Goal: Task Accomplishment & Management: Use online tool/utility

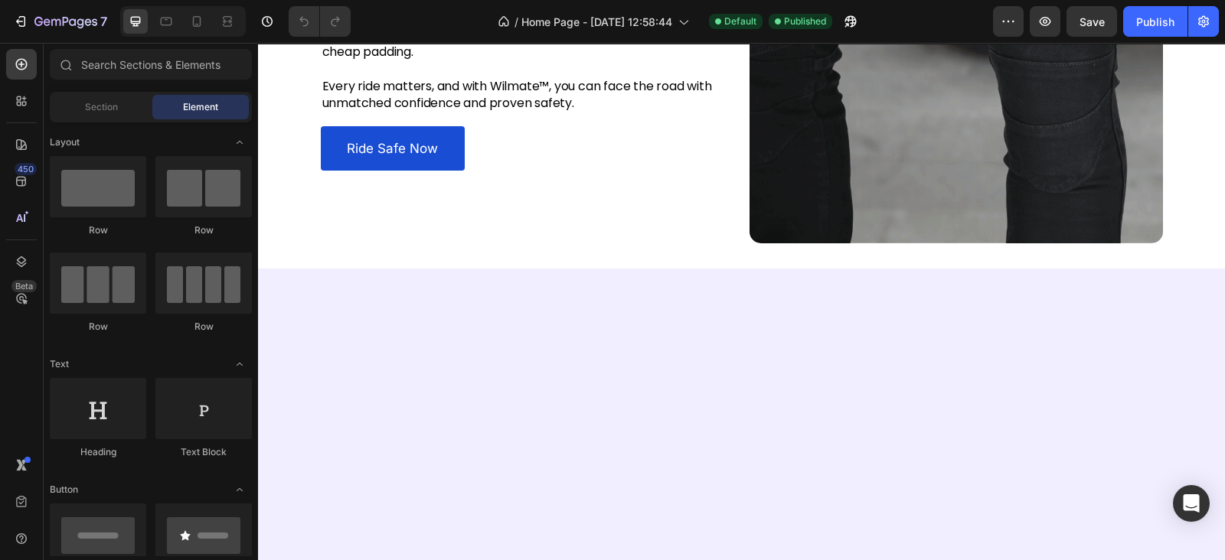
scroll to position [1562, 0]
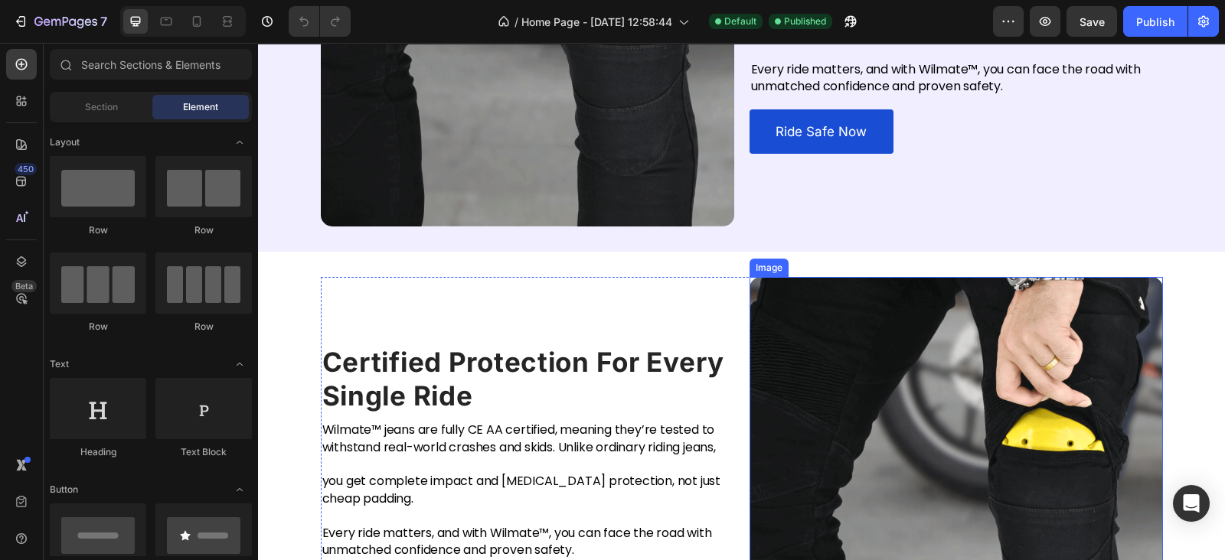
click at [843, 326] on img at bounding box center [955, 483] width 413 height 413
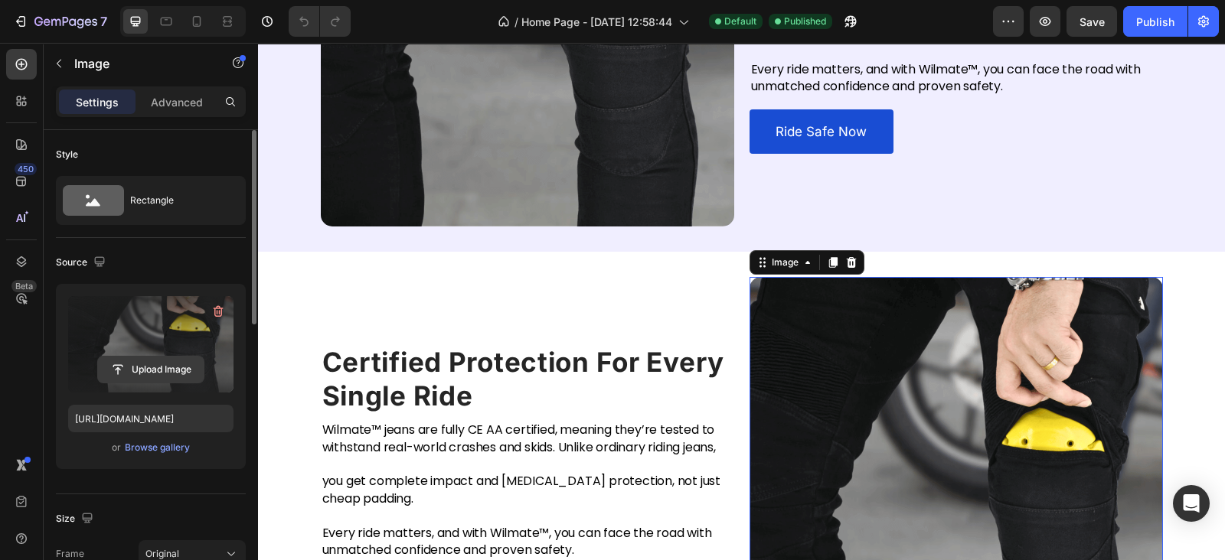
click at [164, 360] on input "file" at bounding box center [151, 370] width 106 height 26
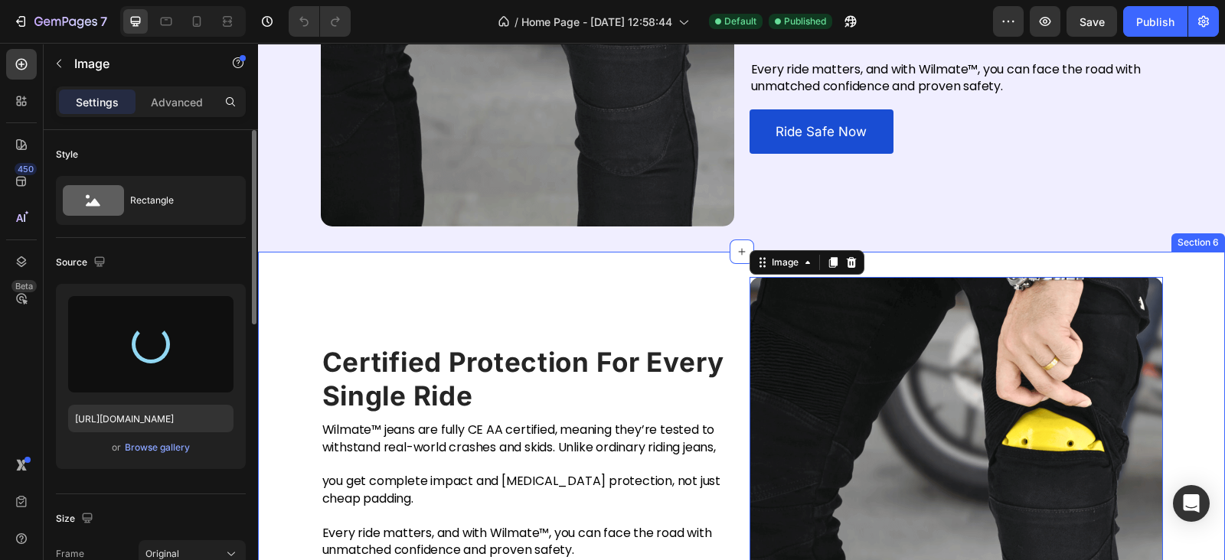
type input "[URL][DOMAIN_NAME]"
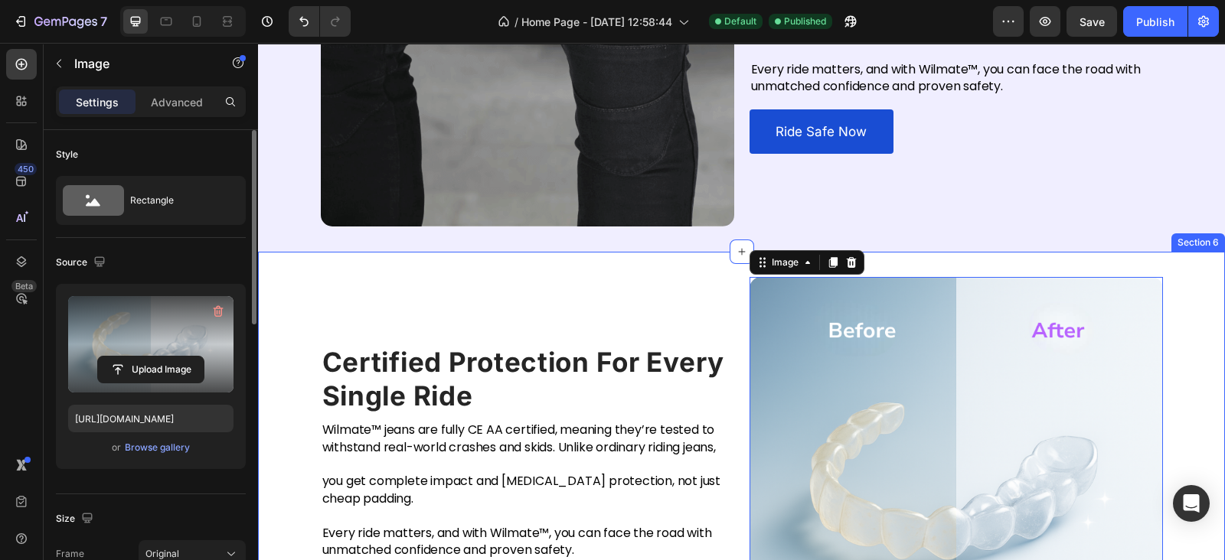
click at [647, 265] on div "Certified Protection For Every Single Ride Heading Wilmate™ jeans are fully CE …" at bounding box center [741, 484] width 967 height 464
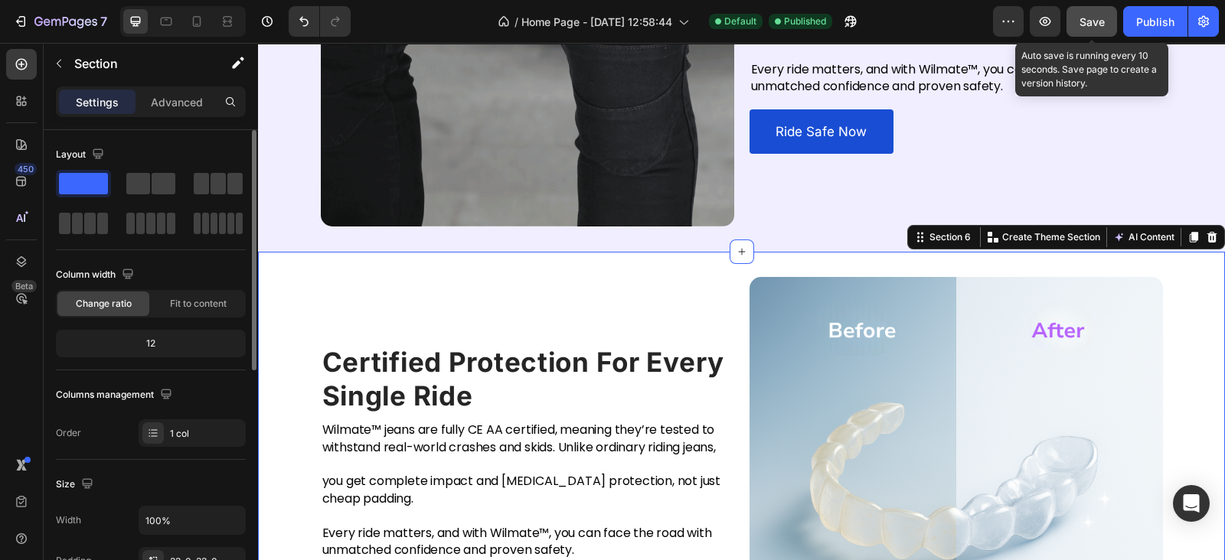
click at [1110, 21] on button "Save" at bounding box center [1091, 21] width 51 height 31
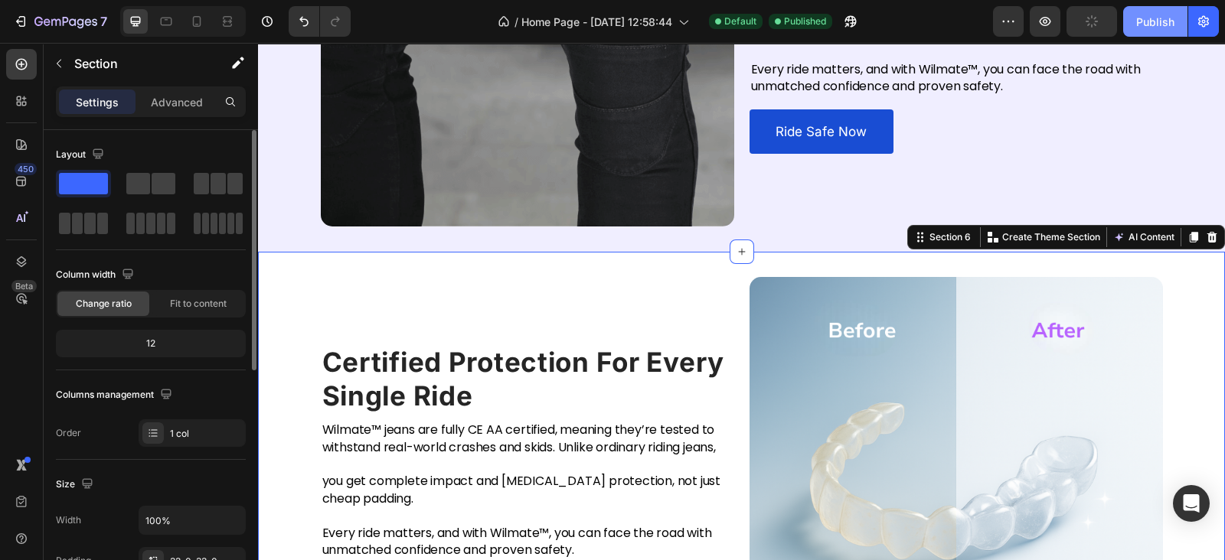
click at [1175, 13] on button "Publish" at bounding box center [1155, 21] width 64 height 31
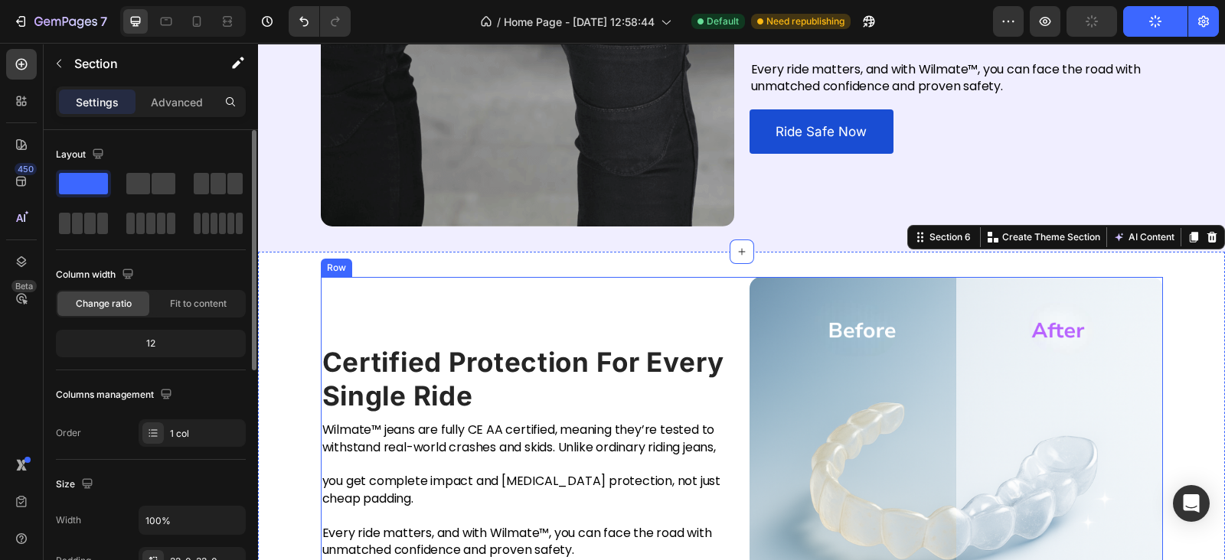
scroll to position [1786, 0]
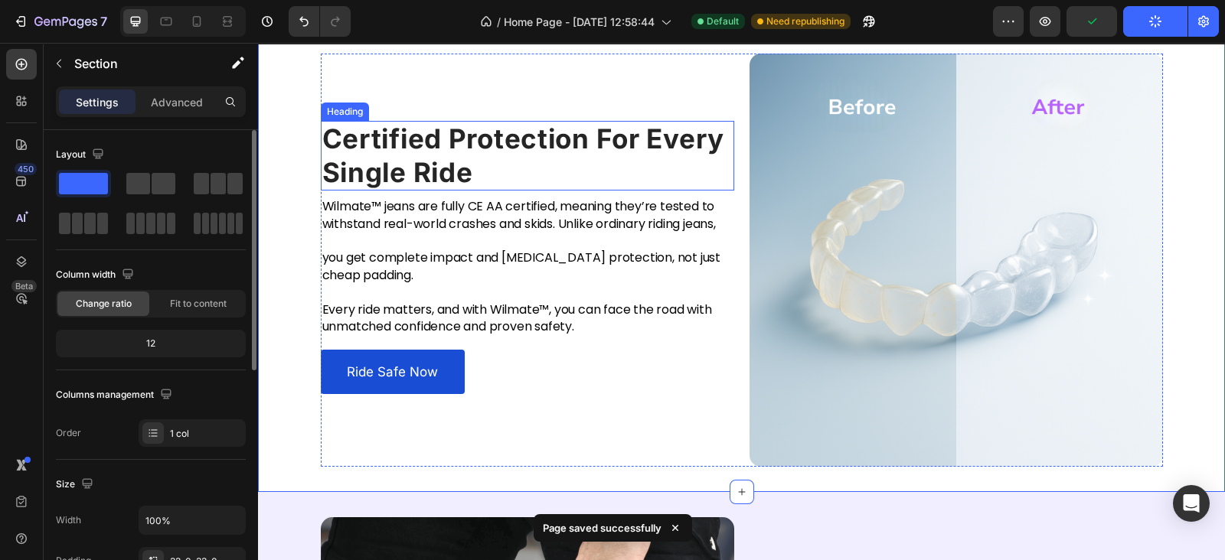
click at [434, 147] on h2 "Certified Protection For Every Single Ride" at bounding box center [527, 156] width 413 height 70
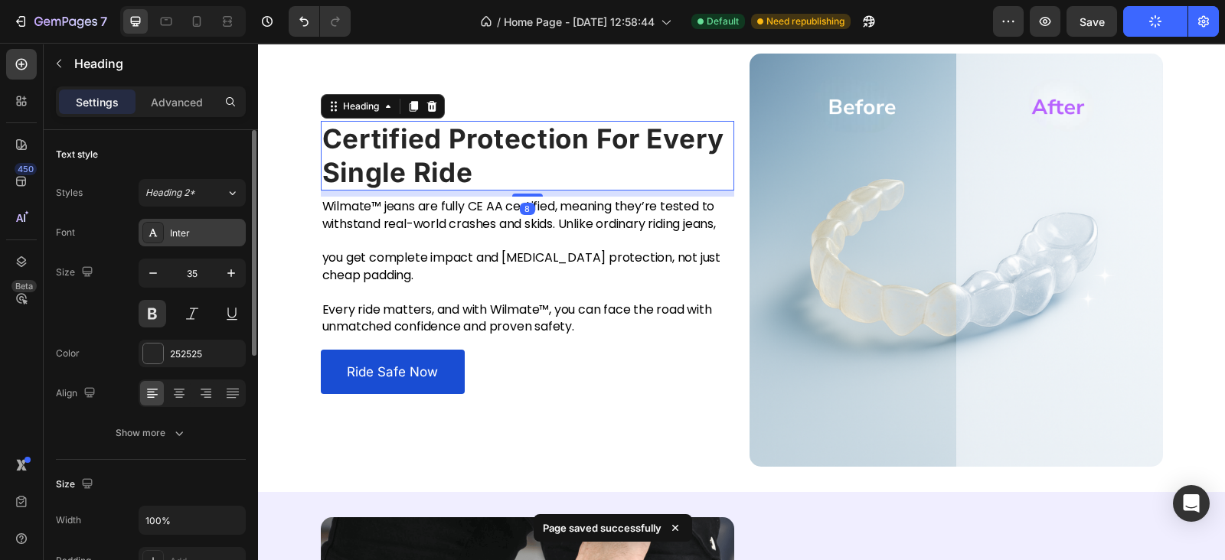
click at [184, 231] on div "Inter" at bounding box center [206, 234] width 72 height 14
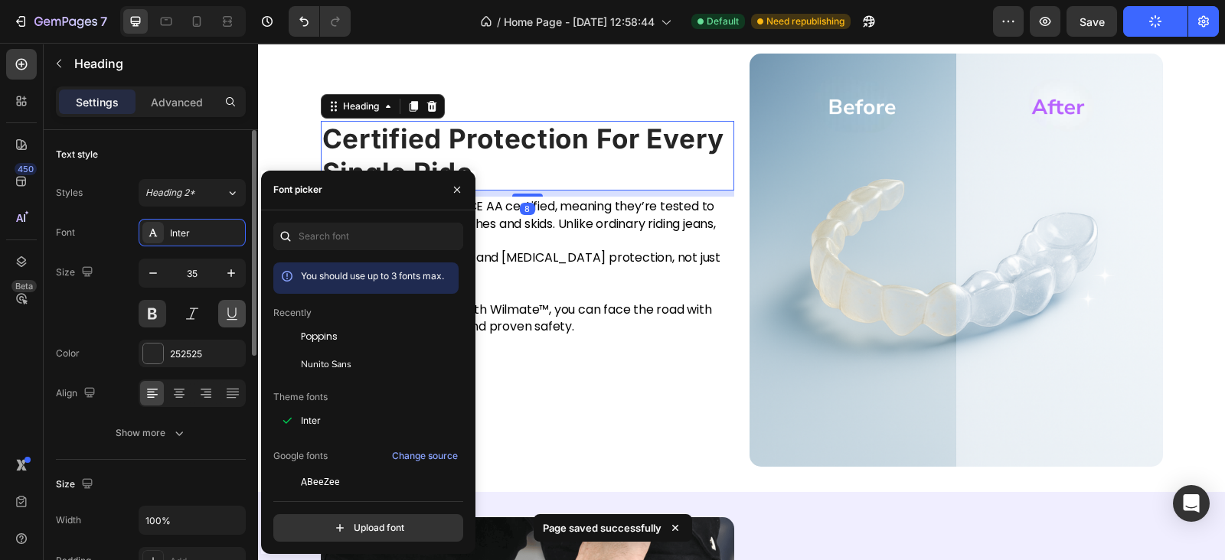
drag, startPoint x: 356, startPoint y: 354, endPoint x: 227, endPoint y: 317, distance: 133.9
click at [357, 356] on div "Nunito Sans" at bounding box center [365, 365] width 185 height 28
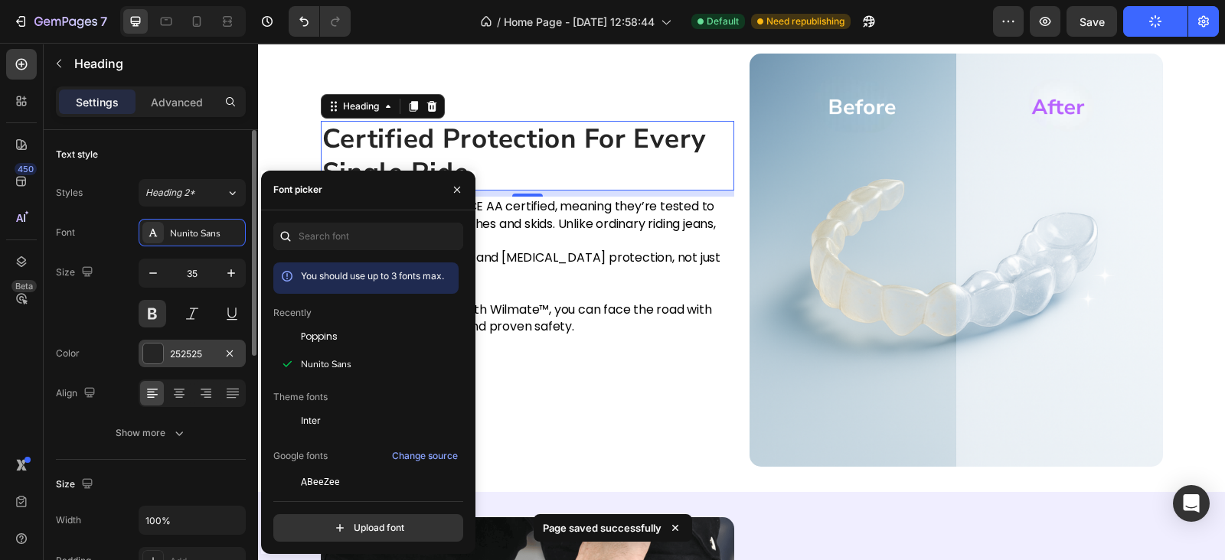
click at [152, 360] on div at bounding box center [153, 354] width 20 height 20
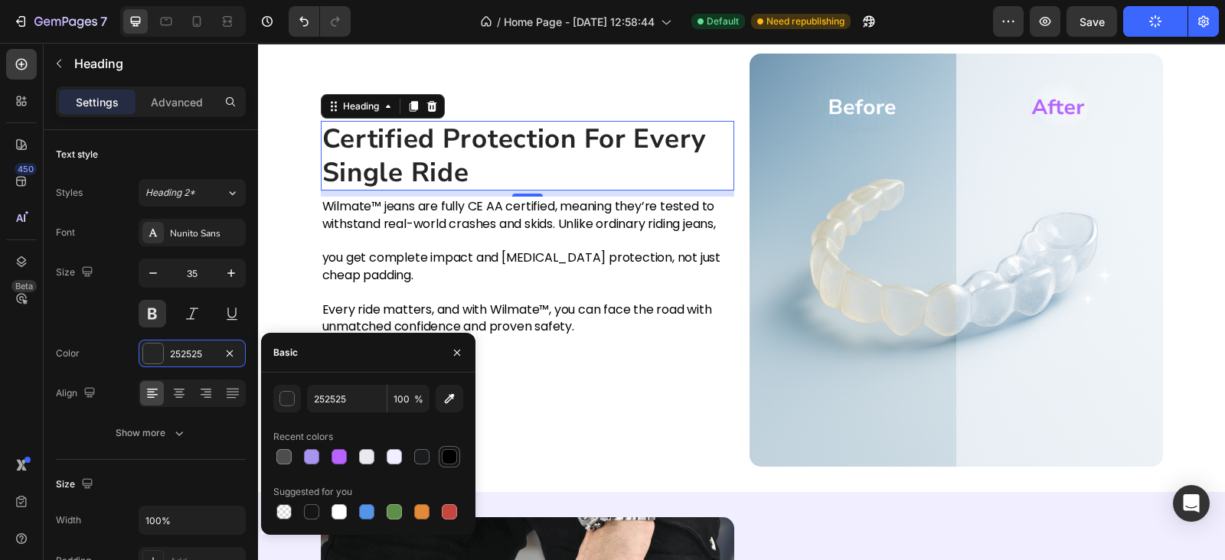
click at [442, 458] on div at bounding box center [449, 456] width 15 height 15
type input "000000"
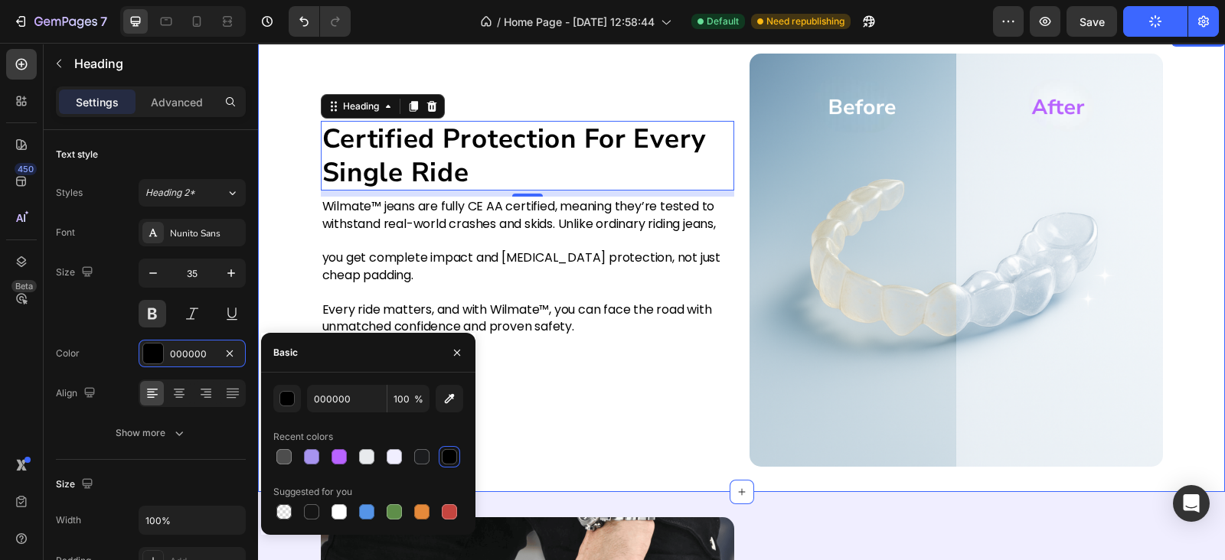
click at [298, 211] on div "Certified Protection For Every Single Ride Heading 8 Wilmate™ jeans are fully C…" at bounding box center [741, 260] width 967 height 413
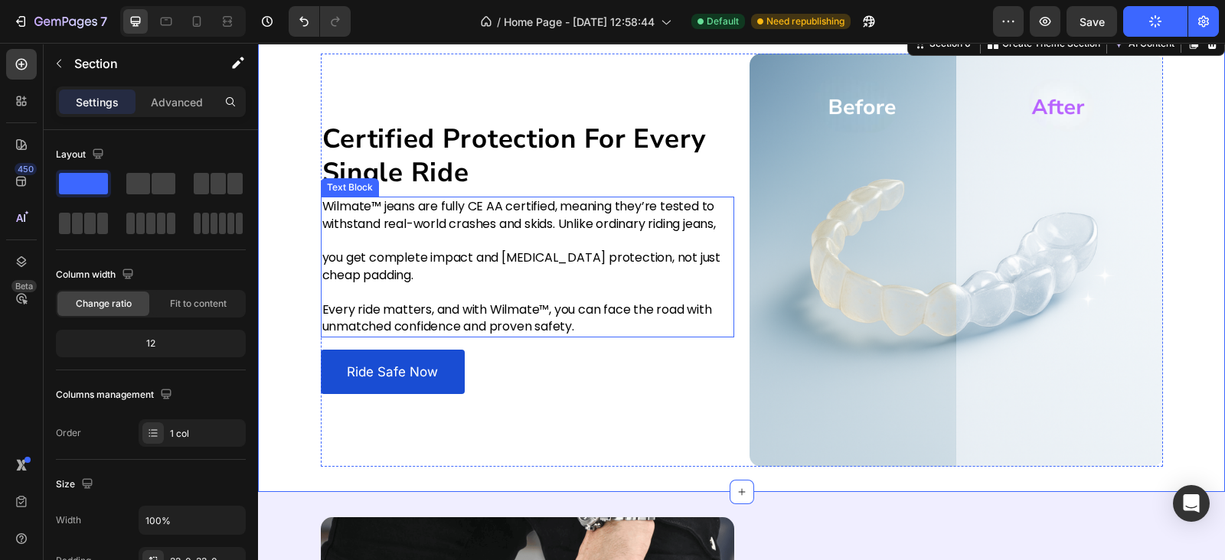
click at [435, 223] on p "Wilmate™ jeans are fully CE AA certified, meaning they’re tested to withstand r…" at bounding box center [527, 215] width 410 height 34
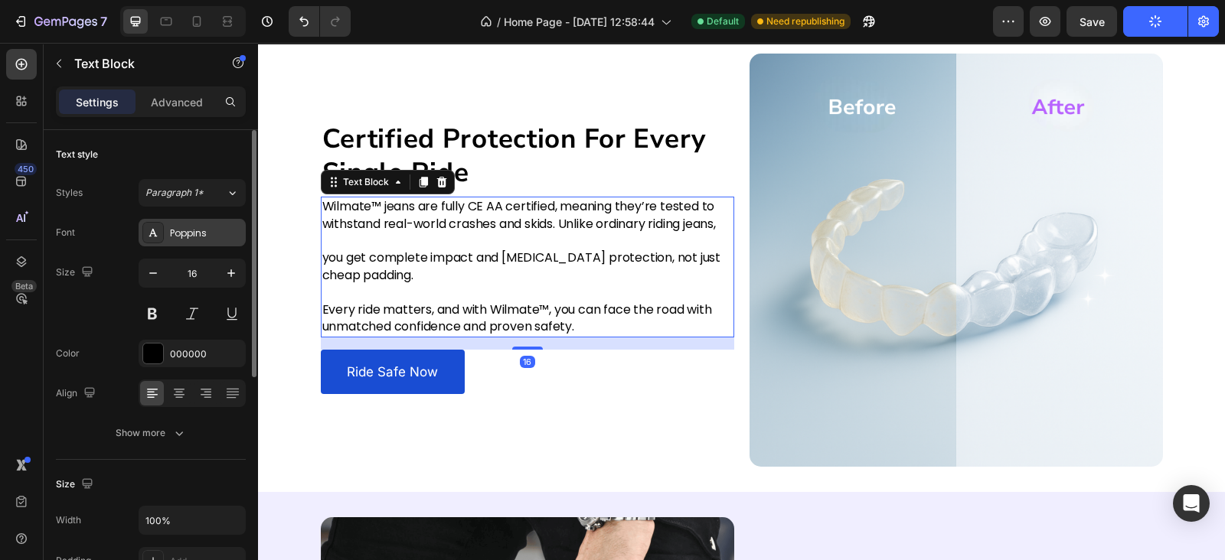
click at [212, 231] on div "Poppins" at bounding box center [206, 234] width 72 height 14
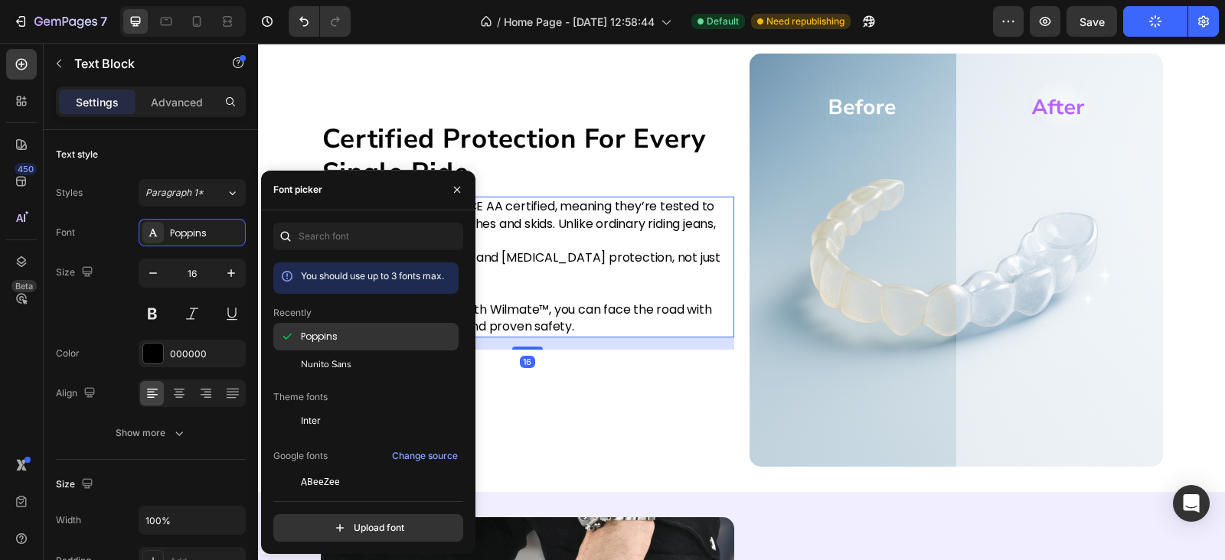
click at [367, 346] on div "Poppins" at bounding box center [365, 337] width 185 height 28
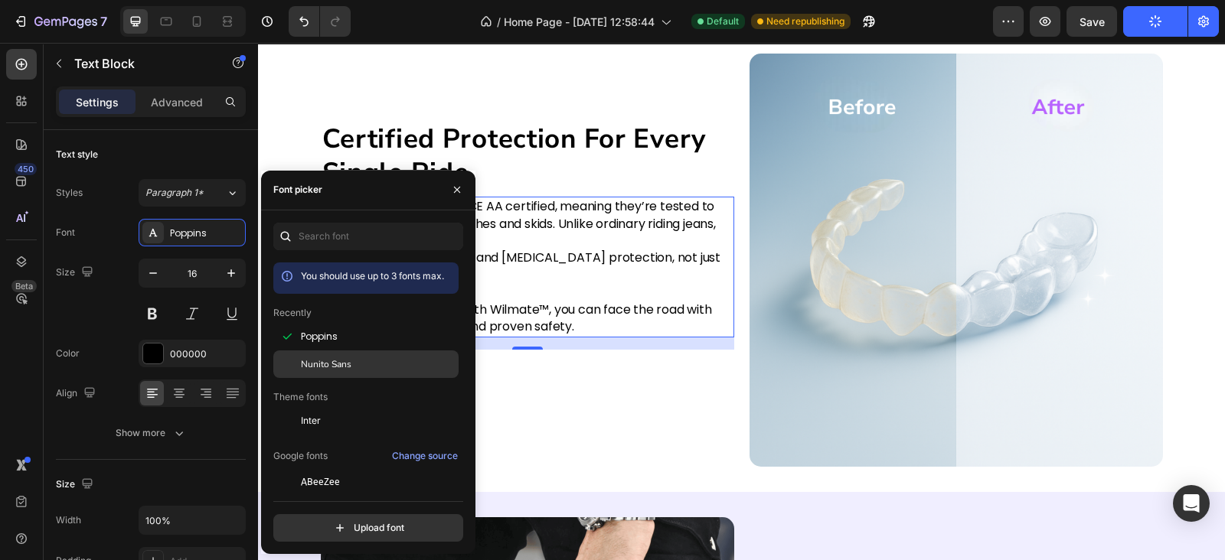
click at [352, 357] on div "Nunito Sans" at bounding box center [378, 364] width 155 height 14
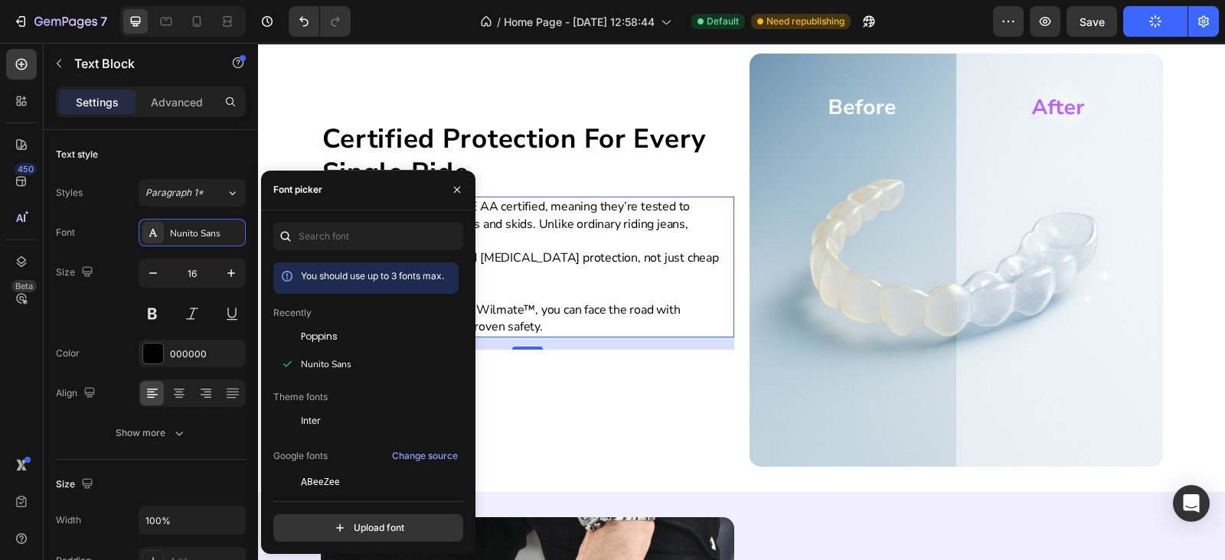
click at [532, 377] on div "Ride Safe Now Button" at bounding box center [527, 372] width 413 height 44
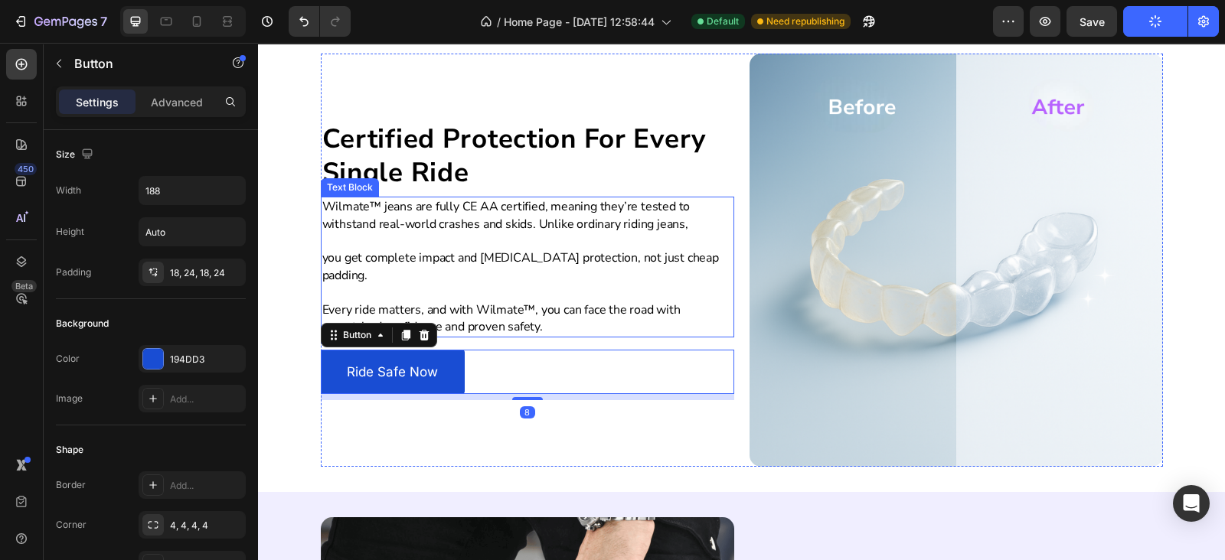
click at [451, 227] on p "Wilmate™ jeans are fully CE AA certified, meaning they’re tested to withstand r…" at bounding box center [527, 215] width 410 height 34
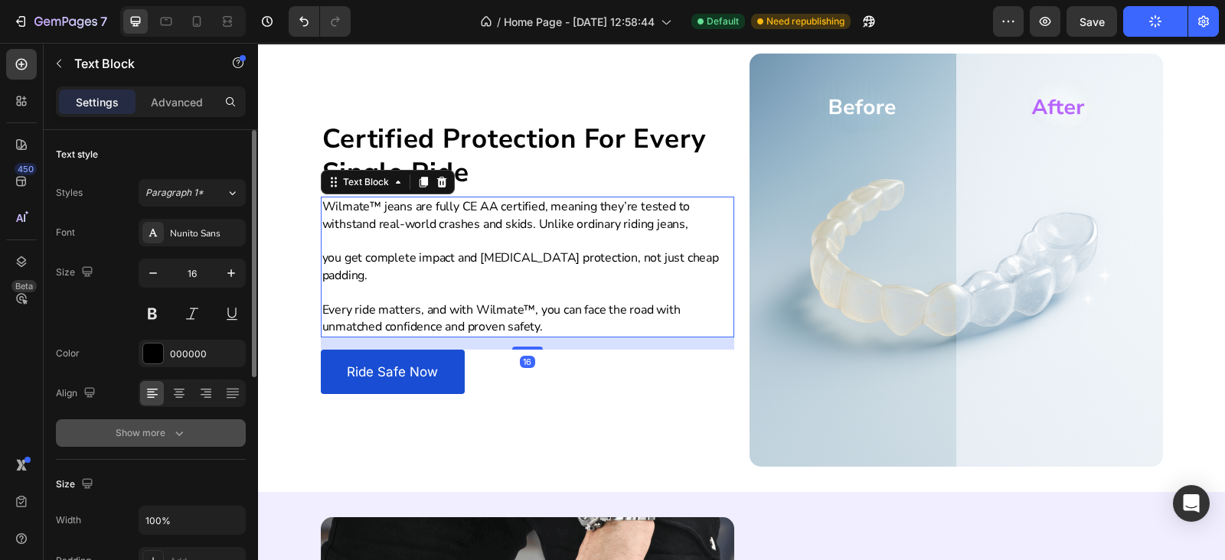
click at [156, 430] on div "Show more" at bounding box center [151, 433] width 71 height 15
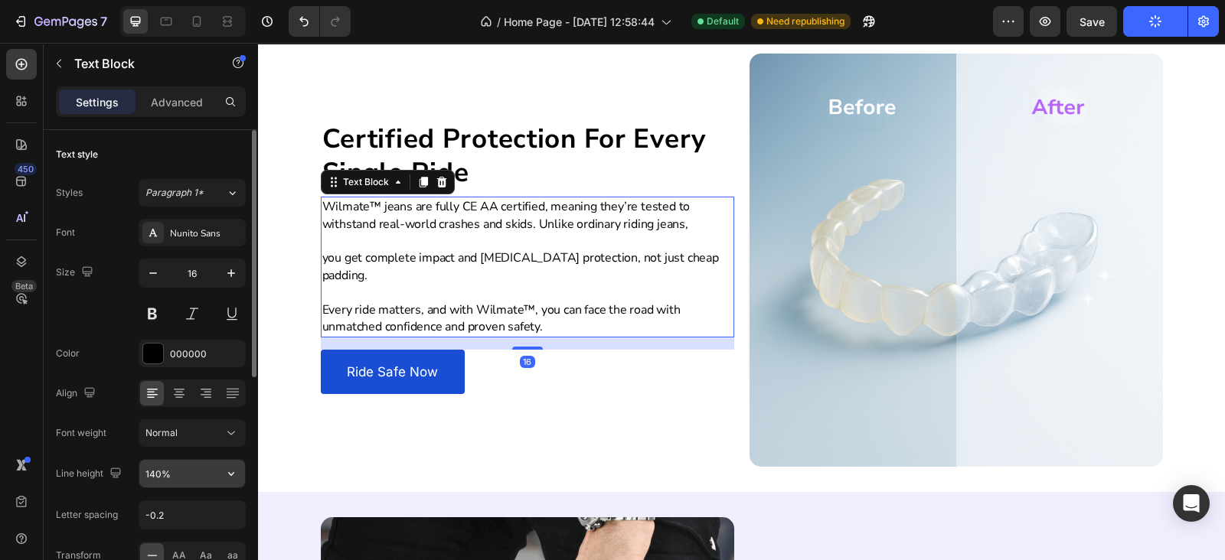
click at [143, 460] on input "140%" at bounding box center [192, 474] width 106 height 28
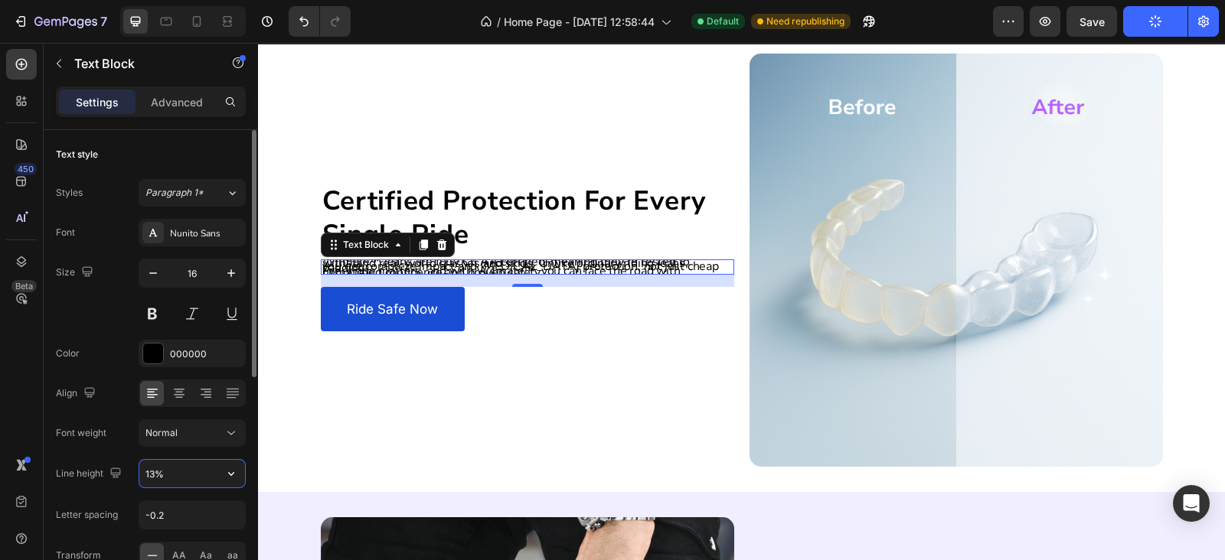
type input "135%"
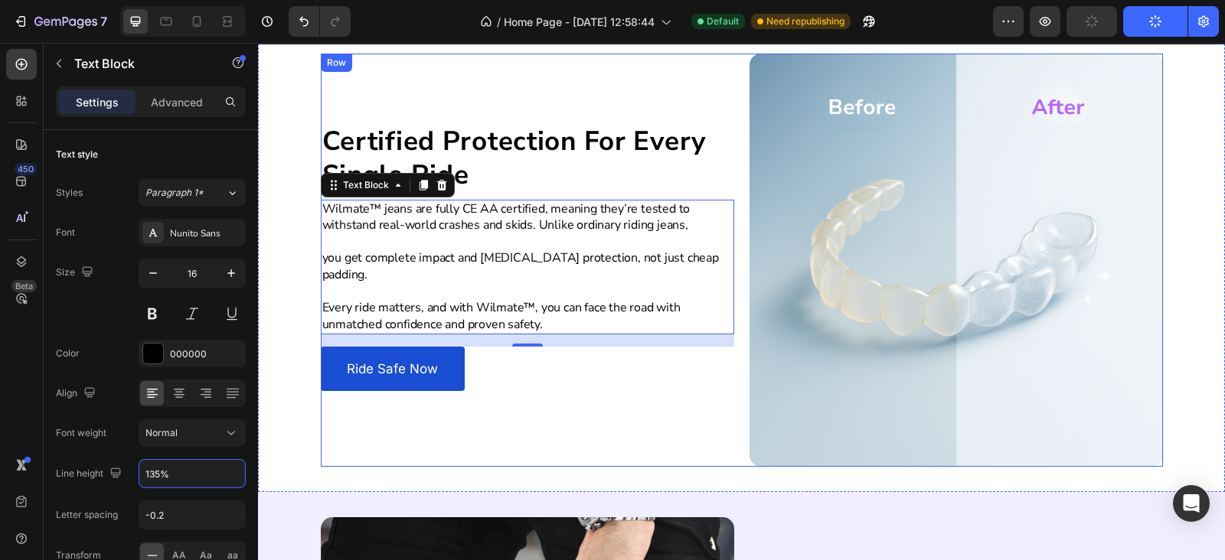
click at [537, 481] on div "Certified Protection For Every Single Ride Heading Wilmate™ jeans are fully CE …" at bounding box center [741, 260] width 967 height 464
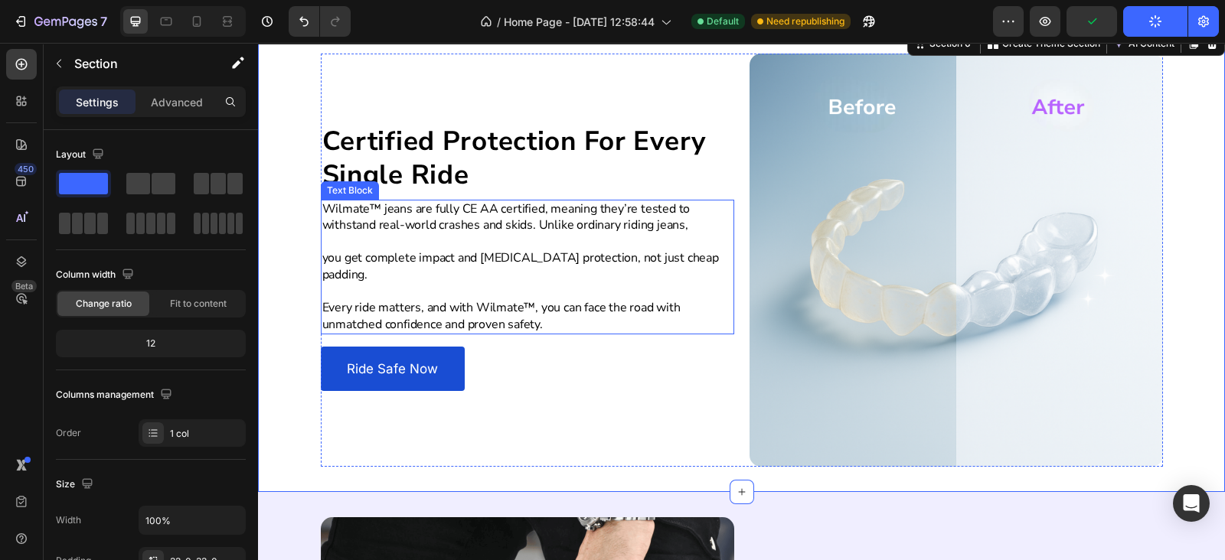
click at [536, 300] on p "Every ride matters, and with Wilmate™, you can face the road with unmatched con…" at bounding box center [527, 316] width 410 height 33
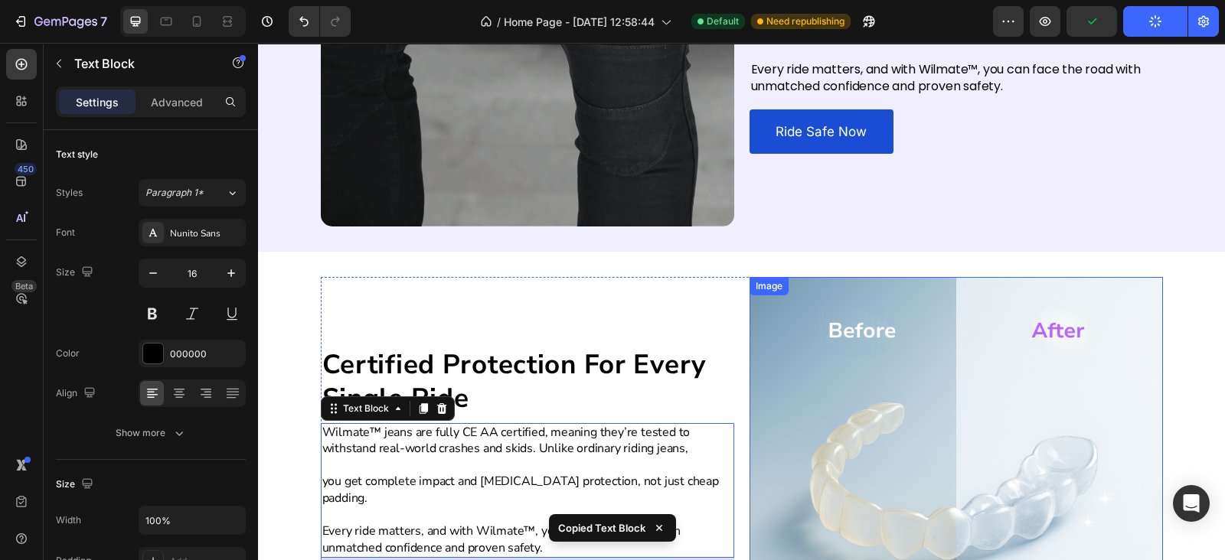
scroll to position [1339, 0]
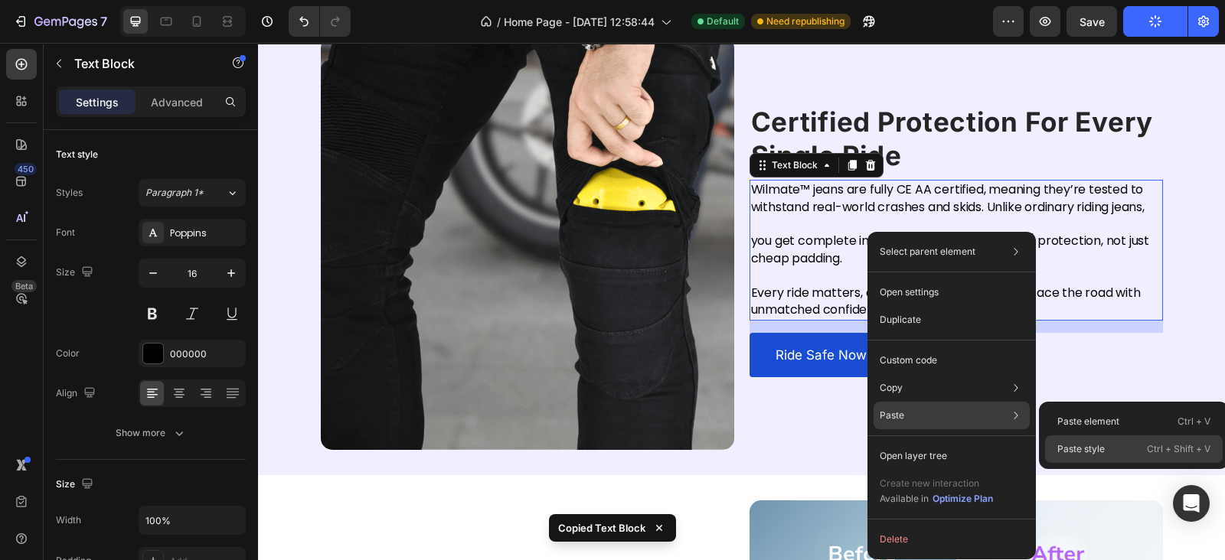
drag, startPoint x: 1099, startPoint y: 442, endPoint x: 840, endPoint y: 400, distance: 262.7
click at [1099, 442] on p "Paste style" at bounding box center [1080, 449] width 47 height 14
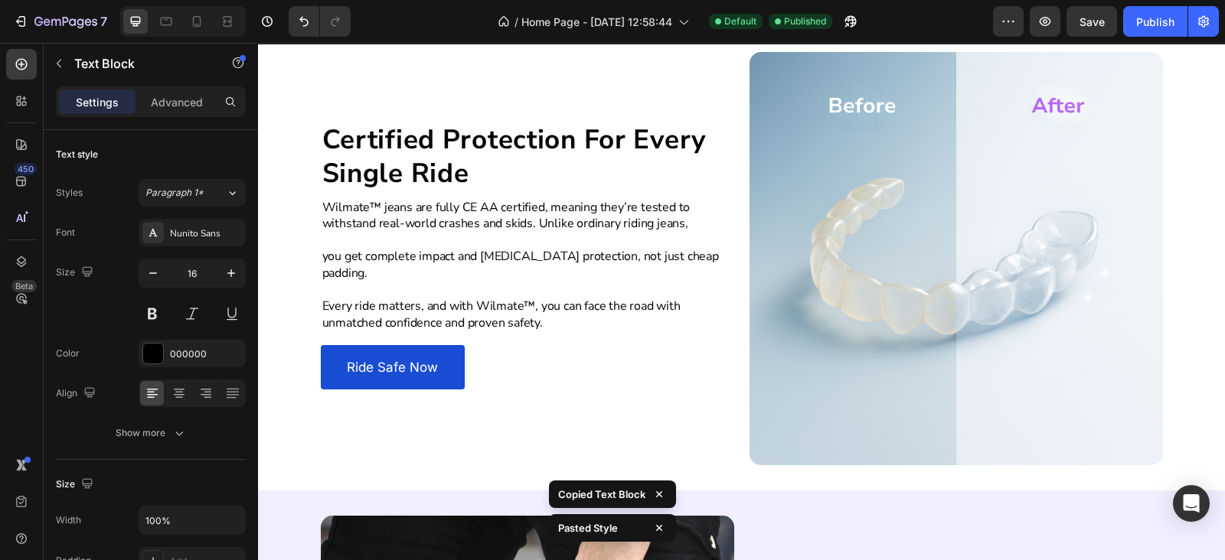
scroll to position [2020, 0]
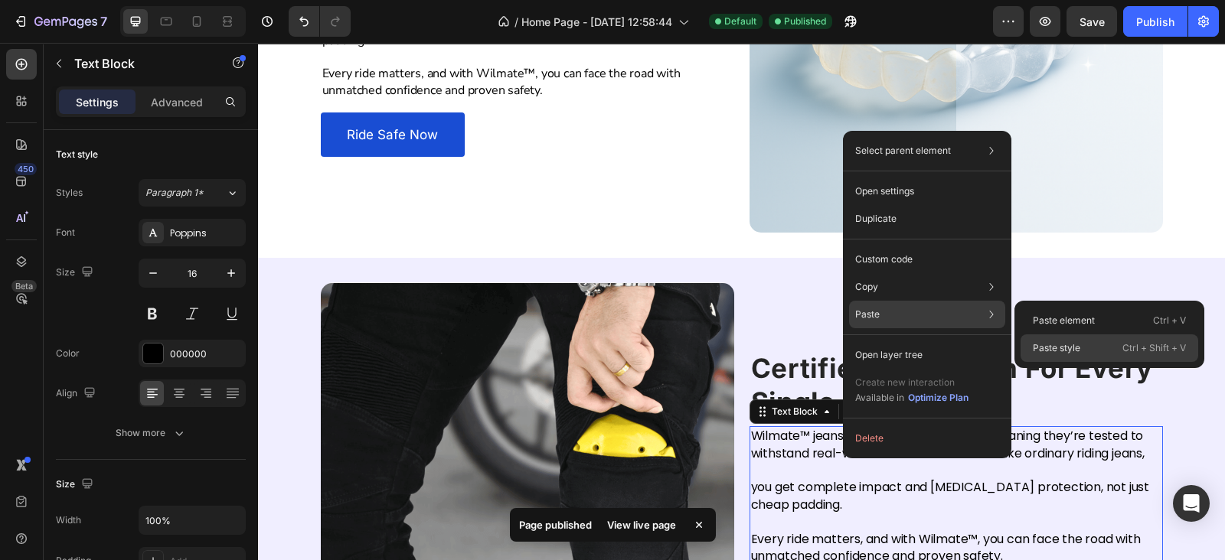
drag, startPoint x: 1107, startPoint y: 353, endPoint x: 582, endPoint y: 307, distance: 527.0
click at [1108, 353] on div "Paste style Ctrl + Shift + V" at bounding box center [1109, 348] width 178 height 28
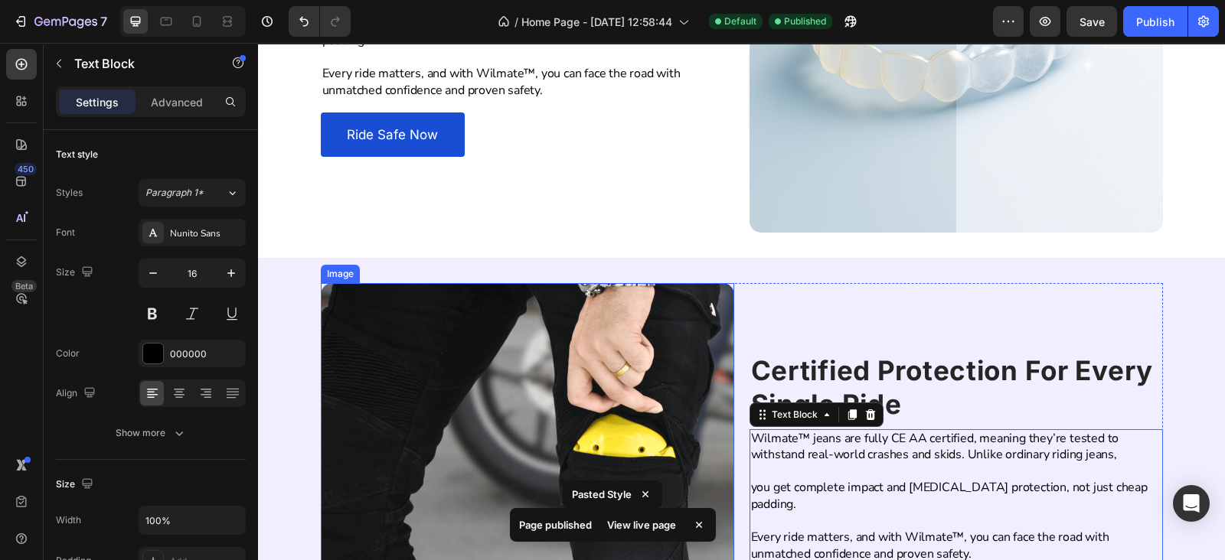
scroll to position [1796, 0]
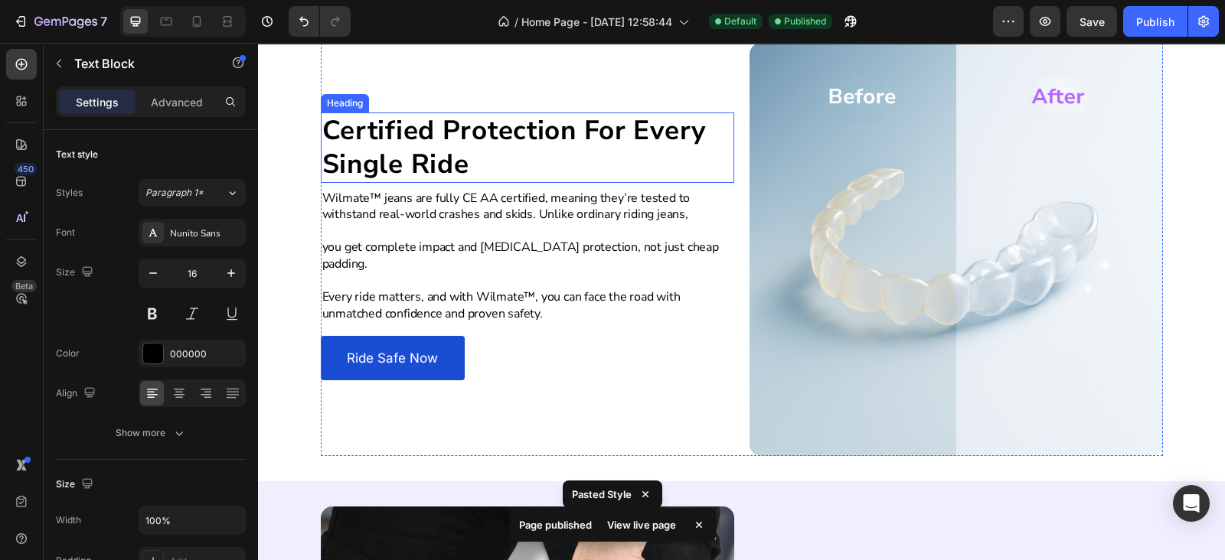
click at [478, 156] on h2 "Certified Protection For Every Single Ride" at bounding box center [527, 148] width 413 height 70
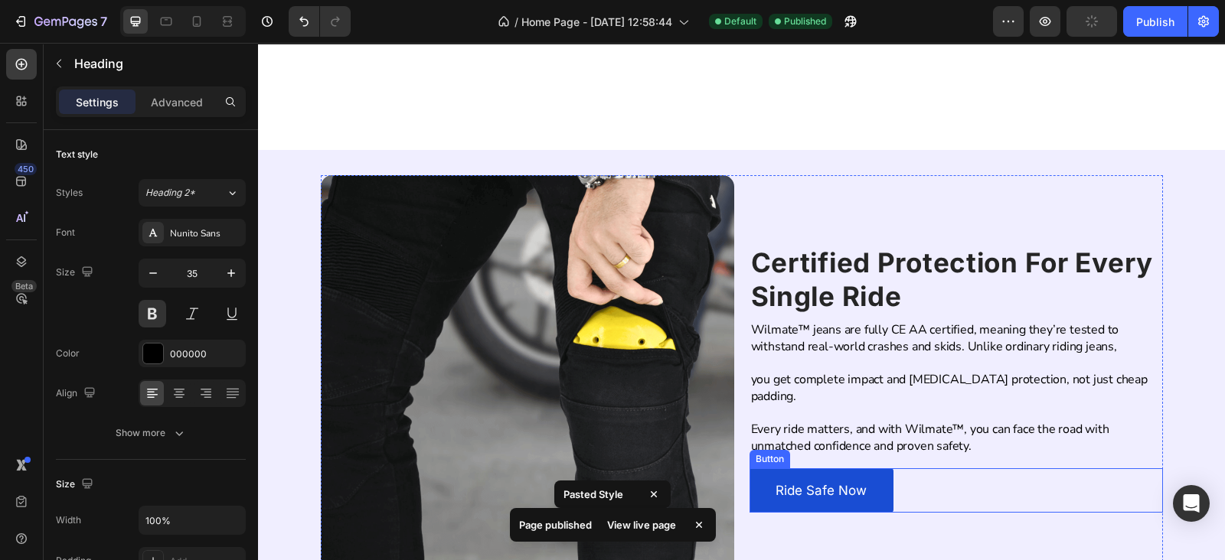
scroll to position [2243, 0]
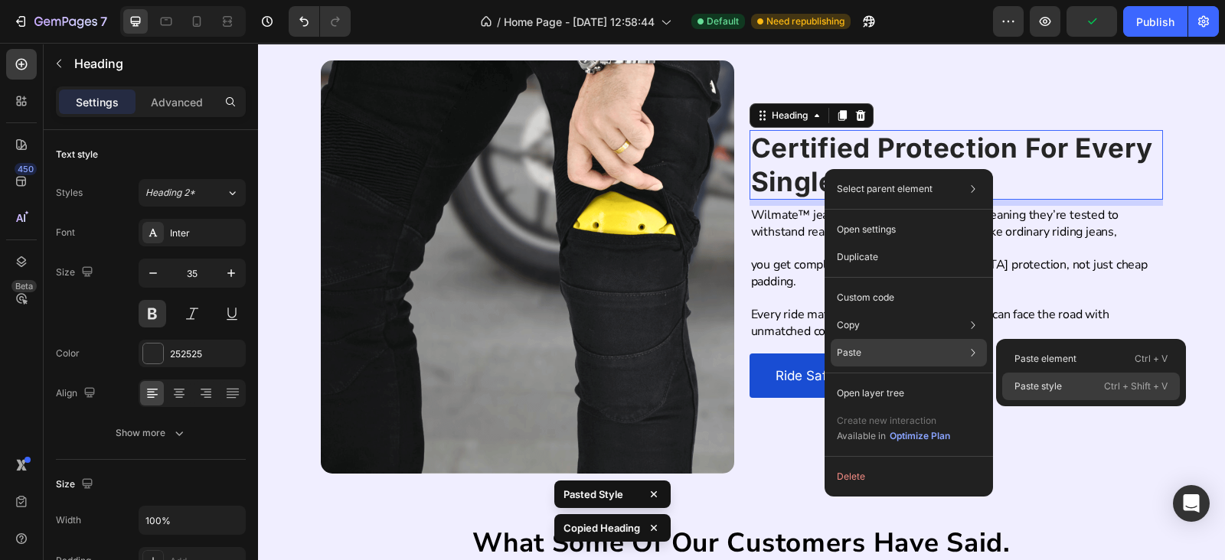
drag, startPoint x: 1063, startPoint y: 381, endPoint x: 786, endPoint y: 338, distance: 280.5
click at [1063, 381] on div "Paste style Ctrl + Shift + V" at bounding box center [1091, 387] width 178 height 28
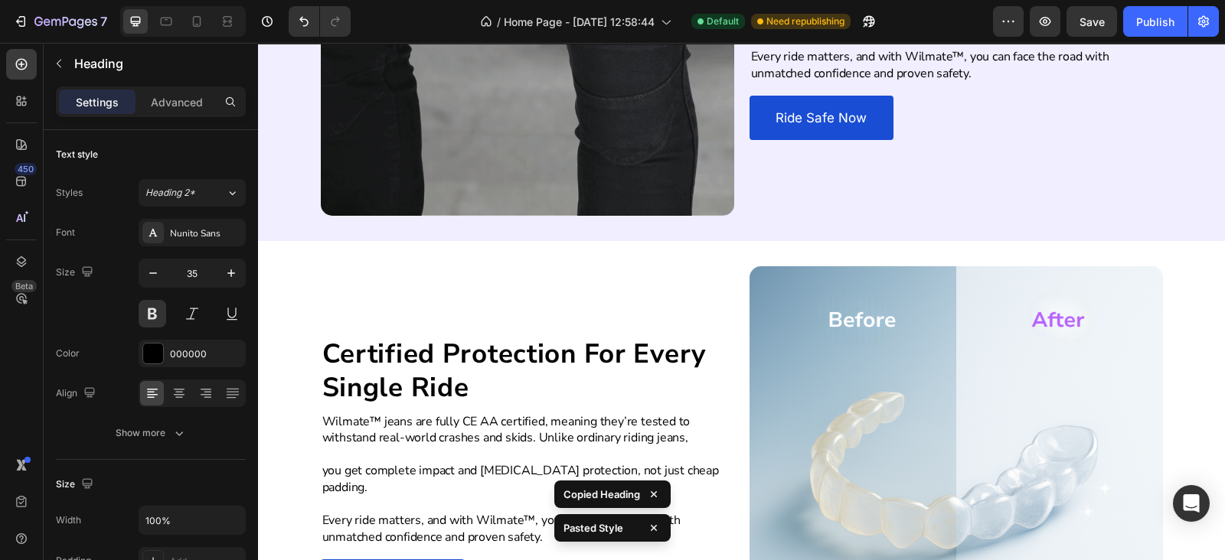
scroll to position [1350, 0]
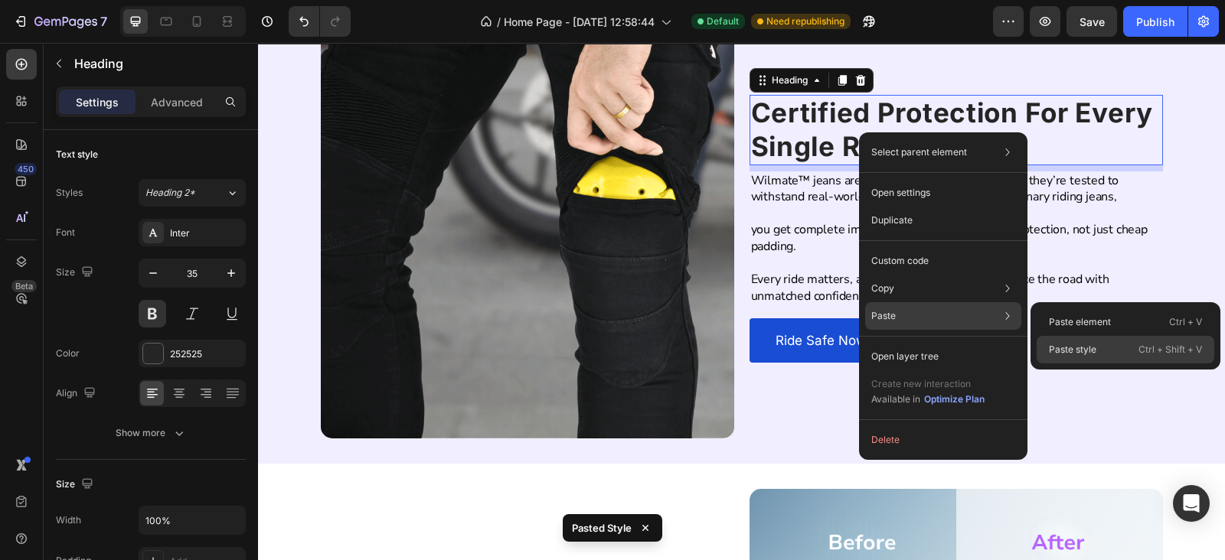
drag, startPoint x: 1079, startPoint y: 348, endPoint x: 657, endPoint y: 241, distance: 435.9
click at [1079, 348] on p "Paste style" at bounding box center [1072, 350] width 47 height 14
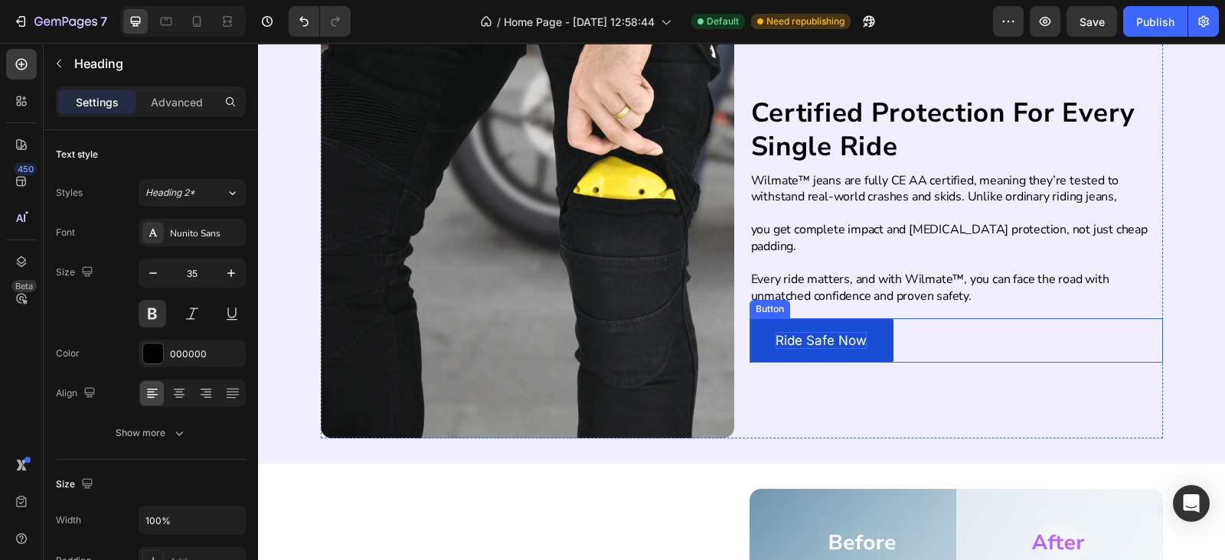
click at [787, 332] on p "Ride Safe Now" at bounding box center [820, 340] width 91 height 17
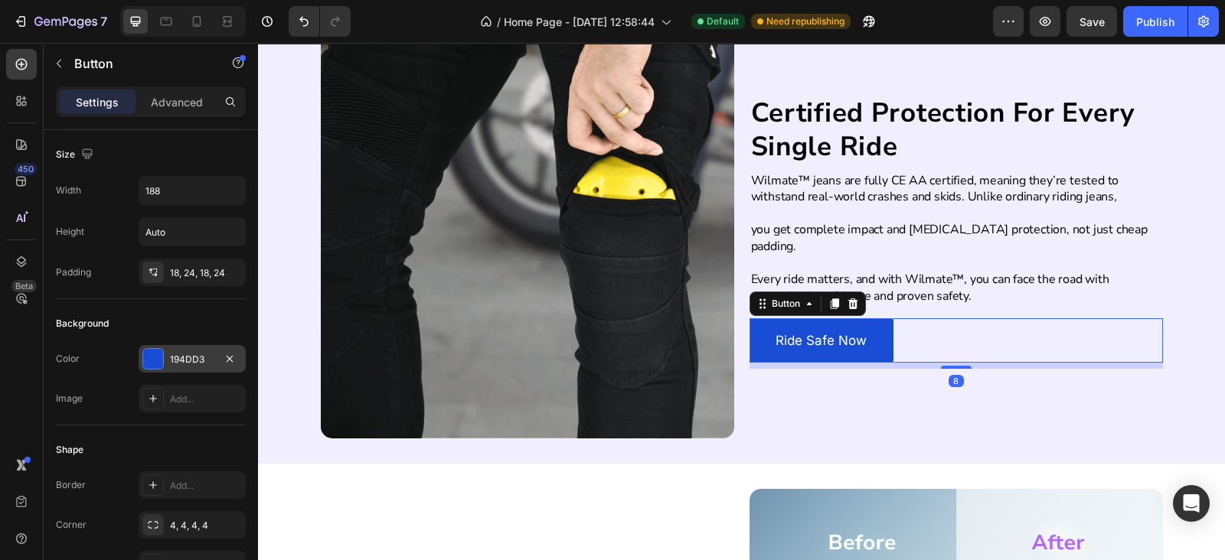
click at [184, 353] on div "194DD3" at bounding box center [192, 360] width 44 height 14
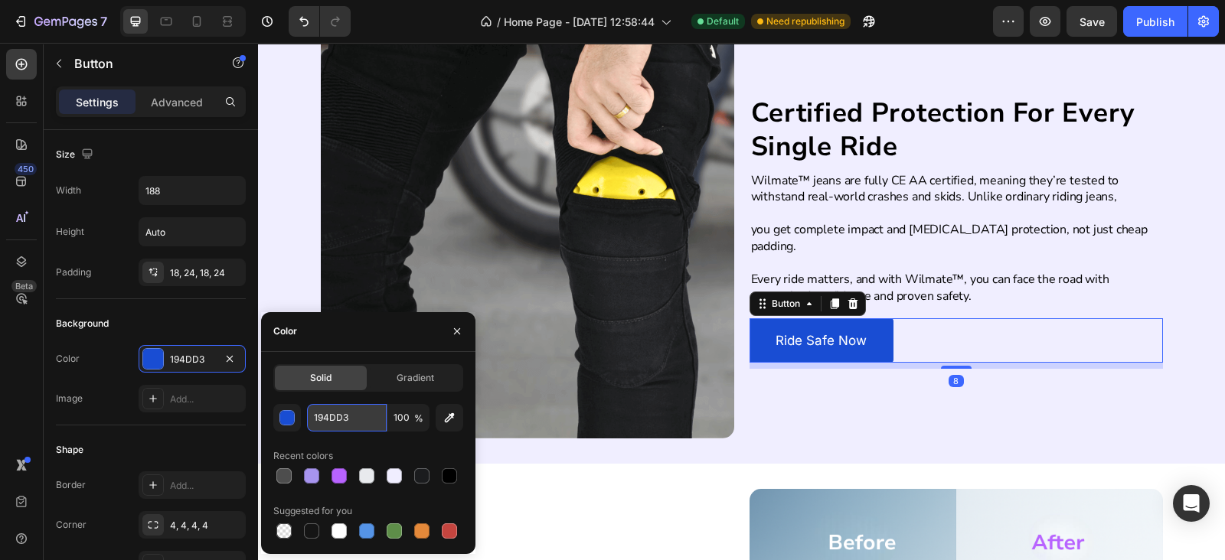
click at [364, 413] on input "194DD3" at bounding box center [347, 418] width 80 height 28
paste input "#B863FF"
type input "#B863FF"
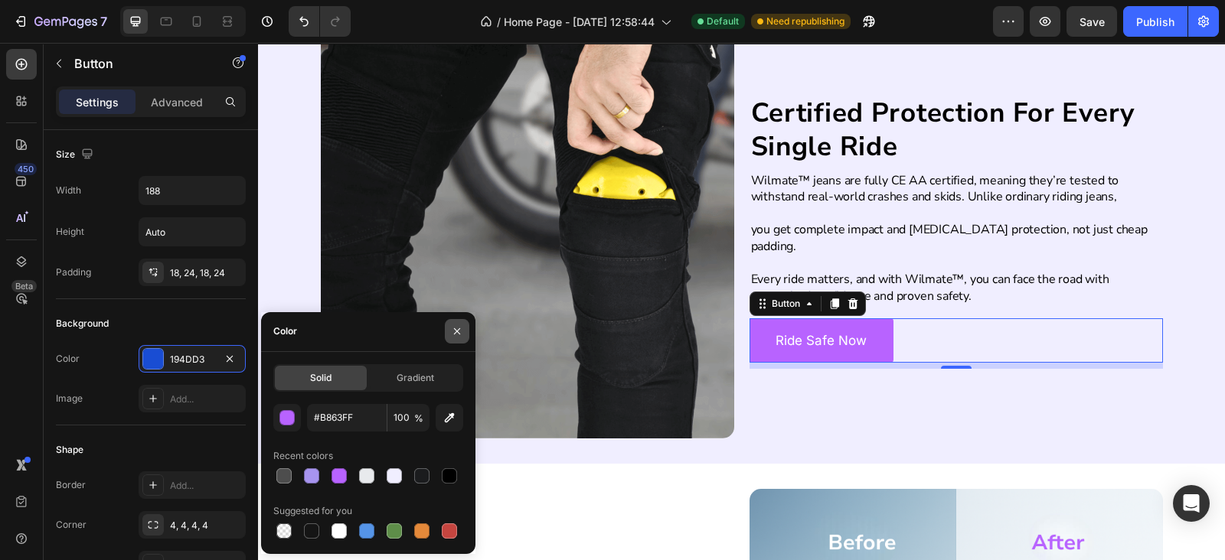
click at [466, 334] on button "button" at bounding box center [457, 331] width 24 height 24
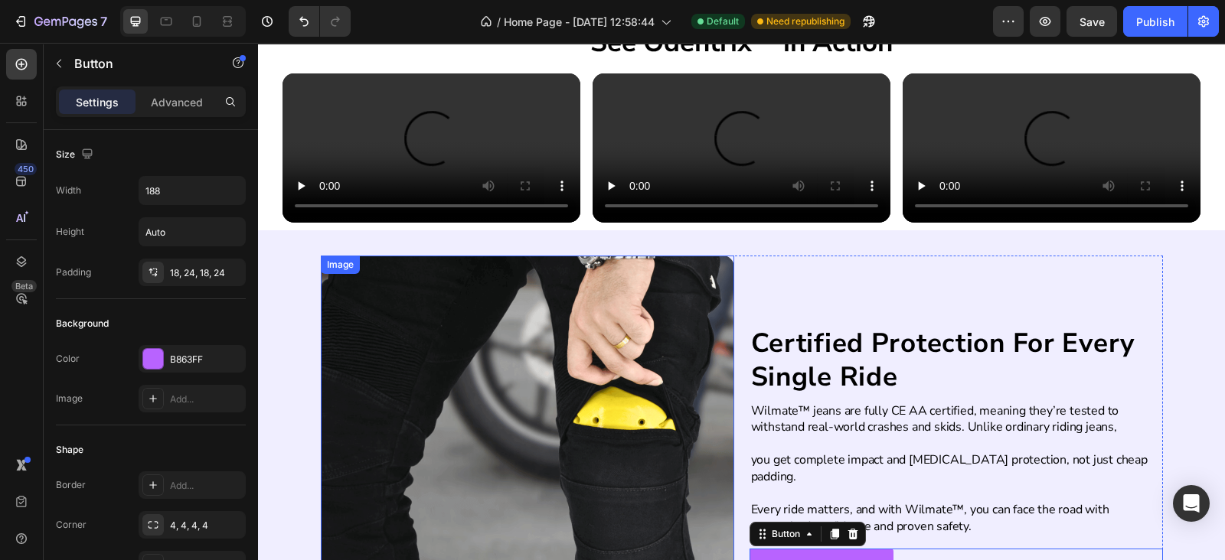
scroll to position [903, 0]
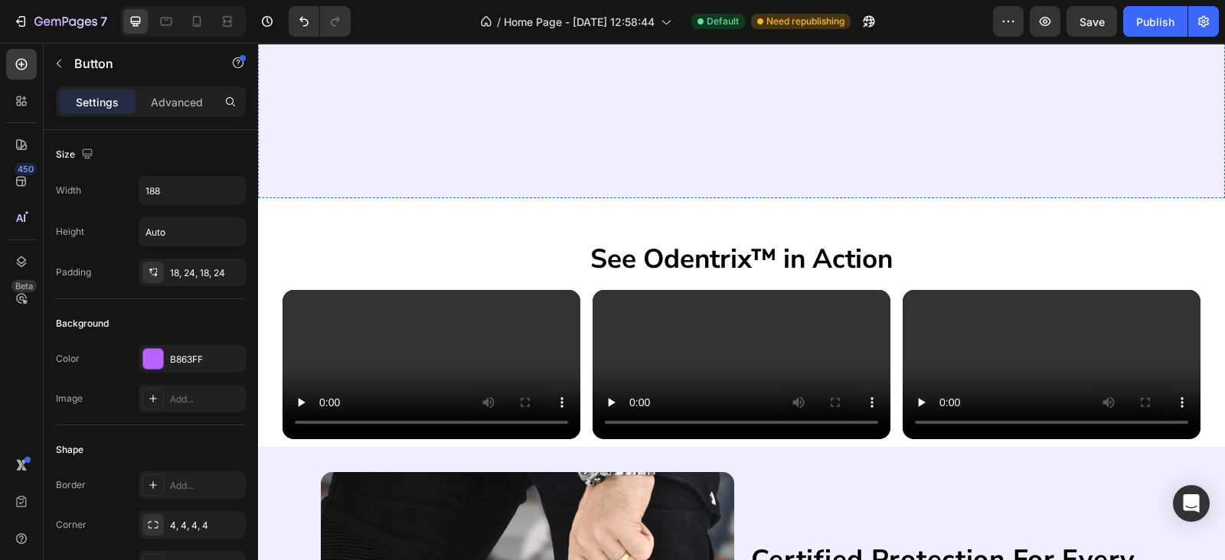
click at [726, 22] on link "Shop Now" at bounding box center [741, 4] width 221 height 38
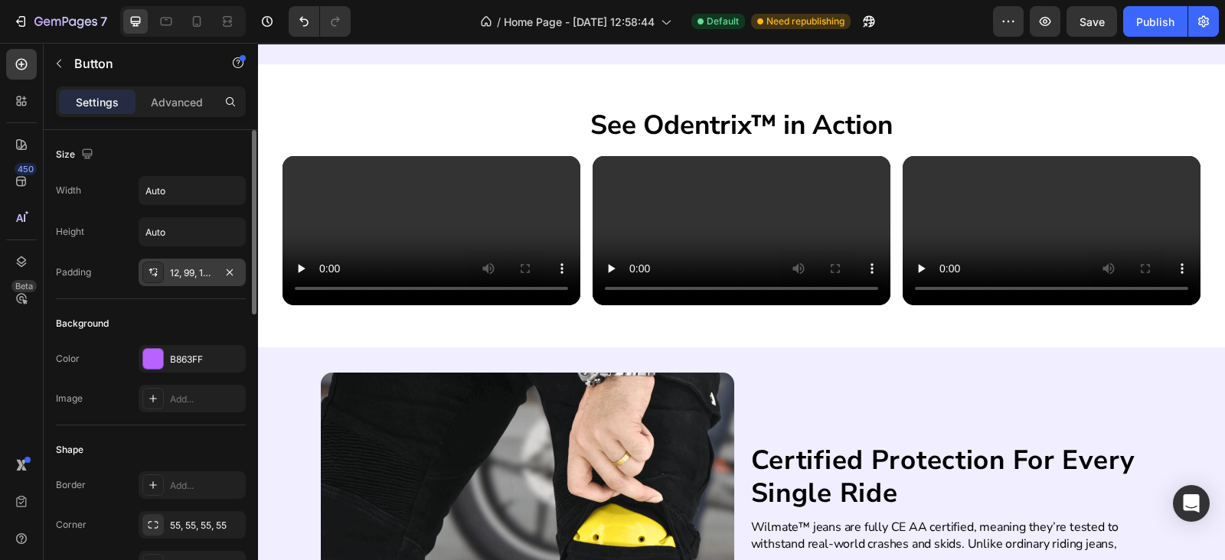
click at [184, 272] on div "12, 99, 12, 99" at bounding box center [192, 273] width 44 height 14
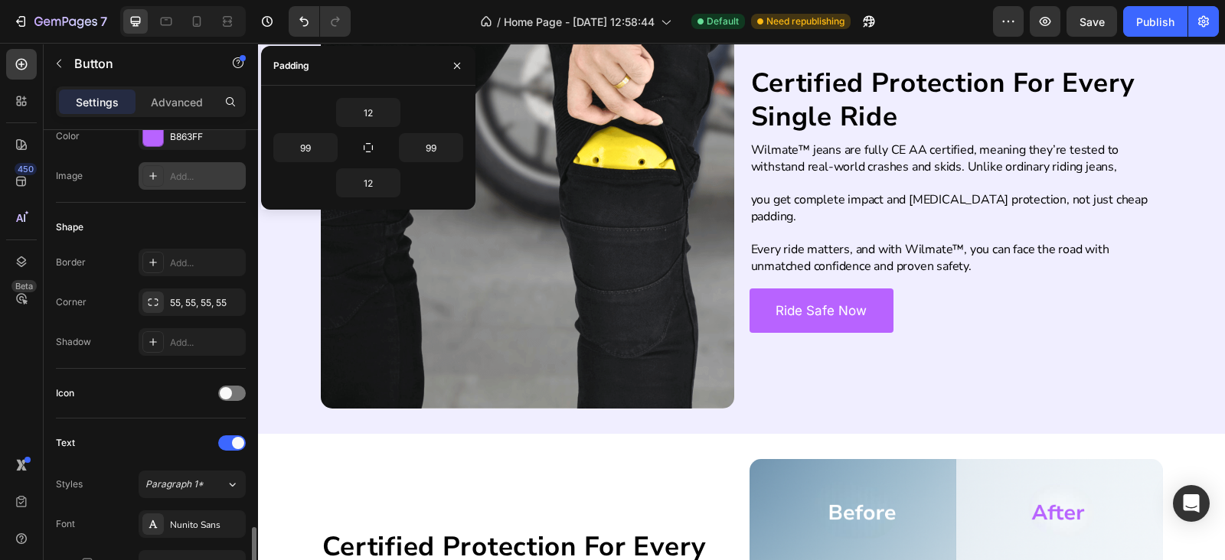
scroll to position [446, 0]
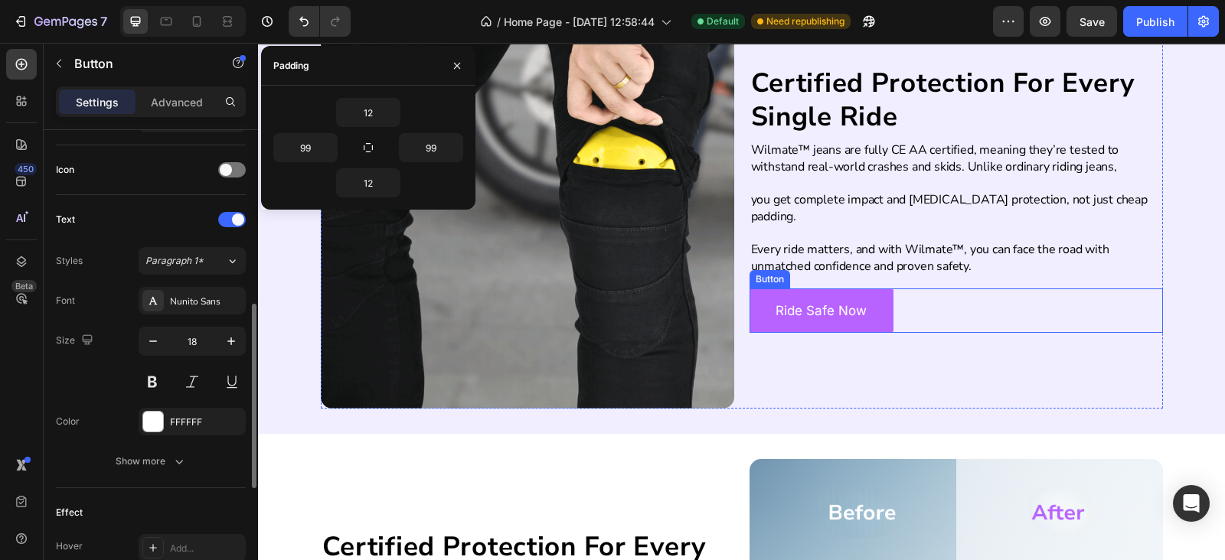
click at [804, 312] on link "Ride Safe Now" at bounding box center [821, 311] width 144 height 44
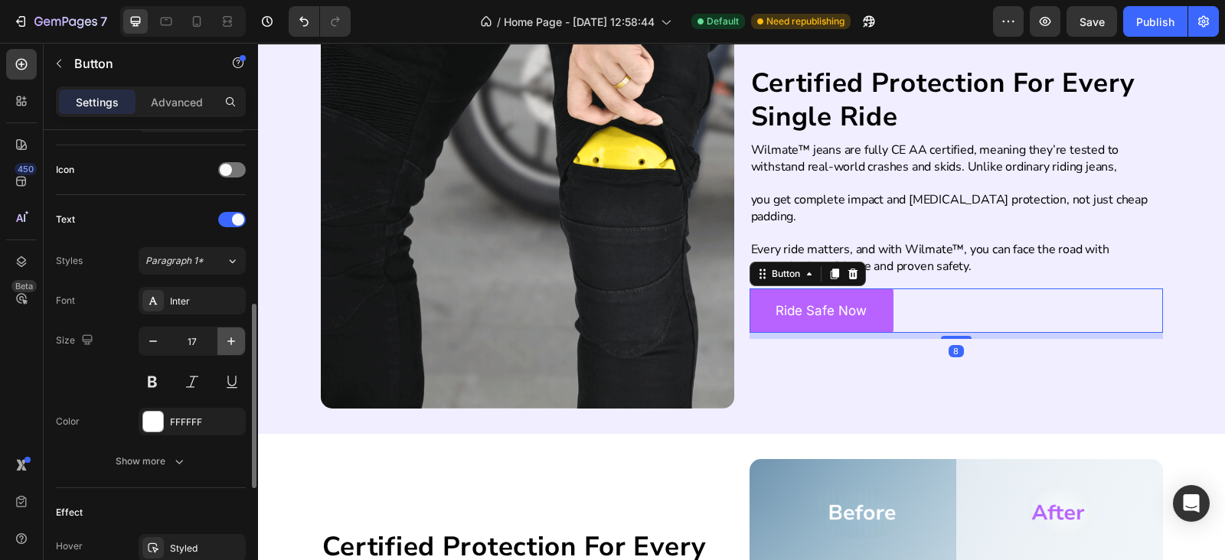
click at [233, 337] on icon "button" at bounding box center [230, 341] width 15 height 15
type input "18"
click at [203, 296] on div "Inter" at bounding box center [206, 302] width 72 height 14
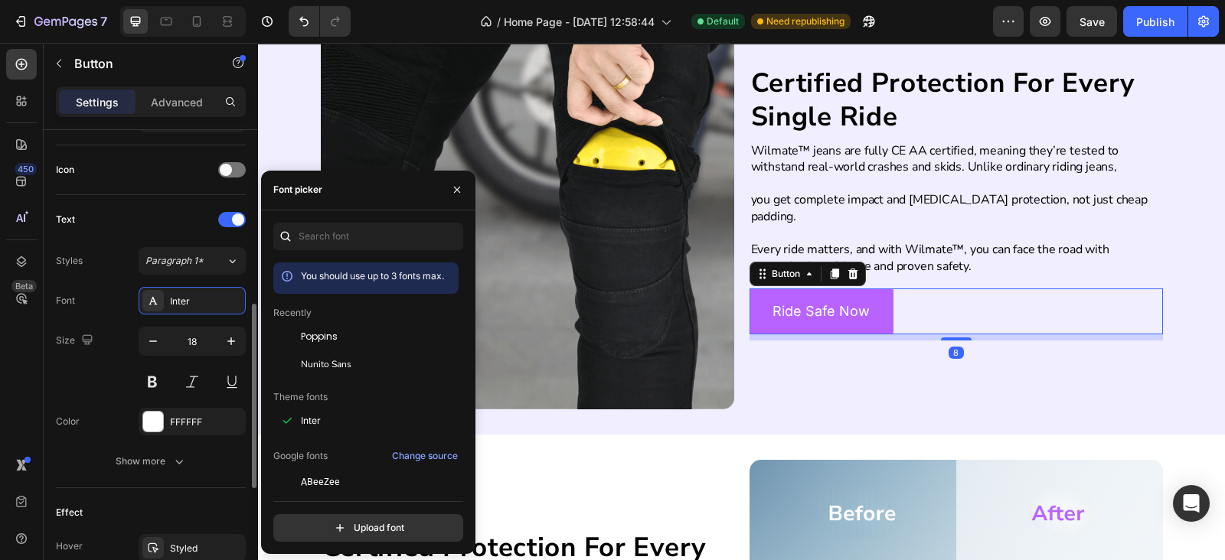
drag, startPoint x: 345, startPoint y: 364, endPoint x: 134, endPoint y: 349, distance: 211.8
click at [344, 364] on span "Nunito Sans" at bounding box center [326, 364] width 51 height 14
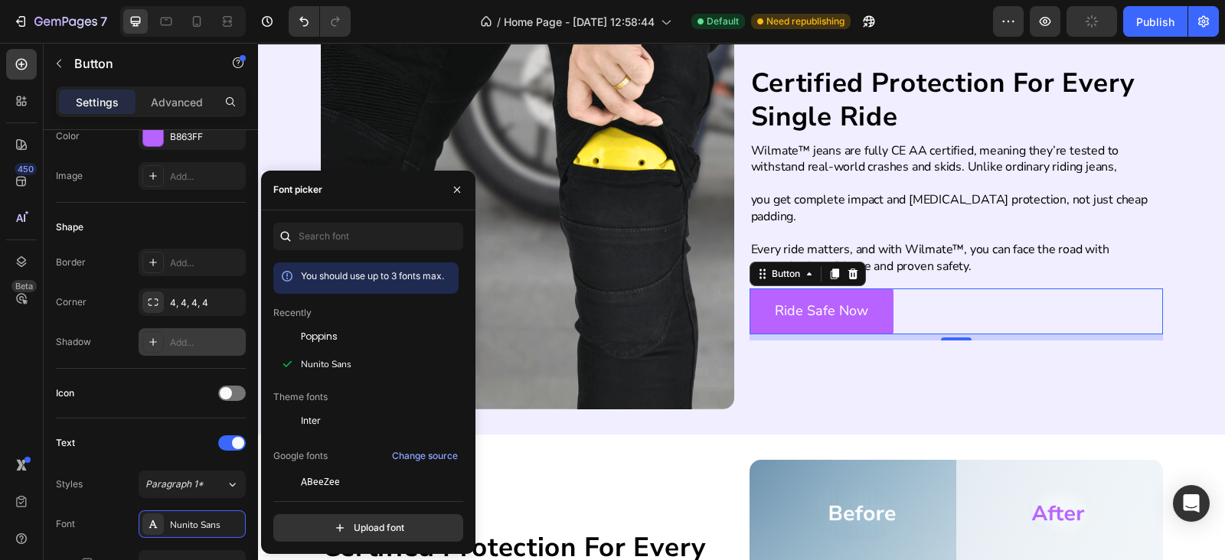
scroll to position [0, 0]
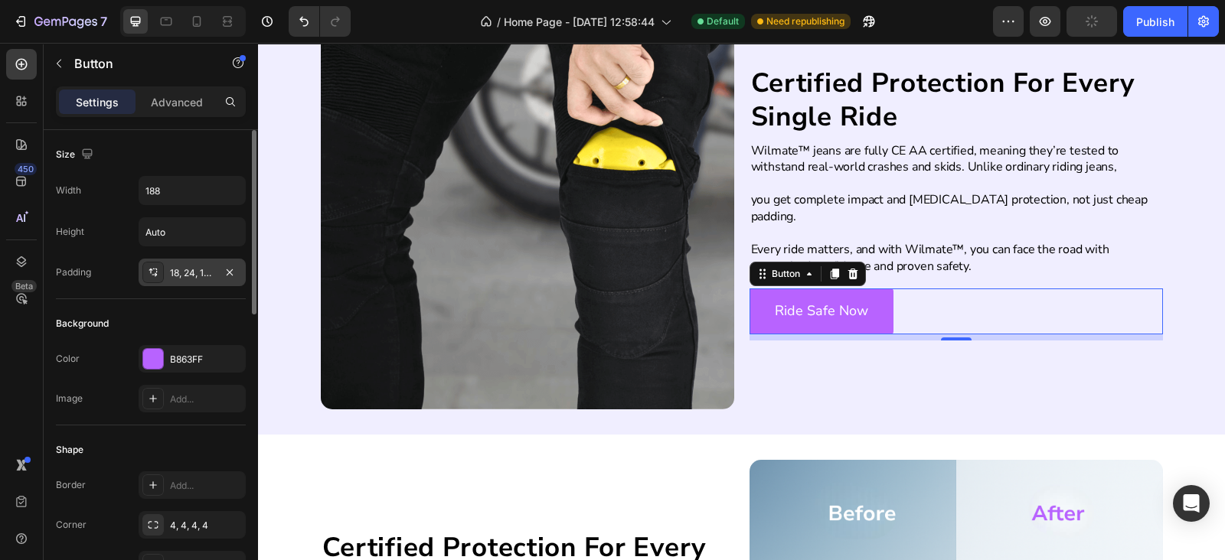
click at [193, 267] on div "18, 24, 18, 24" at bounding box center [192, 273] width 44 height 14
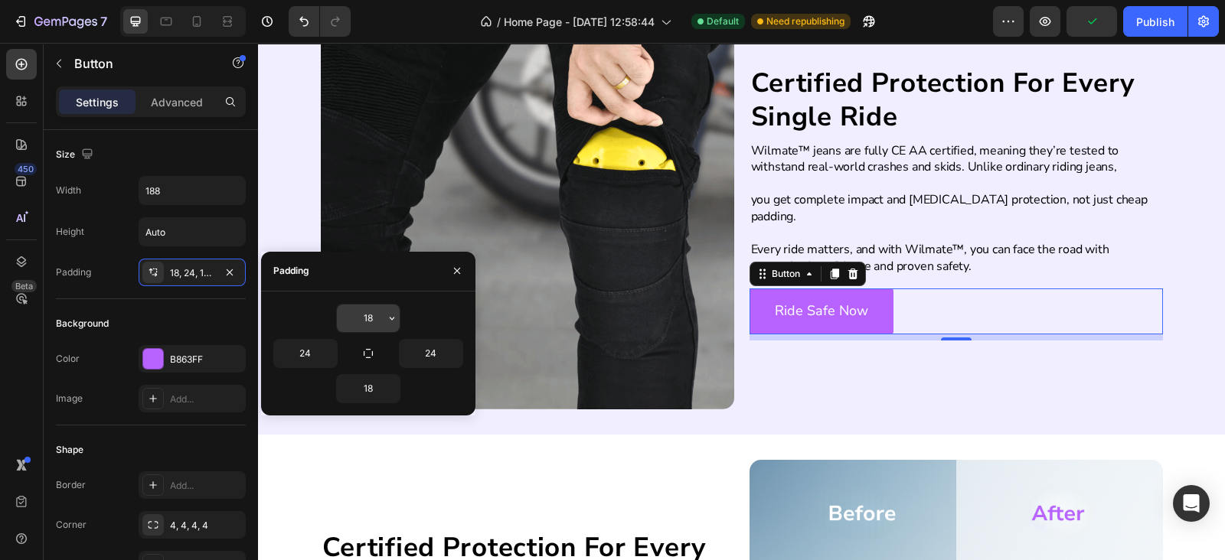
click at [347, 313] on input "18" at bounding box center [368, 319] width 63 height 28
type input "16"
click at [368, 393] on input "18" at bounding box center [368, 389] width 63 height 28
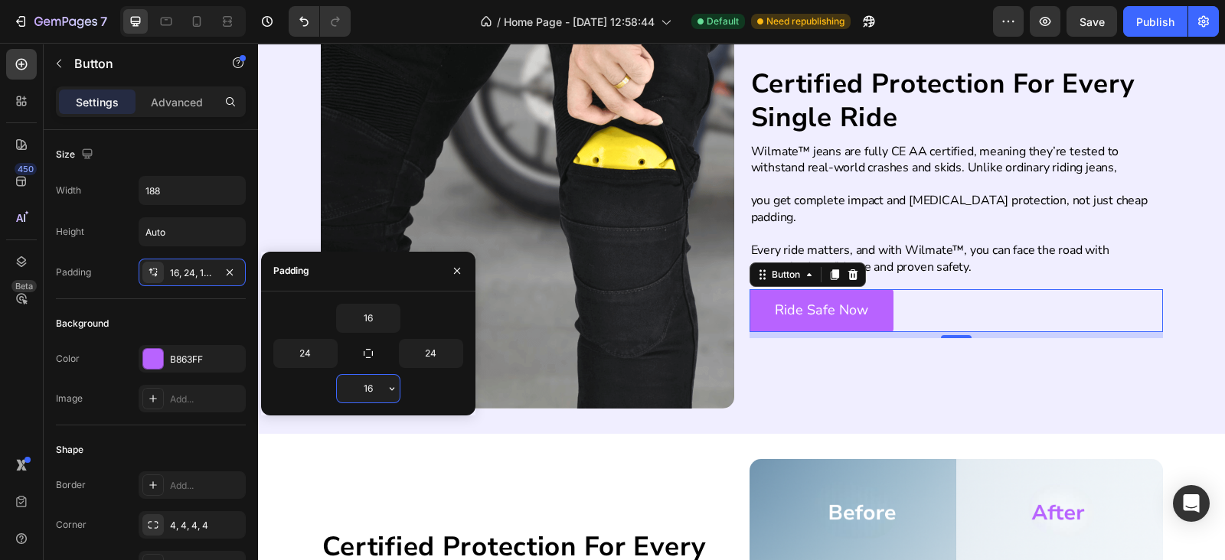
scroll to position [1797, 0]
type input "16"
click at [352, 323] on input "16" at bounding box center [368, 319] width 63 height 28
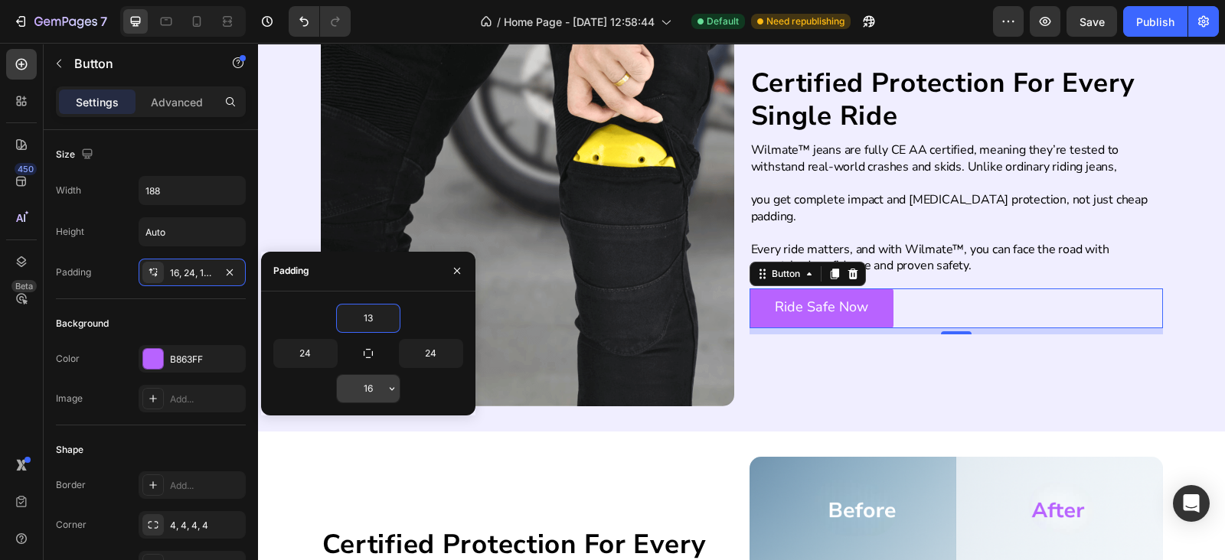
type input "13"
click at [372, 380] on input "16" at bounding box center [368, 389] width 63 height 28
type input "13"
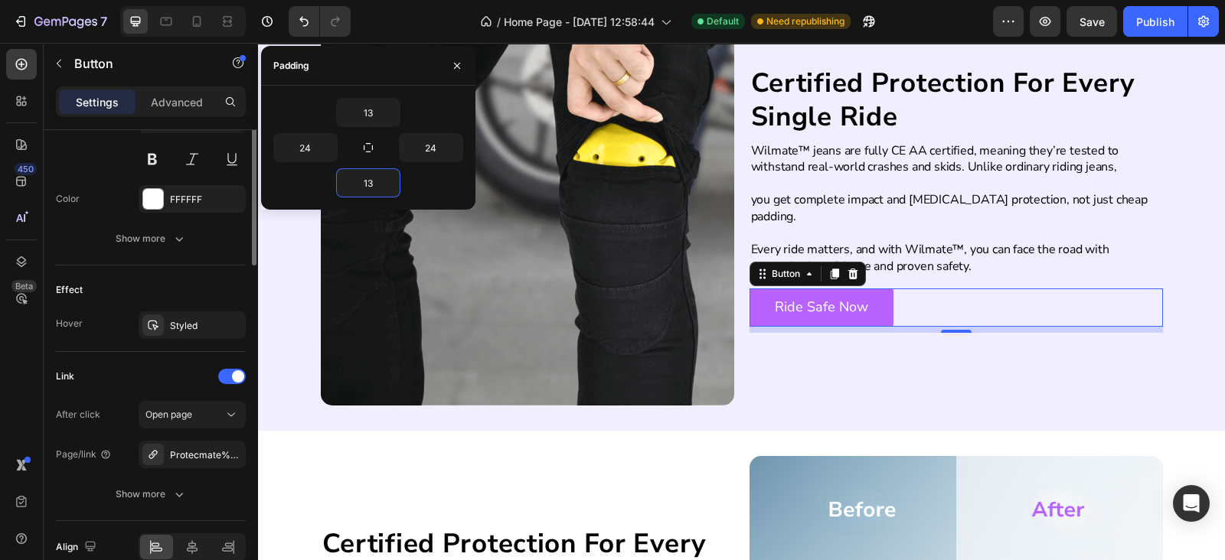
scroll to position [446, 0]
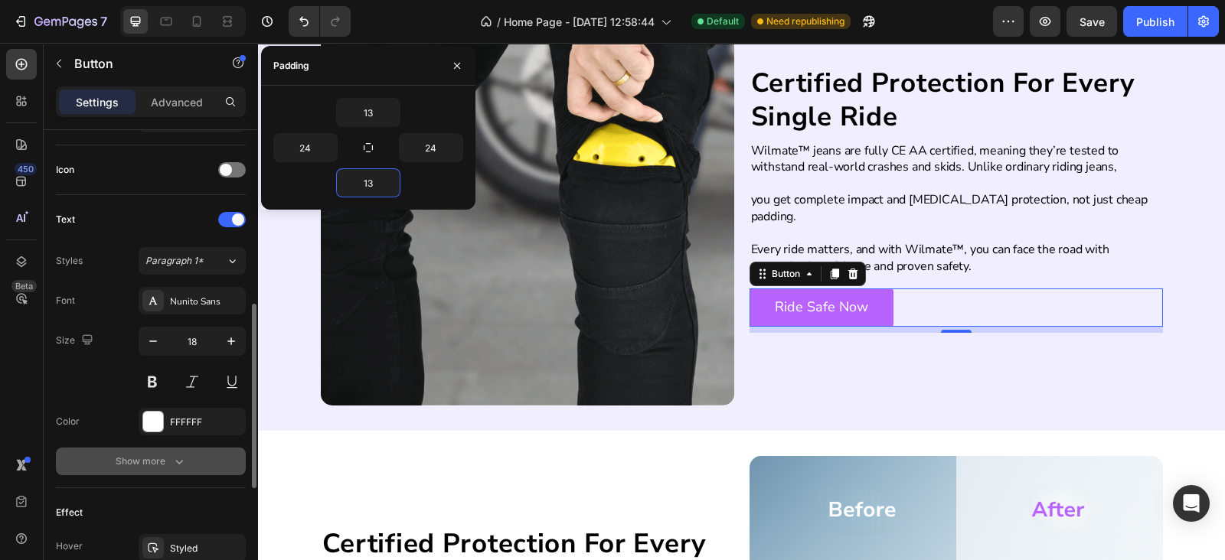
click at [195, 459] on button "Show more" at bounding box center [151, 462] width 190 height 28
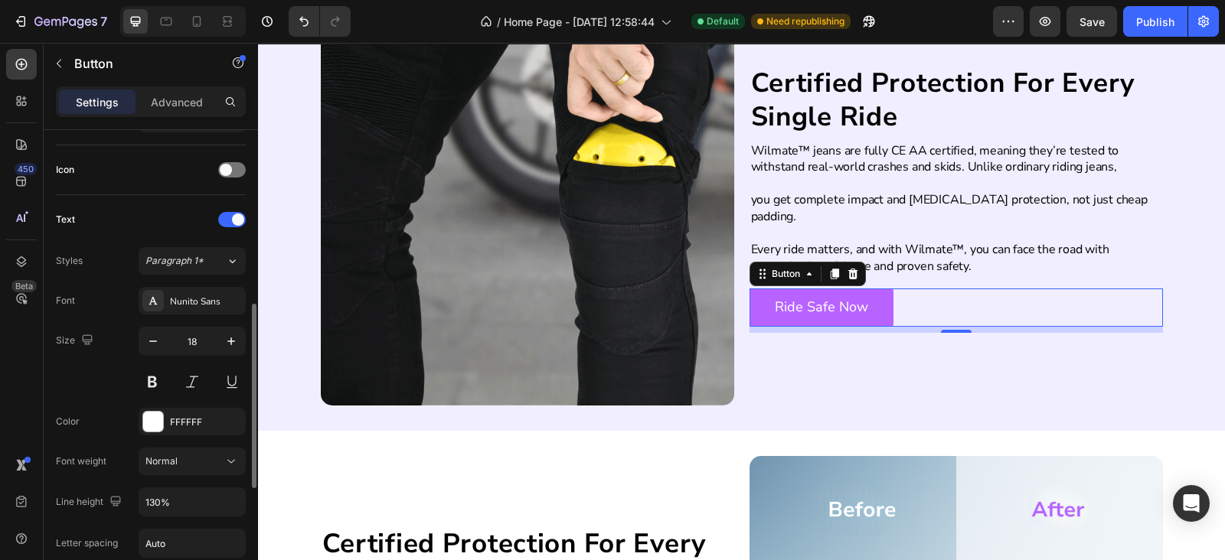
click at [195, 459] on div "Normal" at bounding box center [184, 462] width 78 height 14
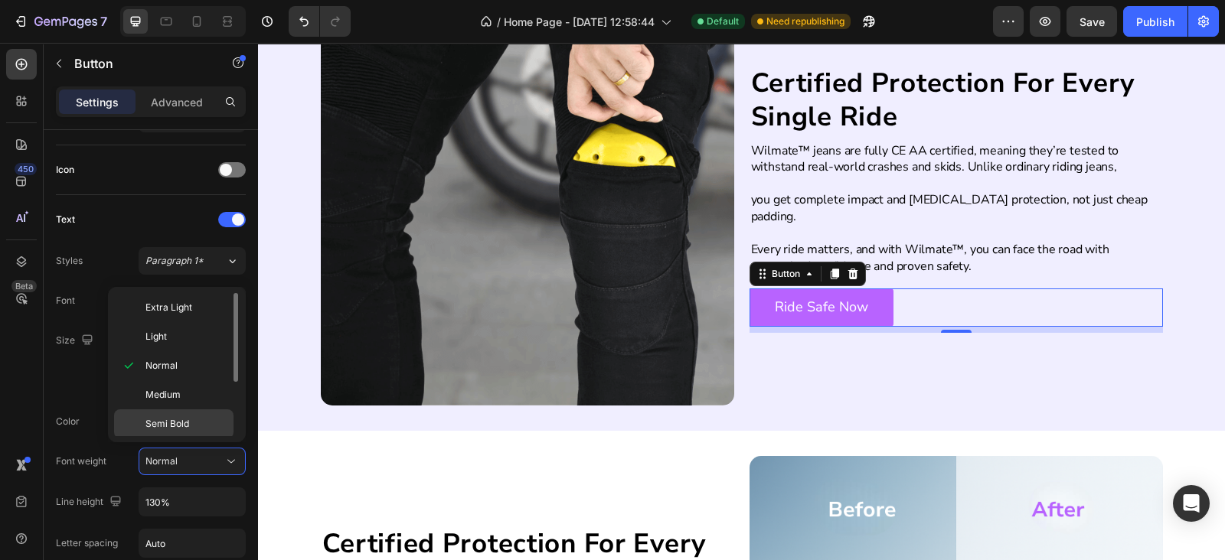
click at [191, 411] on div "Semi Bold" at bounding box center [173, 423] width 119 height 29
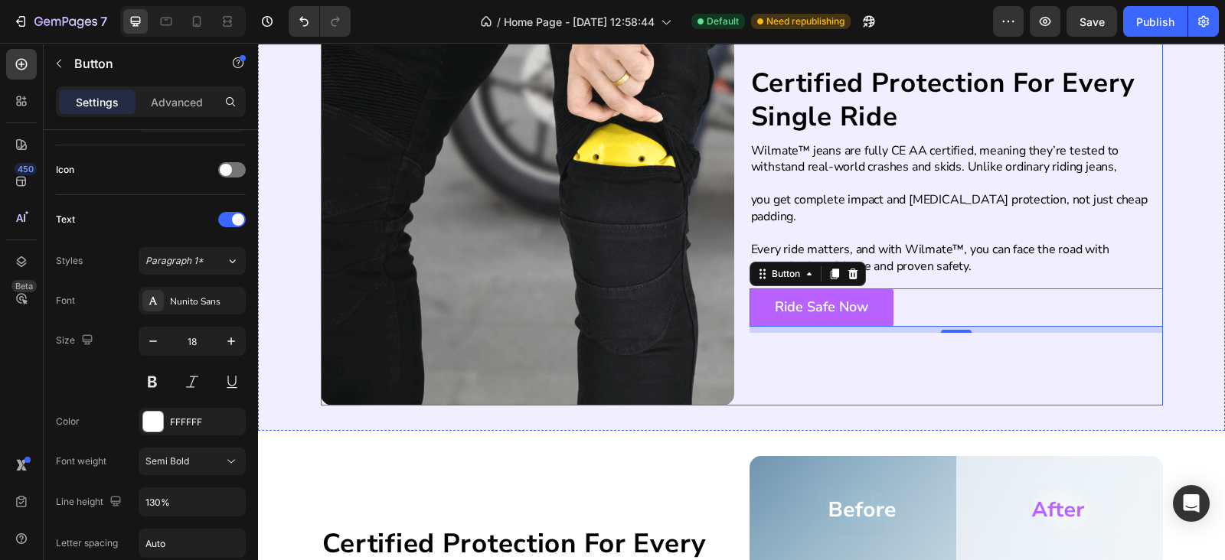
click at [787, 344] on div "Certified Protection For Every Single Ride Heading Wilmate™ jeans are fully CE …" at bounding box center [955, 198] width 413 height 413
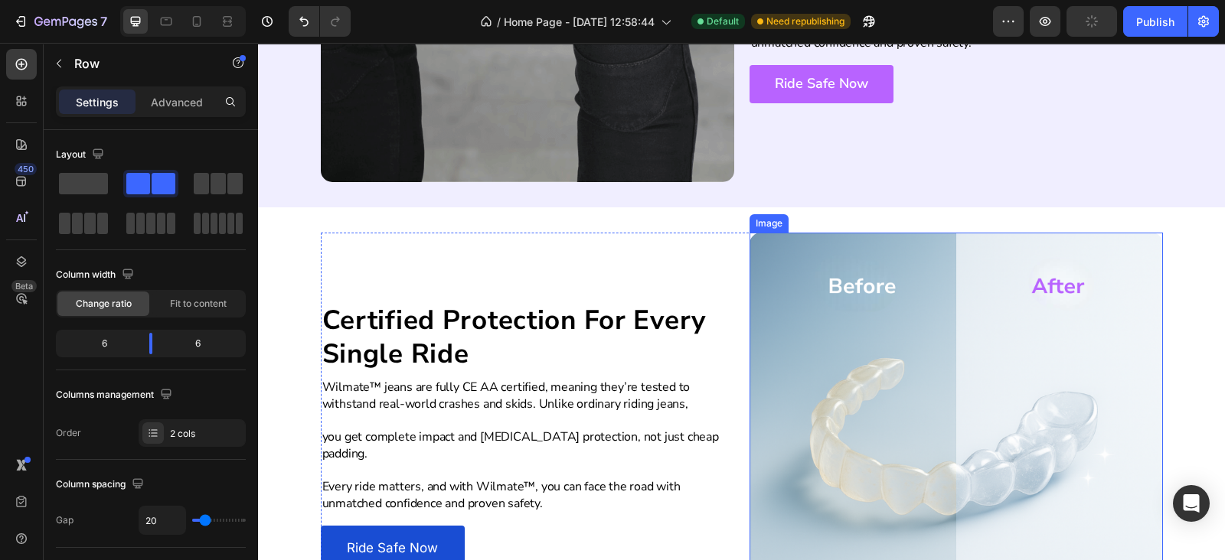
scroll to position [1799, 0]
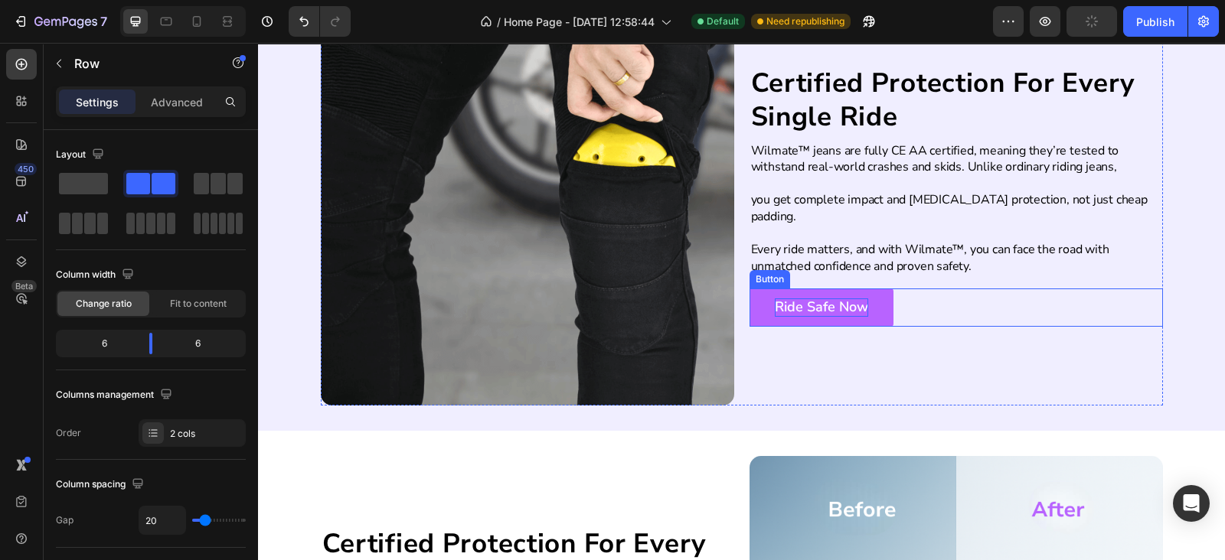
click at [788, 298] on p "Ride Safe Now" at bounding box center [821, 307] width 93 height 18
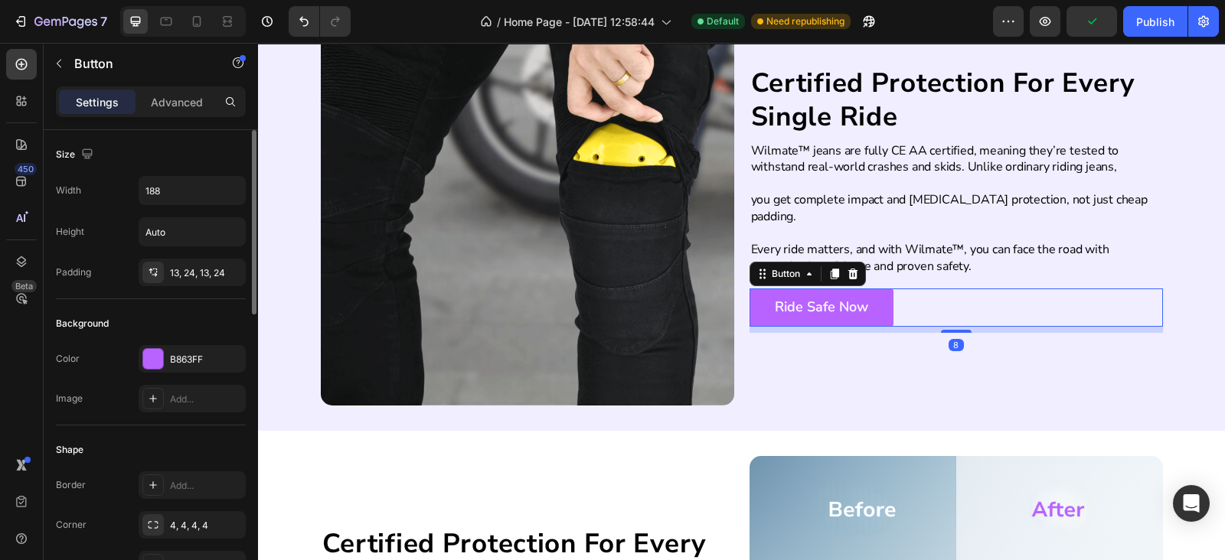
scroll to position [223, 0]
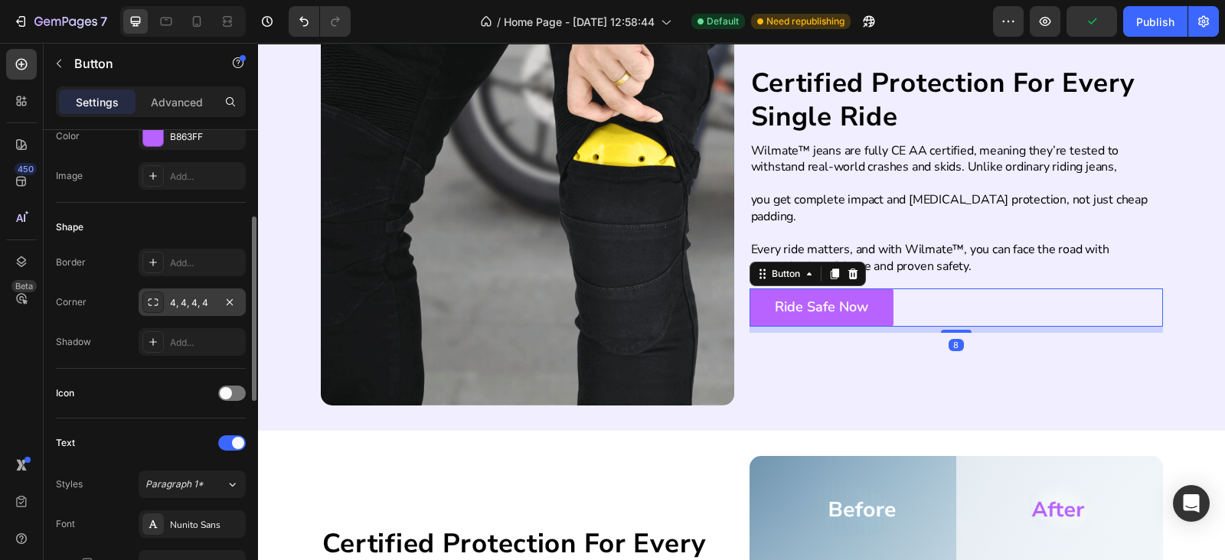
click at [192, 303] on div "4, 4, 4, 4" at bounding box center [192, 303] width 44 height 14
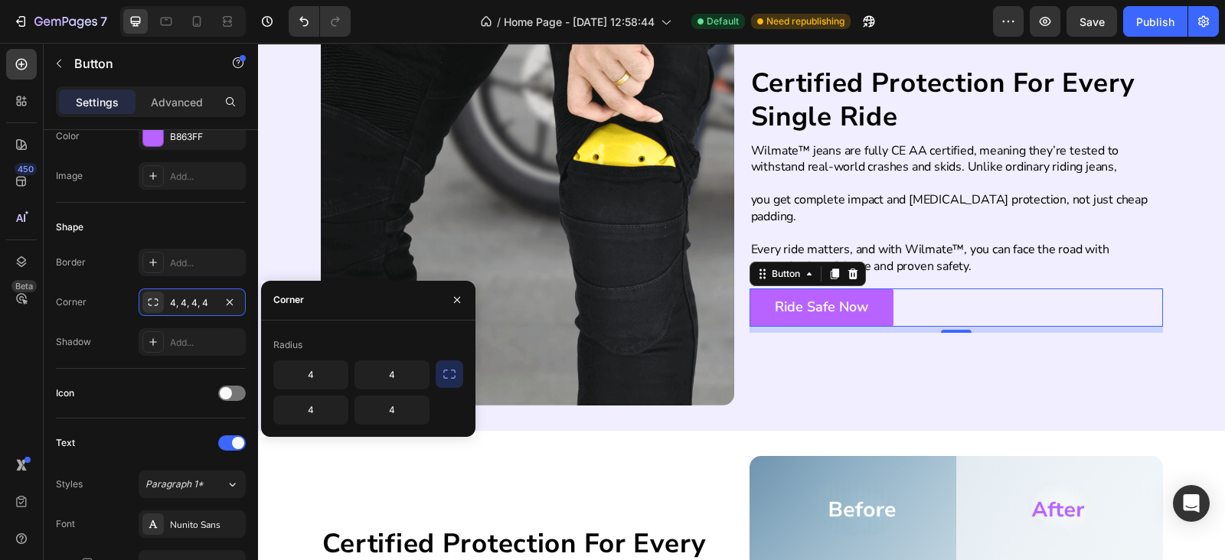
click at [452, 369] on icon "button" at bounding box center [449, 374] width 15 height 15
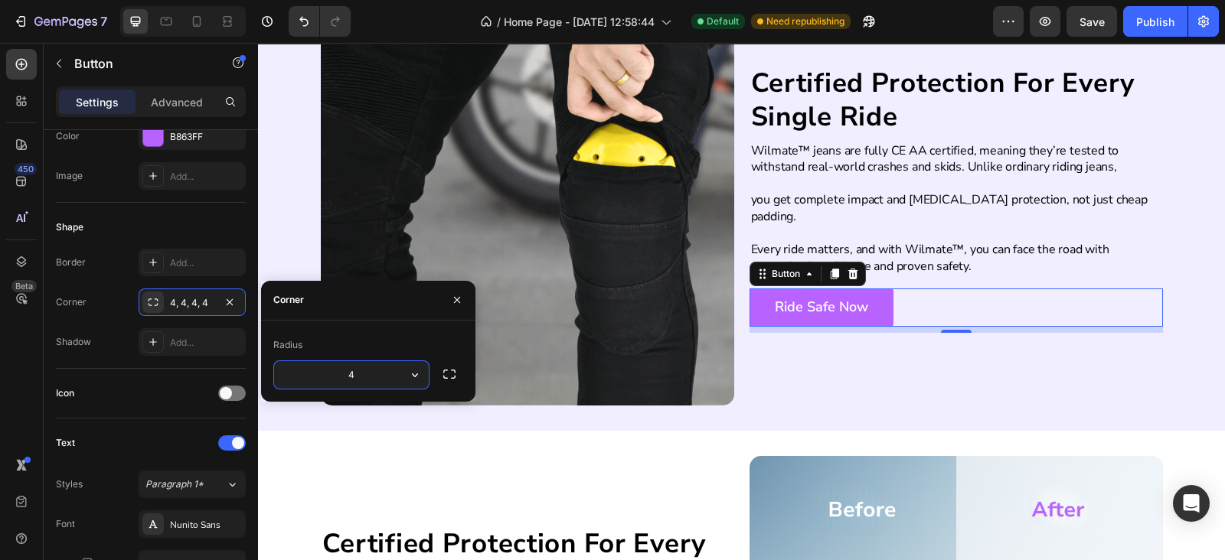
click at [372, 377] on input "4" at bounding box center [351, 375] width 155 height 28
click at [388, 378] on input "8" at bounding box center [351, 375] width 155 height 28
type input "10"
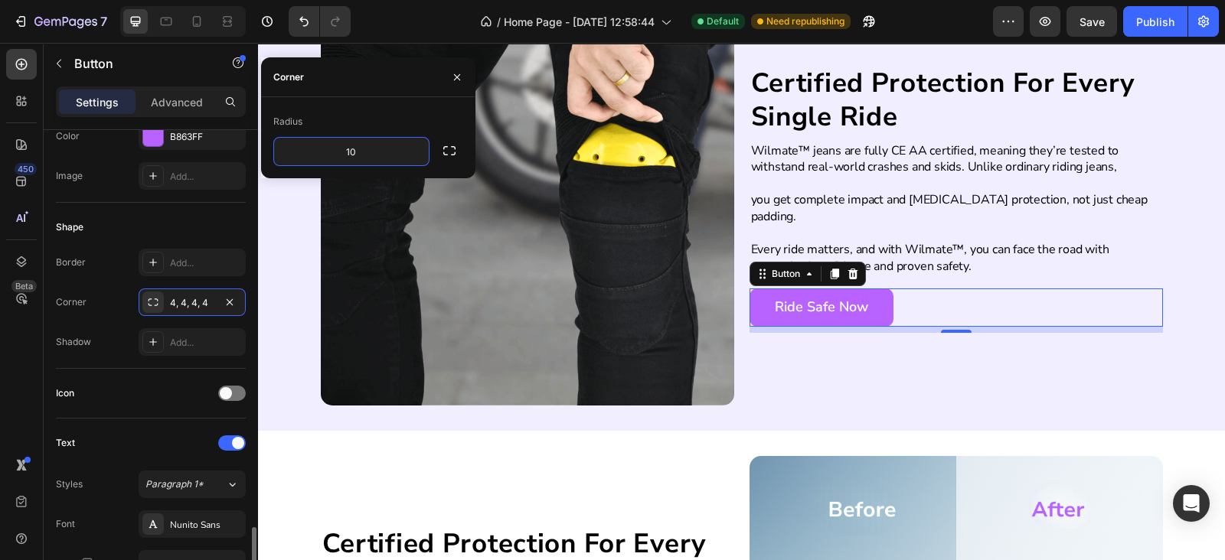
scroll to position [446, 0]
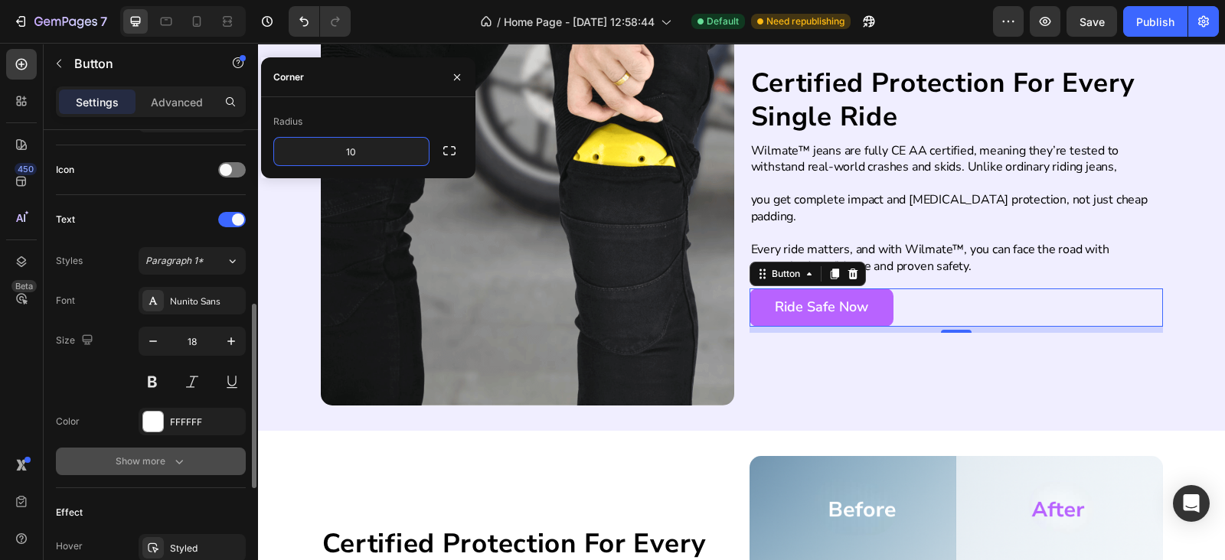
click at [161, 455] on div "Show more" at bounding box center [151, 461] width 71 height 15
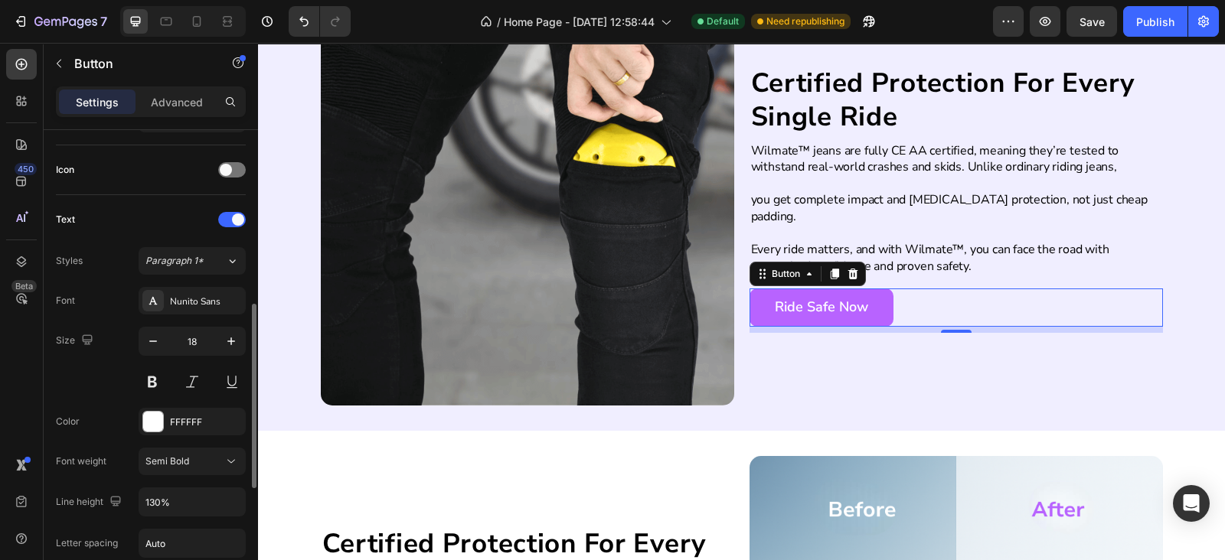
click at [161, 455] on span "Semi Bold" at bounding box center [167, 460] width 44 height 11
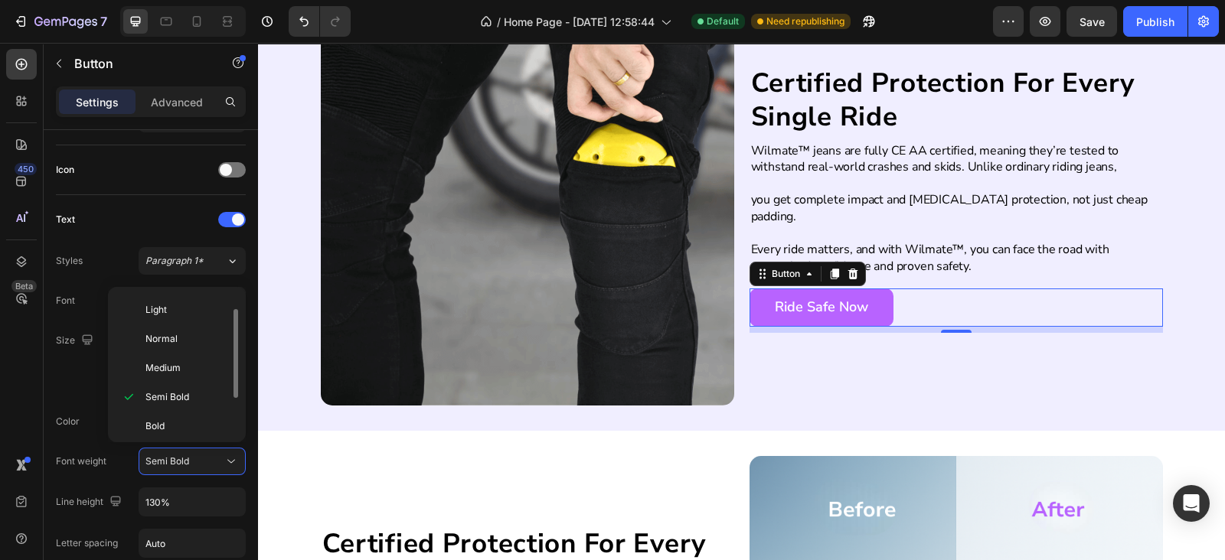
scroll to position [87, 0]
click at [172, 389] on span "Extra Bold" at bounding box center [167, 395] width 44 height 14
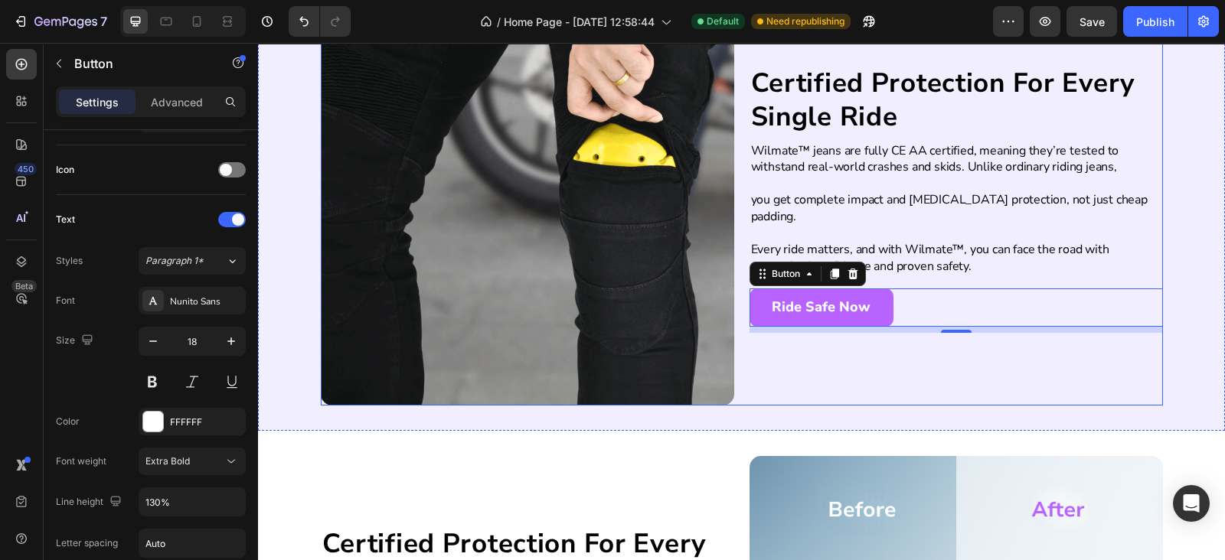
click at [803, 360] on div "Certified Protection For Every Single Ride Heading Wilmate™ jeans are fully CE …" at bounding box center [955, 198] width 413 height 413
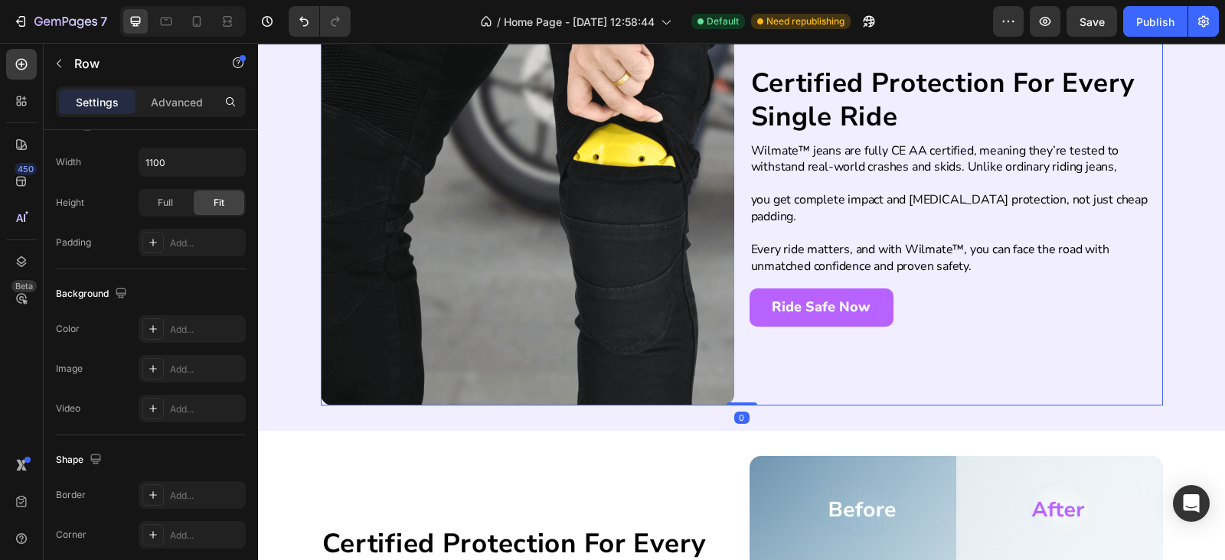
scroll to position [0, 0]
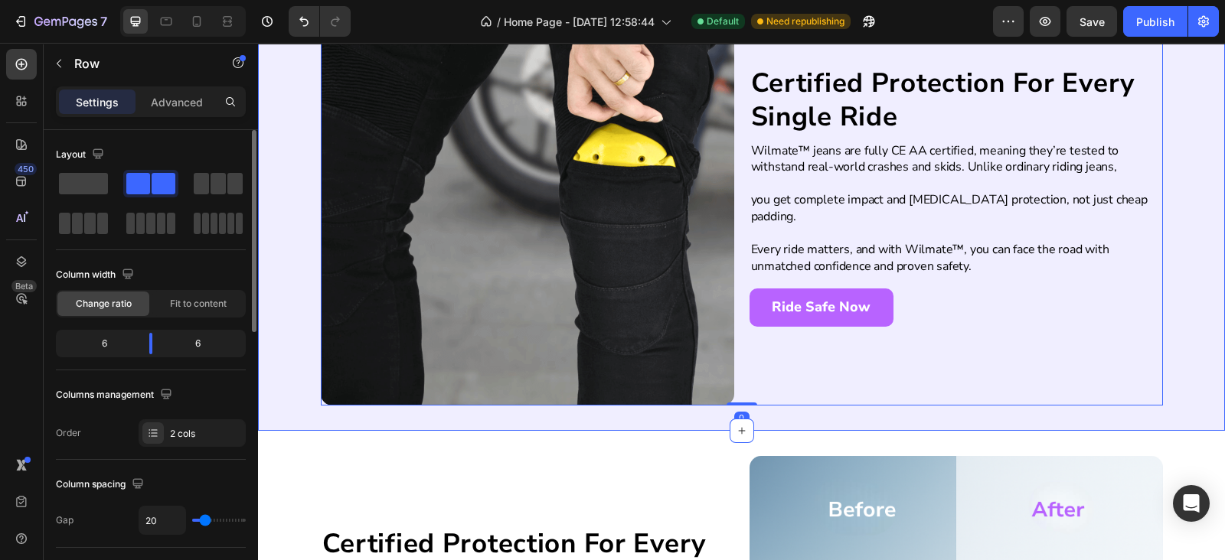
click at [769, 419] on div "Certified Protection For Every Single Ride Heading Wilmate™ jeans are fully CE …" at bounding box center [741, 199] width 967 height 464
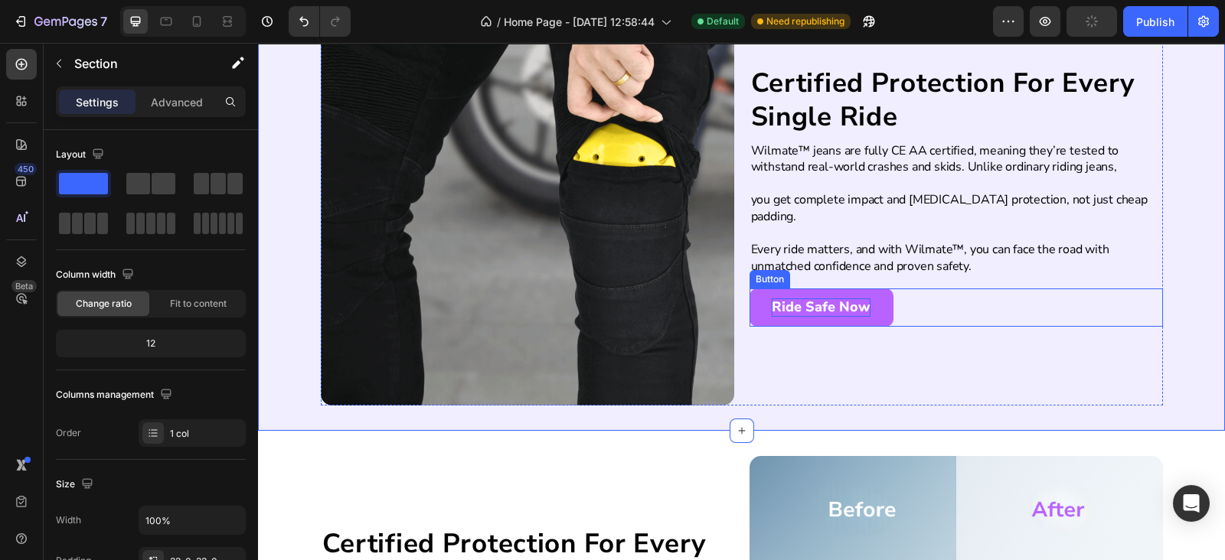
click at [778, 298] on p "Ride Safe Now" at bounding box center [820, 307] width 99 height 18
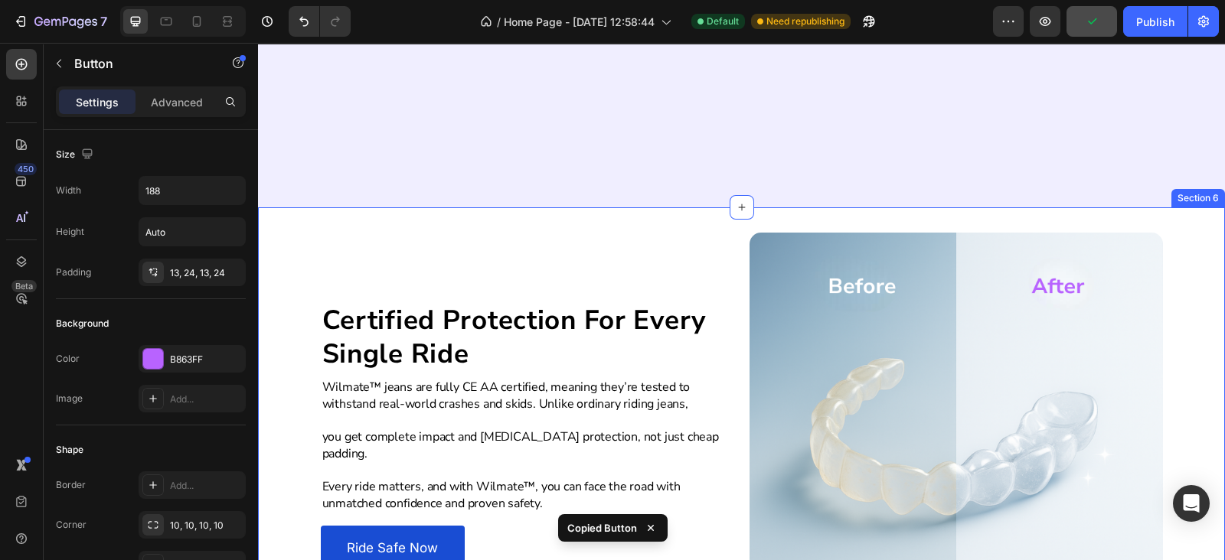
scroll to position [2246, 0]
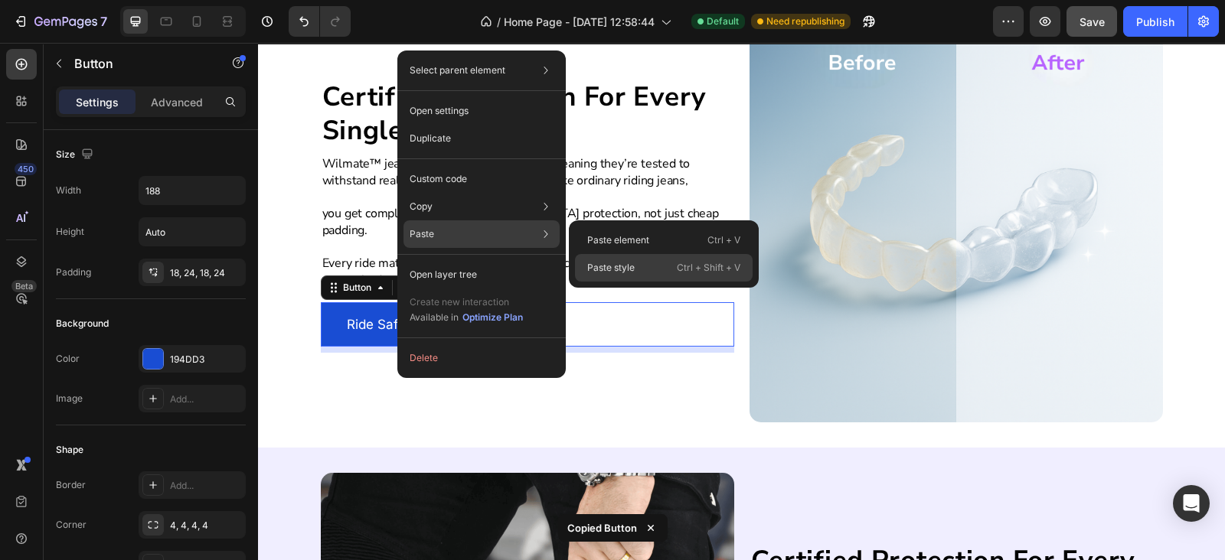
click at [623, 276] on div "Paste style Ctrl + Shift + V" at bounding box center [664, 268] width 178 height 28
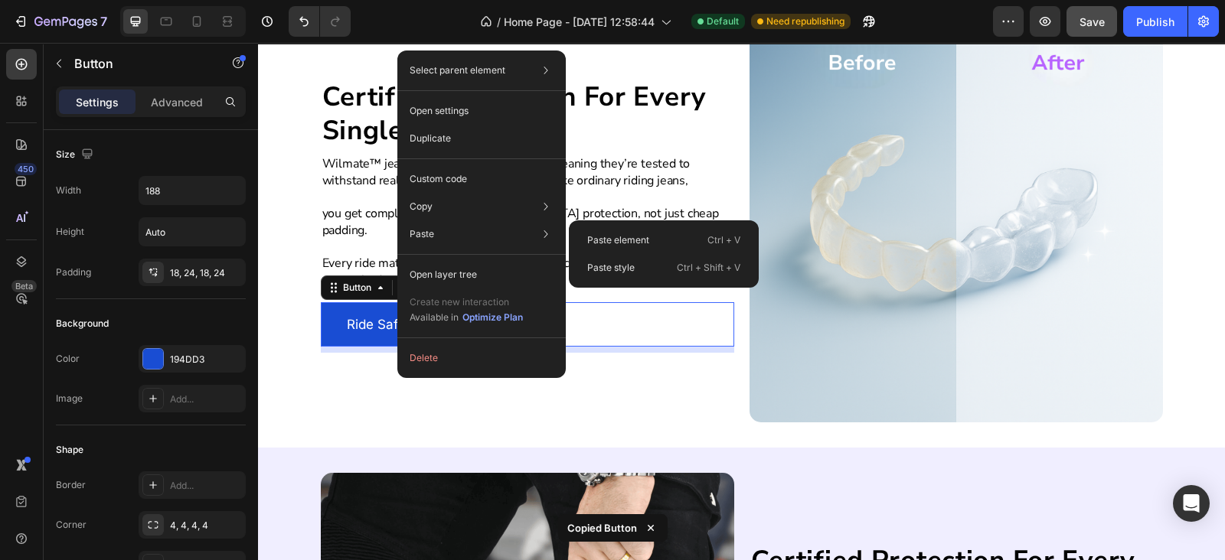
type input "18"
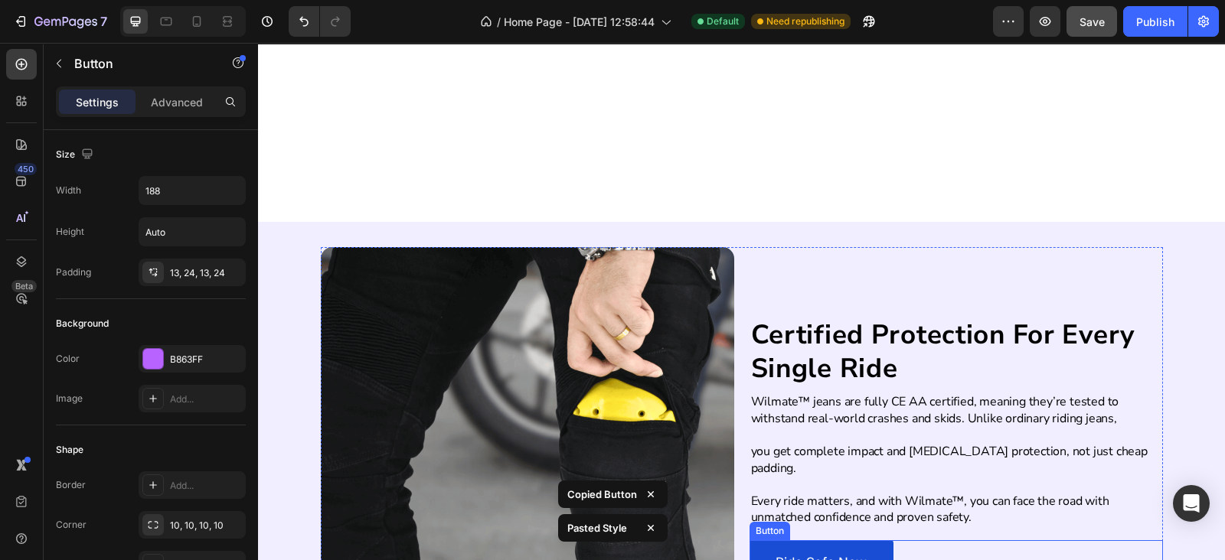
scroll to position [2696, 0]
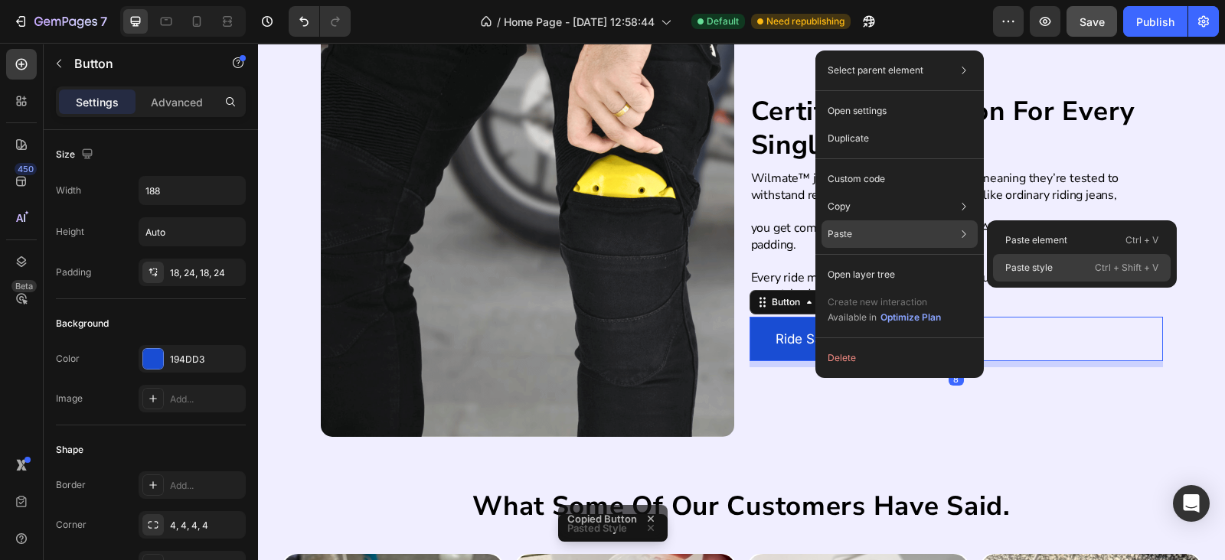
click at [1045, 263] on p "Paste style" at bounding box center [1028, 268] width 47 height 14
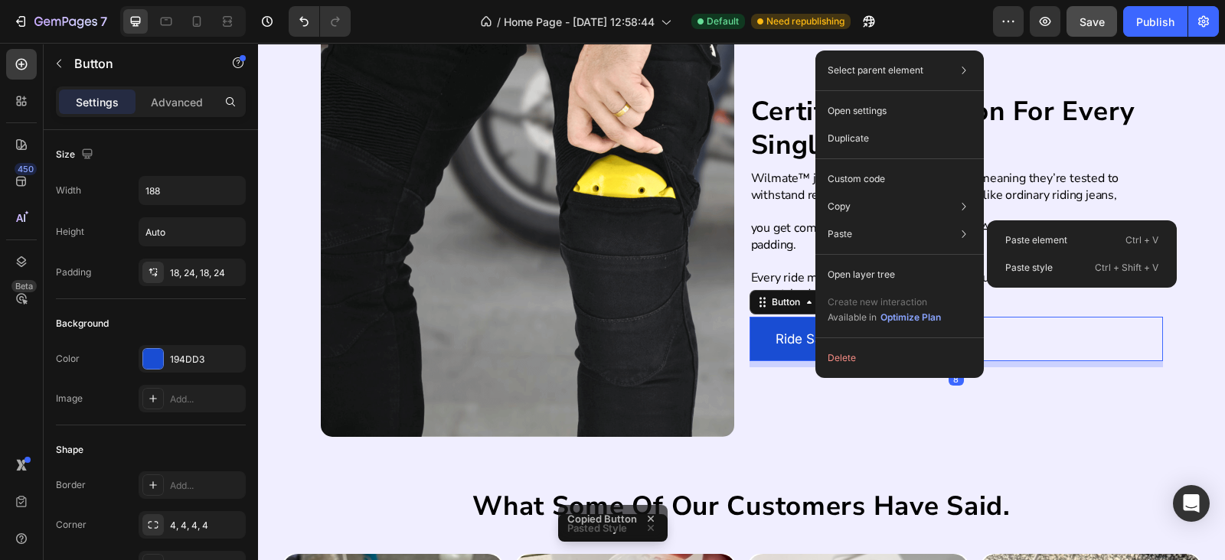
type input "18"
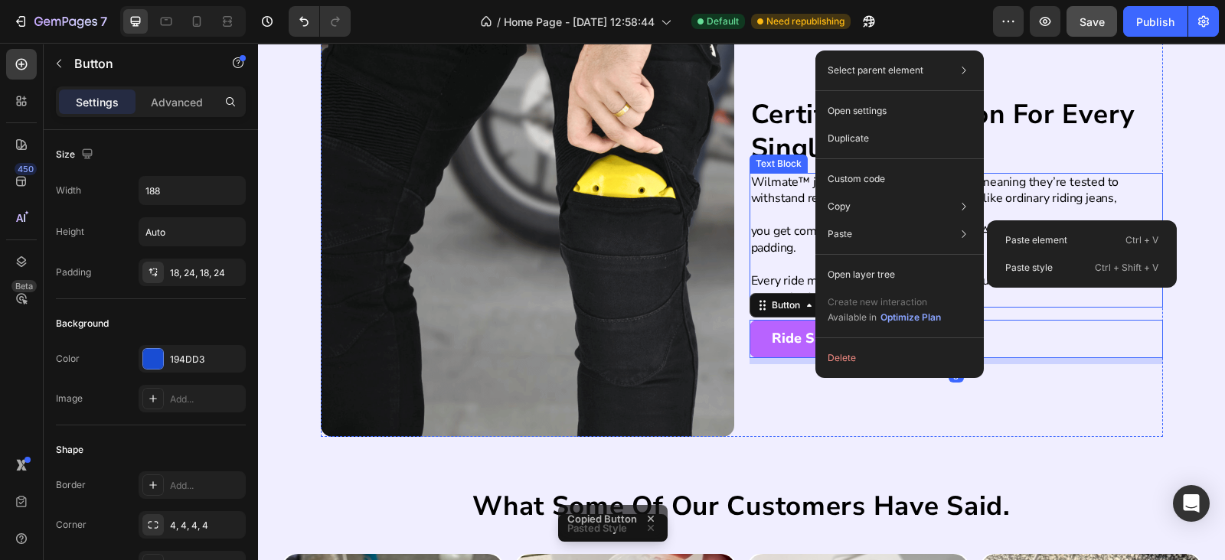
scroll to position [2699, 0]
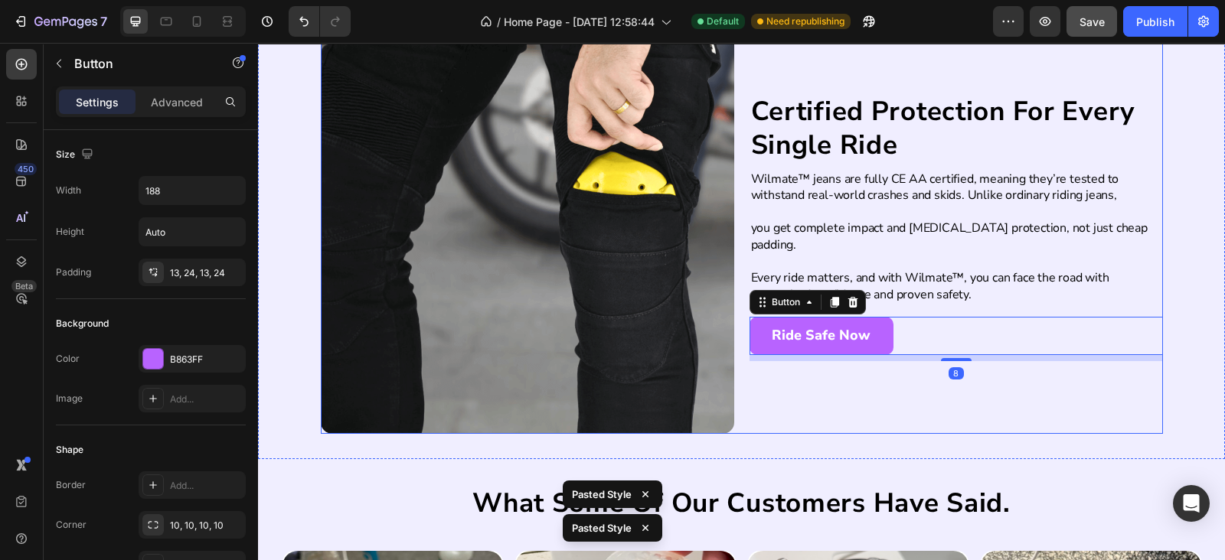
click at [774, 398] on div "Certified Protection For Every Single Ride Heading Wilmate™ jeans are fully CE …" at bounding box center [955, 227] width 413 height 413
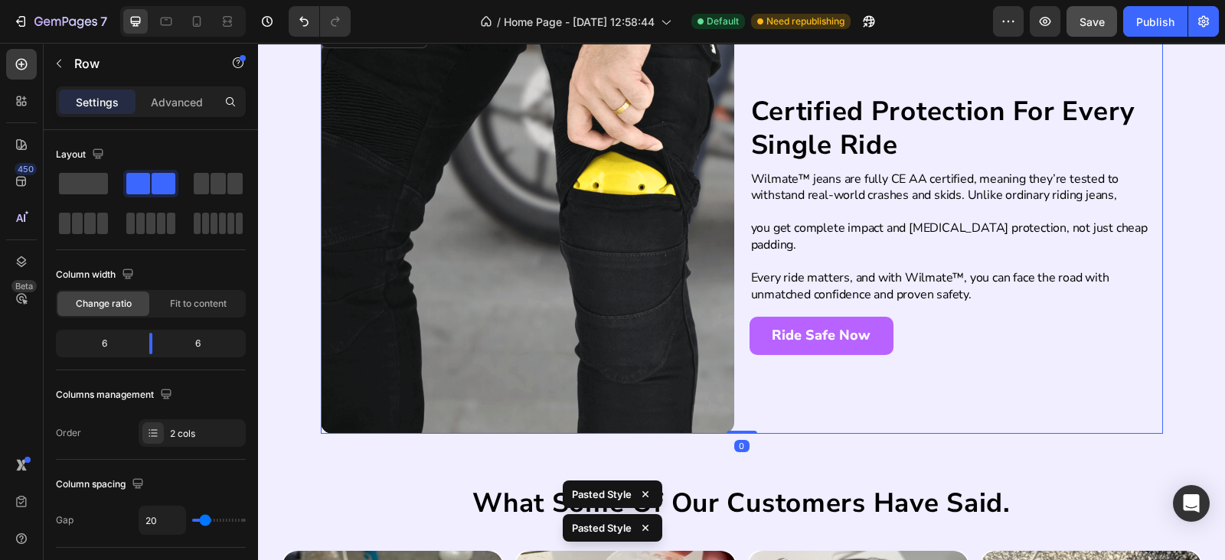
click at [1092, 20] on span "Save" at bounding box center [1091, 21] width 25 height 13
click at [1146, 31] on button "Publish" at bounding box center [1155, 21] width 64 height 31
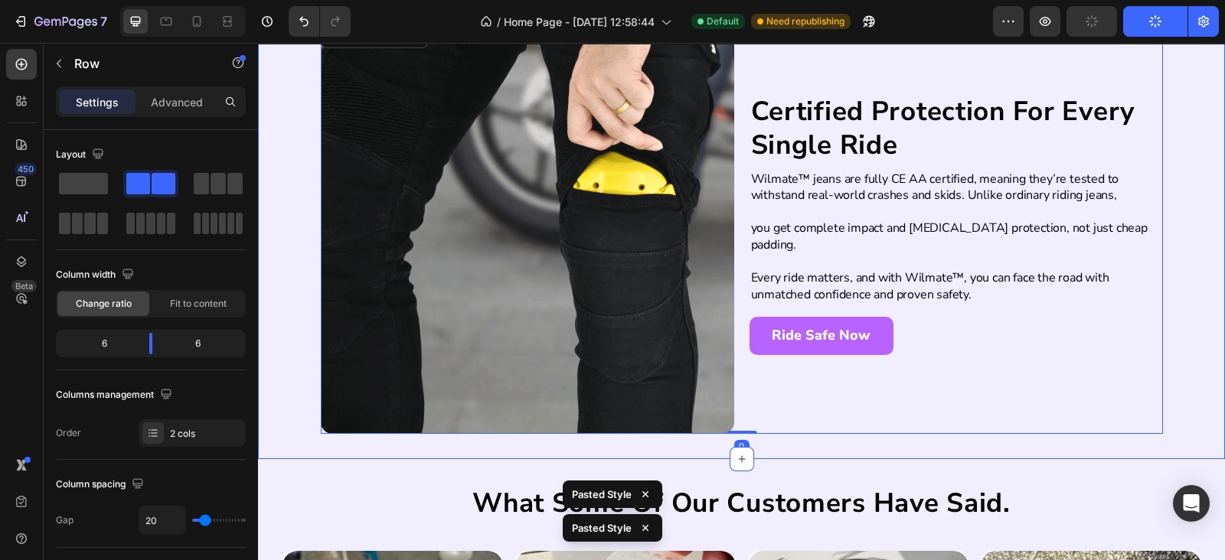
click at [1199, 170] on div "Certified Protection For Every Single Ride Heading Wilmate™ jeans are fully CE …" at bounding box center [741, 227] width 967 height 413
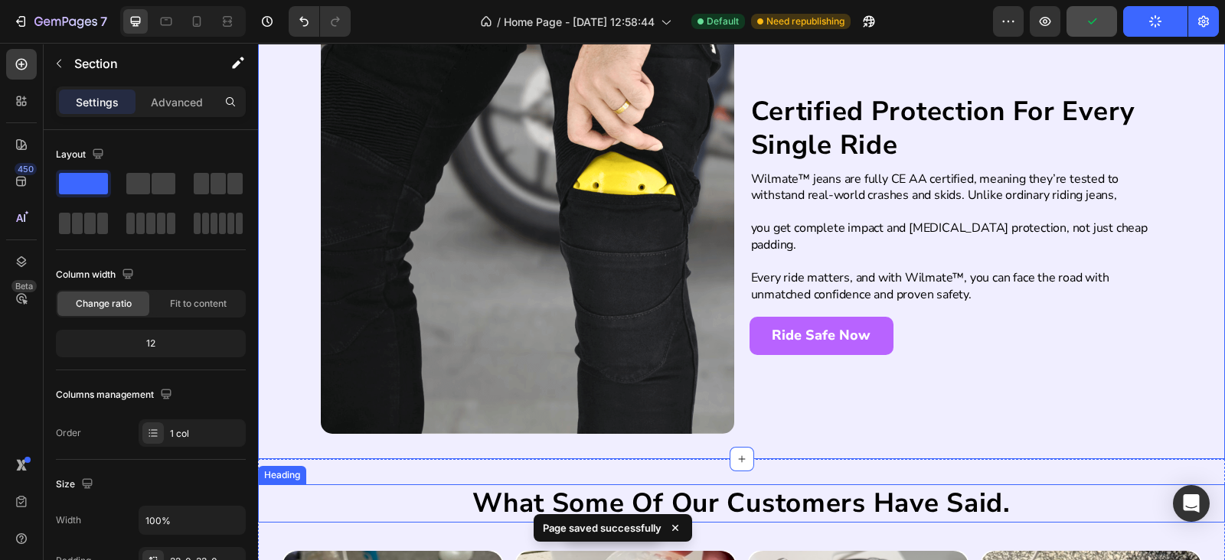
scroll to position [2922, 0]
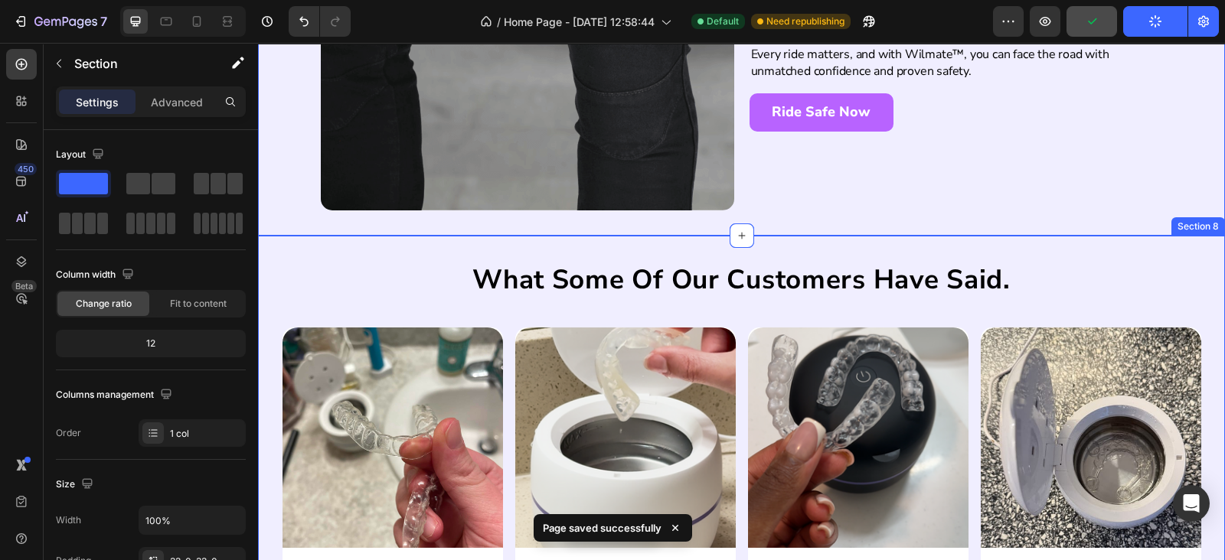
click at [714, 239] on div "what some of our customers have said. Heading Image Image I never realized how …" at bounding box center [741, 495] width 967 height 518
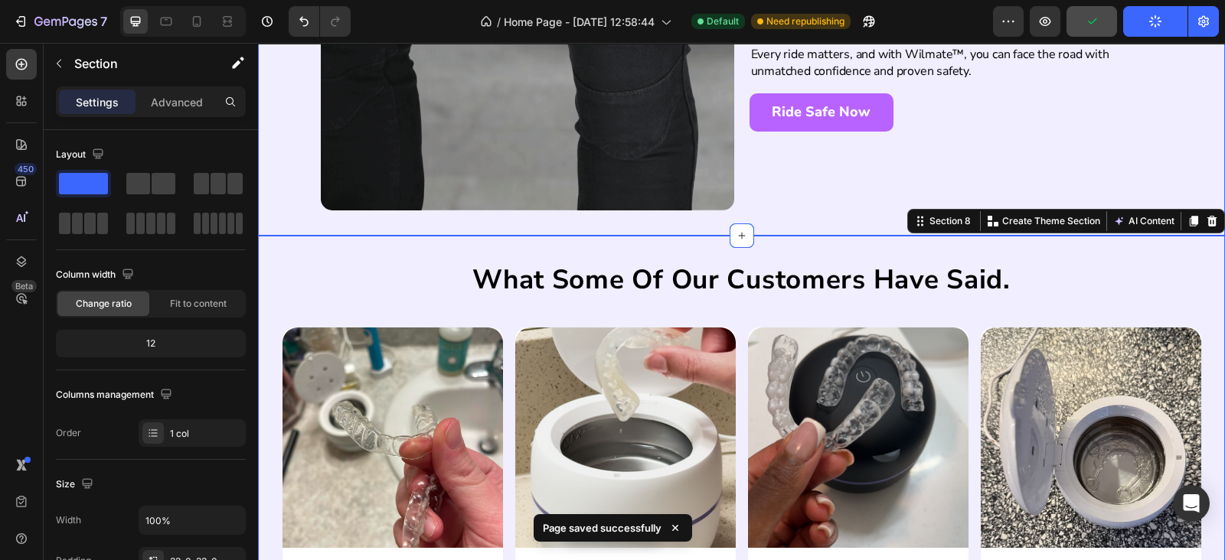
click at [688, 220] on div "Certified Protection For Every Single Ride Heading Wilmate™ jeans are fully CE …" at bounding box center [741, 4] width 967 height 464
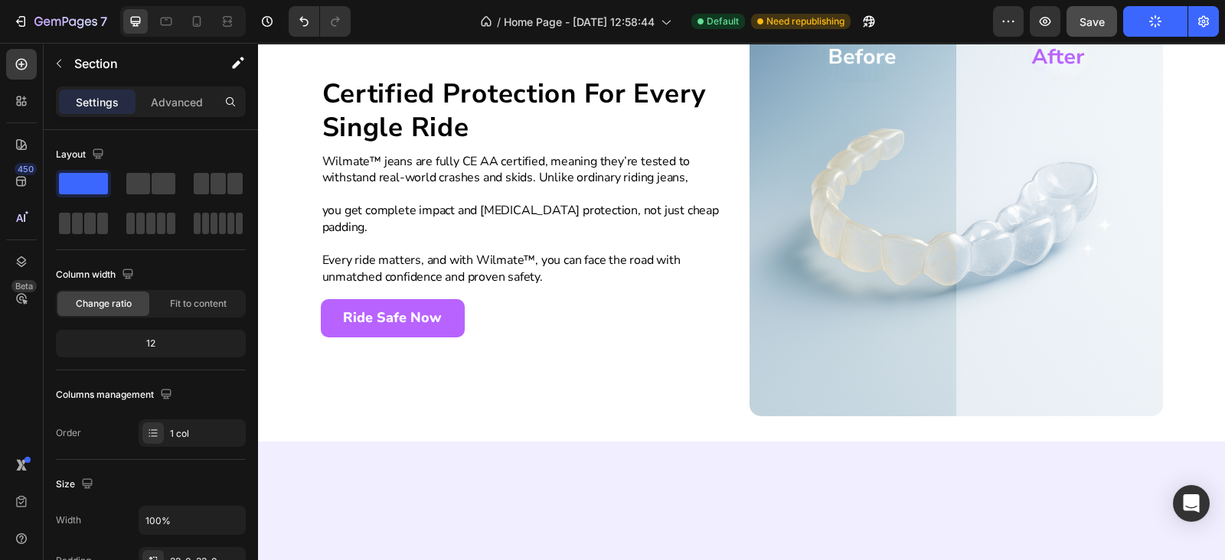
scroll to position [2029, 0]
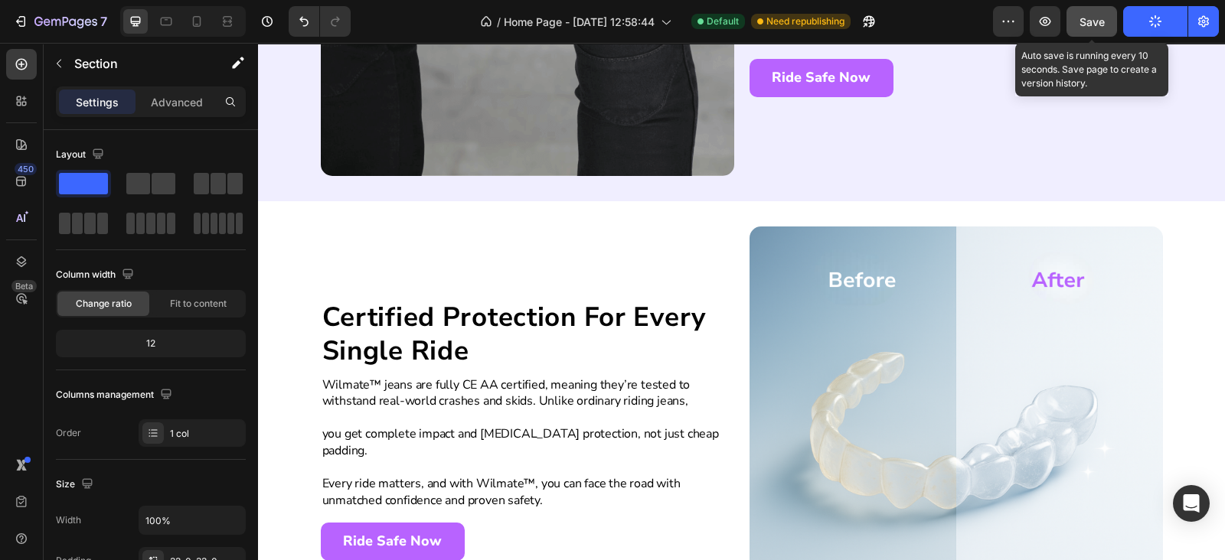
click at [1101, 24] on span "Save" at bounding box center [1091, 21] width 25 height 13
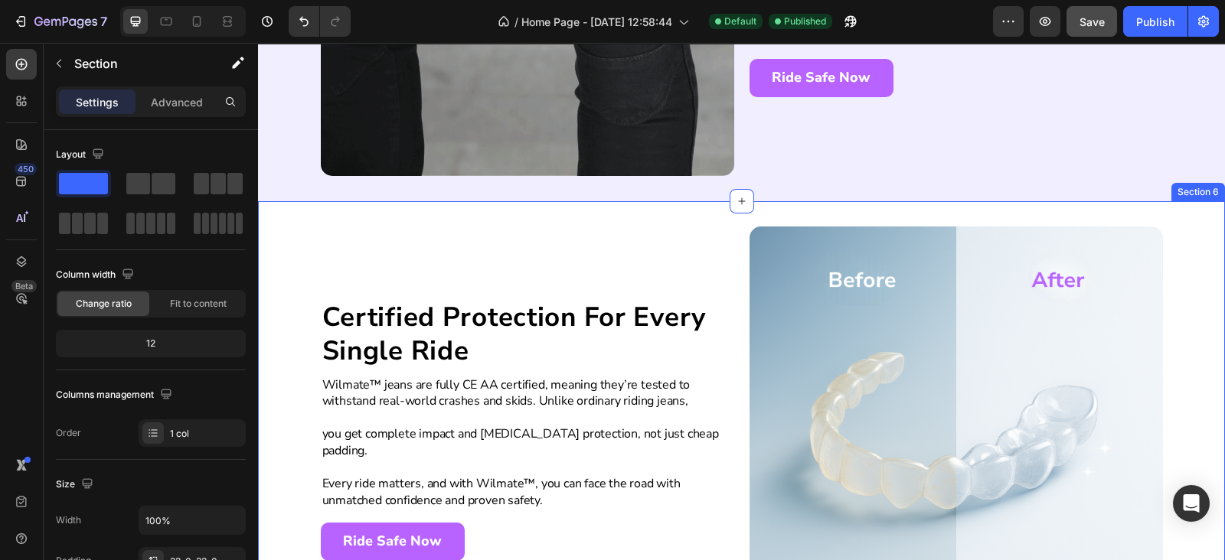
click at [647, 217] on div "Certified Protection For Every Single Ride Heading Wilmate™ jeans are fully CE …" at bounding box center [741, 433] width 967 height 464
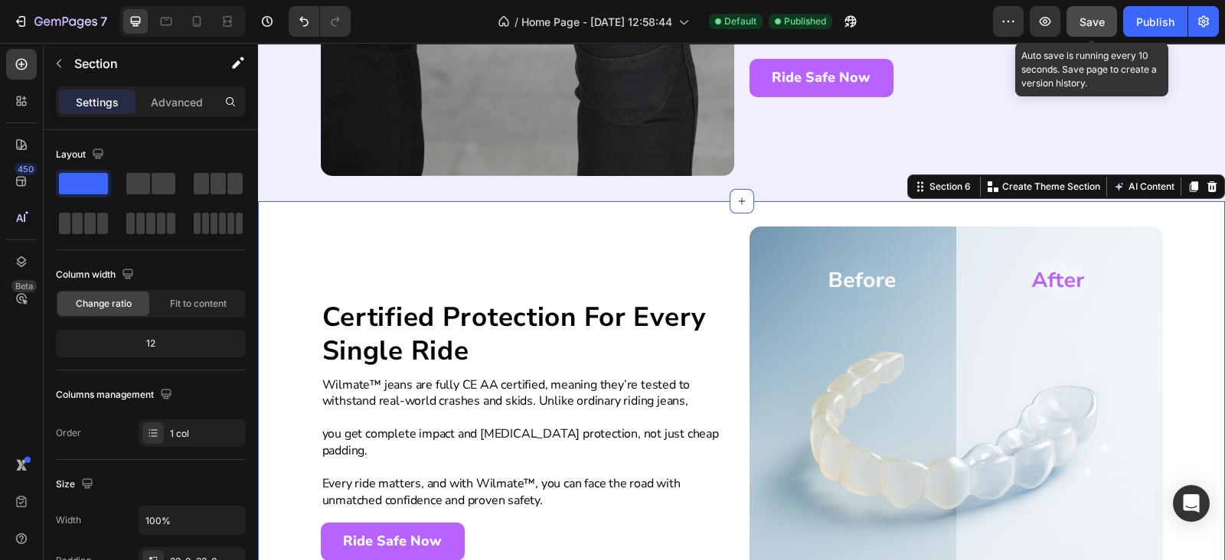
click at [1098, 28] on div "Save" at bounding box center [1091, 22] width 25 height 16
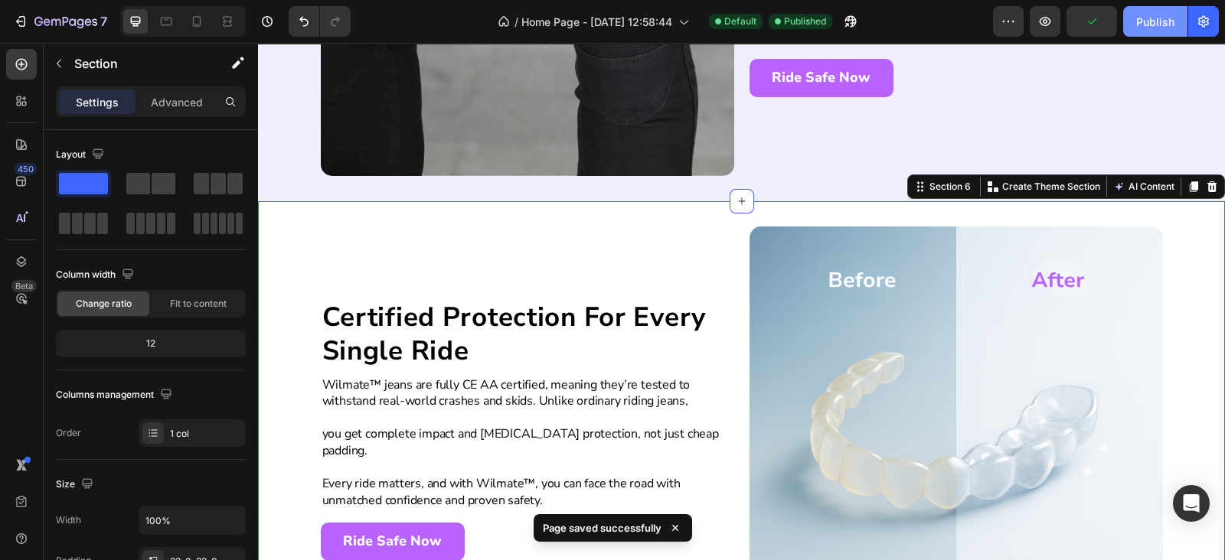
click at [1153, 27] on div "Publish" at bounding box center [1155, 22] width 38 height 16
click at [651, 212] on div "Certified Protection For Every Single Ride Heading Wilmate™ jeans are fully CE …" at bounding box center [741, 433] width 967 height 464
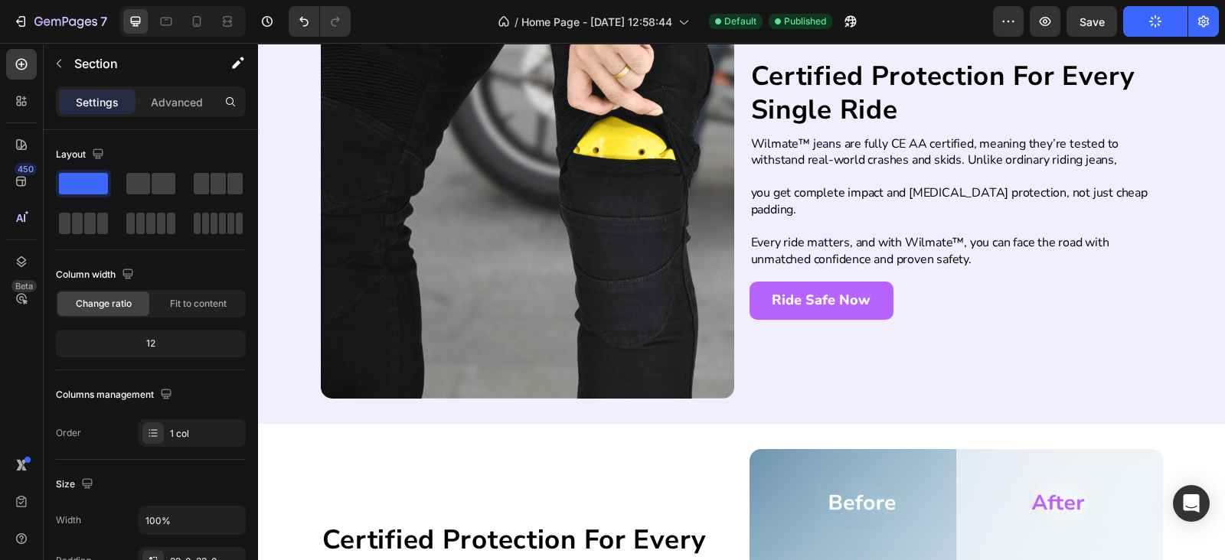
scroll to position [1583, 0]
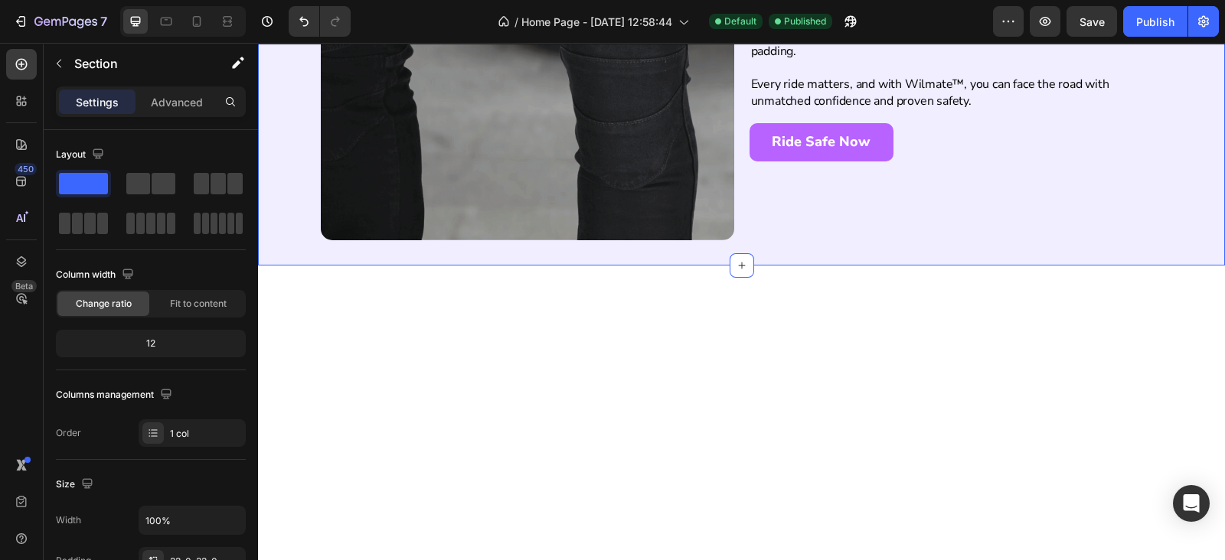
click at [762, 204] on div "Certified Protection For Every Single Ride Heading Wilmate™ jeans are fully CE …" at bounding box center [741, 34] width 967 height 464
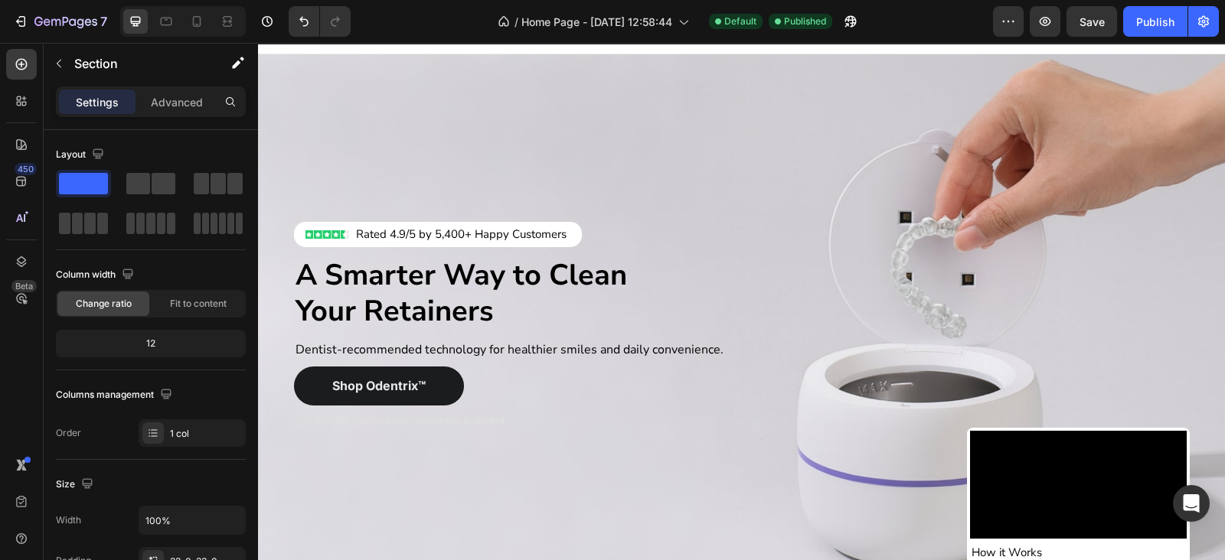
scroll to position [0, 0]
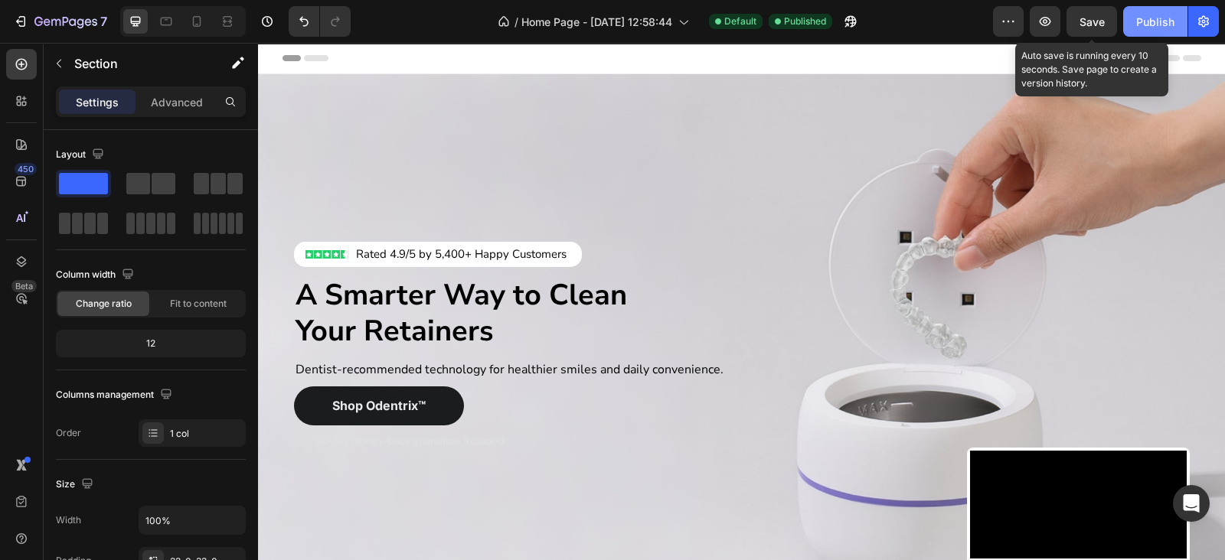
drag, startPoint x: 1094, startPoint y: 21, endPoint x: 1124, endPoint y: 23, distance: 29.2
click at [1093, 20] on span "Save" at bounding box center [1091, 21] width 25 height 13
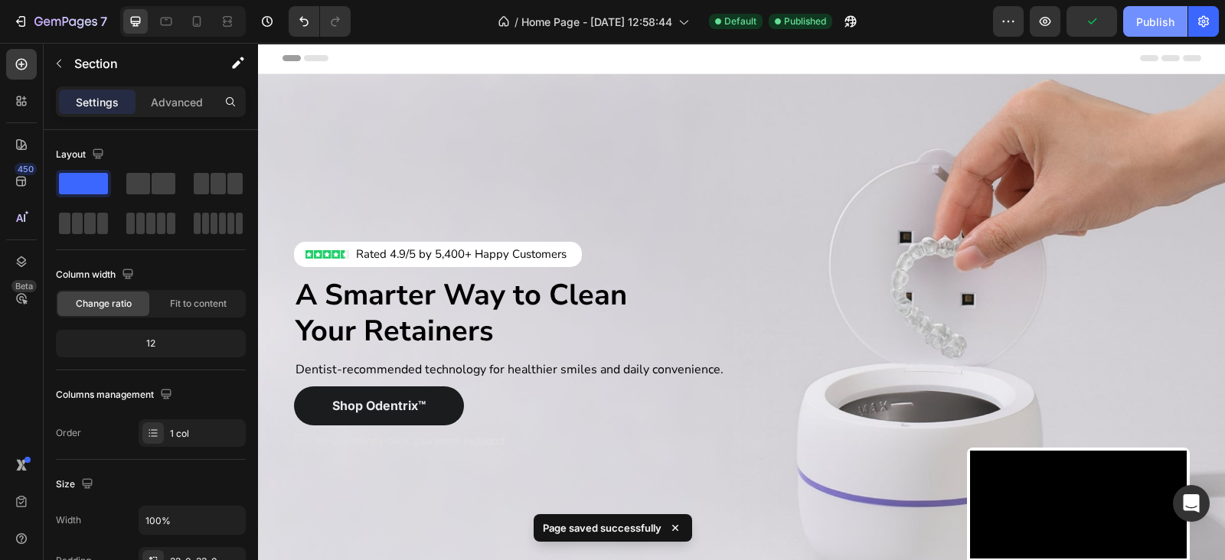
click at [1133, 23] on button "Publish" at bounding box center [1155, 21] width 64 height 31
click at [811, 60] on div "Header" at bounding box center [741, 58] width 918 height 31
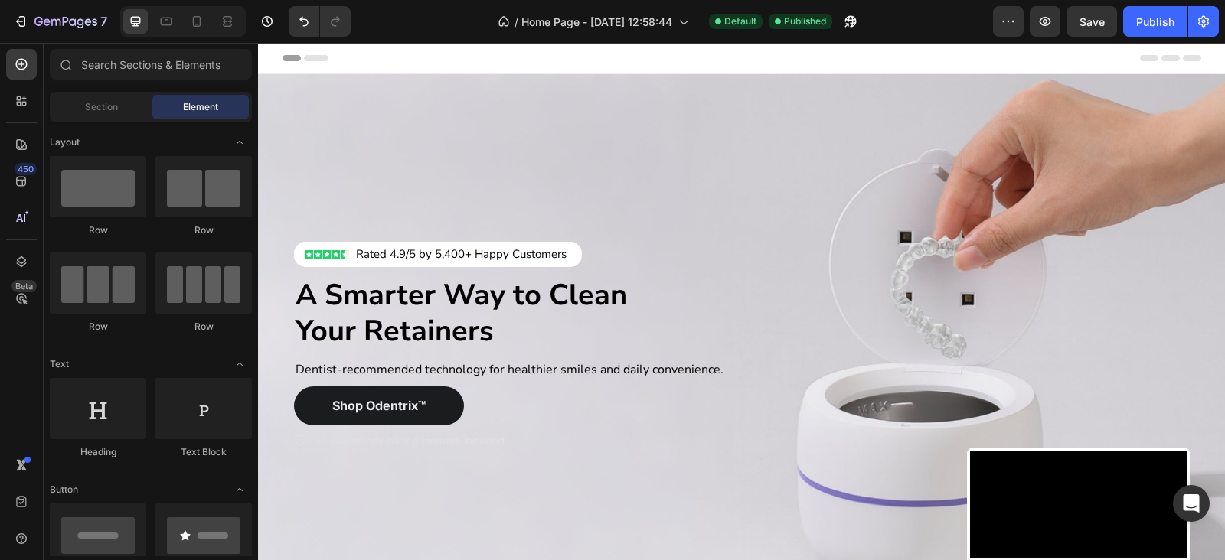
click at [715, 66] on div "Header" at bounding box center [741, 58] width 918 height 31
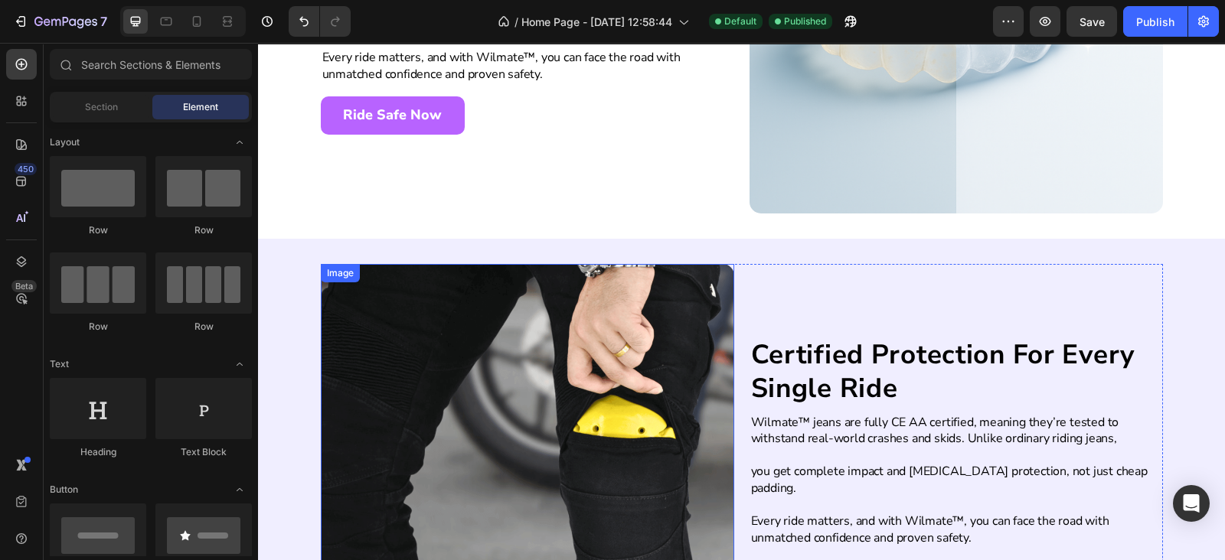
click at [560, 264] on img at bounding box center [527, 470] width 413 height 413
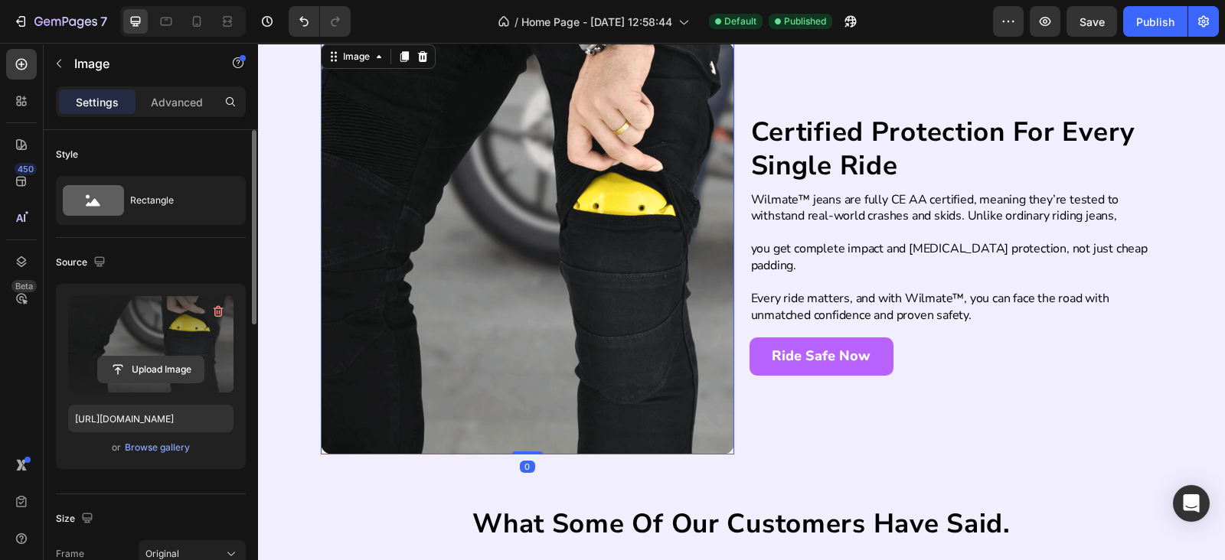
click at [165, 371] on input "file" at bounding box center [151, 370] width 106 height 26
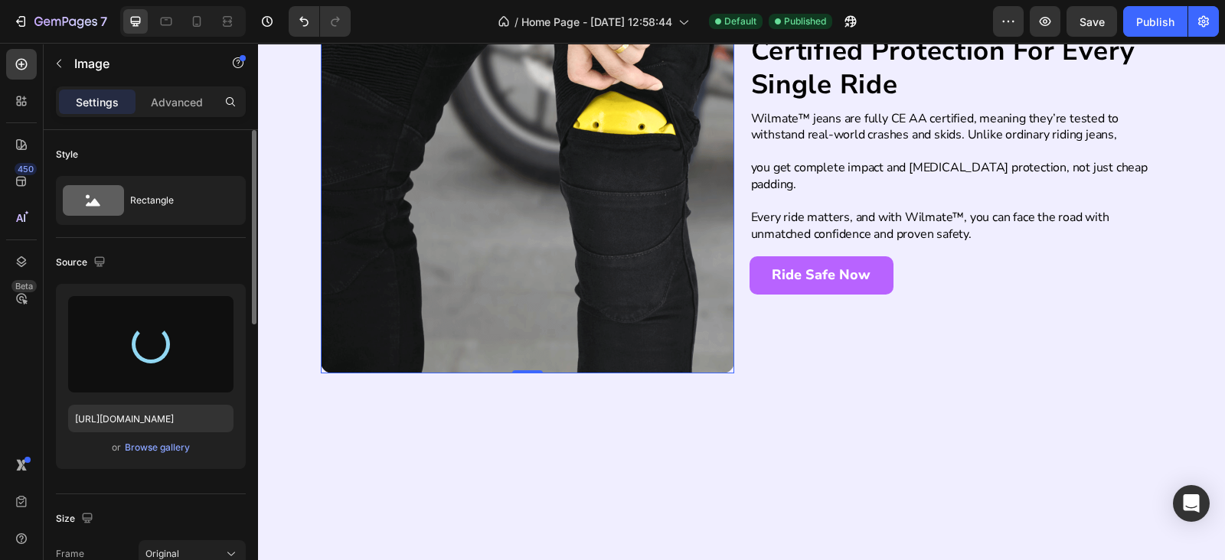
scroll to position [2536, 0]
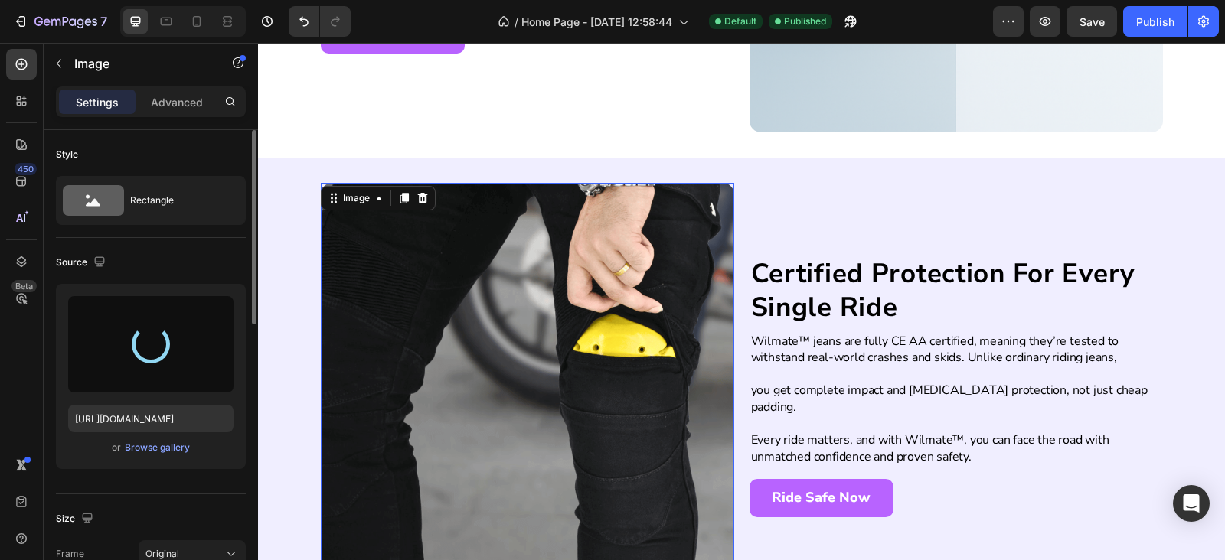
type input "[URL][DOMAIN_NAME]"
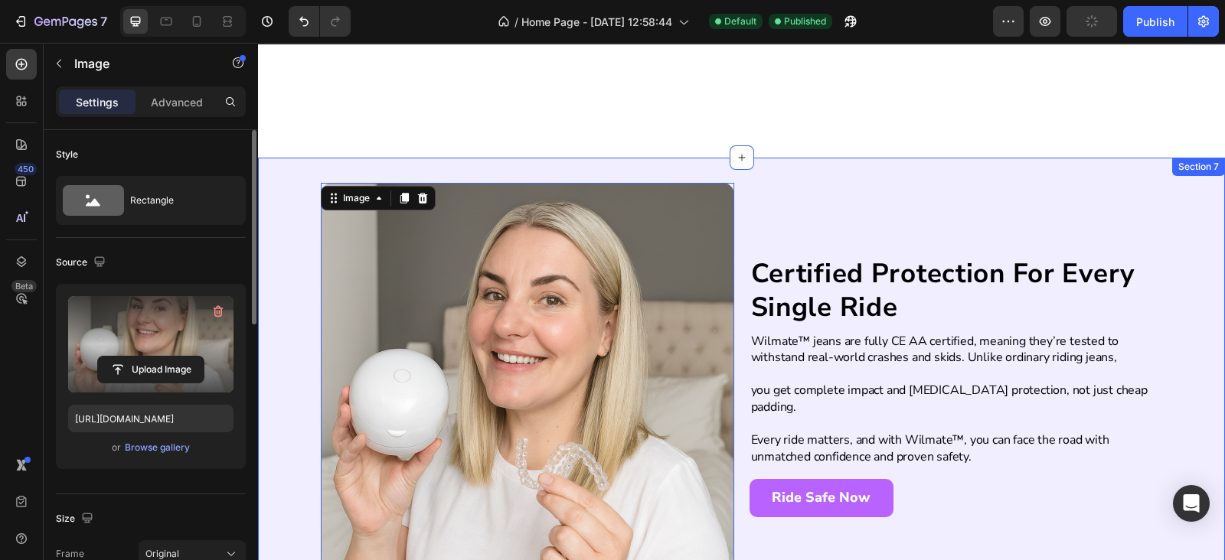
scroll to position [2759, 0]
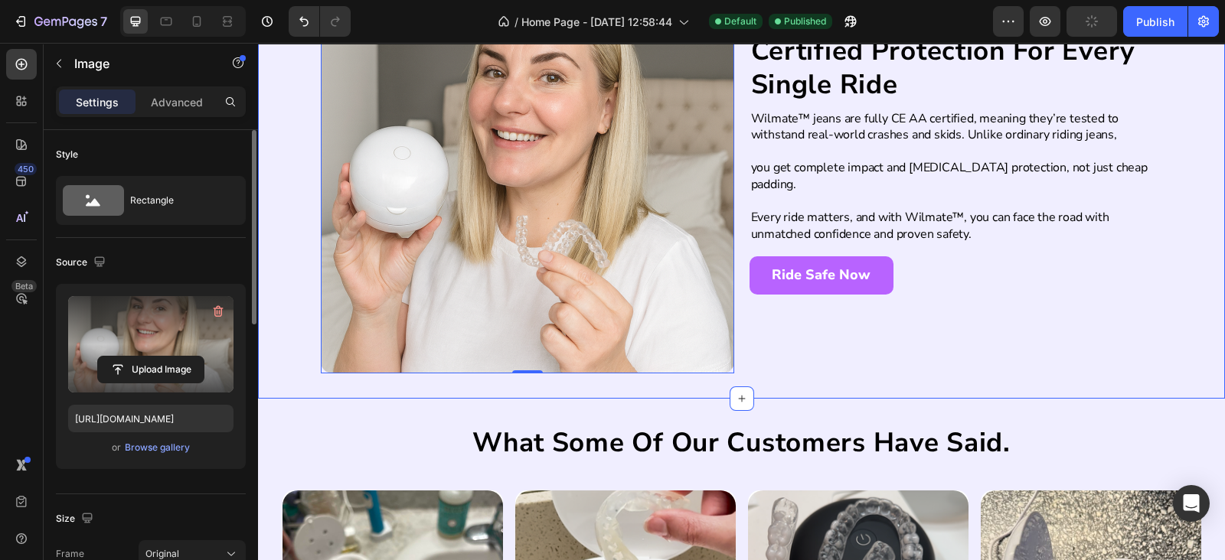
click at [745, 377] on div "Certified Protection For Every Single Ride Heading Wilmate™ jeans are fully CE …" at bounding box center [741, 167] width 967 height 464
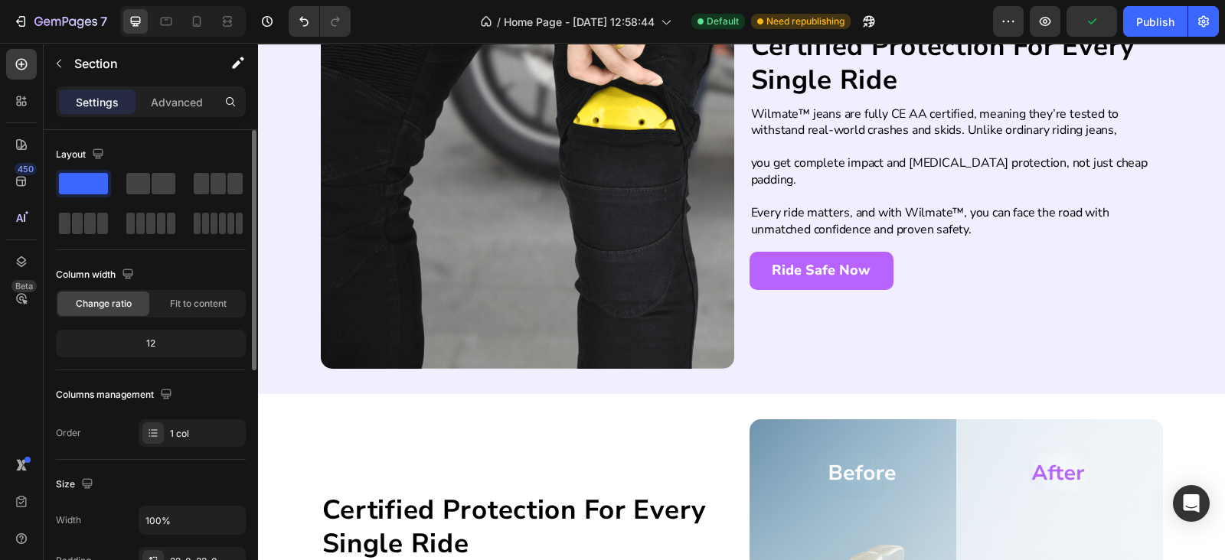
scroll to position [1643, 0]
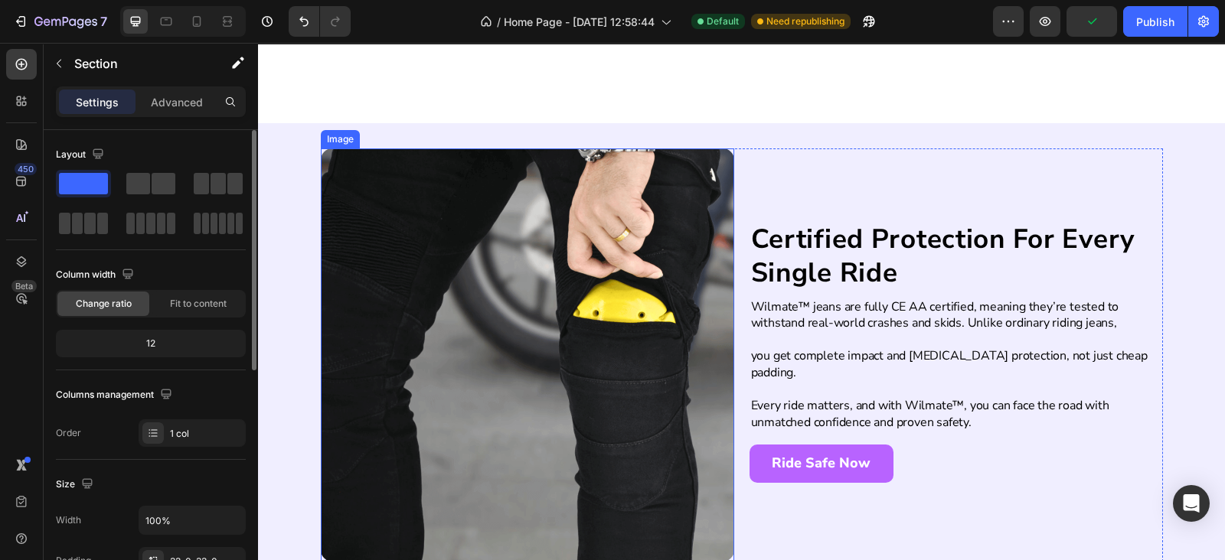
click at [465, 315] on img at bounding box center [527, 354] width 413 height 413
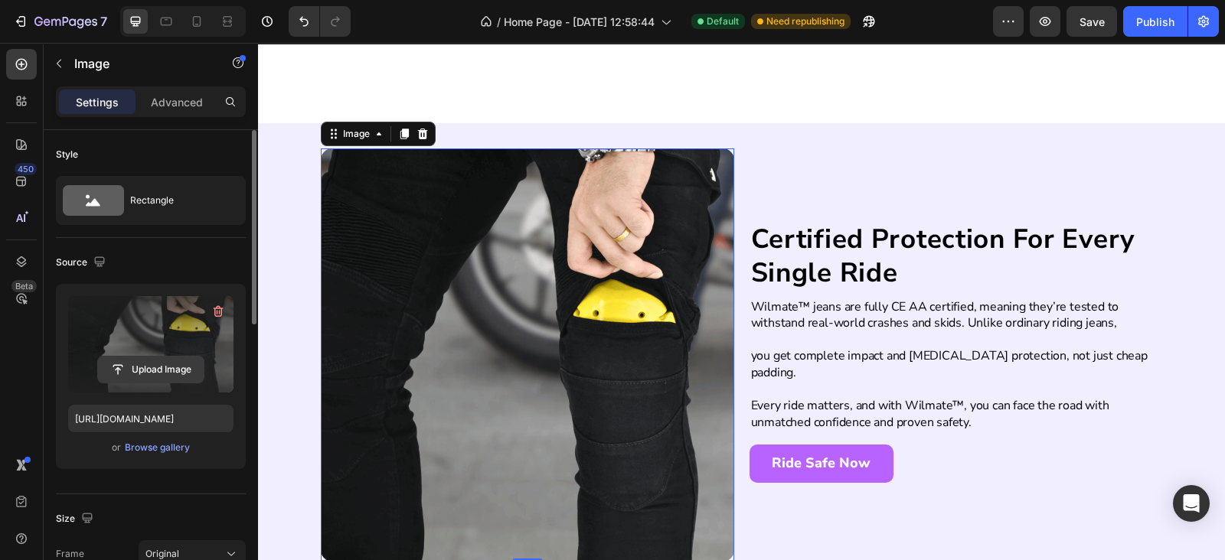
click at [155, 365] on input "file" at bounding box center [151, 370] width 106 height 26
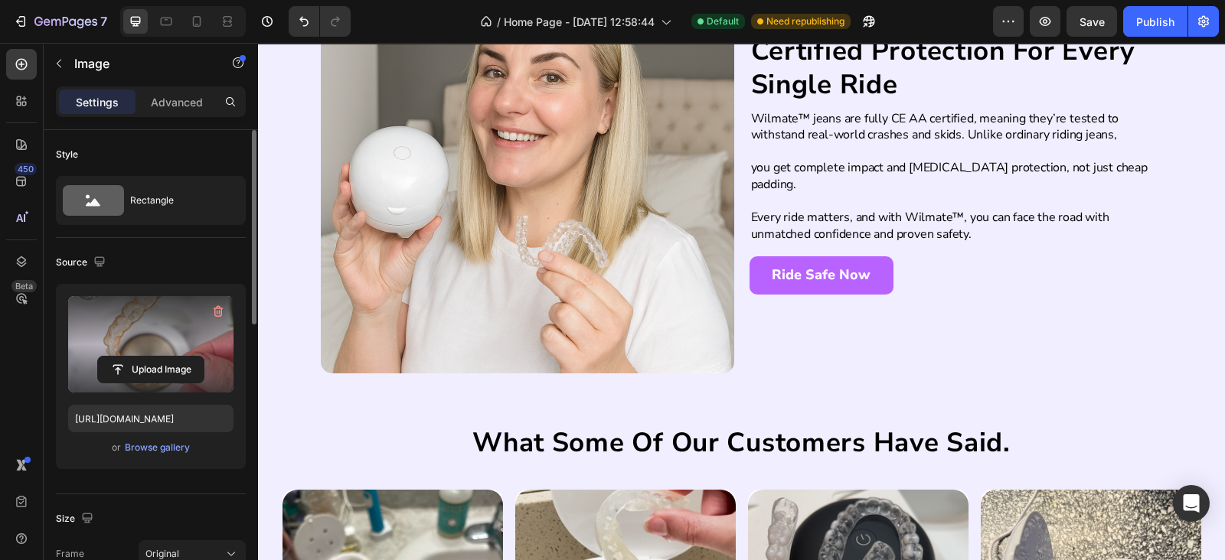
type input "[URL][DOMAIN_NAME]"
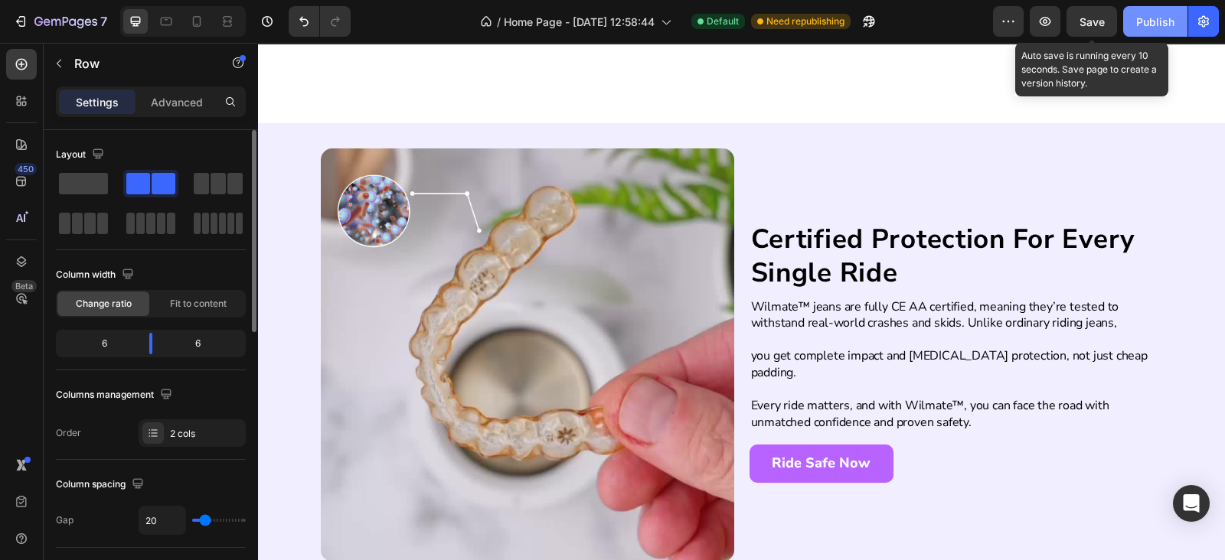
click at [1088, 14] on div "Save" at bounding box center [1091, 22] width 25 height 16
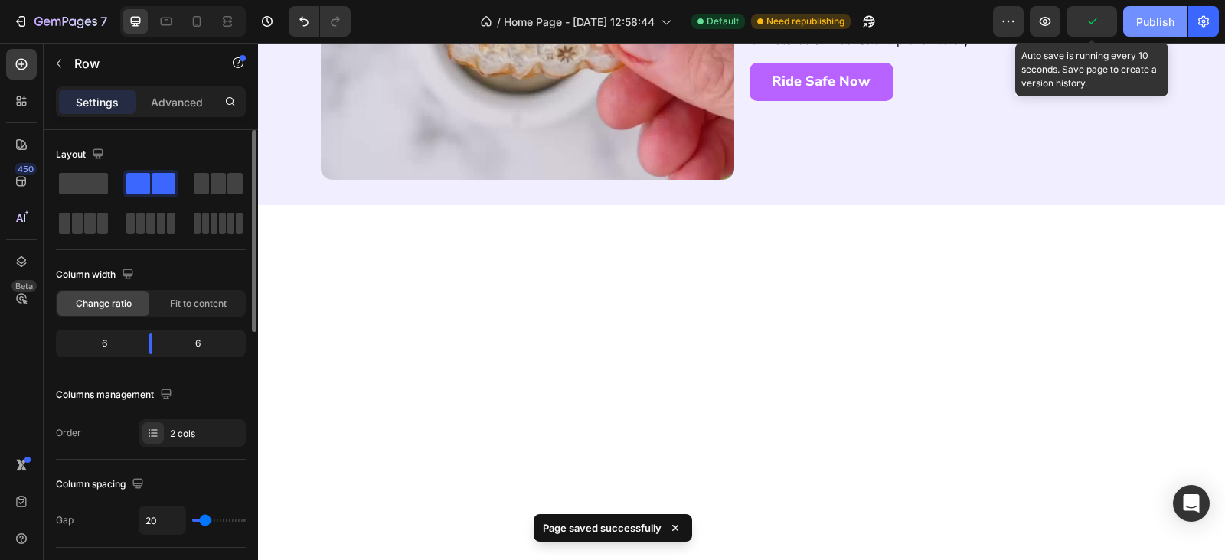
click at [1141, 24] on div "Publish" at bounding box center [1155, 22] width 38 height 16
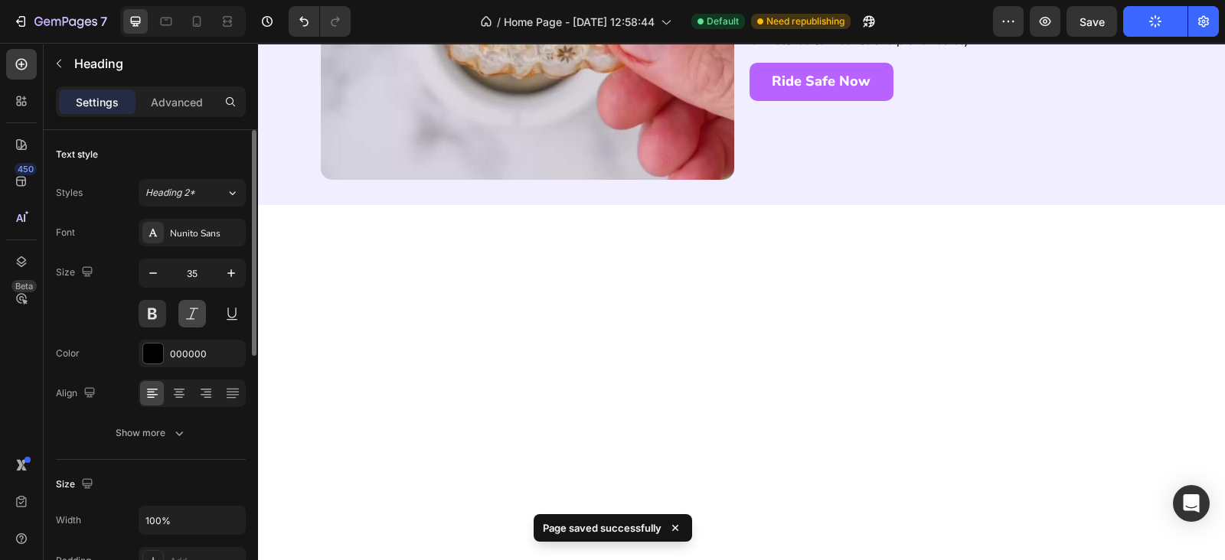
scroll to position [223, 0]
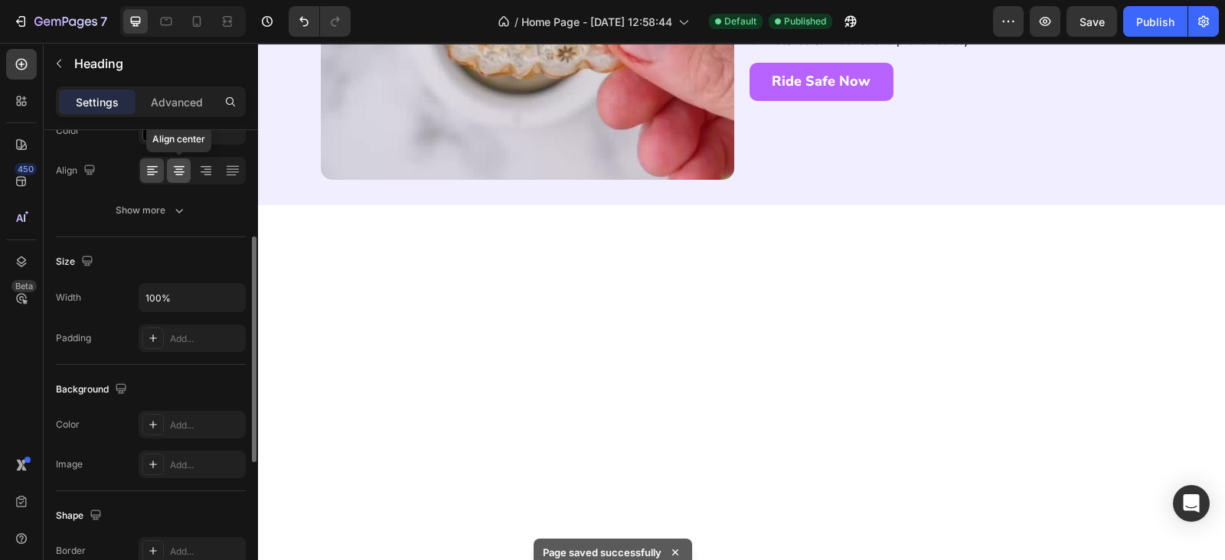
drag, startPoint x: 178, startPoint y: 173, endPoint x: 406, endPoint y: 265, distance: 245.9
click at [178, 175] on icon at bounding box center [179, 176] width 8 height 2
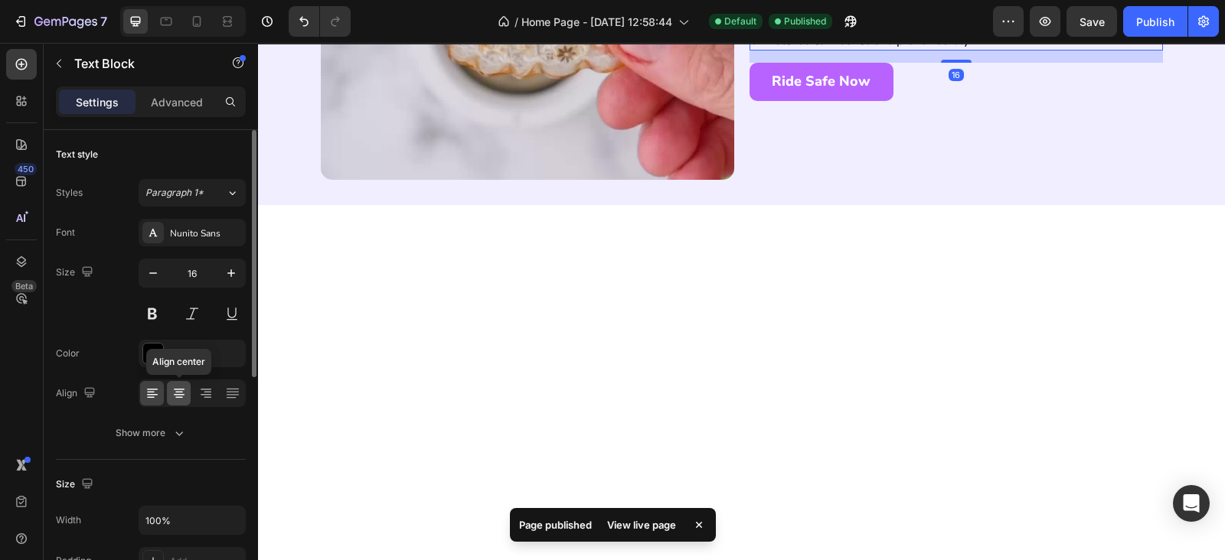
click at [178, 401] on div at bounding box center [179, 393] width 24 height 24
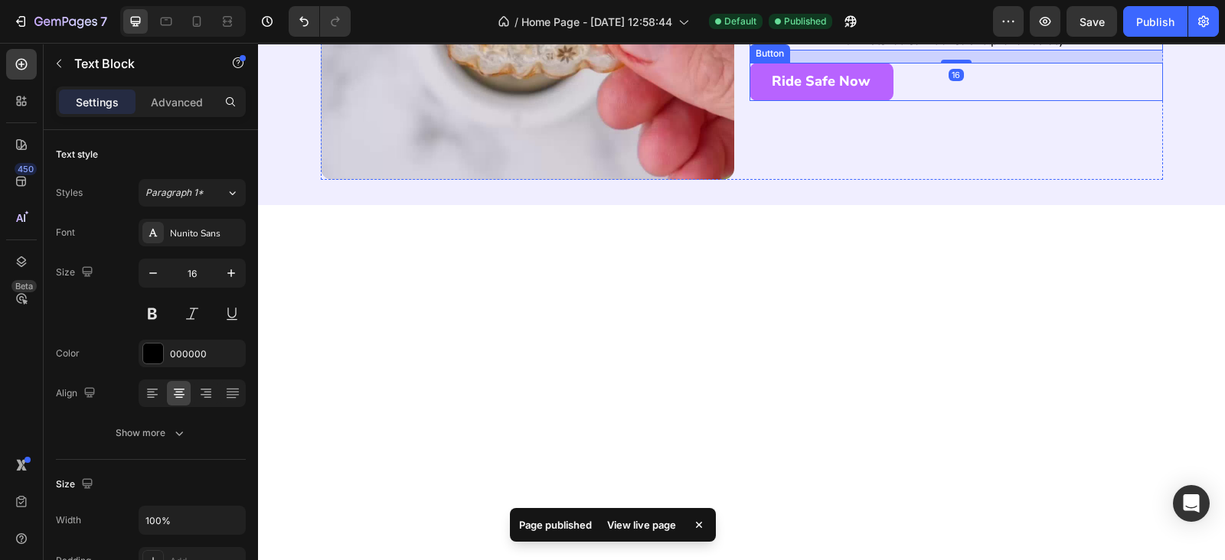
click at [927, 100] on div "Ride Safe Now Button" at bounding box center [955, 82] width 413 height 38
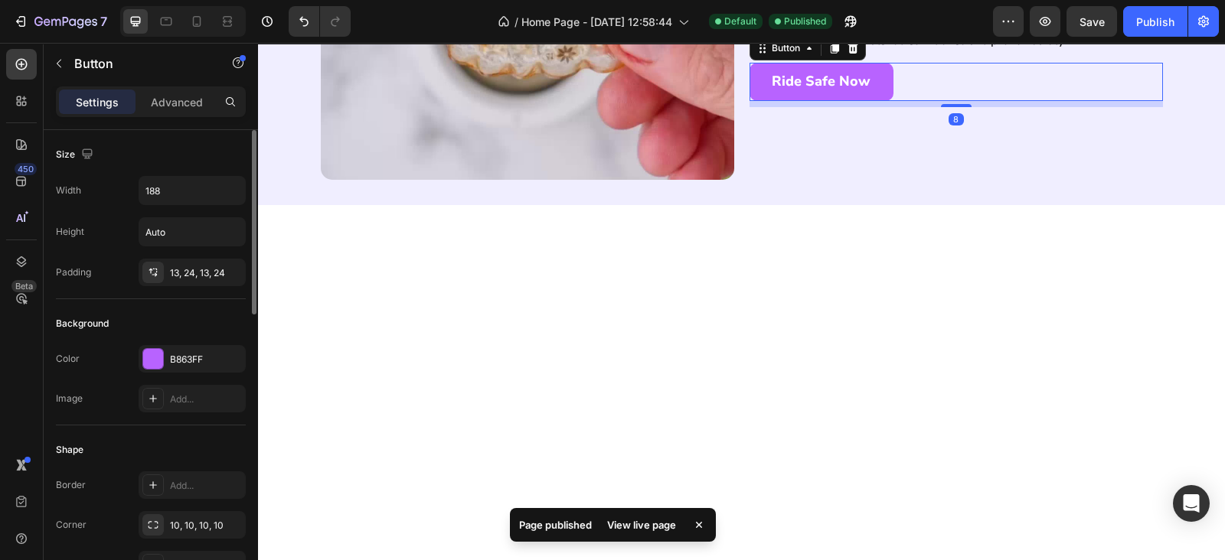
scroll to position [669, 0]
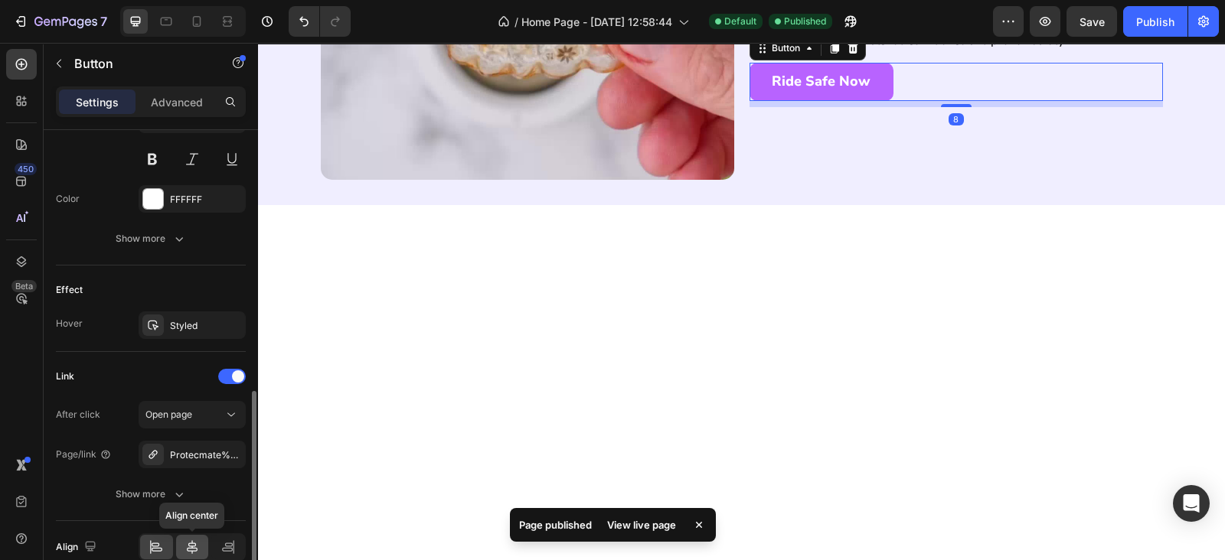
click at [194, 535] on div at bounding box center [192, 547] width 33 height 24
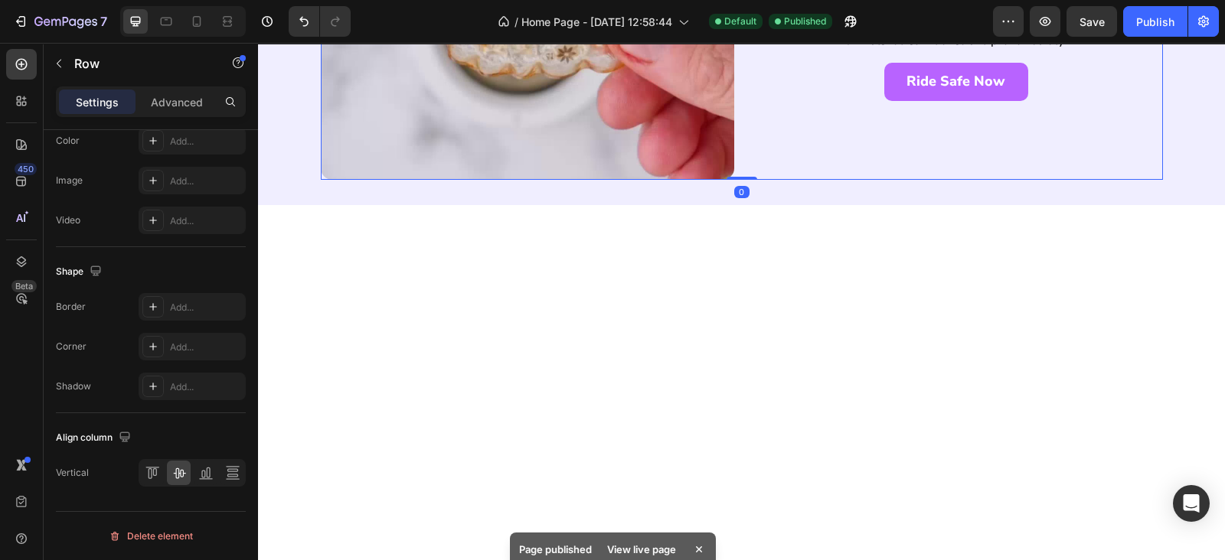
scroll to position [0, 0]
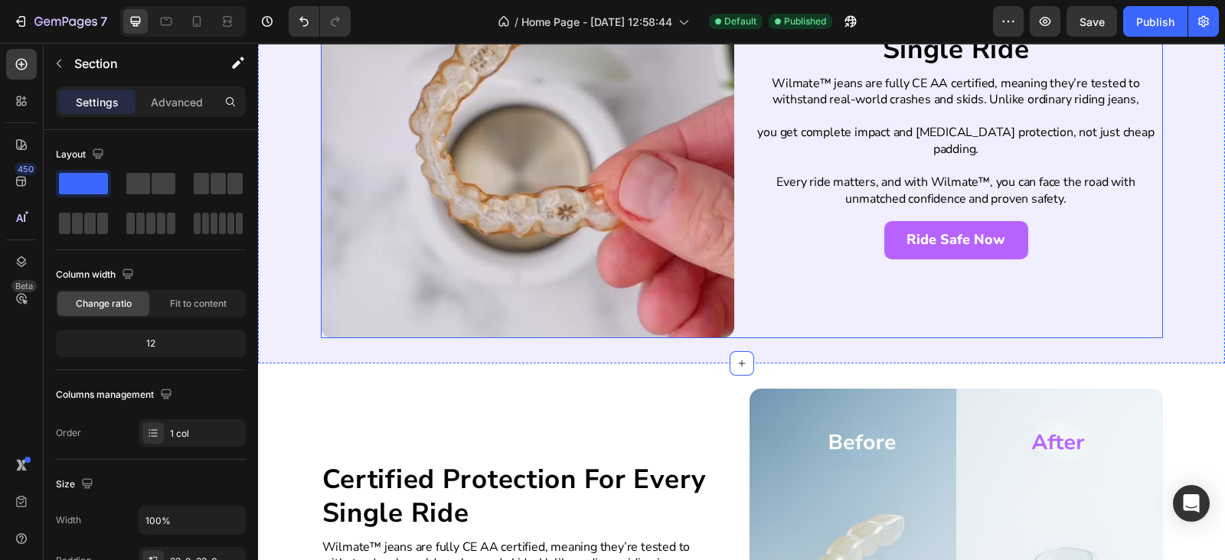
scroll to position [2089, 0]
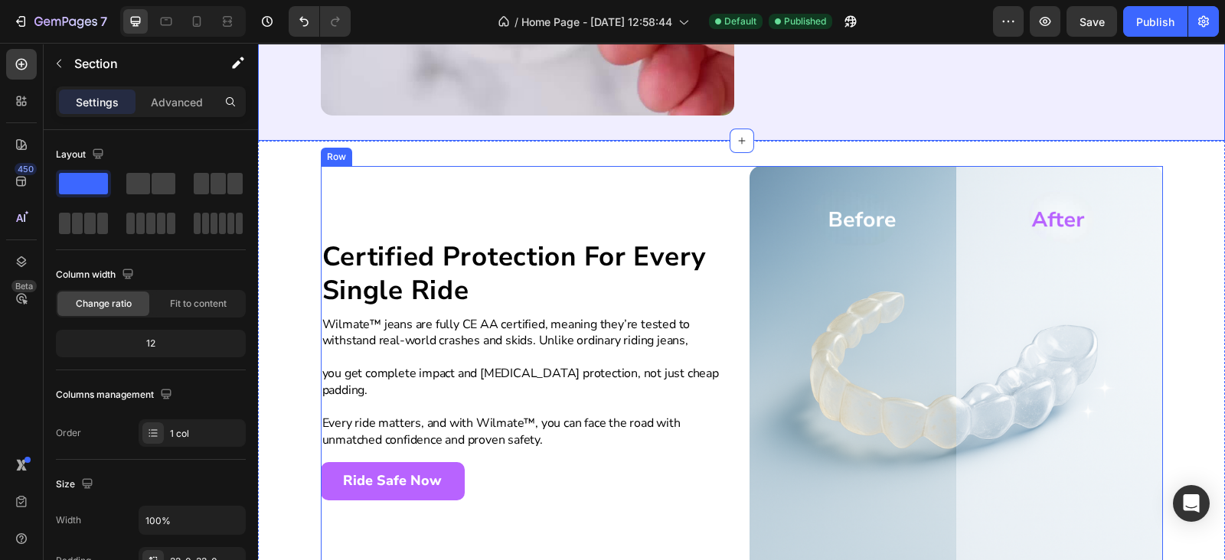
click at [501, 321] on div "Certified Protection For Every Single Ride Heading Wilmate™ jeans are fully CE …" at bounding box center [527, 372] width 413 height 413
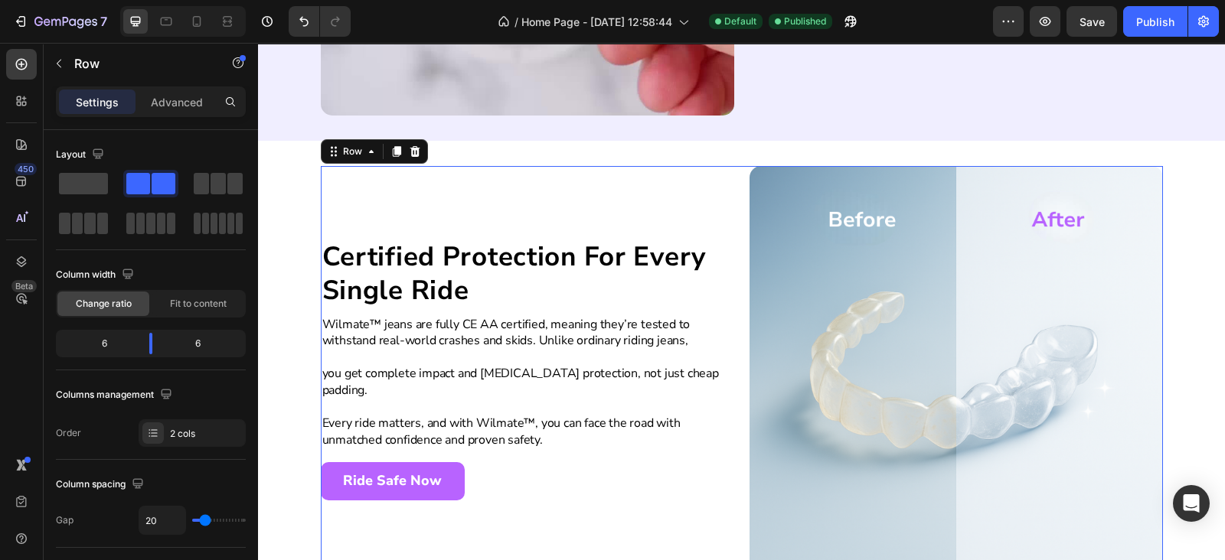
click at [432, 296] on h2 "Certified Protection For Every Single Ride" at bounding box center [527, 274] width 413 height 70
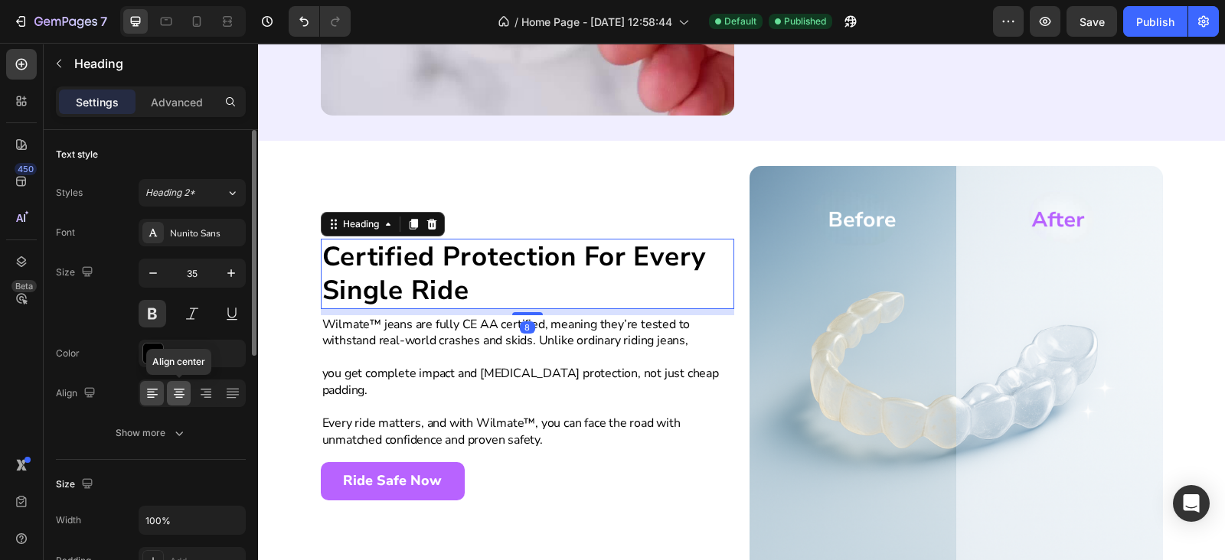
drag, startPoint x: 180, startPoint y: 390, endPoint x: 71, endPoint y: 350, distance: 116.0
click at [180, 390] on icon at bounding box center [178, 393] width 15 height 15
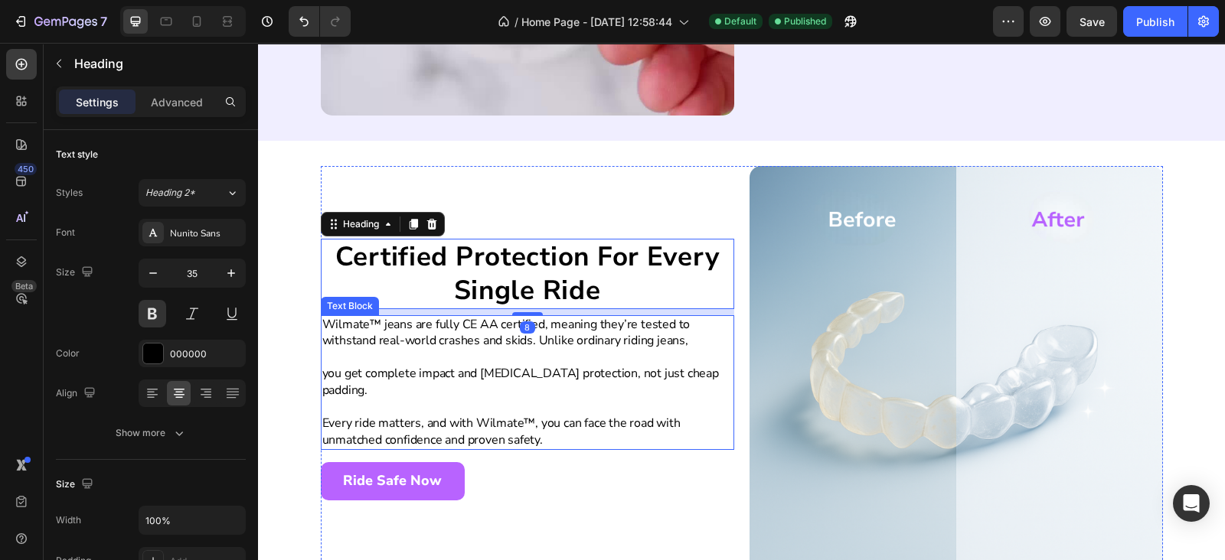
click at [413, 400] on p at bounding box center [527, 408] width 410 height 17
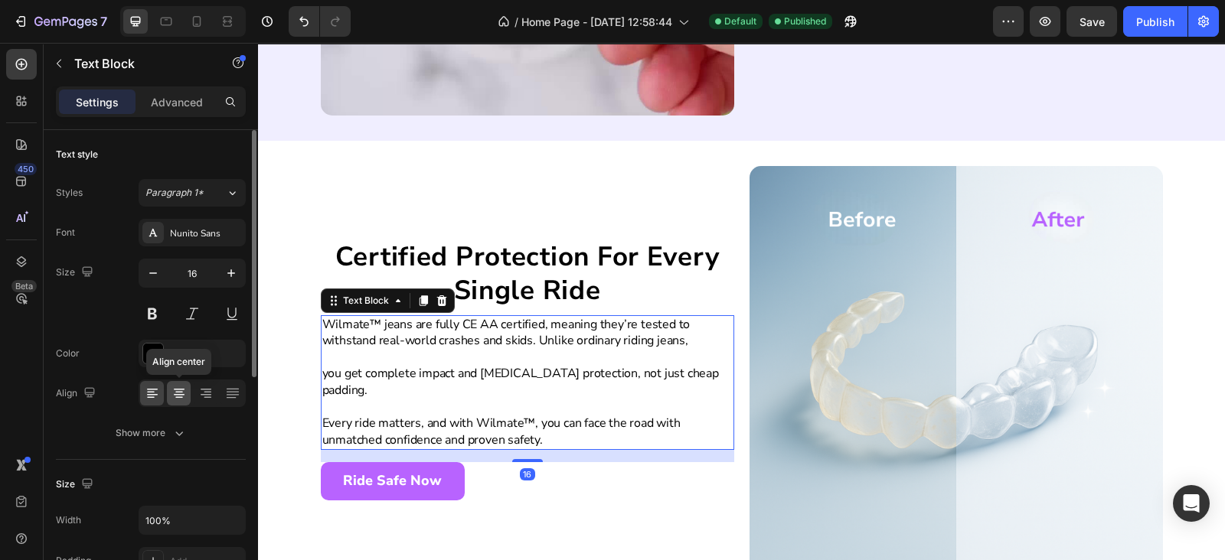
click at [179, 394] on icon at bounding box center [179, 395] width 11 height 2
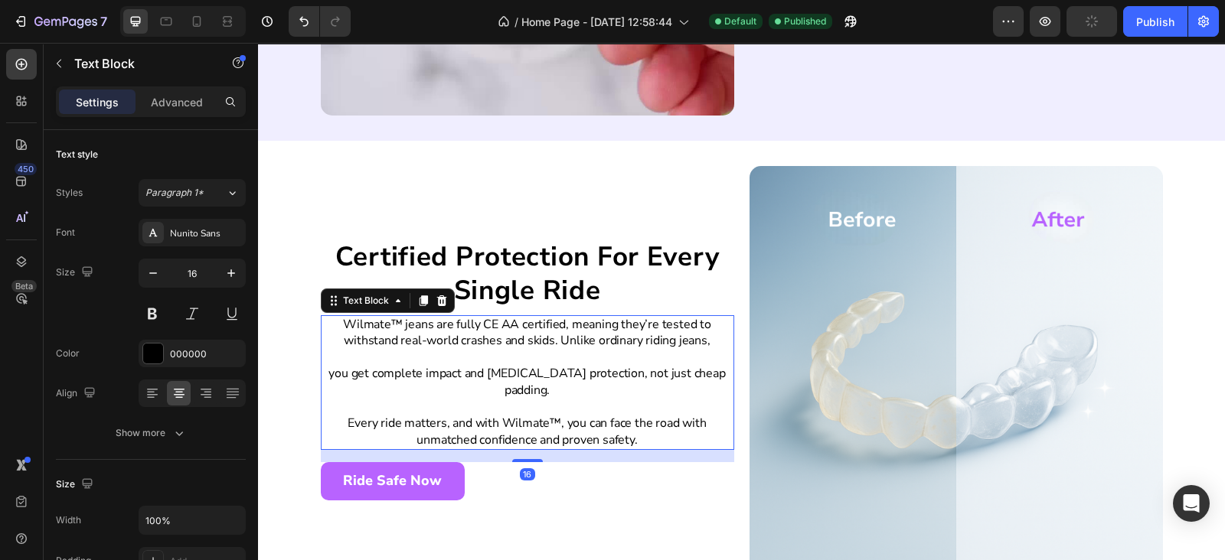
click at [493, 468] on div "Ride Safe Now Button" at bounding box center [527, 481] width 413 height 38
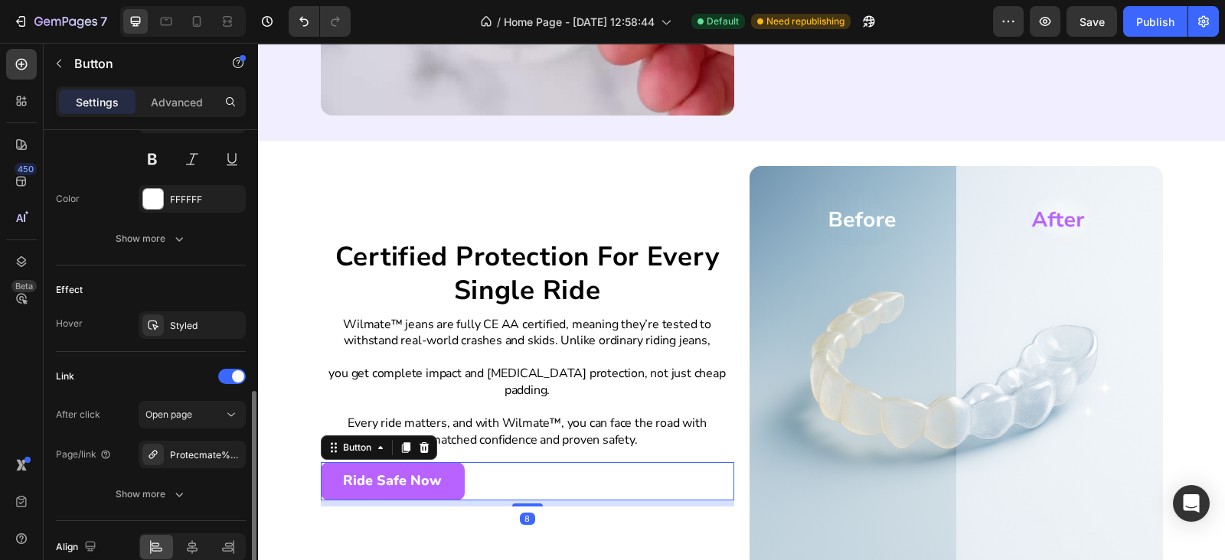
scroll to position [741, 0]
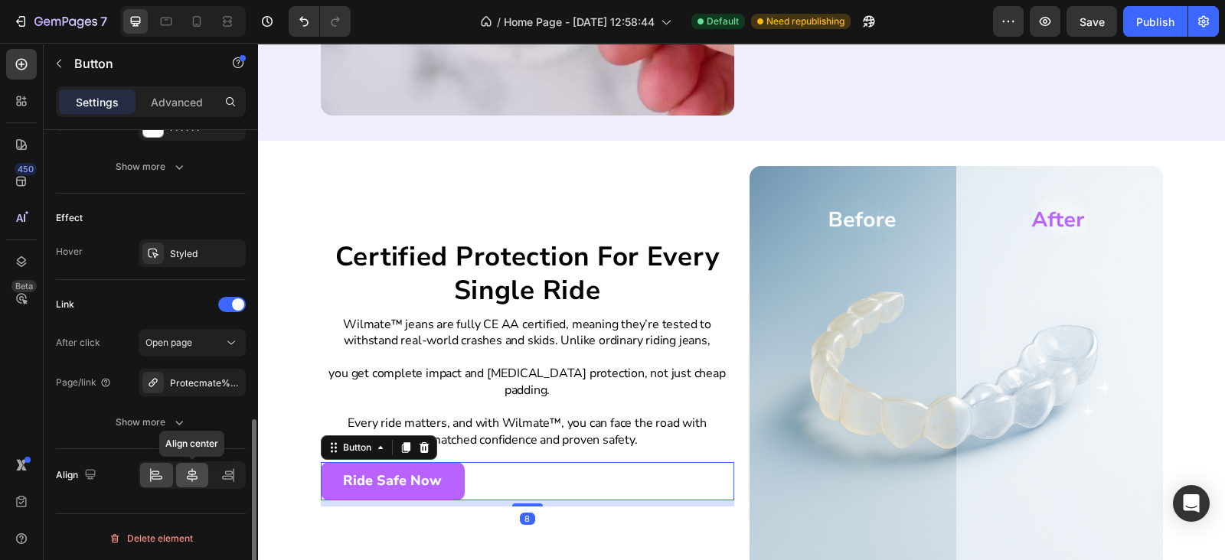
click at [191, 478] on icon at bounding box center [191, 475] width 15 height 15
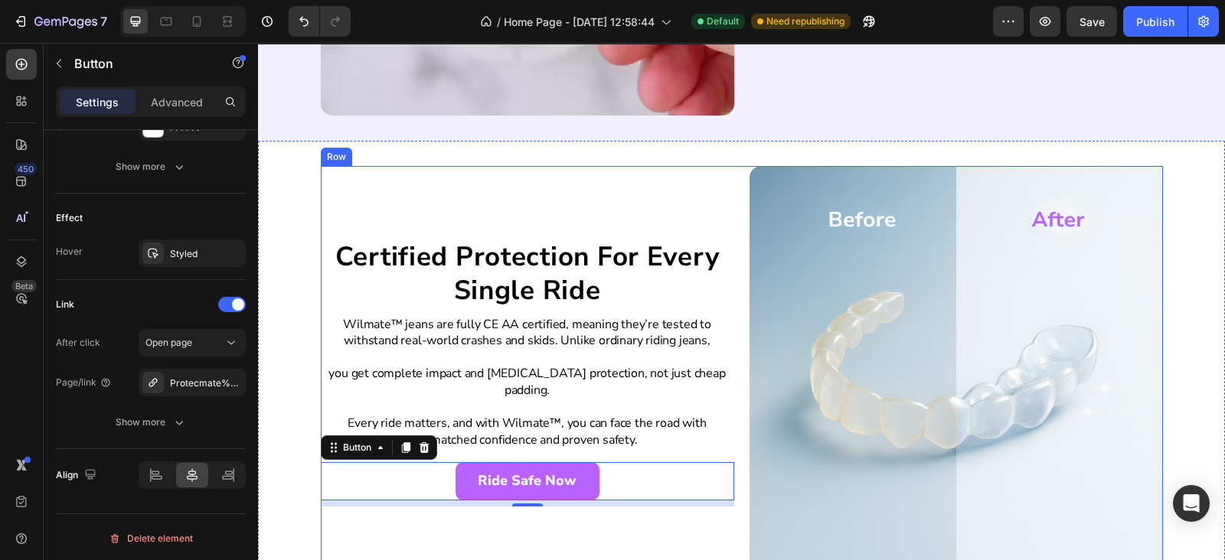
click at [589, 204] on div "Certified Protection For Every Single Ride Heading Wilmate™ jeans are fully CE …" at bounding box center [527, 372] width 413 height 413
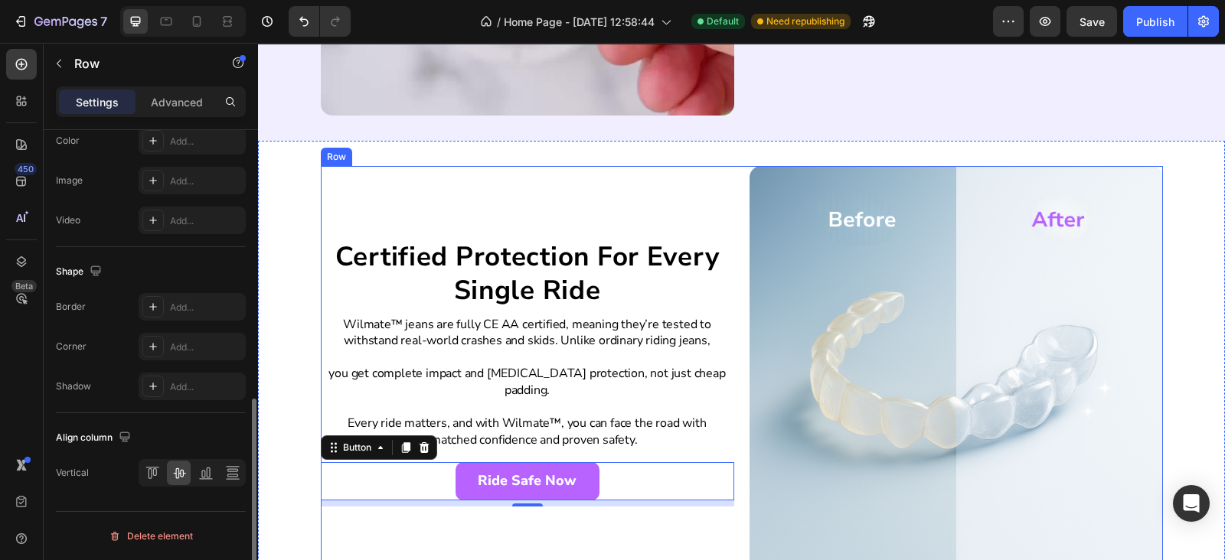
scroll to position [0, 0]
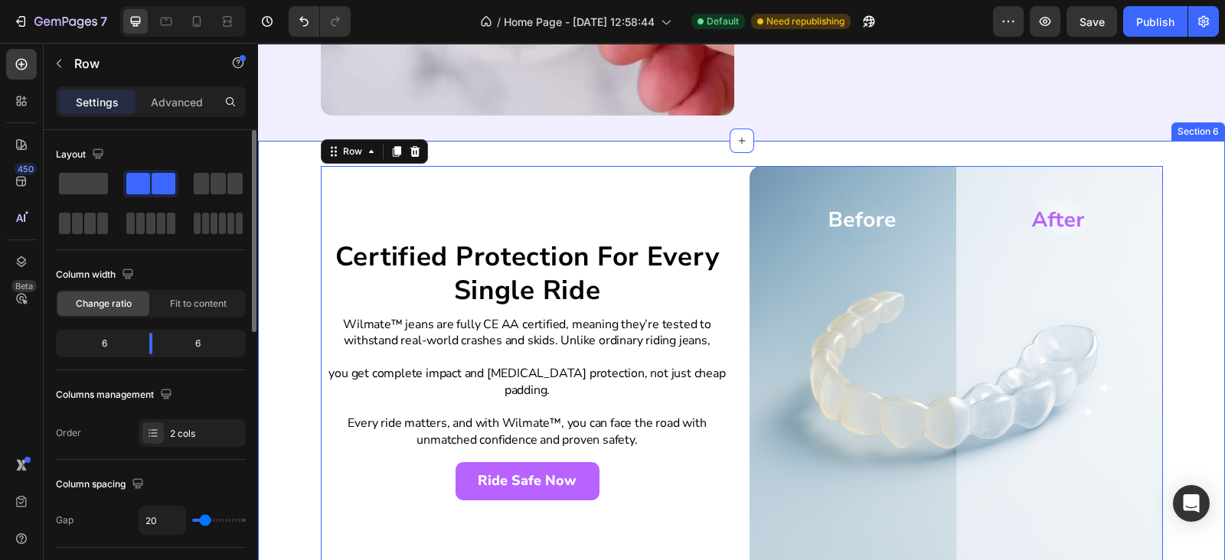
click at [631, 142] on div "Certified Protection For Every Single Ride Heading Wilmate™ jeans are fully CE …" at bounding box center [741, 373] width 967 height 464
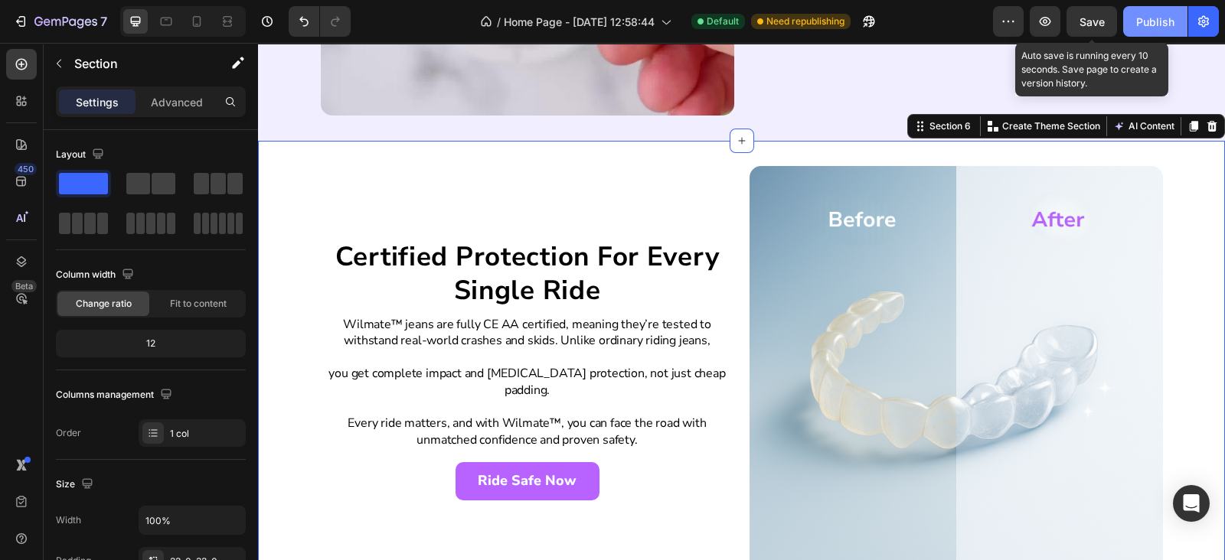
drag, startPoint x: 1088, startPoint y: 31, endPoint x: 1156, endPoint y: 23, distance: 67.9
click at [1100, 31] on button "Save" at bounding box center [1091, 21] width 51 height 31
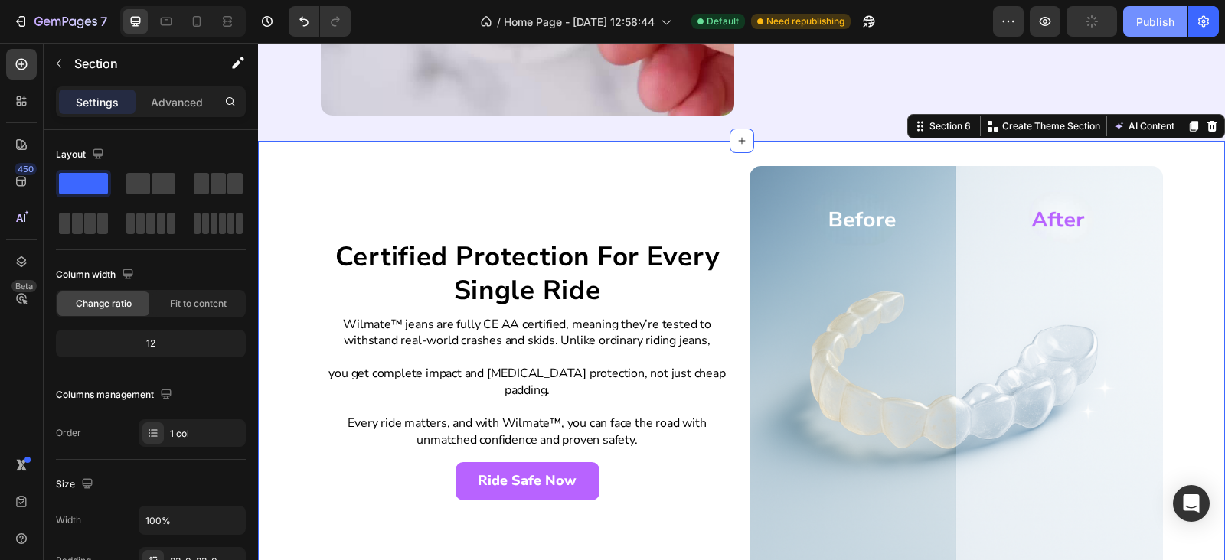
click at [1156, 23] on div "Publish" at bounding box center [1155, 22] width 38 height 16
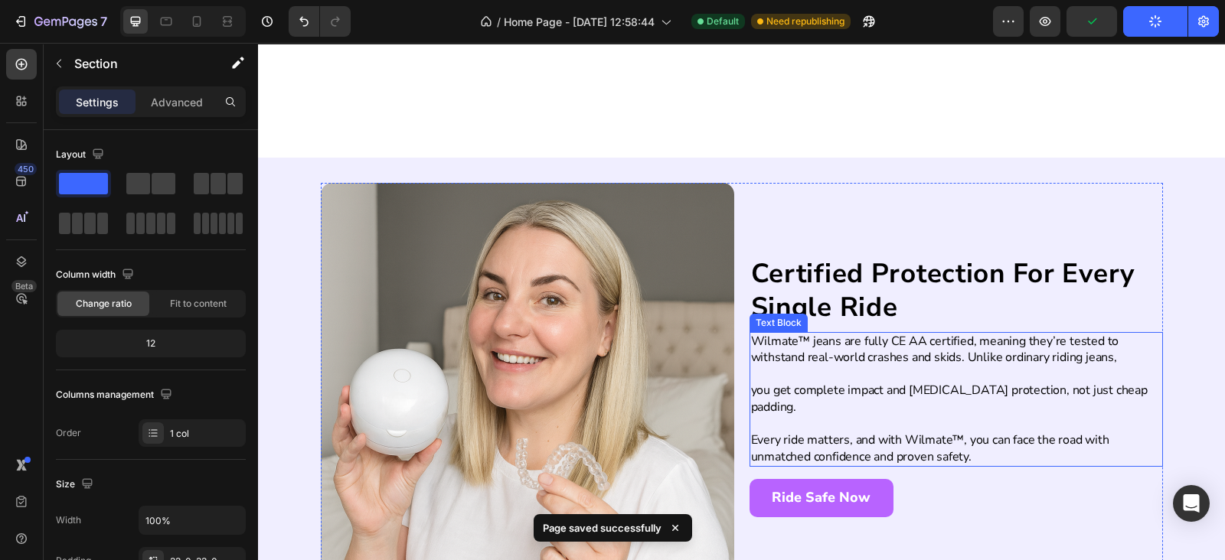
scroll to position [2759, 0]
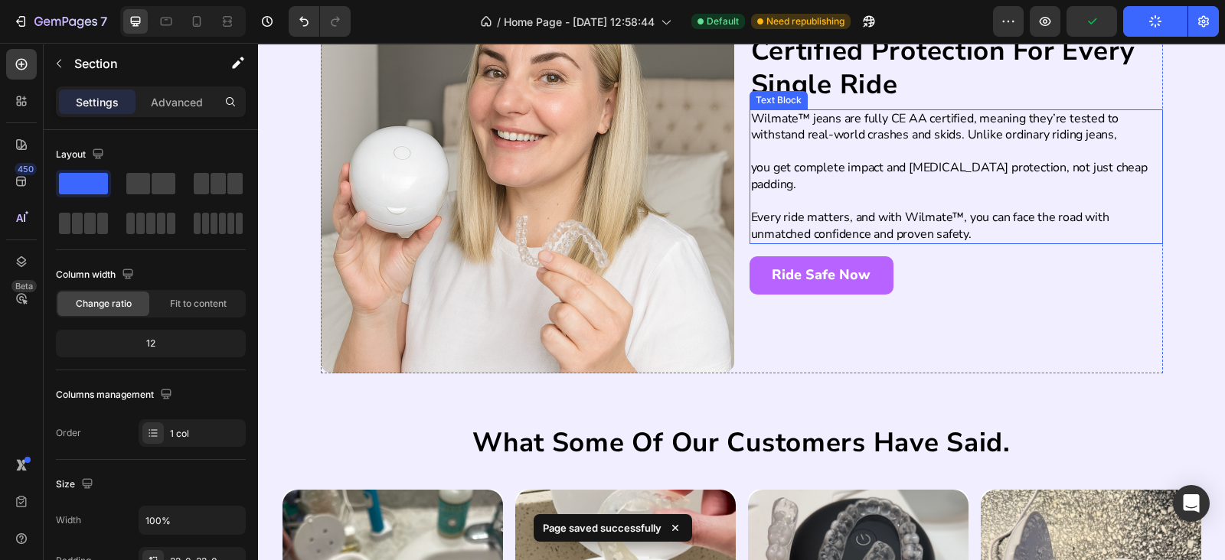
click at [850, 180] on p "you get complete impact and [MEDICAL_DATA] protection, not just cheap padding." at bounding box center [956, 176] width 410 height 33
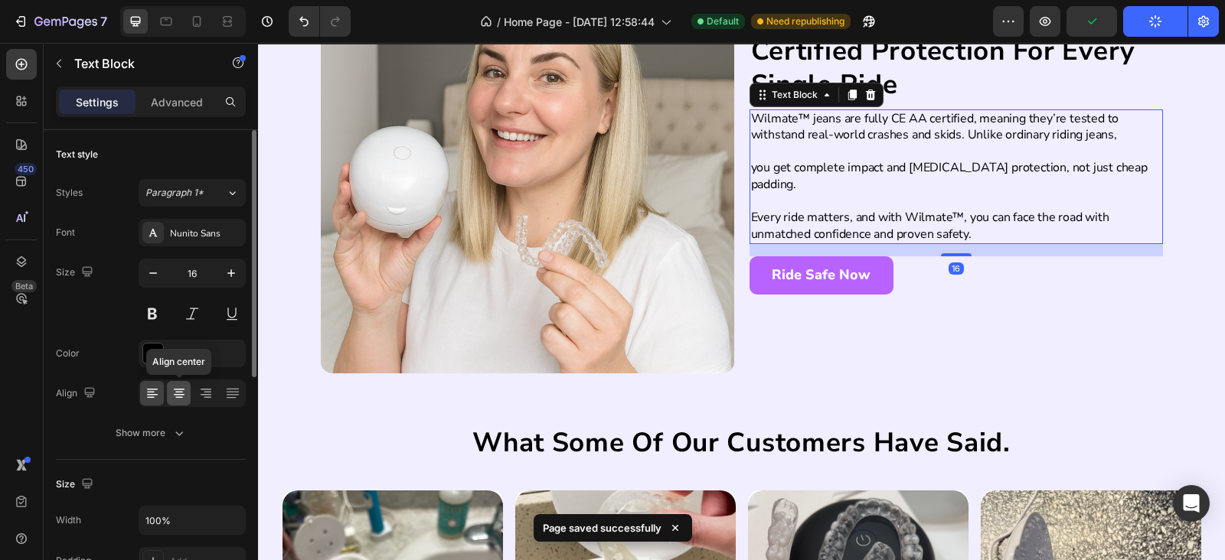
click at [188, 399] on div at bounding box center [179, 393] width 24 height 24
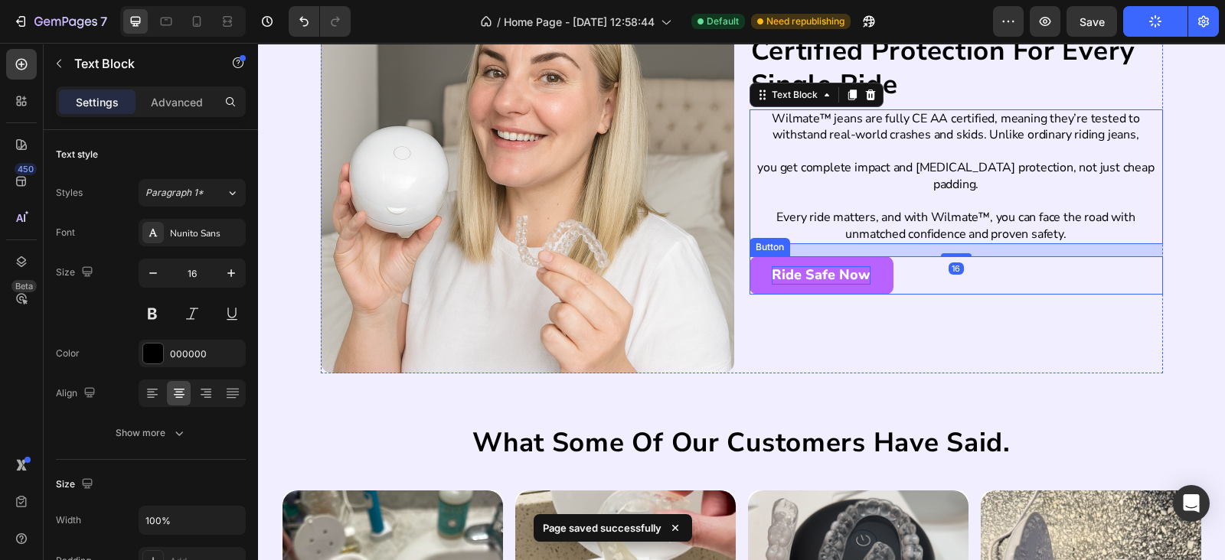
click at [922, 264] on div "Ride Safe Now Button" at bounding box center [955, 275] width 413 height 38
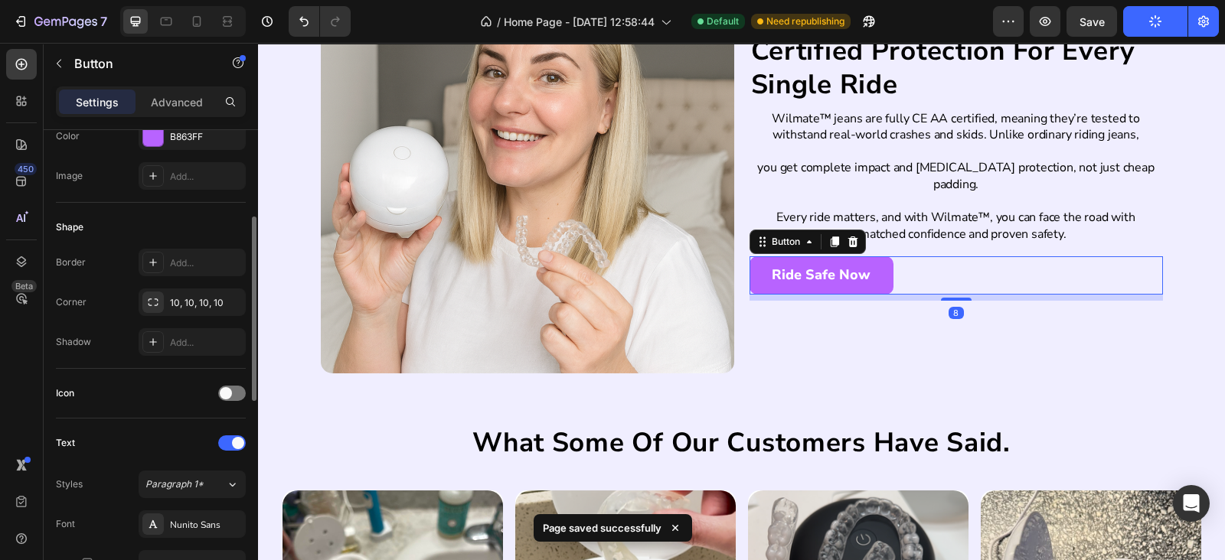
scroll to position [669, 0]
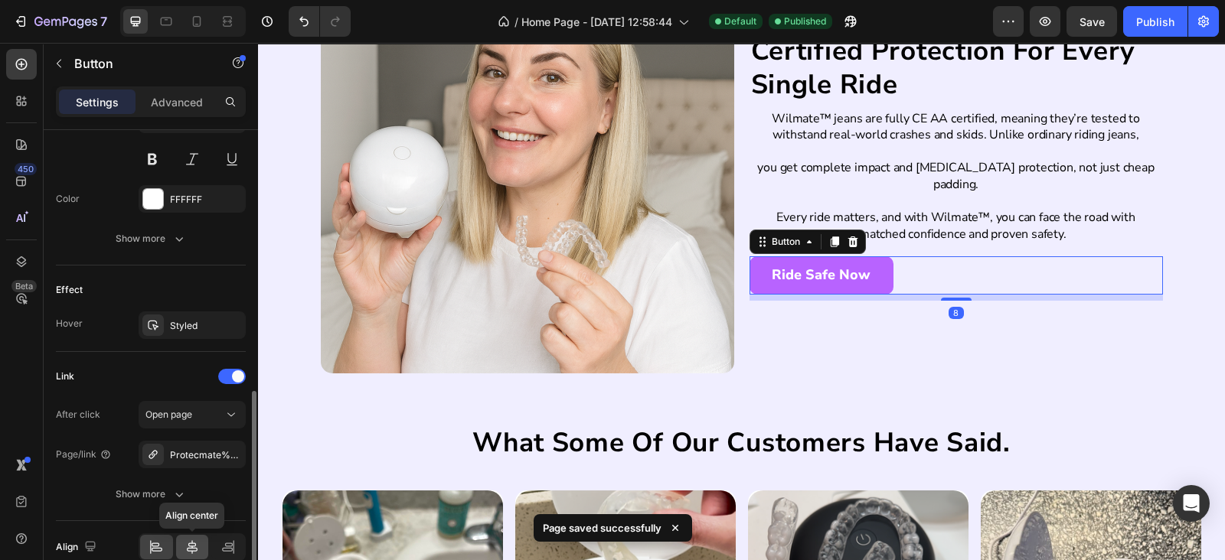
drag, startPoint x: 190, startPoint y: 537, endPoint x: 84, endPoint y: 318, distance: 243.0
click at [190, 540] on icon at bounding box center [191, 547] width 15 height 15
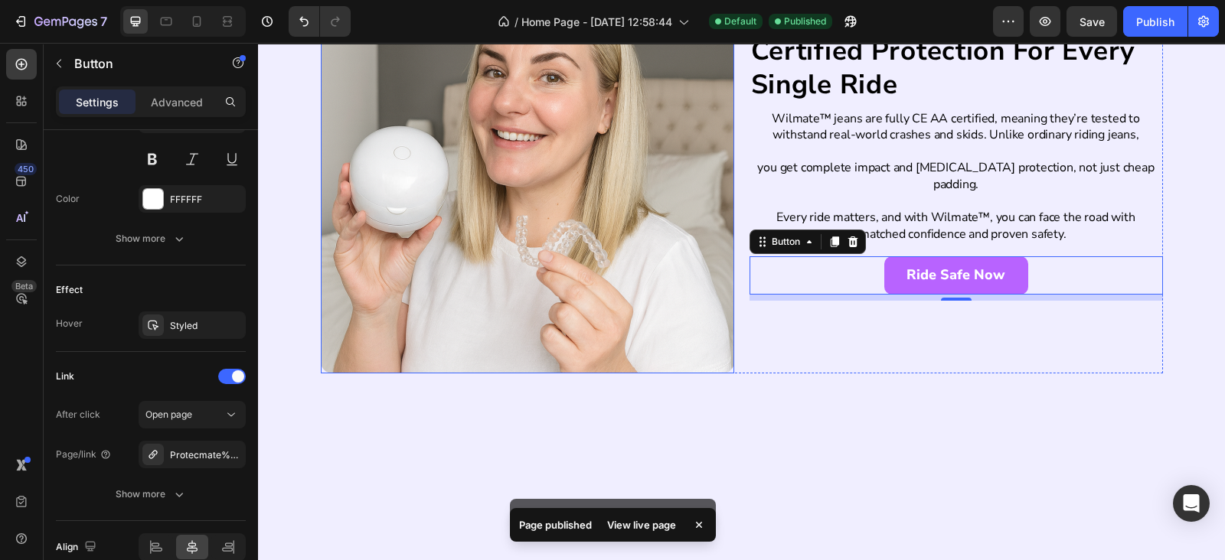
scroll to position [2536, 0]
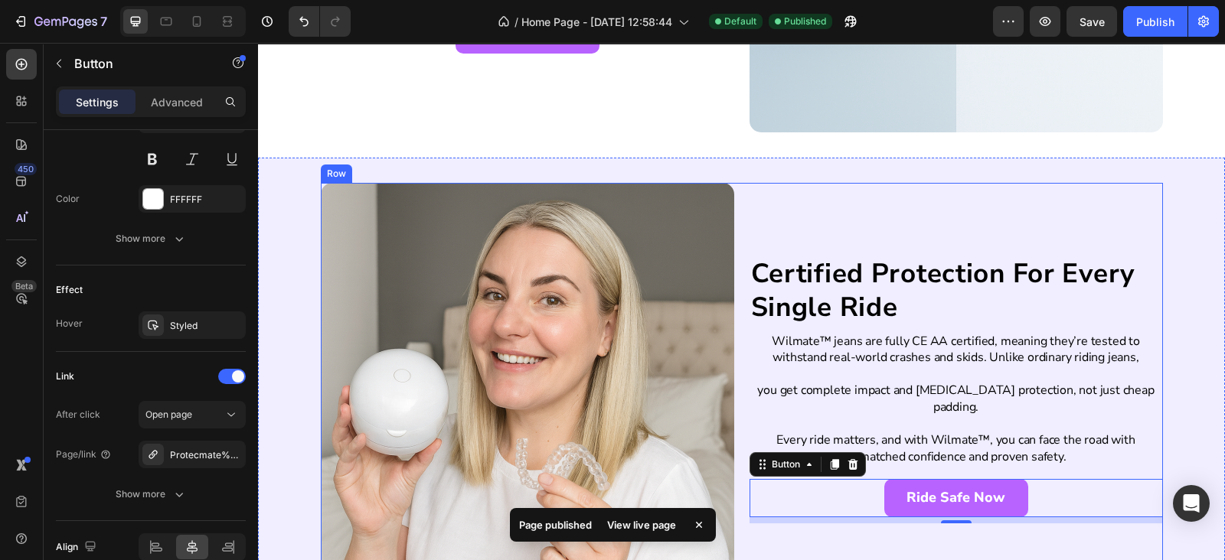
click at [881, 293] on h2 "Certified Protection For Every Single Ride" at bounding box center [955, 291] width 413 height 70
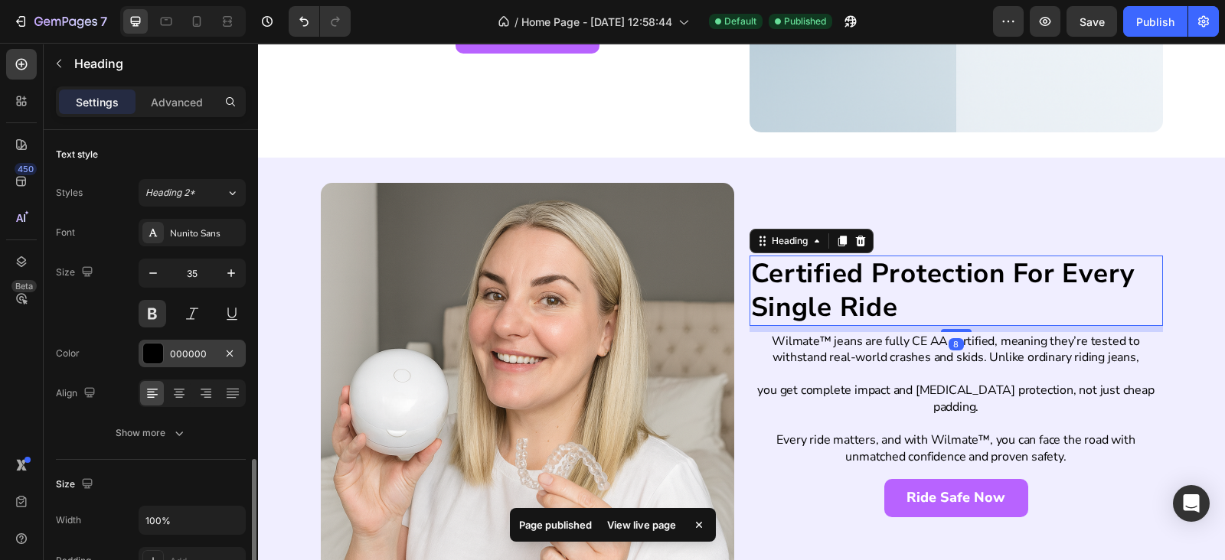
scroll to position [223, 0]
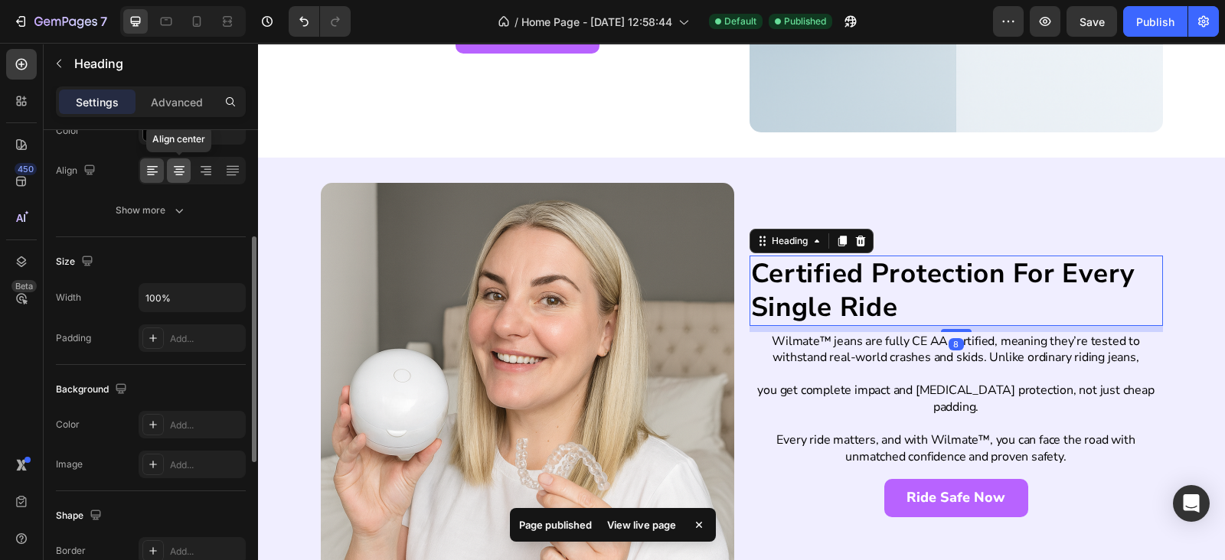
click at [180, 175] on icon at bounding box center [179, 176] width 8 height 2
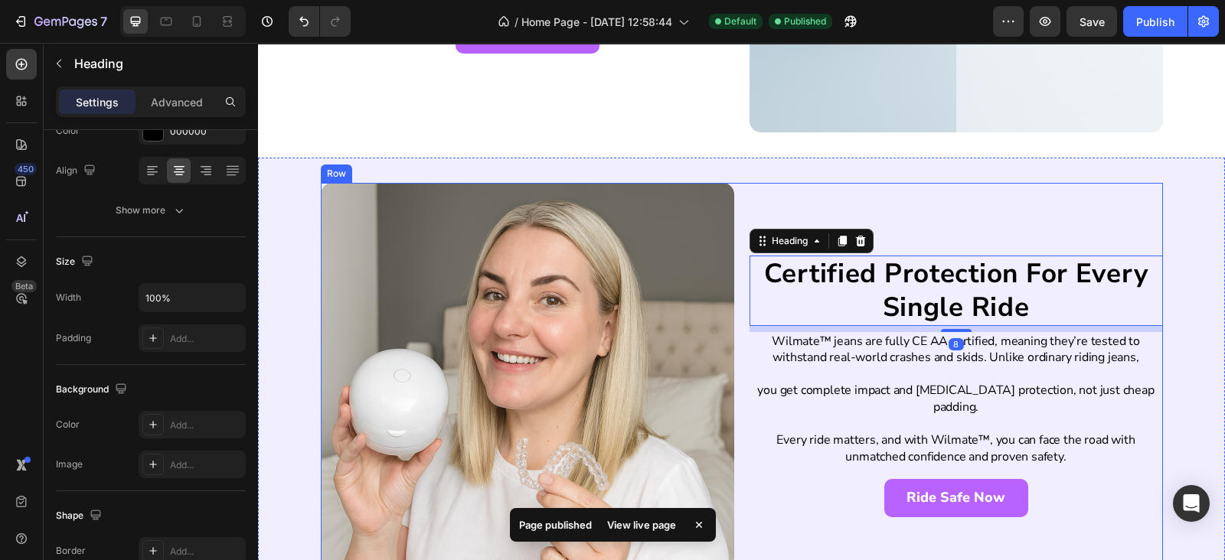
click at [886, 184] on div "Certified Protection For Every Single Ride Heading 8 Wilmate™ jeans are fully C…" at bounding box center [955, 389] width 413 height 413
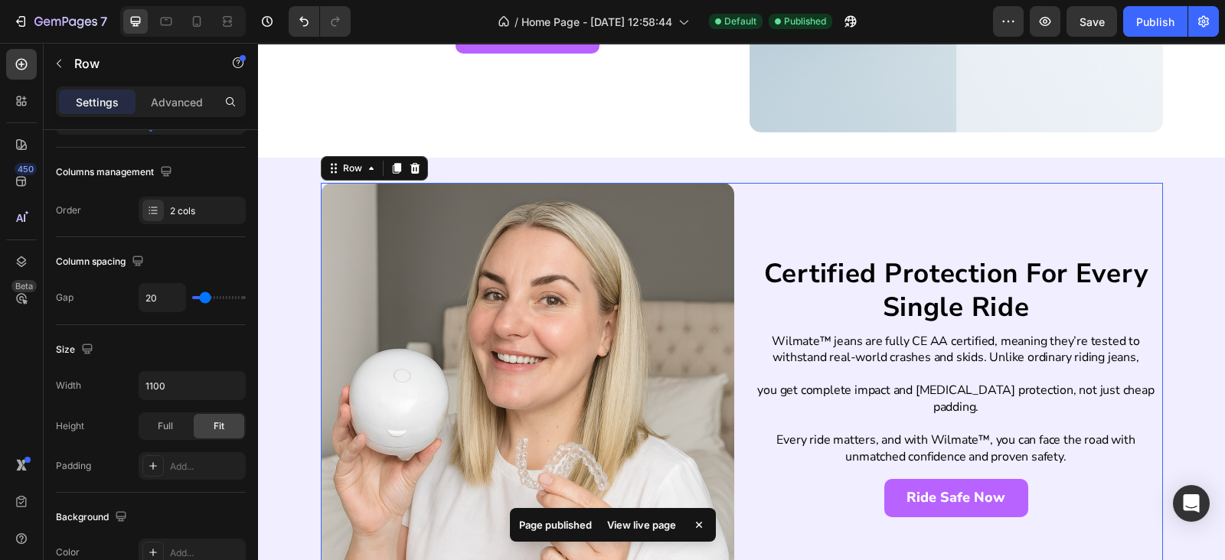
scroll to position [0, 0]
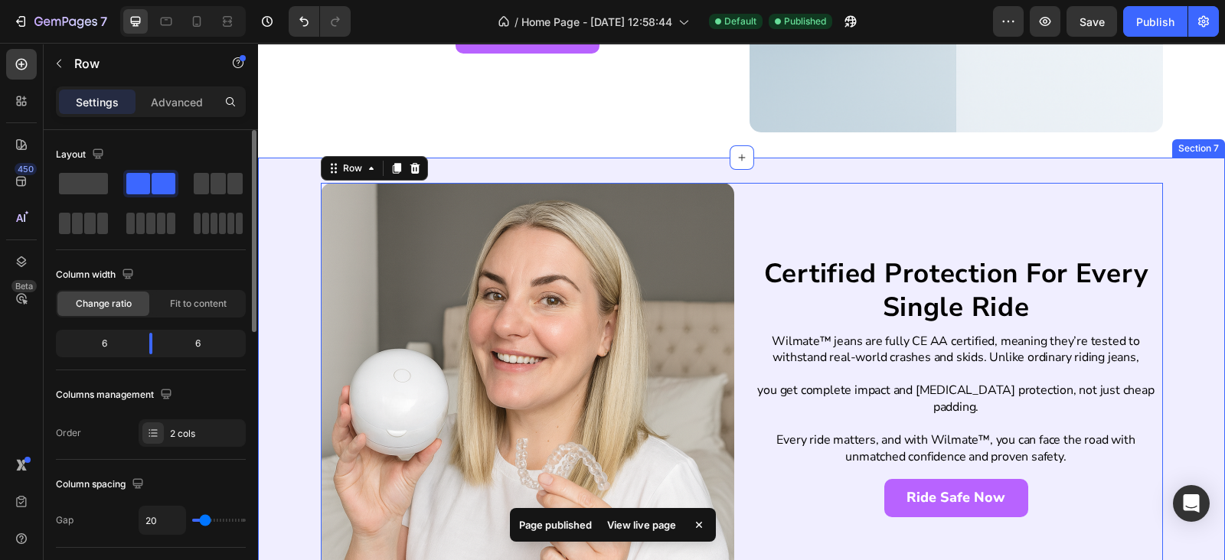
click at [891, 178] on div "Certified Protection For Every Single Ride Heading Wilmate™ jeans are fully CE …" at bounding box center [741, 390] width 967 height 464
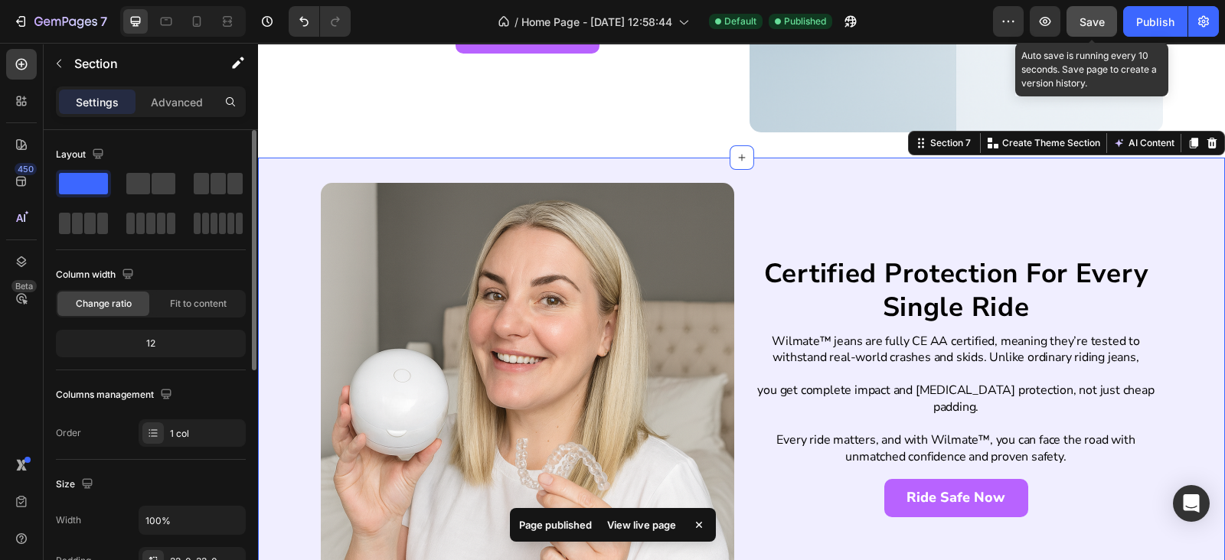
click at [1094, 21] on span "Save" at bounding box center [1091, 21] width 25 height 13
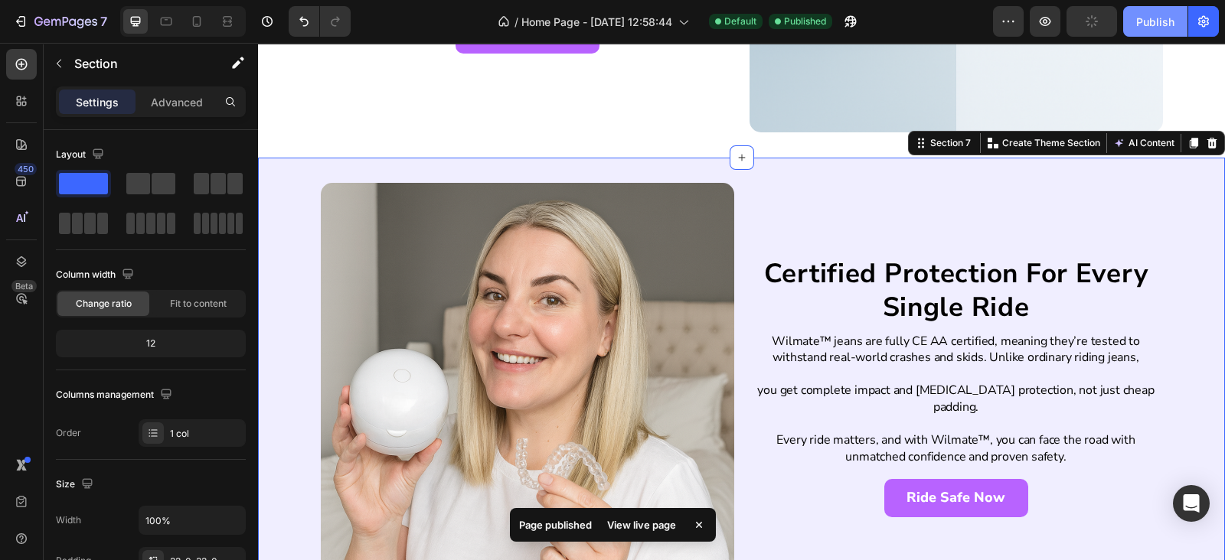
click at [1133, 21] on button "Publish" at bounding box center [1155, 21] width 64 height 31
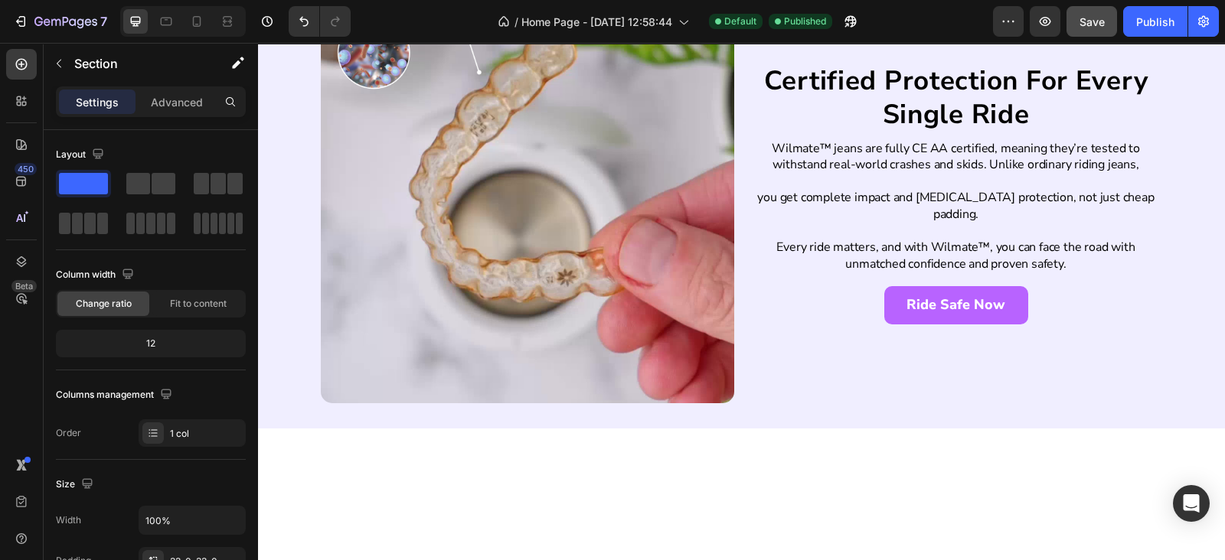
scroll to position [1643, 0]
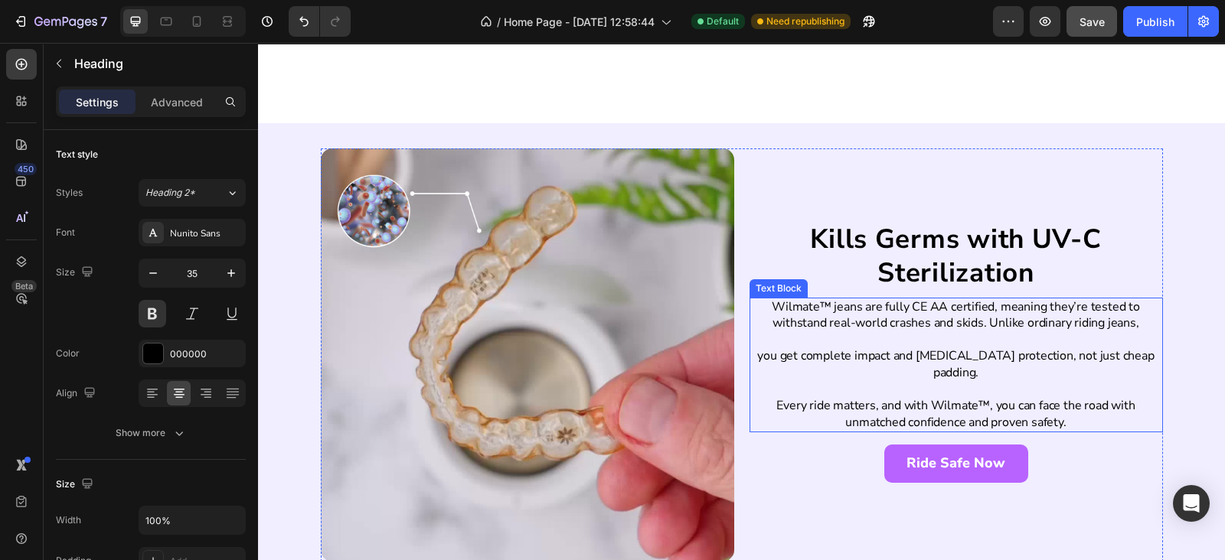
click at [890, 357] on p "you get complete impact and [MEDICAL_DATA] protection, not just cheap padding." at bounding box center [956, 364] width 410 height 33
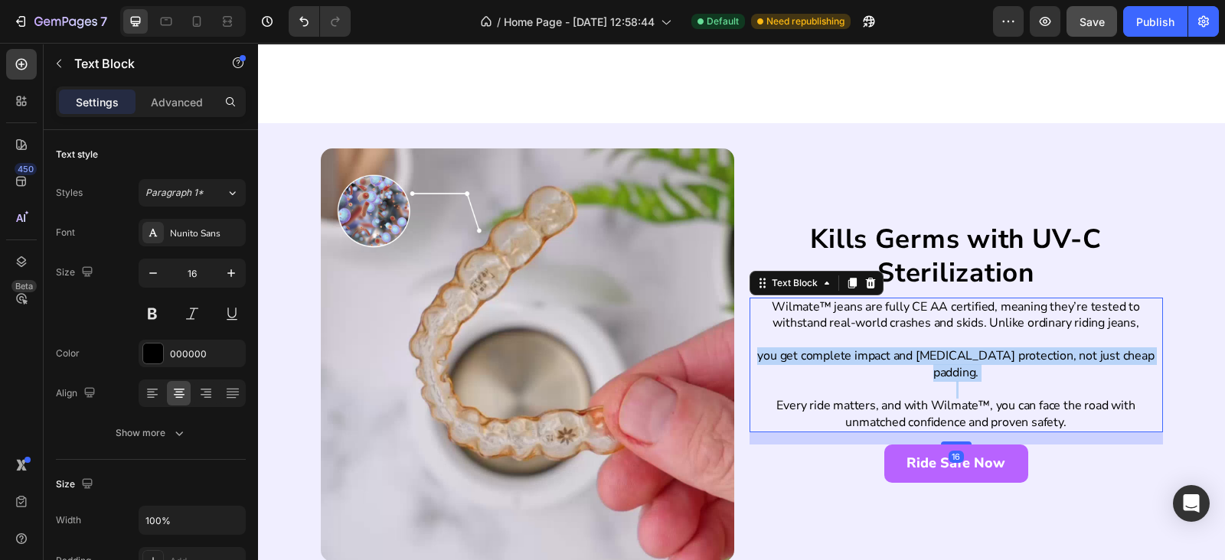
click at [890, 357] on p "you get complete impact and [MEDICAL_DATA] protection, not just cheap padding." at bounding box center [956, 364] width 410 height 33
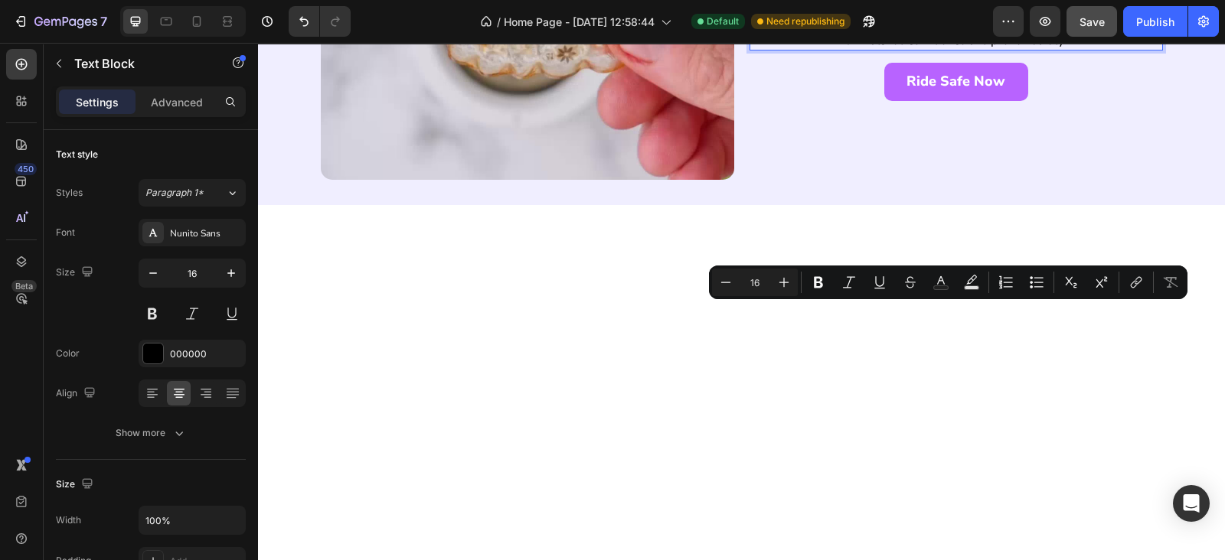
scroll to position [1660, 0]
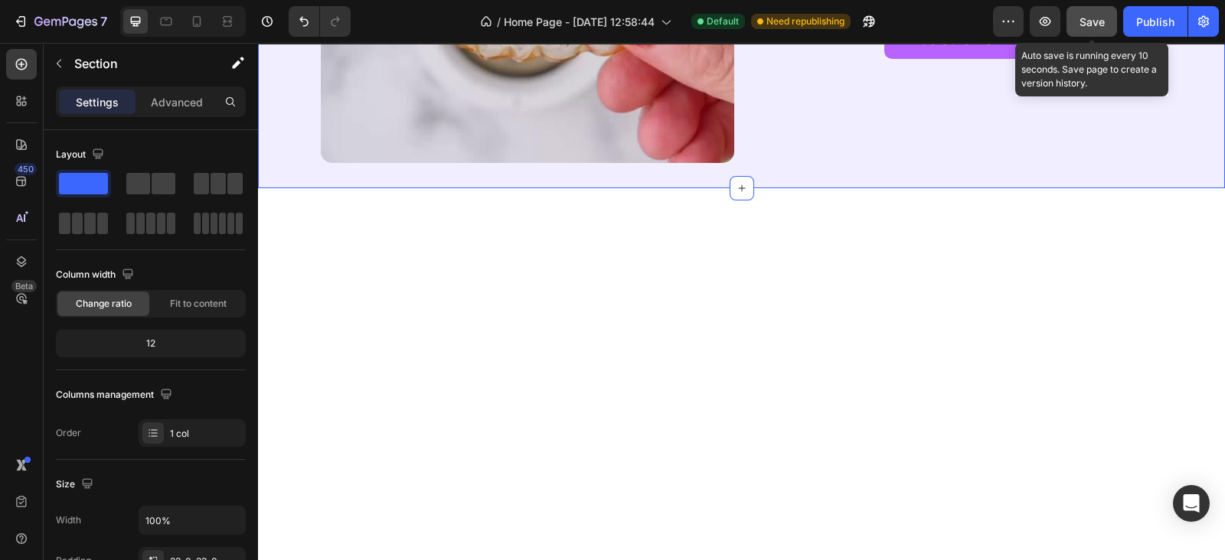
click at [1083, 21] on span "Save" at bounding box center [1091, 21] width 25 height 13
click at [1149, 17] on div "Publish" at bounding box center [1155, 22] width 38 height 16
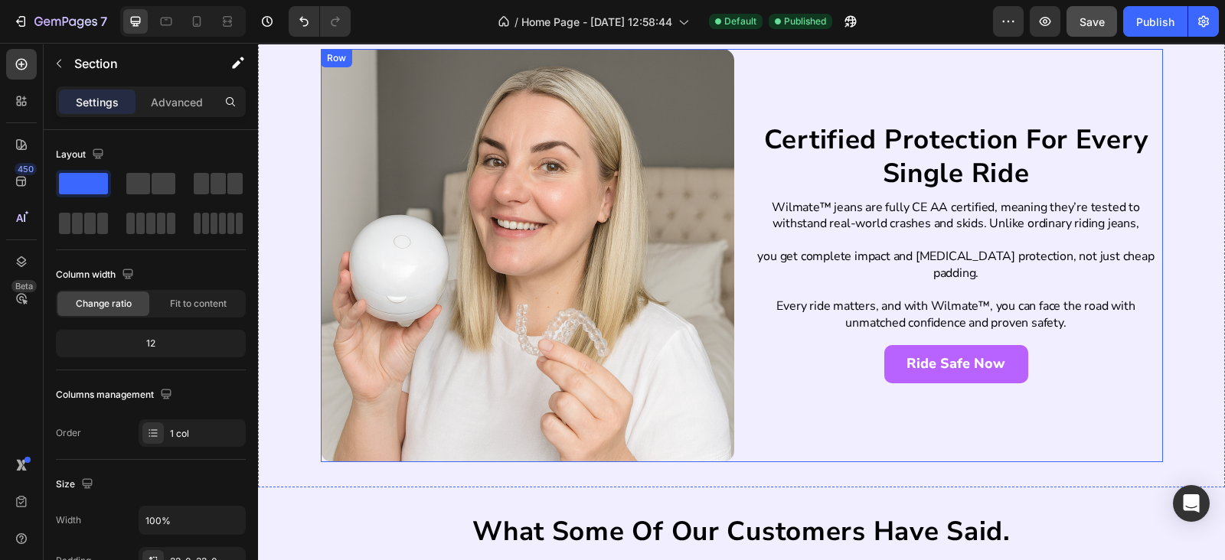
scroll to position [2552, 0]
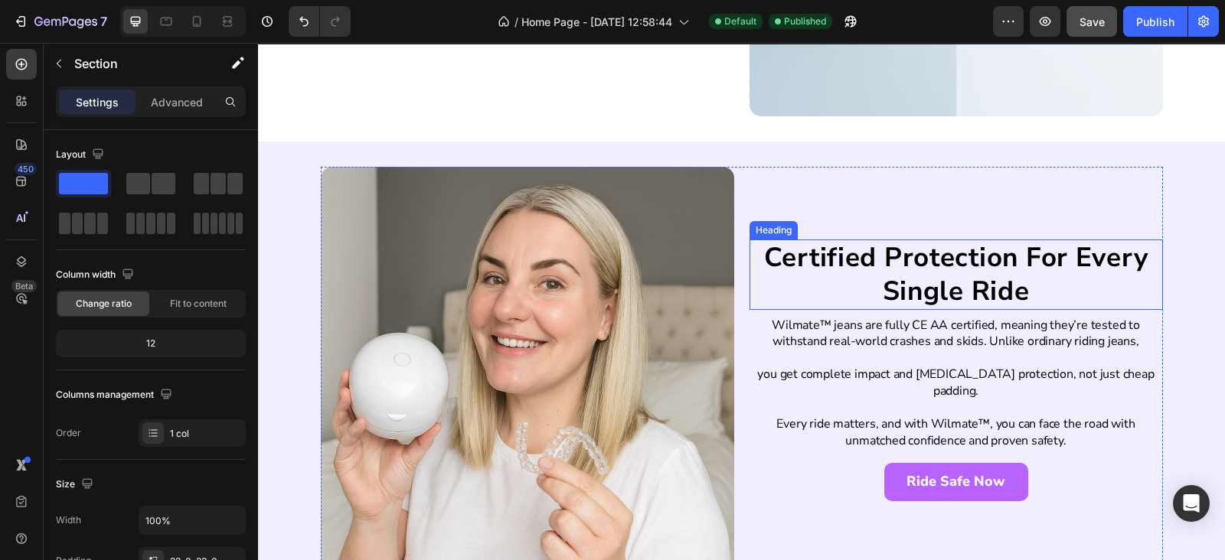
click at [872, 285] on h2 "Certified Protection For Every Single Ride" at bounding box center [955, 275] width 413 height 70
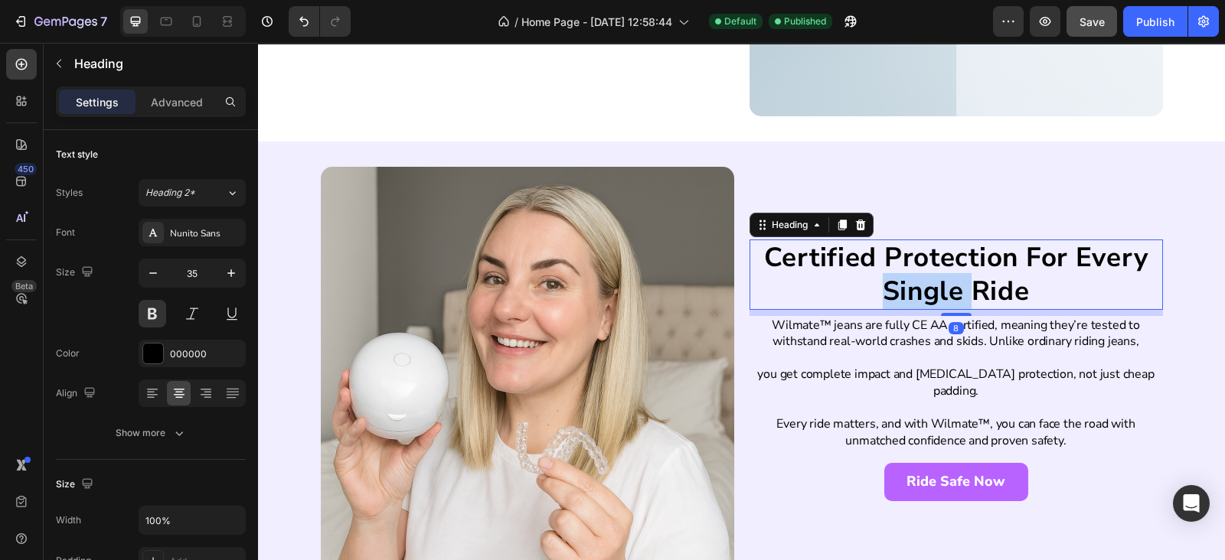
click at [872, 285] on h2 "Certified Protection For Every Single Ride" at bounding box center [955, 275] width 413 height 70
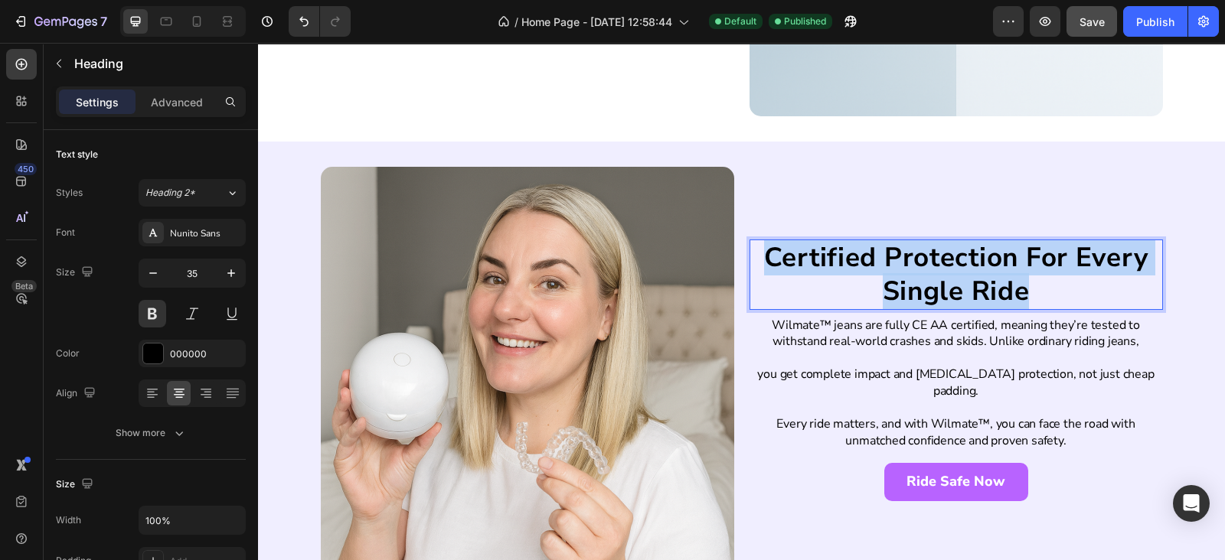
click at [872, 285] on p "Certified Protection For Every Single Ride" at bounding box center [956, 274] width 410 height 67
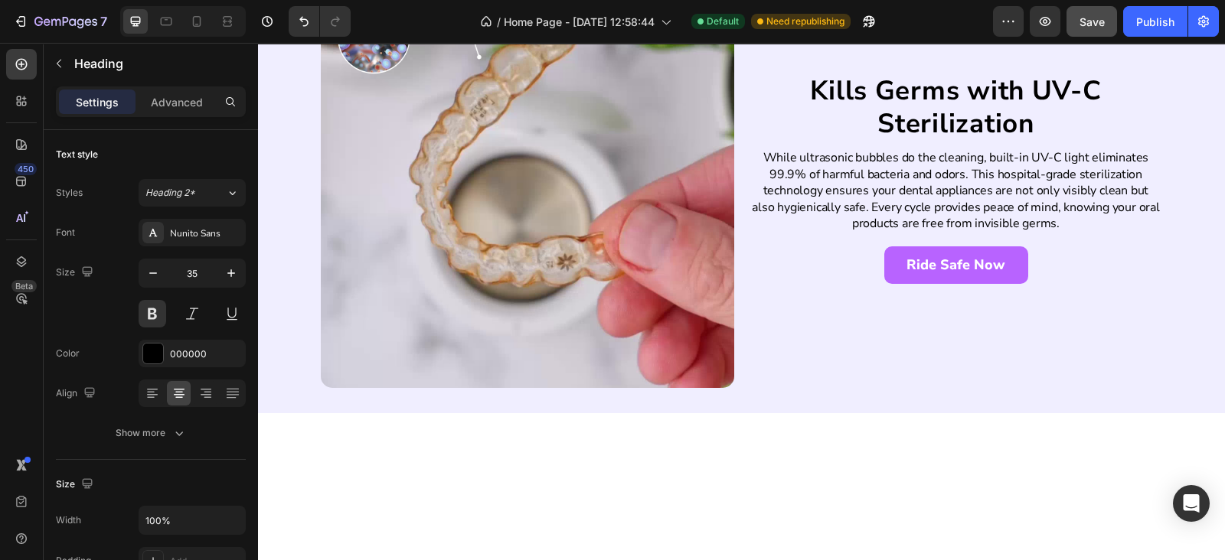
scroll to position [1660, 0]
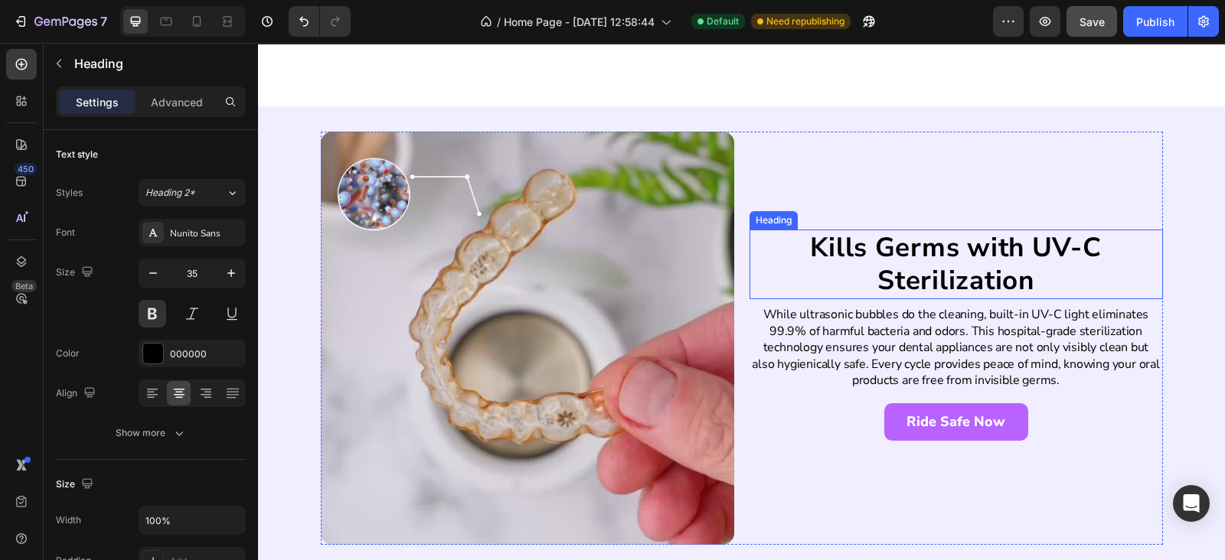
click at [895, 262] on h2 "Kills Germs with UV-C Sterilization" at bounding box center [955, 265] width 413 height 70
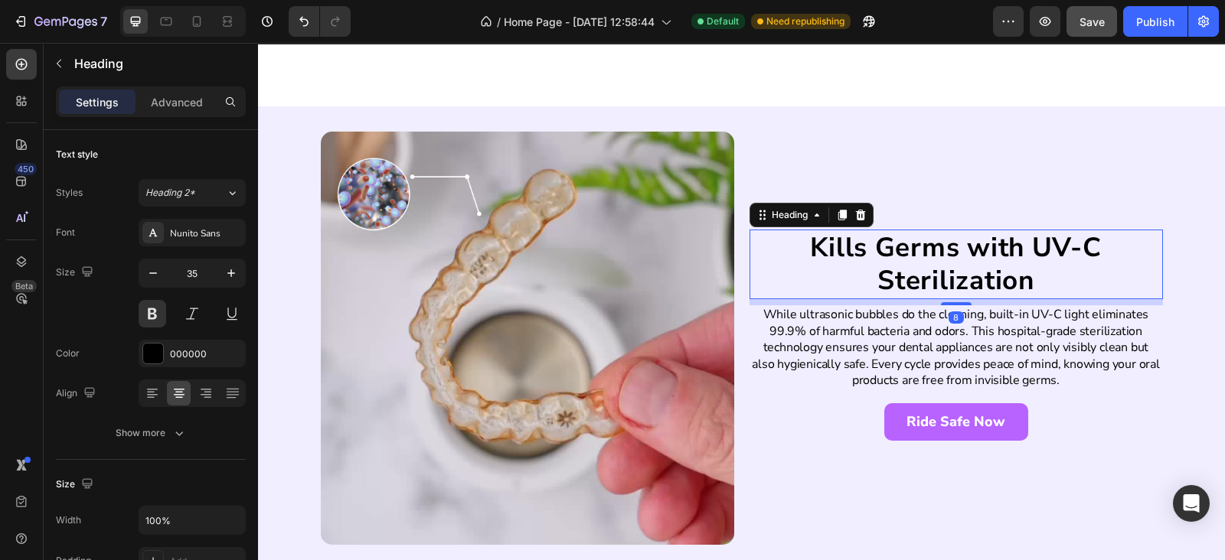
click at [895, 262] on h2 "Kills Germs with UV-C Sterilization" at bounding box center [955, 265] width 413 height 70
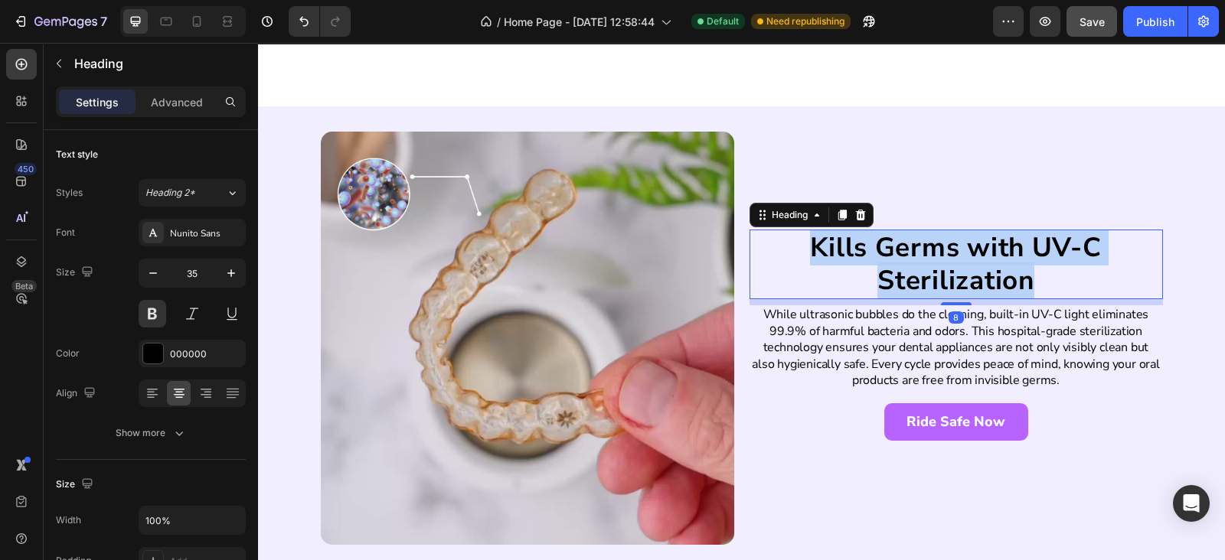
click at [895, 262] on p "Kills Germs with UV-C Sterilization" at bounding box center [956, 264] width 410 height 67
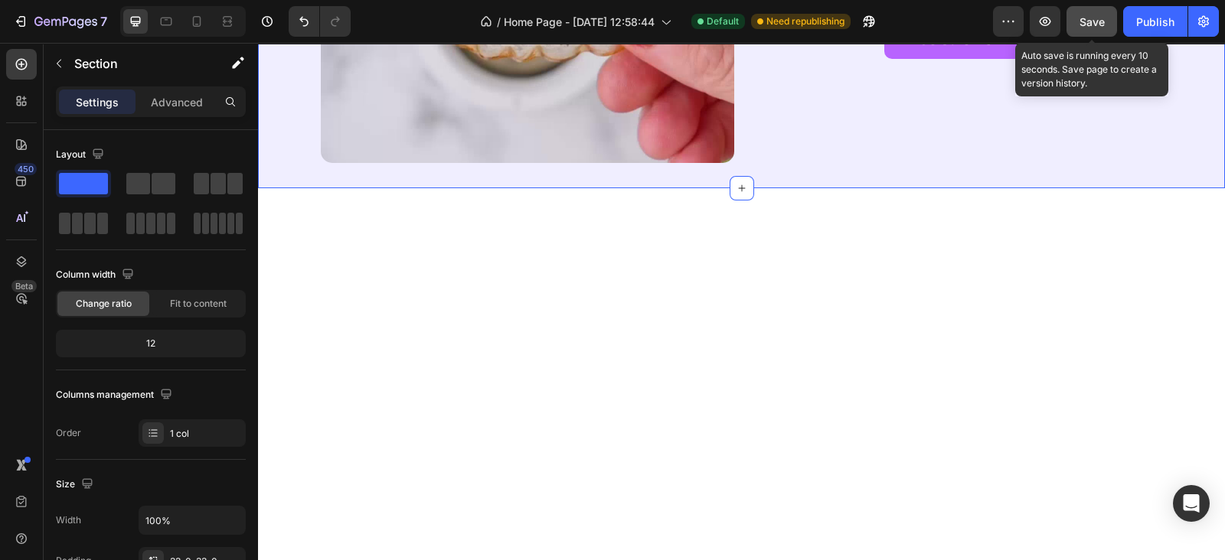
click at [1097, 14] on div "Save" at bounding box center [1091, 22] width 25 height 16
click at [1142, 17] on div "Publish" at bounding box center [1155, 22] width 38 height 16
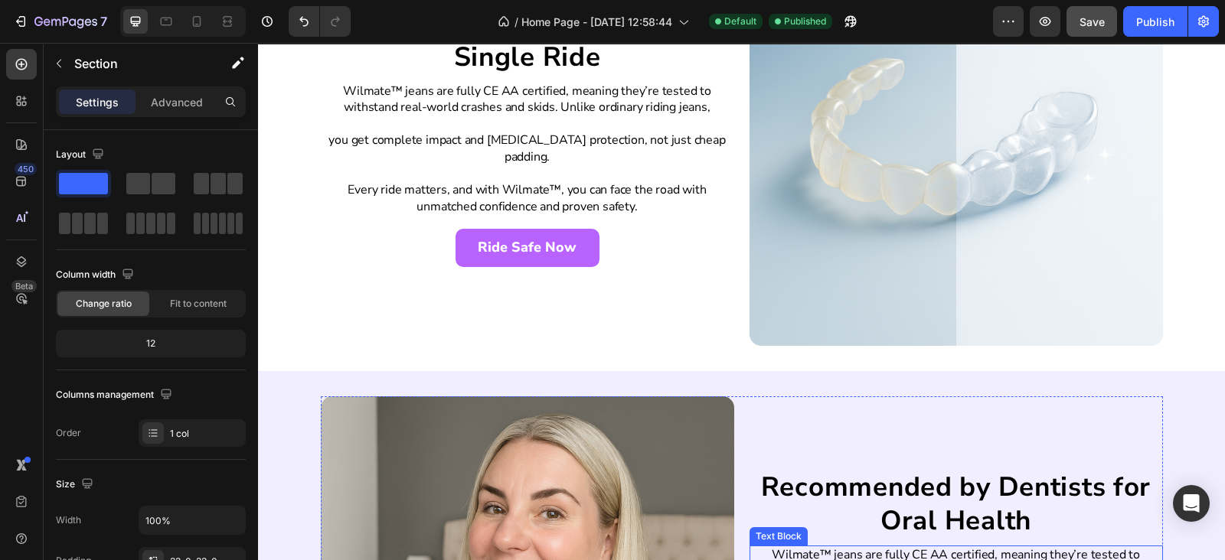
scroll to position [2106, 0]
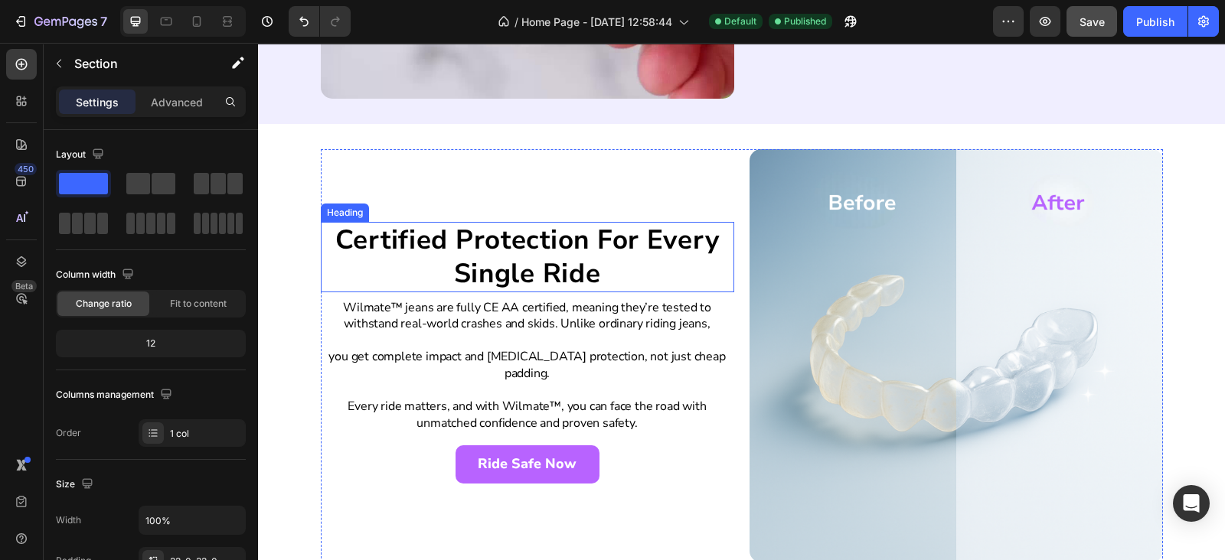
click at [505, 292] on h2 "Certified Protection For Every Single Ride" at bounding box center [527, 257] width 413 height 70
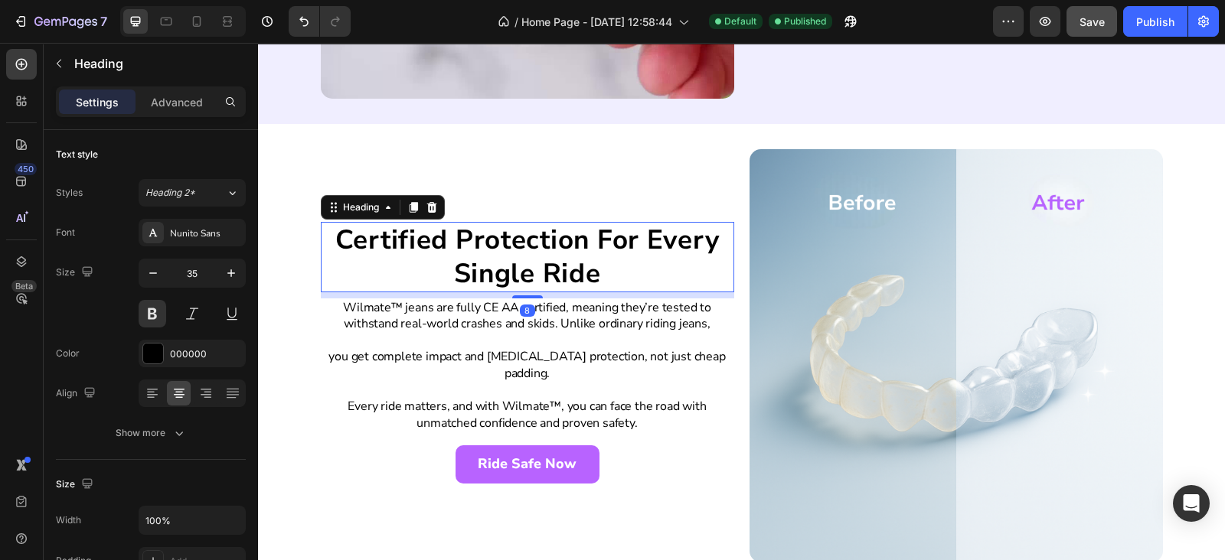
click at [505, 292] on h2 "Certified Protection For Every Single Ride" at bounding box center [527, 257] width 413 height 70
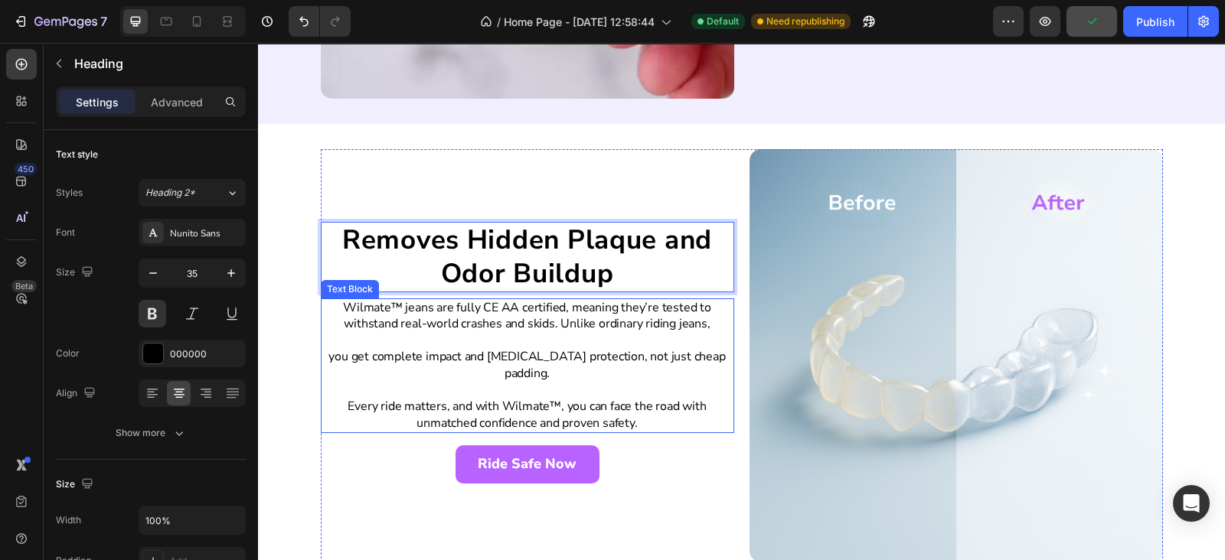
click at [597, 386] on p at bounding box center [527, 391] width 410 height 17
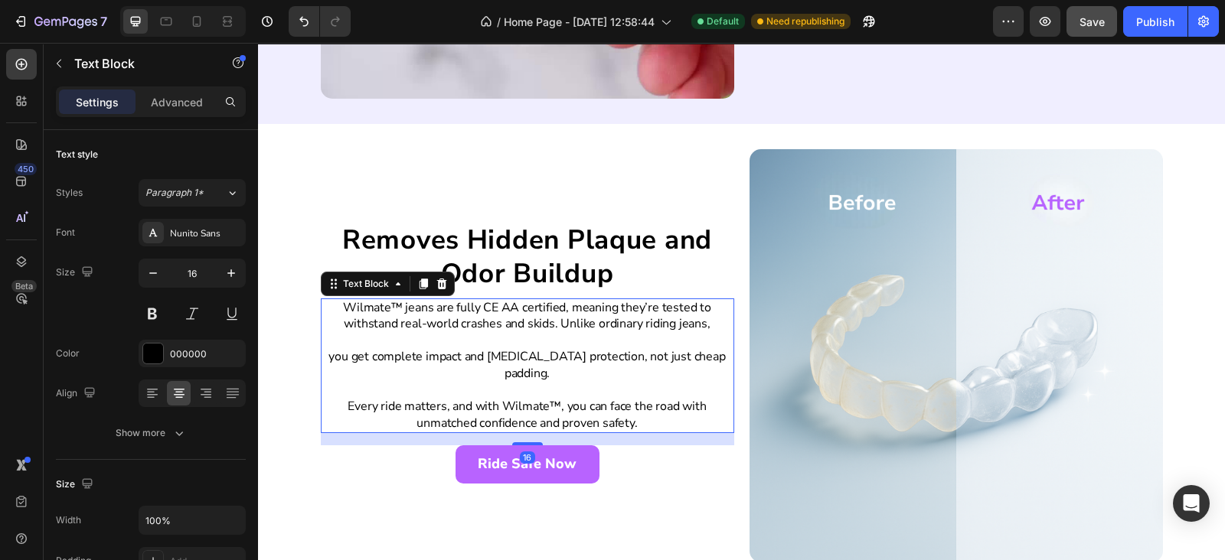
click at [597, 386] on p at bounding box center [527, 391] width 410 height 17
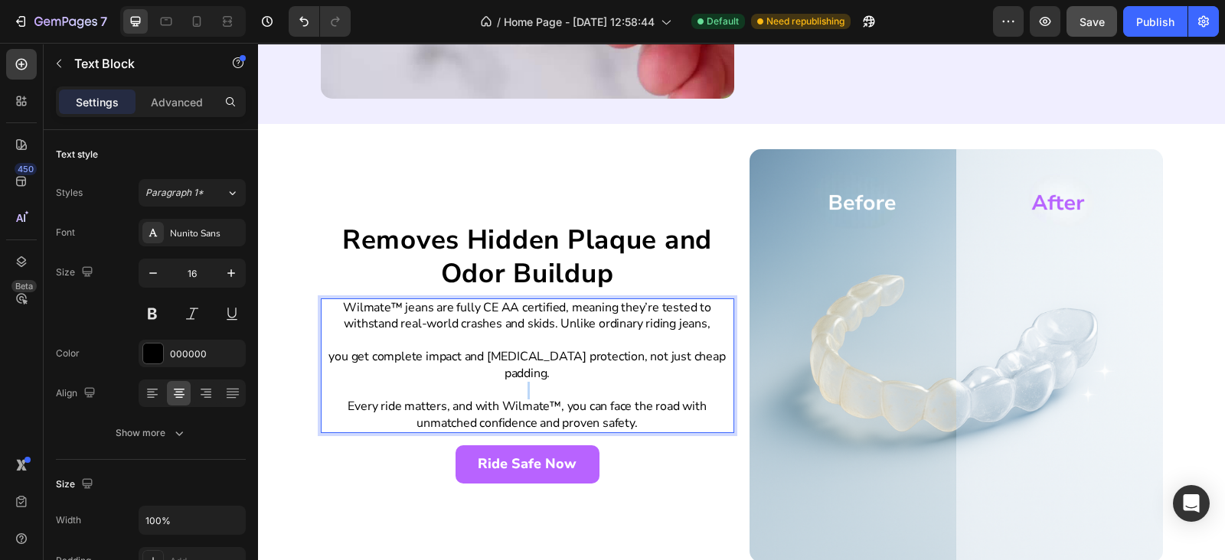
click at [597, 386] on p "Rich Text Editor. Editing area: main" at bounding box center [527, 391] width 410 height 17
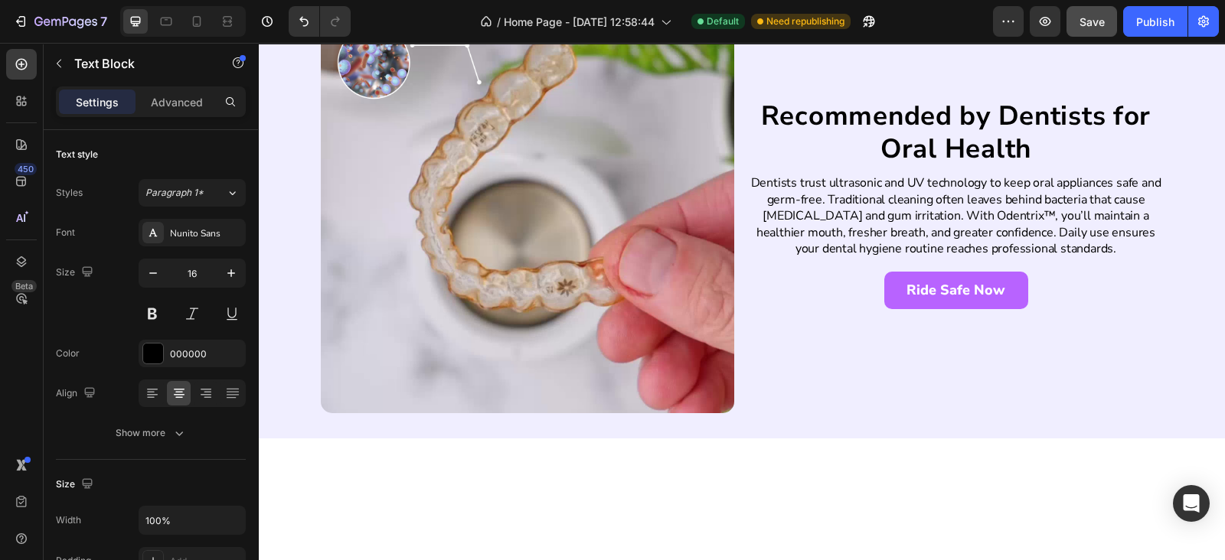
scroll to position [1660, 0]
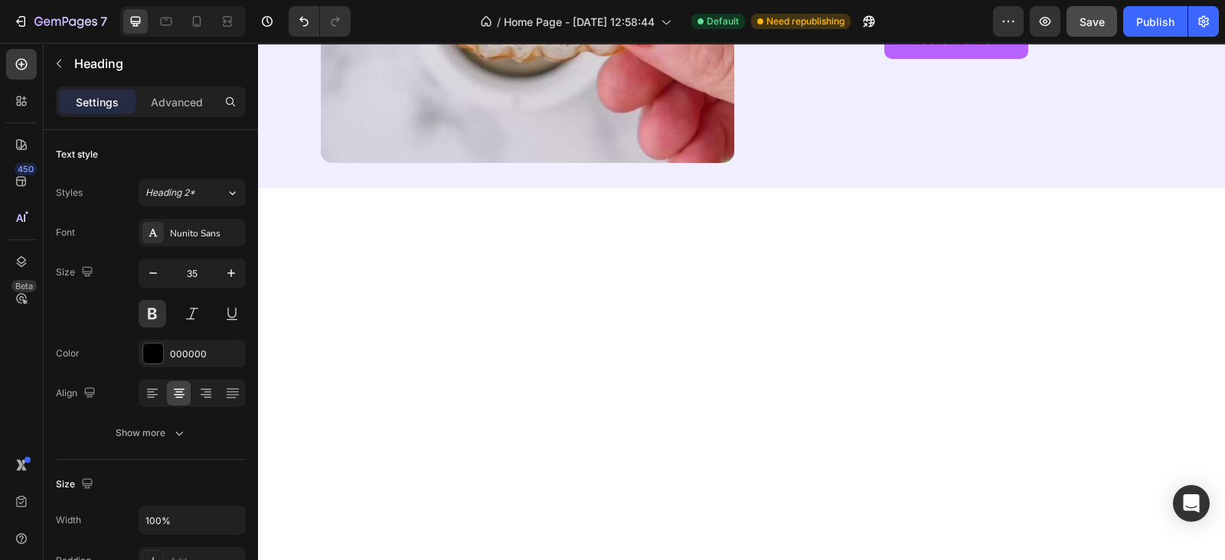
scroll to position [1622, 0]
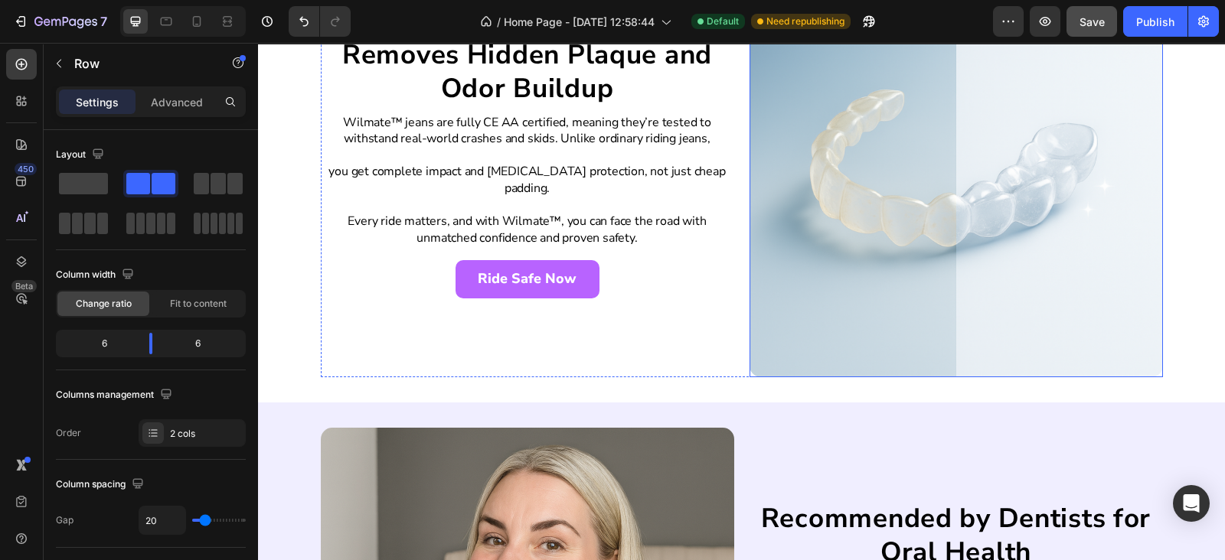
scroll to position [2514, 0]
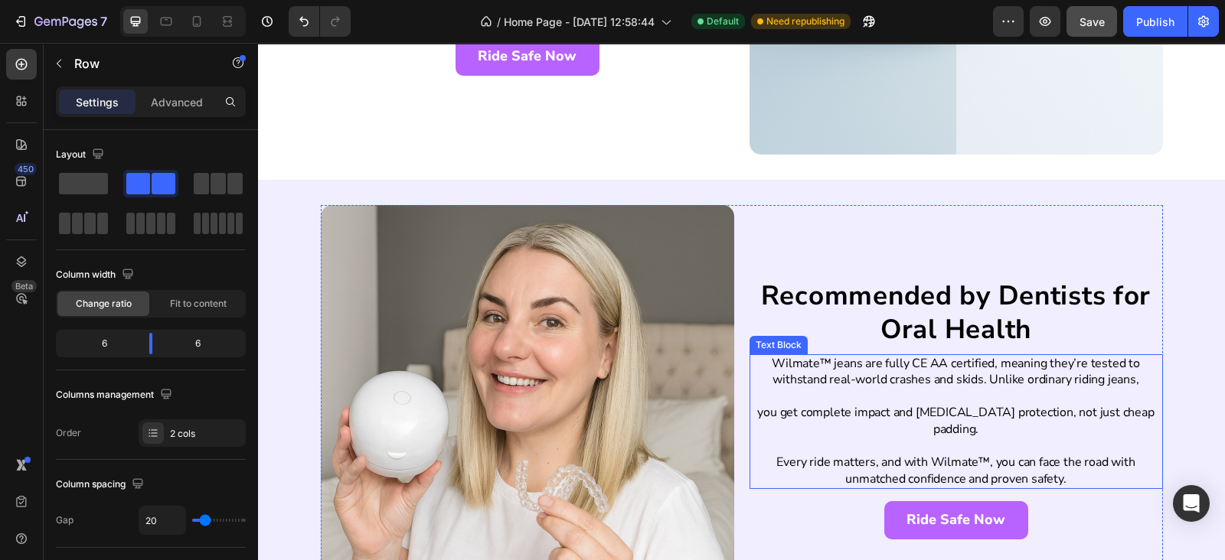
click at [819, 381] on p "Wilmate™ jeans are fully CE AA certified, meaning they’re tested to withstand r…" at bounding box center [956, 372] width 410 height 33
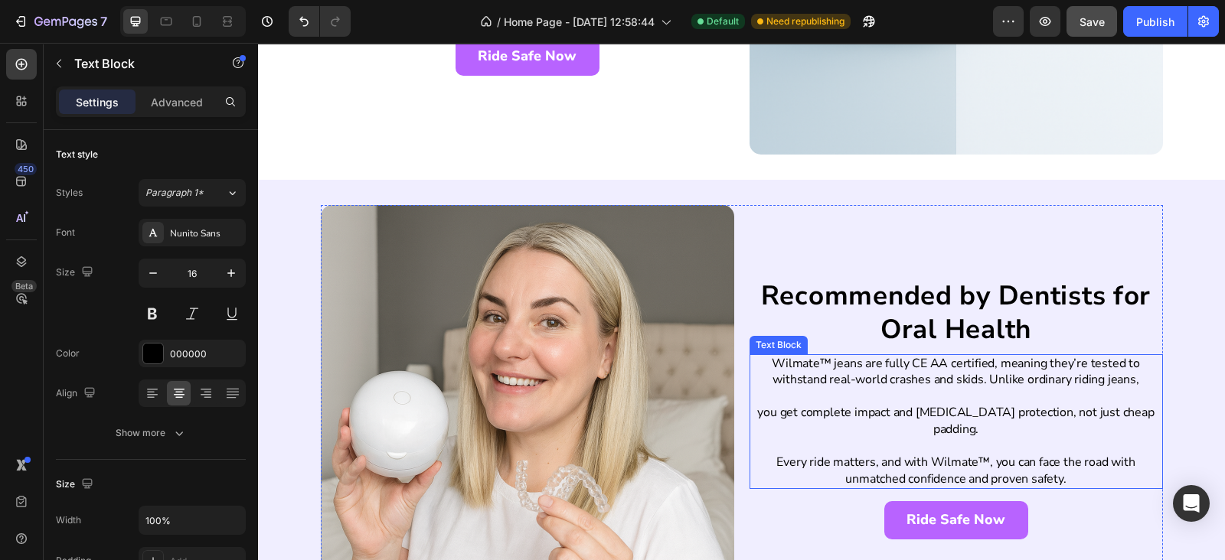
click at [819, 381] on p "Wilmate™ jeans are fully CE AA certified, meaning they’re tested to withstand r…" at bounding box center [956, 372] width 410 height 33
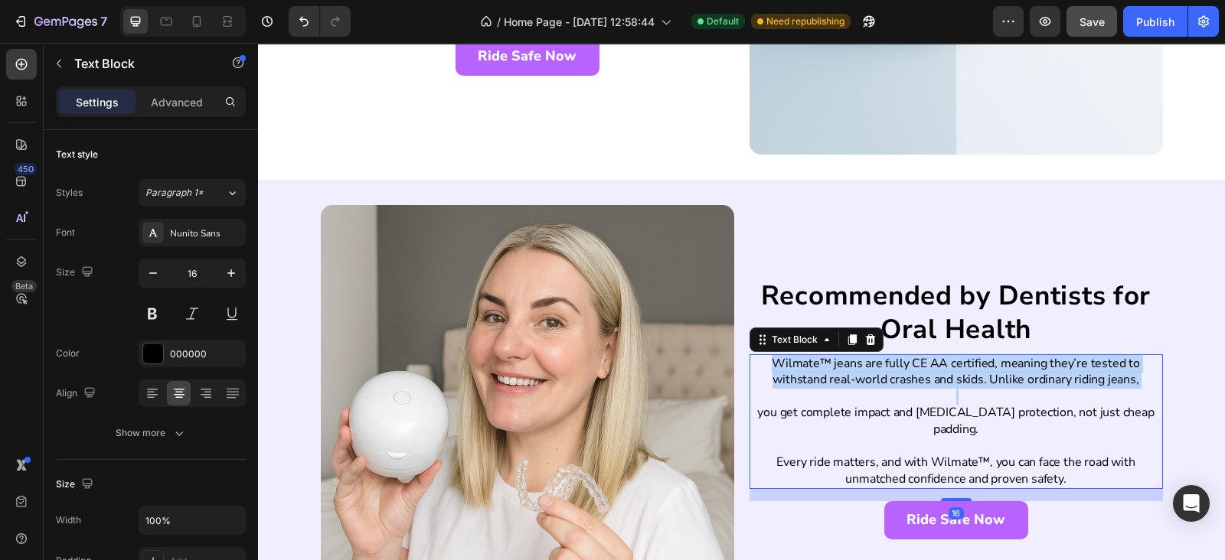
click at [819, 381] on p "Wilmate™ jeans are fully CE AA certified, meaning they’re tested to withstand r…" at bounding box center [956, 372] width 410 height 33
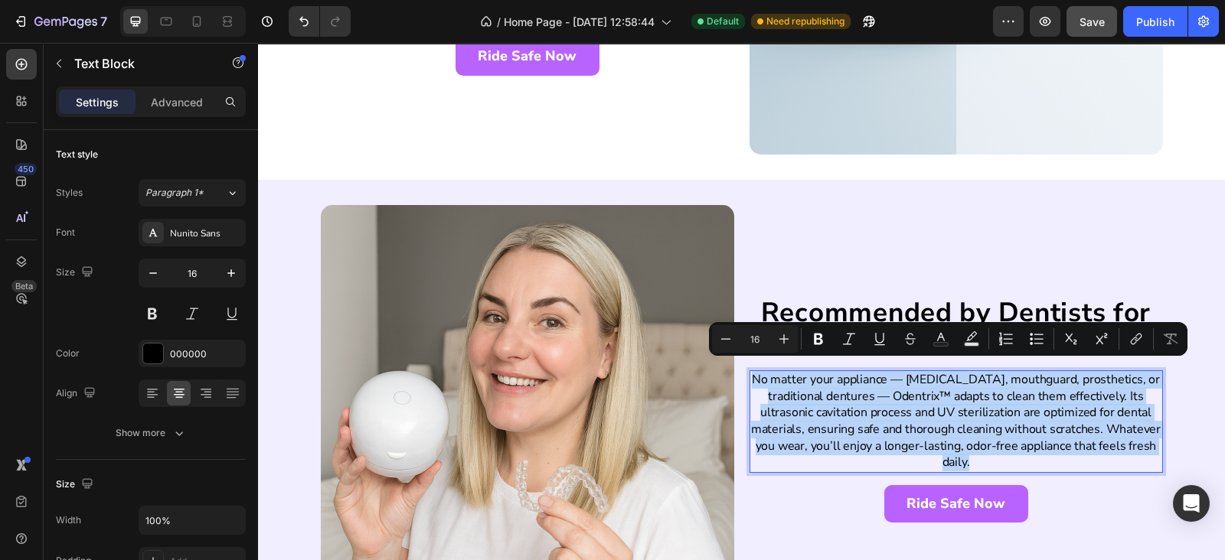
scroll to position [2523, 0]
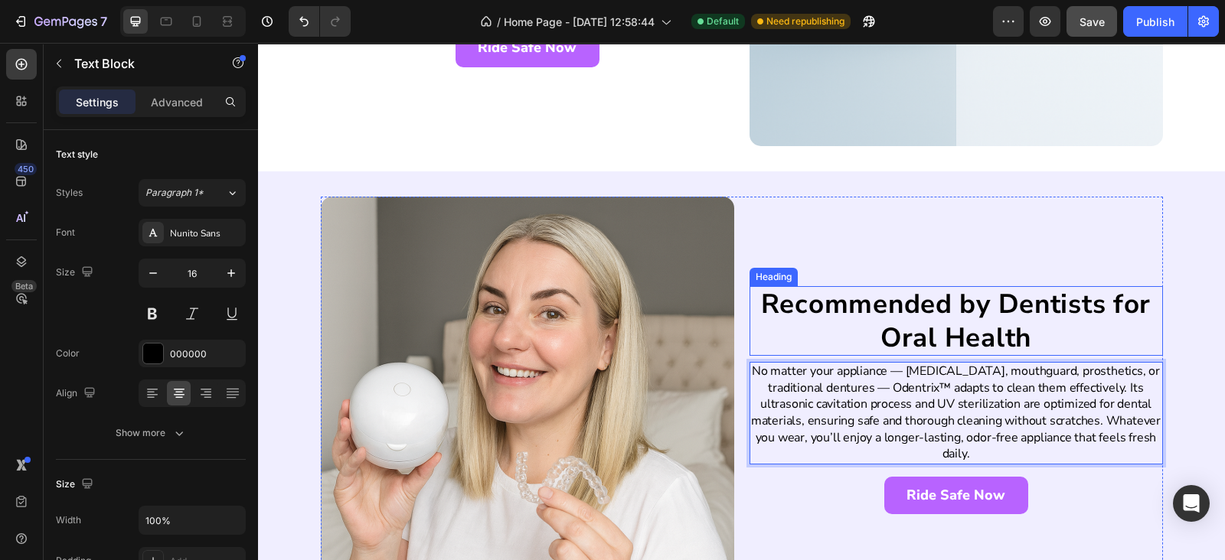
click at [866, 346] on h2 "Recommended by Dentists for Oral Health" at bounding box center [955, 321] width 413 height 70
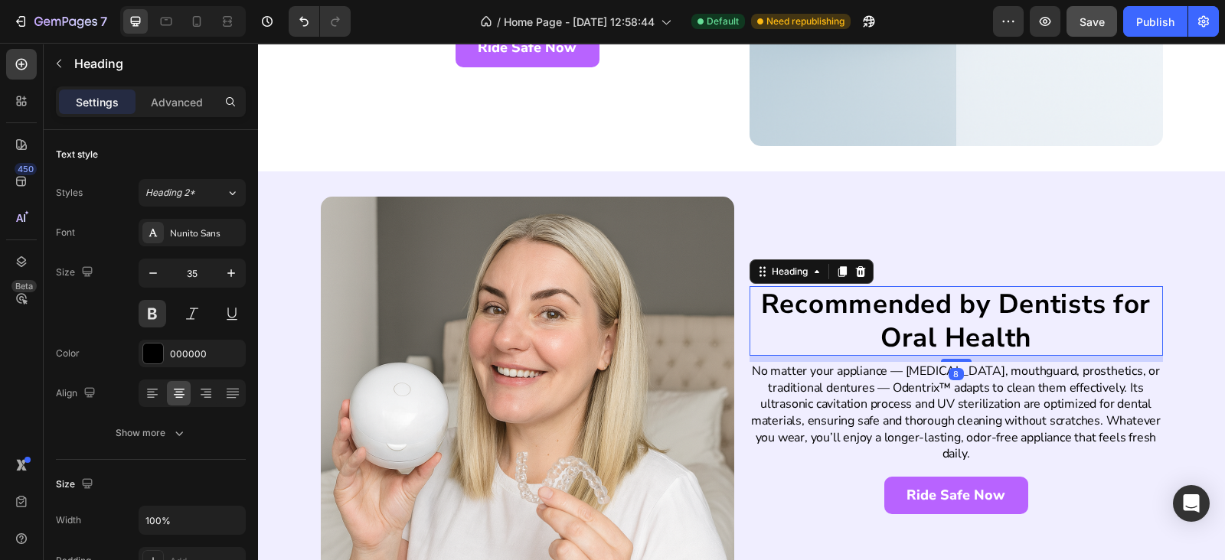
click at [866, 346] on h2 "Recommended by Dentists for Oral Health" at bounding box center [955, 321] width 413 height 70
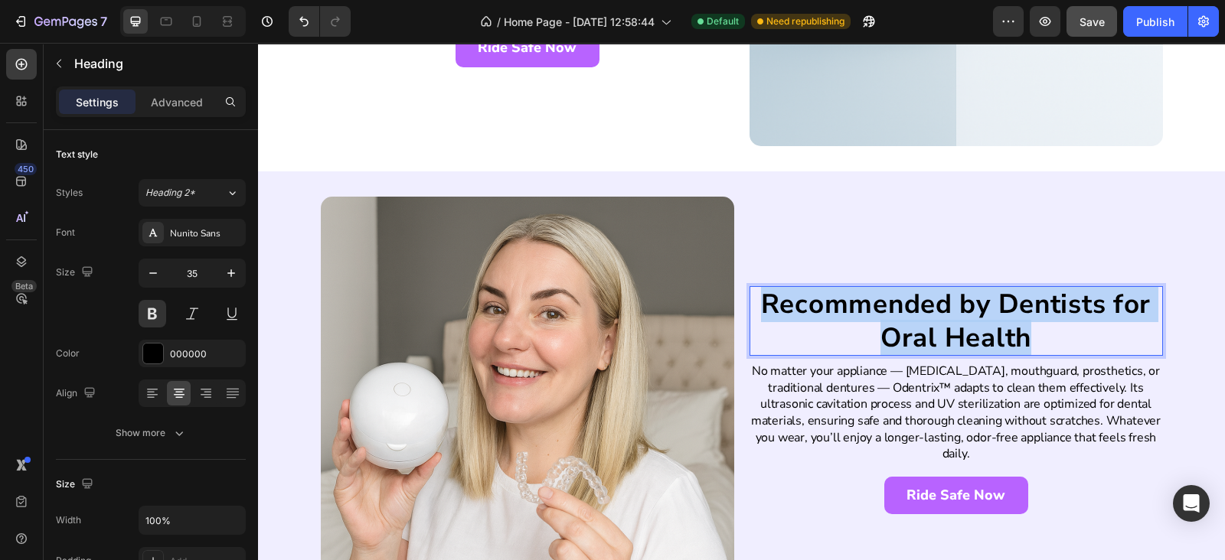
click at [866, 346] on p "Recommended by Dentists for Oral Health" at bounding box center [956, 321] width 410 height 67
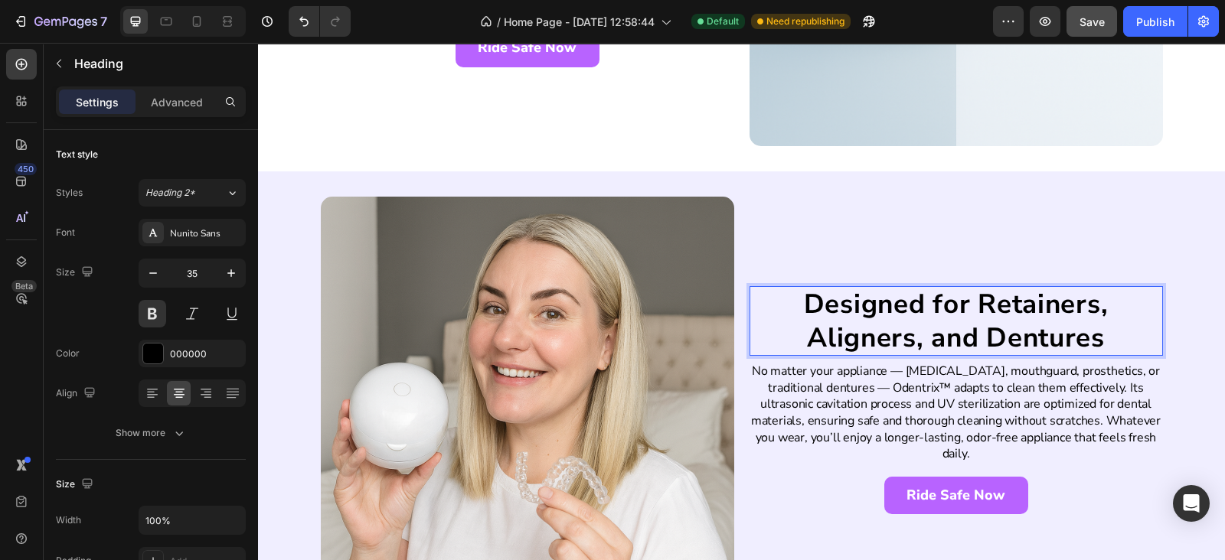
click at [792, 191] on div "Designed for Retainers, Aligners, and Dentures Heading 8 No matter your applian…" at bounding box center [741, 403] width 967 height 464
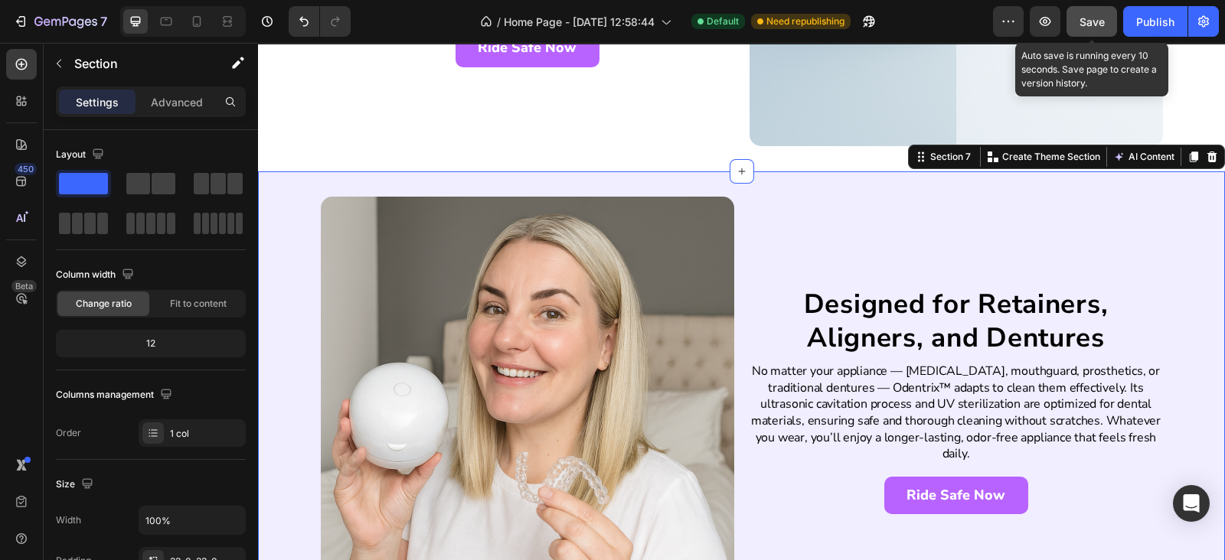
click at [1085, 23] on span "Save" at bounding box center [1091, 21] width 25 height 13
click at [1133, 16] on button "Publish" at bounding box center [1155, 21] width 64 height 31
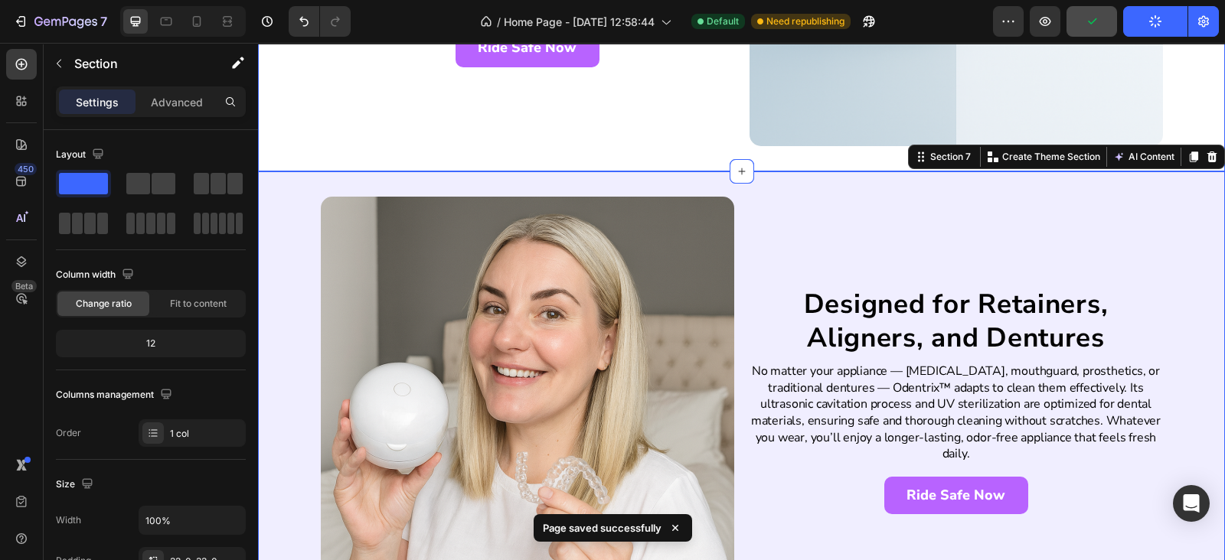
click at [760, 171] on div "Designed for Retainers, Aligners, and Dentures Heading No matter your appliance…" at bounding box center [741, 403] width 967 height 464
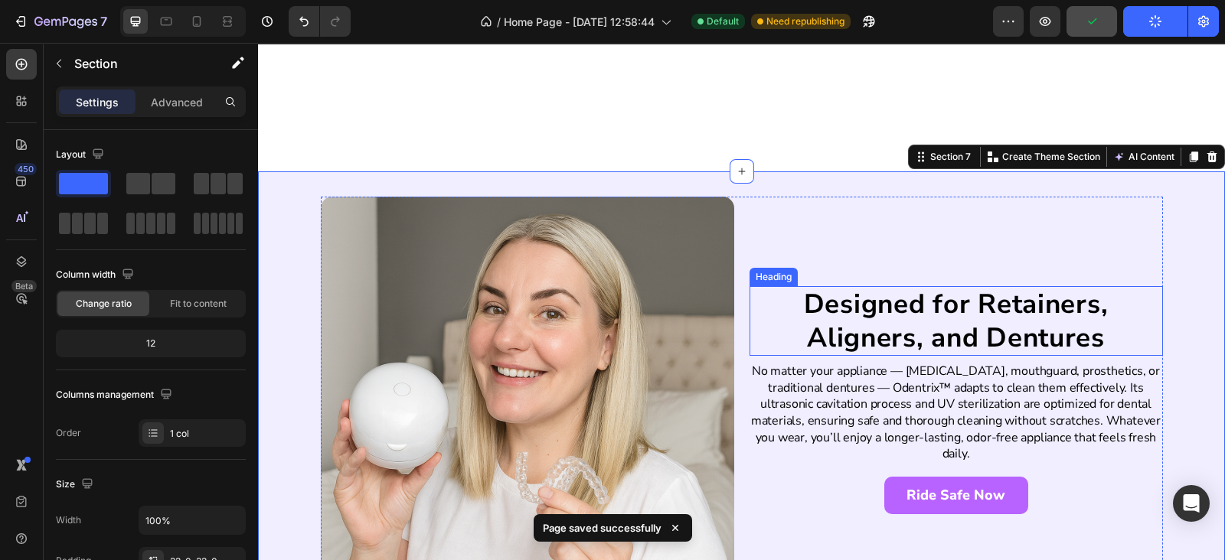
scroll to position [2746, 0]
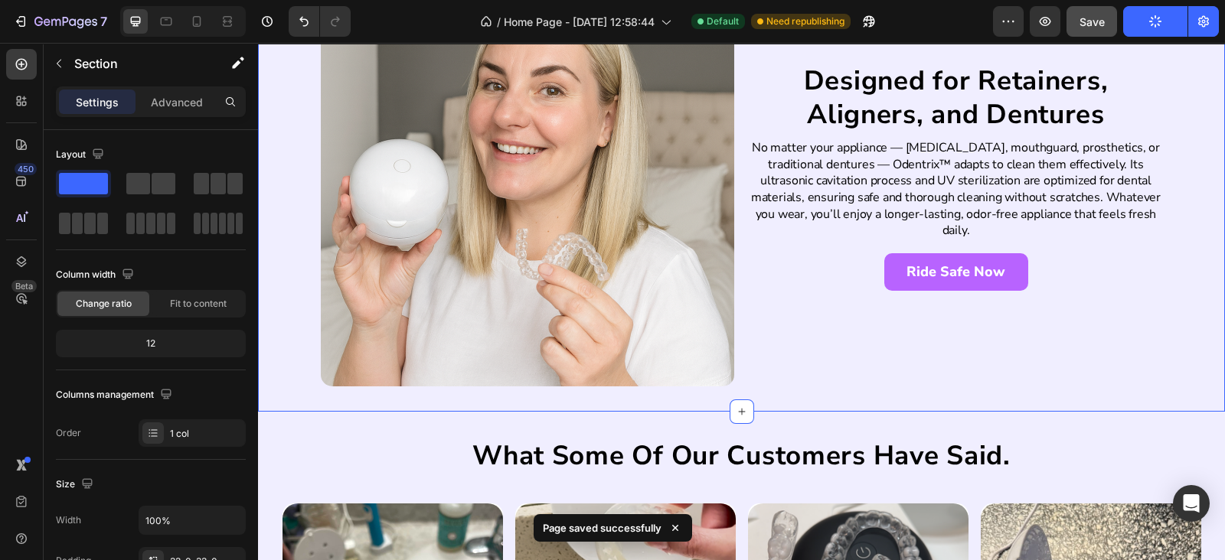
click at [762, 387] on div "Designed for Retainers, Aligners, and Dentures Heading No matter your appliance…" at bounding box center [741, 180] width 967 height 464
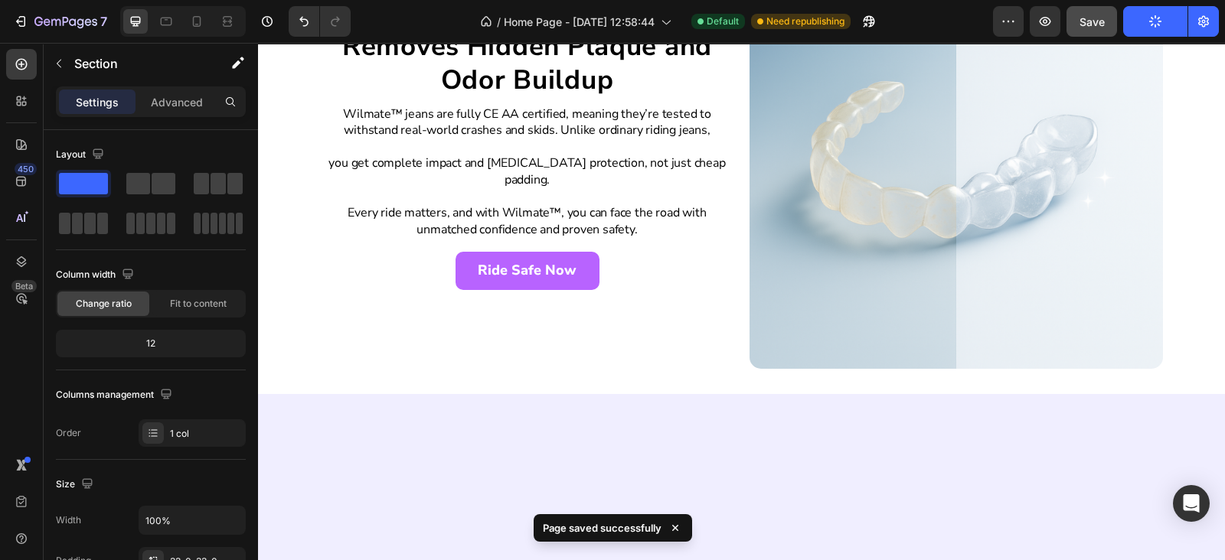
scroll to position [2076, 0]
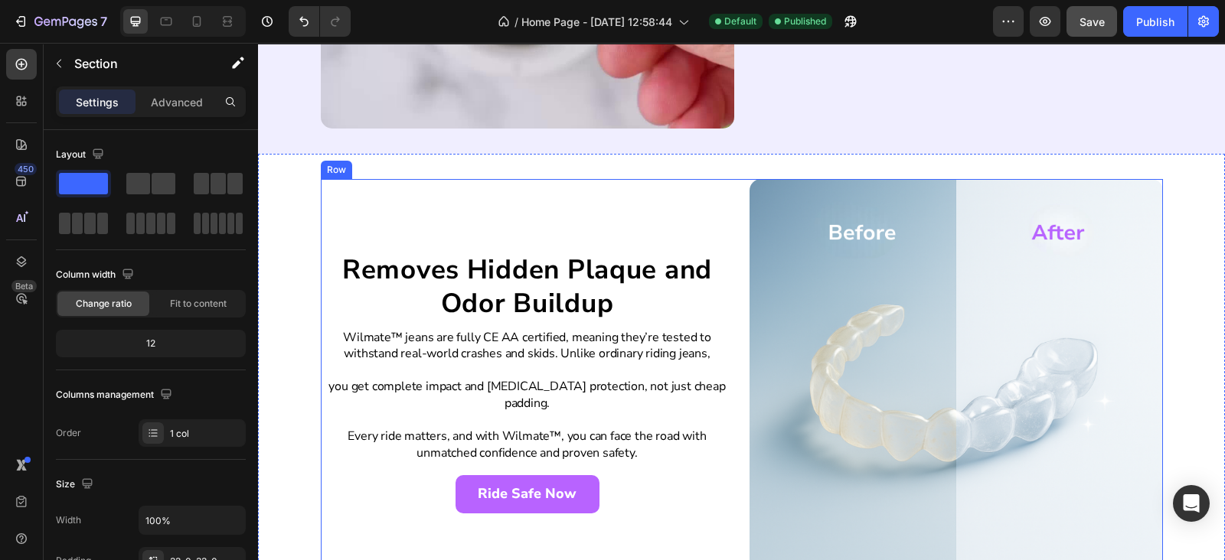
click at [601, 363] on p "Wilmate™ jeans are fully CE AA certified, meaning they’re tested to withstand r…" at bounding box center [527, 346] width 410 height 33
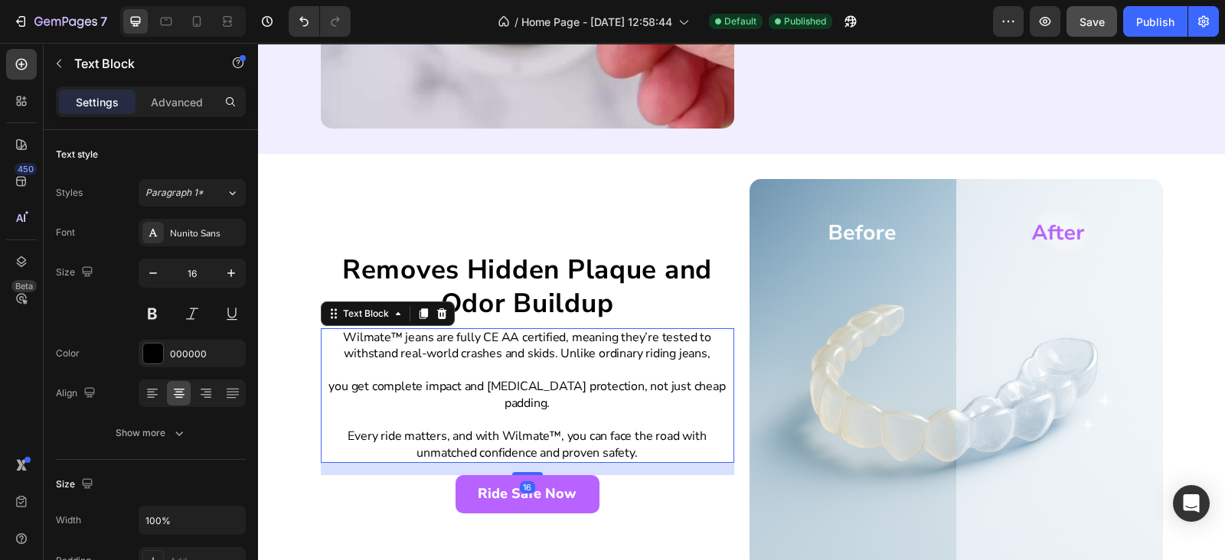
click at [601, 363] on p "Wilmate™ jeans are fully CE AA certified, meaning they’re tested to withstand r…" at bounding box center [527, 346] width 410 height 33
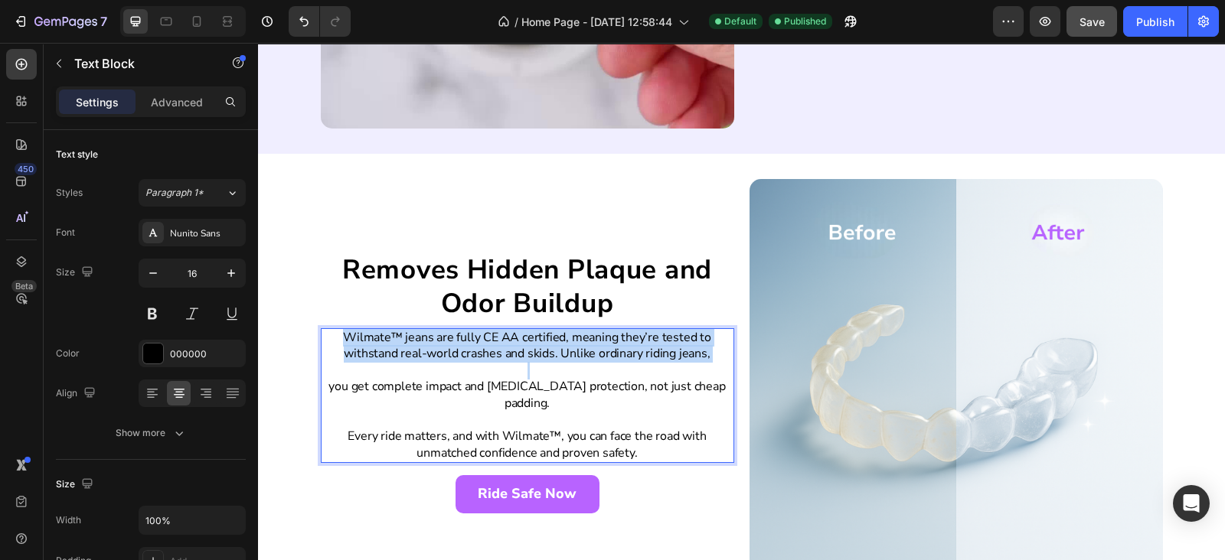
click at [601, 363] on p "Wilmate™ jeans are fully CE AA certified, meaning they’re tested to withstand r…" at bounding box center [527, 346] width 410 height 33
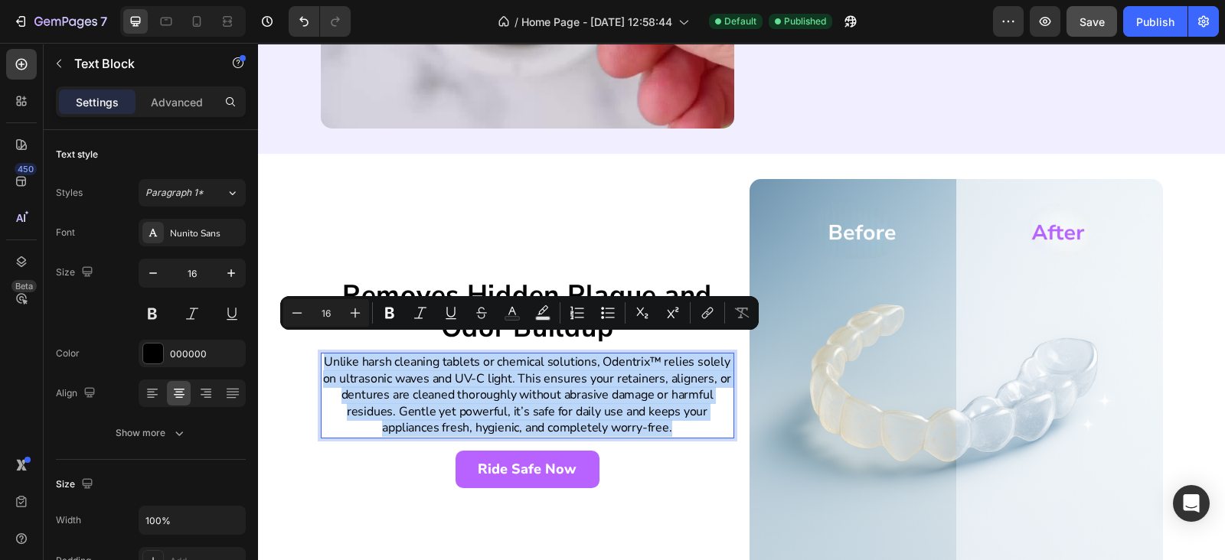
scroll to position [2093, 0]
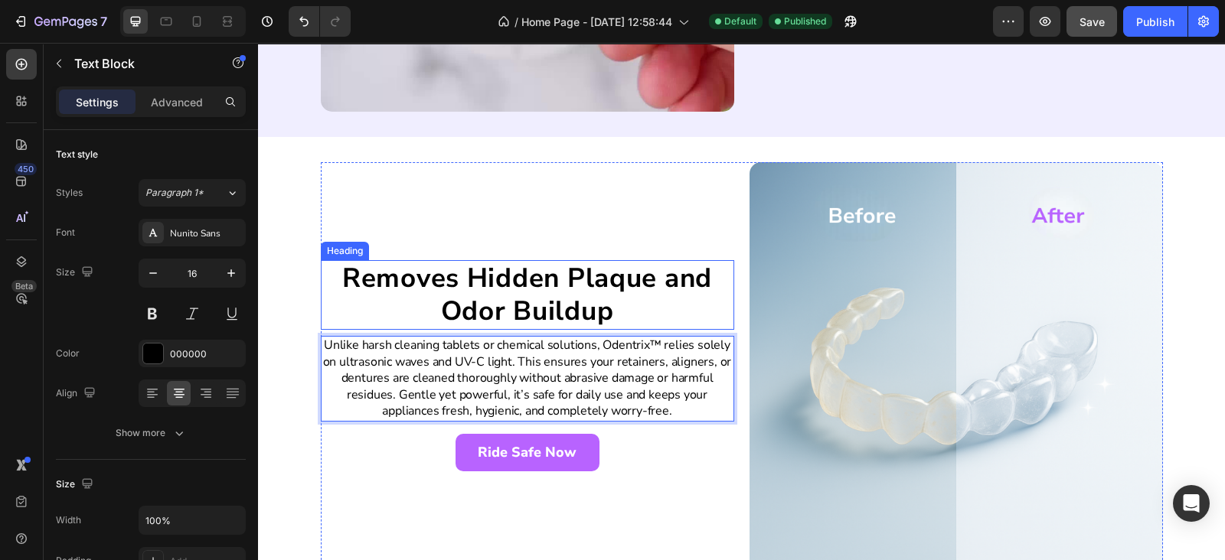
click at [532, 271] on h2 "Removes Hidden Plaque and Odor Buildup" at bounding box center [527, 295] width 413 height 70
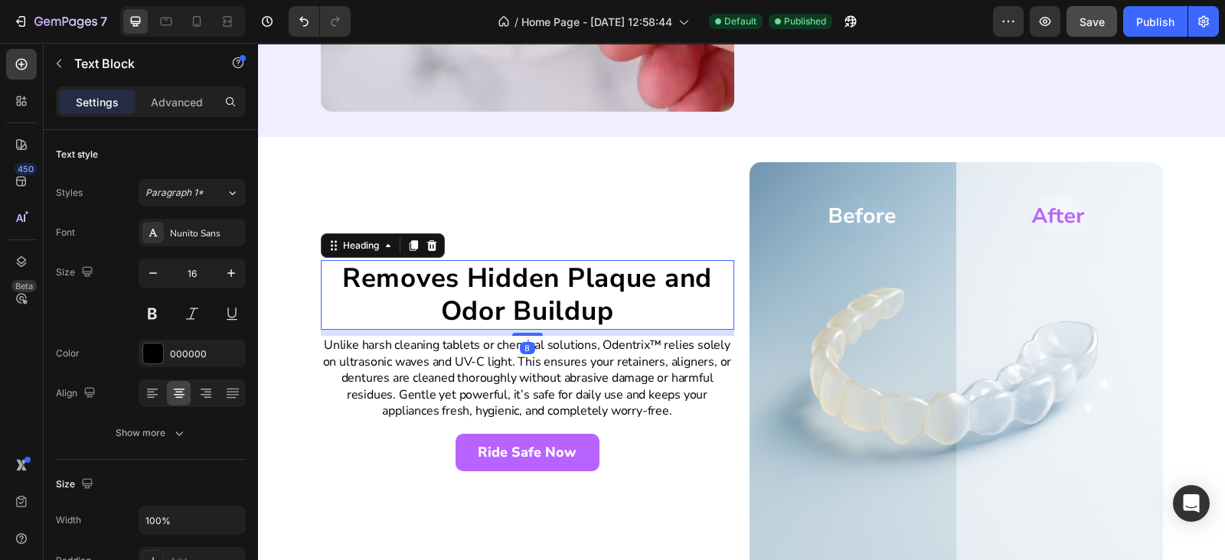
click at [532, 271] on h2 "Removes Hidden Plaque and Odor Buildup" at bounding box center [527, 295] width 413 height 70
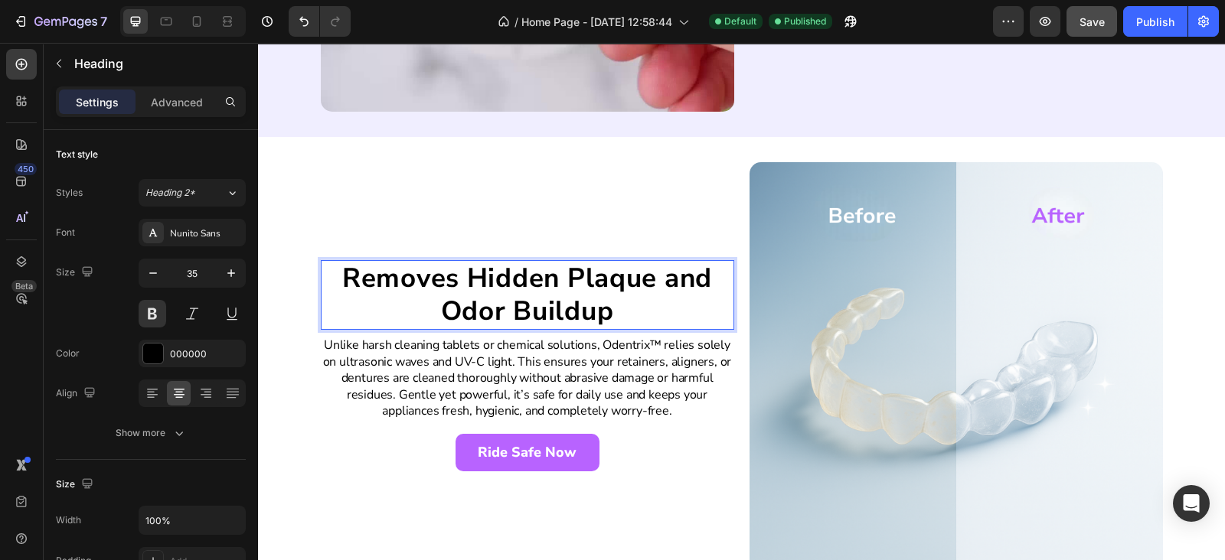
click at [532, 271] on p "Removes Hidden Plaque and Odor Buildup" at bounding box center [527, 295] width 410 height 67
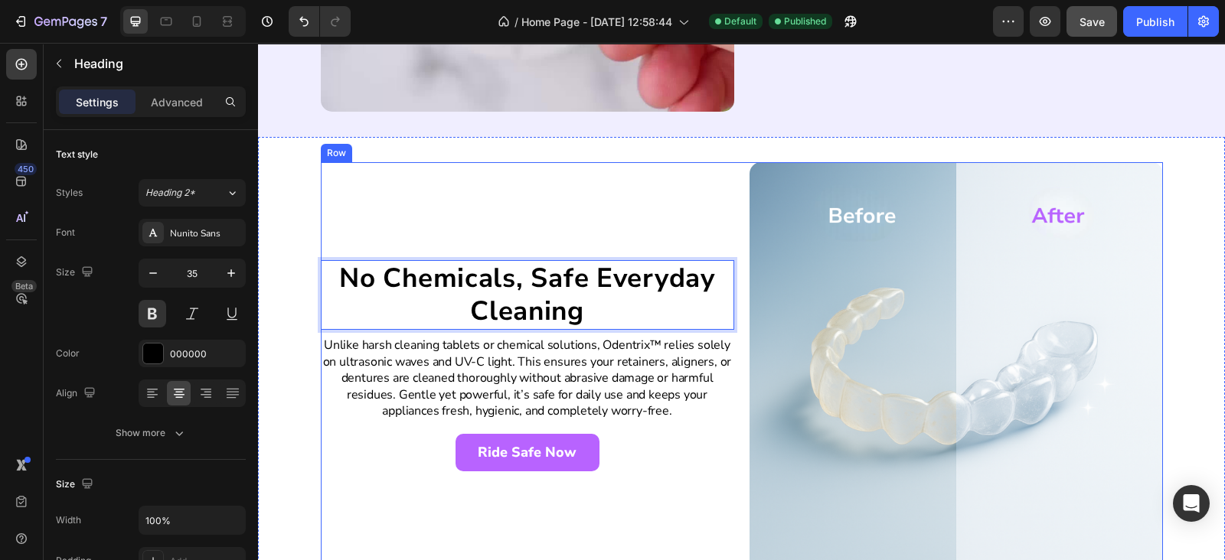
click at [524, 223] on div "No Chemicals, Safe Everyday Cleaning Heading 8 Unlike harsh cleaning tablets or…" at bounding box center [527, 368] width 413 height 413
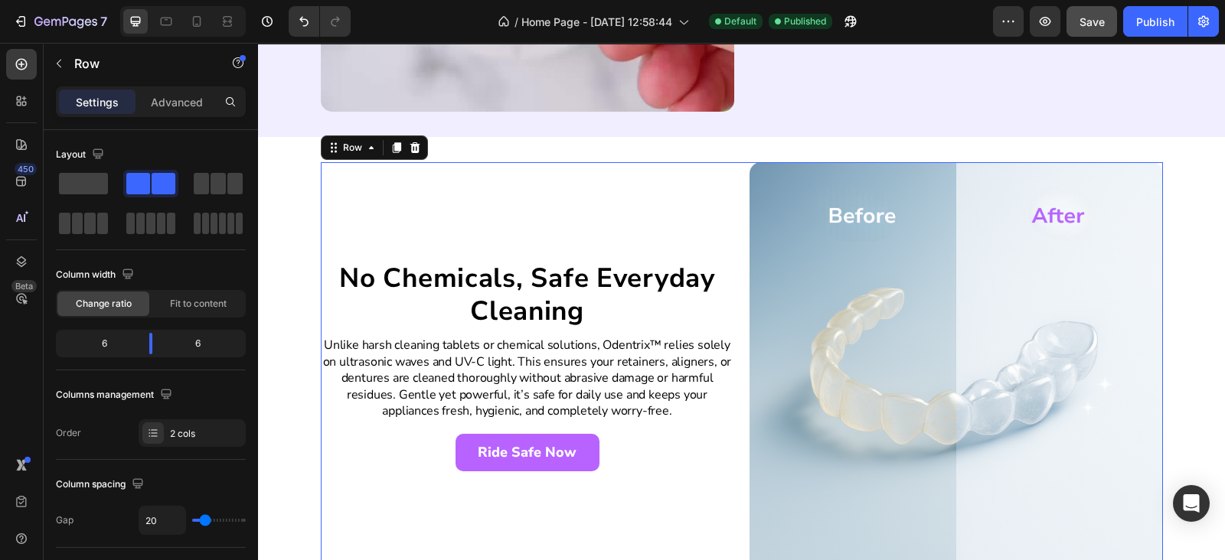
click at [580, 153] on div "No Chemicals, Safe Everyday Cleaning Heading Unlike harsh cleaning tablets or c…" at bounding box center [741, 369] width 967 height 464
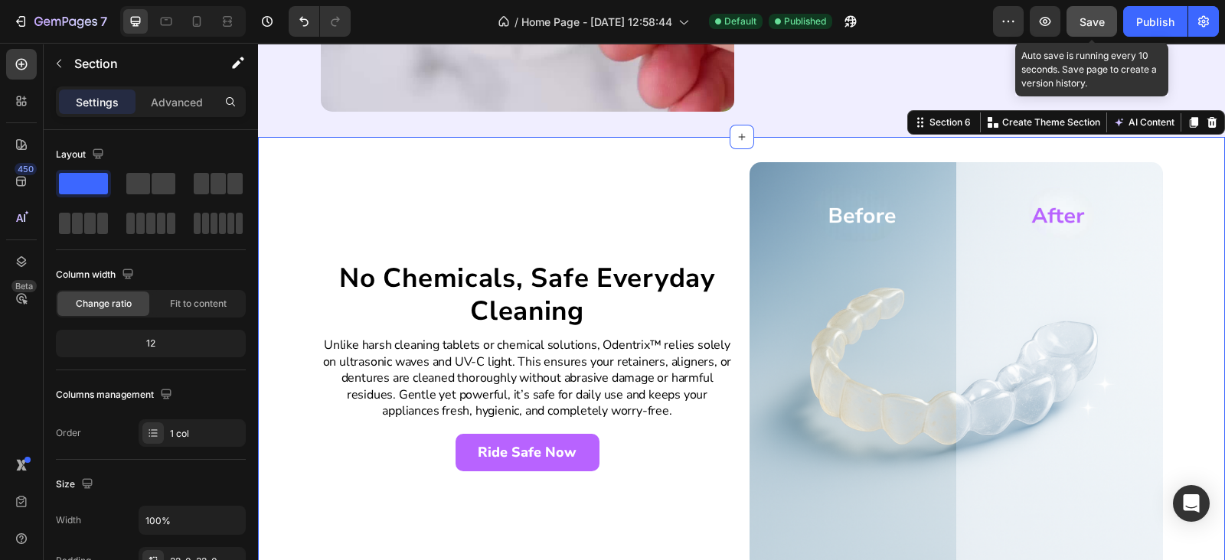
click at [1085, 28] on div "Save" at bounding box center [1091, 22] width 25 height 16
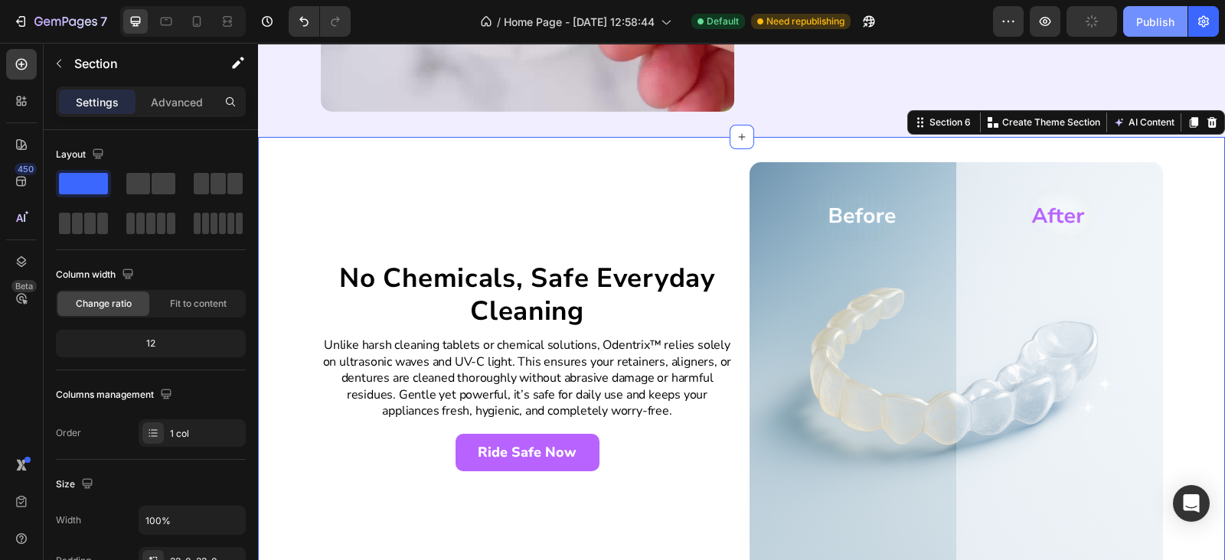
click at [1144, 22] on div "Publish" at bounding box center [1155, 22] width 38 height 16
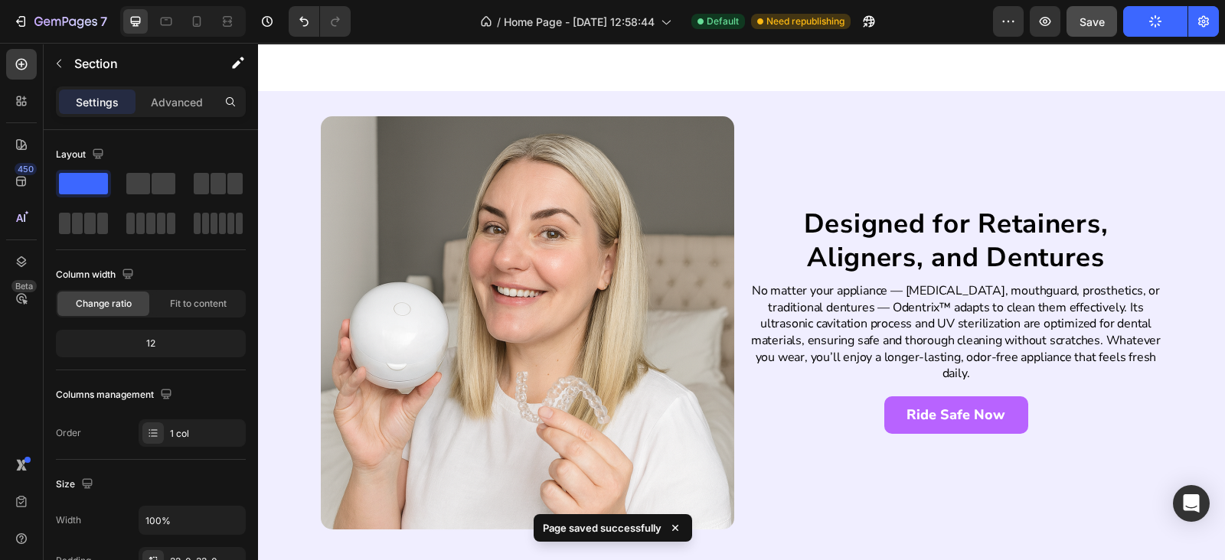
scroll to position [2986, 0]
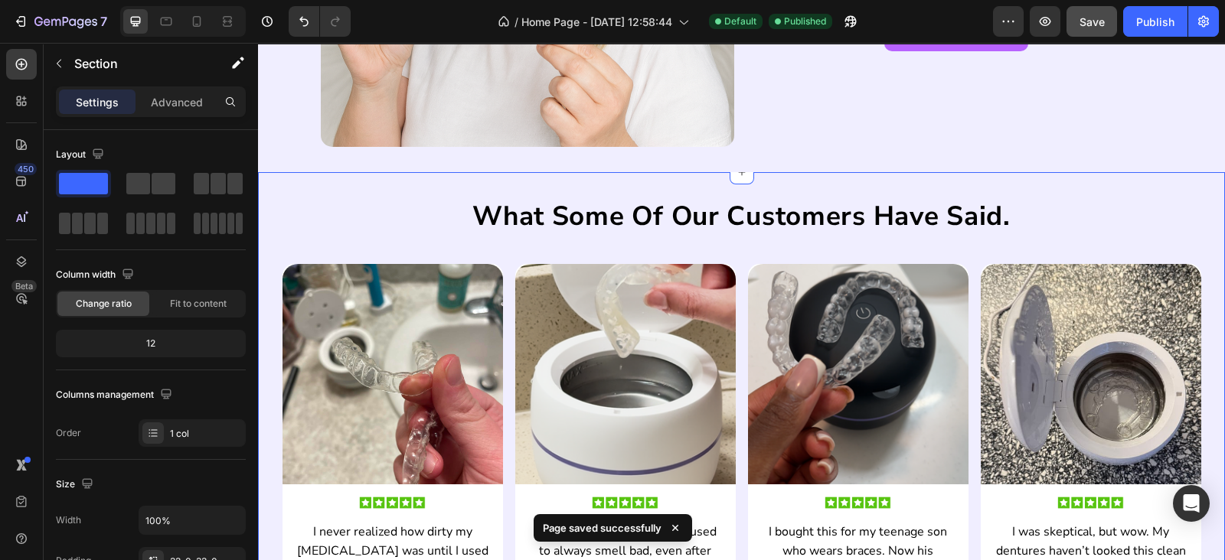
click at [738, 189] on div "what some of our customers have said. Heading Image Image I never realized how …" at bounding box center [741, 431] width 967 height 518
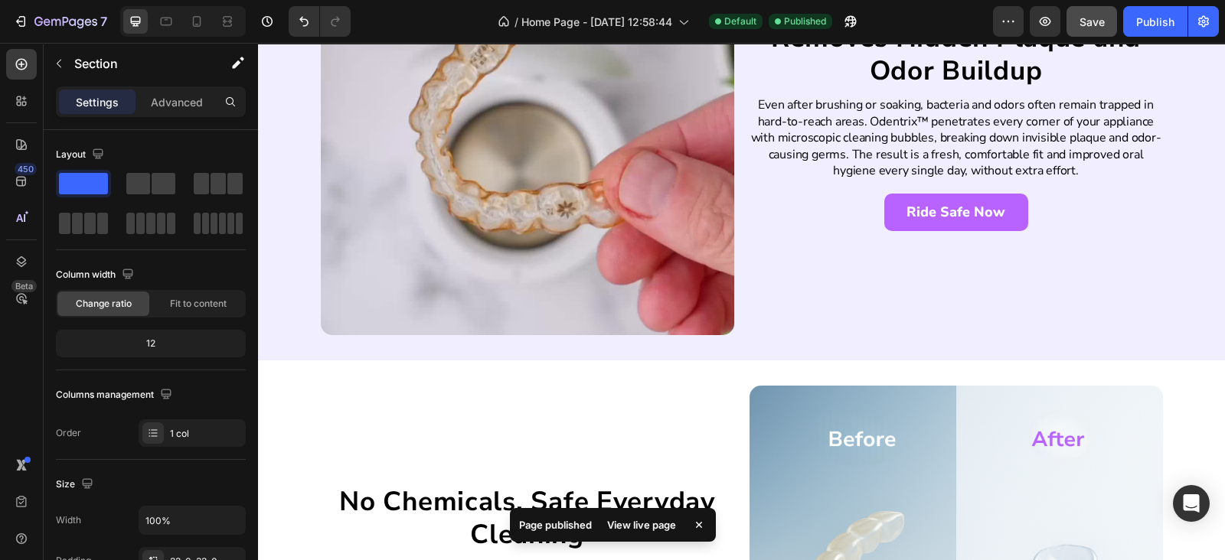
scroll to position [1646, 0]
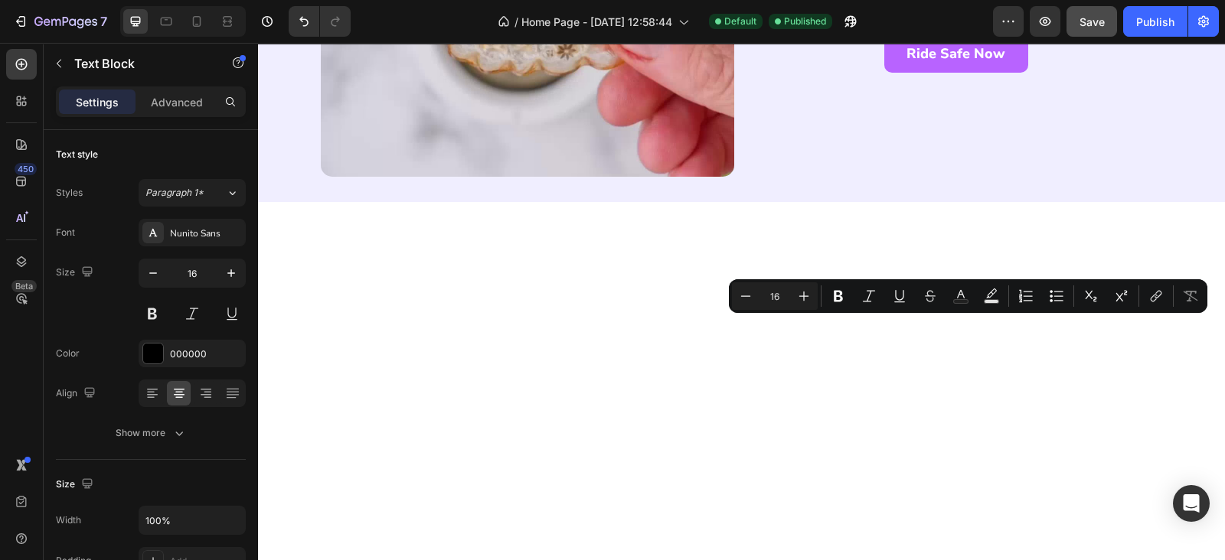
drag, startPoint x: 919, startPoint y: 328, endPoint x: 1015, endPoint y: 334, distance: 95.9
click at [845, 292] on icon "Editor contextual toolbar" at bounding box center [837, 296] width 15 height 15
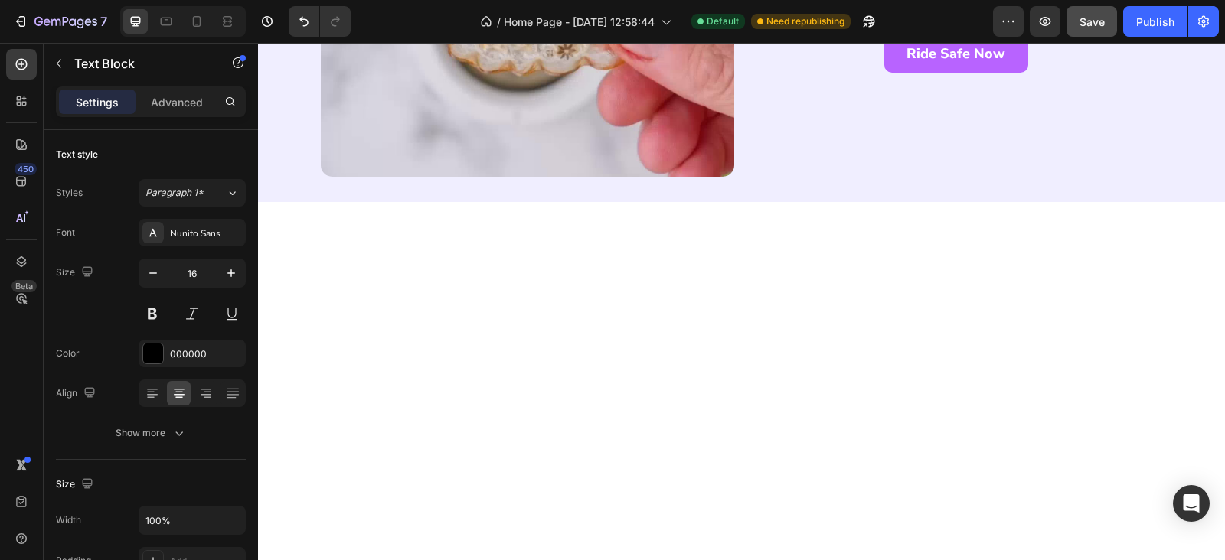
drag, startPoint x: 884, startPoint y: 378, endPoint x: 1039, endPoint y: 377, distance: 155.4
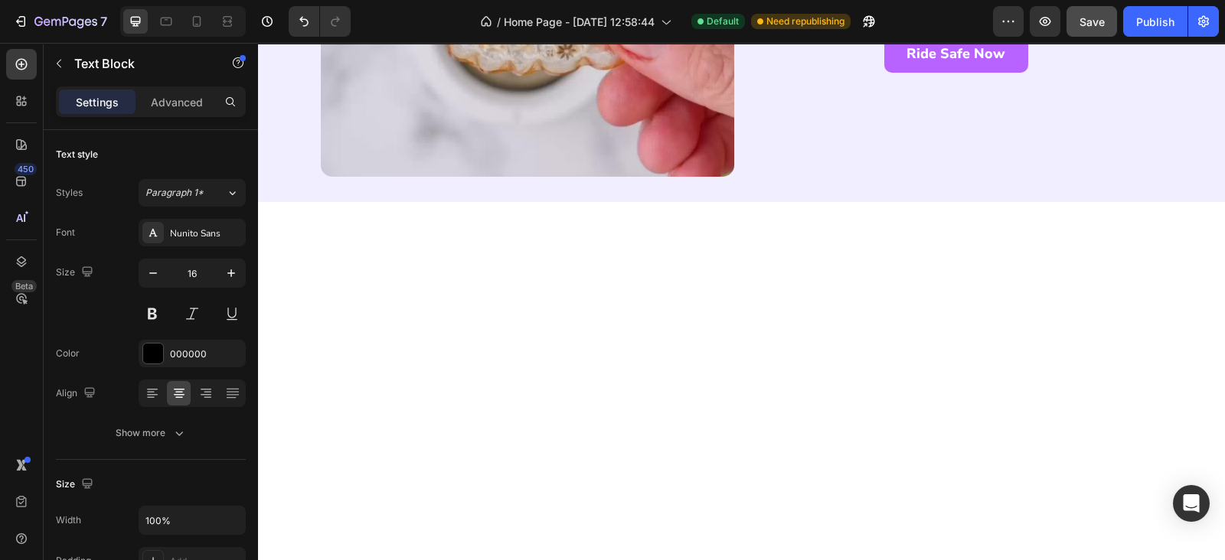
drag, startPoint x: 884, startPoint y: 380, endPoint x: 1027, endPoint y: 381, distance: 143.1
click at [1098, 73] on div "Ride Safe Now Button" at bounding box center [955, 54] width 413 height 38
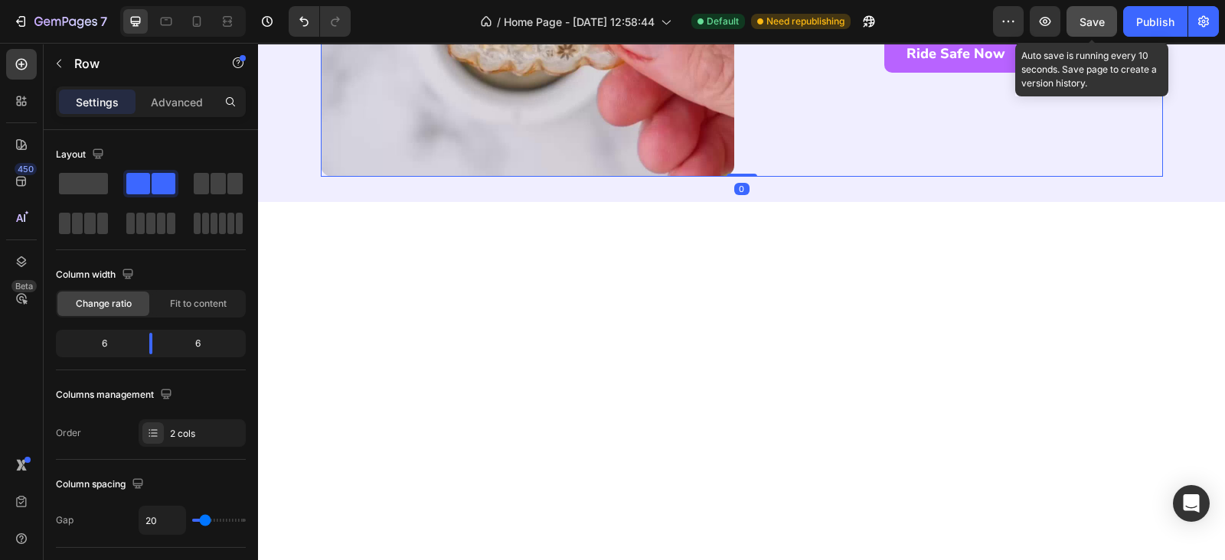
click at [1104, 28] on div "Save" at bounding box center [1091, 22] width 25 height 16
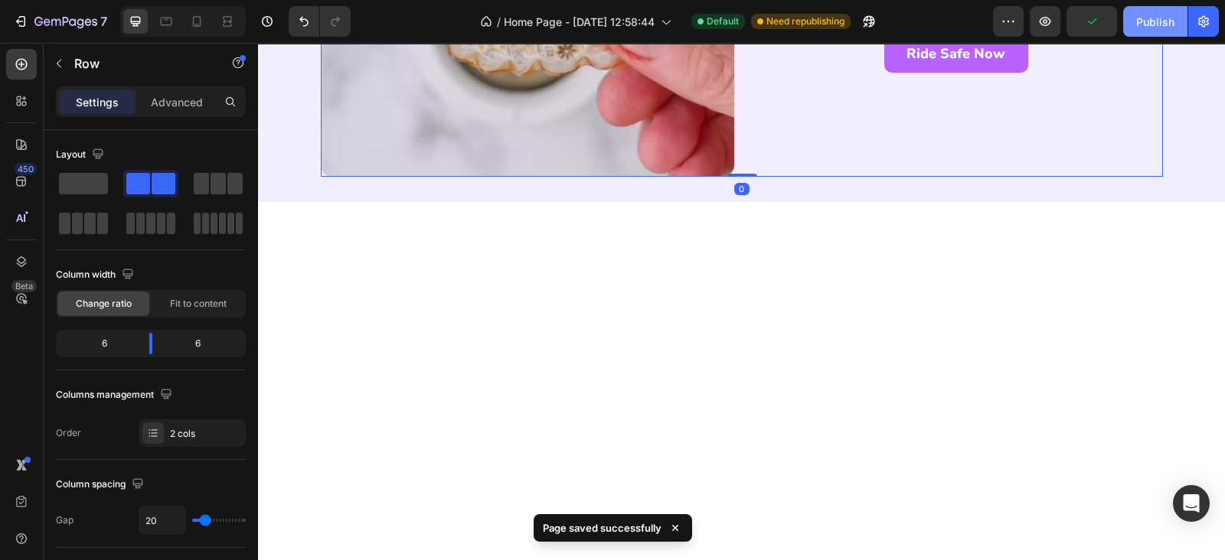
drag, startPoint x: 1159, startPoint y: 21, endPoint x: 830, endPoint y: 5, distance: 329.5
click at [1159, 21] on div "Publish" at bounding box center [1155, 22] width 38 height 16
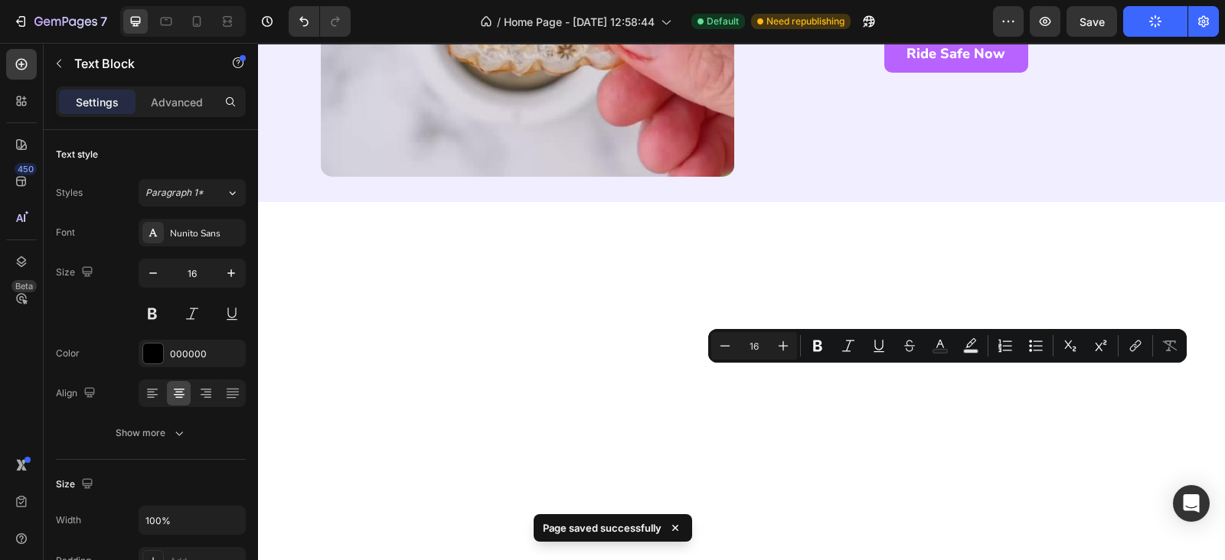
drag, startPoint x: 859, startPoint y: 377, endPoint x: 1003, endPoint y: 377, distance: 143.9
click at [813, 350] on icon "Editor contextual toolbar" at bounding box center [817, 345] width 15 height 15
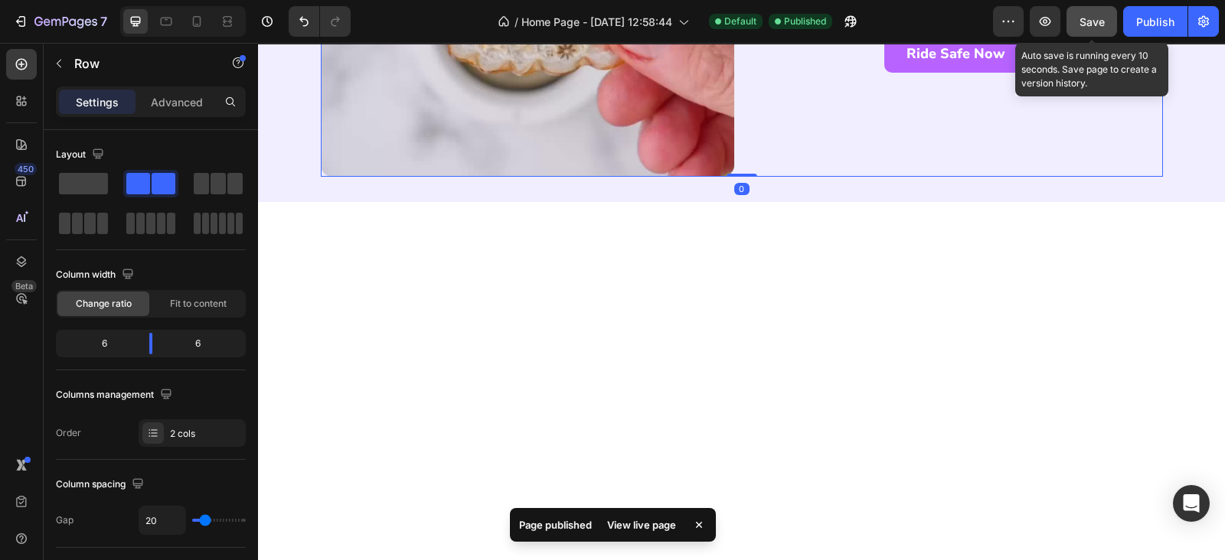
click at [1088, 22] on span "Save" at bounding box center [1091, 21] width 25 height 13
click at [1143, 19] on div "Publish" at bounding box center [1155, 22] width 38 height 16
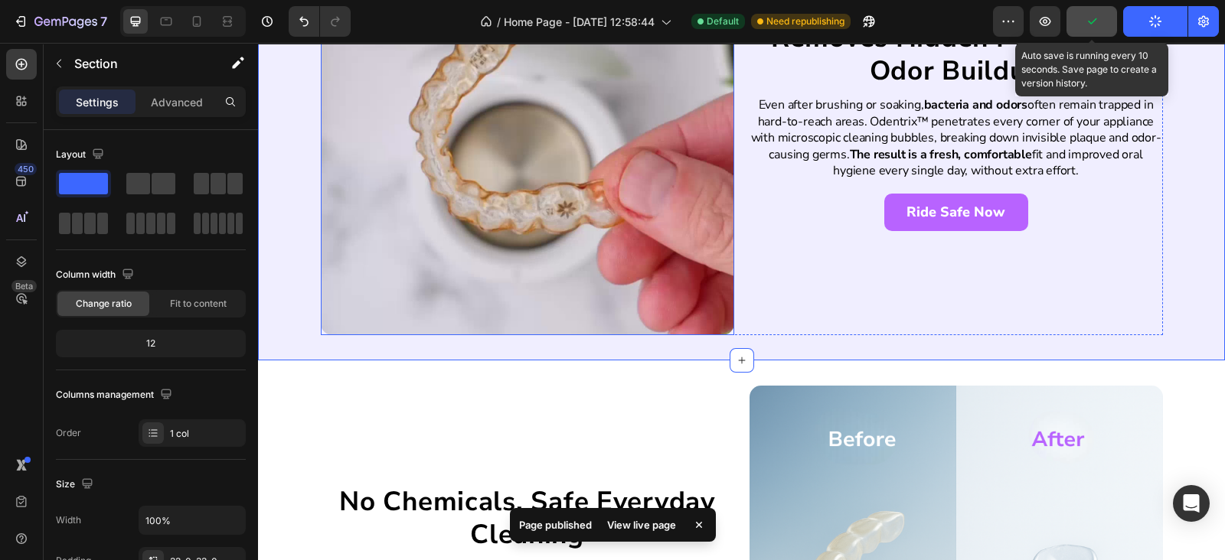
scroll to position [2093, 0]
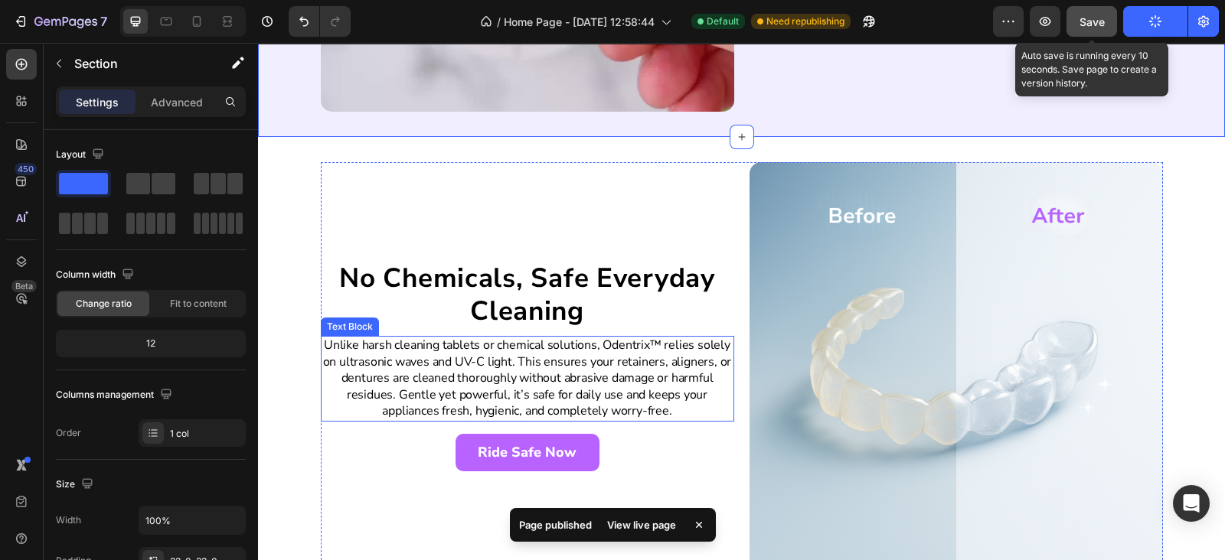
click at [582, 386] on p "Unlike harsh cleaning tablets or chemical solutions, Odentrix™ relies solely on…" at bounding box center [527, 379] width 410 height 83
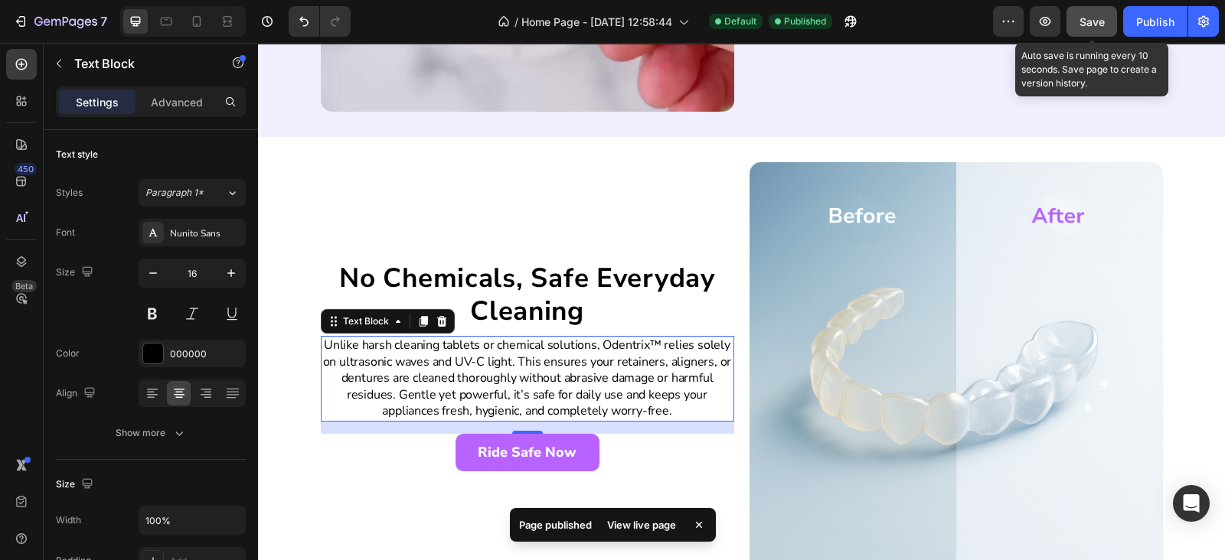
click at [333, 365] on p "Unlike harsh cleaning tablets or chemical solutions, Odentrix™ relies solely on…" at bounding box center [527, 379] width 410 height 83
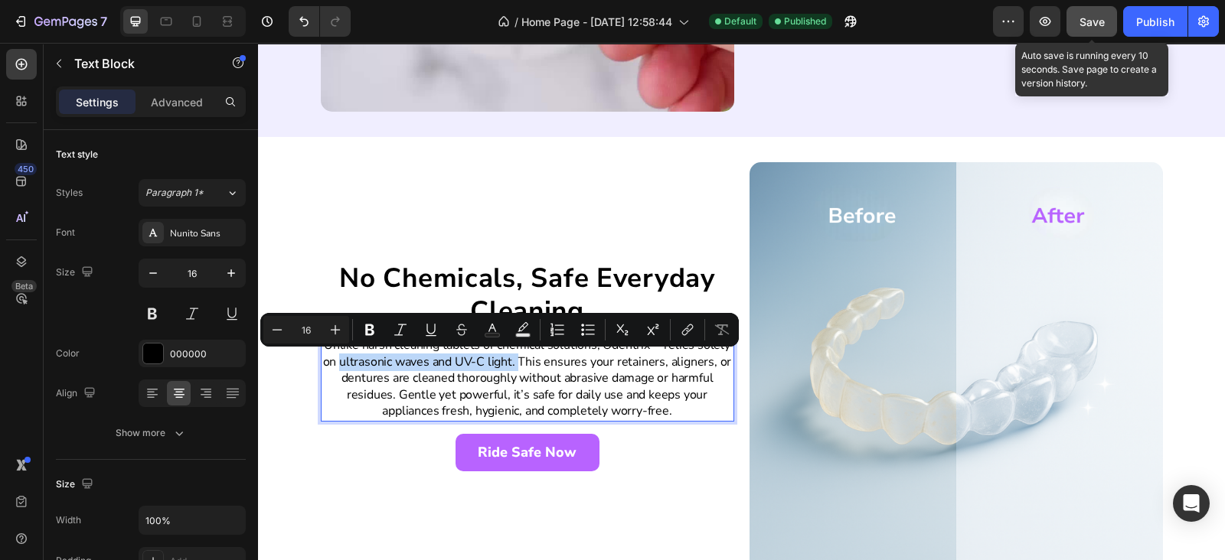
drag, startPoint x: 333, startPoint y: 365, endPoint x: 511, endPoint y: 366, distance: 178.3
click at [511, 366] on p "Unlike harsh cleaning tablets or chemical solutions, Odentrix™ relies solely on…" at bounding box center [527, 379] width 410 height 83
drag, startPoint x: 364, startPoint y: 334, endPoint x: 174, endPoint y: 193, distance: 237.0
click at [364, 334] on icon "Editor contextual toolbar" at bounding box center [369, 329] width 15 height 15
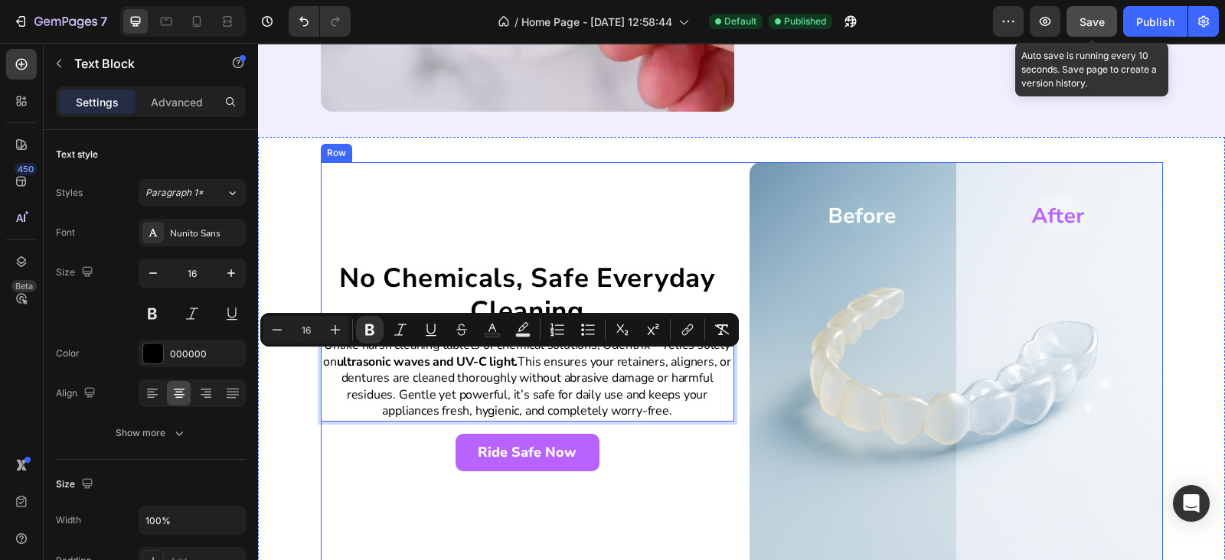
click at [439, 231] on div "No Chemicals, Safe Everyday Cleaning Heading Unlike harsh cleaning tablets or c…" at bounding box center [527, 368] width 413 height 413
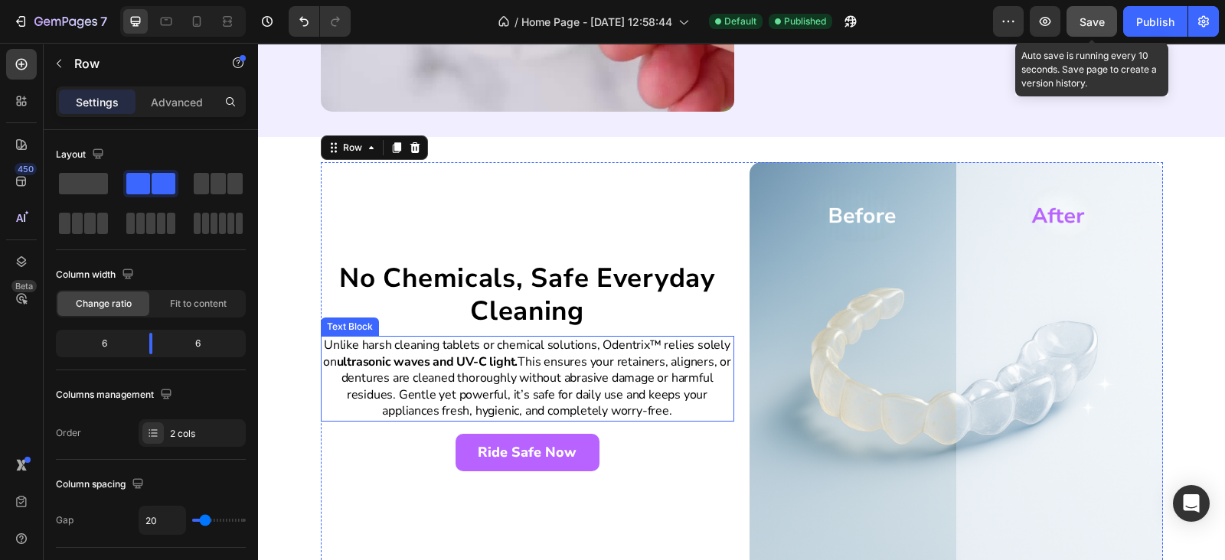
click at [554, 396] on p "Unlike harsh cleaning tablets or chemical solutions, Odentrix™ relies solely on…" at bounding box center [527, 379] width 410 height 83
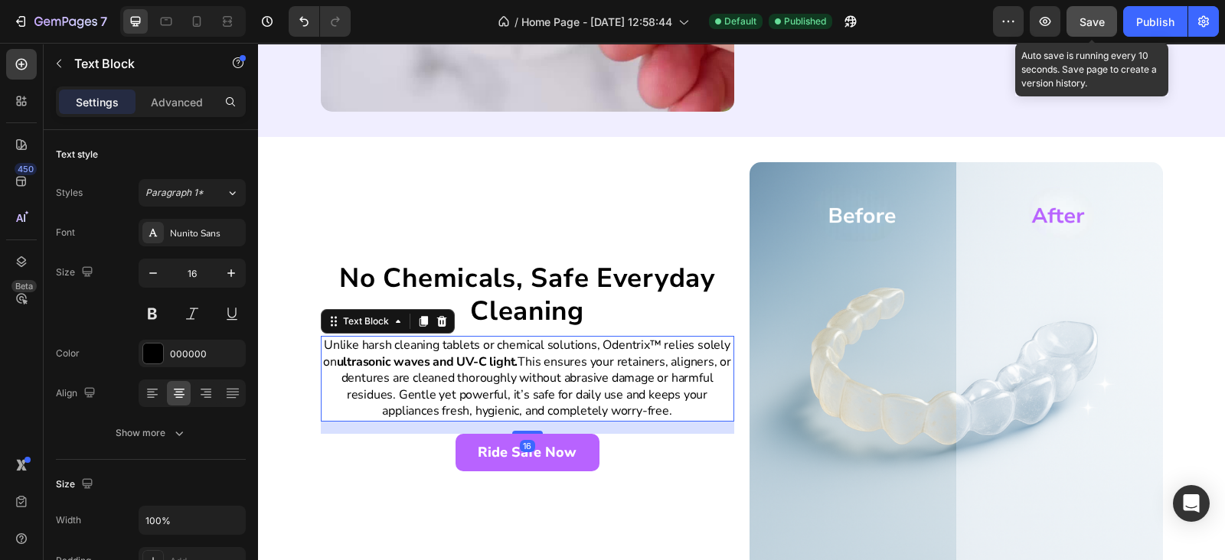
click at [592, 269] on h2 "No Chemicals, Safe Everyday Cleaning" at bounding box center [527, 295] width 413 height 70
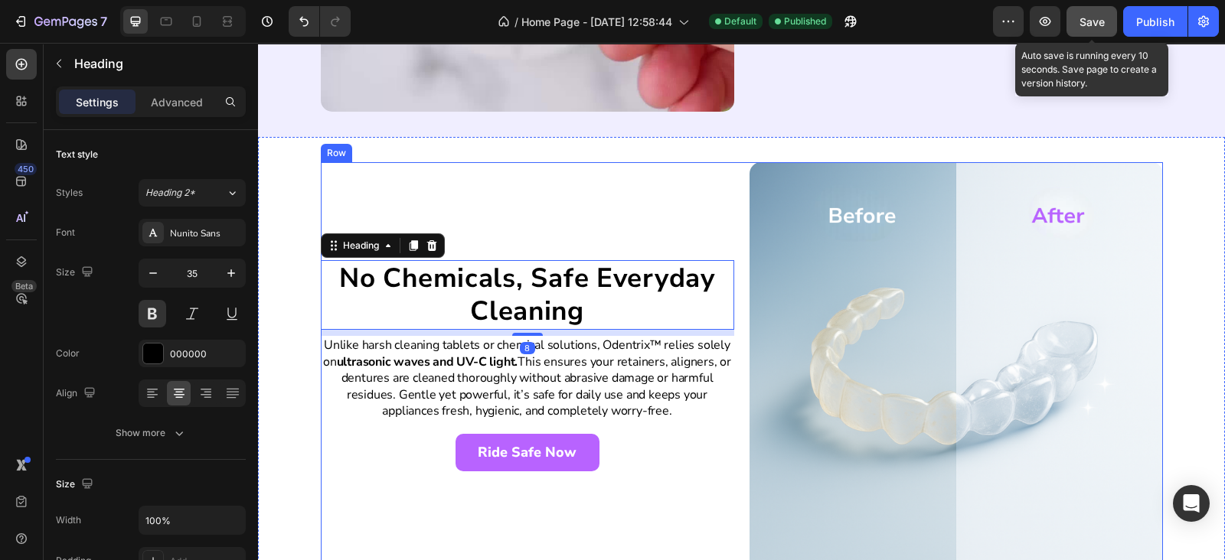
click at [620, 223] on div "No Chemicals, Safe Everyday Cleaning Heading 8 Unlike harsh cleaning tablets or…" at bounding box center [527, 368] width 413 height 413
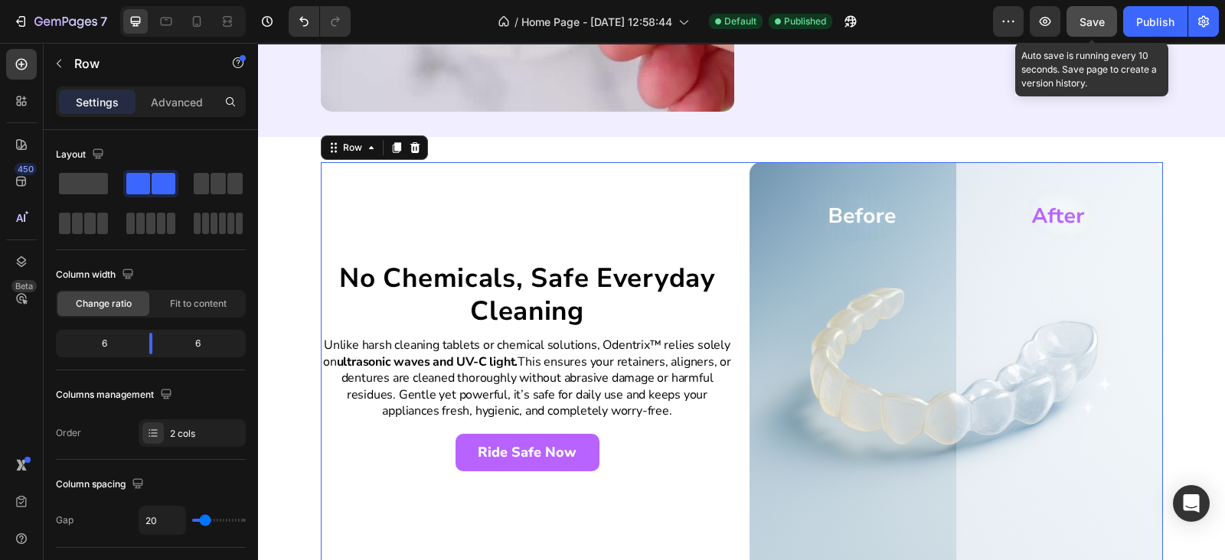
click at [599, 370] on p "Unlike harsh cleaning tablets or chemical solutions, Odentrix™ relies solely on…" at bounding box center [527, 379] width 410 height 83
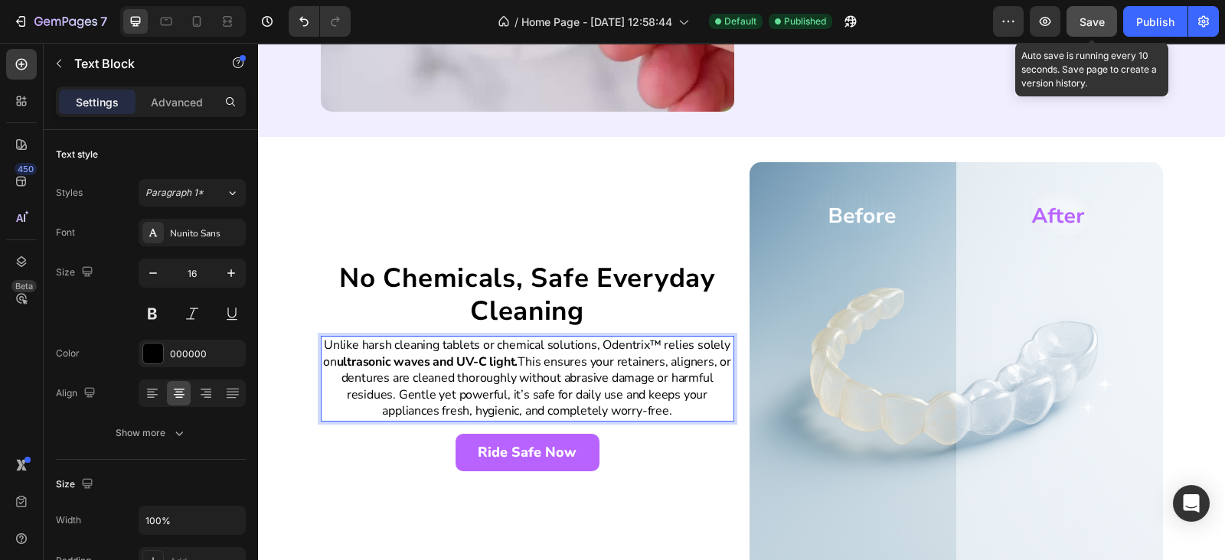
click at [615, 360] on p "Unlike harsh cleaning tablets or chemical solutions, Odentrix™ relies solely on…" at bounding box center [527, 379] width 410 height 83
click at [602, 380] on p "Unlike harsh cleaning tablets or chemical solutions, Odentrix™ relies solely on…" at bounding box center [527, 379] width 410 height 83
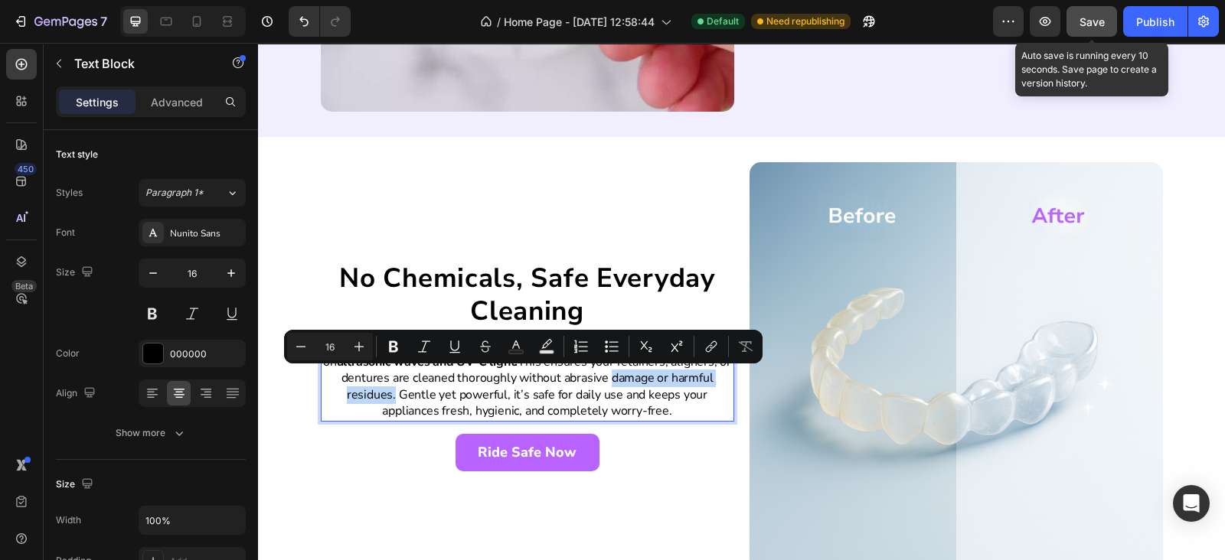
drag, startPoint x: 602, startPoint y: 380, endPoint x: 390, endPoint y: 395, distance: 212.5
click at [390, 395] on p "Unlike harsh cleaning tablets or chemical solutions, Odentrix™ relies solely on…" at bounding box center [527, 379] width 410 height 83
click at [396, 348] on icon "Editor contextual toolbar" at bounding box center [393, 346] width 9 height 11
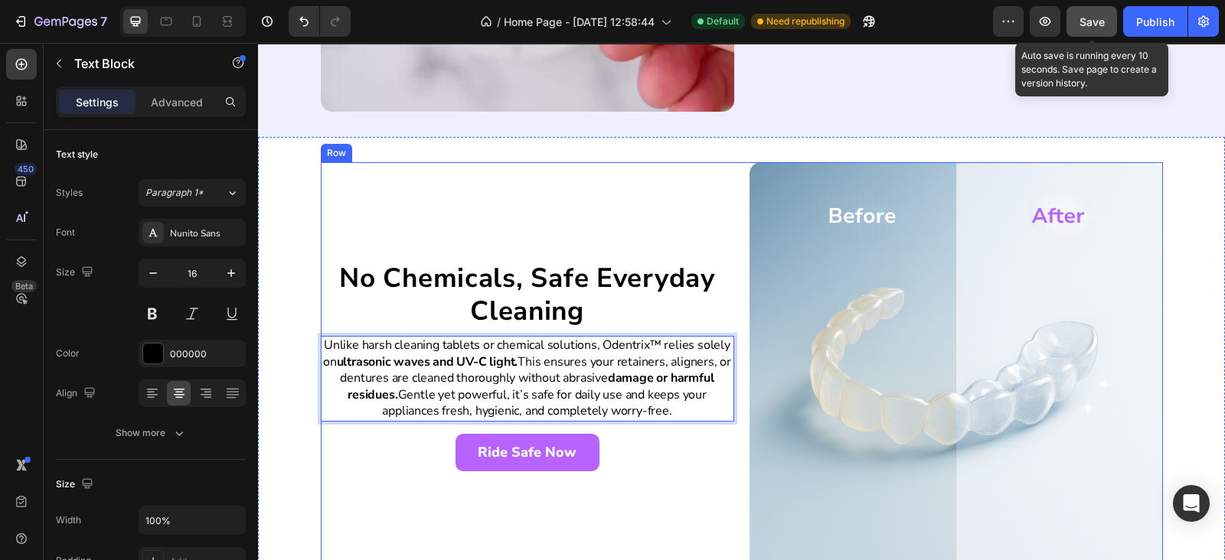
click at [475, 227] on div "No Chemicals, Safe Everyday Cleaning Heading Unlike harsh cleaning tablets or c…" at bounding box center [527, 368] width 413 height 413
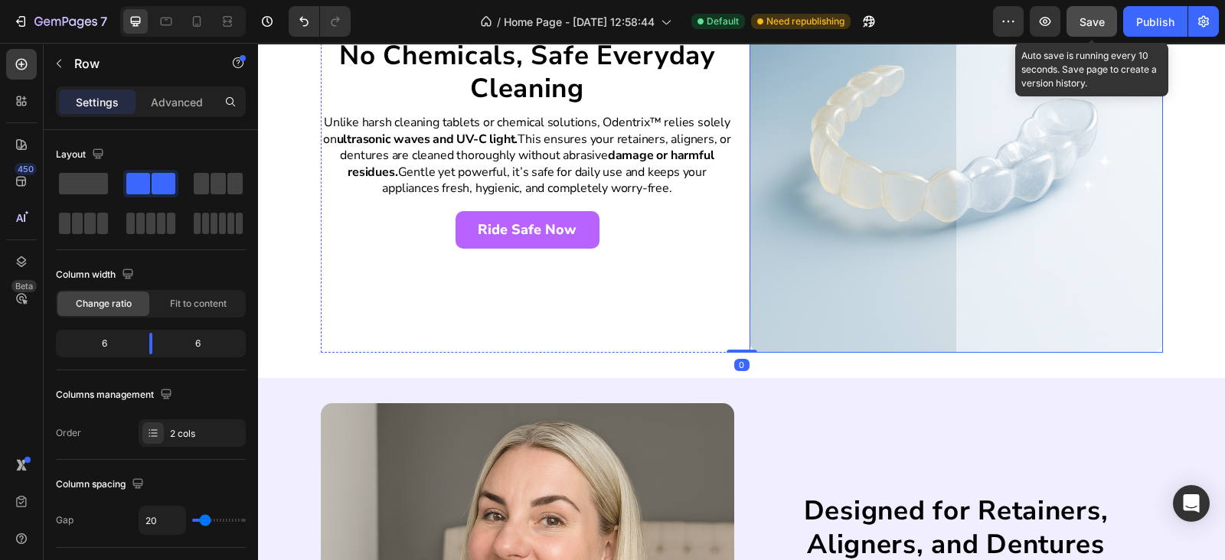
scroll to position [2539, 0]
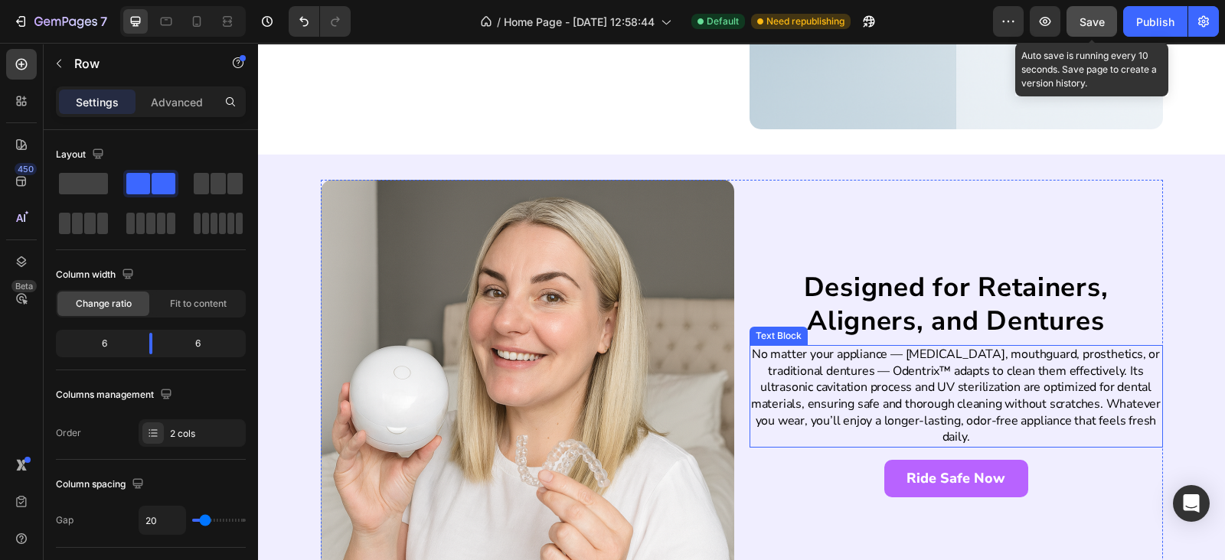
click at [778, 361] on p "No matter your appliance — [MEDICAL_DATA], mouthguard, prosthetics, or traditio…" at bounding box center [956, 396] width 410 height 99
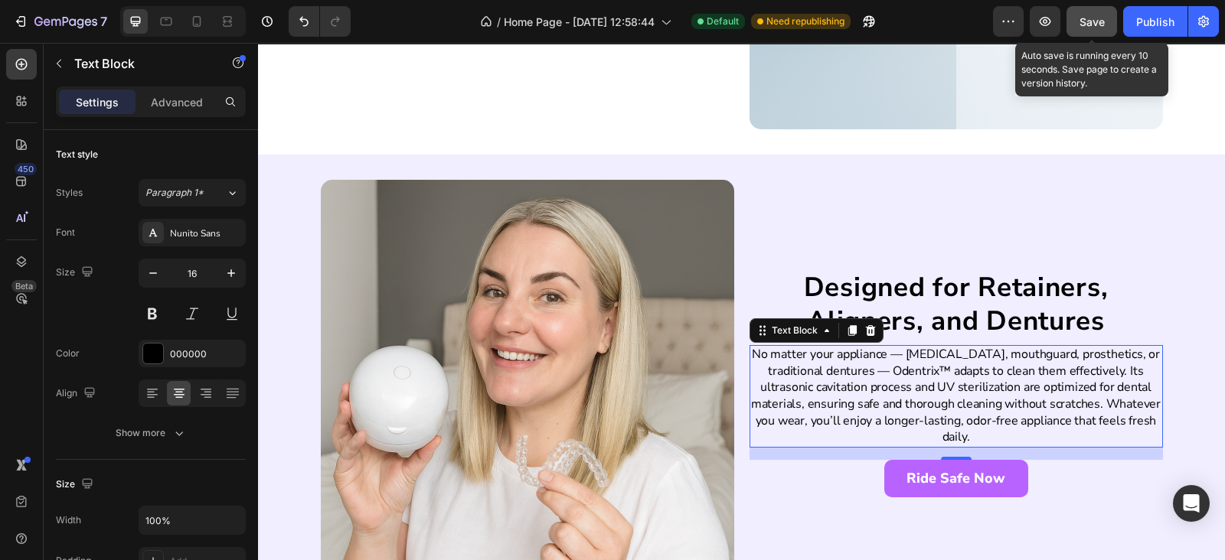
click at [922, 354] on p "No matter your appliance — [MEDICAL_DATA], mouthguard, prosthetics, or traditio…" at bounding box center [956, 396] width 410 height 99
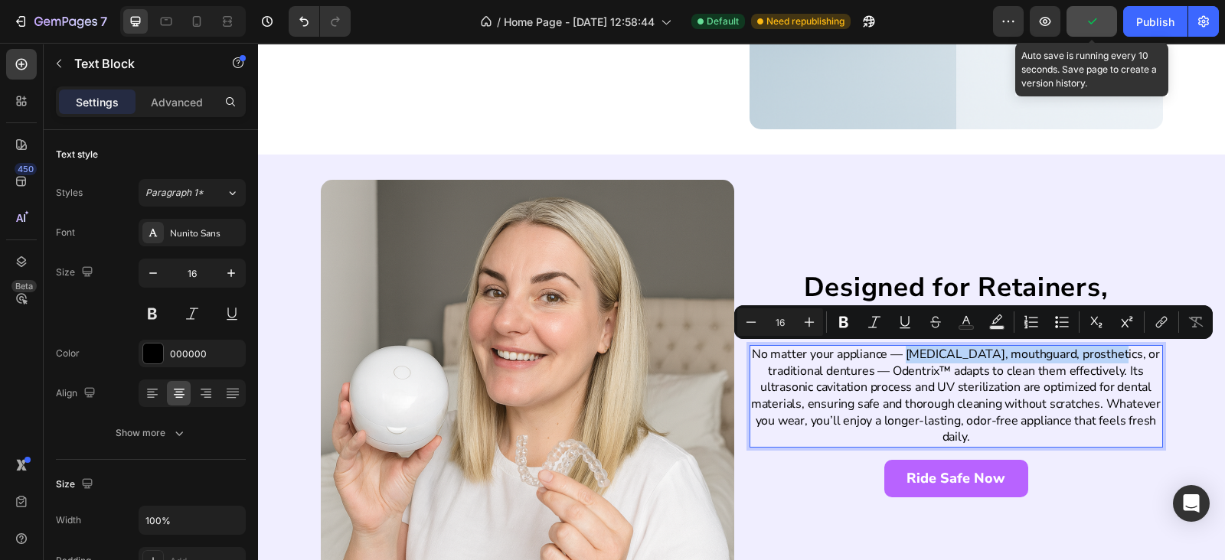
drag, startPoint x: 922, startPoint y: 354, endPoint x: 1114, endPoint y: 354, distance: 191.3
click at [1114, 354] on p "No matter your appliance — [MEDICAL_DATA], mouthguard, prosthetics, or traditio…" at bounding box center [956, 396] width 410 height 99
click at [846, 325] on icon "Editor contextual toolbar" at bounding box center [843, 322] width 9 height 11
click at [848, 211] on div "Designed for Retainers, Aligners, and Dentures Heading No matter your appliance…" at bounding box center [955, 386] width 413 height 413
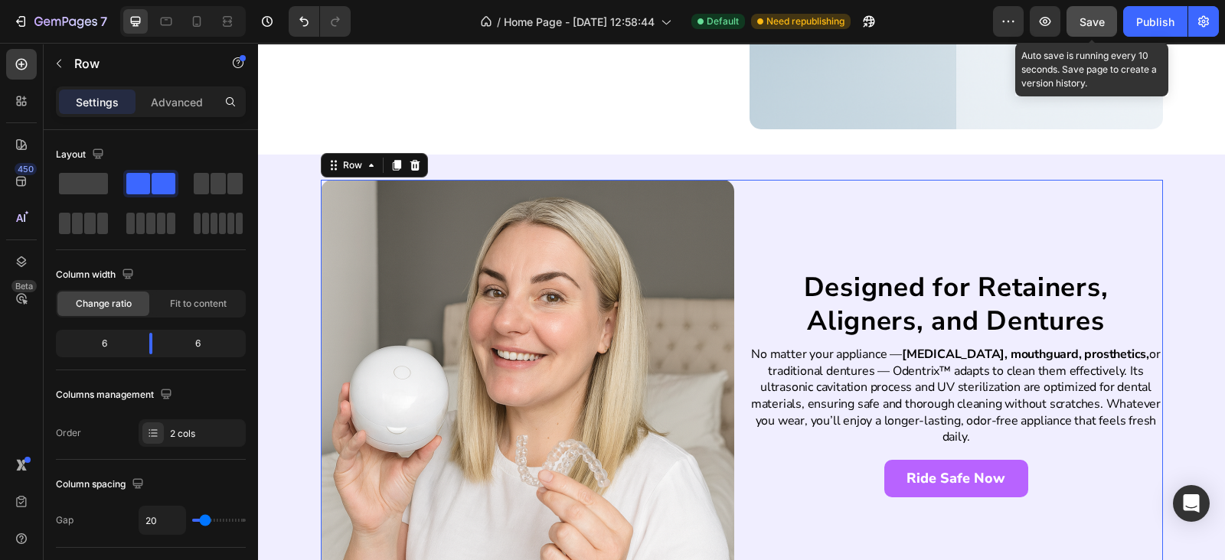
click at [967, 453] on div "Designed for Retainers, Aligners, and Dentures Heading No matter your appliance…" at bounding box center [955, 386] width 413 height 413
click at [939, 409] on p "No matter your appliance — [MEDICAL_DATA], mouthguard, prosthetics, or traditio…" at bounding box center [956, 396] width 410 height 99
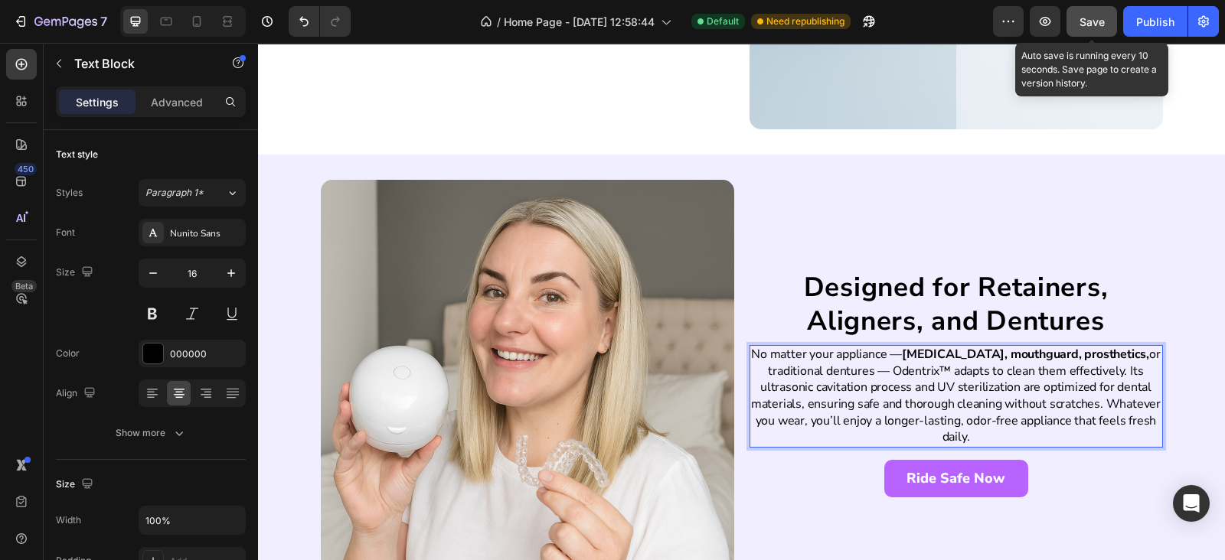
click at [1000, 370] on p "No matter your appliance — [MEDICAL_DATA], mouthguard, prosthetics, or traditio…" at bounding box center [956, 396] width 410 height 99
click at [1001, 370] on p "No matter your appliance — [MEDICAL_DATA], mouthguard, prosthetics, or traditio…" at bounding box center [956, 396] width 410 height 99
click at [995, 370] on p "No matter your appliance — [MEDICAL_DATA], mouthguard, prosthetics, or traditio…" at bounding box center [956, 396] width 410 height 99
click at [970, 233] on div "Designed for Retainers, Aligners, and Dentures Heading No matter your appliance…" at bounding box center [955, 386] width 413 height 413
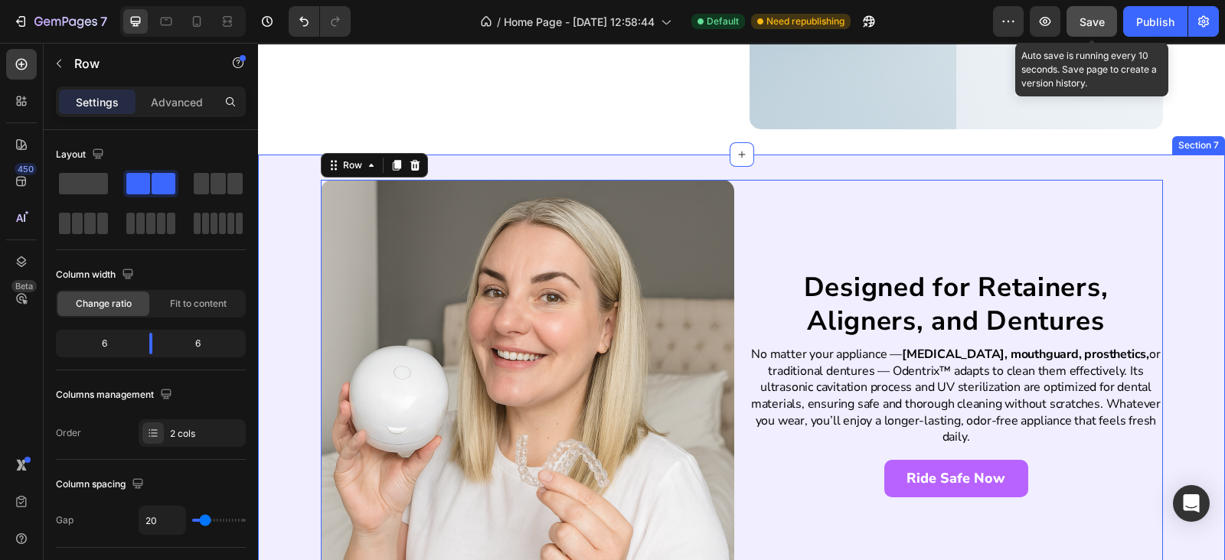
click at [1182, 377] on div "Designed for Retainers, Aligners, and Dentures Heading No matter your appliance…" at bounding box center [741, 386] width 967 height 413
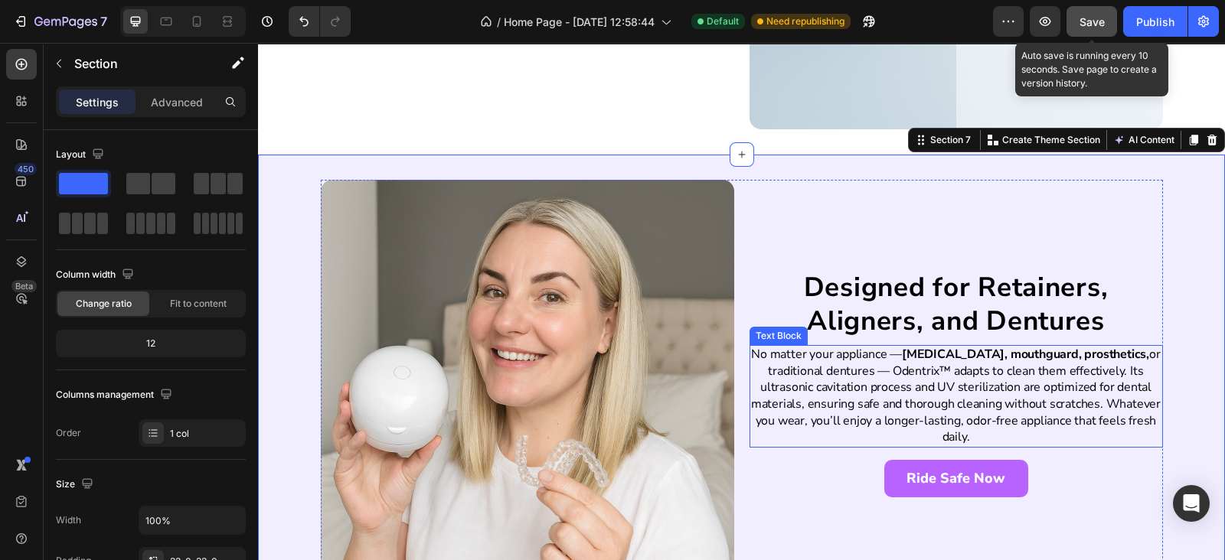
click at [800, 406] on p "No matter your appliance — [MEDICAL_DATA], mouthguard, prosthetics, or traditio…" at bounding box center [956, 396] width 410 height 99
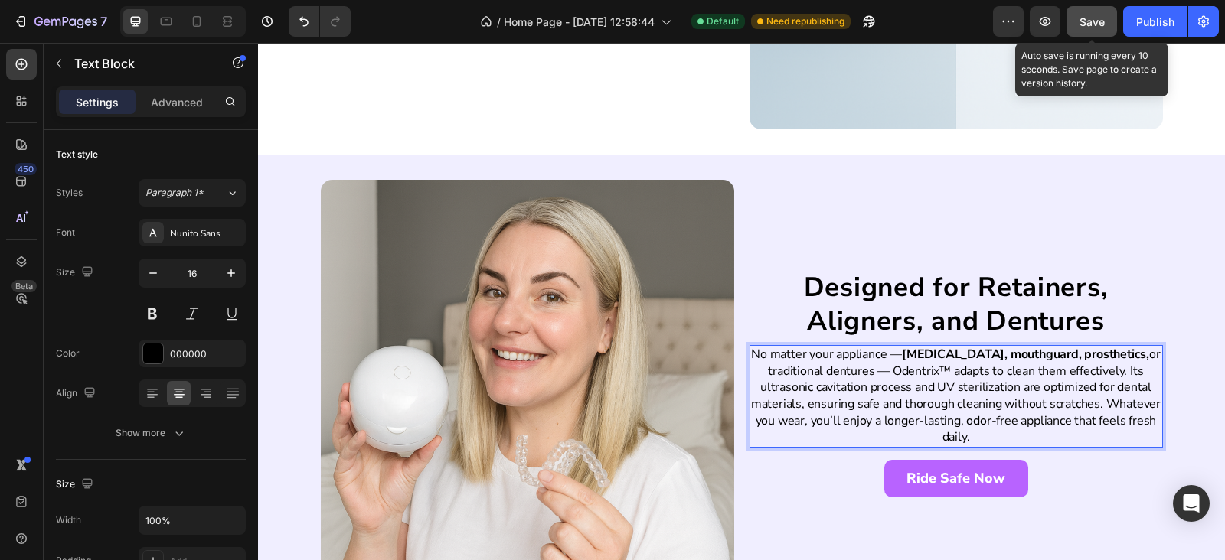
click at [800, 402] on p "No matter your appliance — [MEDICAL_DATA], mouthguard, prosthetics, or traditio…" at bounding box center [956, 396] width 410 height 99
click at [848, 403] on p "No matter your appliance — [MEDICAL_DATA], mouthguard, prosthetics, or traditio…" at bounding box center [956, 396] width 410 height 99
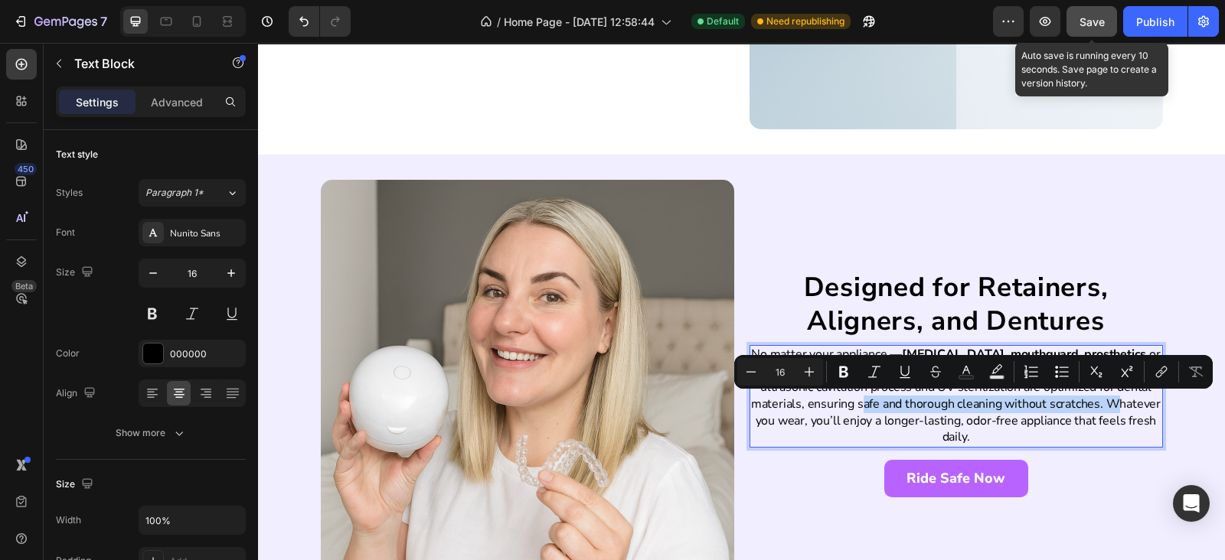
drag, startPoint x: 848, startPoint y: 403, endPoint x: 1096, endPoint y: 402, distance: 248.0
click at [1096, 402] on p "No matter your appliance — [MEDICAL_DATA], mouthguard, prosthetics, or traditio…" at bounding box center [956, 396] width 410 height 99
click at [850, 370] on icon "Editor contextual toolbar" at bounding box center [843, 371] width 15 height 15
click at [871, 218] on div "Designed for Retainers, Aligners, and Dentures Heading No matter your appliance…" at bounding box center [955, 386] width 413 height 413
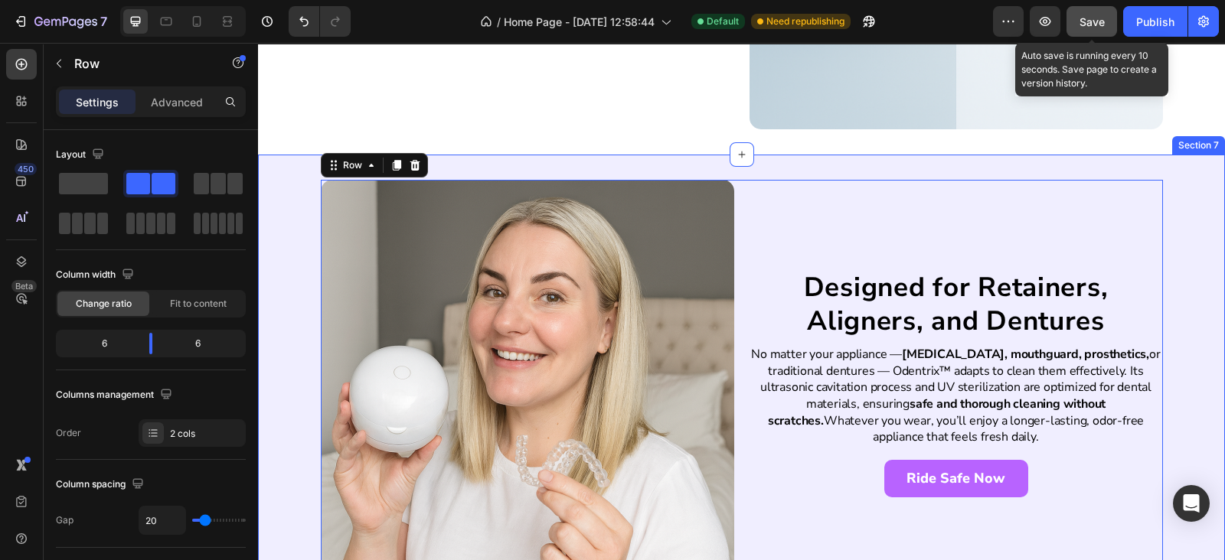
click at [1176, 300] on div "Designed for Retainers, Aligners, and Dentures Heading No matter your appliance…" at bounding box center [741, 386] width 967 height 413
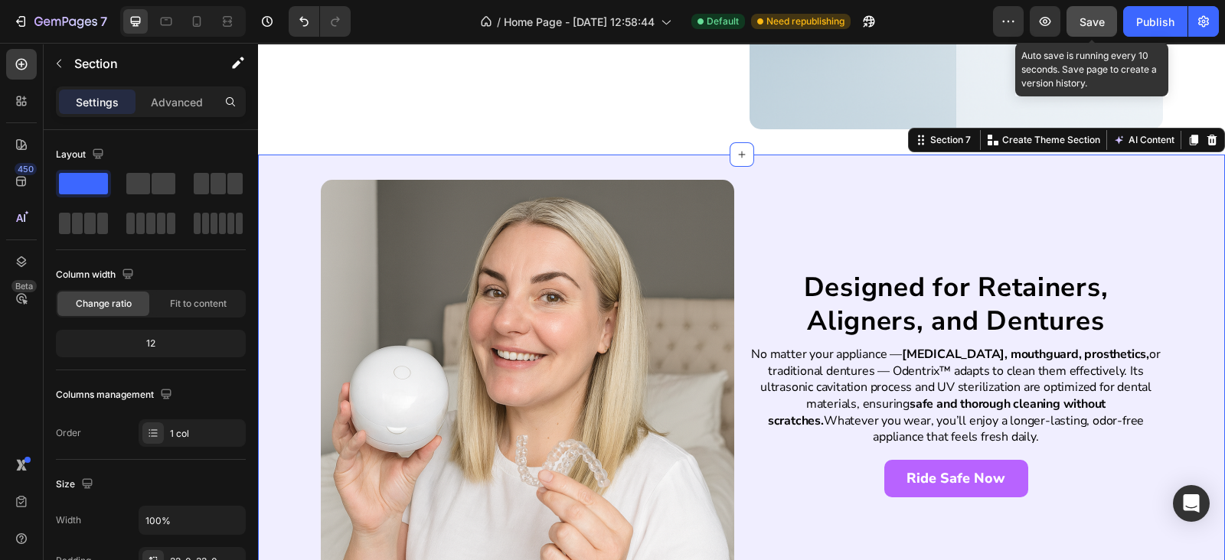
click at [1087, 27] on span "Save" at bounding box center [1091, 21] width 25 height 13
drag, startPoint x: 1159, startPoint y: 24, endPoint x: 1099, endPoint y: 40, distance: 61.6
click at [1158, 24] on div "Publish" at bounding box center [1155, 22] width 38 height 16
click at [762, 172] on div "Designed for Retainers, Aligners, and Dentures Heading No matter your appliance…" at bounding box center [741, 387] width 967 height 464
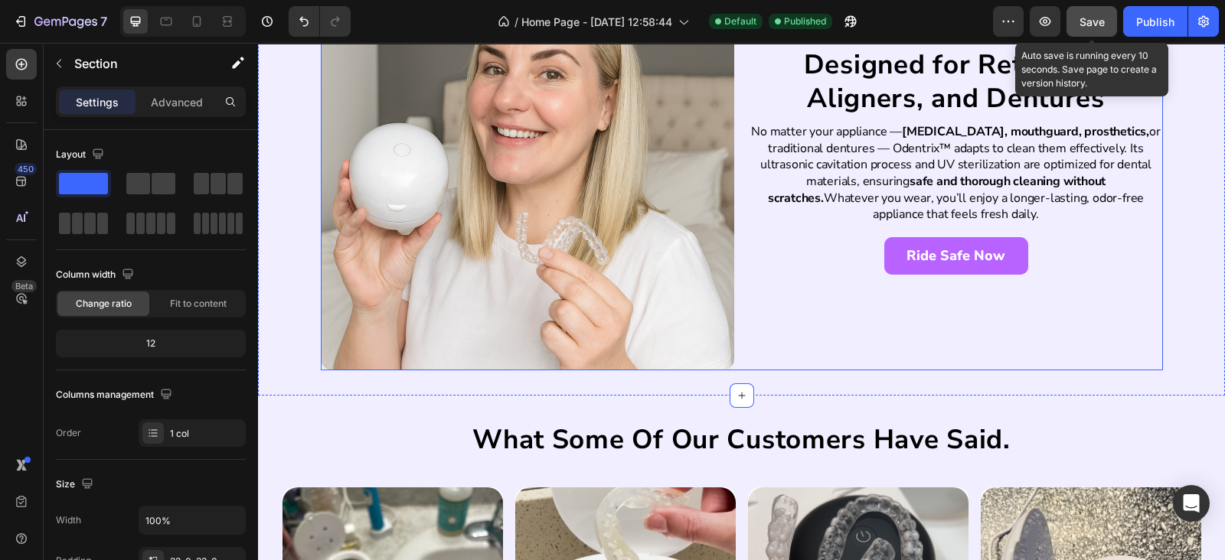
scroll to position [2986, 0]
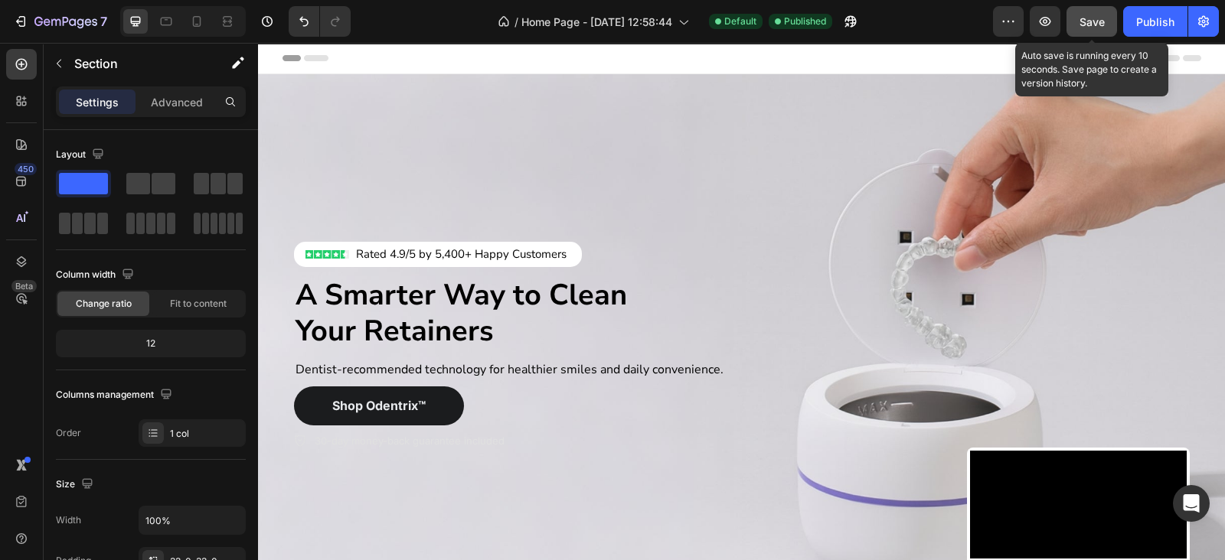
click at [1116, 12] on button "Save" at bounding box center [1091, 21] width 51 height 31
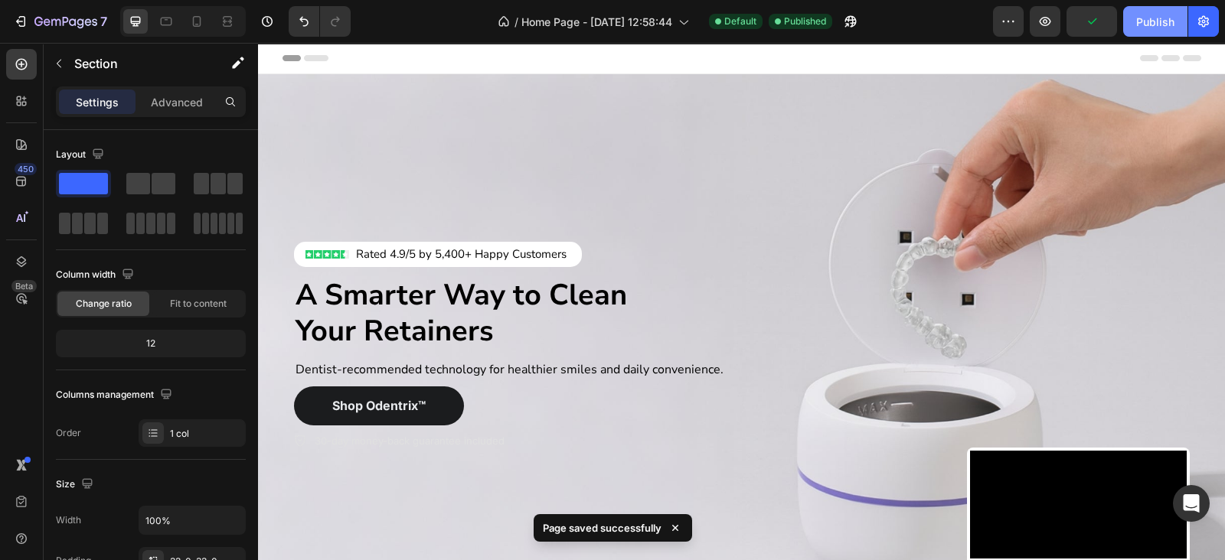
click at [1140, 24] on div "Publish" at bounding box center [1155, 22] width 38 height 16
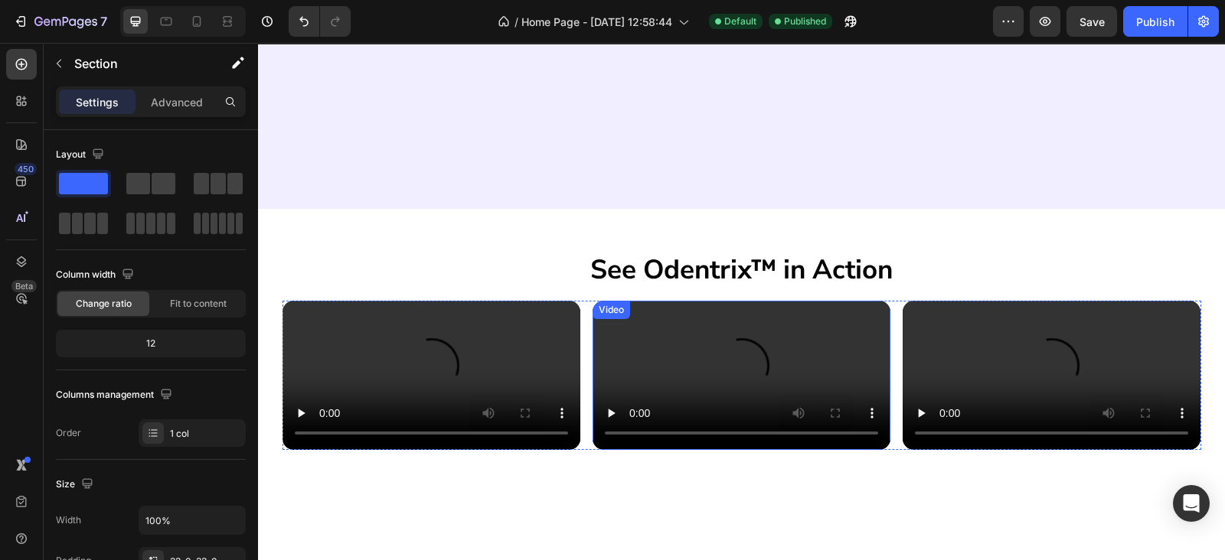
scroll to position [1562, 0]
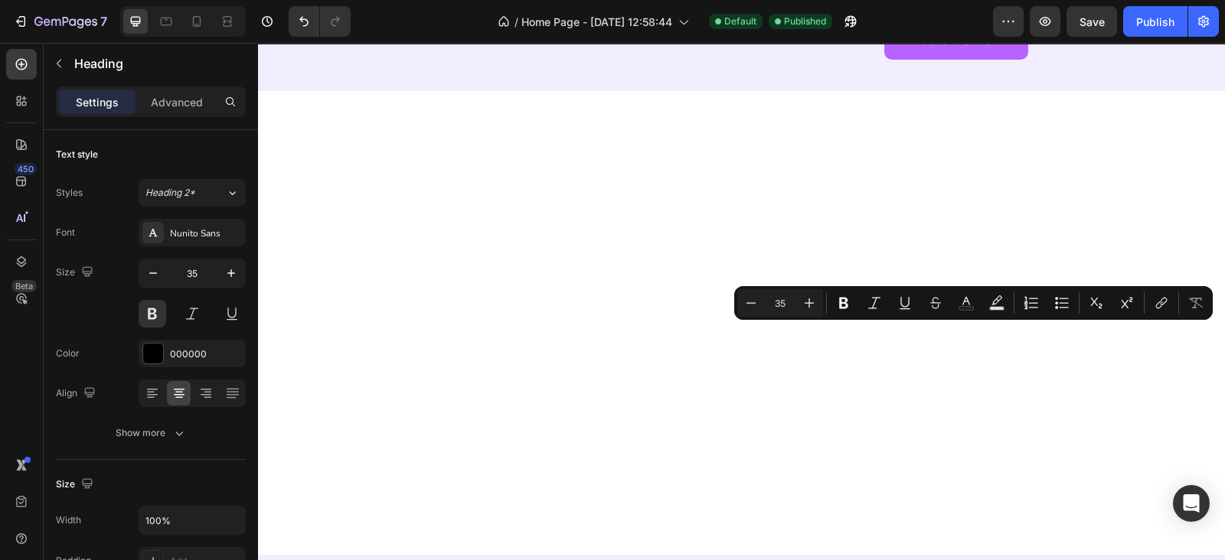
drag, startPoint x: 894, startPoint y: 346, endPoint x: 1074, endPoint y: 349, distance: 179.9
click at [964, 304] on icon "Editor contextual toolbar" at bounding box center [965, 302] width 15 height 15
type input "000000"
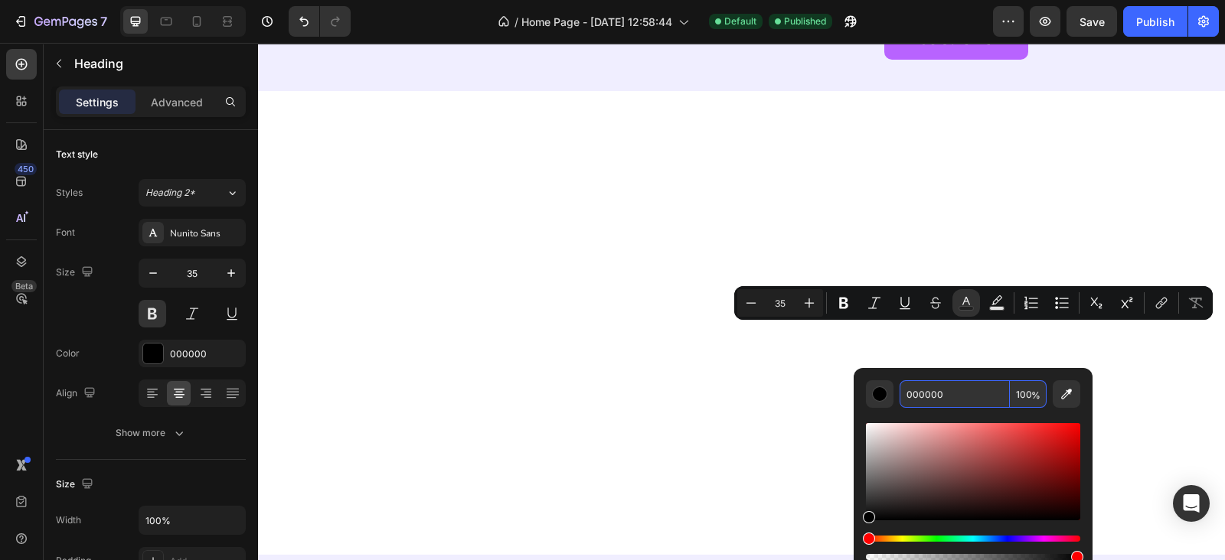
click at [935, 387] on input "000000" at bounding box center [954, 394] width 110 height 28
paste input "#B863FF"
type input "B863FF"
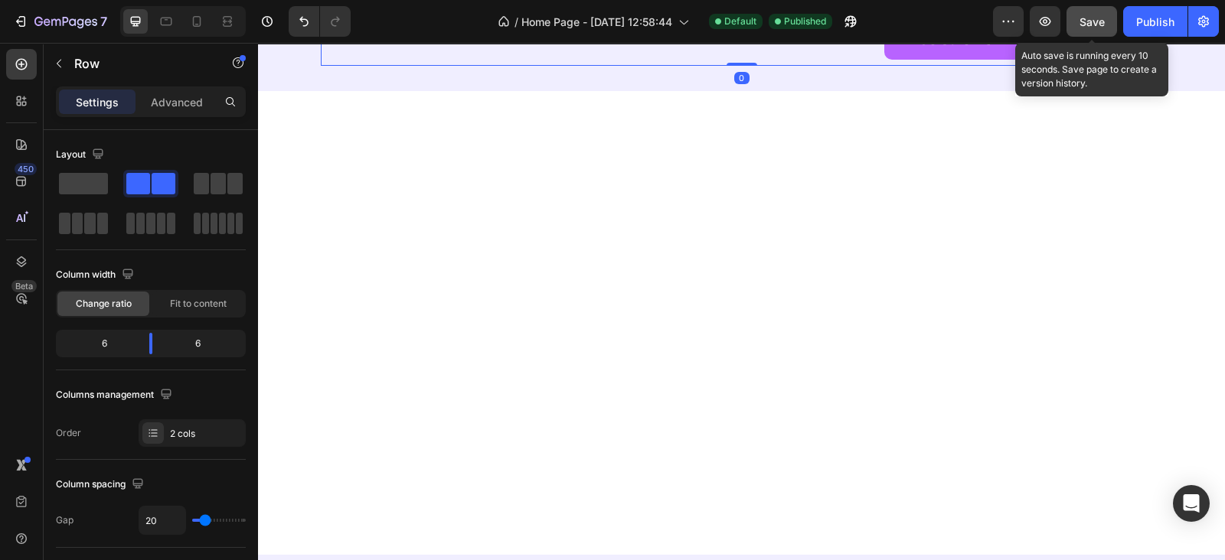
click at [1094, 12] on button "Save" at bounding box center [1091, 21] width 51 height 31
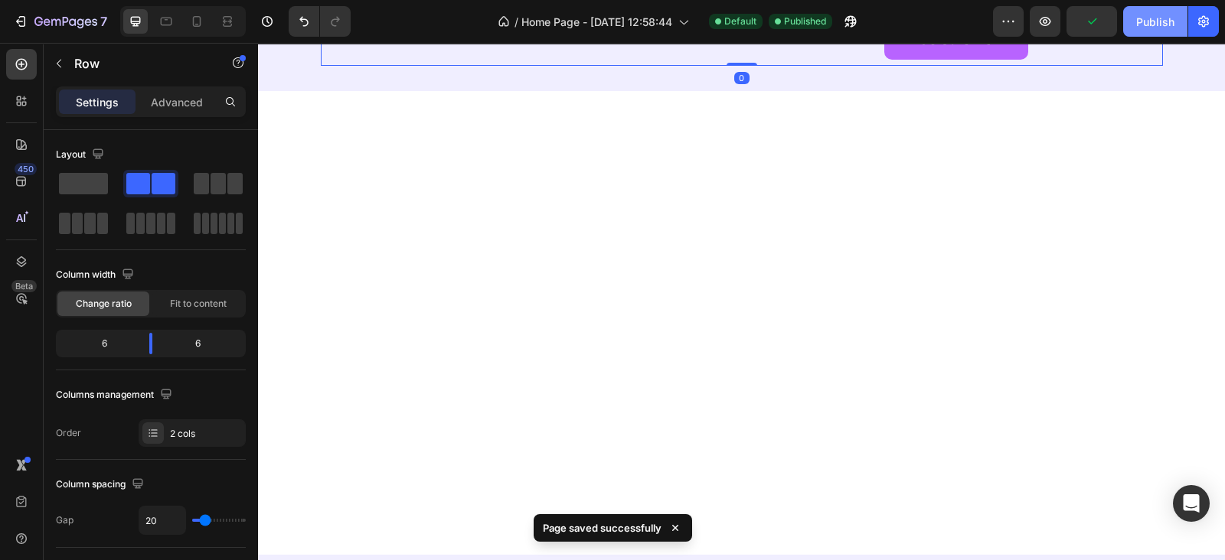
click at [1133, 21] on button "Publish" at bounding box center [1155, 21] width 64 height 31
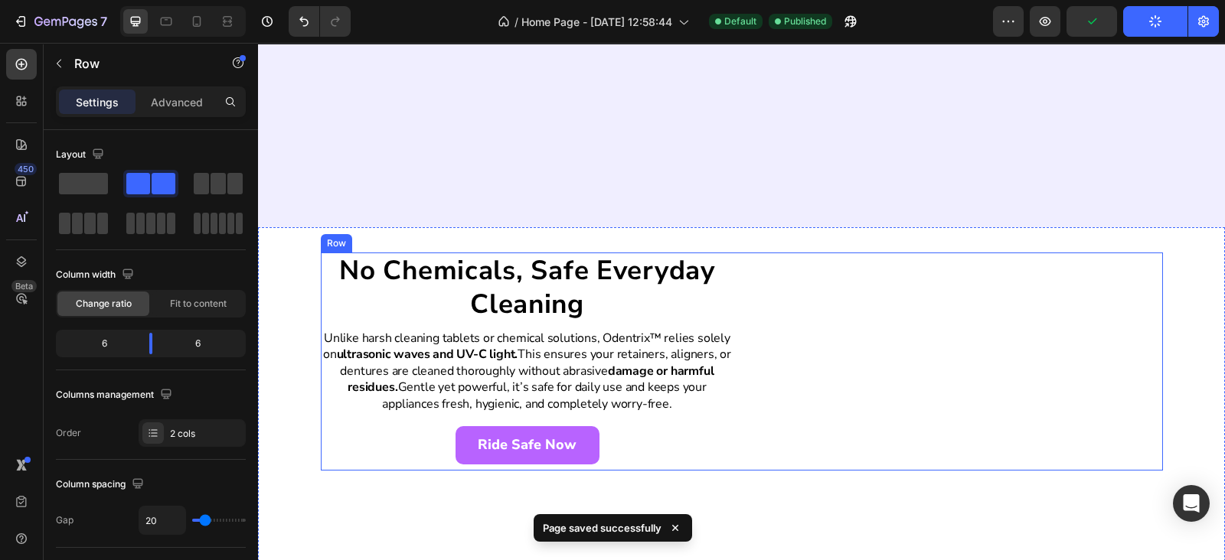
scroll to position [2232, 0]
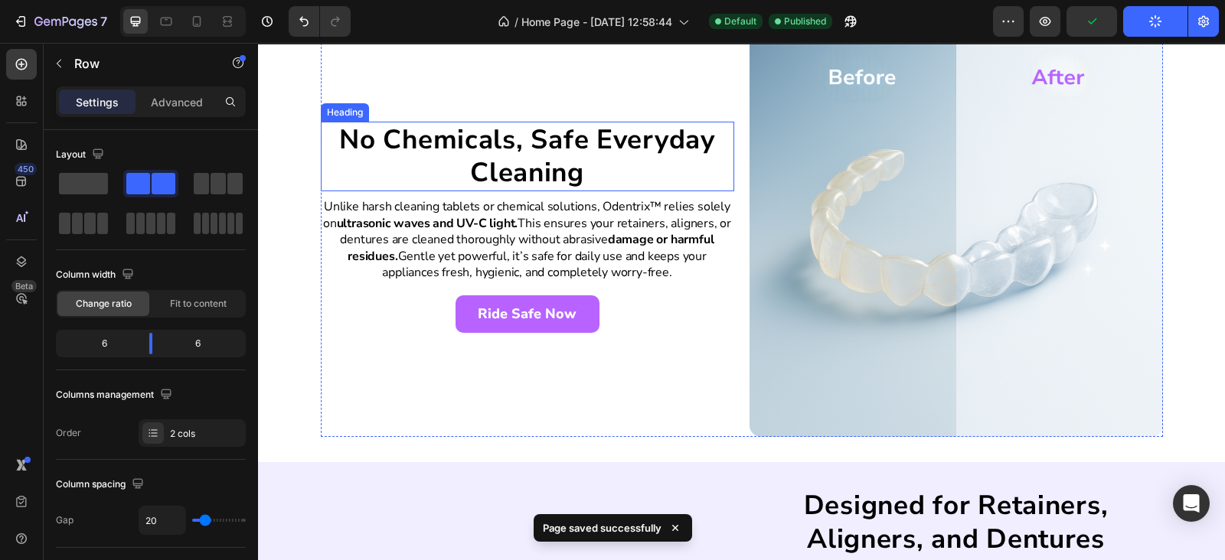
click at [512, 146] on h2 "No Chemicals, Safe Everyday Cleaning" at bounding box center [527, 157] width 413 height 70
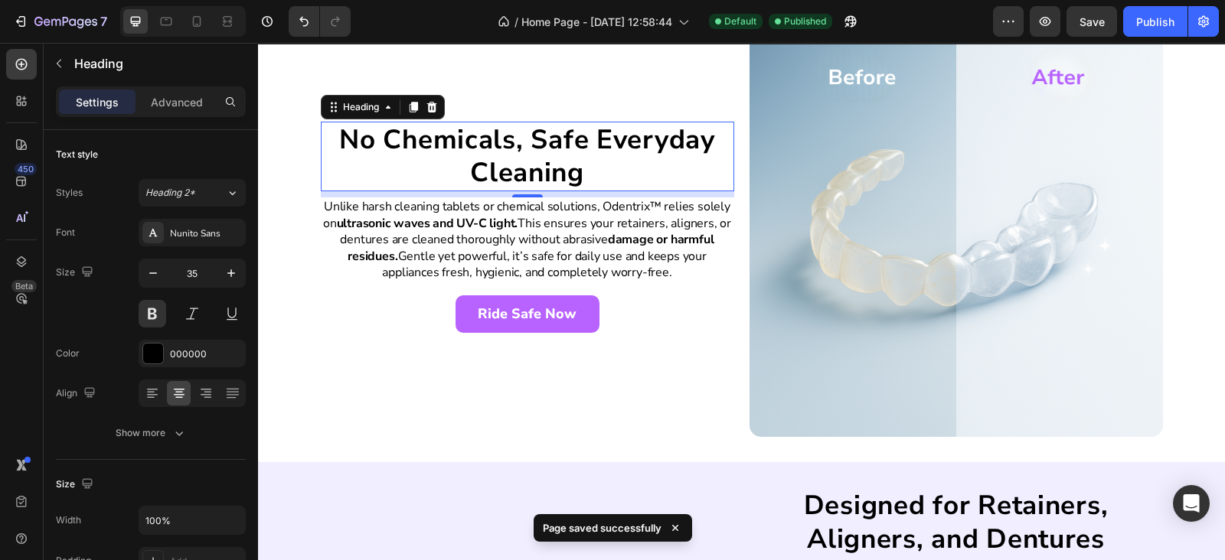
click at [337, 140] on h2 "No Chemicals, Safe Everyday Cleaning" at bounding box center [527, 157] width 413 height 70
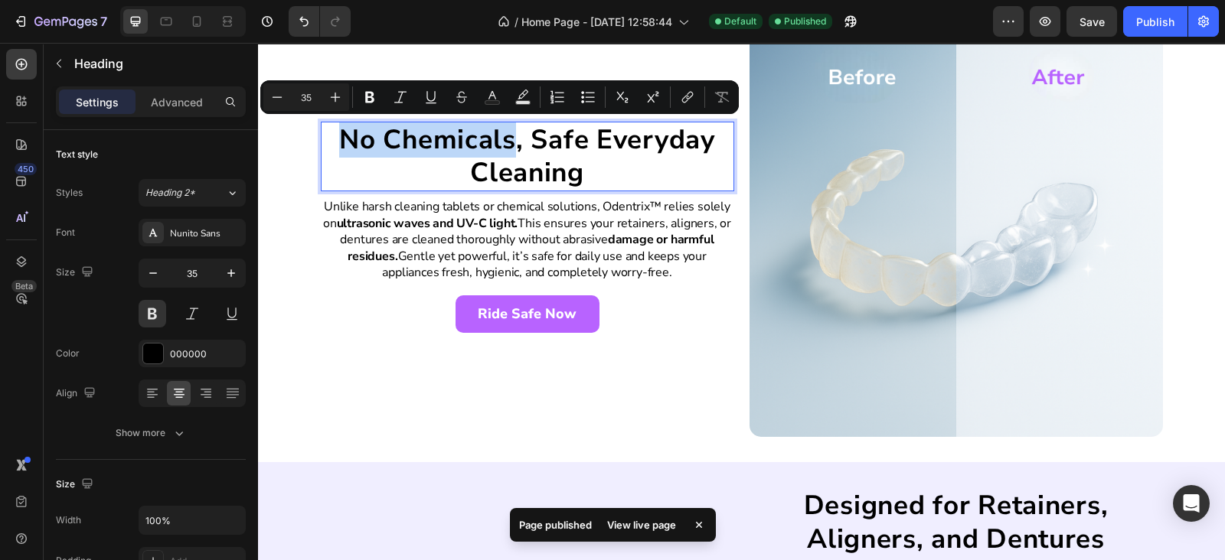
drag, startPoint x: 328, startPoint y: 139, endPoint x: 507, endPoint y: 139, distance: 179.1
click at [507, 139] on p "No Chemicals, Safe Everyday Cleaning" at bounding box center [527, 156] width 410 height 67
click at [495, 86] on button "Text Color" at bounding box center [492, 97] width 28 height 28
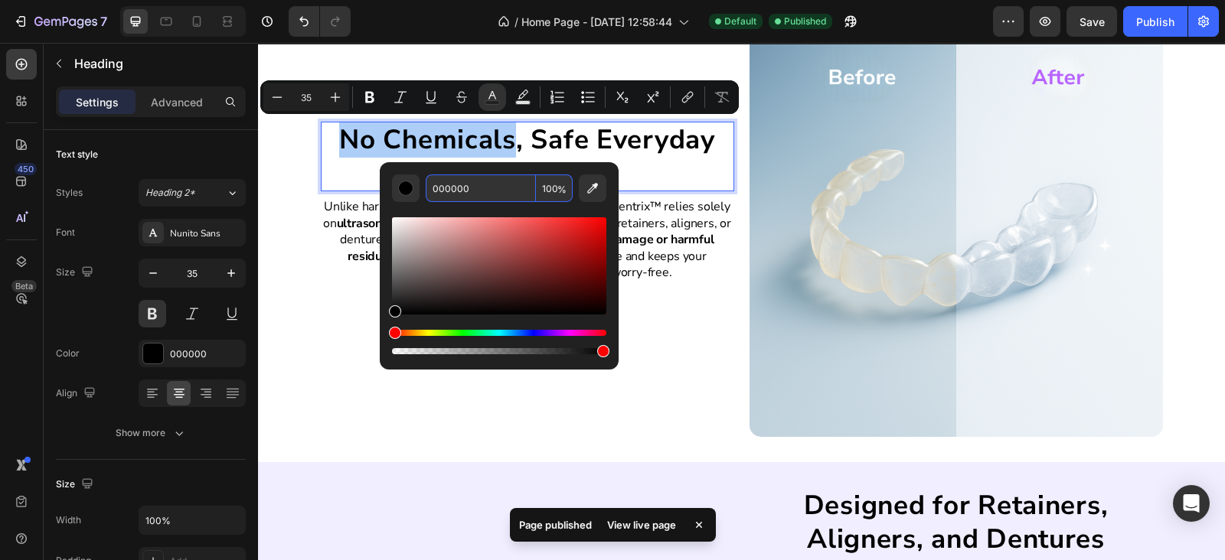
click at [504, 189] on input "000000" at bounding box center [481, 189] width 110 height 28
paste input "#B863FF"
type input "#B863FF"
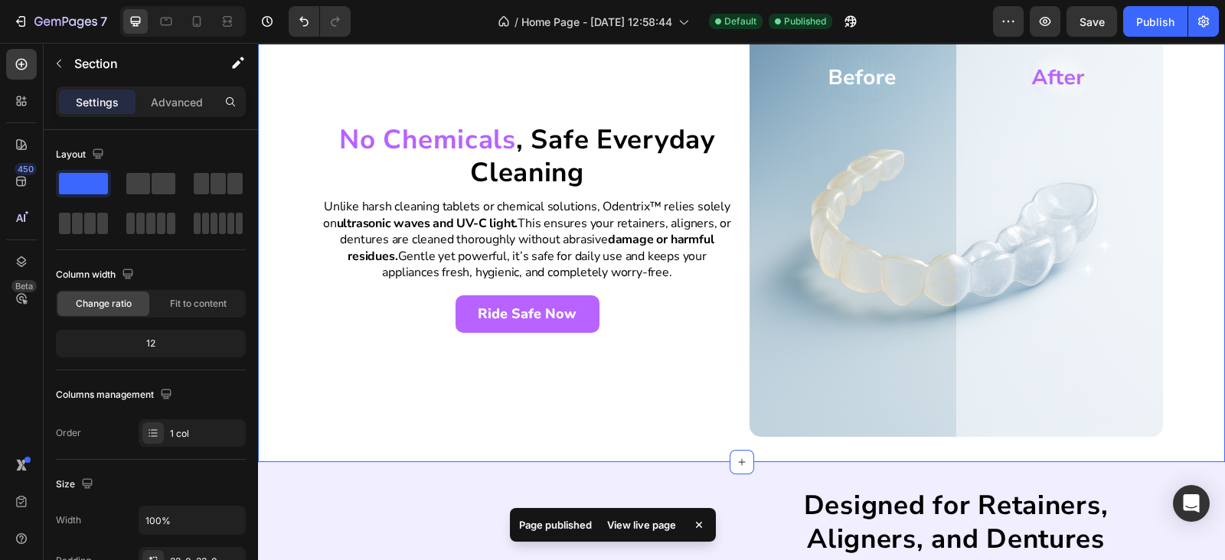
click at [283, 245] on div "⁠⁠⁠⁠⁠⁠⁠ No Chemicals , Safe Everyday Cleaning Heading 8 Unlike harsh cleaning t…" at bounding box center [741, 230] width 967 height 413
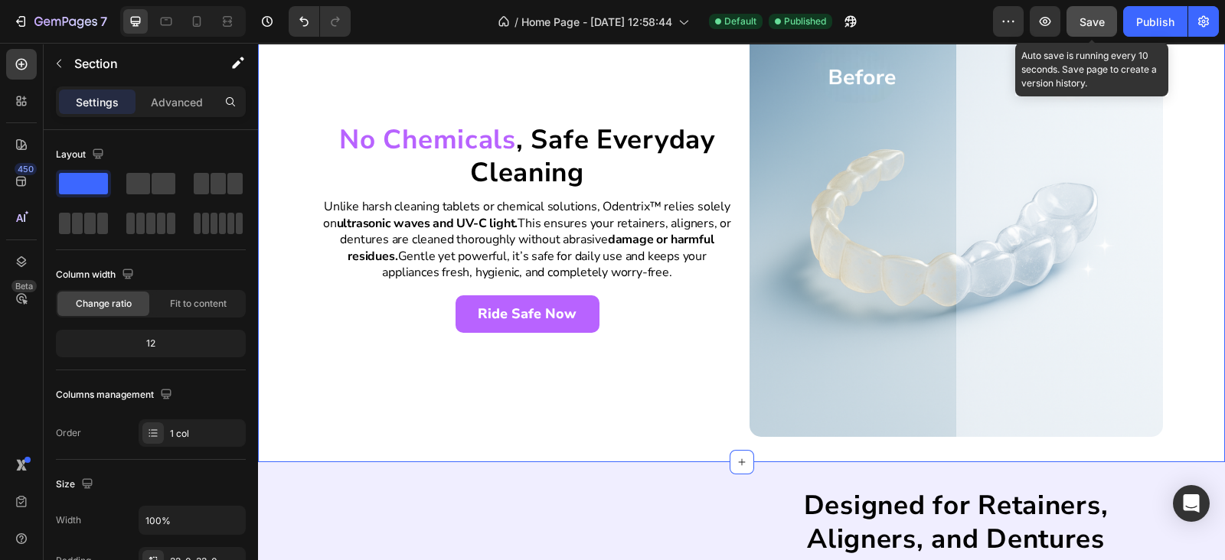
click at [1081, 20] on span "Save" at bounding box center [1091, 21] width 25 height 13
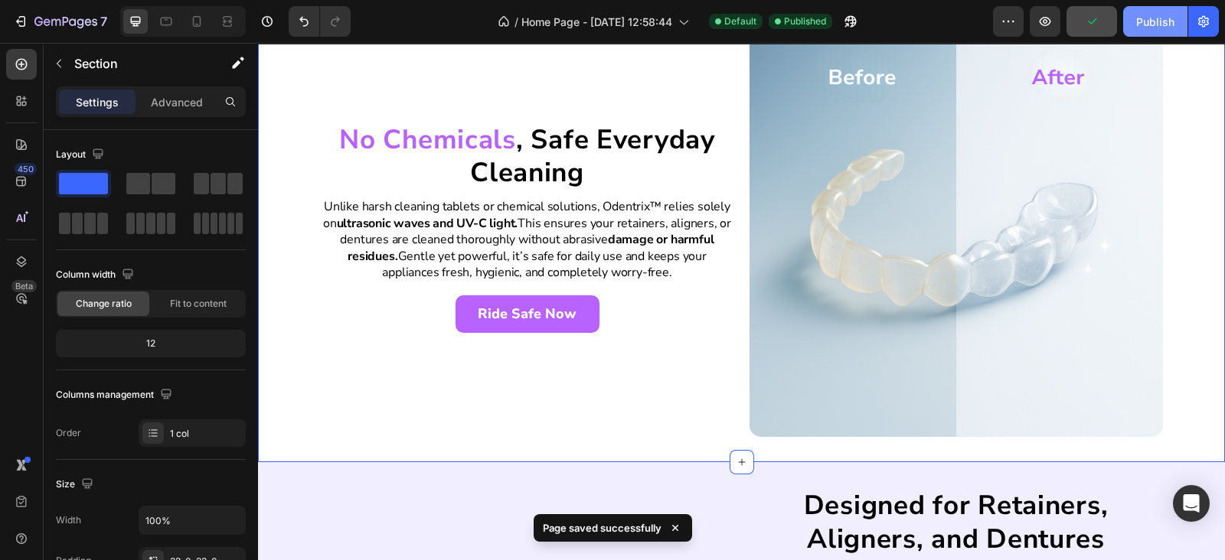
click at [1147, 23] on div "Publish" at bounding box center [1155, 22] width 38 height 16
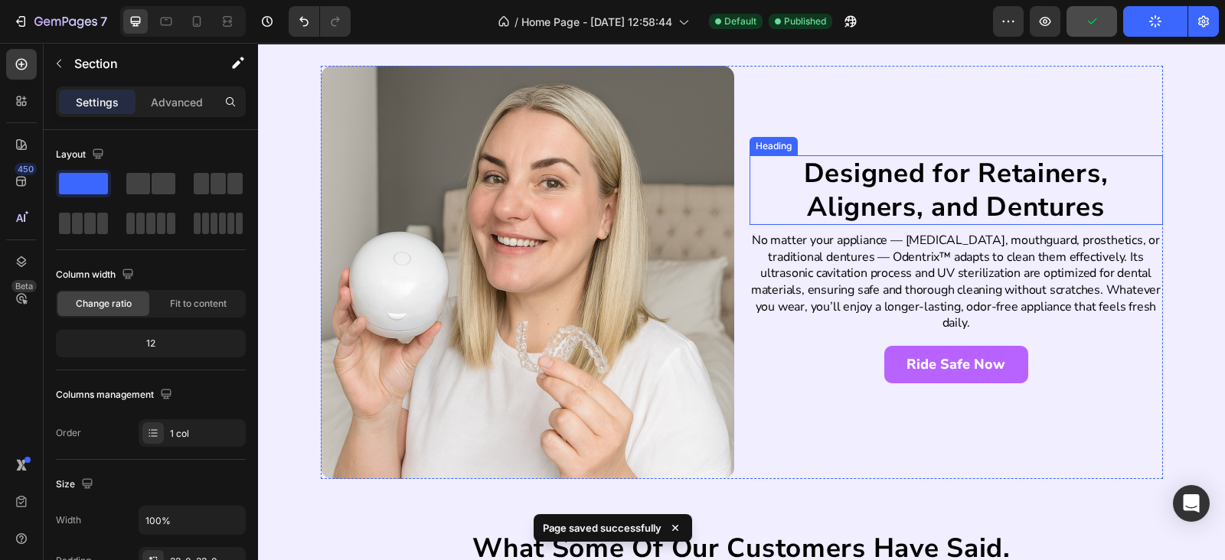
scroll to position [2678, 0]
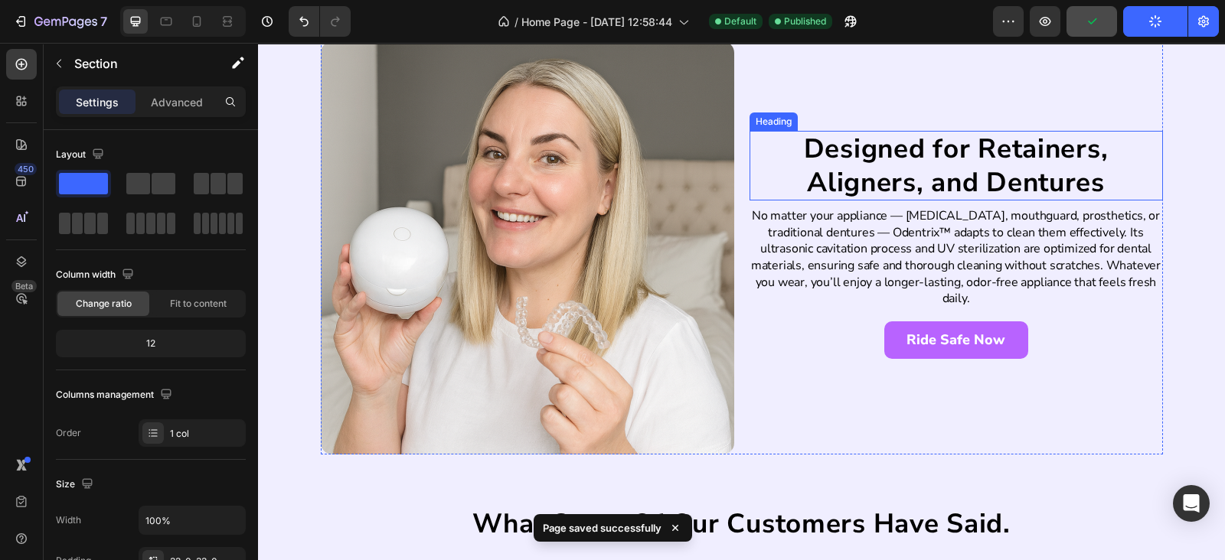
click at [830, 164] on h2 "Designed for Retainers, Aligners, and Dentures" at bounding box center [955, 166] width 413 height 70
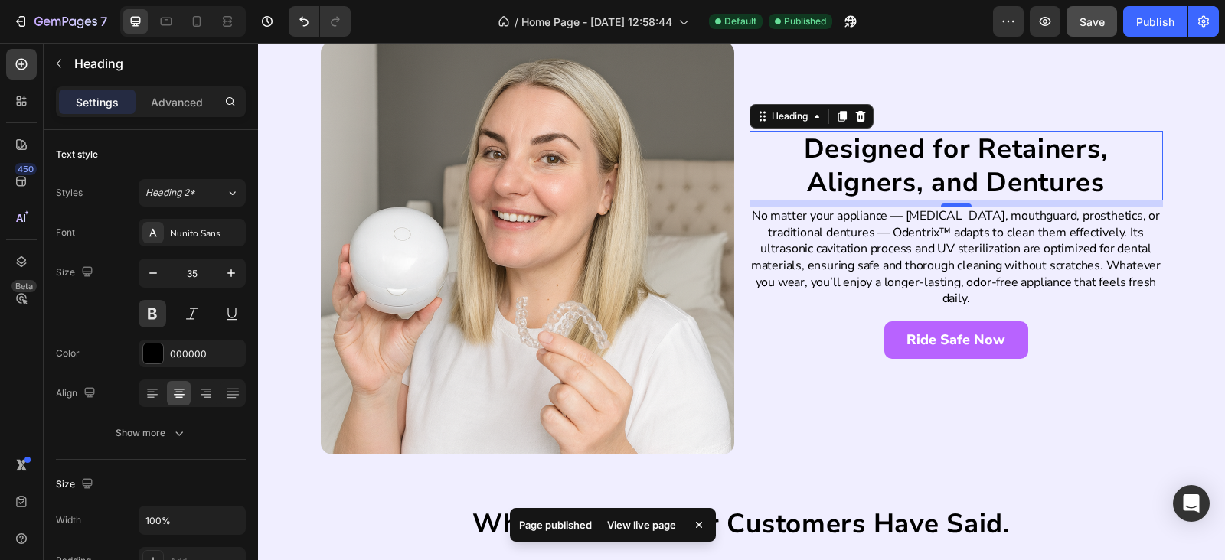
click at [798, 176] on h2 "Designed for Retainers, Aligners, and Dentures" at bounding box center [955, 166] width 413 height 70
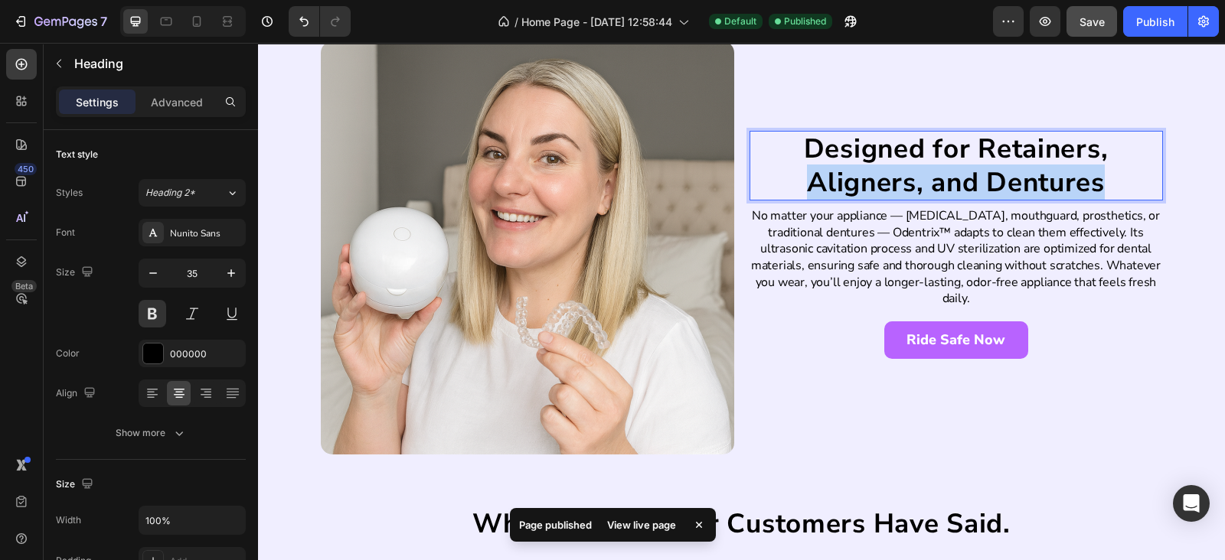
drag, startPoint x: 798, startPoint y: 176, endPoint x: 1088, endPoint y: 185, distance: 289.5
click at [1088, 185] on p "Designed for Retainers, Aligners, and Dentures" at bounding box center [956, 165] width 410 height 67
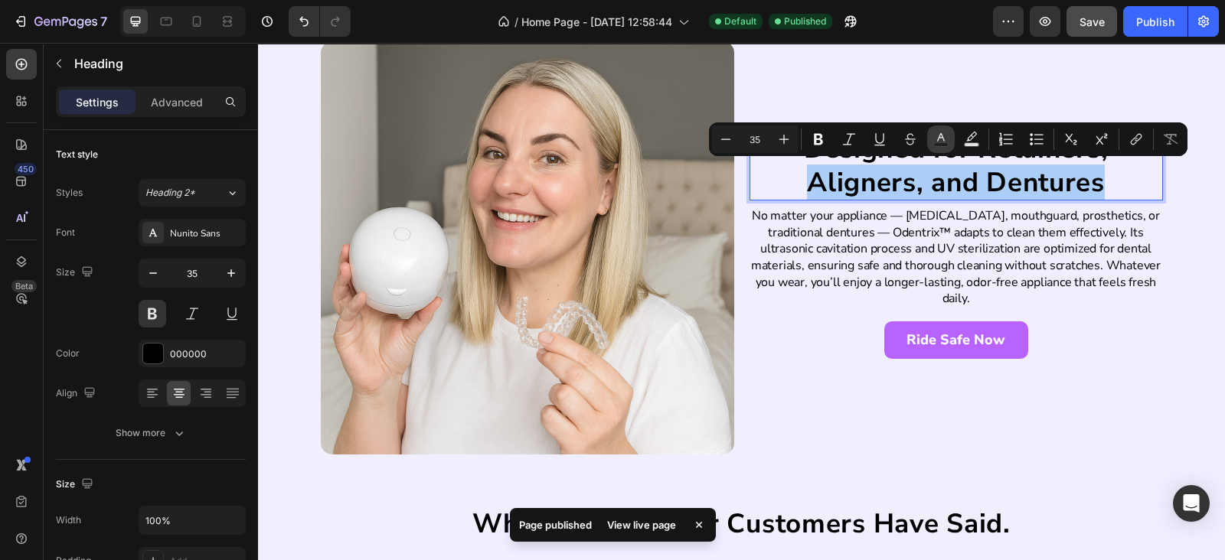
click at [928, 139] on button "Text Color" at bounding box center [941, 140] width 28 height 28
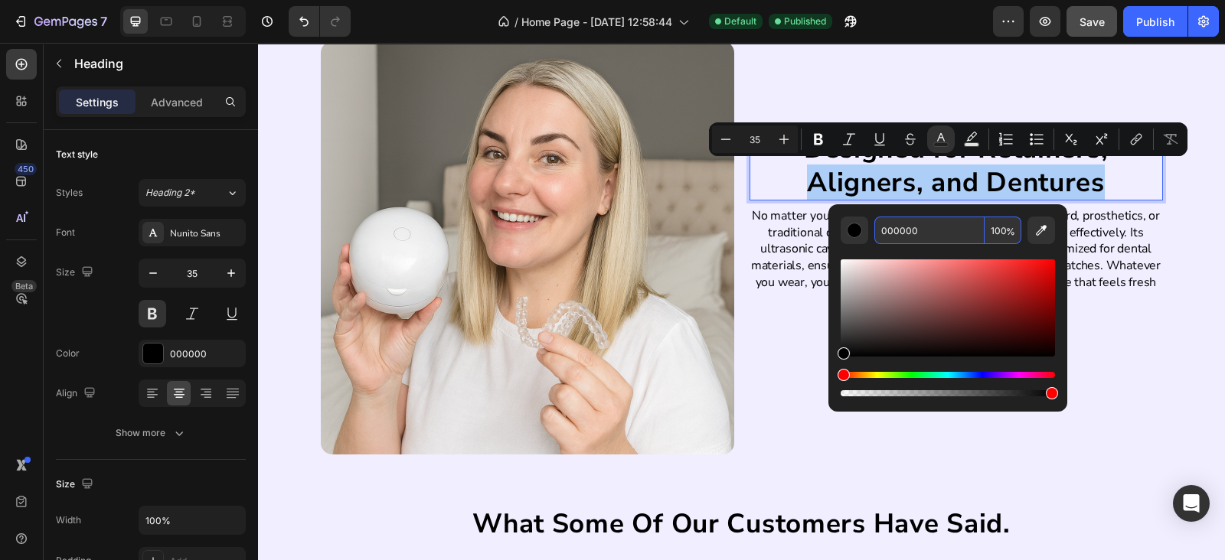
click at [891, 237] on input "000000" at bounding box center [929, 231] width 110 height 28
paste input "#B863FF"
type input "B863FF"
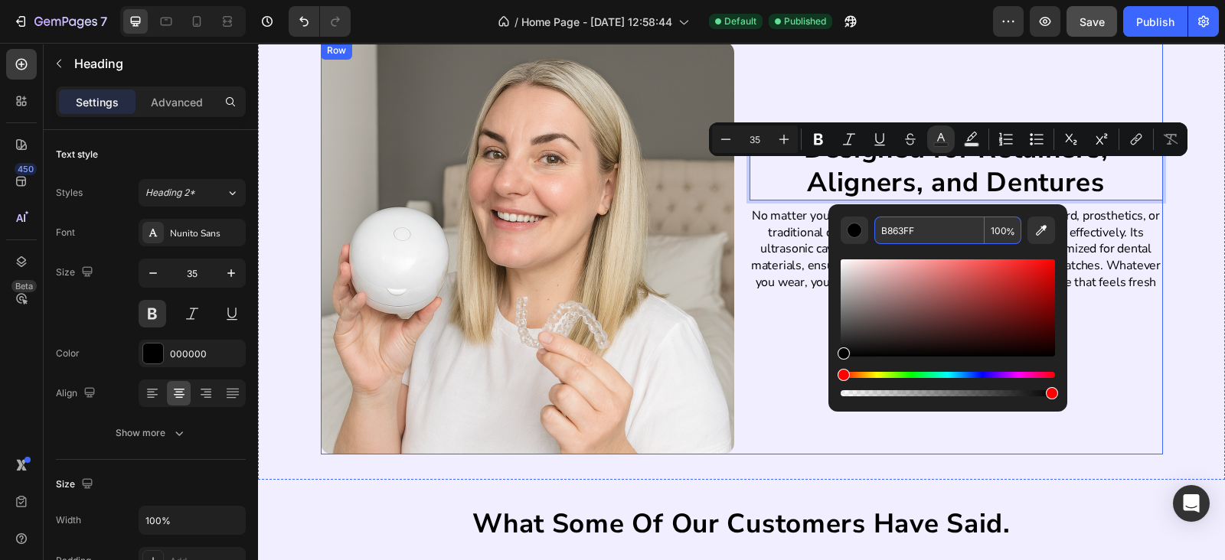
click at [843, 116] on div "Designed for Retainers, Aligners, and Dentures Heading 8 No matter your applian…" at bounding box center [955, 247] width 413 height 413
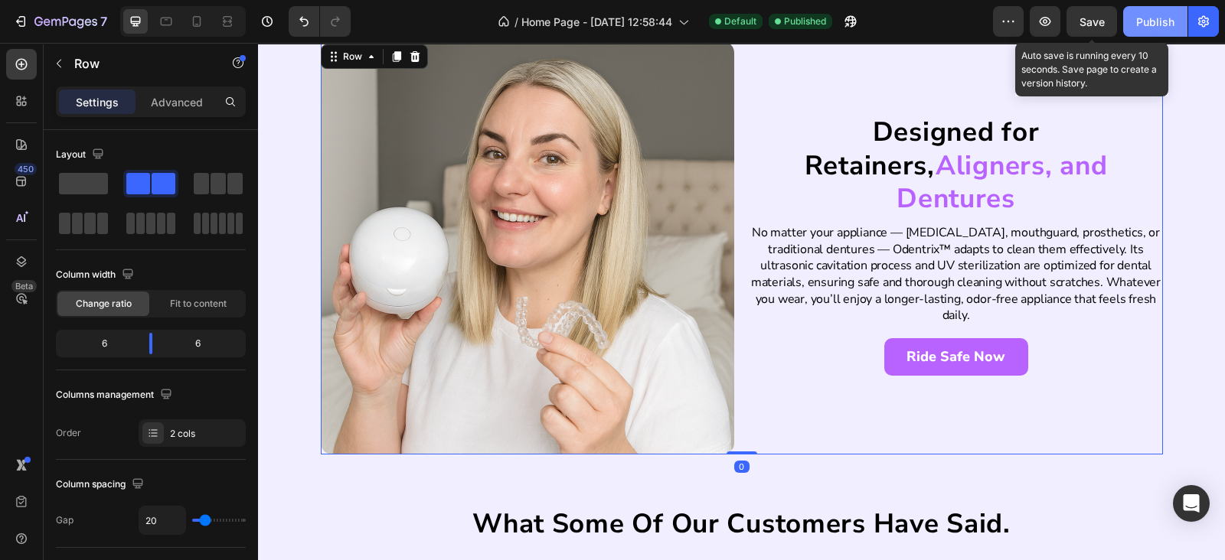
drag, startPoint x: 1087, startPoint y: 28, endPoint x: 1139, endPoint y: 29, distance: 52.1
click at [1088, 28] on div "Save" at bounding box center [1091, 22] width 25 height 16
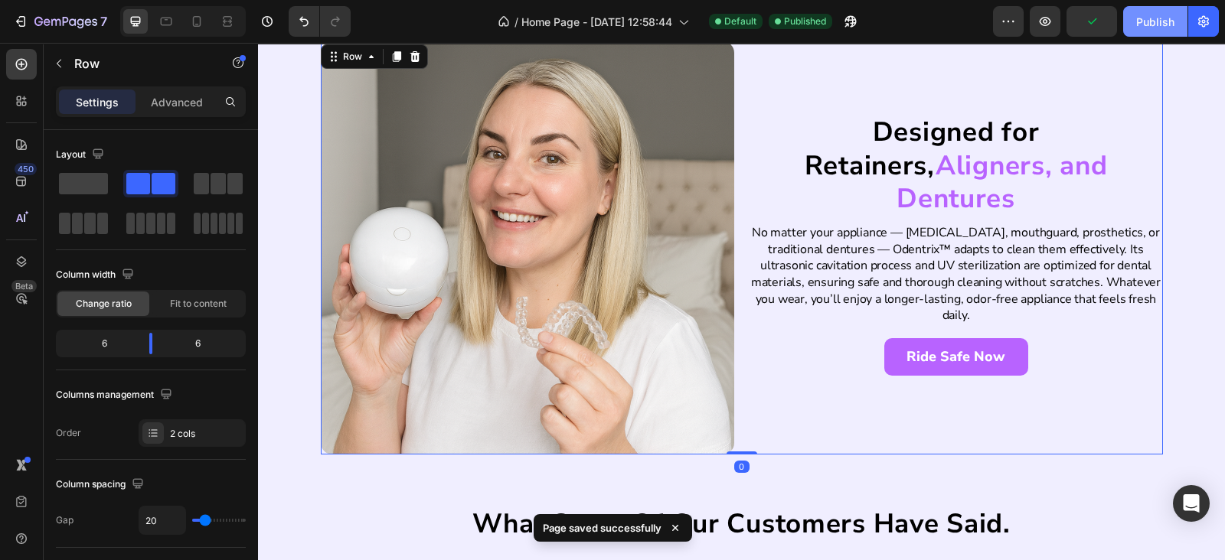
click at [1144, 29] on button "Publish" at bounding box center [1155, 21] width 64 height 31
click at [922, 178] on span "Aligners, and Dentures" at bounding box center [1001, 183] width 210 height 70
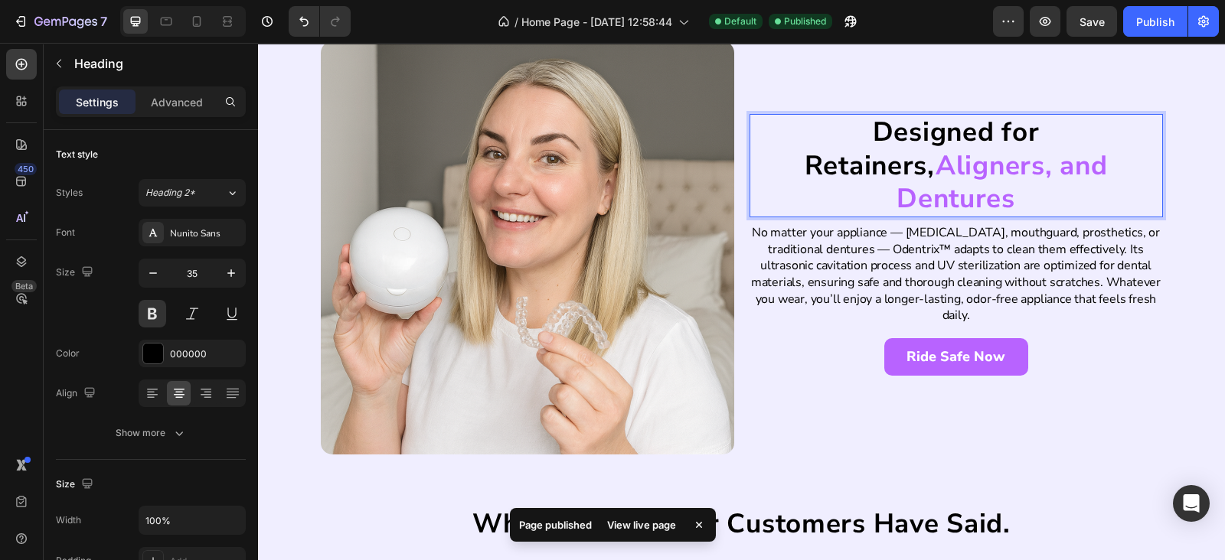
click at [976, 151] on p "Designed for Retainers, Aligners, and Dentures" at bounding box center [956, 166] width 410 height 100
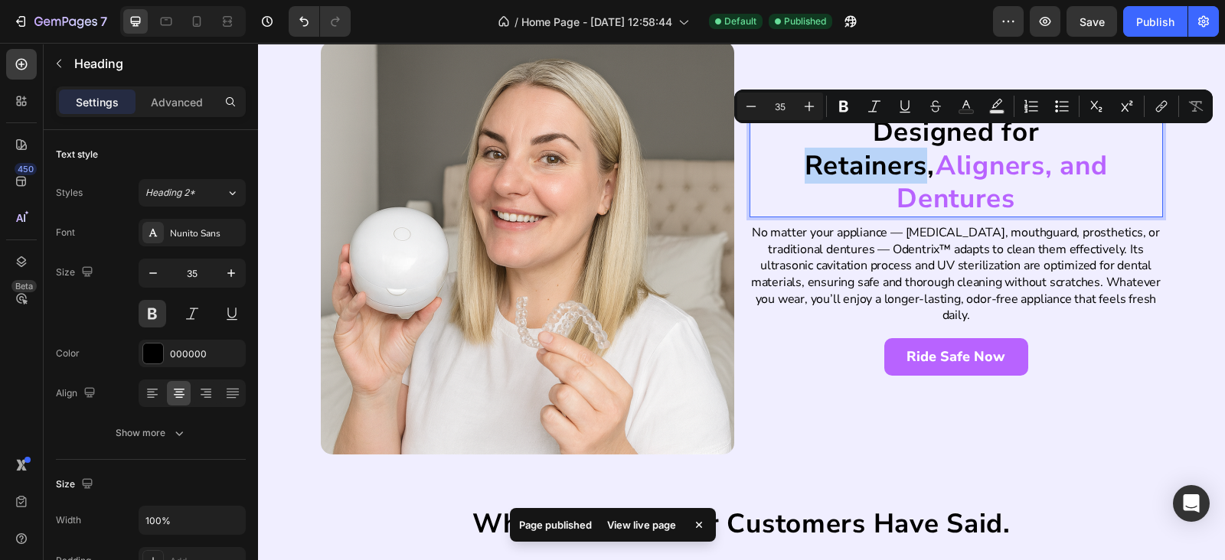
drag, startPoint x: 976, startPoint y: 151, endPoint x: 1022, endPoint y: 150, distance: 45.9
click at [1022, 150] on p "Designed for Retainers, Aligners, and Dentures" at bounding box center [956, 166] width 410 height 100
click at [961, 103] on icon "Editor contextual toolbar" at bounding box center [965, 106] width 15 height 15
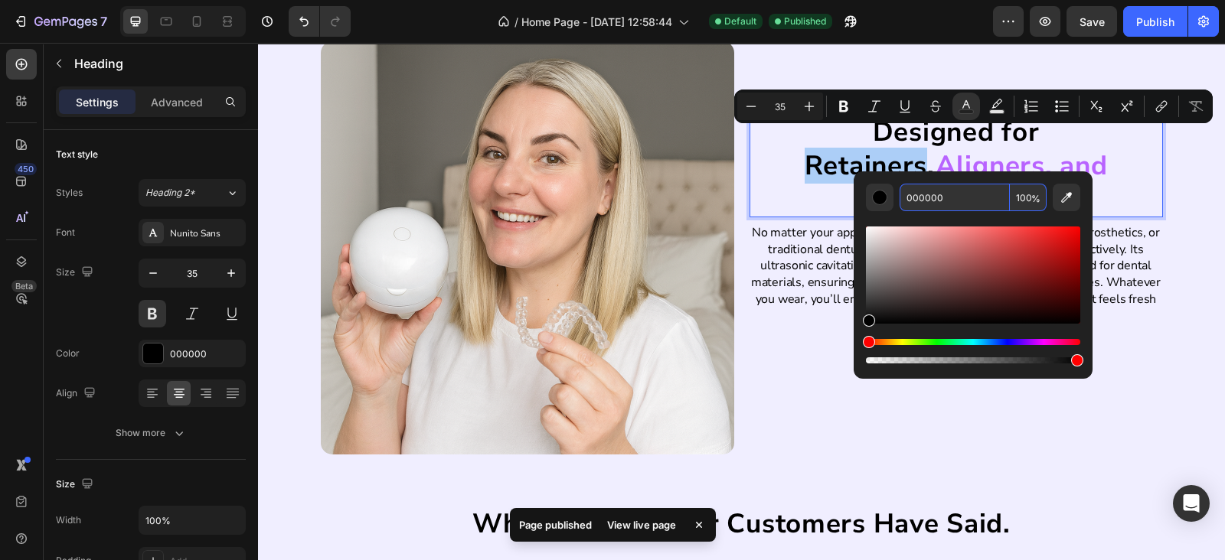
click at [935, 191] on input "000000" at bounding box center [954, 198] width 110 height 28
paste input "#B863FF"
type input "#B863FF"
click at [874, 45] on div "Designed for Retainers, Aligners, and Dentures Heading 8 No matter your applian…" at bounding box center [955, 247] width 413 height 413
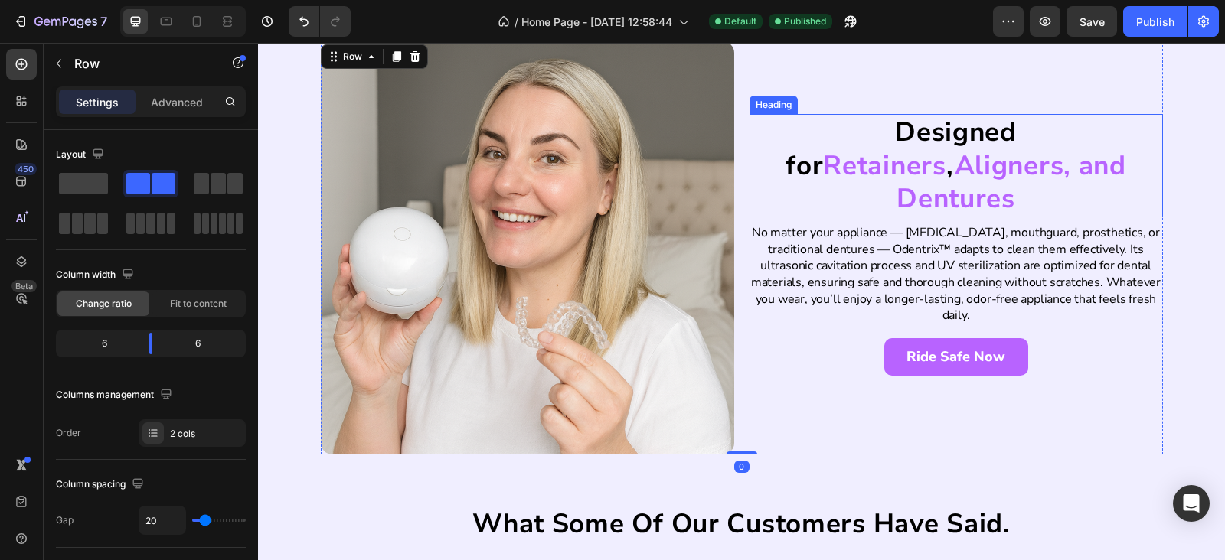
click at [950, 188] on span "Aligners, and Dentures" at bounding box center [1011, 183] width 230 height 70
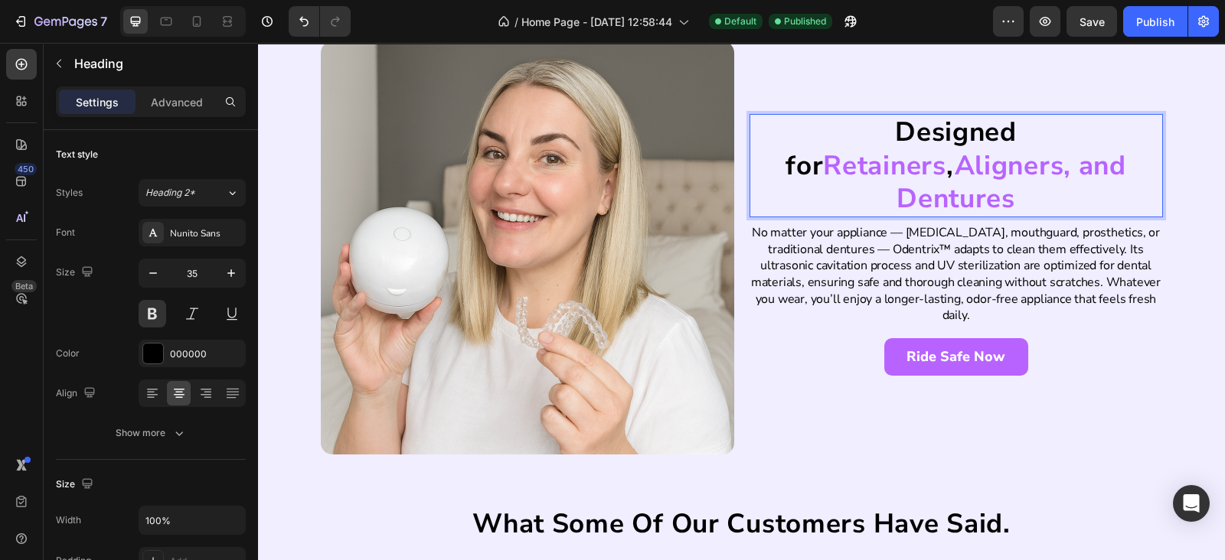
click at [923, 185] on span "Aligners, and Dentures" at bounding box center [1011, 183] width 230 height 70
drag, startPoint x: 923, startPoint y: 185, endPoint x: 944, endPoint y: 188, distance: 20.9
click at [944, 188] on span "Aligners, and Dentures" at bounding box center [1011, 183] width 230 height 70
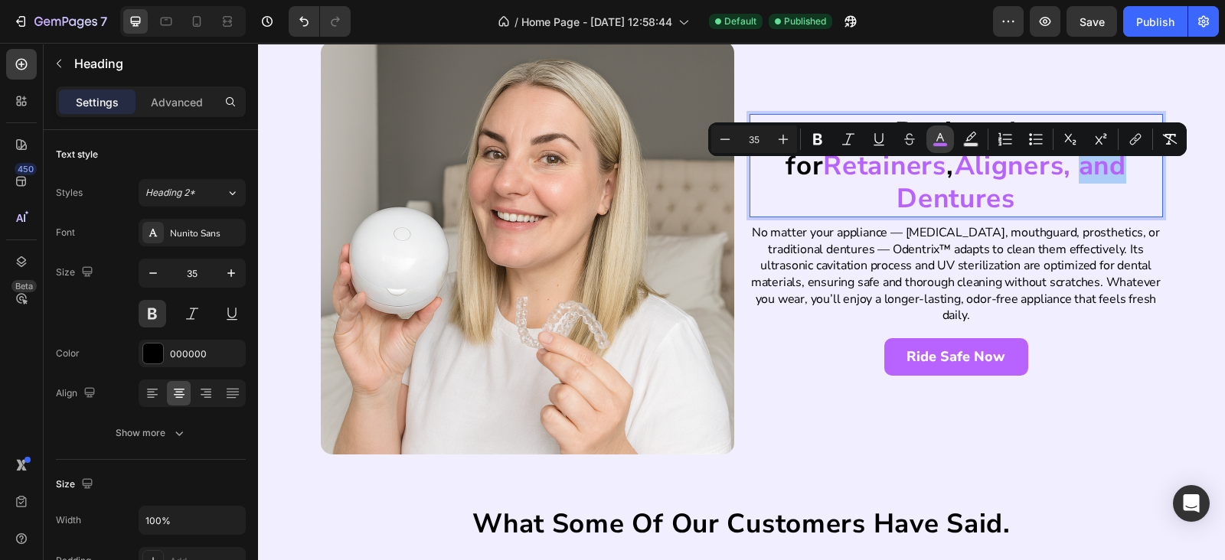
click at [947, 137] on button "color" at bounding box center [940, 140] width 28 height 28
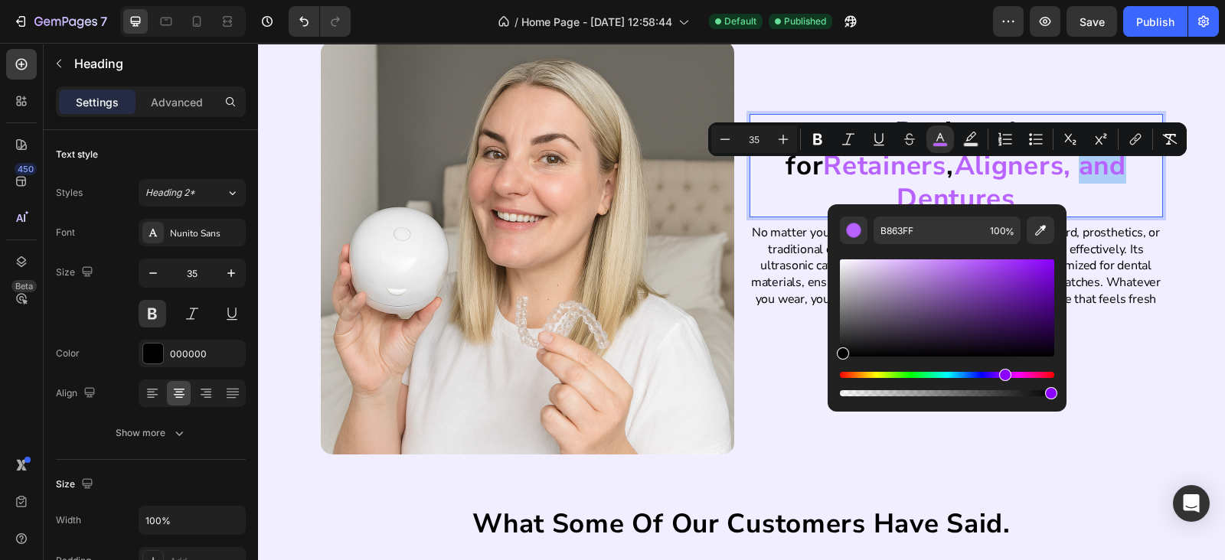
drag, startPoint x: 885, startPoint y: 292, endPoint x: 831, endPoint y: 367, distance: 92.2
click at [831, 367] on div "B863FF 100 %" at bounding box center [946, 301] width 239 height 195
type input "000000"
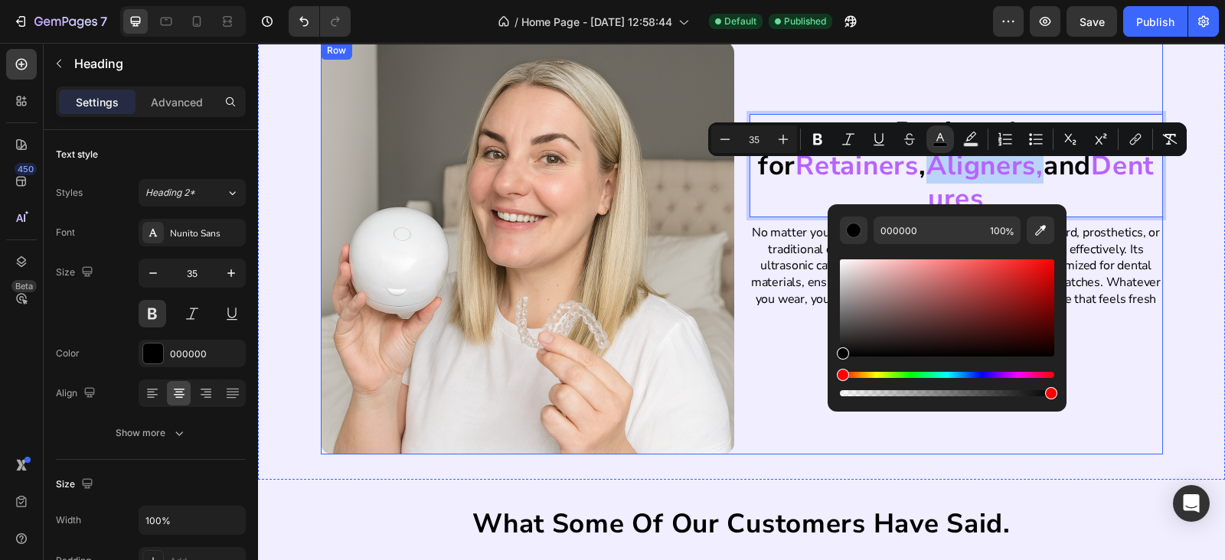
click at [804, 356] on div "Ride Safe Now Button" at bounding box center [955, 357] width 413 height 38
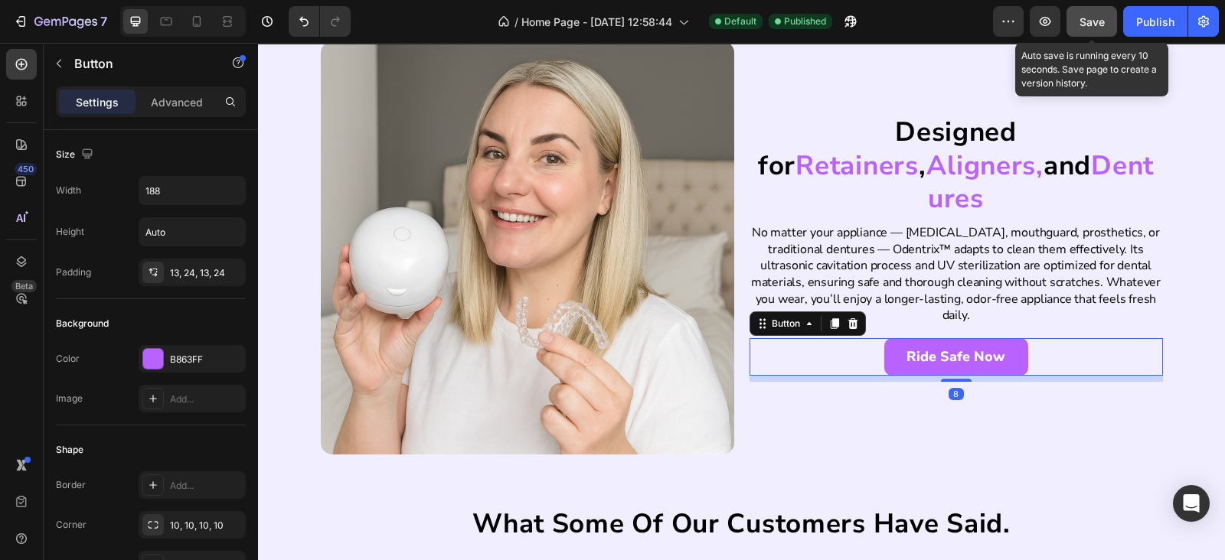
click at [1075, 24] on button "Save" at bounding box center [1091, 21] width 51 height 31
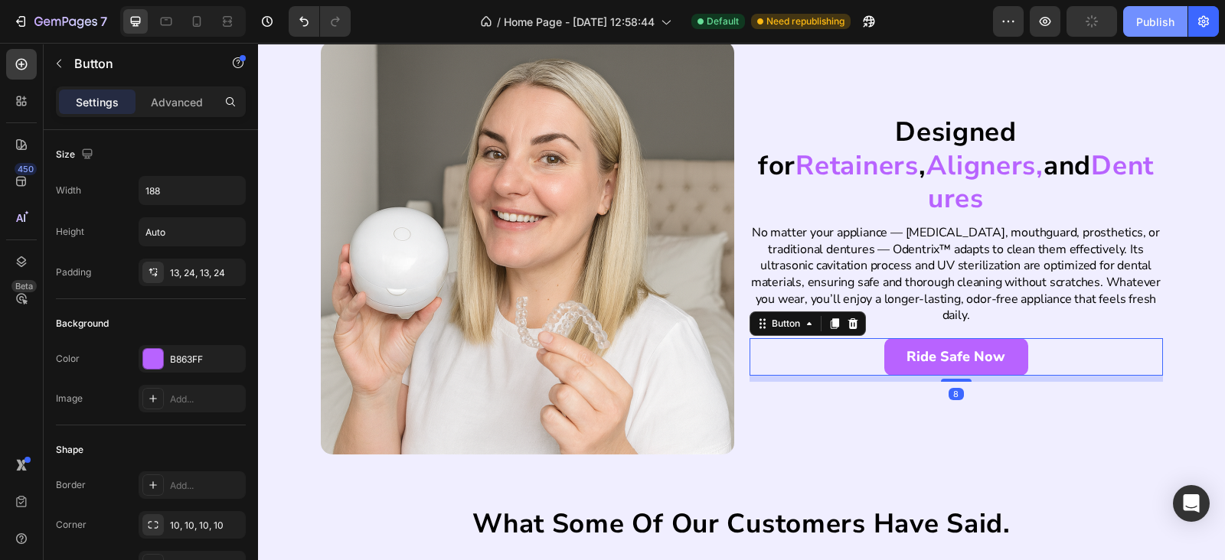
click at [1148, 21] on div "Publish" at bounding box center [1155, 22] width 38 height 16
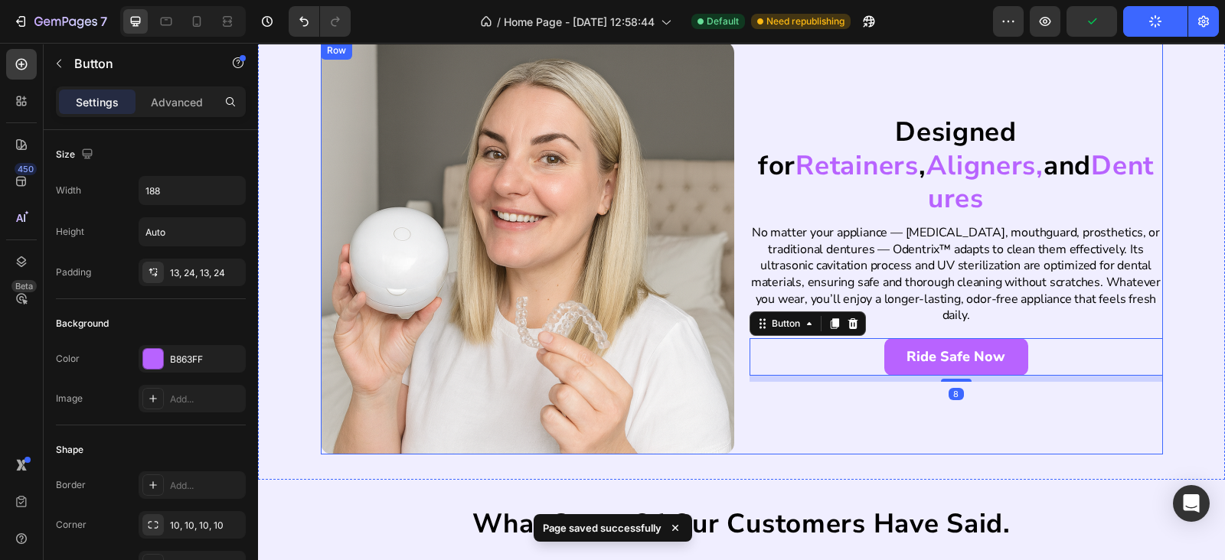
scroll to position [2901, 0]
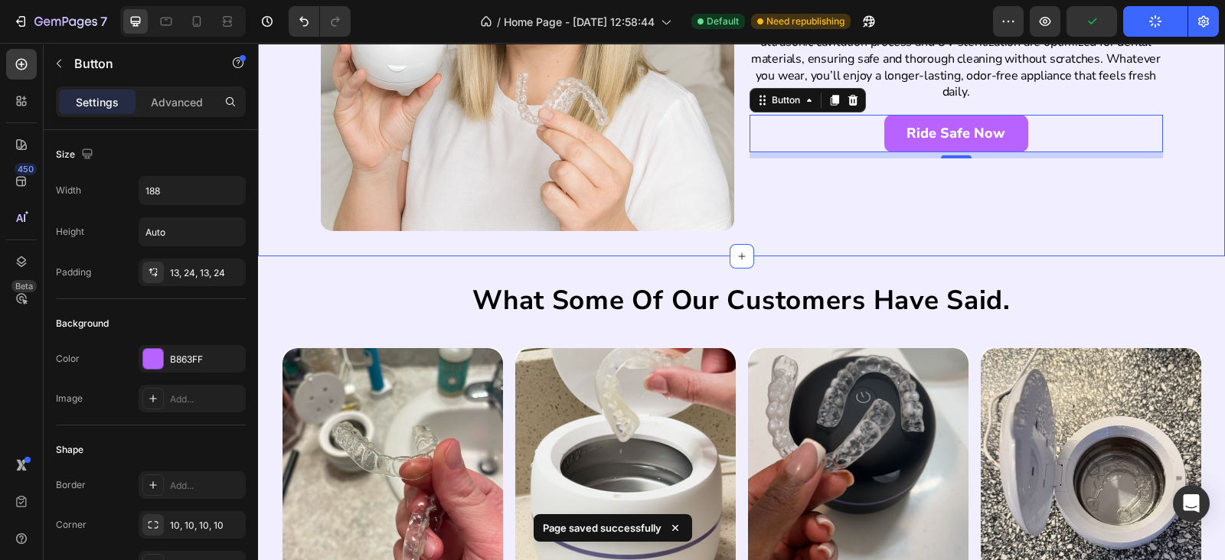
click at [747, 250] on div "Designed for Retainers , Aligners, and Dentures Heading No matter your applianc…" at bounding box center [741, 25] width 967 height 464
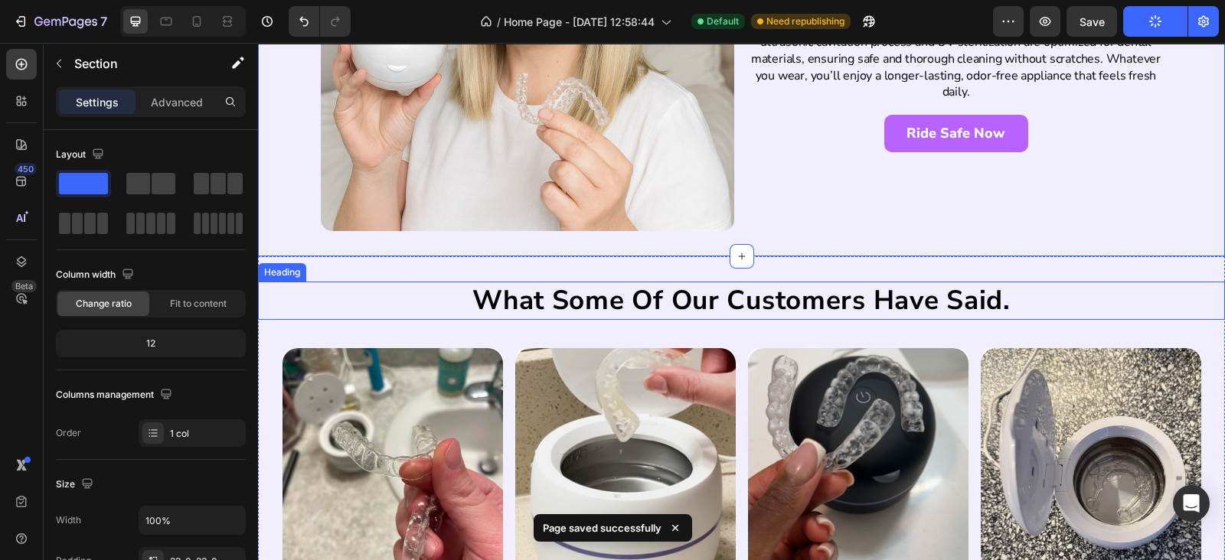
click at [555, 299] on h2 "what some of our customers have said." at bounding box center [741, 301] width 627 height 38
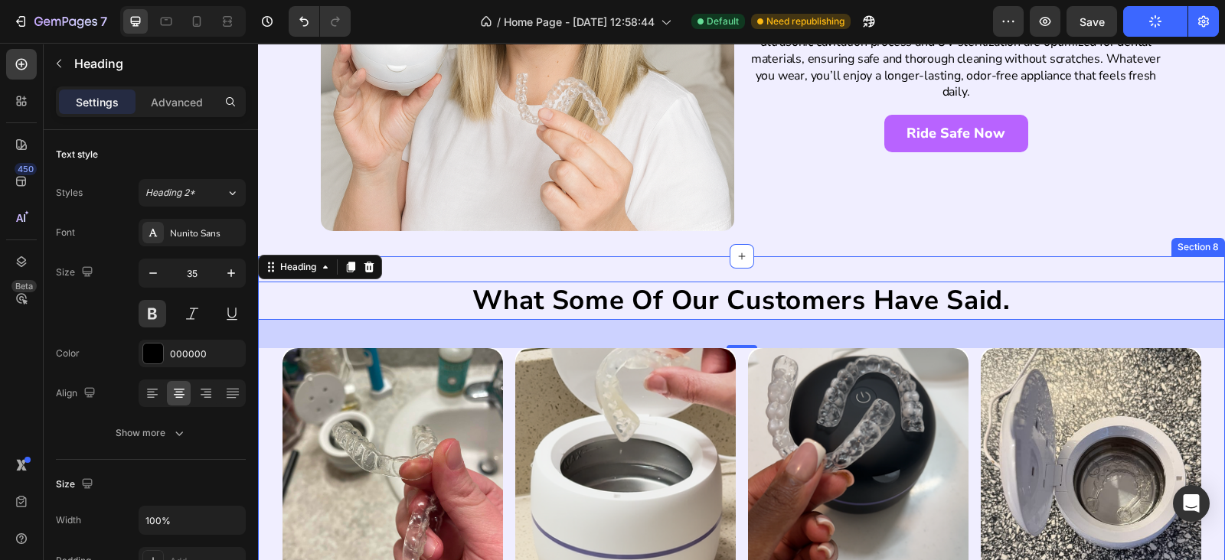
click at [568, 260] on div "what some of our customers have said. Heading 37 Image Image I never realized h…" at bounding box center [741, 509] width 967 height 506
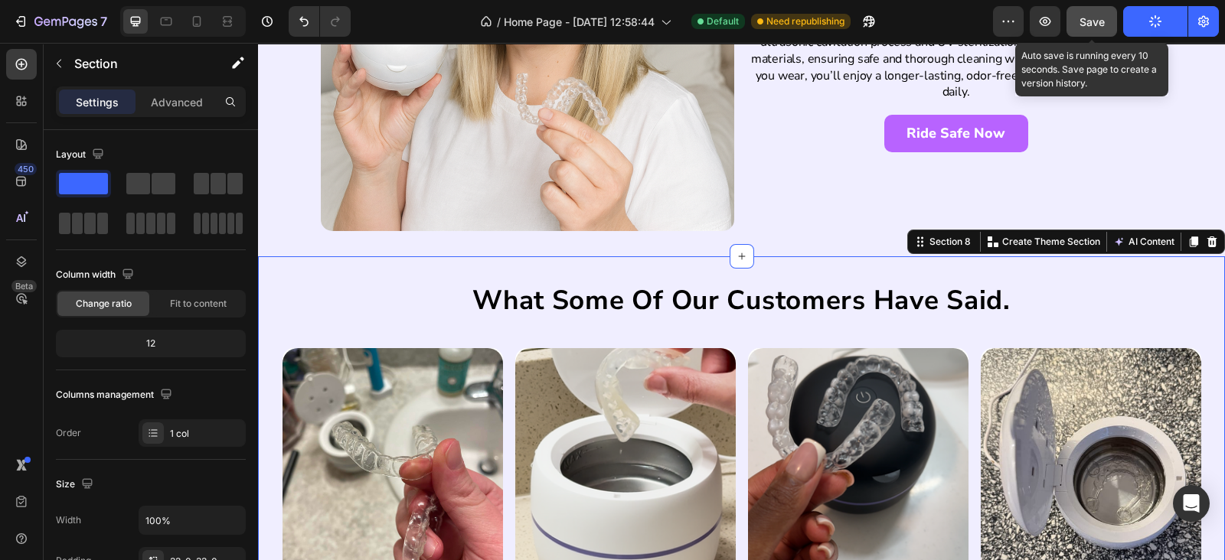
click at [1112, 13] on button "Save" at bounding box center [1091, 21] width 51 height 31
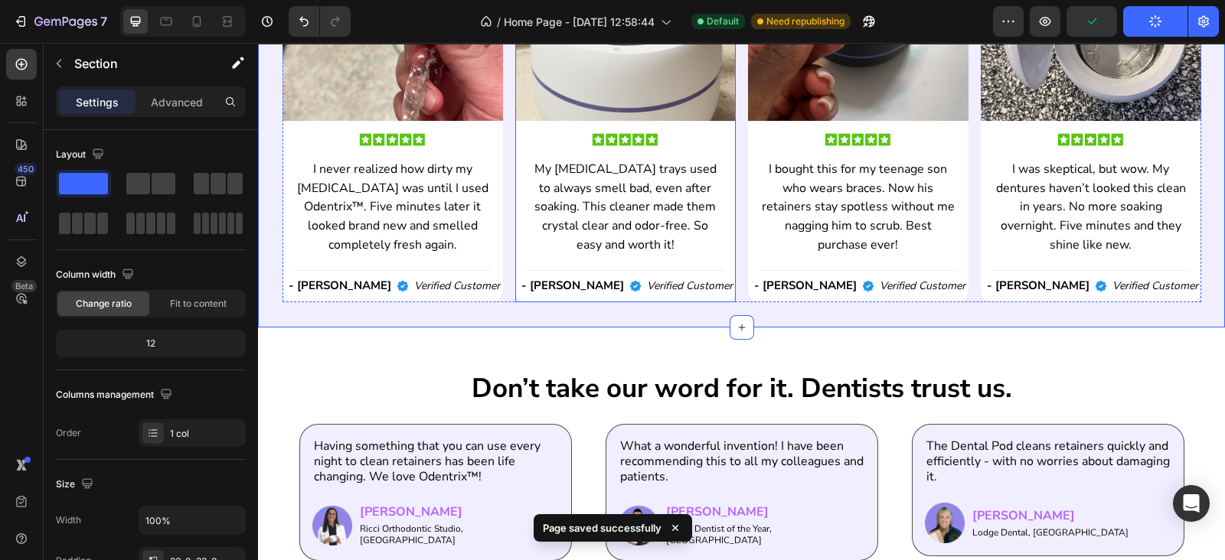
scroll to position [3571, 0]
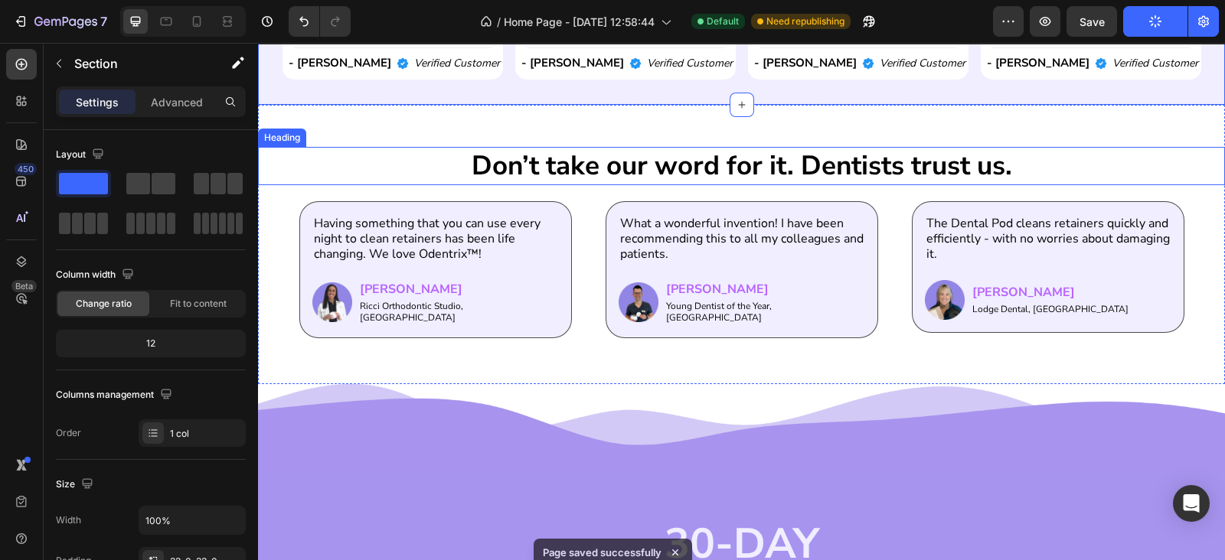
click at [792, 162] on h2 "Don’t take our word for it. Dentists trust us." at bounding box center [741, 166] width 967 height 38
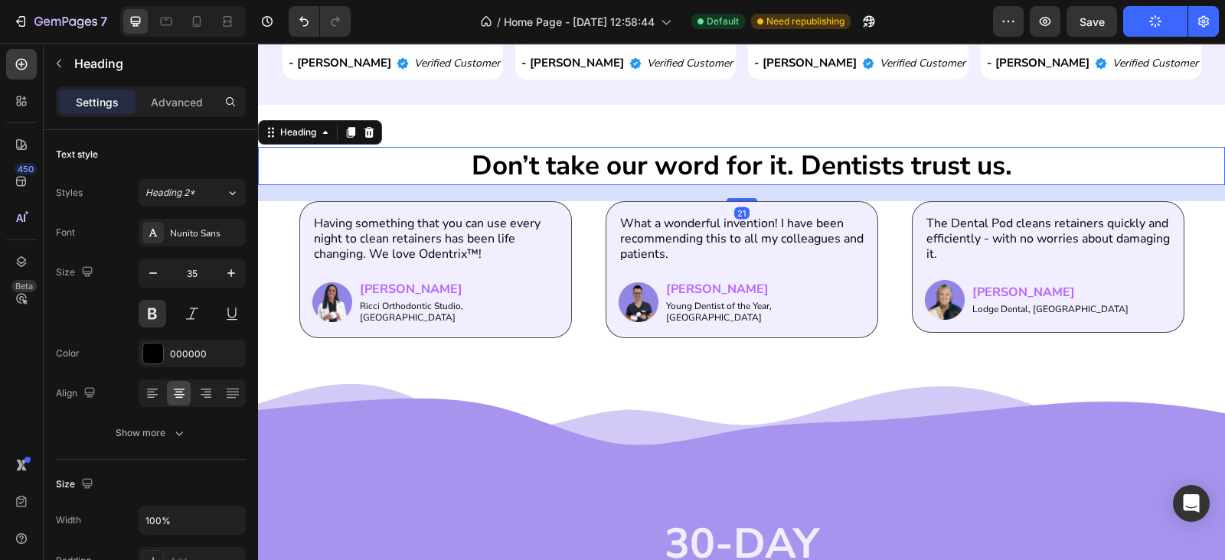
click at [792, 162] on h2 "Don’t take our word for it. Dentists trust us." at bounding box center [741, 166] width 967 height 38
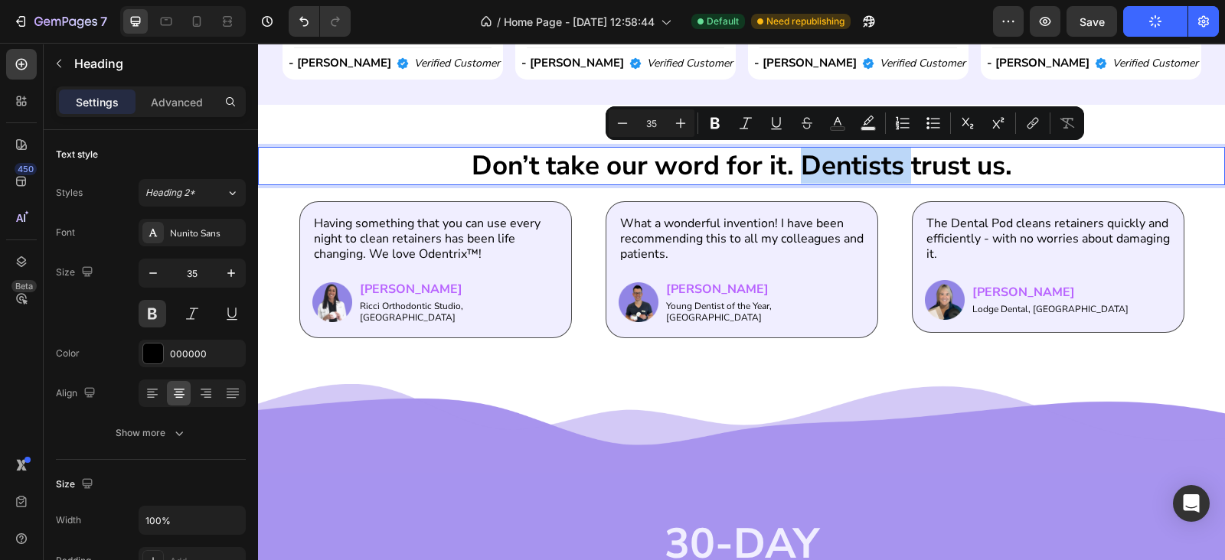
click at [792, 162] on p "Don’t take our word for it. Dentists trust us." at bounding box center [741, 165] width 964 height 35
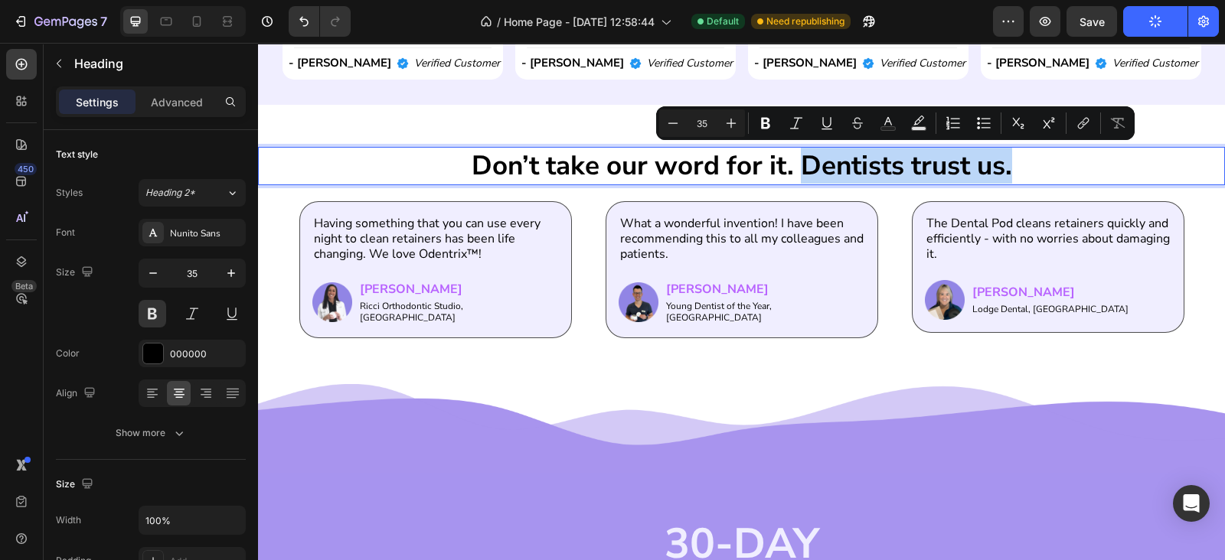
drag, startPoint x: 792, startPoint y: 162, endPoint x: 992, endPoint y: 161, distance: 199.8
click at [992, 161] on p "Don’t take our word for it. Dentists trust us." at bounding box center [741, 165] width 964 height 35
click at [888, 122] on icon "Editor contextual toolbar" at bounding box center [887, 123] width 15 height 15
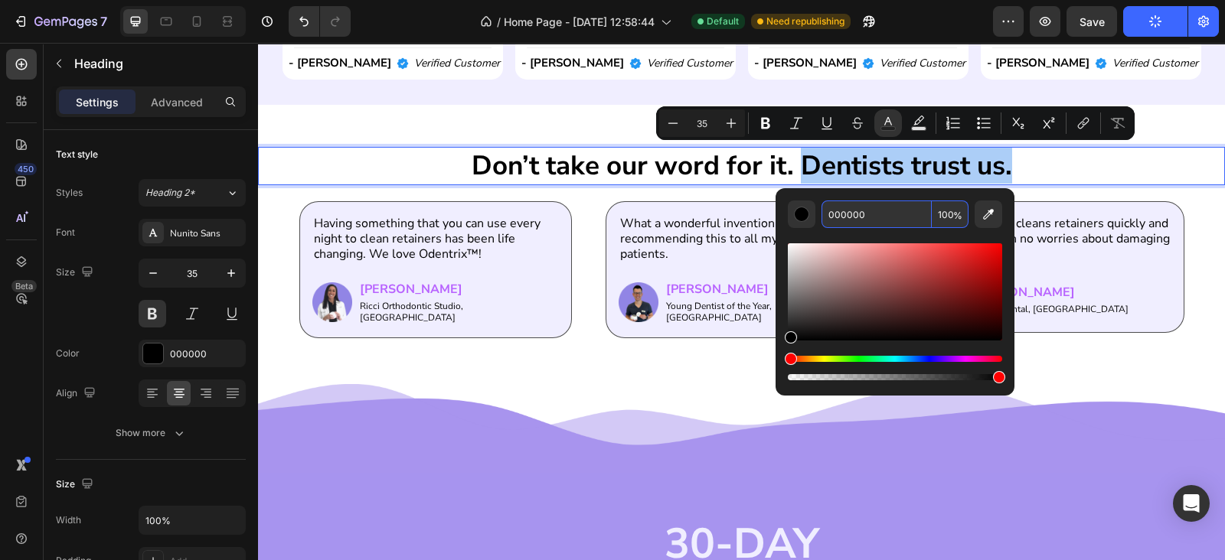
click at [864, 216] on input "000000" at bounding box center [876, 215] width 110 height 28
paste input "#B863FF"
type input "#B863FF"
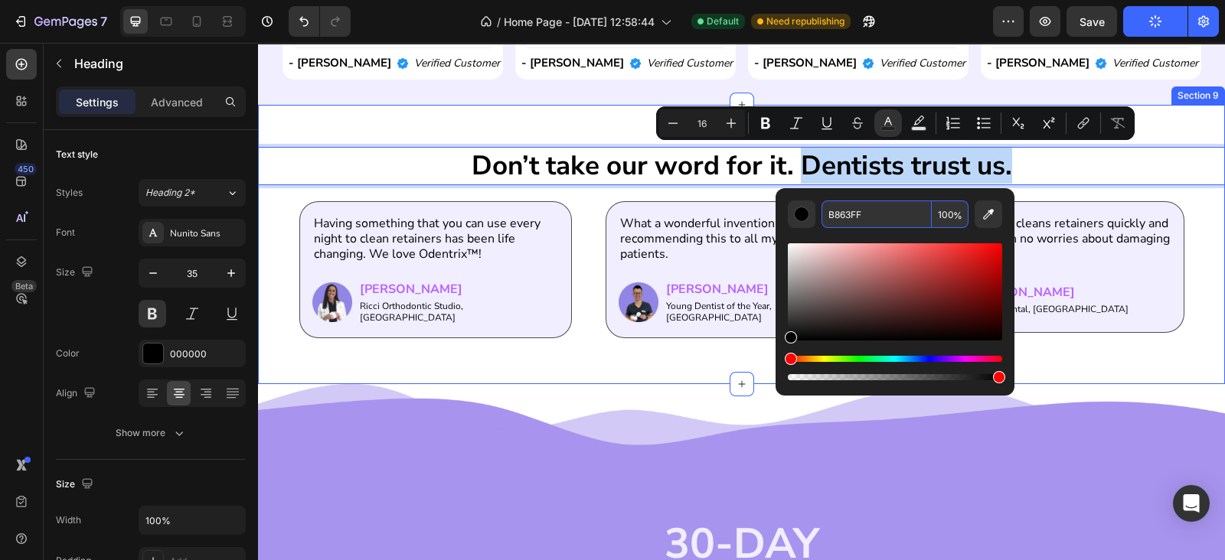
click at [530, 128] on div "Don’t take our word for it. Dentists trust us. Heading 21 Having something that…" at bounding box center [741, 244] width 967 height 279
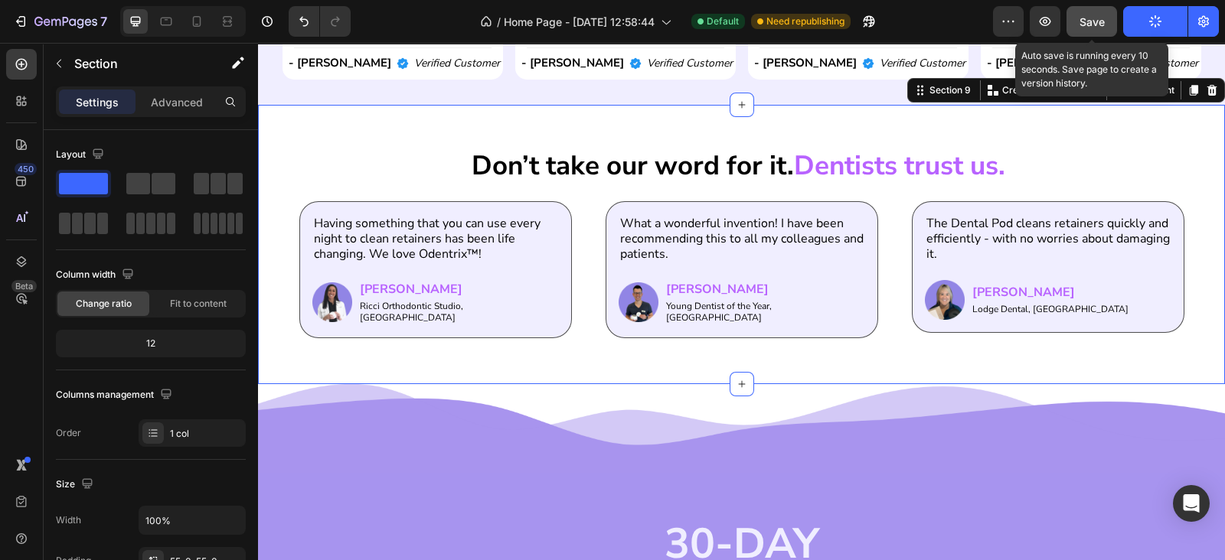
click at [1079, 24] on span "Save" at bounding box center [1091, 21] width 25 height 13
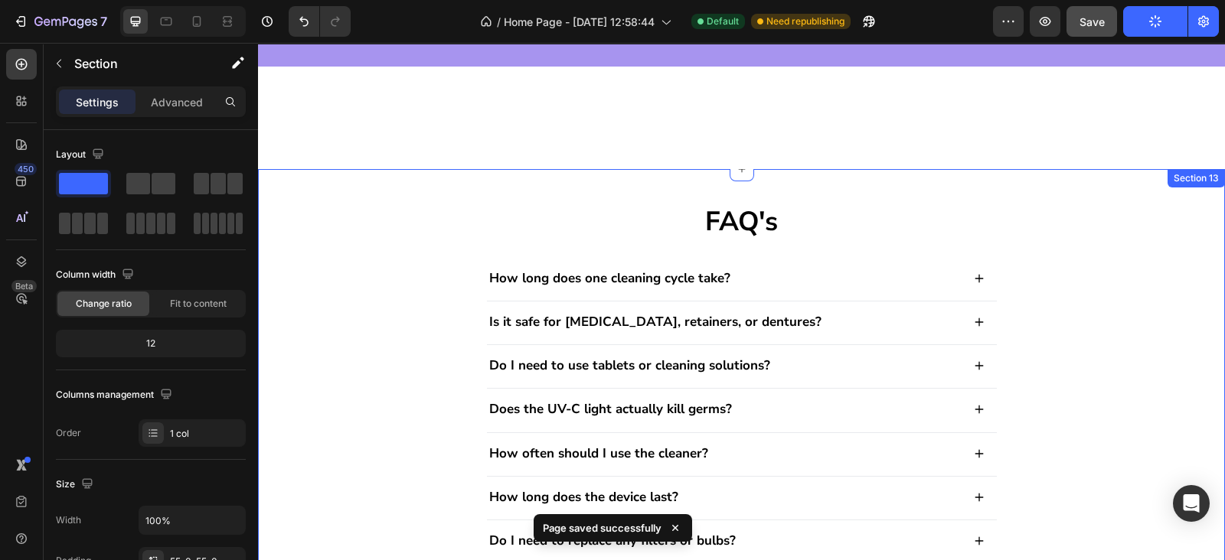
scroll to position [4688, 0]
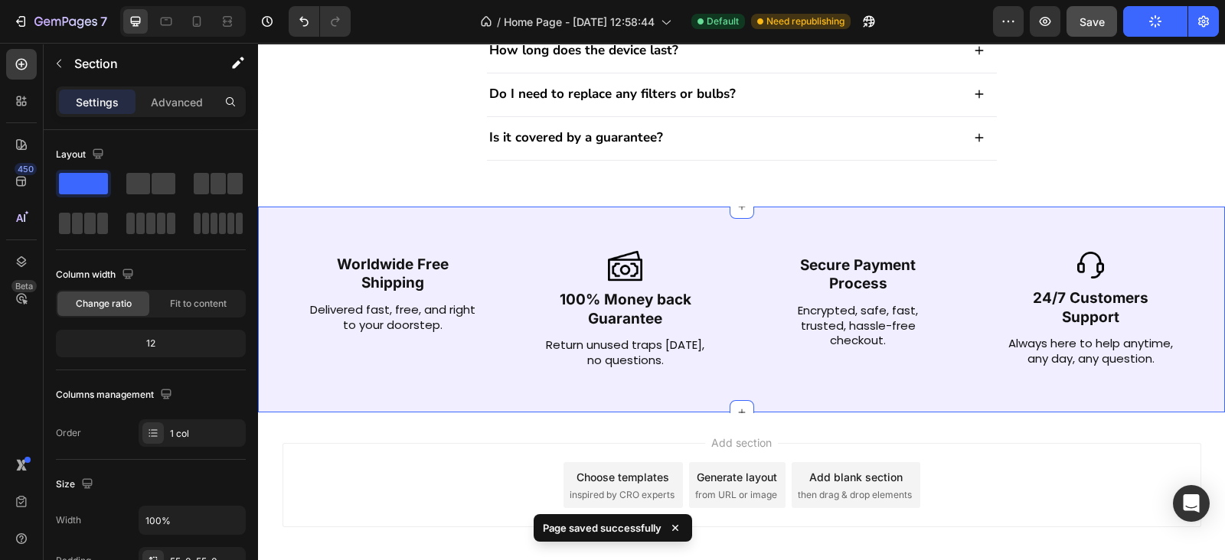
click at [1085, 225] on div "Image Worldwide Free Shipping Text Block Delivered fast, free, and right to you…" at bounding box center [741, 310] width 967 height 206
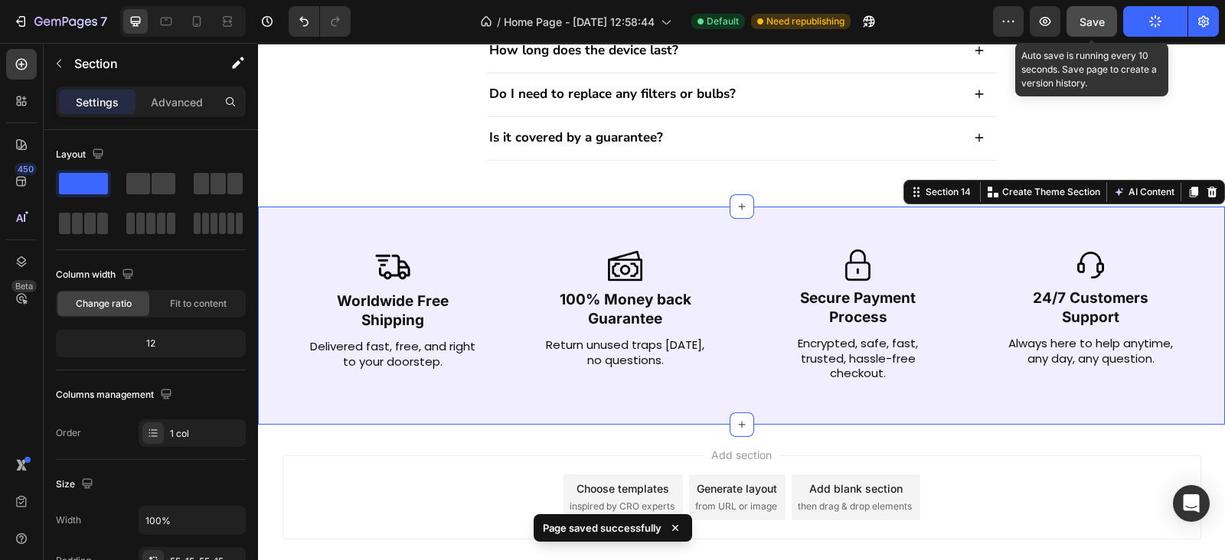
click at [1098, 28] on div "Save" at bounding box center [1091, 22] width 25 height 16
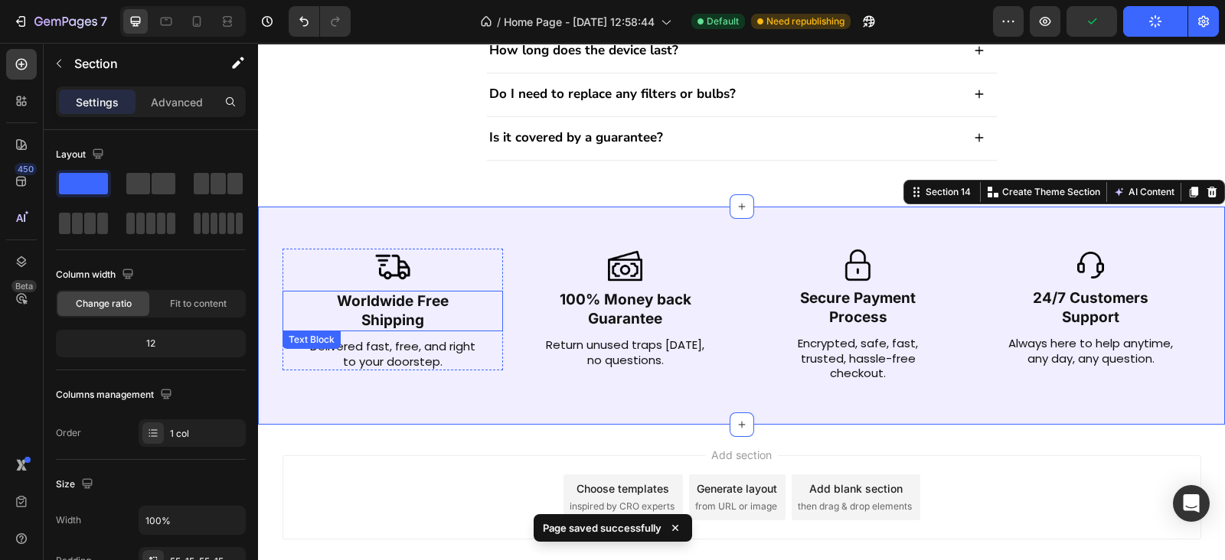
click at [376, 302] on p "Worldwide Free Shipping" at bounding box center [392, 311] width 217 height 38
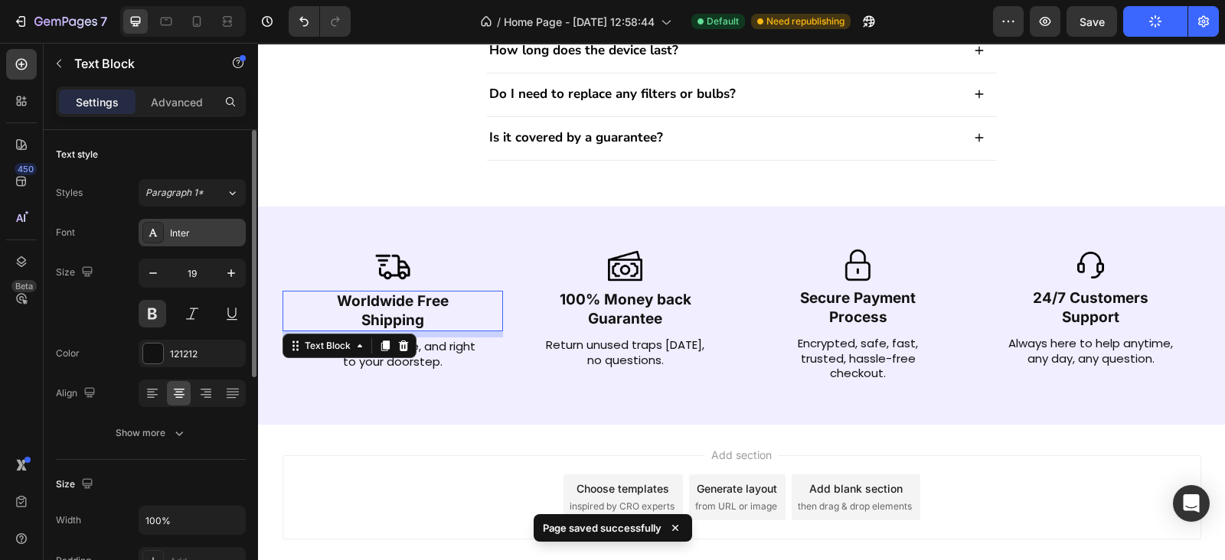
click at [203, 234] on div "Inter" at bounding box center [206, 234] width 72 height 14
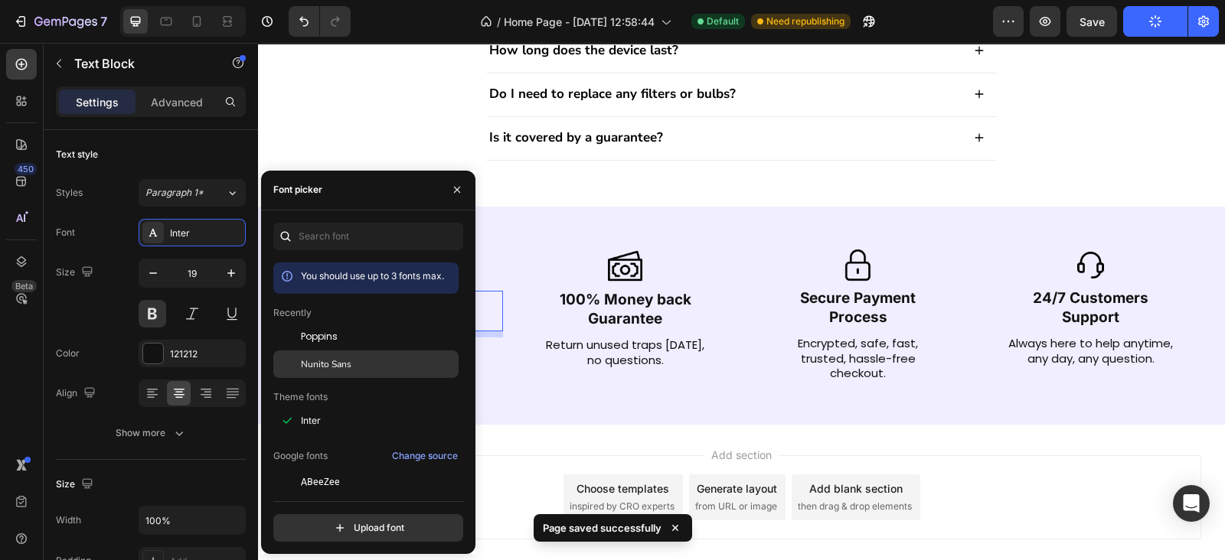
click at [325, 357] on span "Nunito Sans" at bounding box center [326, 364] width 51 height 14
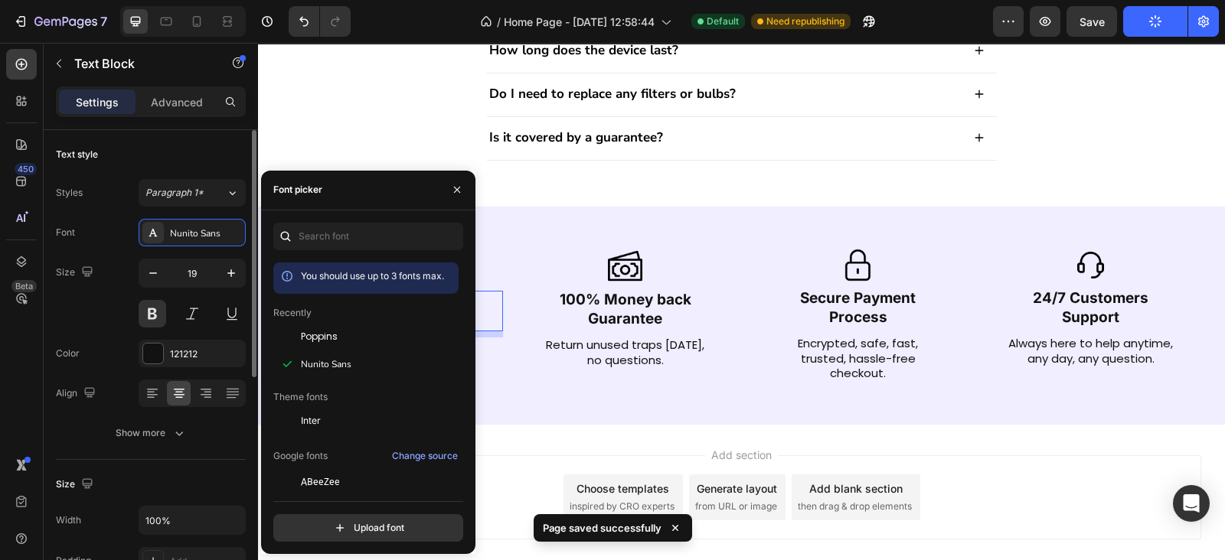
click at [112, 304] on div "Size 19" at bounding box center [151, 293] width 190 height 69
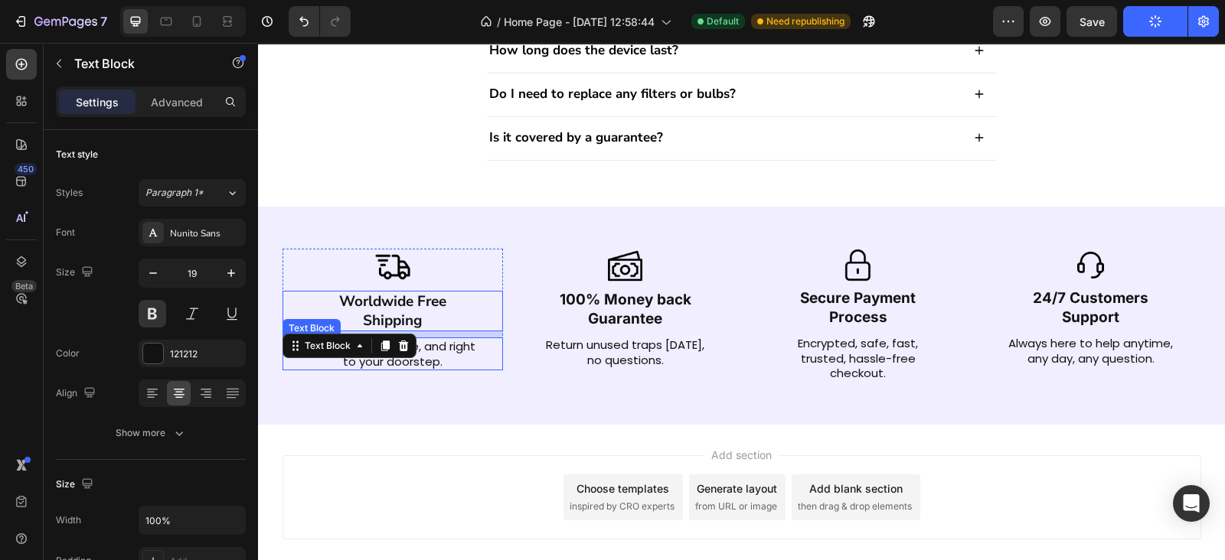
click at [435, 342] on p "Delivered fast, free, and right to your doorstep." at bounding box center [392, 354] width 167 height 30
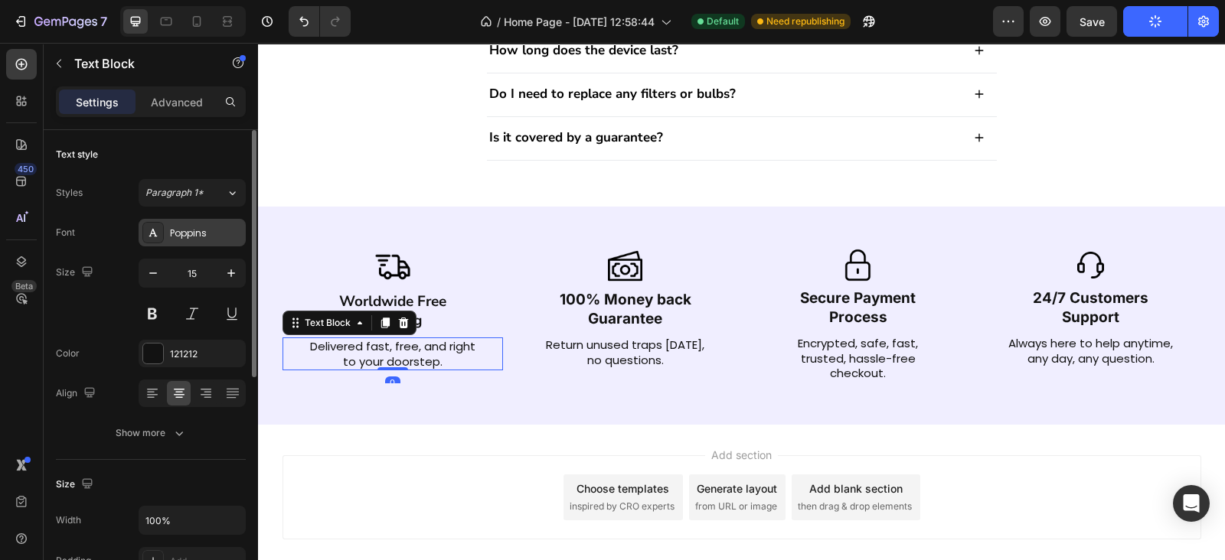
click at [180, 239] on div "Poppins" at bounding box center [206, 234] width 72 height 14
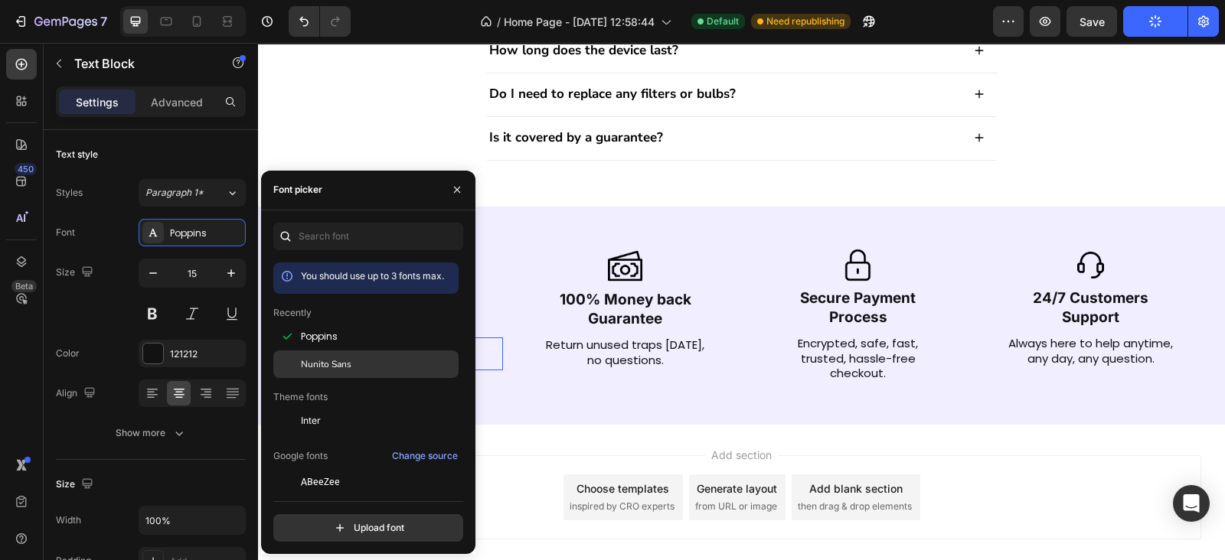
click at [357, 369] on div "Nunito Sans" at bounding box center [378, 364] width 155 height 14
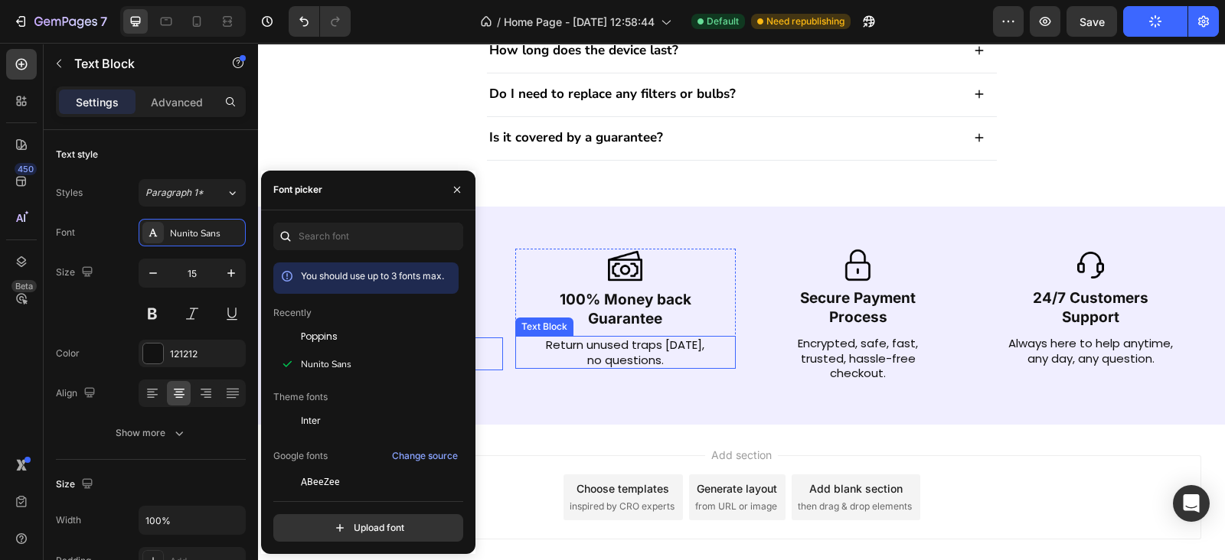
click at [641, 347] on p "Return unused traps within 60 days, no questions." at bounding box center [625, 353] width 167 height 30
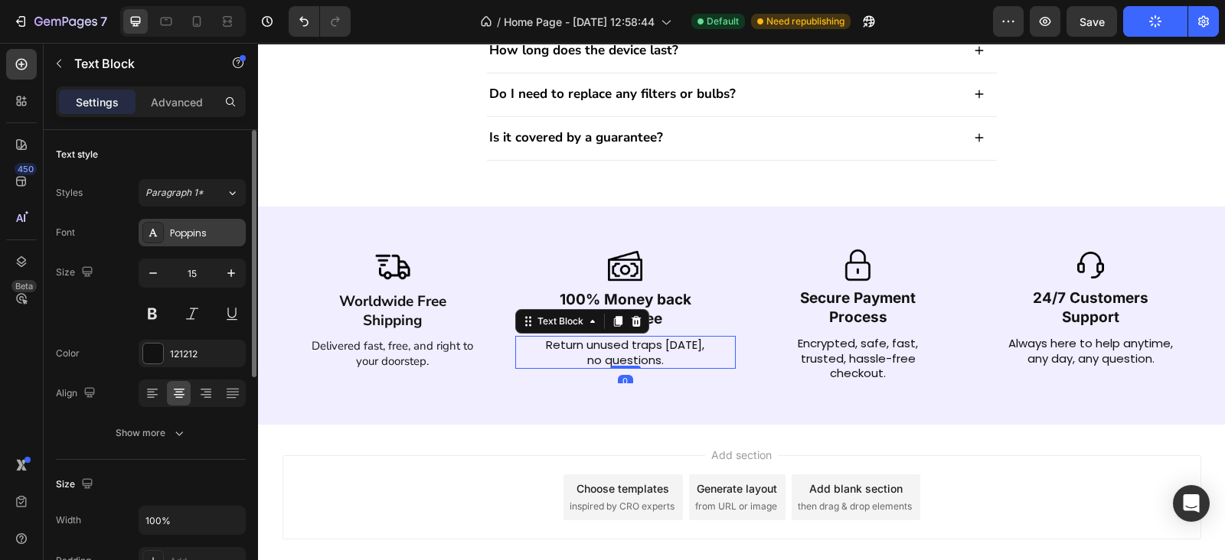
click at [189, 229] on div "Poppins" at bounding box center [206, 234] width 72 height 14
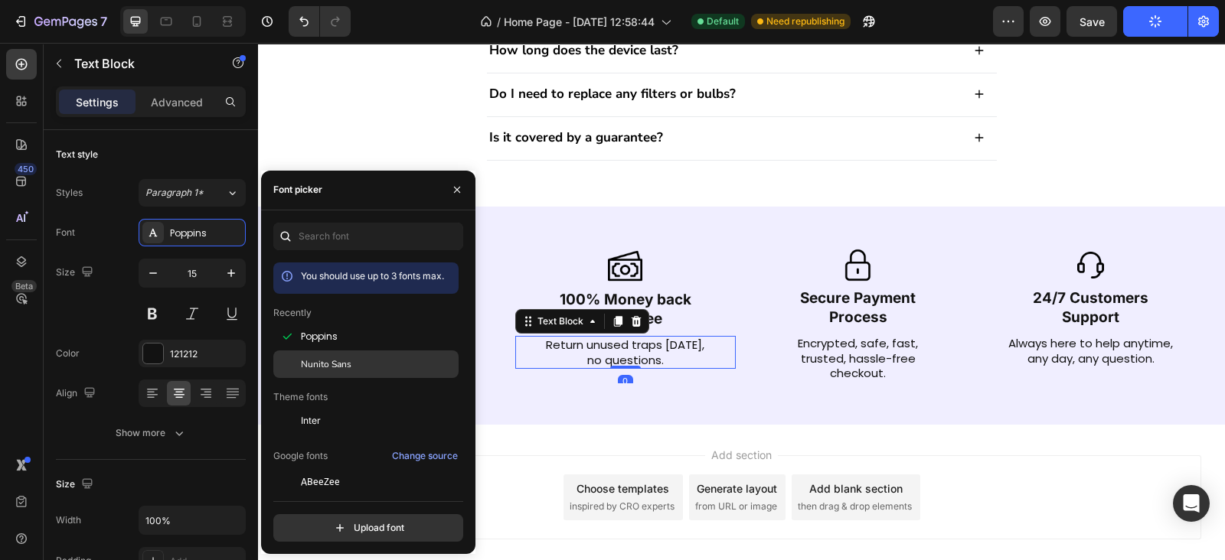
click at [375, 360] on div "Nunito Sans" at bounding box center [378, 364] width 155 height 14
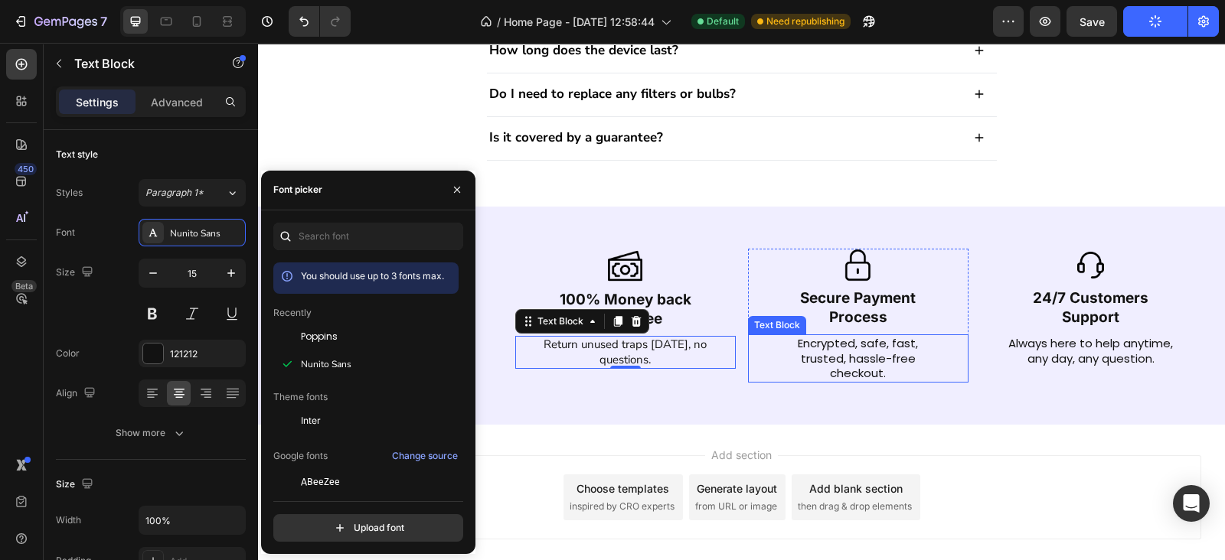
click at [883, 336] on p "Encrypted, safe, fast, trusted, hassle-free checkout." at bounding box center [858, 358] width 167 height 45
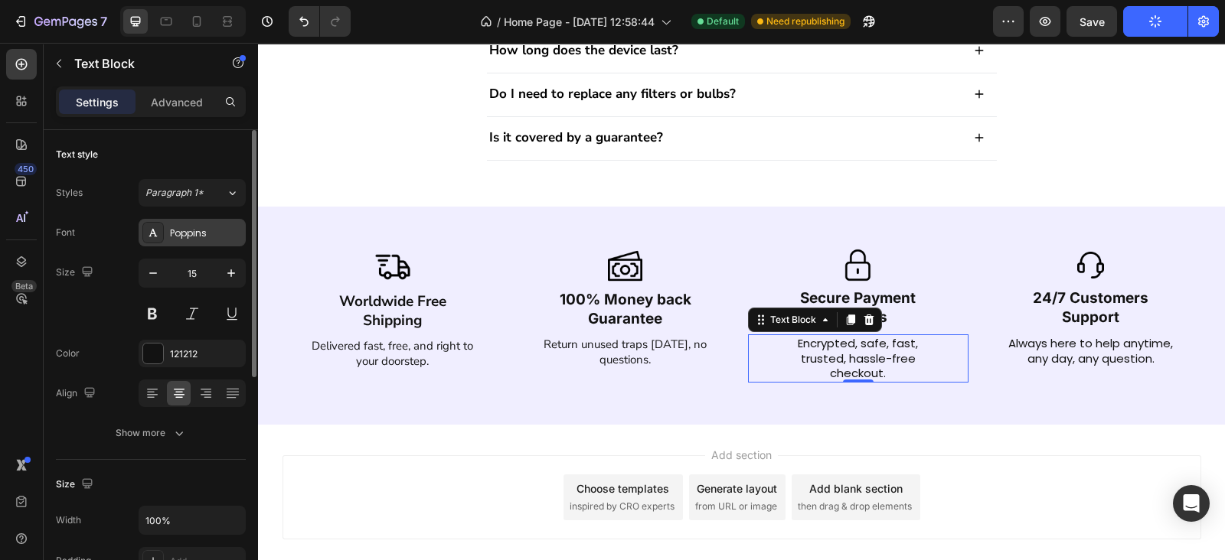
click at [186, 234] on div "Poppins" at bounding box center [206, 234] width 72 height 14
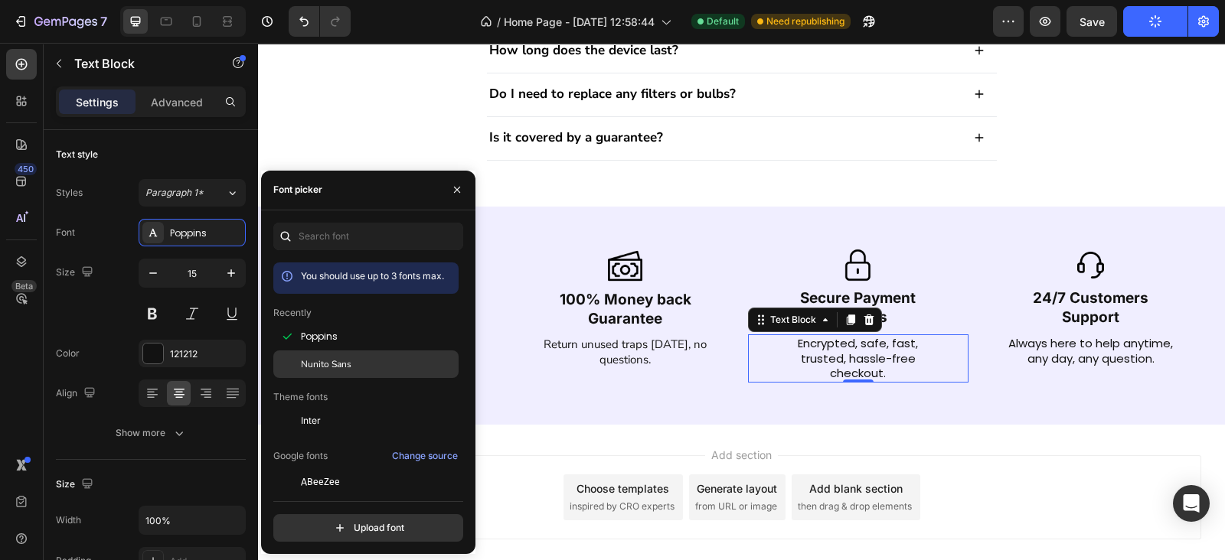
click at [321, 357] on span "Nunito Sans" at bounding box center [326, 364] width 51 height 14
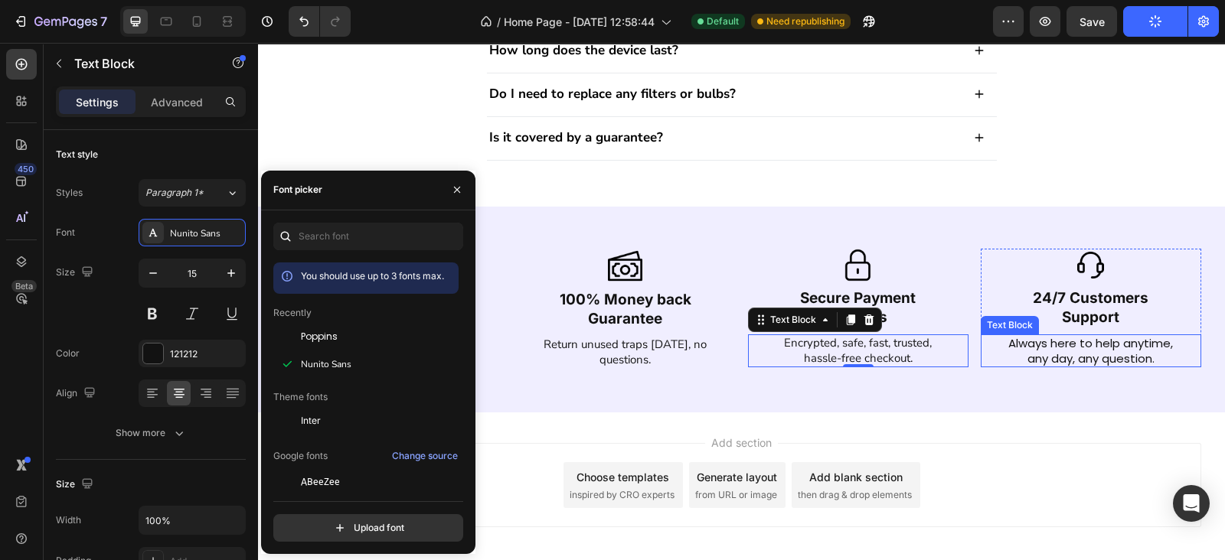
click at [1077, 345] on p "Always here to help anytime, any day, any question." at bounding box center [1090, 351] width 167 height 30
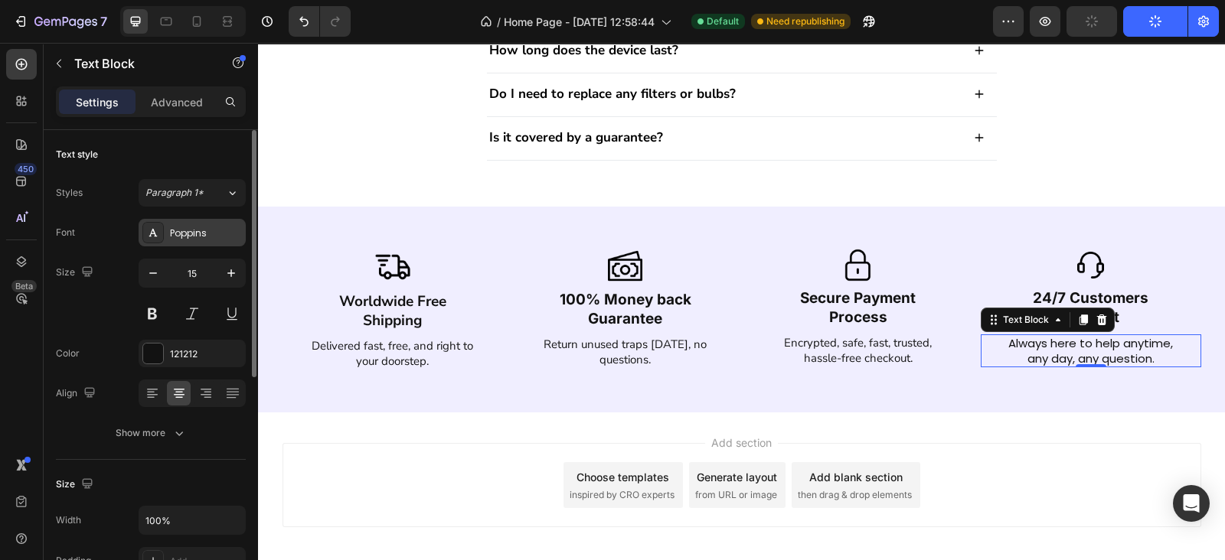
click at [180, 240] on div "Poppins" at bounding box center [192, 233] width 107 height 28
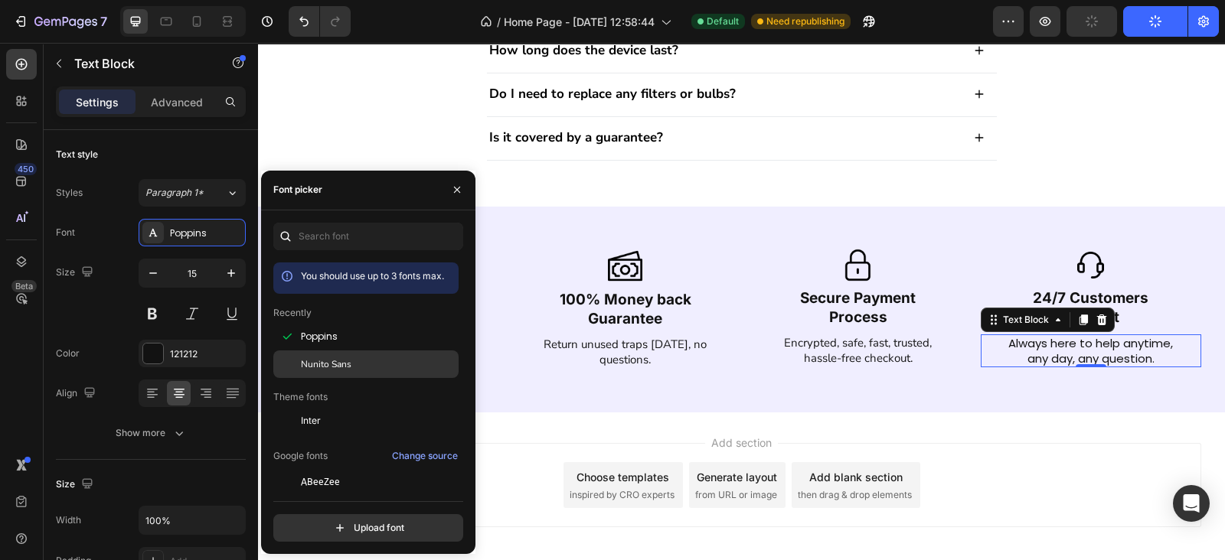
click at [332, 364] on span "Nunito Sans" at bounding box center [326, 364] width 51 height 14
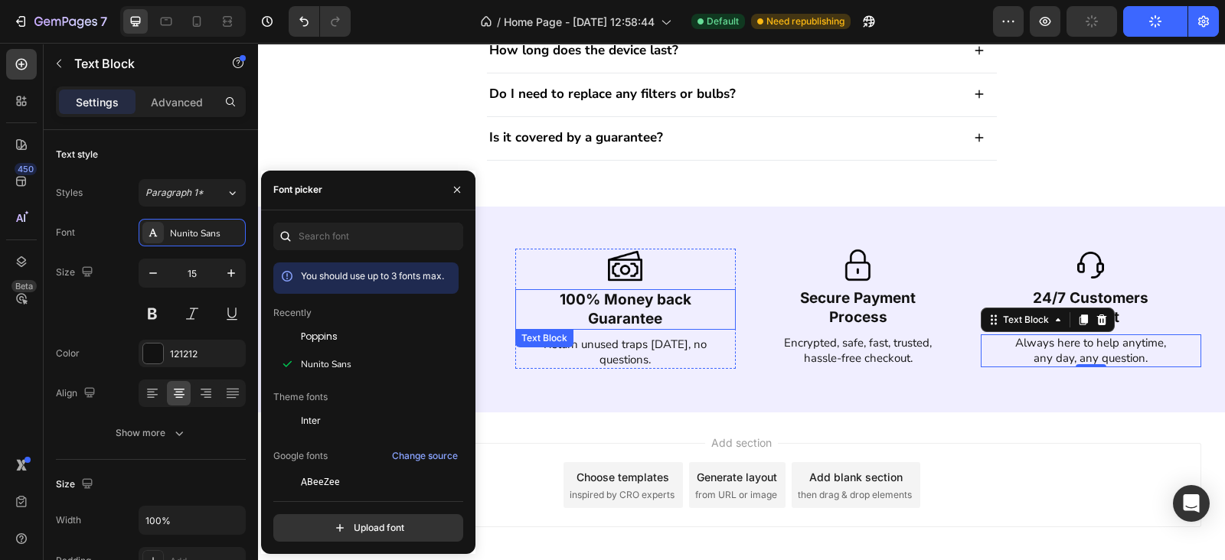
click at [621, 312] on p "Guarantee" at bounding box center [625, 319] width 217 height 19
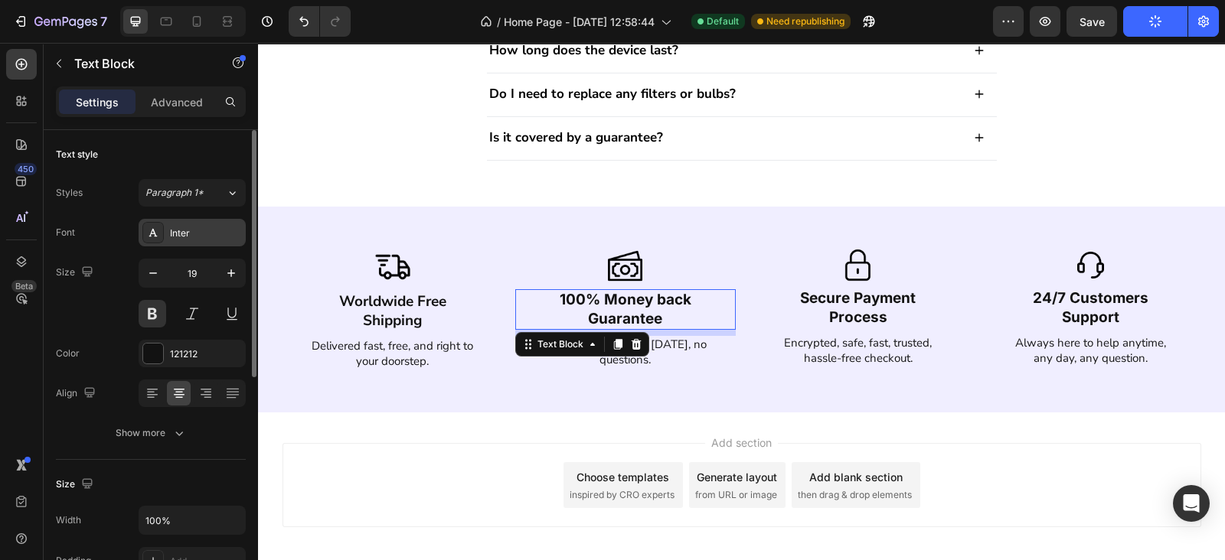
click at [199, 239] on div "Inter" at bounding box center [206, 234] width 72 height 14
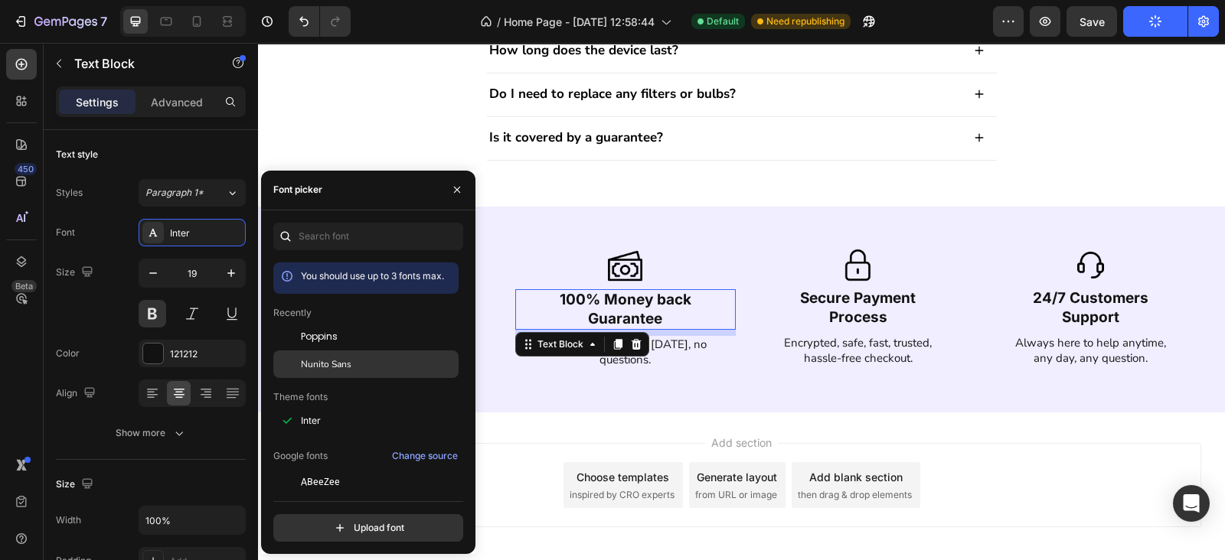
click at [322, 364] on span "Nunito Sans" at bounding box center [326, 364] width 51 height 14
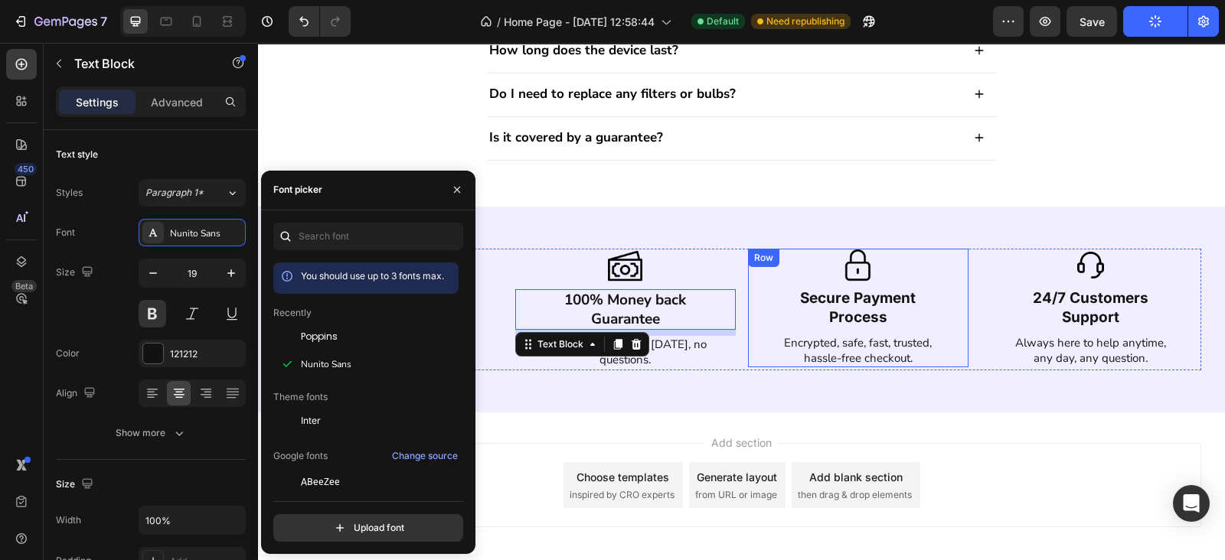
click at [871, 327] on div "Image Secure Payment Process Text Block Encrypted, safe, fast, trusted, hassle-…" at bounding box center [858, 308] width 220 height 119
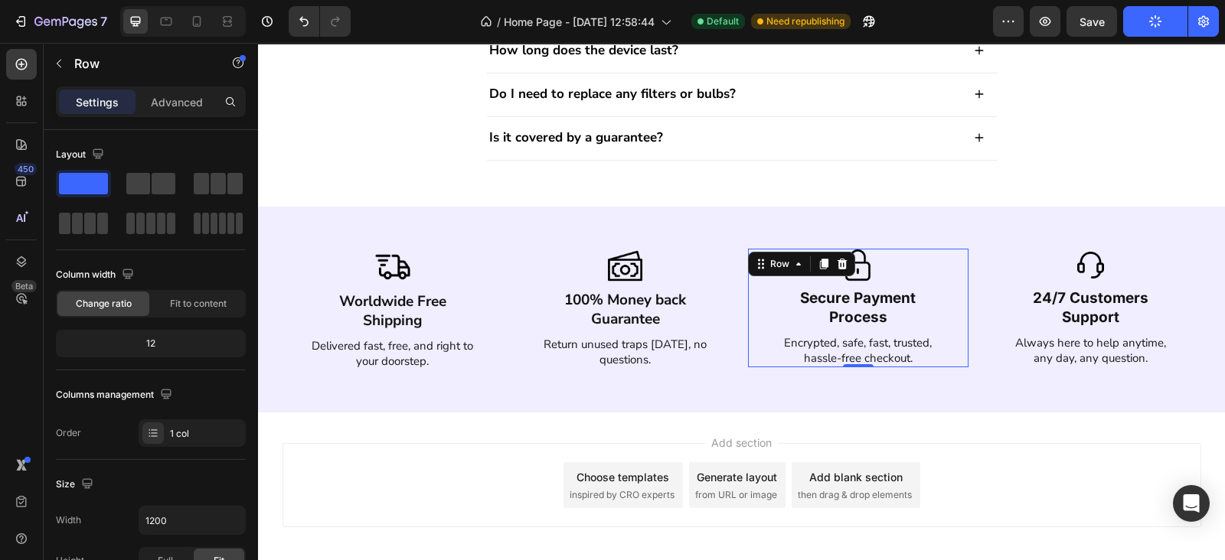
click at [863, 318] on p "Process" at bounding box center [857, 317] width 217 height 19
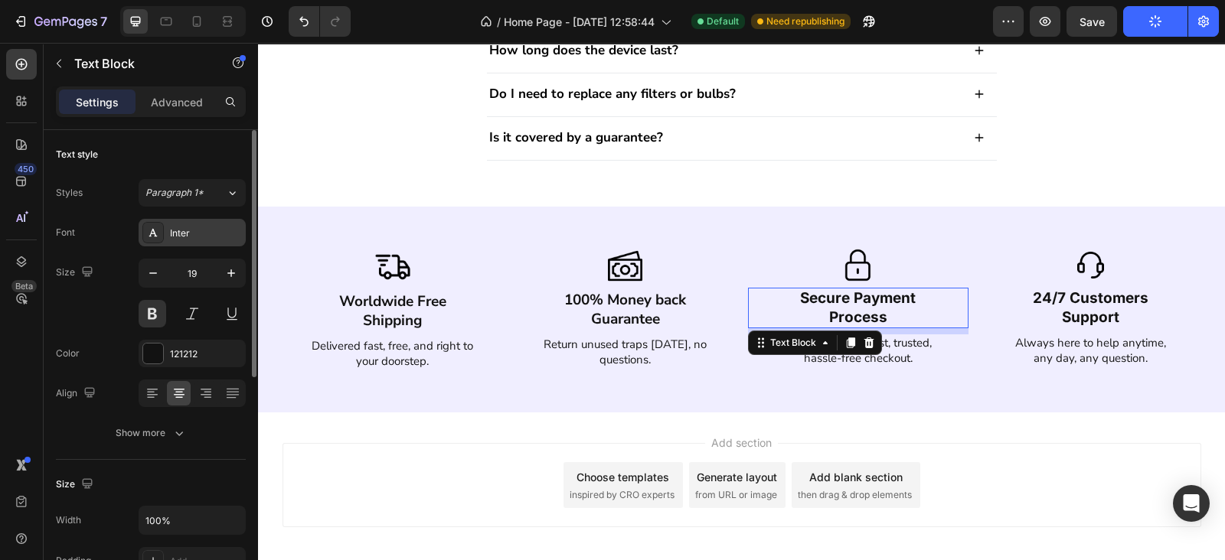
click at [203, 224] on div "Inter" at bounding box center [192, 233] width 107 height 28
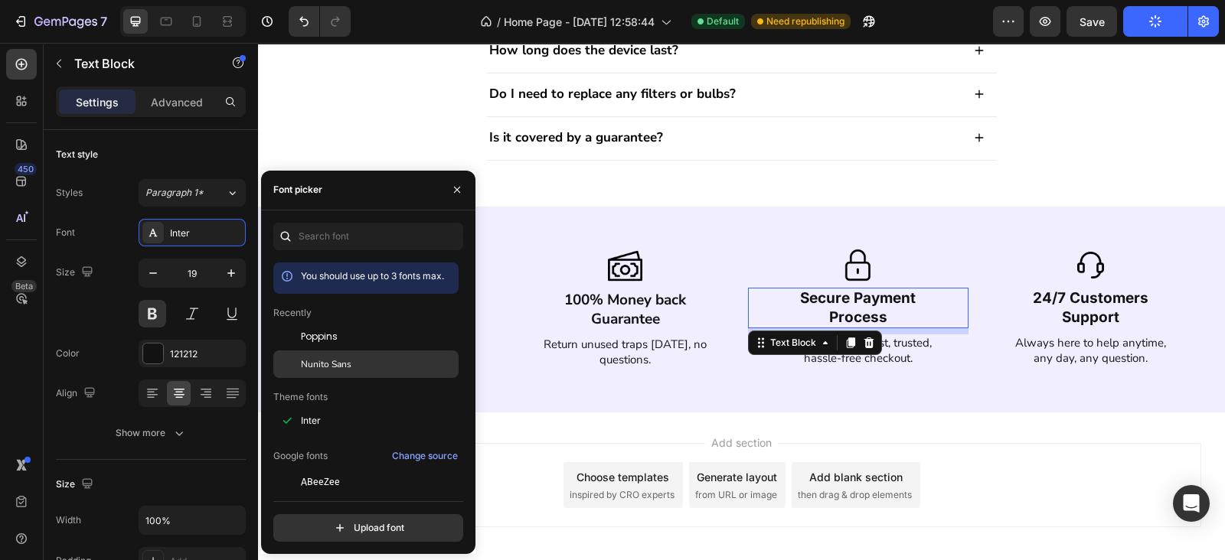
click at [333, 363] on span "Nunito Sans" at bounding box center [326, 364] width 51 height 14
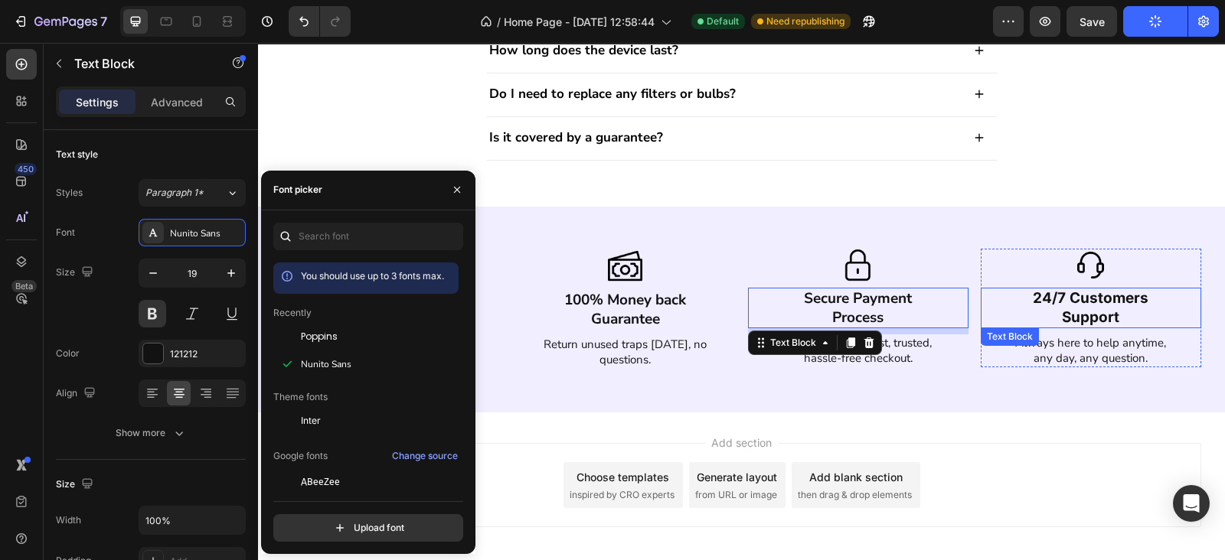
click at [1063, 308] on p "Support" at bounding box center [1090, 317] width 217 height 19
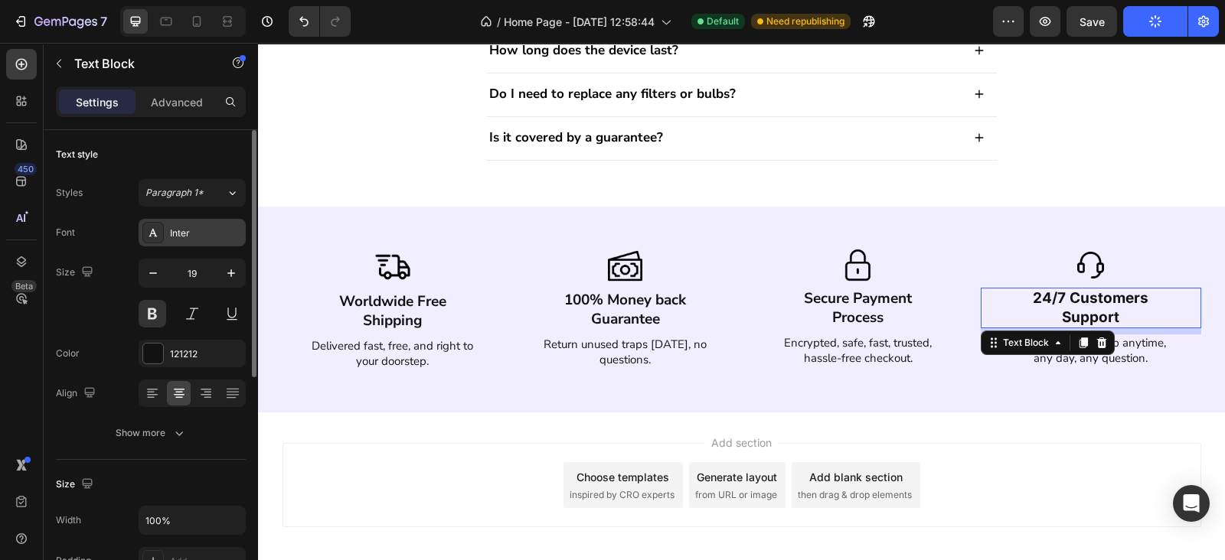
click at [188, 237] on div "Inter" at bounding box center [206, 234] width 72 height 14
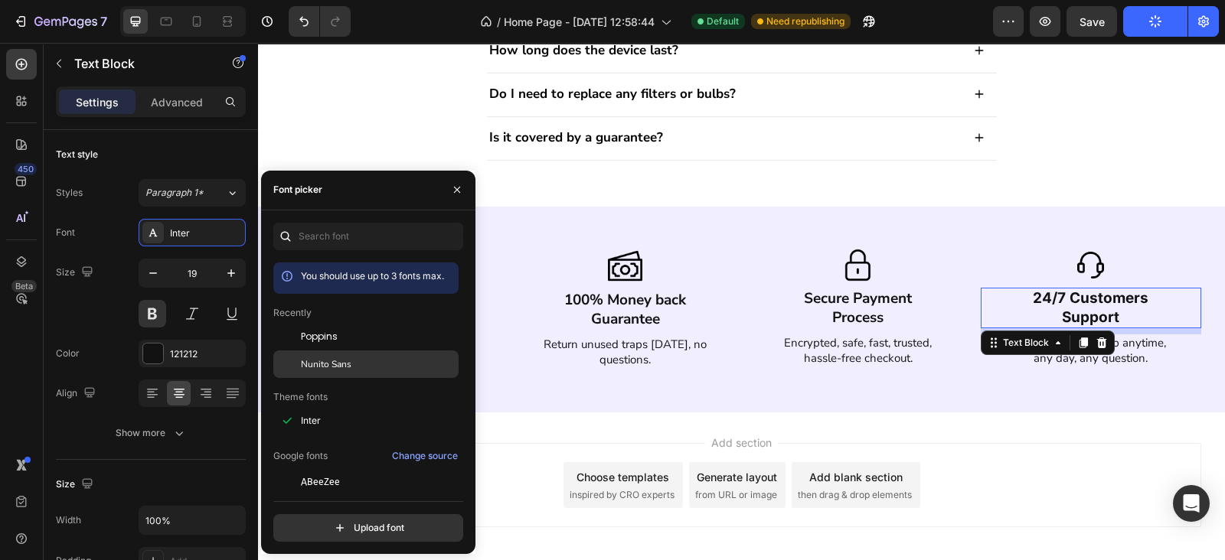
click at [354, 360] on div "Nunito Sans" at bounding box center [378, 364] width 155 height 14
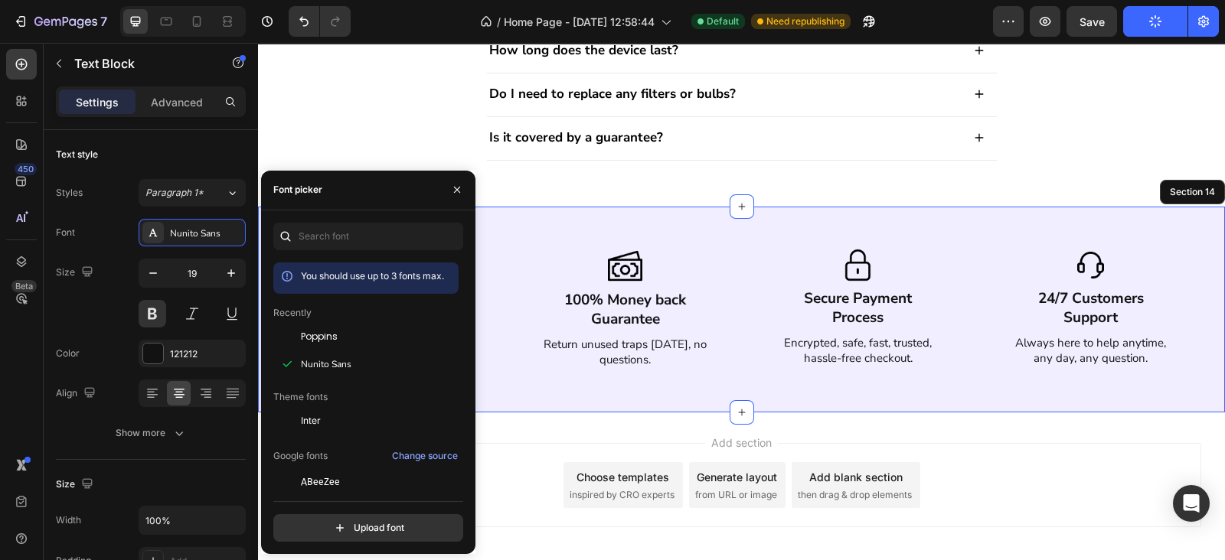
click at [679, 240] on div "Image Worldwide Free Shipping Text Block Delivered fast, free, and right to you…" at bounding box center [741, 310] width 967 height 206
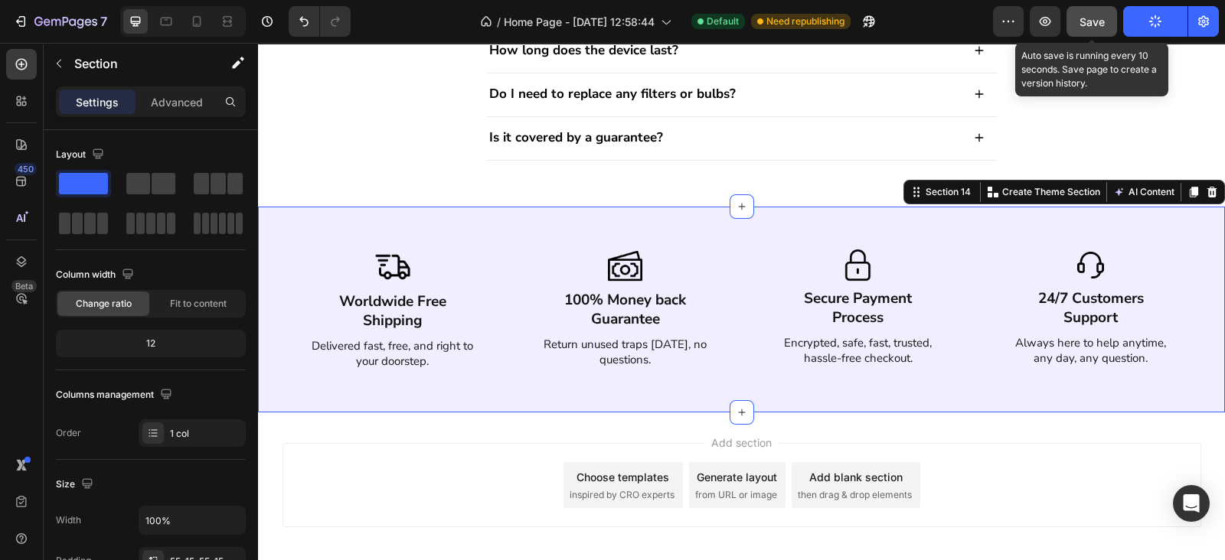
click at [1104, 21] on span "Save" at bounding box center [1091, 21] width 25 height 13
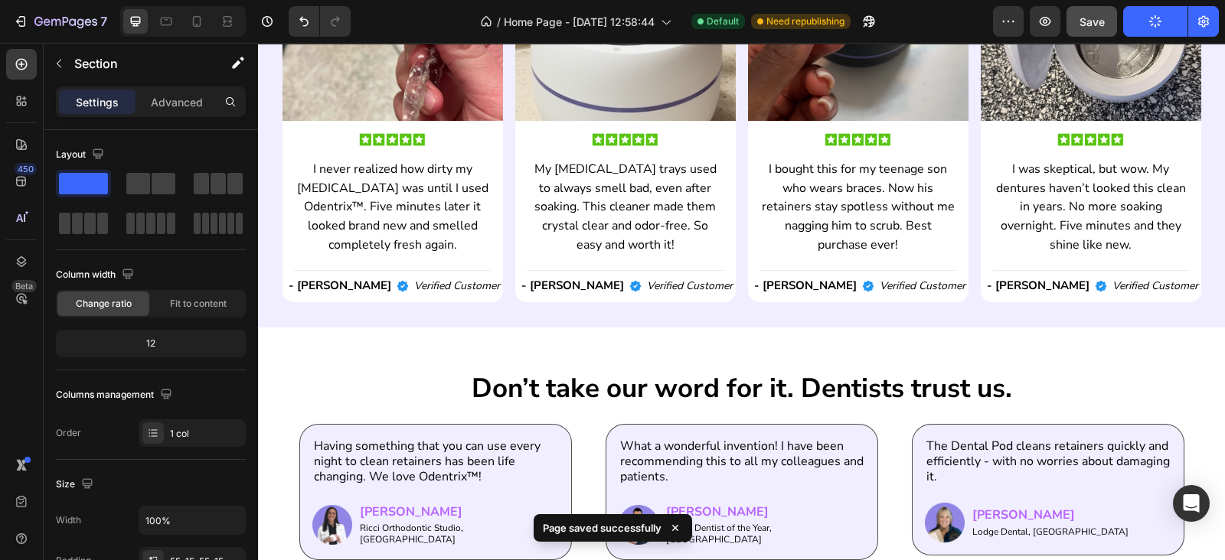
scroll to position [3125, 0]
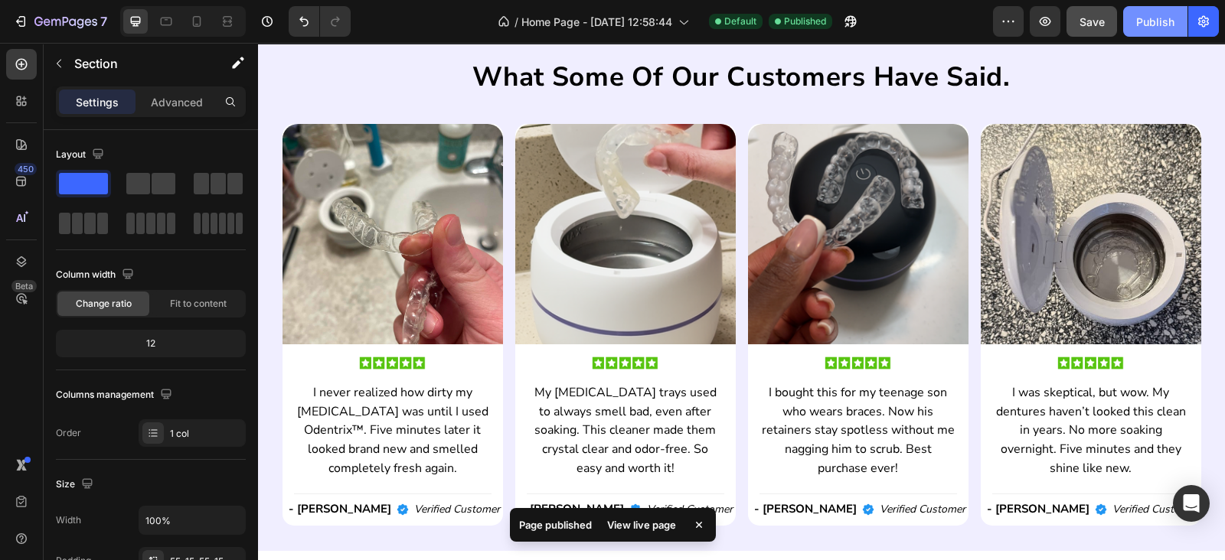
click at [1151, 31] on button "Publish" at bounding box center [1155, 21] width 64 height 31
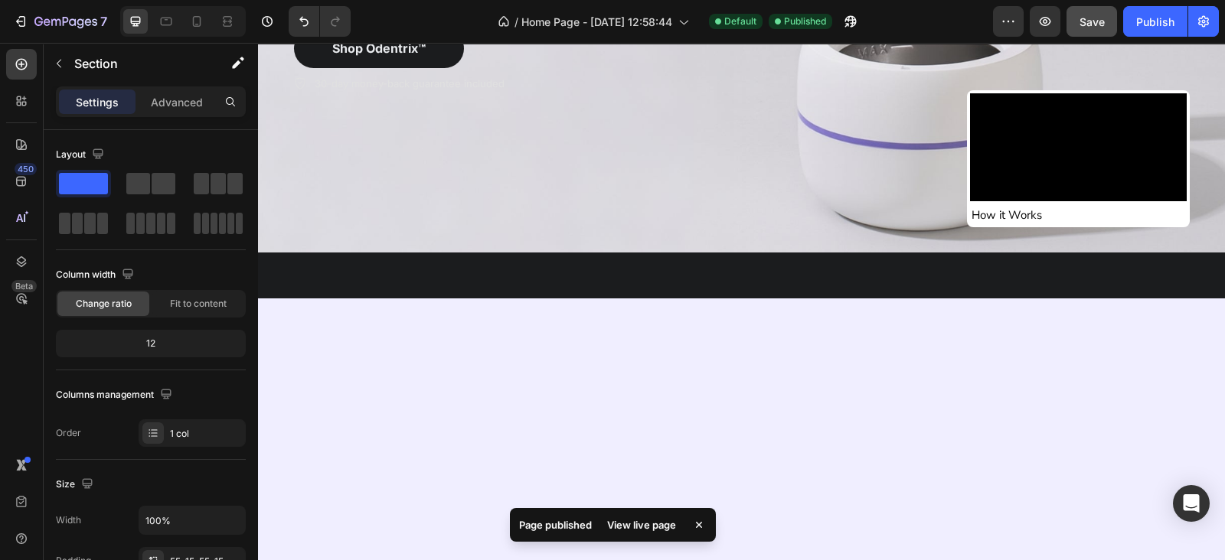
scroll to position [0, 0]
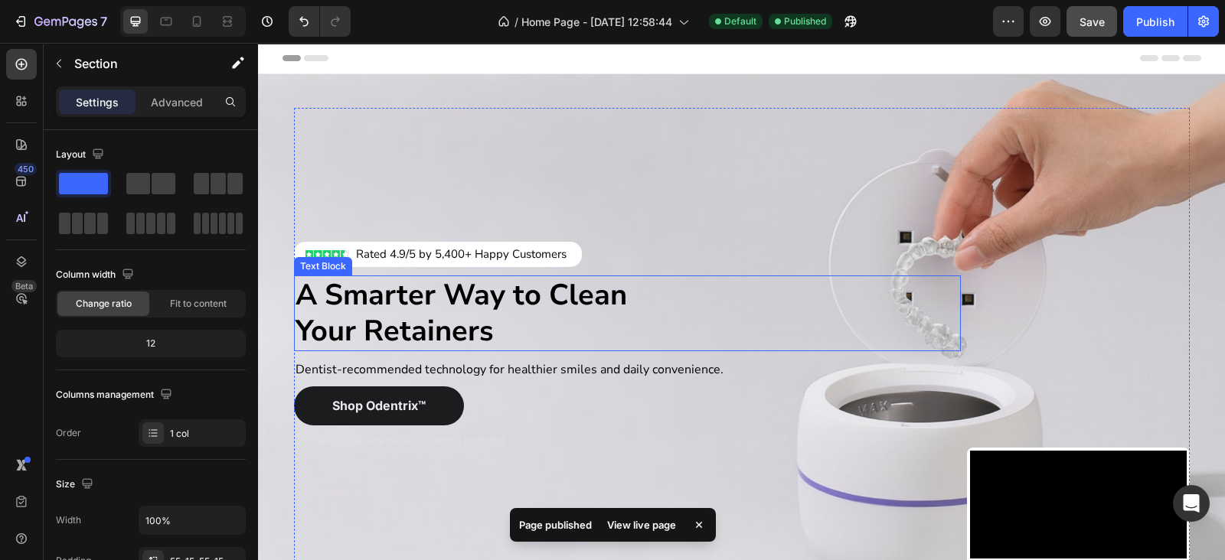
click at [421, 318] on p "Your Retainers" at bounding box center [627, 331] width 664 height 37
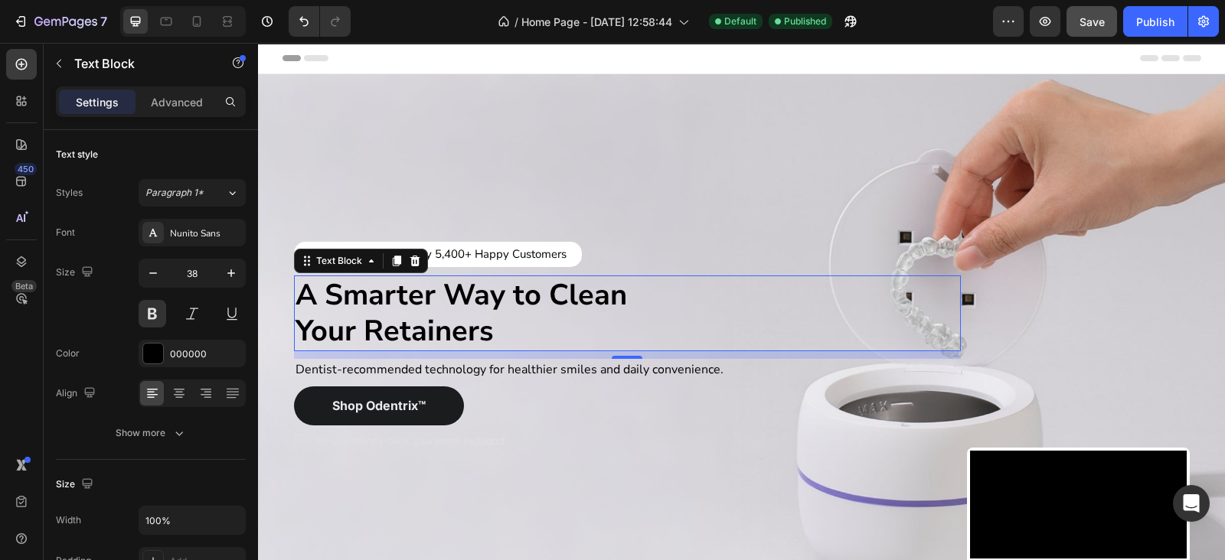
click at [550, 282] on p "A Smarter Way to Clean" at bounding box center [627, 295] width 664 height 37
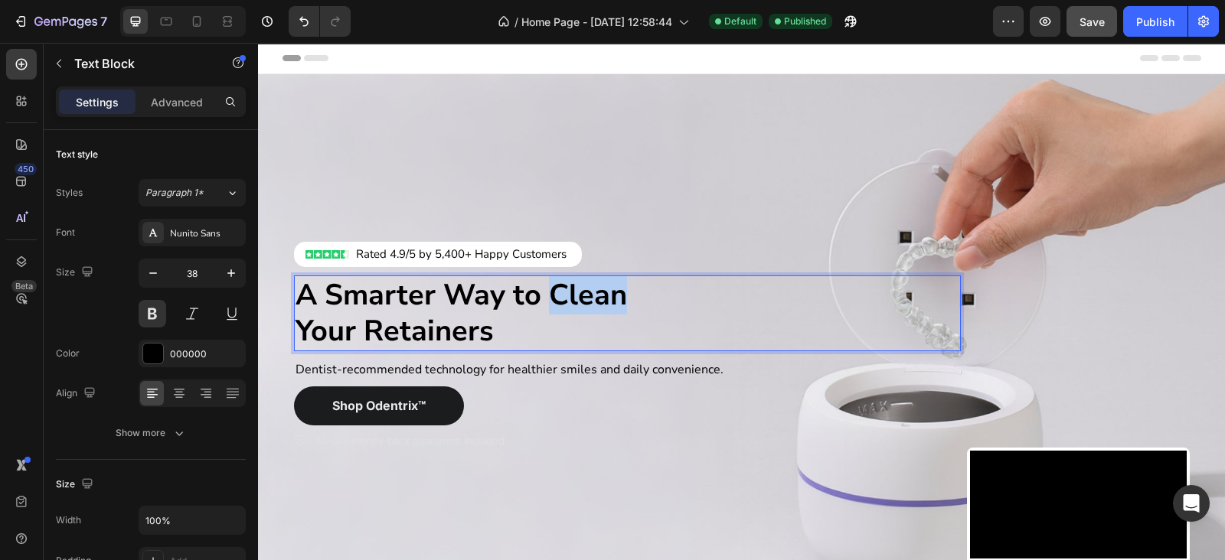
drag, startPoint x: 548, startPoint y: 285, endPoint x: 621, endPoint y: 288, distance: 72.8
click at [621, 288] on p "A Smarter Way to Clean" at bounding box center [627, 295] width 664 height 37
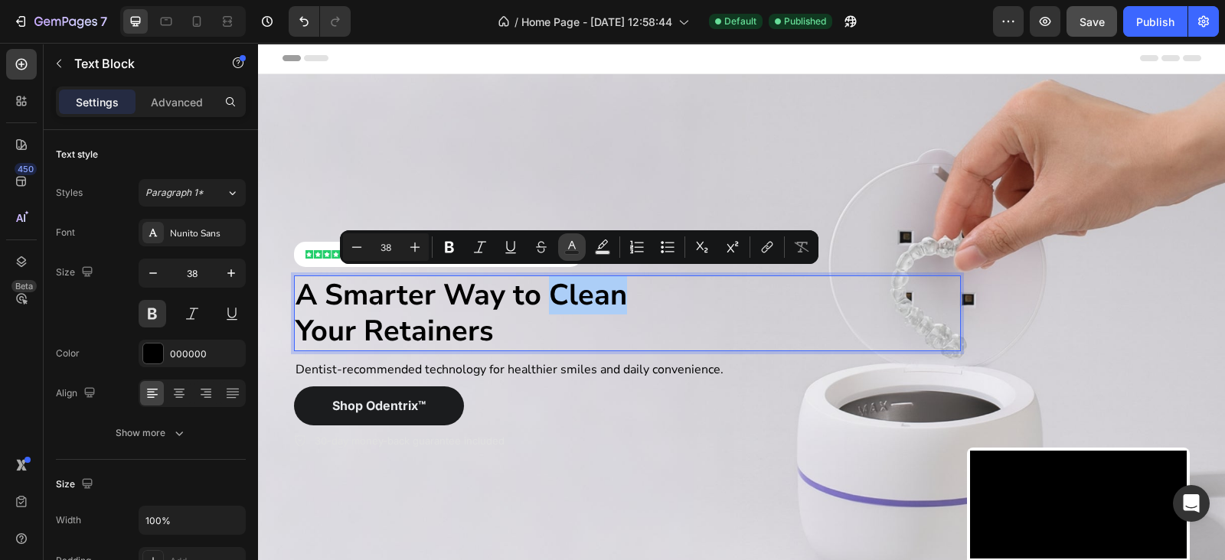
click at [570, 254] on rect "Editor contextual toolbar" at bounding box center [572, 253] width 15 height 4
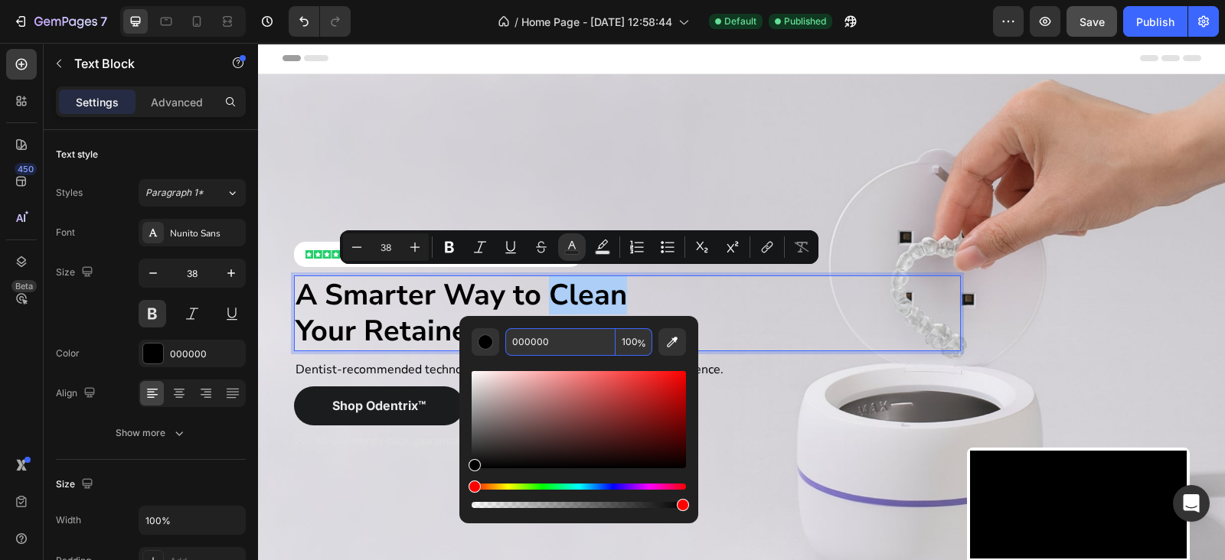
click at [590, 343] on input "000000" at bounding box center [560, 342] width 110 height 28
paste input "#B863FF"
type input "B863FF"
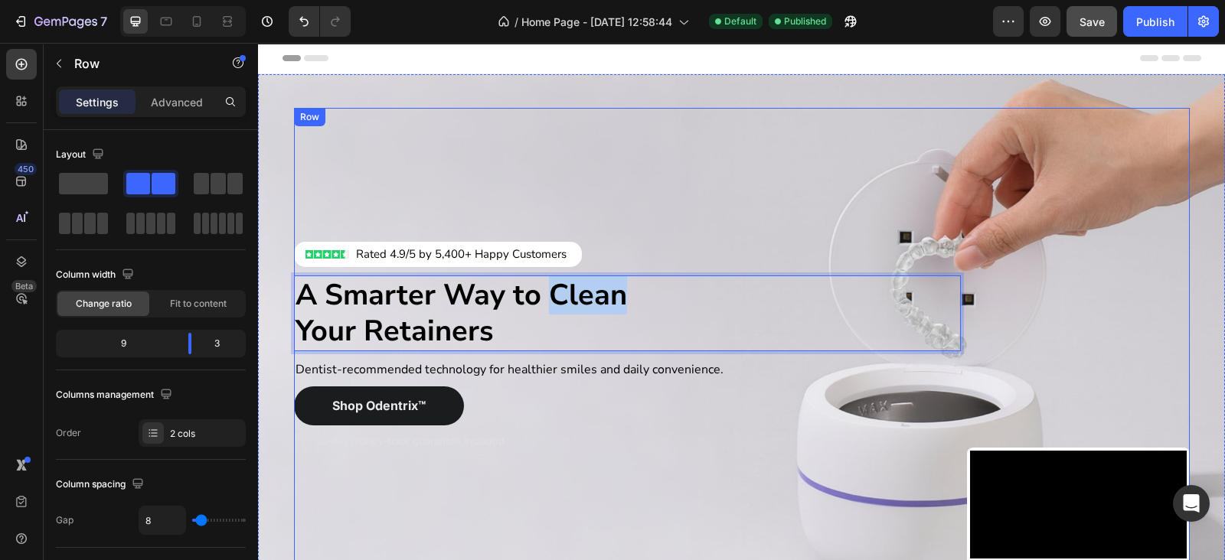
click at [572, 184] on div "Image Rated 4.9/5 by 5,400+ Happy Customers Text Block Row Row Row A Smarter Wa…" at bounding box center [627, 347] width 667 height 478
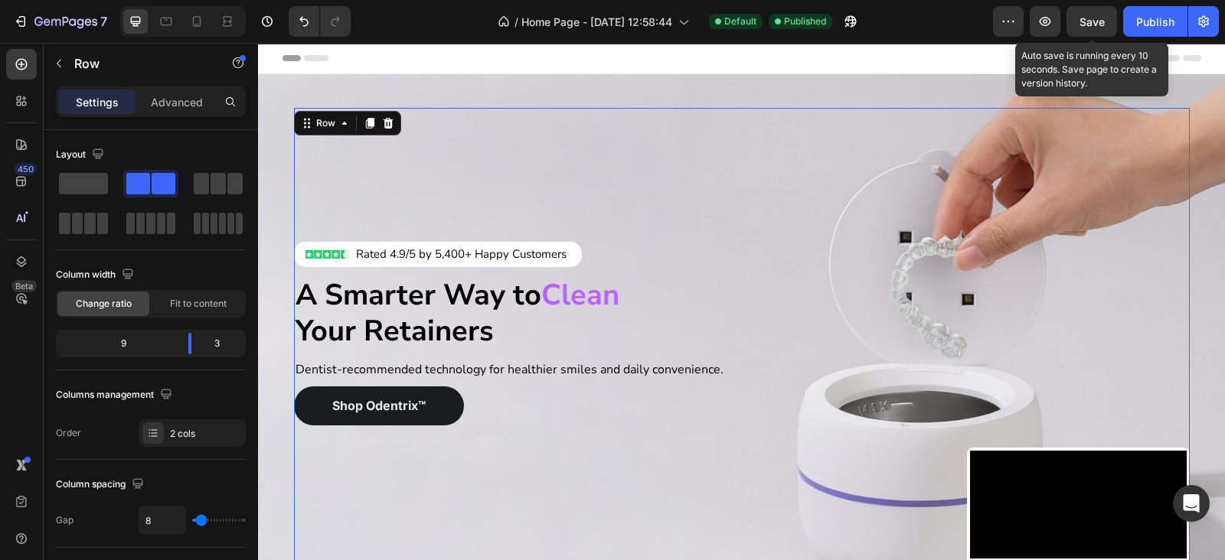
click at [1079, 18] on button "Save" at bounding box center [1091, 21] width 51 height 31
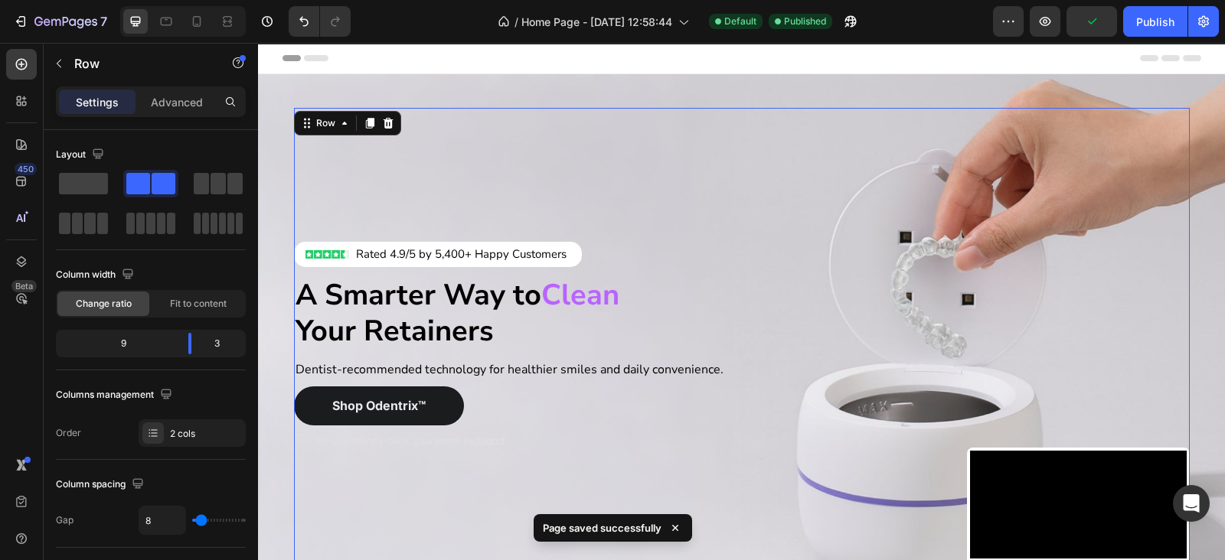
drag, startPoint x: 1155, startPoint y: 19, endPoint x: 1045, endPoint y: 39, distance: 111.2
click at [1149, 21] on div "Publish" at bounding box center [1155, 22] width 38 height 16
click at [819, 83] on div "Image Rated 4.9/5 by 5,400+ Happy Customers Text Block Row Row Row A Smarter Wa…" at bounding box center [741, 346] width 918 height 527
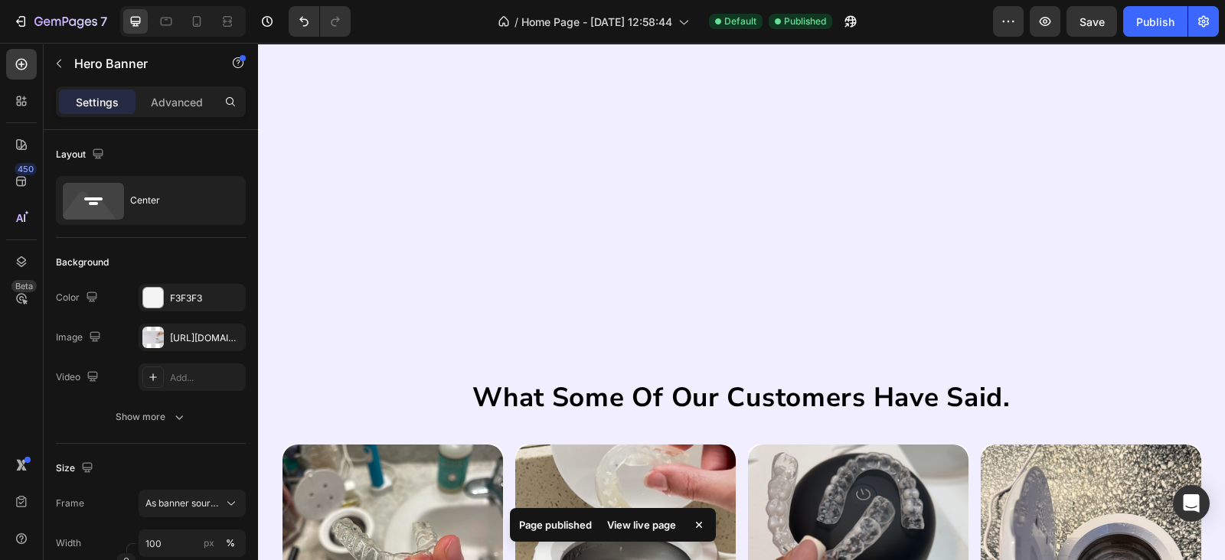
scroll to position [3571, 0]
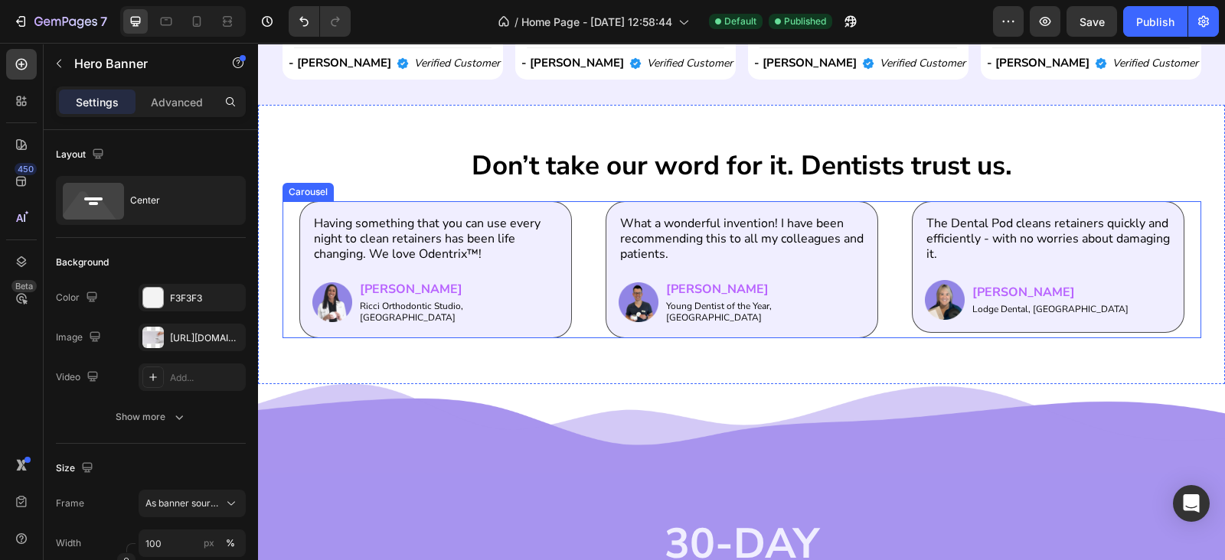
click at [582, 318] on div "Having something that you can use every night to clean retainers has been life …" at bounding box center [741, 269] width 885 height 137
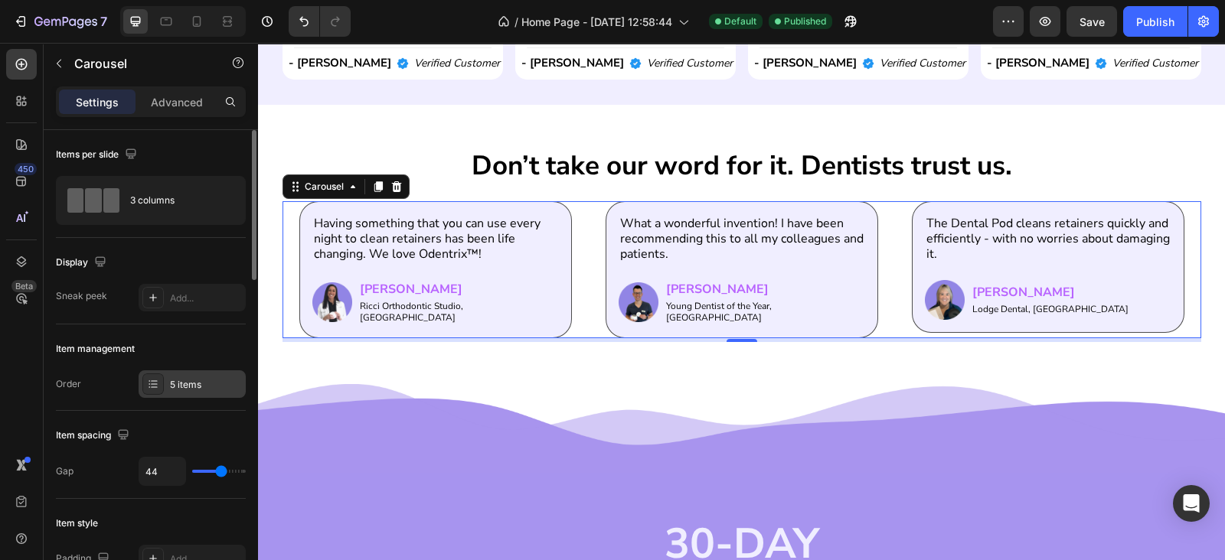
click at [177, 385] on div "5 items" at bounding box center [206, 385] width 72 height 14
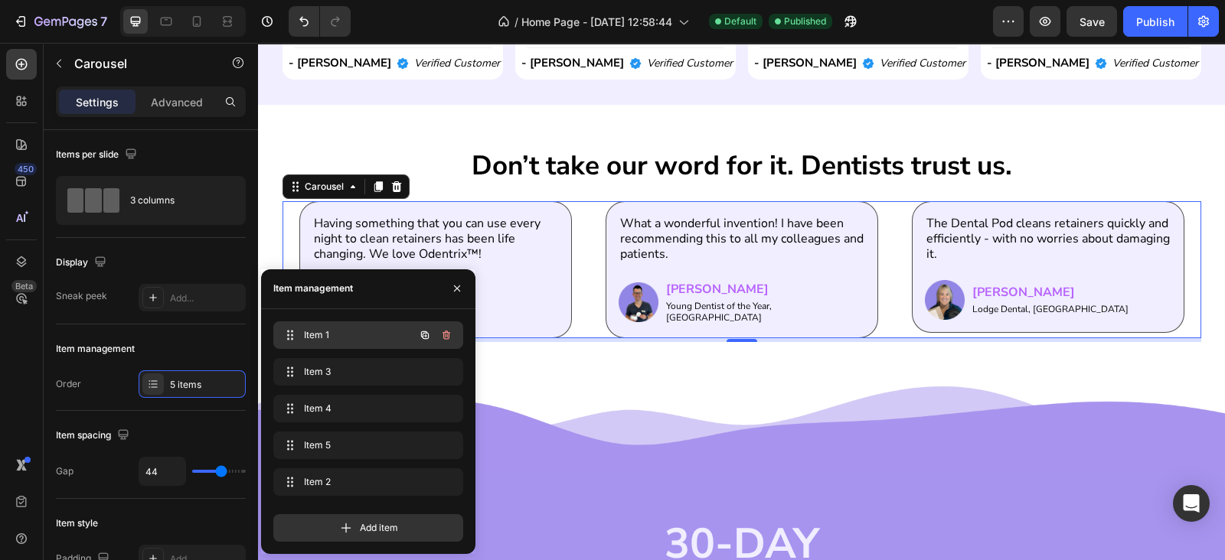
click at [360, 334] on span "Item 1" at bounding box center [347, 335] width 86 height 14
click at [352, 374] on span "Item 3" at bounding box center [347, 372] width 86 height 14
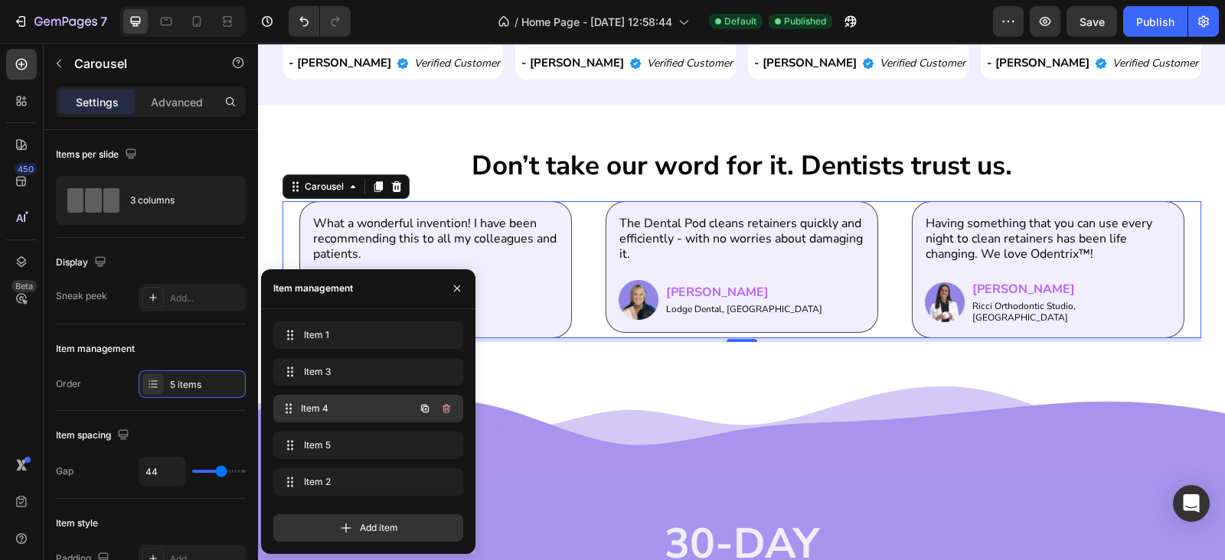
click at [352, 403] on span "Item 4" at bounding box center [357, 409] width 113 height 14
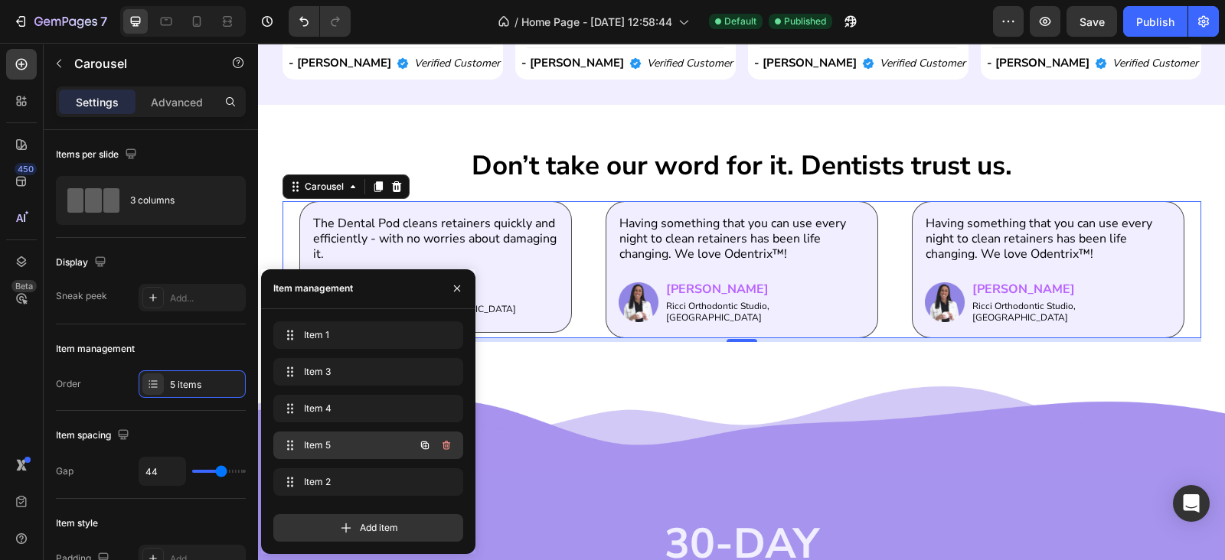
click at [354, 439] on span "Item 5" at bounding box center [347, 446] width 86 height 14
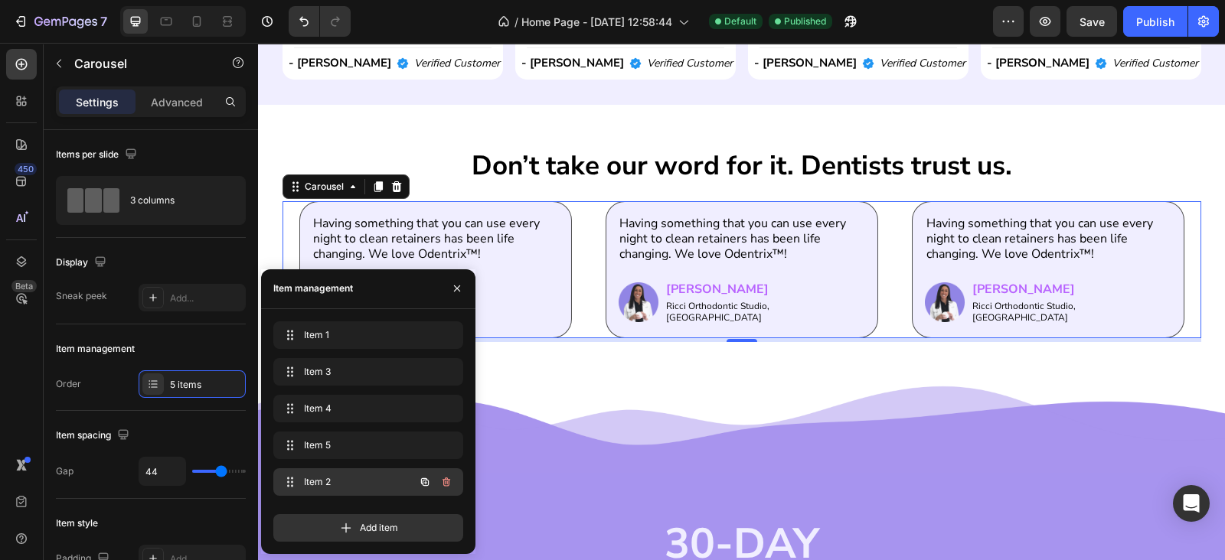
click at [354, 484] on span "Item 2" at bounding box center [347, 482] width 86 height 14
click at [445, 483] on icon "button" at bounding box center [445, 483] width 1 height 4
click at [445, 483] on div "Delete" at bounding box center [436, 482] width 28 height 14
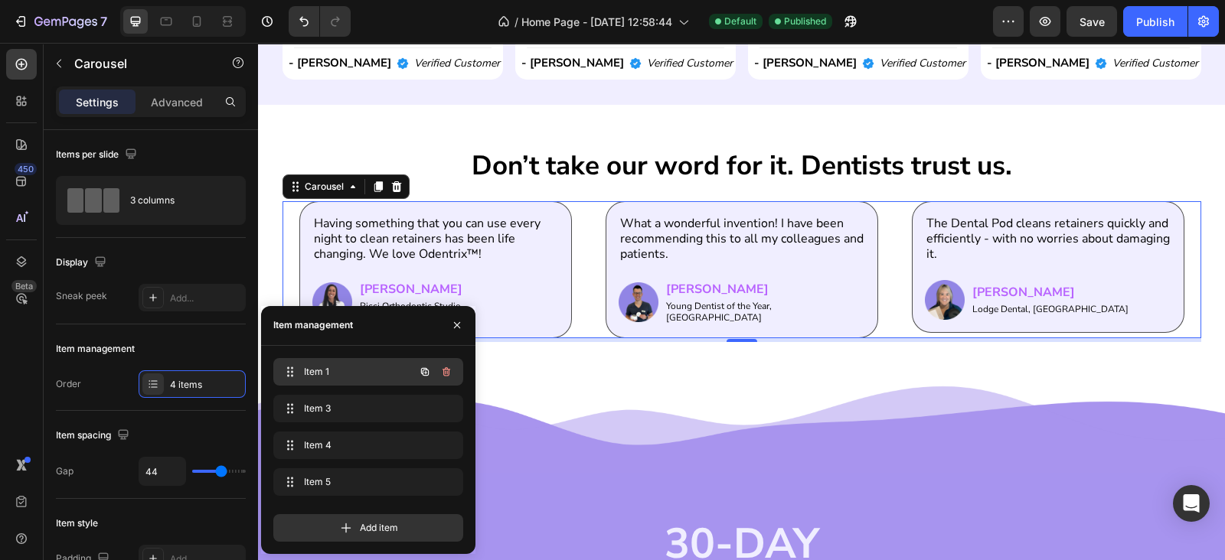
click at [360, 376] on span "Item 1" at bounding box center [347, 372] width 86 height 14
click at [354, 372] on span "Item 1" at bounding box center [347, 372] width 86 height 14
click at [346, 393] on div "Item 1 Item 1 Item 3 Item 3 Item 4 Item 4 Item 5 Item 5" at bounding box center [368, 430] width 190 height 144
click at [349, 422] on div "Item 3 Item 3" at bounding box center [368, 412] width 190 height 34
click at [349, 419] on div "Item 3 Item 3" at bounding box center [346, 408] width 135 height 21
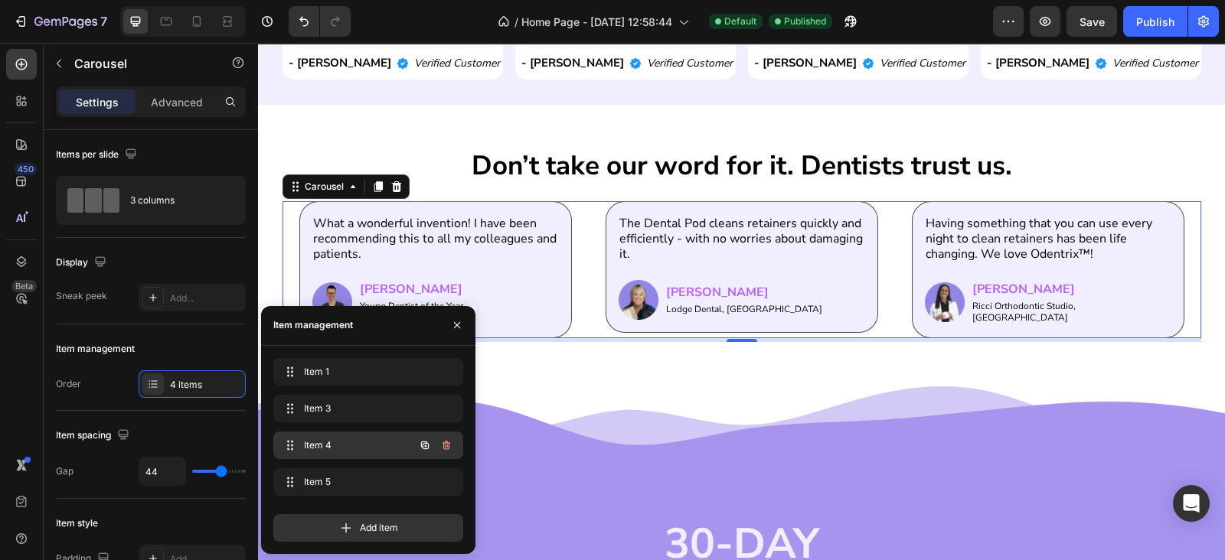
click at [360, 442] on span "Item 4" at bounding box center [347, 446] width 86 height 14
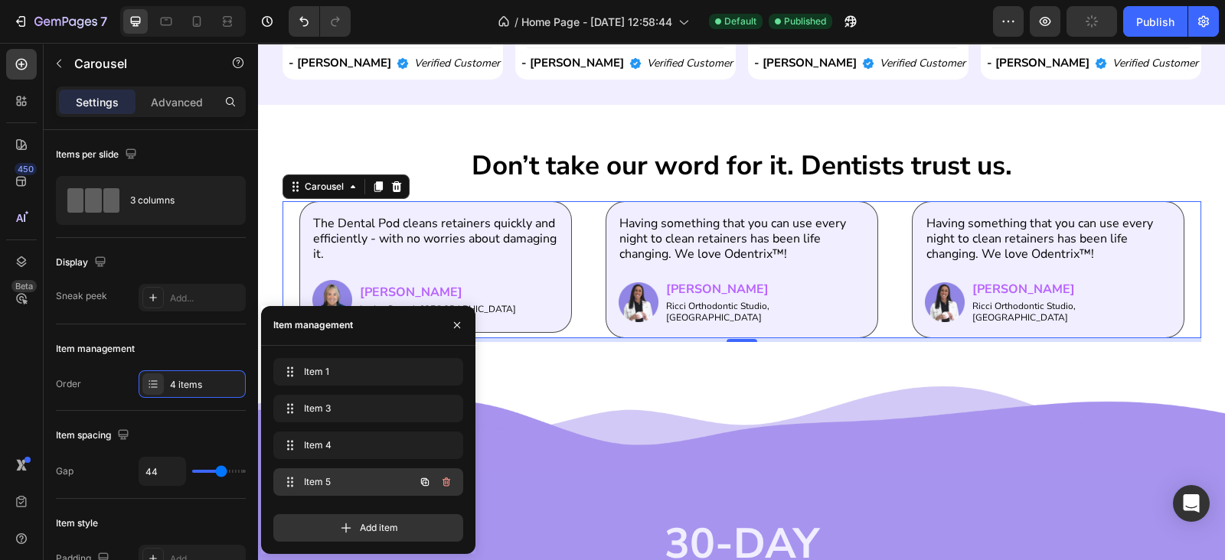
click at [366, 472] on div "Item 5 Item 5" at bounding box center [346, 481] width 135 height 21
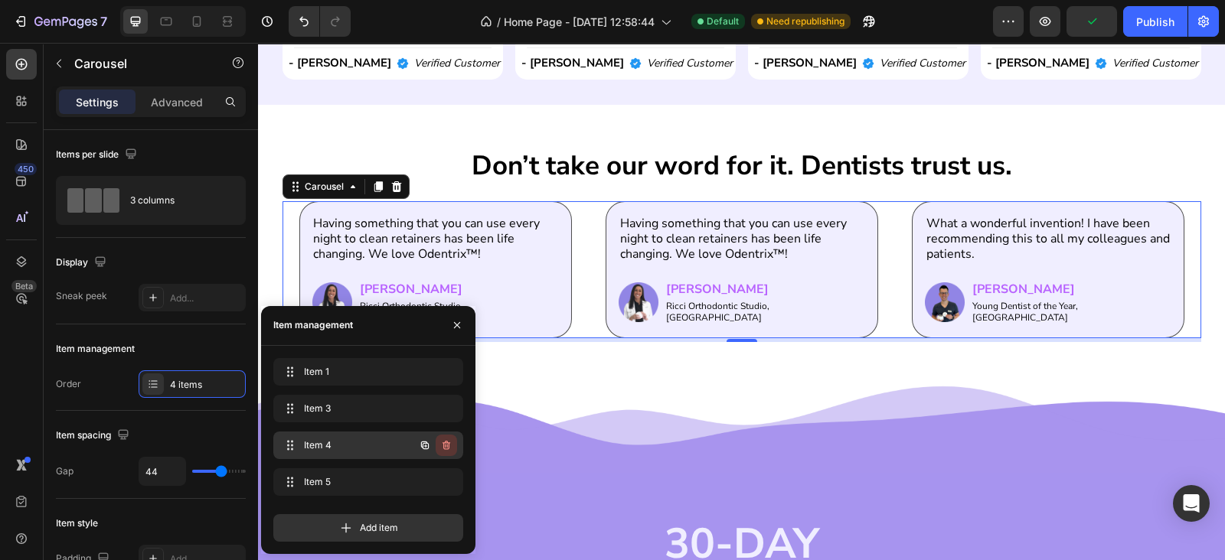
click at [449, 438] on button "button" at bounding box center [445, 445] width 21 height 21
click at [449, 439] on div "Delete" at bounding box center [436, 446] width 28 height 14
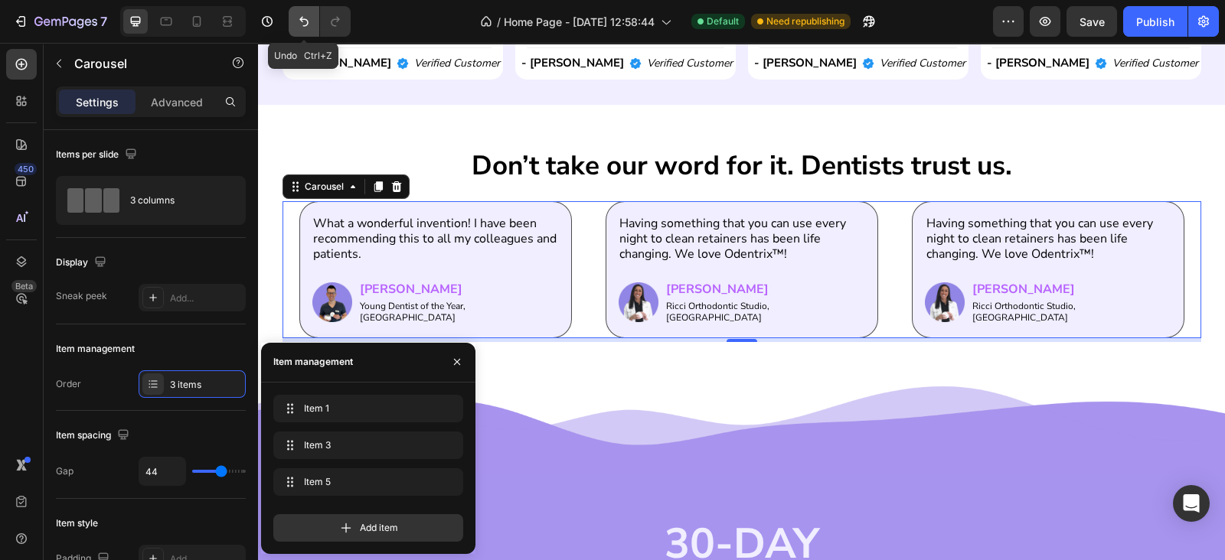
click at [296, 21] on icon "Undo/Redo" at bounding box center [303, 21] width 15 height 15
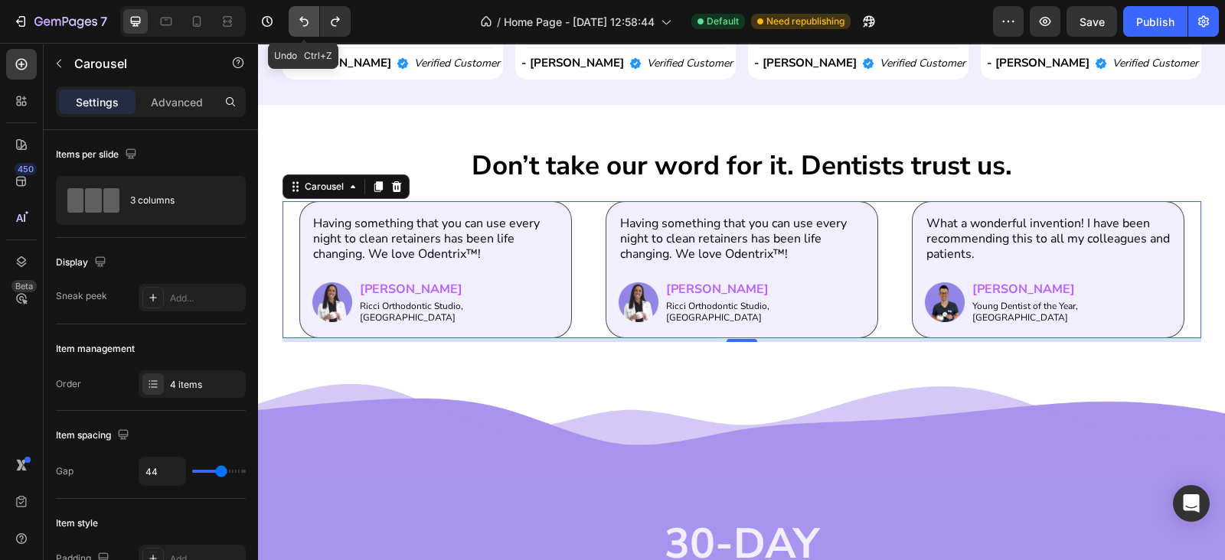
click at [303, 24] on icon "Undo/Redo" at bounding box center [303, 21] width 15 height 15
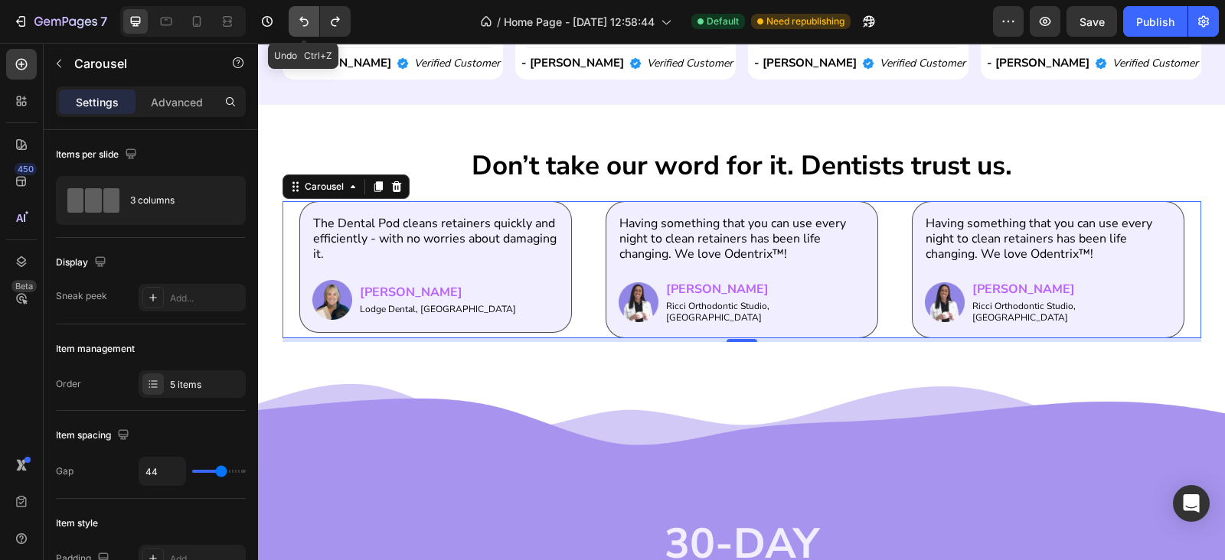
click at [303, 24] on icon "Undo/Redo" at bounding box center [303, 21] width 15 height 15
click at [577, 244] on div "Having something that you can use every night to clean retainers has been life …" at bounding box center [741, 269] width 885 height 137
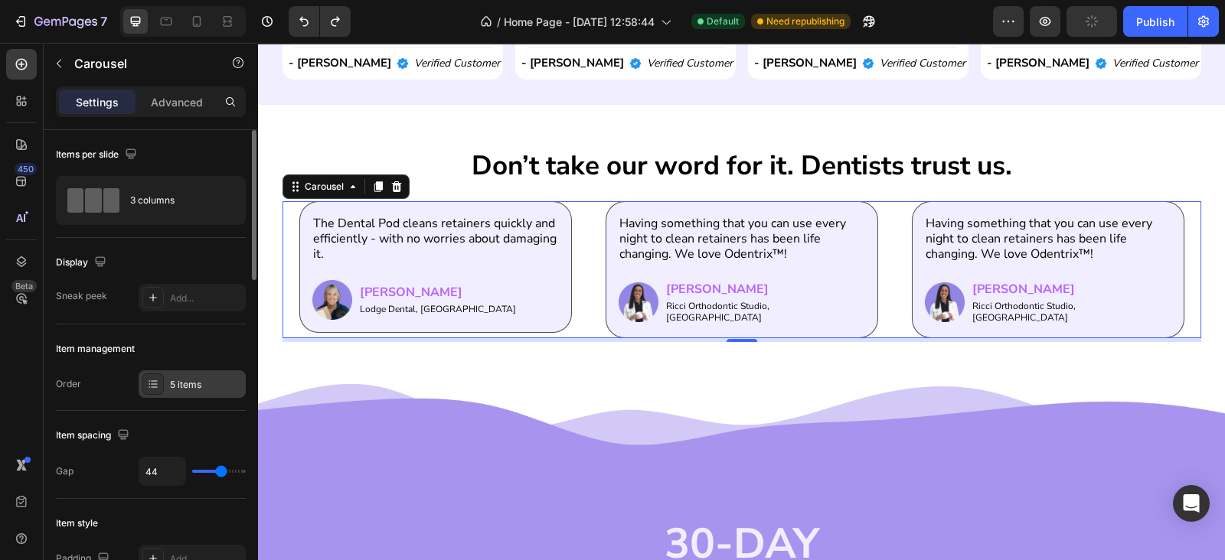
click at [197, 380] on div "5 items" at bounding box center [206, 385] width 72 height 14
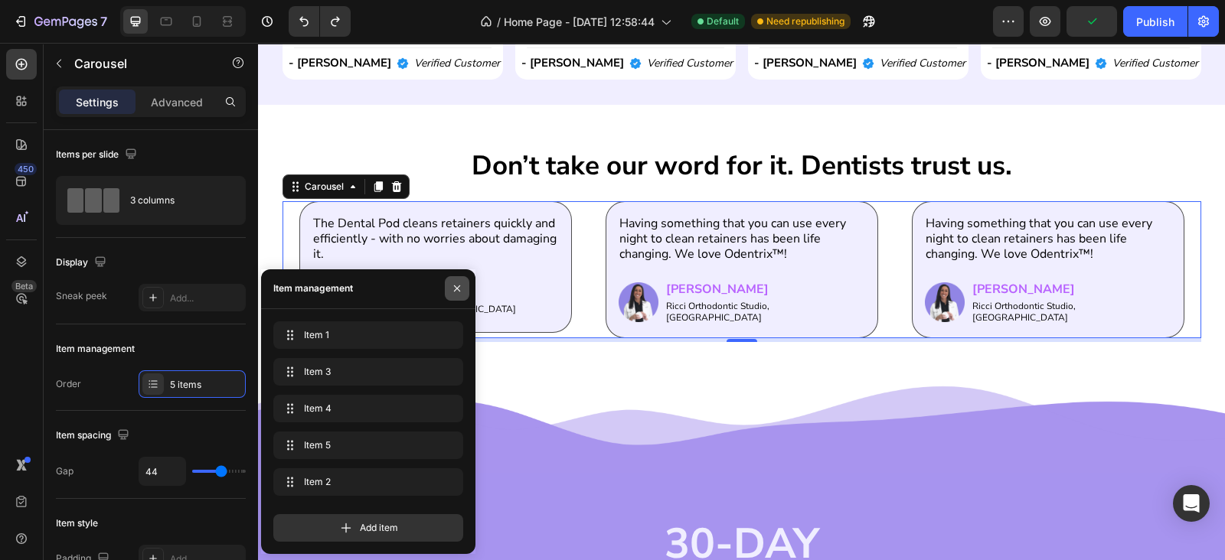
click at [458, 289] on icon "button" at bounding box center [457, 288] width 6 height 6
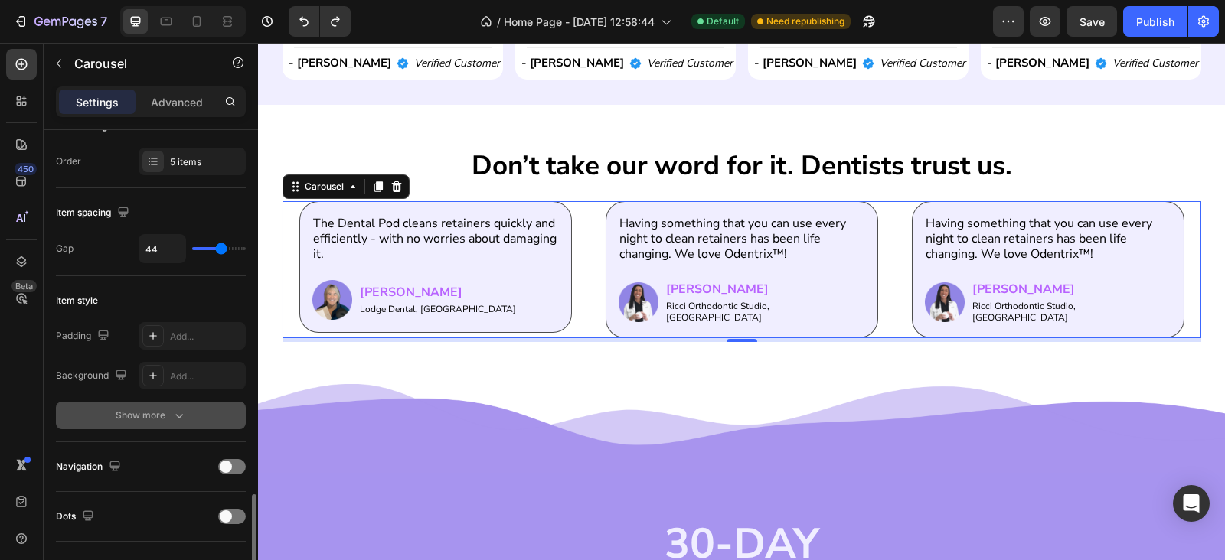
scroll to position [446, 0]
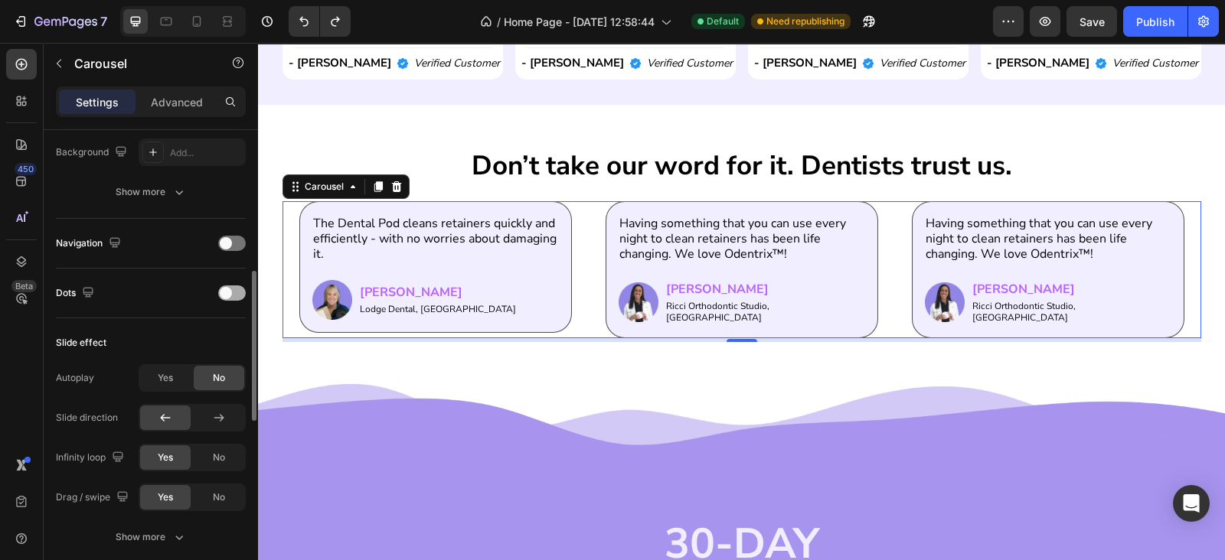
drag, startPoint x: 220, startPoint y: 287, endPoint x: 293, endPoint y: 286, distance: 73.5
click at [220, 287] on span at bounding box center [226, 293] width 12 height 12
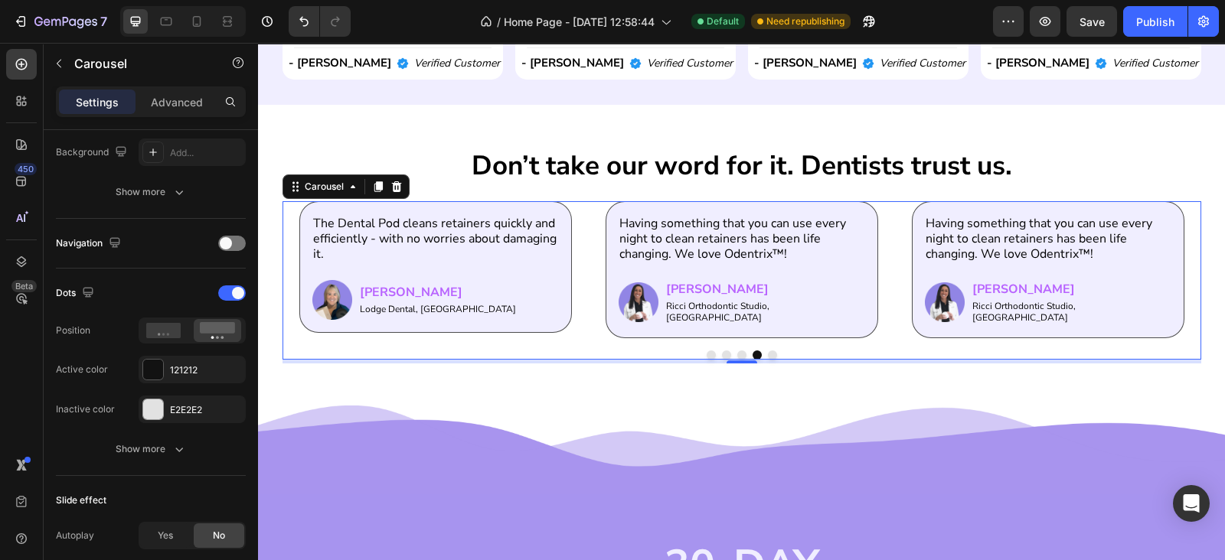
click at [706, 351] on button "Dot" at bounding box center [710, 355] width 9 height 9
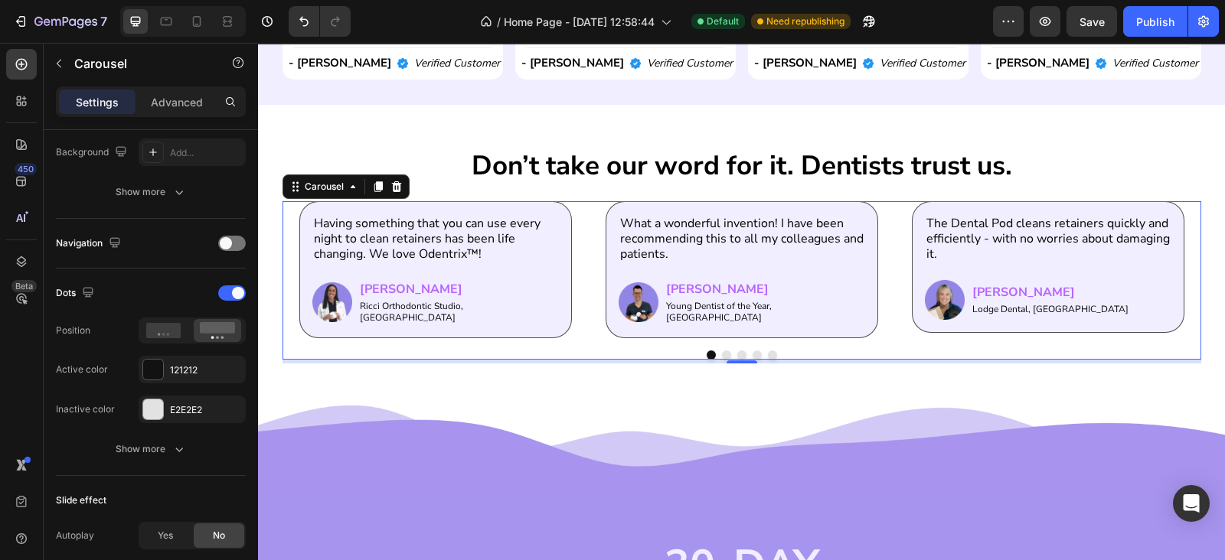
click at [722, 351] on button "Dot" at bounding box center [726, 355] width 9 height 9
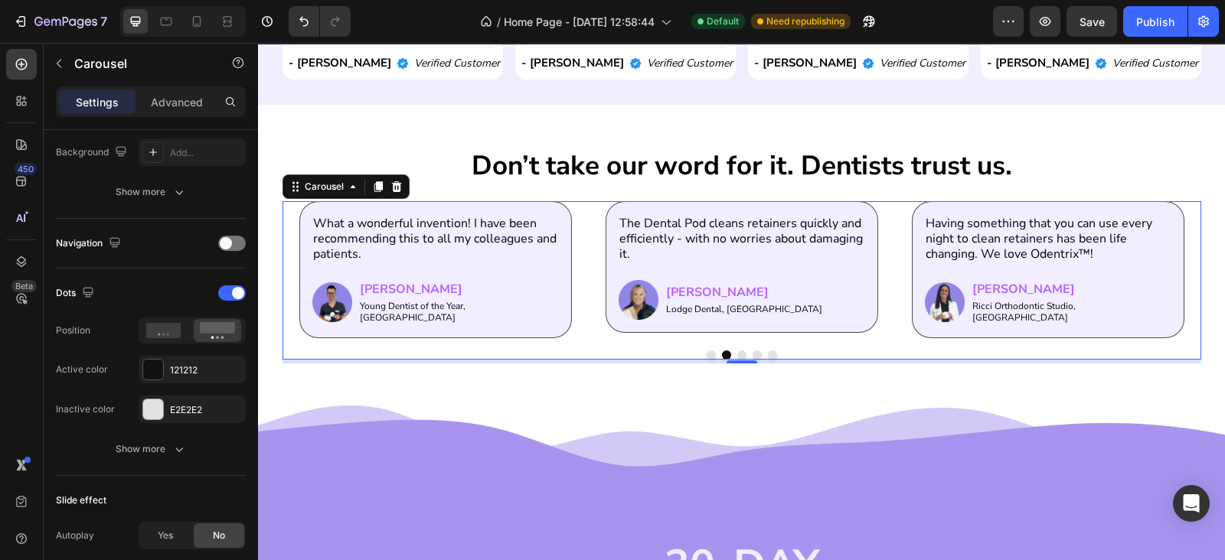
click at [706, 351] on button "Dot" at bounding box center [710, 355] width 9 height 9
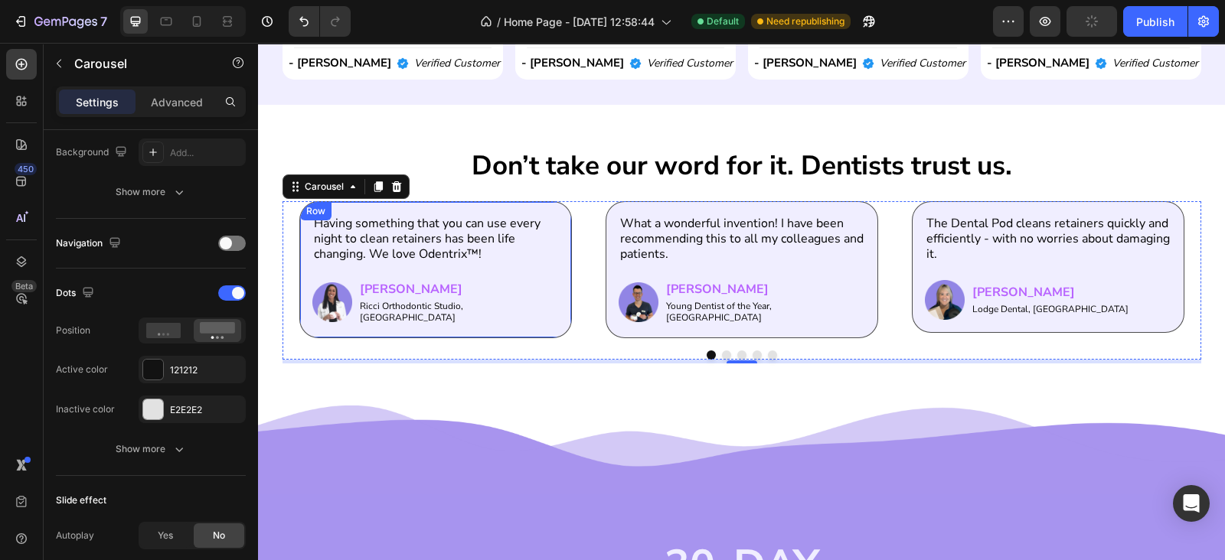
click at [524, 328] on div "Having something that you can use every night to clean retainers has been life …" at bounding box center [435, 269] width 272 height 137
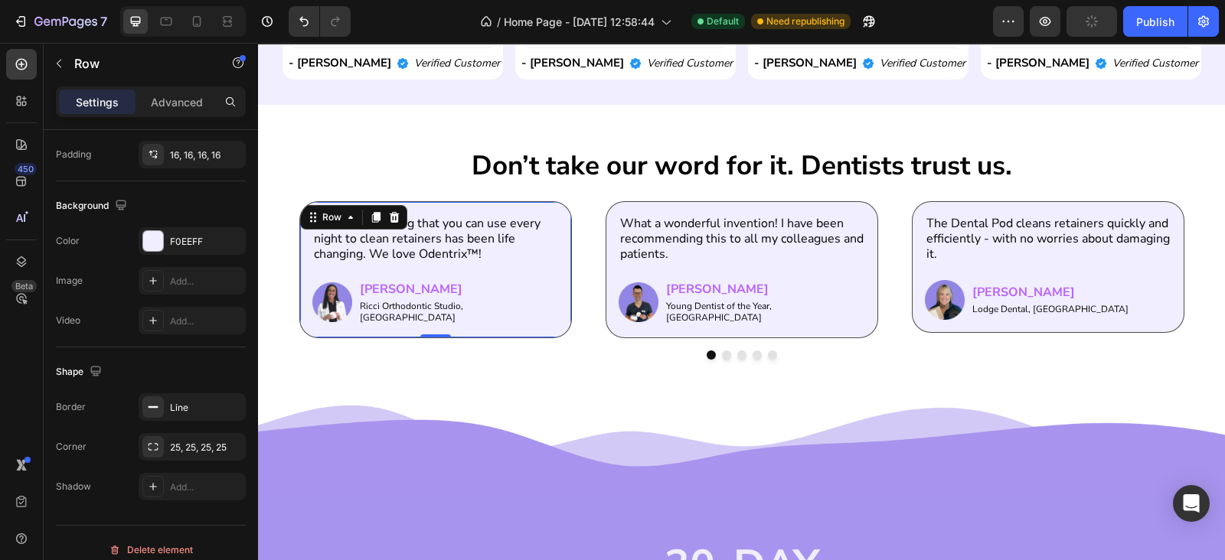
scroll to position [0, 0]
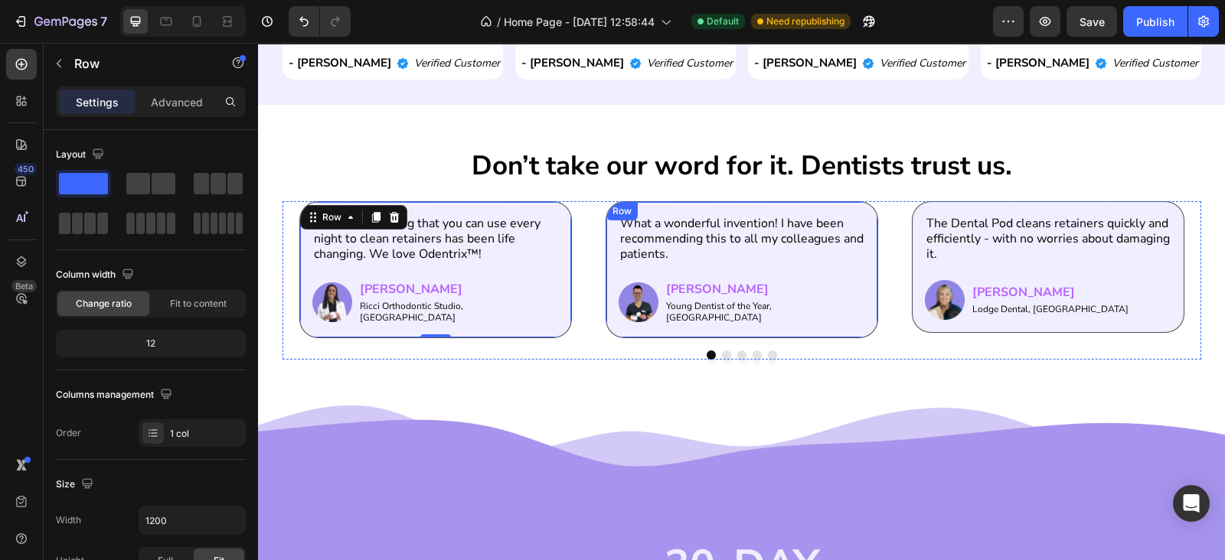
click at [605, 324] on div "What a wonderful invention! I have been recommending this to all my colleagues …" at bounding box center [741, 269] width 272 height 137
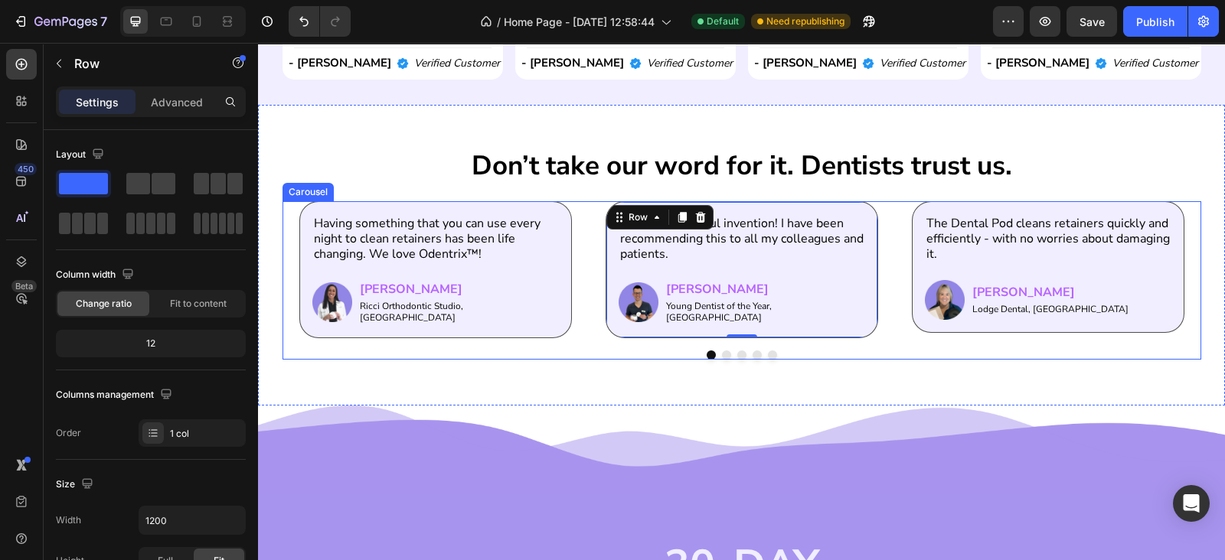
click at [722, 351] on button "Dot" at bounding box center [726, 355] width 9 height 9
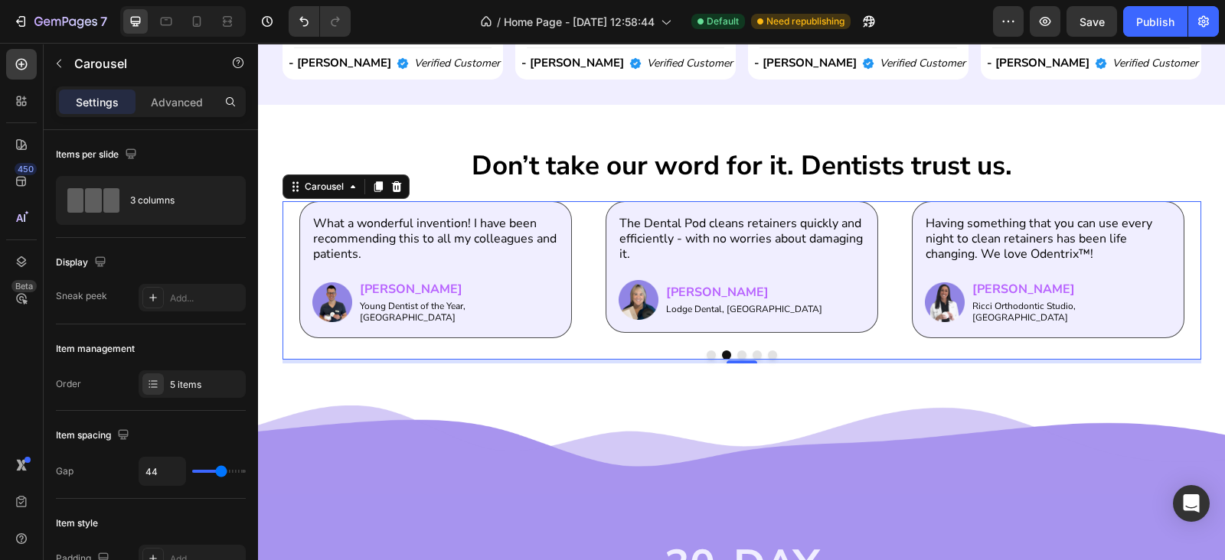
click at [737, 351] on button "Dot" at bounding box center [741, 355] width 9 height 9
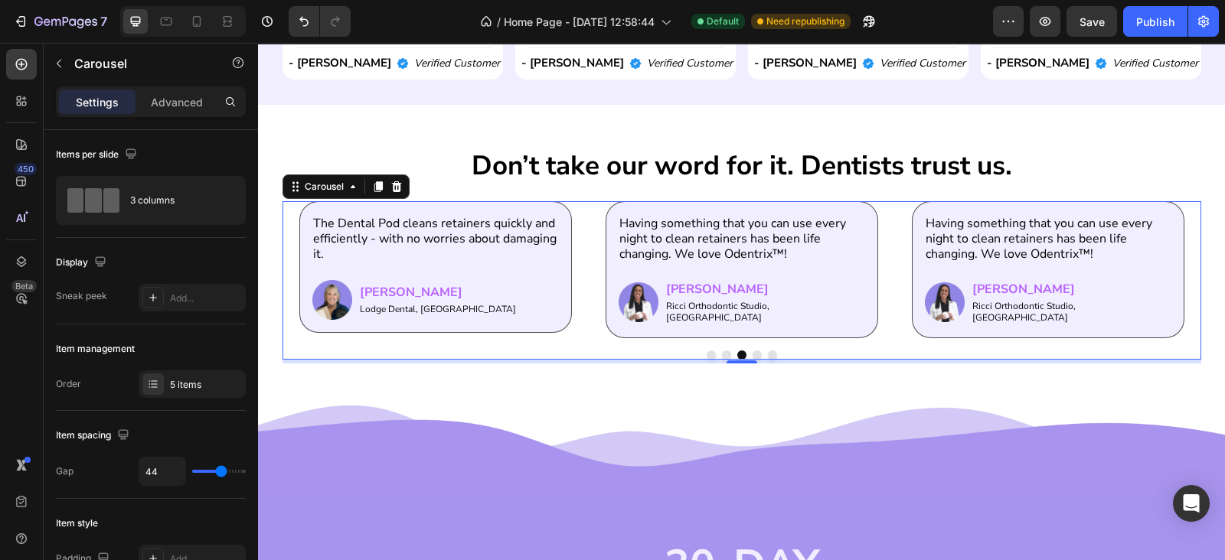
click at [752, 351] on button "Dot" at bounding box center [756, 355] width 9 height 9
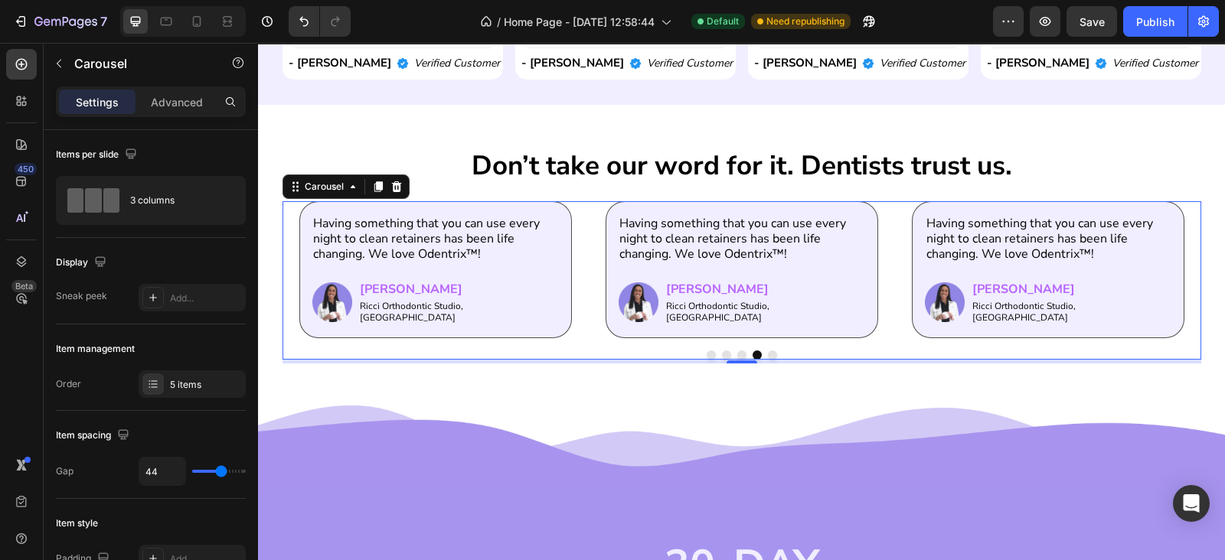
click at [768, 351] on button "Dot" at bounding box center [772, 355] width 9 height 9
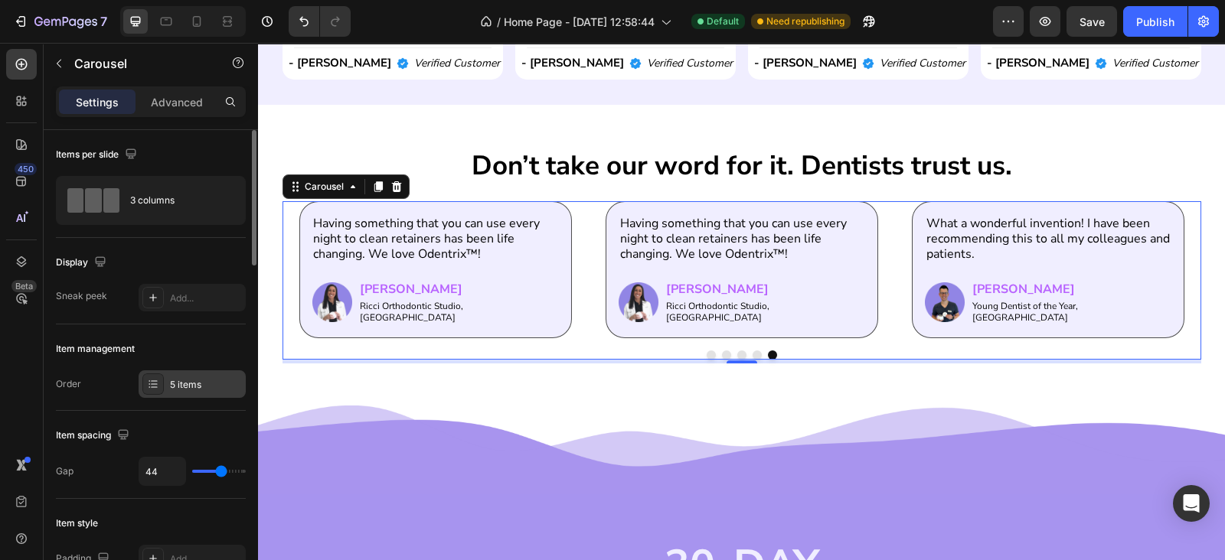
click at [178, 390] on div "5 items" at bounding box center [206, 385] width 72 height 14
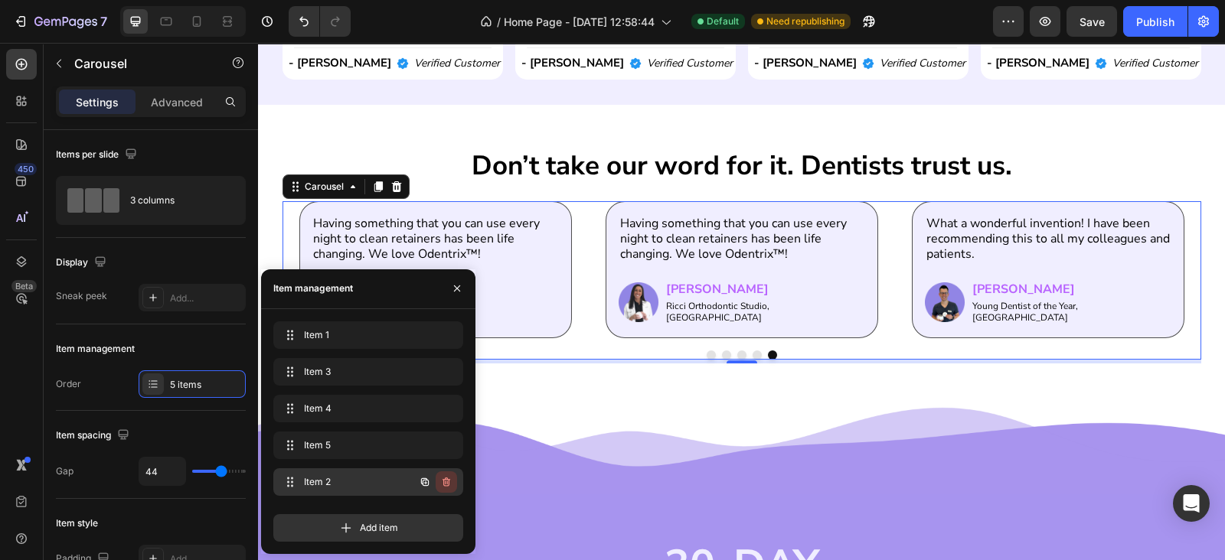
click at [442, 482] on icon "button" at bounding box center [446, 482] width 12 height 12
click at [442, 482] on div "Delete" at bounding box center [436, 482] width 28 height 14
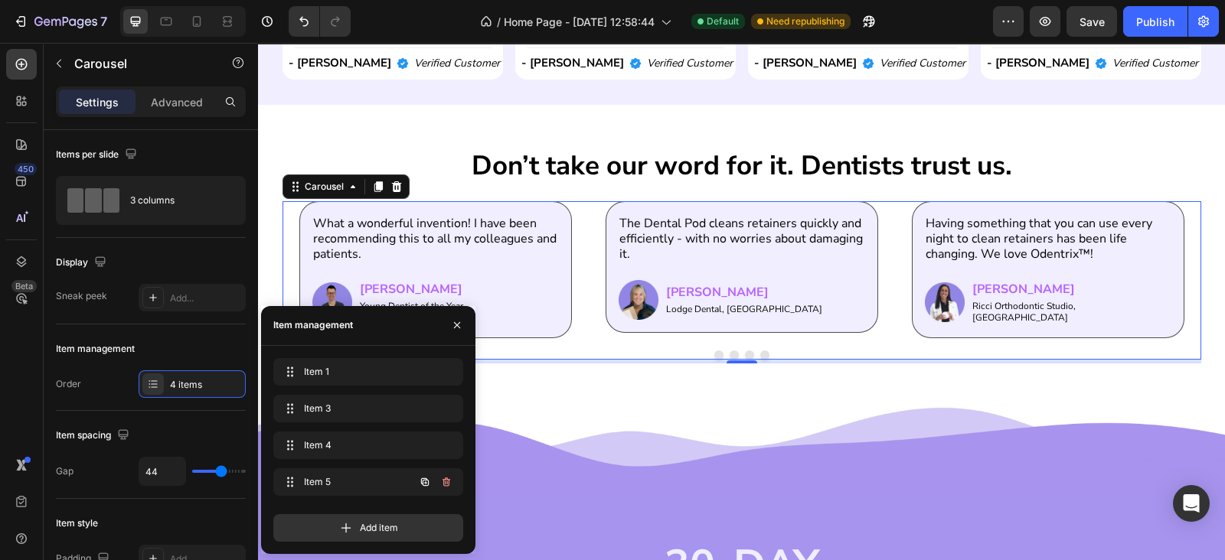
click at [442, 482] on icon "button" at bounding box center [446, 482] width 12 height 12
click at [442, 482] on div "Delete" at bounding box center [436, 482] width 28 height 14
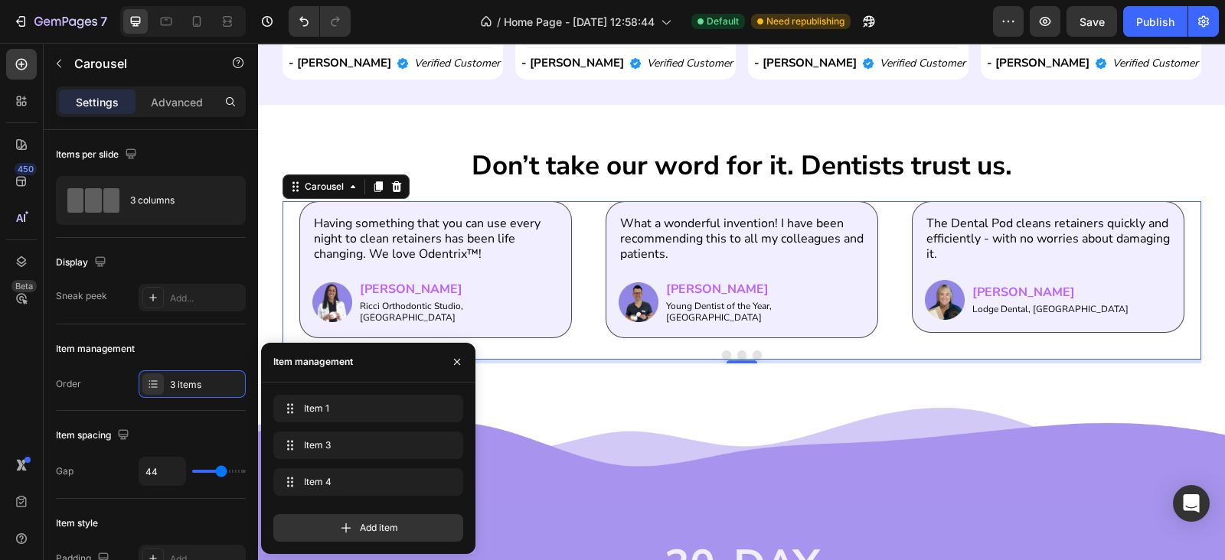
click at [722, 351] on button "Dot" at bounding box center [726, 355] width 9 height 9
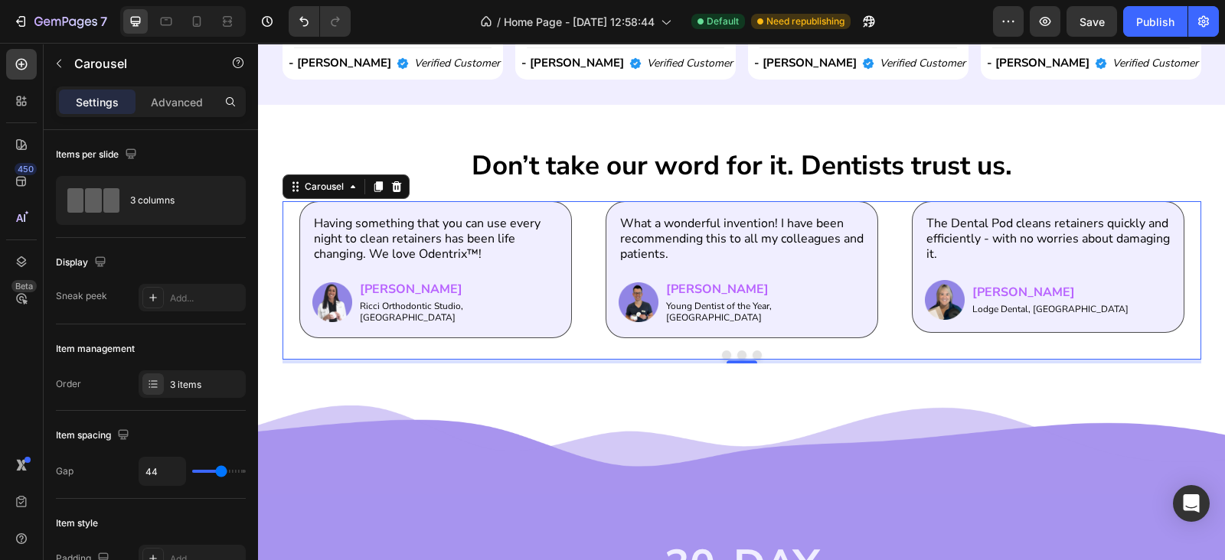
click at [722, 351] on button "Dot" at bounding box center [726, 355] width 9 height 9
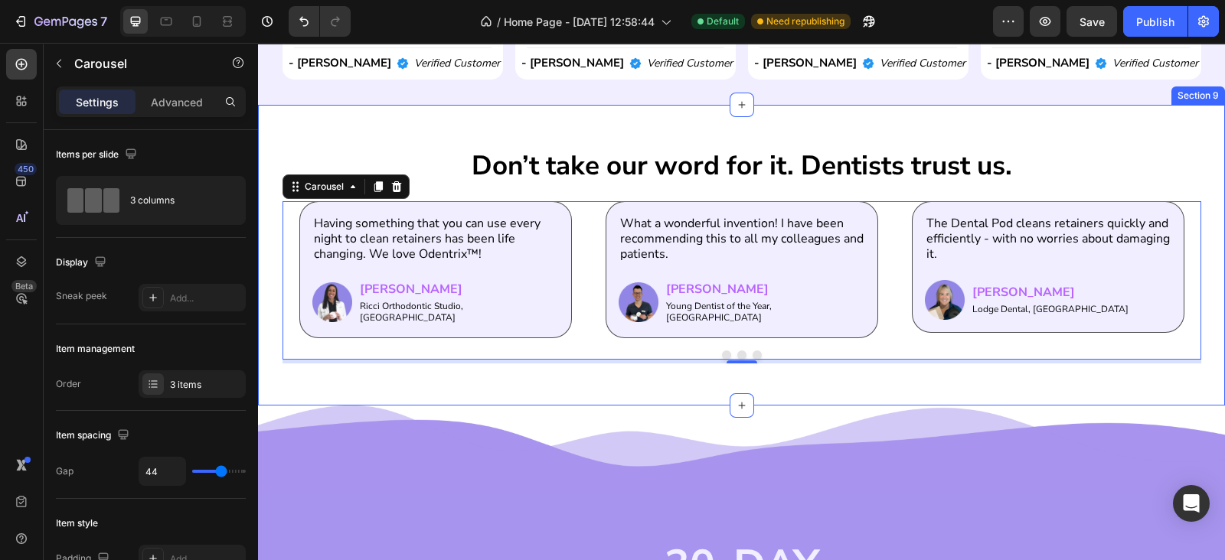
click at [706, 377] on div "Don’t take our word for it. Dentists trust us. Heading Having something that yo…" at bounding box center [741, 255] width 967 height 300
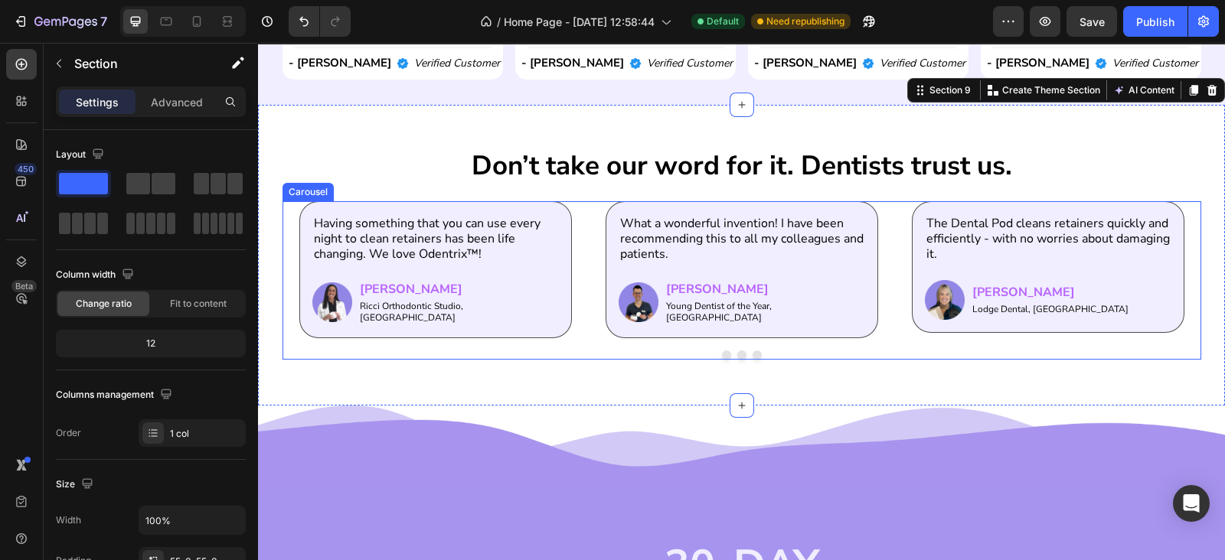
click at [722, 351] on button "Dot" at bounding box center [726, 355] width 9 height 9
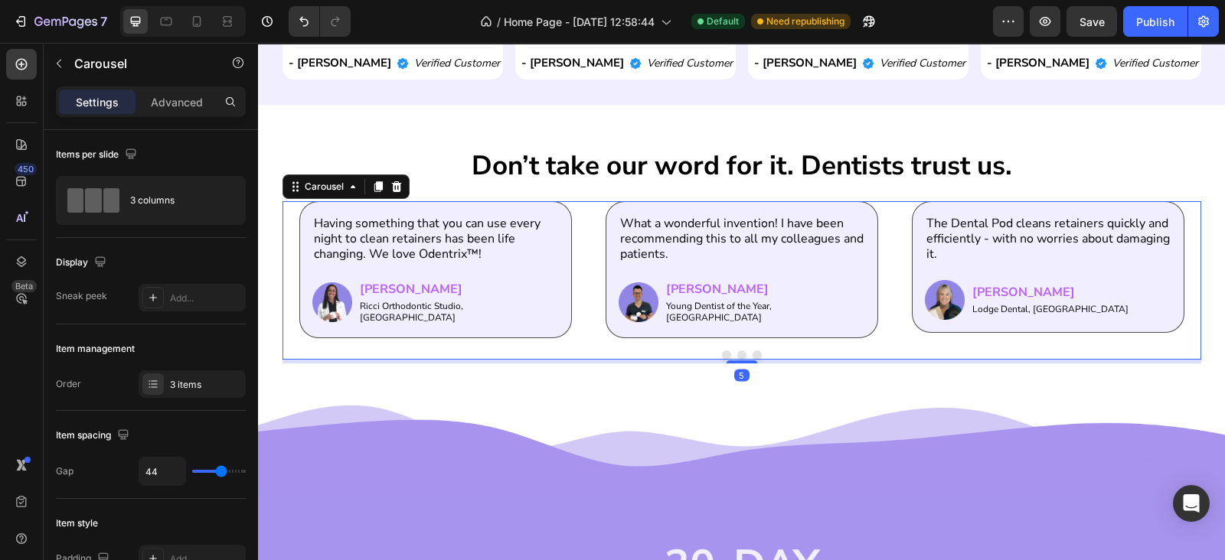
click at [722, 351] on button "Dot" at bounding box center [726, 355] width 9 height 9
click at [737, 351] on button "Dot" at bounding box center [741, 355] width 9 height 9
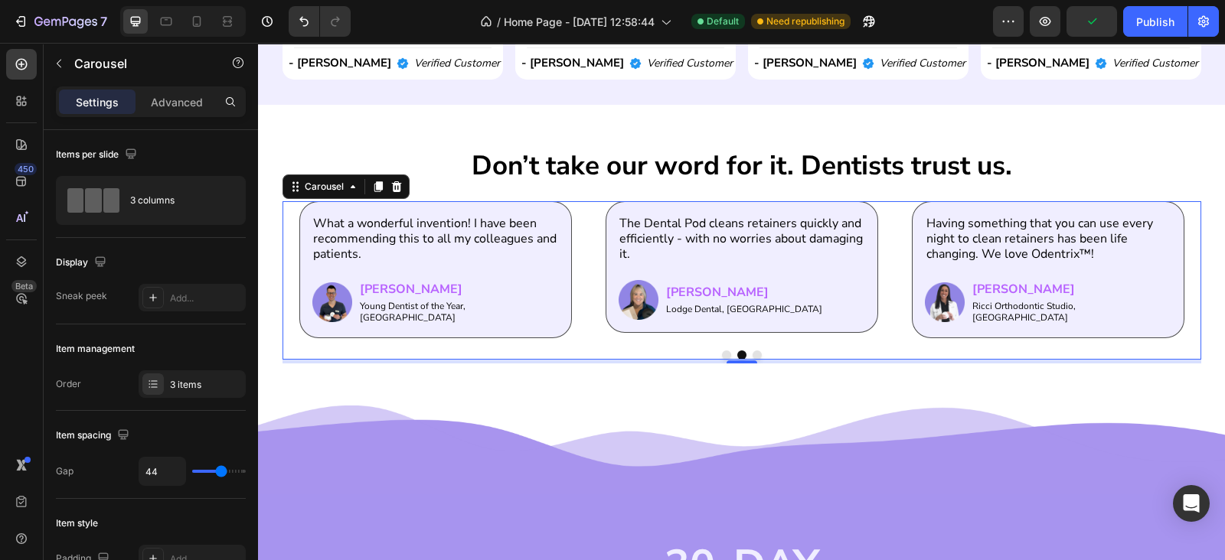
click at [752, 351] on button "Dot" at bounding box center [756, 355] width 9 height 9
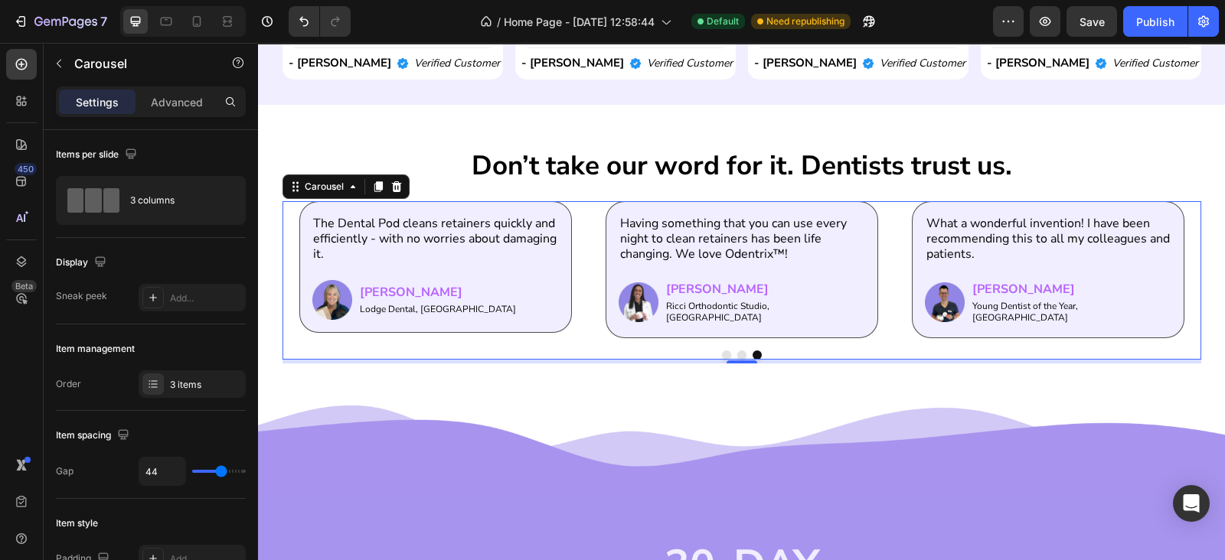
click at [722, 351] on button "Dot" at bounding box center [726, 355] width 9 height 9
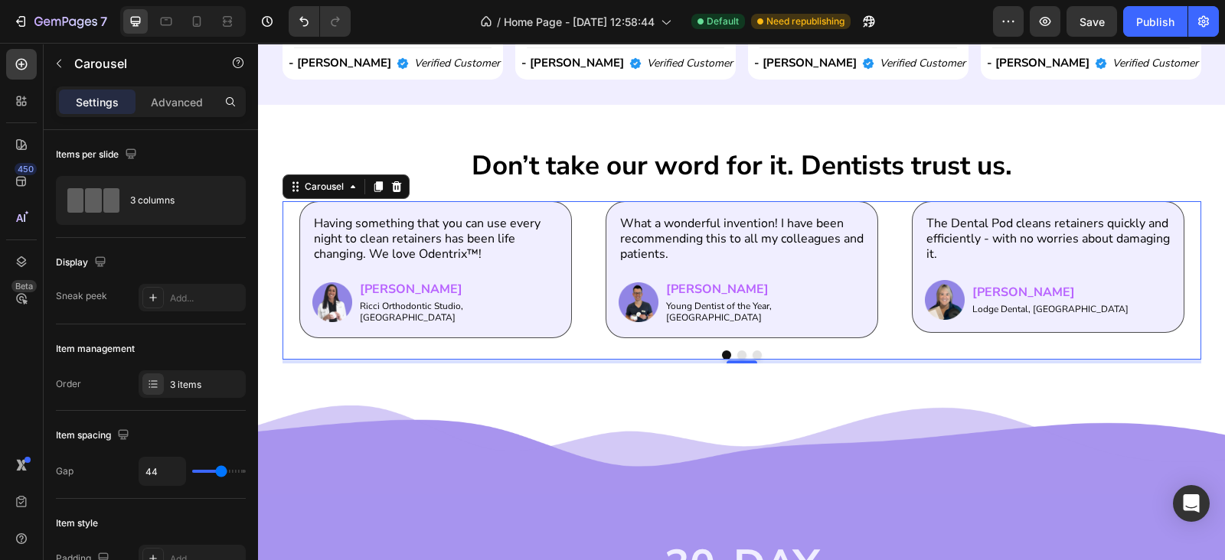
click at [722, 351] on button "Dot" at bounding box center [726, 355] width 9 height 9
click at [737, 351] on button "Dot" at bounding box center [741, 355] width 9 height 9
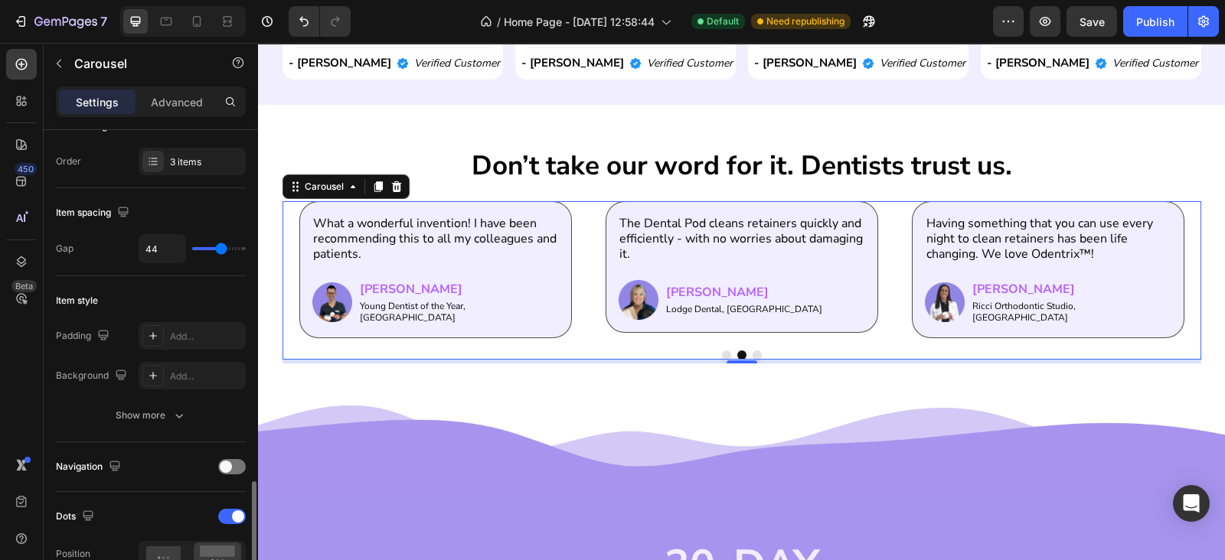
scroll to position [446, 0]
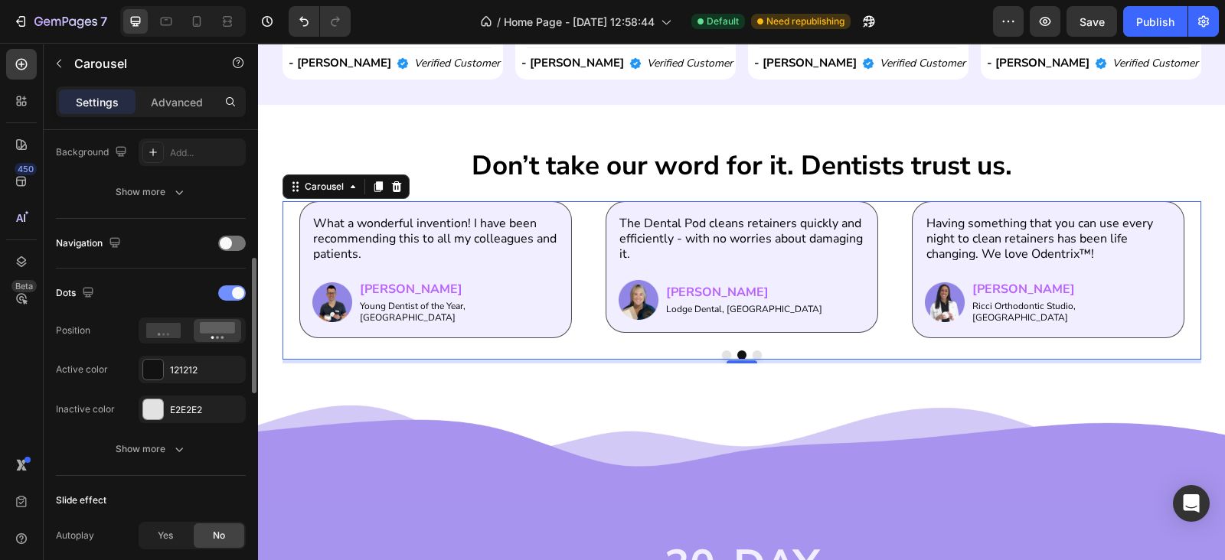
click at [236, 289] on span at bounding box center [238, 293] width 12 height 12
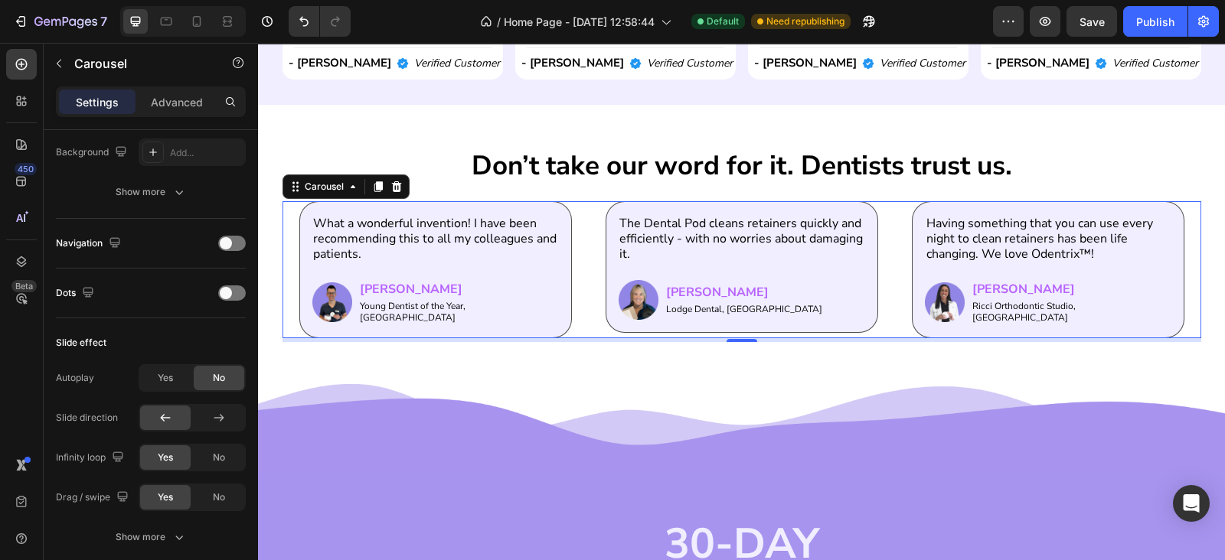
scroll to position [669, 0]
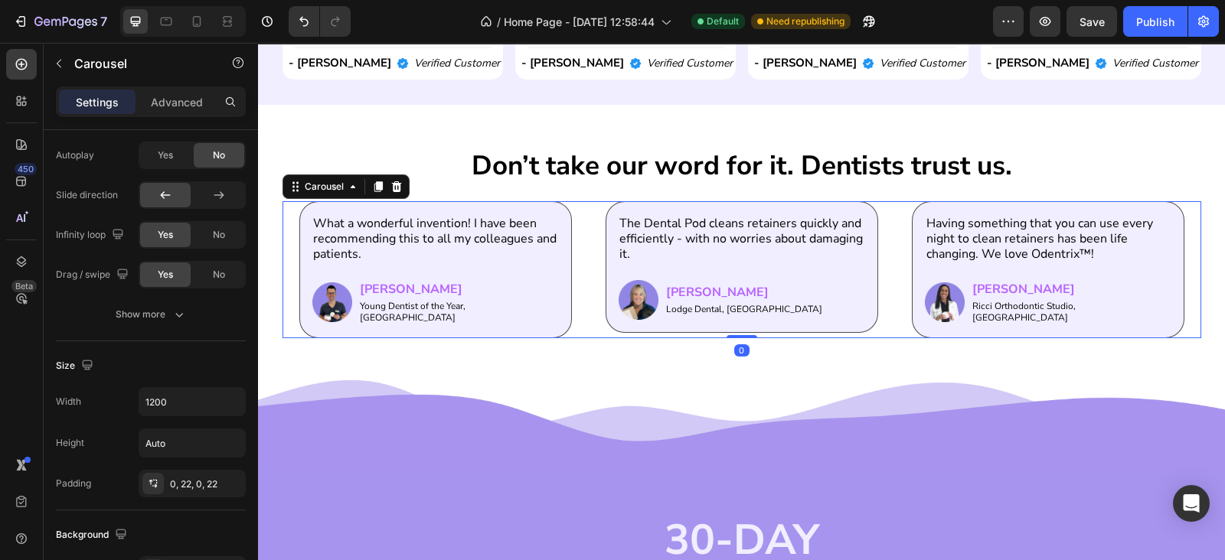
drag, startPoint x: 727, startPoint y: 333, endPoint x: 729, endPoint y: 315, distance: 18.4
click at [729, 315] on div "Having something that you can use every night to clean retainers has been life …" at bounding box center [741, 269] width 918 height 137
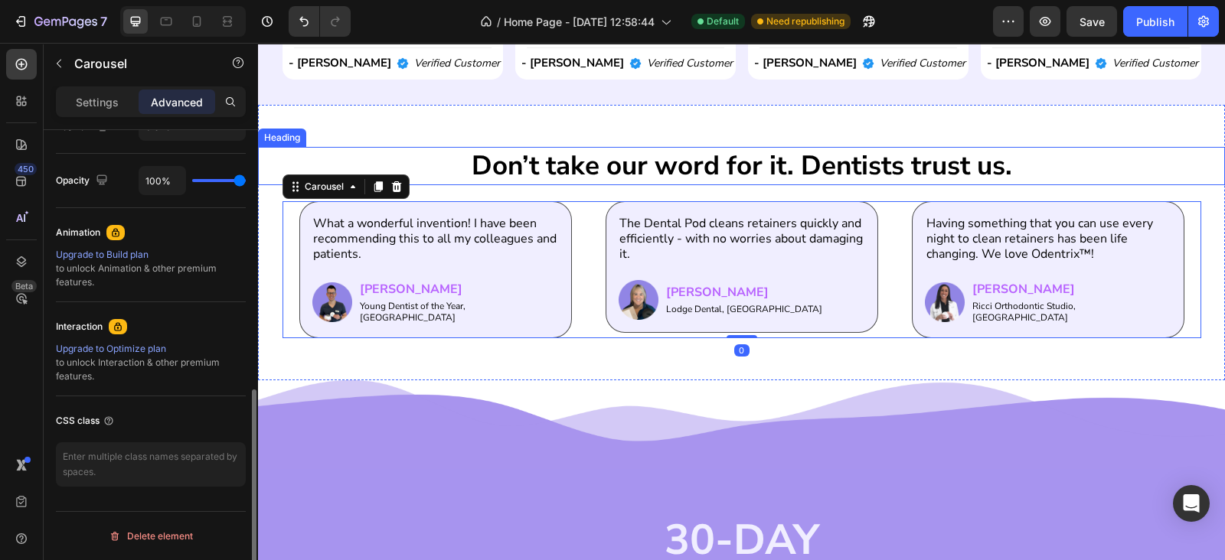
scroll to position [586, 0]
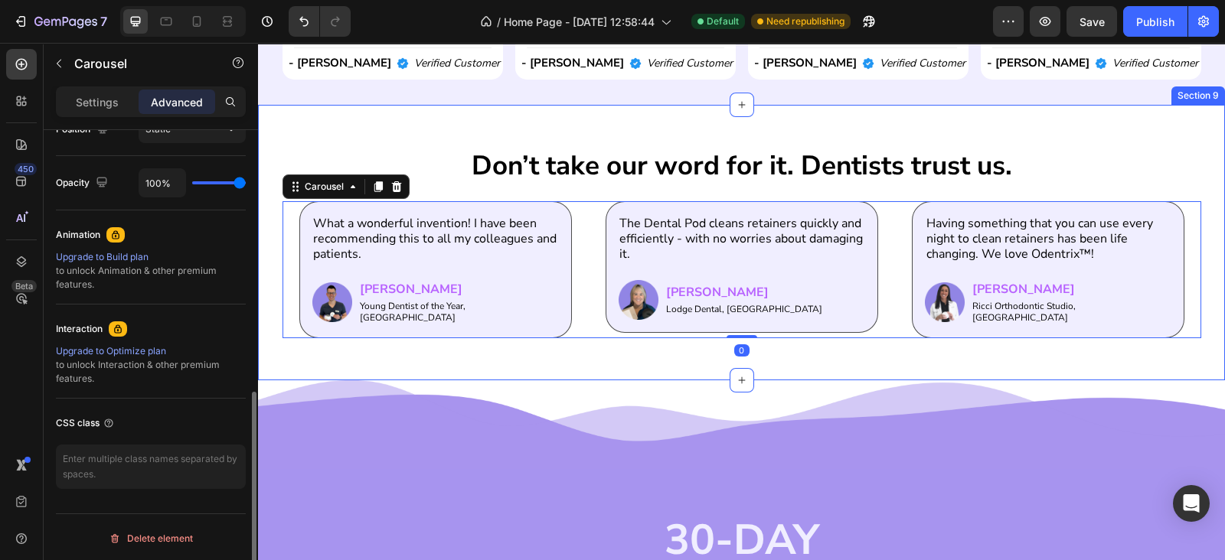
click at [674, 127] on div "Don’t take our word for it. Dentists trust us. Heading Having something that yo…" at bounding box center [741, 242] width 967 height 275
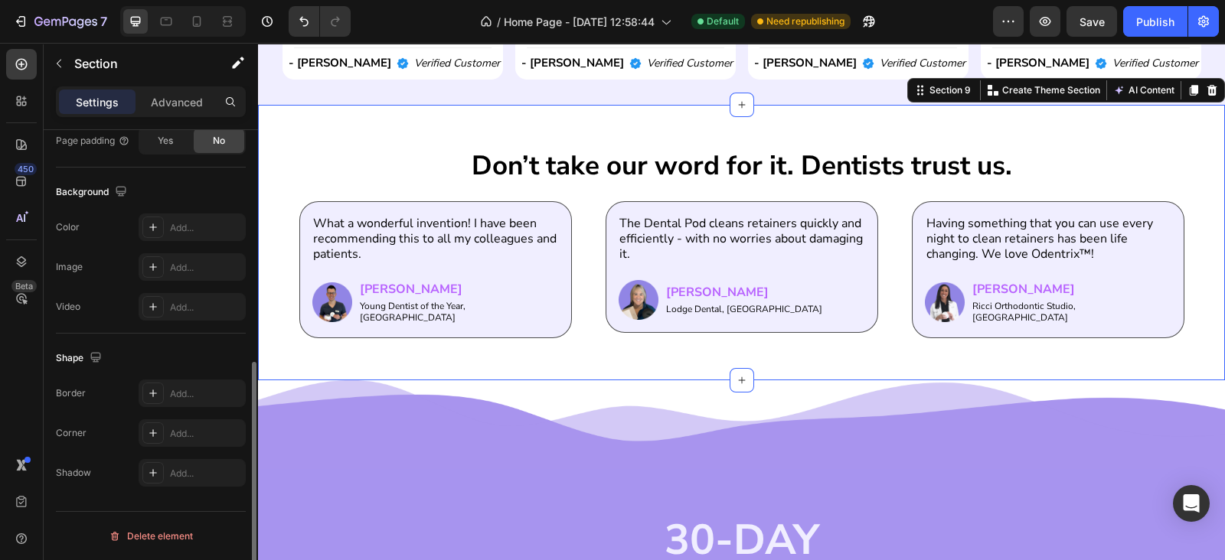
scroll to position [0, 0]
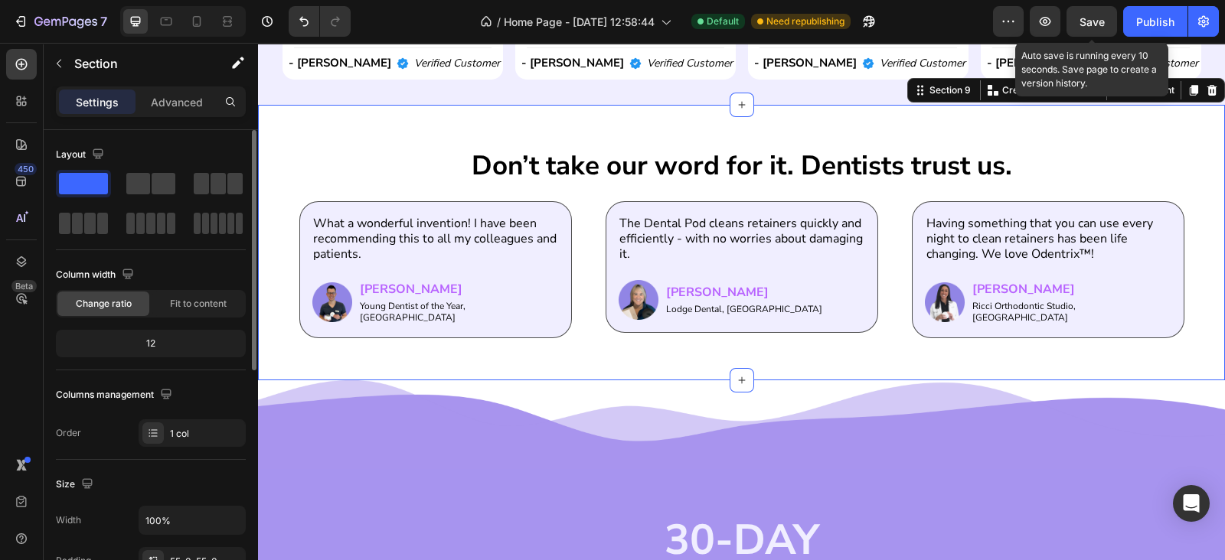
click at [1085, 14] on div "Save" at bounding box center [1091, 22] width 25 height 16
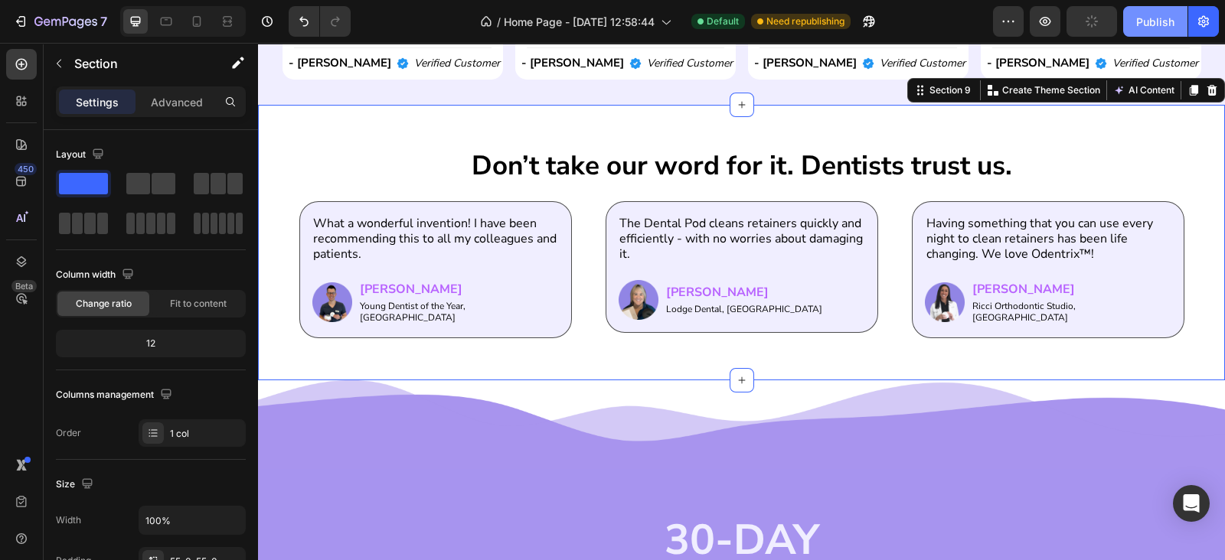
click at [1138, 14] on div "Publish" at bounding box center [1155, 22] width 38 height 16
click at [583, 120] on div "Don’t take our word for it. Dentists trust us. Heading Having something that yo…" at bounding box center [741, 242] width 967 height 275
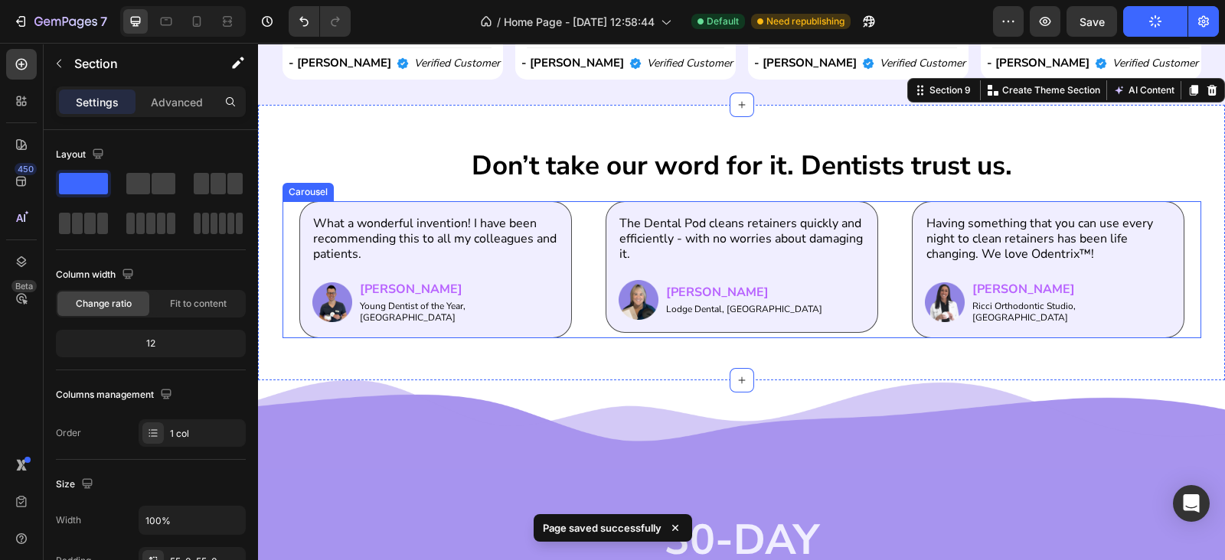
click at [582, 240] on div "Having something that you can use every night to clean retainers has been life …" at bounding box center [741, 269] width 885 height 137
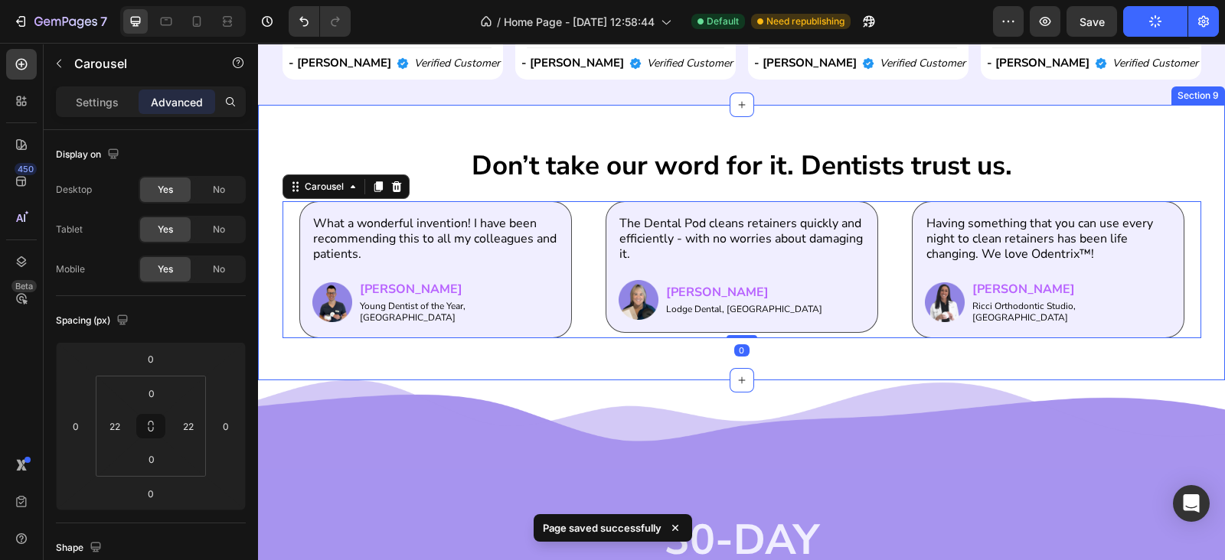
click at [582, 350] on div "Don’t take our word for it. Dentists trust us. Heading Having something that yo…" at bounding box center [741, 242] width 967 height 275
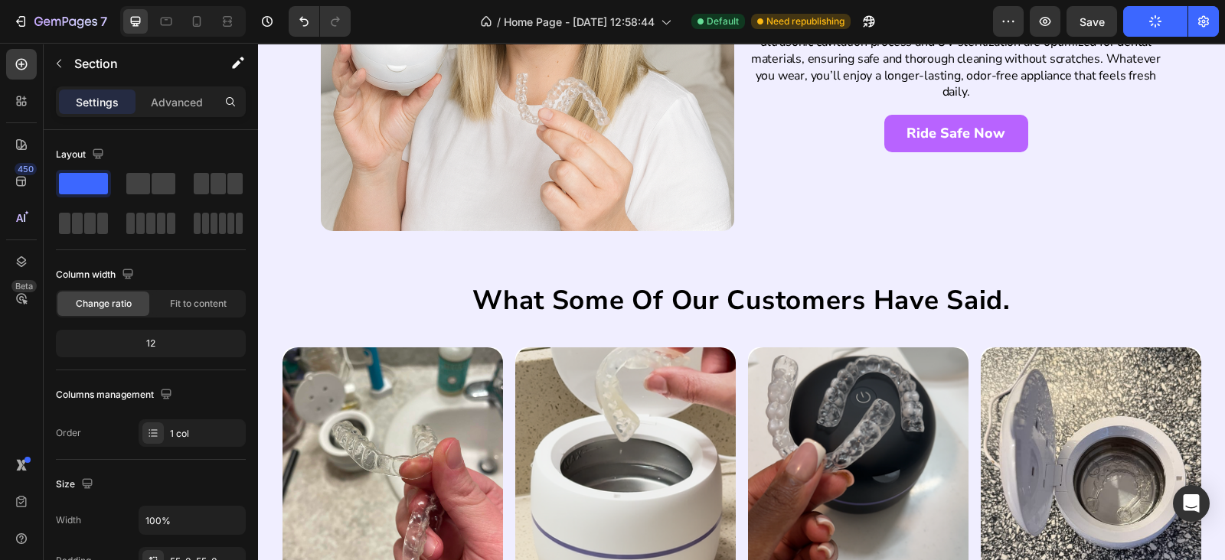
scroll to position [2678, 0]
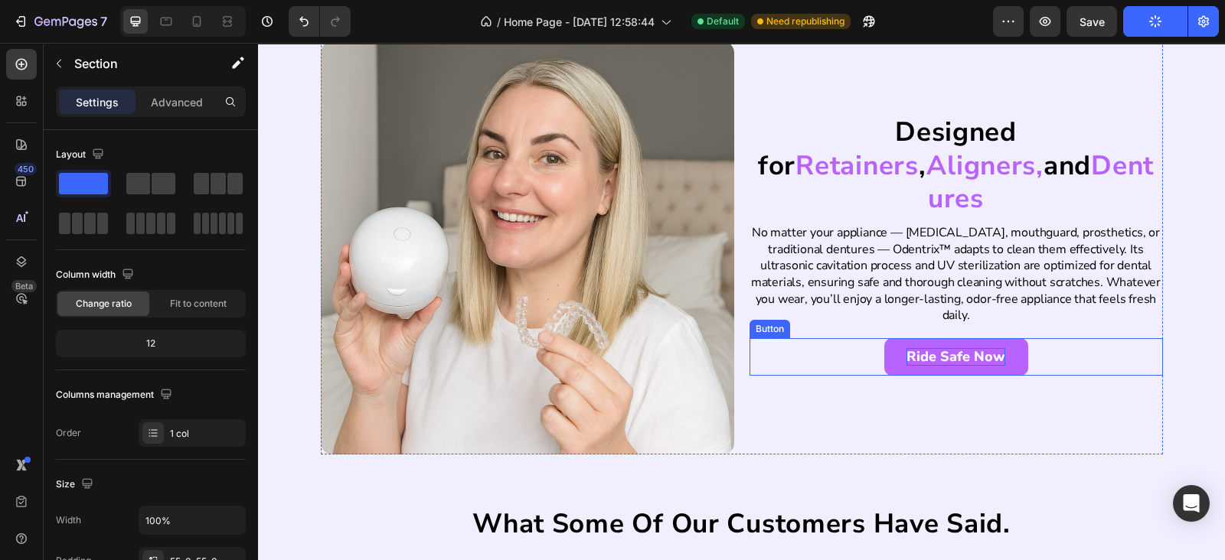
click at [909, 348] on p "Ride Safe Now" at bounding box center [955, 357] width 99 height 18
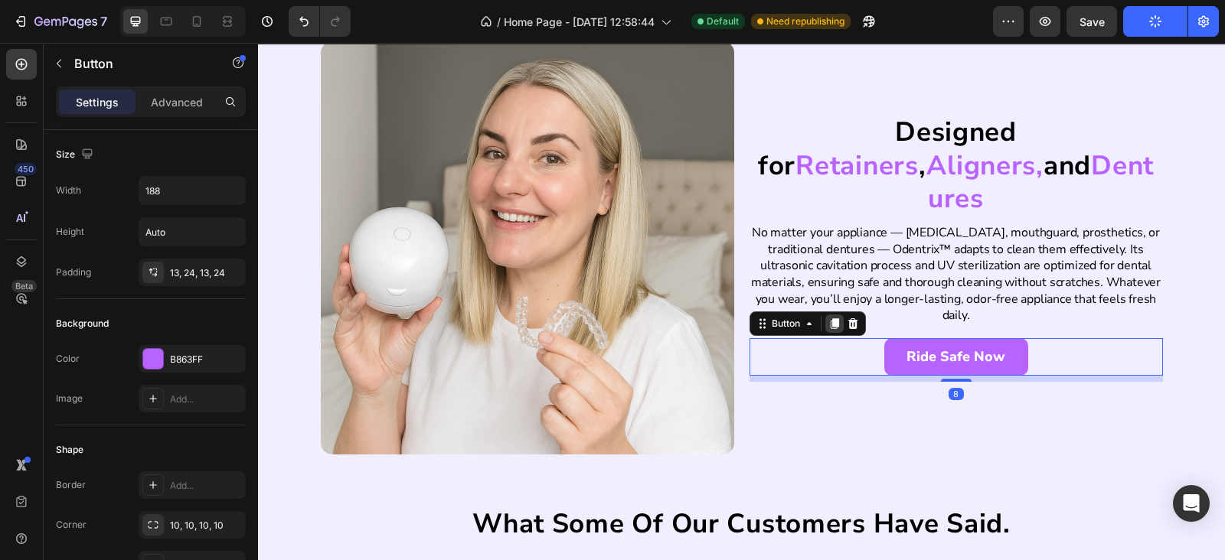
click at [830, 318] on icon at bounding box center [834, 324] width 12 height 12
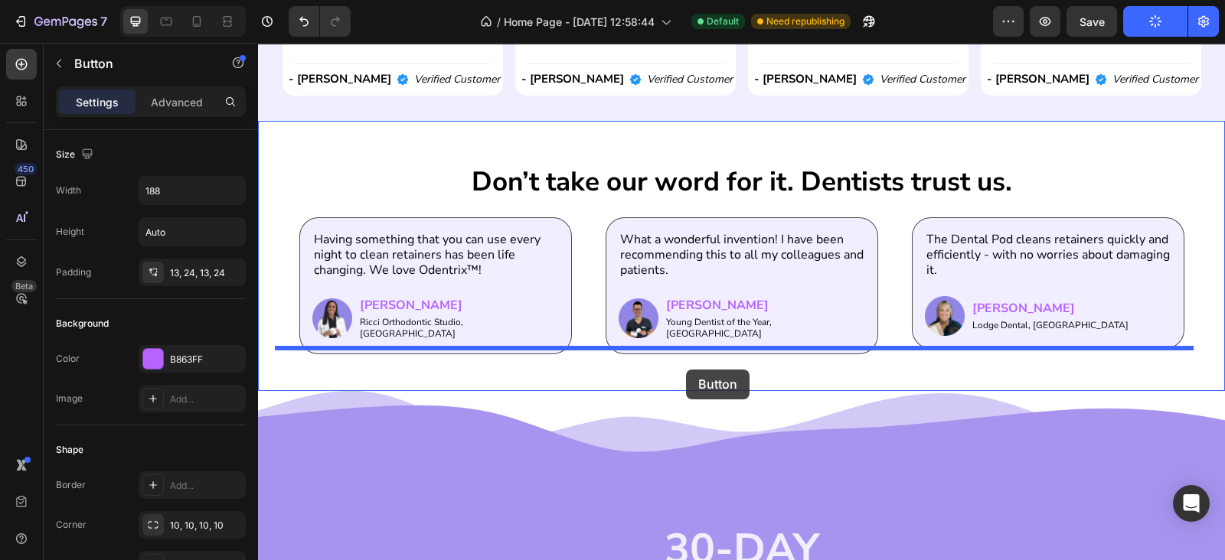
scroll to position [3570, 0]
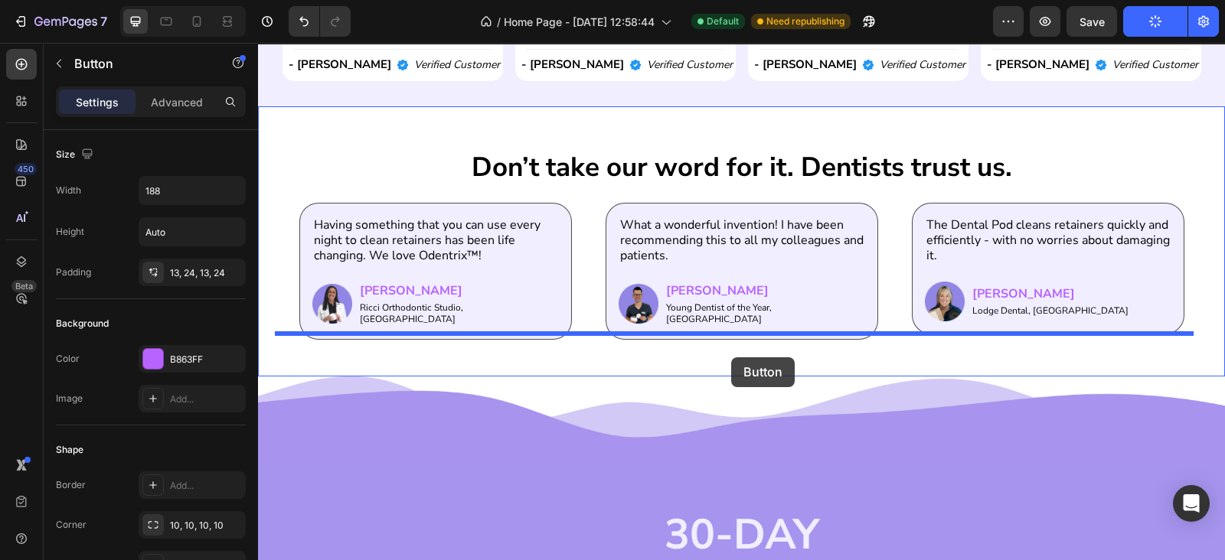
drag, startPoint x: 751, startPoint y: 342, endPoint x: 731, endPoint y: 357, distance: 25.1
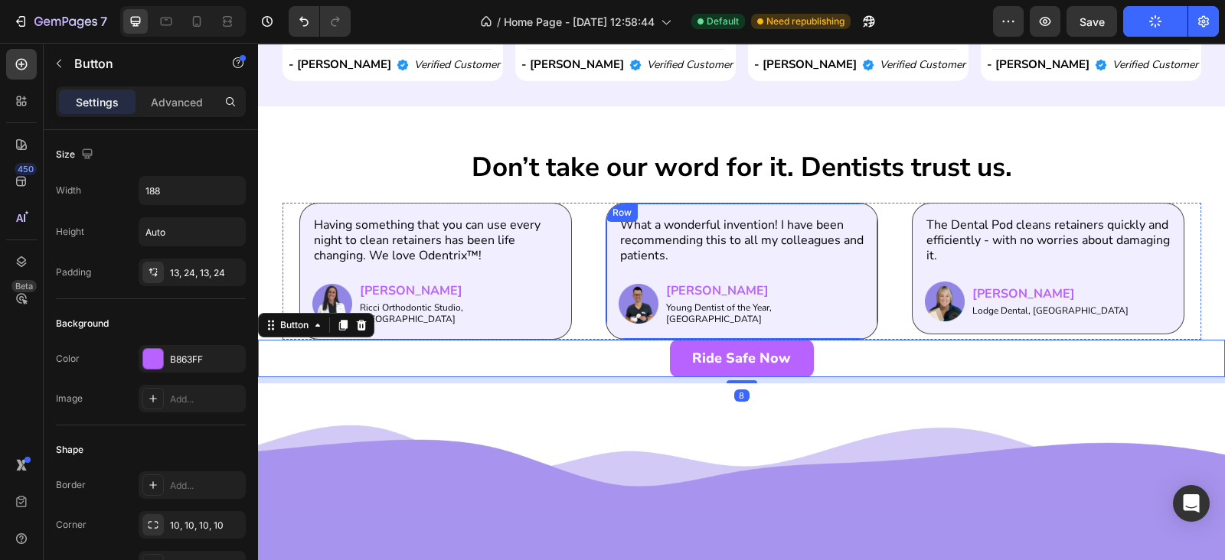
click at [889, 308] on div "Having something that you can use every night to clean retainers has been life …" at bounding box center [741, 271] width 885 height 137
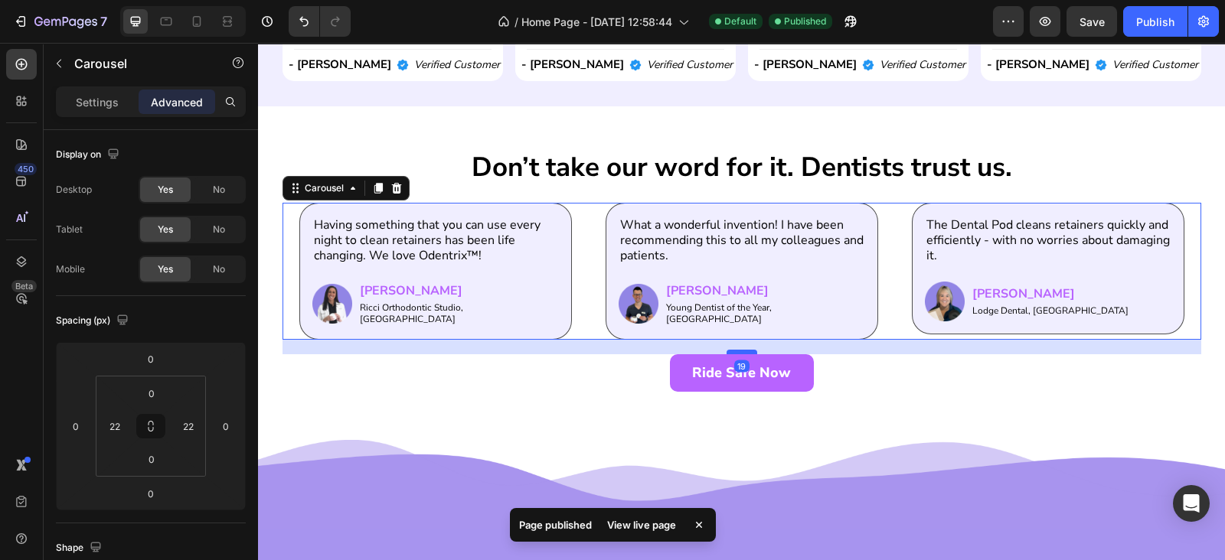
drag, startPoint x: 745, startPoint y: 331, endPoint x: 747, endPoint y: 346, distance: 14.6
click at [747, 350] on div at bounding box center [741, 352] width 31 height 5
type input "19"
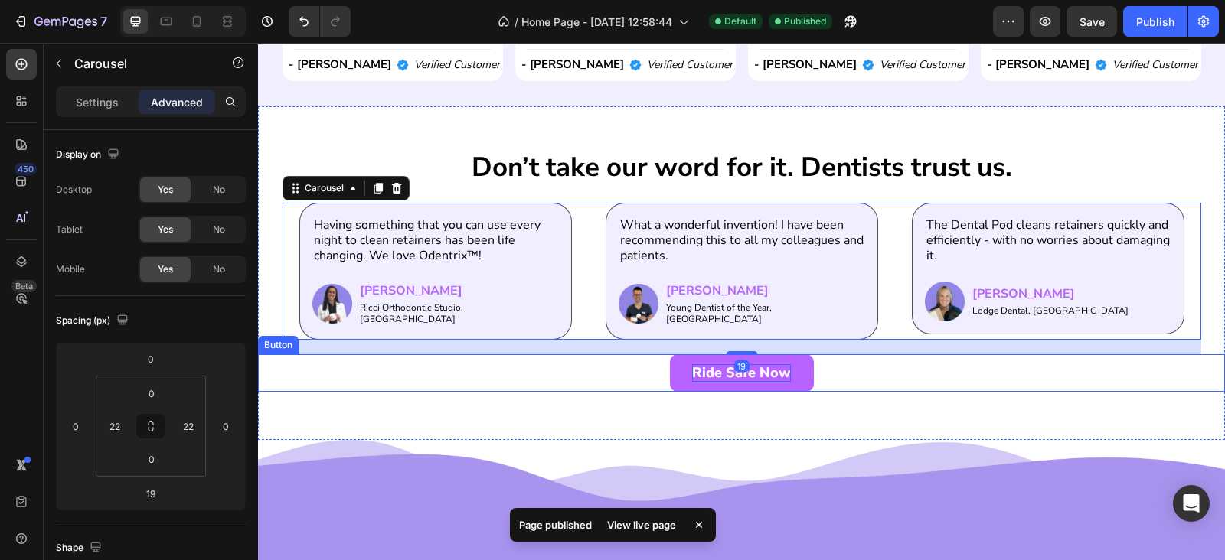
click at [736, 370] on p "Ride Safe Now" at bounding box center [741, 373] width 99 height 18
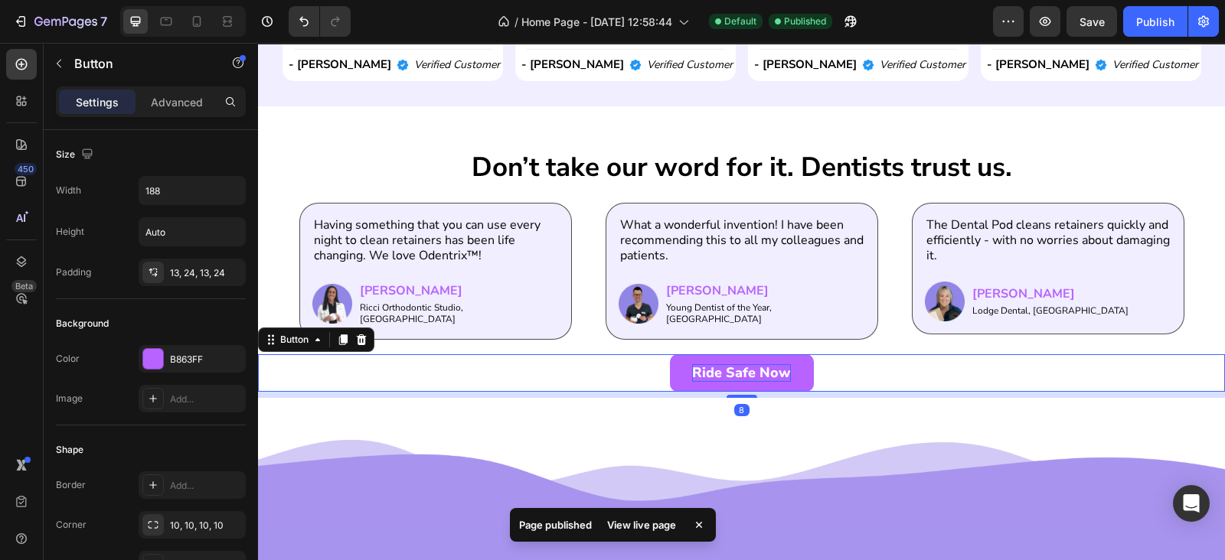
click at [736, 370] on p "Ride Safe Now" at bounding box center [741, 373] width 99 height 18
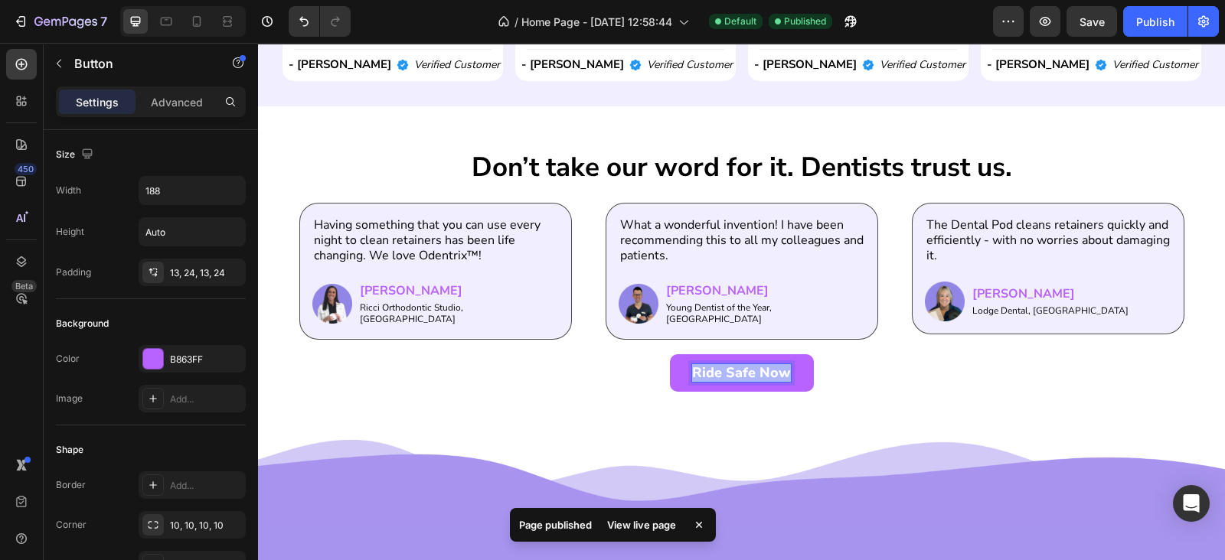
click at [736, 370] on p "Ride Safe Now" at bounding box center [741, 373] width 99 height 18
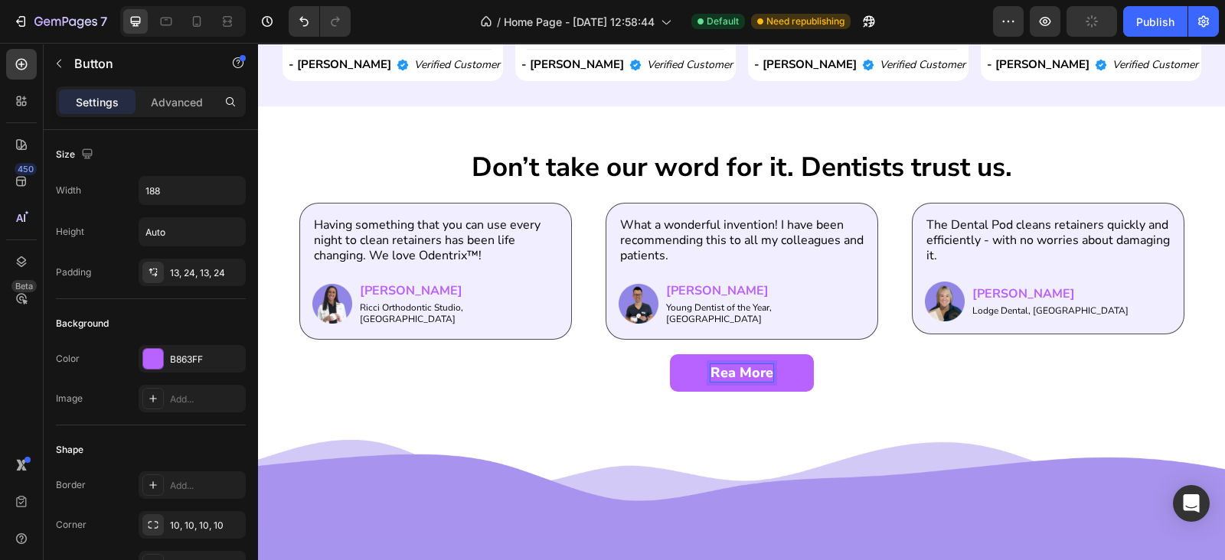
click at [726, 373] on p "Rea More" at bounding box center [741, 373] width 63 height 18
click at [890, 365] on div "Read More Button 8" at bounding box center [741, 373] width 967 height 38
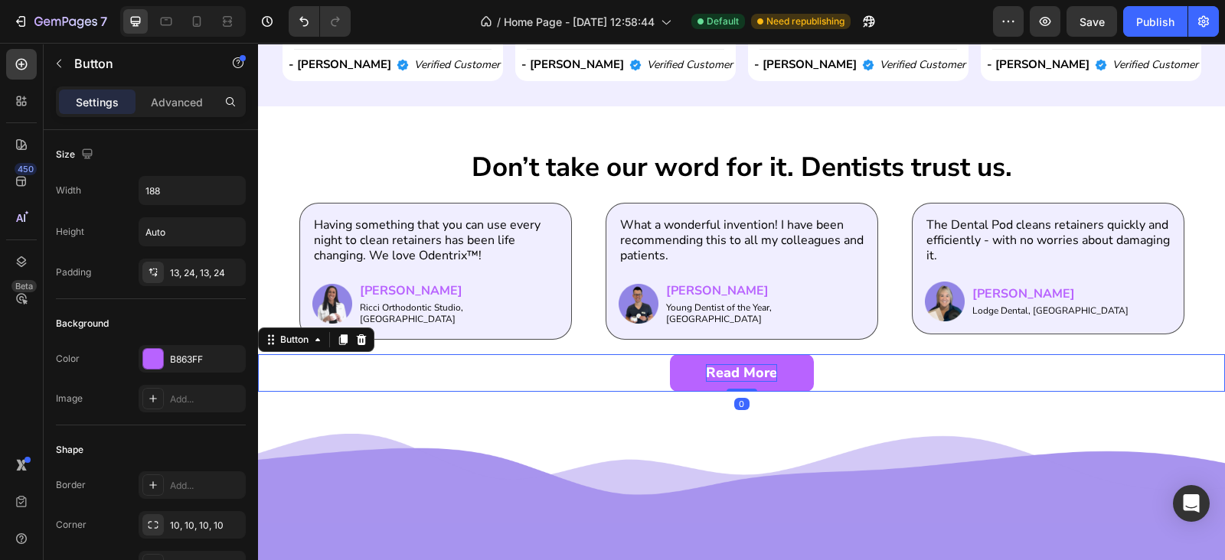
drag, startPoint x: 741, startPoint y: 390, endPoint x: 739, endPoint y: 376, distance: 14.0
click at [739, 376] on div "Read More Button 0" at bounding box center [741, 373] width 967 height 38
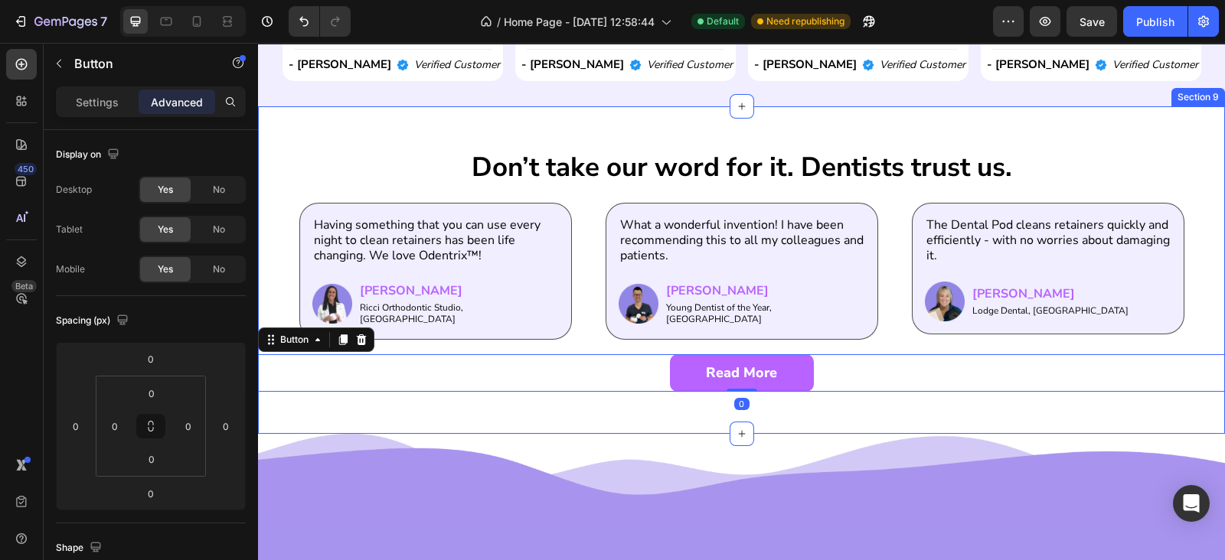
click at [746, 406] on div "Don’t take our word for it. Dentists trust us. Heading Having something that yo…" at bounding box center [741, 270] width 967 height 328
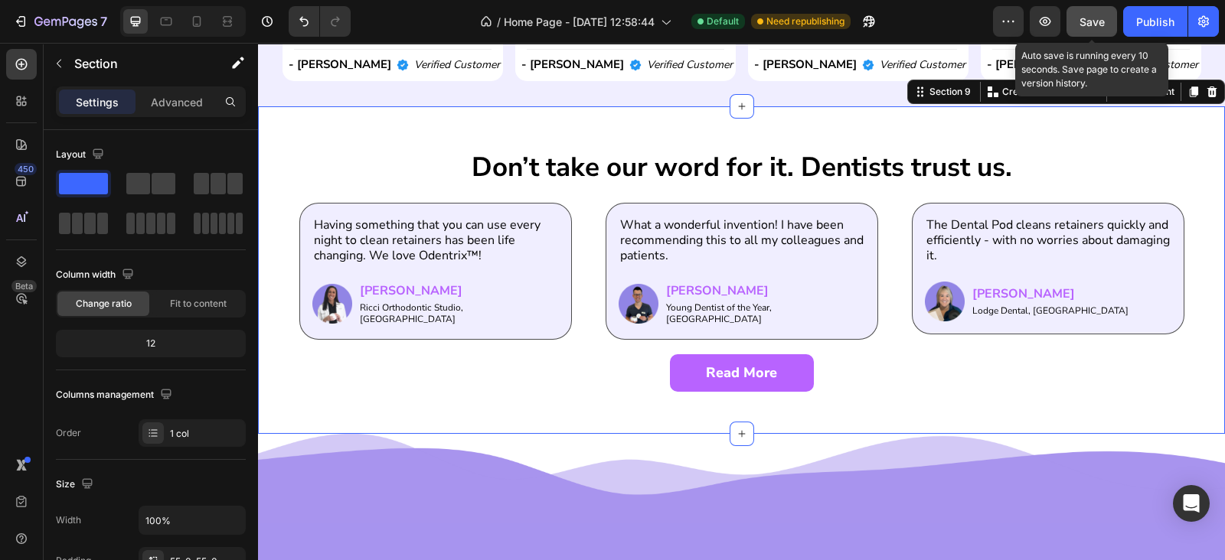
click at [1081, 32] on button "Save" at bounding box center [1091, 21] width 51 height 31
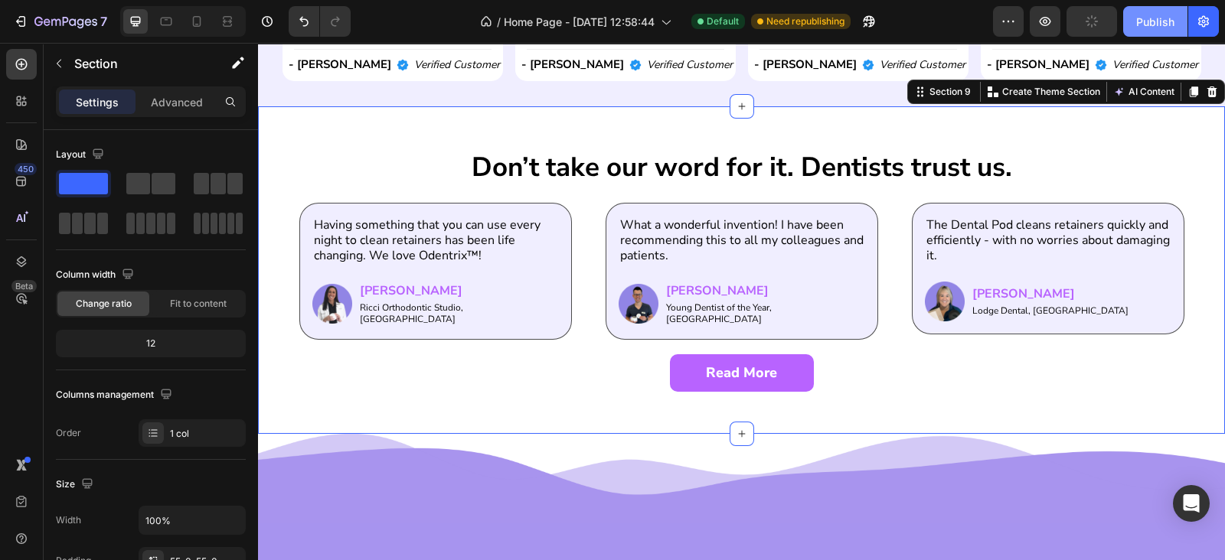
click at [1133, 24] on button "Publish" at bounding box center [1155, 21] width 64 height 31
click at [718, 120] on div "Don’t take our word for it. Dentists trust us. Heading Having something that yo…" at bounding box center [741, 270] width 967 height 328
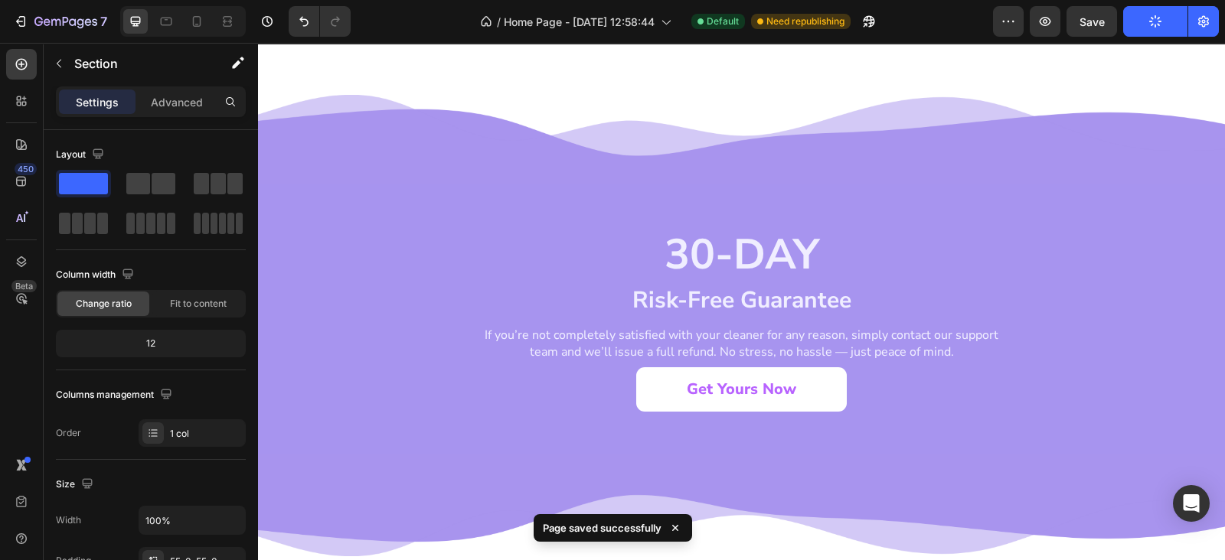
scroll to position [4239, 0]
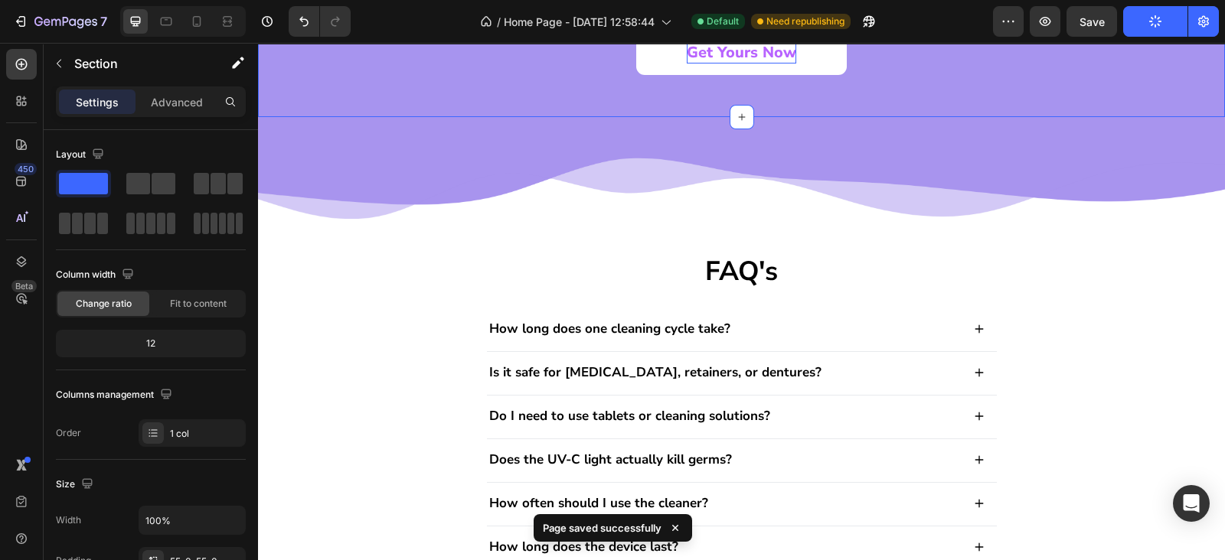
click at [721, 54] on p "Get Yours Now" at bounding box center [741, 52] width 109 height 21
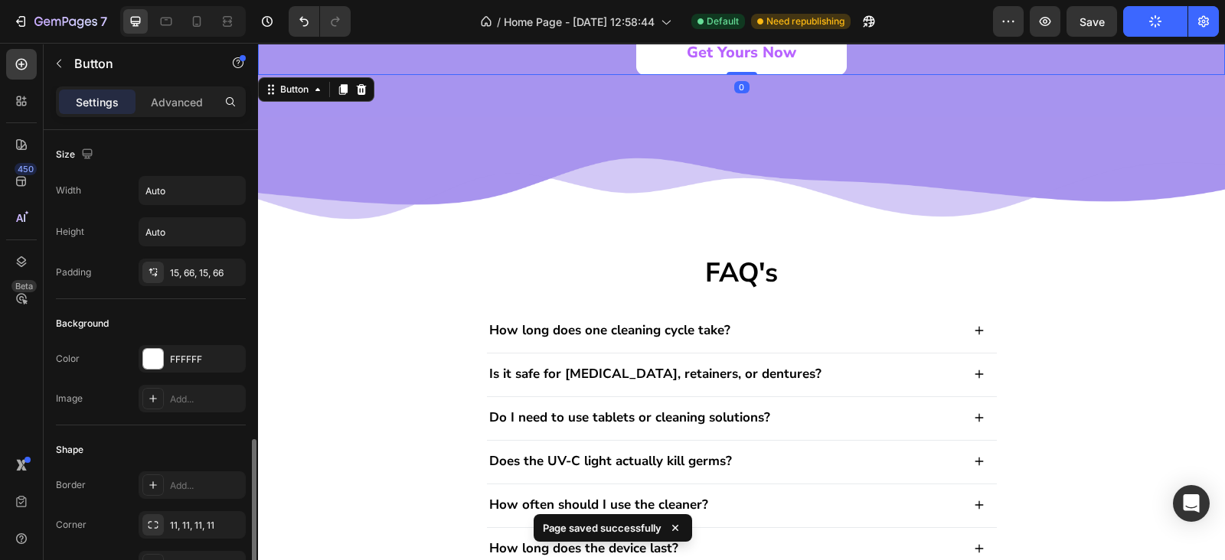
scroll to position [741, 0]
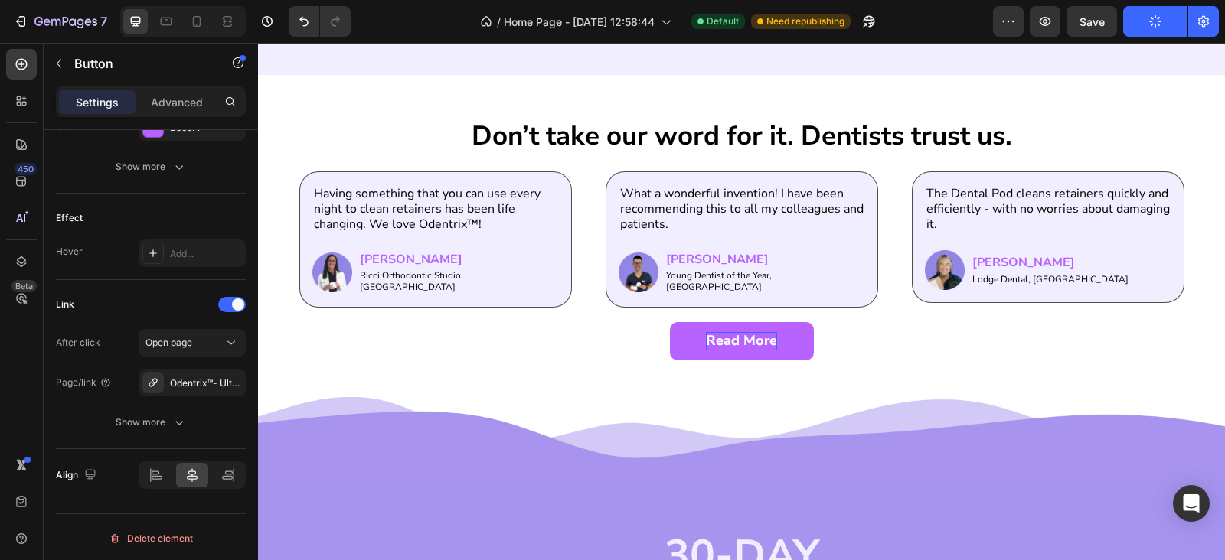
click at [700, 355] on link "Read More" at bounding box center [742, 341] width 144 height 38
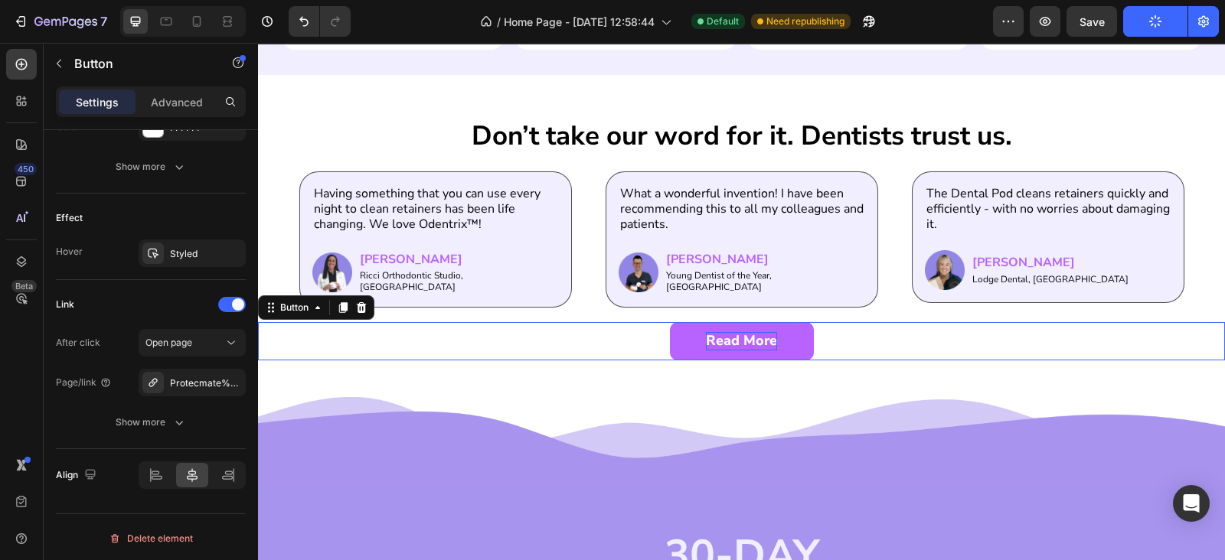
scroll to position [3570, 0]
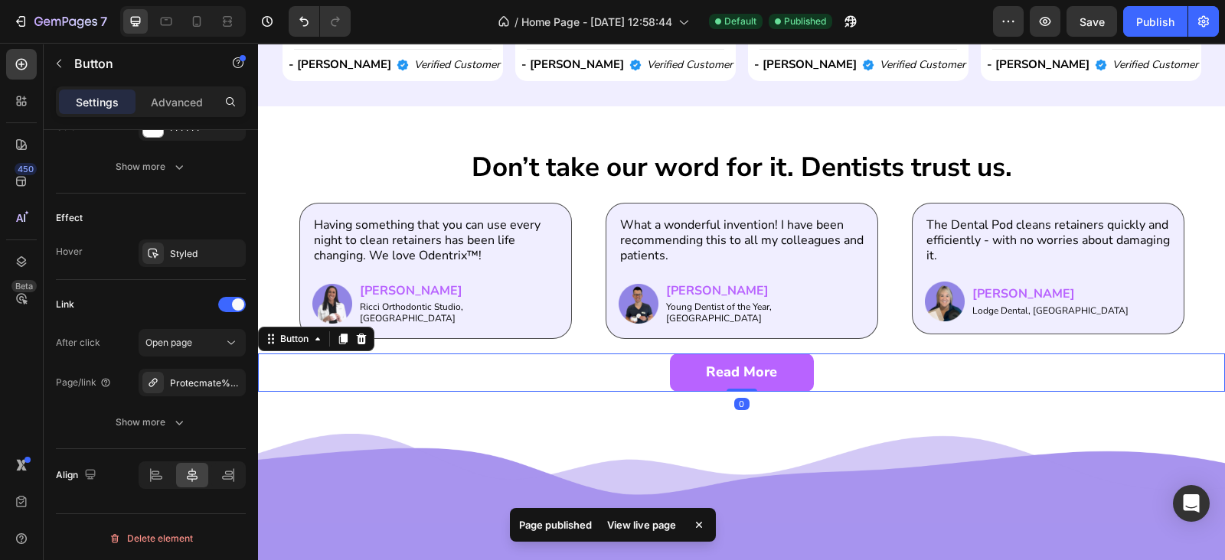
click at [693, 367] on link "Read More" at bounding box center [742, 373] width 144 height 38
click at [197, 386] on div "Protecmate%E2%84%A2-style-you-want-protection-you-need-comfort-you-ll-feel" at bounding box center [192, 384] width 44 height 14
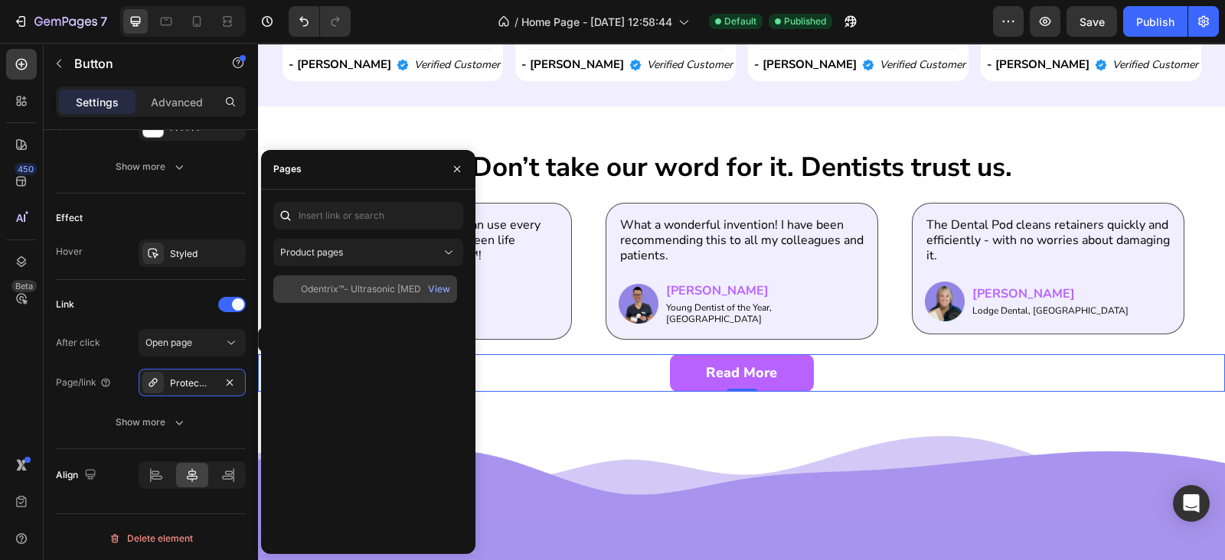
click at [351, 276] on div "Odentrix™- Ultrasonic Retainer Cleaner with UV lights View" at bounding box center [365, 290] width 184 height 28
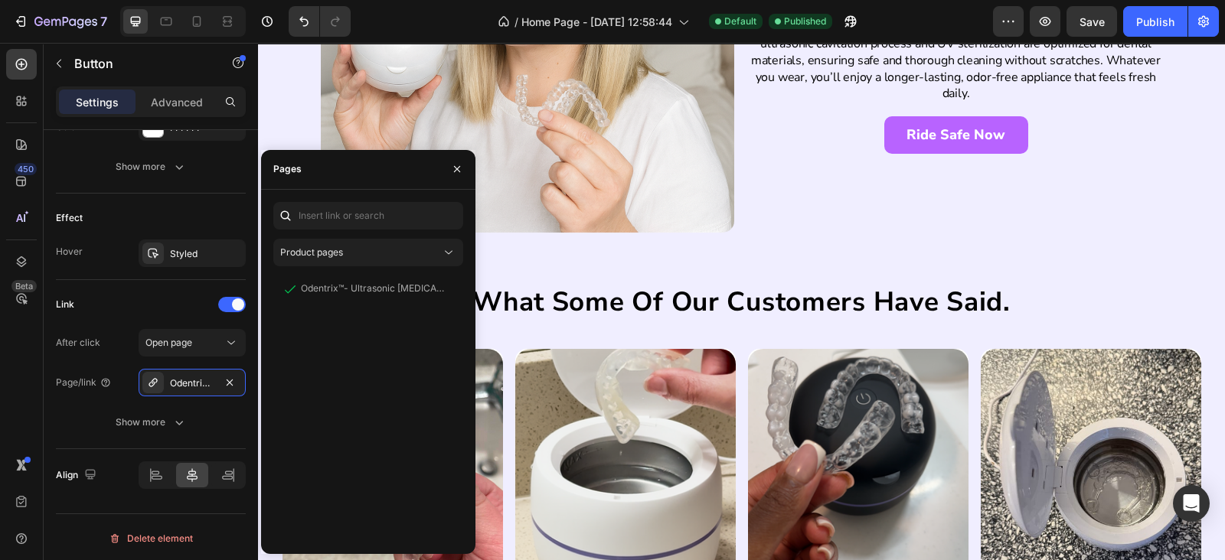
scroll to position [2676, 0]
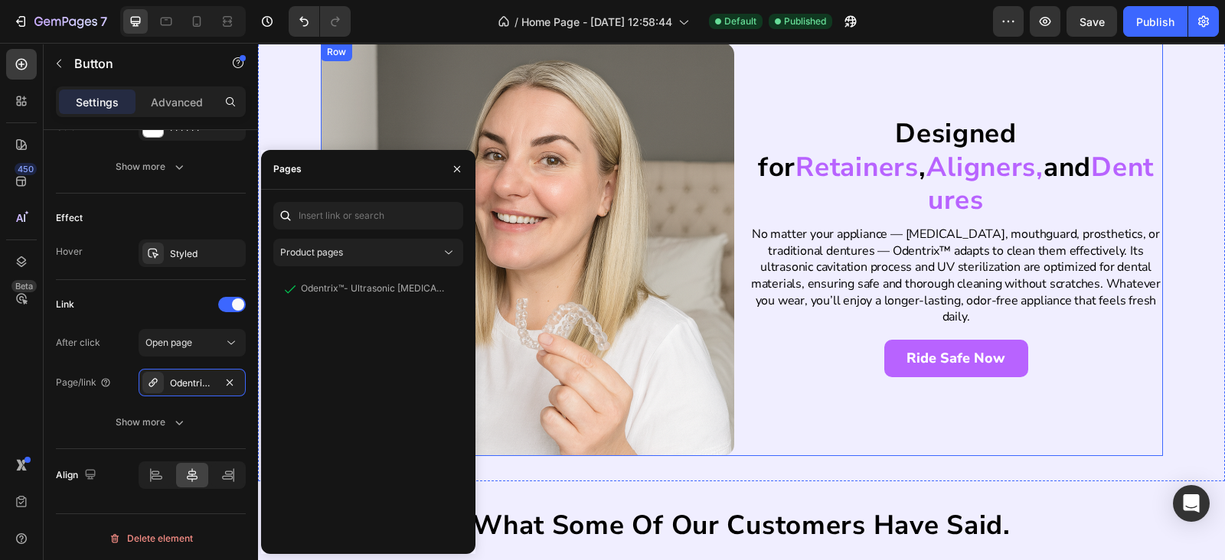
click at [945, 350] on p "Ride Safe Now" at bounding box center [955, 359] width 99 height 18
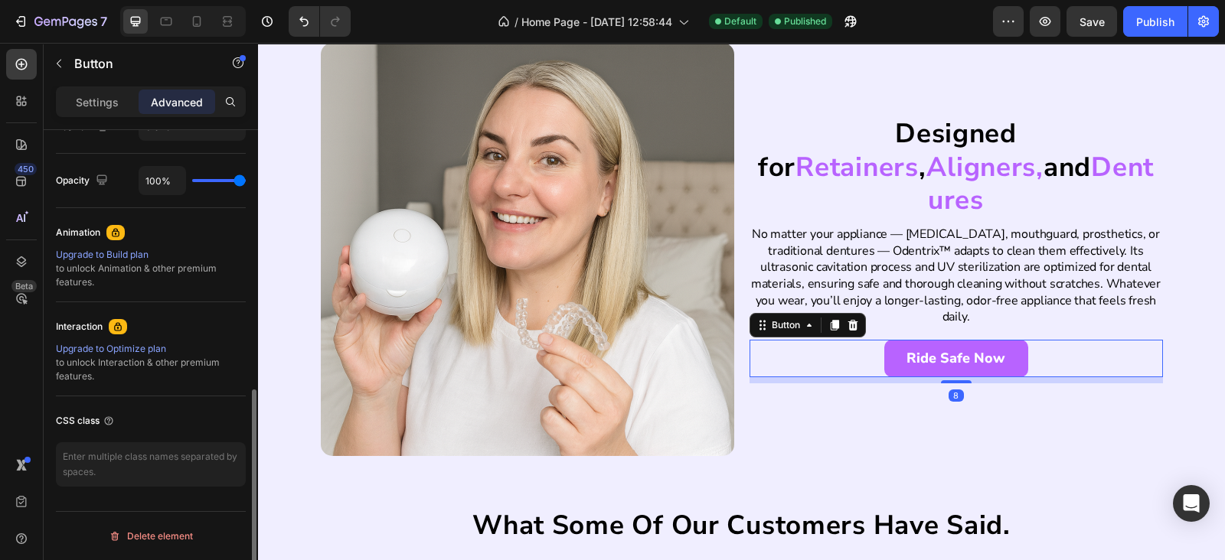
scroll to position [586, 0]
click at [85, 108] on p "Settings" at bounding box center [97, 102] width 43 height 16
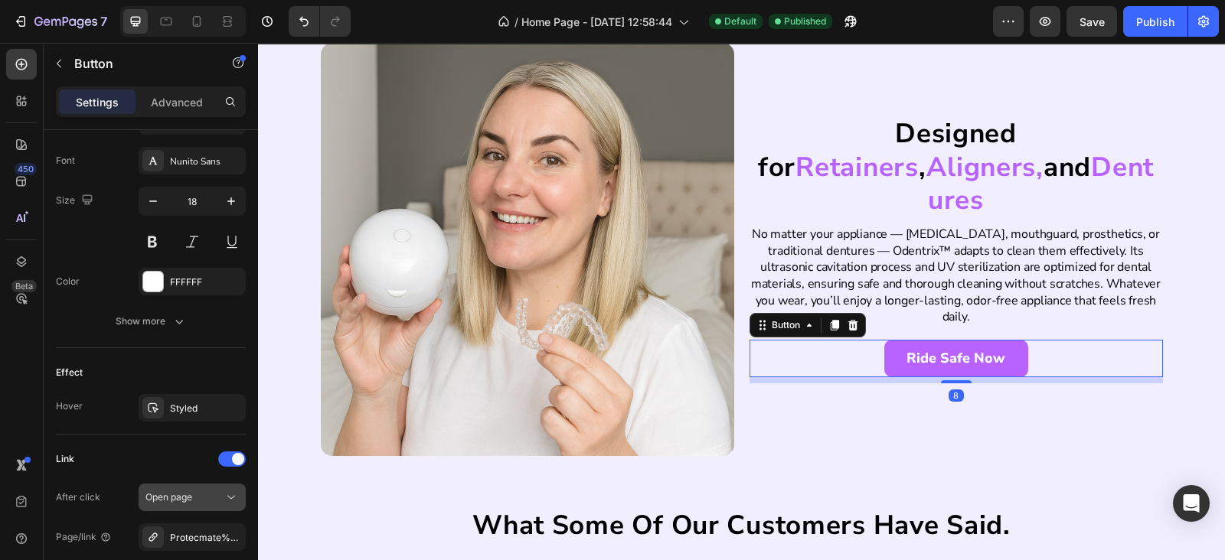
scroll to position [741, 0]
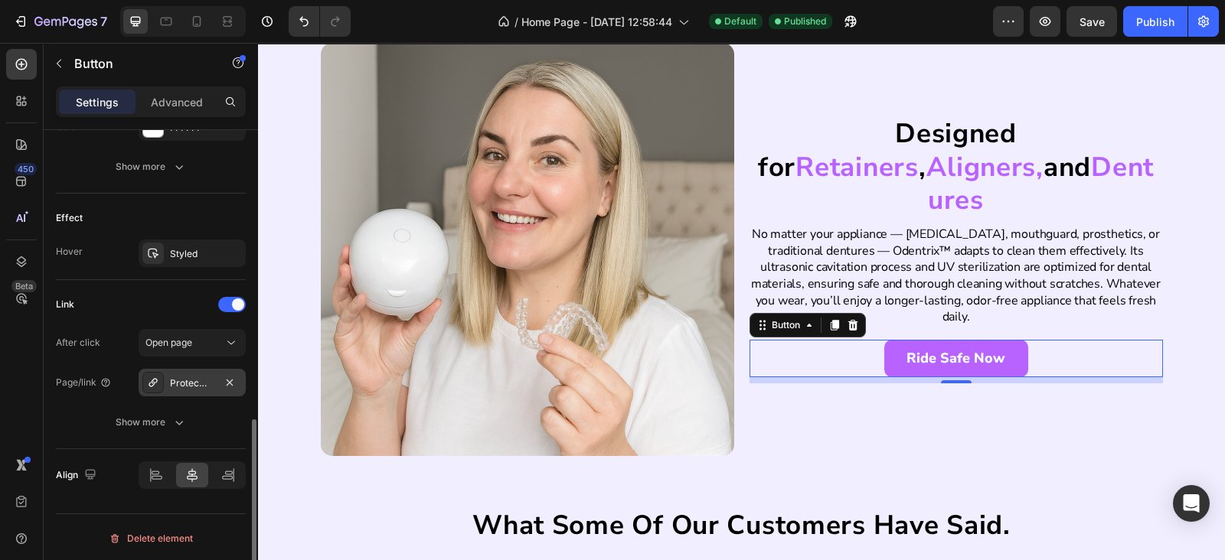
click at [201, 385] on div "Protecmate%E2%84%A2-style-you-want-protection-you-need-comfort-you-ll-feel" at bounding box center [192, 384] width 44 height 14
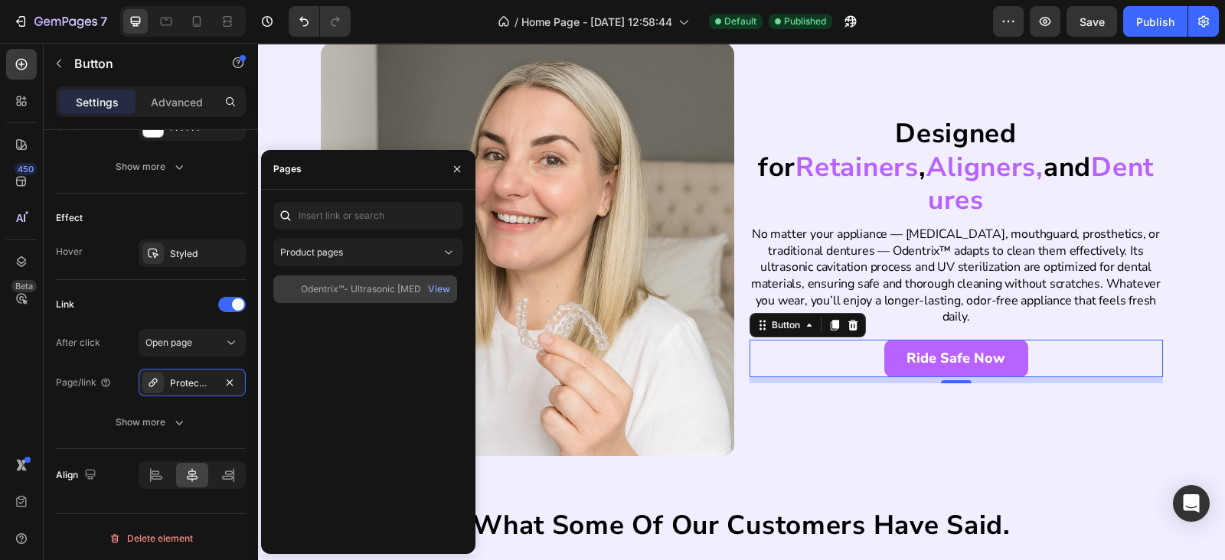
click at [338, 286] on div "Odentrix™- Ultrasonic [MEDICAL_DATA] Cleaner with UV lights" at bounding box center [374, 289] width 147 height 14
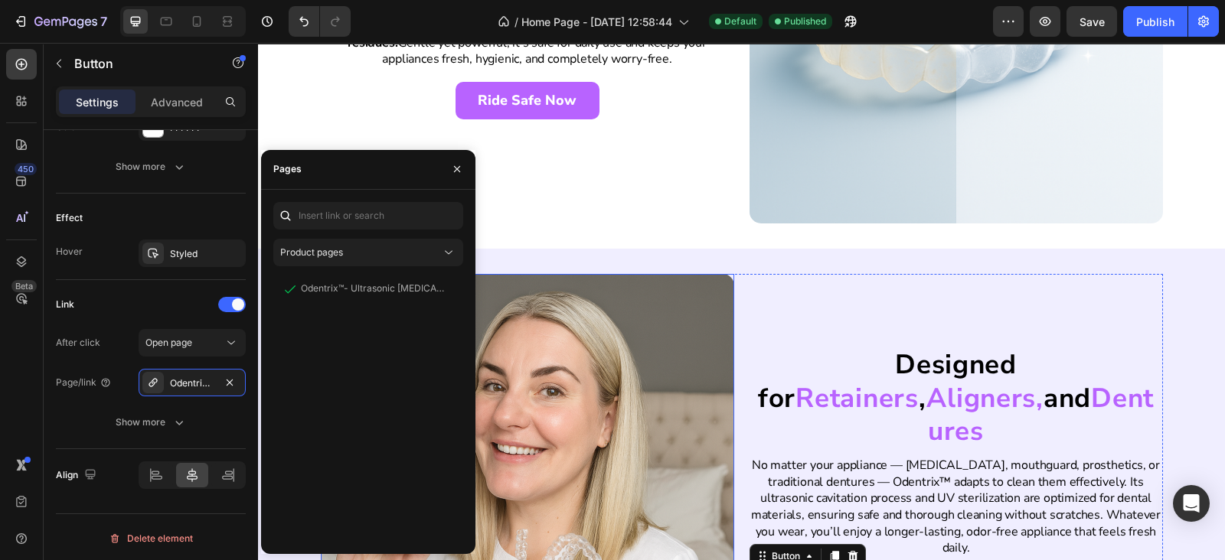
scroll to position [2230, 0]
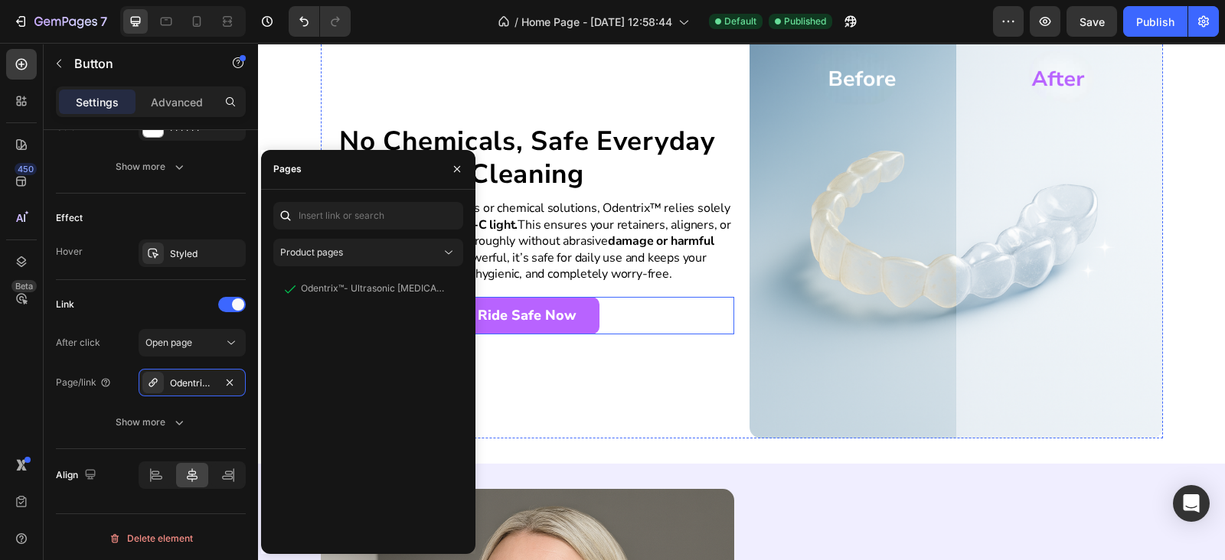
click at [488, 326] on link "Ride Safe Now" at bounding box center [527, 316] width 144 height 38
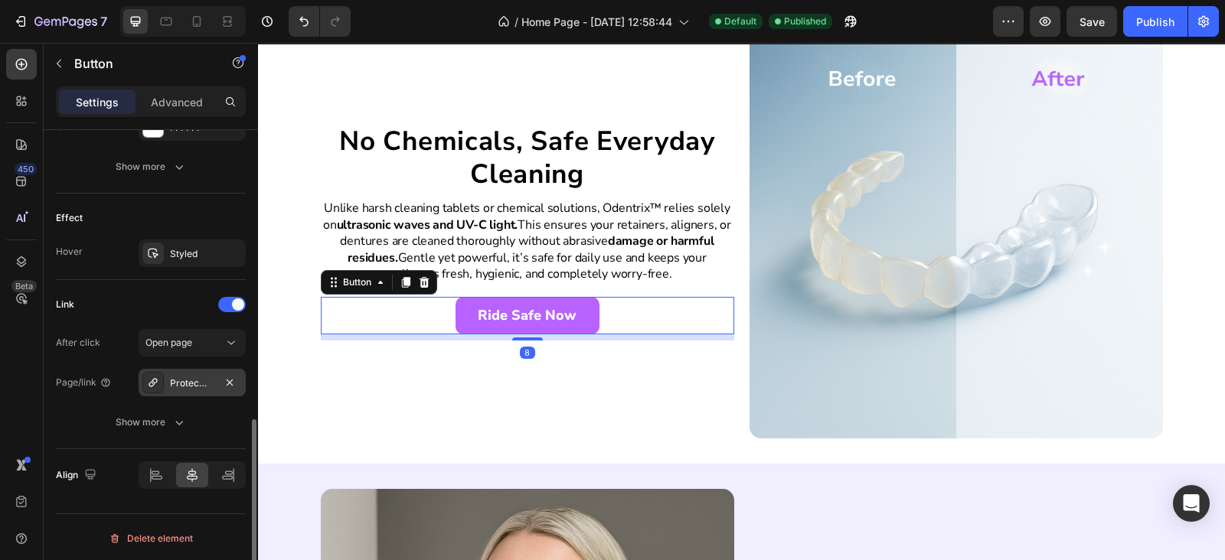
click at [172, 386] on div "Protecmate%E2%84%A2-style-you-want-protection-you-need-comfort-you-ll-feel" at bounding box center [192, 384] width 44 height 14
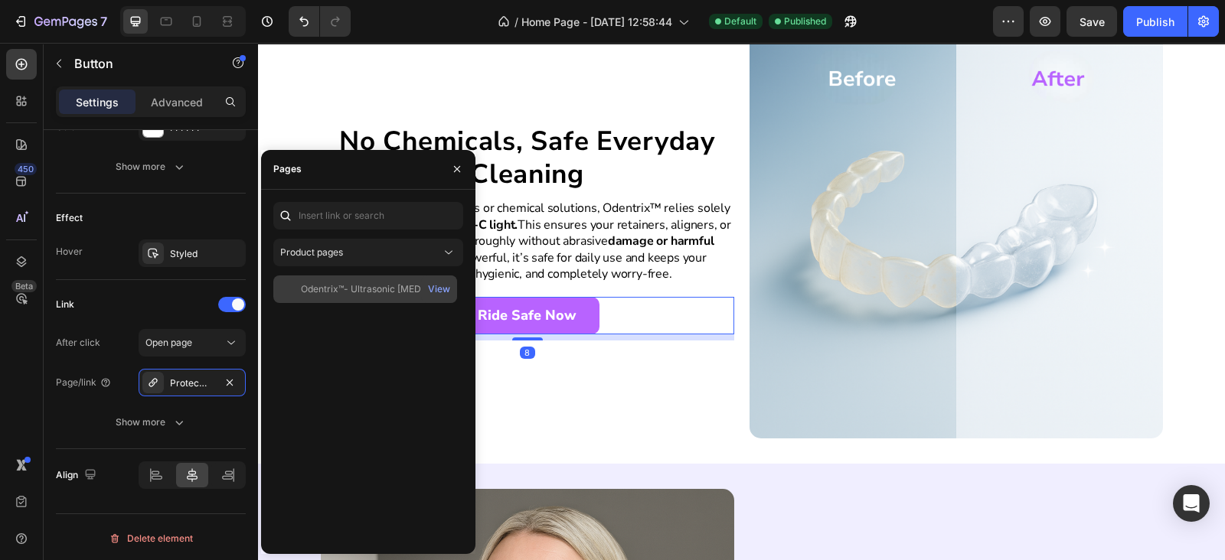
click at [340, 291] on div "Odentrix™- Ultrasonic [MEDICAL_DATA] Cleaner with UV lights" at bounding box center [374, 289] width 147 height 14
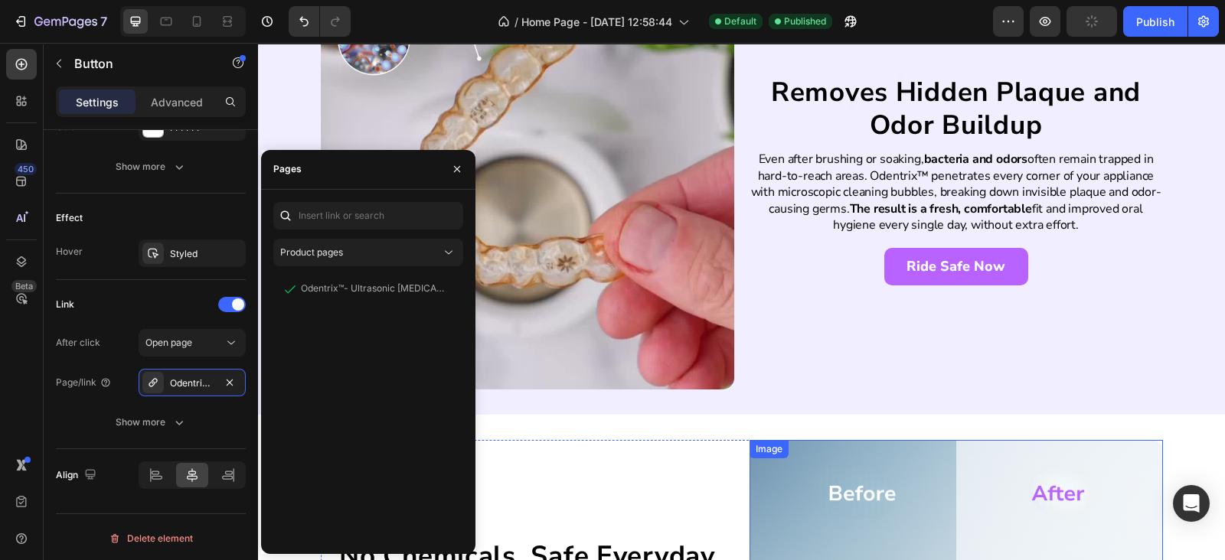
scroll to position [1783, 0]
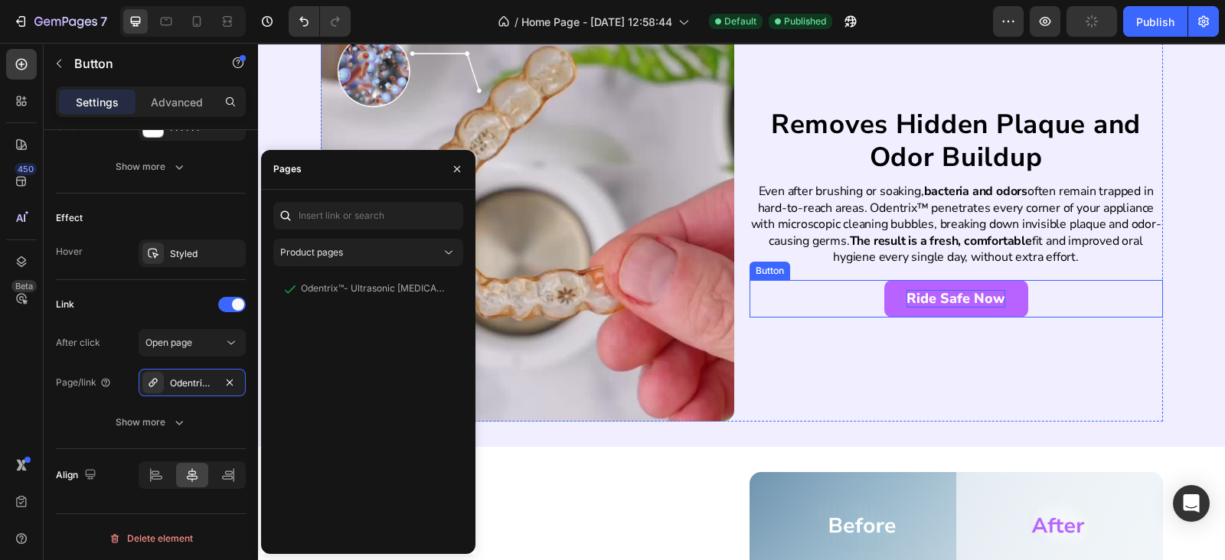
click at [918, 292] on p "Ride Safe Now" at bounding box center [955, 299] width 99 height 18
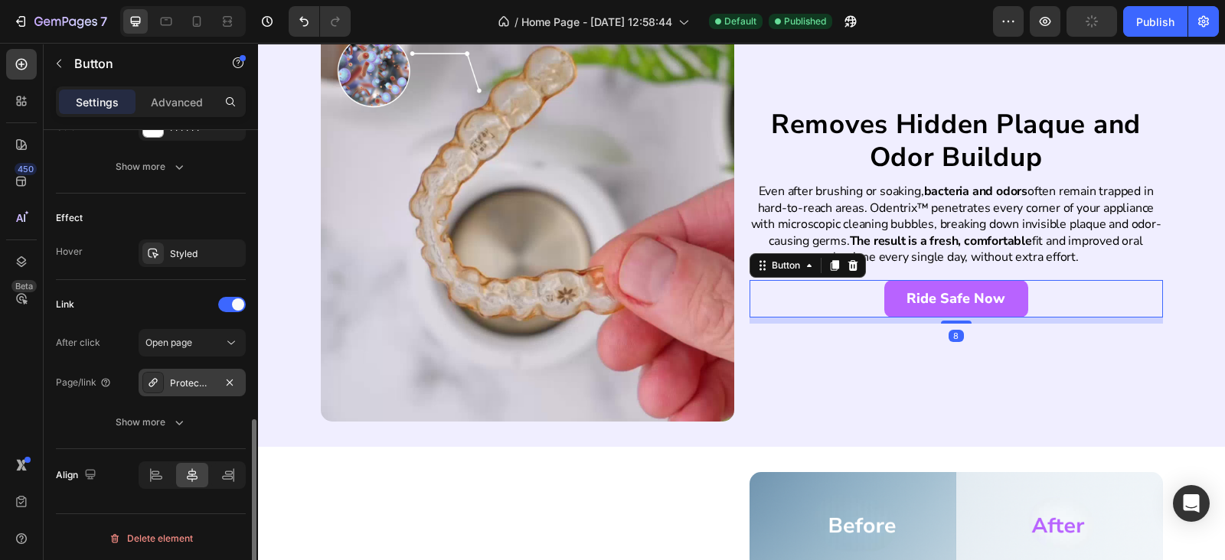
click at [184, 384] on div "Protecmate%E2%84%A2-style-you-want-protection-you-need-comfort-you-ll-feel" at bounding box center [192, 384] width 44 height 14
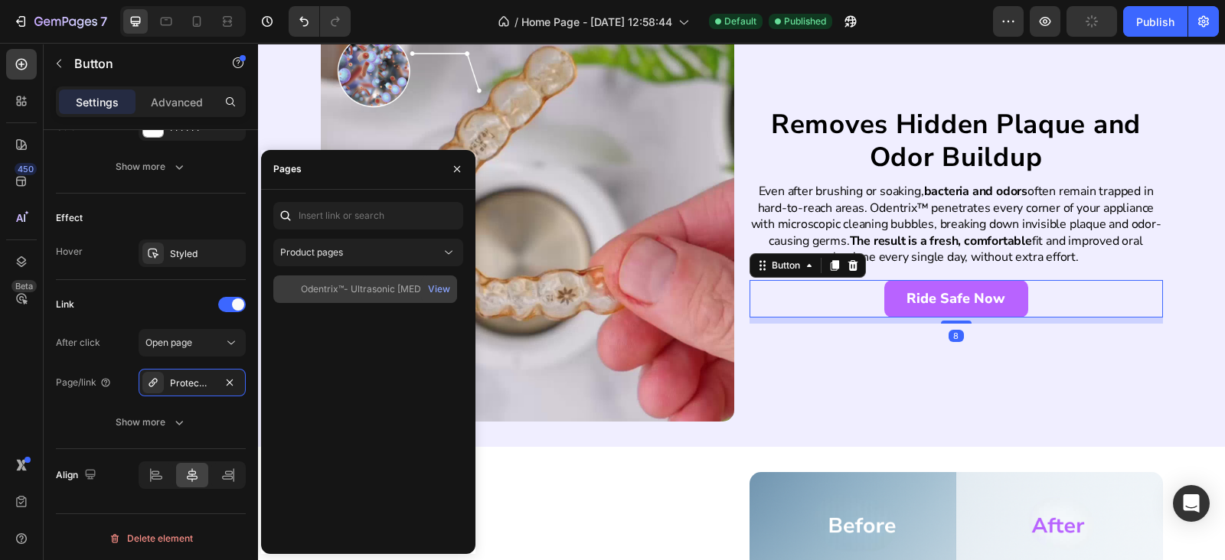
click at [369, 283] on div "Odentrix™- Ultrasonic [MEDICAL_DATA] Cleaner with UV lights" at bounding box center [374, 289] width 147 height 14
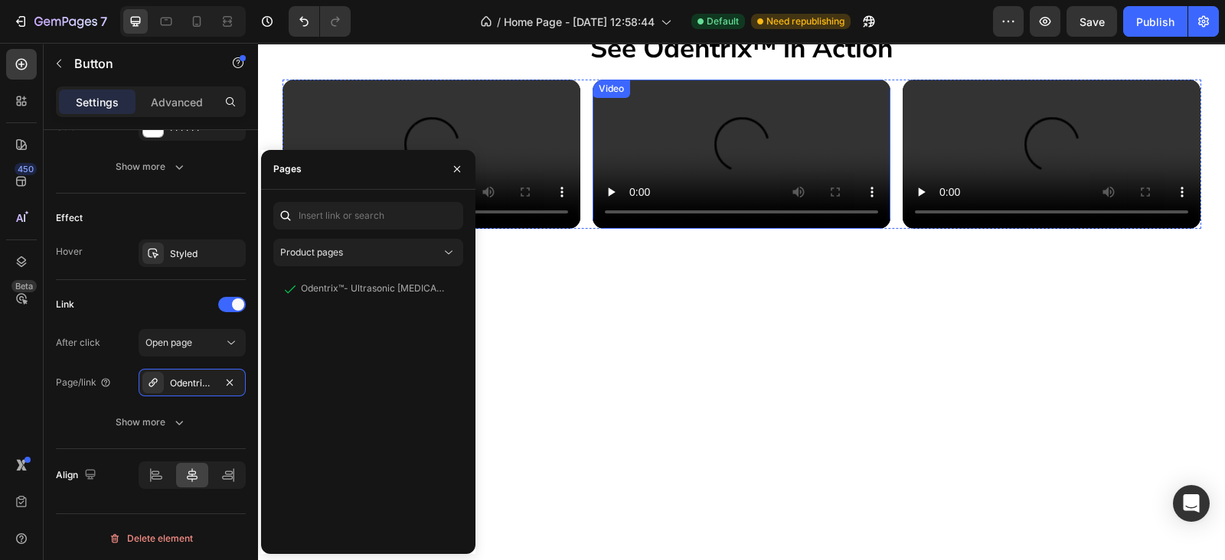
scroll to position [667, 0]
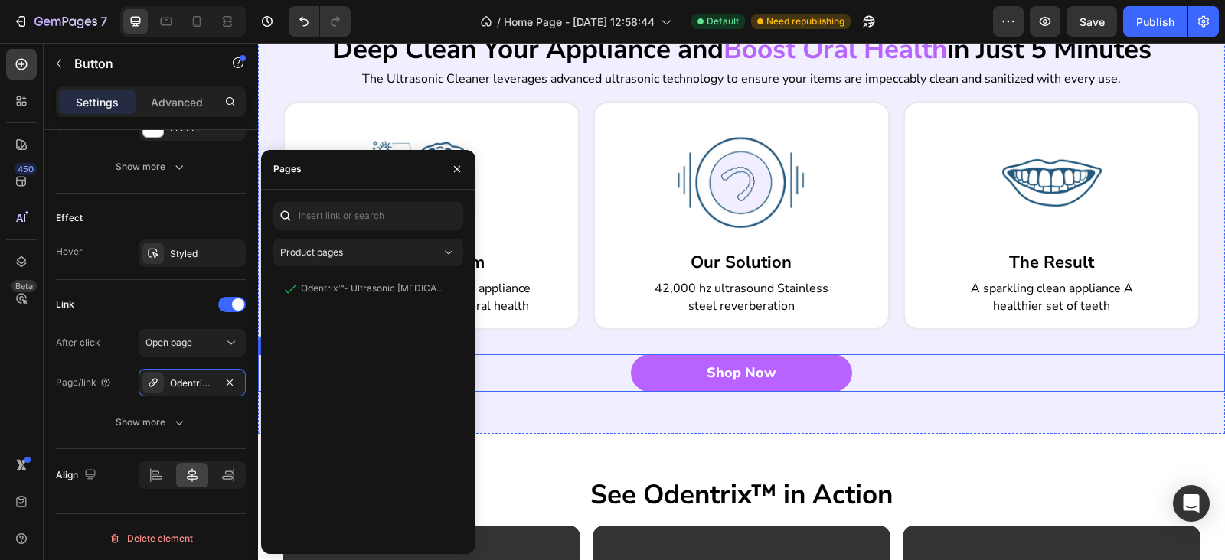
click at [690, 374] on link "Shop Now" at bounding box center [741, 373] width 221 height 38
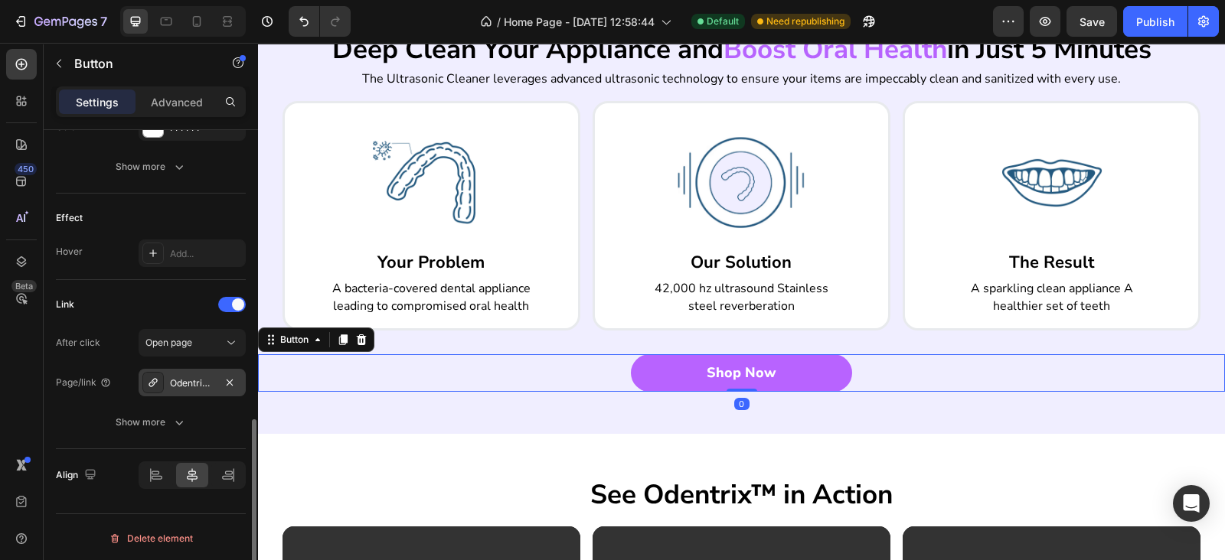
click at [199, 385] on div "Odentrix™- Ultrasonic [MEDICAL_DATA] Cleaner with UV lights" at bounding box center [192, 384] width 44 height 14
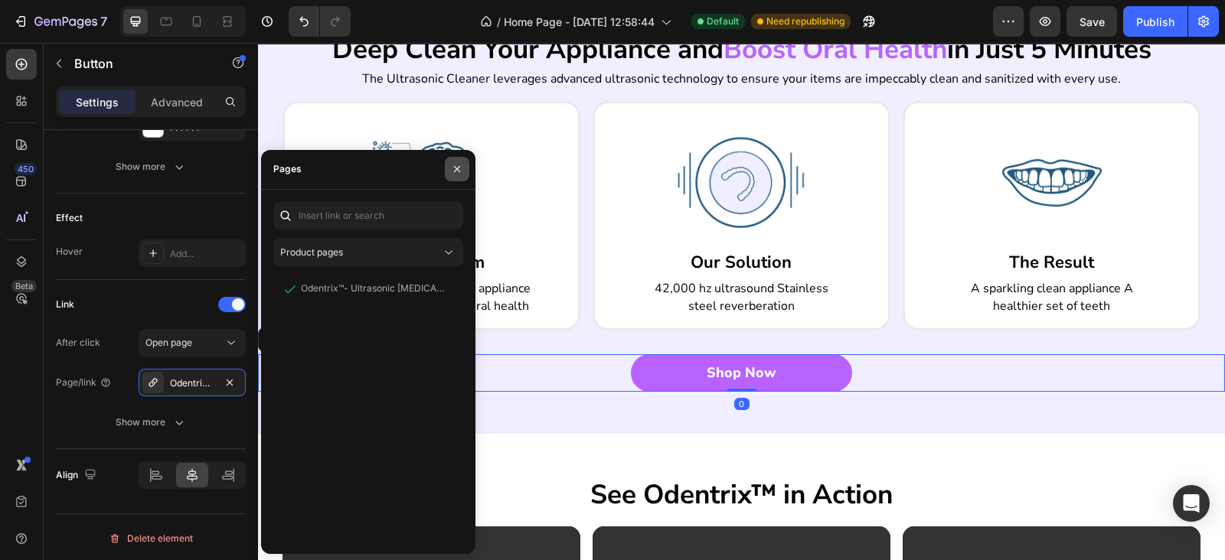
click at [455, 178] on button "button" at bounding box center [457, 169] width 24 height 24
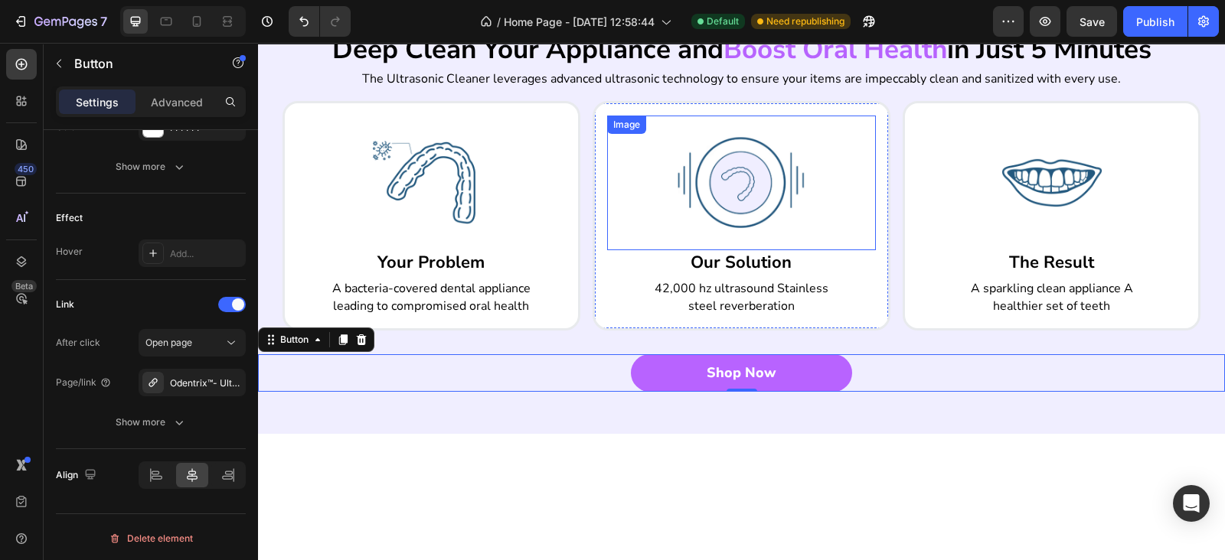
scroll to position [0, 0]
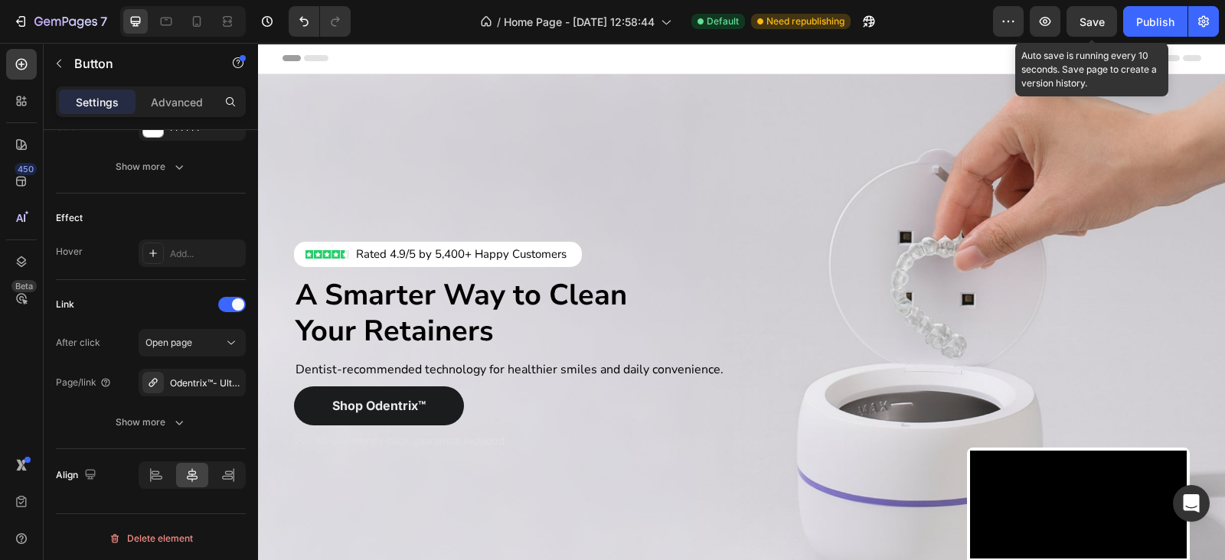
click at [1098, 15] on span "Save" at bounding box center [1091, 21] width 25 height 13
click at [1148, 21] on div "Publish" at bounding box center [1155, 22] width 38 height 16
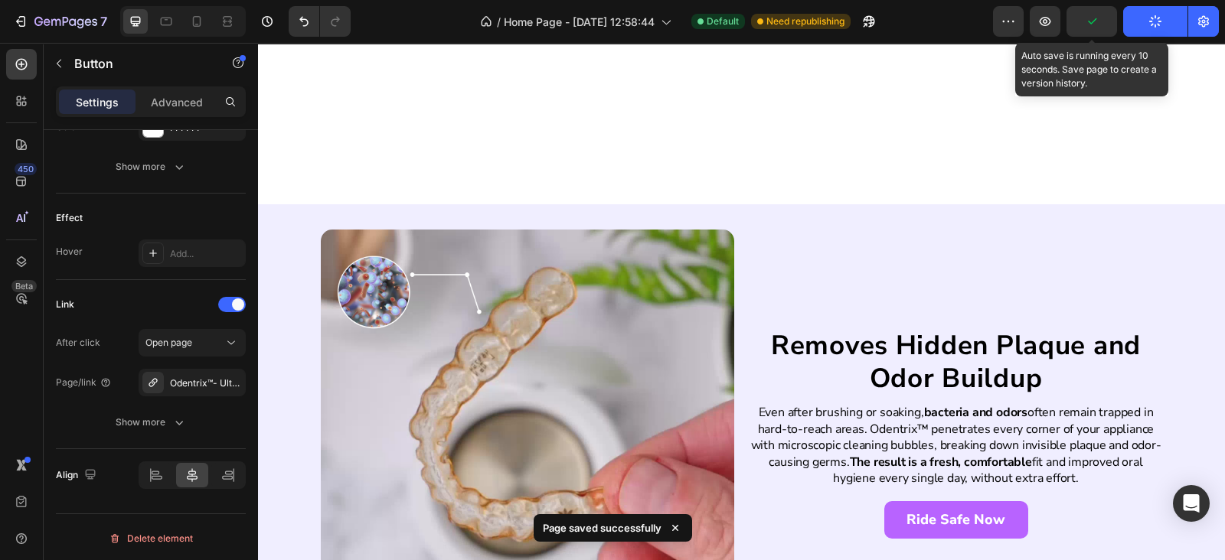
scroll to position [1786, 0]
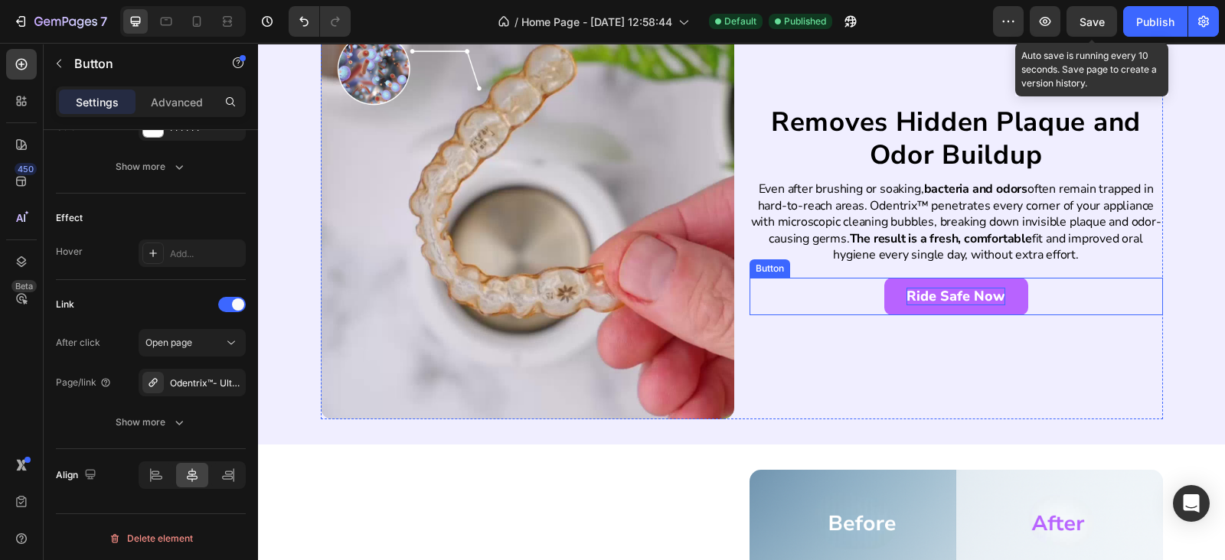
click at [921, 295] on p "Ride Safe Now" at bounding box center [955, 297] width 99 height 18
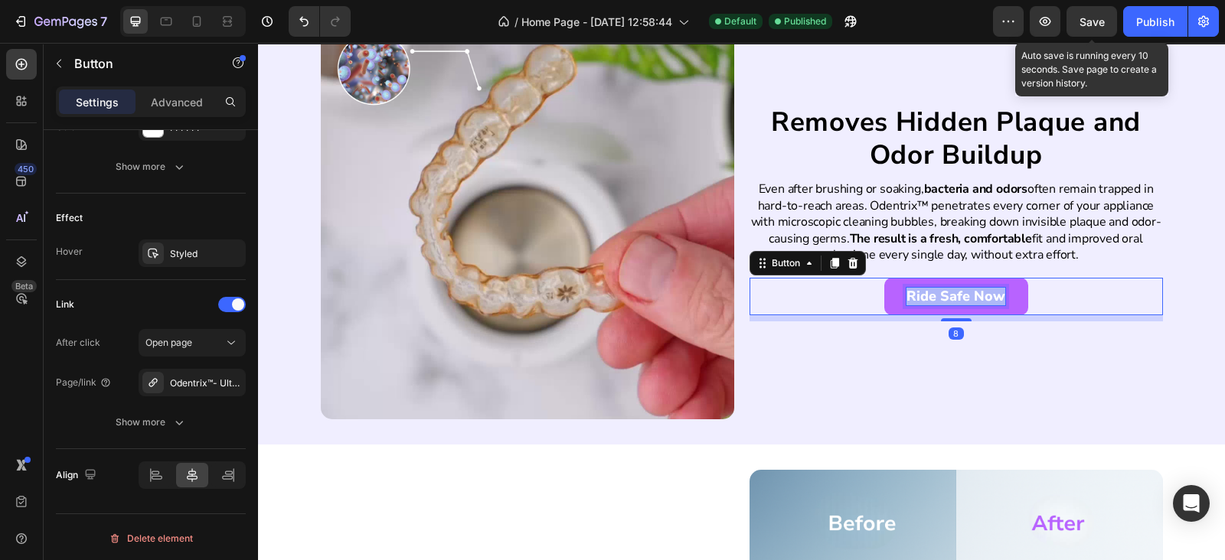
click at [921, 295] on p "Ride Safe Now" at bounding box center [955, 297] width 99 height 18
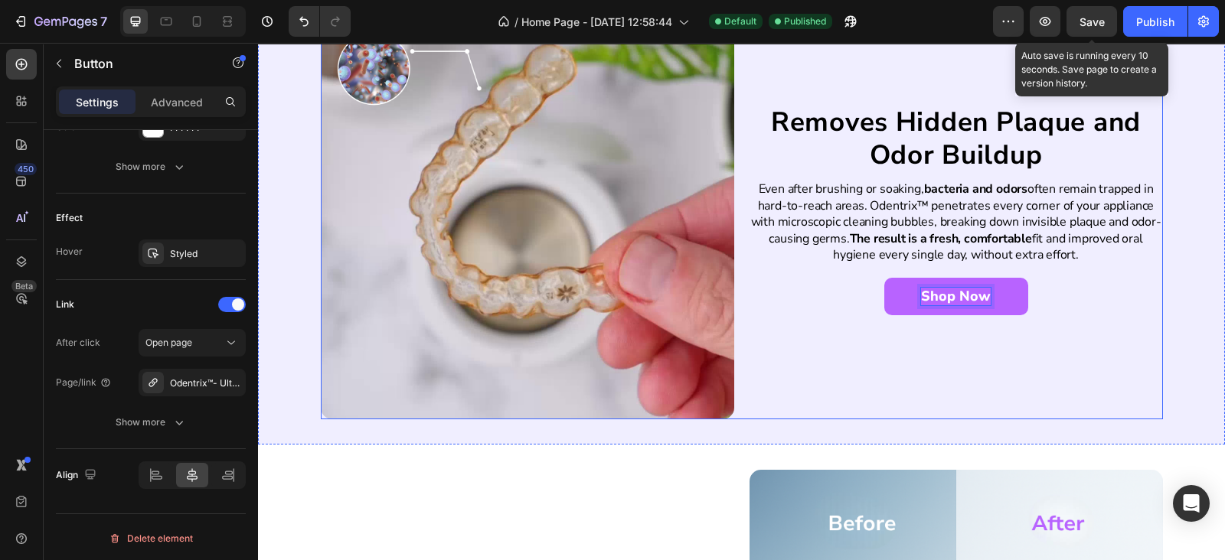
click at [755, 383] on div "Removes Hidden Plaque and Odor Buildup Heading Even after brushing or soaking, …" at bounding box center [955, 212] width 413 height 413
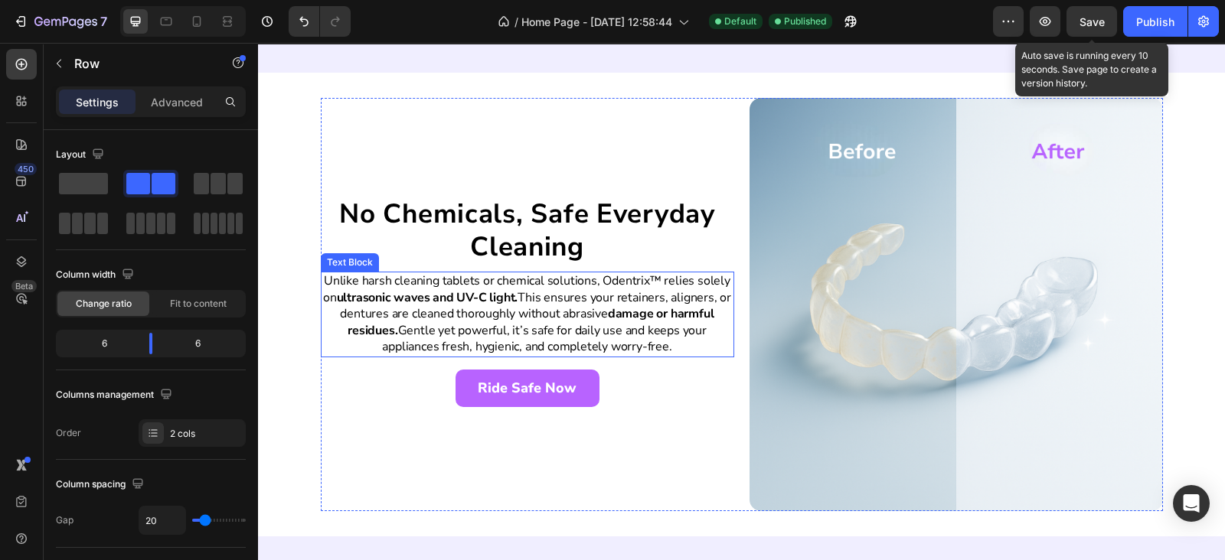
scroll to position [2232, 0]
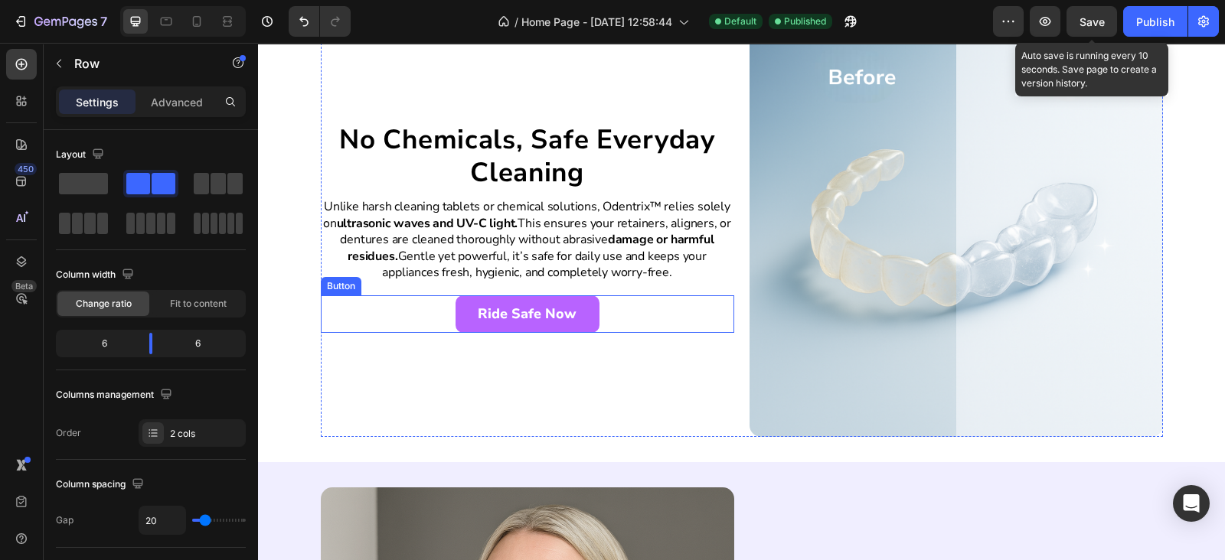
click at [504, 299] on link "Ride Safe Now" at bounding box center [527, 314] width 144 height 38
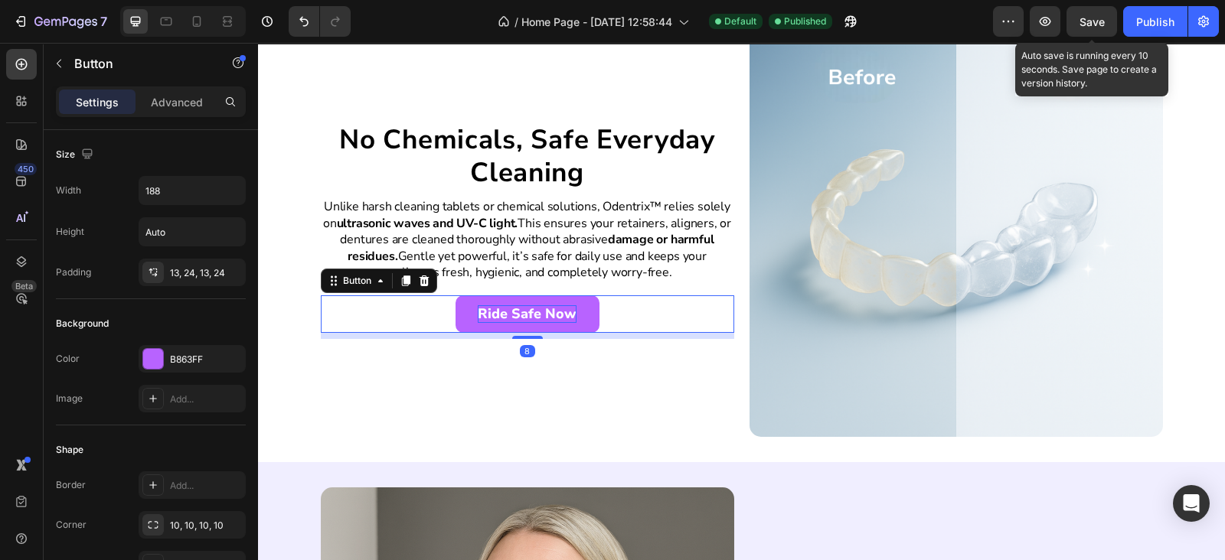
click at [503, 315] on p "Ride Safe Now" at bounding box center [527, 314] width 99 height 18
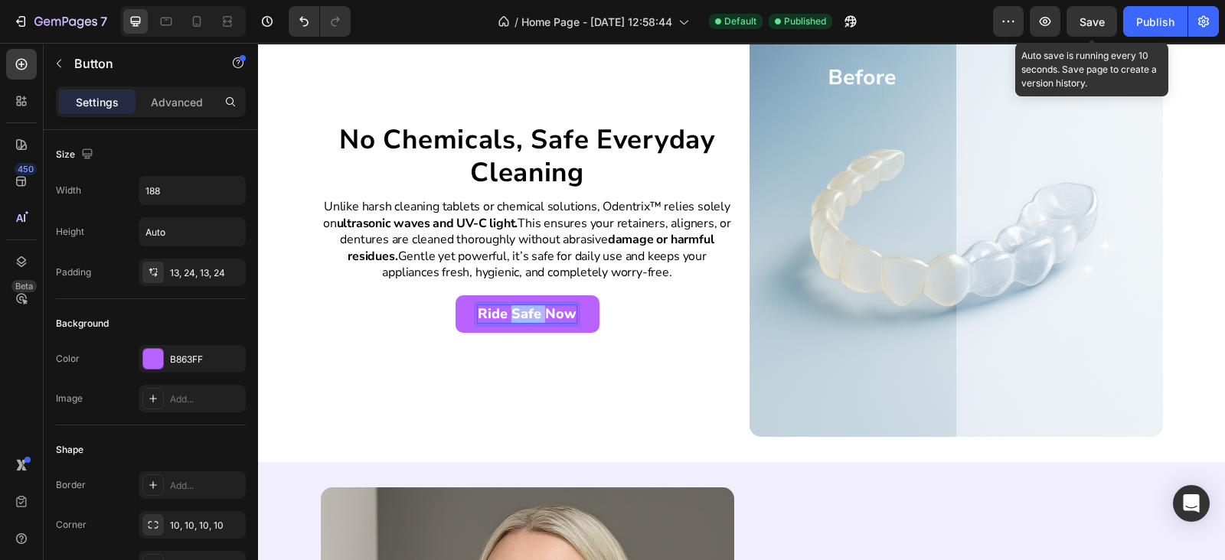
click at [503, 315] on p "Ride Safe Now" at bounding box center [527, 314] width 99 height 18
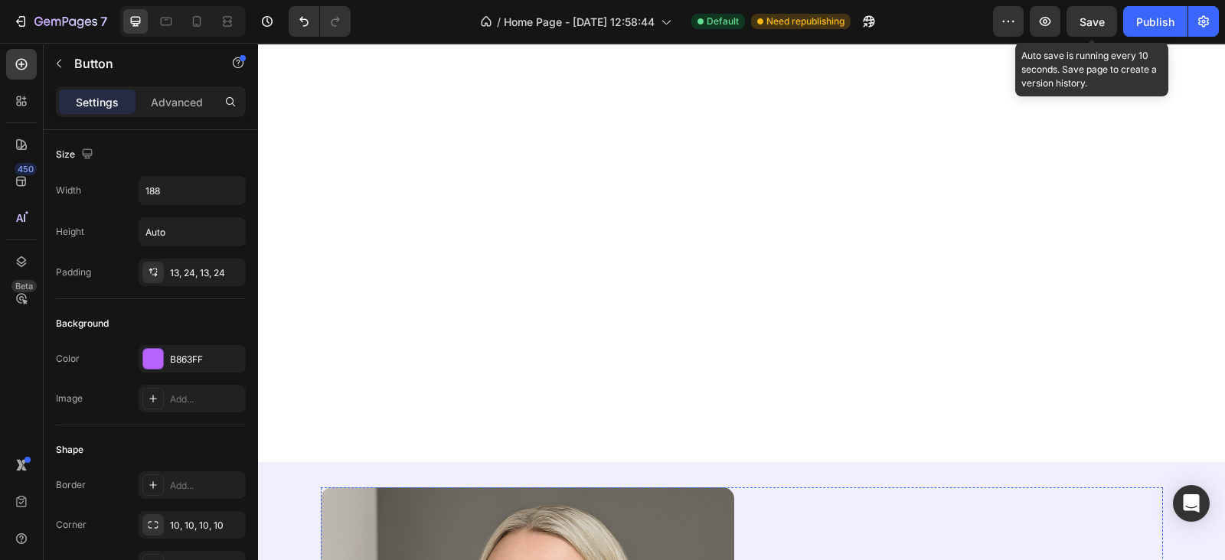
scroll to position [2678, 0]
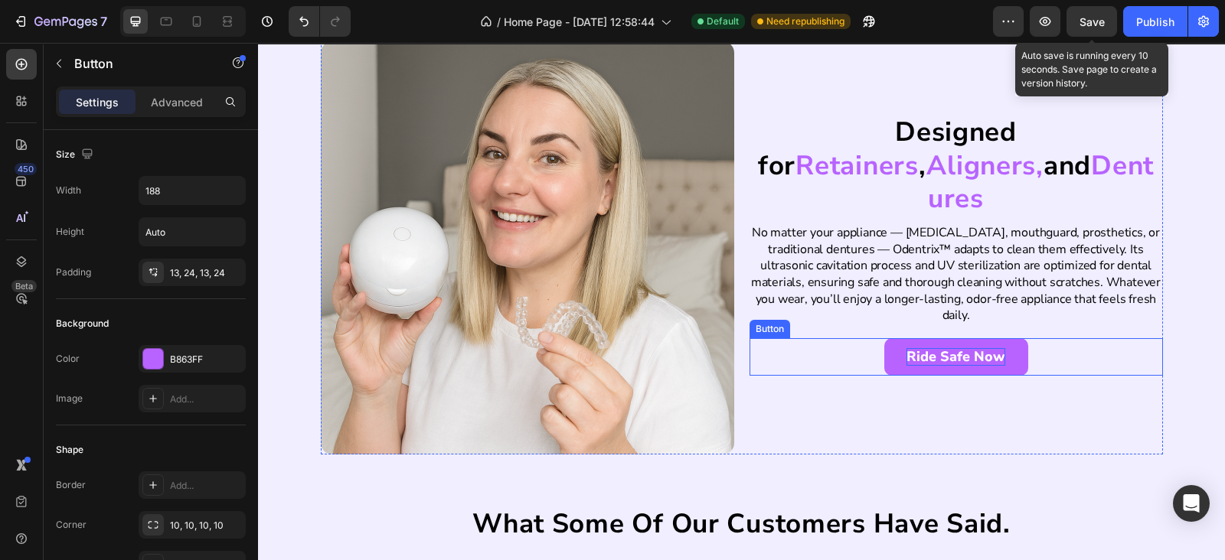
click at [931, 348] on p "Ride Safe Now" at bounding box center [955, 357] width 99 height 18
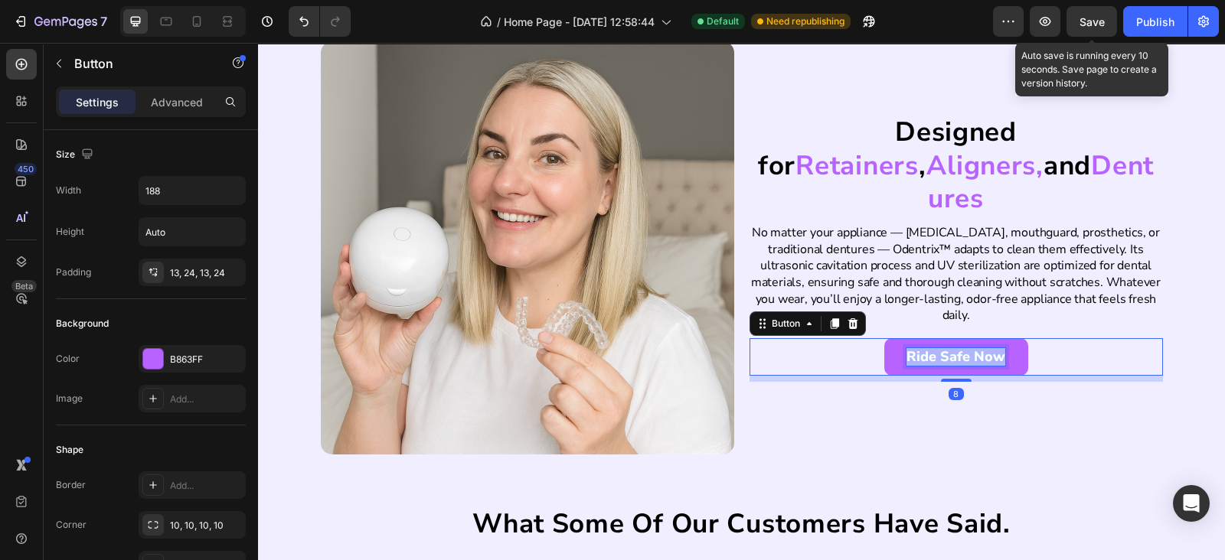
click at [931, 348] on p "Ride Safe Now" at bounding box center [955, 357] width 99 height 18
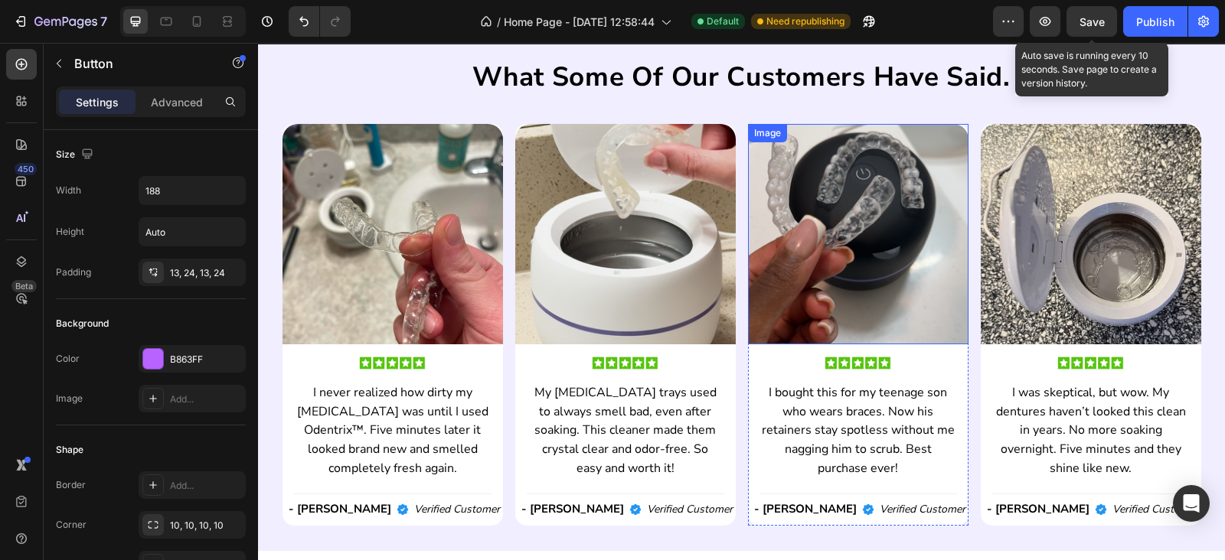
scroll to position [3348, 0]
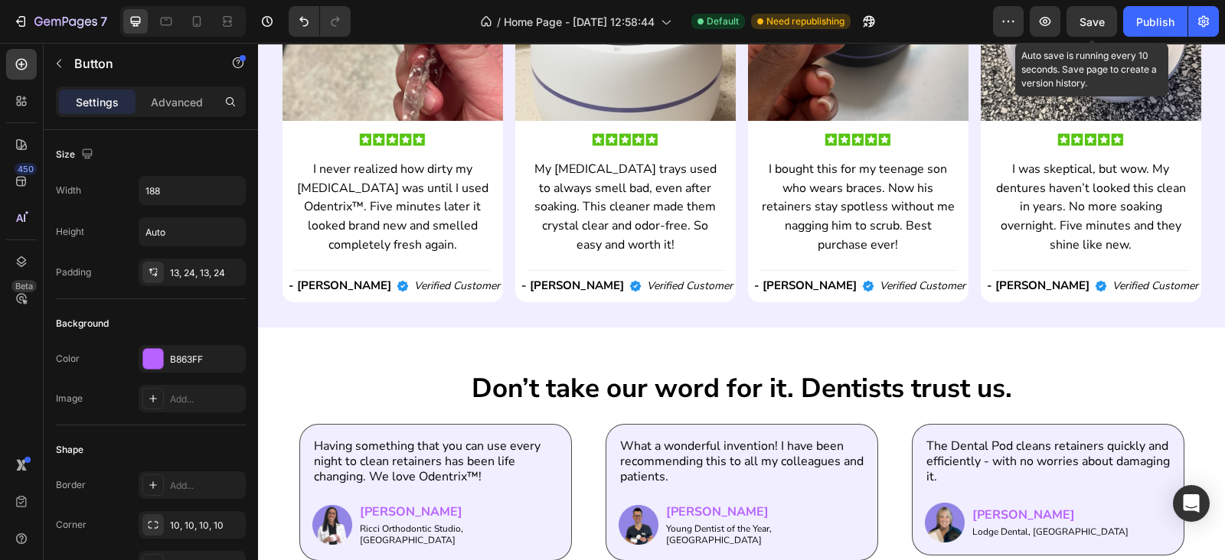
click at [1079, 22] on span "Save" at bounding box center [1091, 21] width 25 height 13
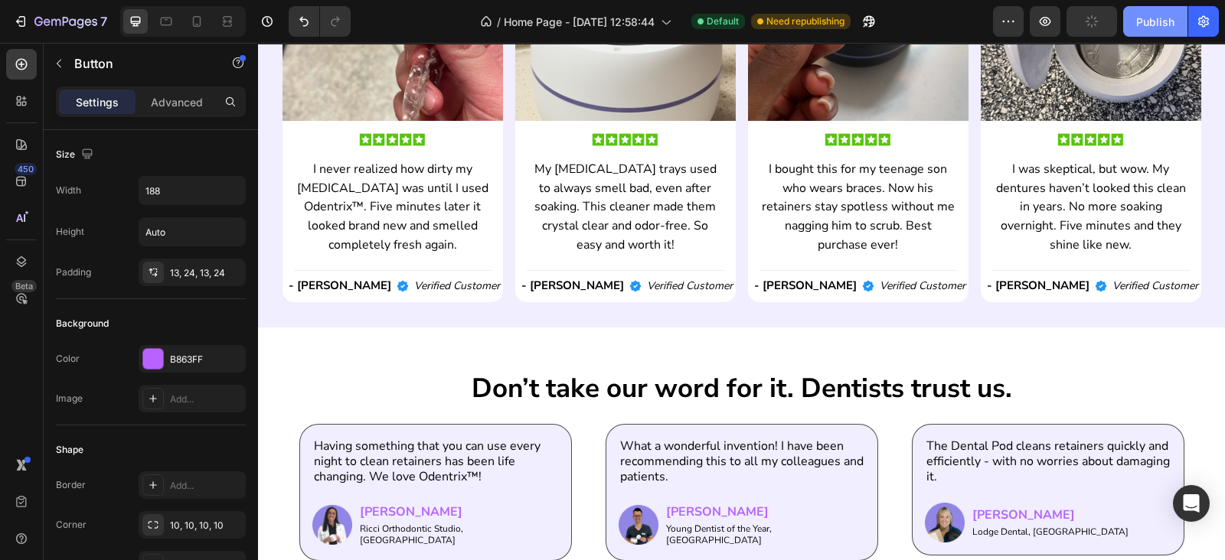
click at [1161, 24] on div "Publish" at bounding box center [1155, 22] width 38 height 16
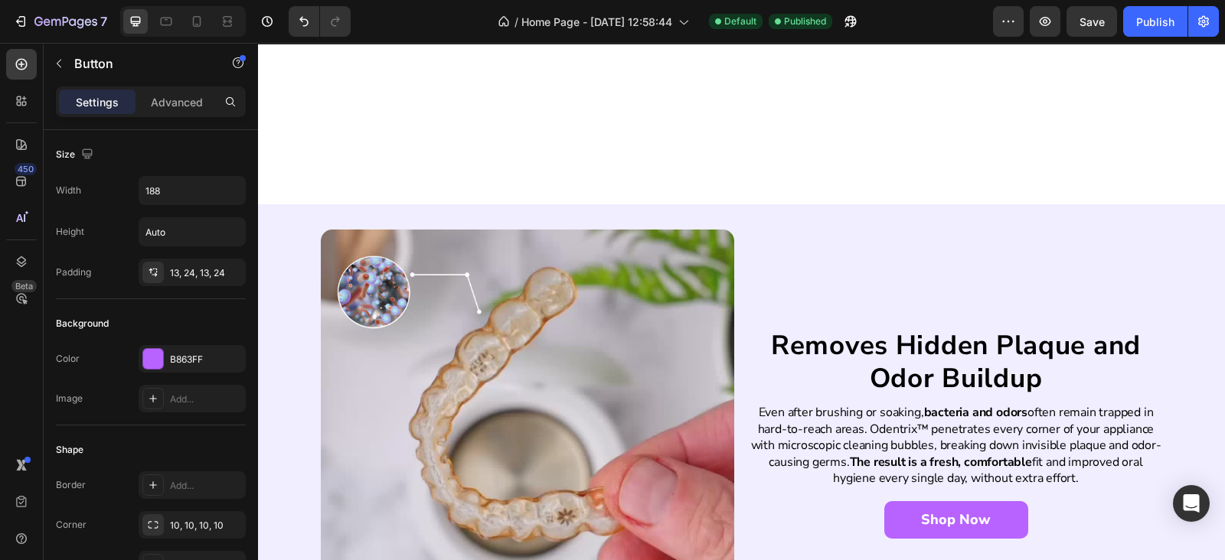
scroll to position [2009, 0]
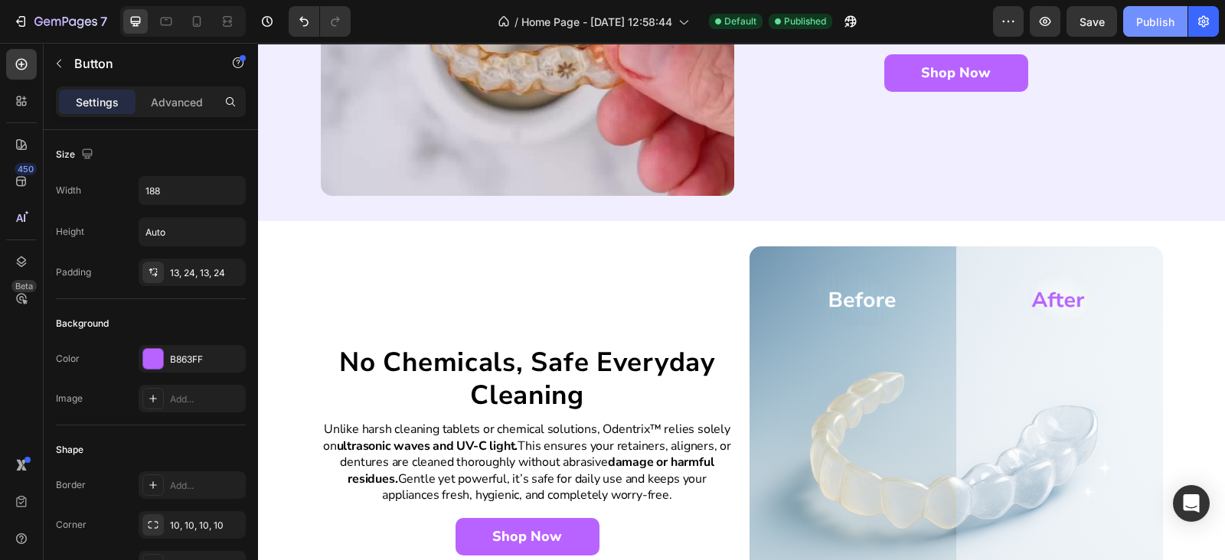
click at [1129, 13] on button "Publish" at bounding box center [1155, 21] width 64 height 31
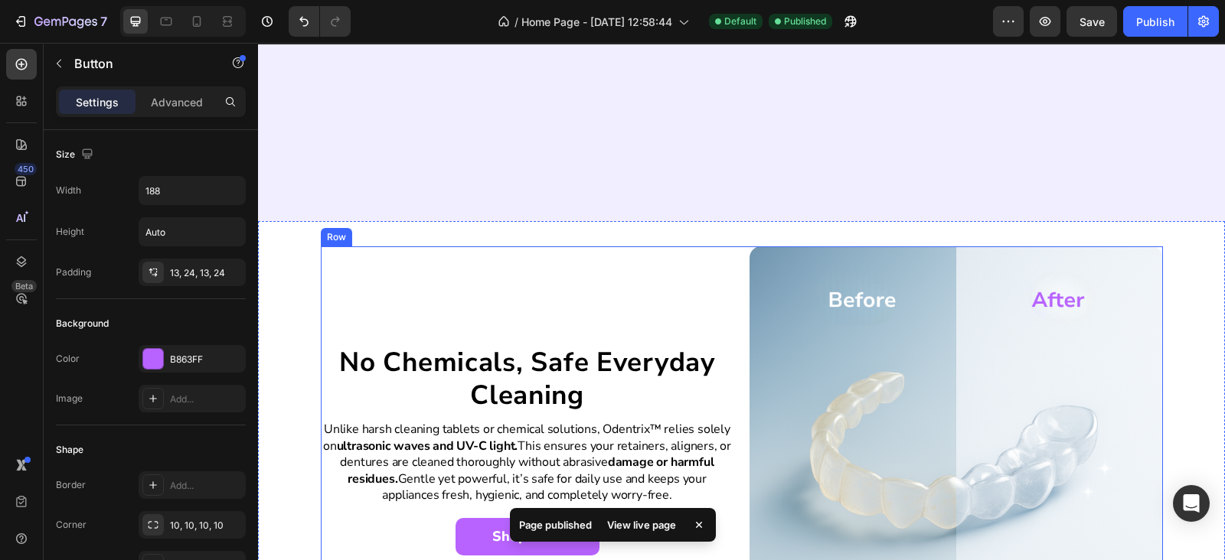
scroll to position [2232, 0]
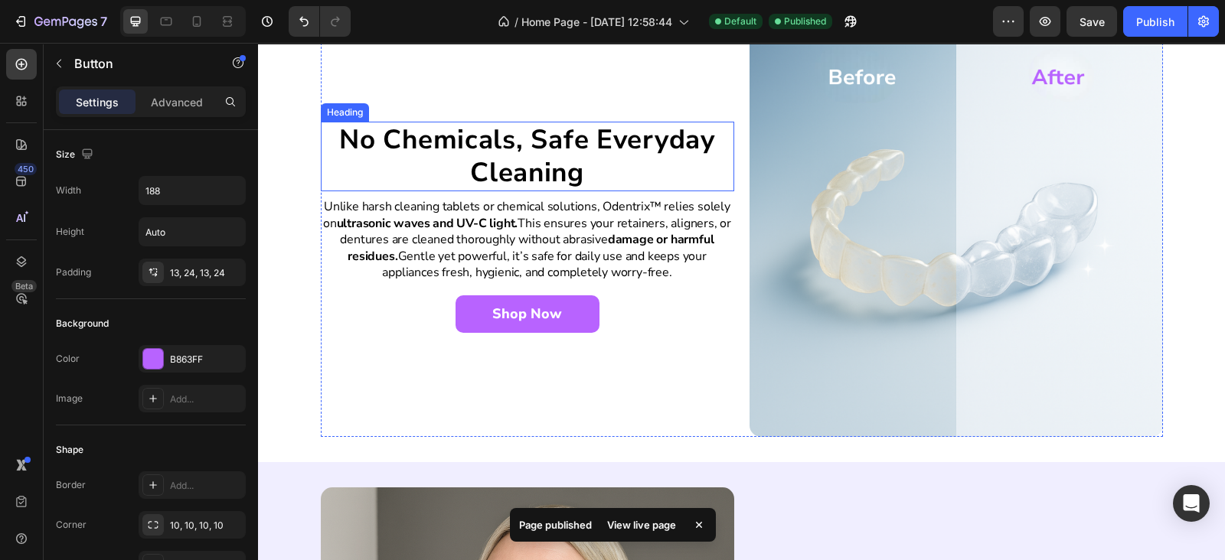
click at [478, 129] on h2 "No Chemicals, Safe Everyday Cleaning" at bounding box center [527, 157] width 413 height 70
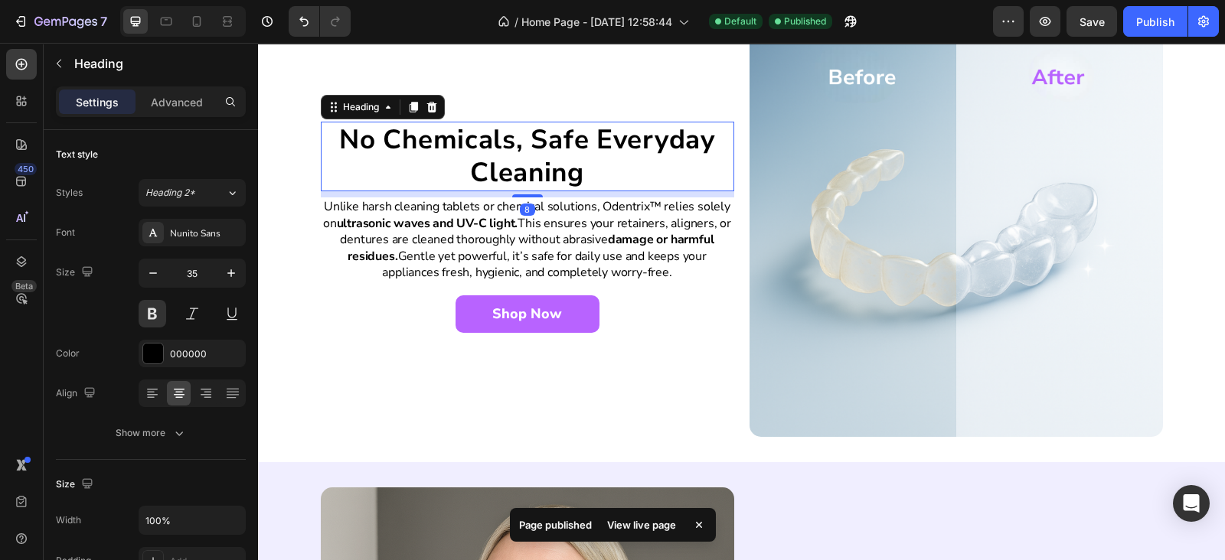
click at [334, 135] on h2 "No Chemicals, Safe Everyday Cleaning" at bounding box center [527, 157] width 413 height 70
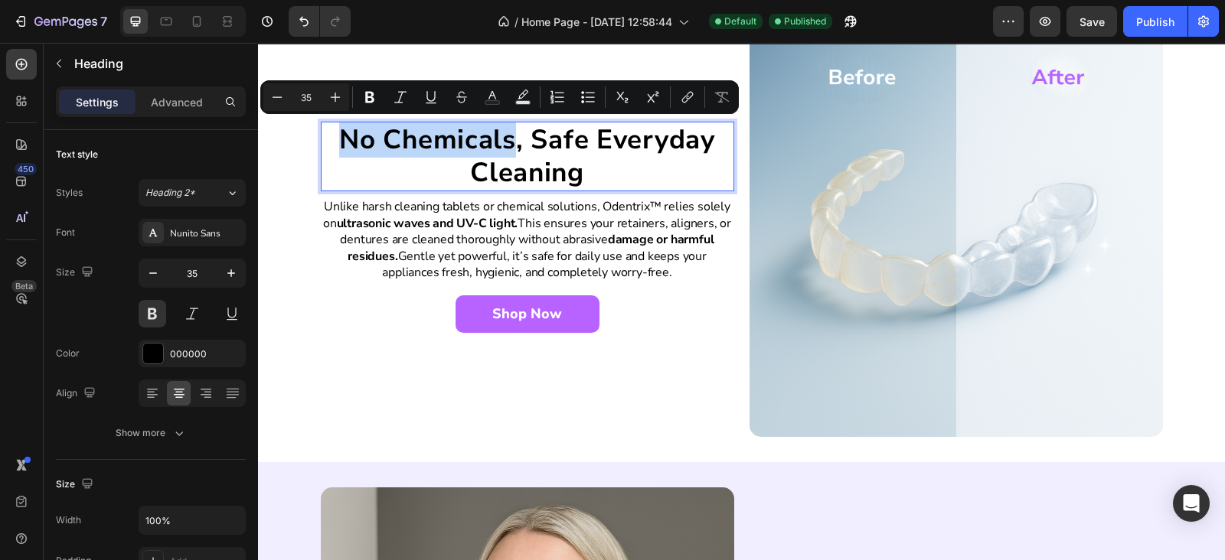
drag, startPoint x: 334, startPoint y: 135, endPoint x: 467, endPoint y: 148, distance: 133.7
click at [467, 148] on p "No Chemicals, Safe Everyday Cleaning" at bounding box center [527, 156] width 410 height 67
click at [497, 97] on icon "Editor contextual toolbar" at bounding box center [491, 97] width 15 height 15
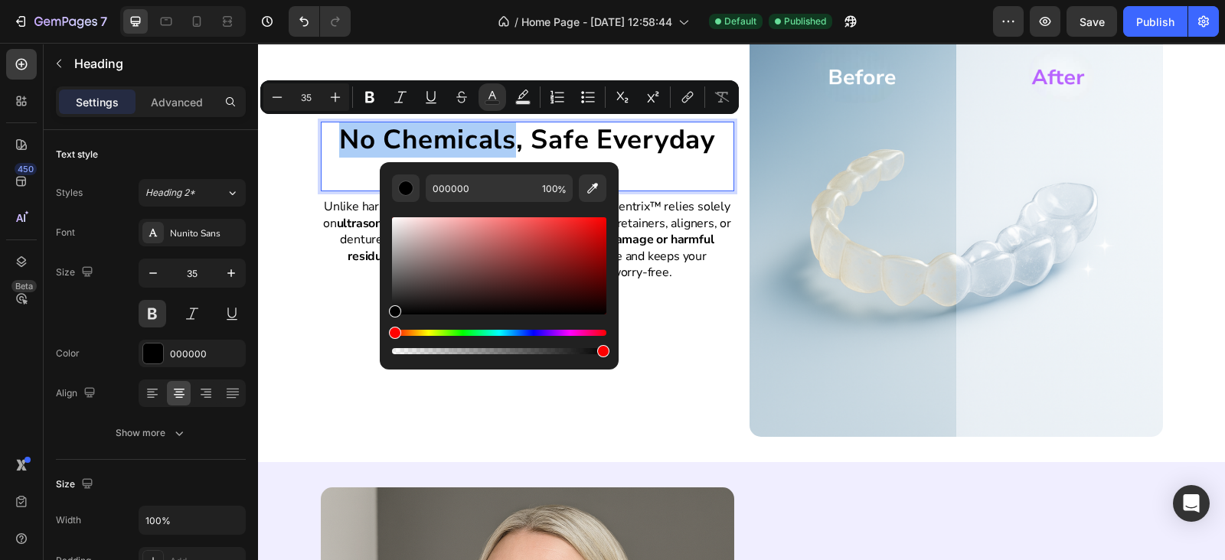
click at [493, 204] on div "Editor contextual toolbar" at bounding box center [499, 279] width 214 height 155
click at [485, 191] on input "000000" at bounding box center [481, 189] width 110 height 28
paste input "#B863FF"
type input "#B863FF"
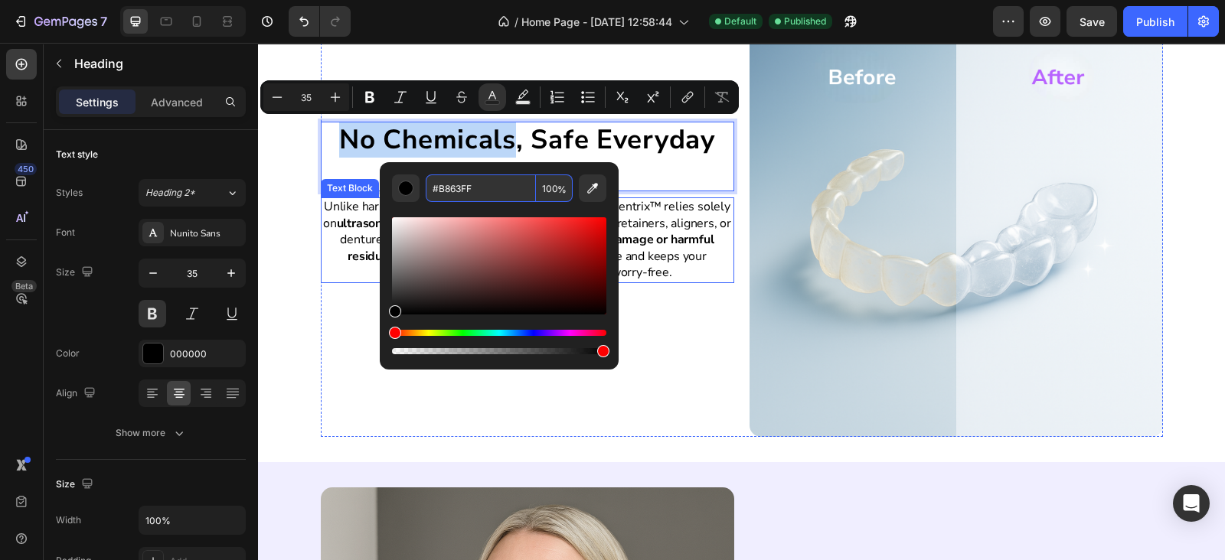
click at [332, 281] on div "Unlike harsh cleaning tablets or chemical solutions, Odentrix™ relies solely on…" at bounding box center [527, 240] width 413 height 86
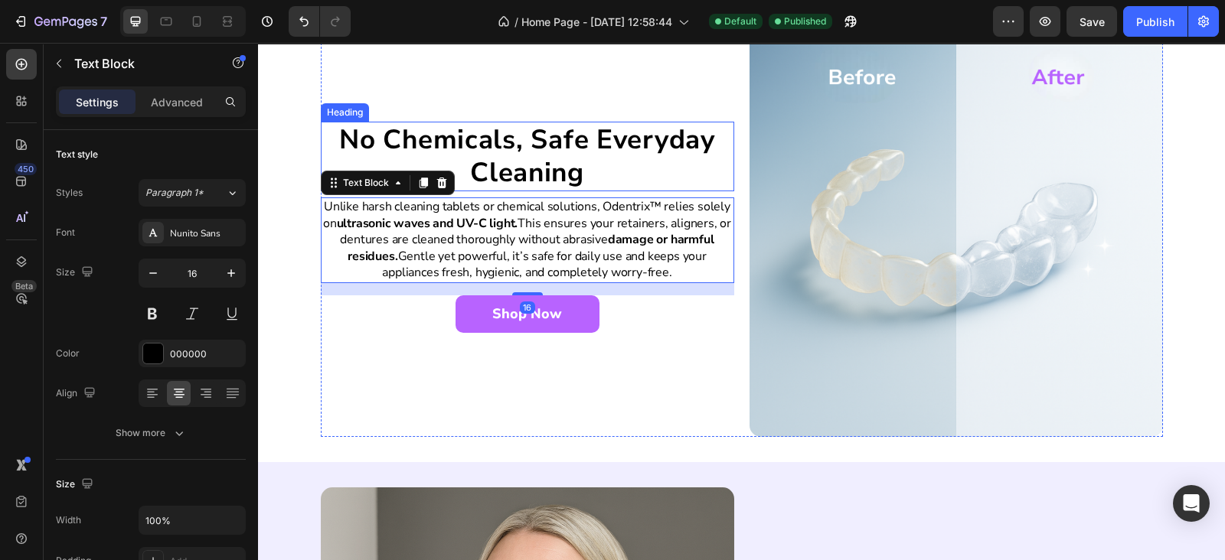
click at [408, 143] on p "No Chemicals, Safe Everyday Cleaning" at bounding box center [527, 156] width 410 height 67
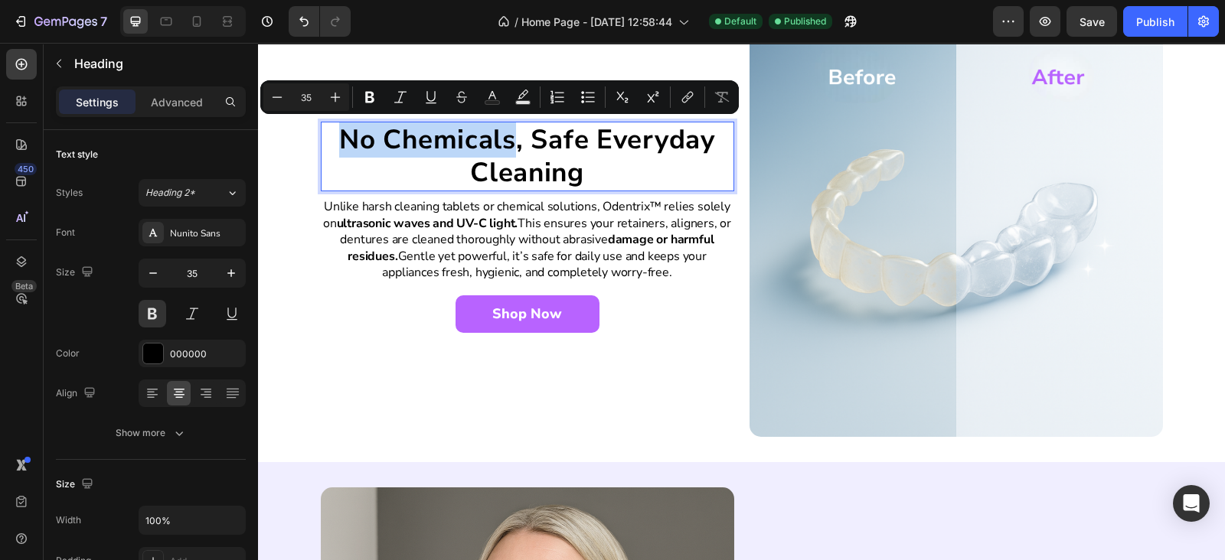
drag, startPoint x: 328, startPoint y: 132, endPoint x: 478, endPoint y: 116, distance: 150.9
click at [510, 133] on p "No Chemicals, Safe Everyday Cleaning" at bounding box center [527, 156] width 410 height 67
click at [496, 92] on icon "Editor contextual toolbar" at bounding box center [491, 97] width 15 height 15
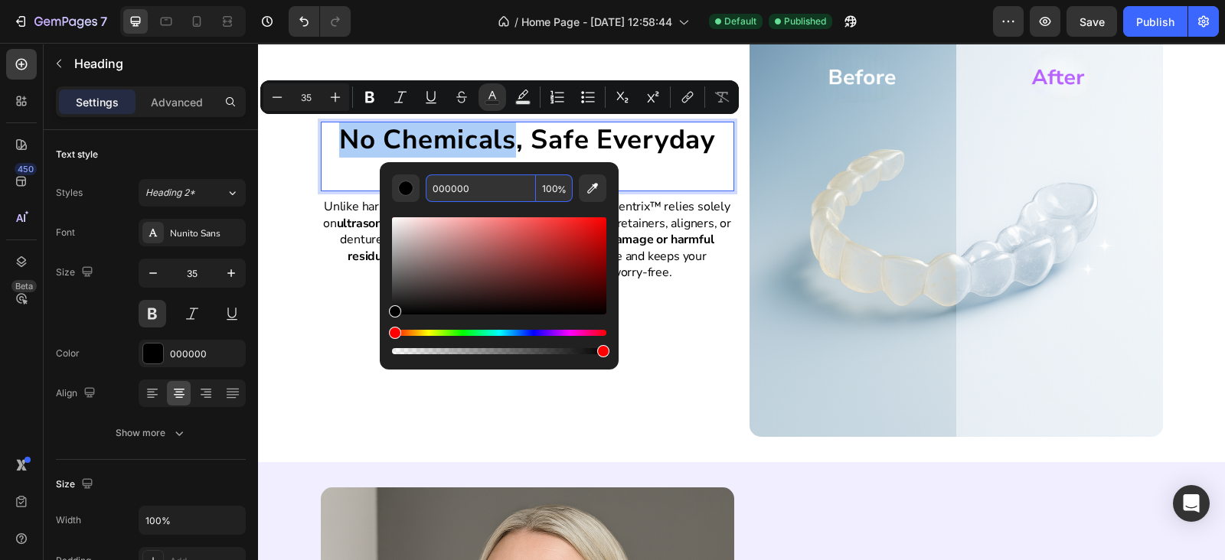
click at [500, 189] on input "000000" at bounding box center [481, 189] width 110 height 28
paste input "#B863FF"
type input "B863FF"
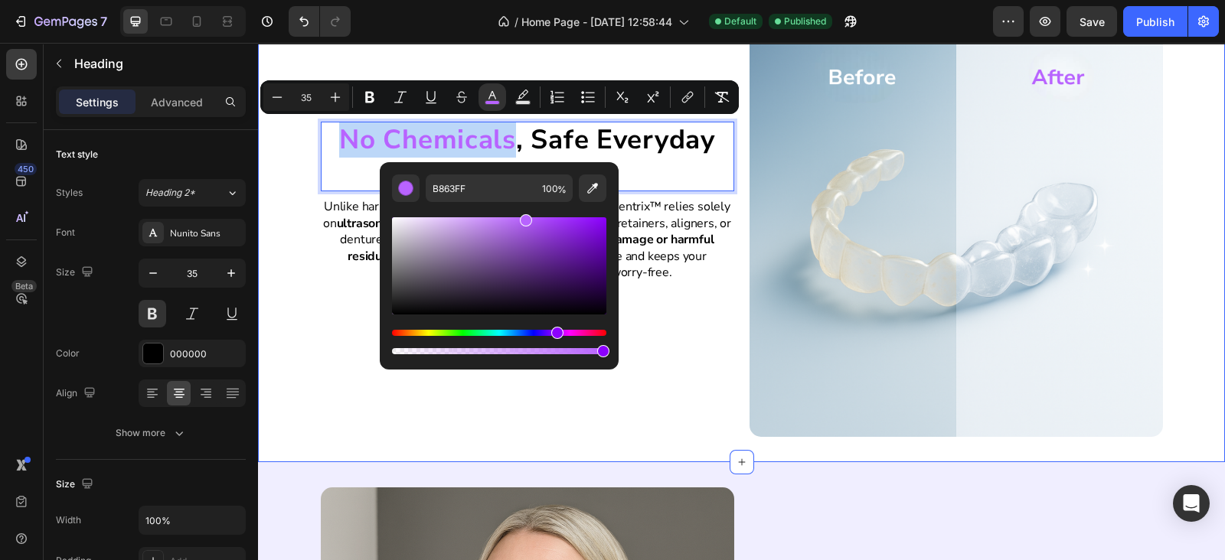
click at [283, 282] on div "No Chemicals , Safe Everyday Cleaning Heading 8 Unlike harsh cleaning tablets o…" at bounding box center [741, 230] width 967 height 413
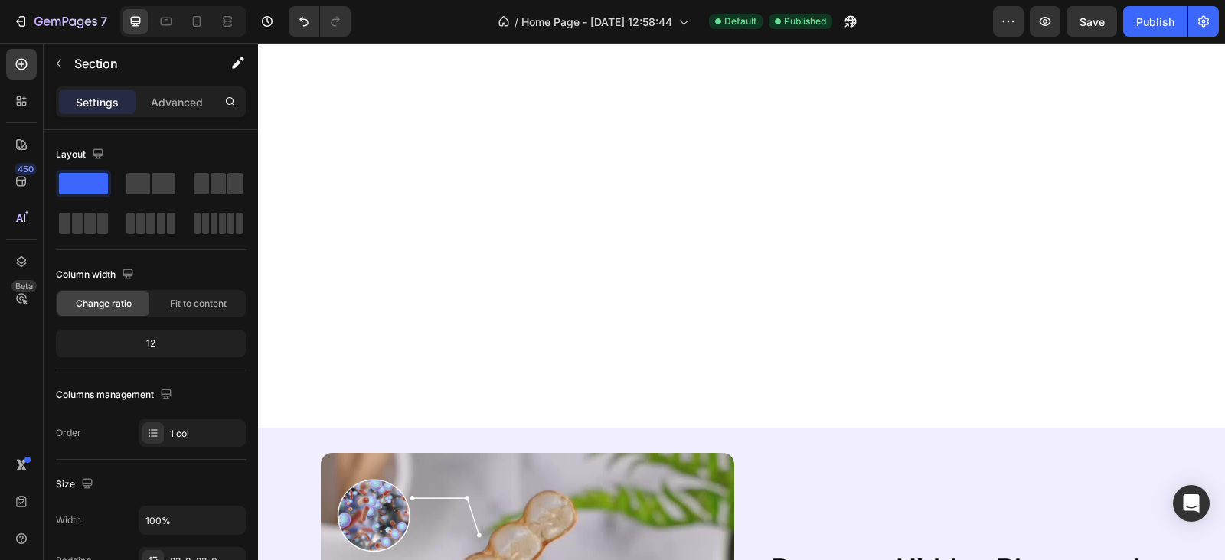
scroll to position [1562, 0]
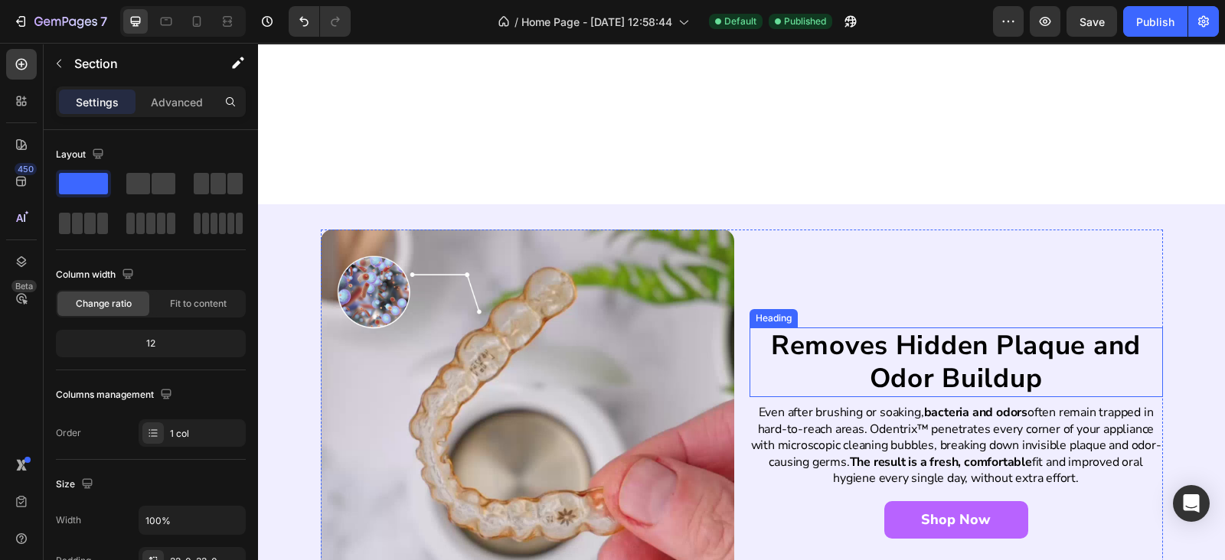
click at [863, 363] on h2 "Removes Hidden Plaque and Odor Buildup" at bounding box center [955, 363] width 413 height 70
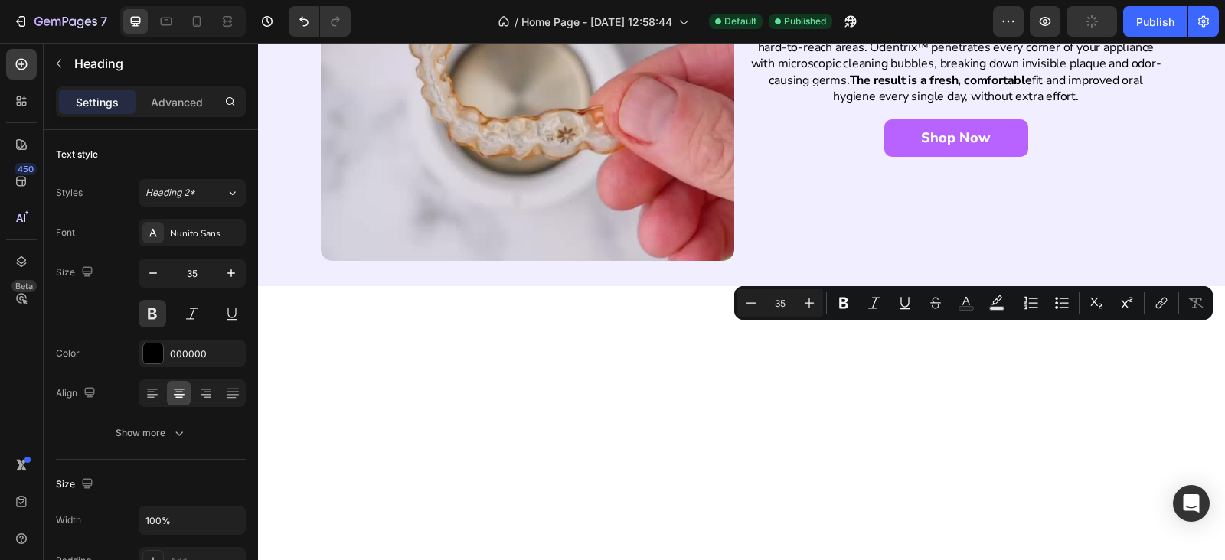
drag, startPoint x: 893, startPoint y: 339, endPoint x: 1033, endPoint y: 349, distance: 140.4
click at [968, 302] on icon "Editor contextual toolbar" at bounding box center [966, 301] width 8 height 8
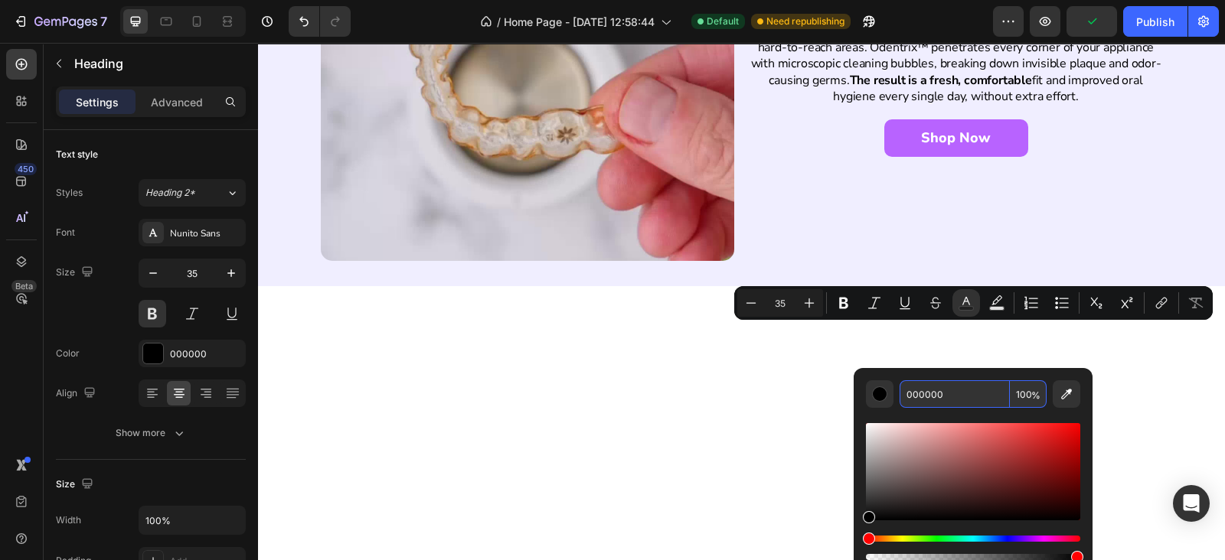
click at [923, 397] on input "000000" at bounding box center [954, 394] width 110 height 28
paste input "#B863FF"
type input "B863FF"
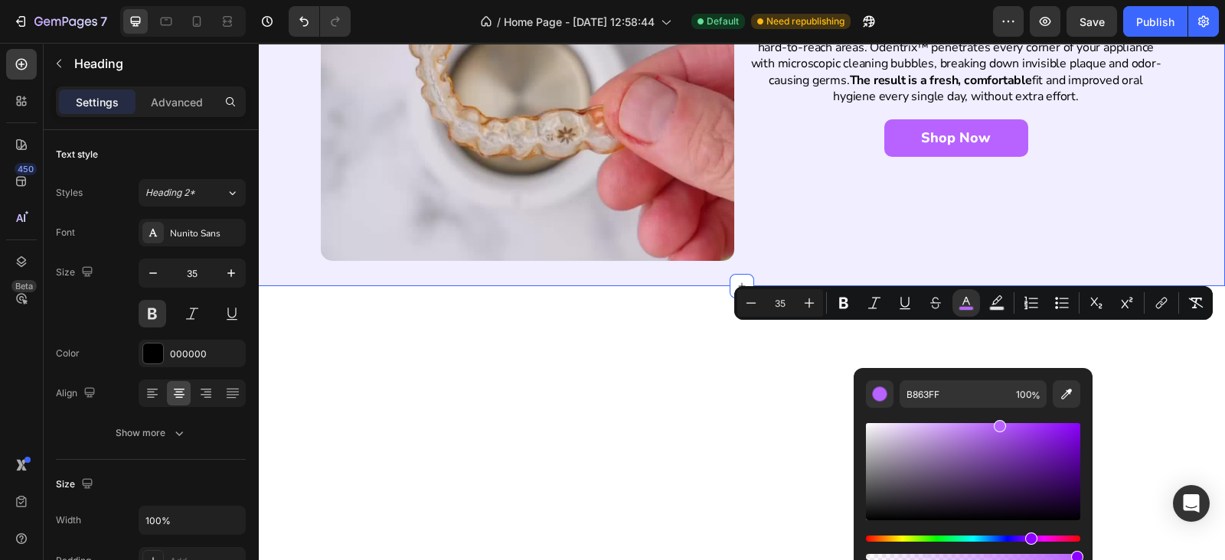
click at [866, 221] on div "Removes Hidden Plaque and Odor Buildup Heading 8 Even after brushing or soaking…" at bounding box center [741, 54] width 967 height 464
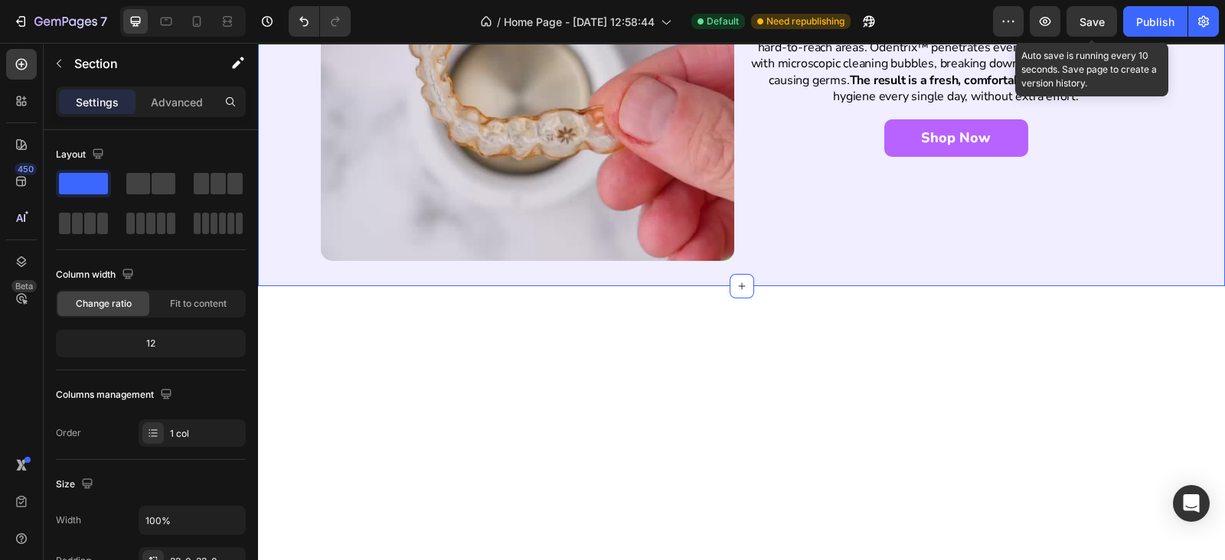
click at [1093, 15] on span "Save" at bounding box center [1091, 21] width 25 height 13
click at [1144, 16] on div "Publish" at bounding box center [1155, 22] width 38 height 16
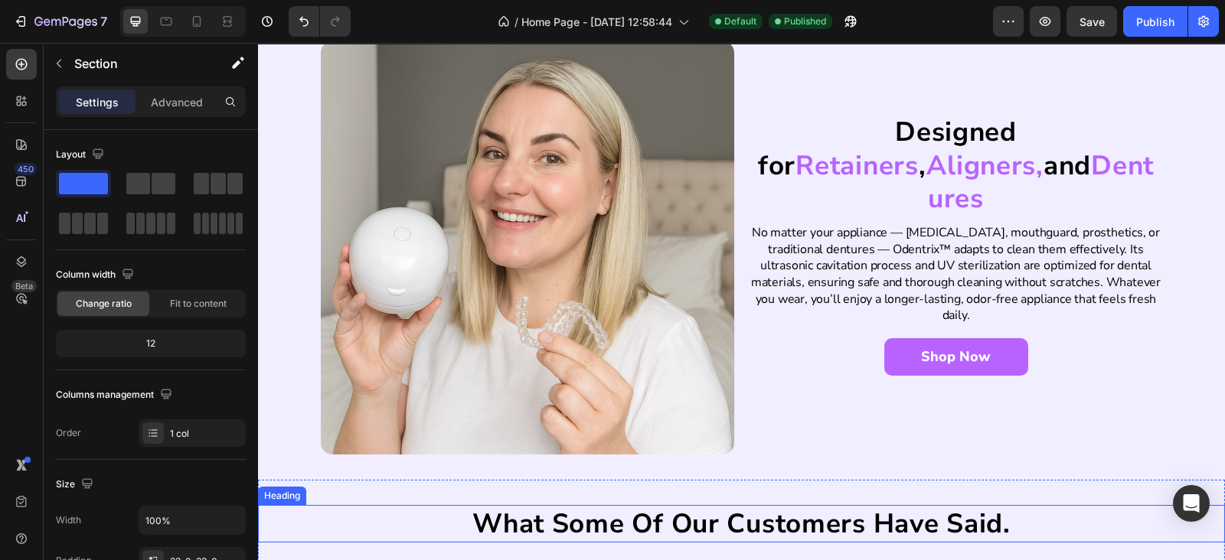
scroll to position [2901, 0]
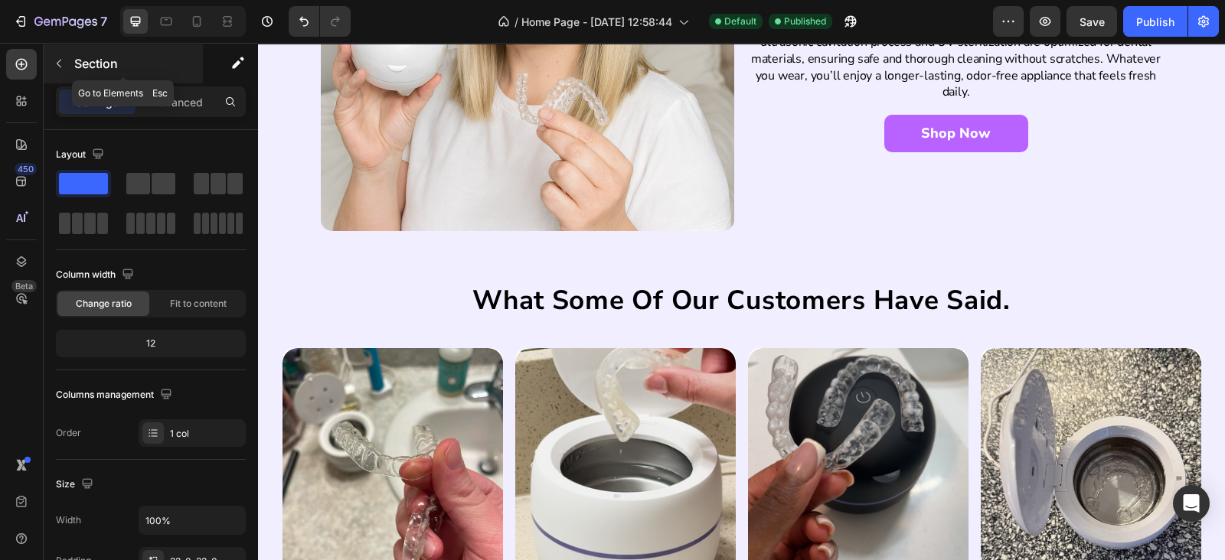
click at [65, 55] on button "button" at bounding box center [59, 63] width 24 height 24
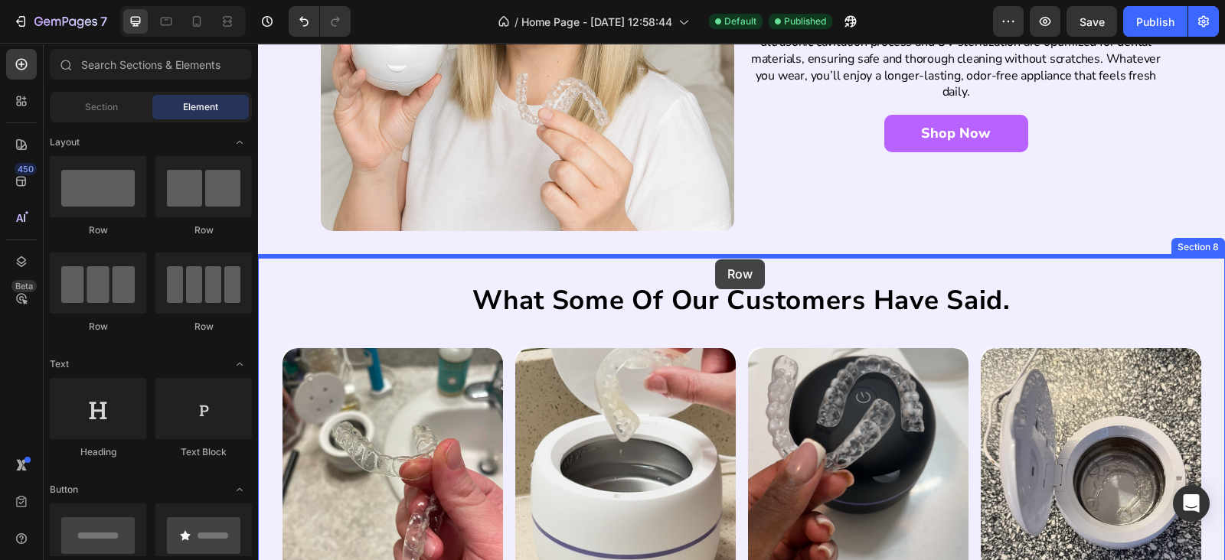
drag, startPoint x: 366, startPoint y: 308, endPoint x: 715, endPoint y: 259, distance: 352.4
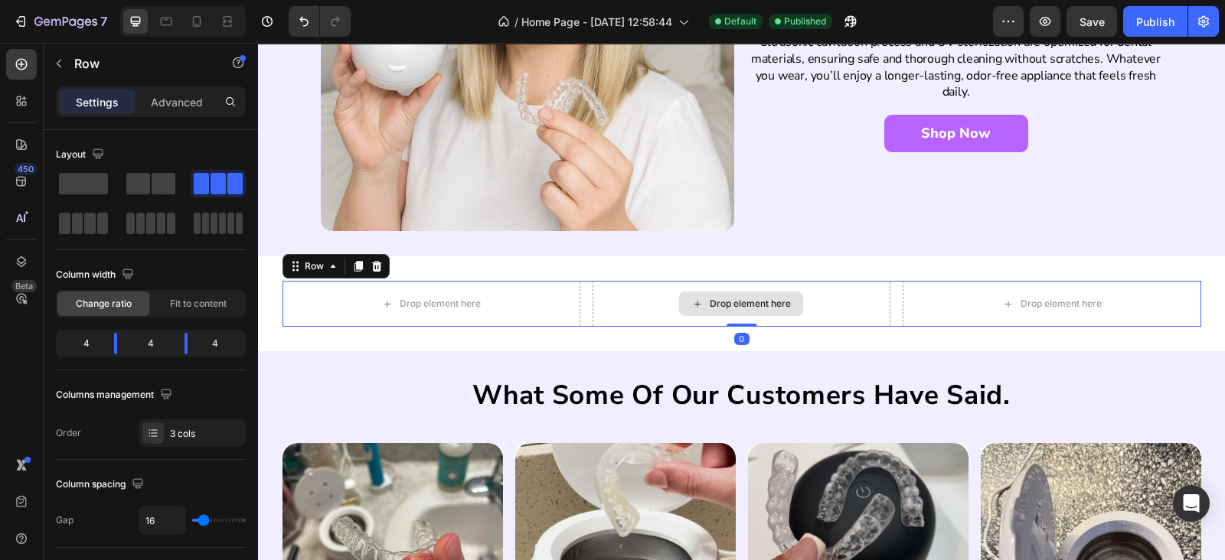
drag, startPoint x: 732, startPoint y: 334, endPoint x: 748, endPoint y: 54, distance: 280.5
click at [732, 317] on div "Drop element here Drop element here Drop element here Row 0" at bounding box center [741, 304] width 918 height 46
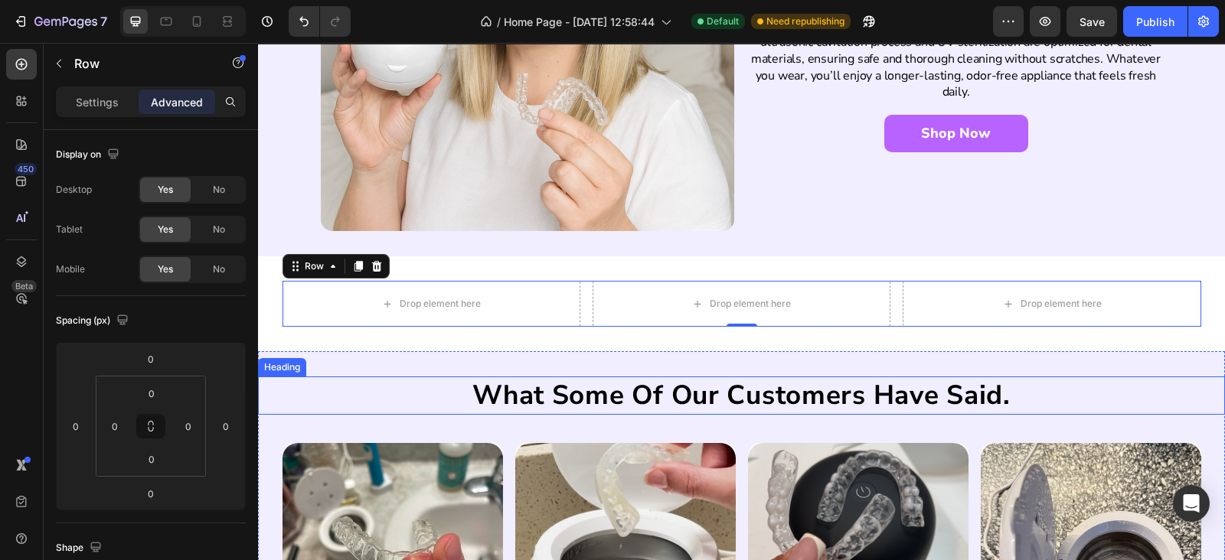
click at [625, 396] on h2 "what some of our customers have said." at bounding box center [741, 396] width 627 height 38
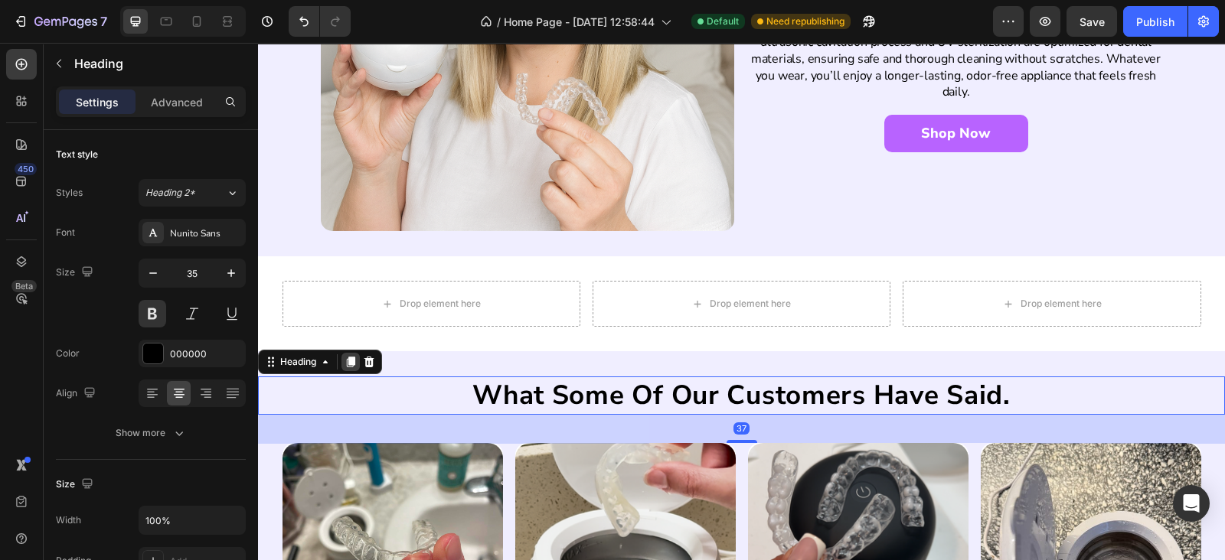
click at [349, 361] on icon at bounding box center [351, 362] width 8 height 11
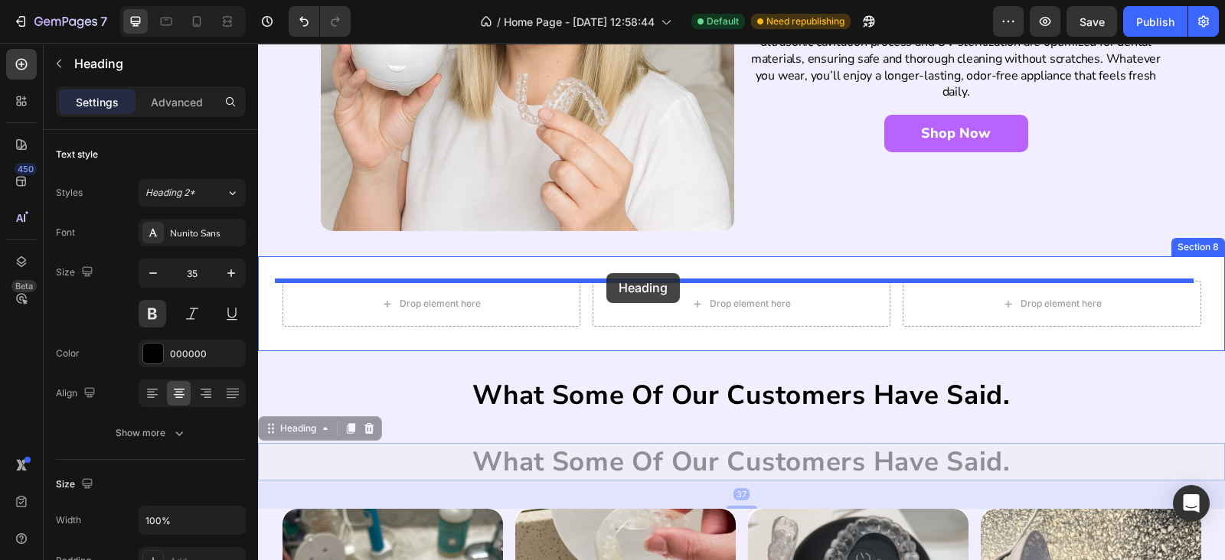
drag, startPoint x: 276, startPoint y: 419, endPoint x: 606, endPoint y: 273, distance: 360.8
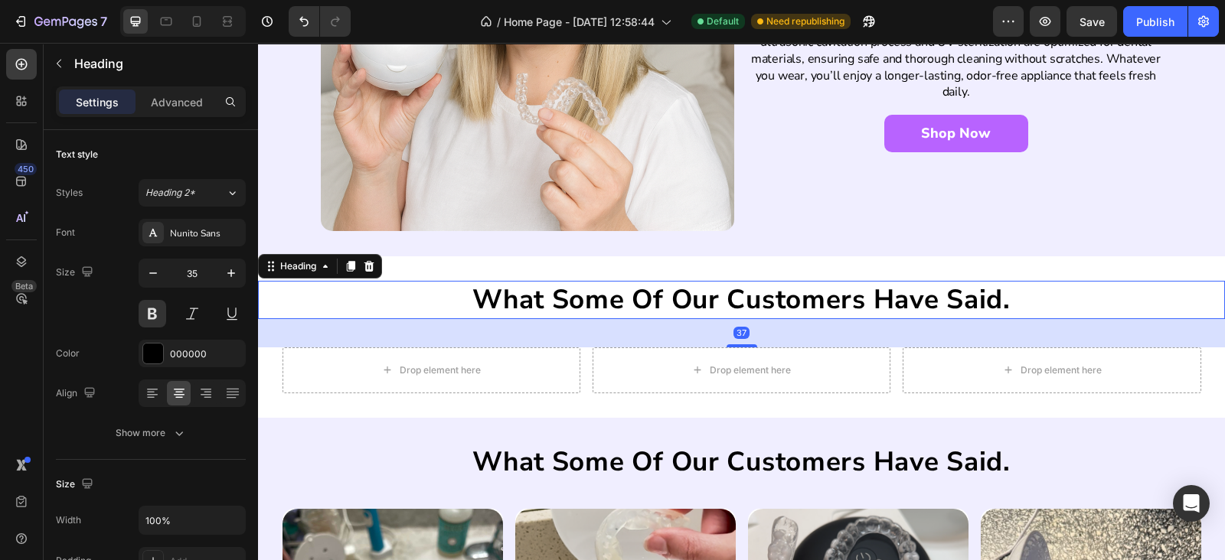
click at [586, 294] on h2 "what some of our customers have said." at bounding box center [741, 300] width 627 height 38
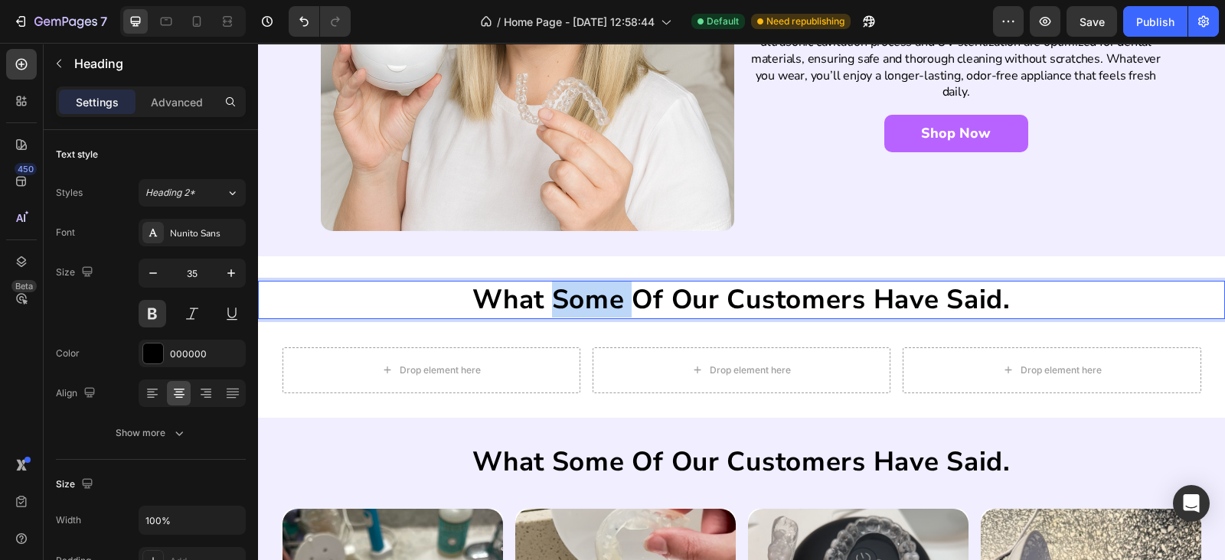
click at [586, 294] on p "what some of our customers have said." at bounding box center [741, 299] width 624 height 35
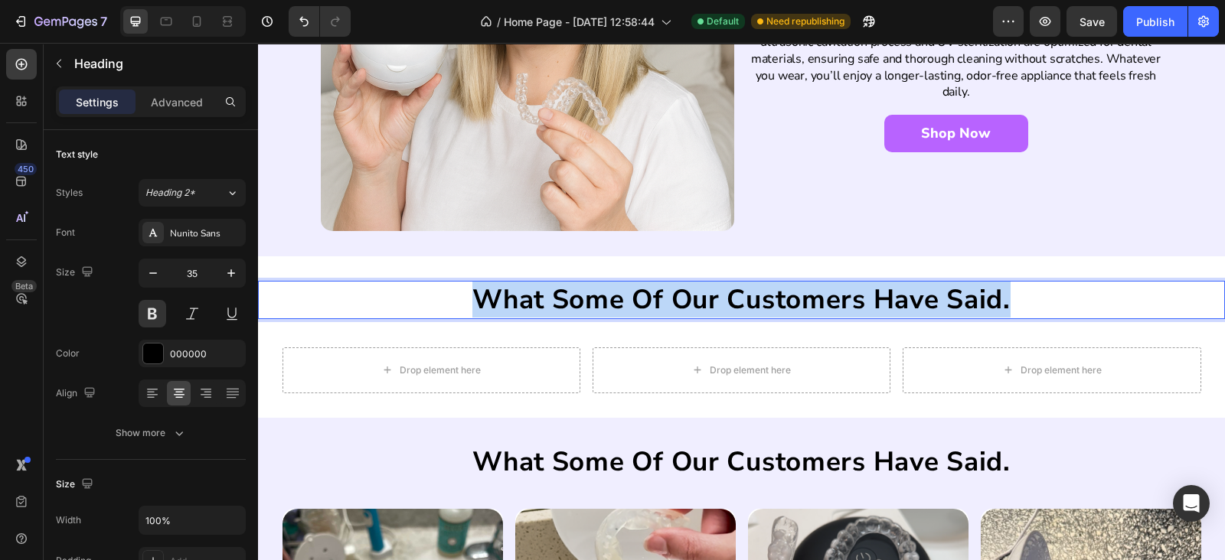
click at [586, 294] on p "what some of our customers have said." at bounding box center [741, 299] width 624 height 35
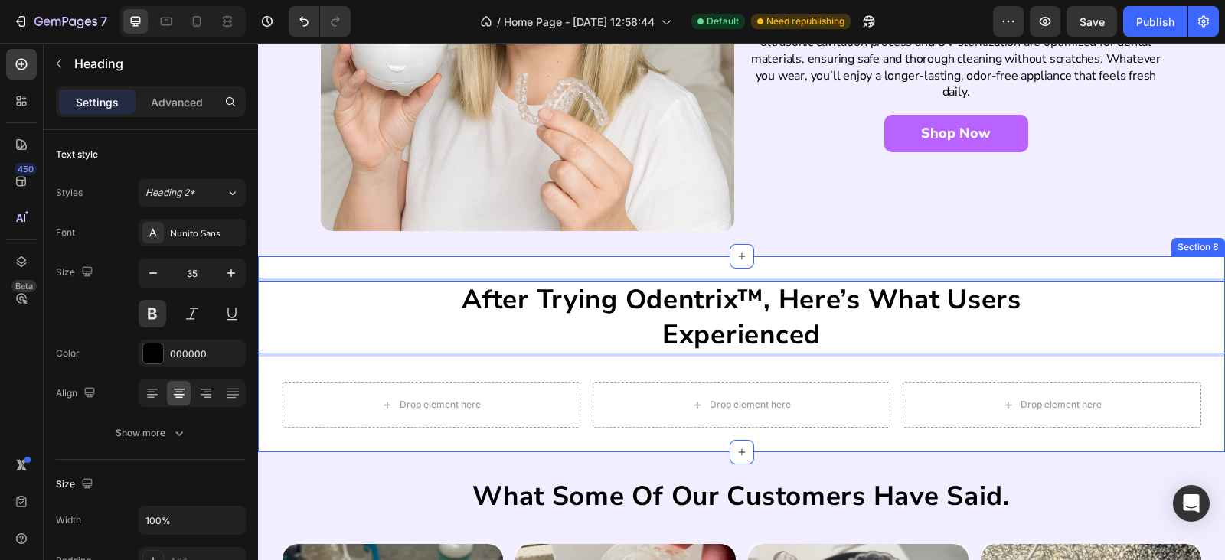
click at [570, 266] on div "After trying Odentrix™, here’s what users experienced Heading 37 Drop element h…" at bounding box center [741, 354] width 967 height 196
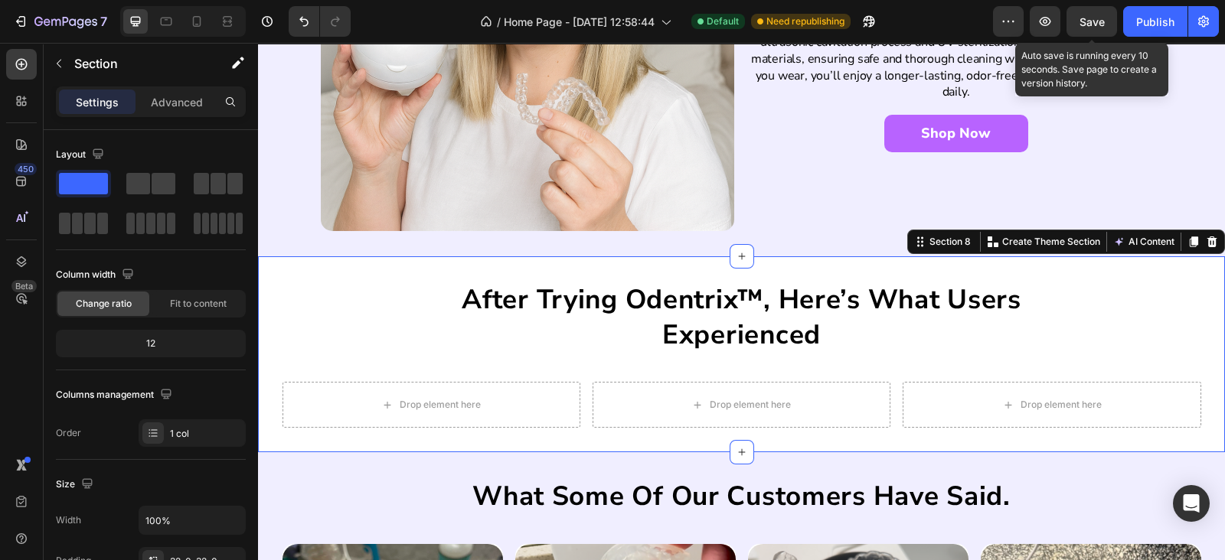
click at [1087, 28] on div "Save" at bounding box center [1091, 22] width 25 height 16
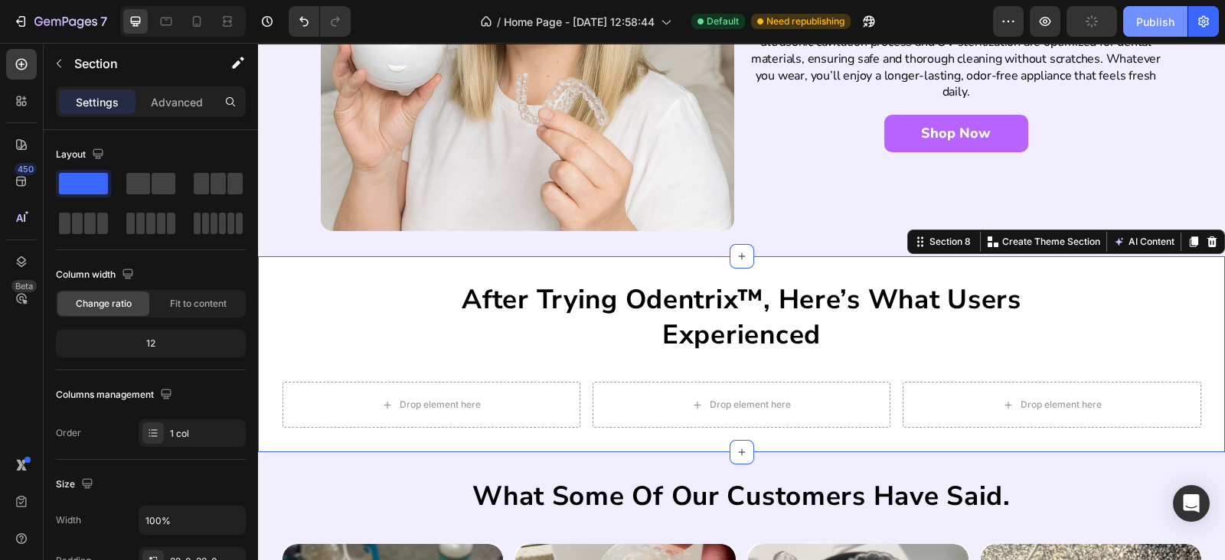
click at [1129, 24] on button "Publish" at bounding box center [1155, 21] width 64 height 31
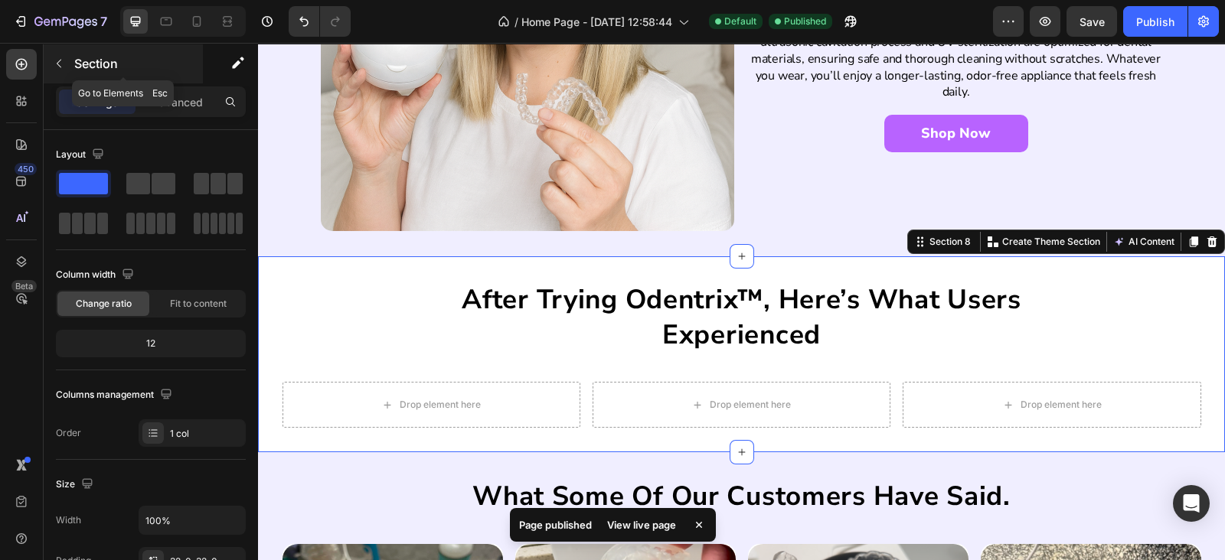
click at [62, 74] on button "button" at bounding box center [59, 63] width 24 height 24
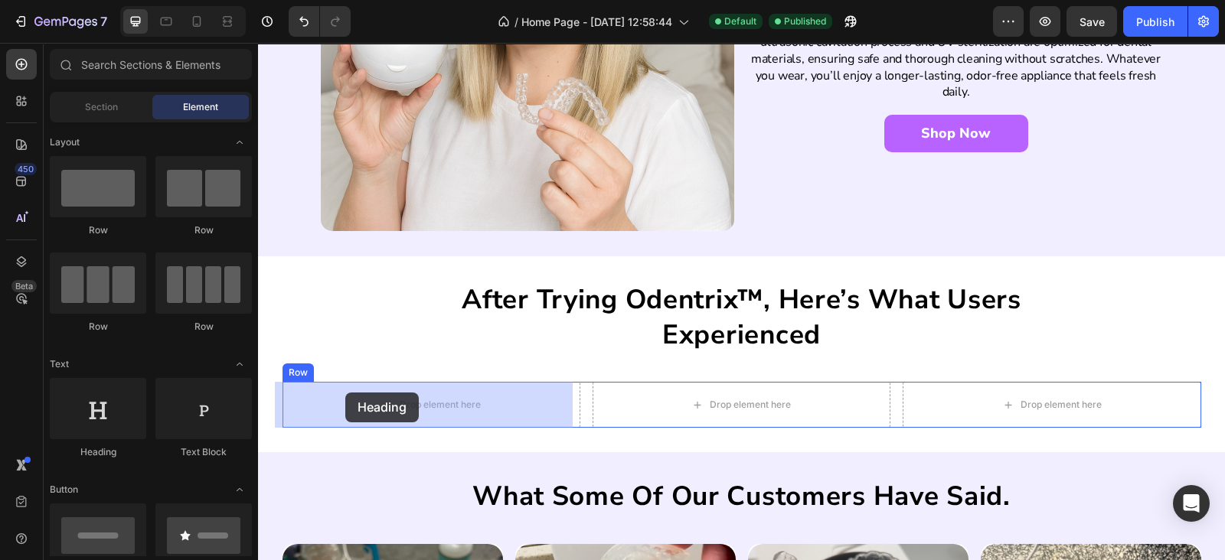
drag, startPoint x: 363, startPoint y: 446, endPoint x: 359, endPoint y: 393, distance: 53.7
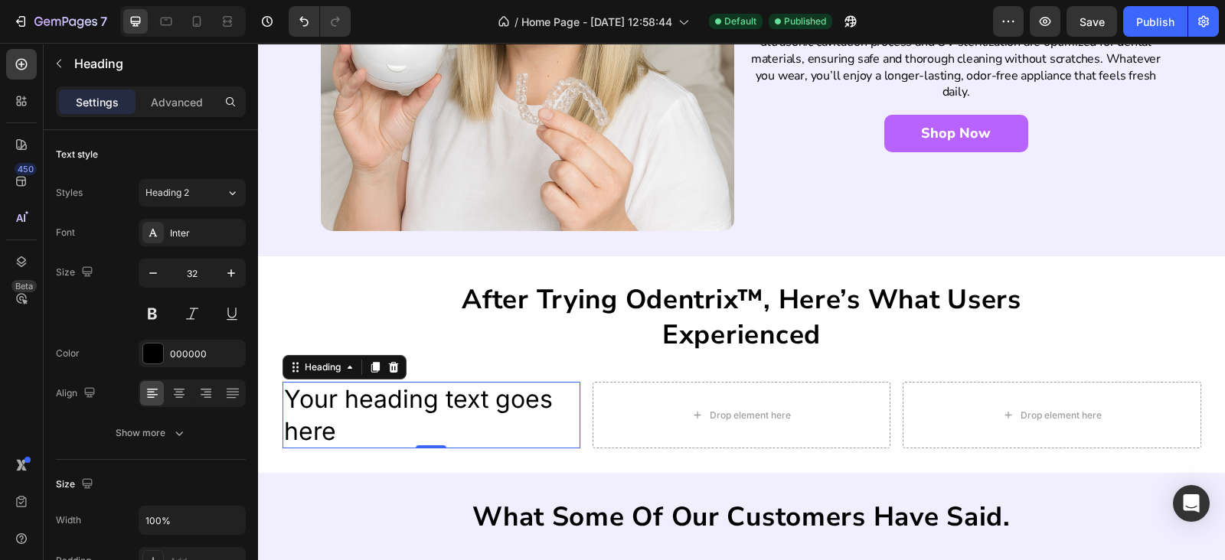
click at [427, 411] on h2 "Your heading text goes here" at bounding box center [431, 415] width 298 height 67
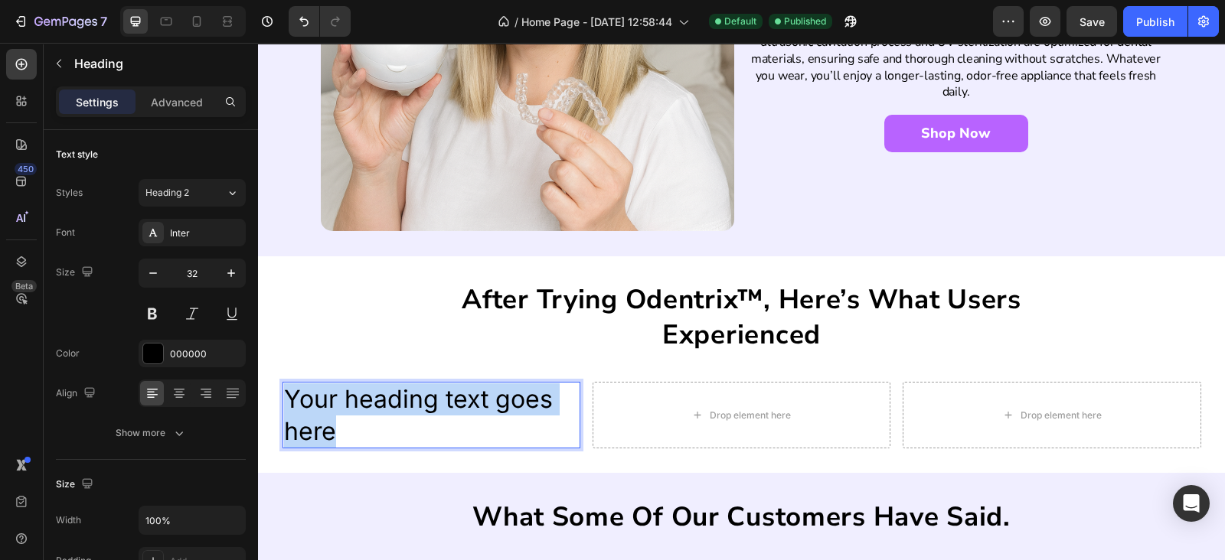
click at [427, 411] on p "Your heading text goes here" at bounding box center [431, 415] width 295 height 64
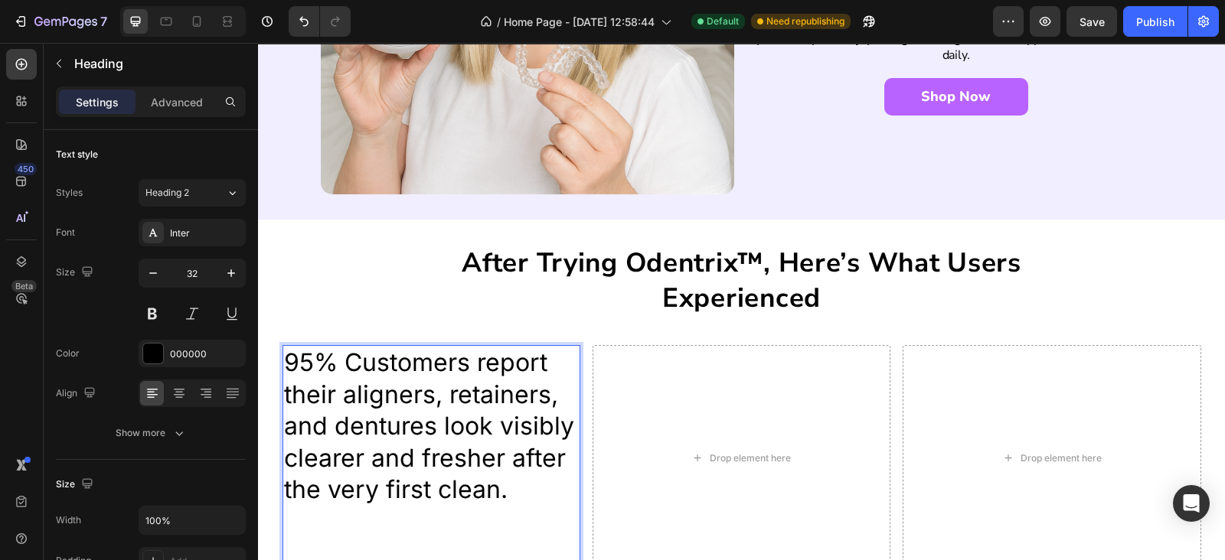
scroll to position [2962, 0]
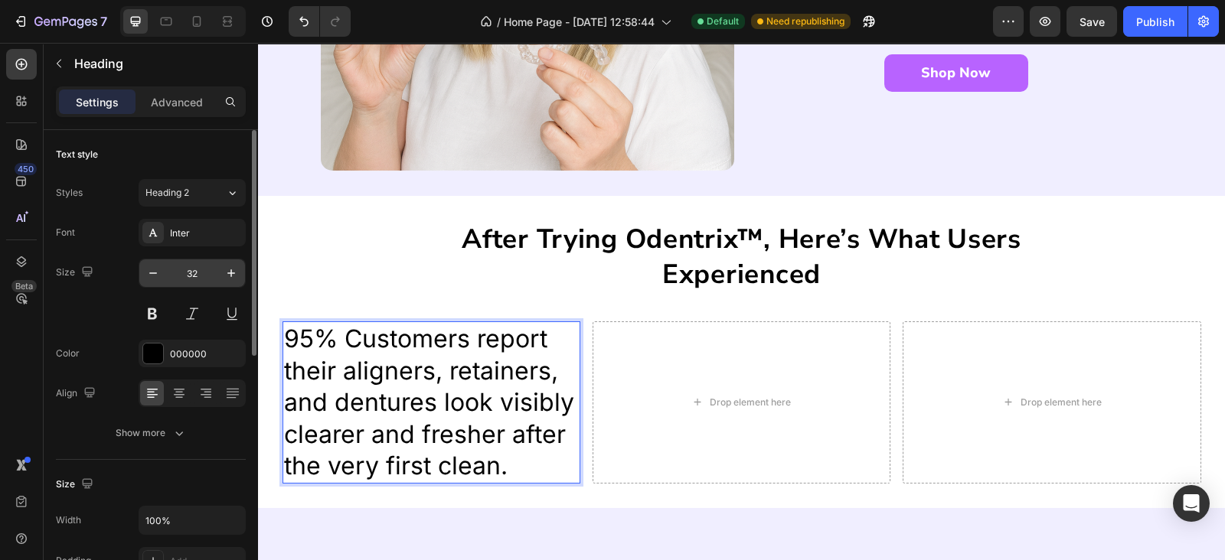
click at [186, 274] on input "32" at bounding box center [192, 273] width 51 height 28
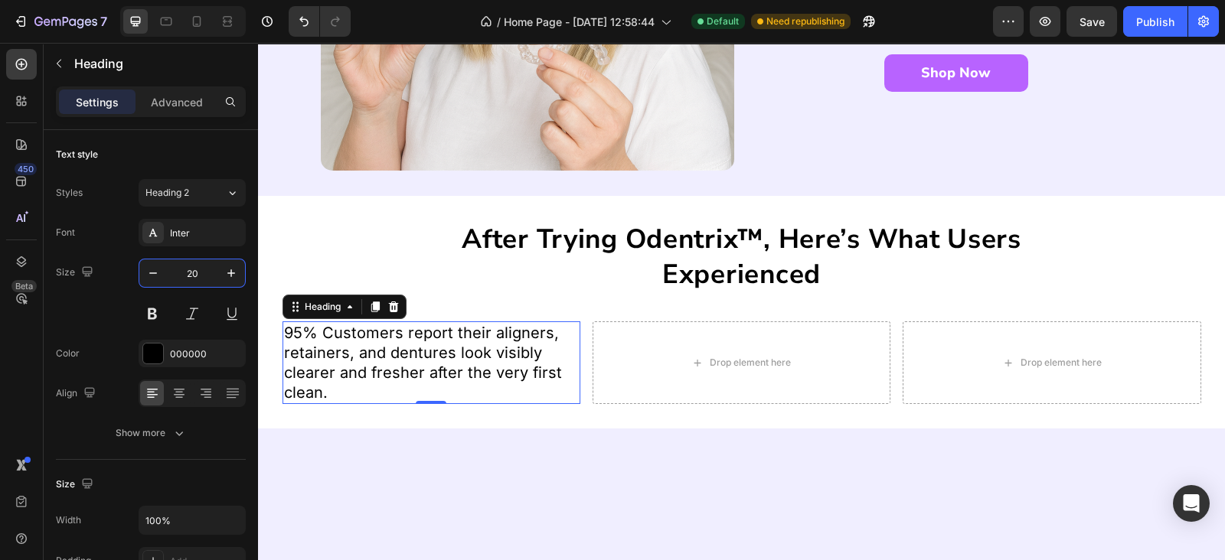
type input "20"
click at [388, 308] on icon at bounding box center [393, 307] width 10 height 11
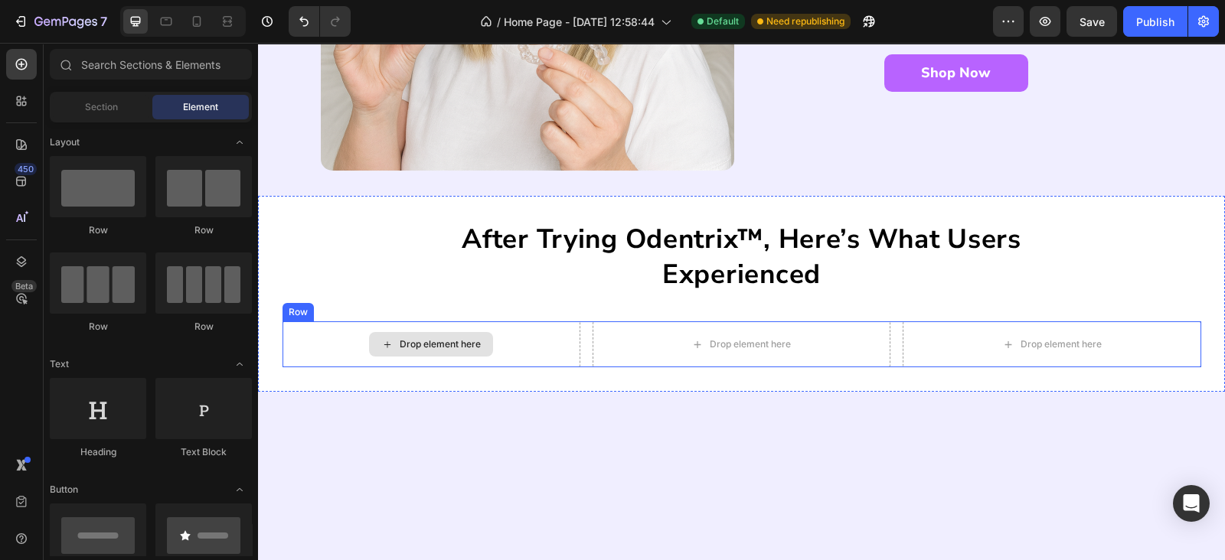
click at [385, 340] on icon at bounding box center [387, 344] width 12 height 13
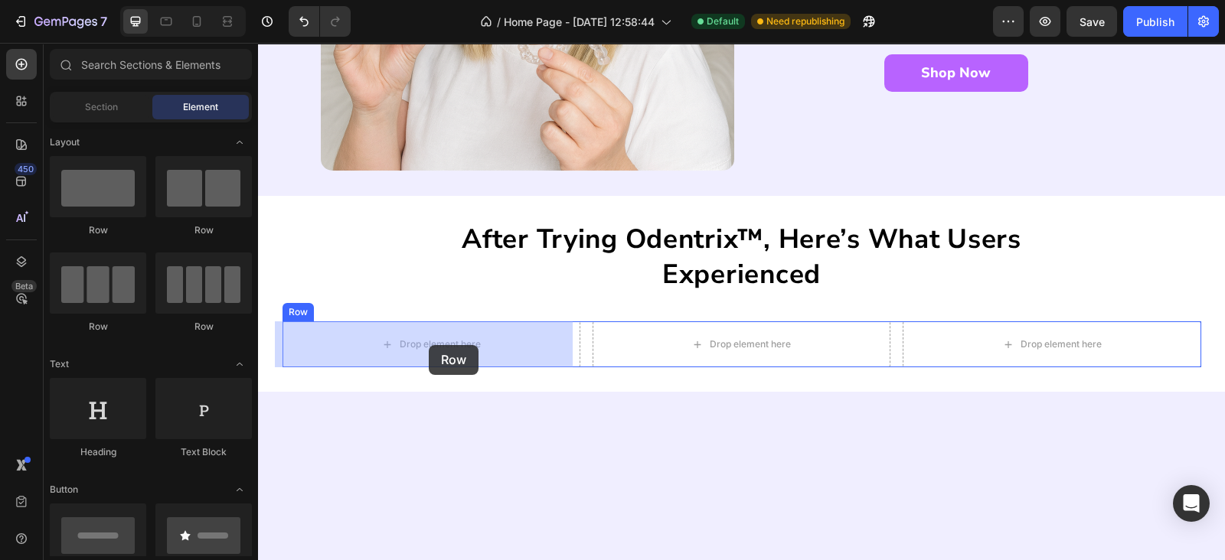
drag, startPoint x: 459, startPoint y: 247, endPoint x: 429, endPoint y: 345, distance: 102.6
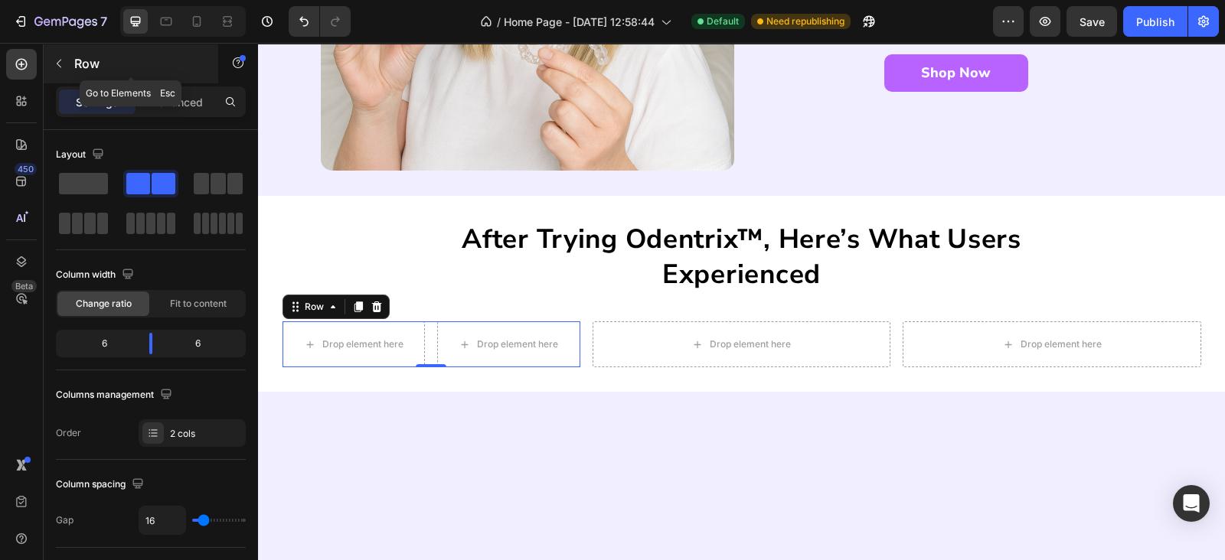
click at [54, 62] on icon "button" at bounding box center [59, 63] width 12 height 12
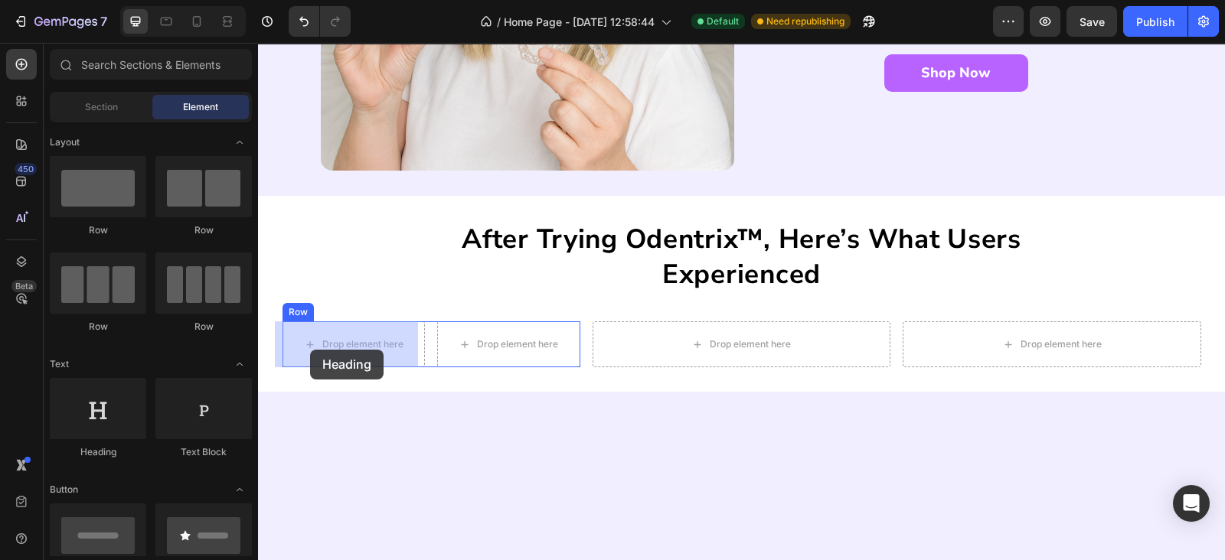
drag, startPoint x: 365, startPoint y: 478, endPoint x: 301, endPoint y: 361, distance: 133.6
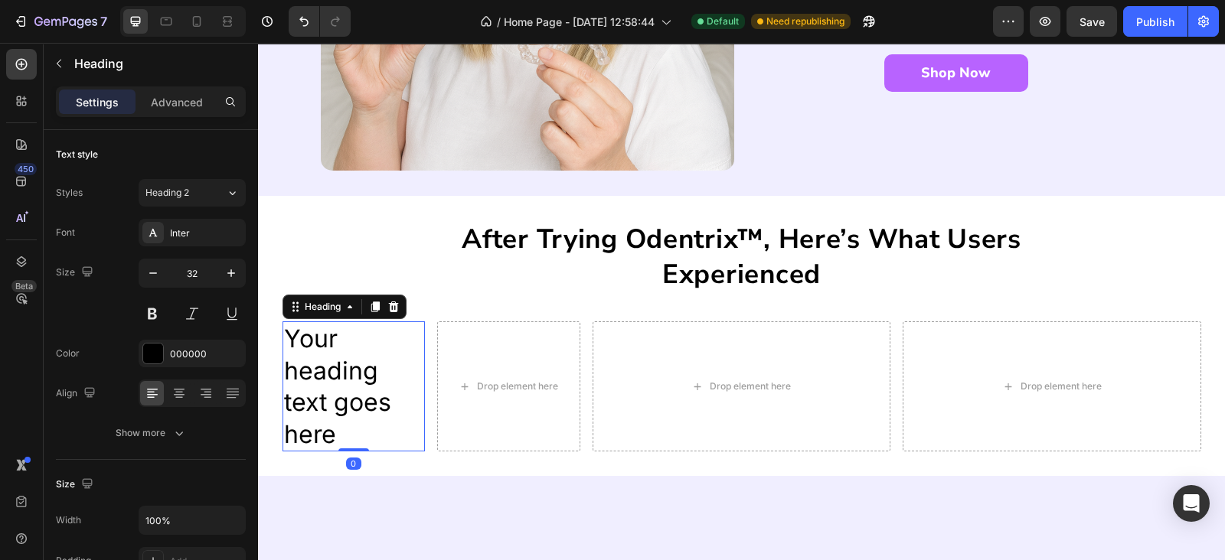
click at [303, 366] on h2 "Your heading text goes here" at bounding box center [353, 386] width 143 height 130
click at [303, 366] on p "Your heading text goes here" at bounding box center [354, 386] width 140 height 127
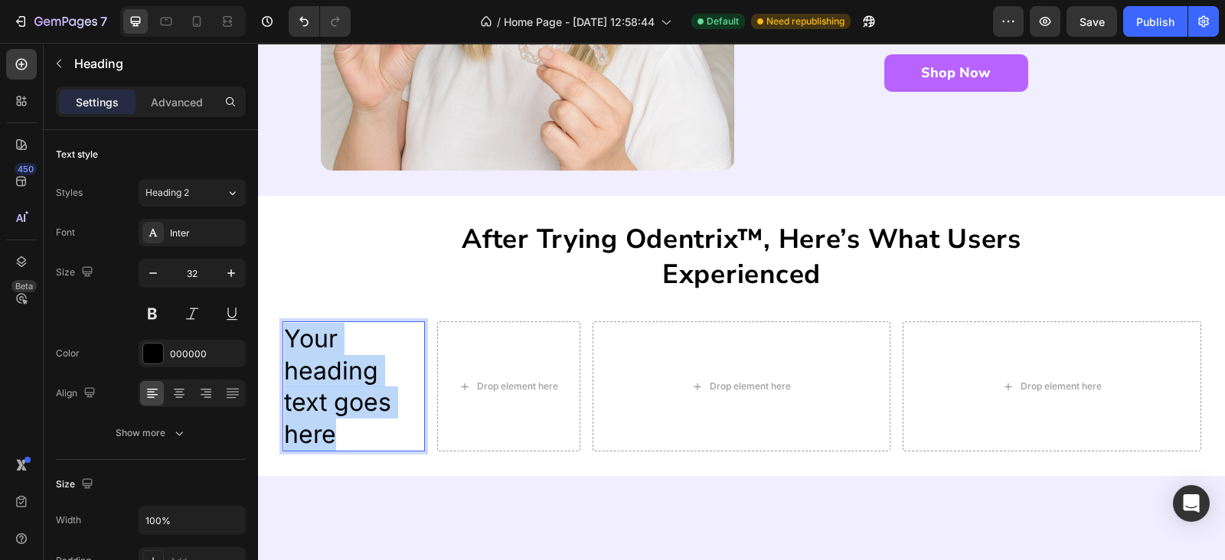
click at [303, 366] on p "Your heading text goes here" at bounding box center [354, 386] width 140 height 127
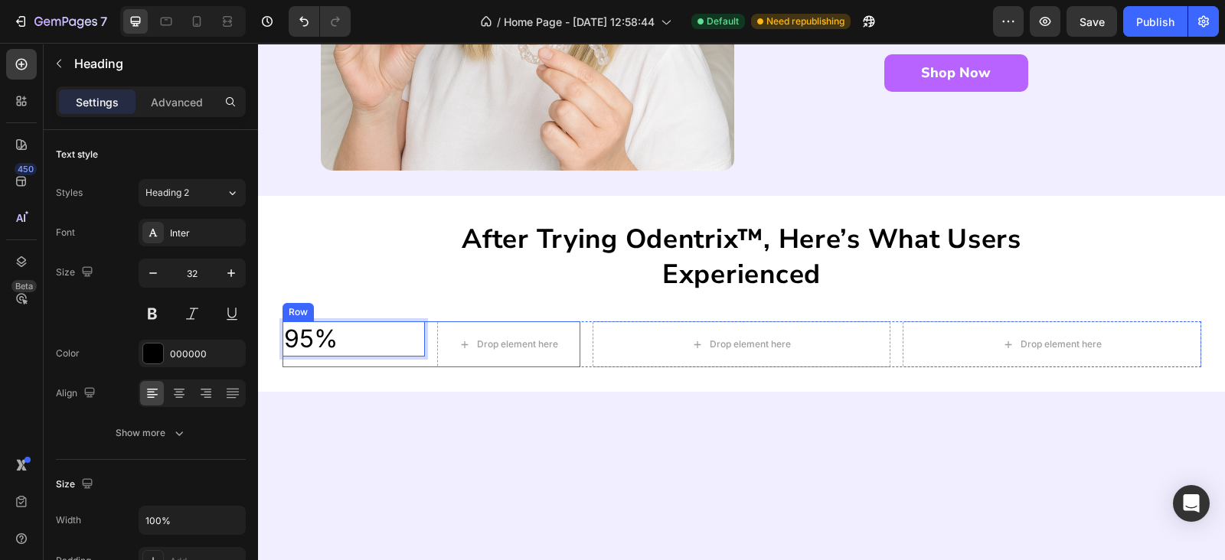
click at [426, 346] on div "95% Heading 0 Drop element here Row" at bounding box center [431, 344] width 298 height 46
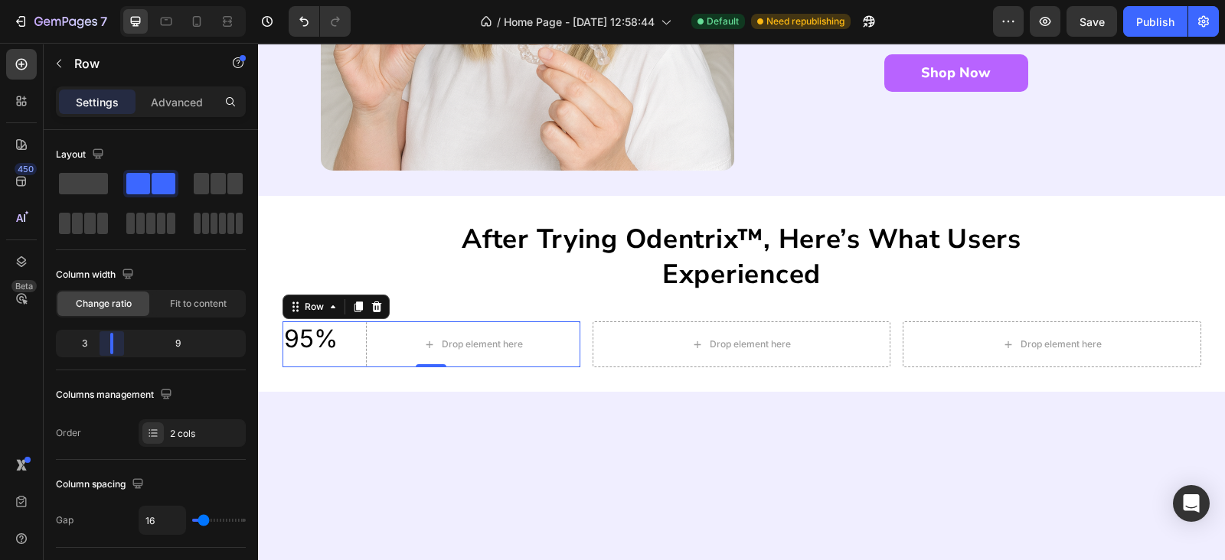
drag, startPoint x: 149, startPoint y: 342, endPoint x: 105, endPoint y: 346, distance: 44.6
click at [105, 0] on body "7 / Home Page - Sep 27, 12:58:44 Default Need republishing Preview Save Publish…" at bounding box center [612, 0] width 1225 height 0
click at [312, 345] on p "95%" at bounding box center [318, 339] width 68 height 32
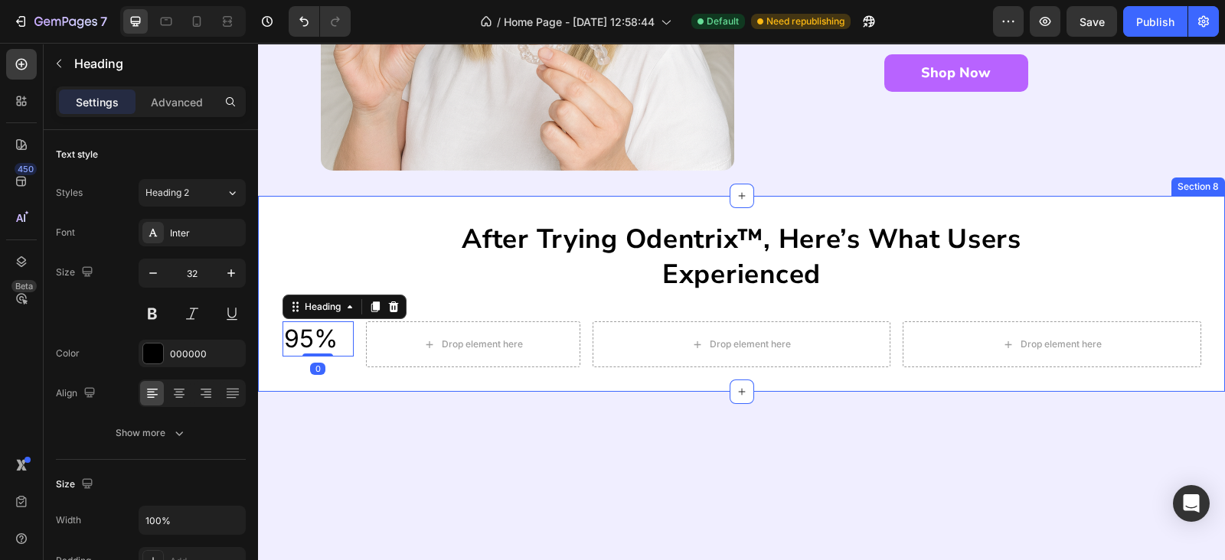
click at [348, 361] on div "95% Heading 0 Drop element here Row" at bounding box center [431, 344] width 298 height 46
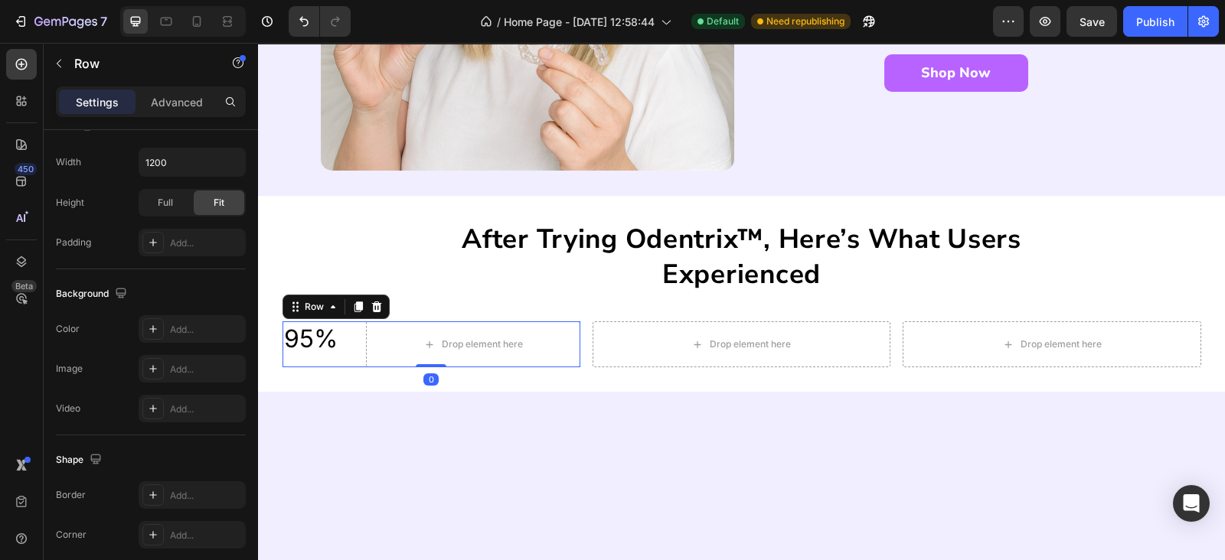
scroll to position [632, 0]
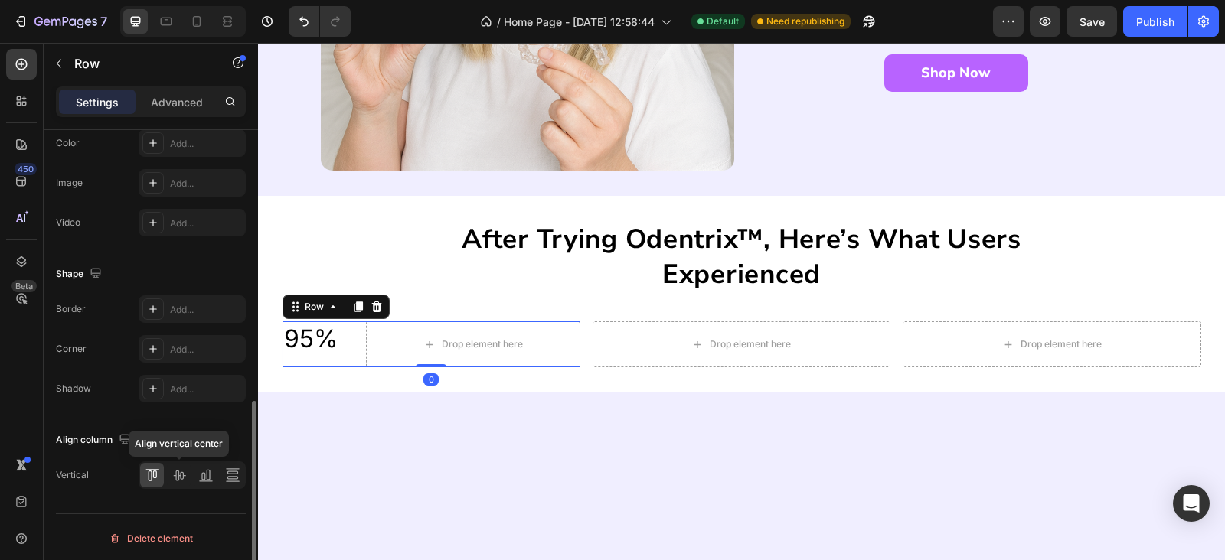
click at [181, 475] on icon at bounding box center [178, 475] width 15 height 15
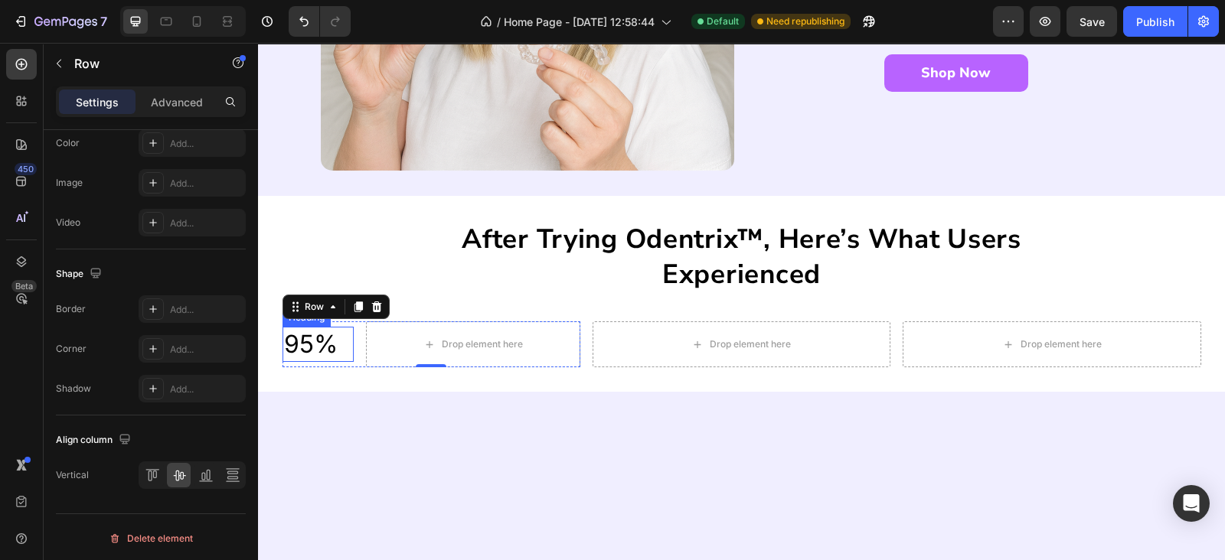
click at [300, 344] on p "95%" at bounding box center [318, 344] width 68 height 32
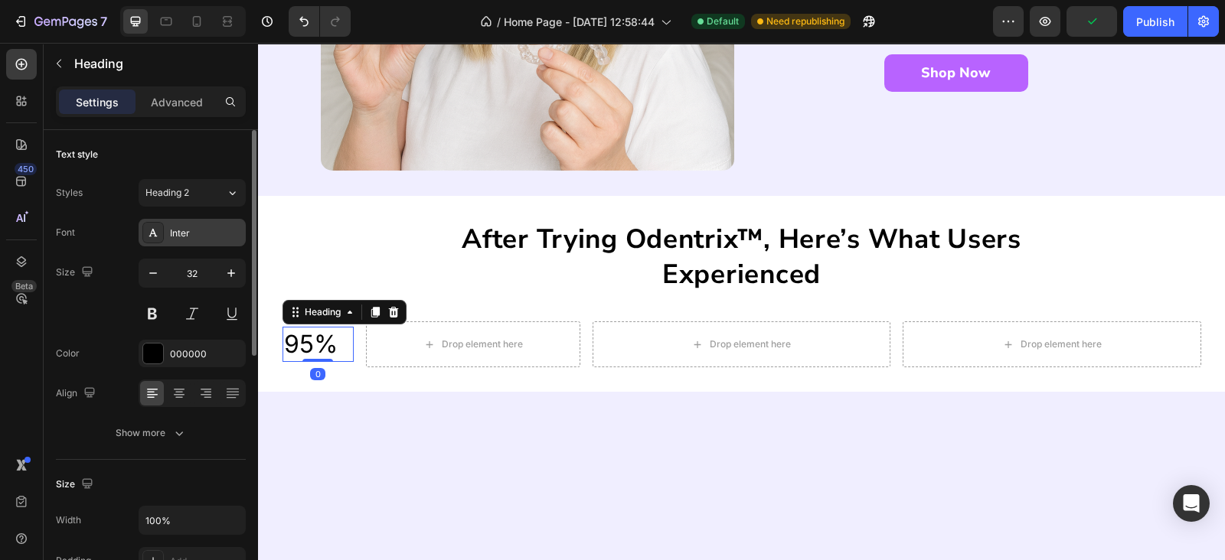
click at [211, 227] on div "Inter" at bounding box center [206, 234] width 72 height 14
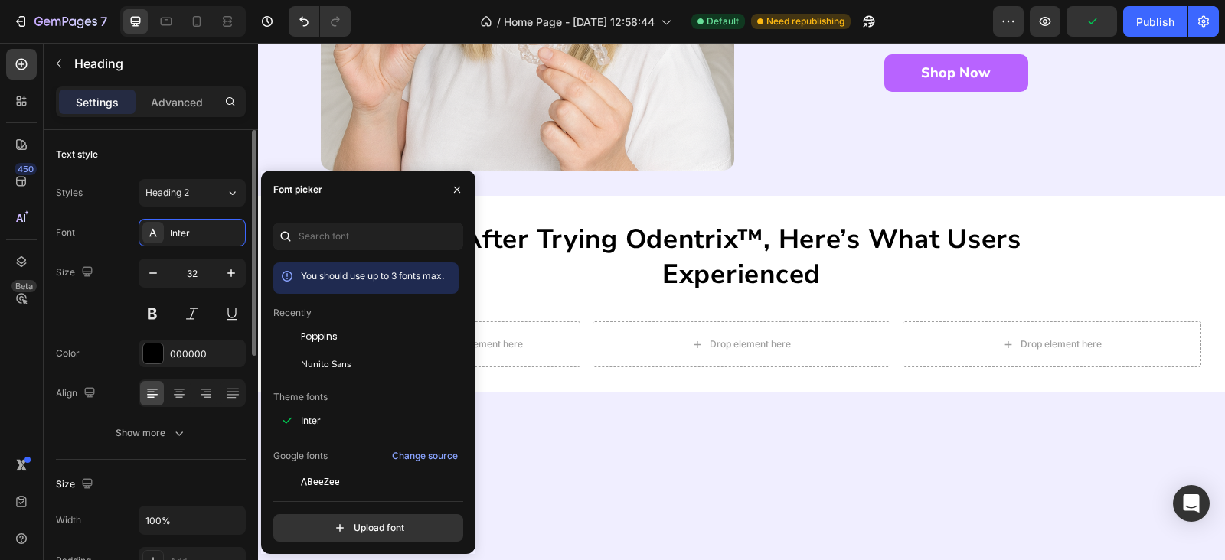
drag, startPoint x: 324, startPoint y: 358, endPoint x: 170, endPoint y: 304, distance: 163.2
click at [325, 360] on span "Nunito Sans" at bounding box center [326, 364] width 51 height 14
click at [176, 282] on input "32" at bounding box center [192, 273] width 51 height 28
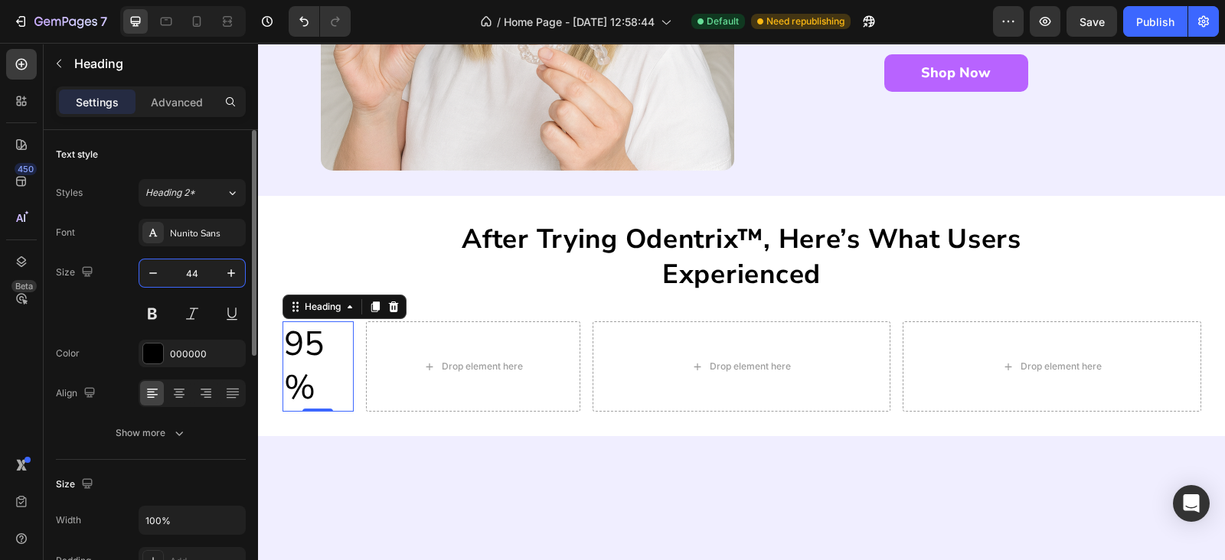
click at [176, 282] on input "44" at bounding box center [192, 273] width 51 height 28
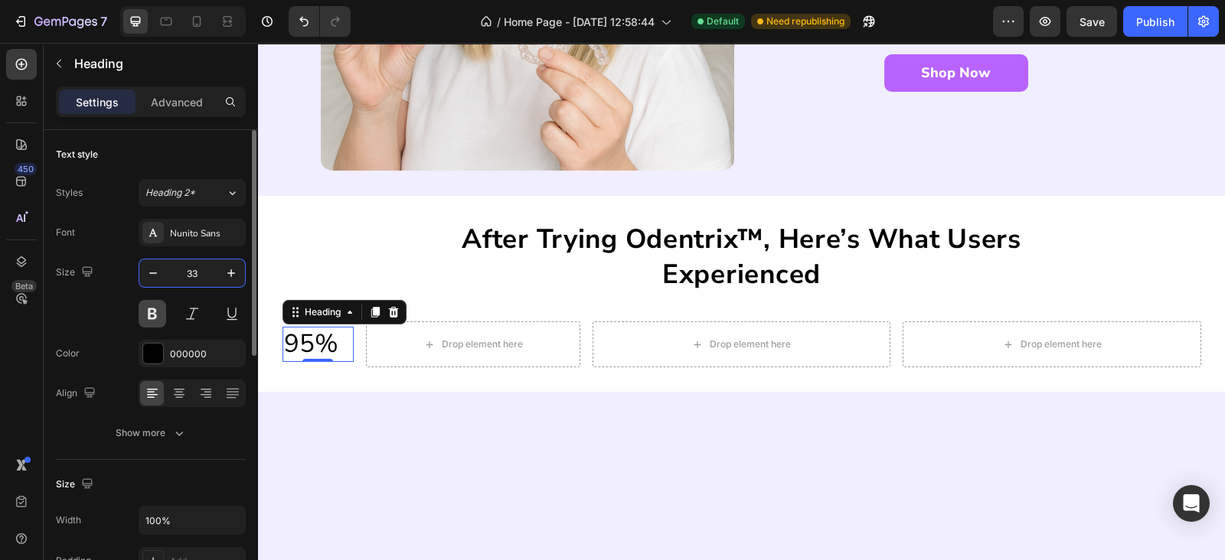
type input "33"
click at [150, 315] on button at bounding box center [153, 314] width 28 height 28
click at [175, 357] on div "000000" at bounding box center [192, 354] width 44 height 14
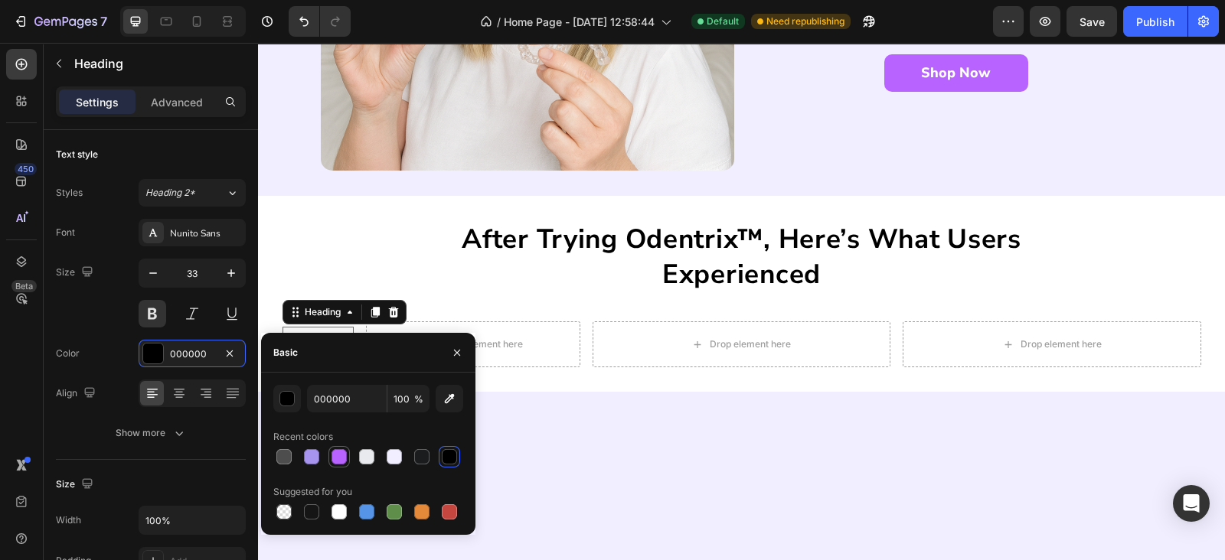
click at [329, 457] on div at bounding box center [338, 456] width 21 height 21
type input "B863FF"
click at [89, 331] on div "Font Nunito Sans Size 33 Color B863FF Align Show more" at bounding box center [151, 333] width 190 height 228
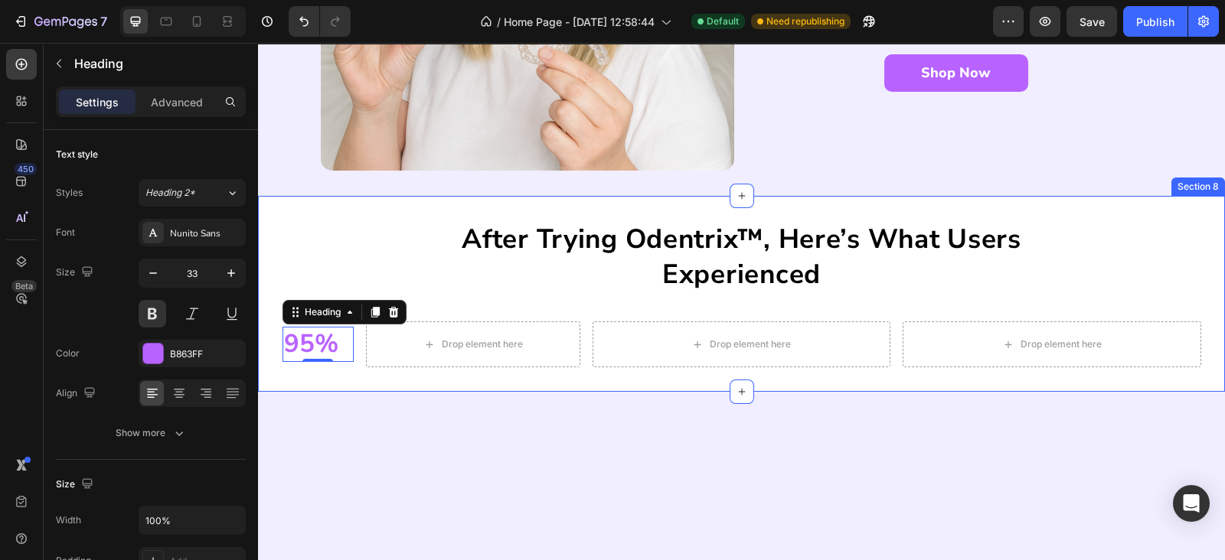
click at [352, 383] on div "After trying Odentrix™, here’s what users experienced Heading 95% Heading 0 Dro…" at bounding box center [741, 294] width 967 height 196
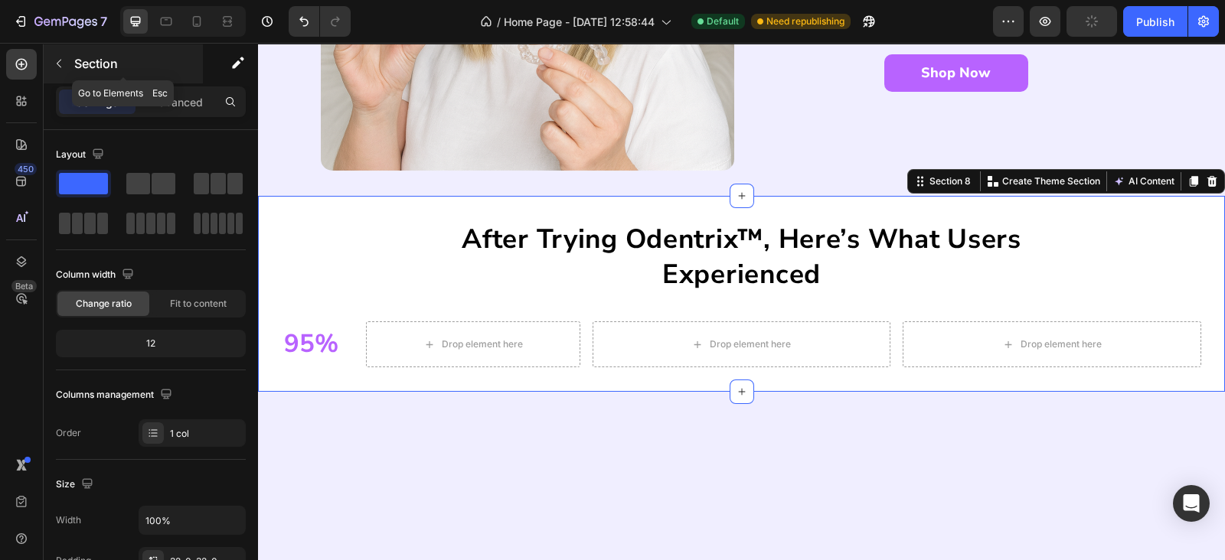
click at [56, 63] on icon "button" at bounding box center [59, 63] width 12 height 12
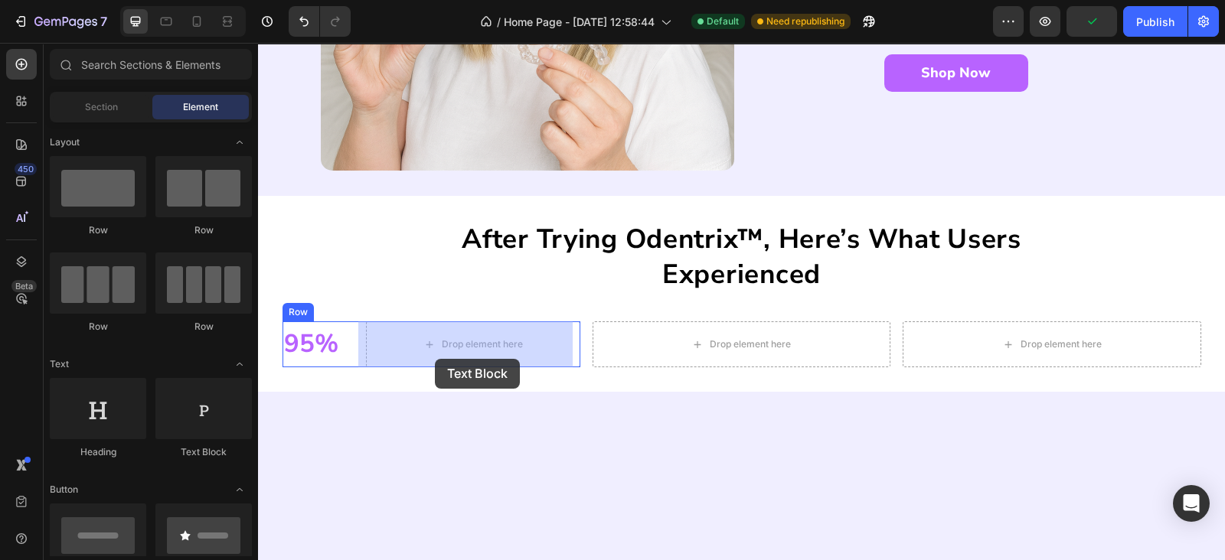
drag, startPoint x: 444, startPoint y: 464, endPoint x: 435, endPoint y: 362, distance: 102.2
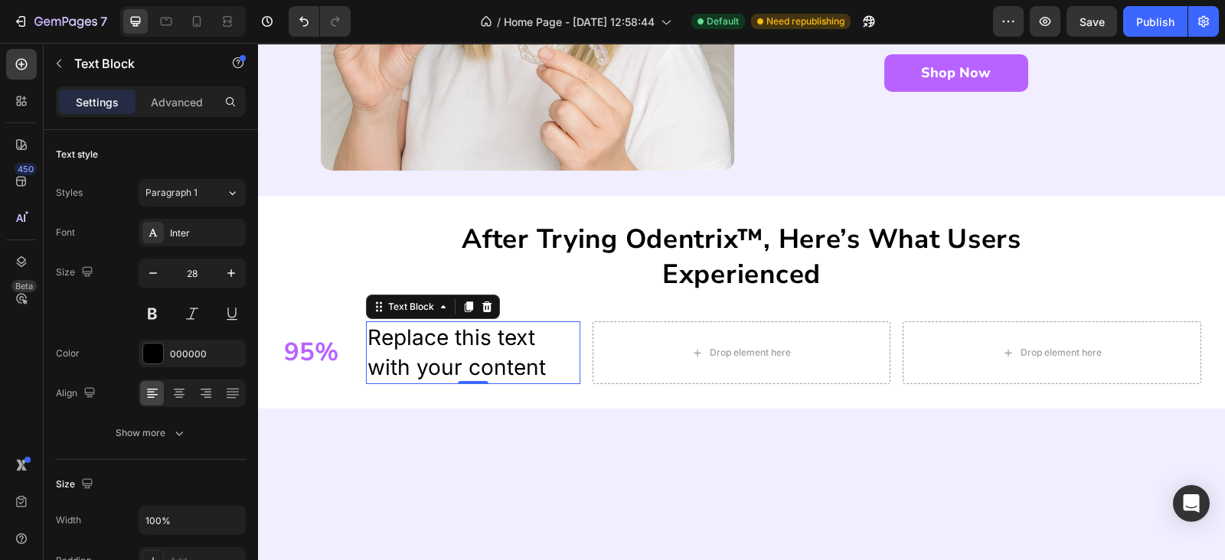
click at [474, 333] on div "Replace this text with your content" at bounding box center [473, 352] width 214 height 63
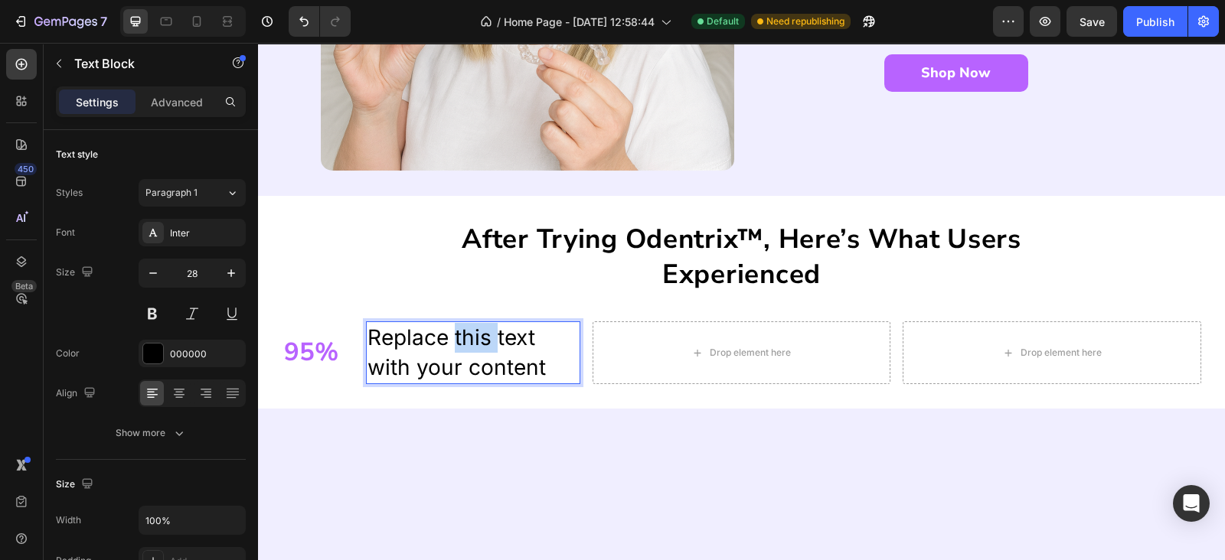
click at [474, 333] on p "Replace this text with your content" at bounding box center [472, 353] width 211 height 60
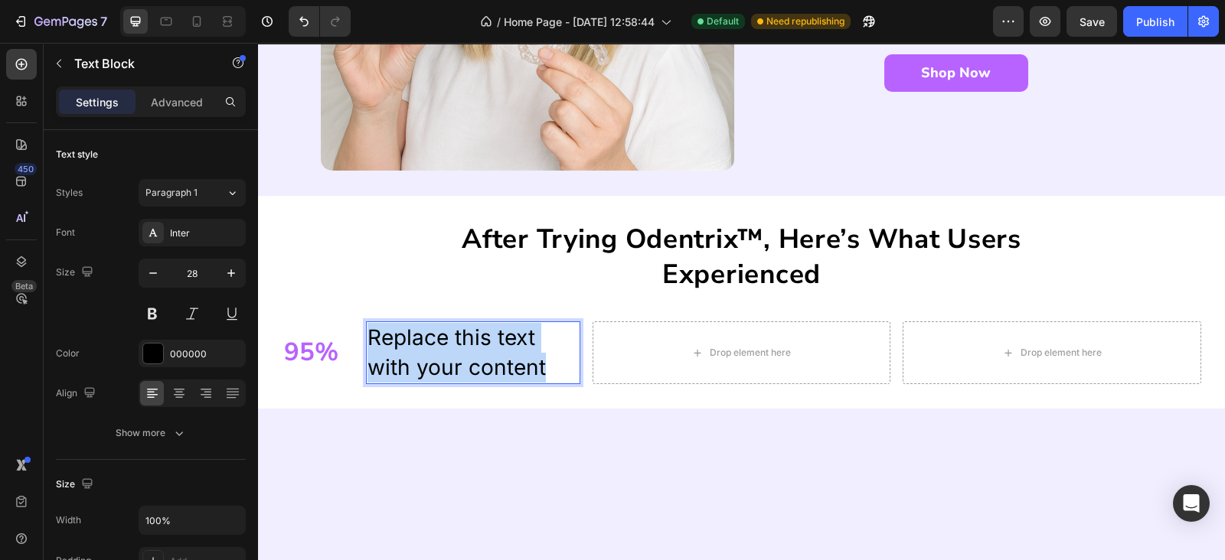
click at [474, 333] on p "Replace this text with your content" at bounding box center [472, 353] width 211 height 60
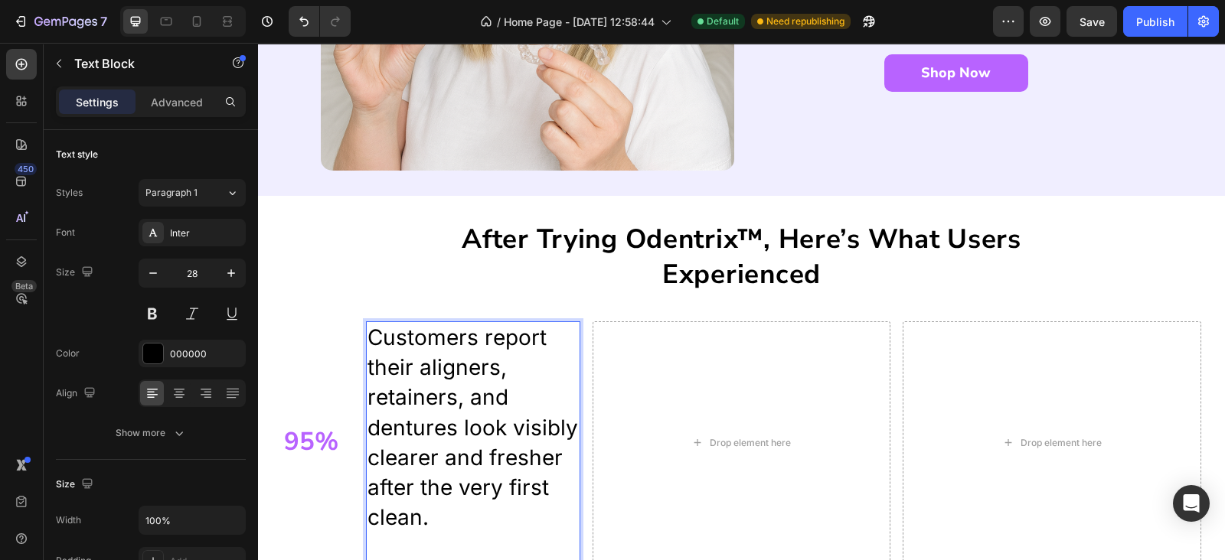
scroll to position [2980, 0]
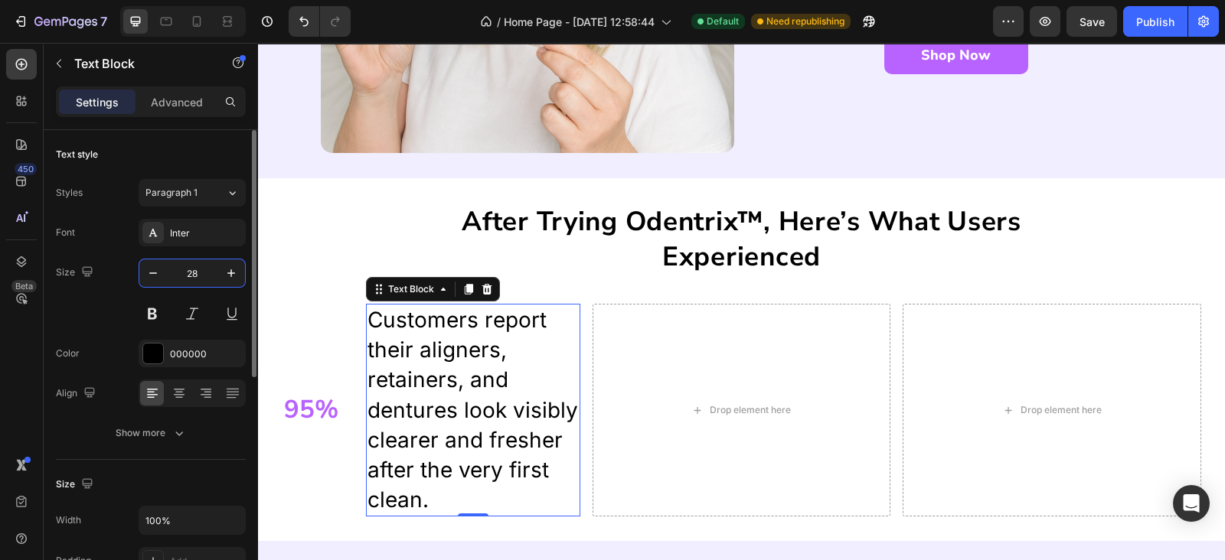
click at [196, 267] on input "28" at bounding box center [192, 273] width 51 height 28
type input "17"
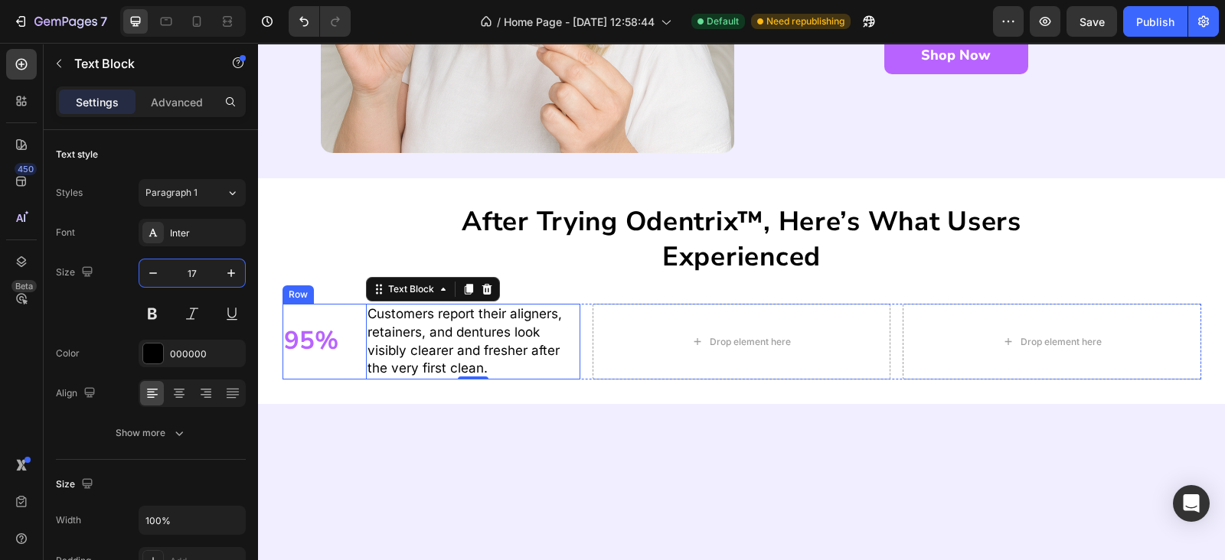
click at [344, 359] on div "95% Heading" at bounding box center [317, 342] width 71 height 76
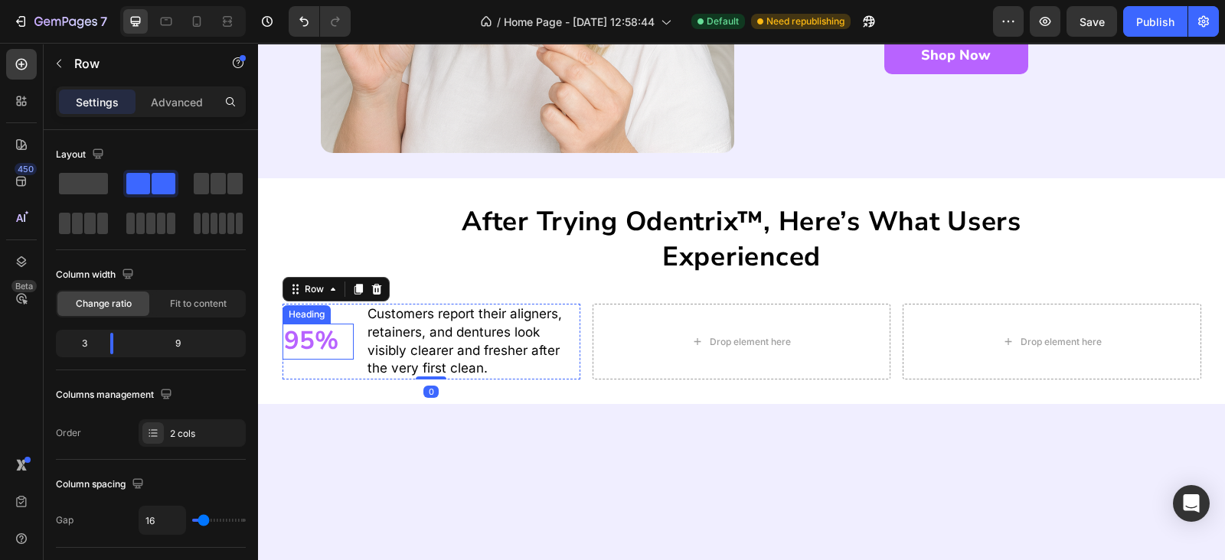
click at [327, 339] on p "95%" at bounding box center [318, 341] width 68 height 33
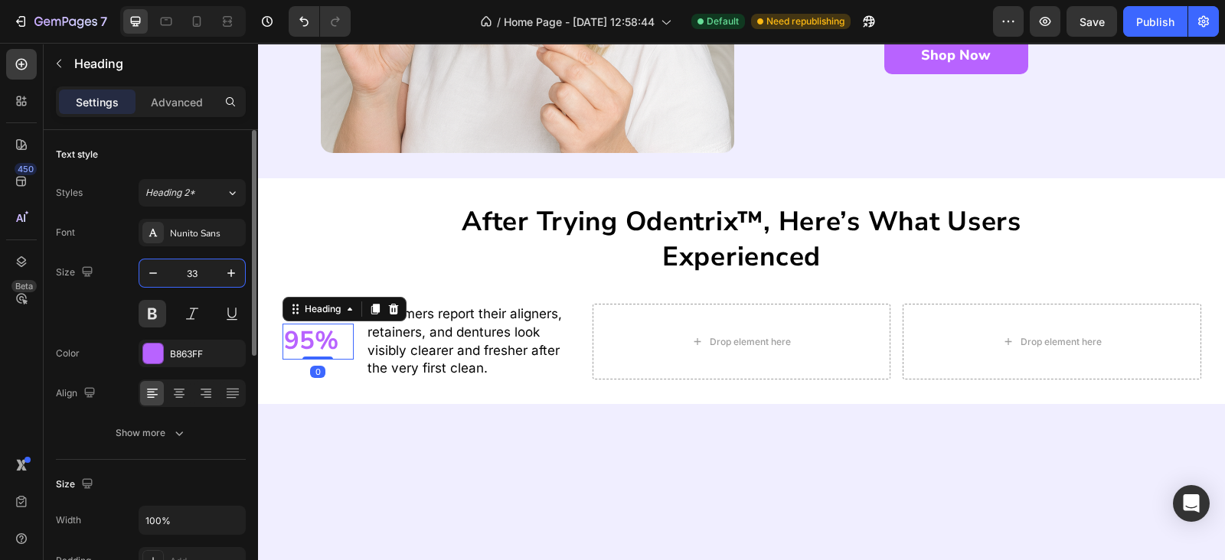
click at [206, 284] on input "33" at bounding box center [192, 273] width 51 height 28
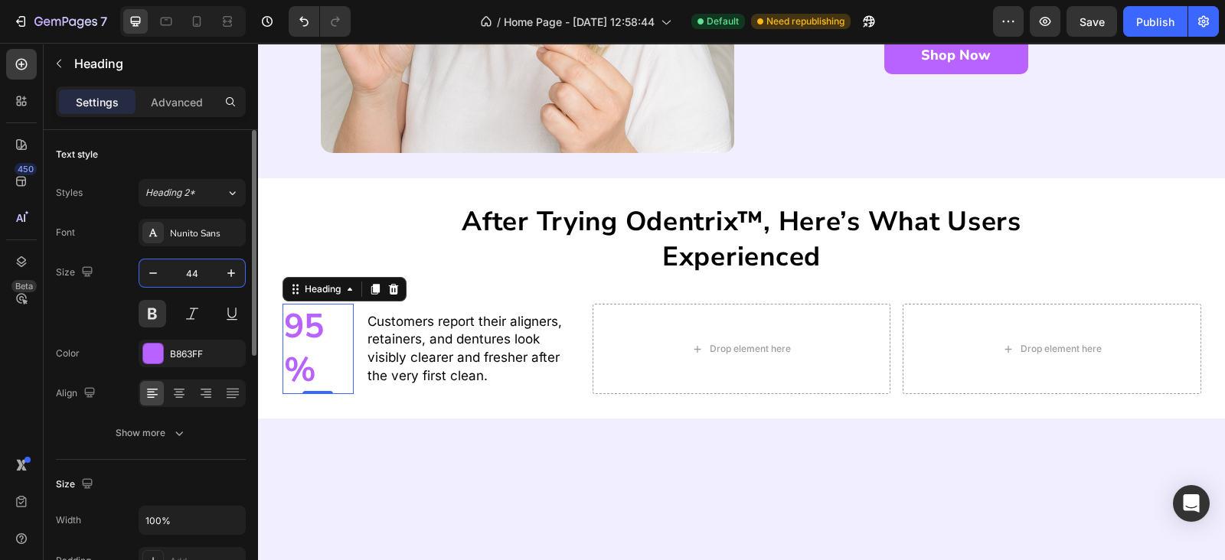
click at [207, 281] on input "44" at bounding box center [192, 273] width 51 height 28
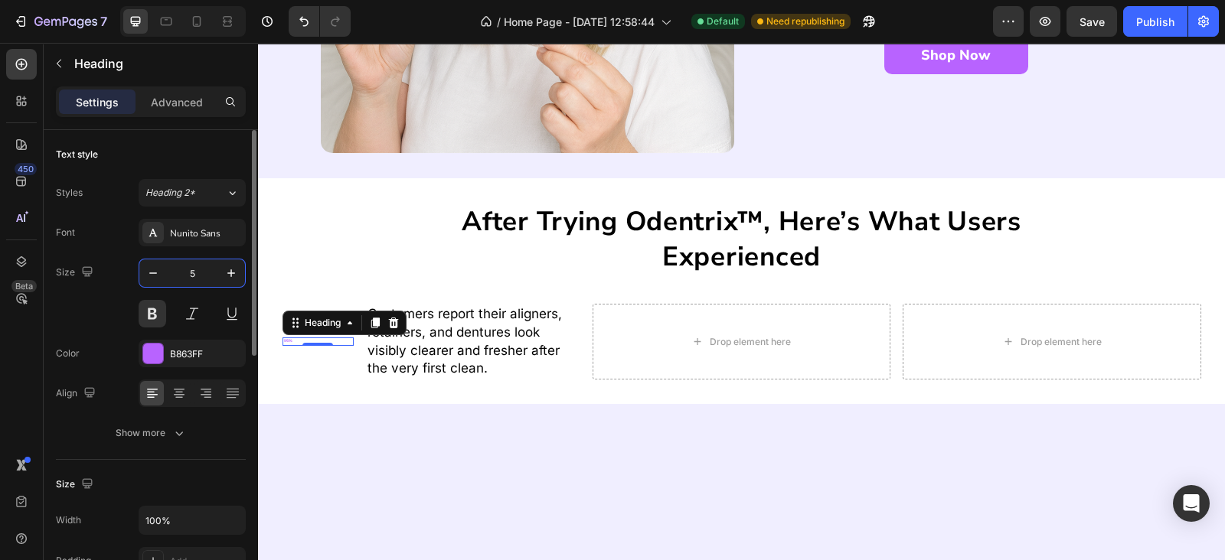
type input "55"
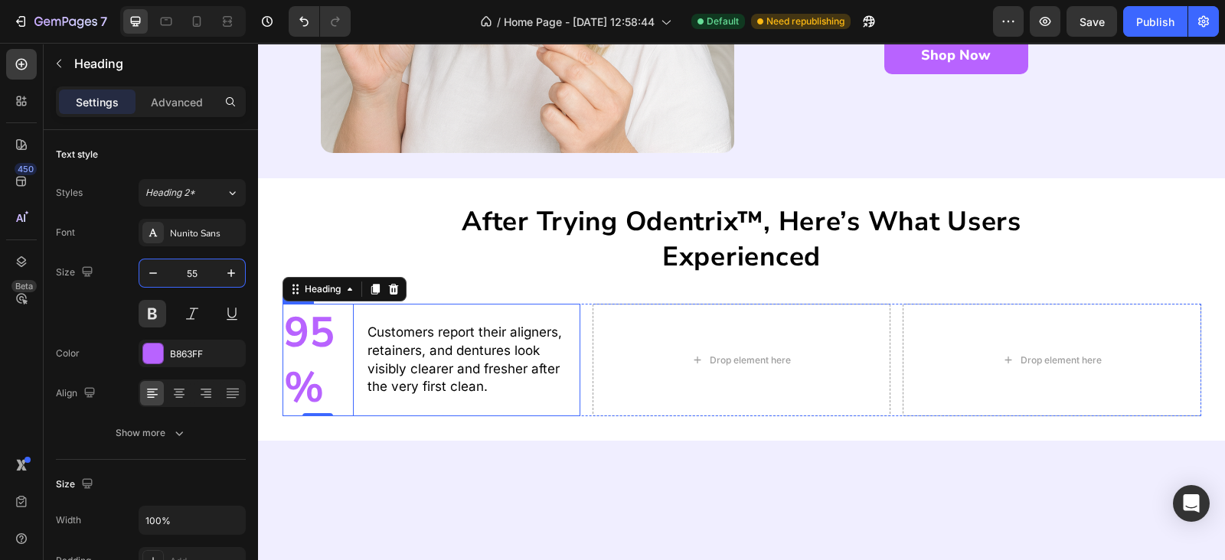
click at [354, 319] on div "95% Heading 0 Customers report their aligners, retainers, and dentures look vis…" at bounding box center [431, 360] width 298 height 113
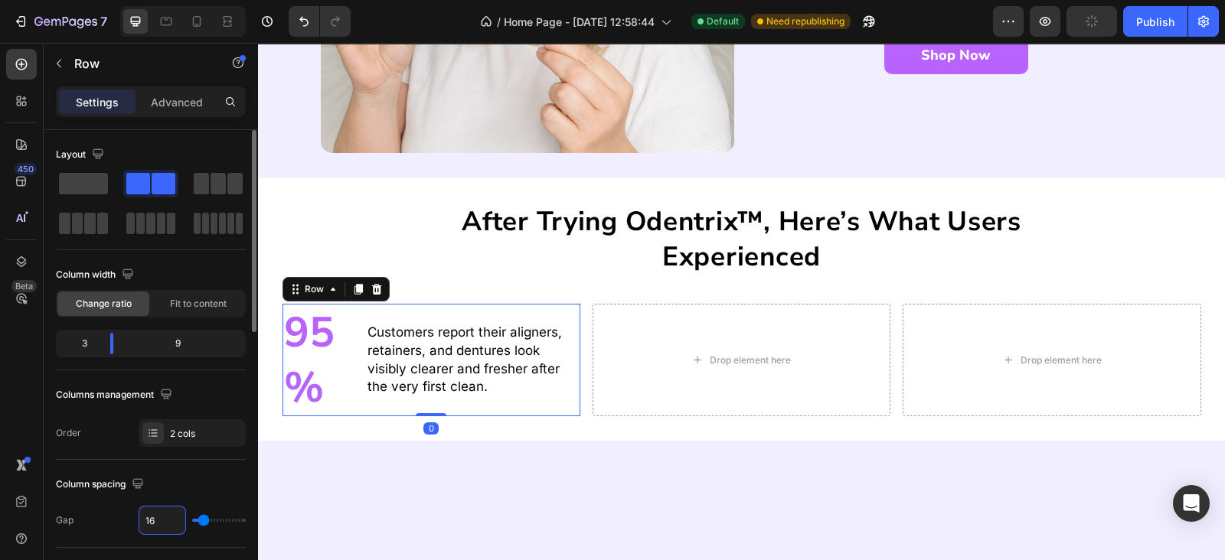
click at [170, 516] on input "16" at bounding box center [162, 521] width 46 height 28
type input "0"
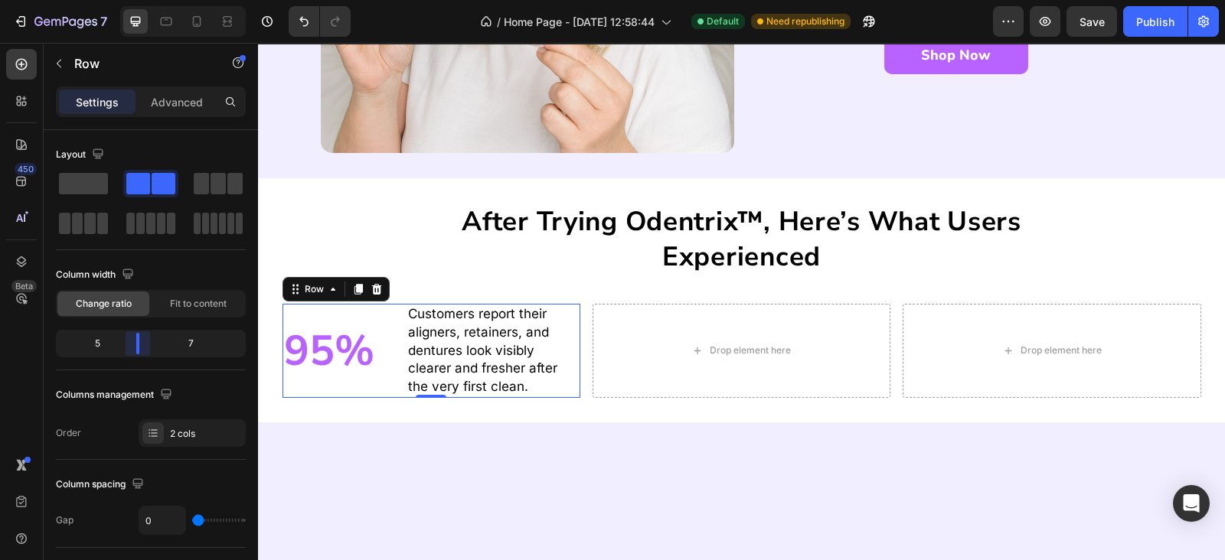
drag, startPoint x: 118, startPoint y: 342, endPoint x: 129, endPoint y: 346, distance: 12.1
click at [129, 0] on body "7 / Home Page - Sep 27, 12:58:44 Default Need republishing Preview Save Publish…" at bounding box center [612, 0] width 1225 height 0
click at [370, 398] on div "After trying Odentrix™, here’s what users experienced Heading 95% Heading Custo…" at bounding box center [741, 300] width 967 height 244
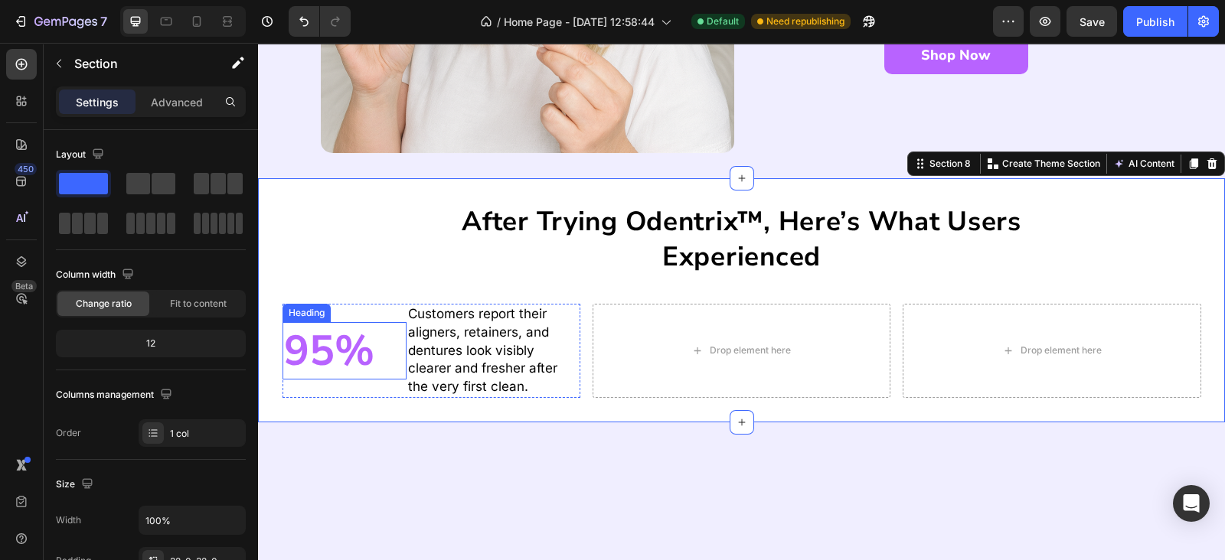
click at [367, 351] on p "95%" at bounding box center [344, 351] width 121 height 55
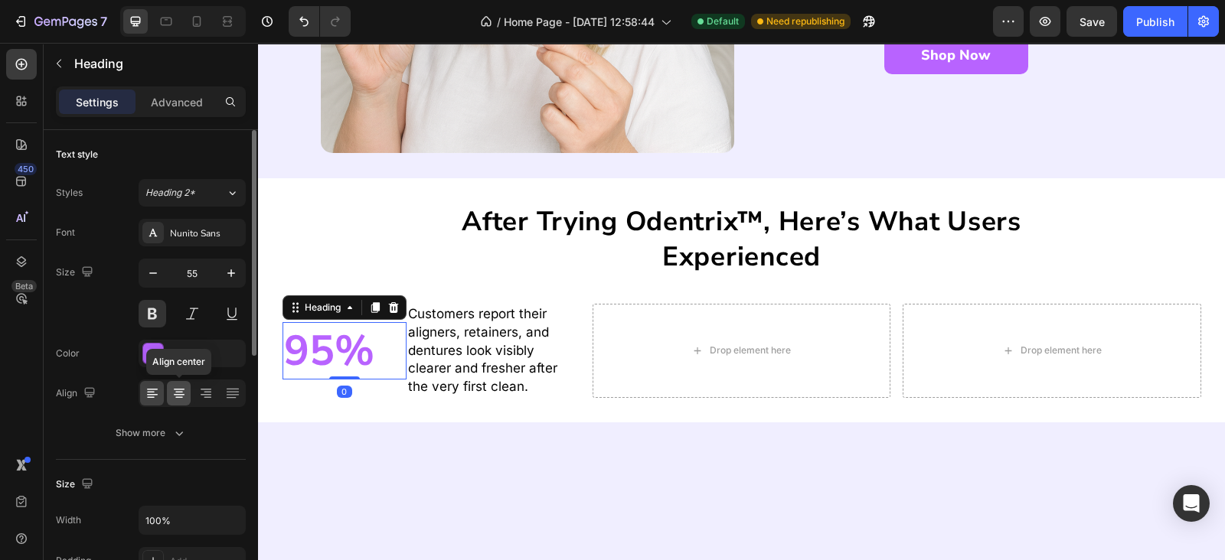
click at [183, 387] on icon at bounding box center [178, 393] width 15 height 15
click at [218, 384] on div at bounding box center [192, 394] width 107 height 28
click at [207, 386] on icon at bounding box center [205, 393] width 15 height 15
click at [155, 390] on icon at bounding box center [152, 393] width 15 height 15
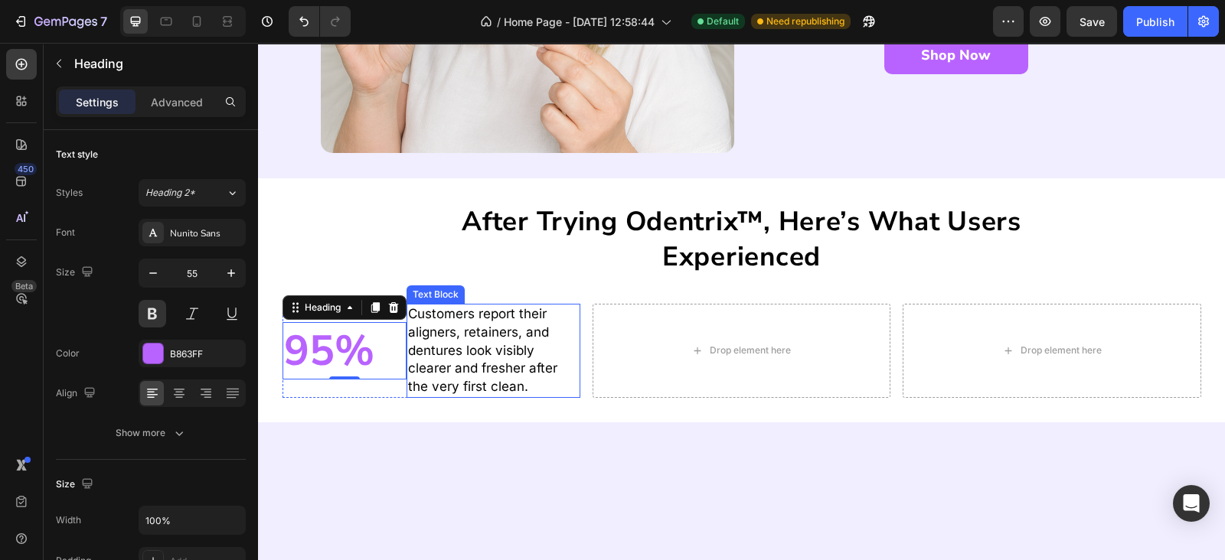
click at [475, 350] on p "Customers report their aligners, retainers, and dentures look visibly clearer a…" at bounding box center [493, 350] width 171 height 91
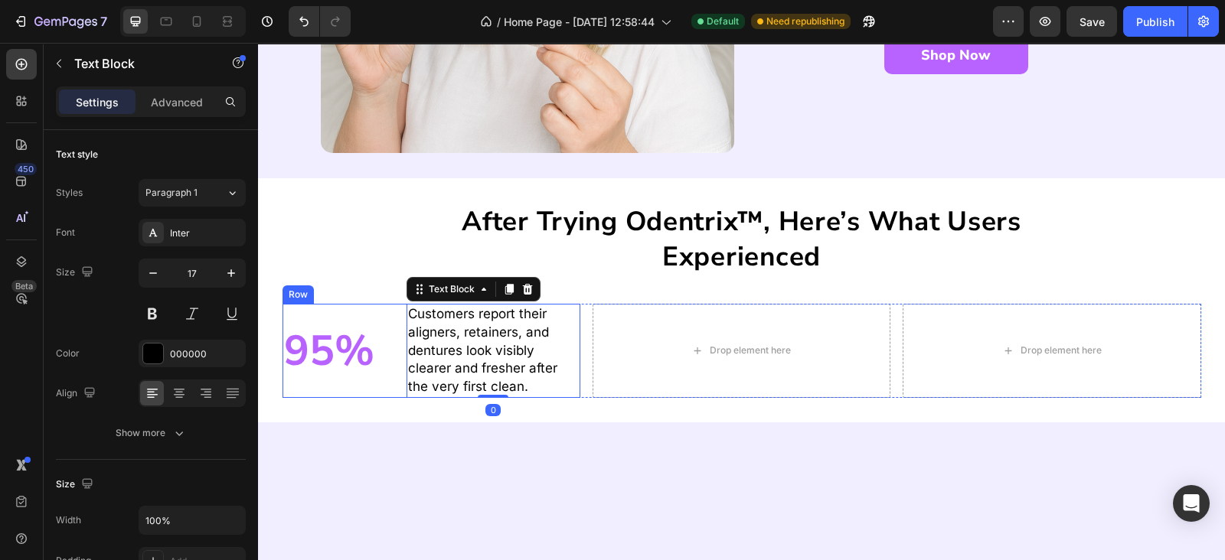
click at [379, 312] on div "95% Heading" at bounding box center [344, 351] width 124 height 94
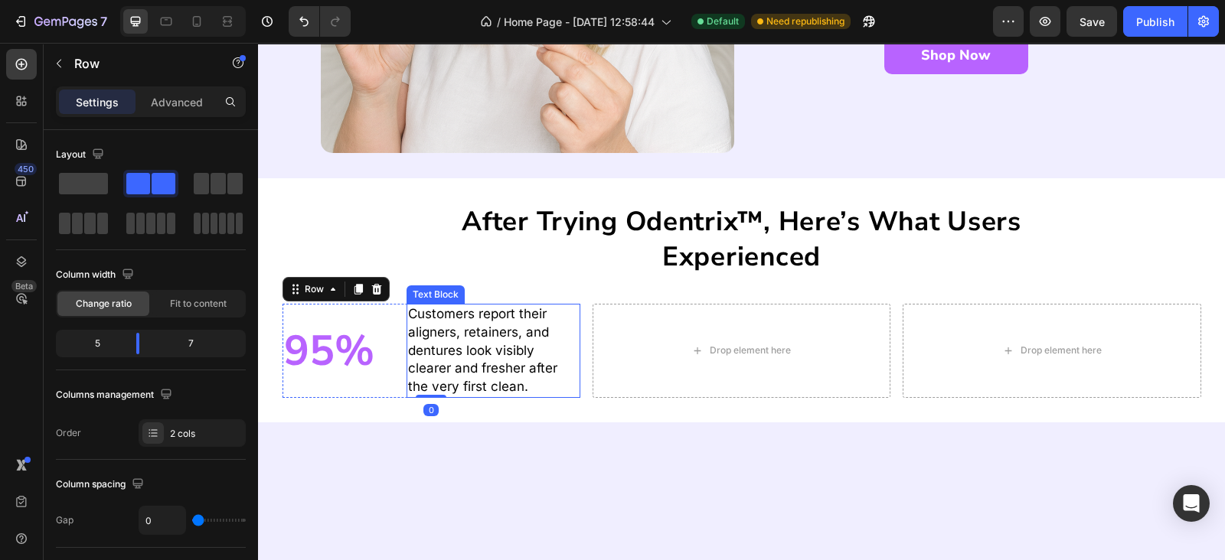
drag, startPoint x: 449, startPoint y: 312, endPoint x: 432, endPoint y: 312, distance: 16.8
click at [451, 312] on p "Customers report their aligners, retainers, and dentures look visibly clearer a…" at bounding box center [493, 350] width 171 height 91
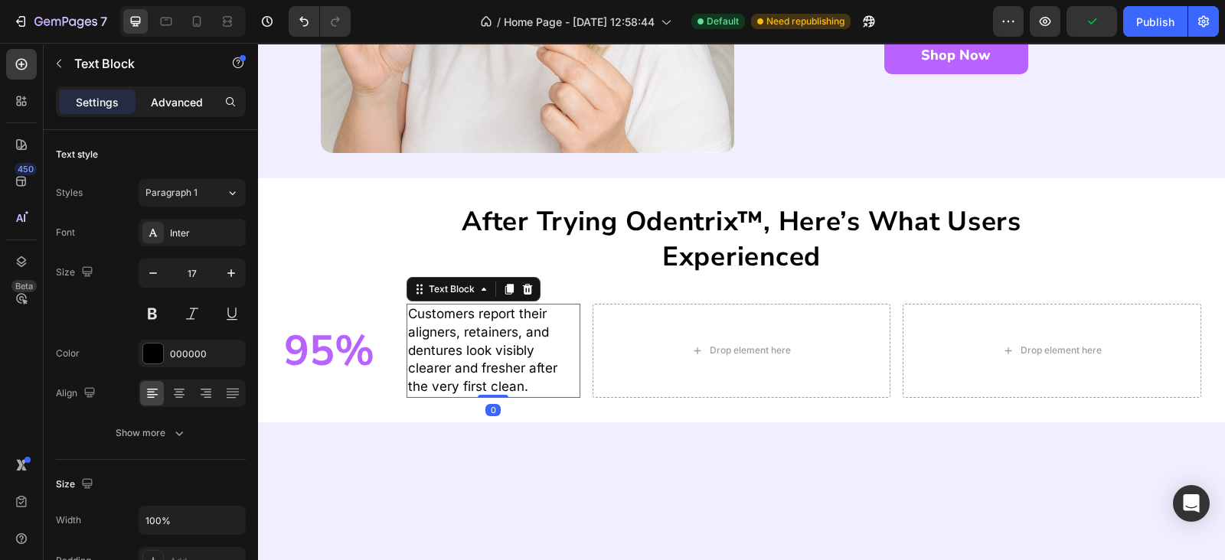
click at [172, 103] on p "Advanced" at bounding box center [177, 102] width 52 height 16
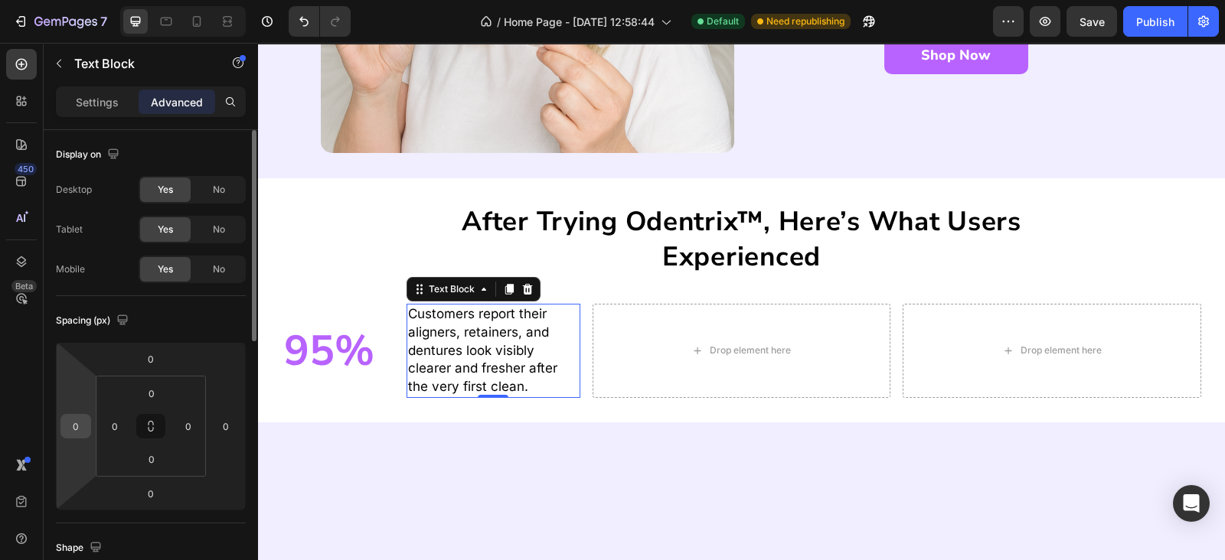
click at [73, 428] on input "0" at bounding box center [75, 426] width 23 height 23
type input "-20"
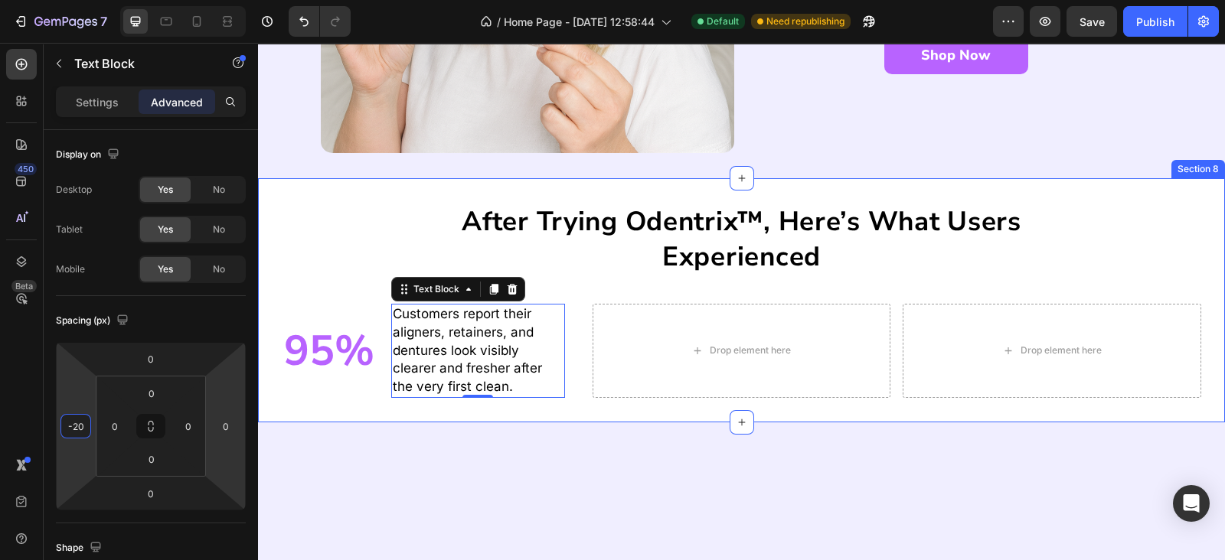
click at [444, 409] on div "After trying Odentrix™, here’s what users experienced Heading 95% Heading Custo…" at bounding box center [741, 300] width 967 height 244
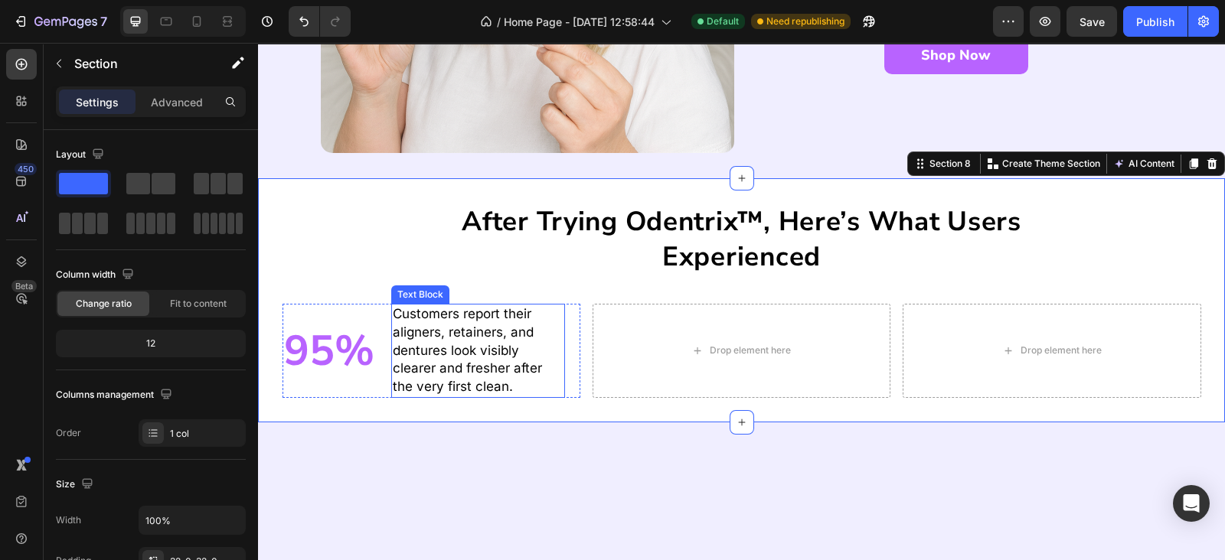
click at [467, 363] on p "Customers report their aligners, retainers, and dentures look visibly clearer a…" at bounding box center [478, 350] width 171 height 91
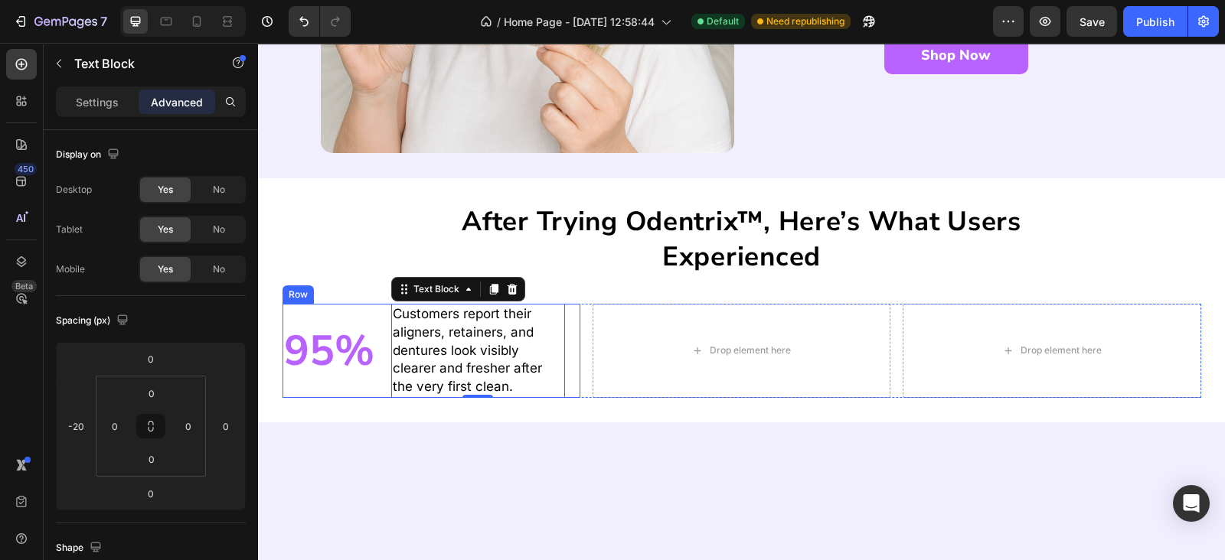
click at [569, 373] on div "Customers report their aligners, retainers, and dentures look visibly clearer a…" at bounding box center [493, 351] width 174 height 94
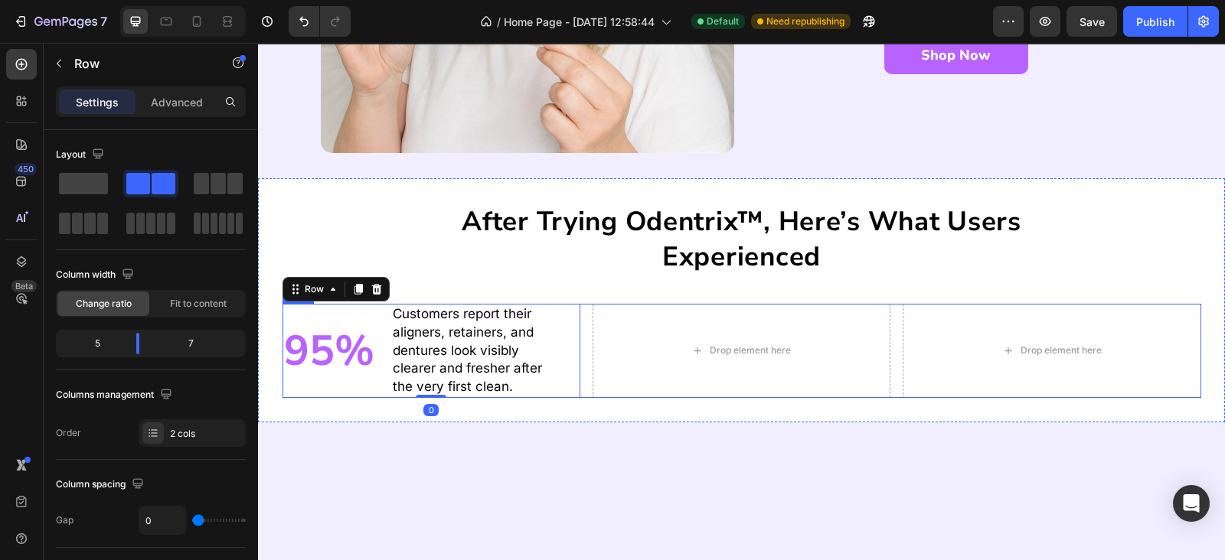
click at [576, 380] on div "95% Heading Customers report their aligners, retainers, and dentures look visib…" at bounding box center [741, 351] width 918 height 94
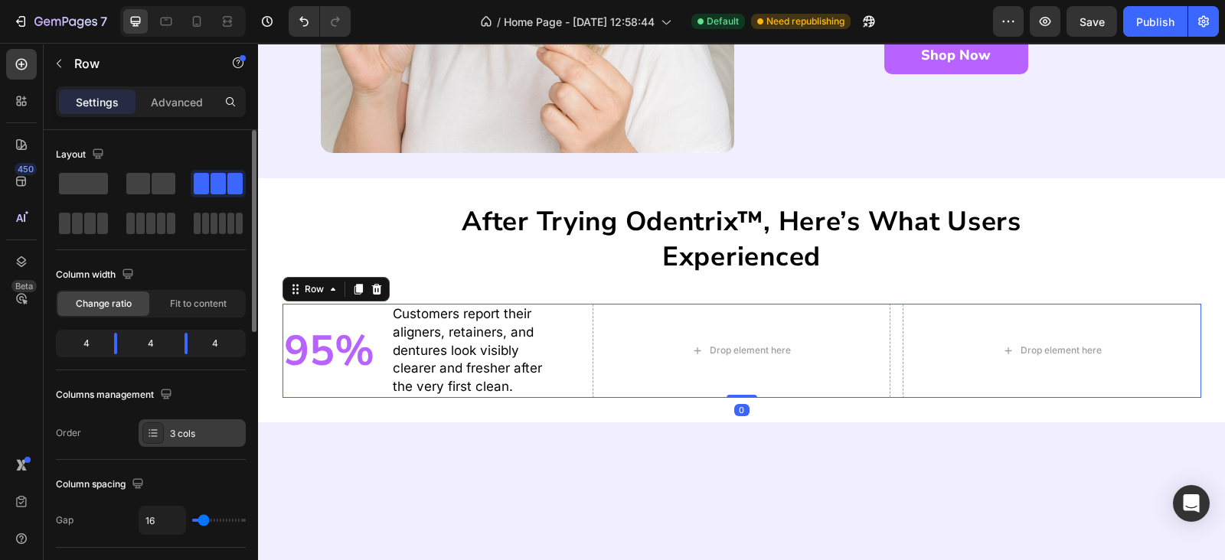
click at [183, 434] on div "3 cols" at bounding box center [206, 434] width 72 height 14
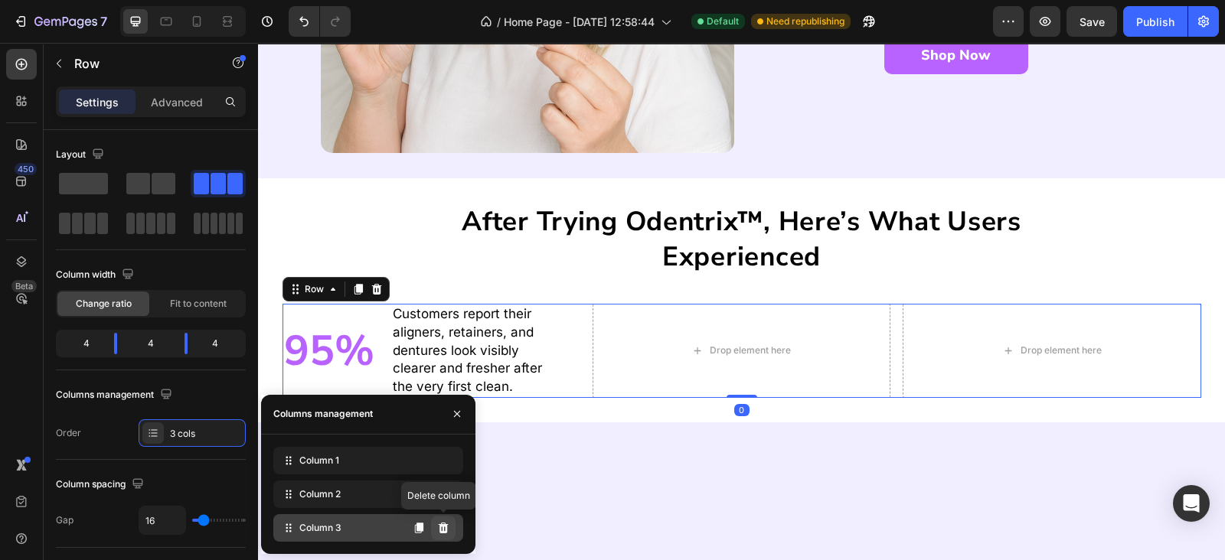
drag, startPoint x: 441, startPoint y: 524, endPoint x: 182, endPoint y: 480, distance: 262.3
click at [441, 524] on icon at bounding box center [443, 528] width 10 height 11
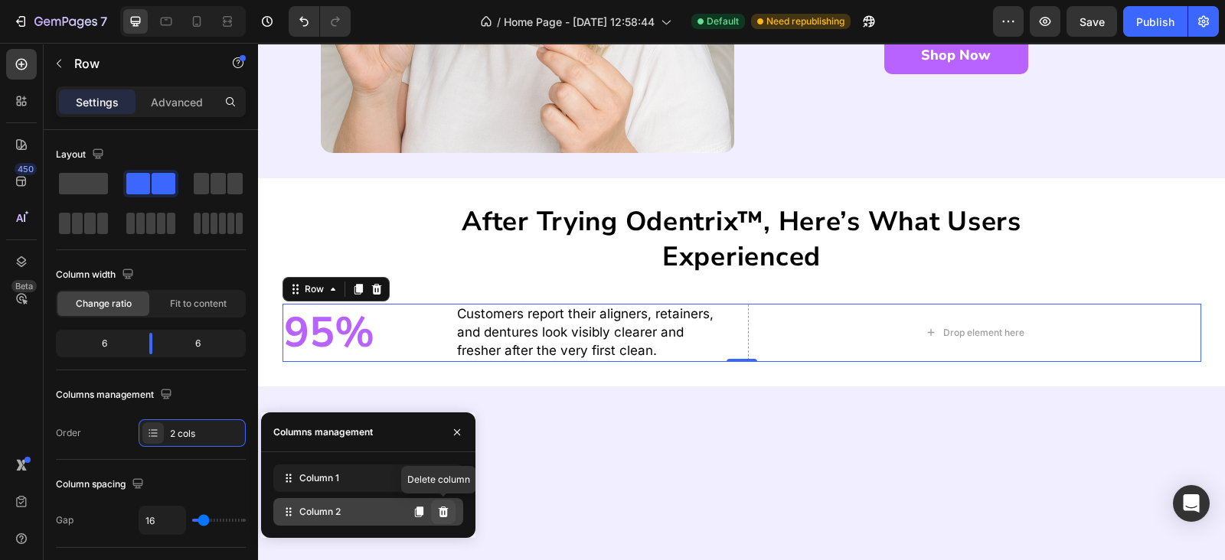
click at [448, 513] on icon at bounding box center [443, 512] width 12 height 12
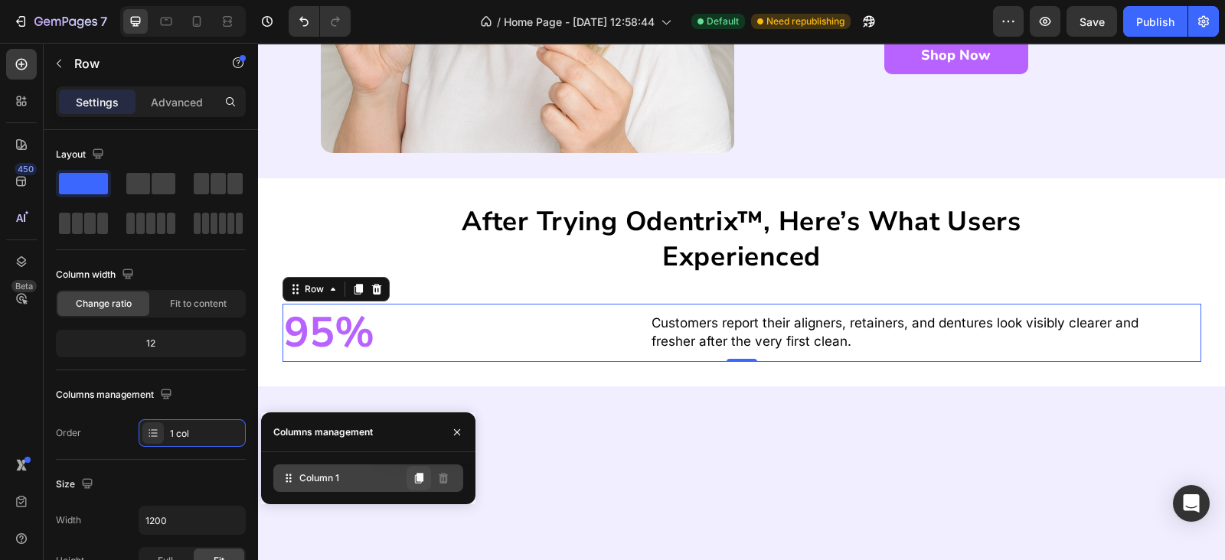
click at [421, 484] on icon at bounding box center [419, 478] width 12 height 12
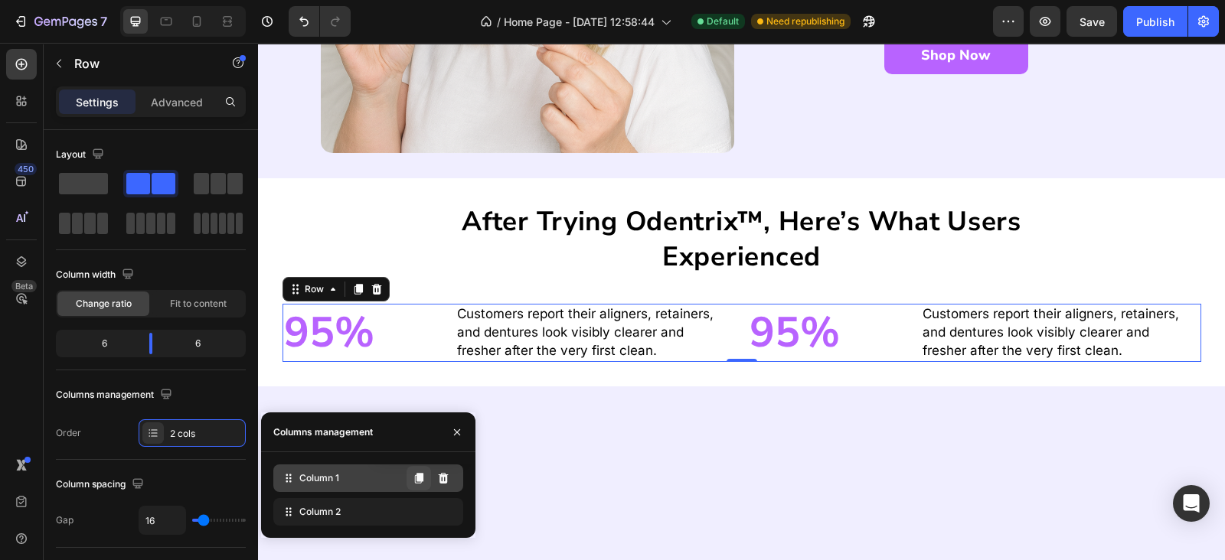
click at [419, 478] on icon at bounding box center [419, 478] width 8 height 11
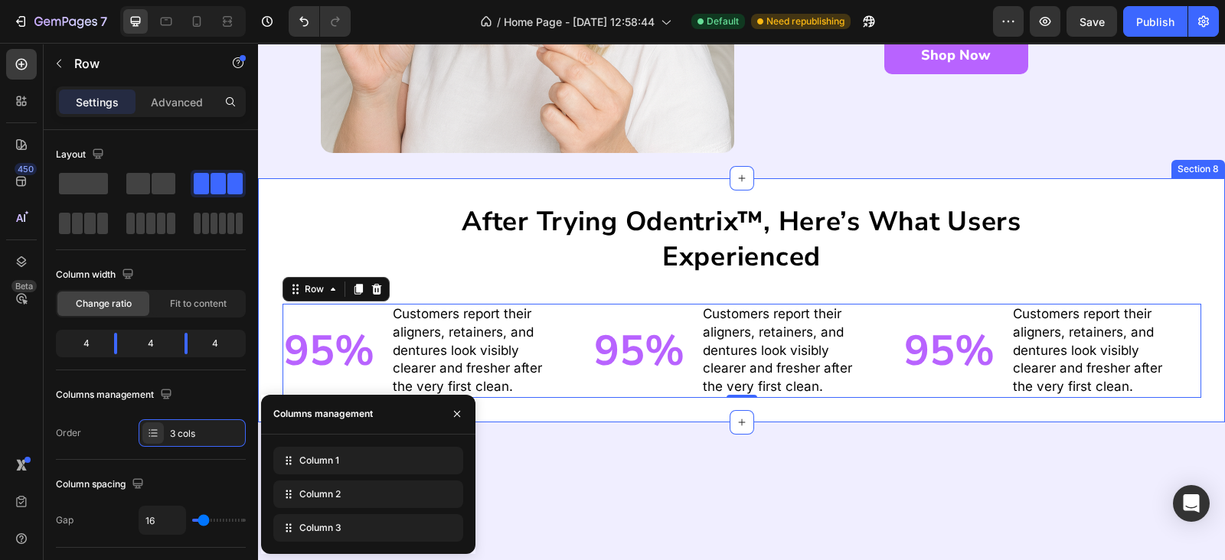
click at [651, 407] on div "After trying Odentrix™, here’s what users experienced Heading 95% Heading Custo…" at bounding box center [741, 300] width 967 height 244
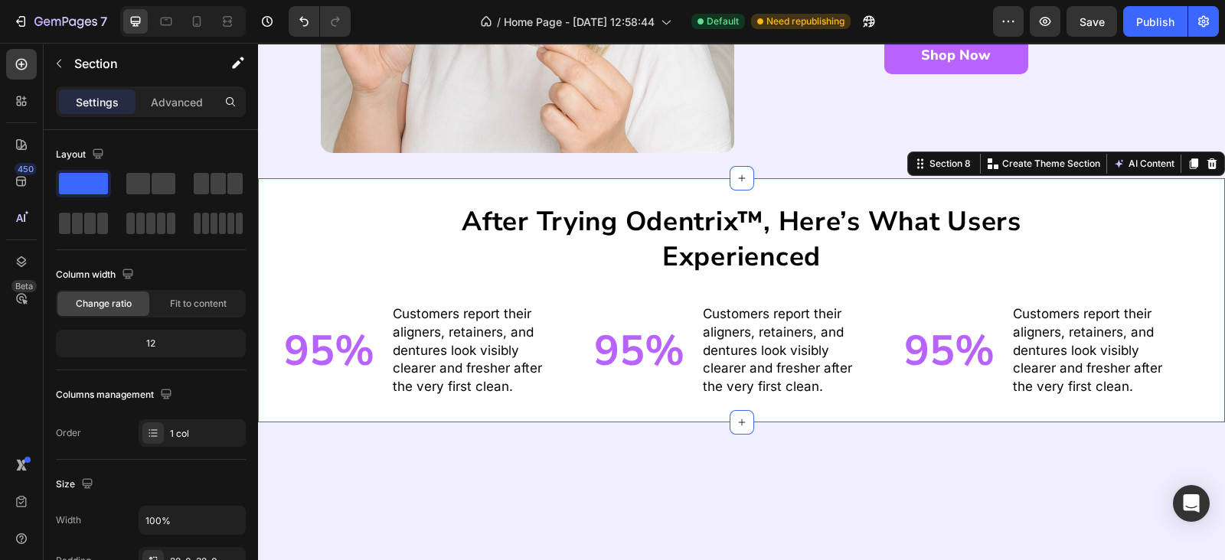
click at [719, 345] on p "Customers report their aligners, retainers, and dentures look visibly clearer a…" at bounding box center [788, 350] width 171 height 91
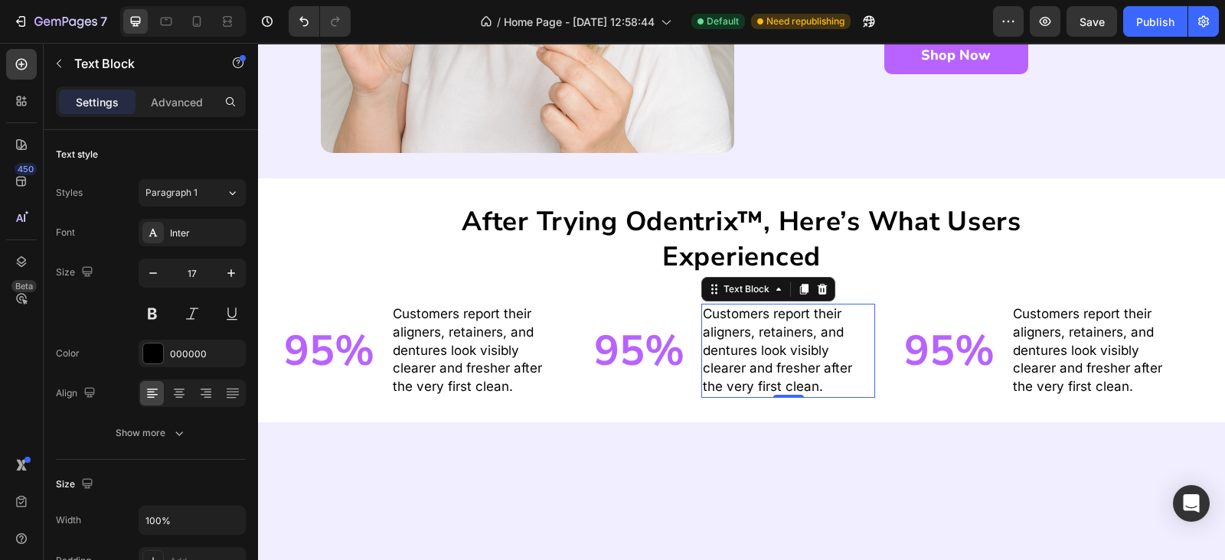
click at [719, 345] on p "Customers report their aligners, retainers, and dentures look visibly clearer a…" at bounding box center [788, 350] width 171 height 91
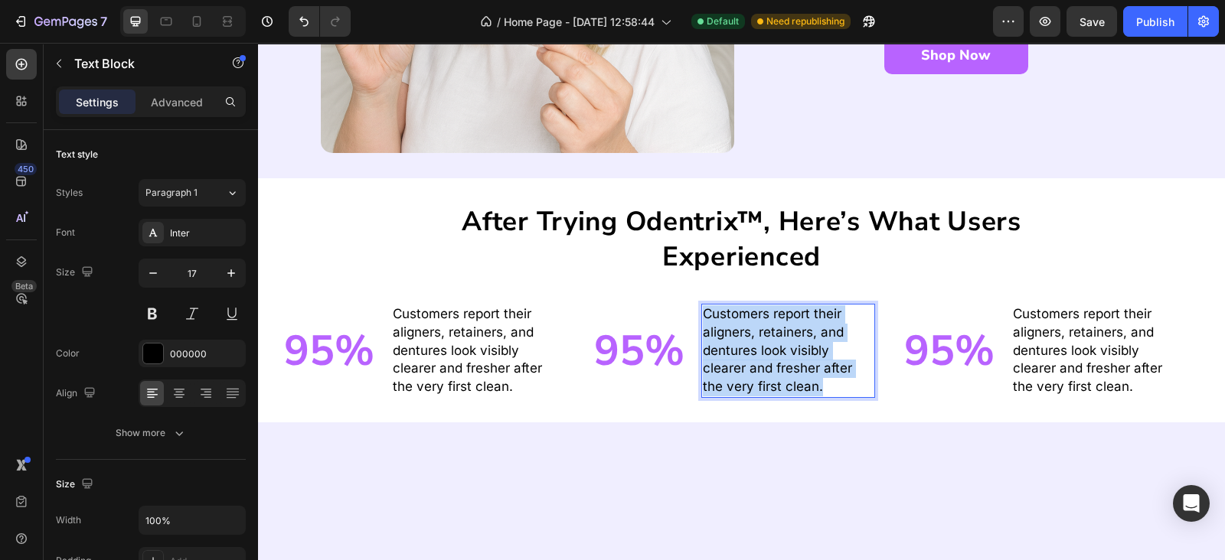
click at [719, 345] on p "Customers report their aligners, retainers, and dentures look visibly clearer a…" at bounding box center [788, 350] width 171 height 91
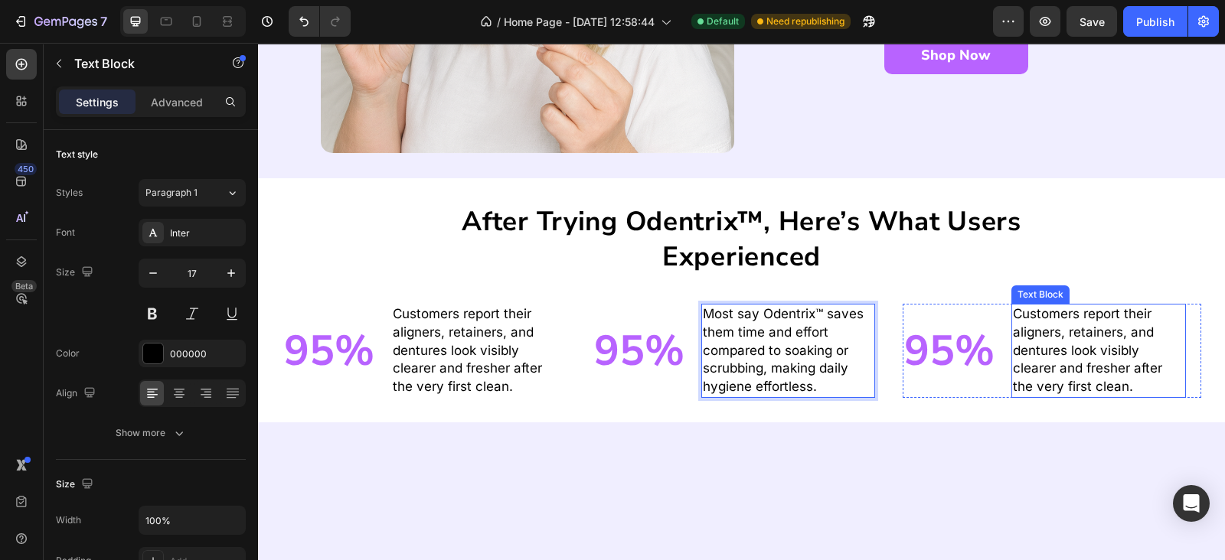
click at [1026, 363] on p "Customers report their aligners, retainers, and dentures look visibly clearer a…" at bounding box center [1098, 350] width 171 height 91
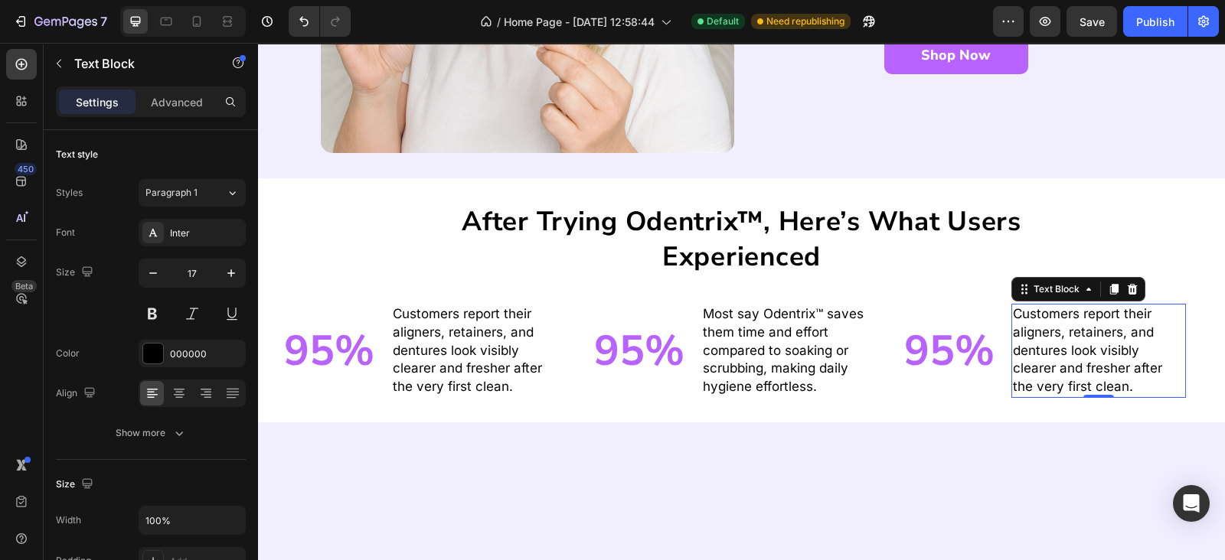
click at [1026, 363] on p "Customers report their aligners, retainers, and dentures look visibly clearer a…" at bounding box center [1098, 350] width 171 height 91
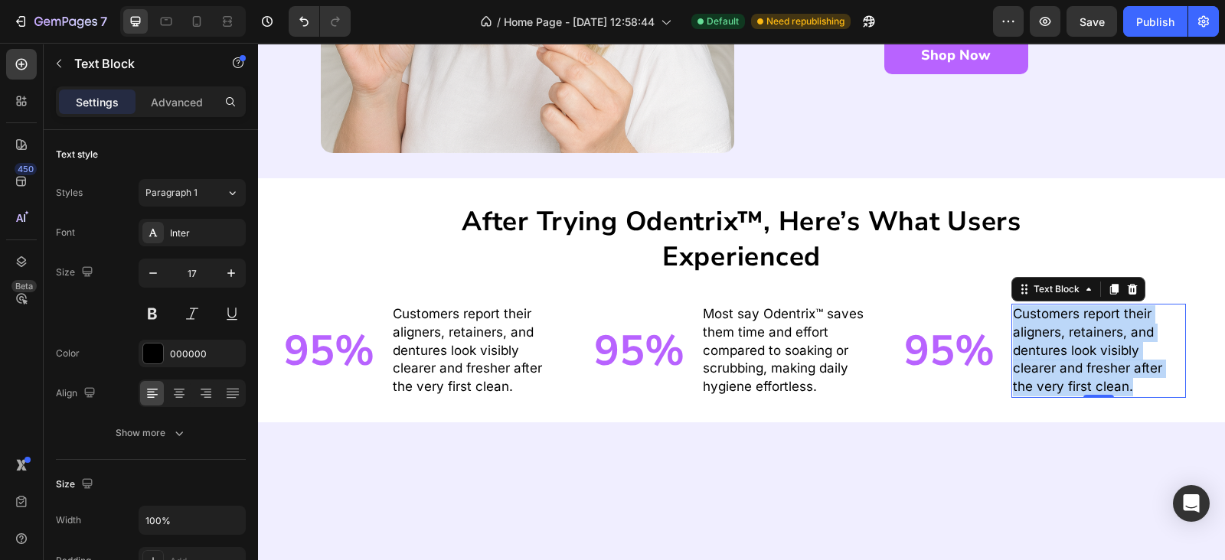
click at [1026, 363] on p "Customers report their aligners, retainers, and dentures look visibly clearer a…" at bounding box center [1098, 350] width 171 height 91
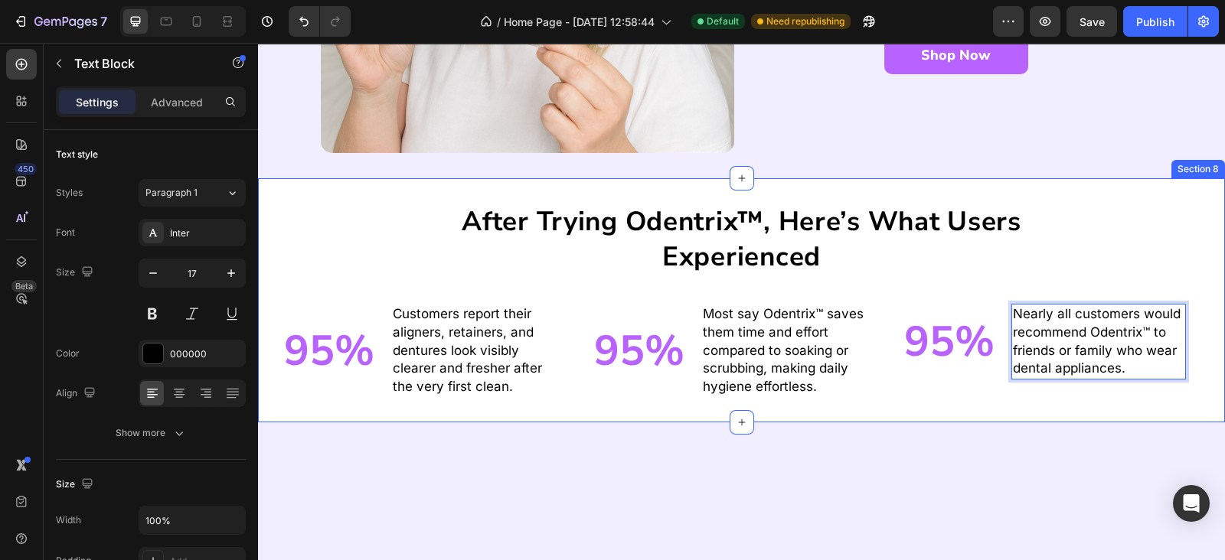
click at [948, 419] on div "After trying Odentrix™, here’s what users experienced Heading 95% Heading Custo…" at bounding box center [741, 300] width 967 height 244
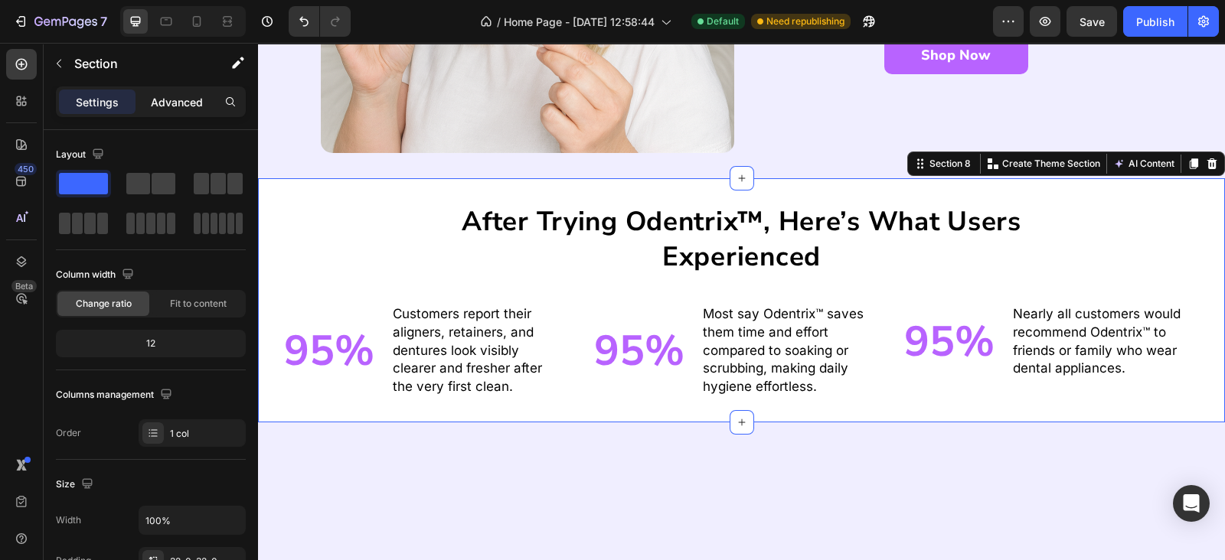
click at [167, 104] on p "Advanced" at bounding box center [177, 102] width 52 height 16
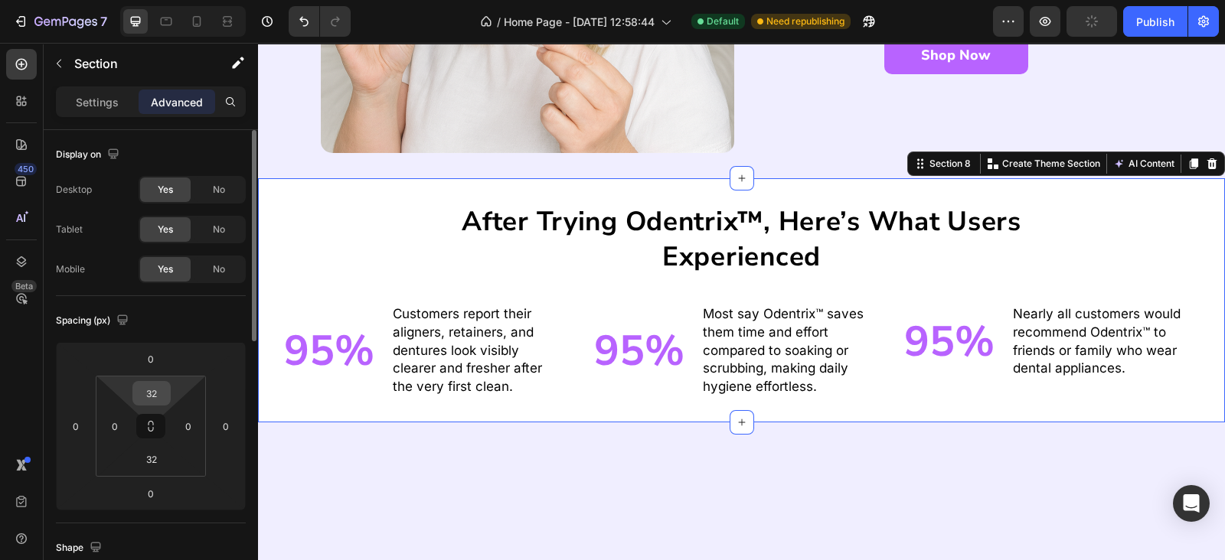
click at [155, 394] on input "32" at bounding box center [151, 393] width 31 height 23
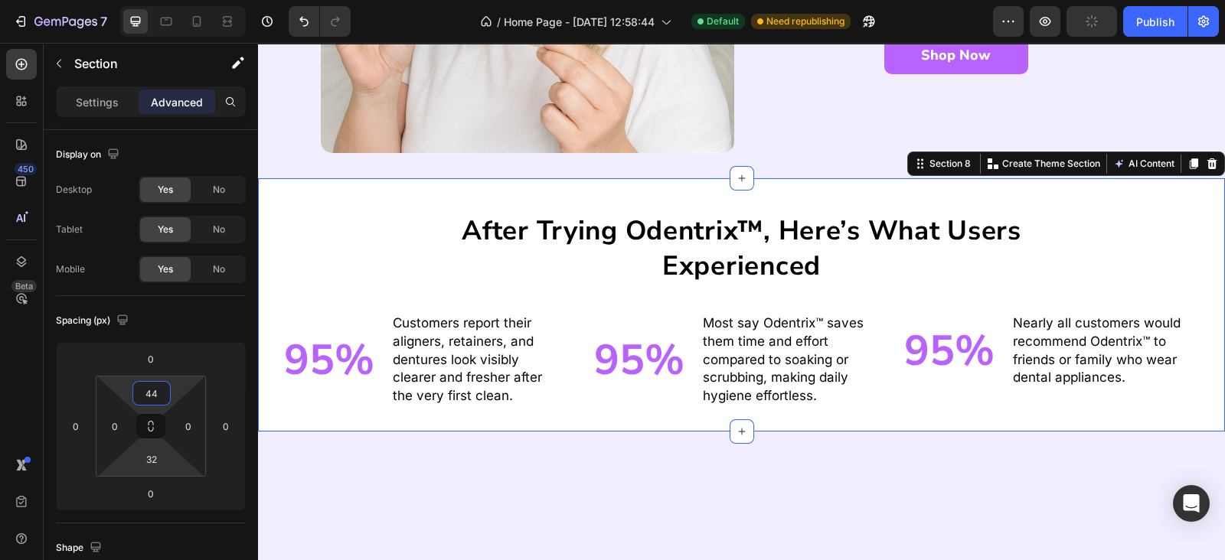
type input "44"
click at [156, 457] on input "32" at bounding box center [151, 459] width 31 height 23
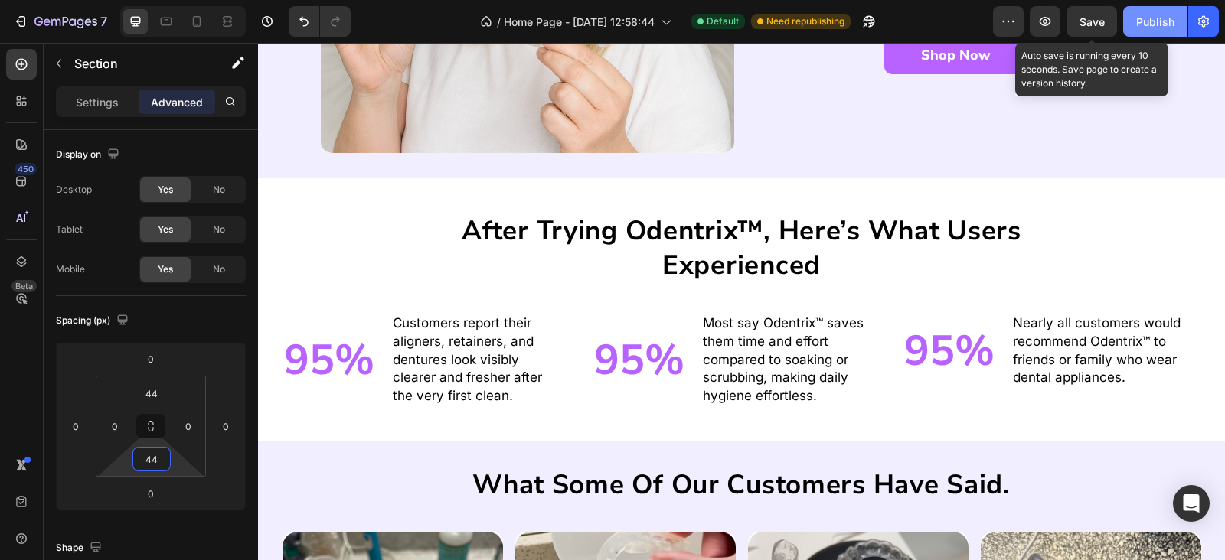
type input "44"
click at [1097, 24] on span "Save" at bounding box center [1091, 21] width 25 height 13
click at [1136, 20] on button "Publish" at bounding box center [1155, 21] width 64 height 31
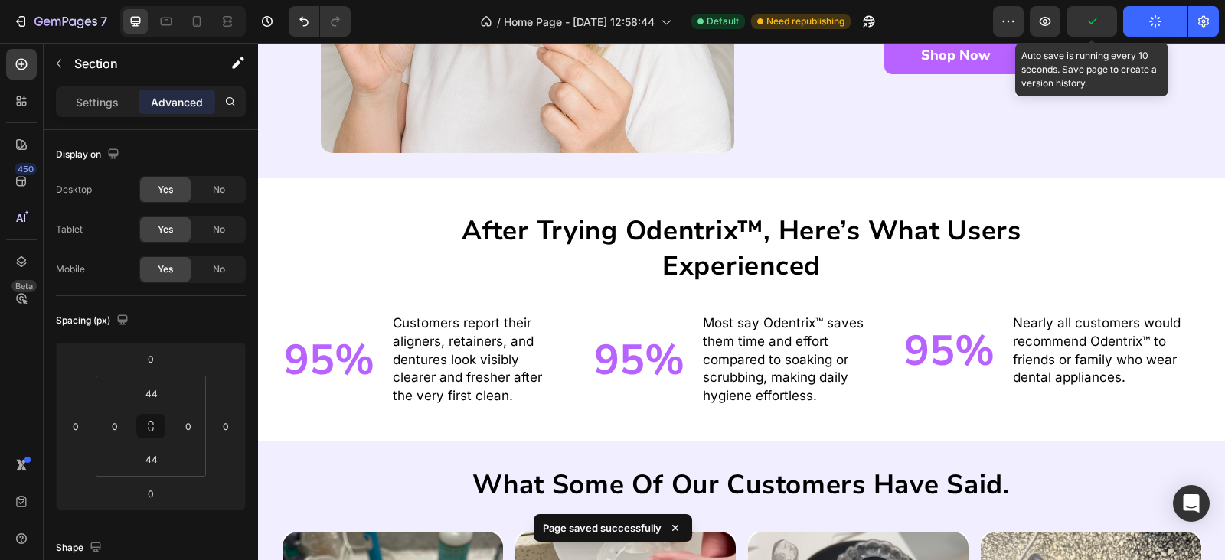
click at [448, 207] on div "after trying odentrix™, here’s what users experienced Heading 95% Heading Custo…" at bounding box center [741, 309] width 967 height 263
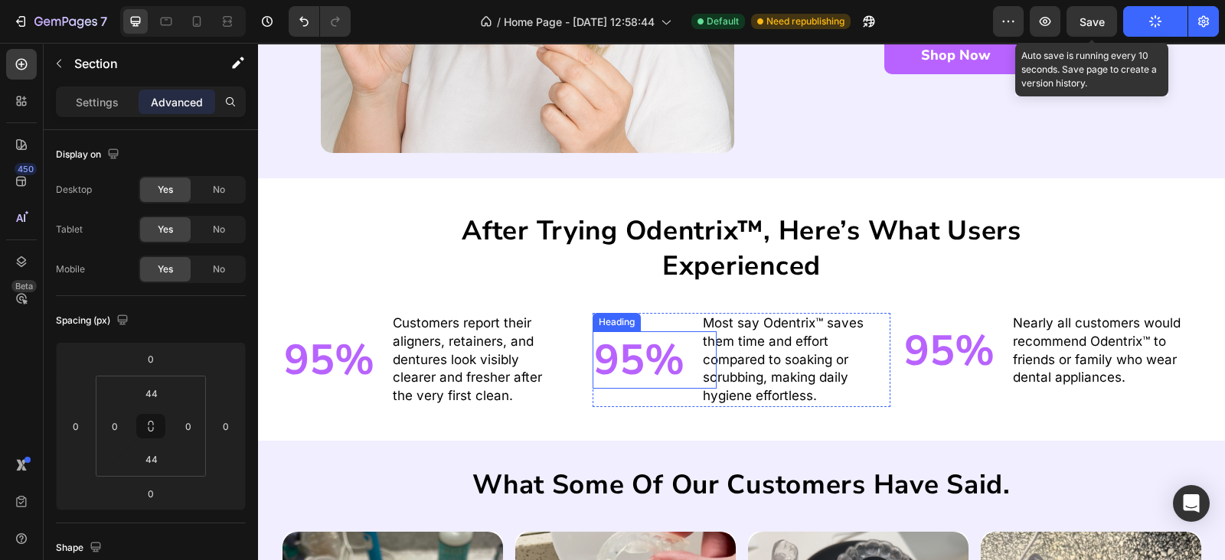
click at [597, 359] on h2 "95%" at bounding box center [654, 360] width 124 height 58
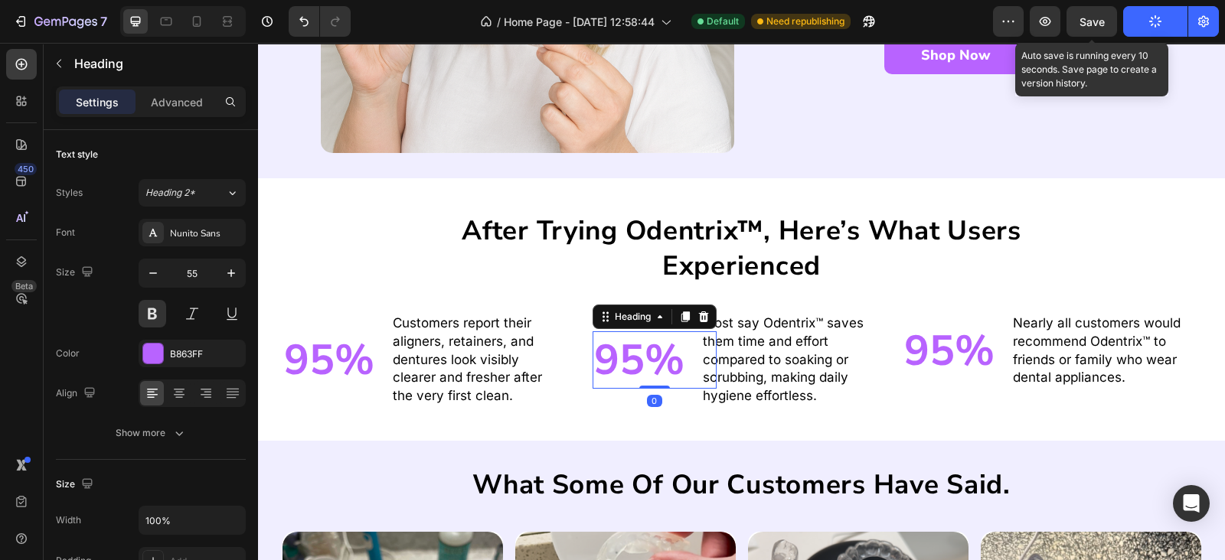
click at [636, 357] on h2 "95%" at bounding box center [654, 360] width 124 height 58
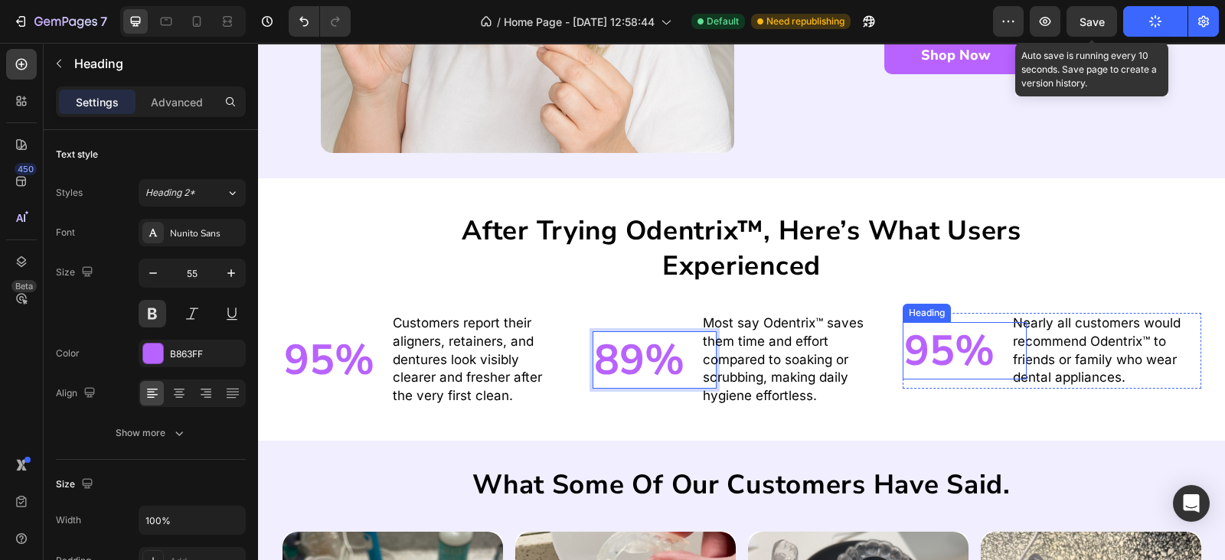
click at [936, 338] on h2 "95%" at bounding box center [964, 351] width 124 height 58
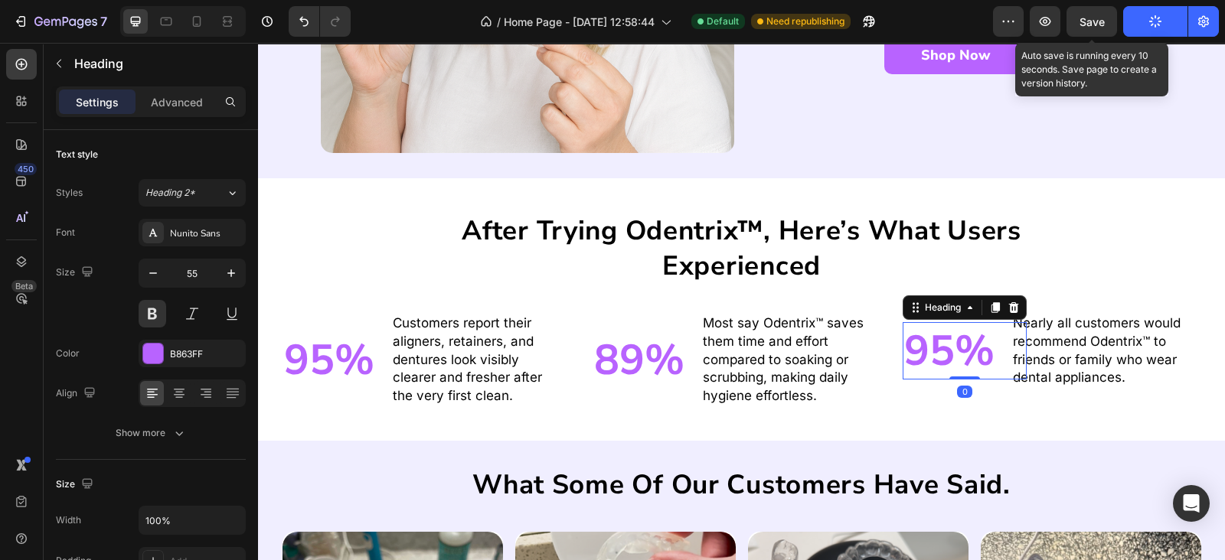
click at [940, 341] on h2 "95%" at bounding box center [964, 351] width 124 height 58
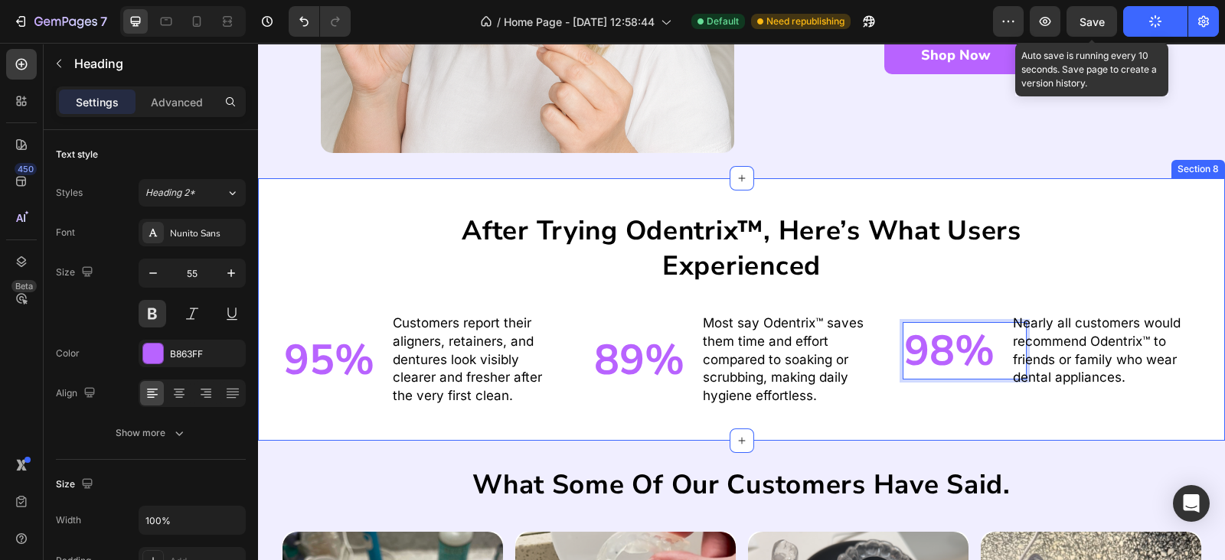
click at [785, 209] on div "after trying odentrix™, here’s what users experienced Heading 95% Heading Custo…" at bounding box center [741, 309] width 967 height 263
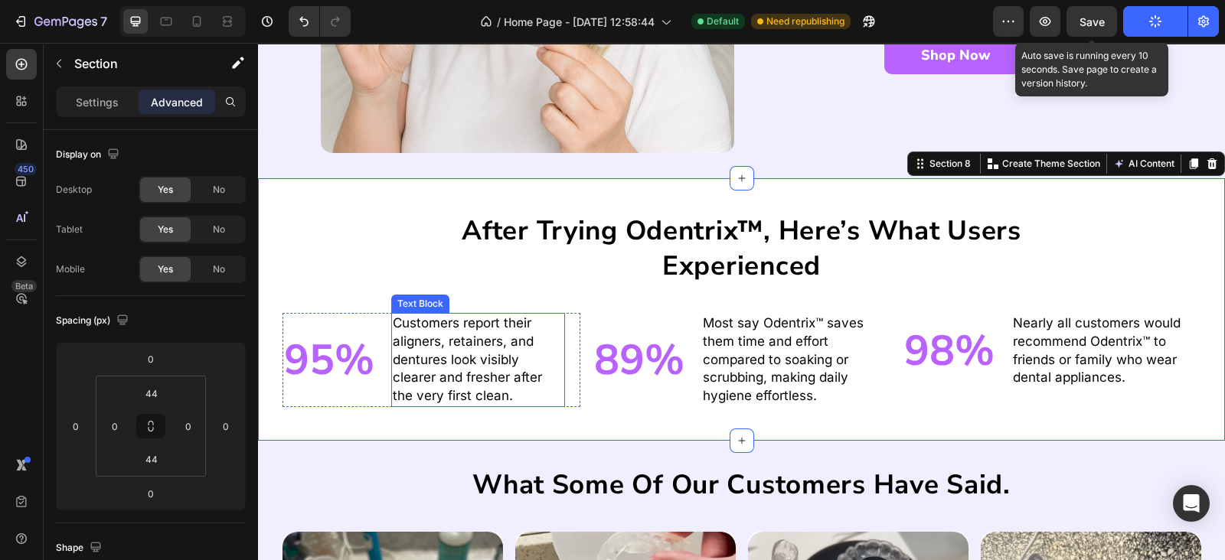
click at [533, 333] on p "Customers report their aligners, retainers, and dentures look visibly clearer a…" at bounding box center [478, 360] width 171 height 91
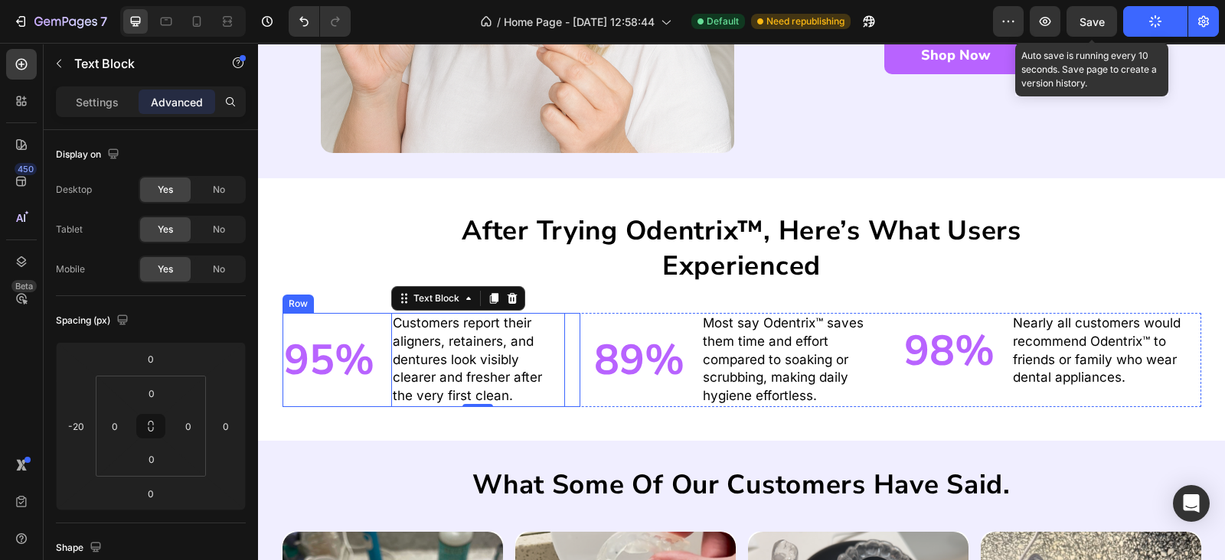
click at [569, 342] on div "Customers report their aligners, retainers, and dentures look visibly clearer a…" at bounding box center [493, 360] width 174 height 94
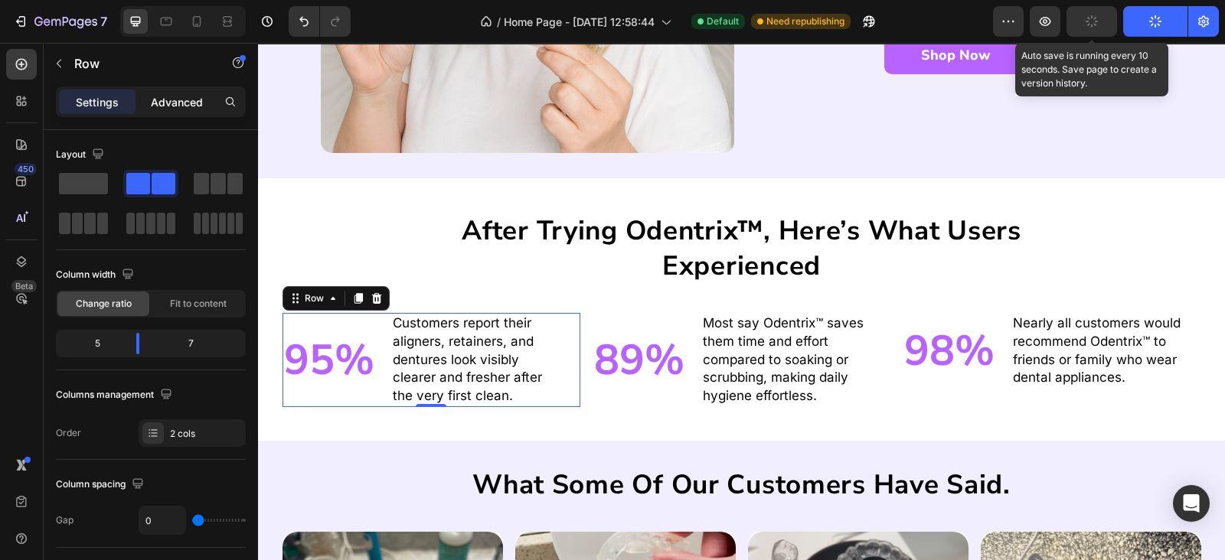
click at [178, 99] on p "Advanced" at bounding box center [177, 102] width 52 height 16
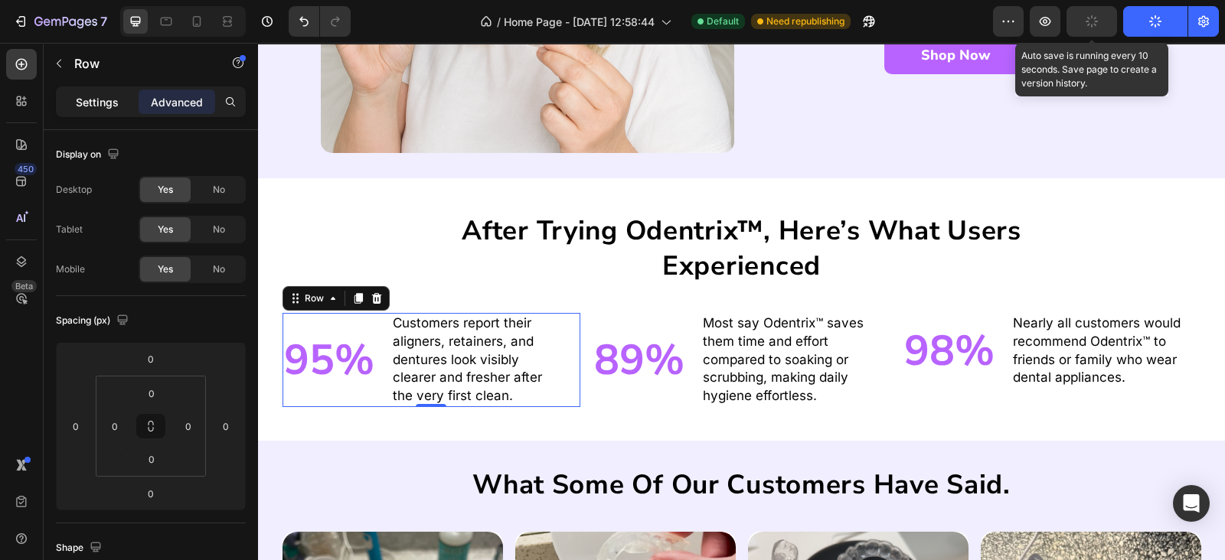
click at [111, 93] on div "Settings" at bounding box center [97, 102] width 77 height 24
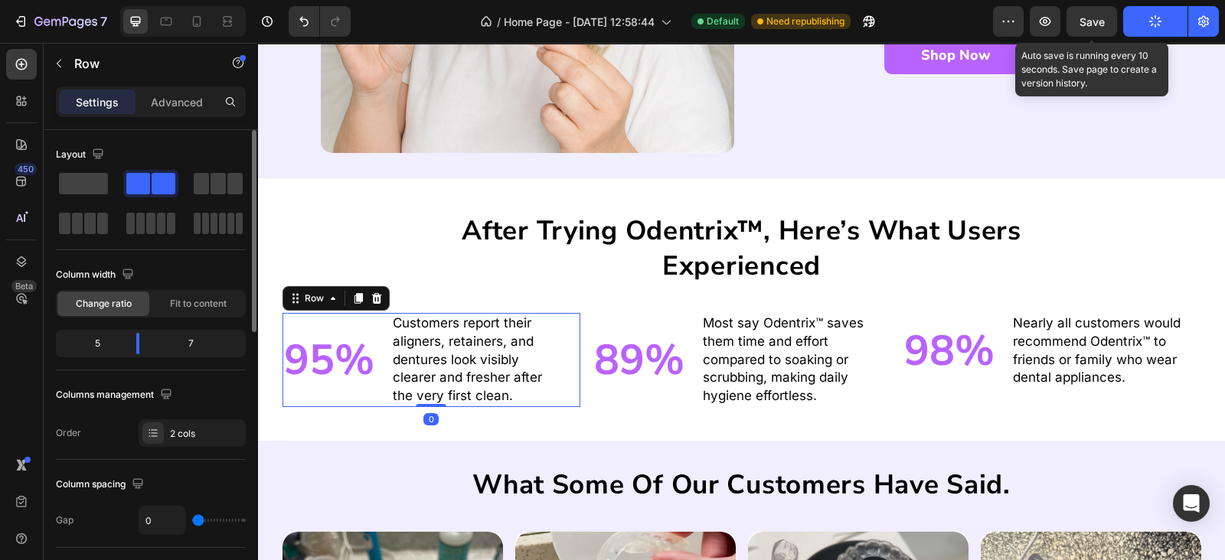
scroll to position [223, 0]
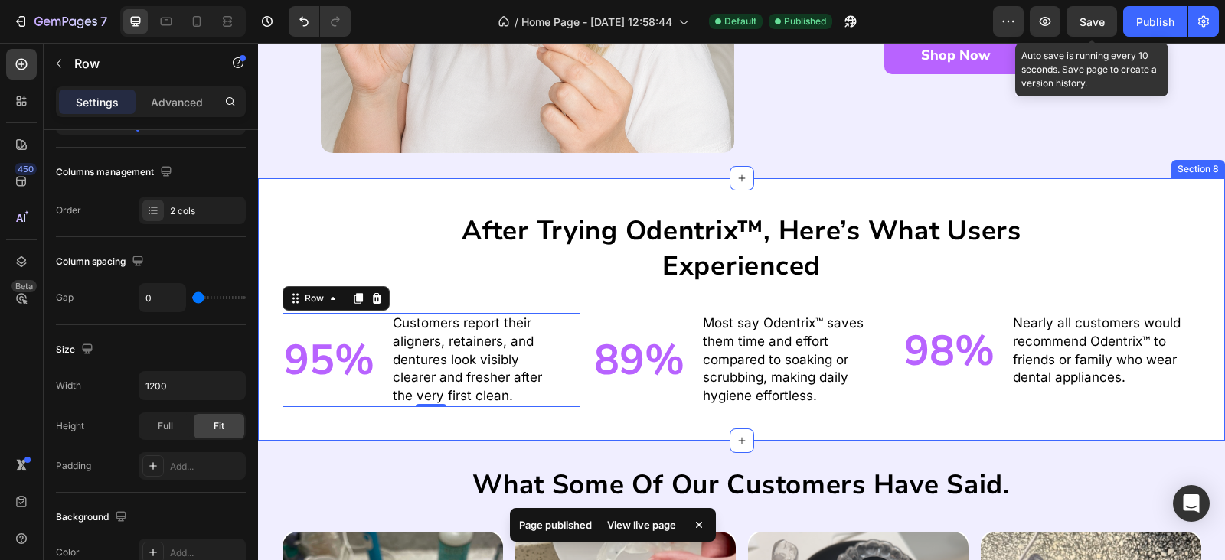
click at [711, 189] on div "after trying odentrix™, here’s what users experienced Heading 95% Heading Custo…" at bounding box center [741, 309] width 967 height 263
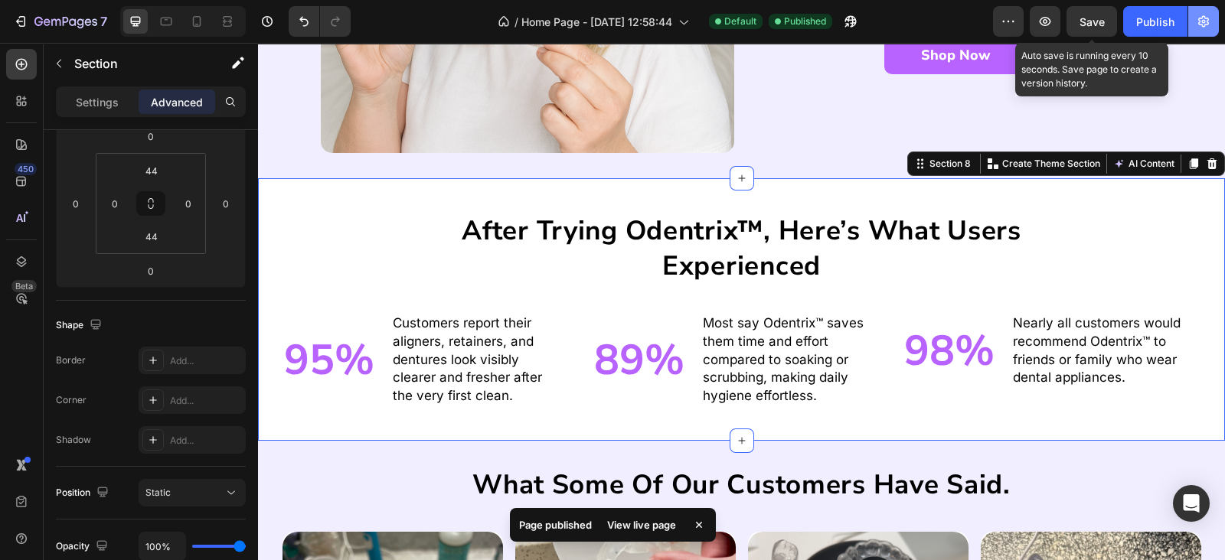
scroll to position [0, 0]
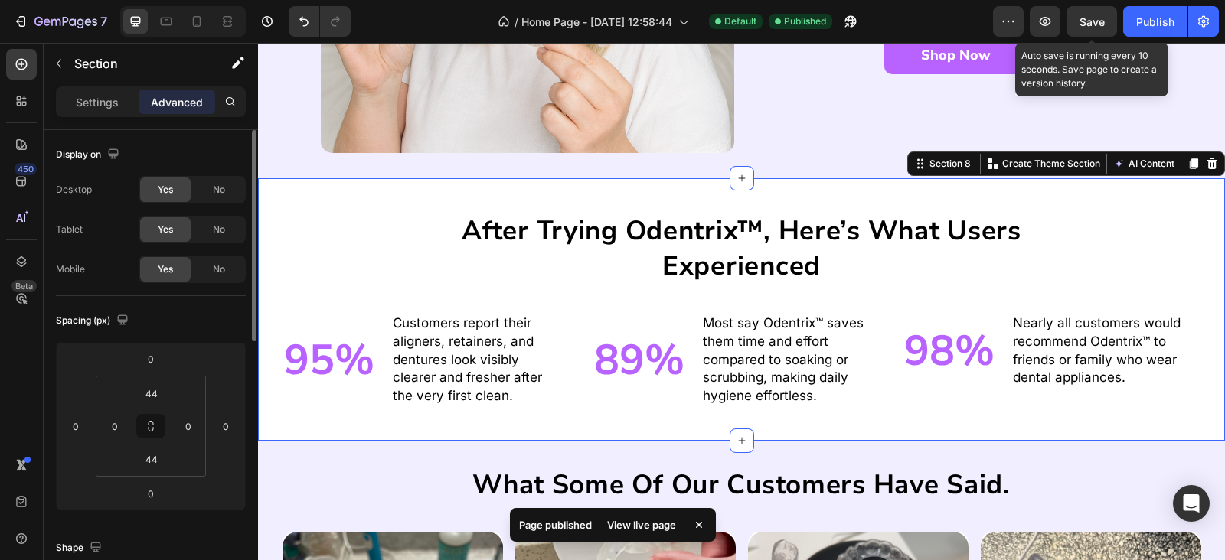
click at [1099, 17] on span "Save" at bounding box center [1091, 21] width 25 height 13
click at [1138, 16] on div "Publish" at bounding box center [1155, 22] width 38 height 16
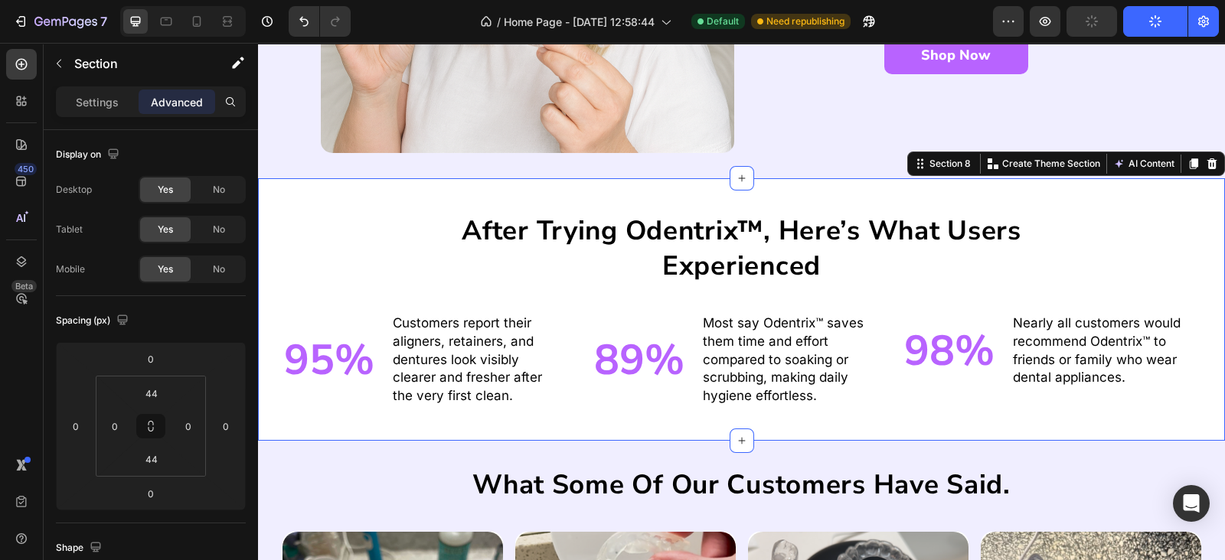
click at [667, 203] on div "after trying odentrix™, here’s what users experienced Heading 95% Heading Custo…" at bounding box center [741, 309] width 967 height 263
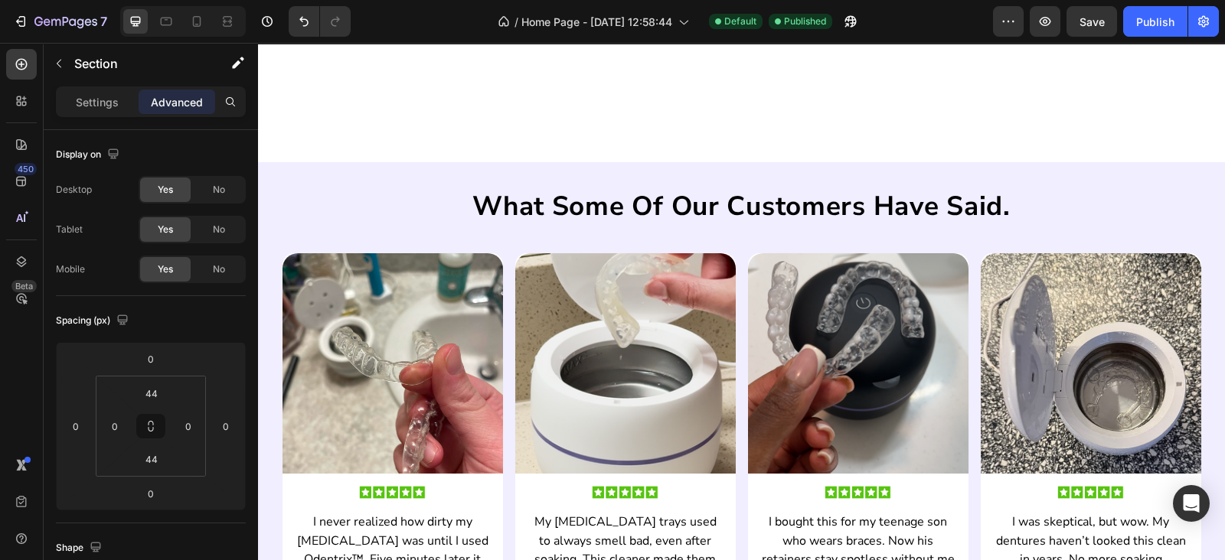
scroll to position [3873, 0]
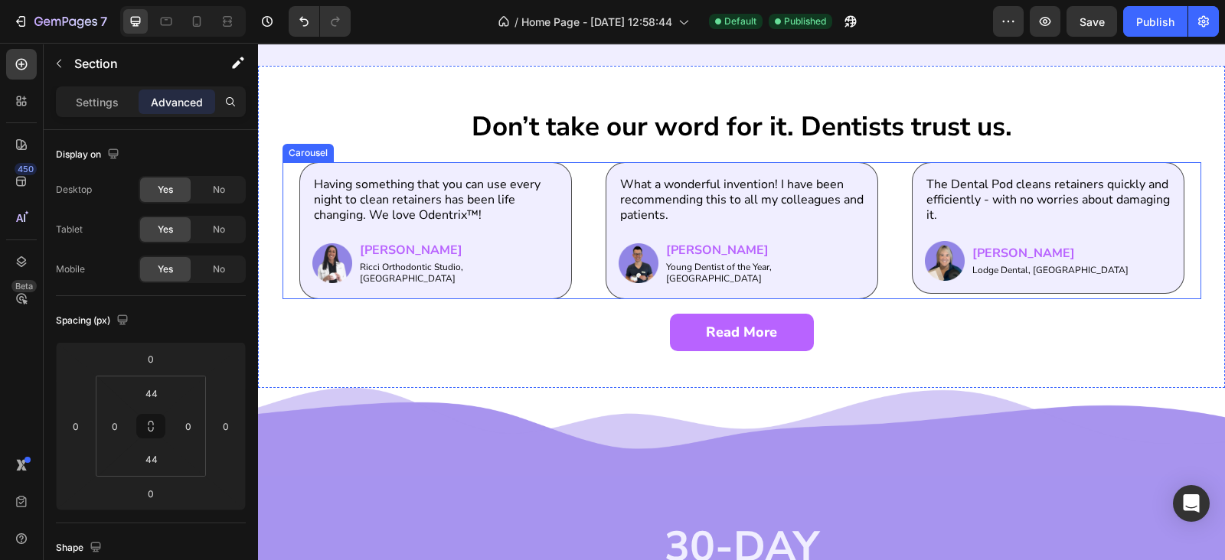
click at [582, 274] on div "Having something that you can use every night to clean retainers has been life …" at bounding box center [741, 230] width 885 height 137
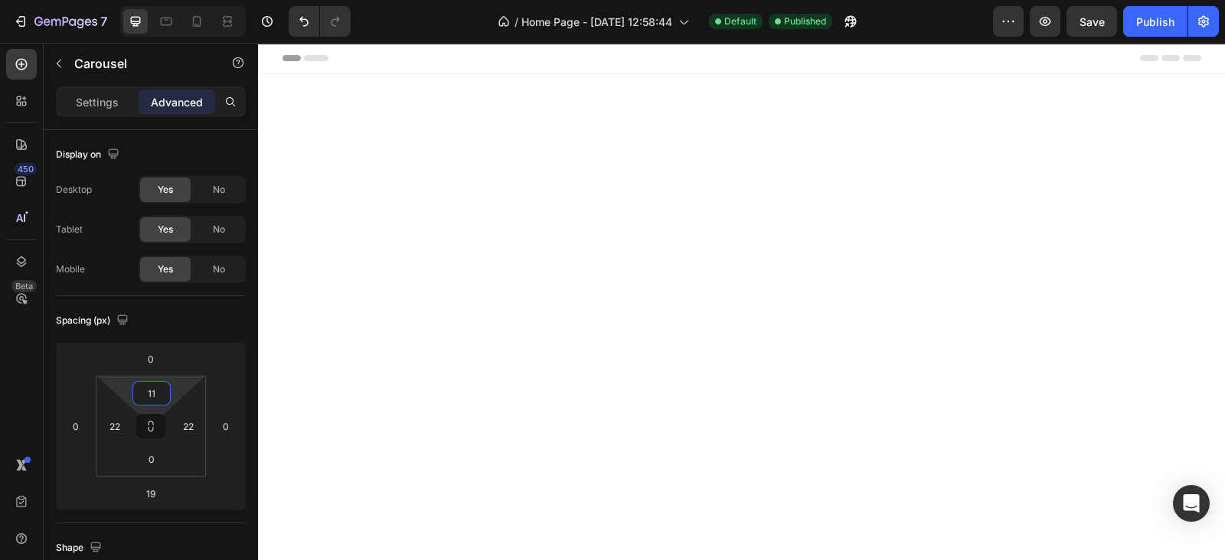
scroll to position [3873, 0]
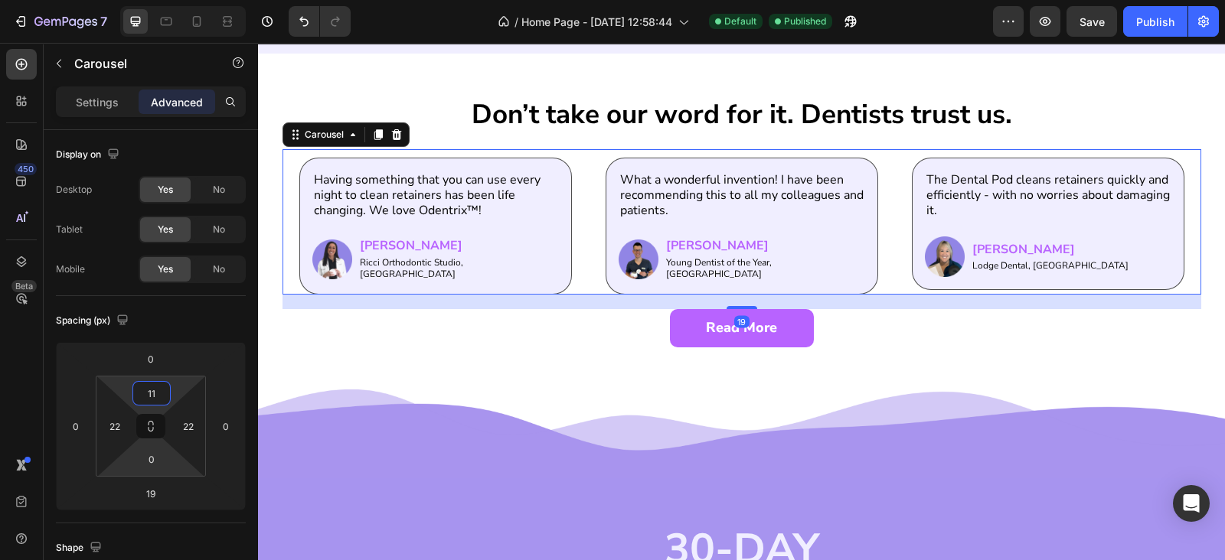
type input "11"
click at [151, 453] on input "0" at bounding box center [151, 459] width 31 height 23
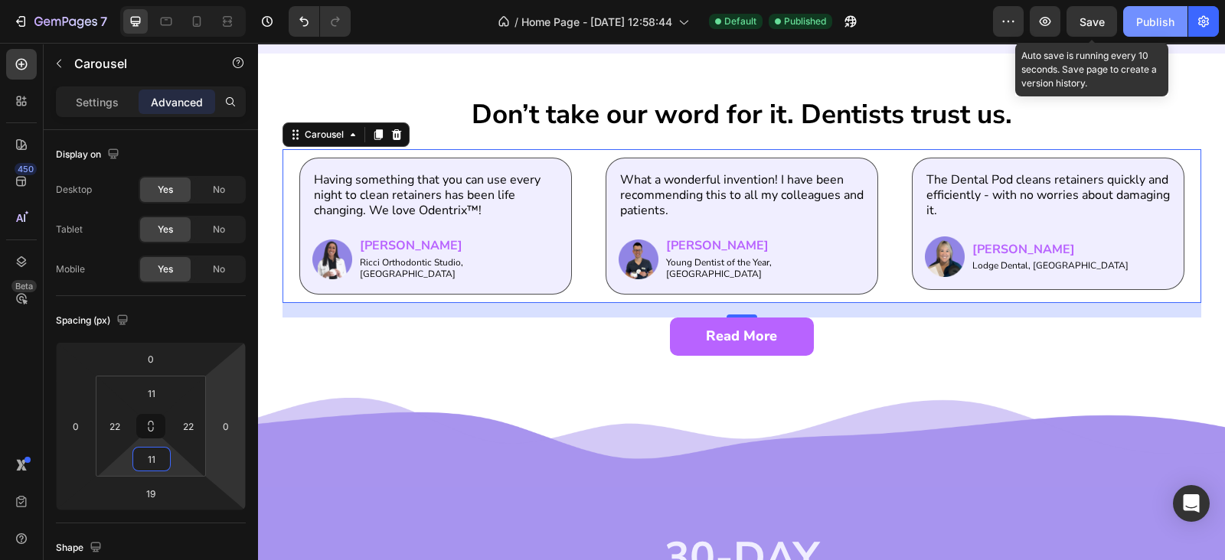
type input "11"
click at [1097, 17] on span "Save" at bounding box center [1091, 21] width 25 height 13
click at [1136, 21] on button "Publish" at bounding box center [1155, 21] width 64 height 31
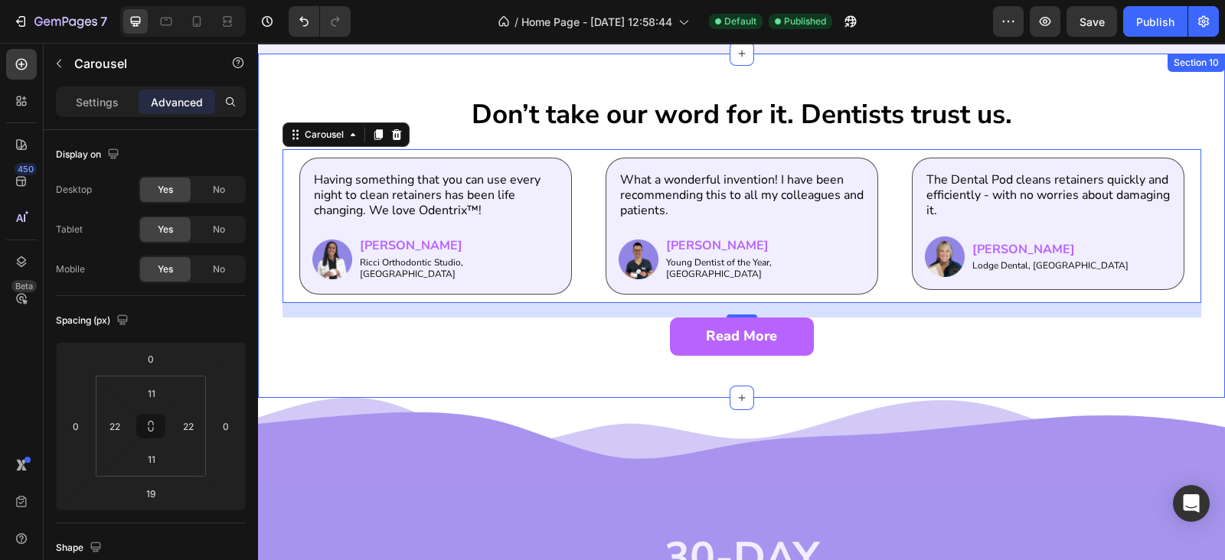
click at [589, 74] on div "Don’t take our word for it. Dentists trust us. Heading Having something that yo…" at bounding box center [741, 226] width 967 height 344
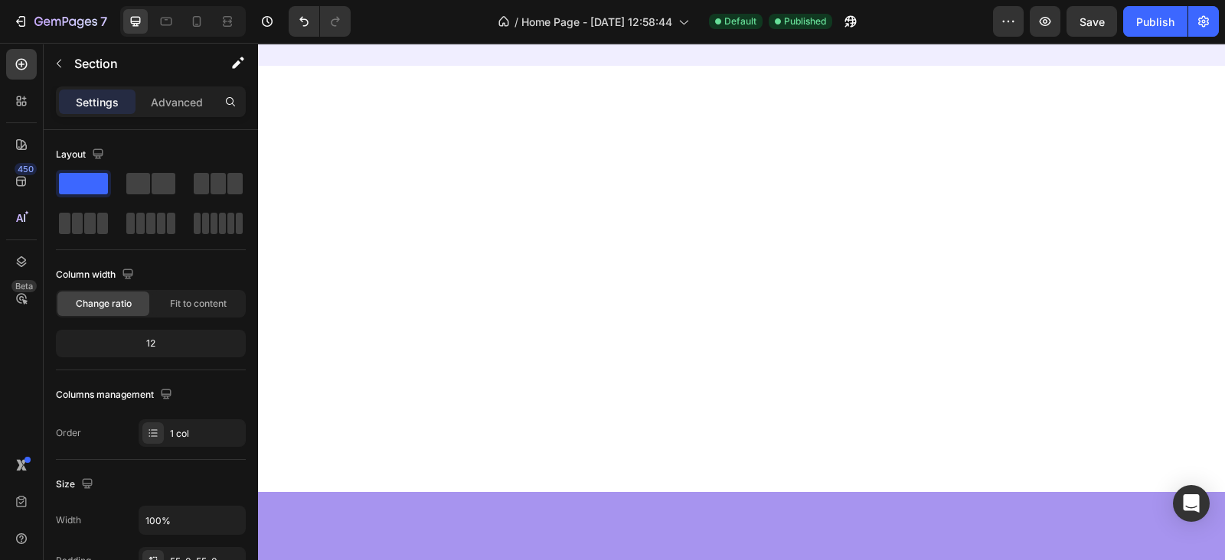
scroll to position [0, 0]
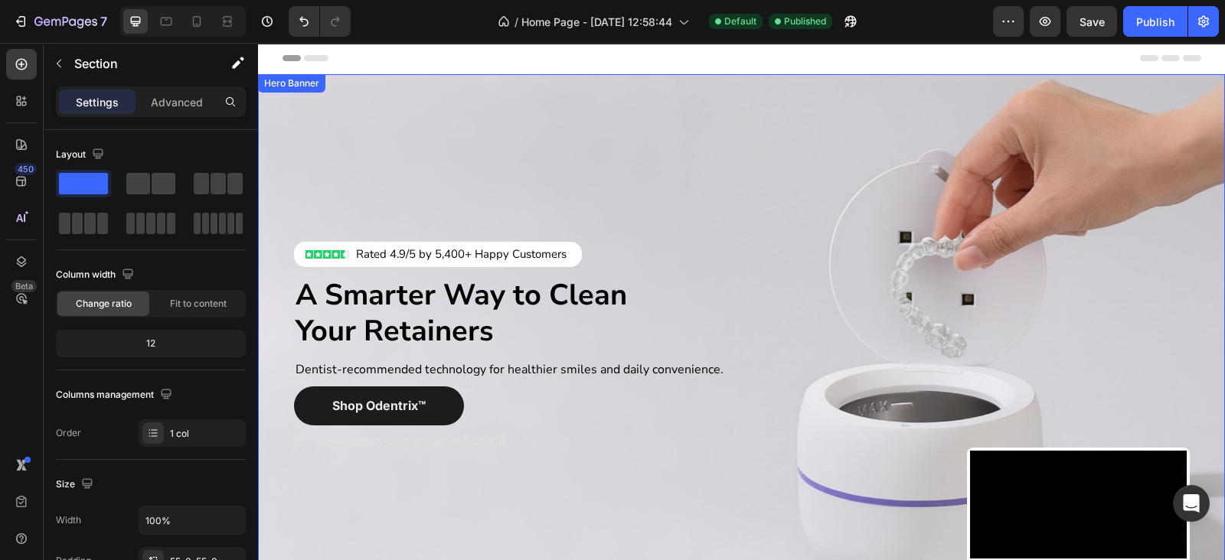
click at [609, 96] on div "Image Rated 4.9/5 by 5,400+ Happy Customers Text Block Row Row Row A Smarter Wa…" at bounding box center [741, 346] width 918 height 527
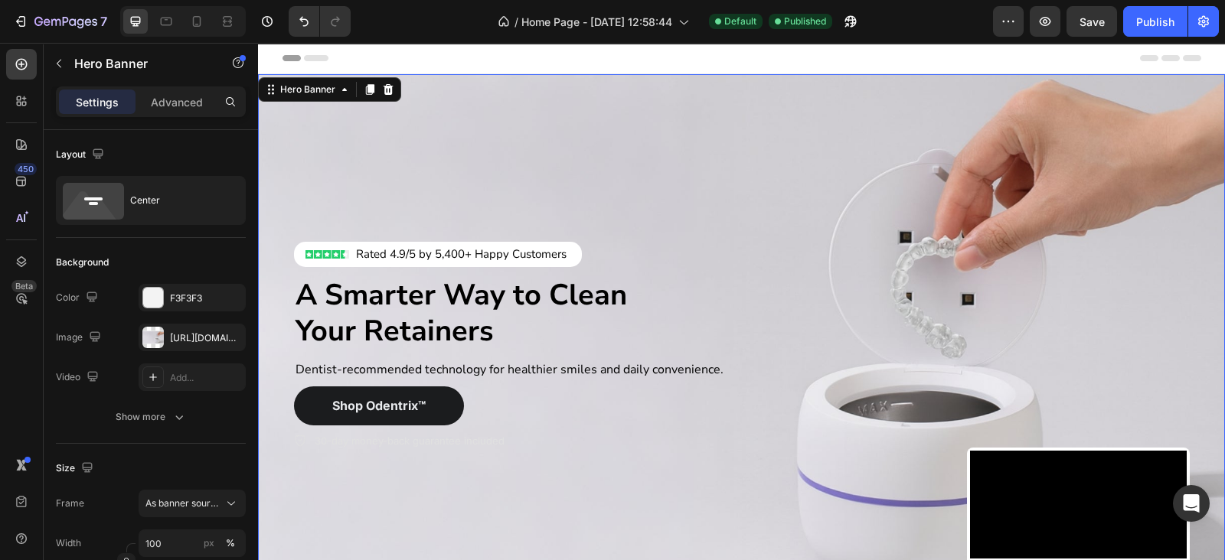
click at [268, 126] on div "Background Image" at bounding box center [741, 346] width 967 height 544
drag, startPoint x: 203, startPoint y: 20, endPoint x: 106, endPoint y: 3, distance: 98.6
click at [203, 20] on icon at bounding box center [196, 21] width 15 height 15
type input "100%"
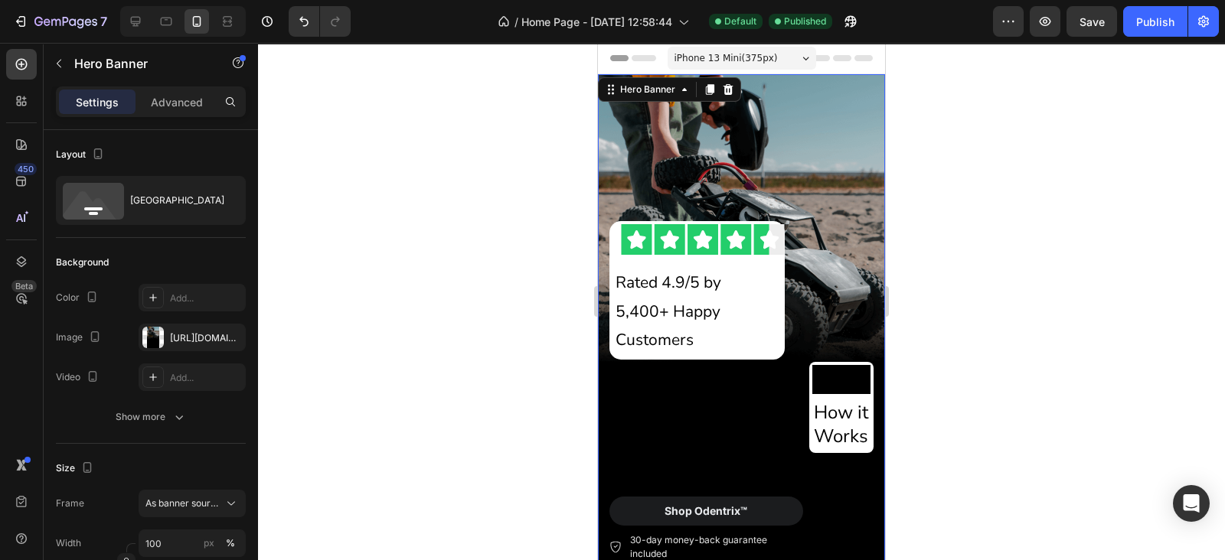
drag, startPoint x: 795, startPoint y: 104, endPoint x: 1042, endPoint y: 243, distance: 283.8
click at [795, 104] on div "Background Image" at bounding box center [741, 329] width 287 height 510
click at [180, 331] on div "https://cdn.shopify.com/s/files/1/0674/9818/0769/files/gempages_586070439588004…" at bounding box center [192, 338] width 44 height 14
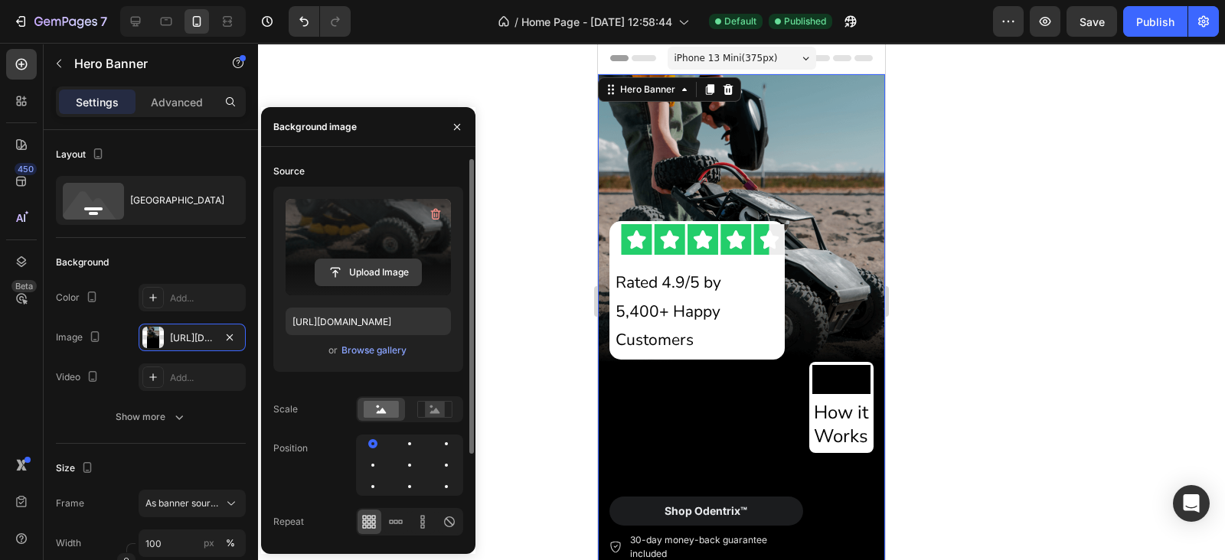
click at [358, 273] on input "file" at bounding box center [368, 272] width 106 height 26
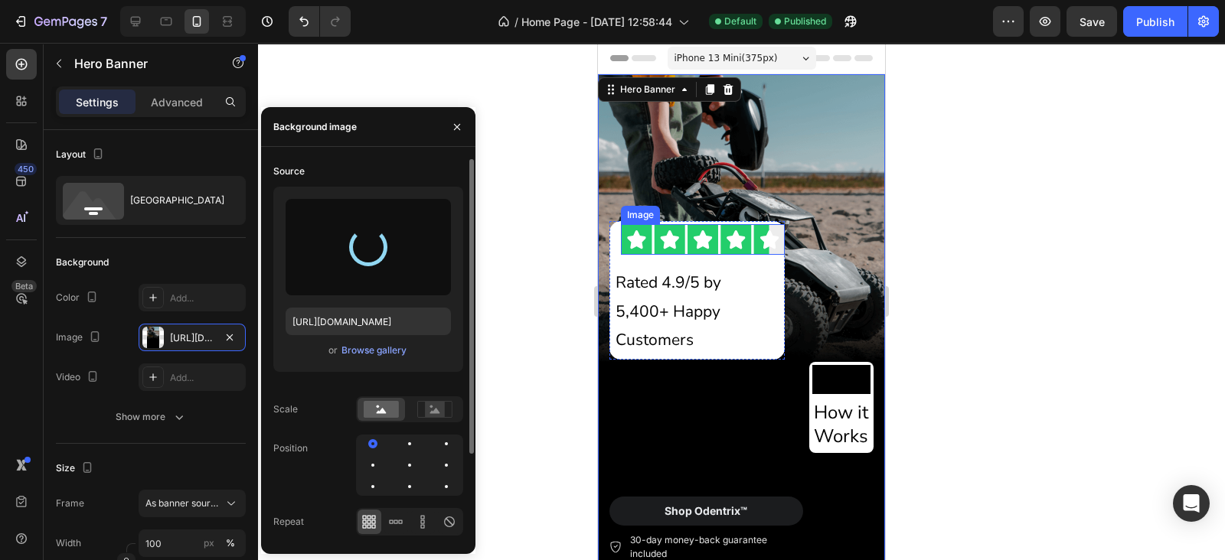
type input "https://cdn.shopify.com/s/files/1/0674/9818/0769/files/gempages_586070439588004…"
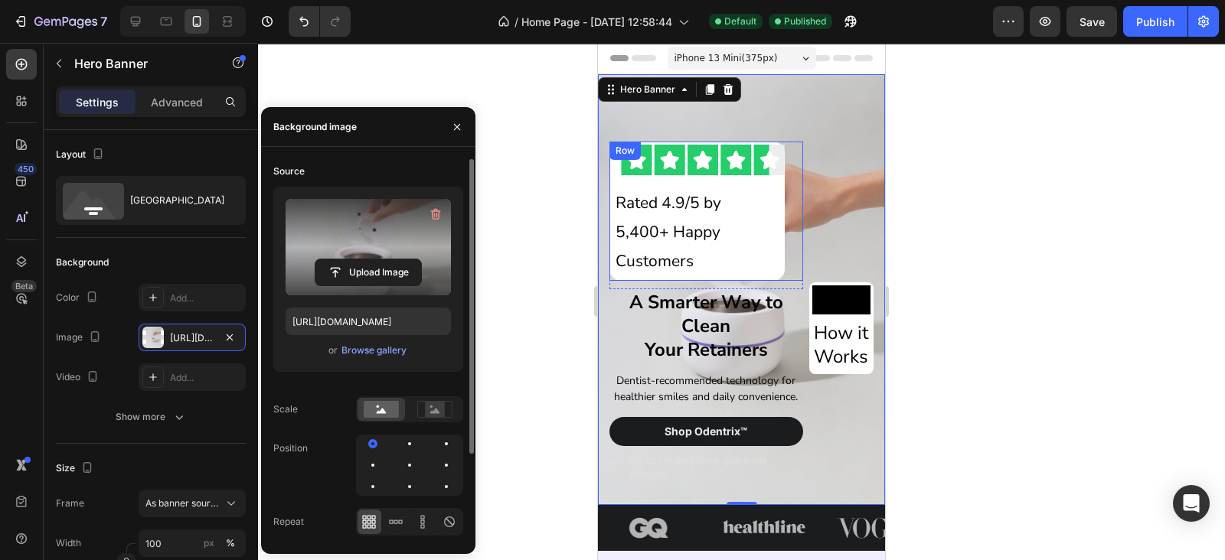
click at [779, 143] on div "Image Rated 4.9/5 by 5,400+ Happy Customers Text Block Row Row" at bounding box center [706, 211] width 194 height 139
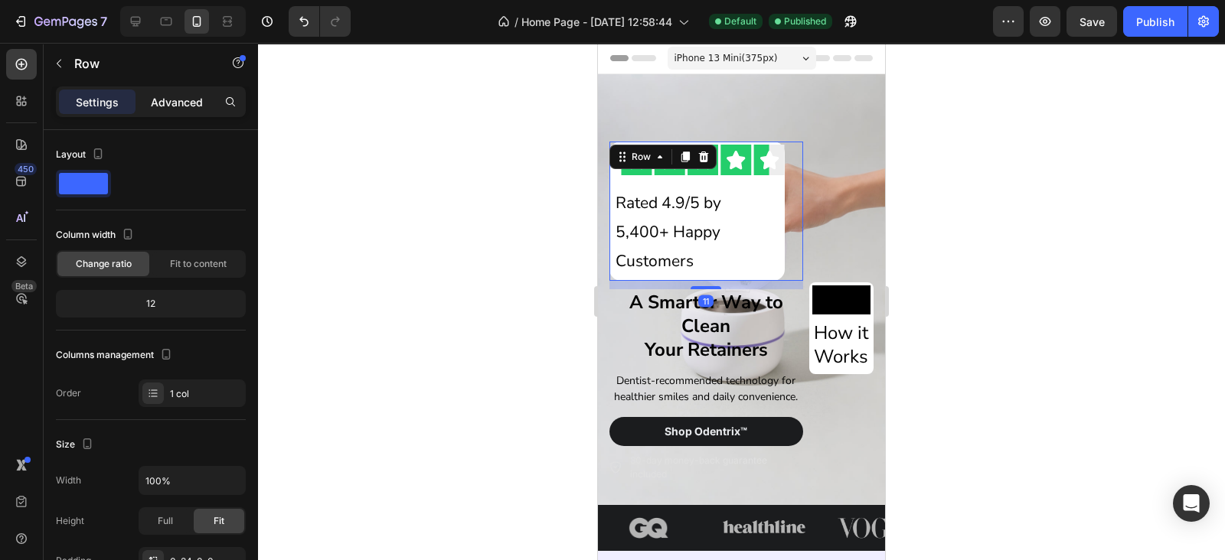
click at [165, 102] on p "Advanced" at bounding box center [177, 102] width 52 height 16
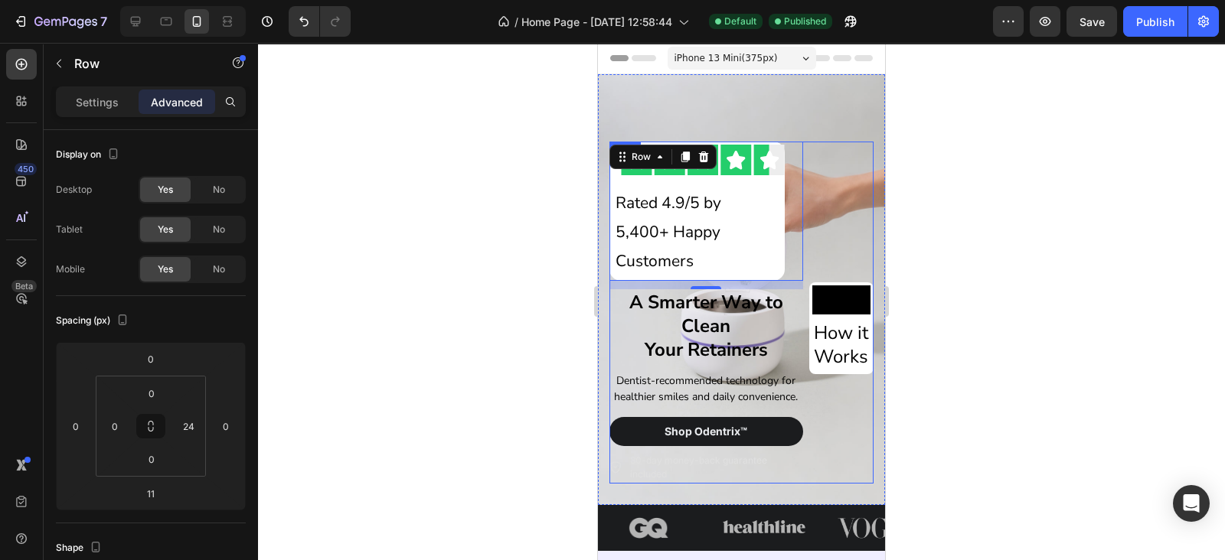
click at [794, 158] on div "Image Rated 4.9/5 by 5,400+ Happy Customers Text Block Row Row 11 Row A Smarter…" at bounding box center [741, 313] width 264 height 342
click at [770, 188] on div "Rated 4.9/5 by 5,400+ Happy Customers Text Block" at bounding box center [703, 233] width 164 height 90
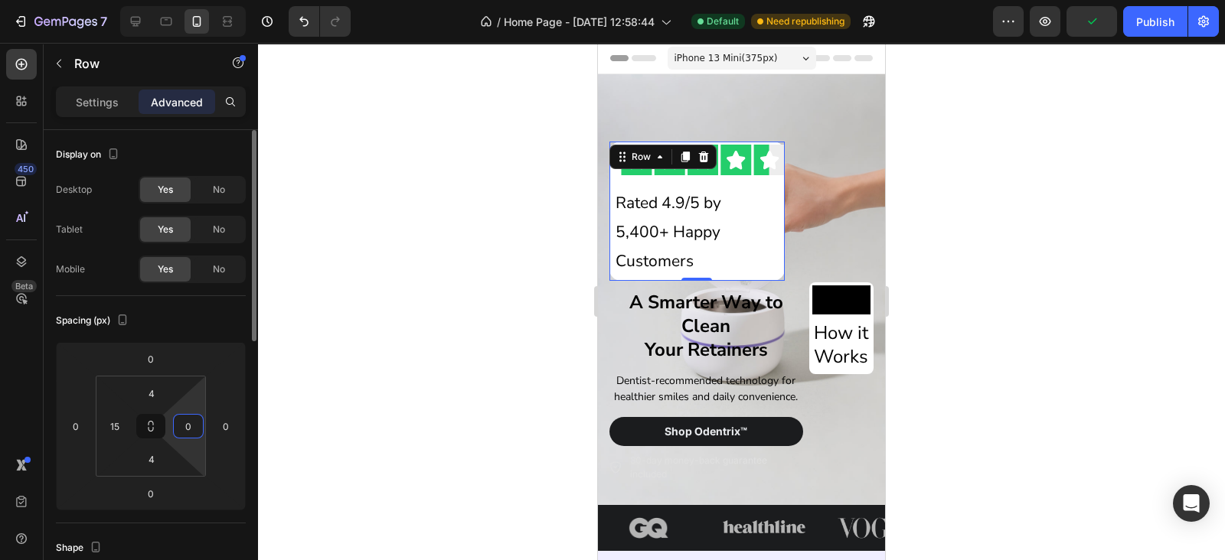
click at [191, 426] on input "0" at bounding box center [188, 426] width 23 height 23
click at [218, 419] on input "0" at bounding box center [225, 426] width 23 height 23
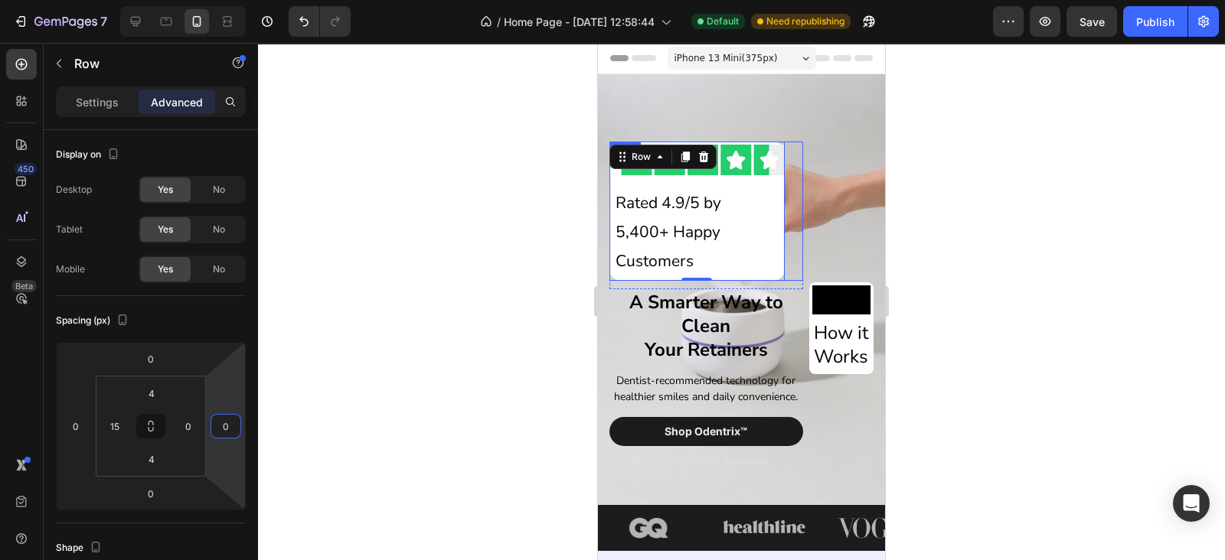
click at [775, 157] on div "Image Rated 4.9/5 by 5,400+ Happy Customers Text Block Row 0 Row" at bounding box center [706, 211] width 194 height 139
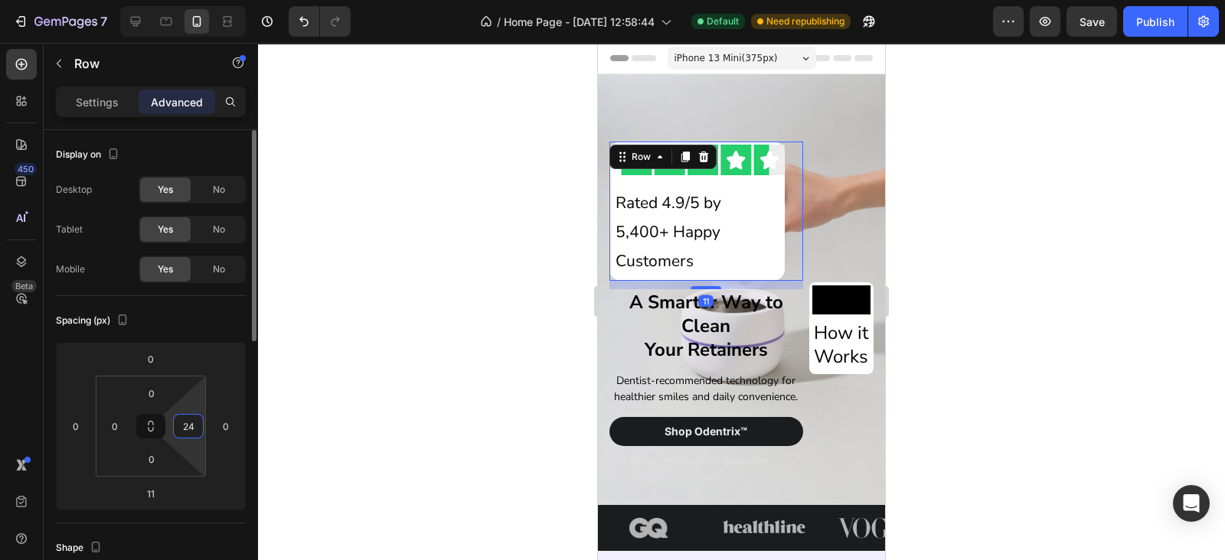
click at [196, 415] on input "24" at bounding box center [188, 426] width 23 height 23
click at [214, 316] on div "Spacing (px)" at bounding box center [151, 320] width 190 height 24
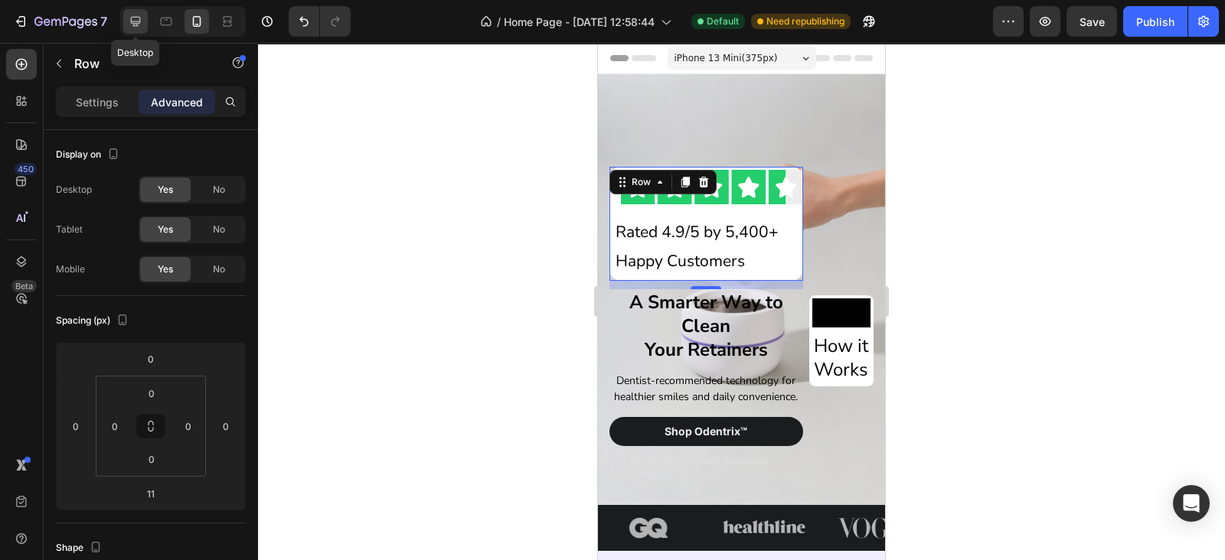
click at [134, 28] on icon at bounding box center [135, 21] width 15 height 15
type input "495"
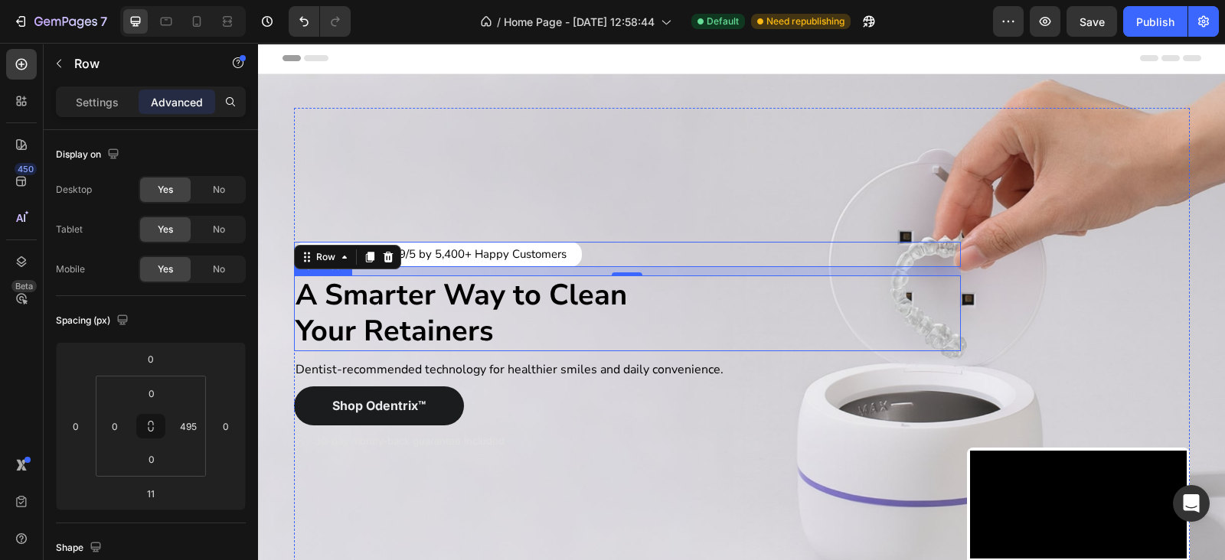
scroll to position [141, 0]
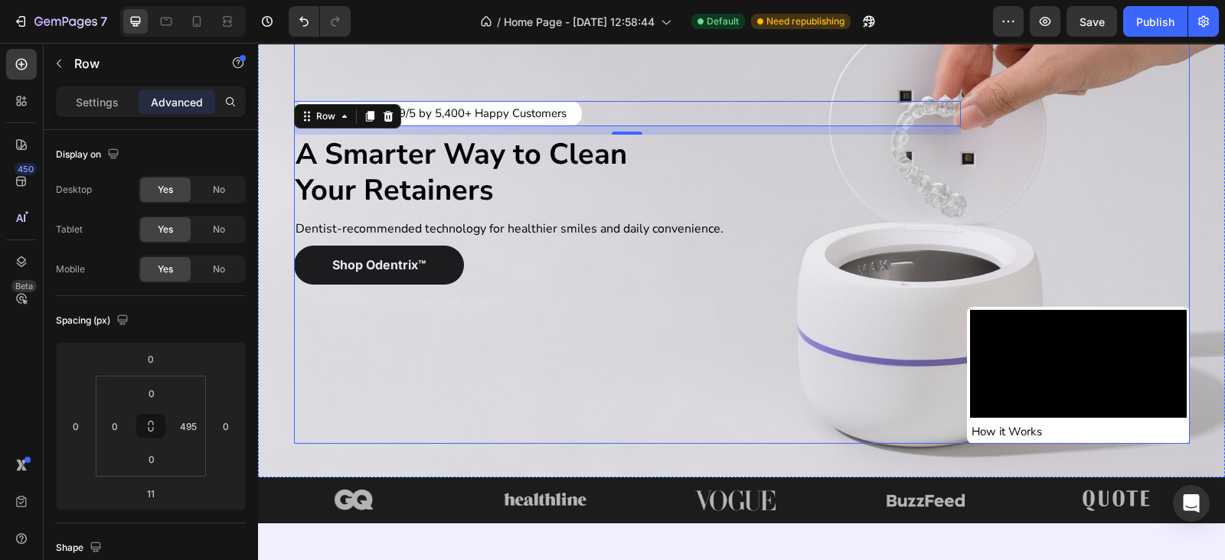
click at [665, 342] on div "Image Rated 4.9/5 by 5,400+ Happy Customers Text Block Row Row 11 Row A Smarter…" at bounding box center [627, 206] width 667 height 478
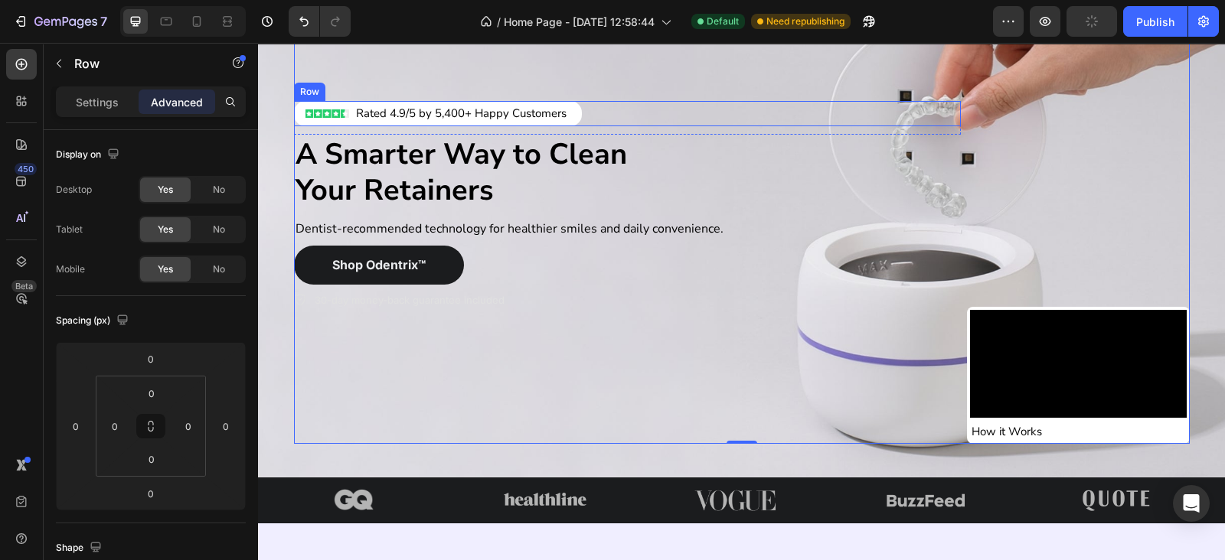
click at [736, 101] on div "Image Rated 4.9/5 by 5,400+ Happy Customers Text Block Row Row" at bounding box center [627, 113] width 667 height 25
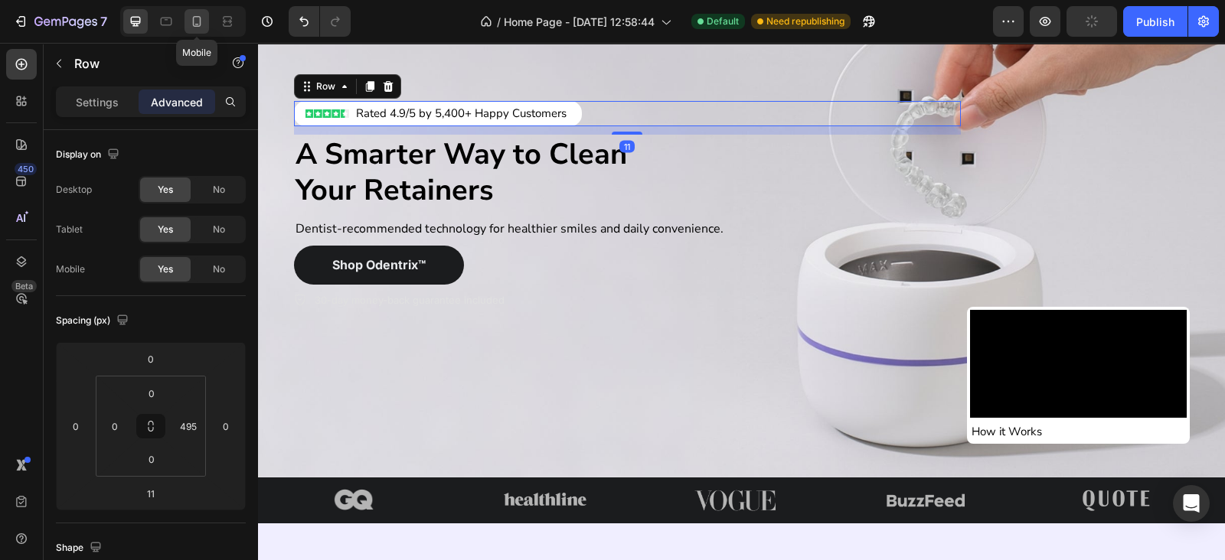
click at [199, 17] on icon at bounding box center [197, 21] width 8 height 11
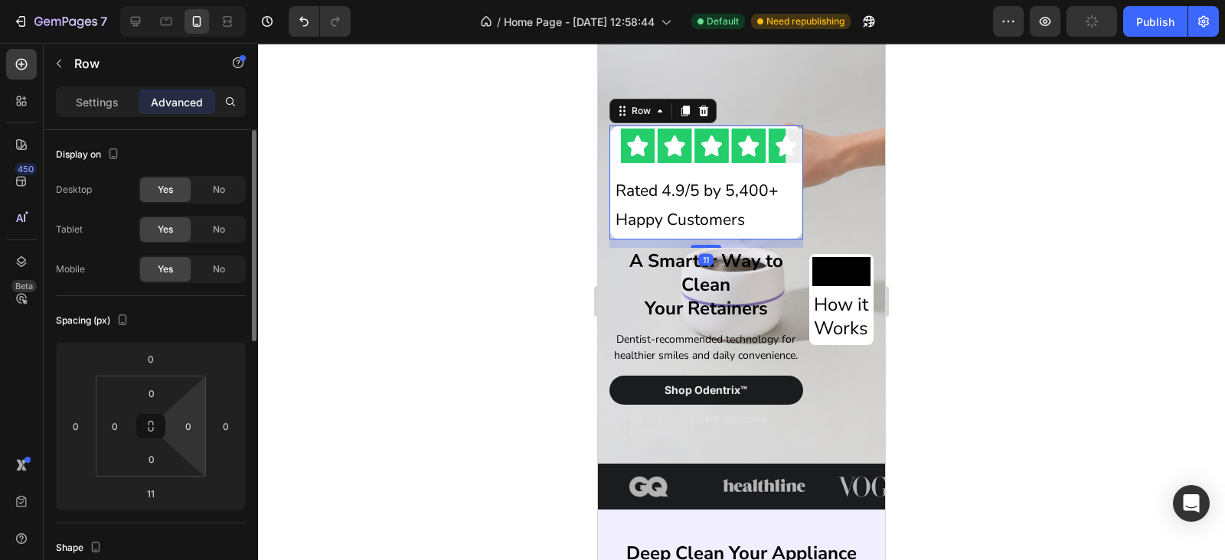
scroll to position [34, 0]
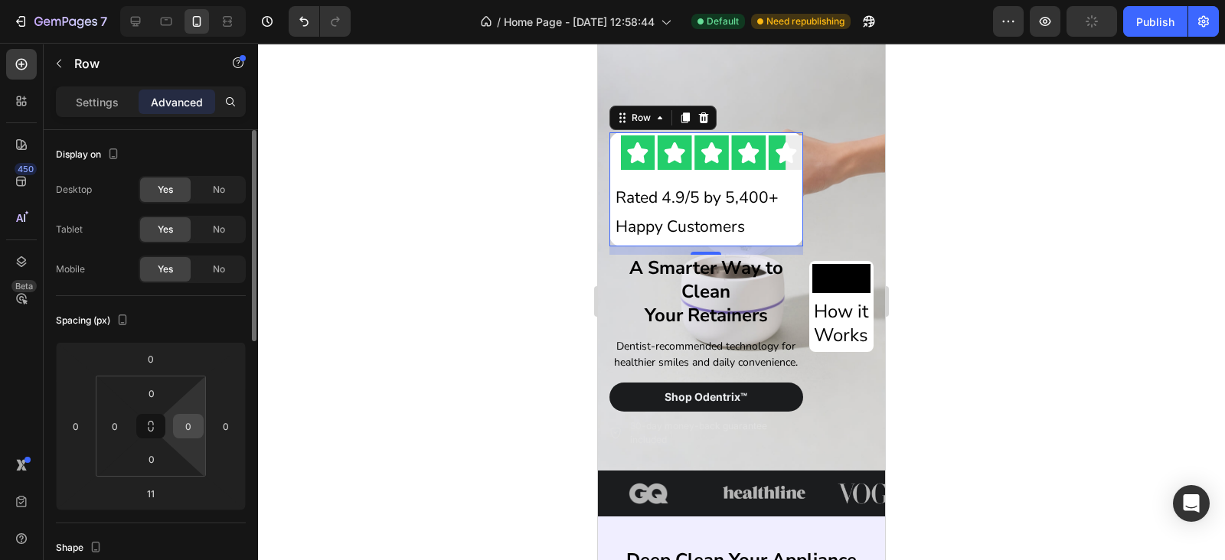
click at [185, 429] on input "0" at bounding box center [188, 426] width 23 height 23
click at [240, 420] on div "0" at bounding box center [225, 426] width 31 height 24
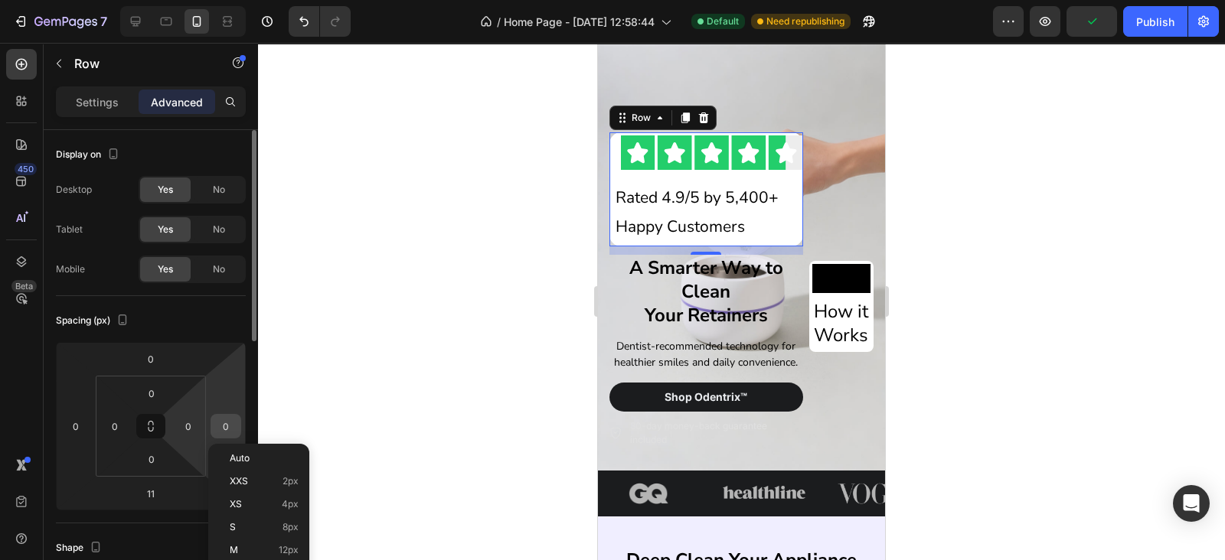
click at [229, 422] on input "0" at bounding box center [225, 426] width 23 height 23
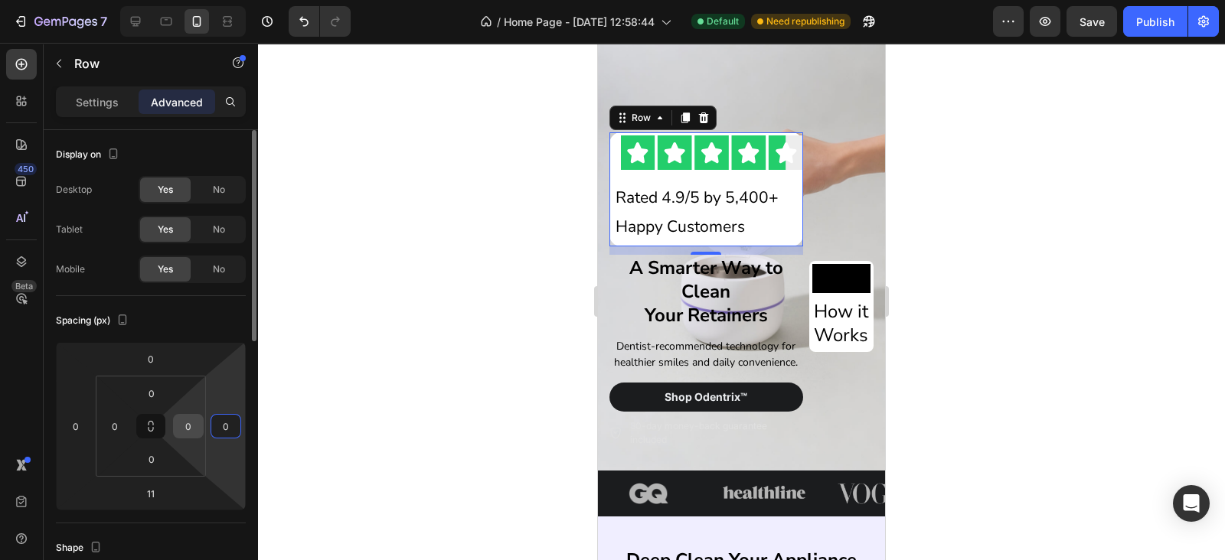
click at [197, 426] on input "0" at bounding box center [188, 426] width 23 height 23
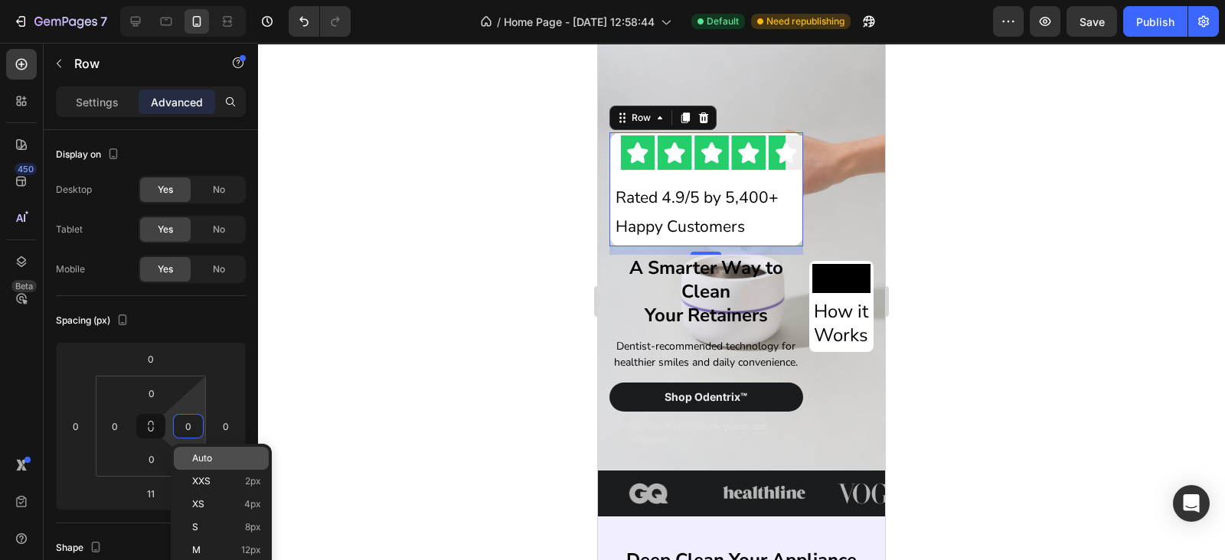
click at [199, 453] on span "Auto" at bounding box center [202, 458] width 20 height 11
type input "Auto"
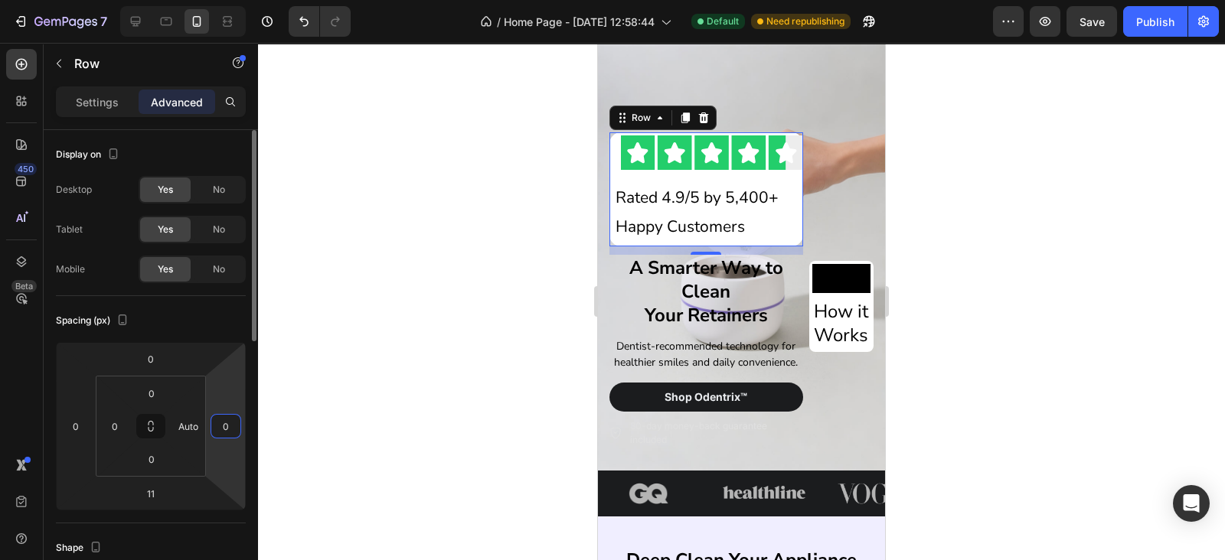
click at [223, 430] on input "0" at bounding box center [225, 426] width 23 height 23
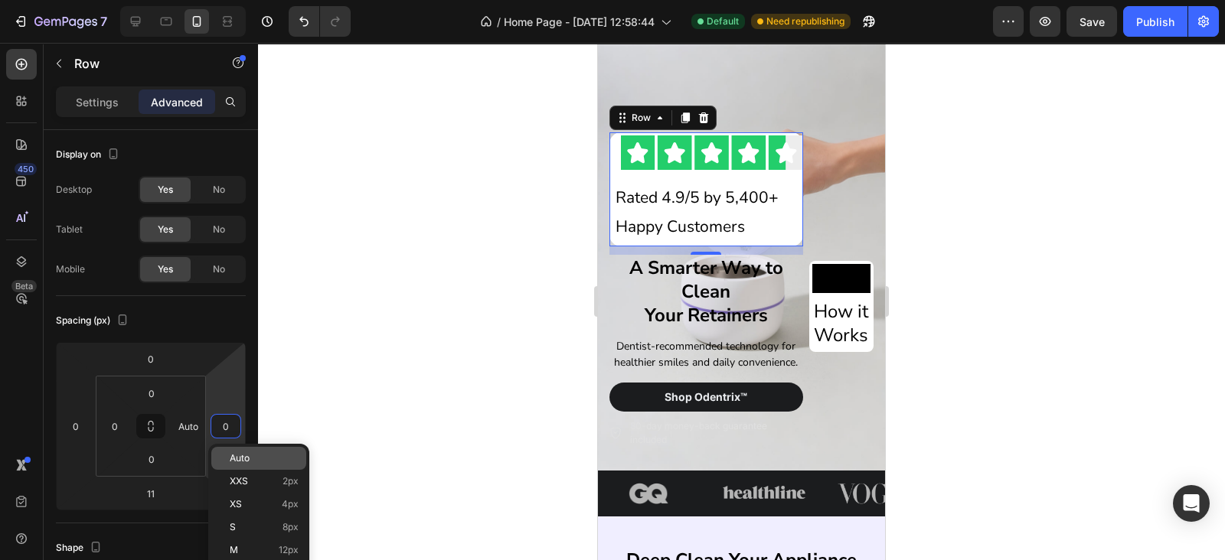
click at [246, 452] on div "Auto" at bounding box center [258, 458] width 95 height 23
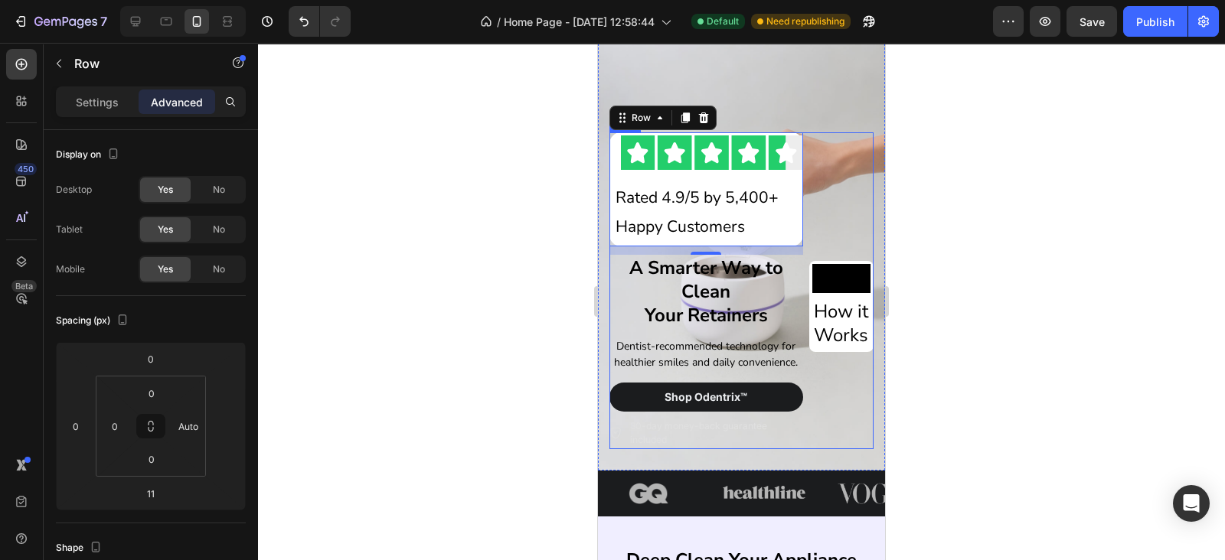
click at [809, 152] on div "Video How it Works Heading Row" at bounding box center [841, 290] width 64 height 317
click at [106, 95] on p "Settings" at bounding box center [97, 102] width 43 height 16
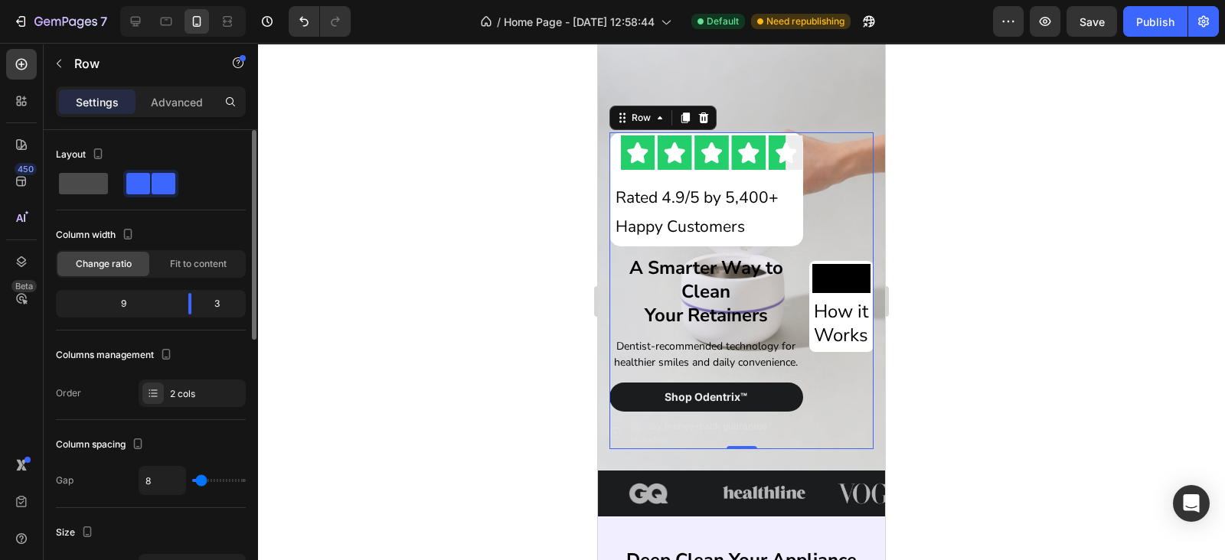
click at [89, 188] on span at bounding box center [83, 183] width 49 height 21
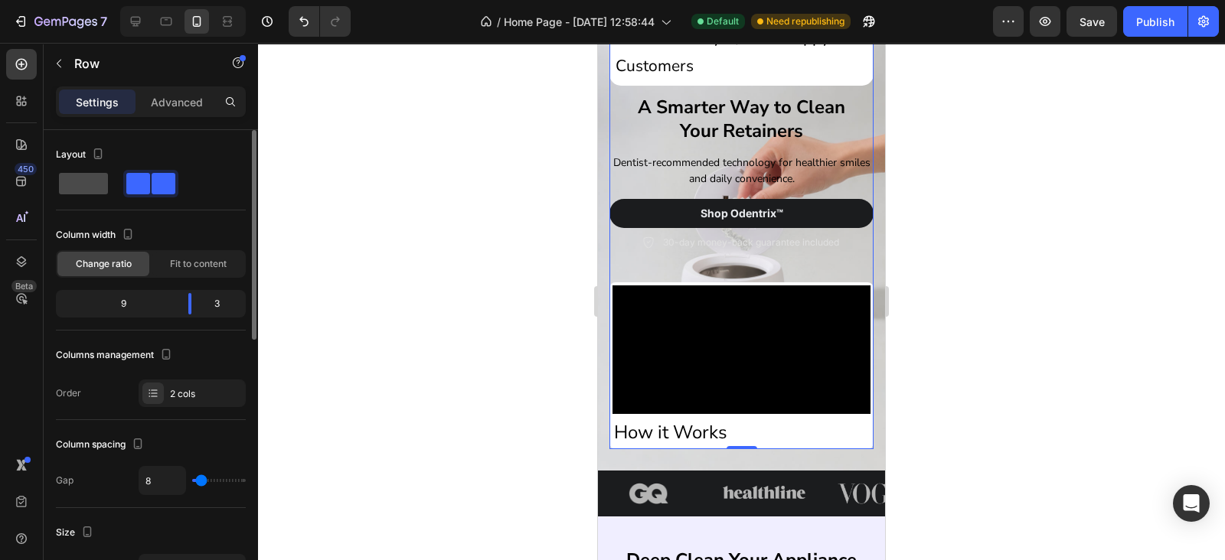
type input "0"
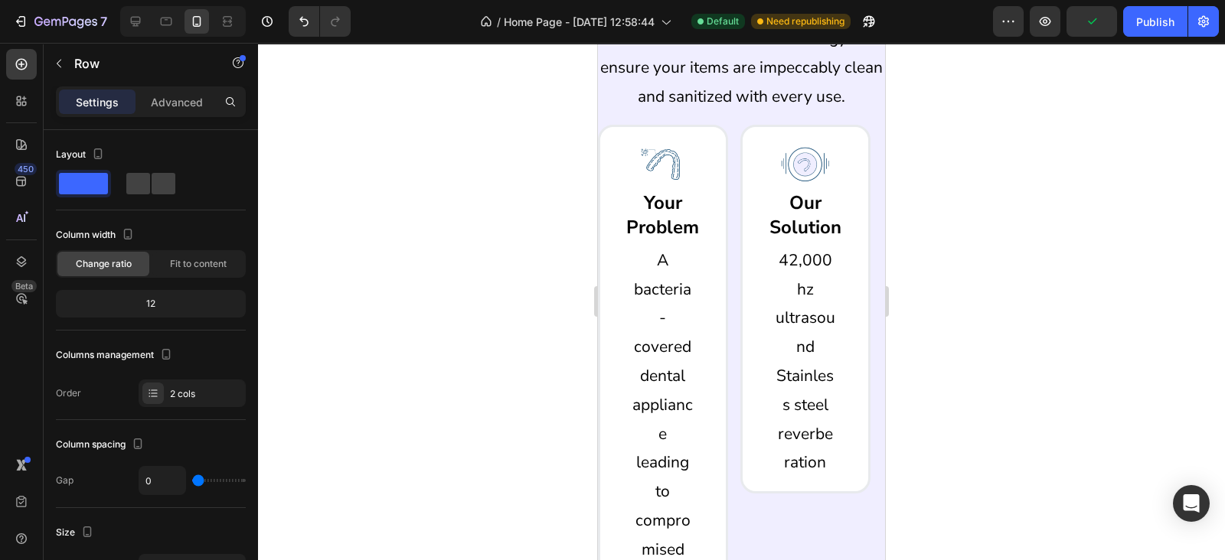
scroll to position [0, 0]
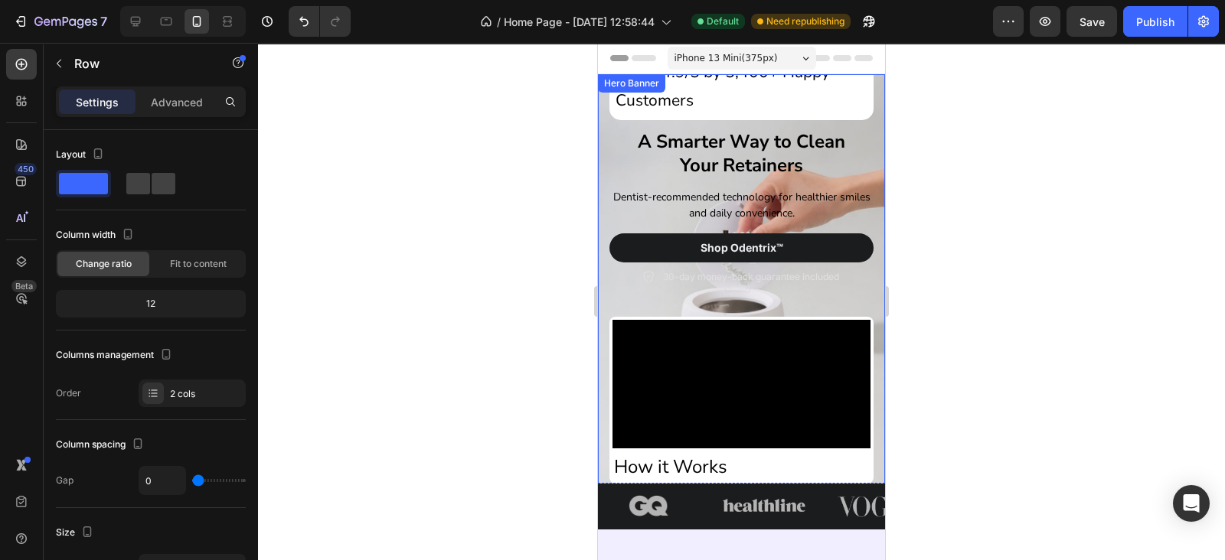
click at [860, 164] on div "Image Rated 4.9/5 by 5,400+ Happy Customers Text Block Row Row Row A Smarter Wa…" at bounding box center [741, 238] width 287 height 533
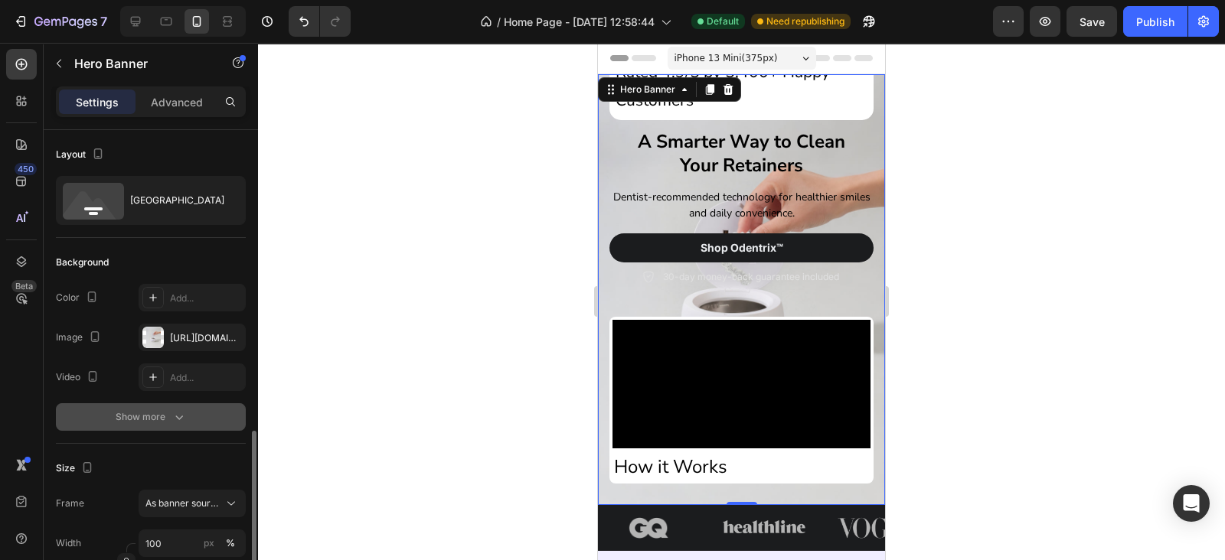
scroll to position [223, 0]
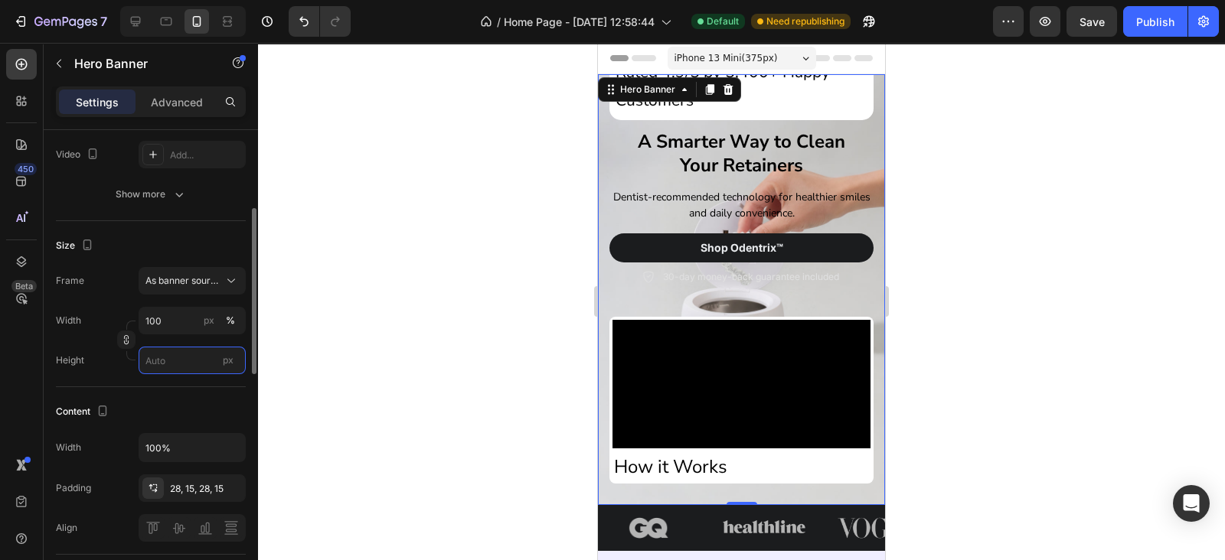
click at [162, 356] on input "px" at bounding box center [192, 361] width 107 height 28
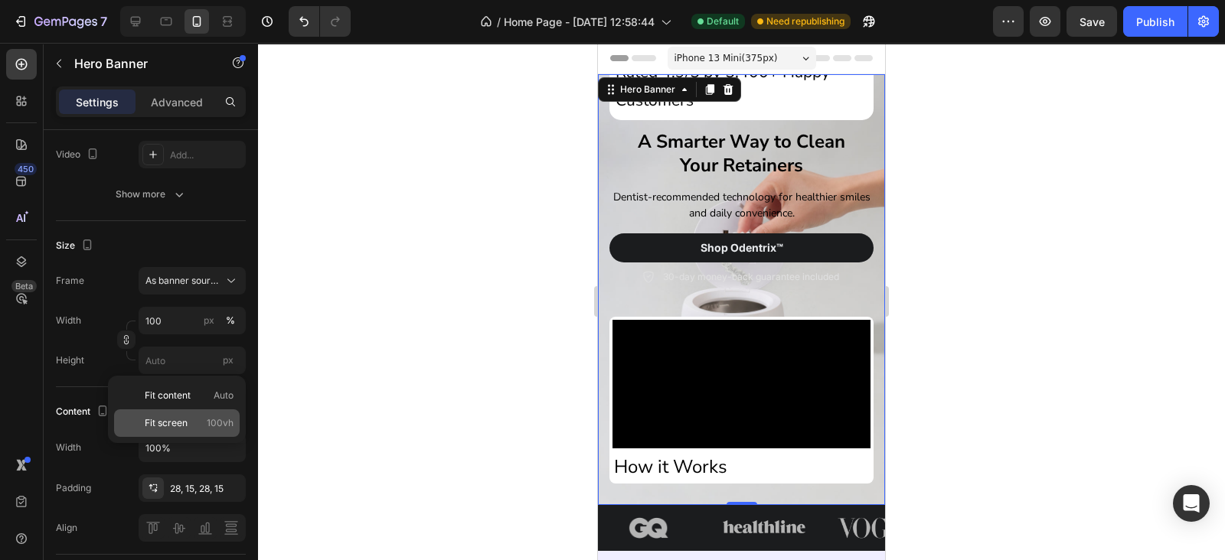
click at [172, 414] on div "Fit screen 100vh" at bounding box center [177, 423] width 126 height 28
type input "100 vh"
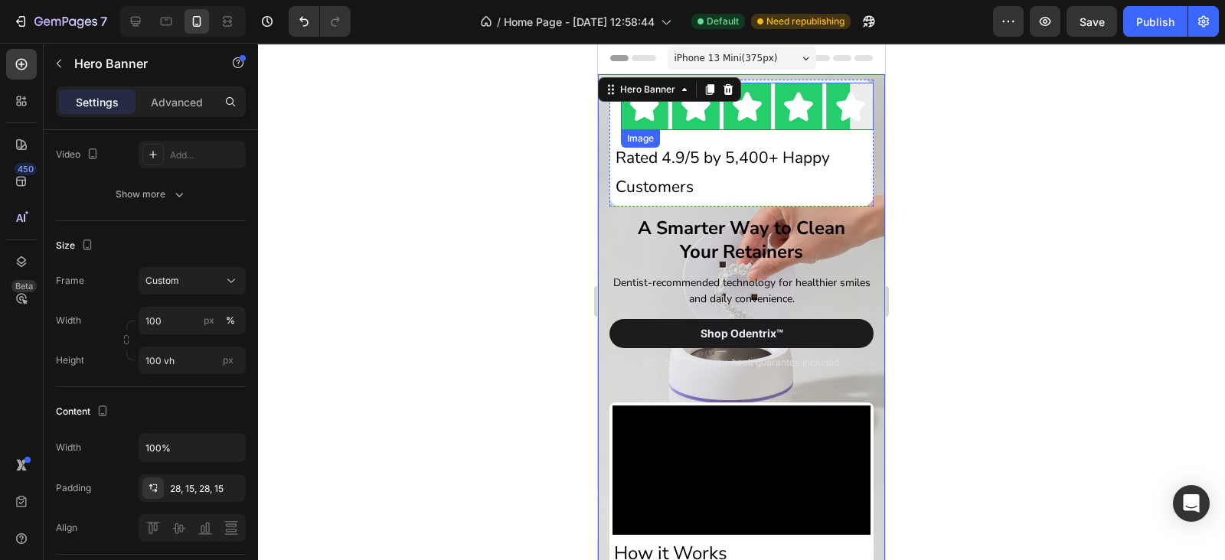
click at [731, 121] on img at bounding box center [747, 106] width 253 height 47
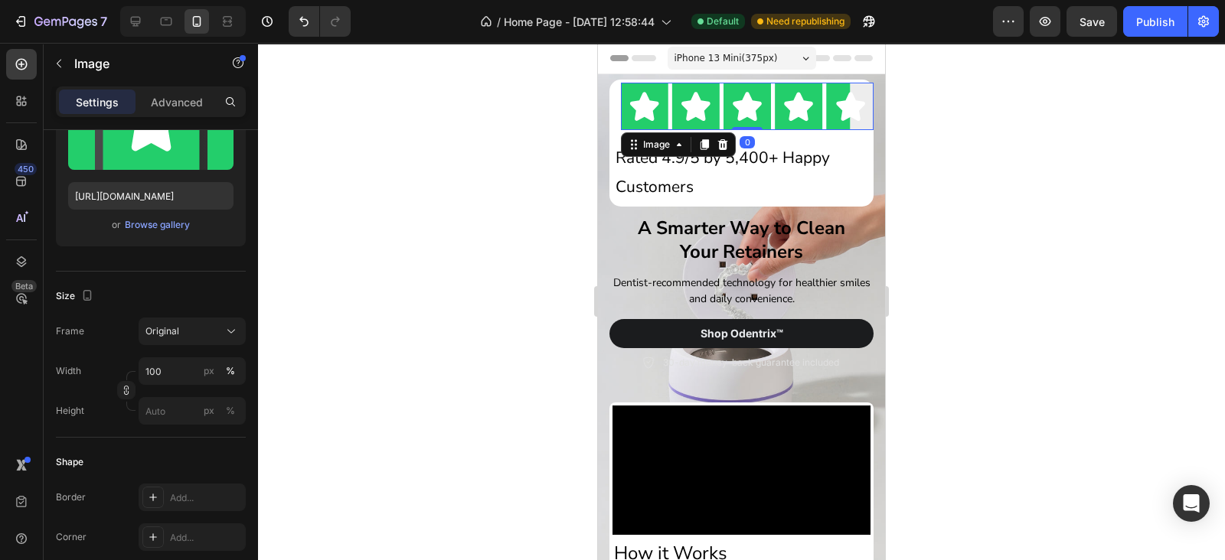
scroll to position [0, 0]
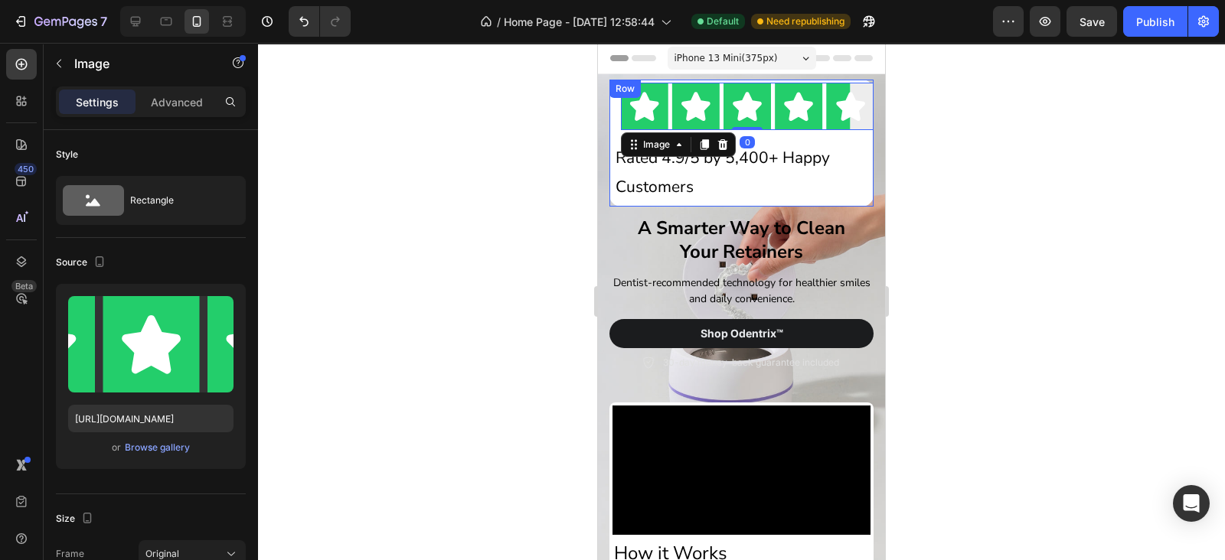
click at [815, 138] on div "Image 0 Rated 4.9/5 by 5,400+ Happy Customers Text Block Row" at bounding box center [741, 143] width 264 height 126
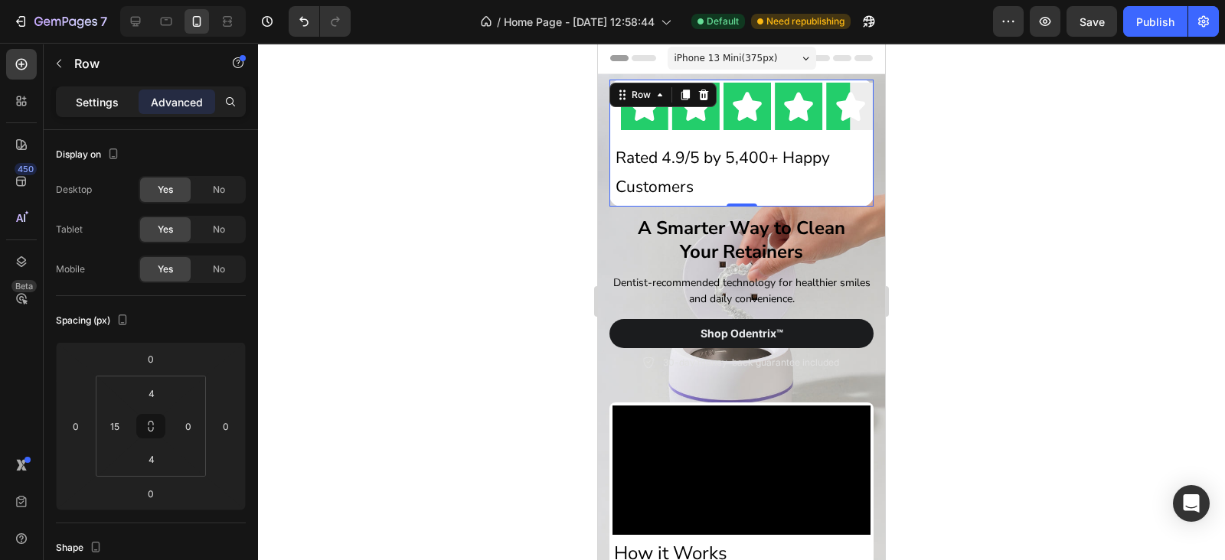
click at [86, 90] on div "Settings" at bounding box center [97, 102] width 77 height 24
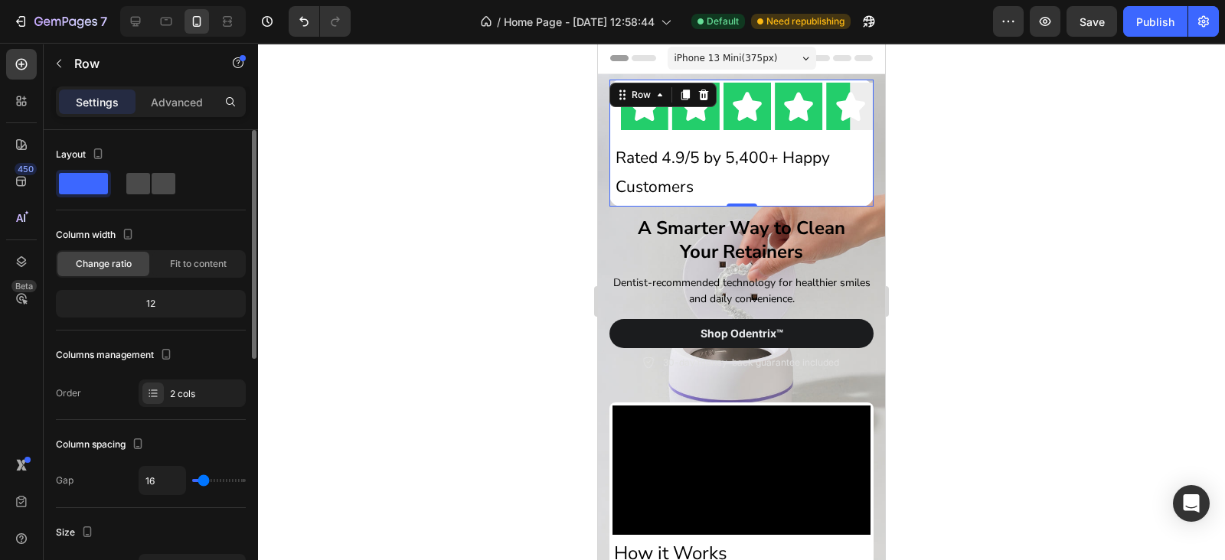
click at [138, 184] on span at bounding box center [138, 183] width 24 height 21
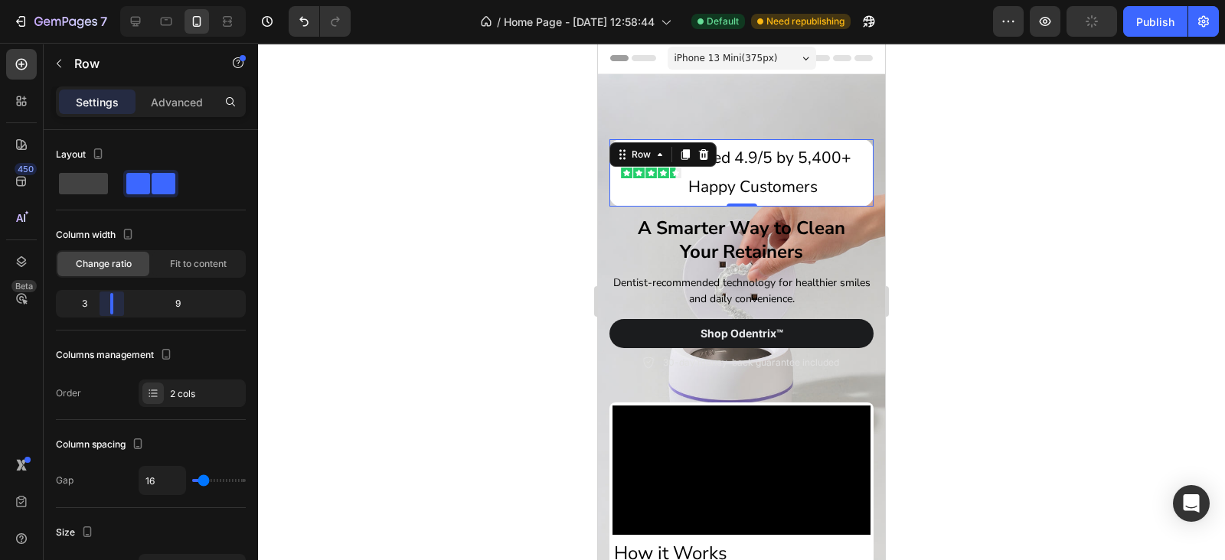
drag, startPoint x: 161, startPoint y: 304, endPoint x: 103, endPoint y: 319, distance: 59.4
click at [103, 0] on body "7 / Home Page - Sep 27, 12:58:44 Default Need republishing Preview Publish 450 …" at bounding box center [612, 0] width 1225 height 0
click at [742, 181] on p "Rated 4.9/5 by 5,400+ Happy Customers" at bounding box center [777, 173] width 178 height 58
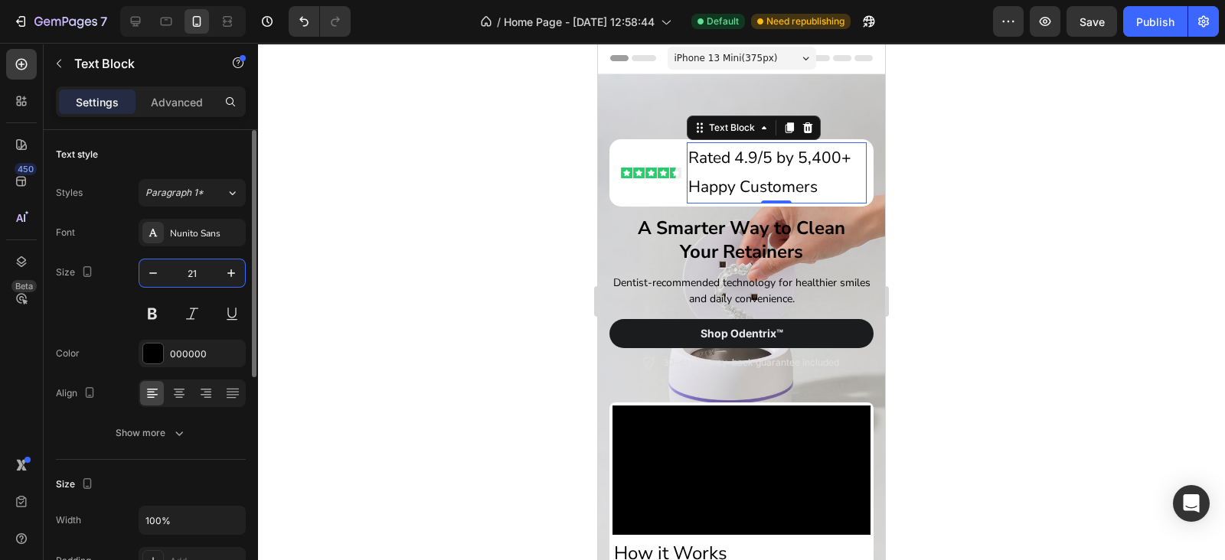
click at [197, 280] on input "21" at bounding box center [192, 273] width 51 height 28
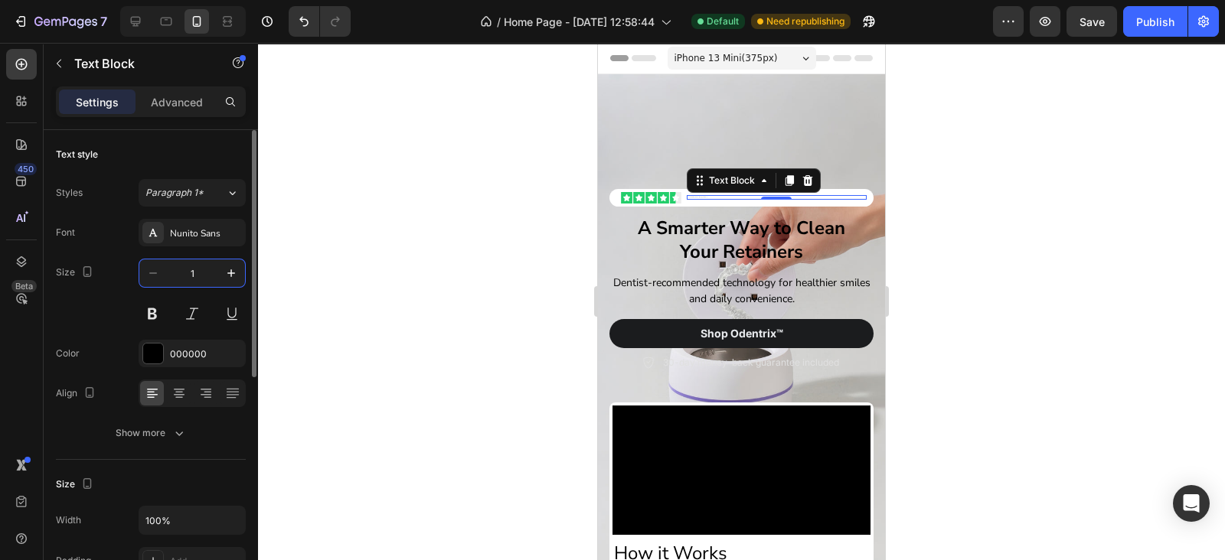
type input "13"
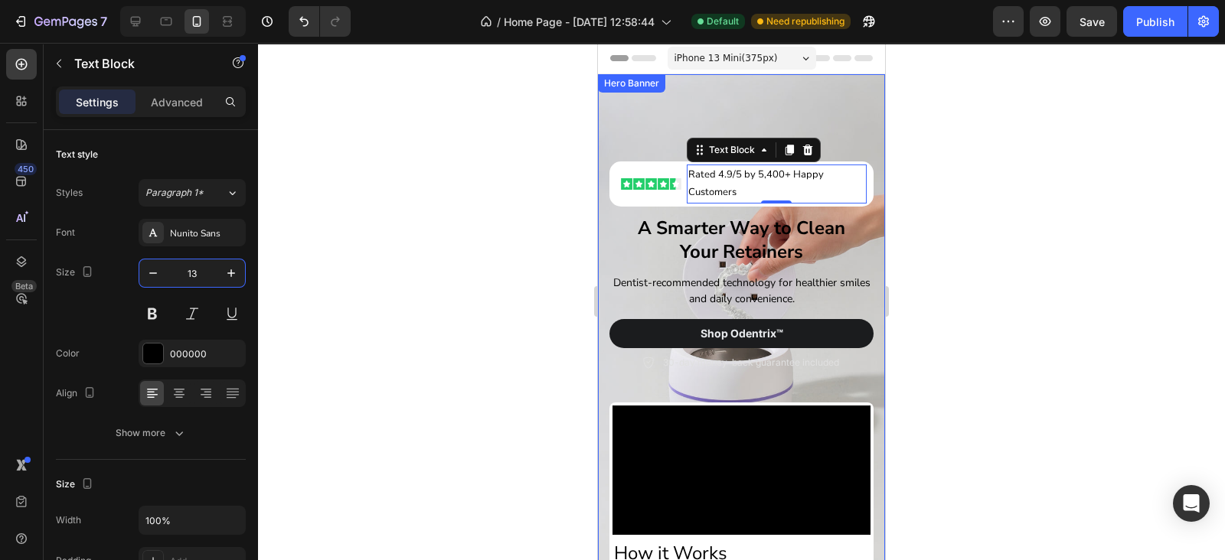
click at [723, 112] on div "Background Image" at bounding box center [741, 332] width 287 height 517
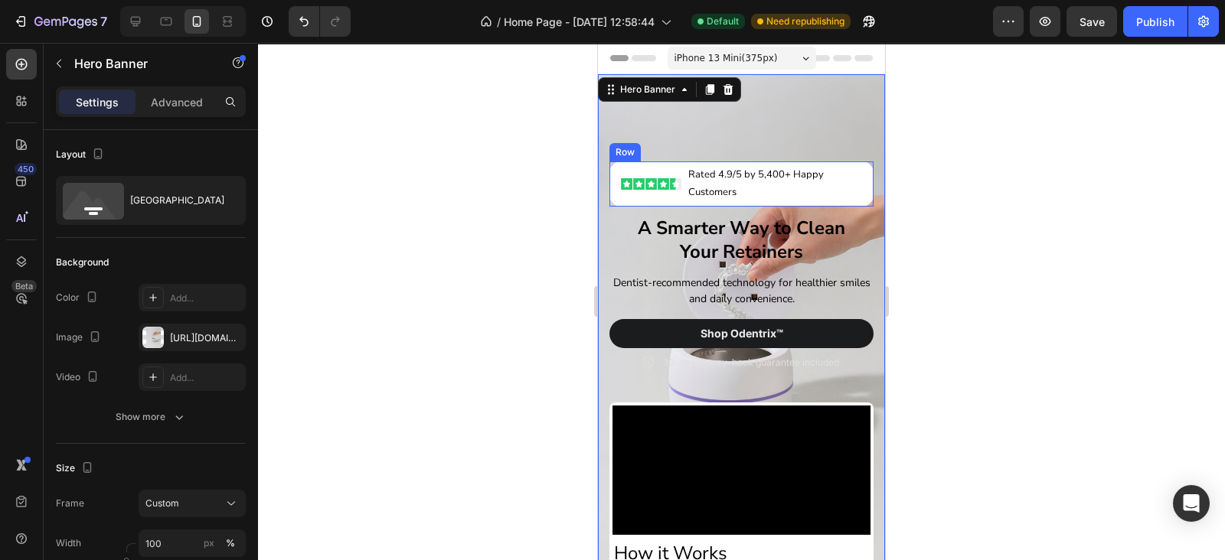
click at [667, 200] on div "Image" at bounding box center [651, 184] width 60 height 39
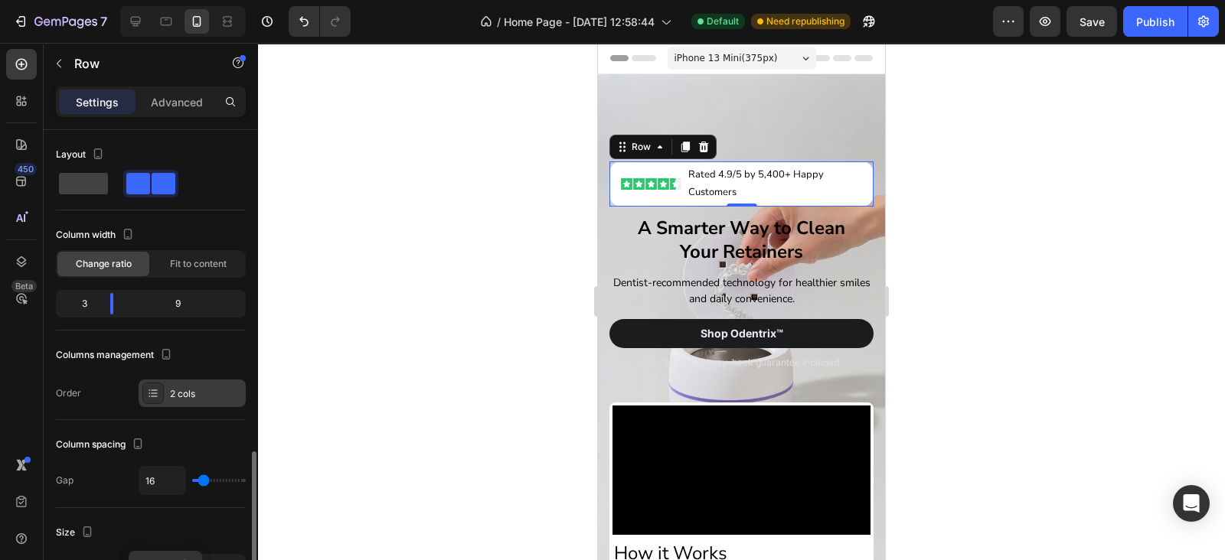
scroll to position [223, 0]
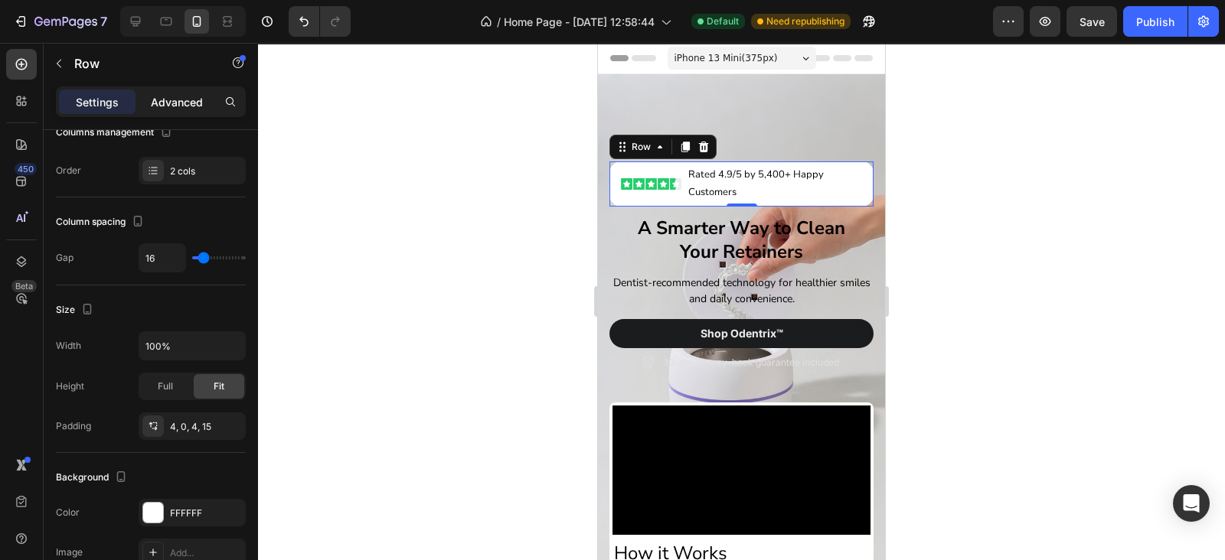
click at [158, 109] on p "Advanced" at bounding box center [177, 102] width 52 height 16
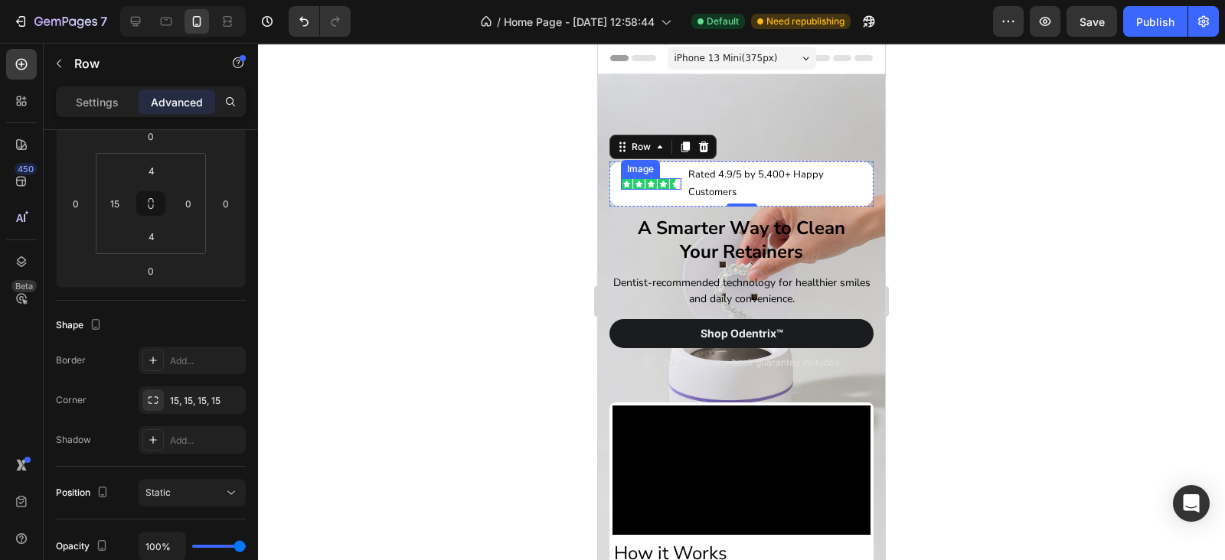
click at [667, 180] on img at bounding box center [651, 183] width 60 height 11
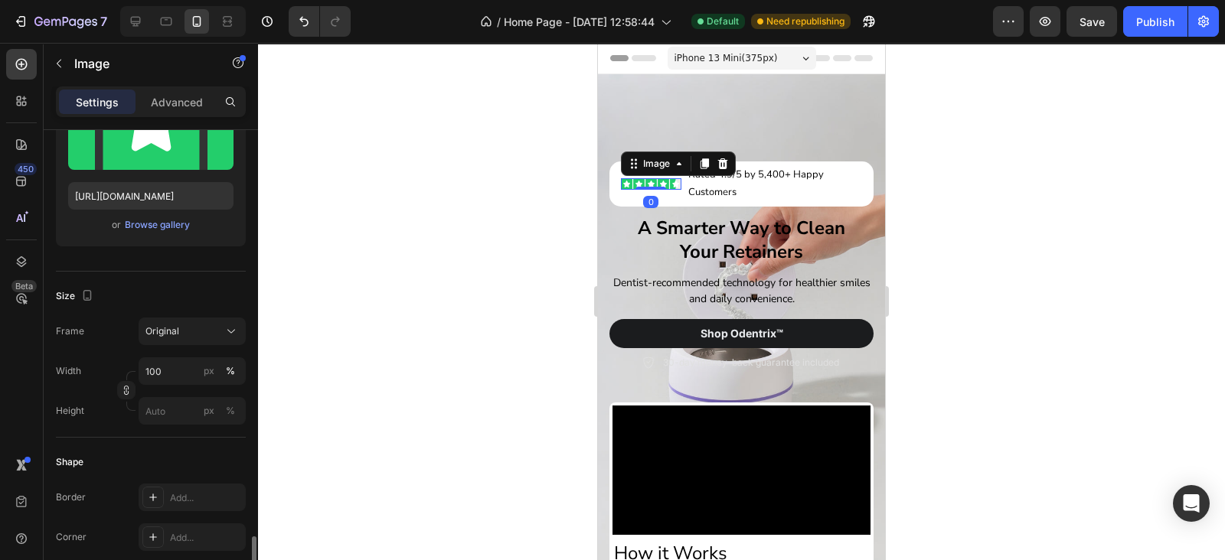
scroll to position [446, 0]
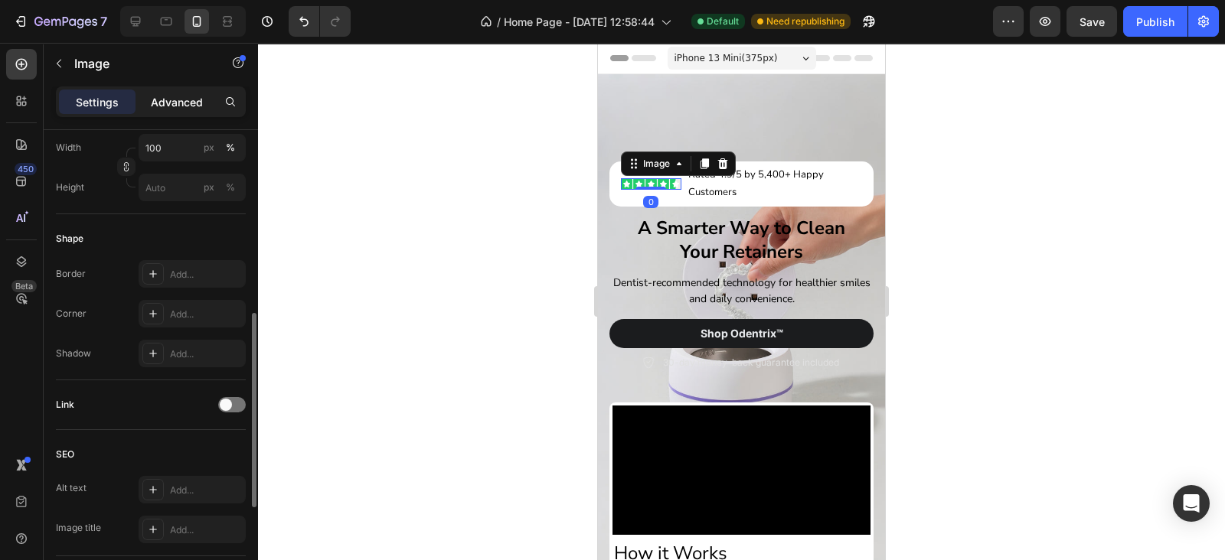
click at [171, 111] on div "Advanced" at bounding box center [177, 102] width 77 height 24
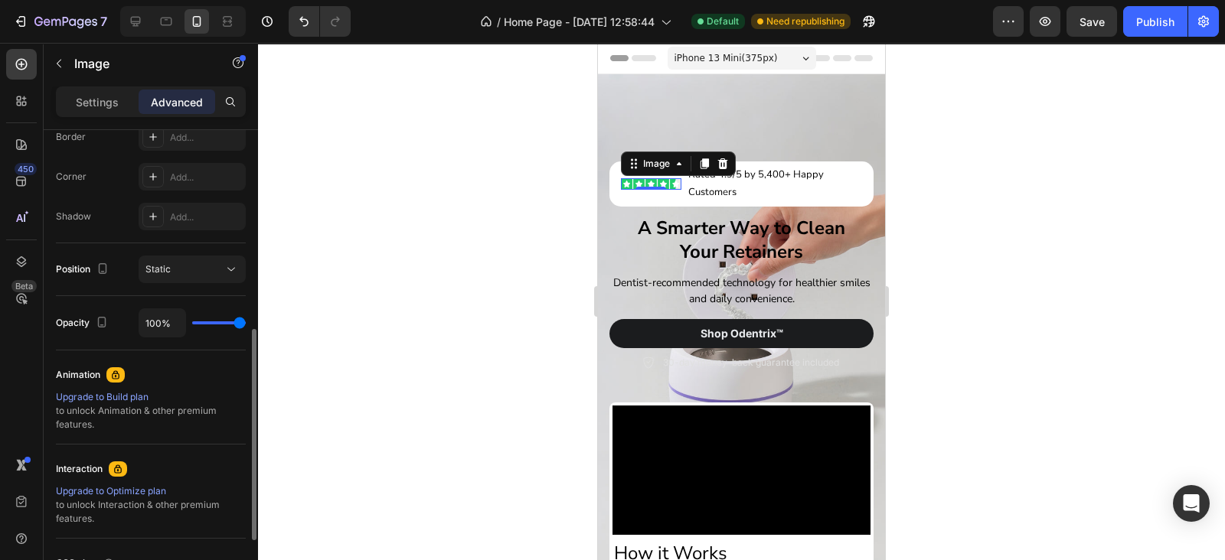
scroll to position [0, 0]
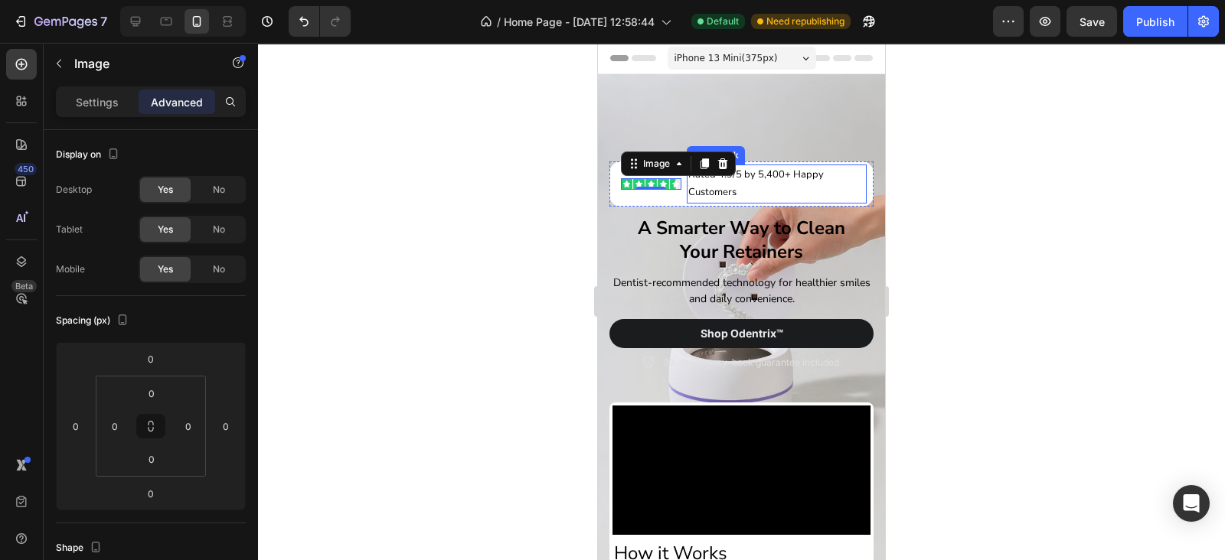
click at [762, 181] on p "Rated 4.9/5 by 5,400+ Happy Customers" at bounding box center [777, 184] width 178 height 36
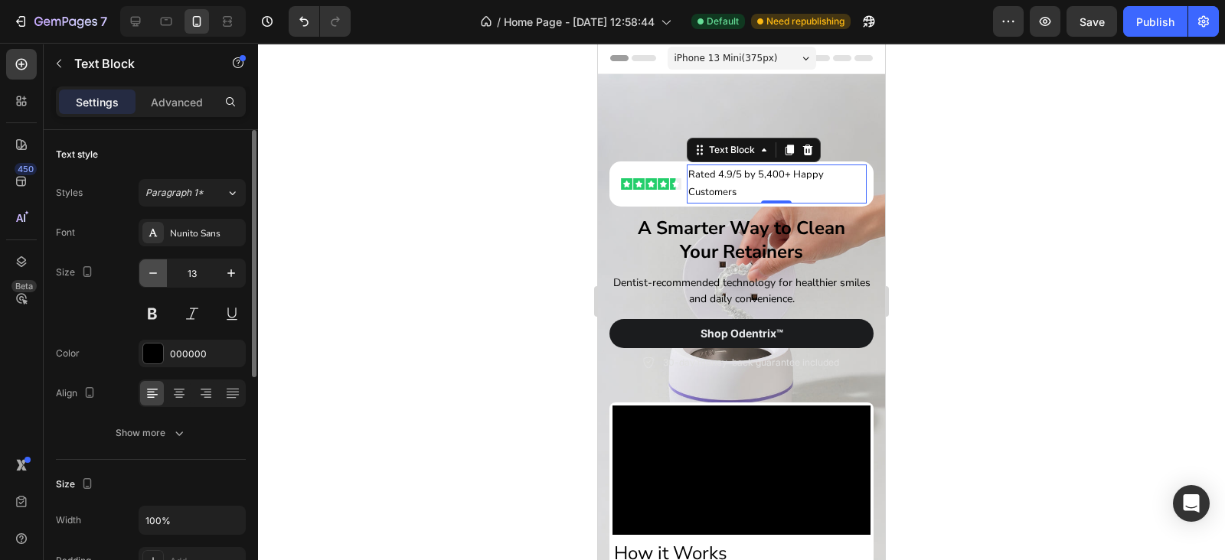
click at [154, 277] on icon "button" at bounding box center [152, 273] width 15 height 15
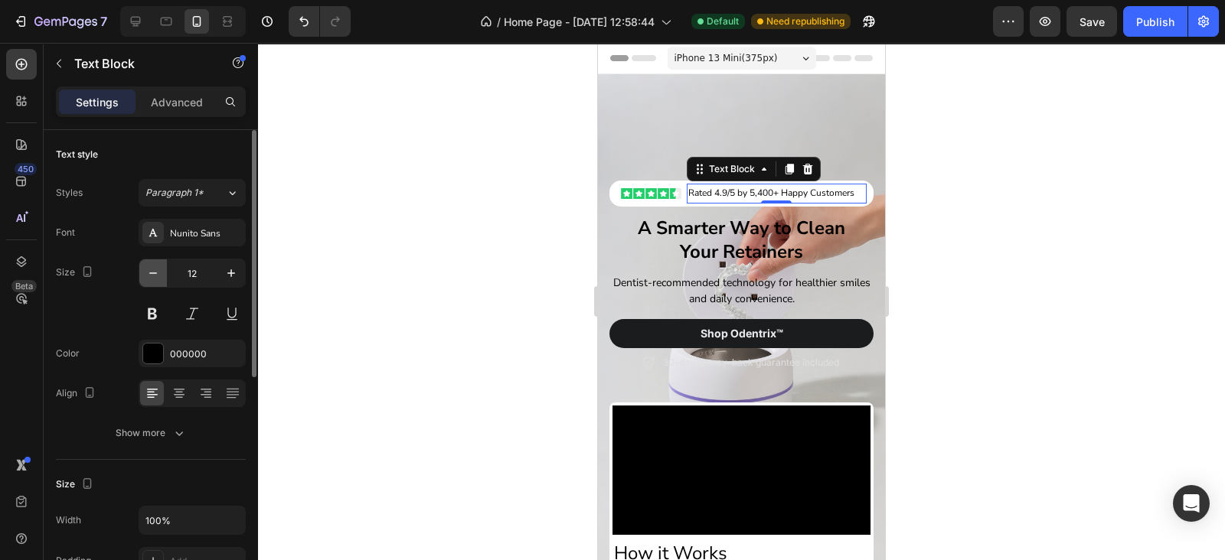
click at [154, 277] on icon "button" at bounding box center [152, 273] width 15 height 15
type input "11"
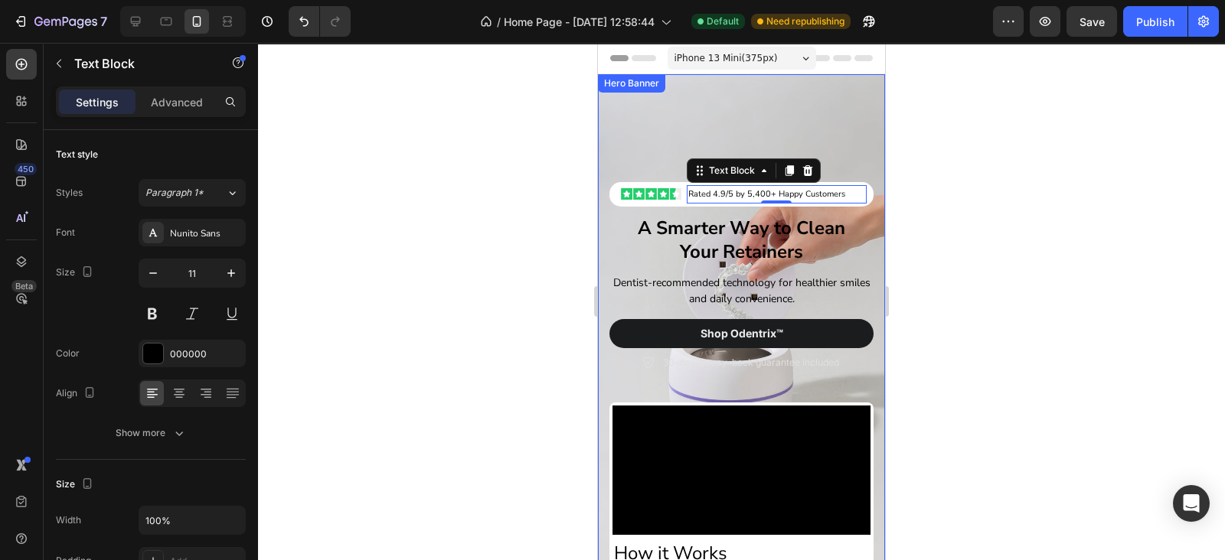
click at [723, 110] on div "Background Image" at bounding box center [741, 332] width 287 height 517
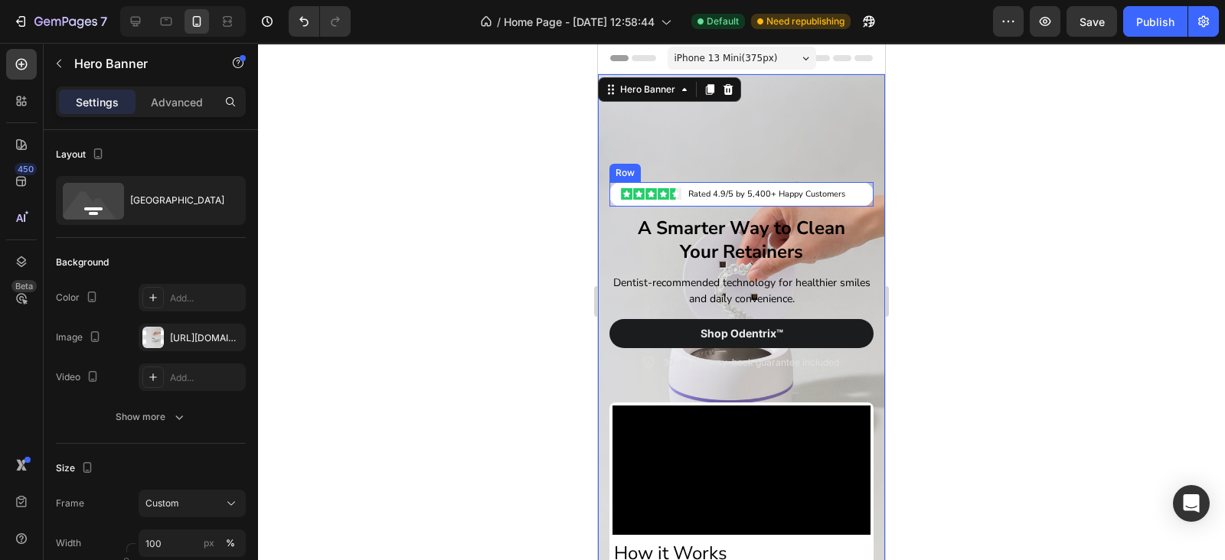
click at [852, 189] on div "Rated 4.9/5 by 5,400+ Happy Customers Text Block" at bounding box center [783, 194] width 181 height 18
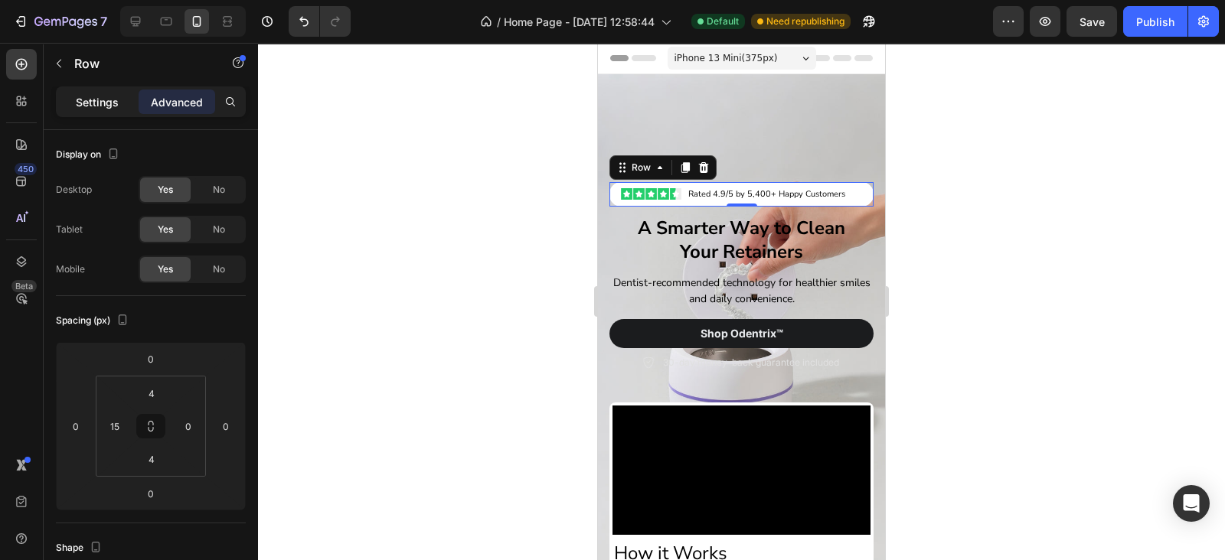
click at [73, 105] on div "Settings" at bounding box center [97, 102] width 77 height 24
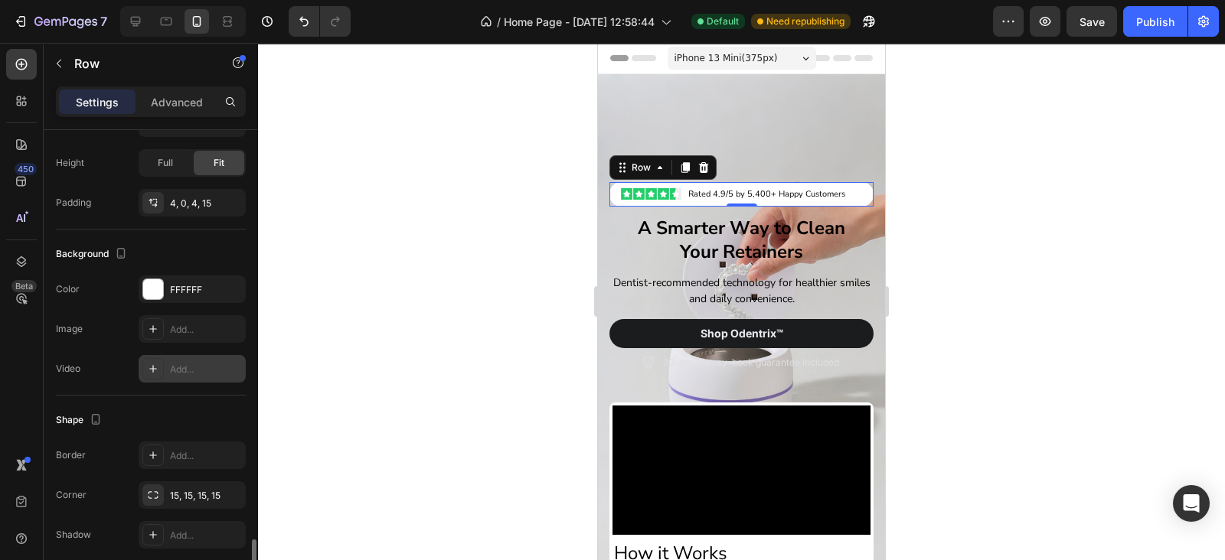
scroll to position [592, 0]
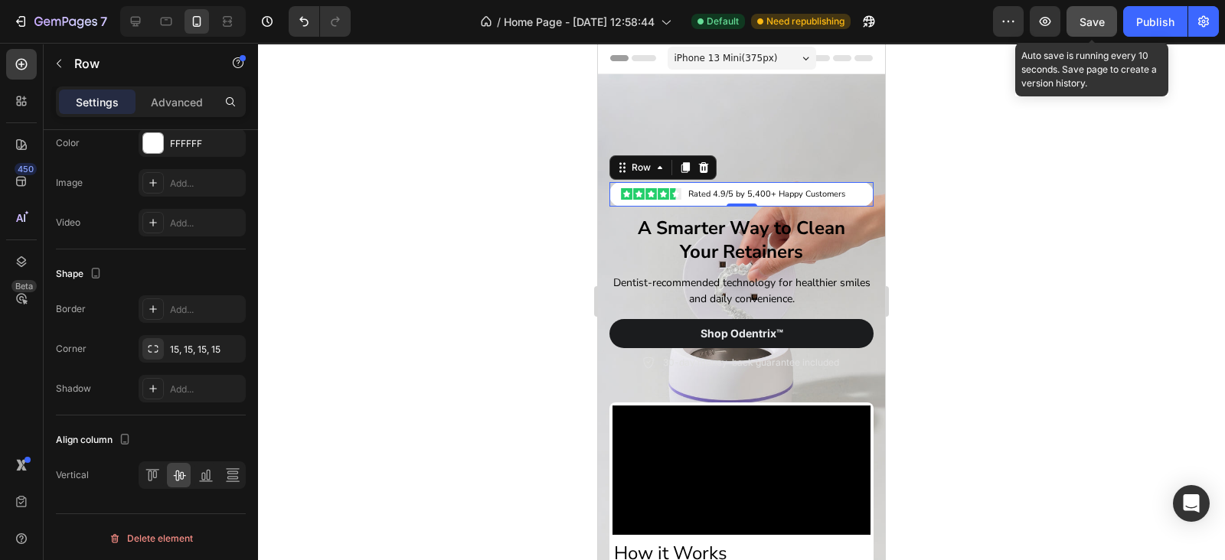
click at [1106, 11] on button "Save" at bounding box center [1091, 21] width 51 height 31
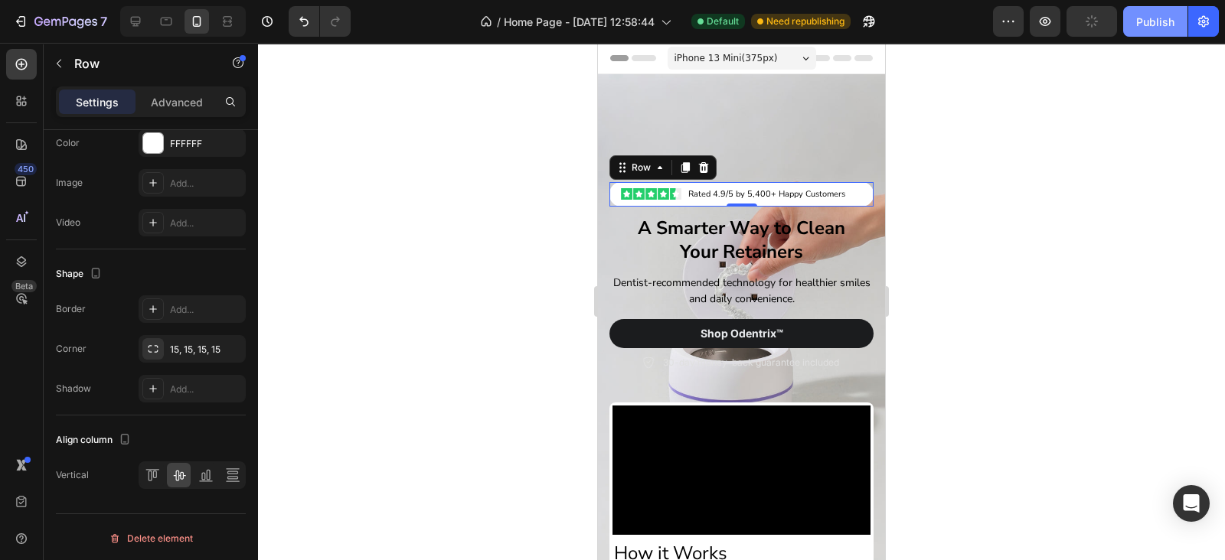
click at [1153, 21] on div "Publish" at bounding box center [1155, 22] width 38 height 16
click at [1152, 16] on div "Publish" at bounding box center [1155, 22] width 38 height 16
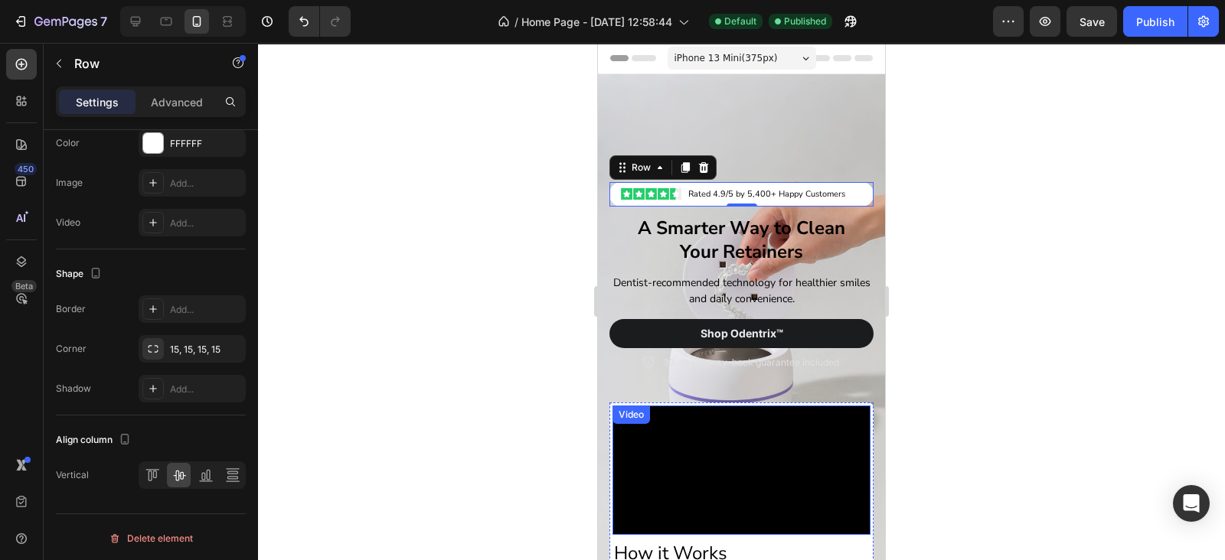
click at [807, 406] on video at bounding box center [741, 470] width 258 height 129
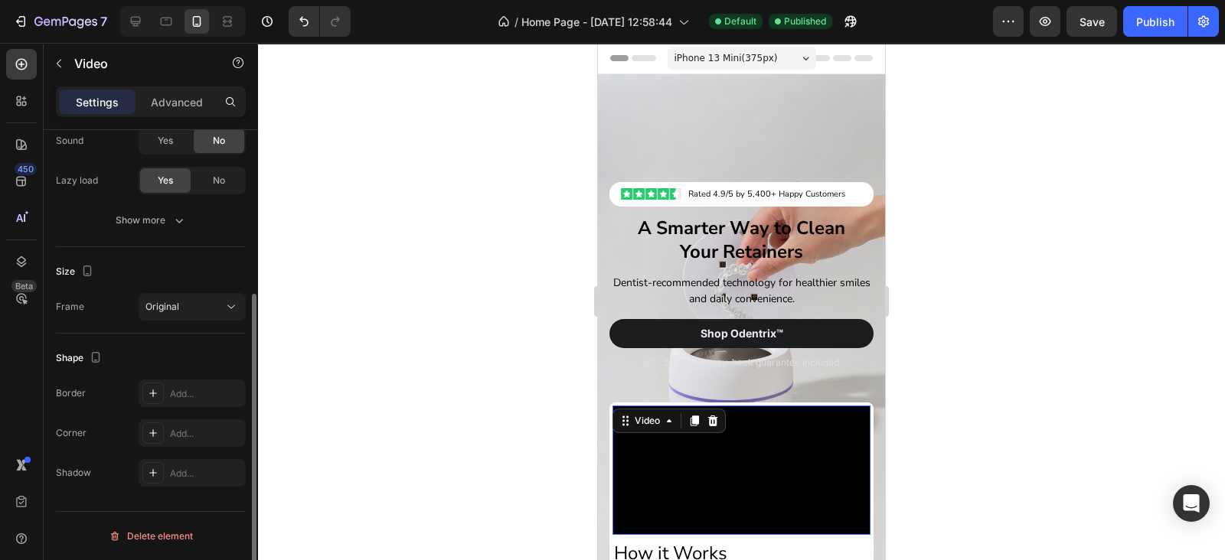
scroll to position [0, 0]
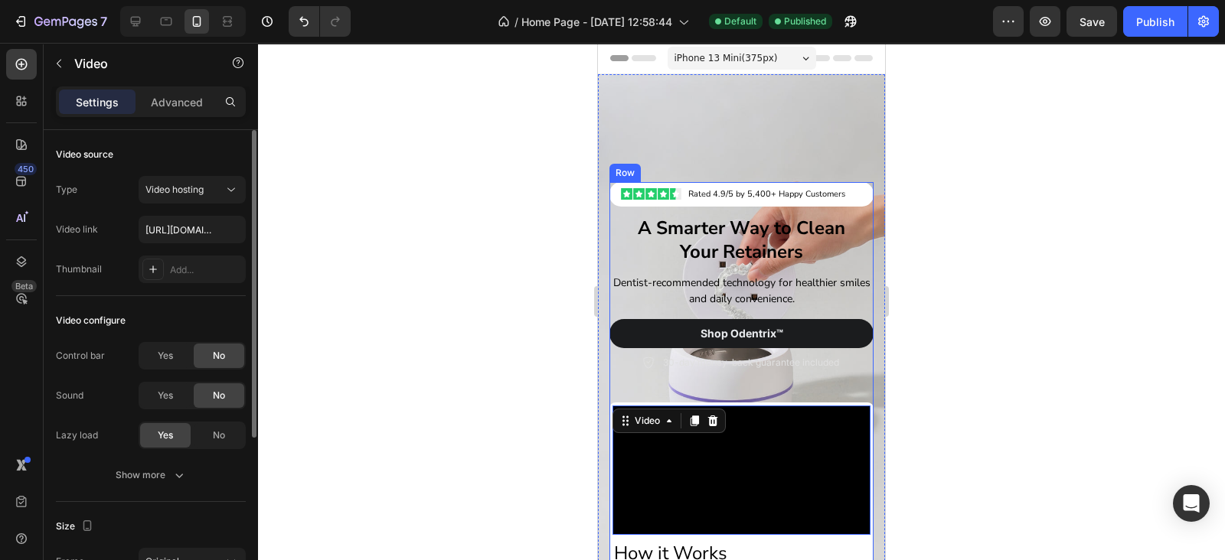
click at [811, 399] on div "Video 7 How it Works Heading Row" at bounding box center [741, 471] width 264 height 198
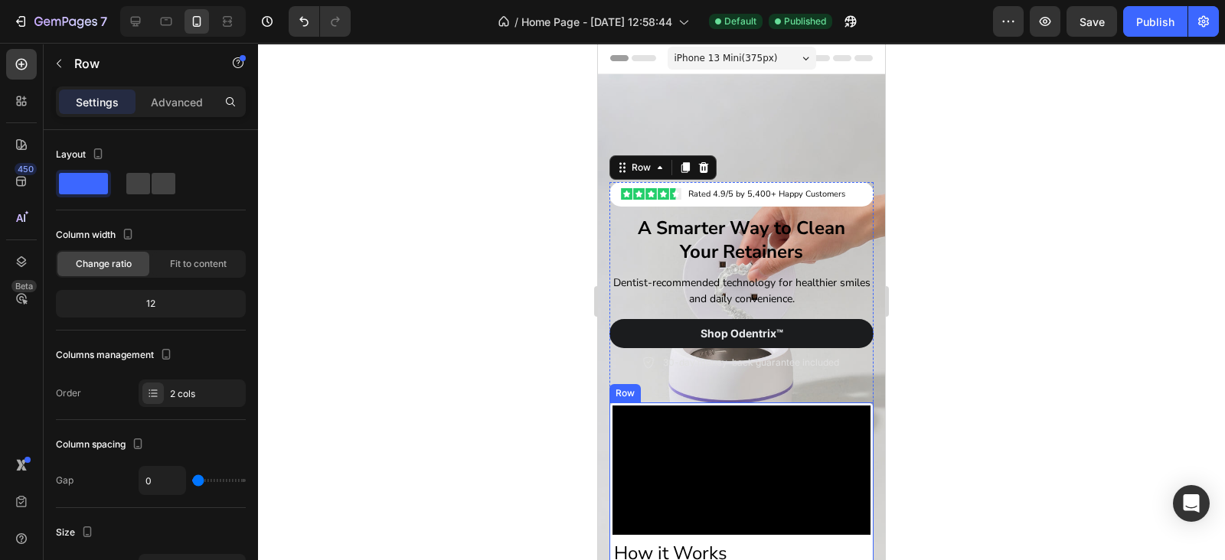
click at [742, 403] on div "Video How it Works Heading Row" at bounding box center [741, 487] width 264 height 168
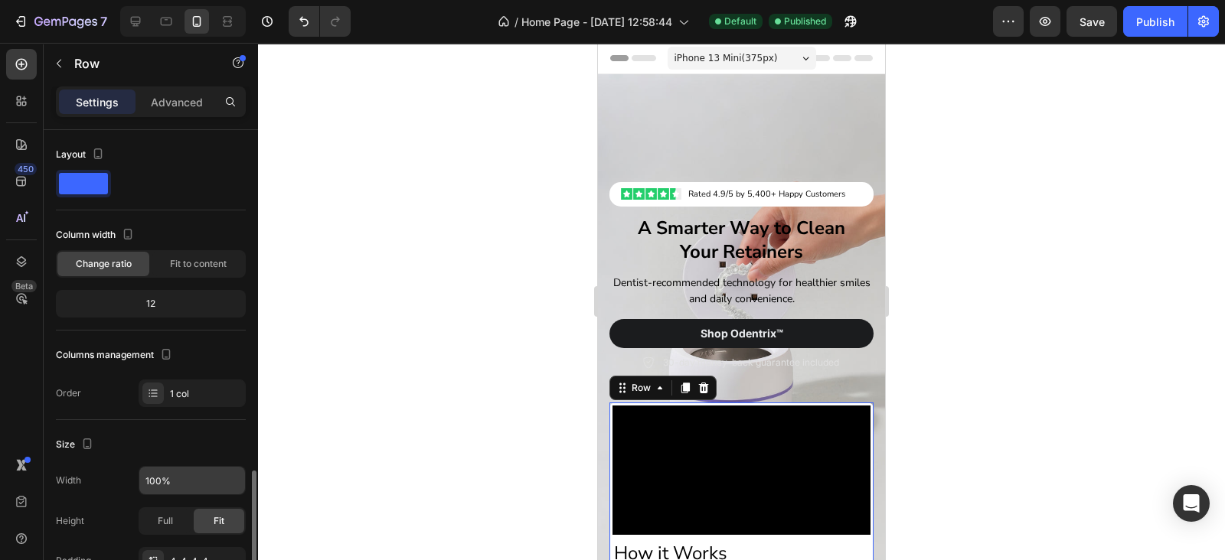
scroll to position [223, 0]
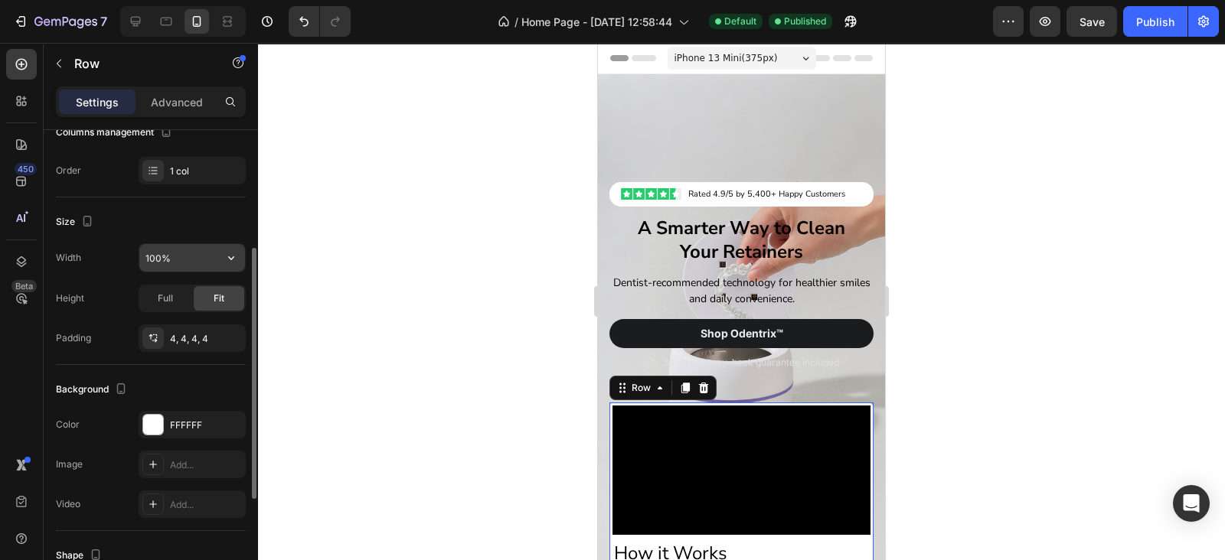
click at [153, 262] on input "100%" at bounding box center [192, 258] width 106 height 28
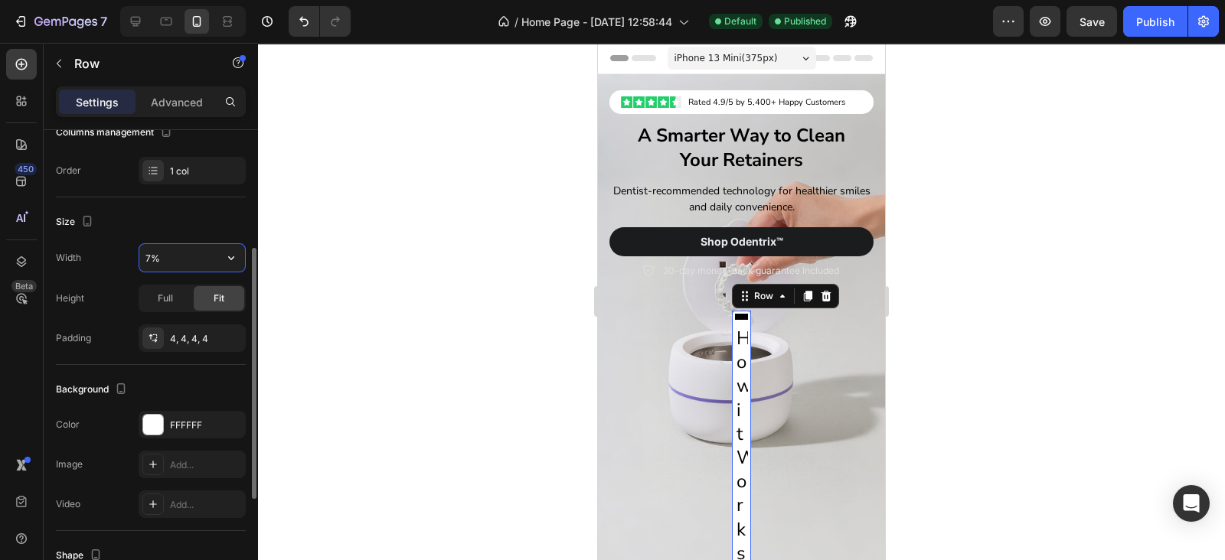
type input "70%"
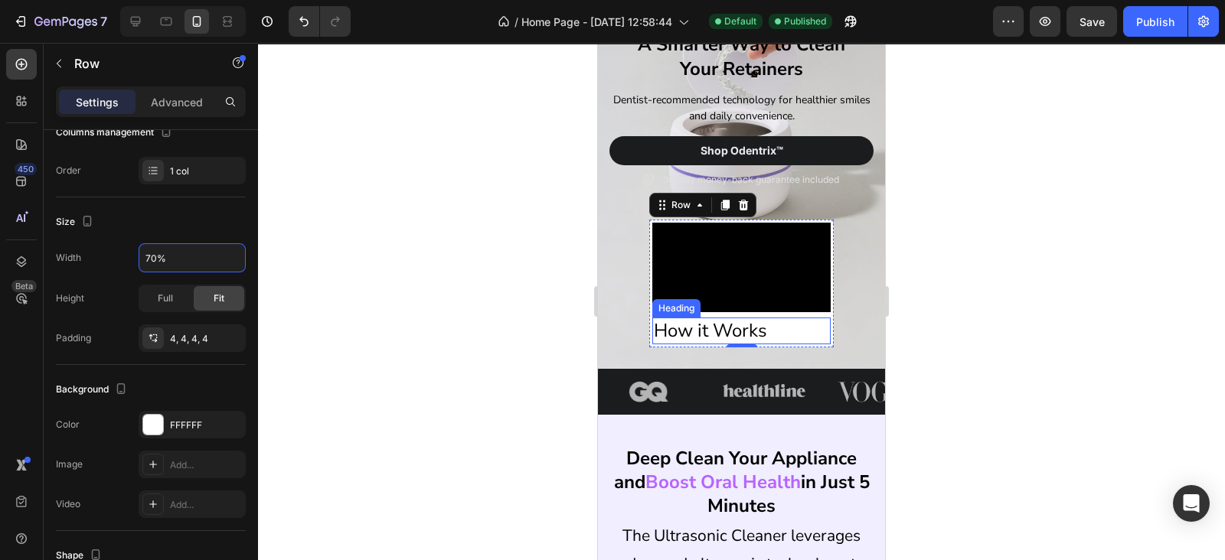
click at [681, 335] on h2 "How it Works" at bounding box center [741, 331] width 179 height 27
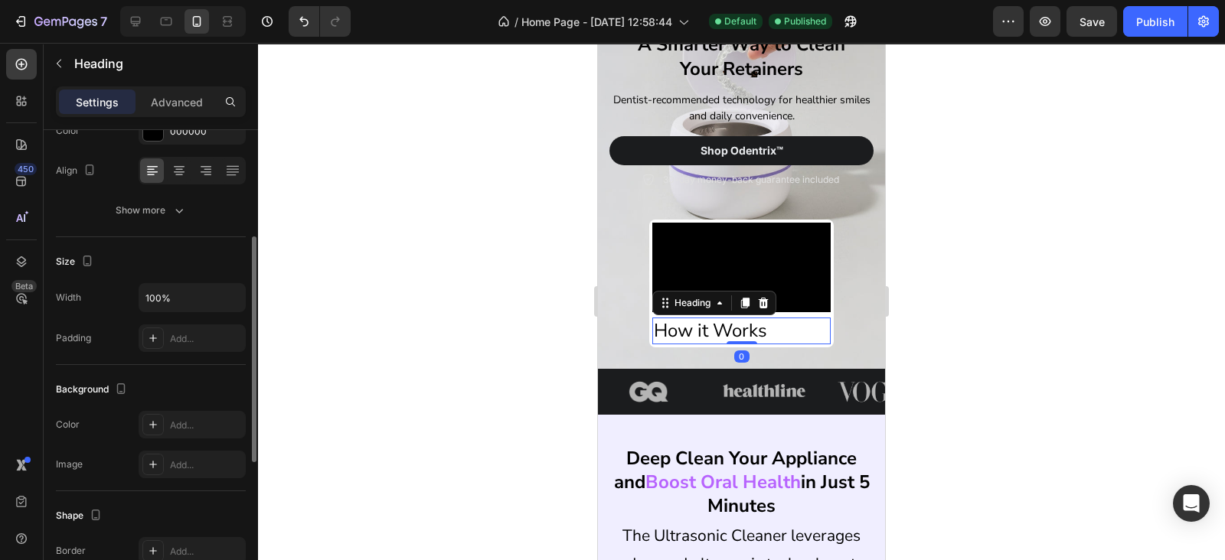
scroll to position [0, 0]
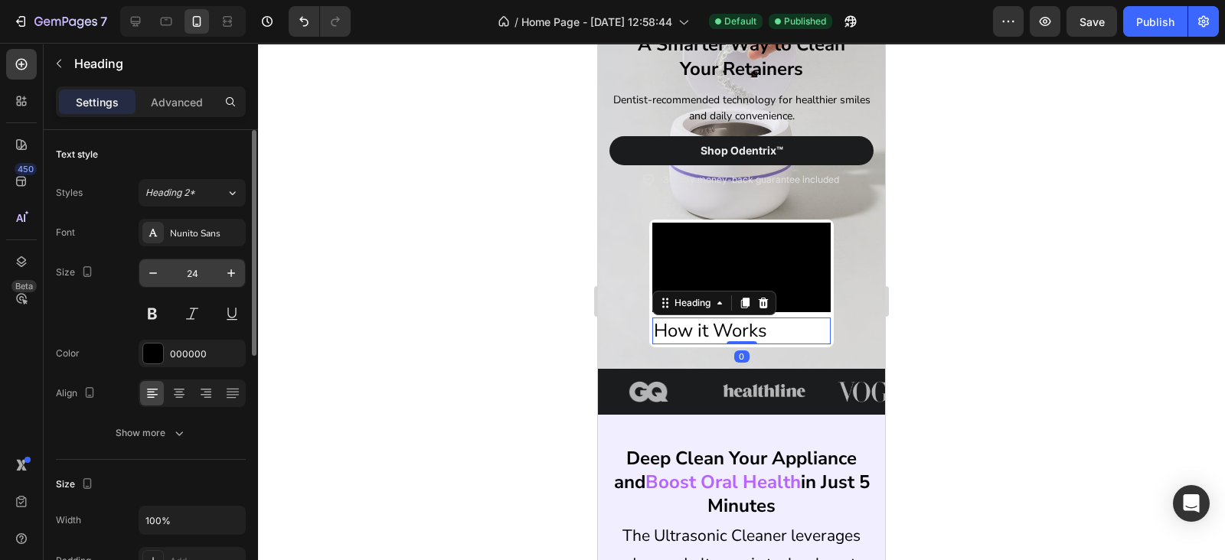
click at [171, 277] on input "24" at bounding box center [192, 273] width 51 height 28
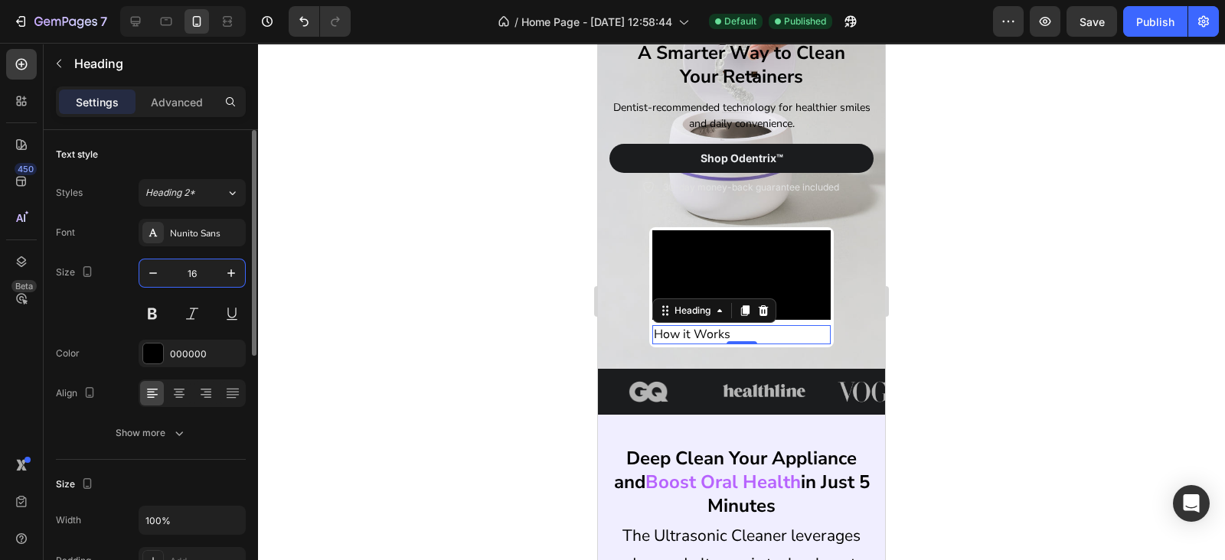
click at [171, 277] on input "16" at bounding box center [192, 273] width 51 height 28
type input "15"
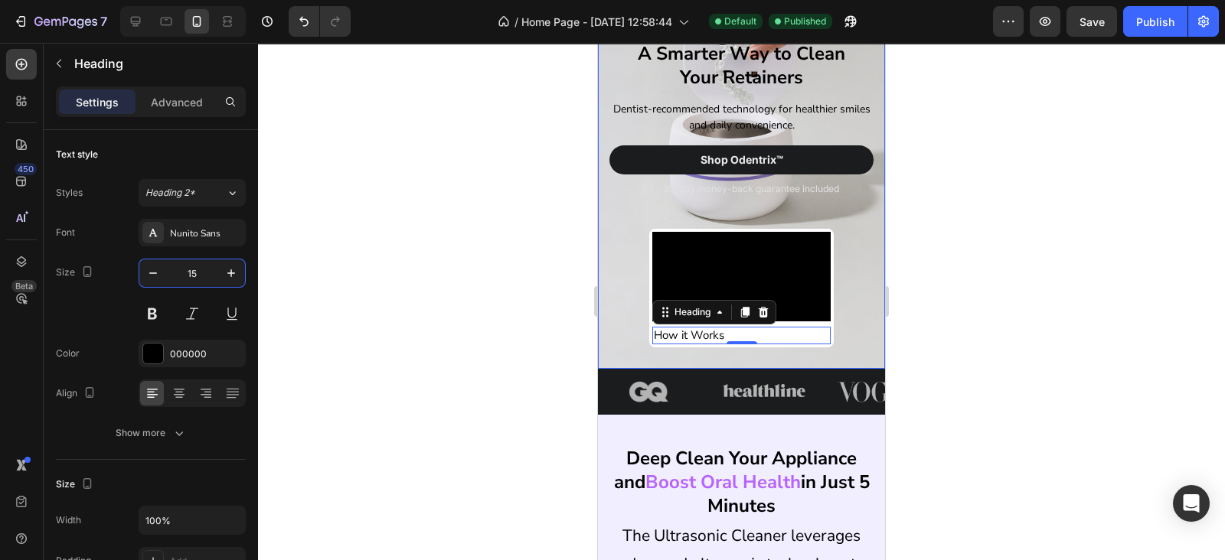
click at [619, 362] on div "Image Rated 4.9/5 by 5,400+ Happy Customers Text Block Row Row Row A Smarter Wa…" at bounding box center [741, 177] width 287 height 383
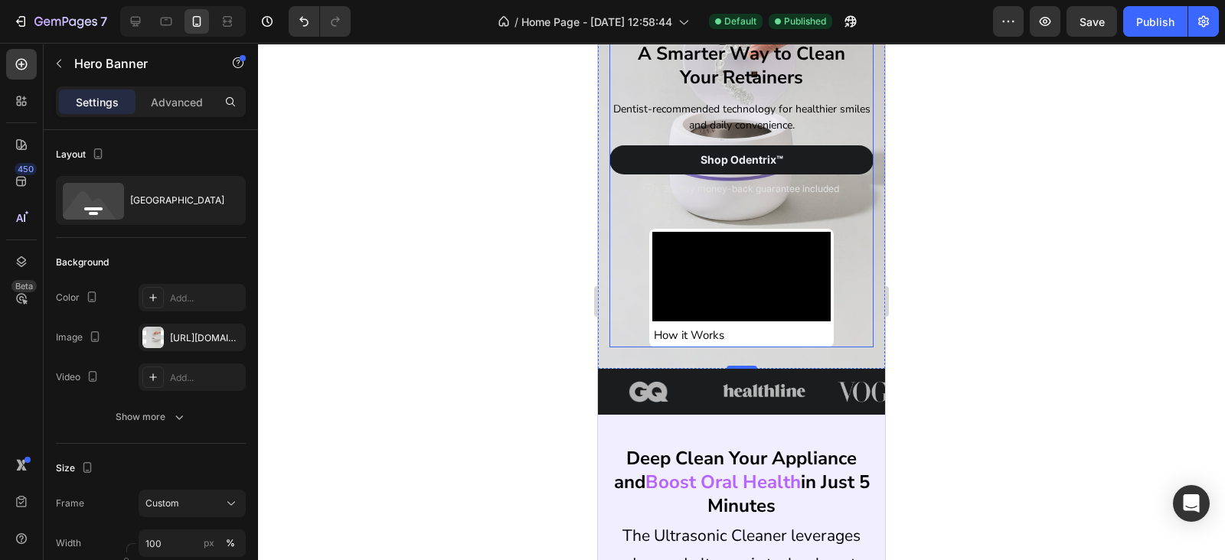
click at [755, 212] on div "Video How it Works Heading Row" at bounding box center [741, 272] width 264 height 149
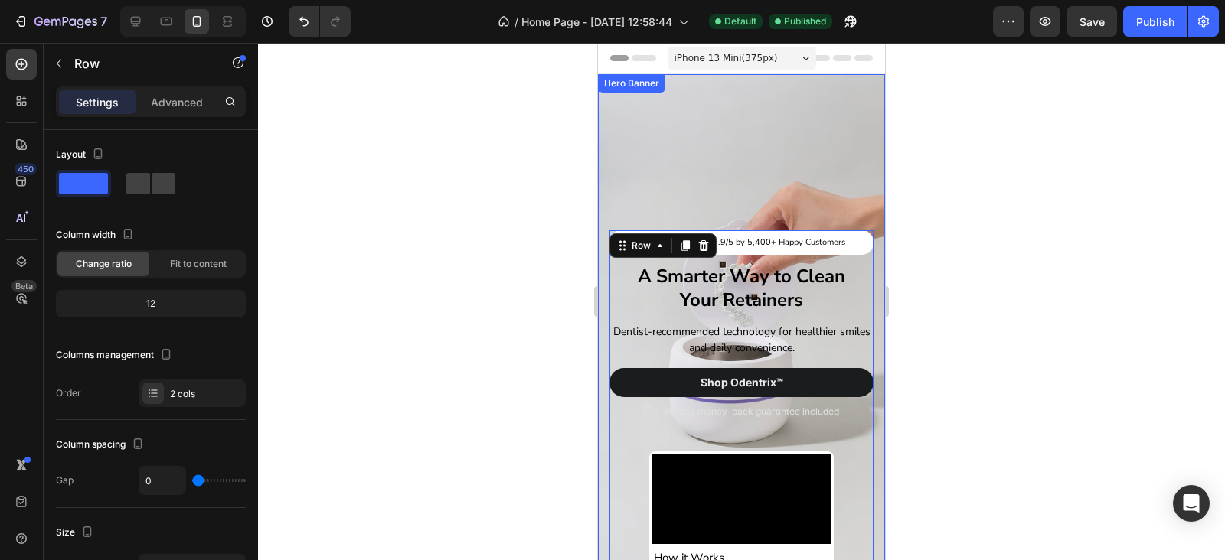
click at [788, 195] on div "Background Image" at bounding box center [741, 332] width 287 height 517
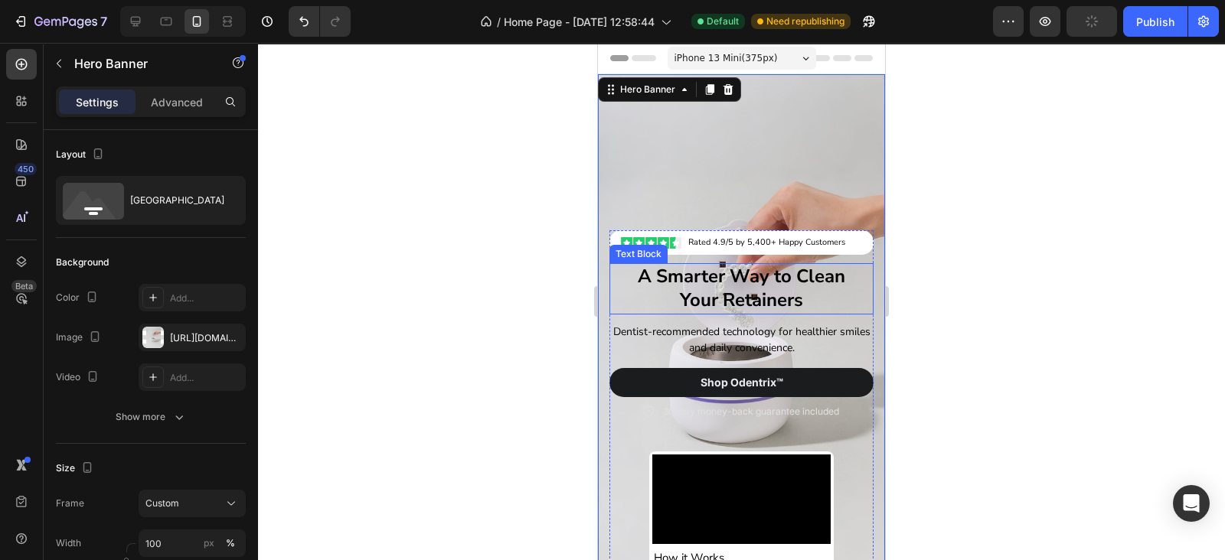
click at [777, 263] on div "A Smarter Way to Clean Your Retainers" at bounding box center [741, 288] width 264 height 51
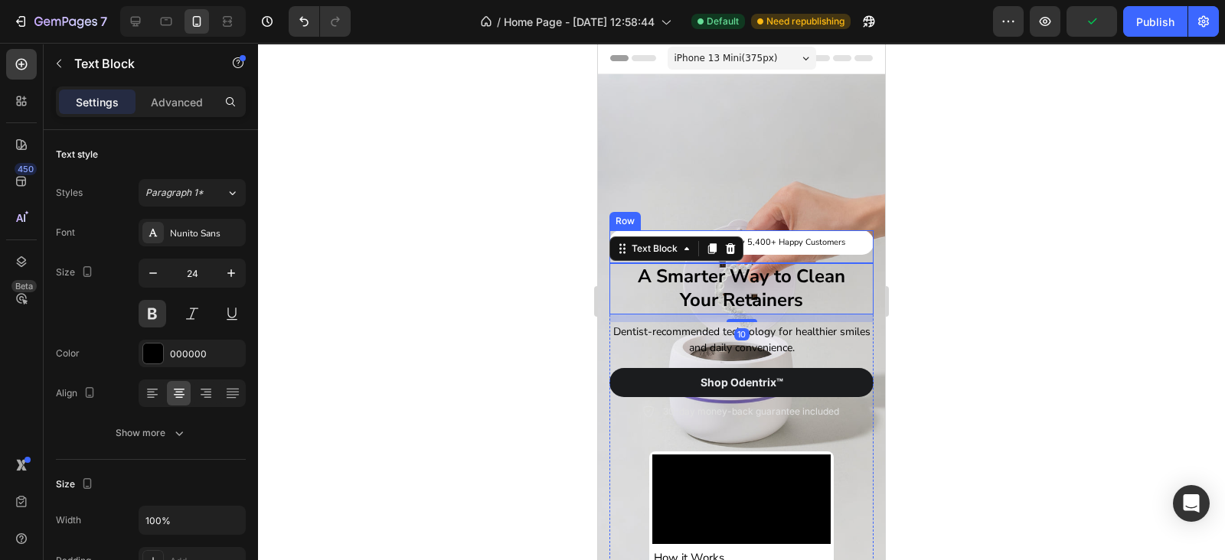
click at [792, 257] on div "Image Rated 4.9/5 by 5,400+ Happy Customers Text Block Row Row" at bounding box center [741, 246] width 264 height 33
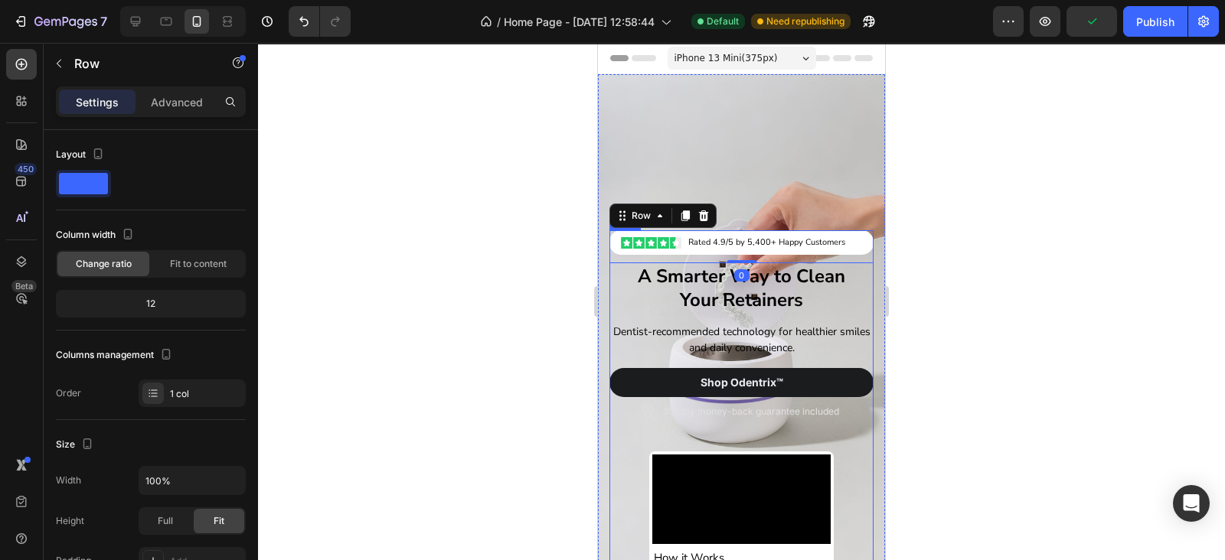
click at [703, 315] on div "Image Rated 4.9/5 by 5,400+ Happy Customers Text Block Row Row Row 0 A Smarter …" at bounding box center [741, 325] width 264 height 190
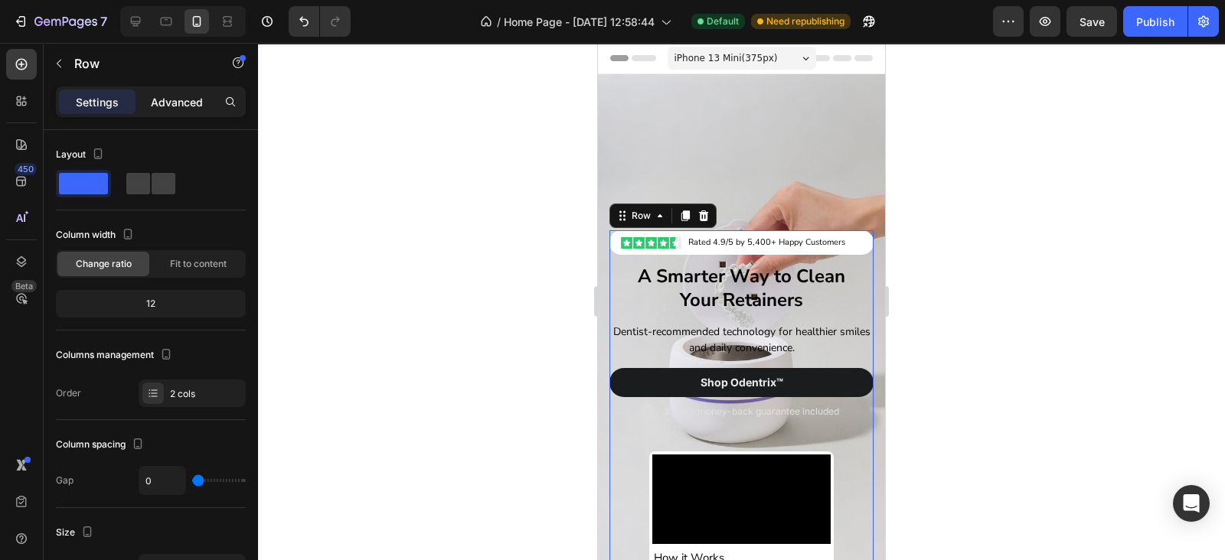
click at [176, 112] on div "Advanced" at bounding box center [177, 102] width 77 height 24
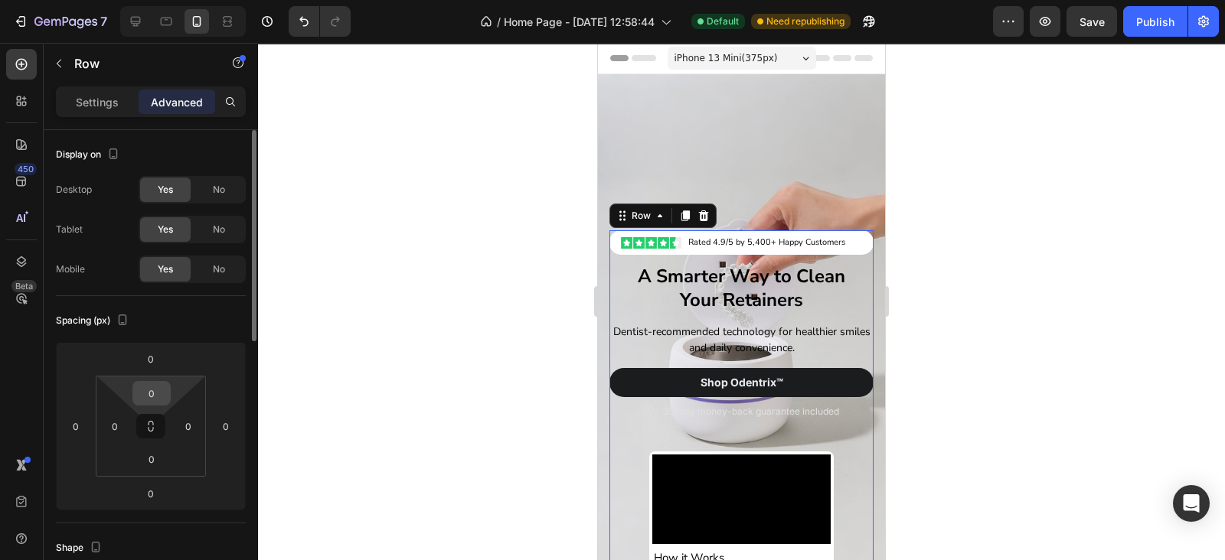
click at [142, 389] on input "0" at bounding box center [151, 393] width 31 height 23
click at [168, 422] on span "Auto" at bounding box center [165, 425] width 20 height 11
type input "Auto"
click at [141, 357] on input "0" at bounding box center [150, 358] width 31 height 23
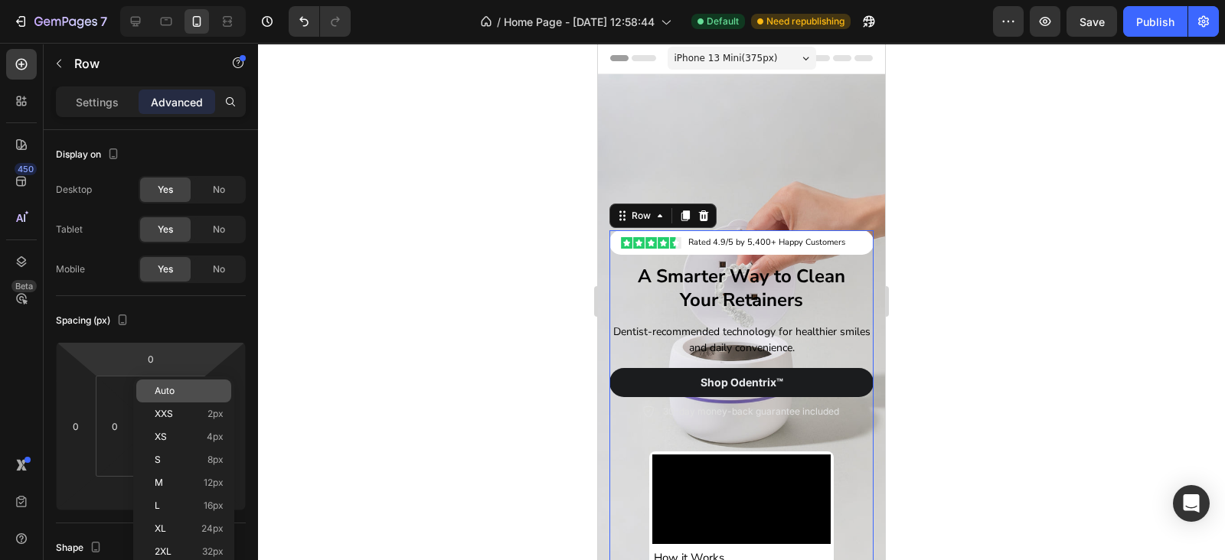
click at [166, 391] on span "Auto" at bounding box center [165, 391] width 20 height 11
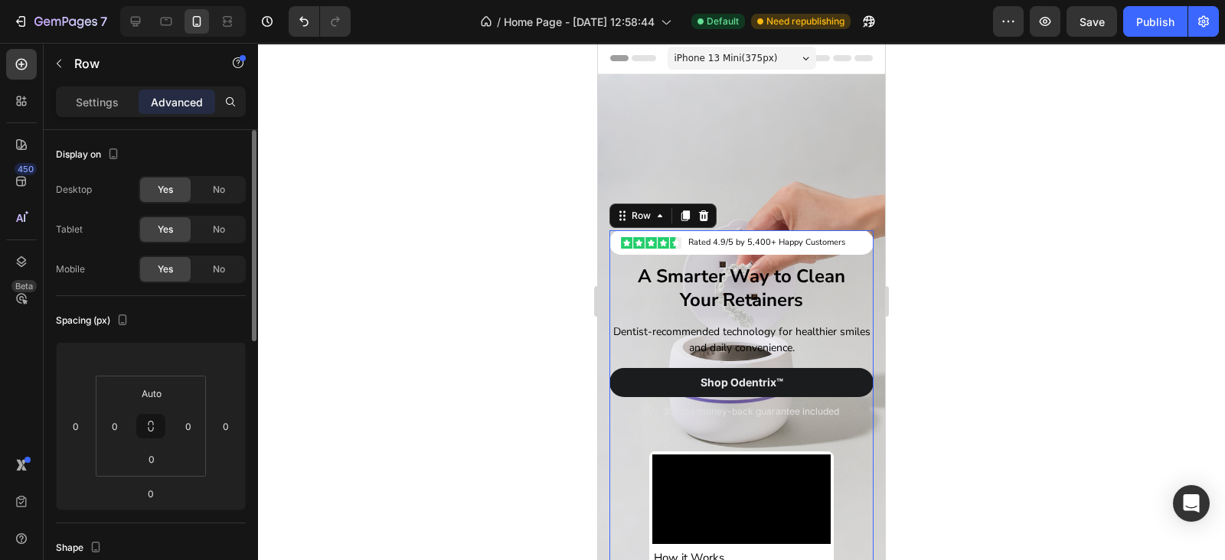
click at [155, 327] on div "Spacing (px)" at bounding box center [151, 320] width 190 height 24
click at [748, 157] on div "Background Image" at bounding box center [741, 332] width 287 height 517
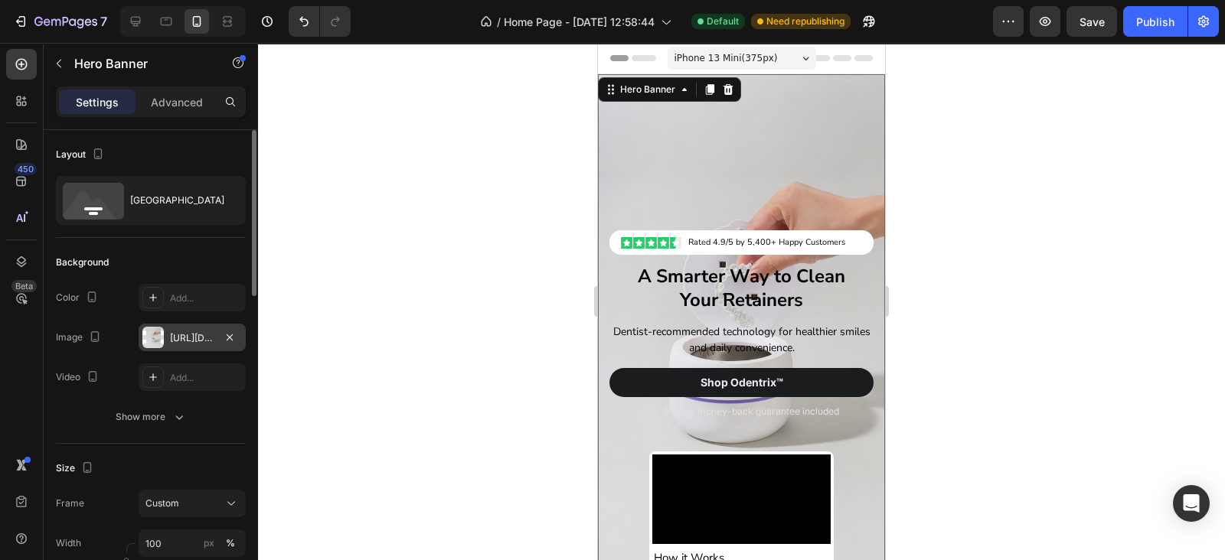
scroll to position [223, 0]
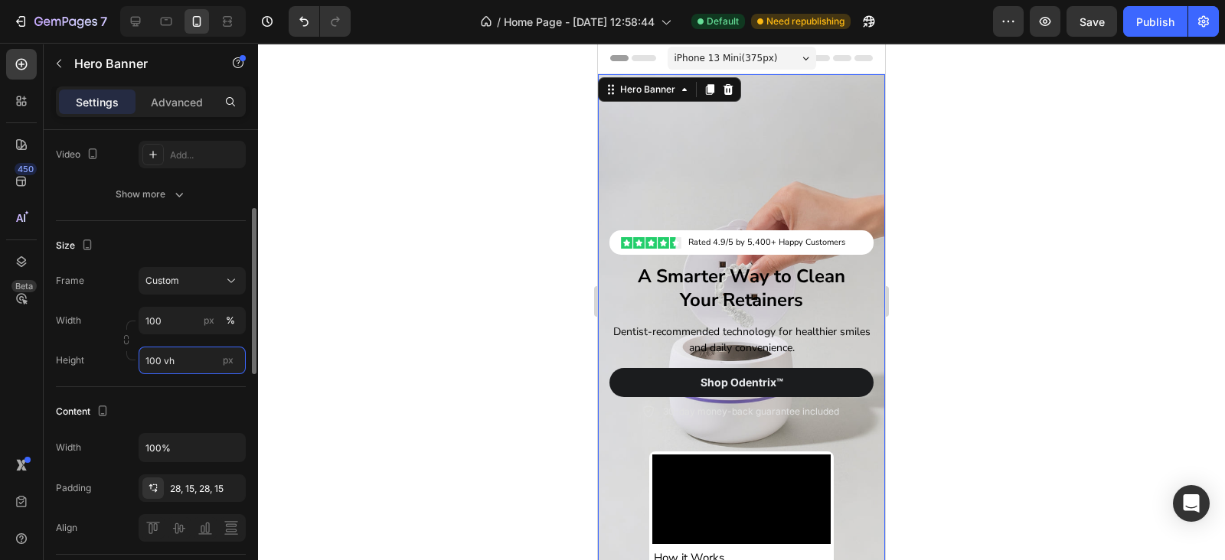
click at [143, 363] on input "100 vh" at bounding box center [192, 361] width 107 height 28
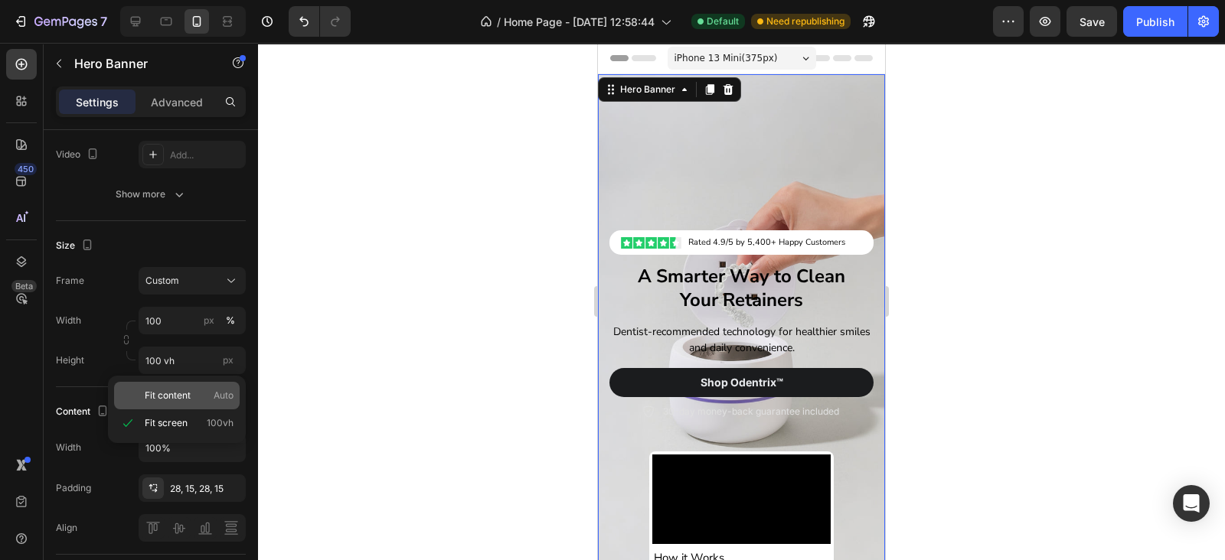
click at [165, 396] on span "Fit content" at bounding box center [168, 396] width 46 height 14
type input "Auto"
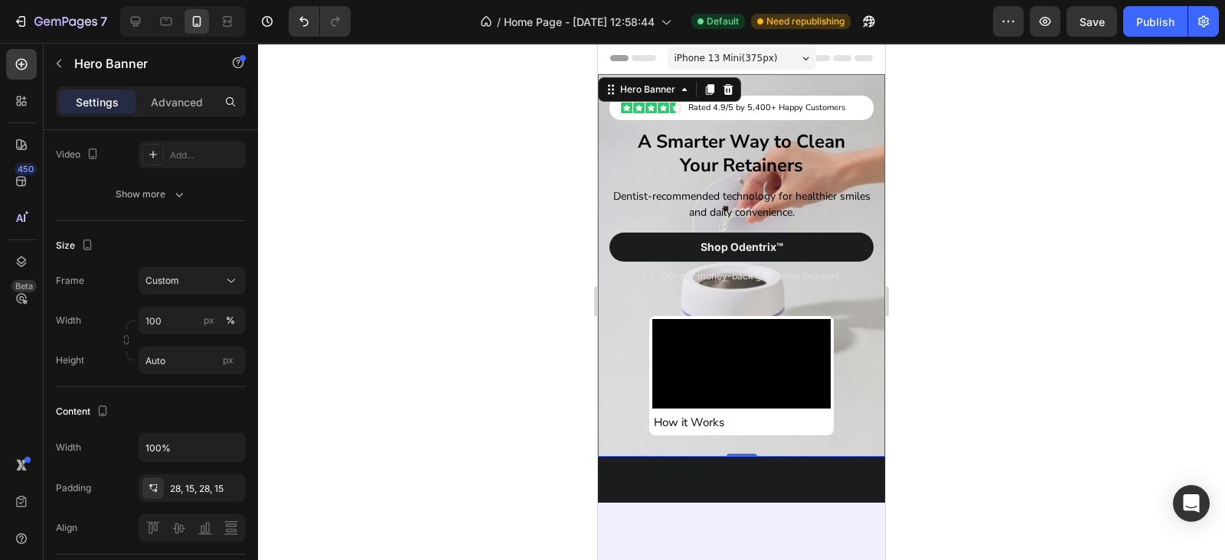
click at [861, 281] on div "Image Rated 4.9/5 by 5,400+ Happy Customers Text Block Row Row Row A Smarter Wa…" at bounding box center [741, 265] width 287 height 383
click at [850, 273] on div "30-day money-back guarantee included" at bounding box center [741, 276] width 264 height 18
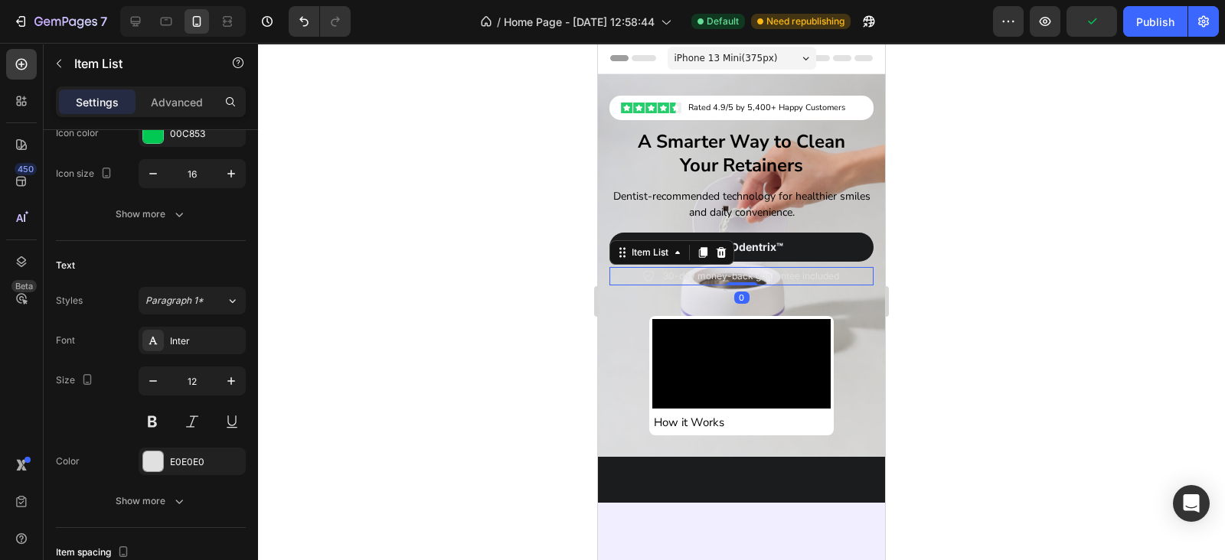
scroll to position [0, 0]
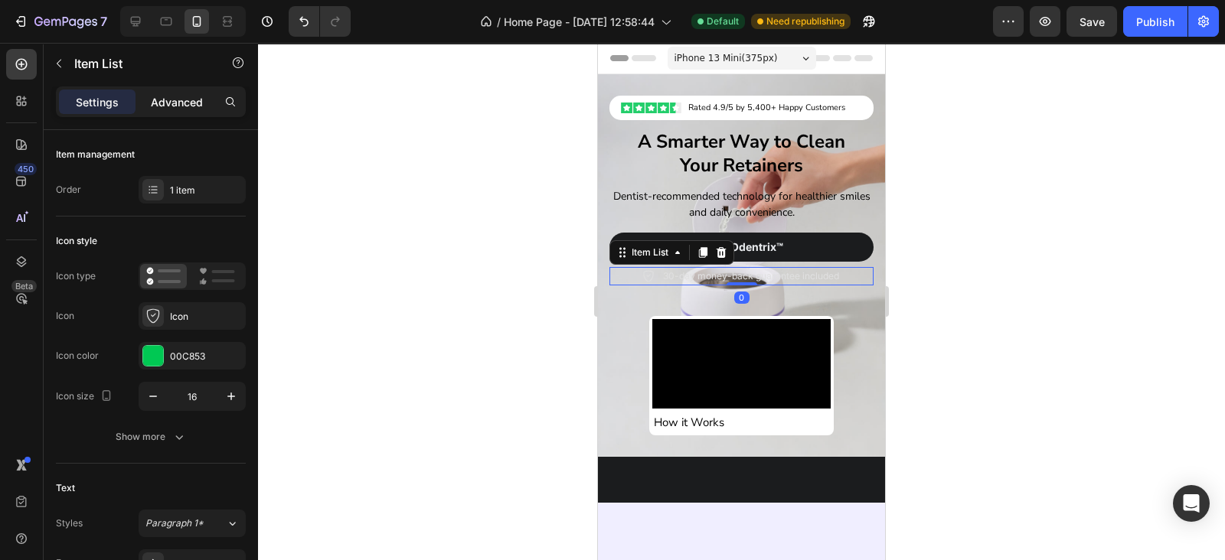
click at [178, 95] on p "Advanced" at bounding box center [177, 102] width 52 height 16
type input "100%"
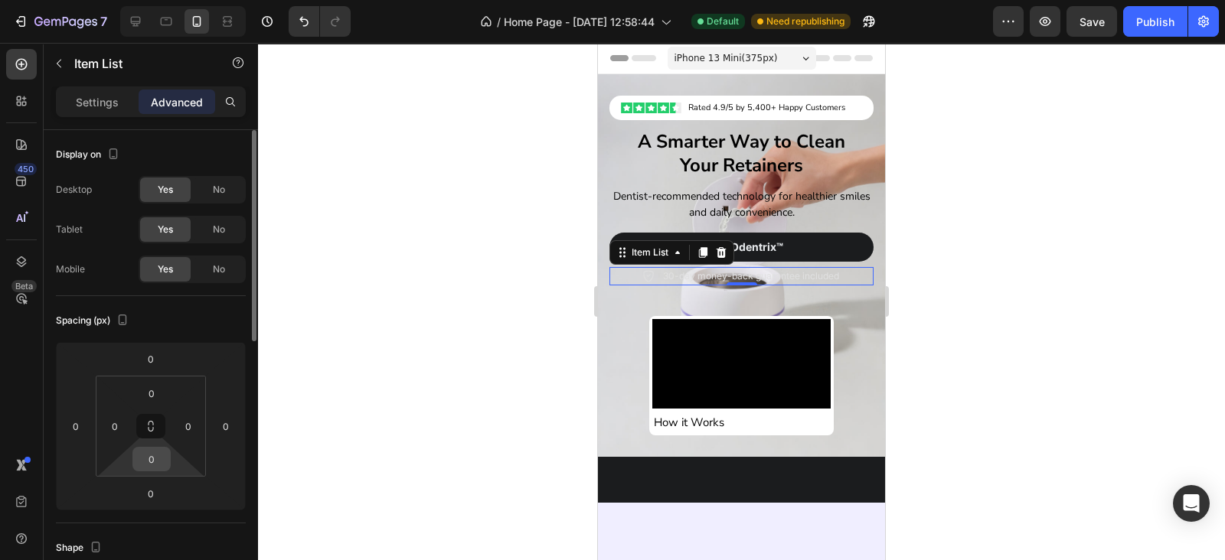
click at [148, 468] on input "0" at bounding box center [151, 459] width 31 height 23
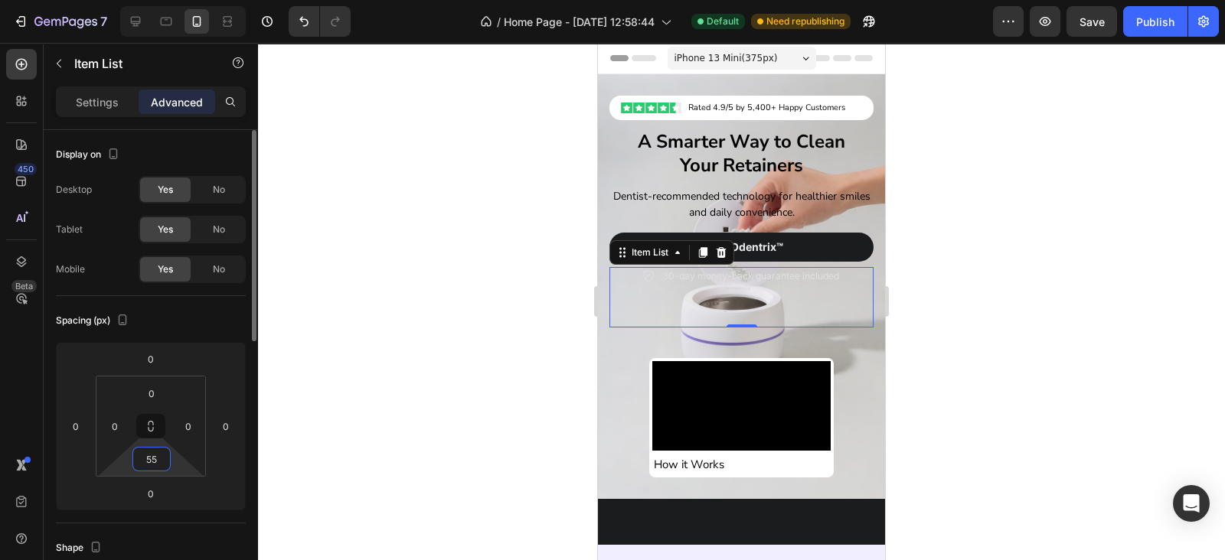
click at [148, 468] on input "55" at bounding box center [151, 459] width 31 height 23
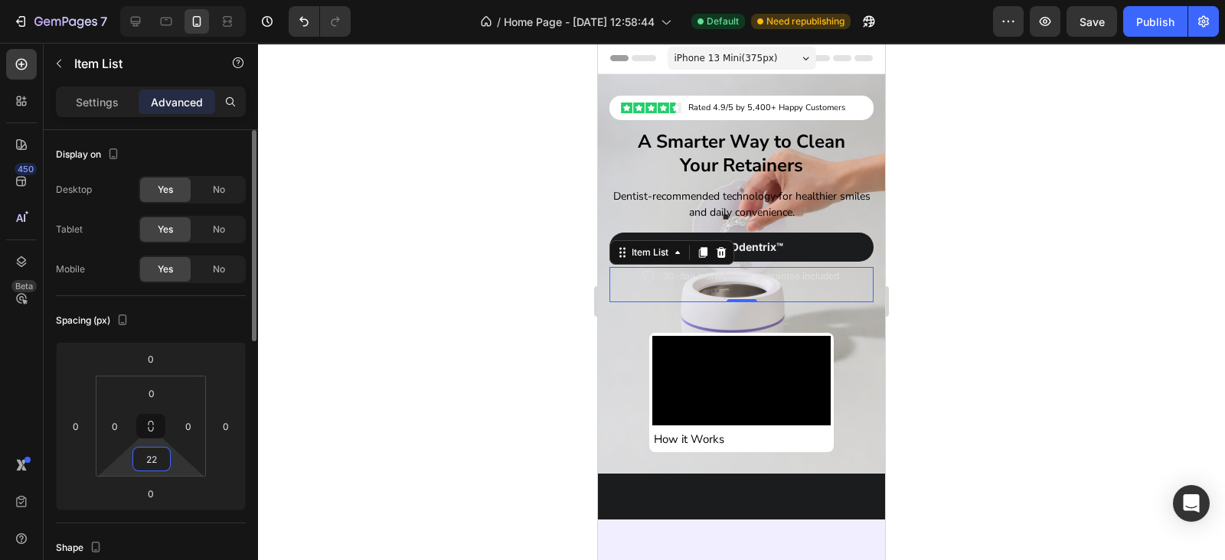
type input "222"
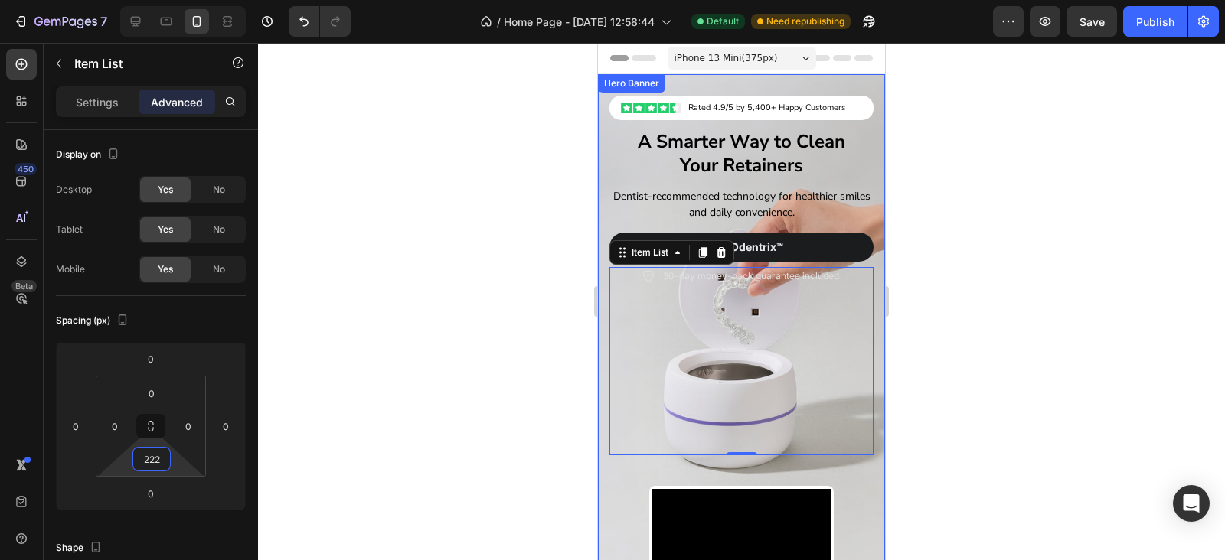
click at [763, 86] on div "Image Rated 4.9/5 by 5,400+ Happy Customers Text Block Row Row Row A Smarter Wa…" at bounding box center [741, 350] width 287 height 553
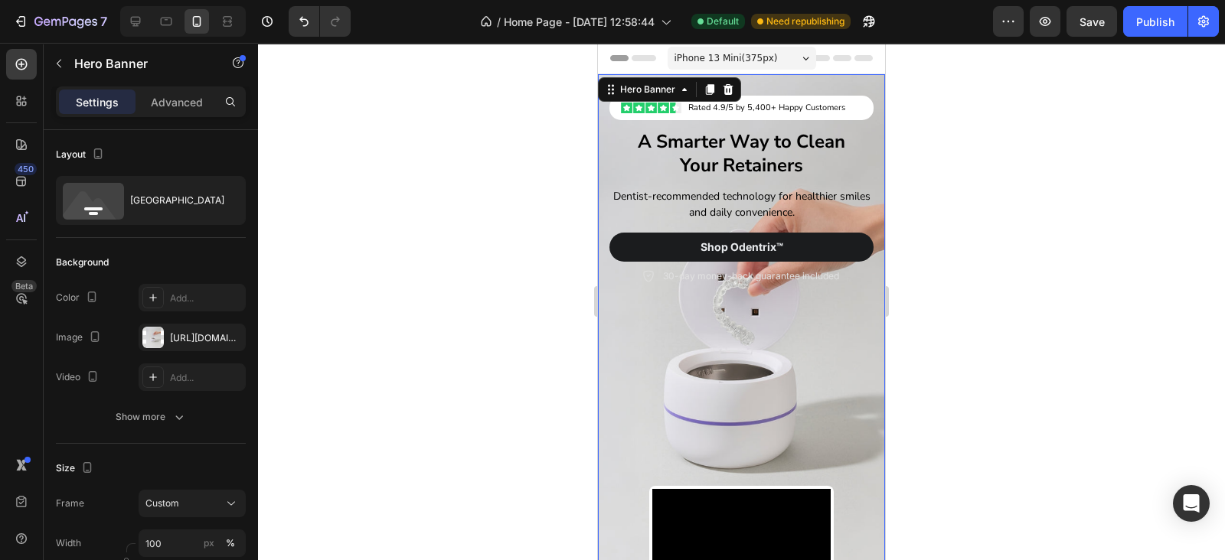
click at [868, 239] on div "Image Rated 4.9/5 by 5,400+ Happy Customers Text Block Row Row Row A Smarter Wa…" at bounding box center [741, 350] width 287 height 553
click at [723, 154] on p "Your Retainers" at bounding box center [741, 166] width 261 height 24
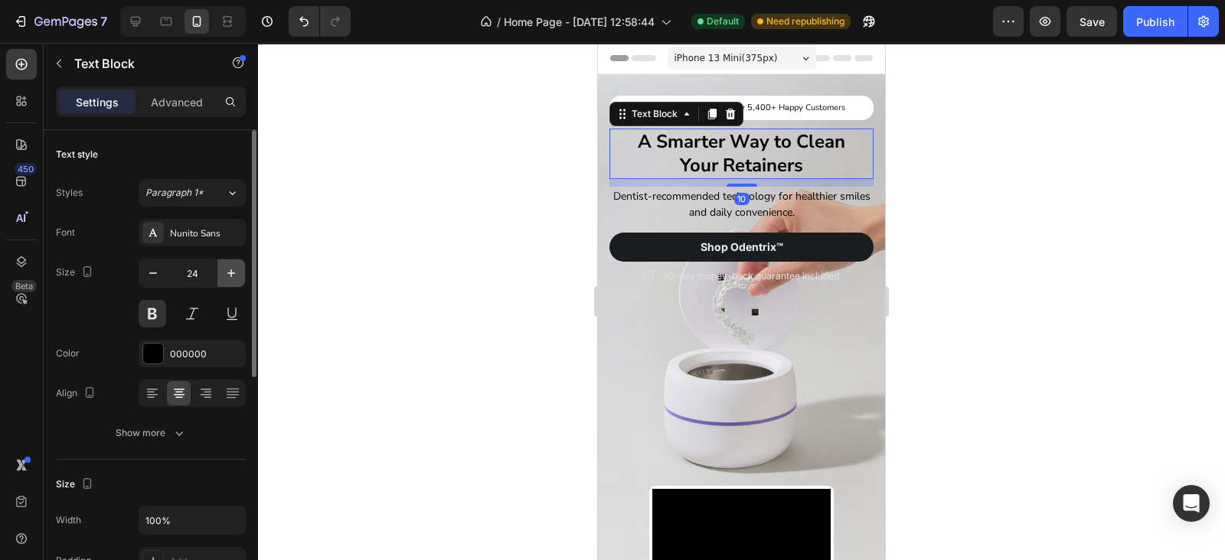
click at [223, 266] on icon "button" at bounding box center [230, 273] width 15 height 15
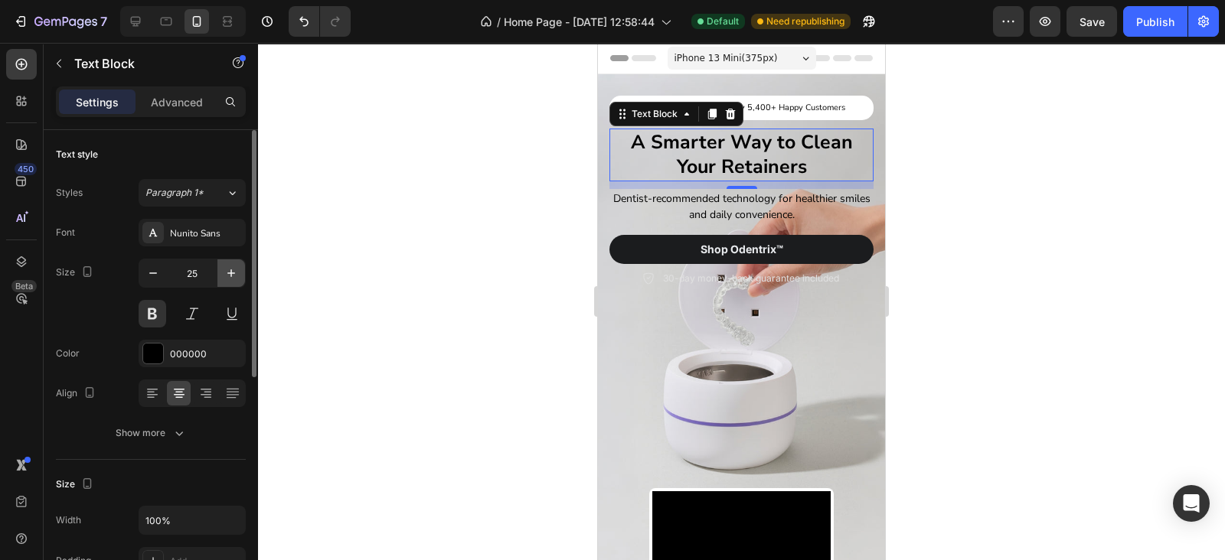
click at [223, 266] on icon "button" at bounding box center [230, 273] width 15 height 15
type input "26"
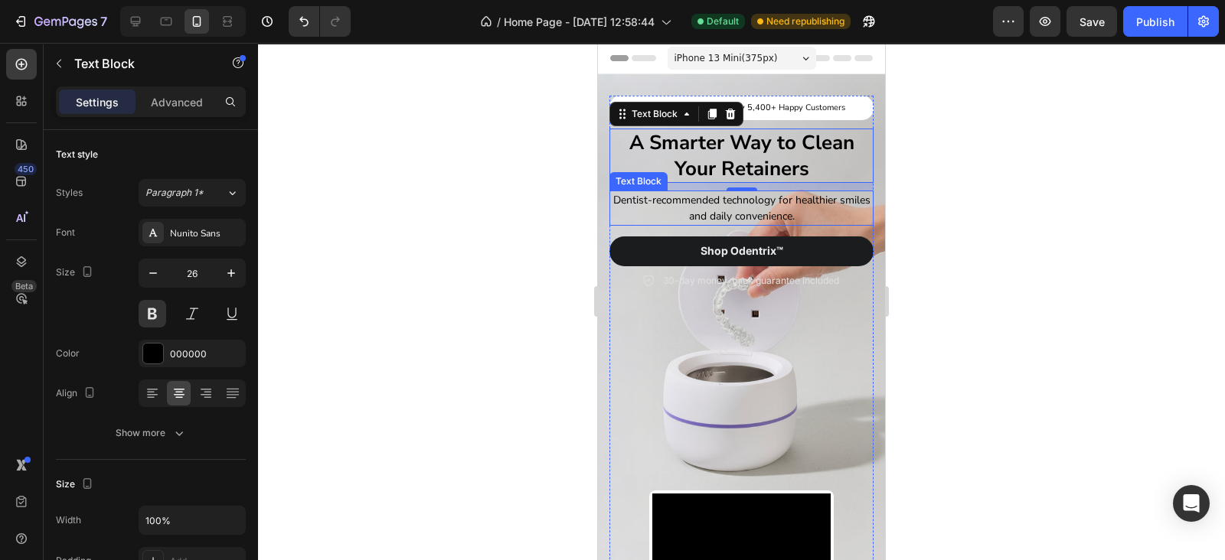
click at [696, 202] on p "Dentist-recommended technology for healthier smiles and daily convenience." at bounding box center [741, 208] width 261 height 32
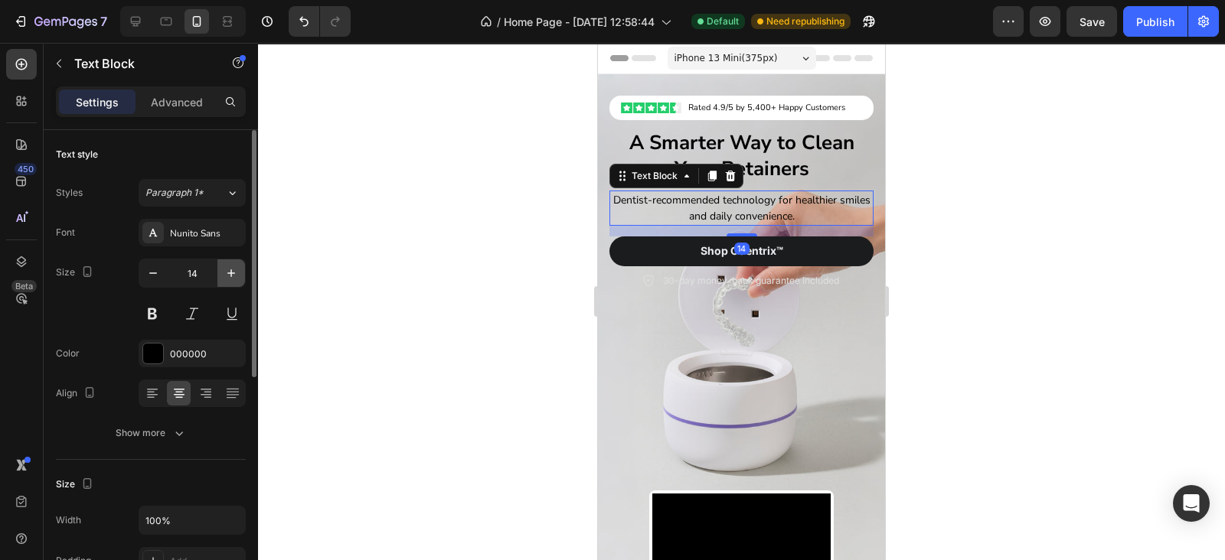
click at [223, 267] on icon "button" at bounding box center [230, 273] width 15 height 15
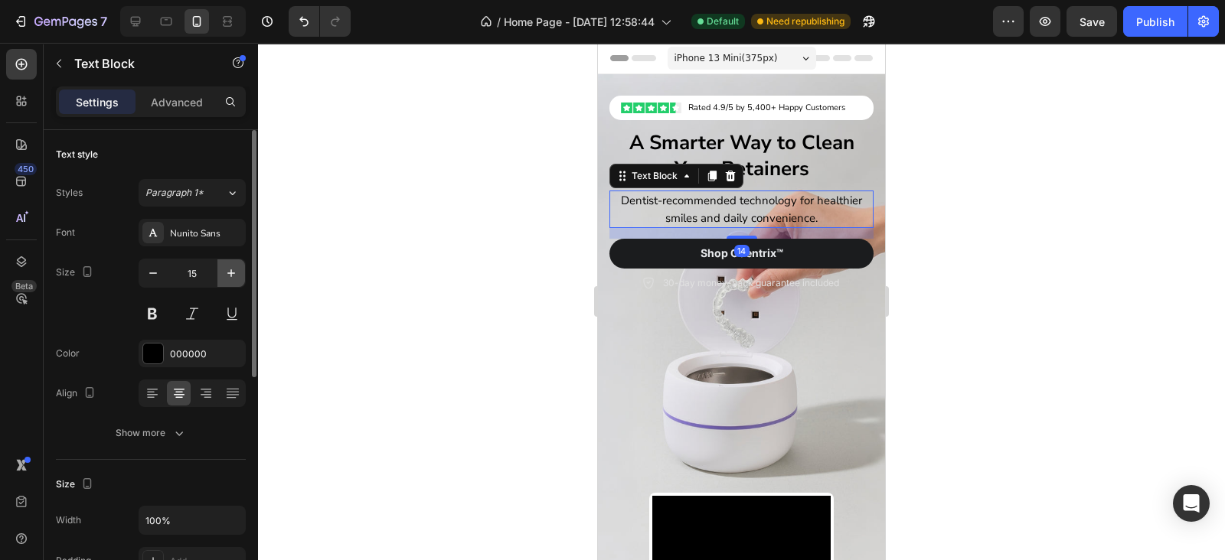
type input "16"
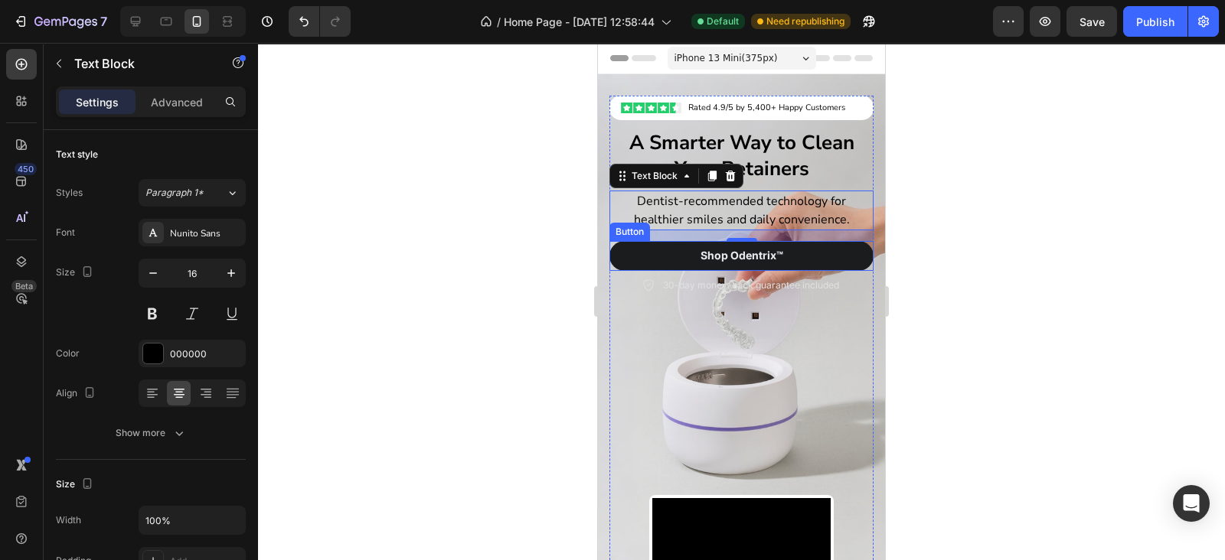
click at [652, 261] on button "Shop Odentrix™" at bounding box center [741, 255] width 264 height 29
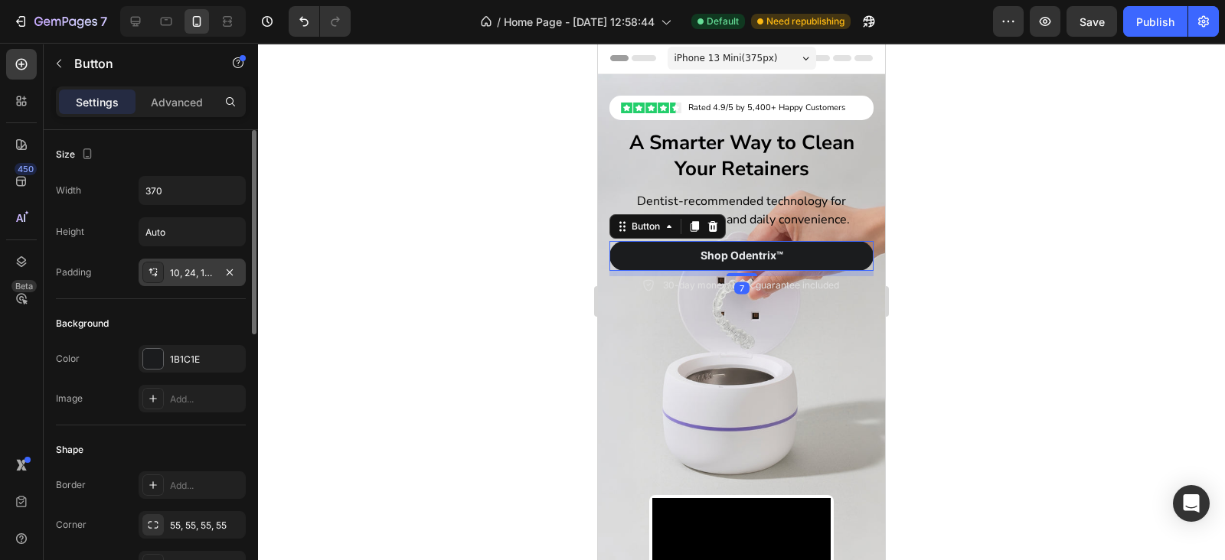
click at [199, 261] on div "10, 24, 10, 24" at bounding box center [192, 273] width 107 height 28
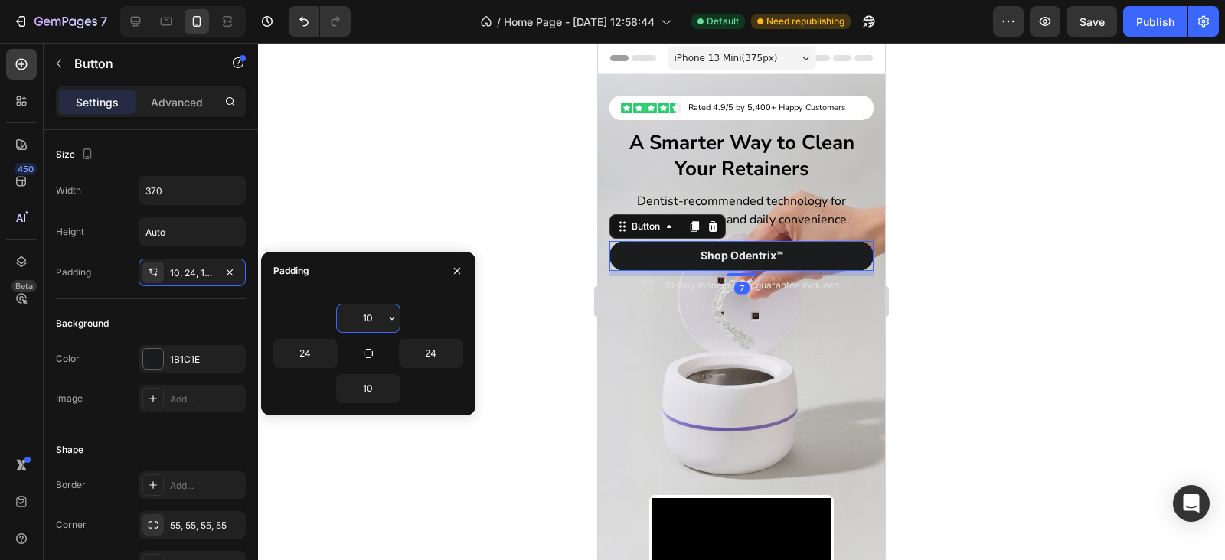
click at [383, 314] on input "10" at bounding box center [368, 319] width 63 height 28
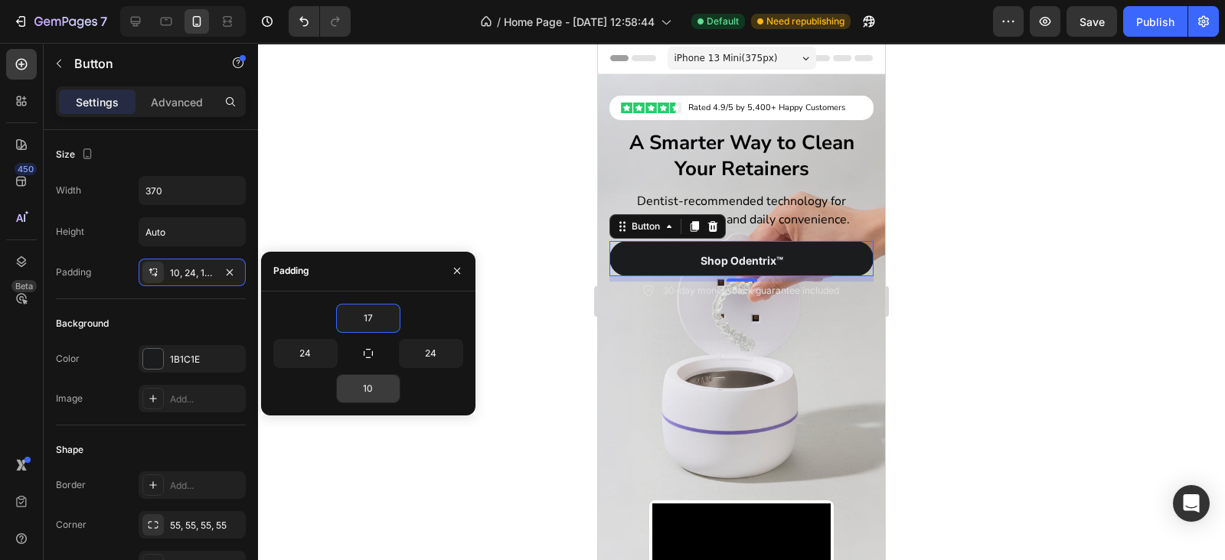
type input "17"
click at [373, 379] on input "10" at bounding box center [368, 389] width 63 height 28
type input "17"
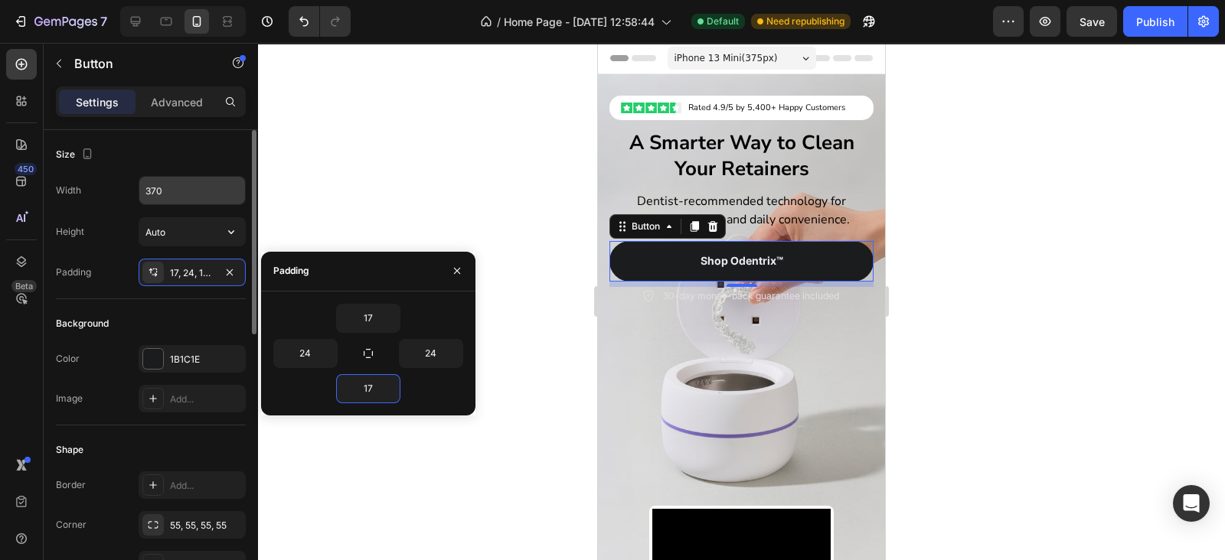
click at [181, 180] on input "370" at bounding box center [192, 191] width 106 height 28
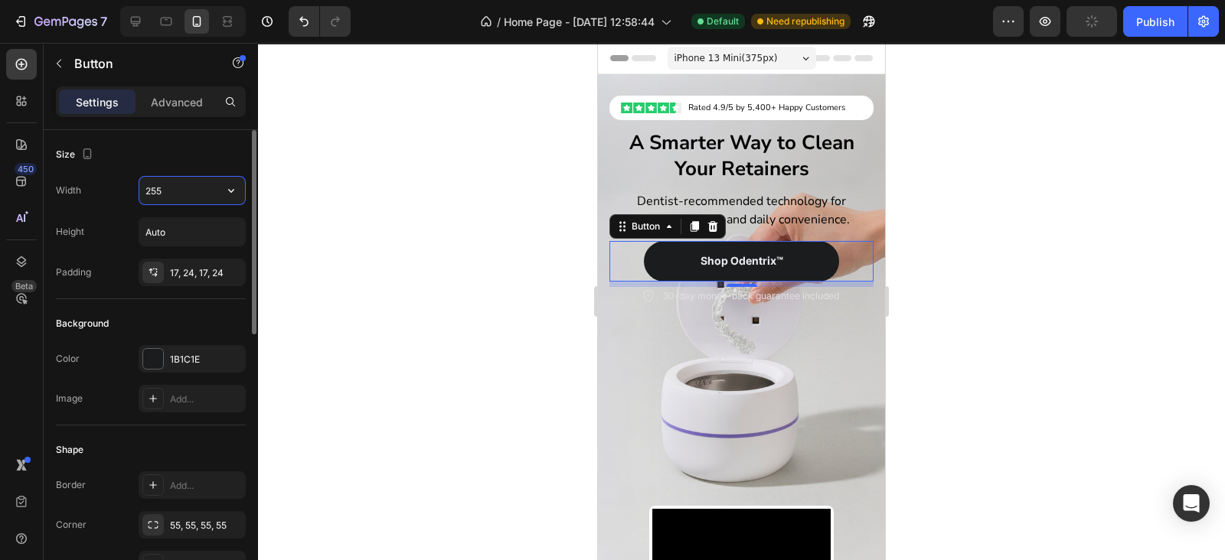
click at [181, 180] on input "255" at bounding box center [192, 191] width 106 height 28
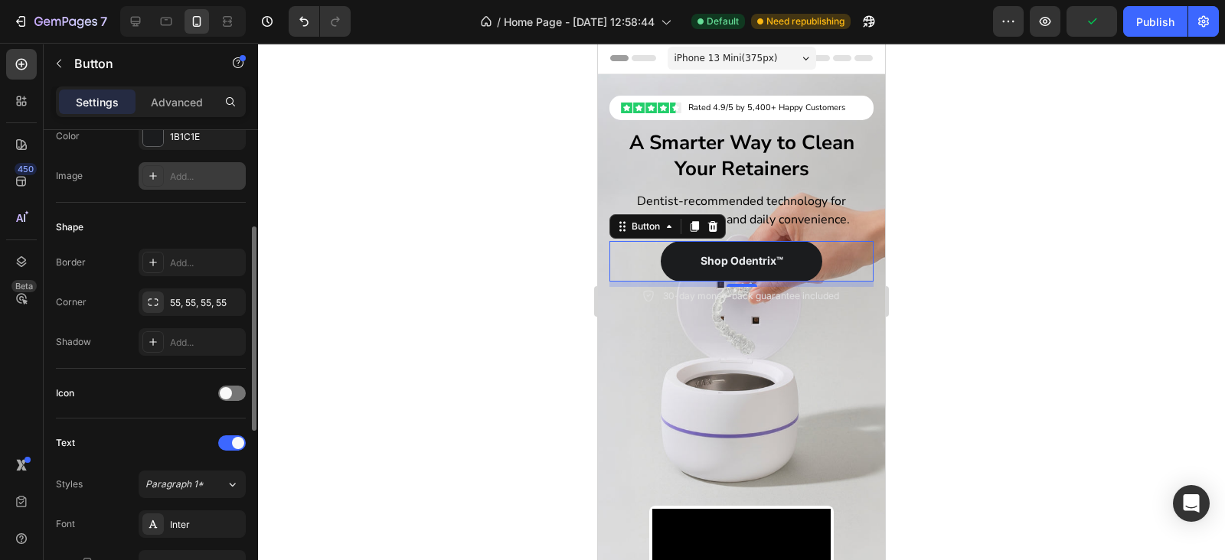
scroll to position [446, 0]
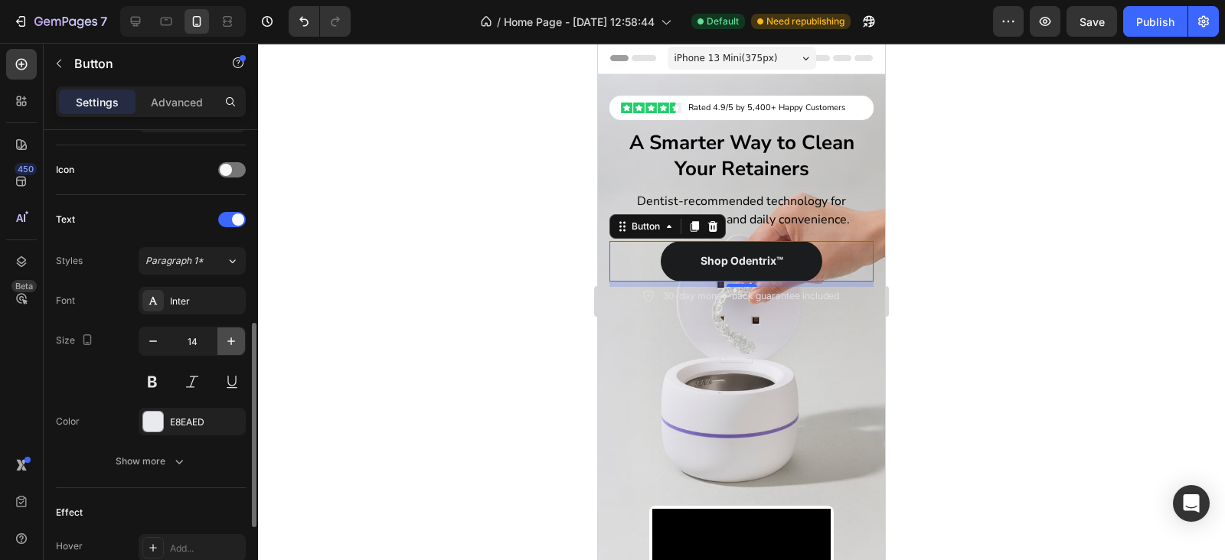
type input "211"
click at [226, 334] on icon "button" at bounding box center [230, 341] width 15 height 15
type input "15"
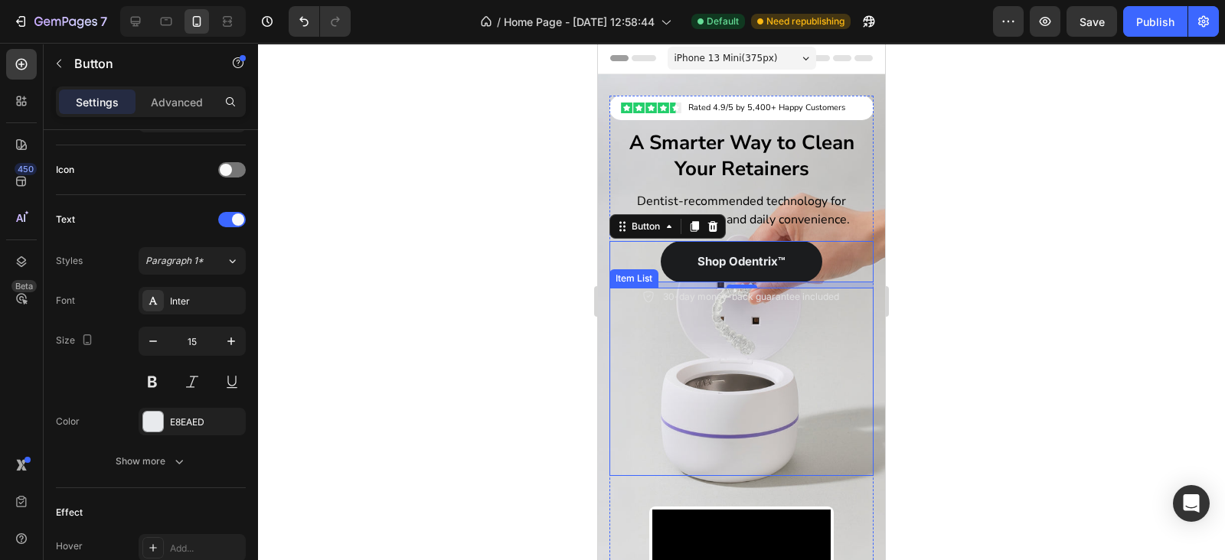
click at [719, 298] on p "30-day money-back guarantee included" at bounding box center [751, 297] width 176 height 14
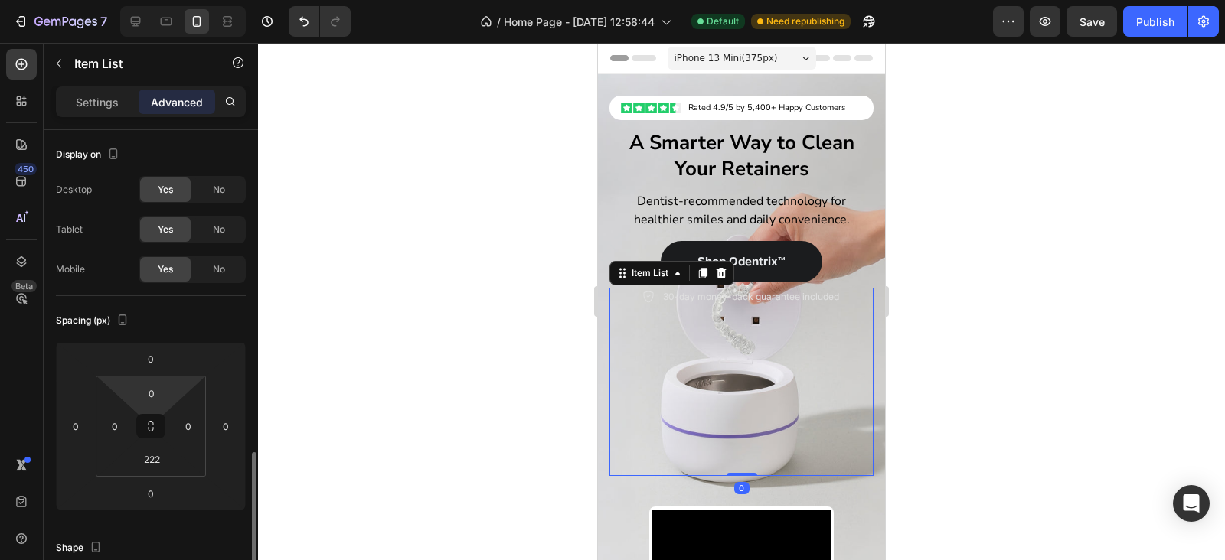
scroll to position [223, 0]
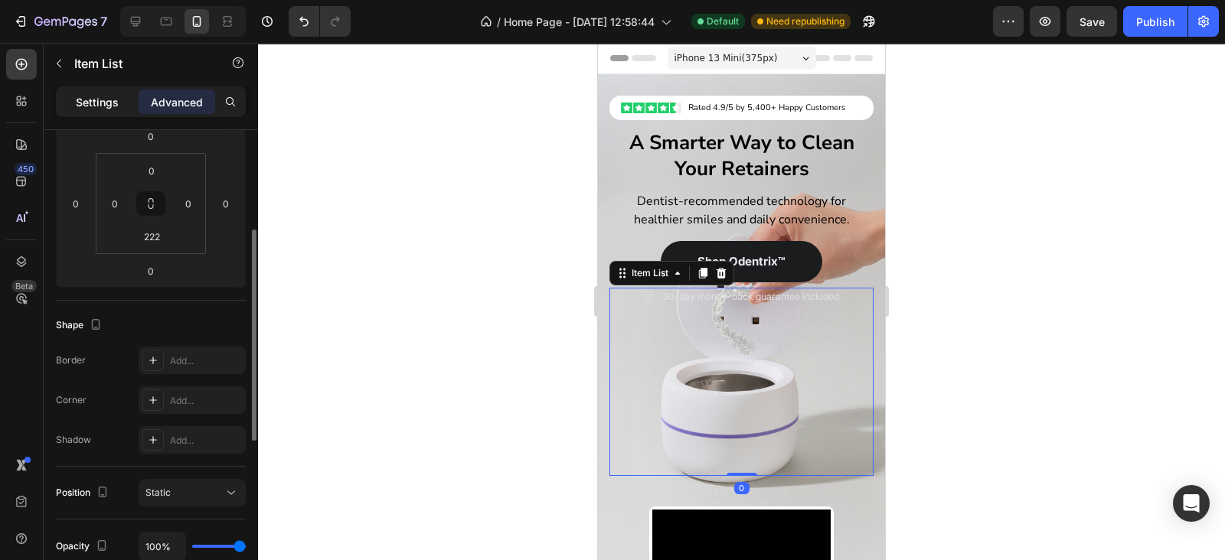
click at [99, 104] on p "Settings" at bounding box center [97, 102] width 43 height 16
type input "8"
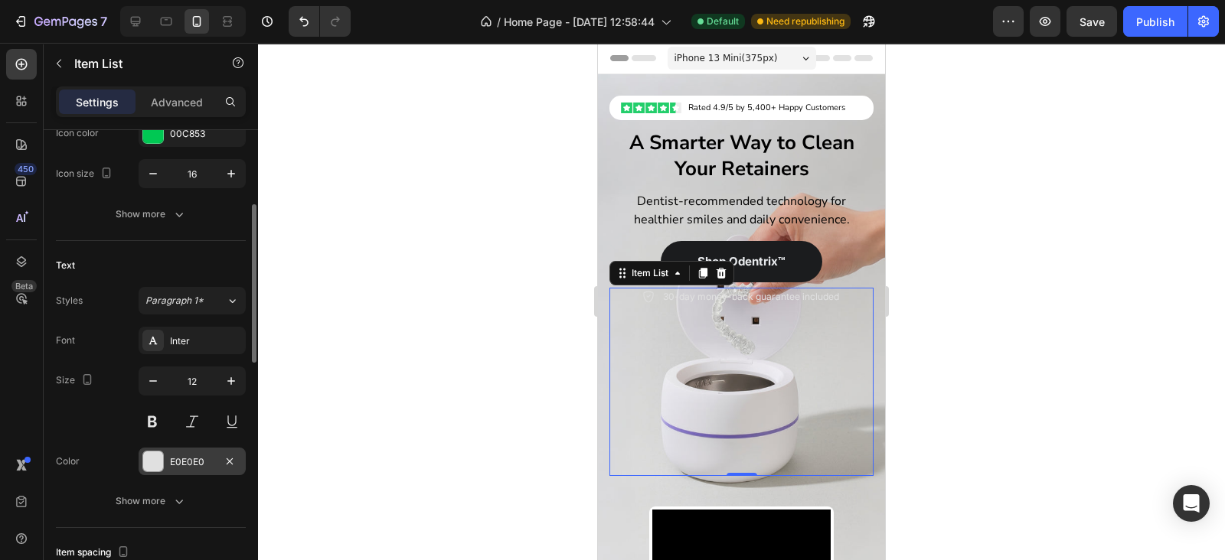
click at [165, 451] on div "E0E0E0" at bounding box center [192, 462] width 107 height 28
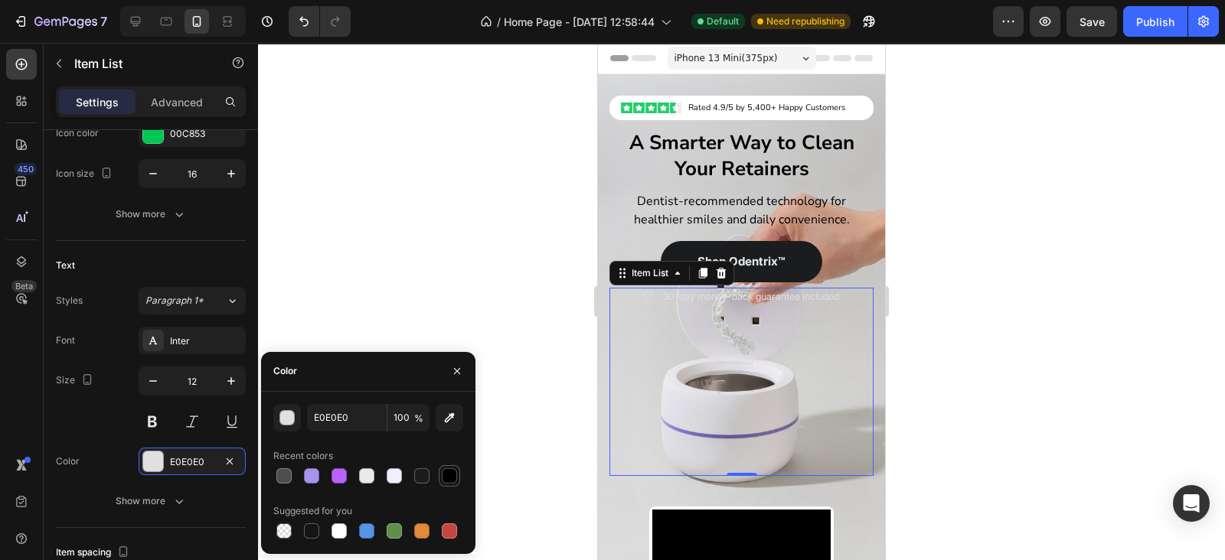
click at [443, 479] on div at bounding box center [449, 475] width 15 height 15
type input "000000"
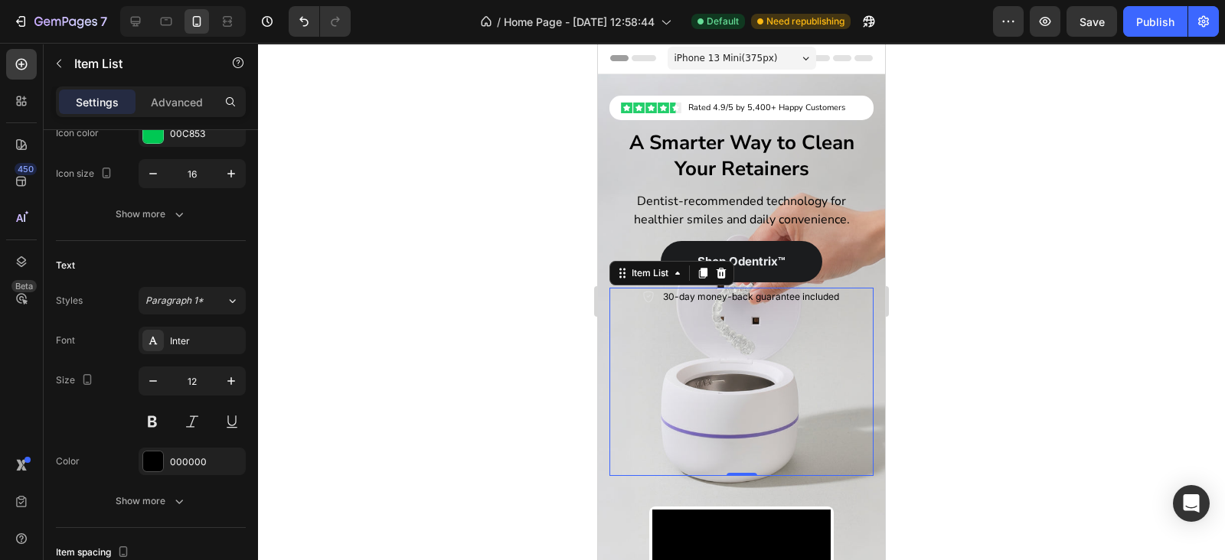
click at [642, 295] on icon at bounding box center [648, 297] width 12 height 12
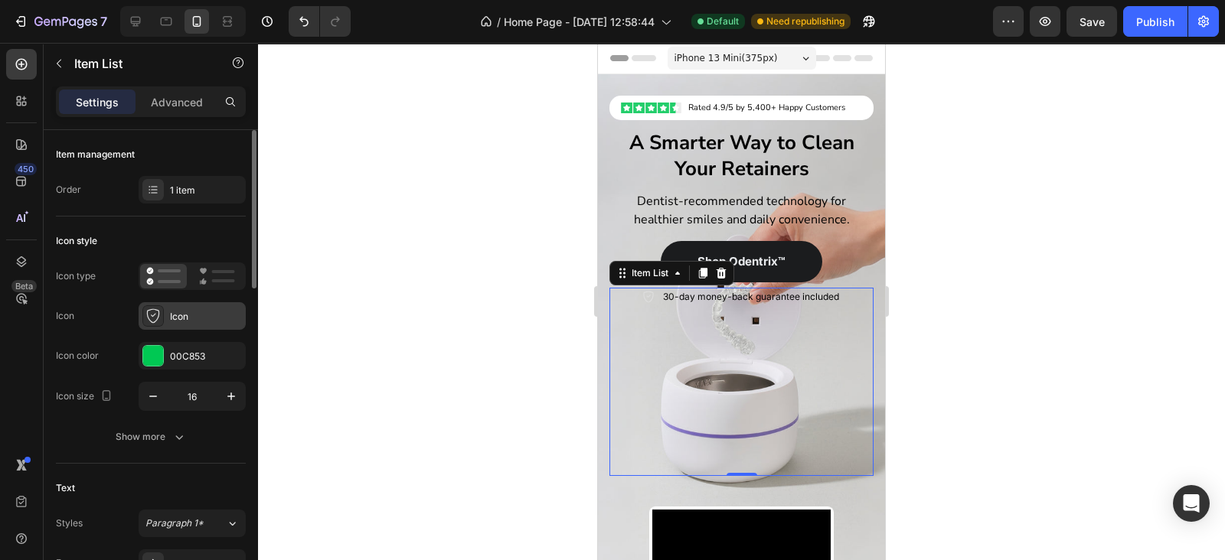
click at [197, 320] on div "Icon" at bounding box center [206, 317] width 72 height 14
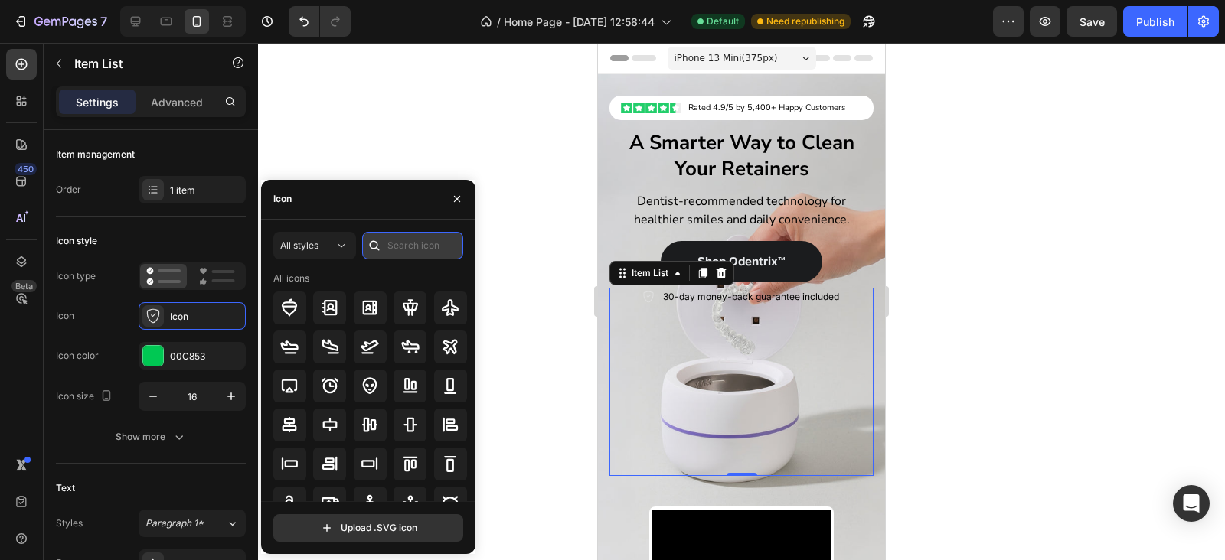
click at [390, 248] on input "text" at bounding box center [412, 246] width 101 height 28
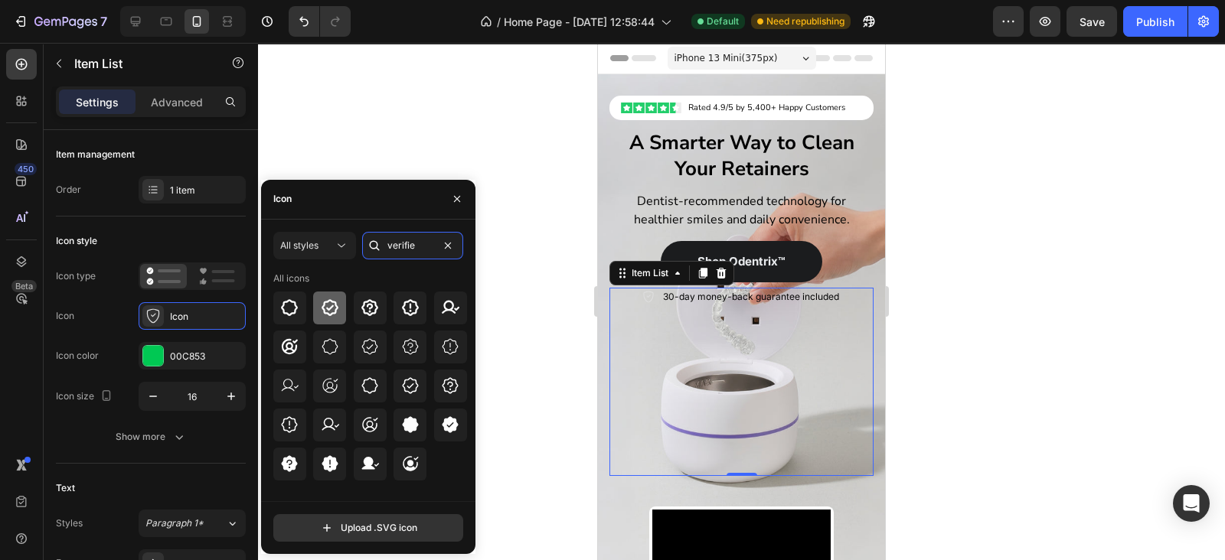
type input "verifie"
click at [334, 308] on icon at bounding box center [330, 307] width 18 height 18
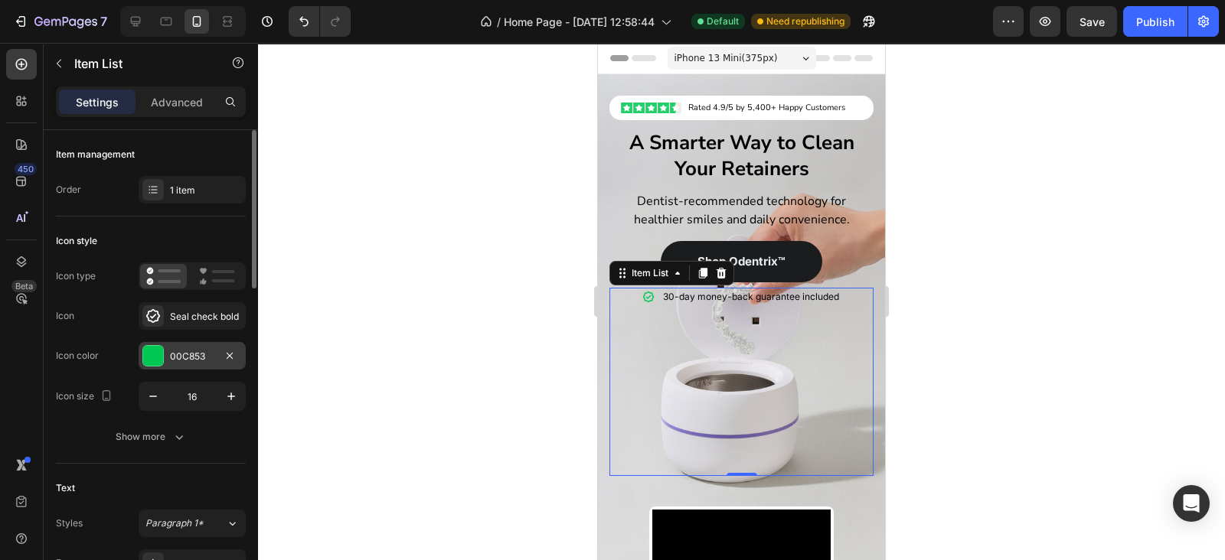
click at [196, 360] on div "00C853" at bounding box center [192, 357] width 44 height 14
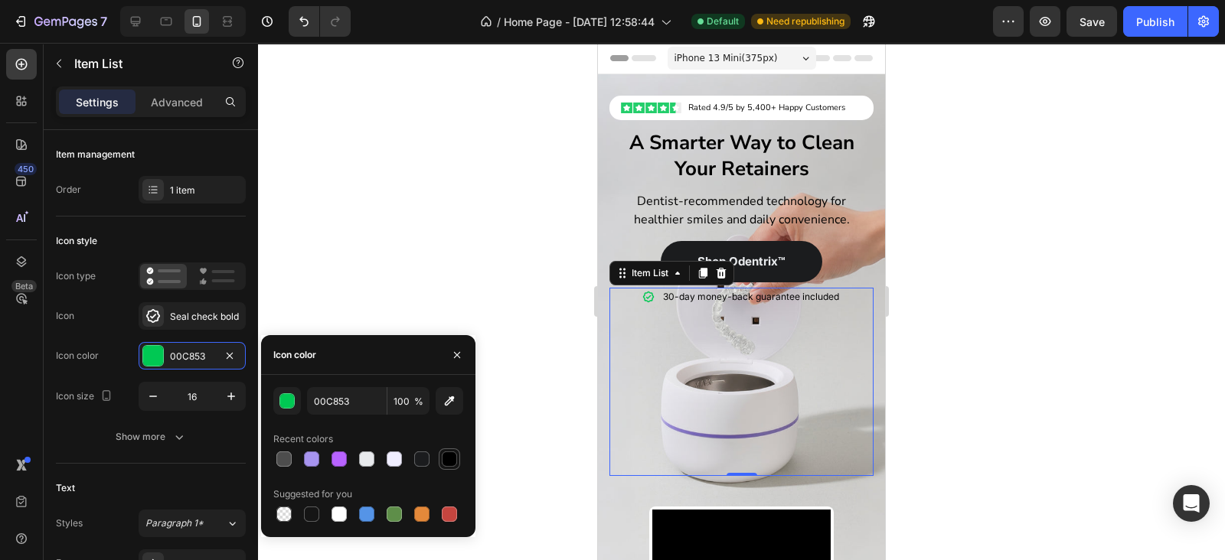
click at [449, 465] on div at bounding box center [449, 459] width 15 height 15
type input "000000"
click at [603, 292] on div "Image Rated 4.9/5 by 5,400+ Happy Customers Text Block Row Row Row A Smarter Wa…" at bounding box center [741, 360] width 287 height 572
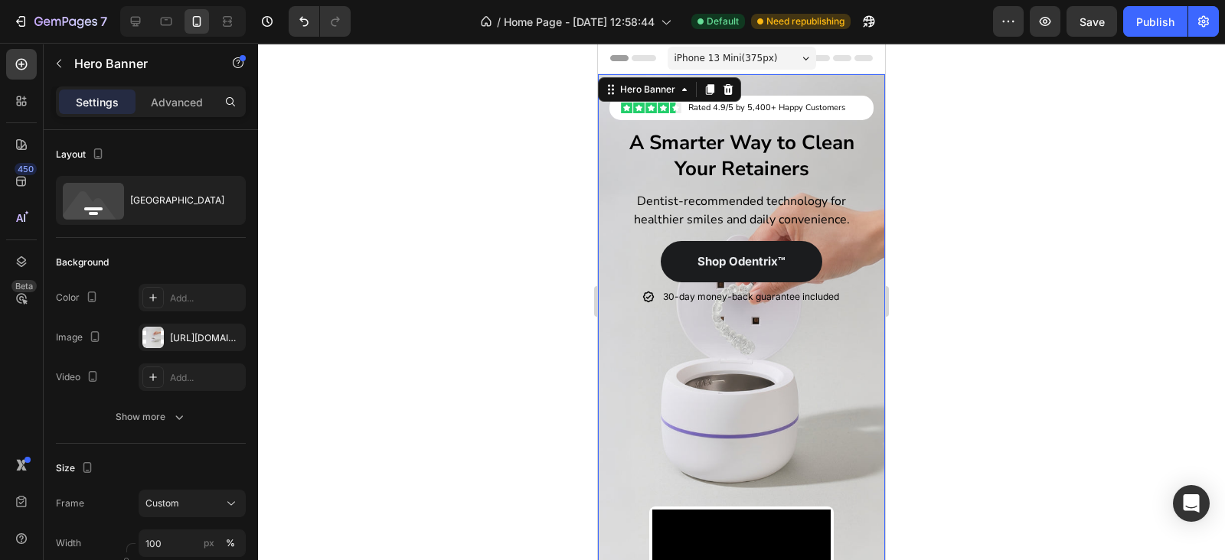
click at [859, 267] on div "Image Rated 4.9/5 by 5,400+ Happy Customers Text Block Row Row Row A Smarter Wa…" at bounding box center [741, 360] width 287 height 572
click at [1087, 37] on div "7 / Home Page - Sep 27, 12:58:44 Default Need republishing Preview Save Publish" at bounding box center [612, 22] width 1225 height 44
click at [1147, 23] on div "Publish" at bounding box center [1155, 22] width 38 height 16
click at [753, 187] on div "Image Rated 4.9/5 by 5,400+ Happy Customers Text Block Row Row Row A Smarter Wa…" at bounding box center [741, 286] width 264 height 380
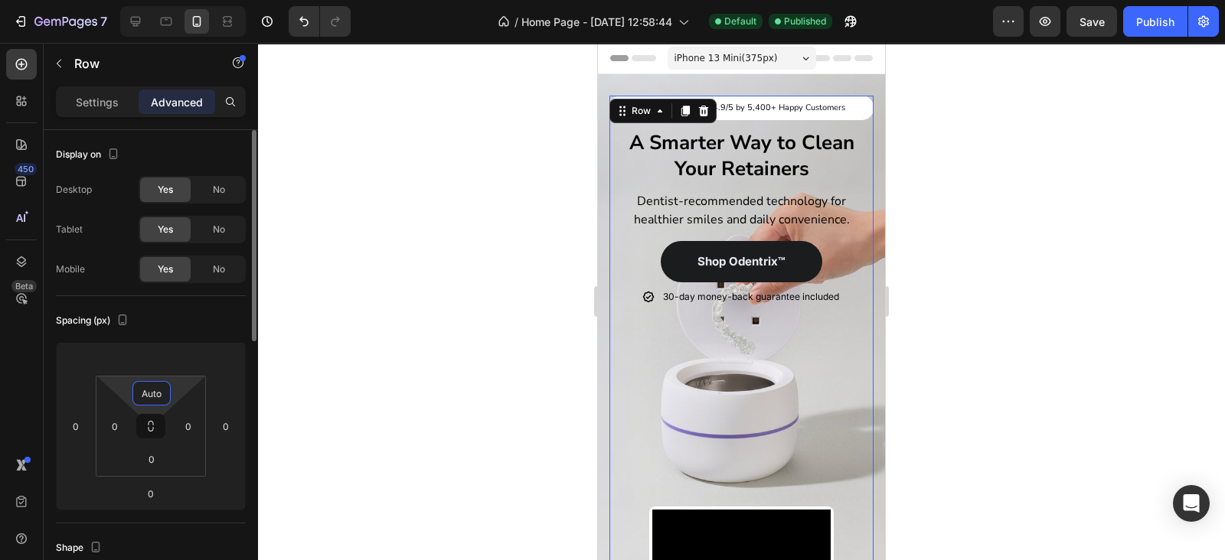
click at [147, 400] on input "Auto" at bounding box center [151, 393] width 31 height 23
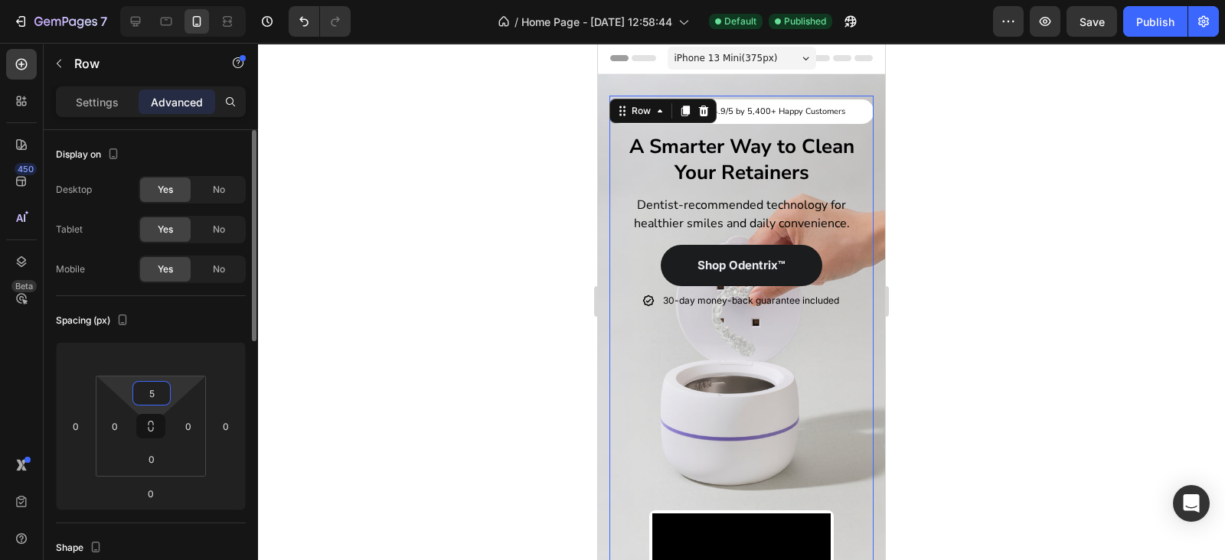
type input "55"
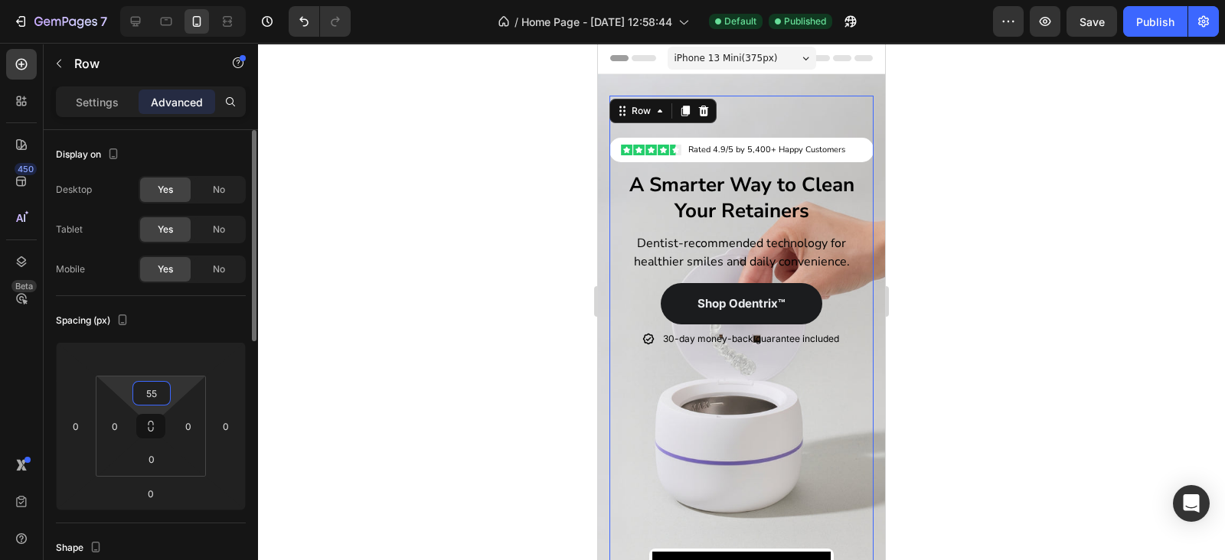
click at [147, 400] on input "55" at bounding box center [151, 393] width 31 height 23
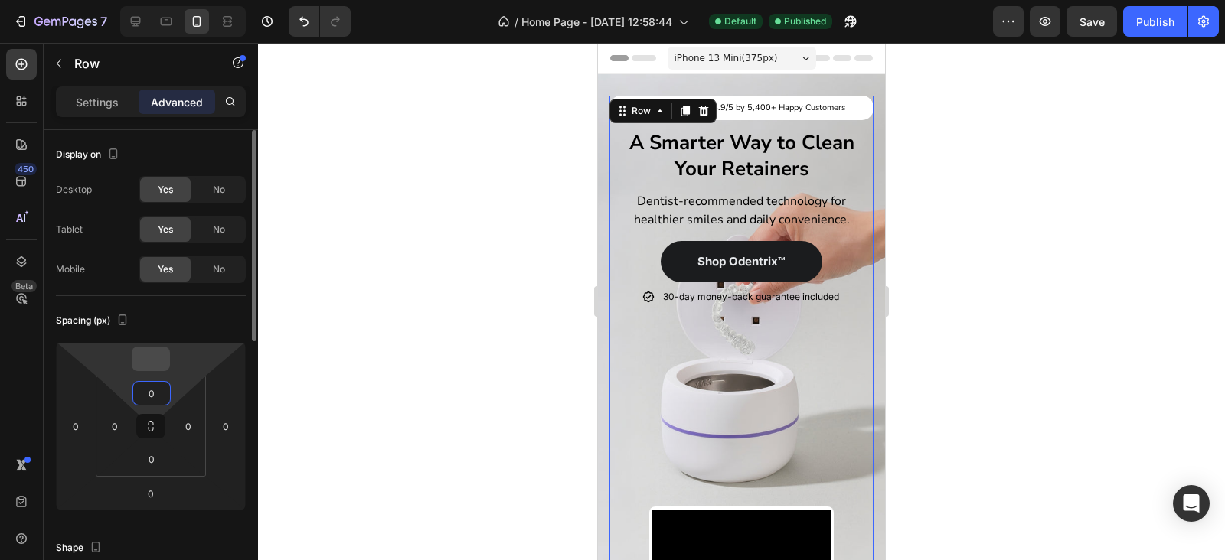
type input "0"
click at [150, 357] on input "number" at bounding box center [150, 358] width 31 height 23
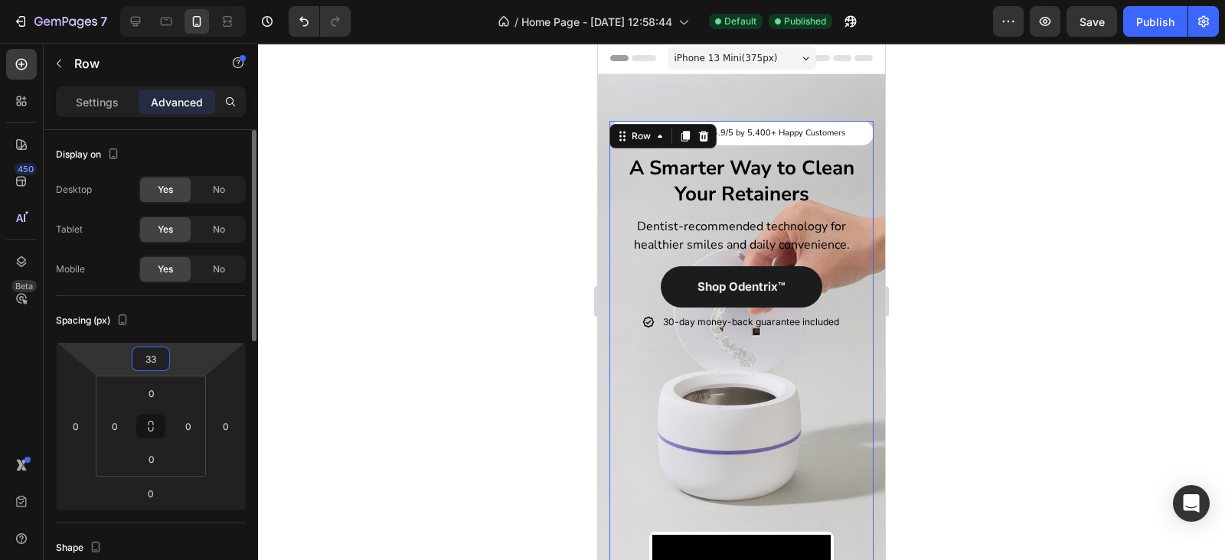
click at [150, 357] on input "33" at bounding box center [150, 358] width 31 height 23
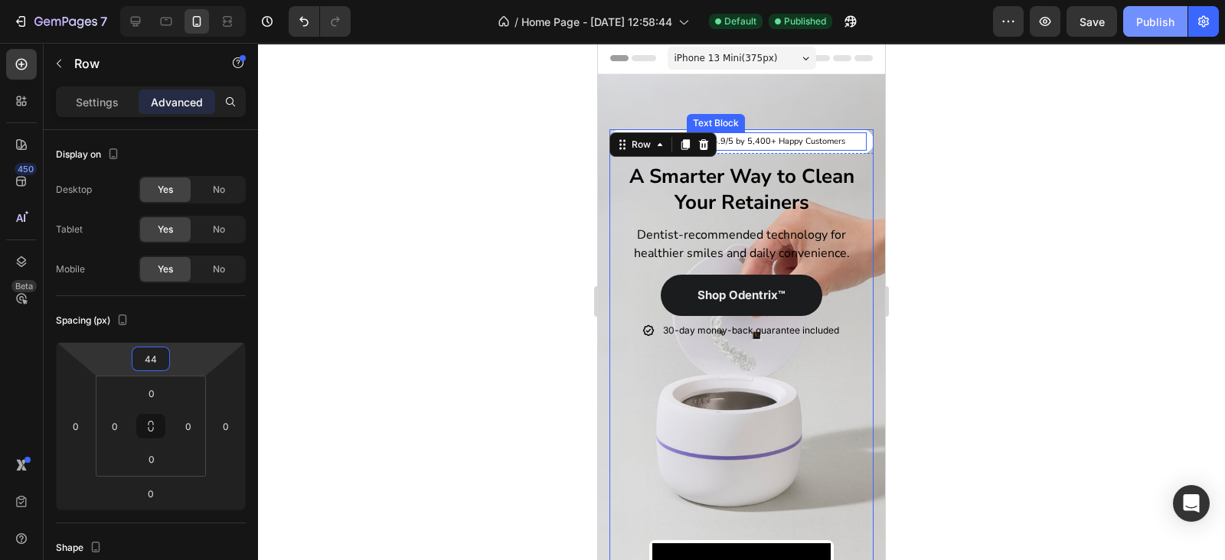
type input "44"
click at [1140, 24] on div "Publish" at bounding box center [1155, 22] width 38 height 16
click at [778, 143] on p "Rated 4.9/5 by 5,400+ Happy Customers" at bounding box center [777, 141] width 178 height 15
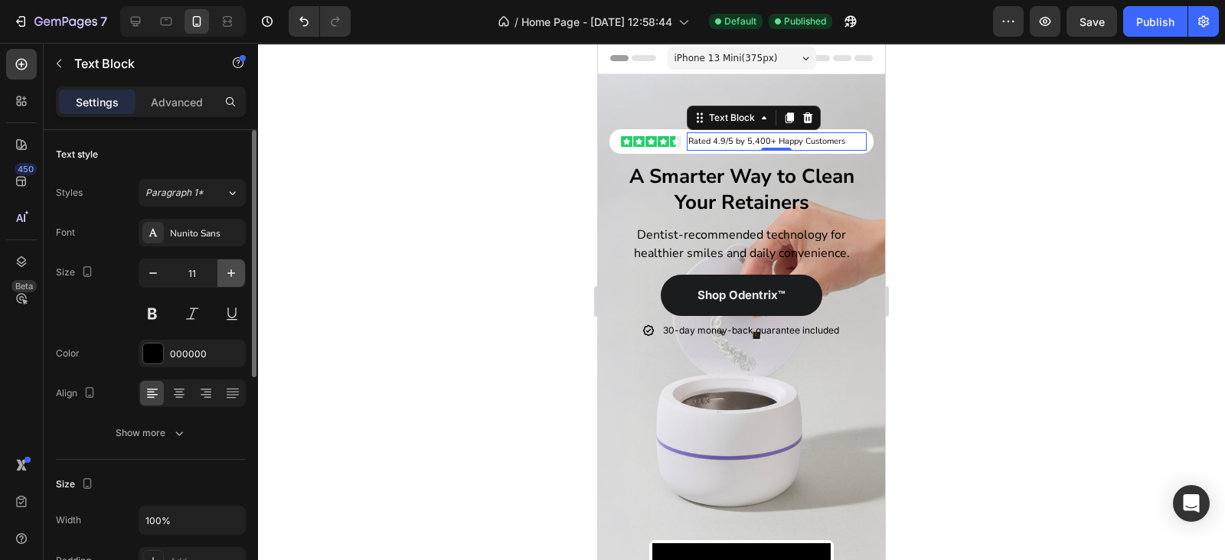
click at [233, 270] on icon "button" at bounding box center [230, 273] width 15 height 15
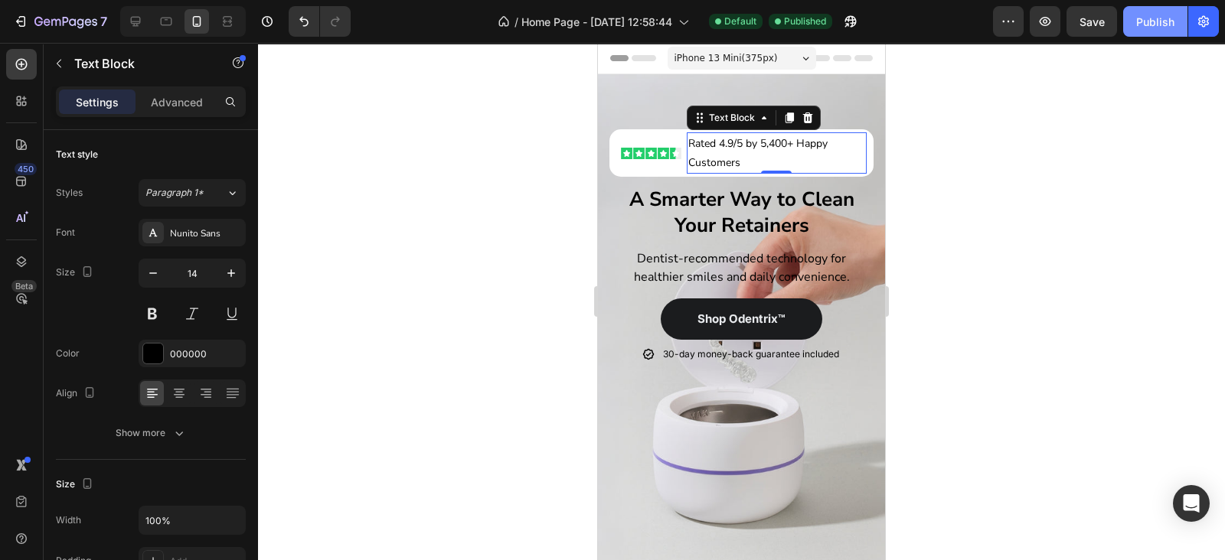
click at [1158, 21] on div "Publish" at bounding box center [1155, 22] width 38 height 16
click at [145, 282] on button "button" at bounding box center [153, 273] width 28 height 28
type input "13"
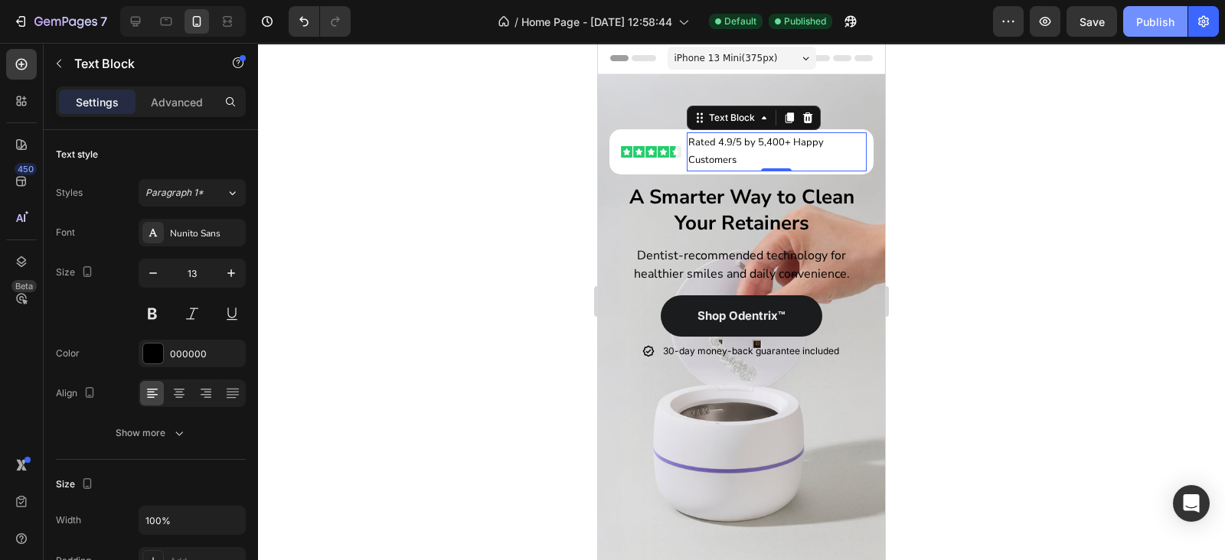
click at [1169, 32] on button "Publish" at bounding box center [1155, 21] width 64 height 31
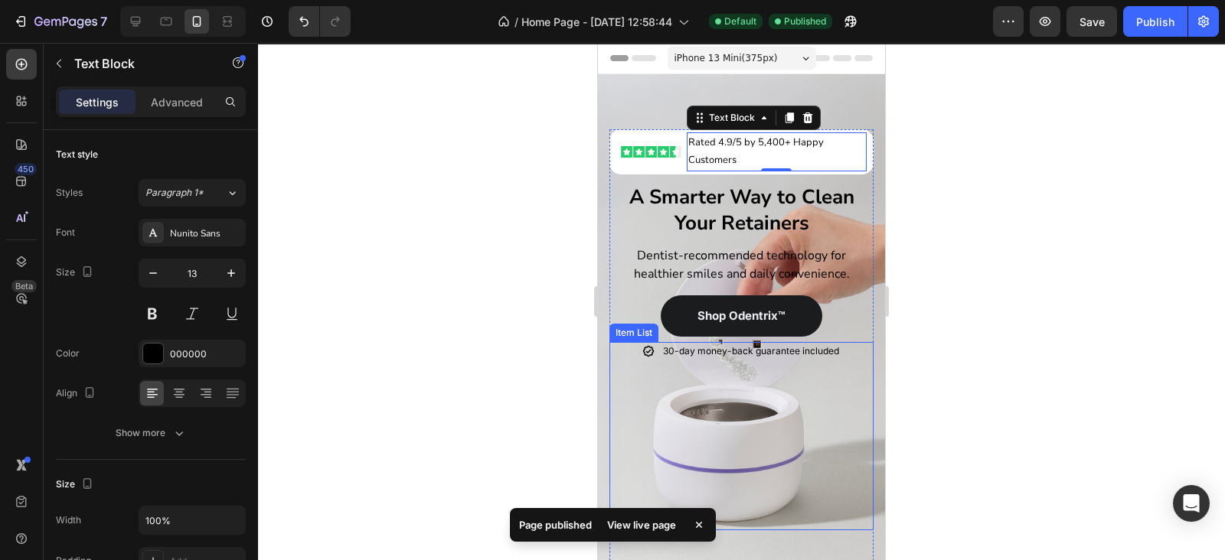
click at [830, 349] on p "30-day money-back guarantee included" at bounding box center [751, 351] width 176 height 14
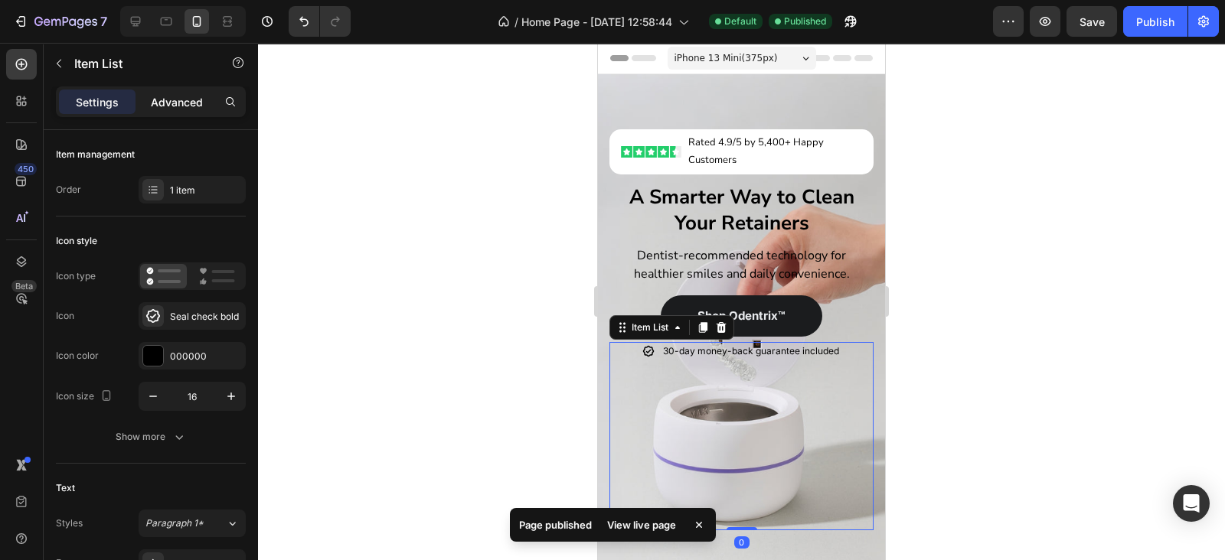
click at [167, 107] on p "Advanced" at bounding box center [177, 102] width 52 height 16
type input "100%"
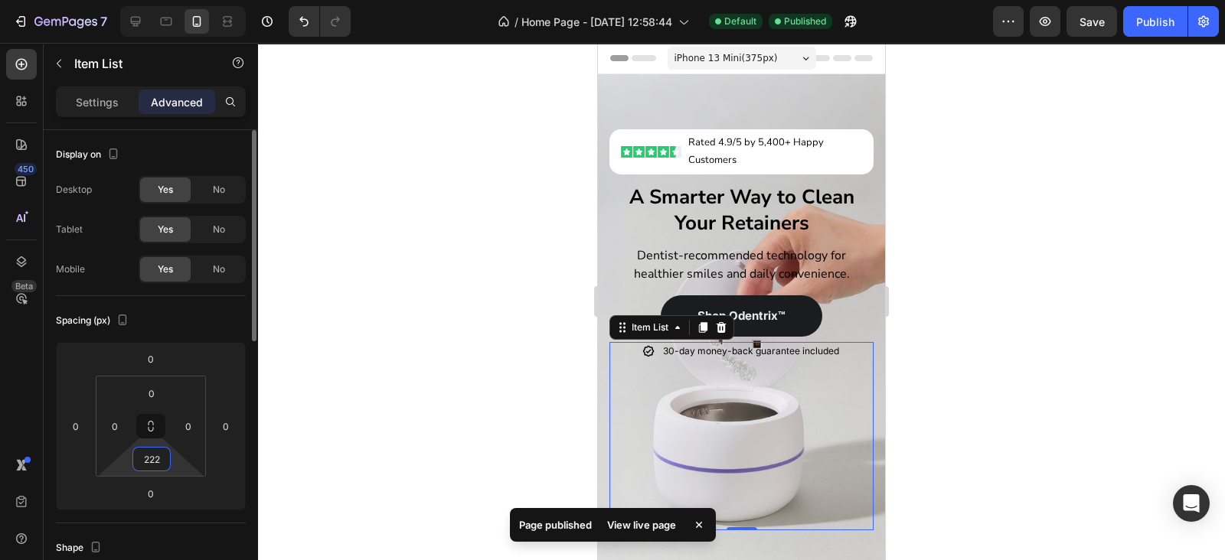
click at [145, 468] on input "222" at bounding box center [151, 459] width 31 height 23
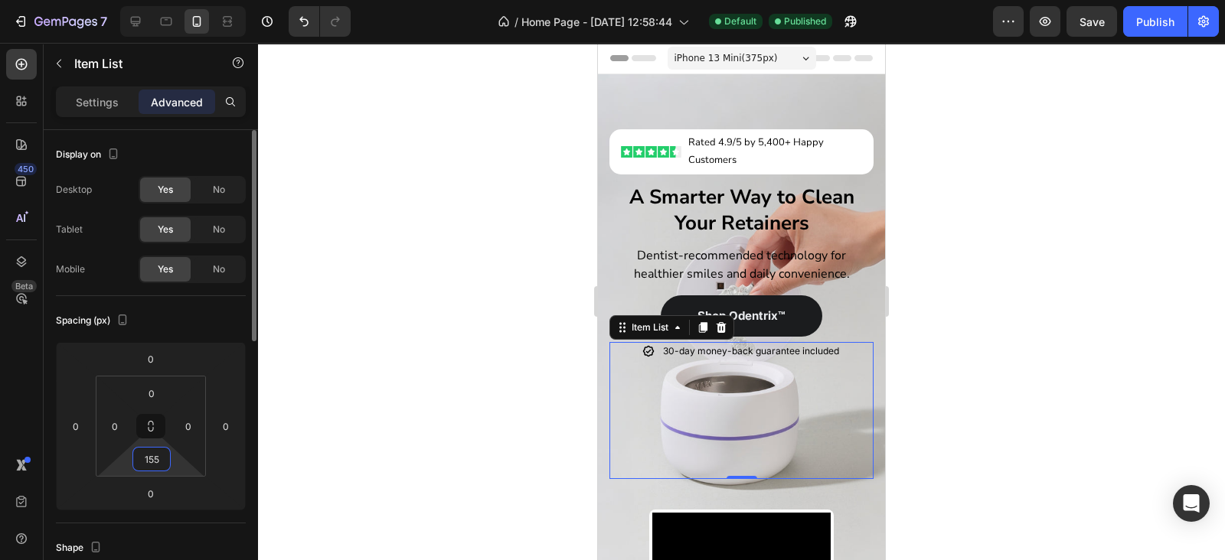
click at [145, 468] on input "155" at bounding box center [151, 459] width 31 height 23
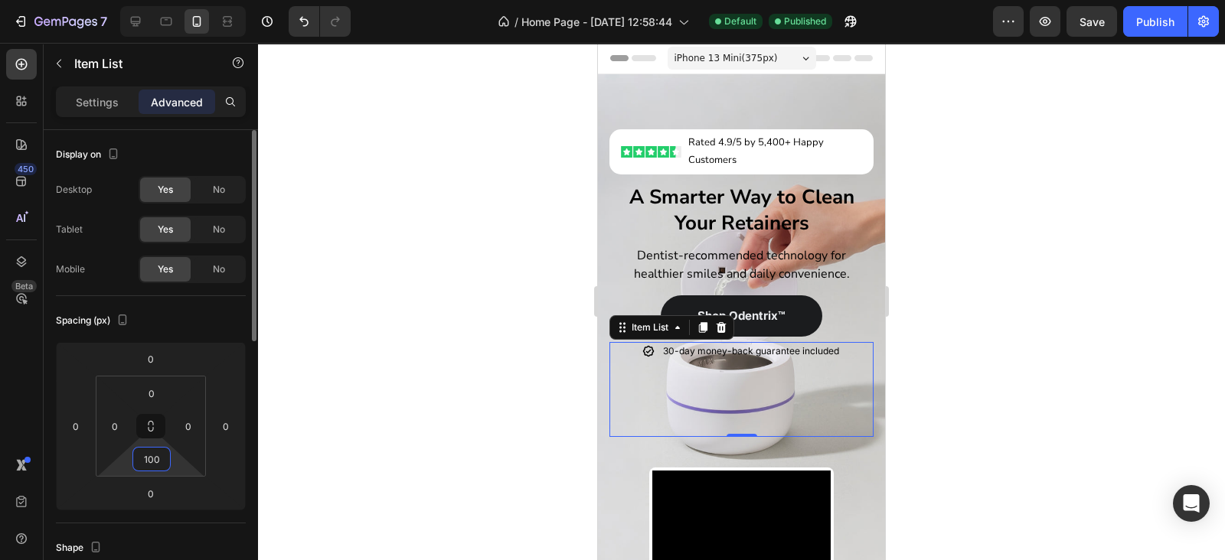
click at [145, 468] on input "100" at bounding box center [151, 459] width 31 height 23
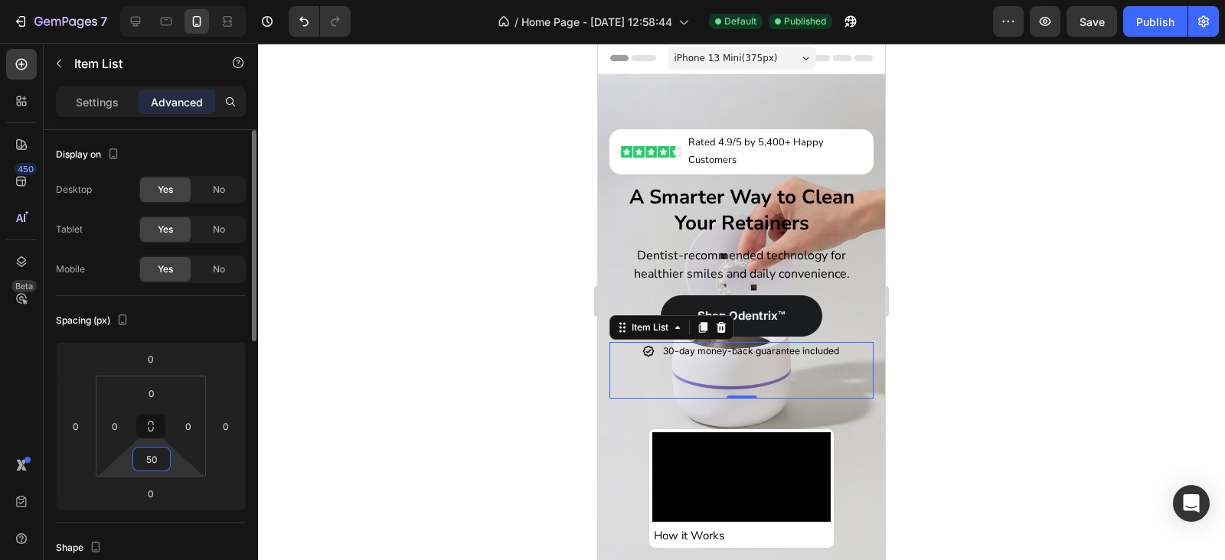
click at [145, 468] on input "50" at bounding box center [151, 459] width 31 height 23
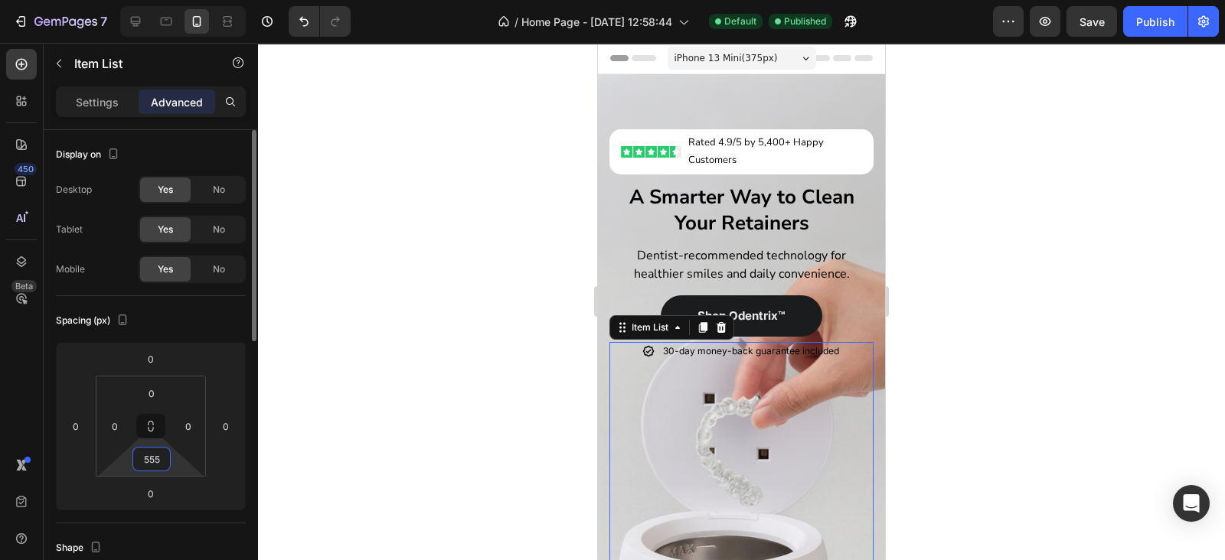
click at [145, 468] on input "555" at bounding box center [151, 459] width 31 height 23
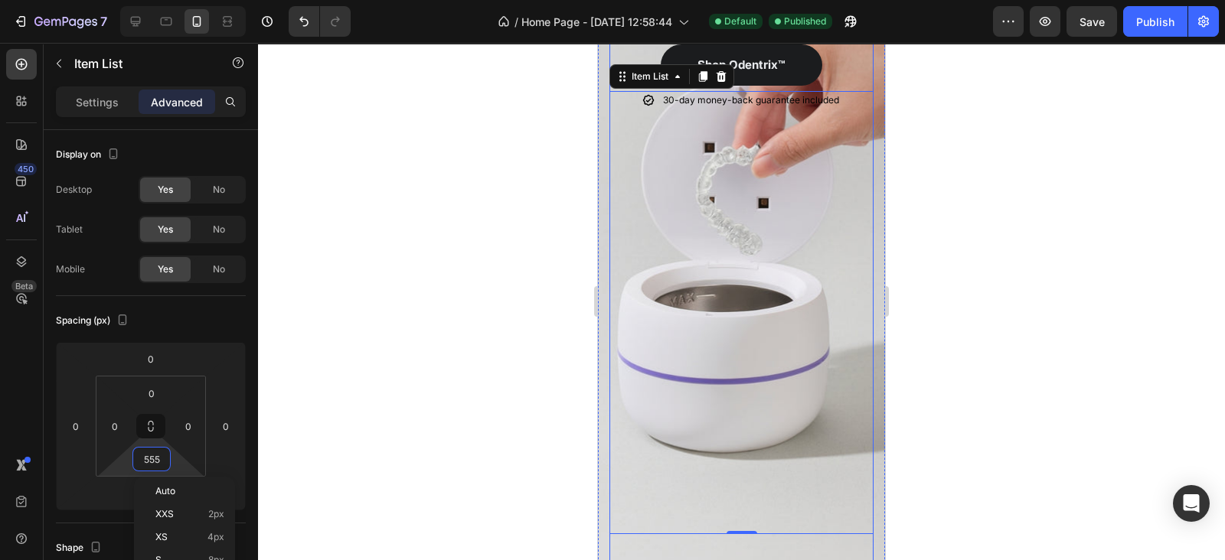
scroll to position [223, 0]
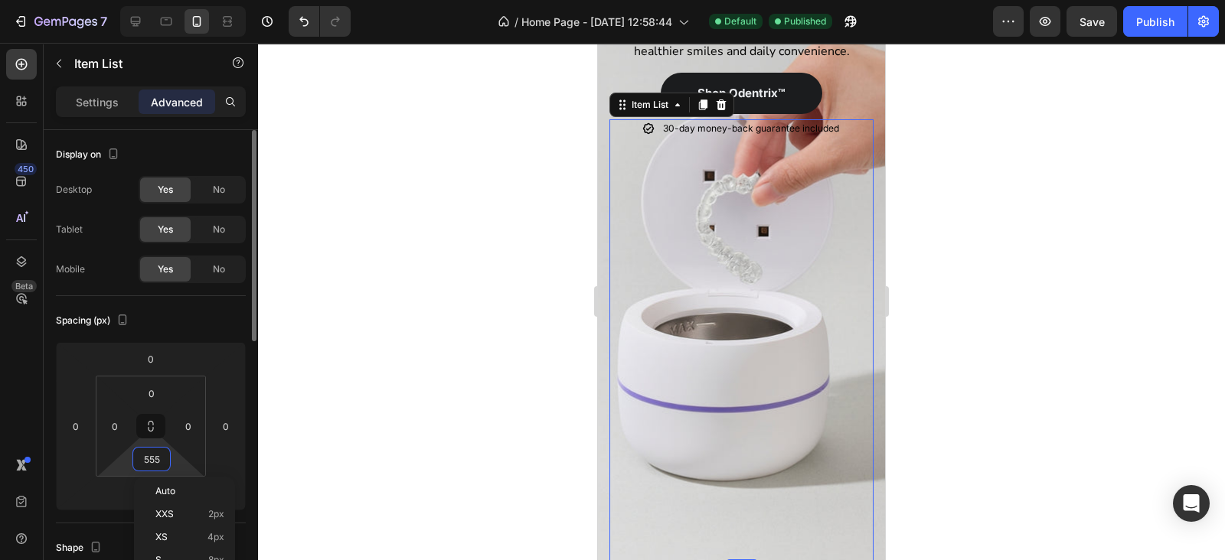
click at [150, 461] on input "555" at bounding box center [151, 459] width 31 height 23
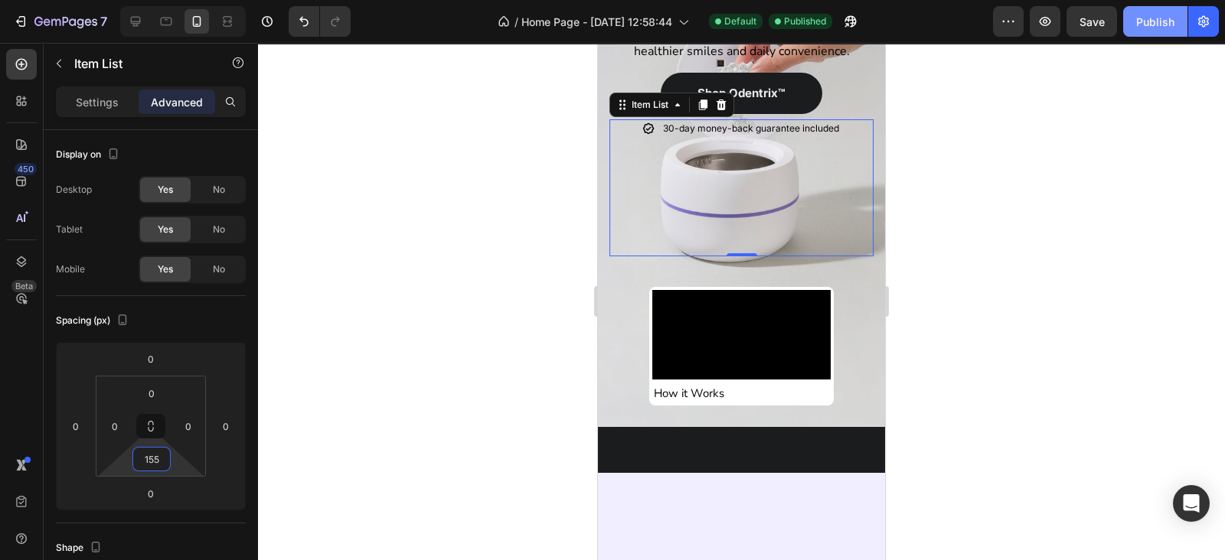
type input "155"
click at [1142, 20] on div "Publish" at bounding box center [1155, 22] width 38 height 16
click at [771, 288] on div "Video How it Works Heading Row" at bounding box center [741, 346] width 185 height 119
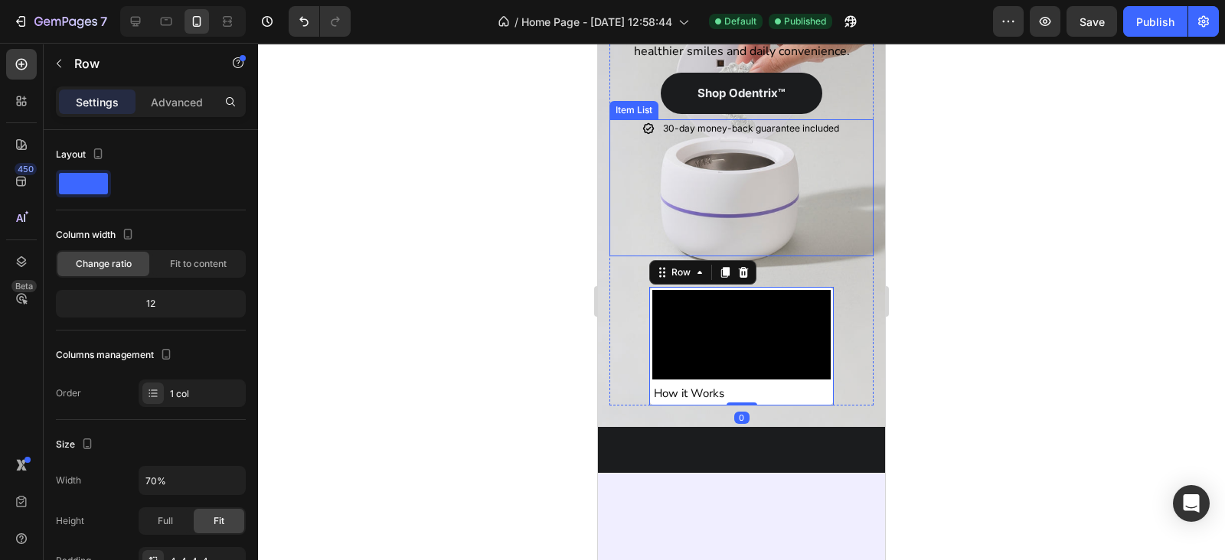
scroll to position [0, 0]
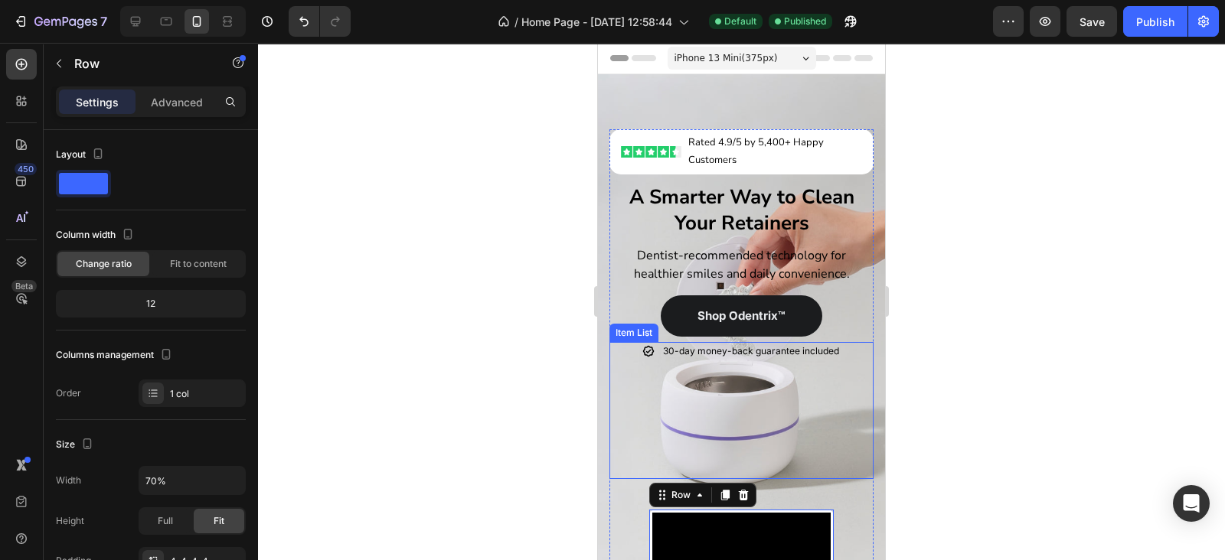
click at [842, 354] on div "30-day money-back guarantee included" at bounding box center [741, 351] width 264 height 18
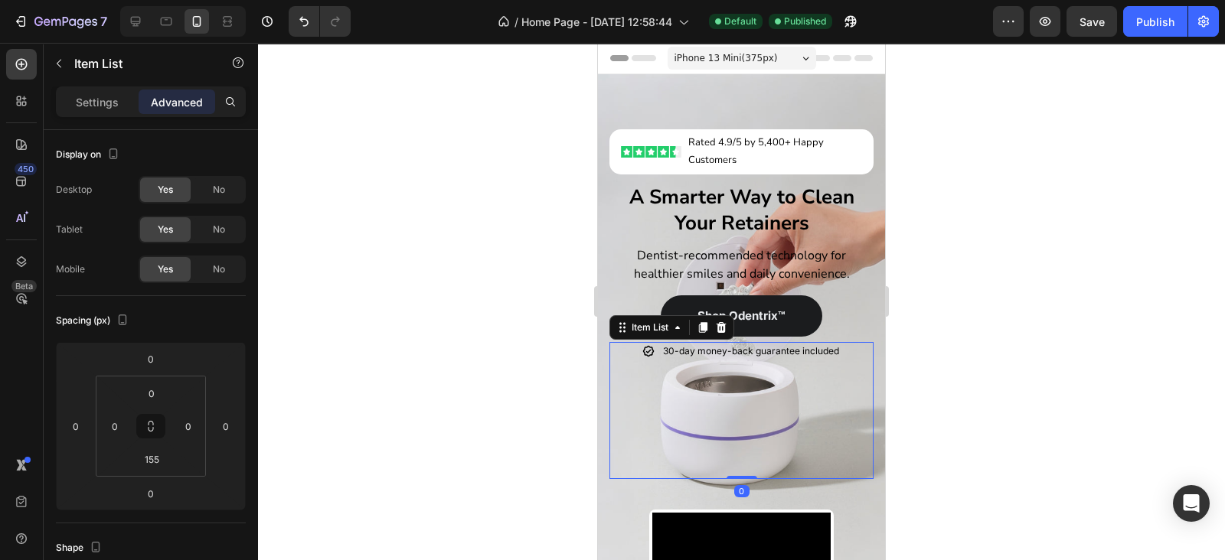
click at [829, 346] on p "30-day money-back guarantee included" at bounding box center [751, 351] width 176 height 14
click at [848, 349] on div "30-day money-back guarantee included" at bounding box center [741, 351] width 264 height 18
click at [828, 361] on div "30-day money-back guarantee included" at bounding box center [741, 410] width 264 height 137
click at [171, 0] on html "7 / Home Page - Sep 27, 12:58:44 Default Published Preview Save Publish 450 Bet…" at bounding box center [612, 0] width 1225 height 0
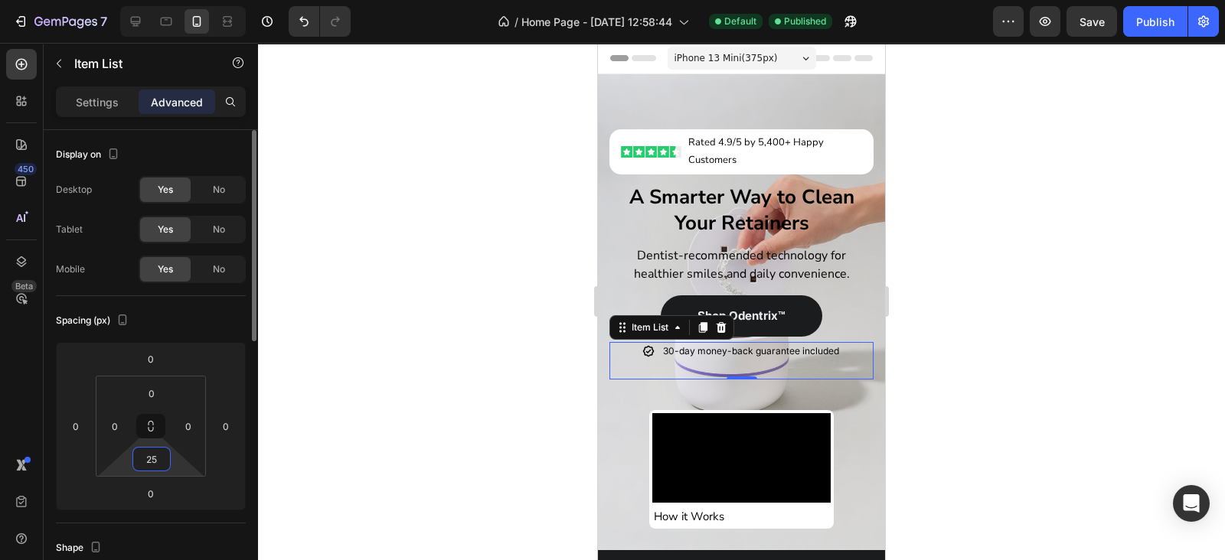
type input "255"
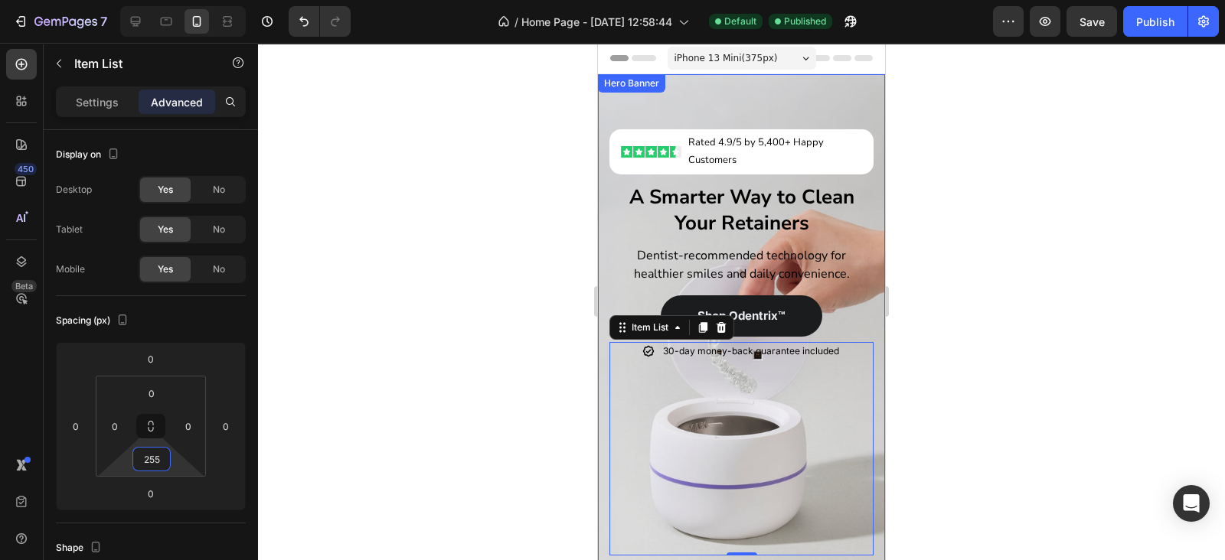
click at [861, 260] on div "Image Rated 4.9/5 by 5,400+ Happy Customers Text Block Row Row Row A Smarter Wa…" at bounding box center [741, 400] width 287 height 652
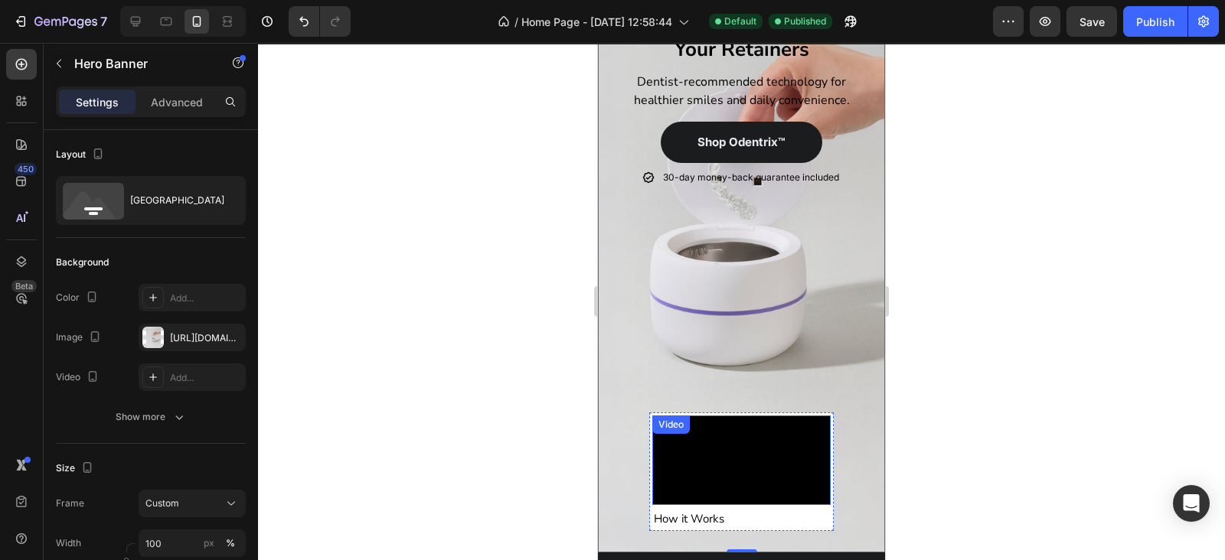
scroll to position [223, 0]
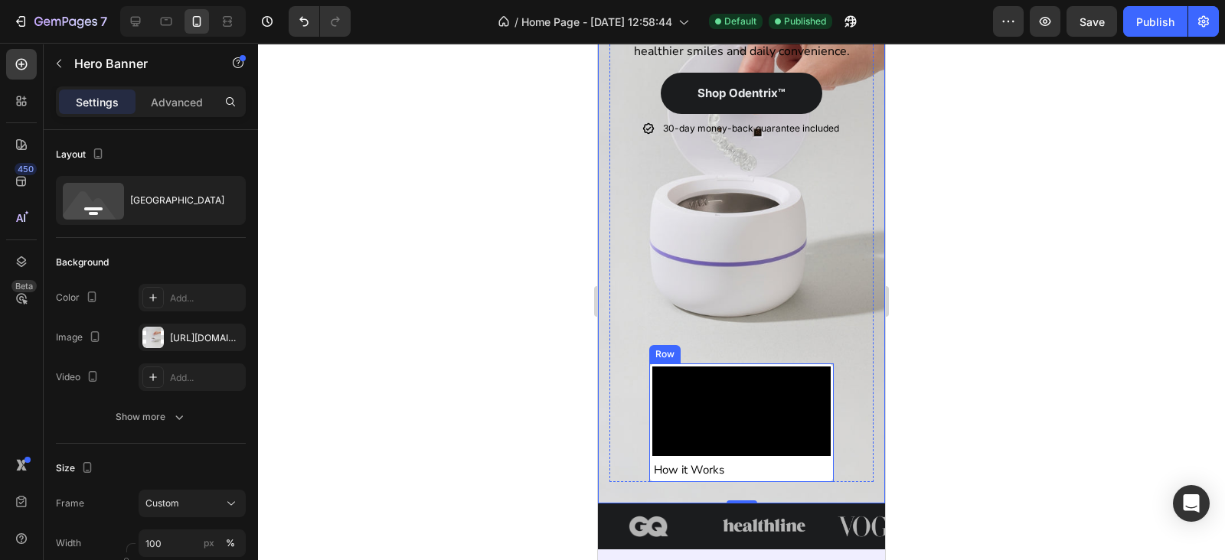
click at [776, 364] on div "Video How it Works Heading Row" at bounding box center [741, 423] width 185 height 119
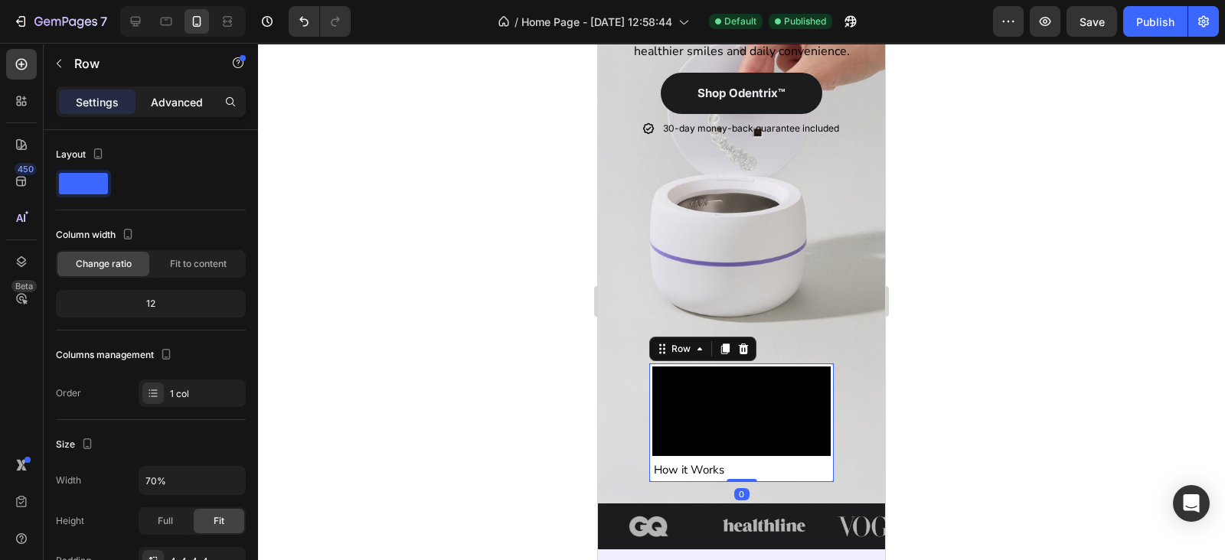
click at [168, 105] on p "Advanced" at bounding box center [177, 102] width 52 height 16
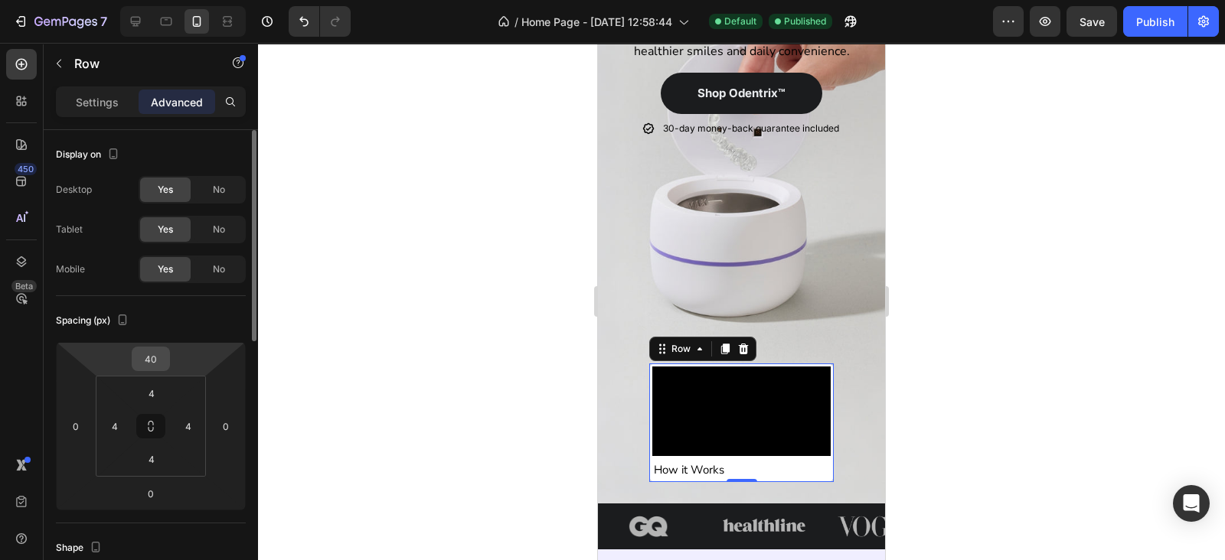
click at [145, 360] on input "40" at bounding box center [150, 358] width 31 height 23
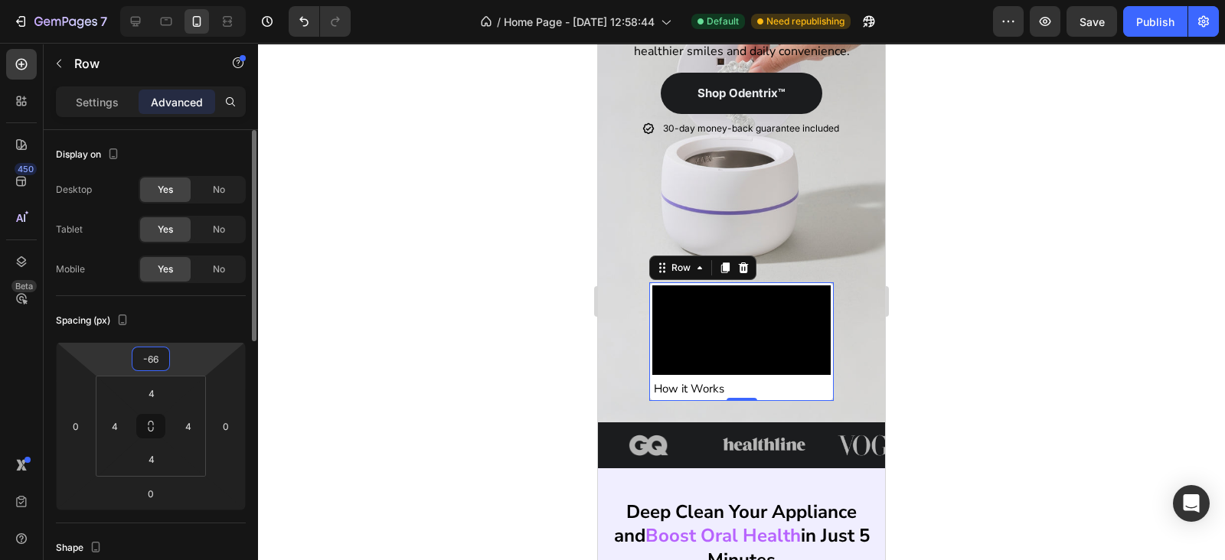
click at [154, 365] on input "-66" at bounding box center [150, 358] width 31 height 23
type input "0"
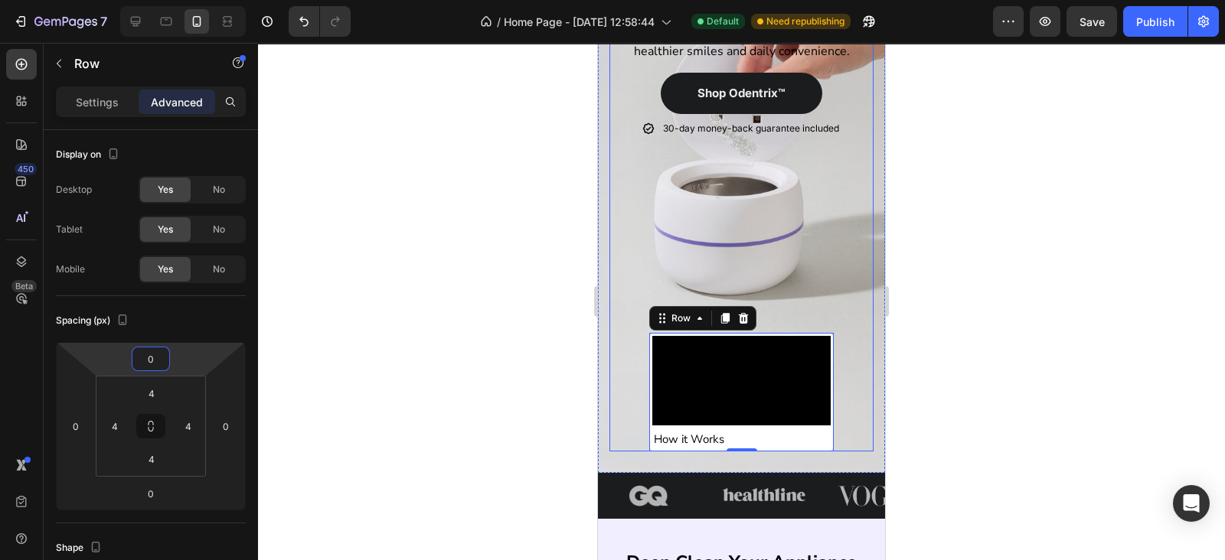
click at [856, 350] on div "Video How it Works Heading Row 0" at bounding box center [741, 392] width 264 height 119
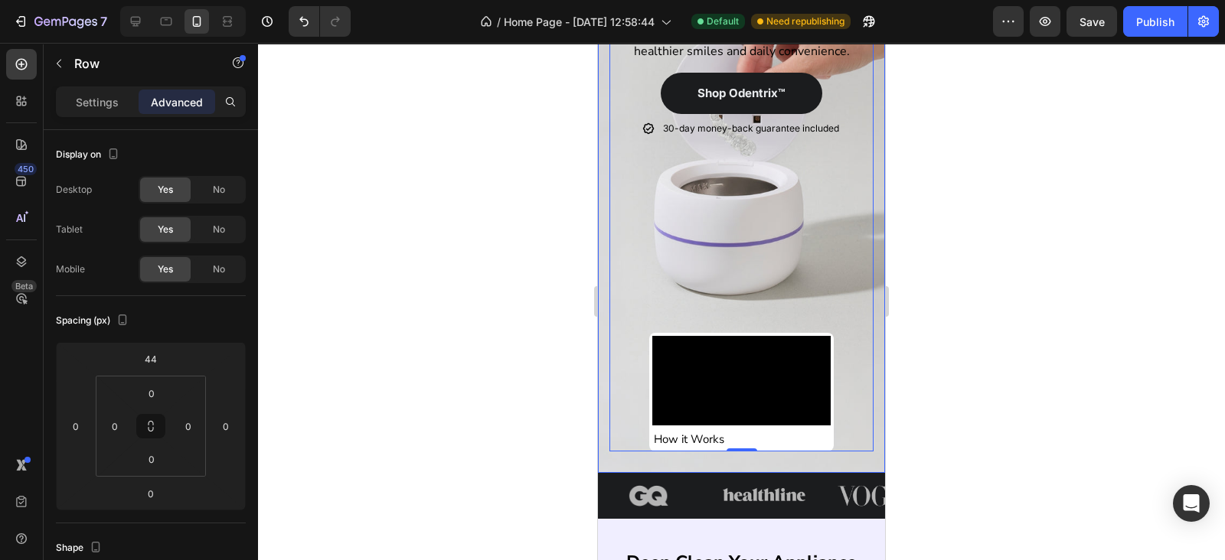
click at [861, 353] on div "Image Rated 4.9/5 by 5,400+ Happy Customers Text Block Row Row Row A Smarter Wa…" at bounding box center [741, 162] width 287 height 621
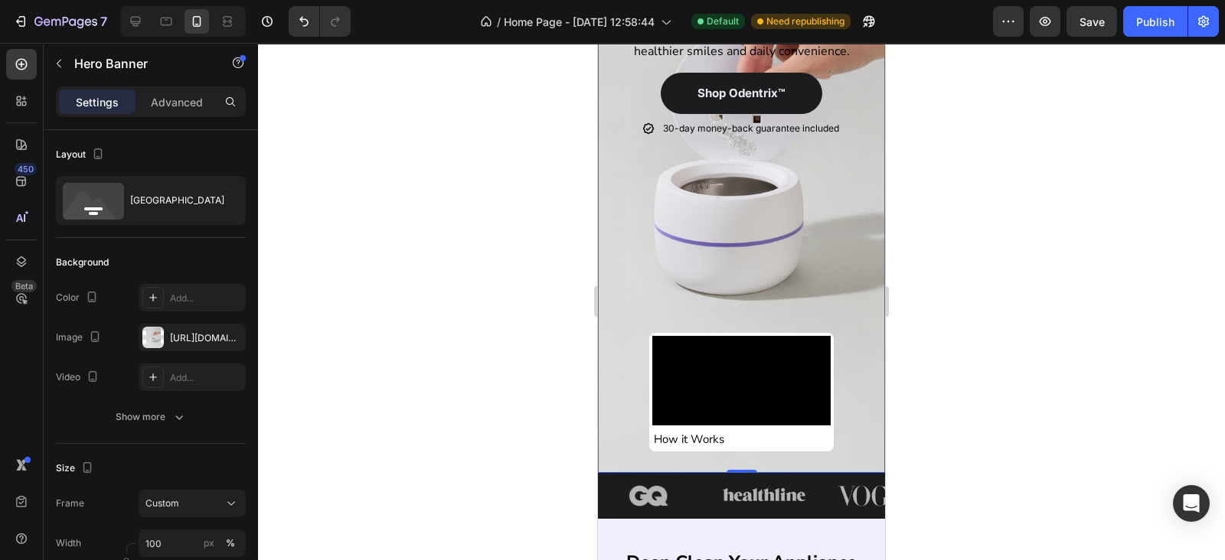
scroll to position [0, 0]
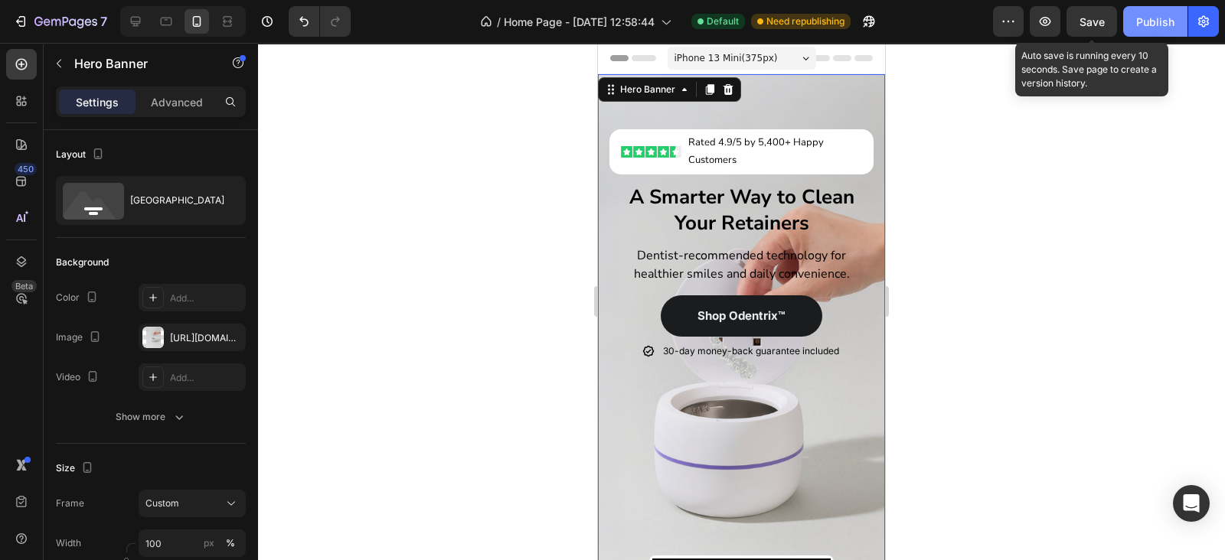
drag, startPoint x: 1091, startPoint y: 29, endPoint x: 1156, endPoint y: 21, distance: 65.6
click at [1095, 29] on button "Save" at bounding box center [1091, 21] width 51 height 31
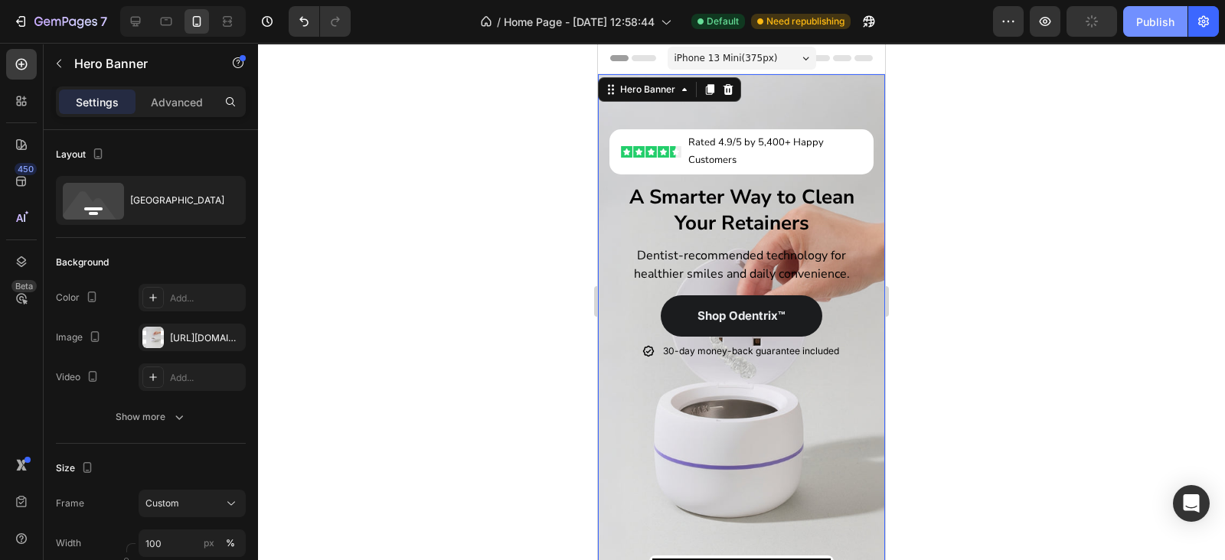
click at [1156, 21] on div "Publish" at bounding box center [1155, 22] width 38 height 16
click at [180, 342] on div "https://cdn.shopify.com/s/files/1/0674/9818/0769/files/gempages_586070439588004…" at bounding box center [192, 338] width 44 height 14
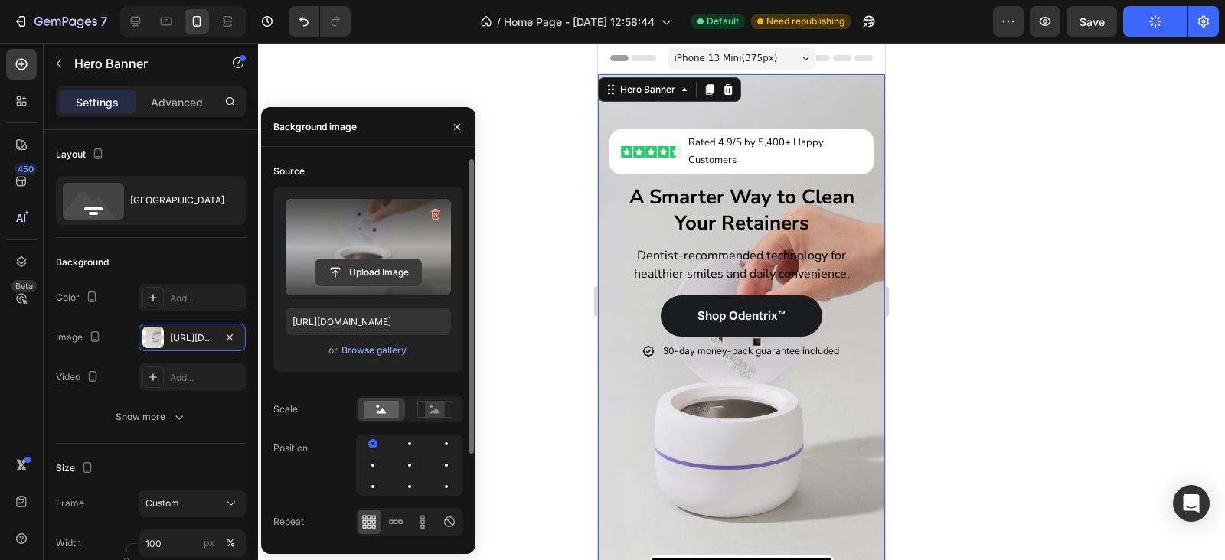
click at [354, 269] on input "file" at bounding box center [368, 272] width 106 height 26
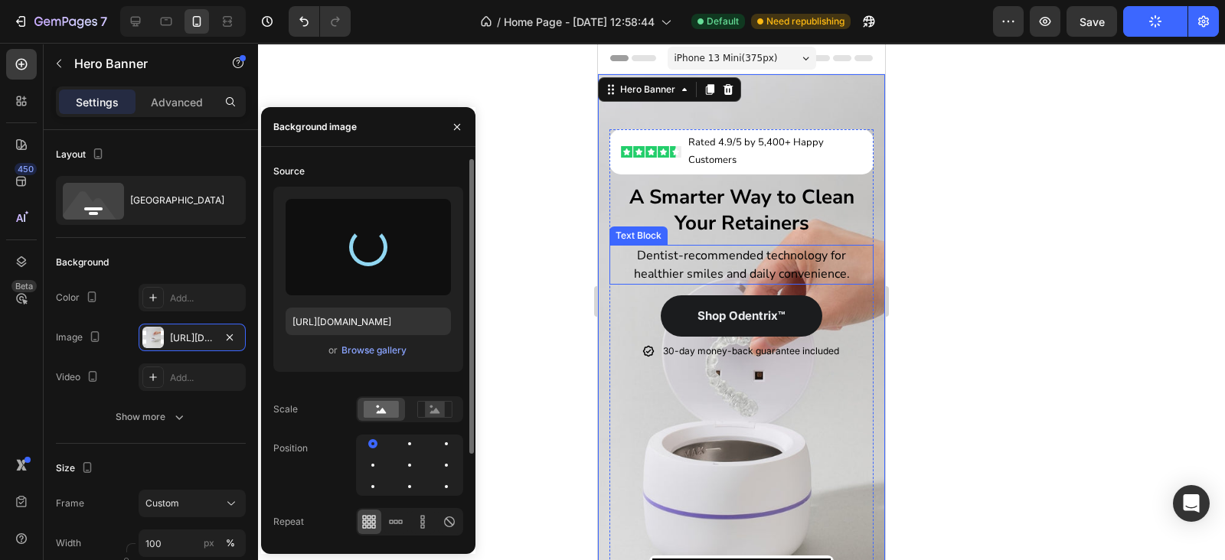
type input "https://cdn.shopify.com/s/files/1/0674/9818/0769/files/gempages_586070439588004…"
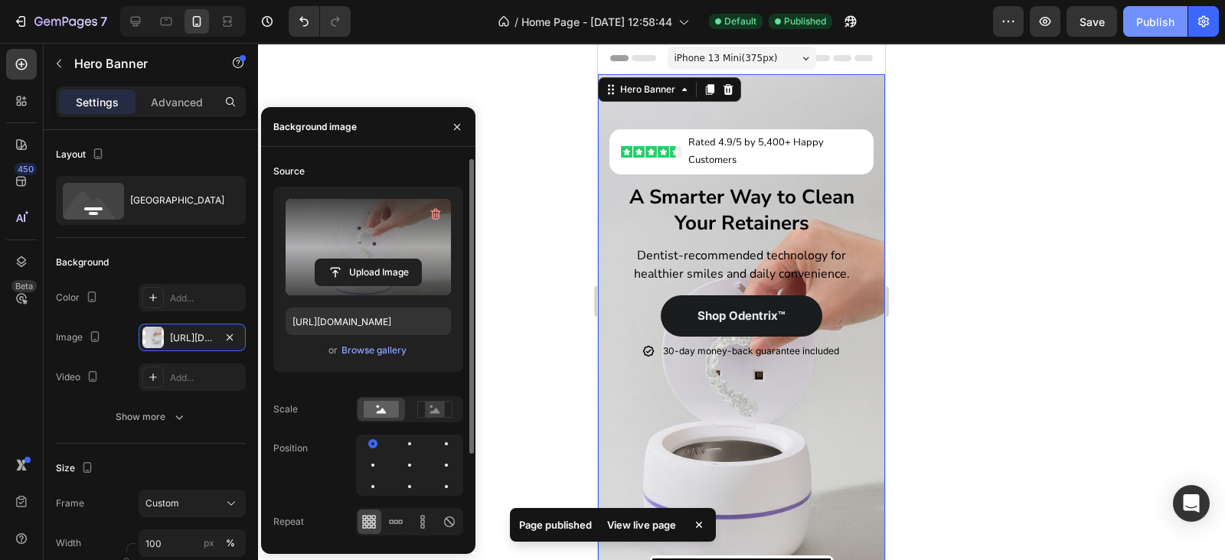
click at [1161, 8] on button "Publish" at bounding box center [1155, 21] width 64 height 31
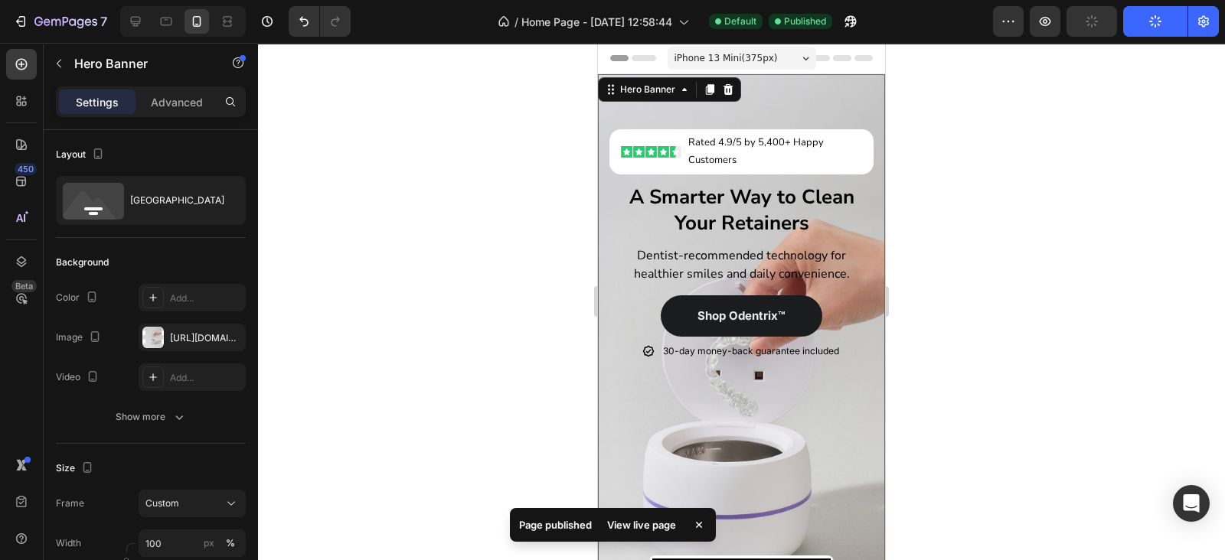
click at [840, 60] on icon at bounding box center [841, 58] width 61 height 6
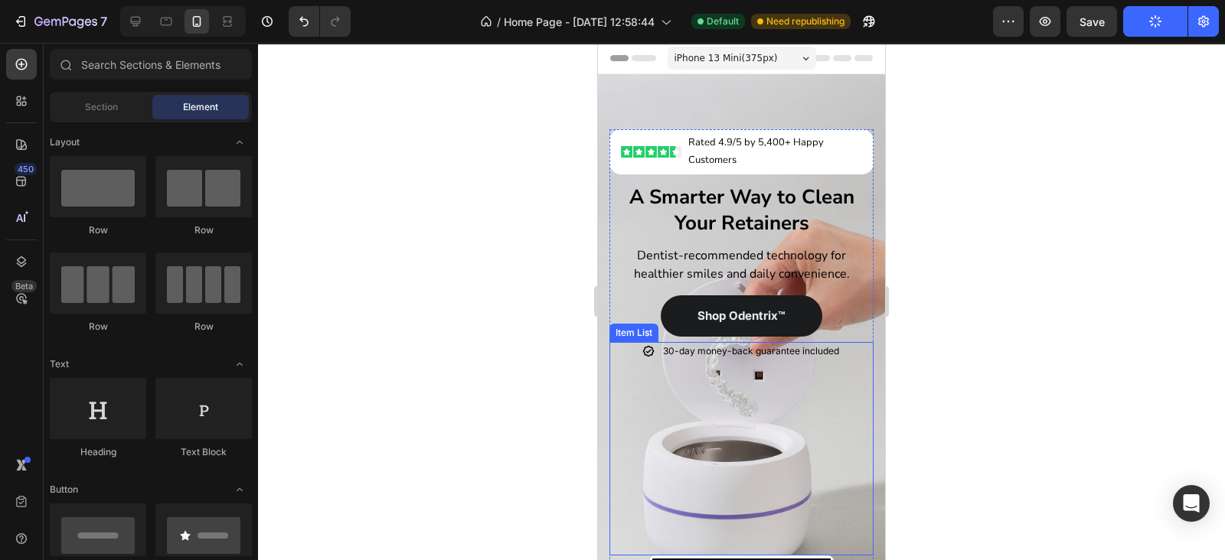
scroll to position [669, 0]
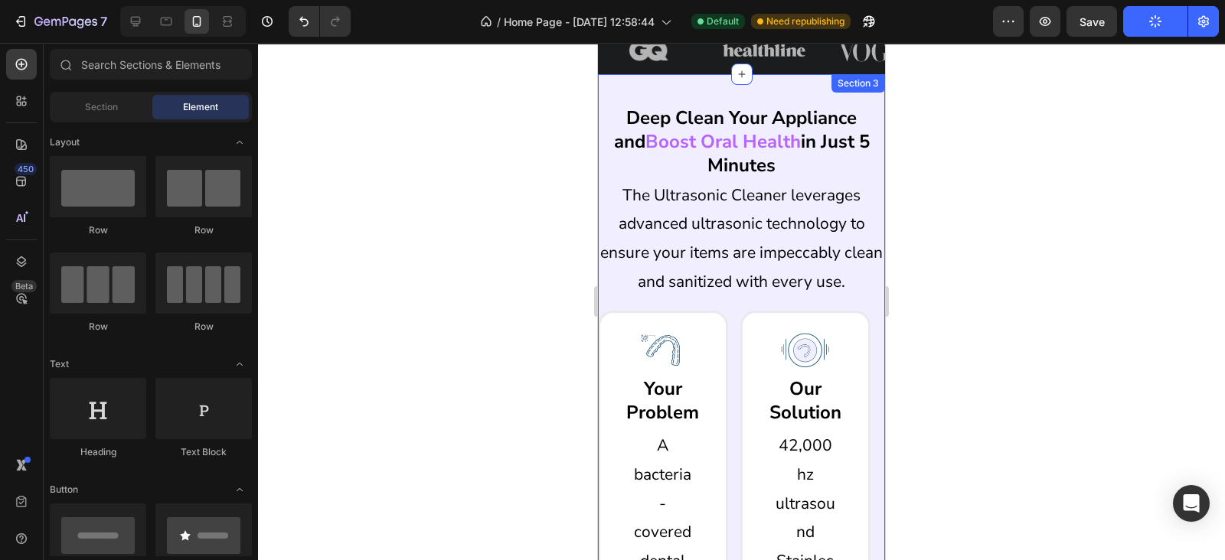
click at [704, 90] on div "Deep Clean Your Appliance and Boost Oral Health in Just 5 Minutes Heading The U…" at bounding box center [741, 499] width 287 height 851
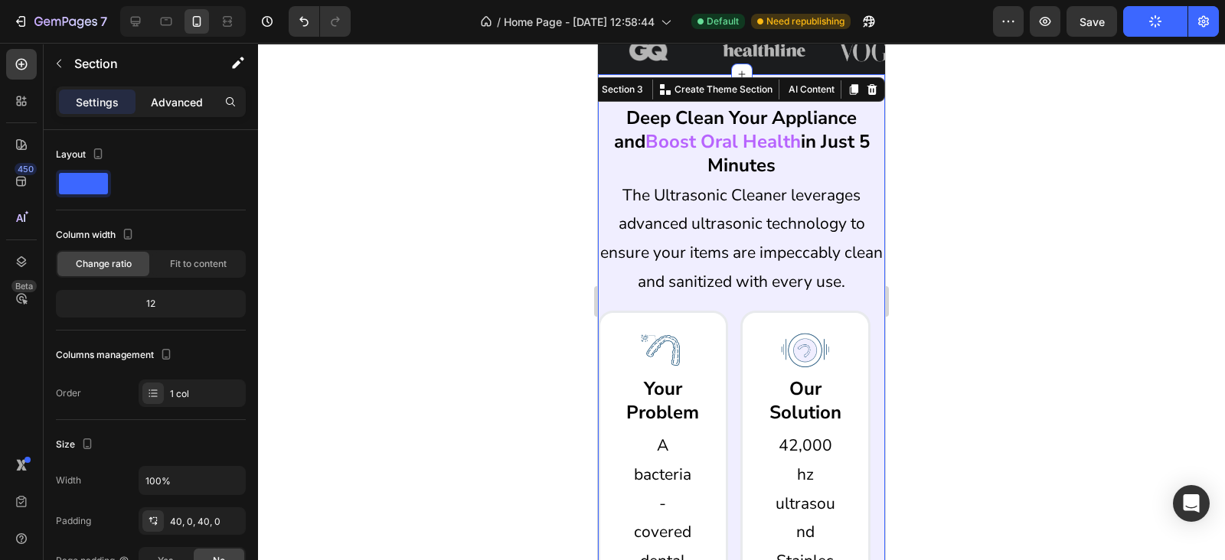
click at [172, 104] on p "Advanced" at bounding box center [177, 102] width 52 height 16
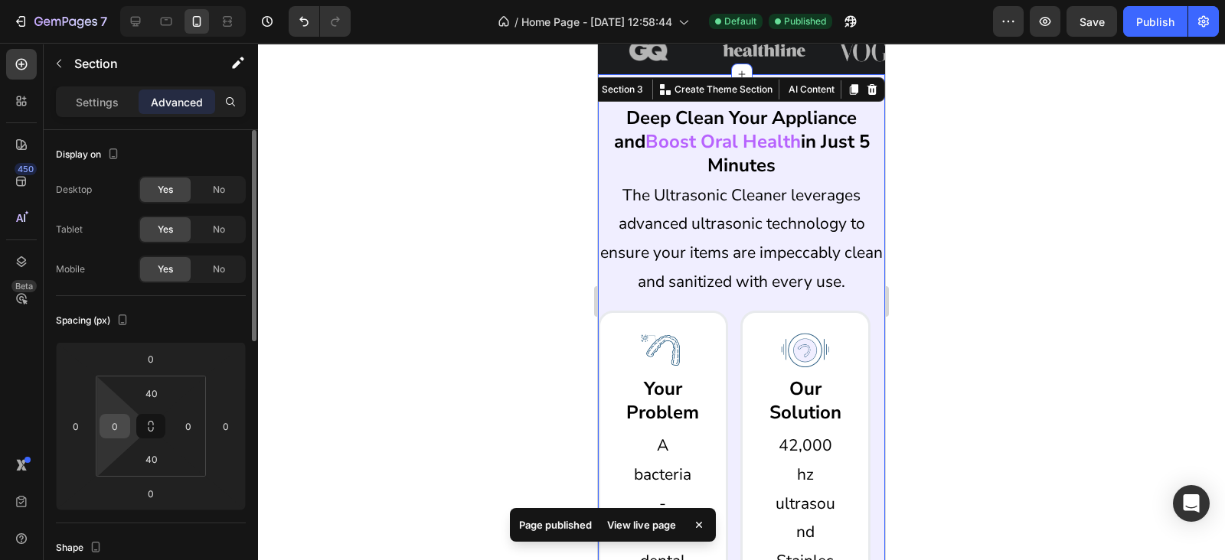
click at [109, 431] on input "0" at bounding box center [114, 426] width 23 height 23
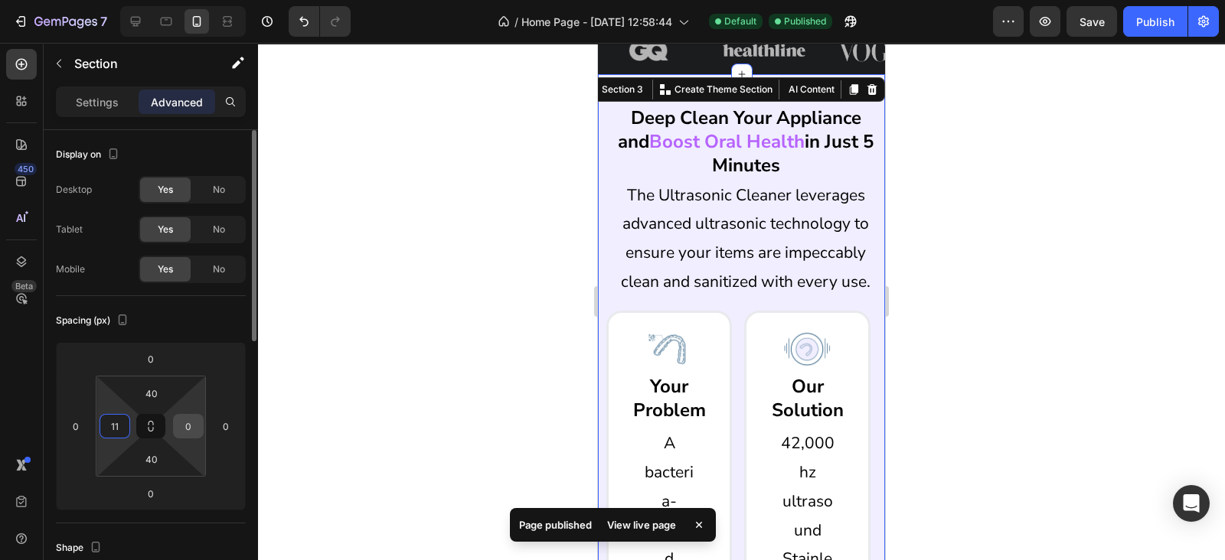
type input "11"
click at [184, 429] on input "0" at bounding box center [188, 426] width 23 height 23
type input "11"
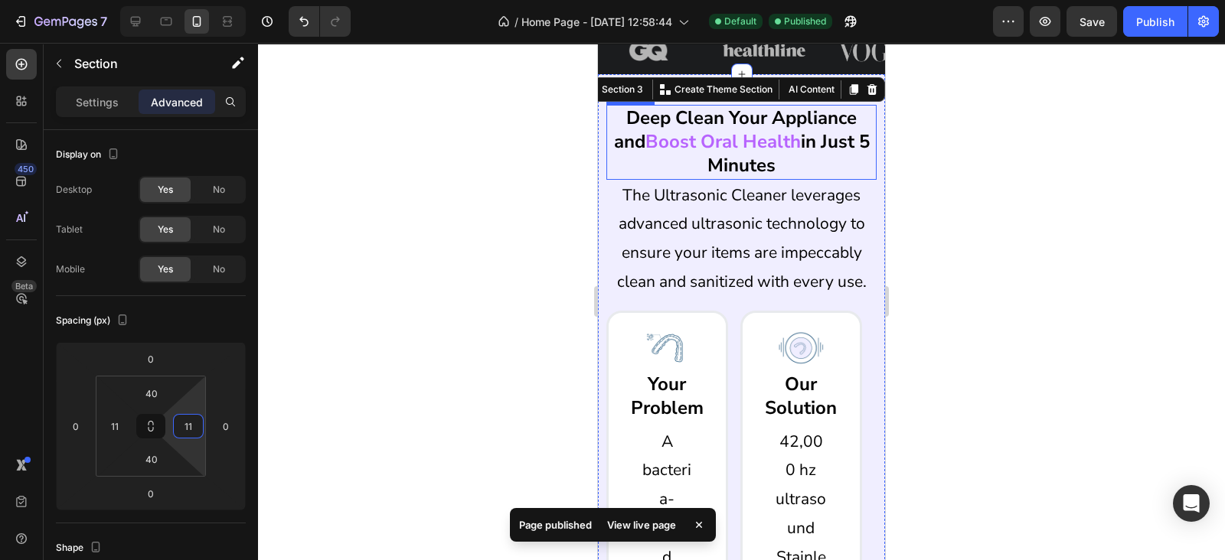
click at [713, 129] on span "Boost Oral Health" at bounding box center [722, 141] width 155 height 24
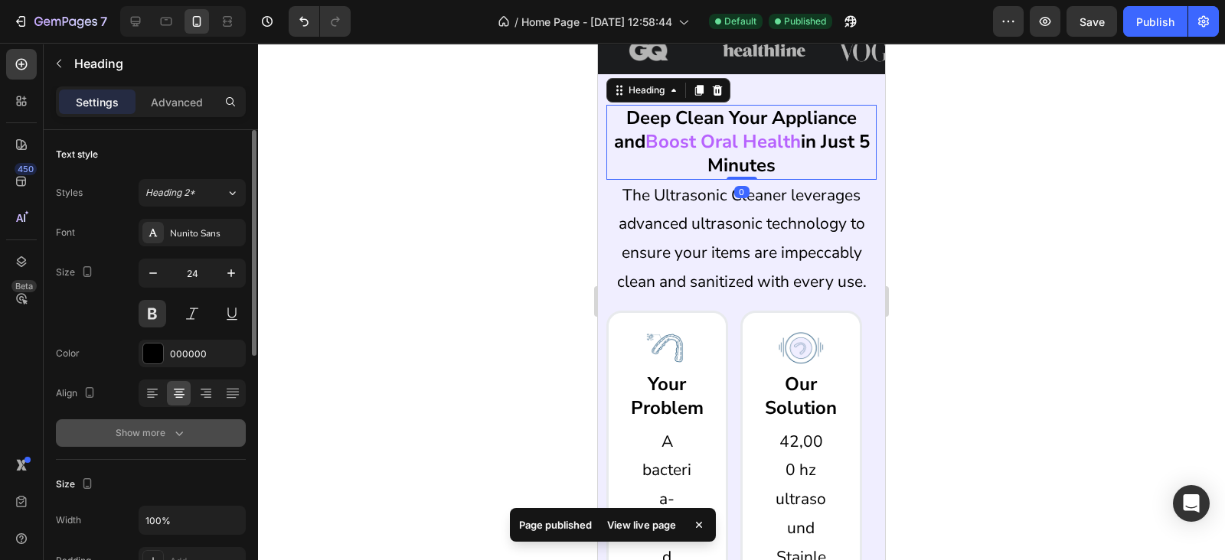
click at [175, 429] on icon "button" at bounding box center [178, 433] width 15 height 15
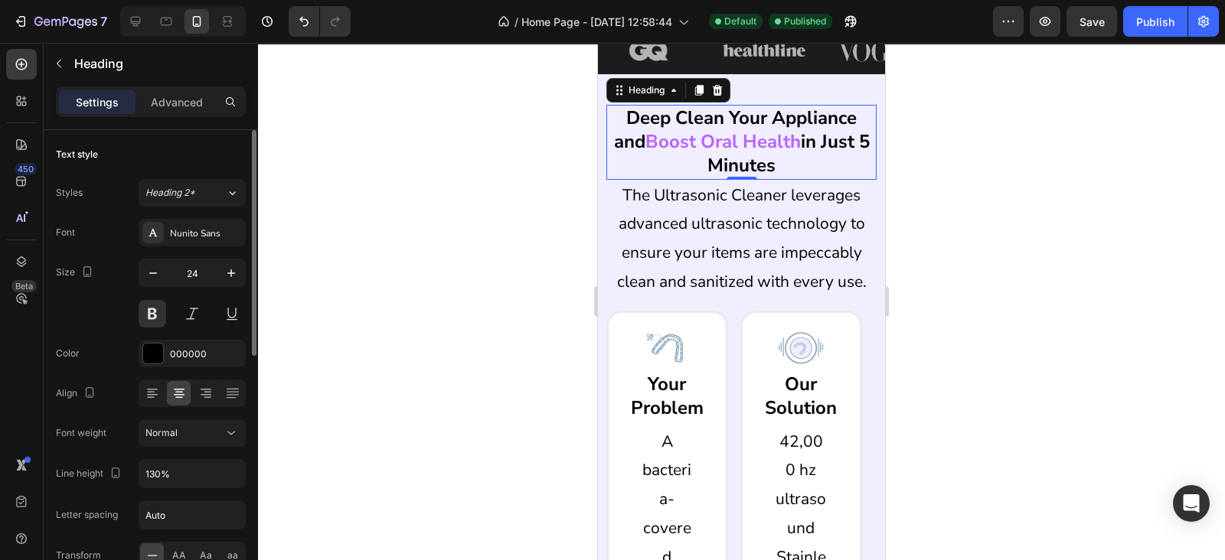
click at [134, 481] on div "Line height 130%" at bounding box center [151, 473] width 190 height 29
click at [153, 476] on input "130%" at bounding box center [192, 474] width 106 height 28
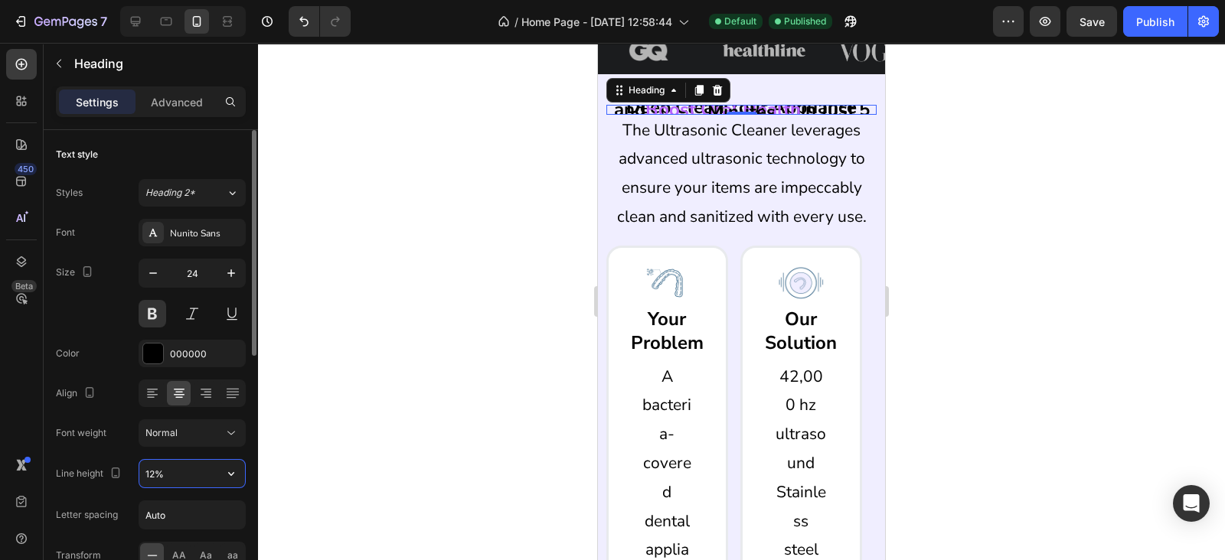
type input "125%"
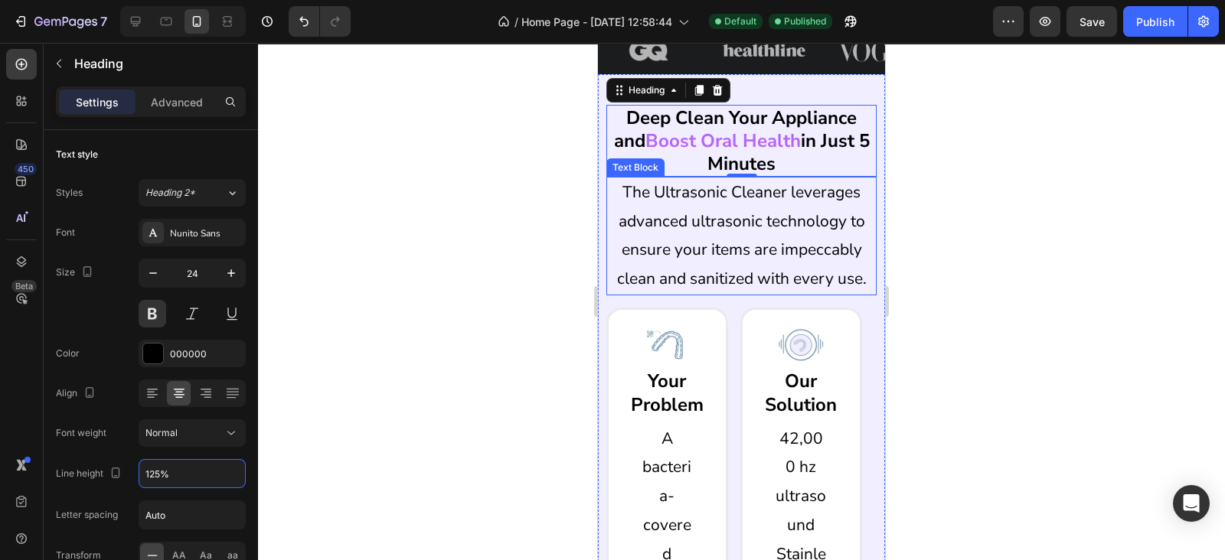
click at [628, 230] on p "The Ultrasonic Cleaner leverages advanced ultrasonic technology to ensure your …" at bounding box center [741, 236] width 267 height 116
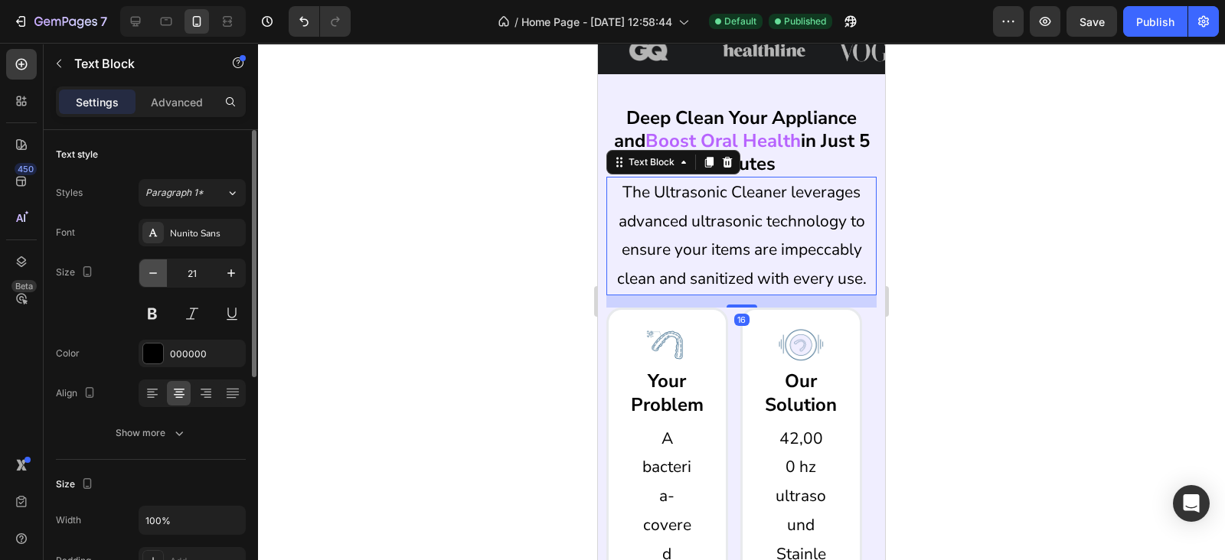
click at [159, 277] on icon "button" at bounding box center [152, 273] width 15 height 15
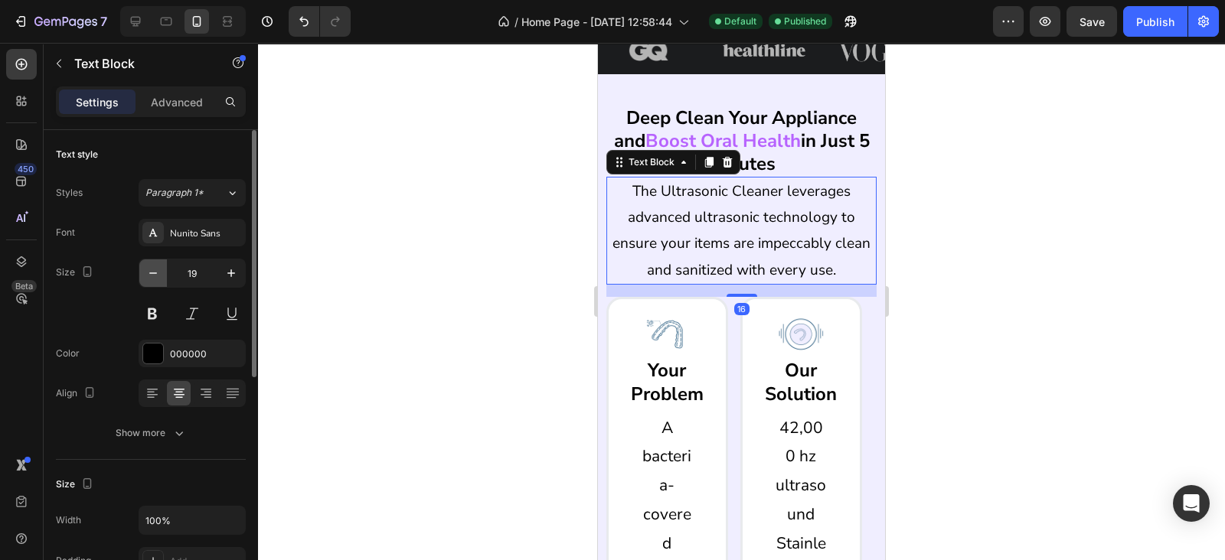
click at [159, 277] on icon "button" at bounding box center [152, 273] width 15 height 15
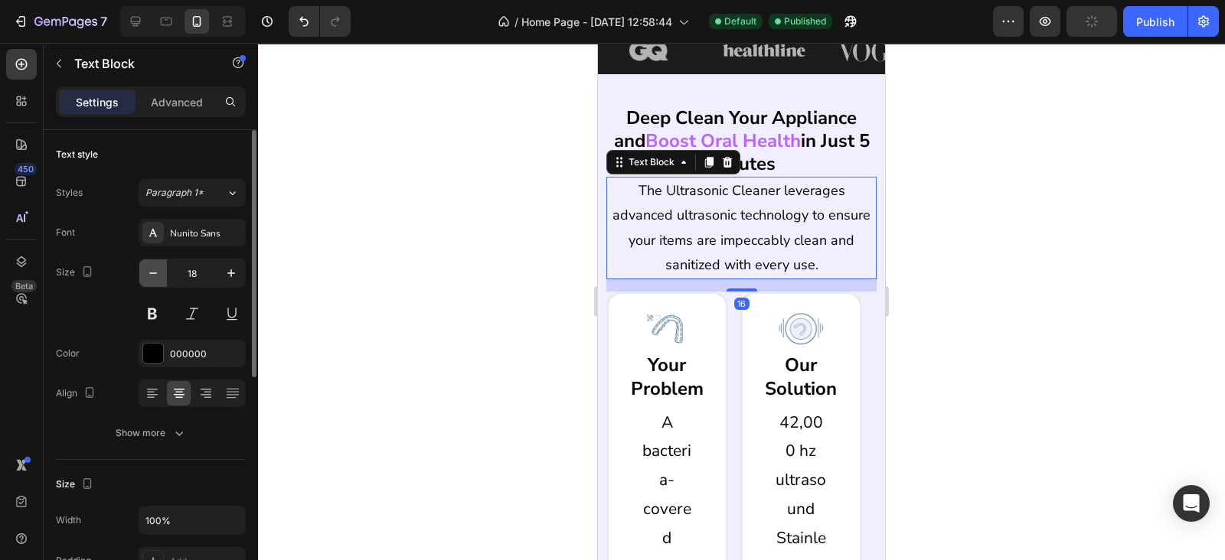
click at [159, 277] on icon "button" at bounding box center [152, 273] width 15 height 15
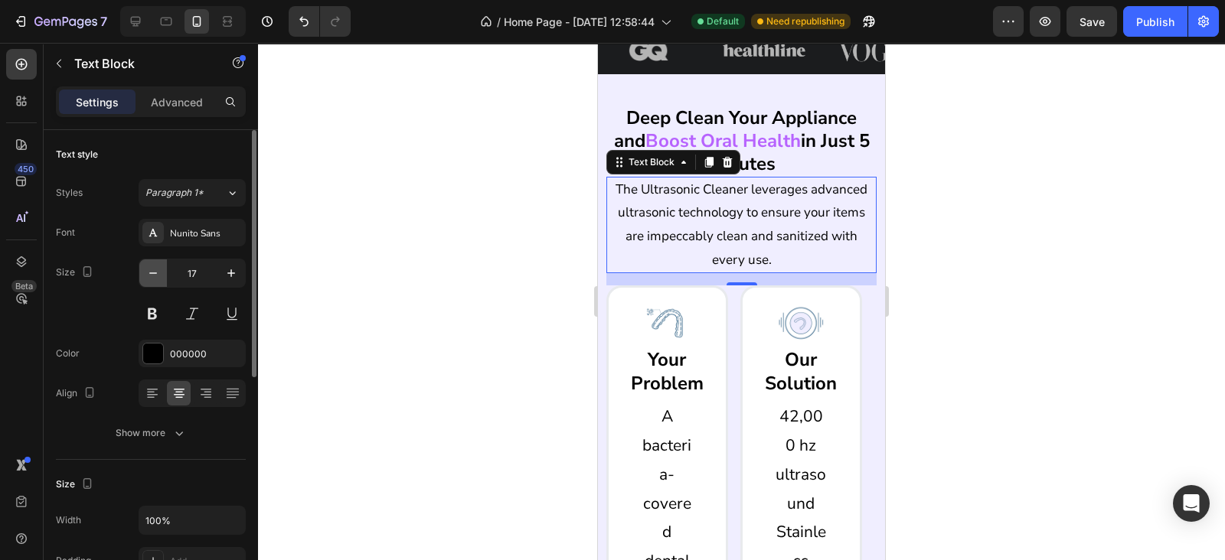
click at [159, 277] on icon "button" at bounding box center [152, 273] width 15 height 15
type input "16"
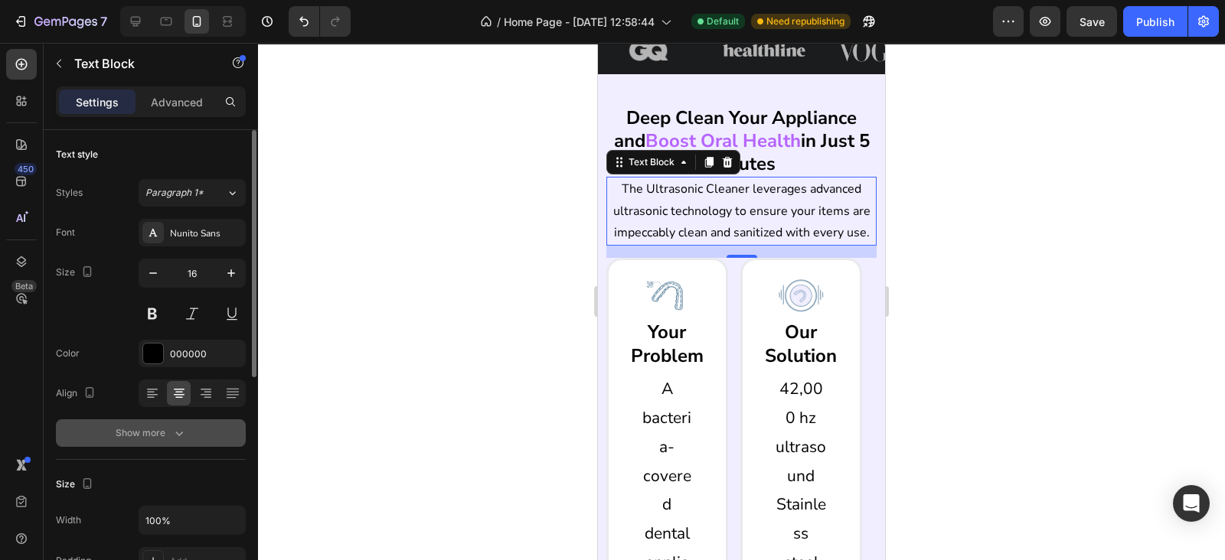
click at [171, 426] on icon "button" at bounding box center [178, 433] width 15 height 15
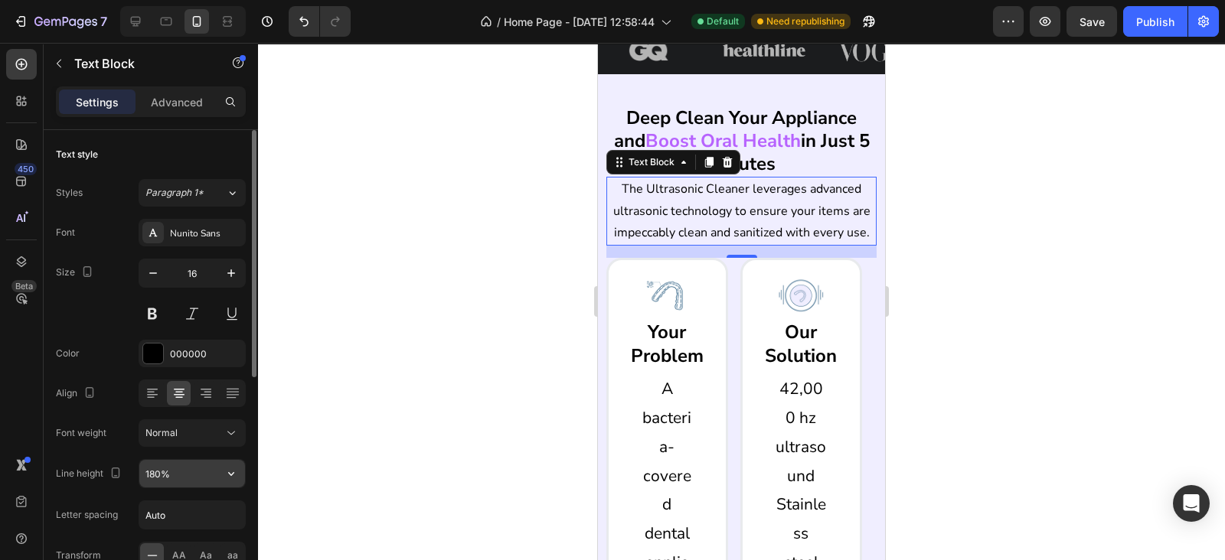
click at [149, 473] on input "180%" at bounding box center [192, 474] width 106 height 28
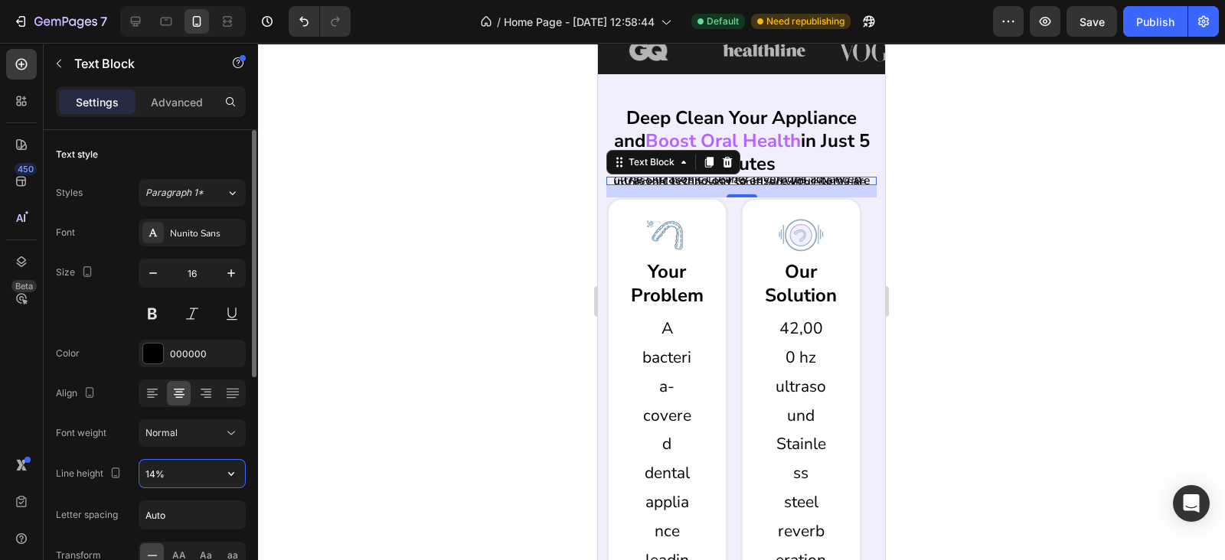
type input "145%"
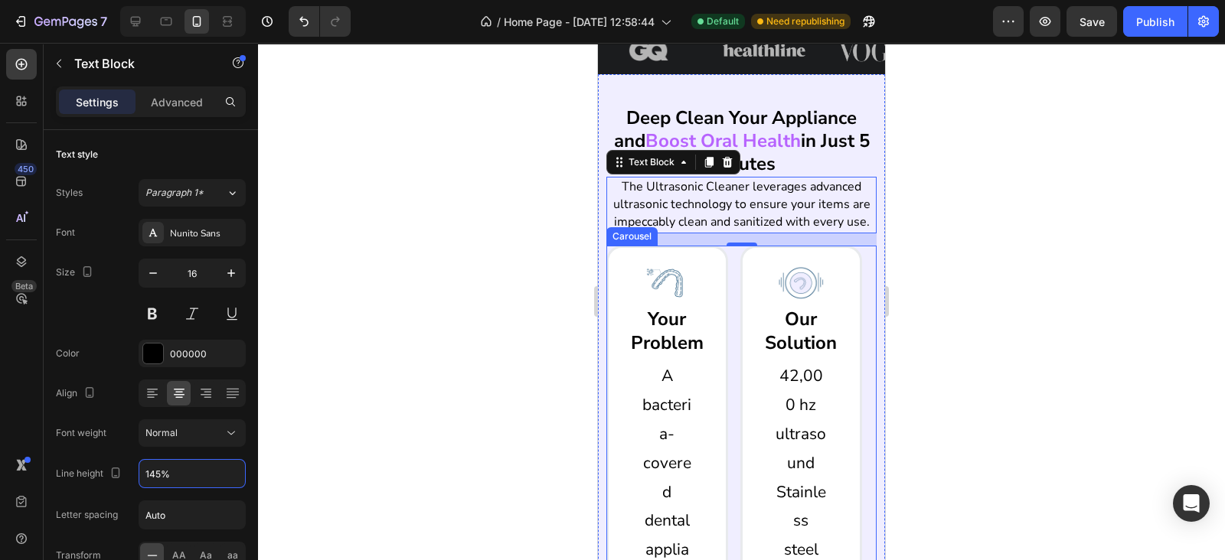
click at [735, 282] on div "Image Your Problem Heading A bacteria-covered dental appliance leading to compr…" at bounding box center [741, 515] width 270 height 538
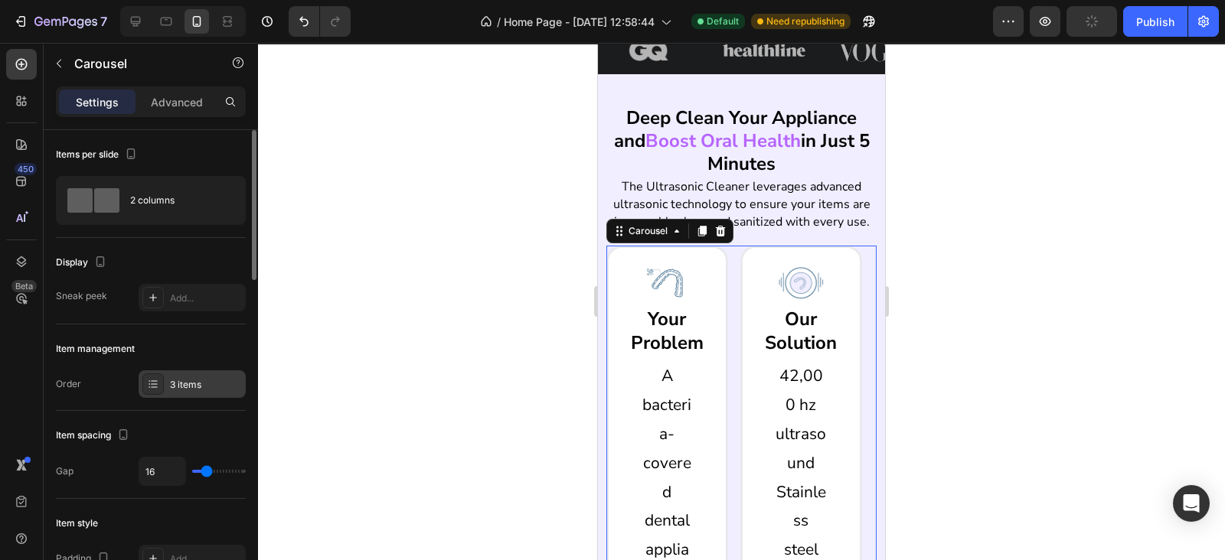
click at [168, 376] on div "3 items" at bounding box center [192, 384] width 107 height 28
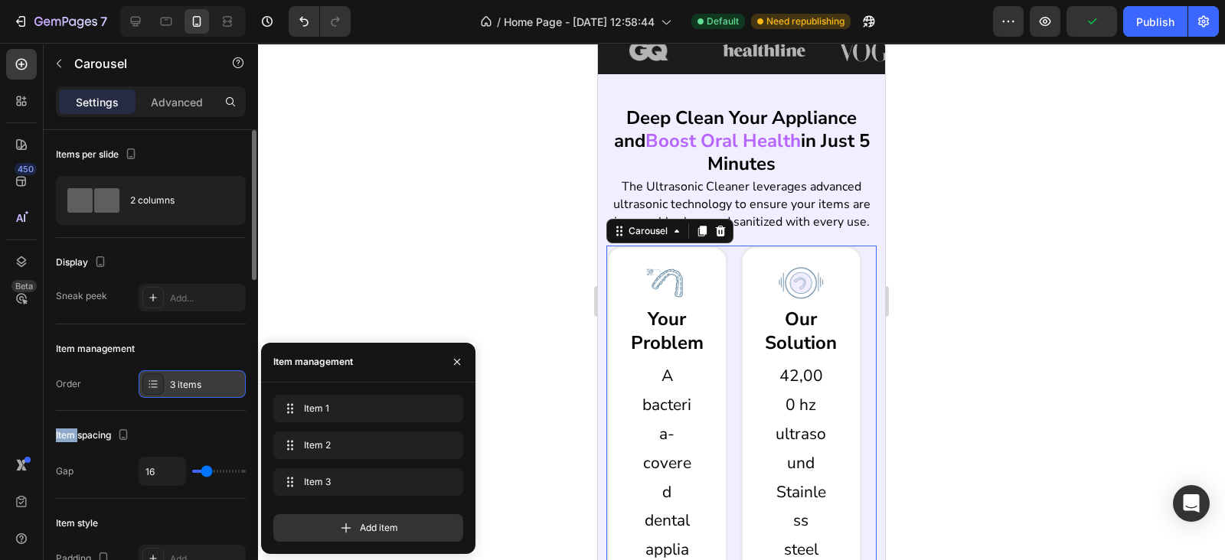
click at [168, 376] on div "3 items" at bounding box center [192, 384] width 107 height 28
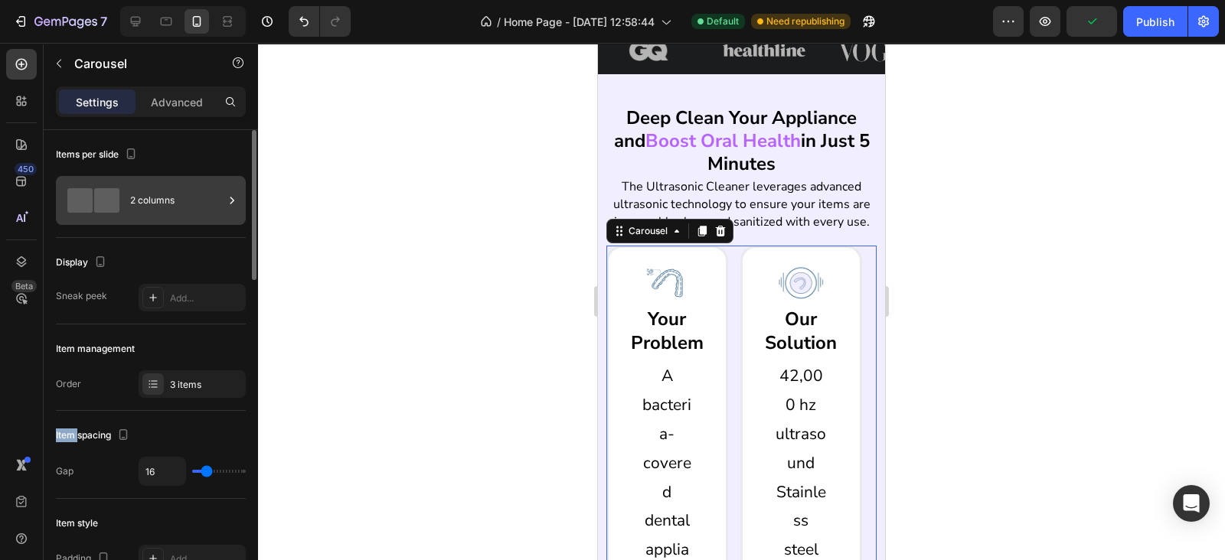
click at [112, 198] on span at bounding box center [106, 200] width 25 height 24
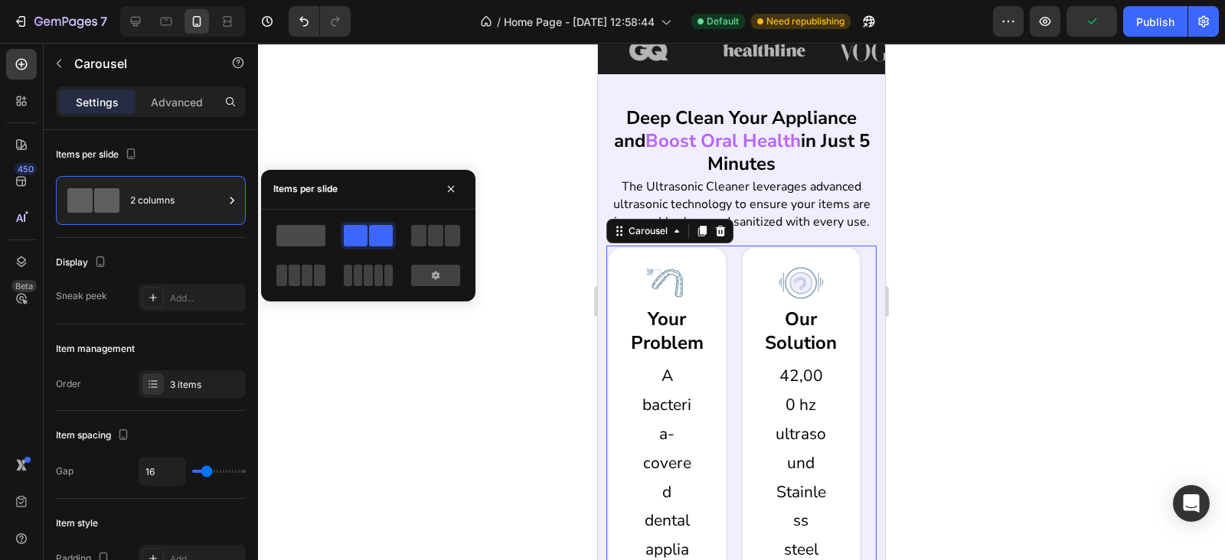
click at [305, 230] on span at bounding box center [300, 235] width 49 height 21
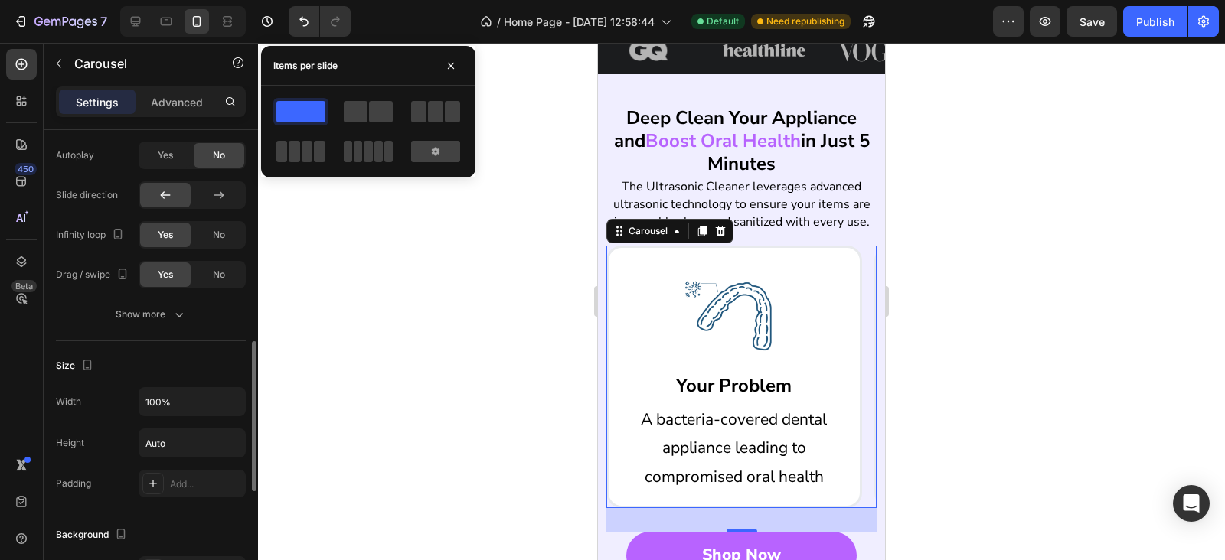
scroll to position [446, 0]
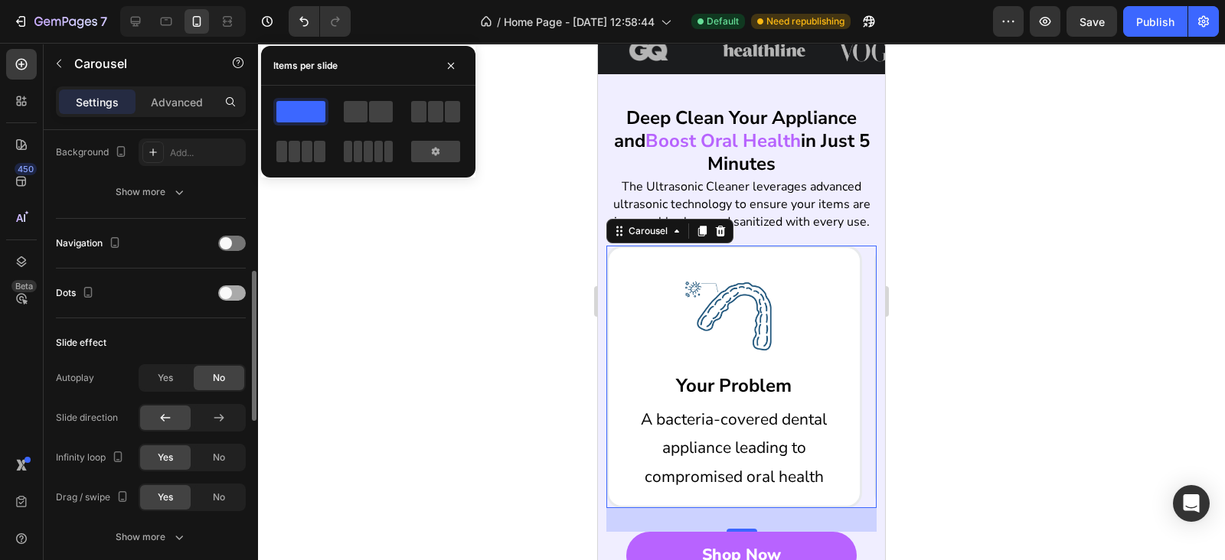
click at [237, 288] on div at bounding box center [232, 292] width 28 height 15
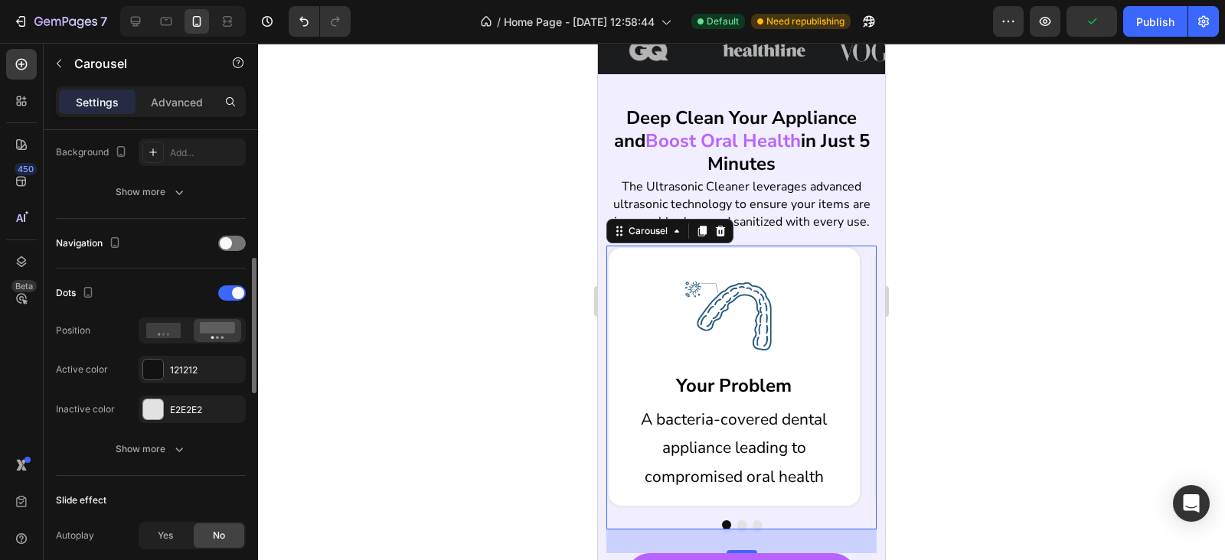
scroll to position [669, 0]
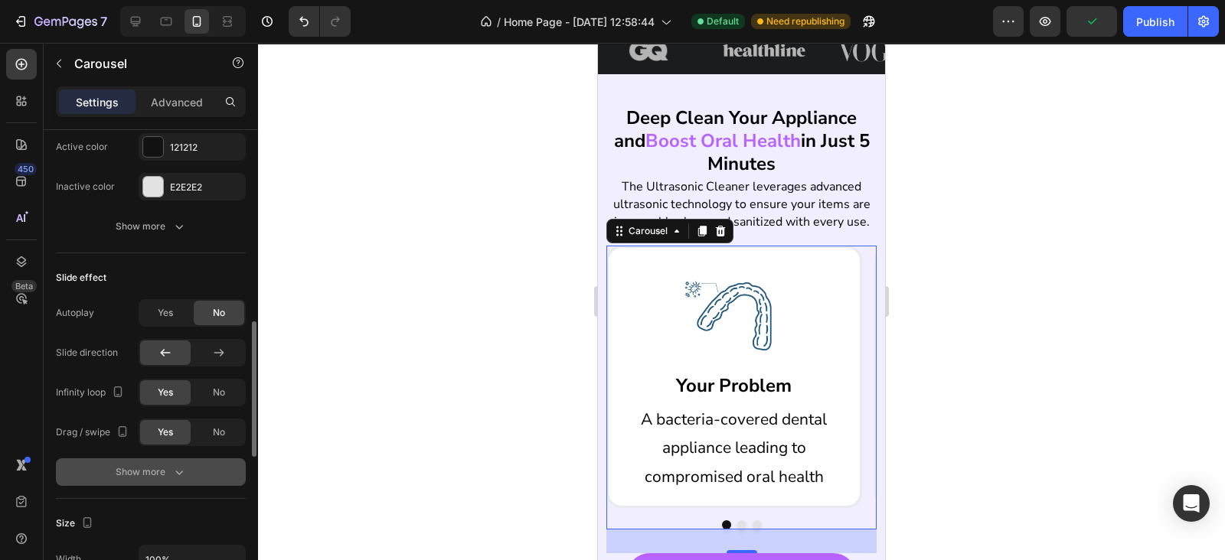
click at [175, 465] on icon "button" at bounding box center [178, 472] width 15 height 15
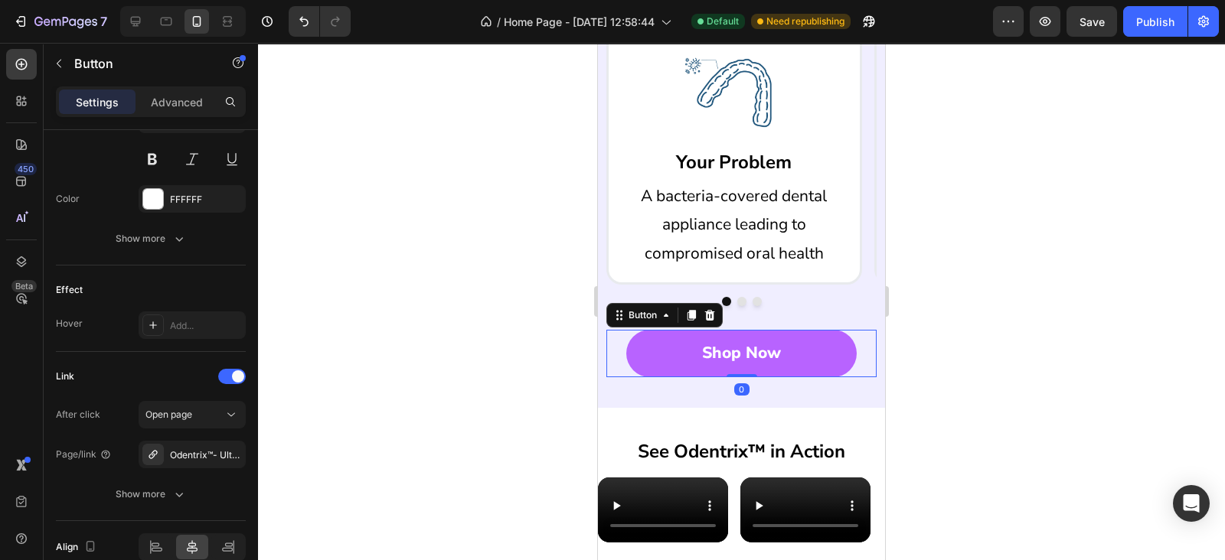
scroll to position [0, 0]
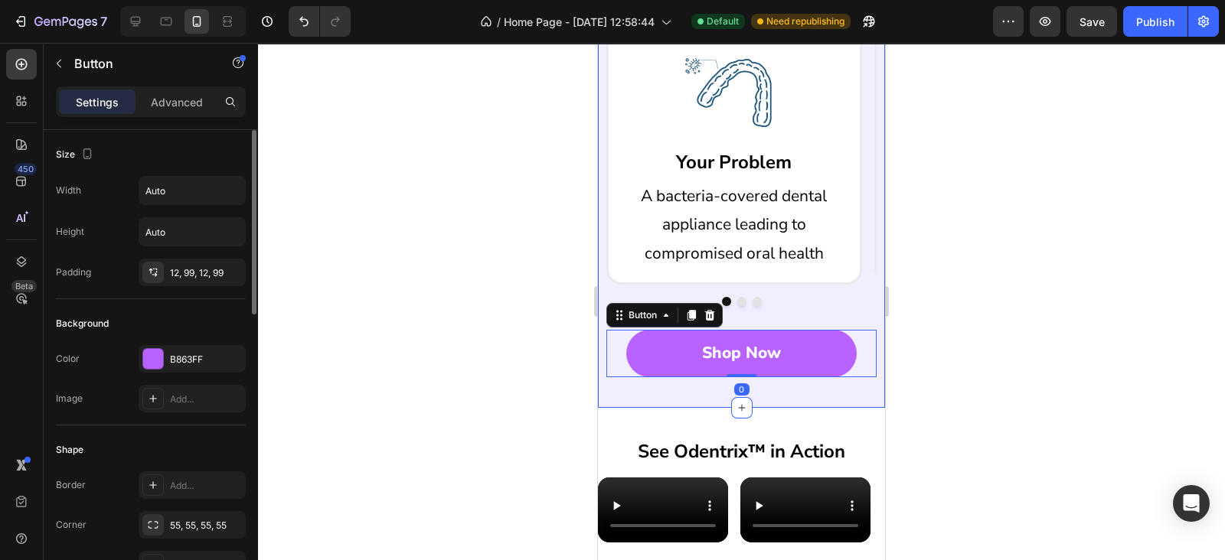
click at [740, 398] on div "Deep Clean Your Appliance and Boost Oral Health in Just 5 Minutes Heading The U…" at bounding box center [741, 129] width 287 height 557
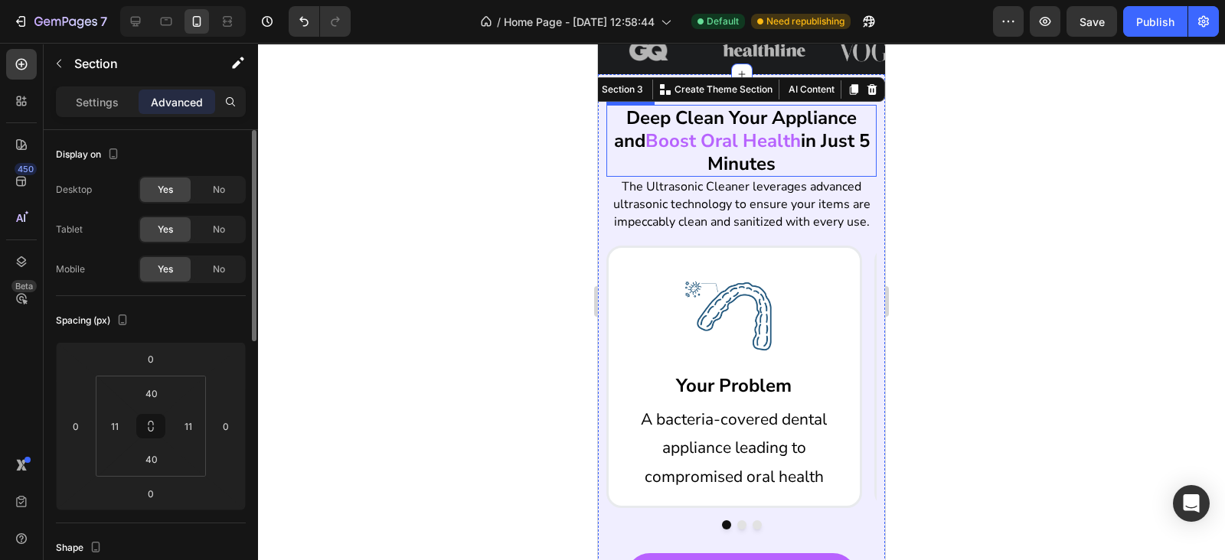
scroll to position [446, 0]
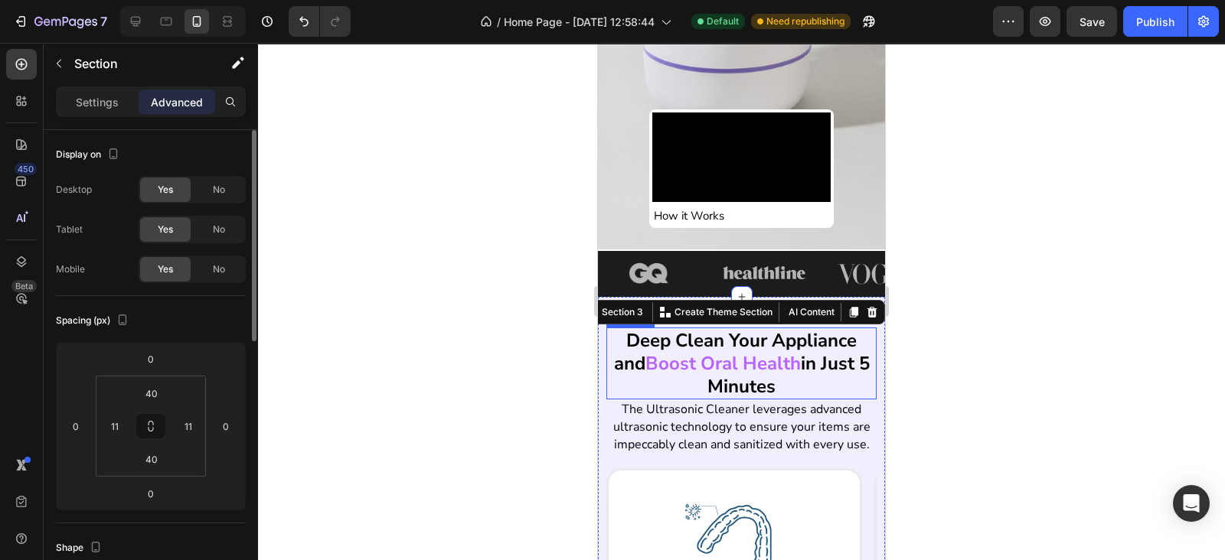
click at [722, 365] on span "Boost Oral Health" at bounding box center [722, 363] width 155 height 24
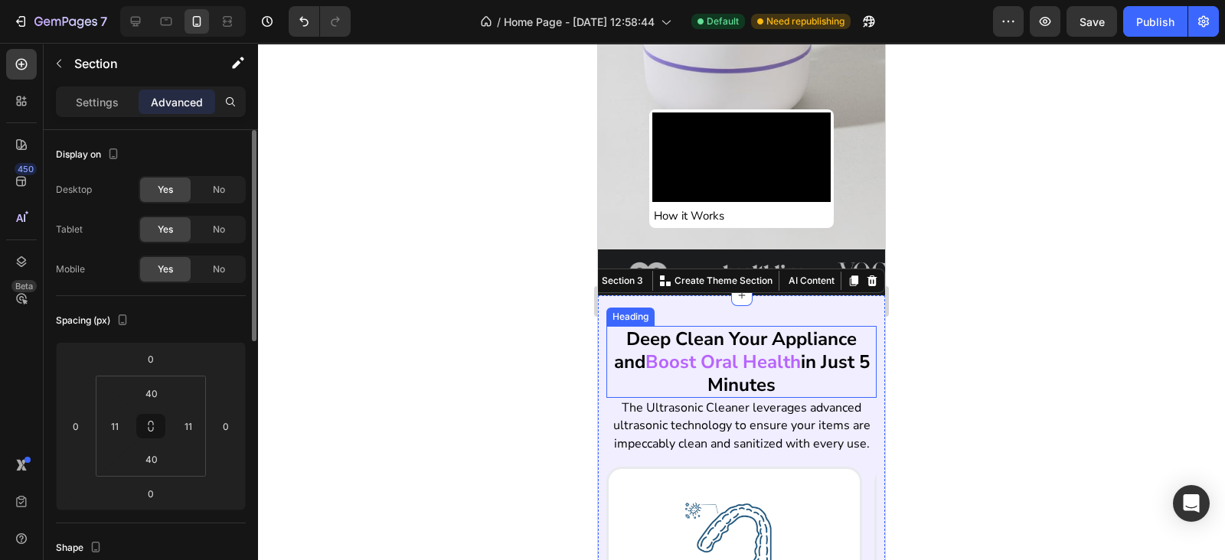
scroll to position [669, 0]
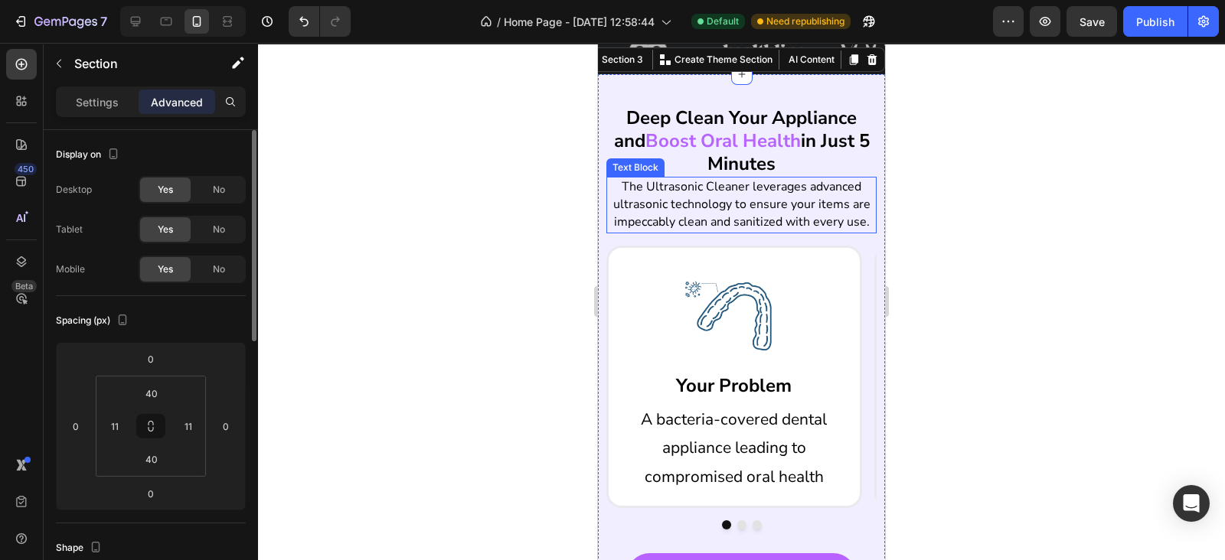
click at [708, 223] on p "The Ultrasonic Cleaner leverages advanced ultrasonic technology to ensure your …" at bounding box center [741, 205] width 267 height 54
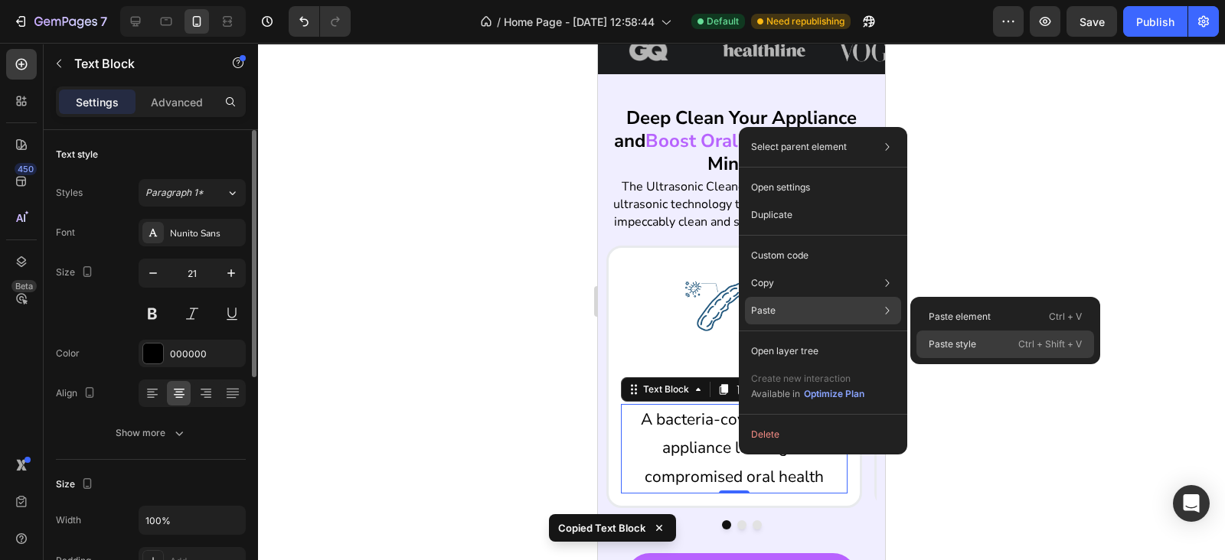
click at [977, 339] on div "Paste style Ctrl + Shift + V" at bounding box center [1005, 345] width 178 height 28
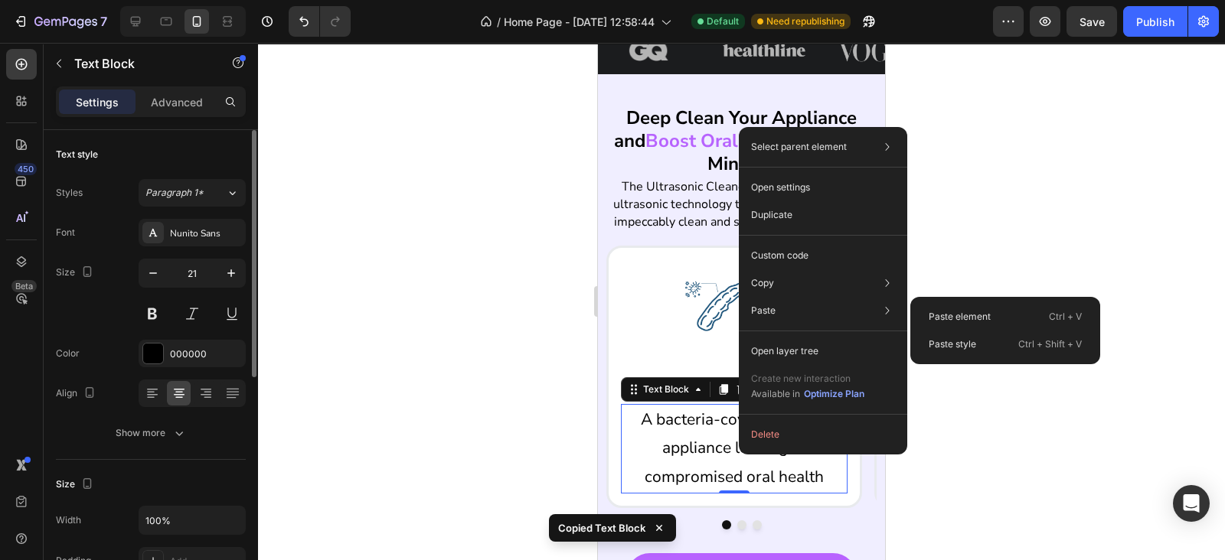
type input "16"
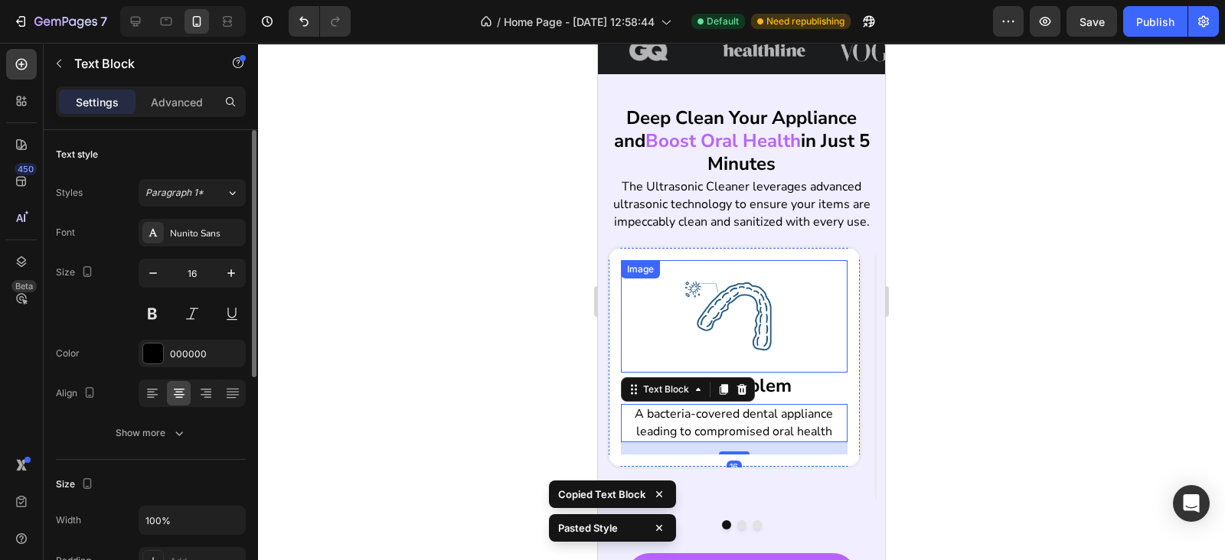
click at [806, 312] on div at bounding box center [734, 316] width 227 height 113
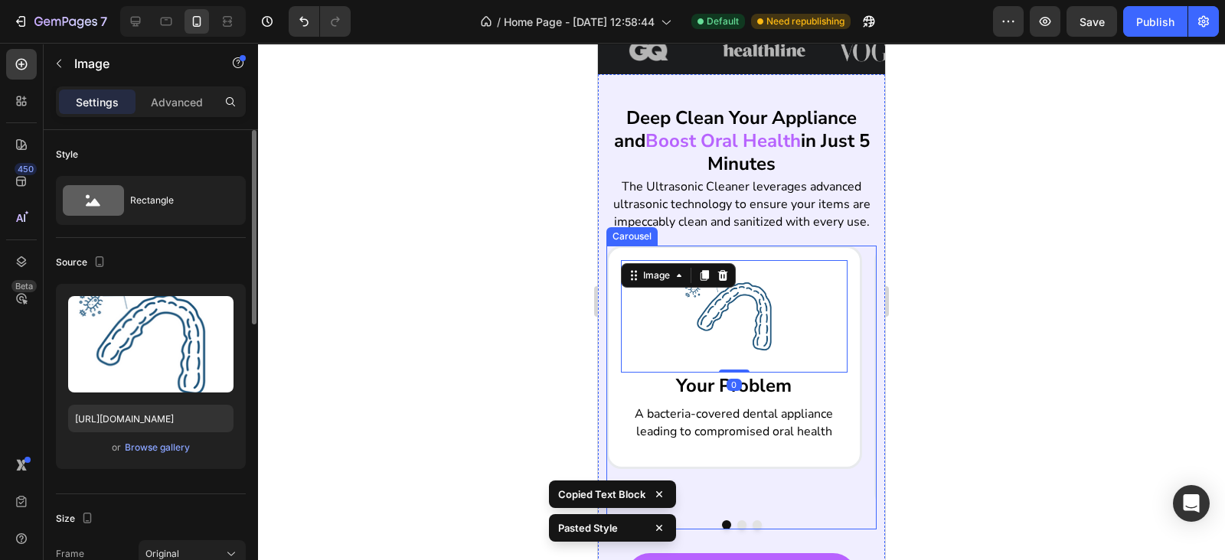
click at [737, 530] on button "Dot" at bounding box center [741, 524] width 9 height 9
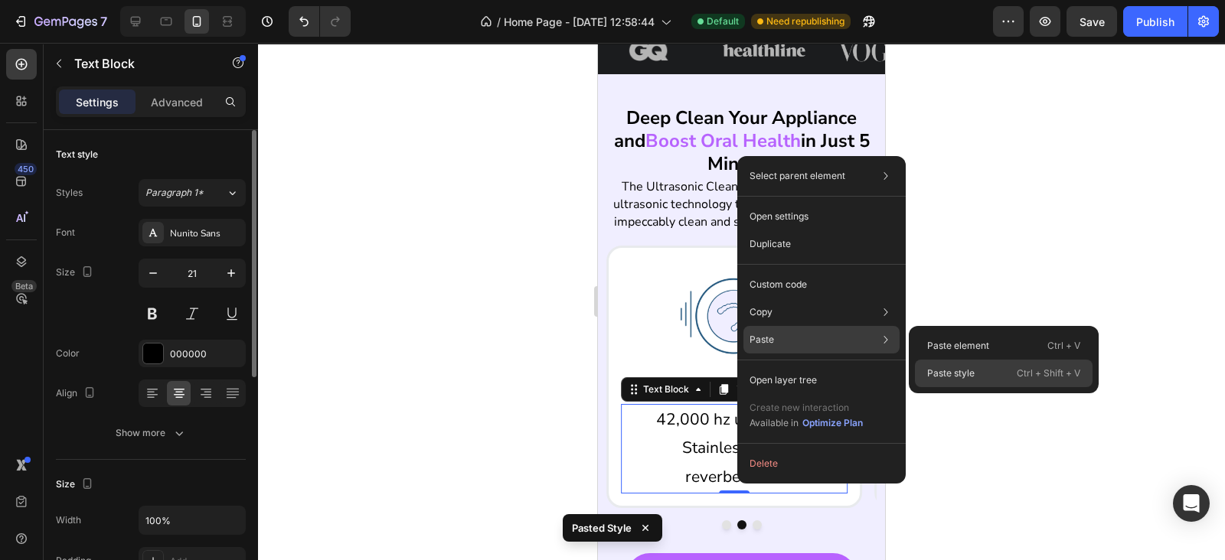
click at [953, 364] on div "Paste style Ctrl + Shift + V" at bounding box center [1004, 374] width 178 height 28
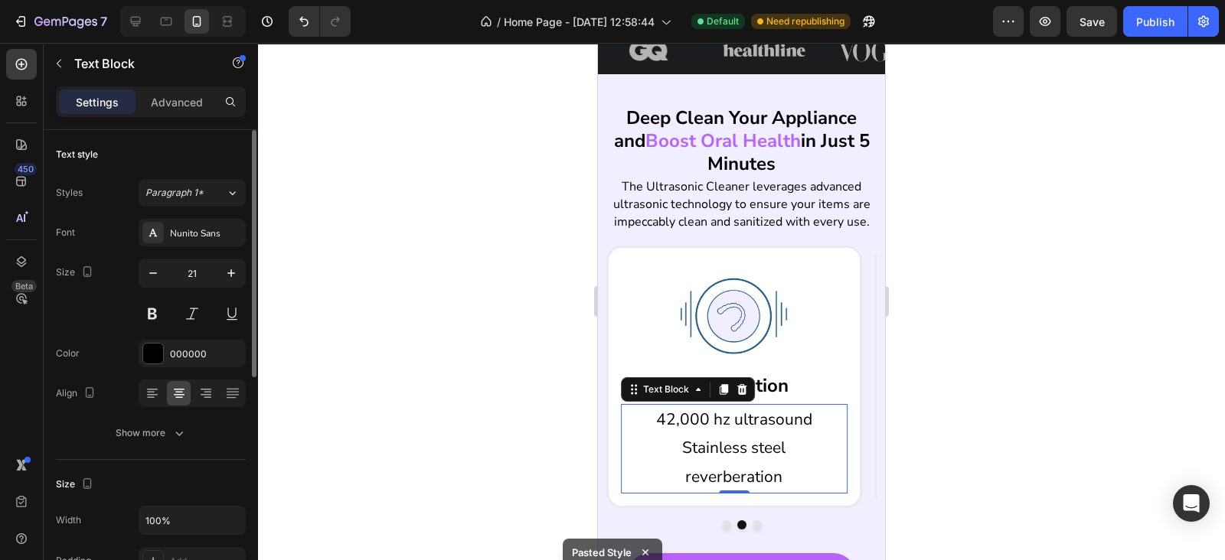
type input "16"
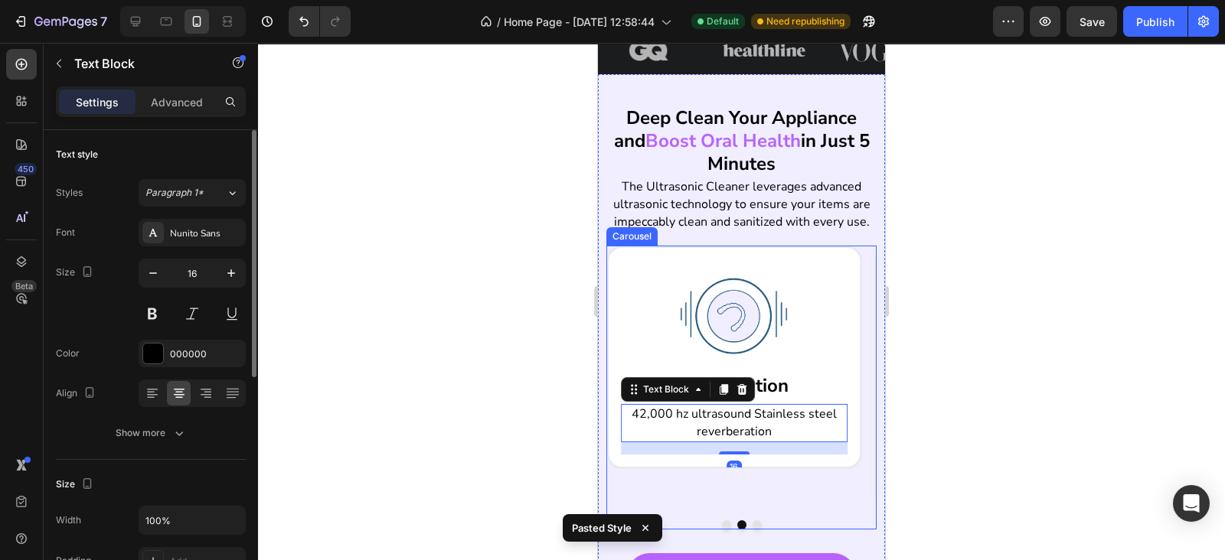
click at [752, 520] on button "Dot" at bounding box center [756, 524] width 9 height 9
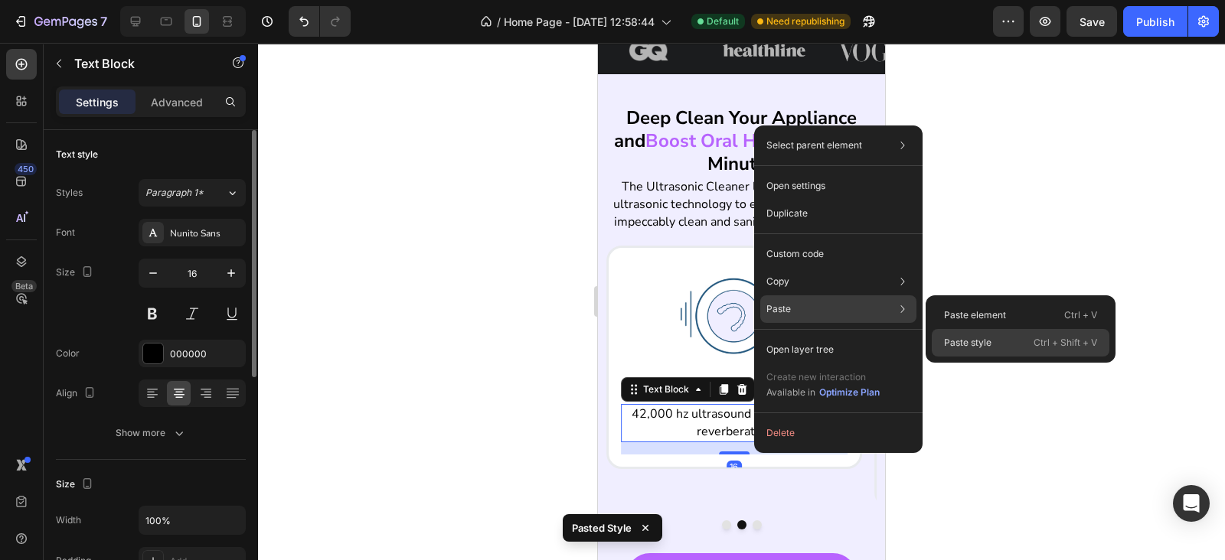
click at [957, 340] on p "Paste style" at bounding box center [967, 343] width 47 height 14
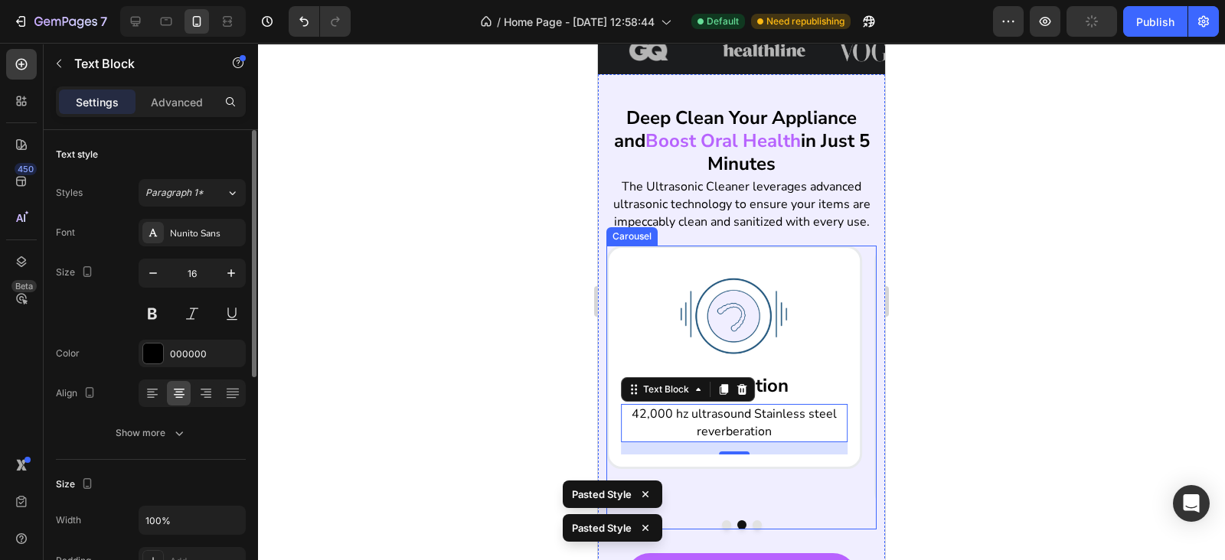
click at [752, 530] on button "Dot" at bounding box center [756, 524] width 9 height 9
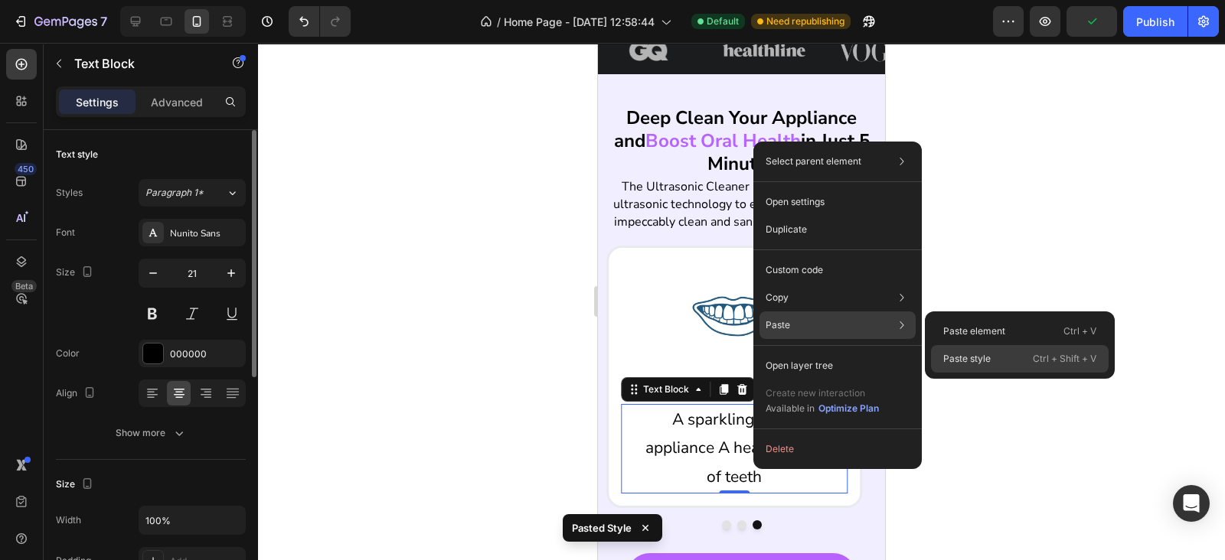
click at [999, 354] on div "Paste style Ctrl + Shift + V" at bounding box center [1020, 359] width 178 height 28
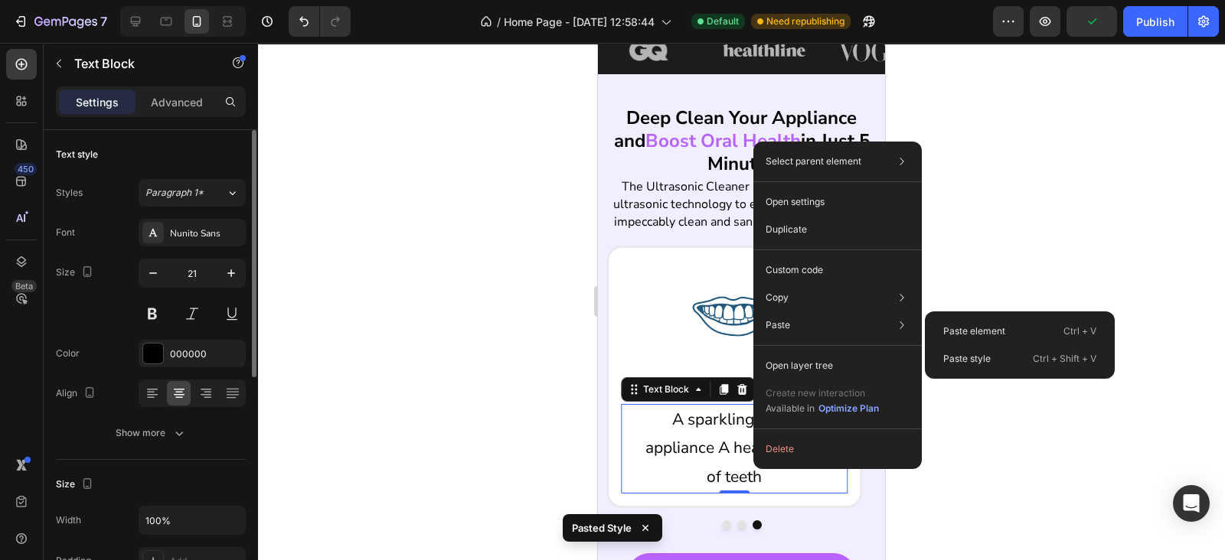
type input "16"
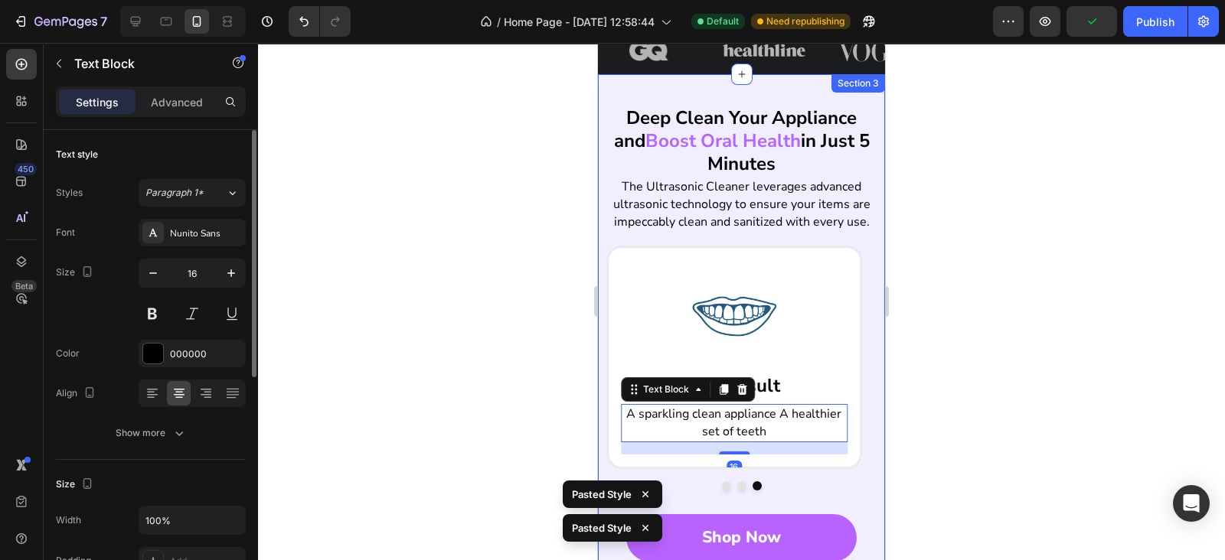
click at [789, 258] on div "Deep Clean Your Appliance and Boost Oral Health in Just 5 Minutes Heading The U…" at bounding box center [741, 333] width 270 height 457
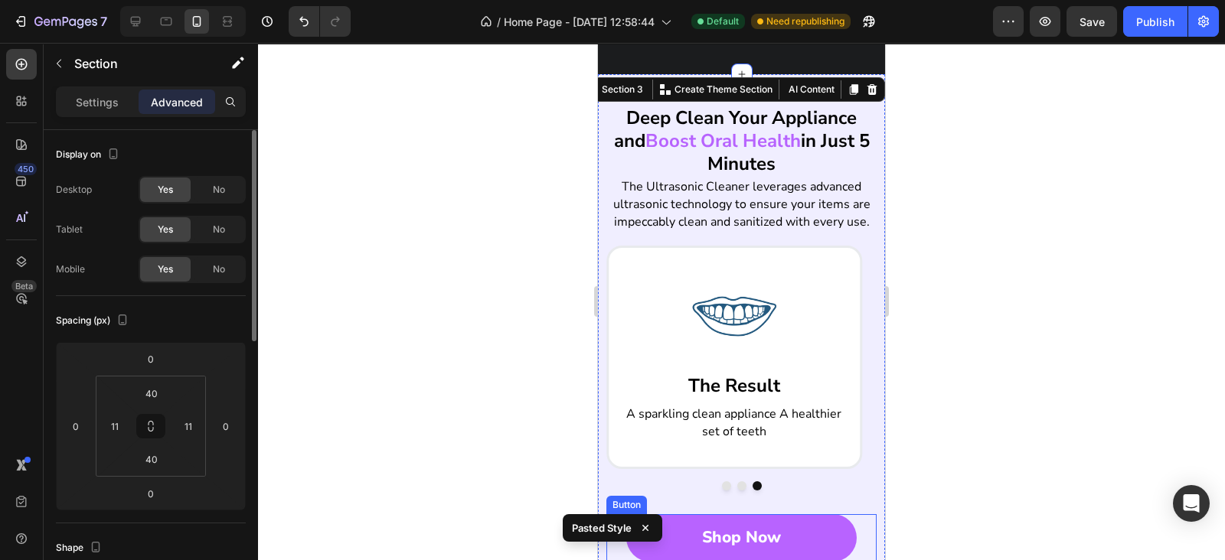
scroll to position [892, 0]
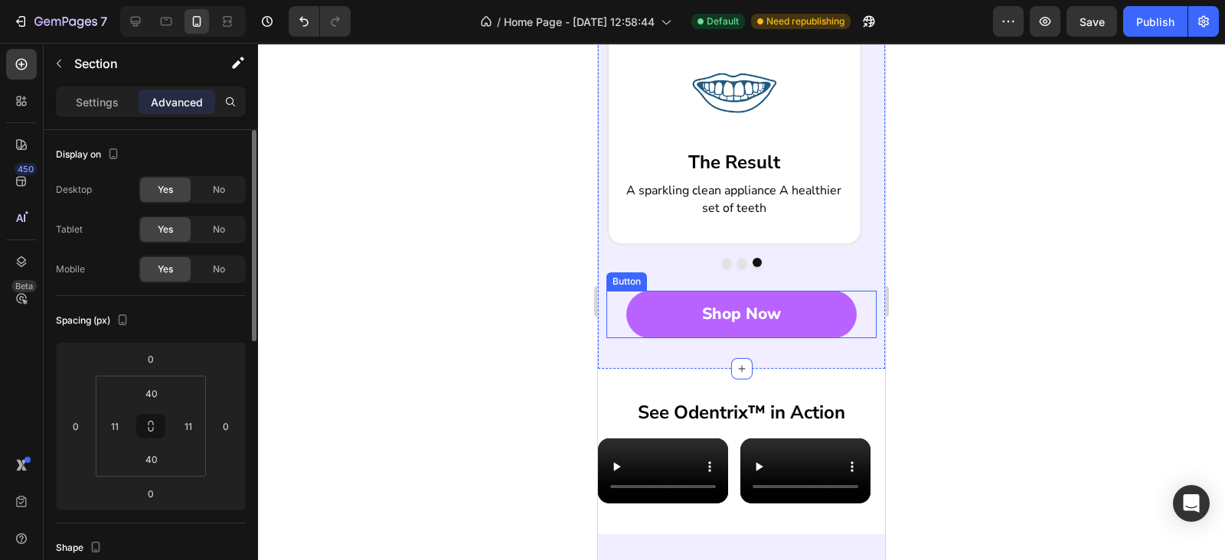
click at [667, 337] on link "Shop Now" at bounding box center [741, 314] width 230 height 47
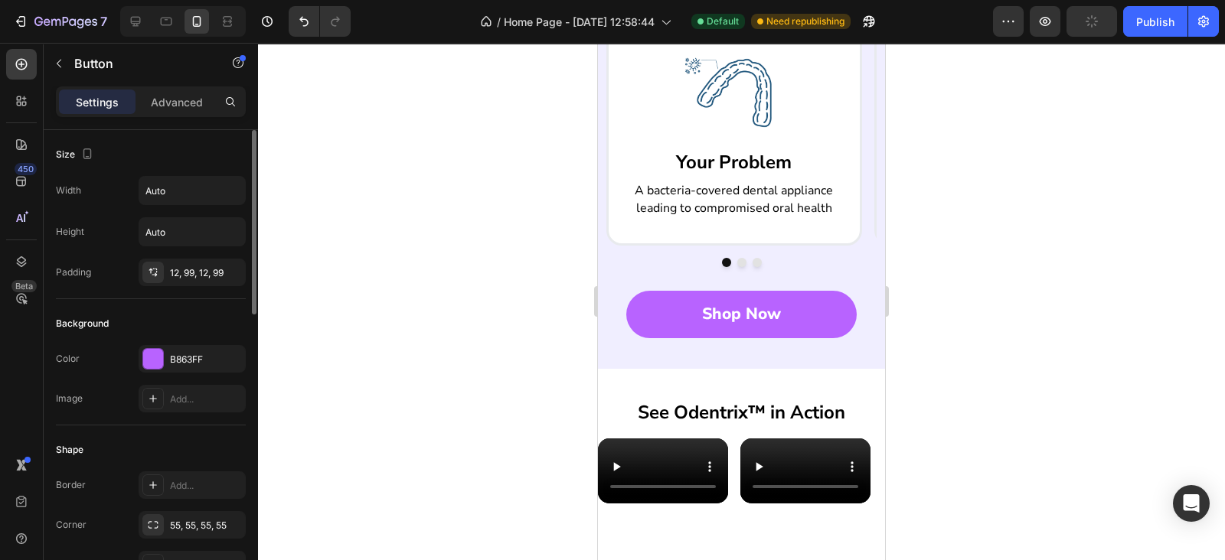
click at [681, 334] on link "Shop Now" at bounding box center [741, 314] width 230 height 47
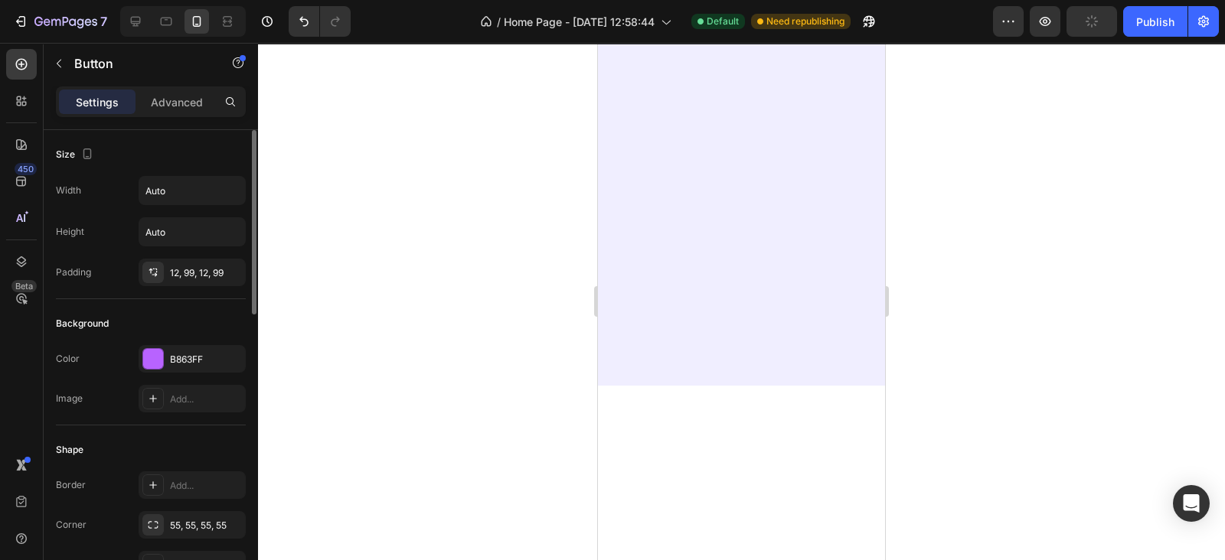
scroll to position [0, 0]
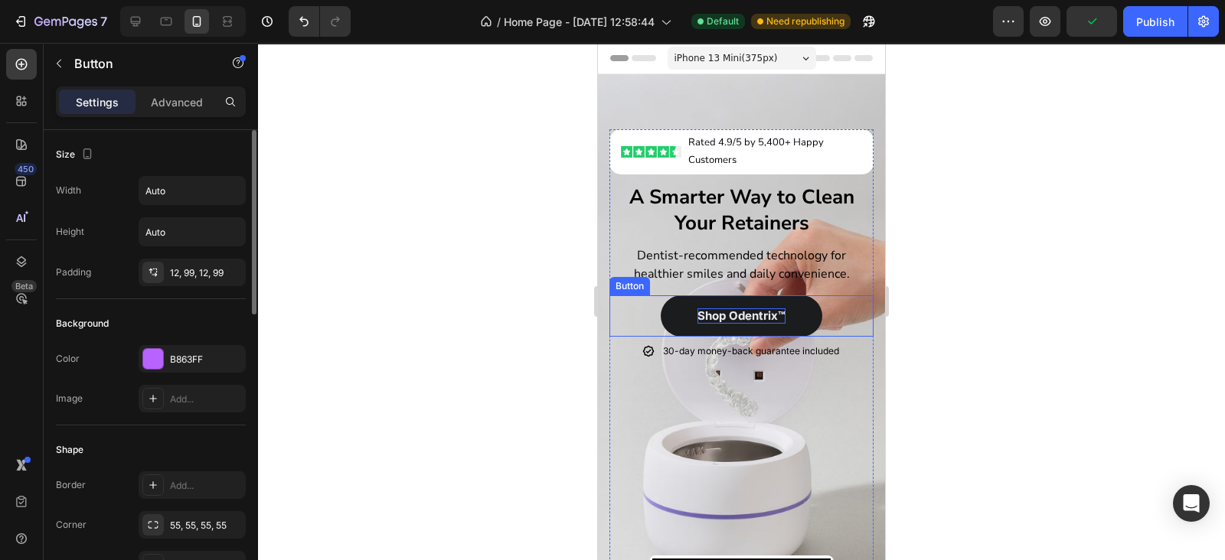
click at [708, 311] on p "Shop Odentrix™" at bounding box center [741, 315] width 88 height 15
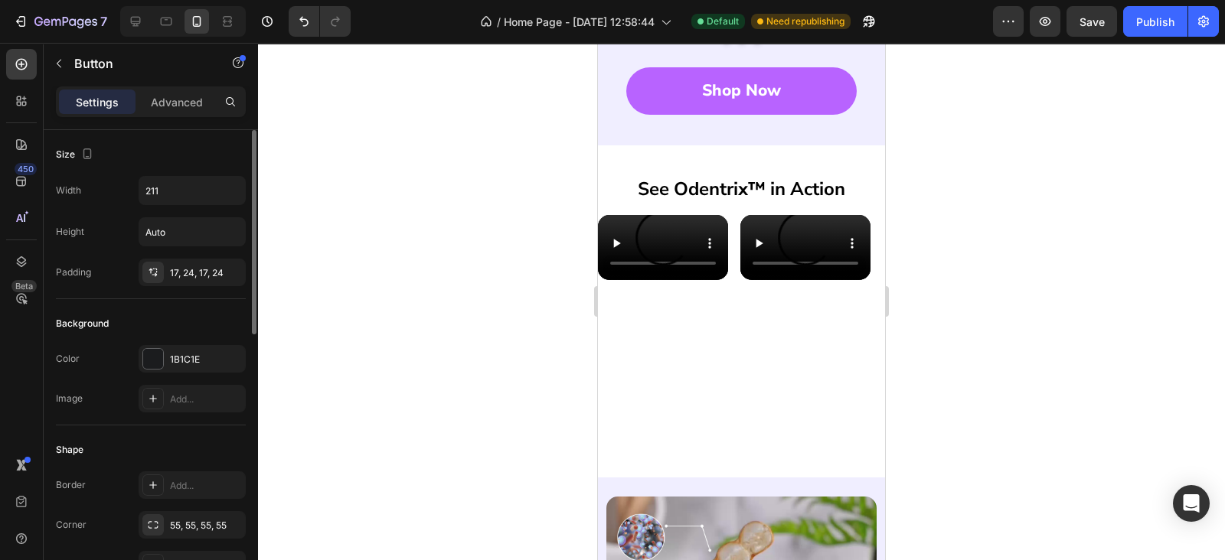
scroll to position [892, 0]
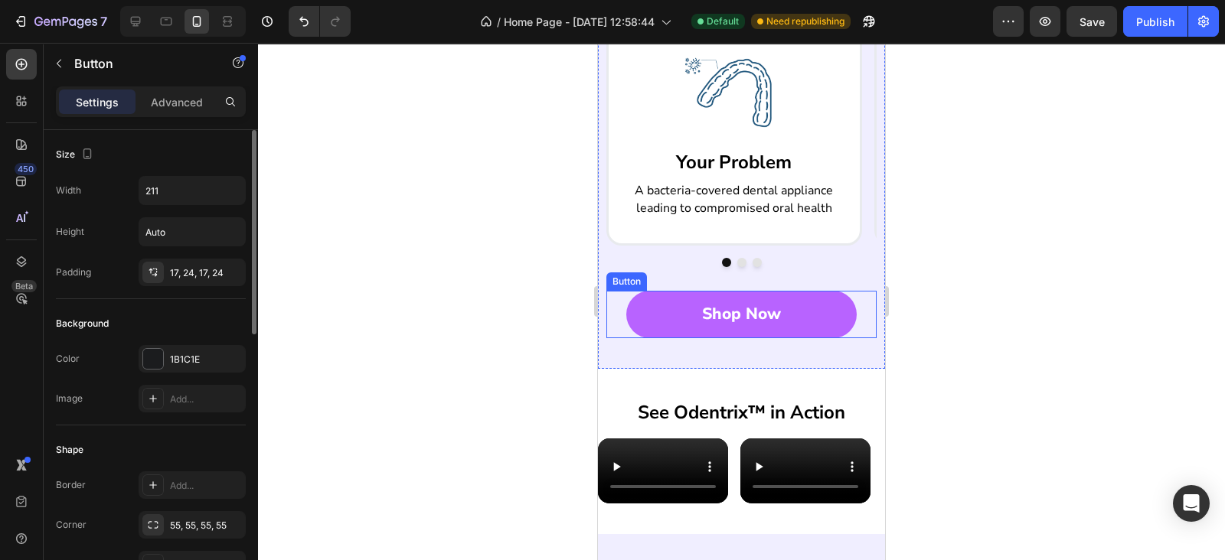
click at [676, 338] on link "Shop Now" at bounding box center [741, 314] width 230 height 47
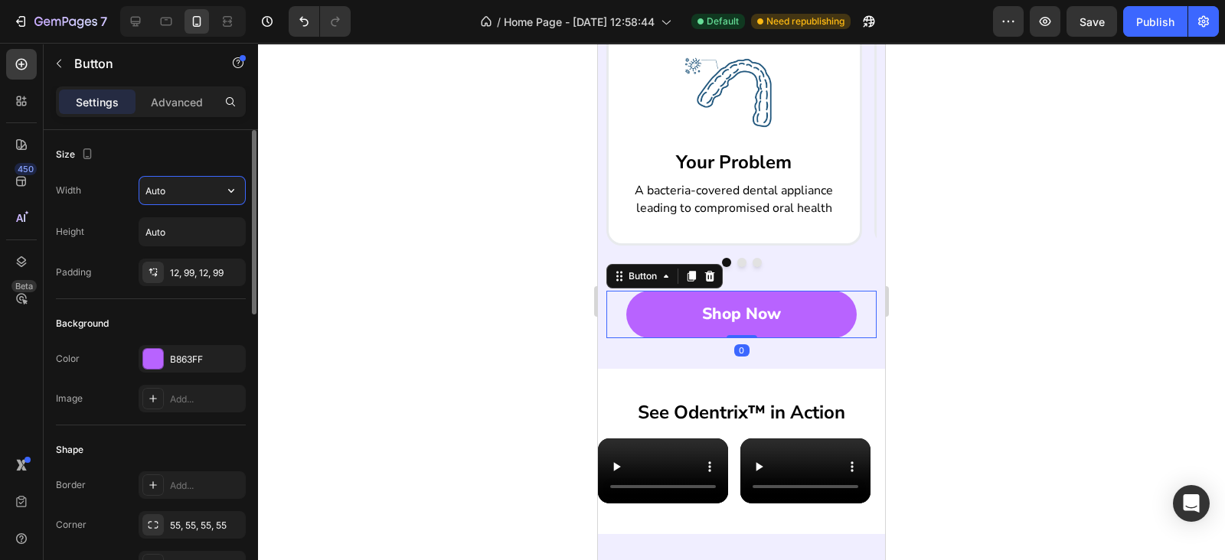
click at [190, 189] on input "Auto" at bounding box center [192, 191] width 106 height 28
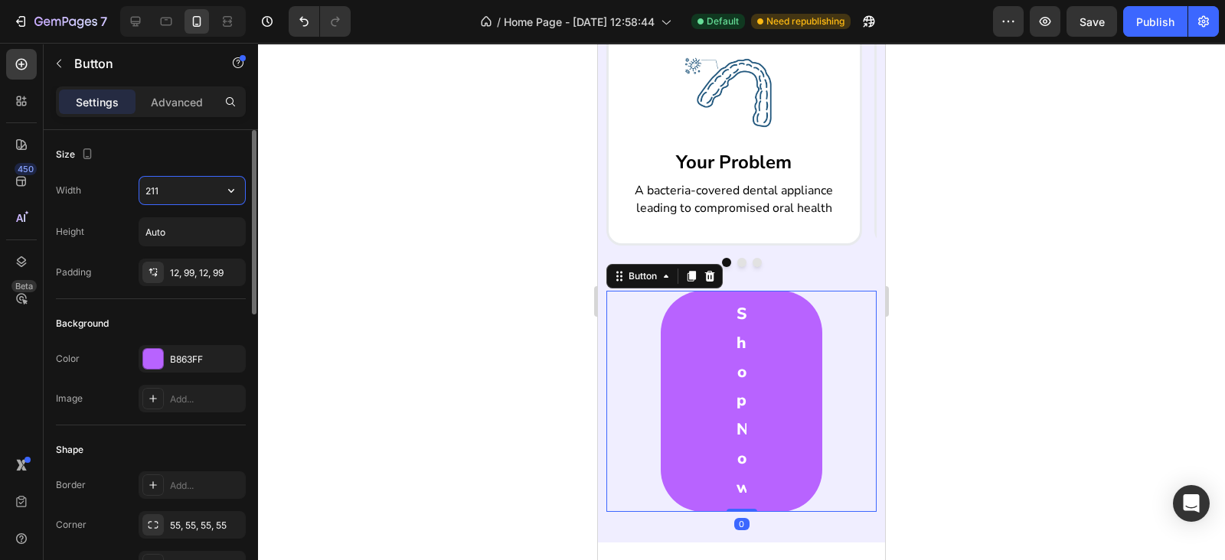
click at [190, 189] on input "211" at bounding box center [192, 191] width 106 height 28
type input "211"
click at [176, 275] on div "12, 99, 12, 99" at bounding box center [192, 273] width 44 height 14
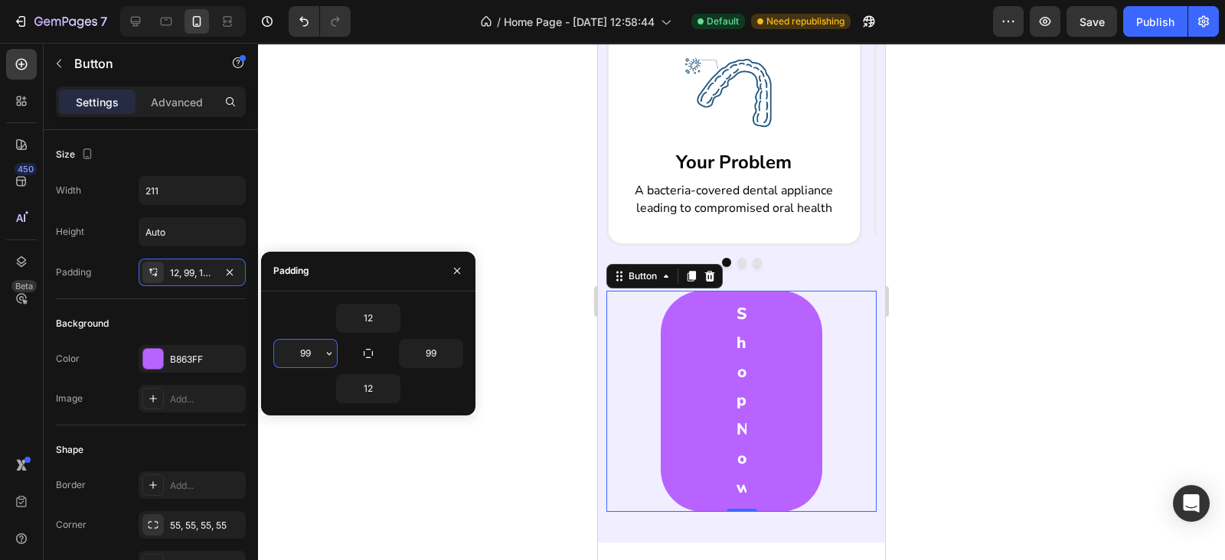
click at [298, 341] on input "99" at bounding box center [305, 354] width 63 height 28
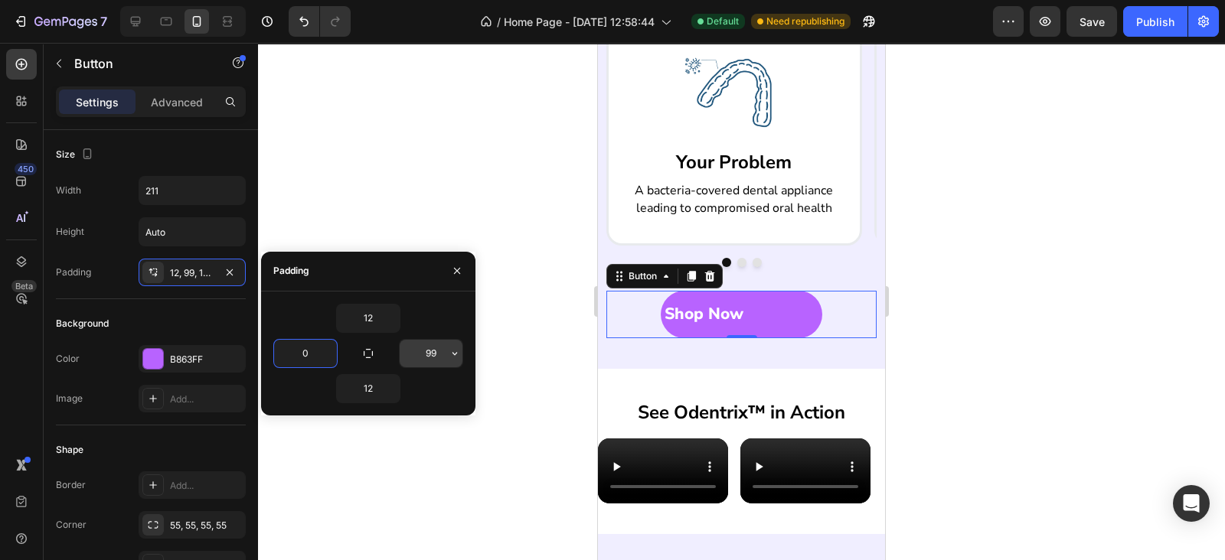
type input "0"
click at [430, 357] on input "99" at bounding box center [431, 354] width 63 height 28
type input "0"
click at [216, 325] on div "Background" at bounding box center [151, 324] width 190 height 24
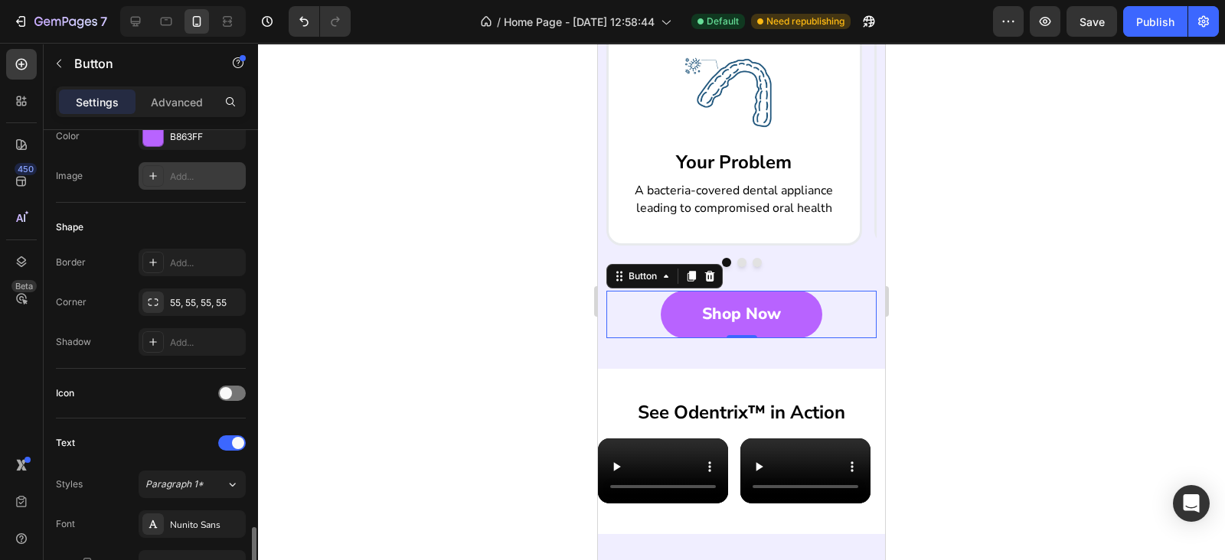
scroll to position [446, 0]
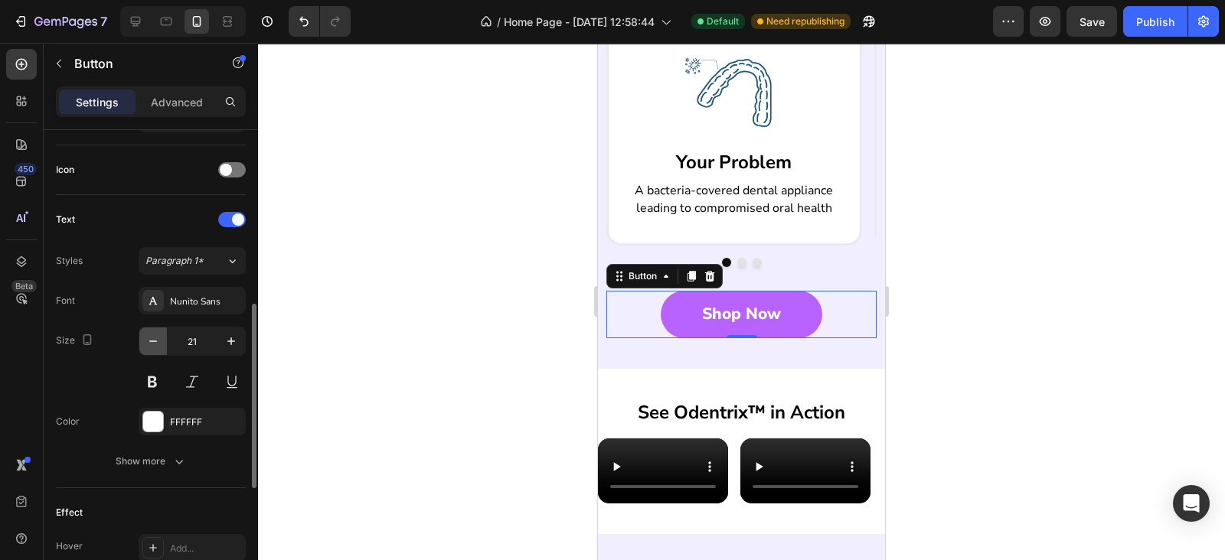
click at [151, 345] on icon "button" at bounding box center [152, 341] width 15 height 15
type input "20"
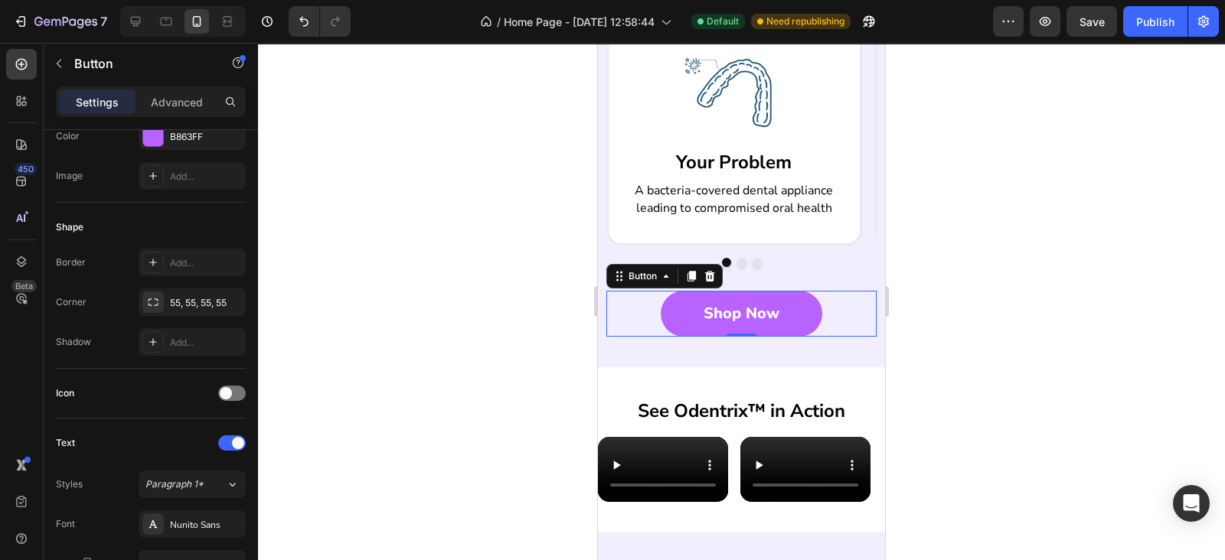
scroll to position [0, 0]
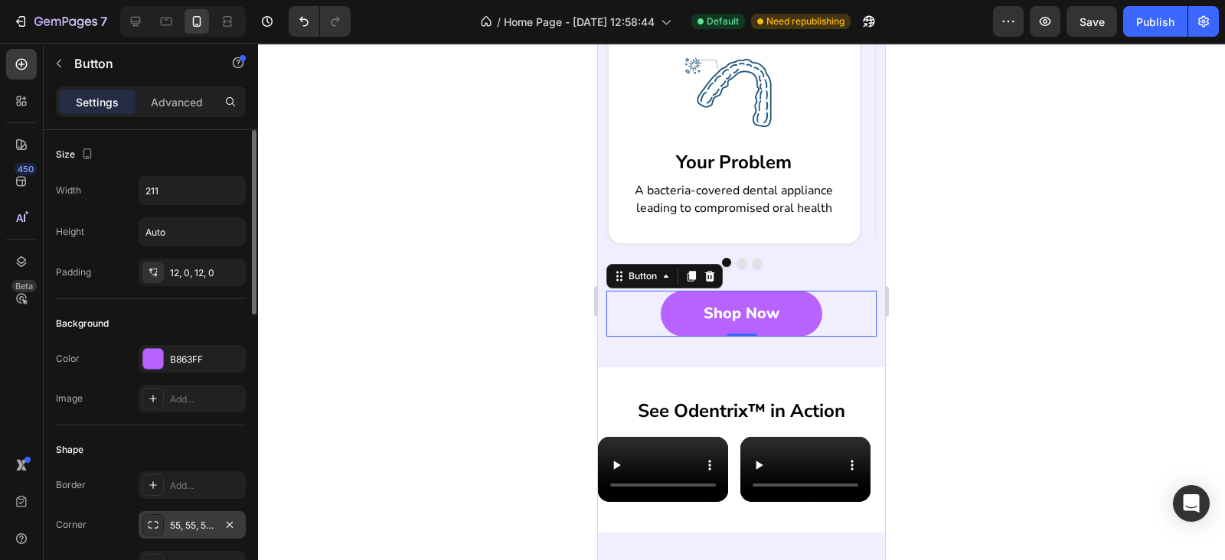
click at [201, 526] on div "55, 55, 55, 55" at bounding box center [192, 526] width 44 height 14
click at [191, 266] on div "12, 0, 12, 0" at bounding box center [192, 273] width 44 height 14
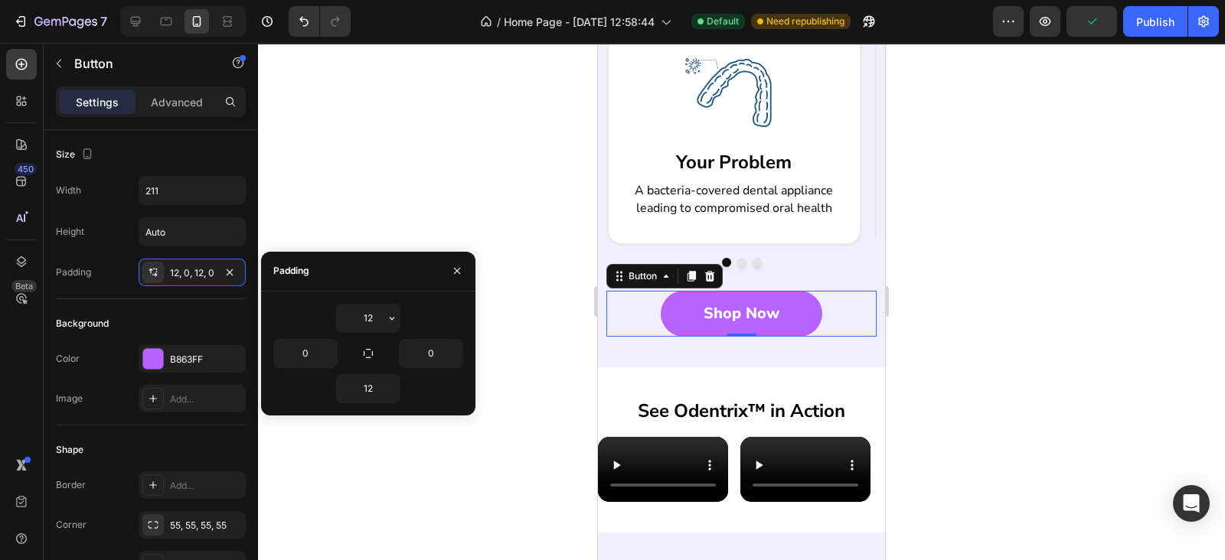
click at [302, 316] on div "12" at bounding box center [368, 318] width 190 height 29
click at [677, 367] on div "Deep Clean Your Appliance and Boost Oral Health in Just 5 Minutes Heading The U…" at bounding box center [741, 109] width 287 height 517
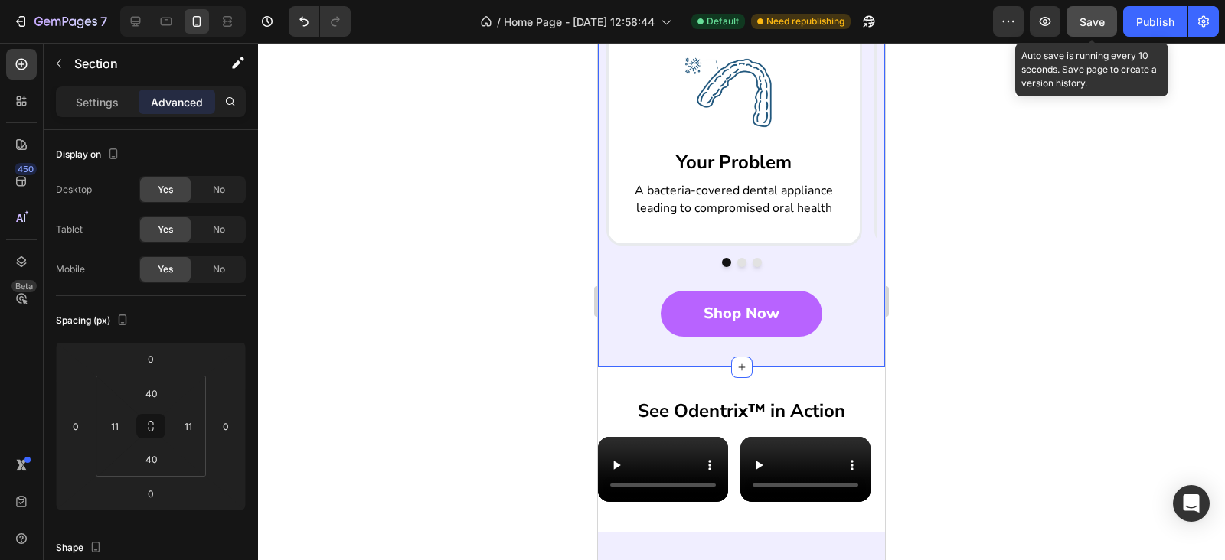
click at [1087, 34] on button "Save" at bounding box center [1091, 21] width 51 height 31
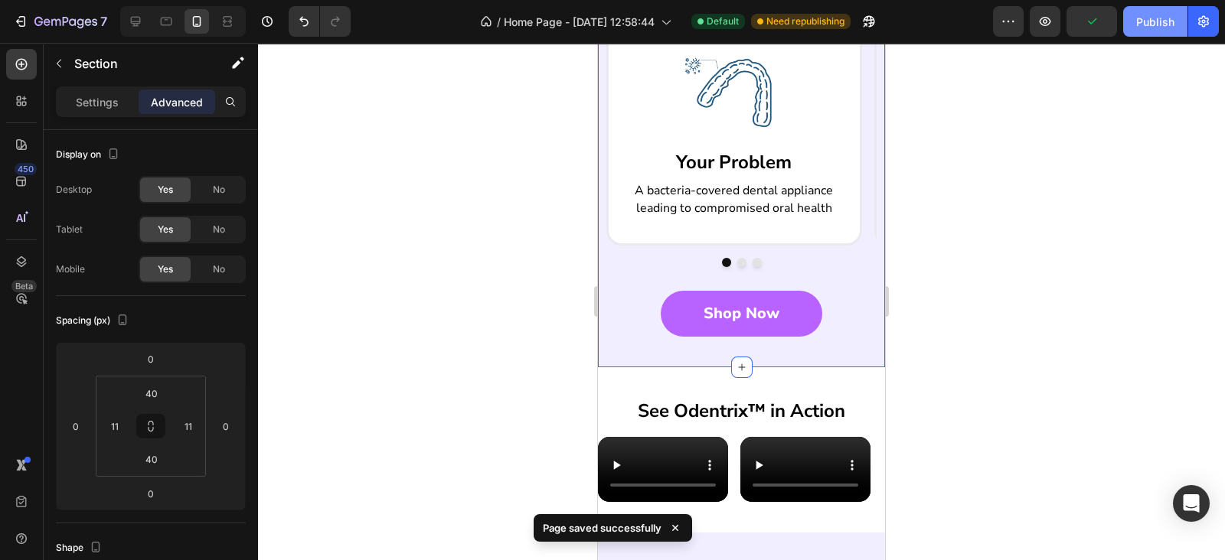
click at [1148, 25] on div "Publish" at bounding box center [1155, 22] width 38 height 16
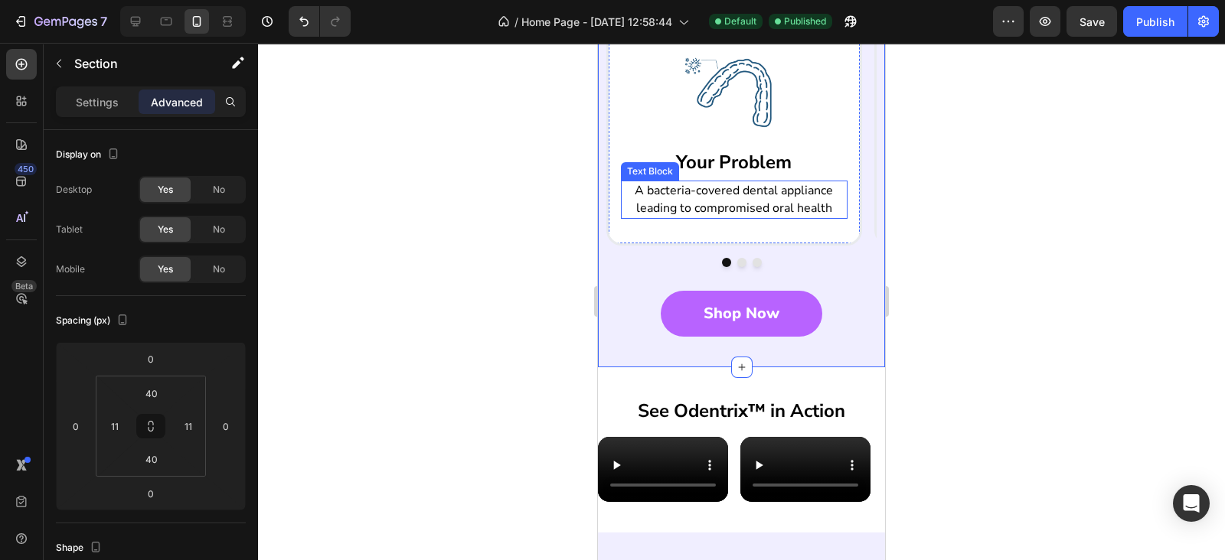
scroll to position [669, 0]
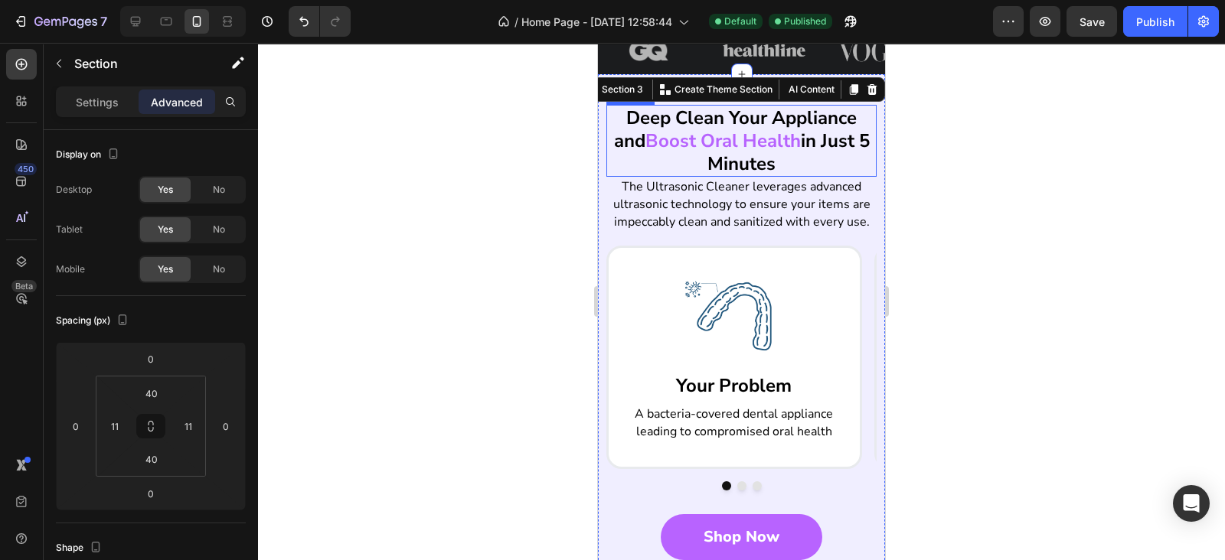
click at [742, 129] on span "Boost Oral Health" at bounding box center [722, 141] width 155 height 24
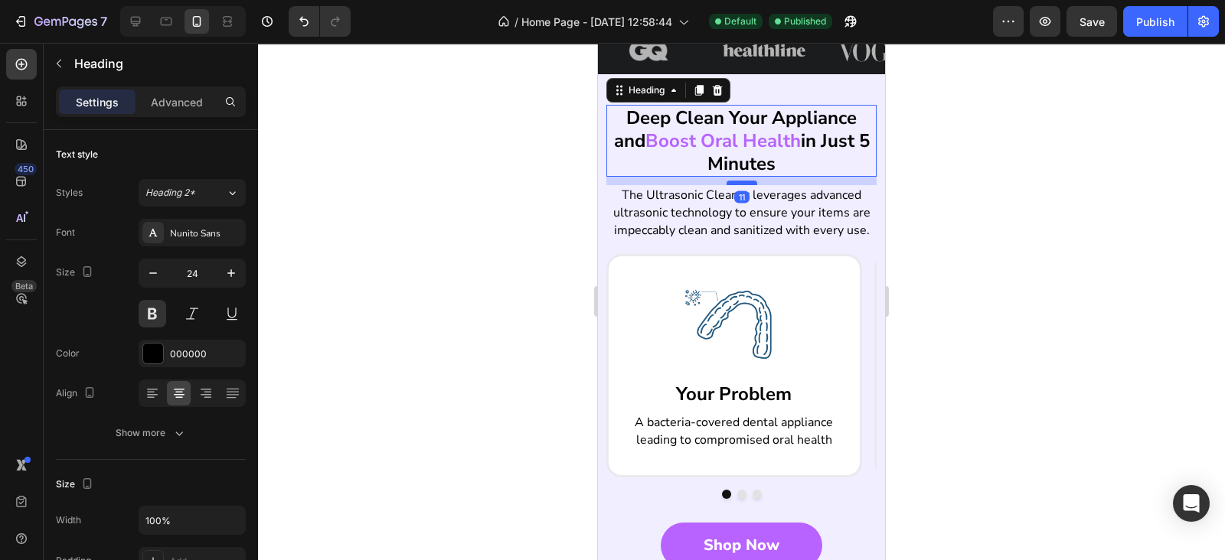
drag, startPoint x: 733, startPoint y: 171, endPoint x: 740, endPoint y: 183, distance: 13.4
click at [740, 183] on div at bounding box center [741, 183] width 31 height 5
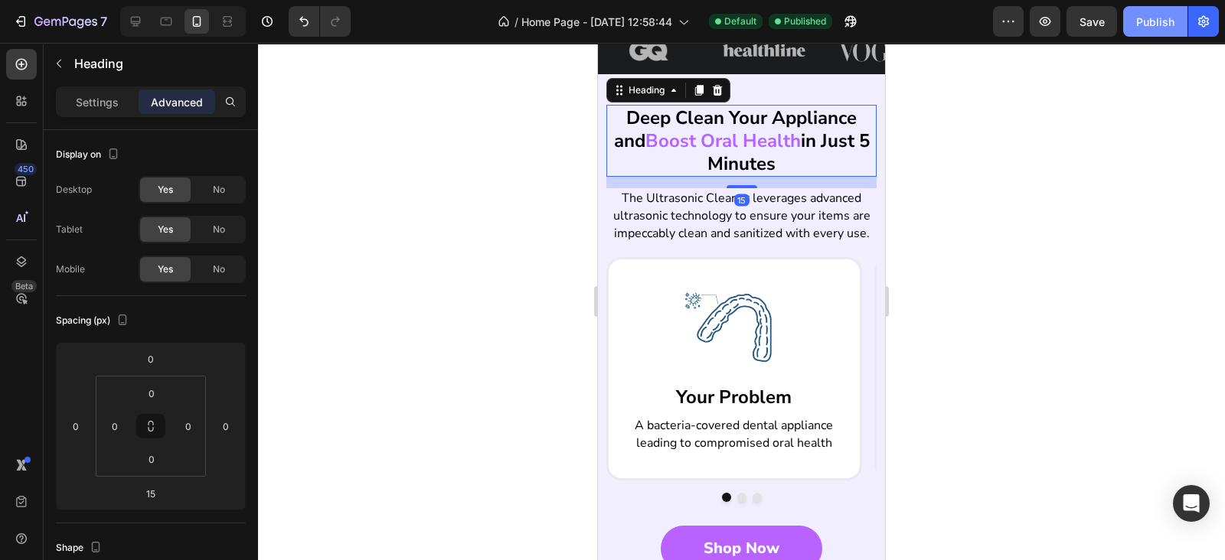
click at [1139, 15] on div "Publish" at bounding box center [1155, 22] width 38 height 16
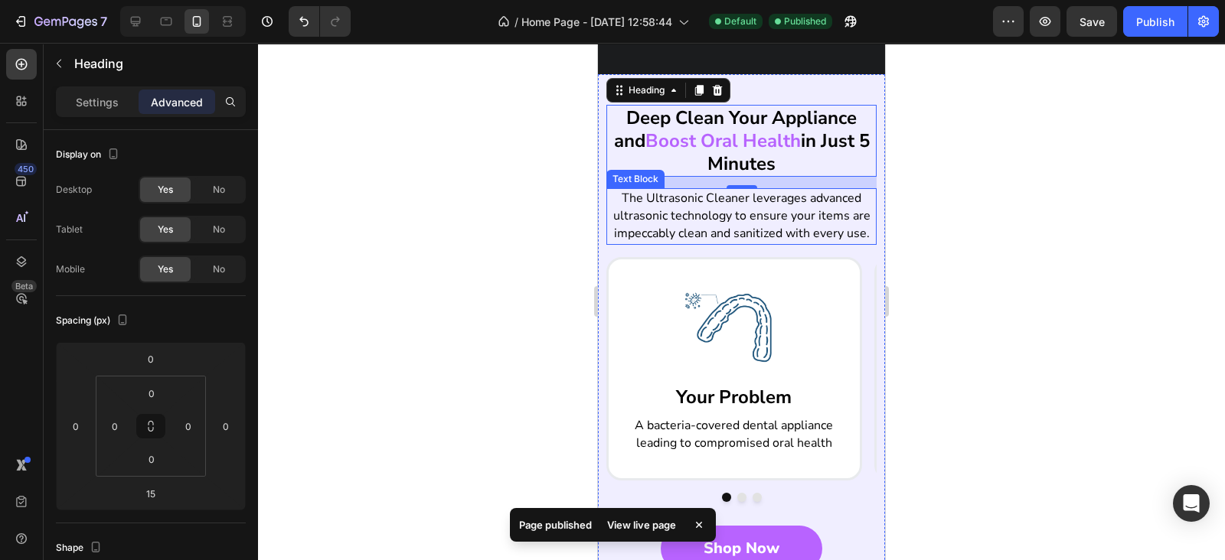
scroll to position [892, 0]
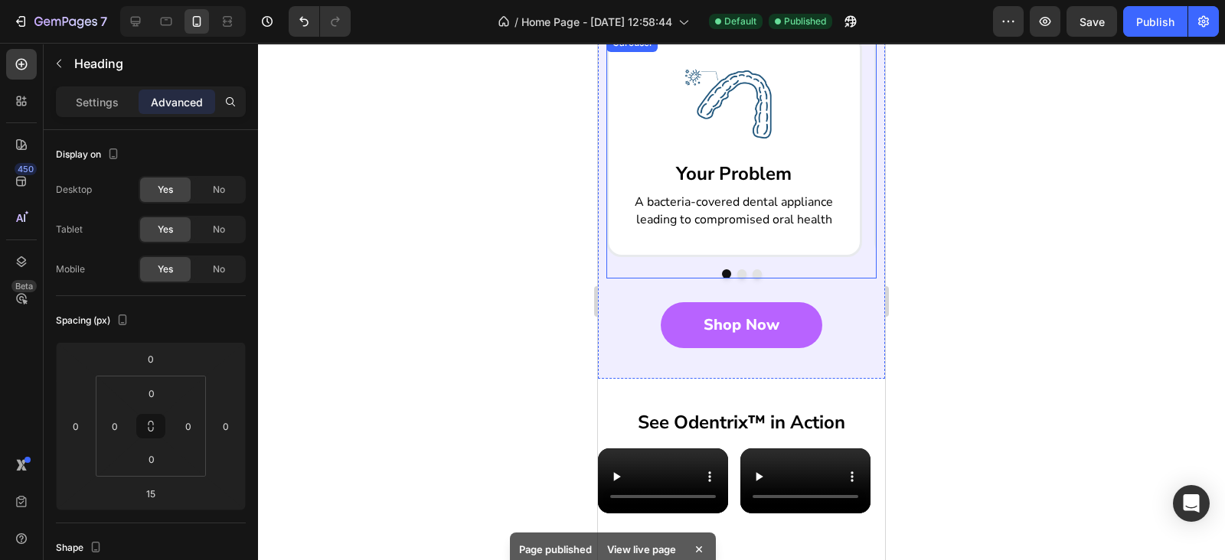
click at [737, 279] on button "Dot" at bounding box center [741, 273] width 9 height 9
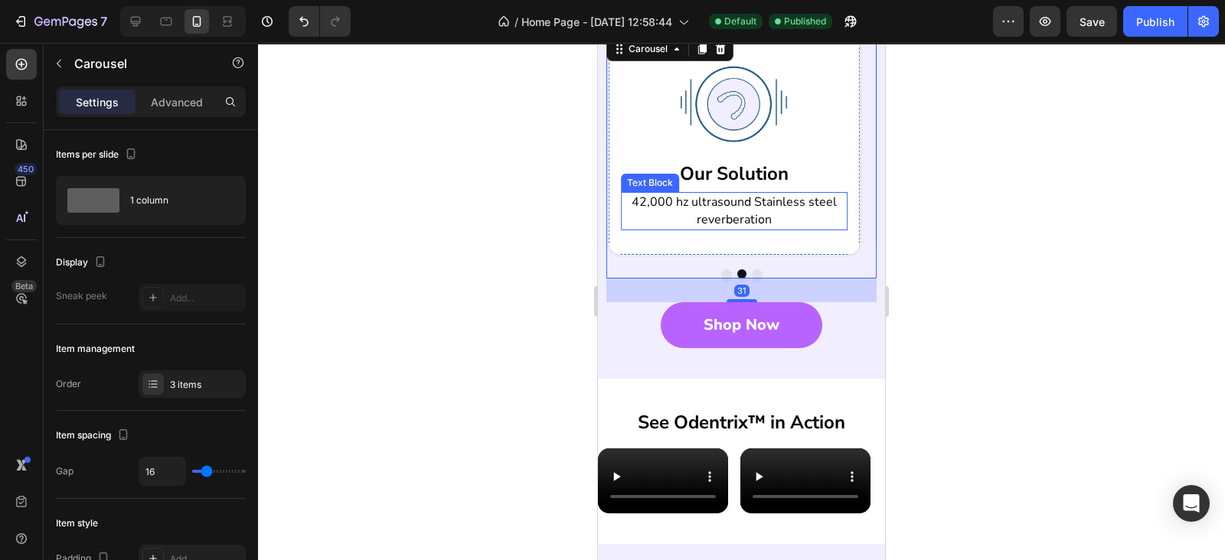
click at [735, 229] on p "42,000 hz ultrasound Stainless steel reverberation" at bounding box center [733, 211] width 223 height 35
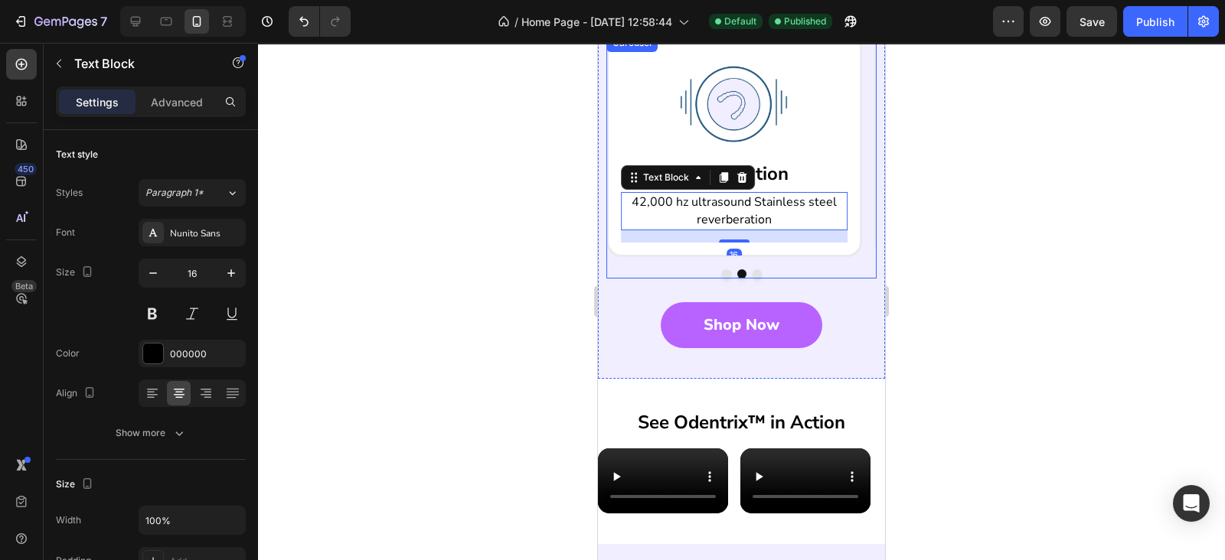
click at [752, 279] on button "Dot" at bounding box center [756, 273] width 9 height 9
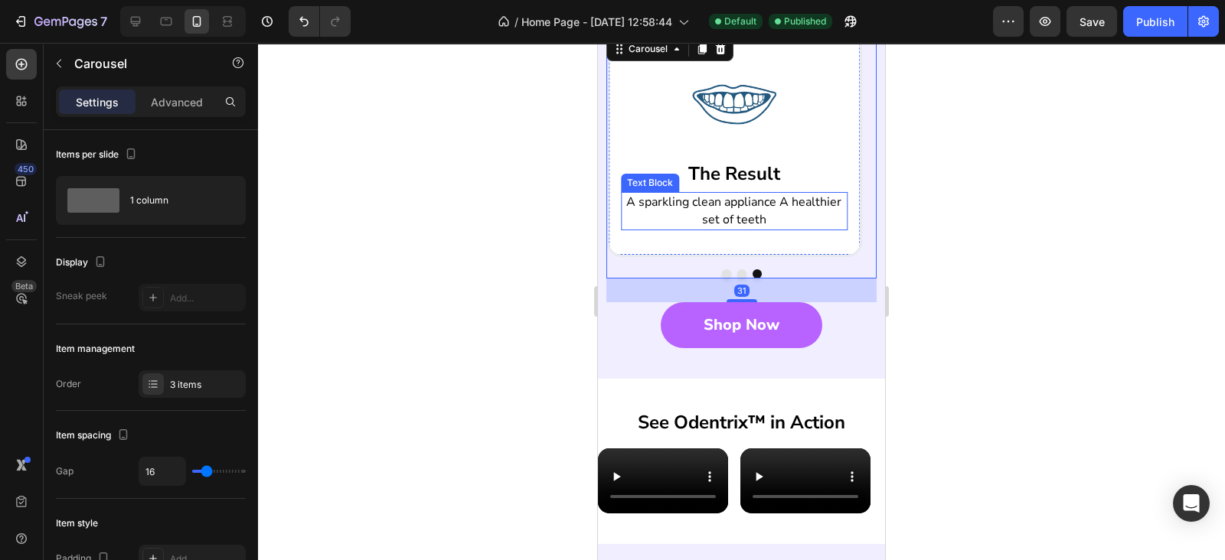
click at [742, 229] on p "A sparkling clean appliance A healthier set of teeth" at bounding box center [733, 211] width 223 height 35
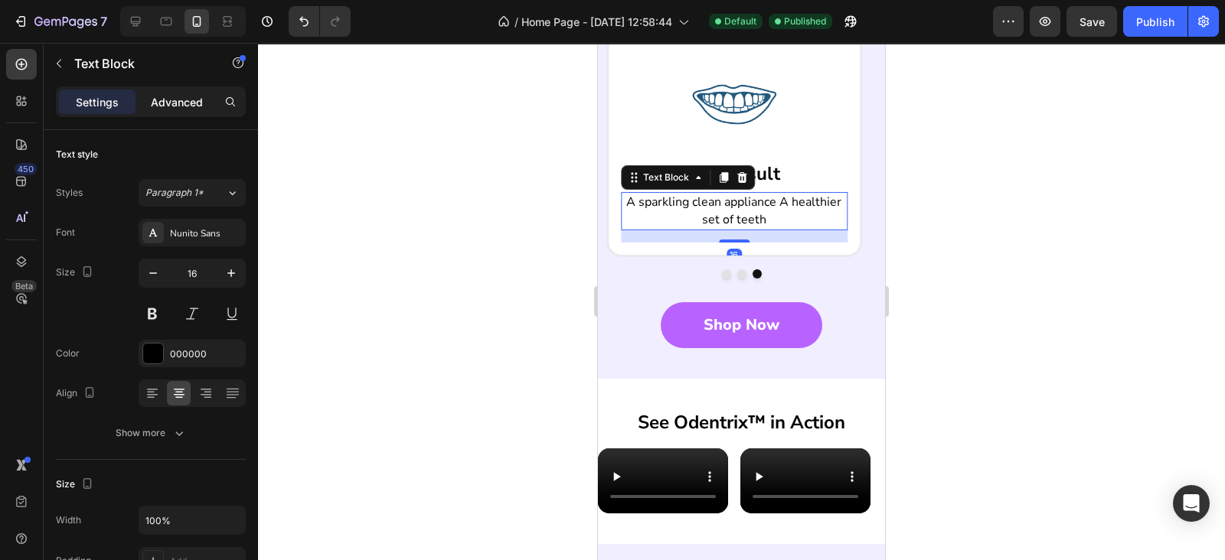
click at [168, 107] on p "Advanced" at bounding box center [177, 102] width 52 height 16
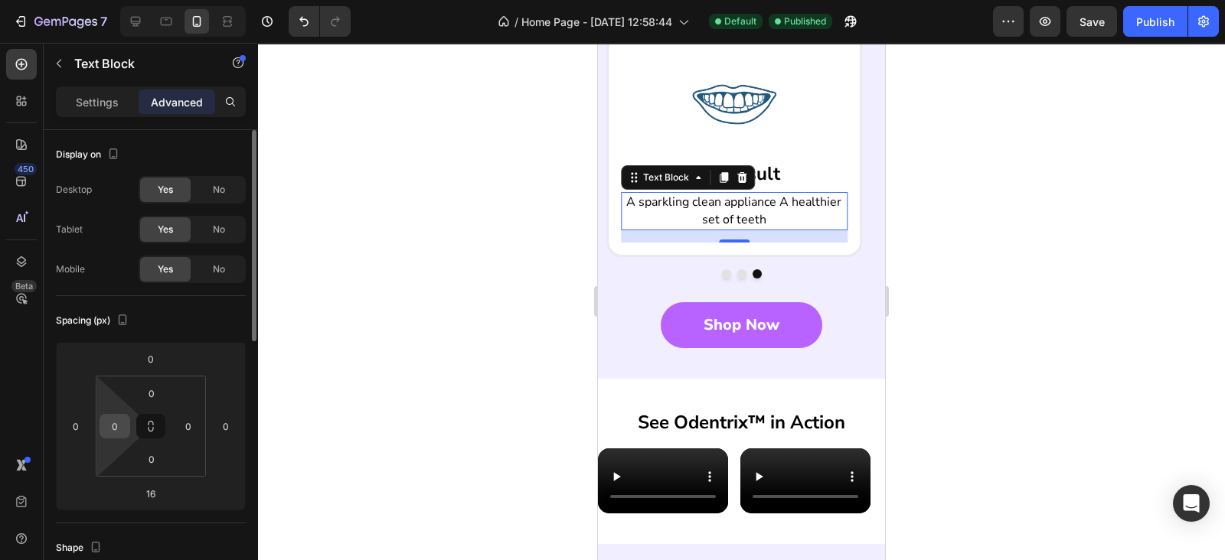
click at [114, 415] on input "0" at bounding box center [114, 426] width 23 height 23
type input "33"
click at [181, 426] on input "0" at bounding box center [188, 426] width 23 height 23
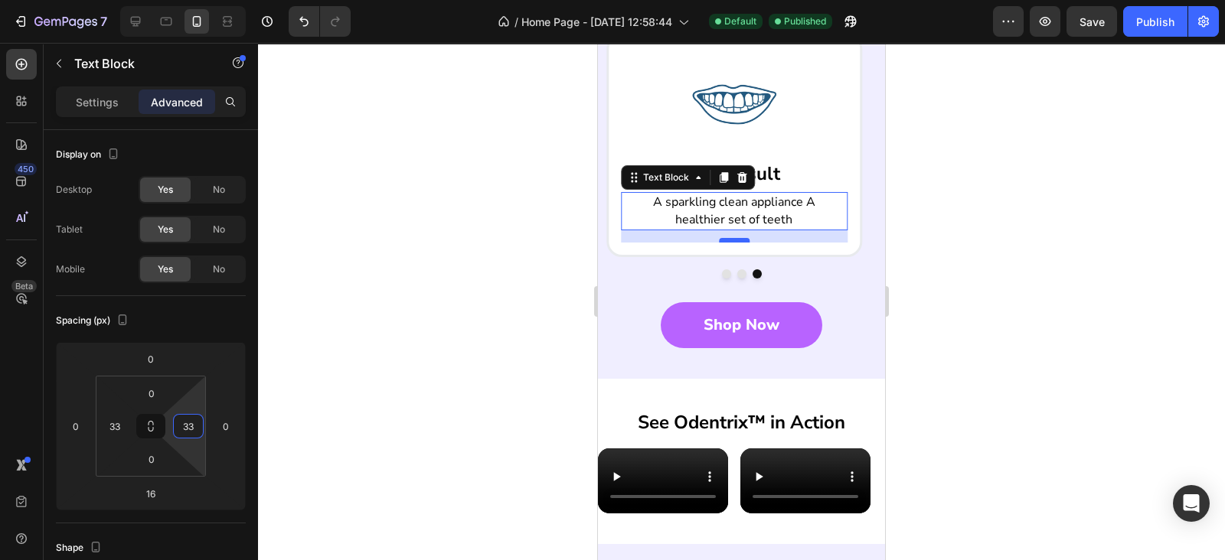
type input "33"
drag, startPoint x: 731, startPoint y: 259, endPoint x: 732, endPoint y: 246, distance: 12.3
click at [733, 230] on div at bounding box center [734, 228] width 31 height 5
type input "0"
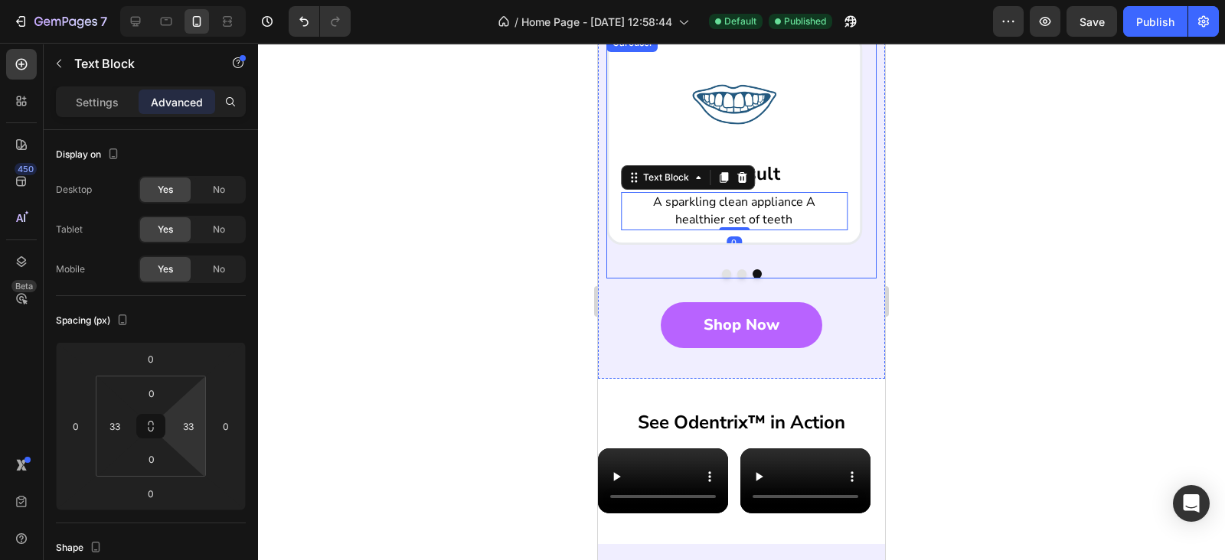
click at [737, 279] on button "Dot" at bounding box center [741, 273] width 9 height 9
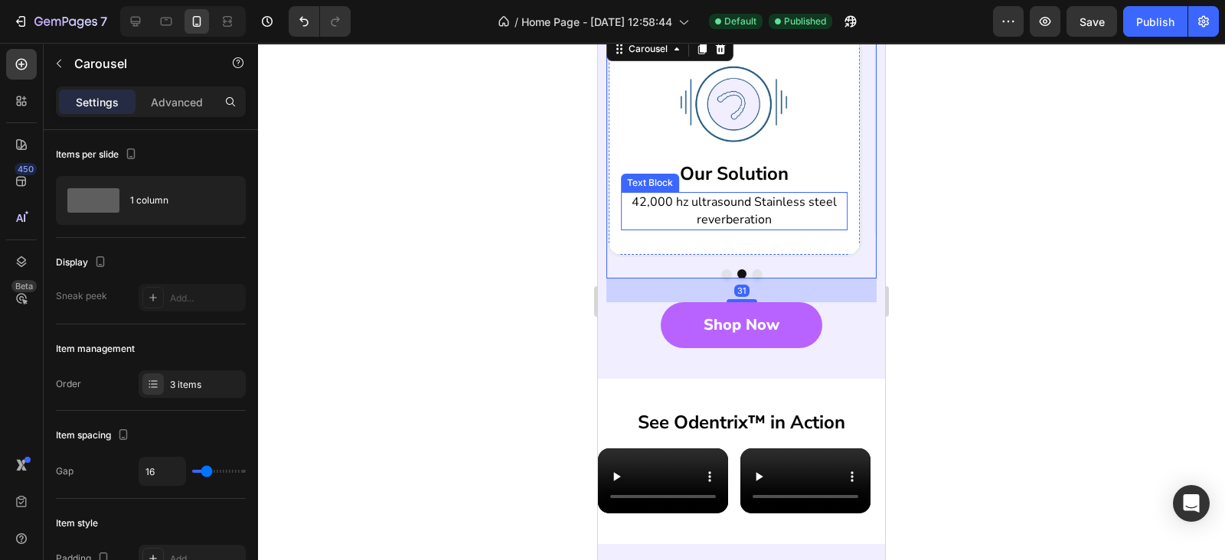
click at [742, 229] on p "42,000 hz ultrasound Stainless steel reverberation" at bounding box center [733, 211] width 223 height 35
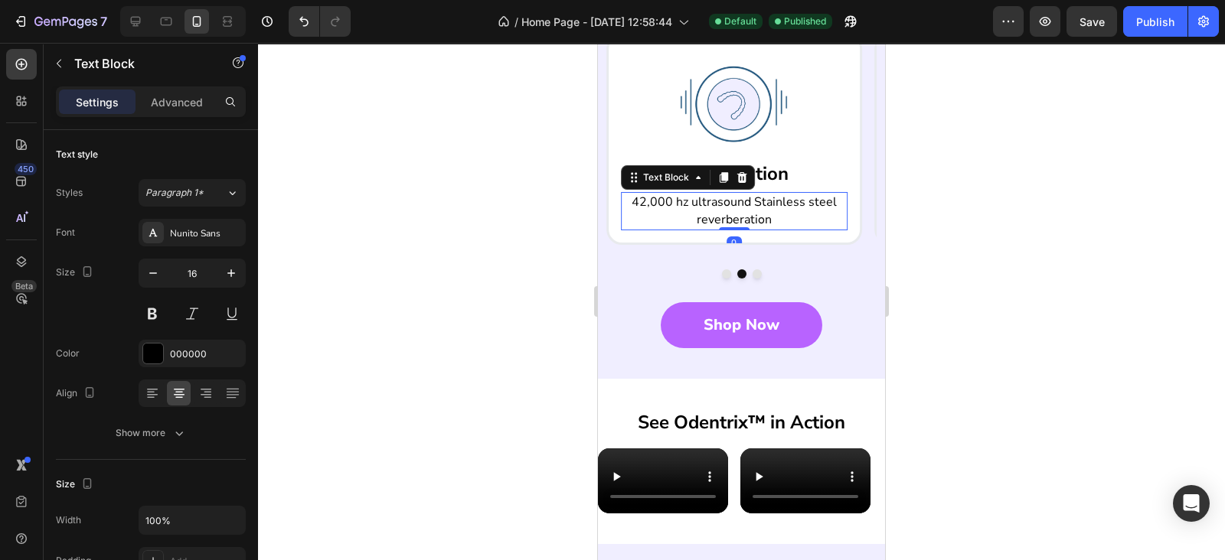
drag, startPoint x: 735, startPoint y: 257, endPoint x: 735, endPoint y: 229, distance: 28.3
click at [735, 229] on div "42,000 hz ultrasound Stainless steel reverberation Text Block 0" at bounding box center [734, 211] width 227 height 38
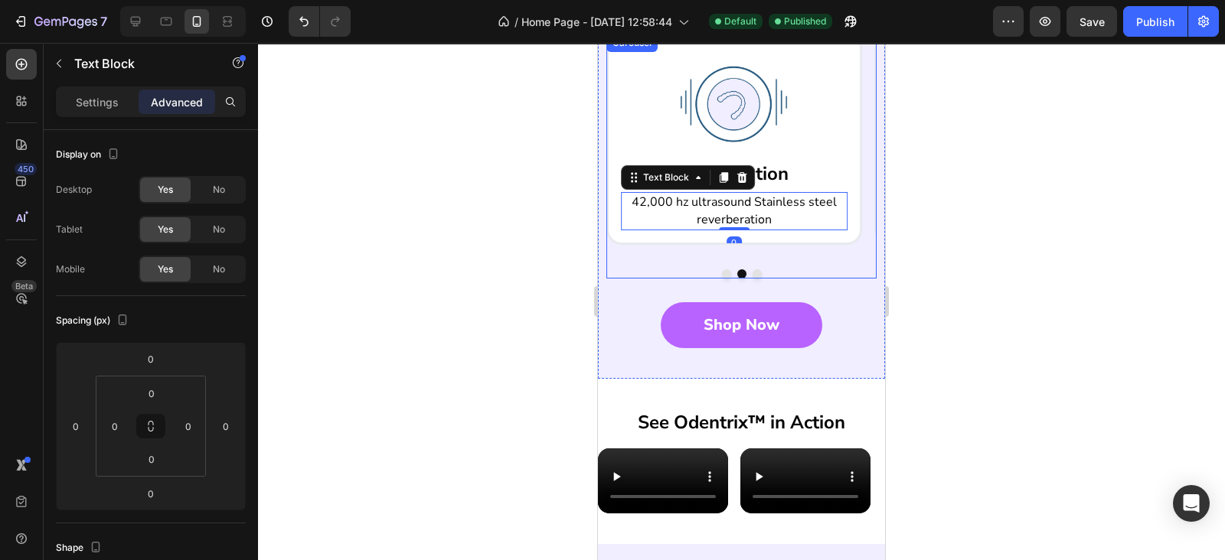
click at [722, 279] on button "Dot" at bounding box center [726, 273] width 9 height 9
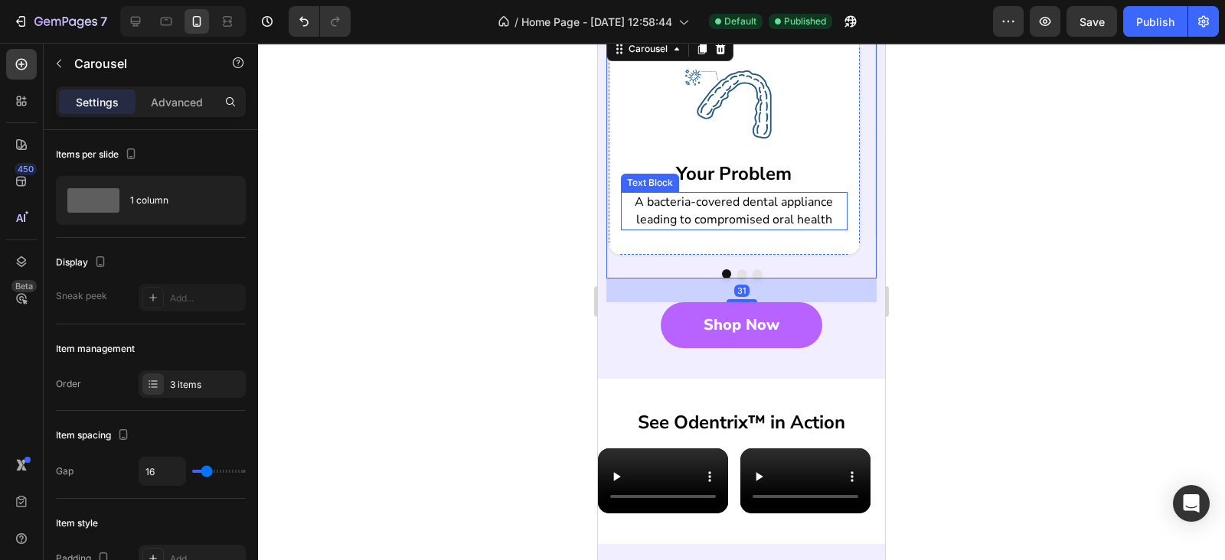
click at [731, 229] on p "A bacteria-covered dental appliance leading to compromised oral health" at bounding box center [733, 211] width 223 height 35
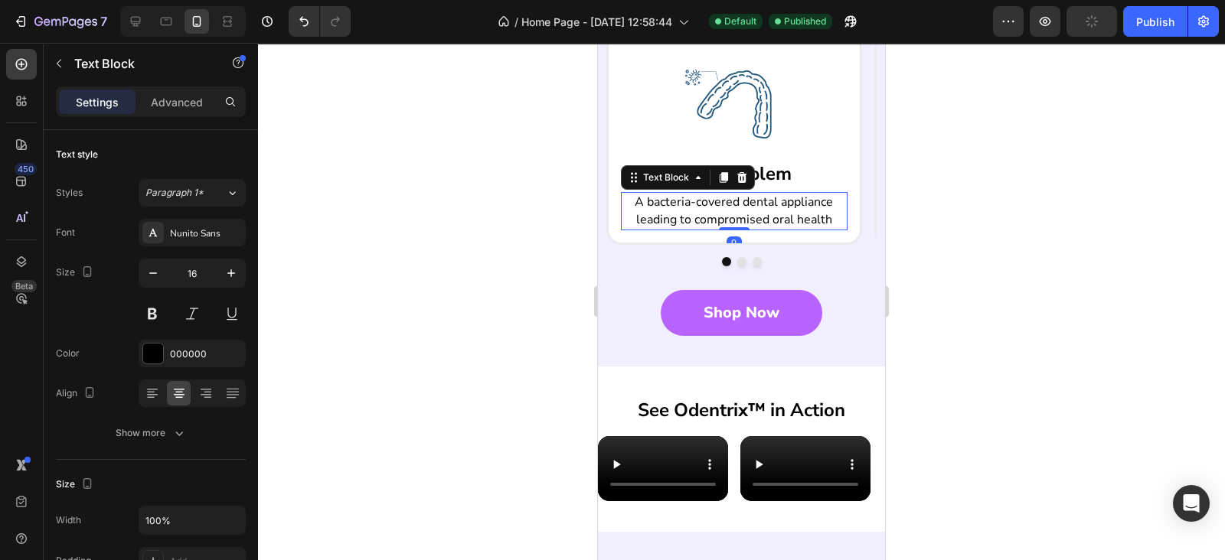
drag, startPoint x: 737, startPoint y: 258, endPoint x: 739, endPoint y: 230, distance: 27.6
click at [739, 230] on div "A bacteria-covered dental appliance leading to compromised oral health Text Blo…" at bounding box center [734, 211] width 227 height 38
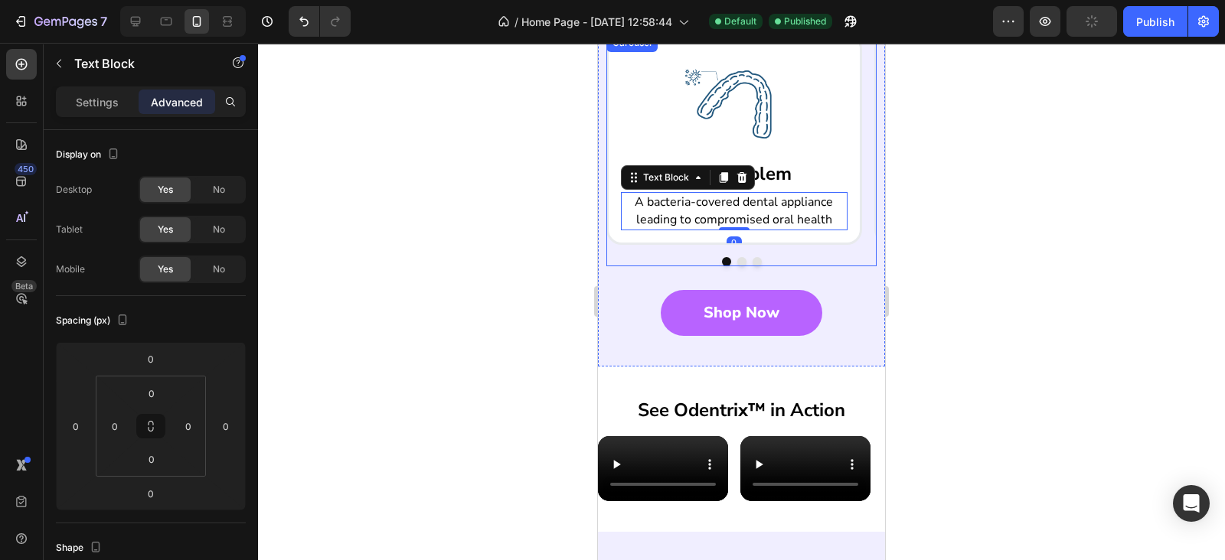
click at [784, 266] on div at bounding box center [741, 261] width 270 height 9
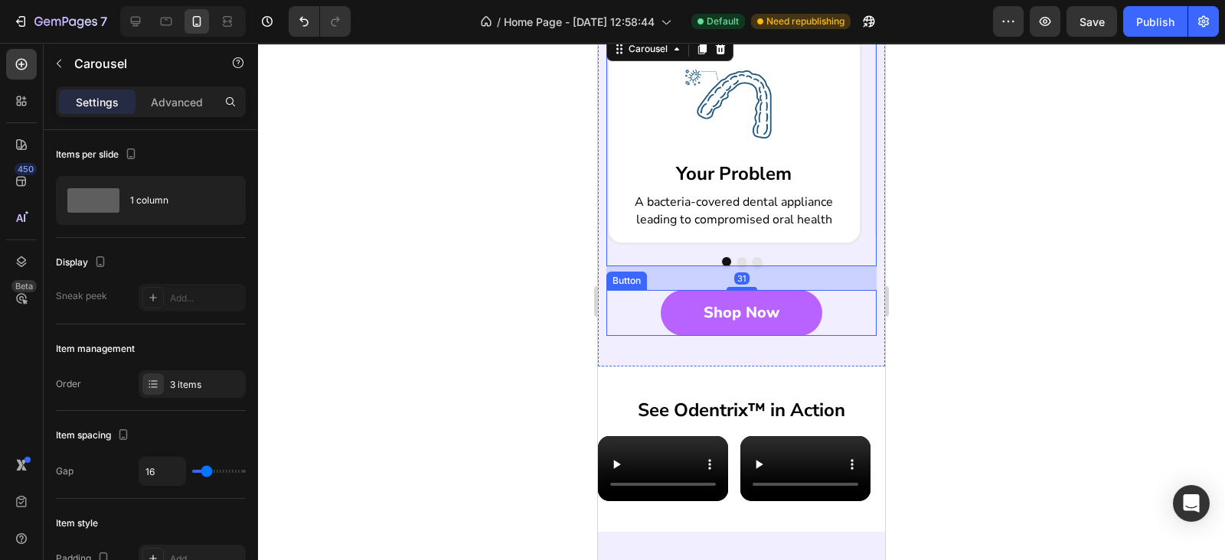
click at [758, 365] on div "Deep Clean Your Appliance and Boost Oral Health in Just 5 Minutes Heading The U…" at bounding box center [741, 109] width 287 height 516
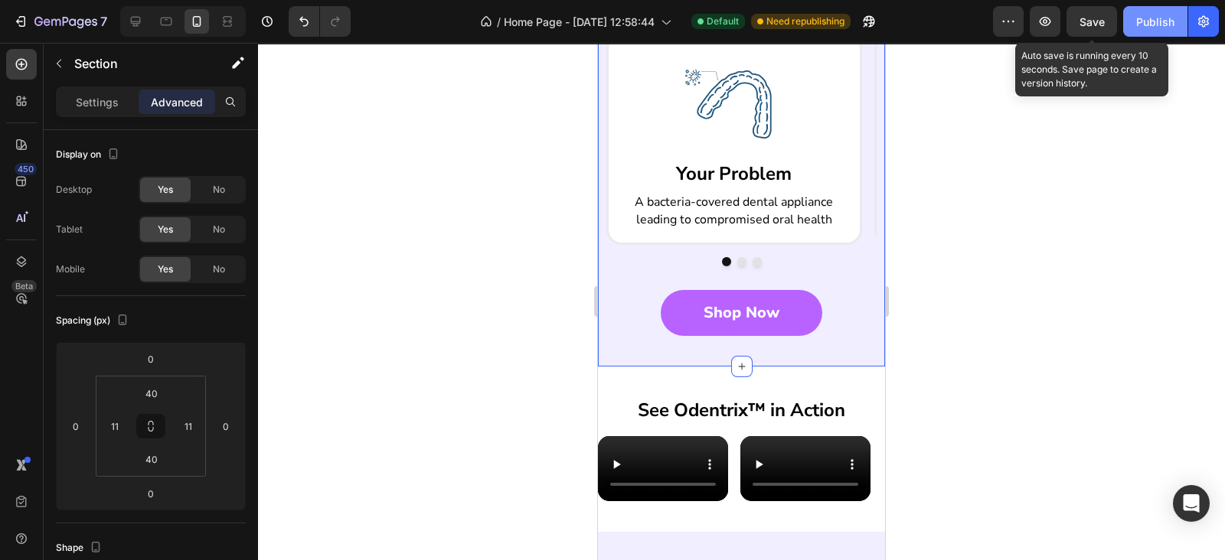
drag, startPoint x: 1103, startPoint y: 28, endPoint x: 1156, endPoint y: 15, distance: 55.1
click at [1107, 27] on button "Save" at bounding box center [1091, 21] width 51 height 31
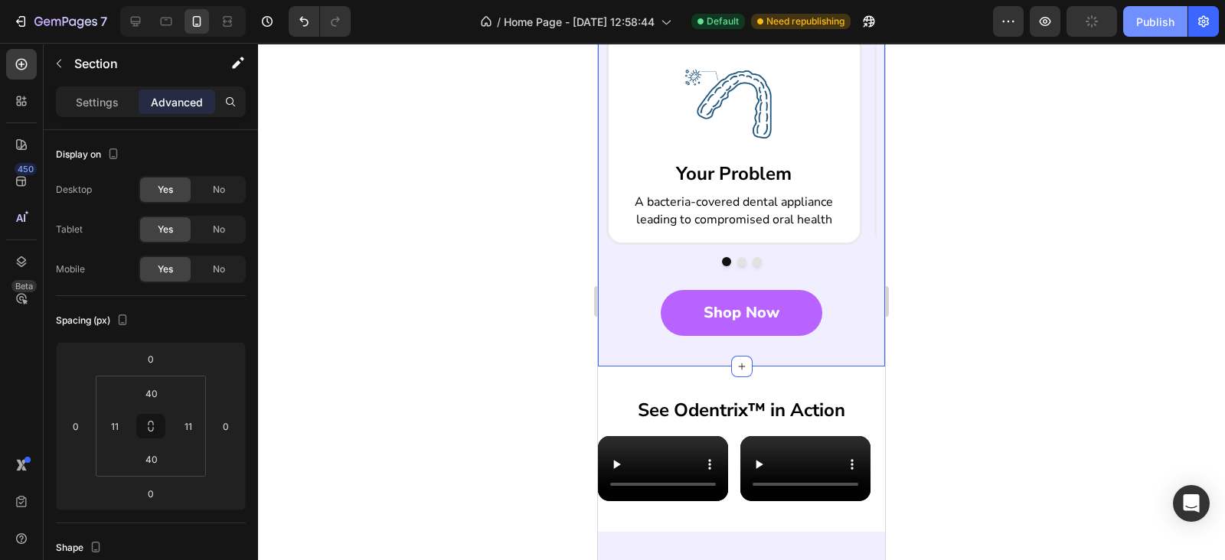
click at [1156, 15] on div "Publish" at bounding box center [1155, 22] width 38 height 16
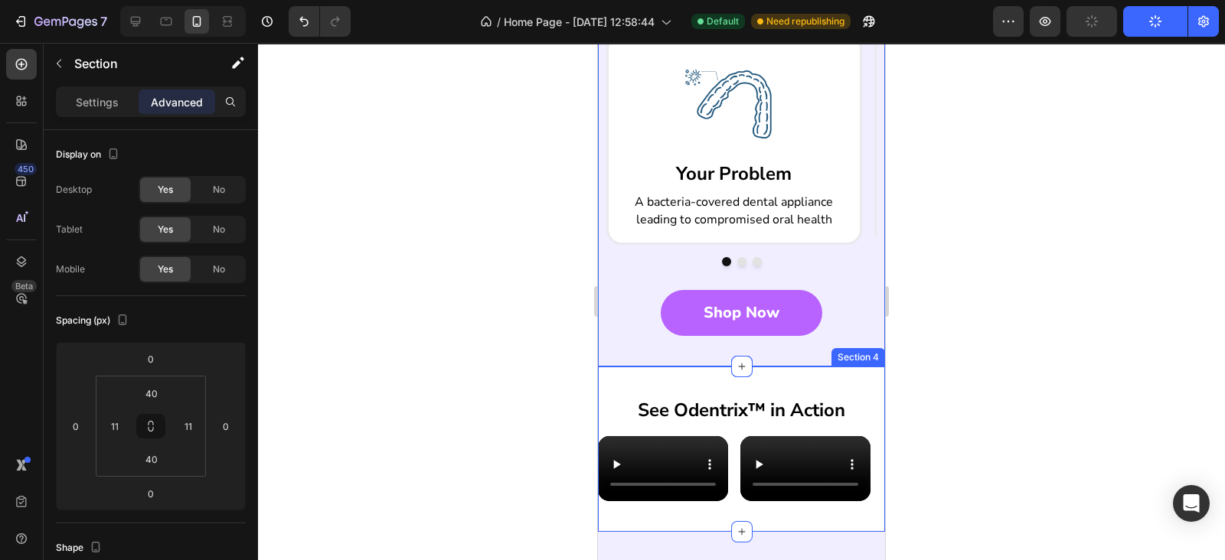
scroll to position [1116, 0]
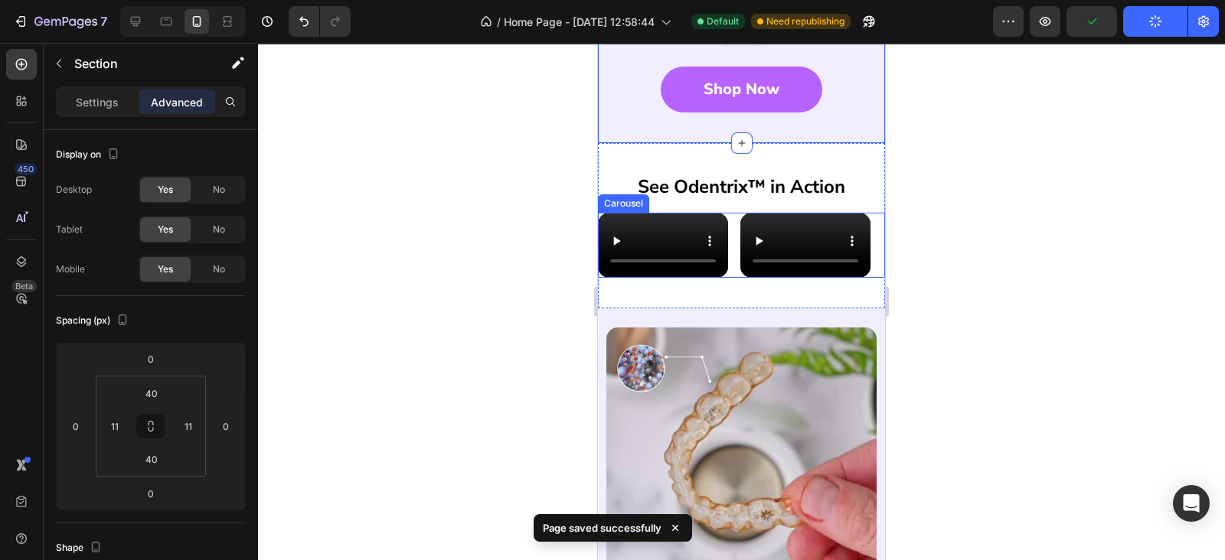
click at [731, 278] on div "Video Video Video" at bounding box center [741, 245] width 287 height 65
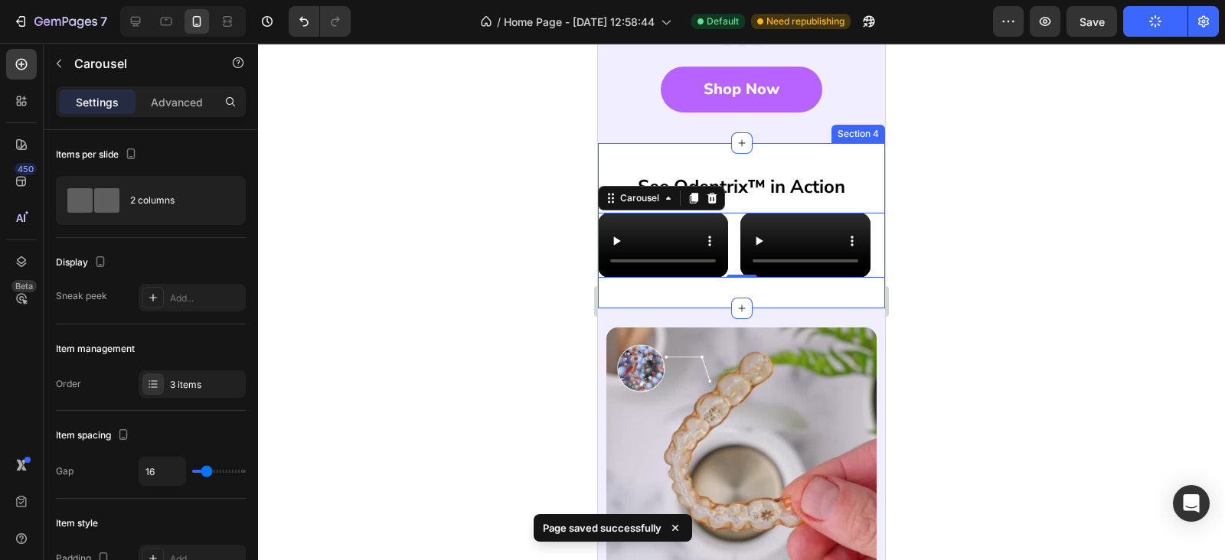
click at [768, 173] on div "See Odentrix™ in Action Heading Video Video Video Carousel 0 Section 4" at bounding box center [741, 225] width 287 height 165
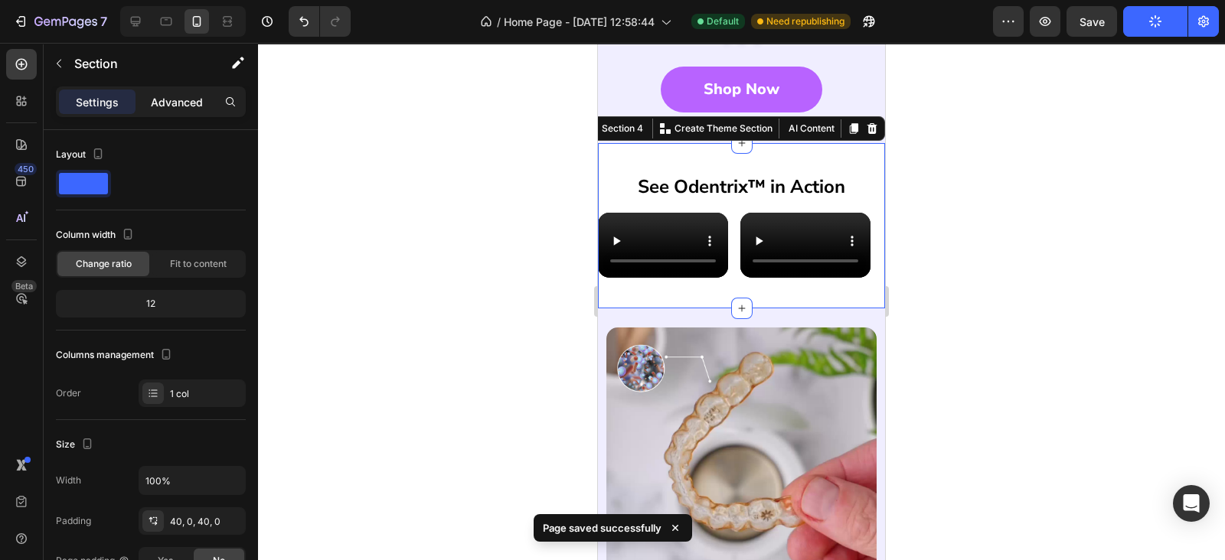
click at [175, 97] on p "Advanced" at bounding box center [177, 102] width 52 height 16
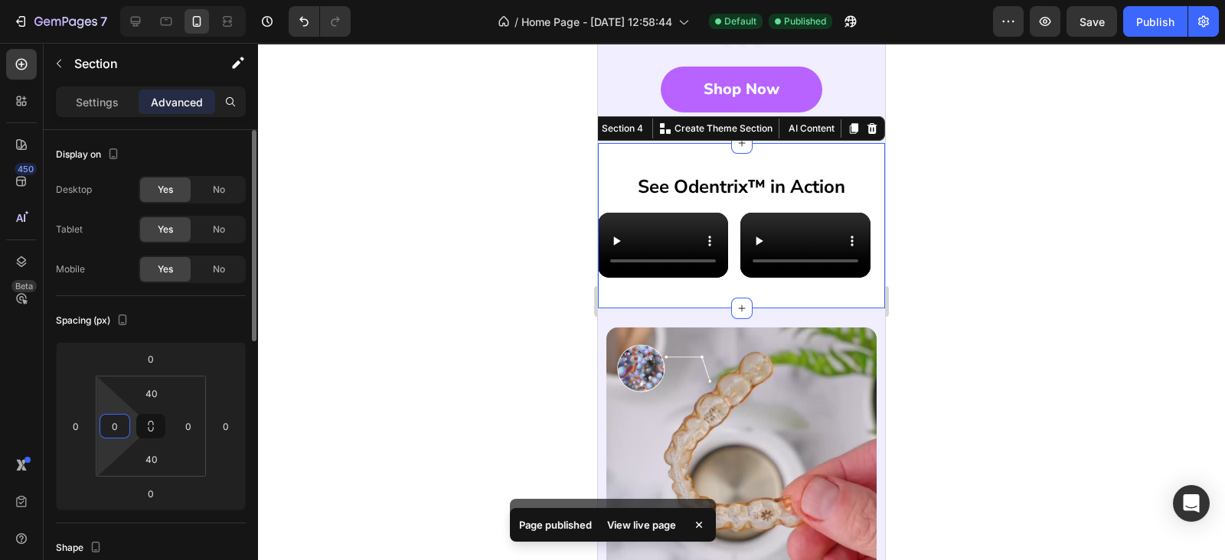
click at [112, 419] on input "0" at bounding box center [114, 426] width 23 height 23
click at [112, 419] on input "2" at bounding box center [114, 426] width 23 height 23
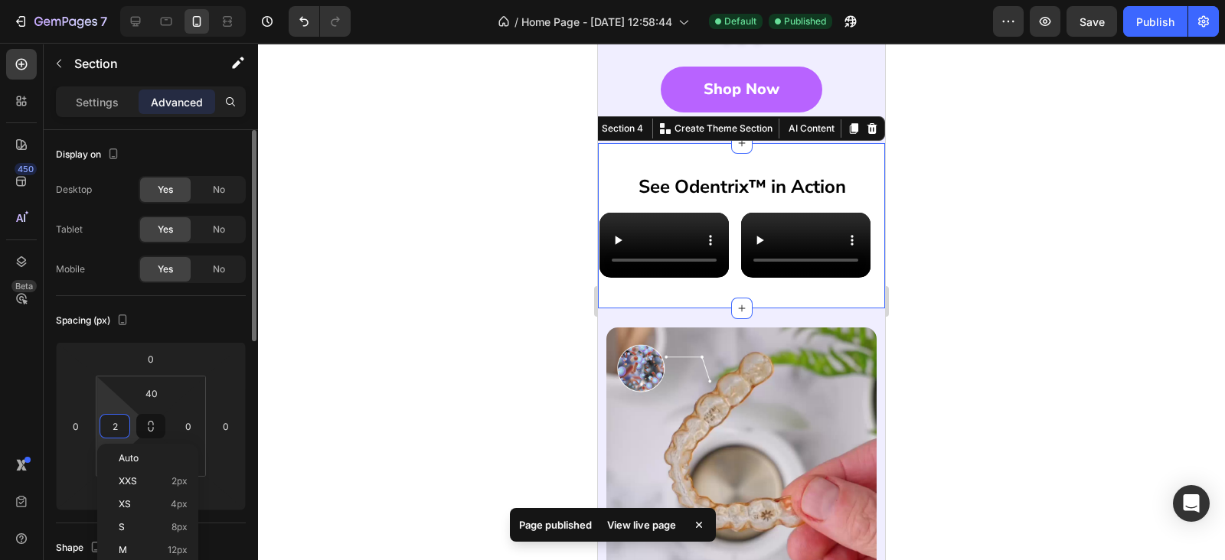
click at [112, 419] on input "2" at bounding box center [114, 426] width 23 height 23
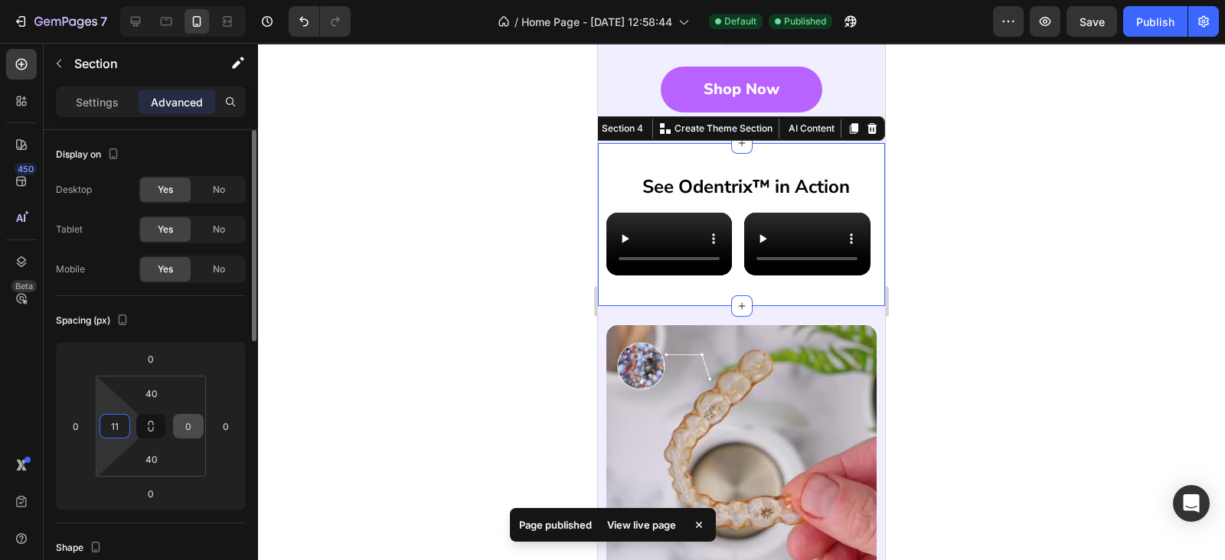
type input "11"
click at [181, 417] on input "0" at bounding box center [188, 426] width 23 height 23
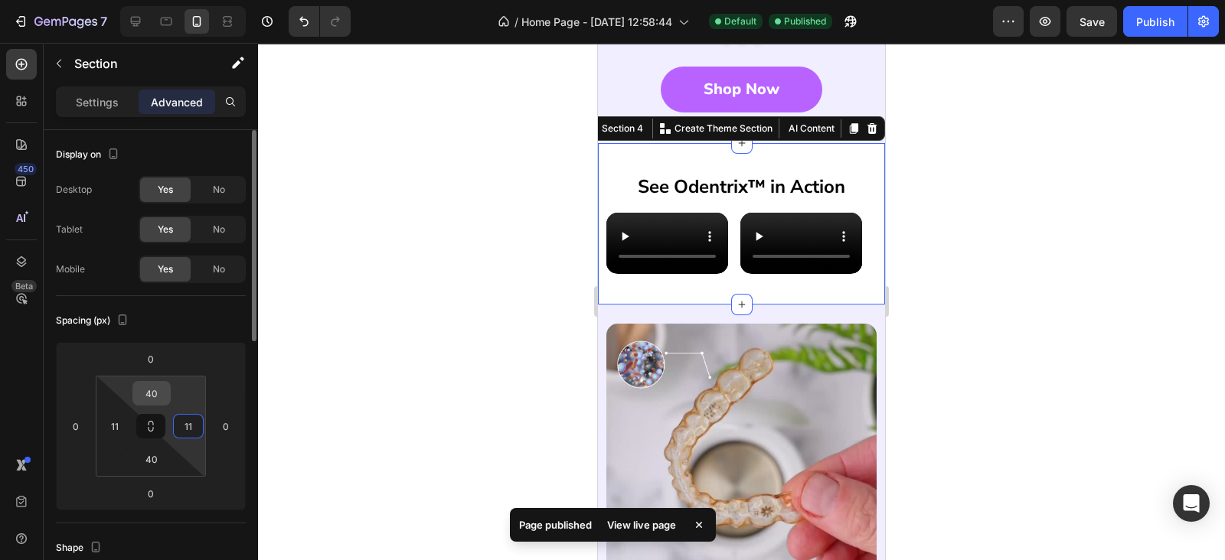
type input "11"
click at [146, 395] on input "40" at bounding box center [151, 393] width 31 height 23
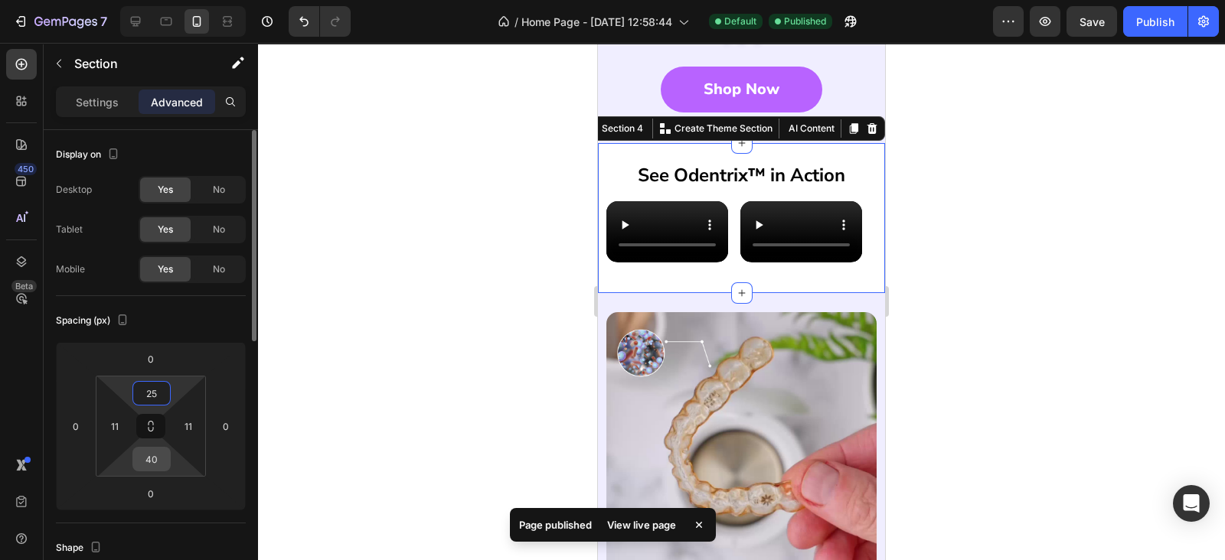
type input "25"
click at [141, 454] on input "40" at bounding box center [151, 459] width 31 height 23
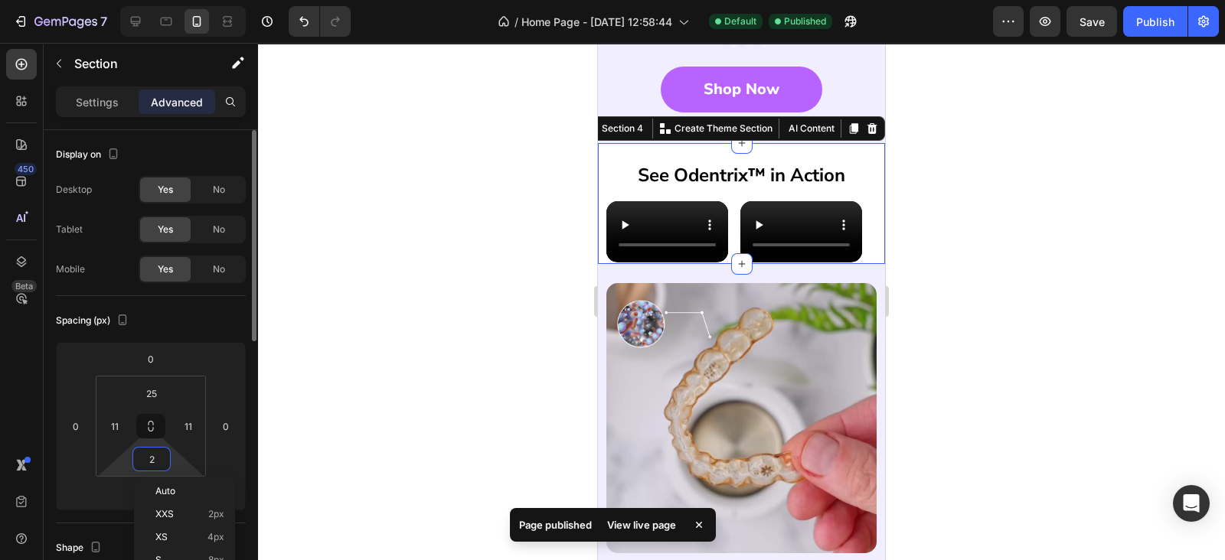
type input "25"
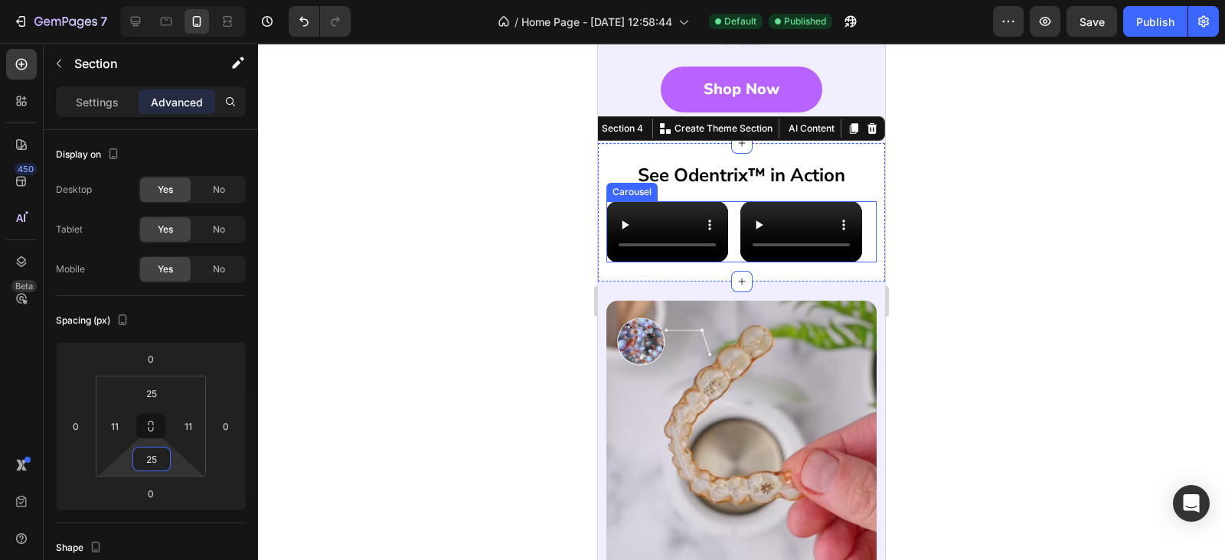
click at [732, 262] on div "Video Video Video" at bounding box center [741, 231] width 270 height 60
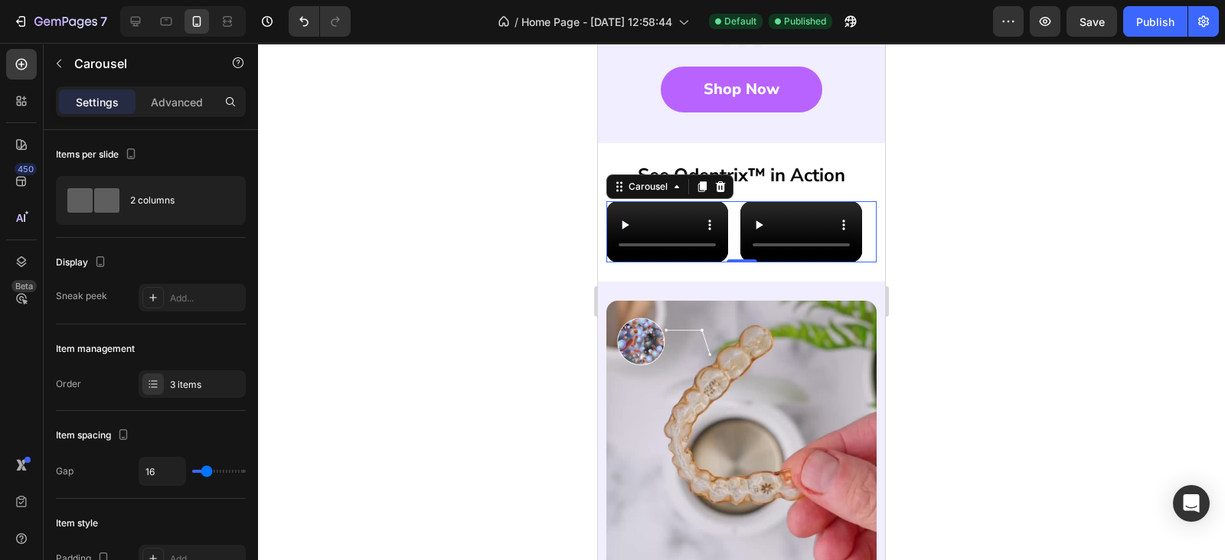
click at [732, 262] on div "Video Video Video" at bounding box center [741, 231] width 270 height 60
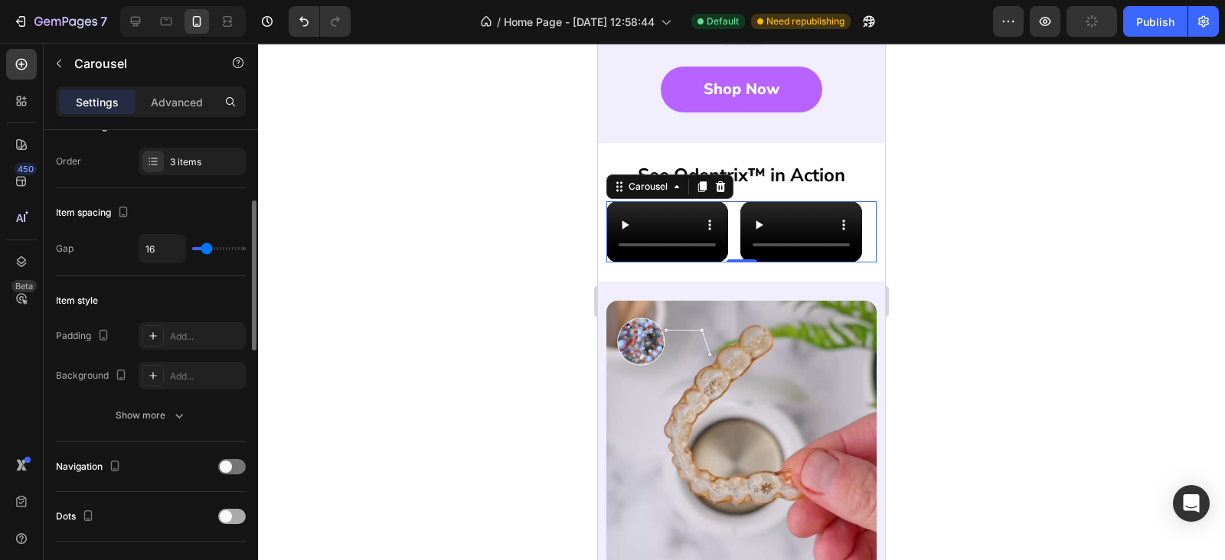
click at [230, 514] on span at bounding box center [226, 516] width 12 height 12
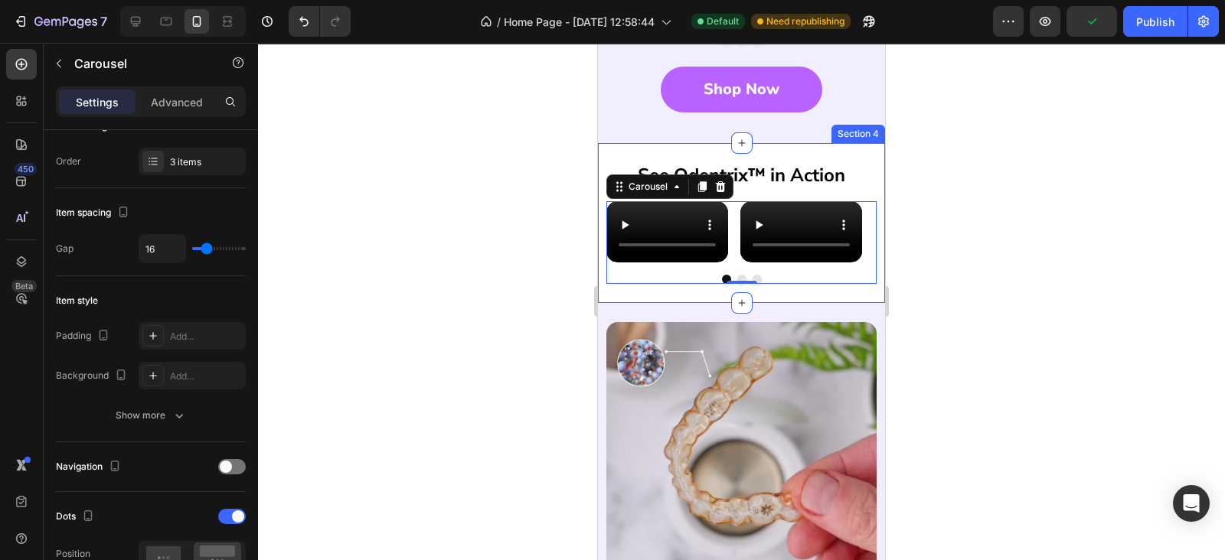
click at [755, 303] on div "See Odentrix™ in Action Heading Video Video Video Carousel 0 Section 4" at bounding box center [741, 223] width 287 height 160
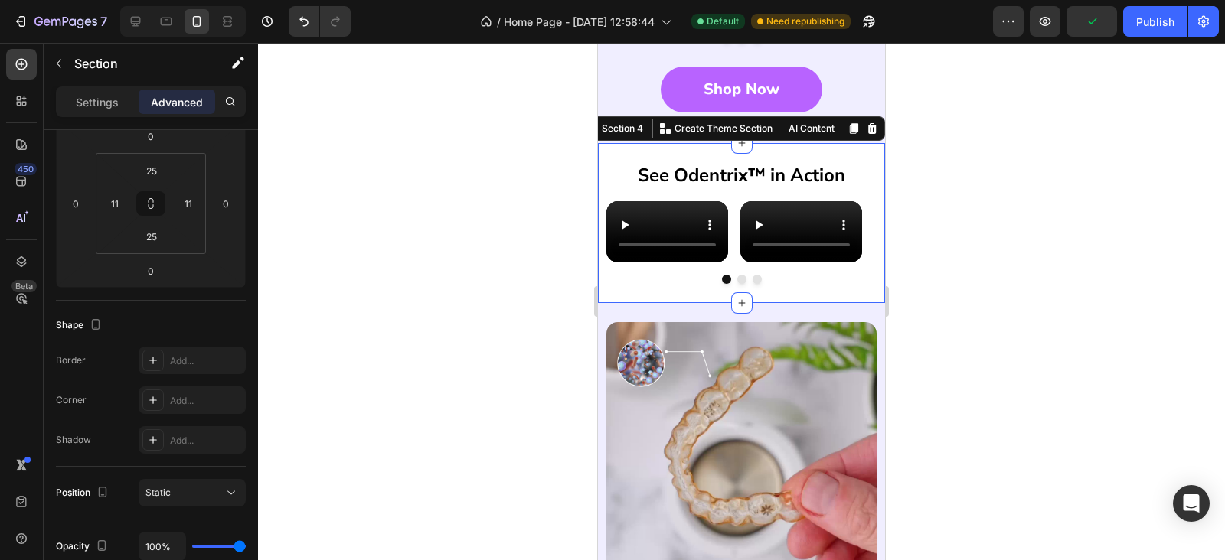
scroll to position [0, 0]
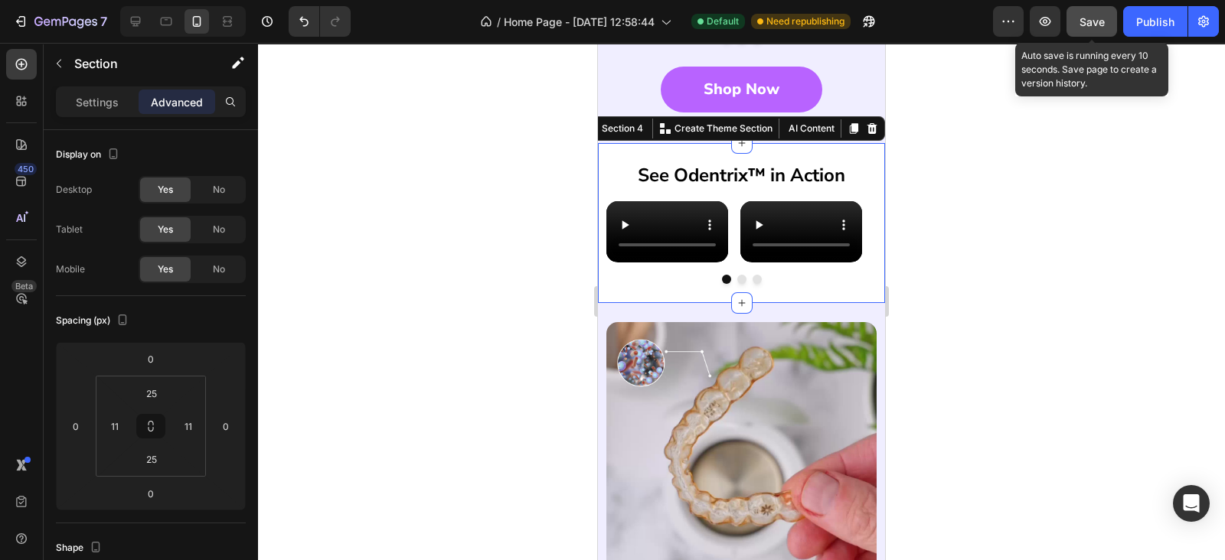
click at [1101, 17] on span "Save" at bounding box center [1091, 21] width 25 height 13
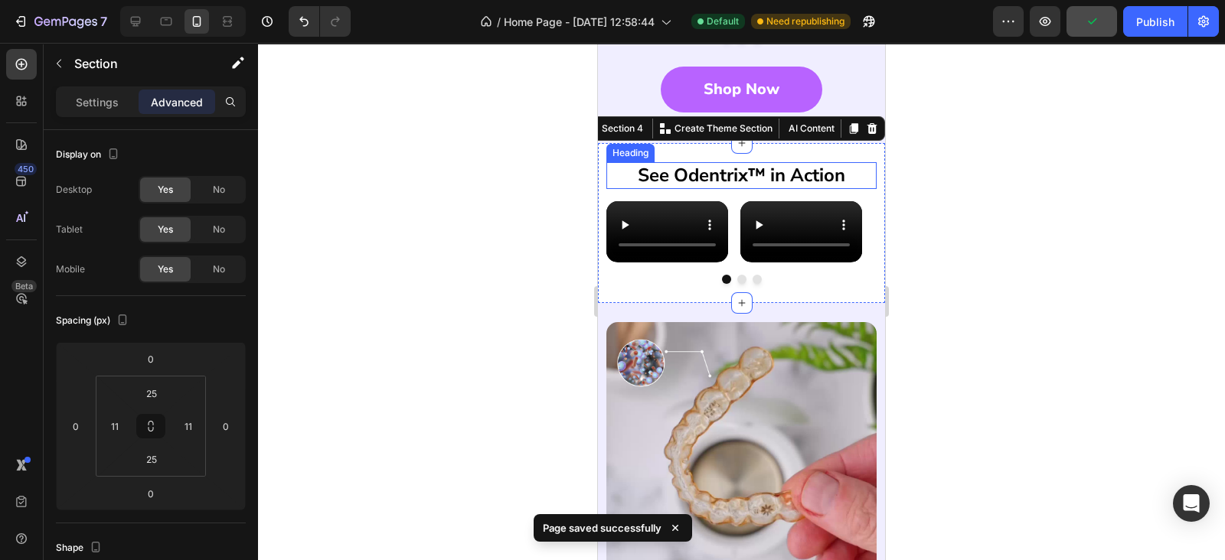
click at [729, 189] on h2 "See Odentrix™ in Action" at bounding box center [741, 175] width 270 height 27
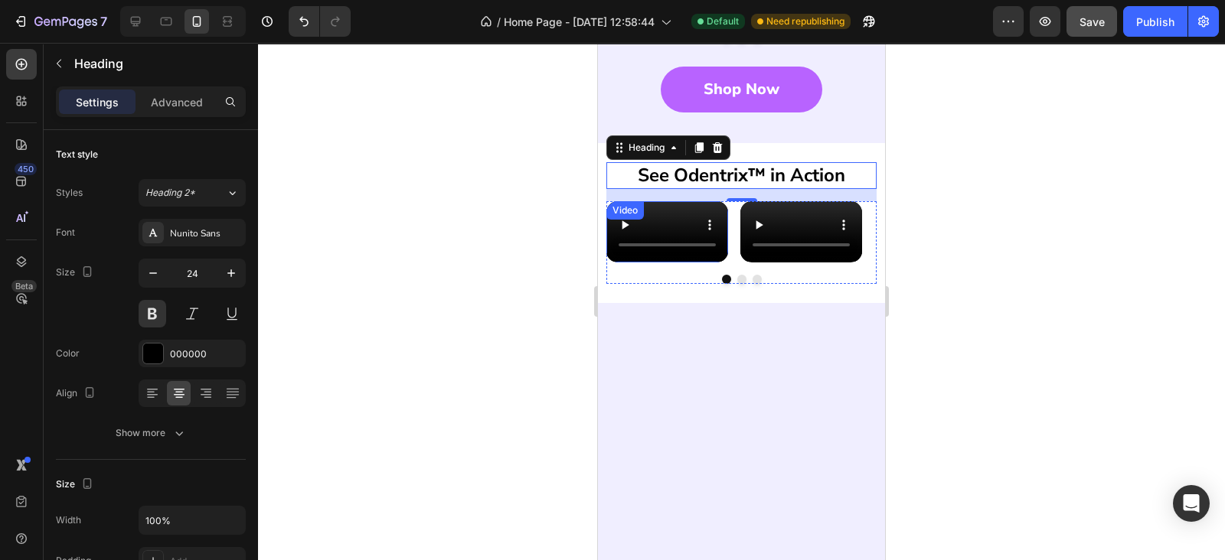
scroll to position [892, 0]
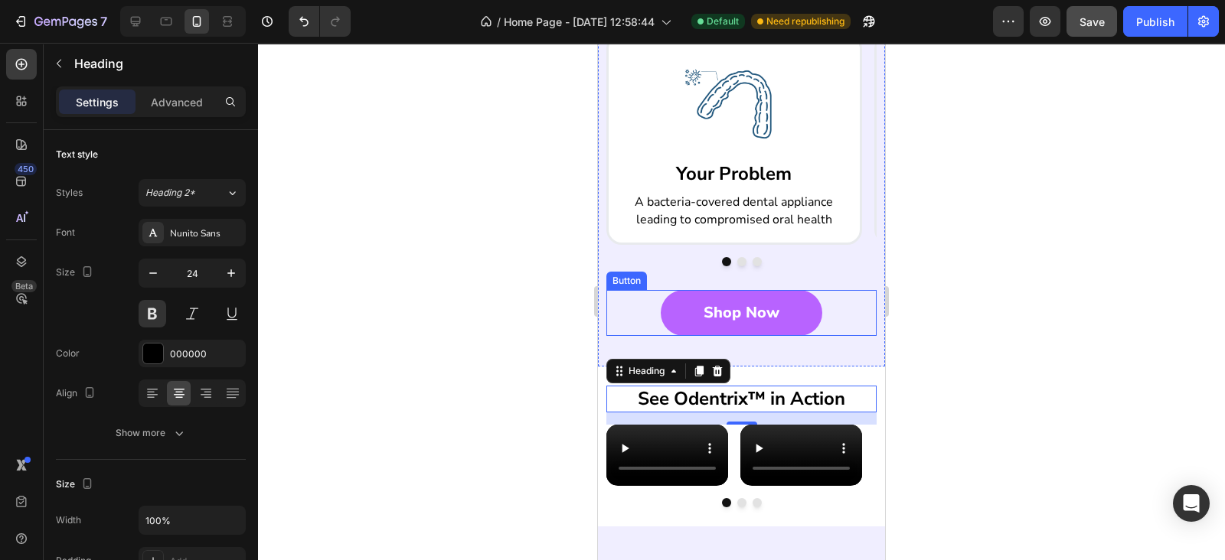
click at [680, 336] on link "Shop Now" at bounding box center [741, 313] width 161 height 46
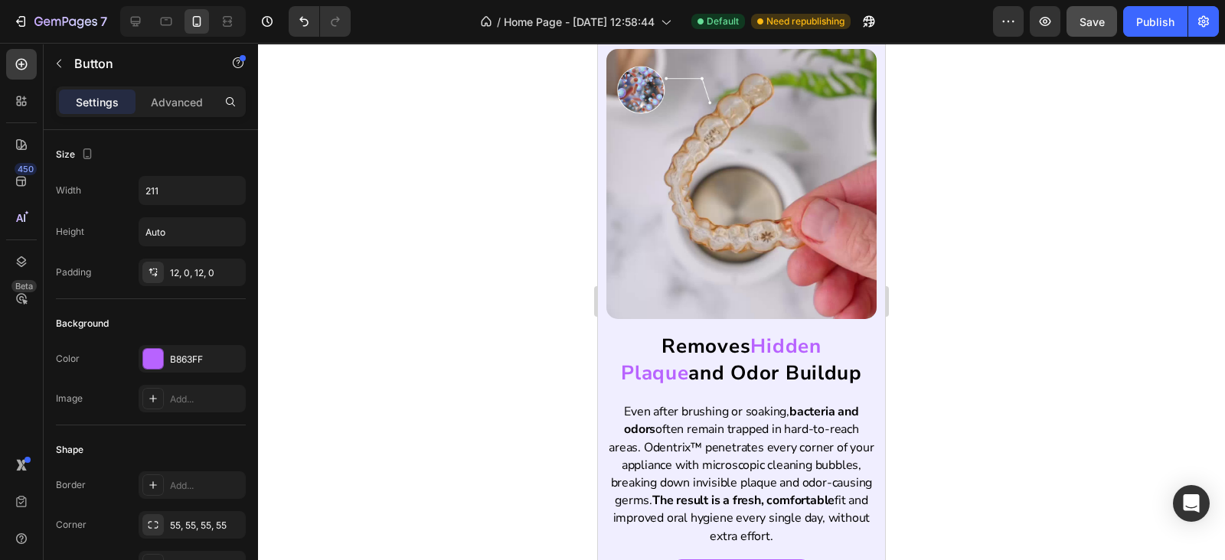
scroll to position [1786, 0]
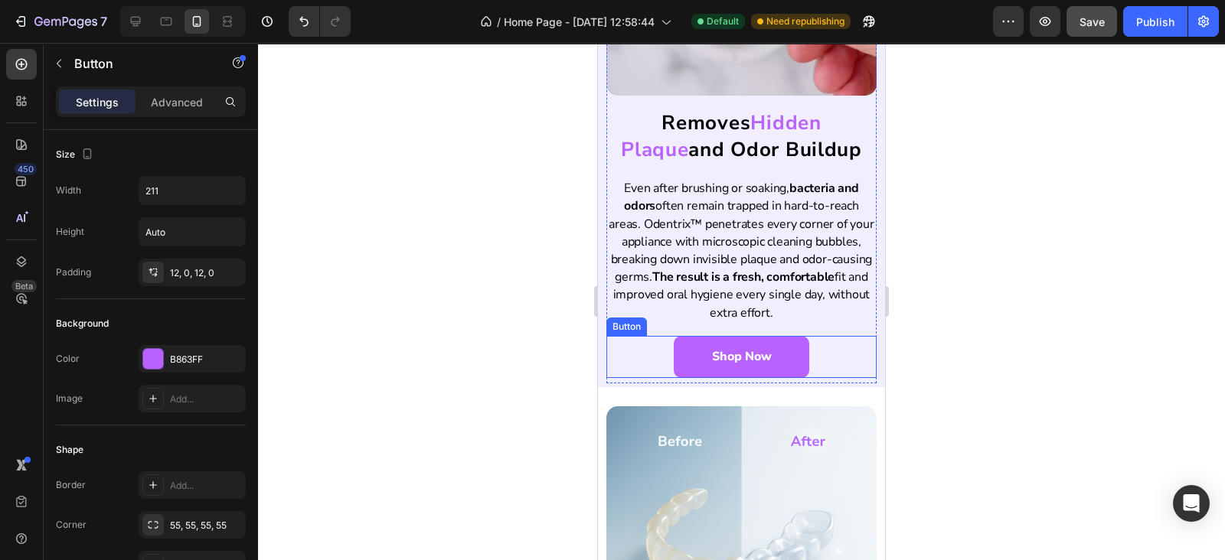
click at [734, 356] on link "Shop Now" at bounding box center [741, 357] width 135 height 42
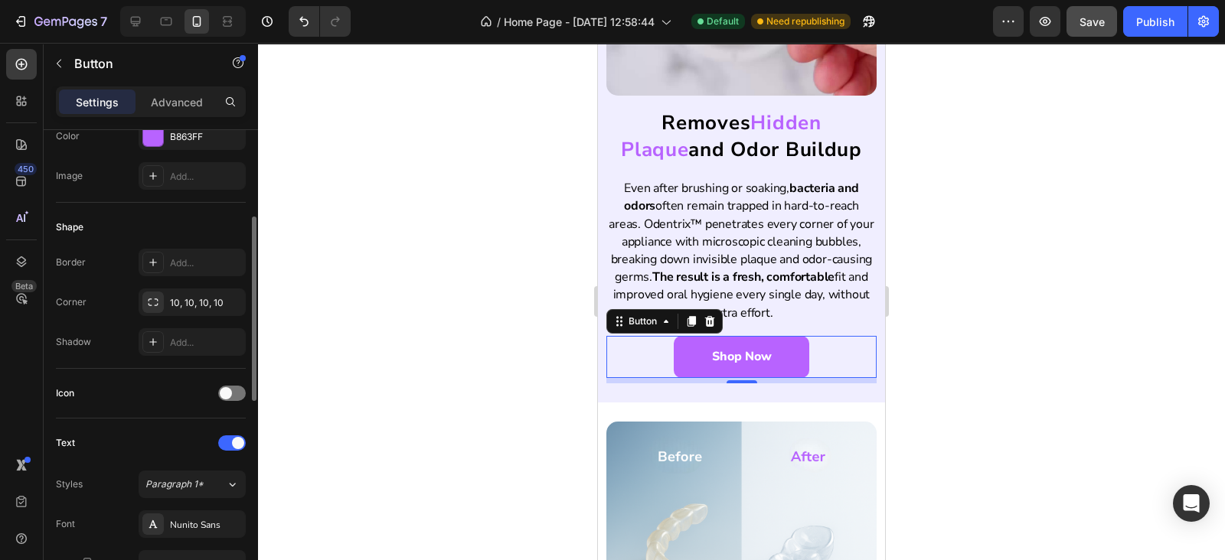
scroll to position [446, 0]
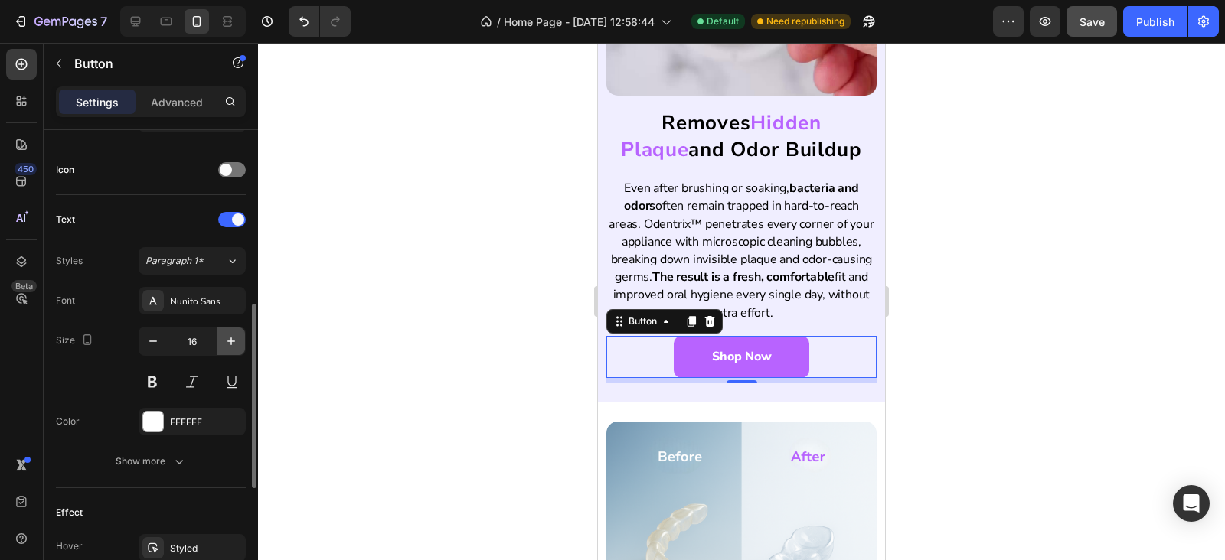
click at [223, 341] on icon "button" at bounding box center [230, 341] width 15 height 15
type input "18"
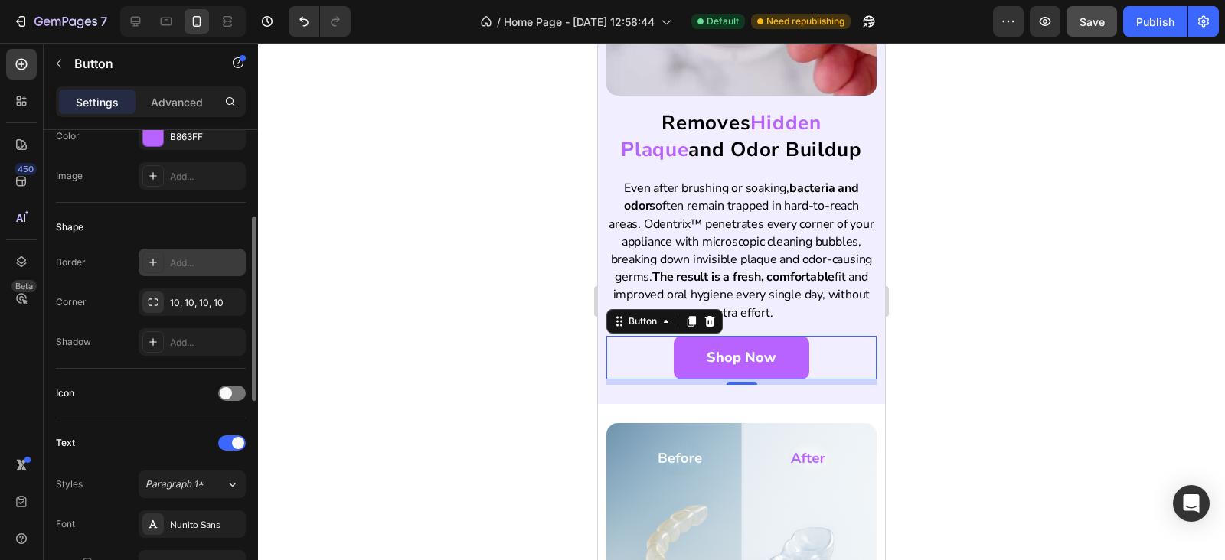
scroll to position [0, 0]
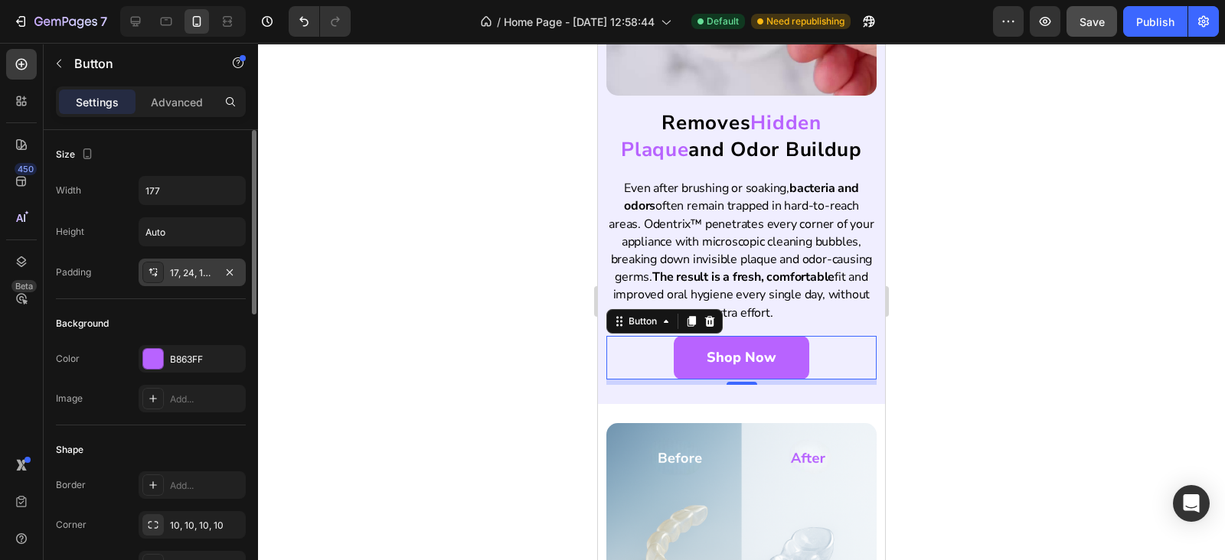
click at [190, 278] on div "17, 24, 17, 24" at bounding box center [192, 273] width 44 height 14
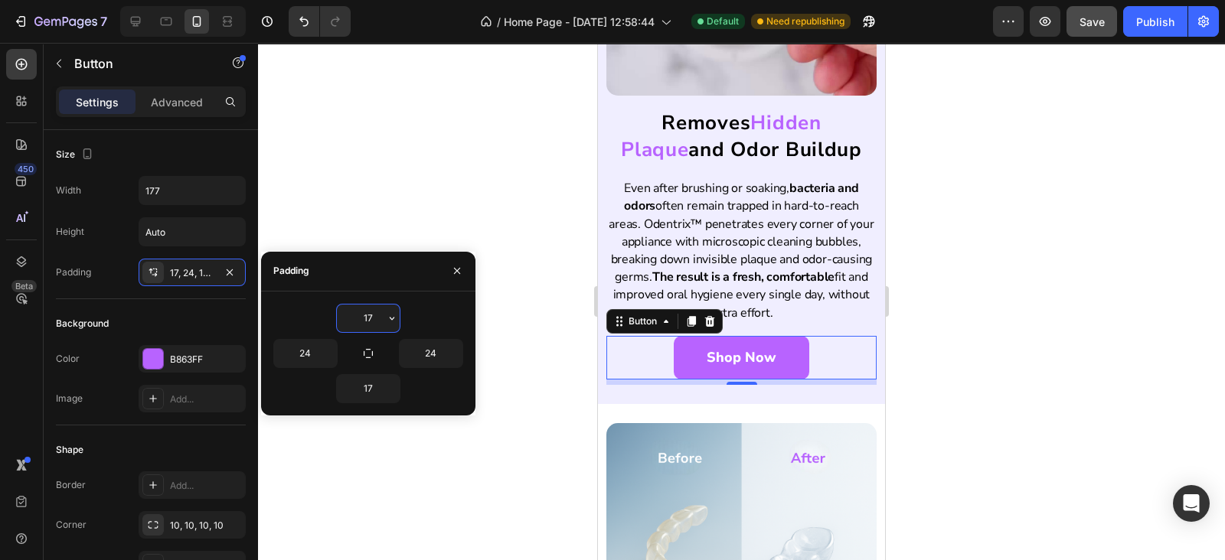
click at [341, 326] on input "17" at bounding box center [368, 319] width 63 height 28
type input "15"
click at [348, 398] on input "17" at bounding box center [368, 389] width 63 height 28
type input "15"
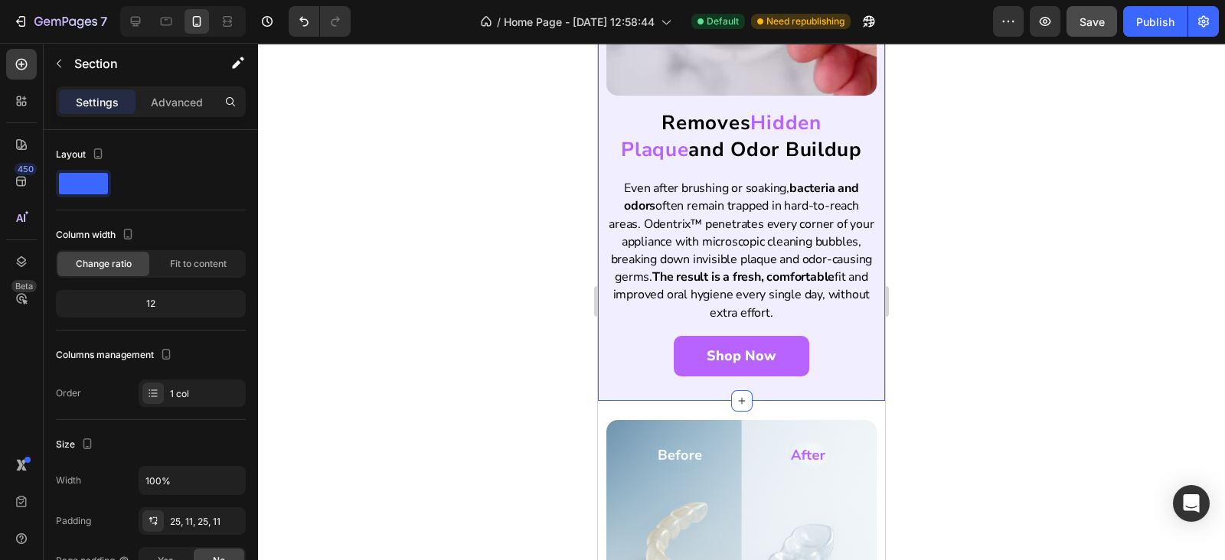
click at [696, 373] on div "Removes Hidden Plaque and Odor Buildup Heading Even after brushing or soaking, …" at bounding box center [741, 103] width 287 height 595
click at [706, 352] on link "Shop Now" at bounding box center [741, 356] width 135 height 41
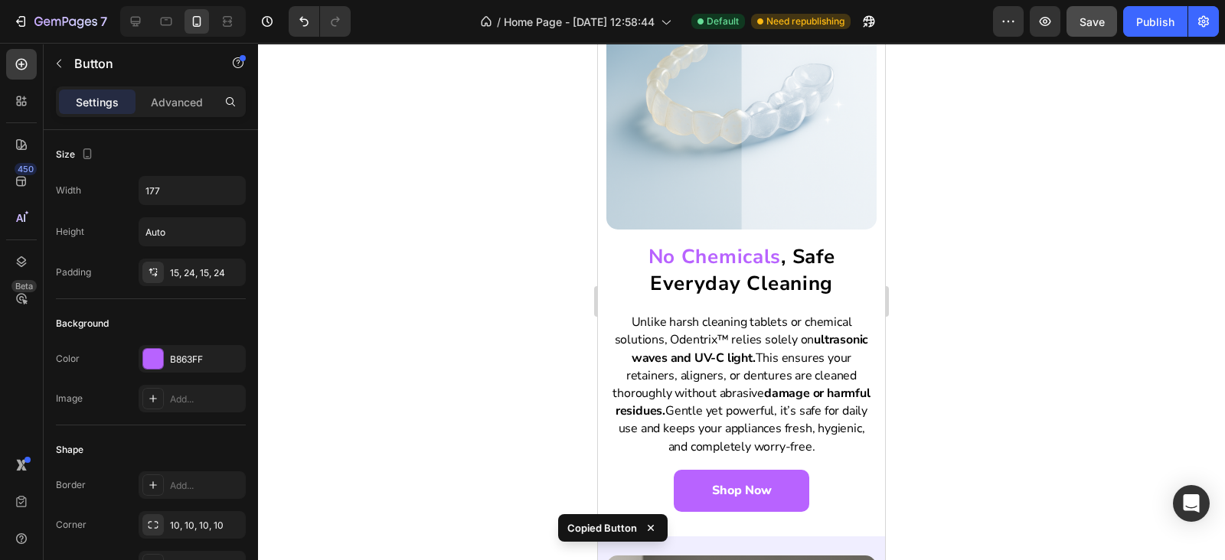
scroll to position [2455, 0]
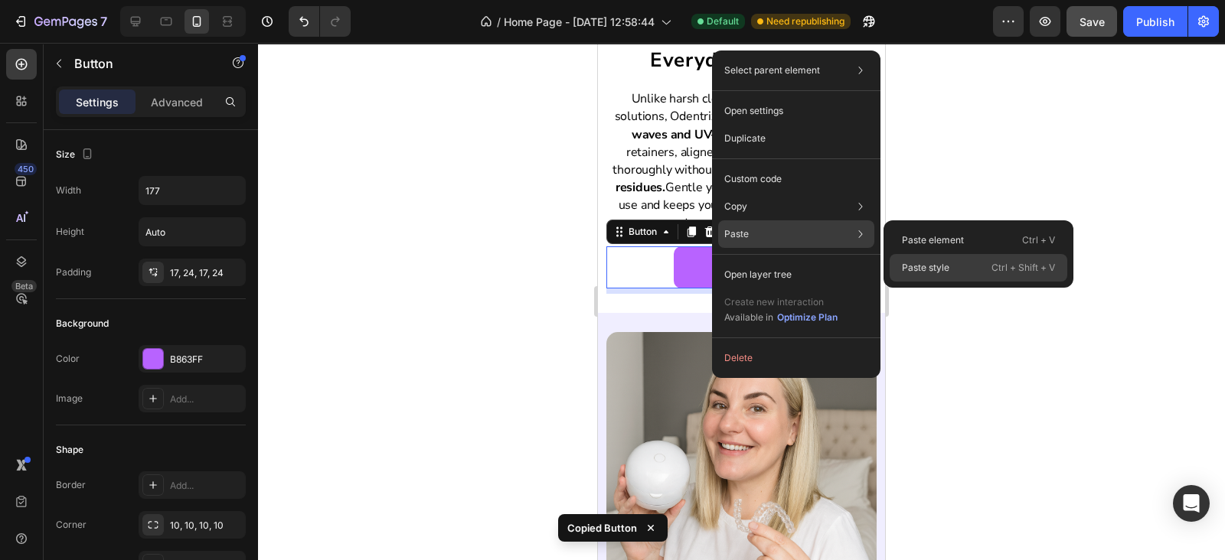
click at [952, 279] on div "Paste style Ctrl + Shift + V" at bounding box center [978, 268] width 178 height 28
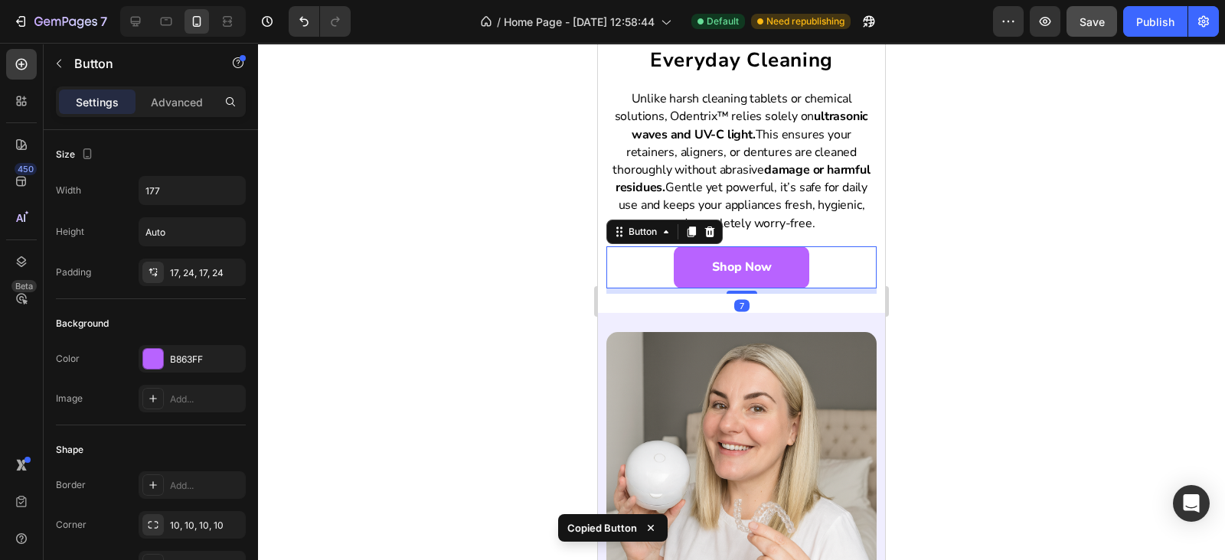
type input "18"
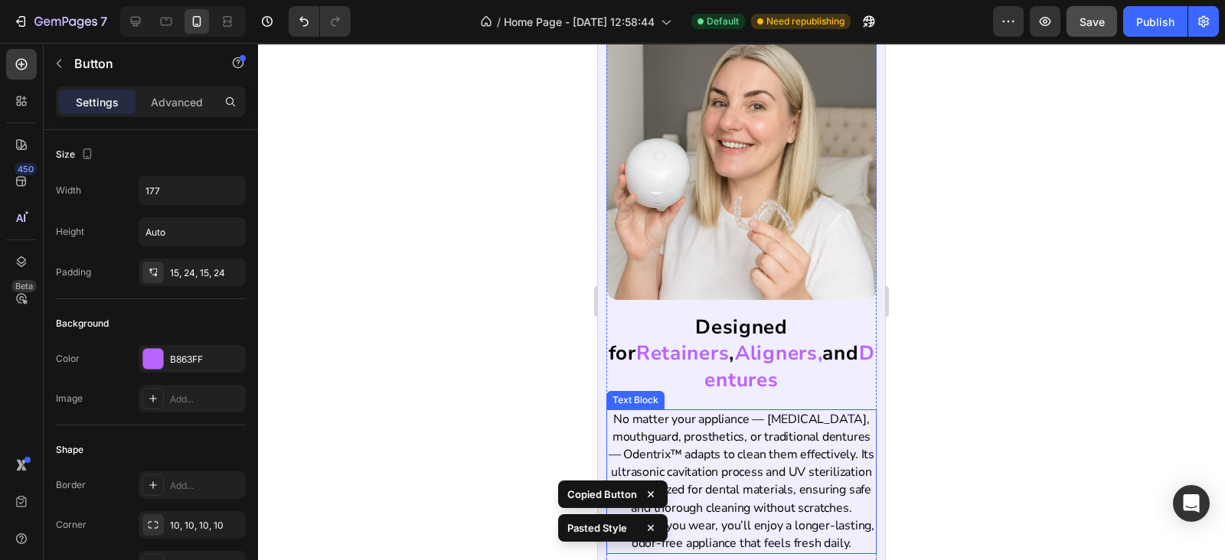
scroll to position [2901, 0]
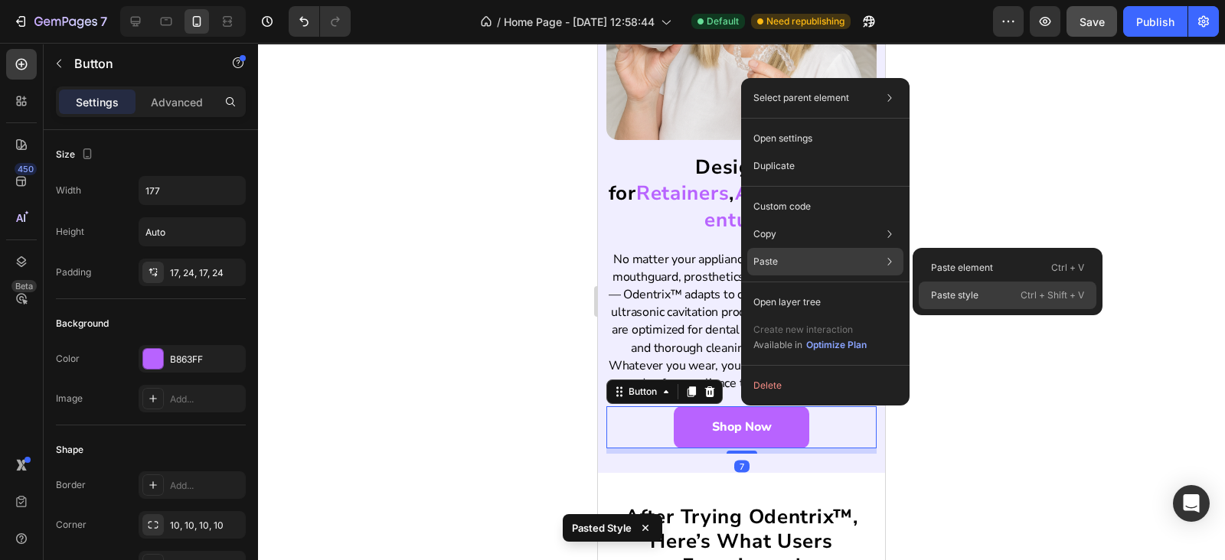
click at [987, 307] on div "Paste style Ctrl + Shift + V" at bounding box center [1007, 296] width 178 height 28
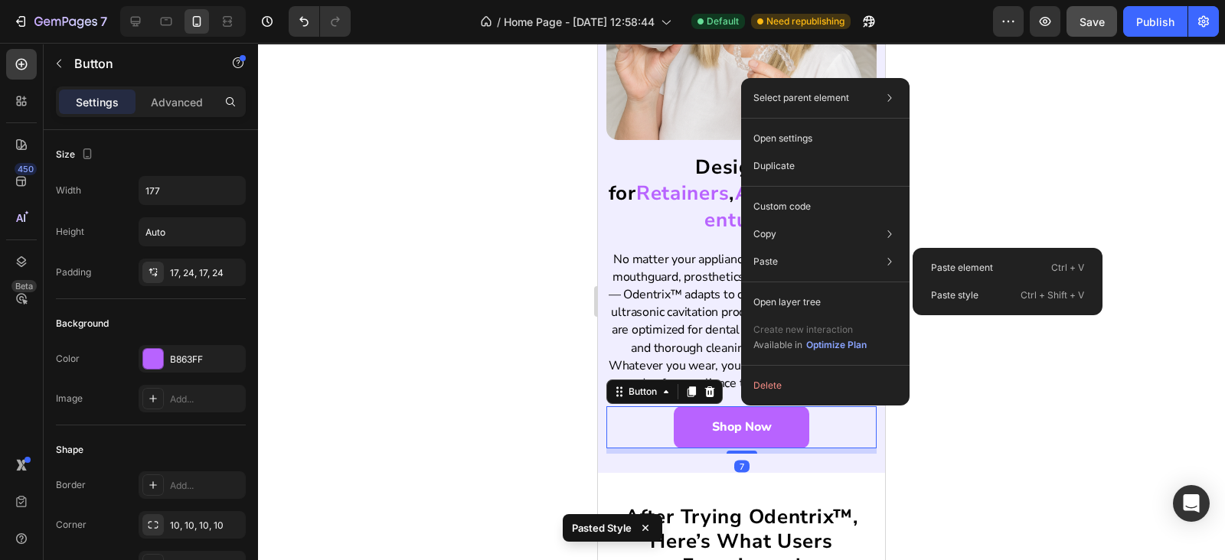
type input "18"
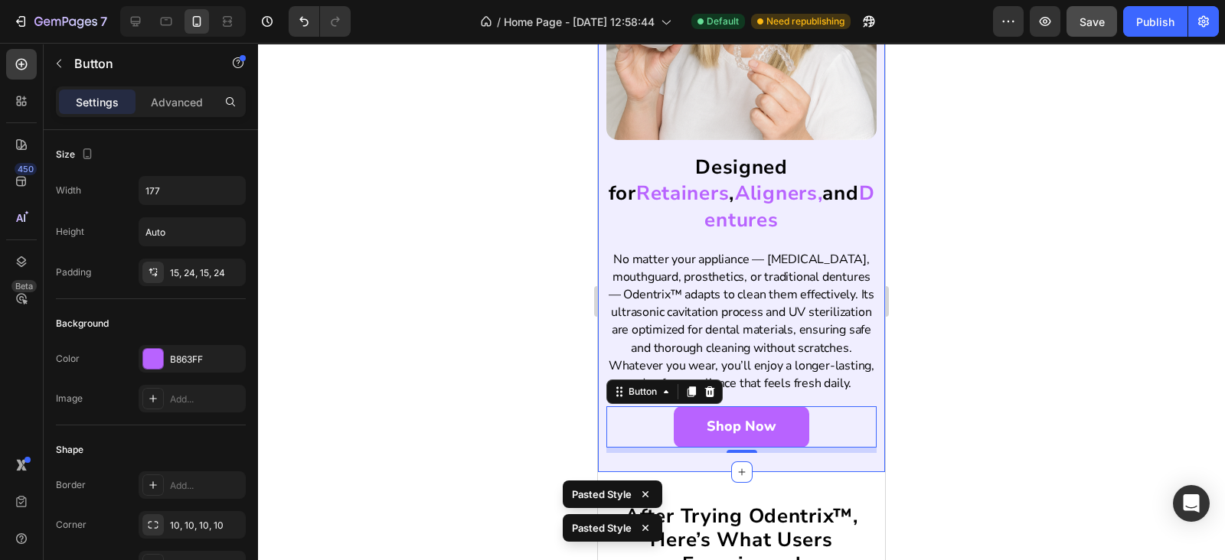
click at [832, 434] on div "Designed for Retainers , Aligners, and Dentures Heading No matter your applianc…" at bounding box center [741, 161] width 287 height 621
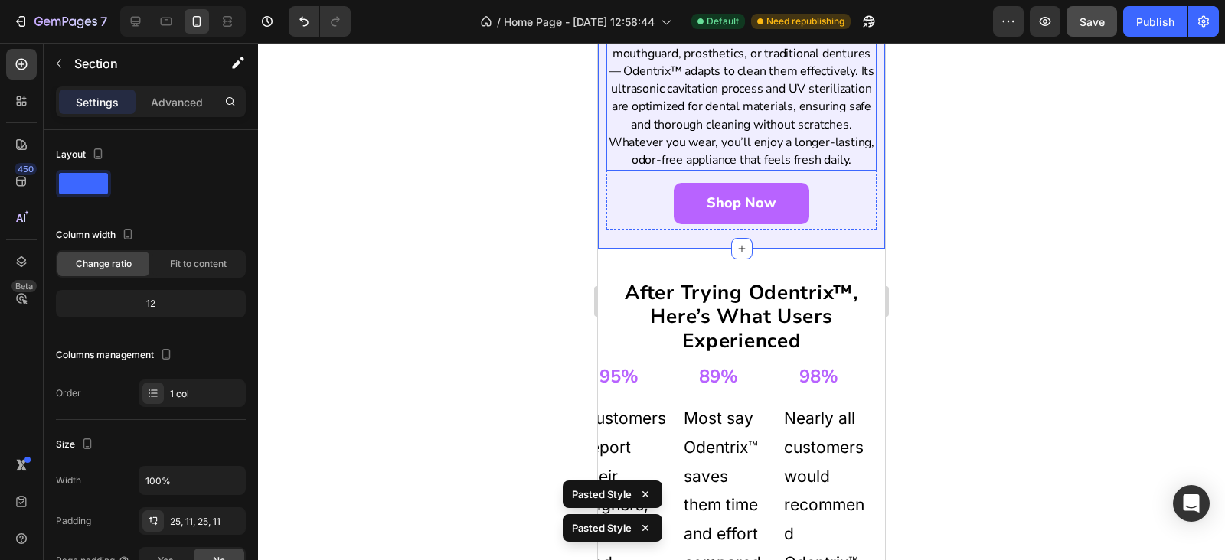
scroll to position [3348, 0]
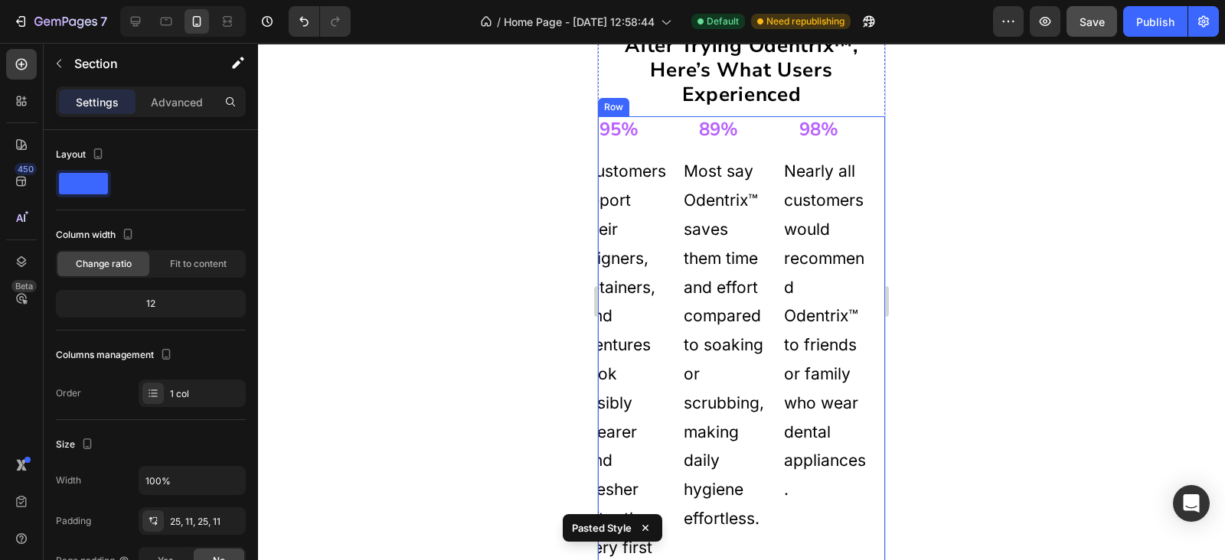
click at [778, 116] on div "95% Heading Customers report their aligners, retainers, and dentures look visib…" at bounding box center [741, 354] width 287 height 476
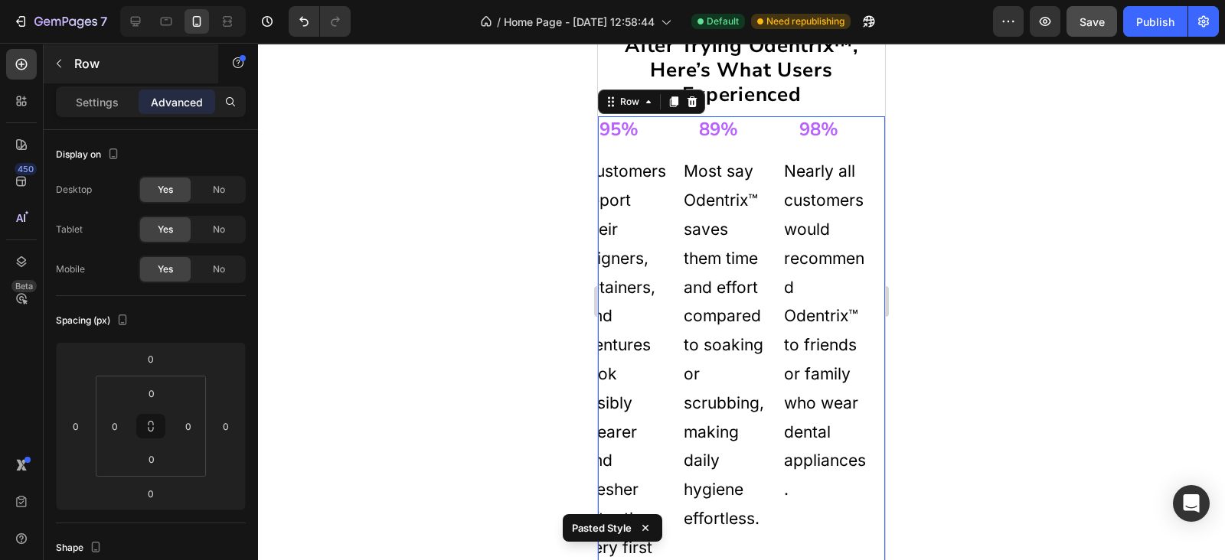
click at [101, 79] on div "Row" at bounding box center [131, 64] width 175 height 40
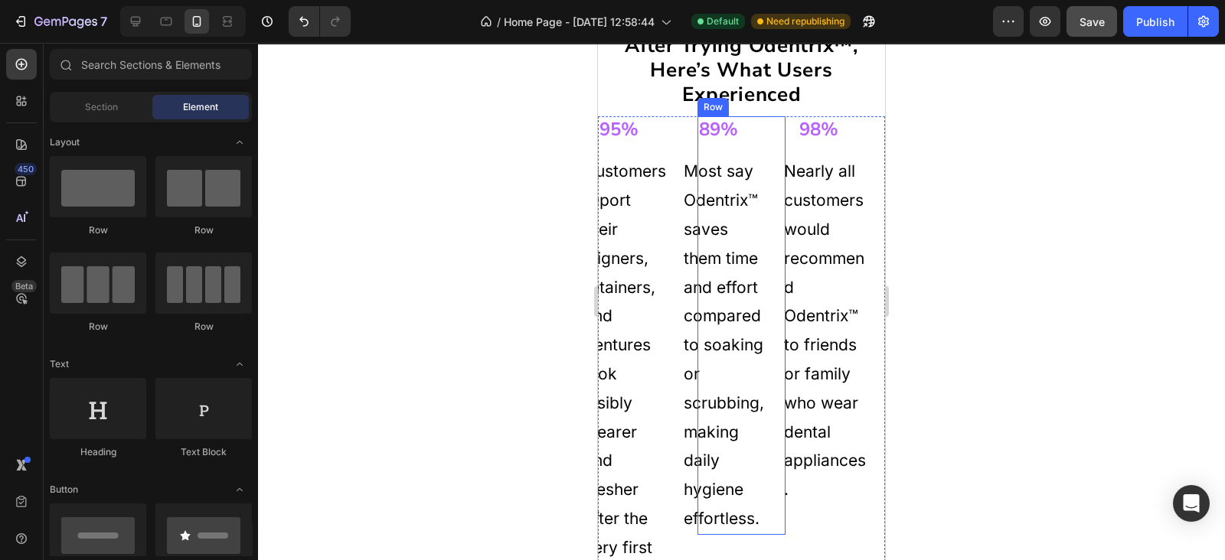
click at [765, 145] on div "89% Heading Most say Odentrix™ saves them time and effort compared to soaking o…" at bounding box center [740, 325] width 87 height 419
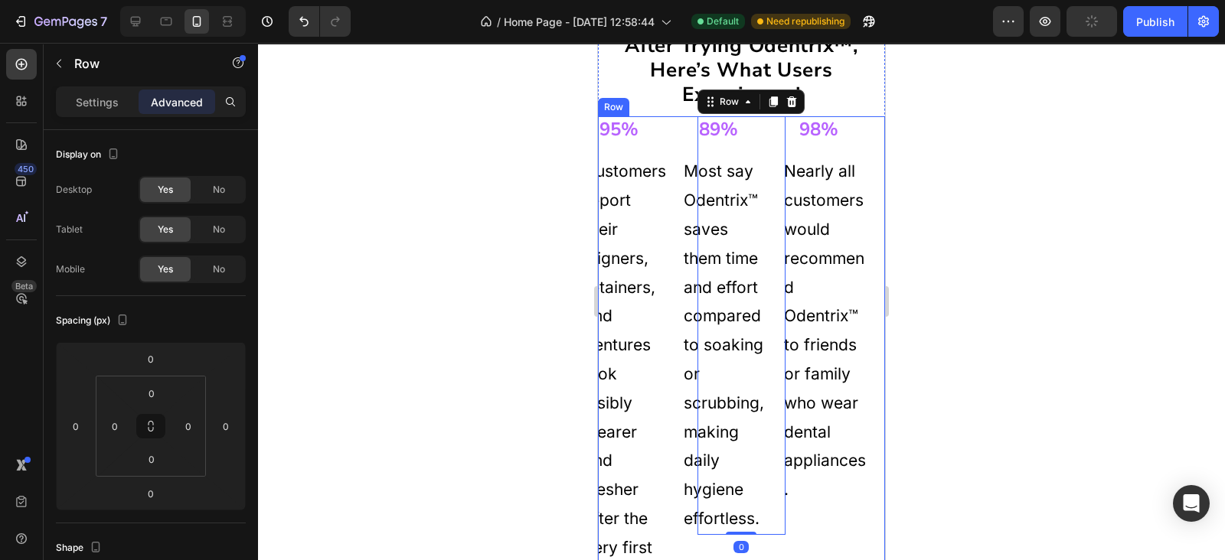
click at [778, 145] on div "95% Heading Customers report their aligners, retainers, and dentures look visib…" at bounding box center [741, 354] width 287 height 476
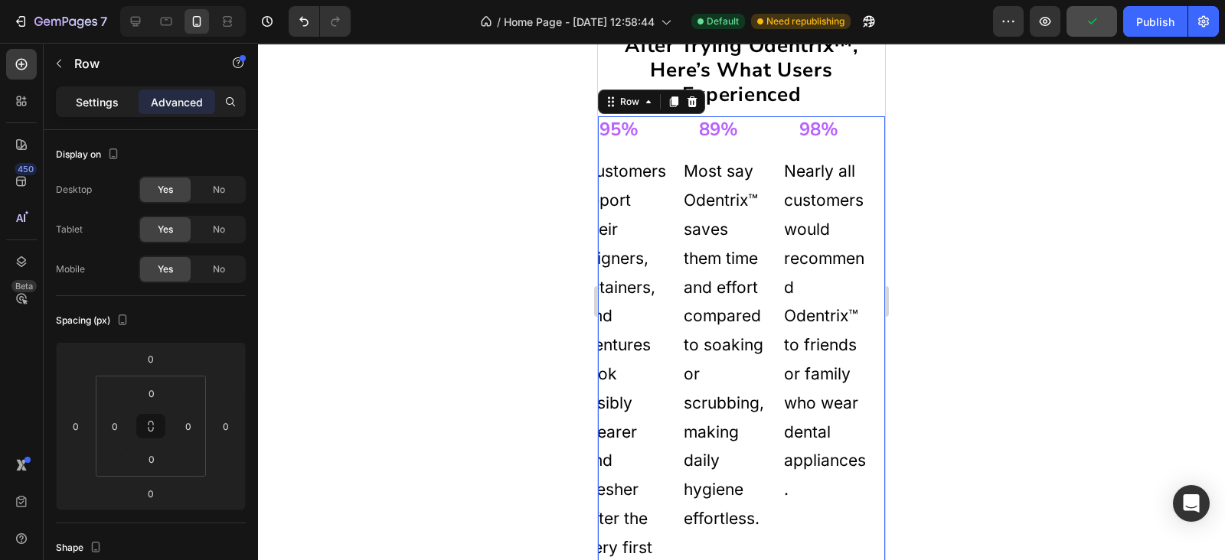
click at [99, 101] on p "Settings" at bounding box center [97, 102] width 43 height 16
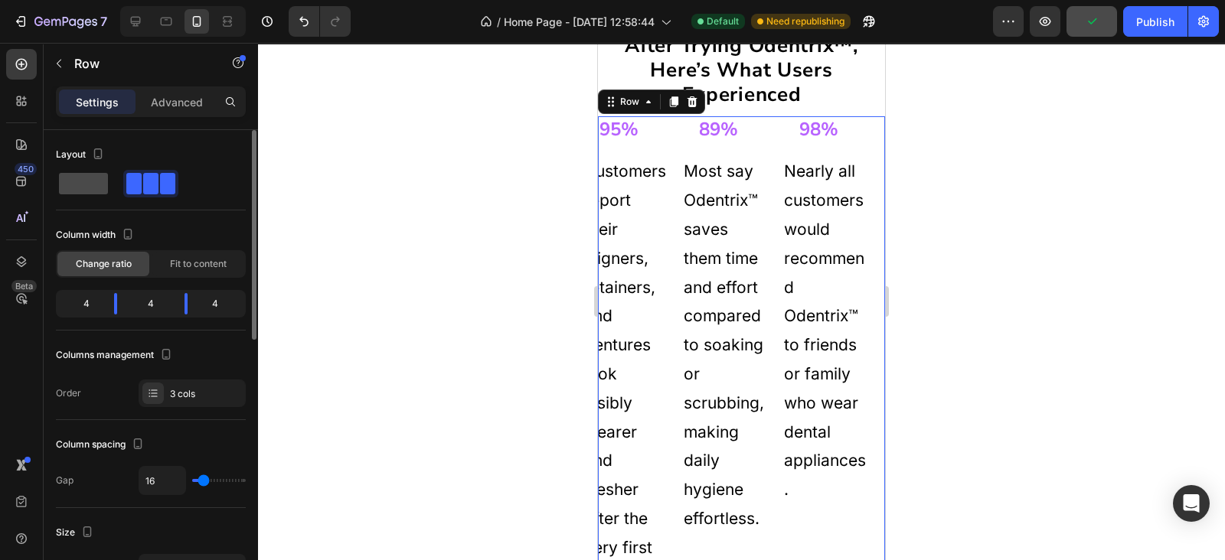
click at [86, 184] on span at bounding box center [83, 183] width 49 height 21
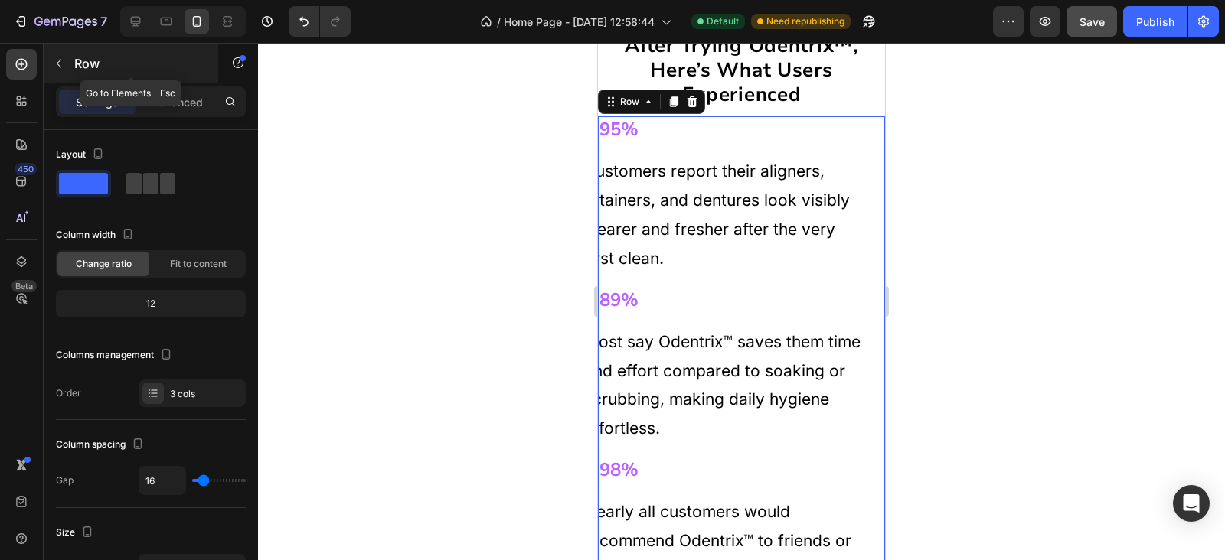
click at [53, 60] on icon "button" at bounding box center [59, 63] width 12 height 12
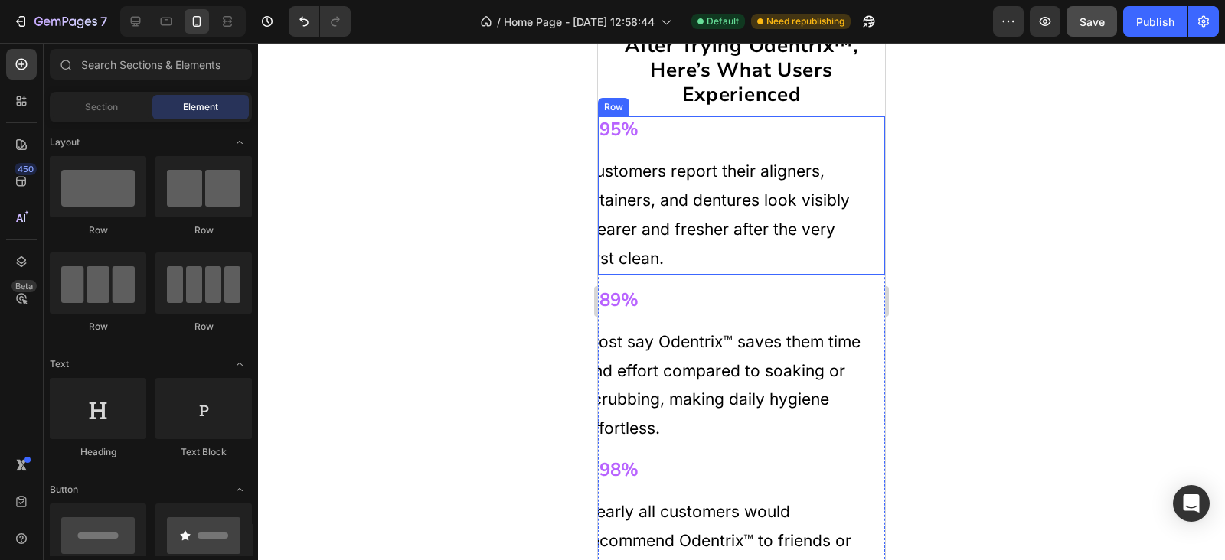
click at [865, 147] on div "95% Heading Customers report their aligners, retainers, and dentures look visib…" at bounding box center [741, 195] width 287 height 158
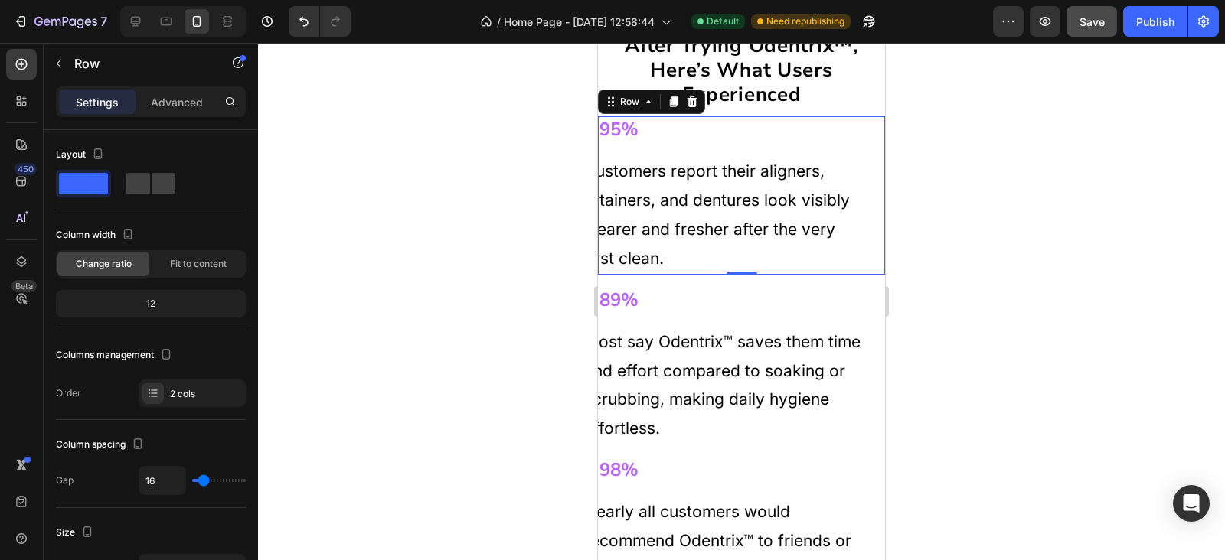
click at [859, 167] on div "Customers report their aligners, retainers, and dentures look visibly clearer a…" at bounding box center [741, 214] width 287 height 119
click at [142, 192] on span at bounding box center [138, 183] width 24 height 21
type input "0"
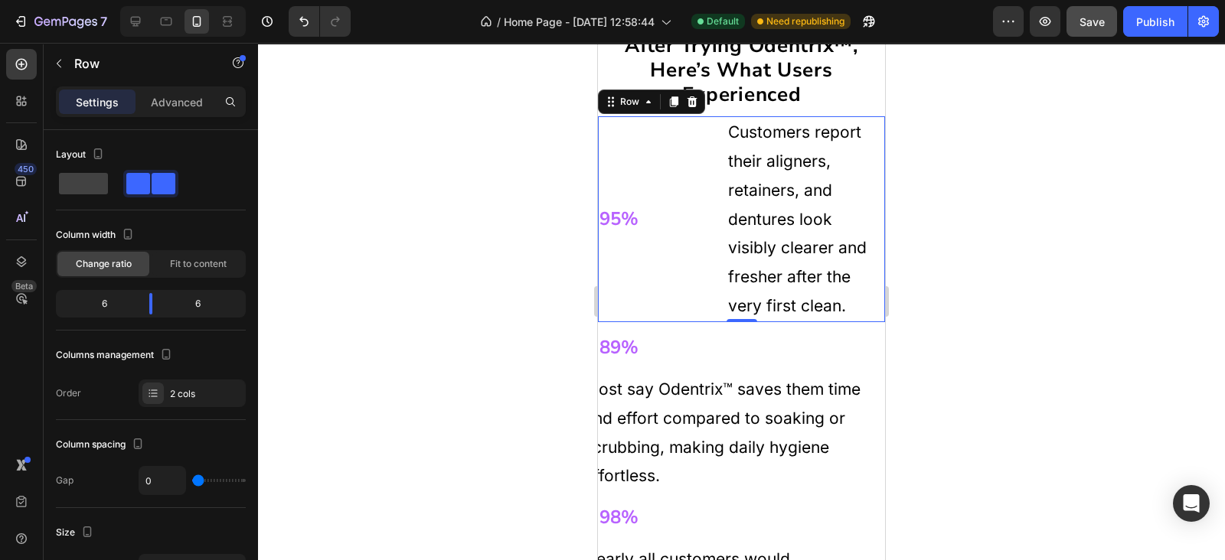
click at [706, 207] on div "95% Heading" at bounding box center [670, 219] width 144 height 206
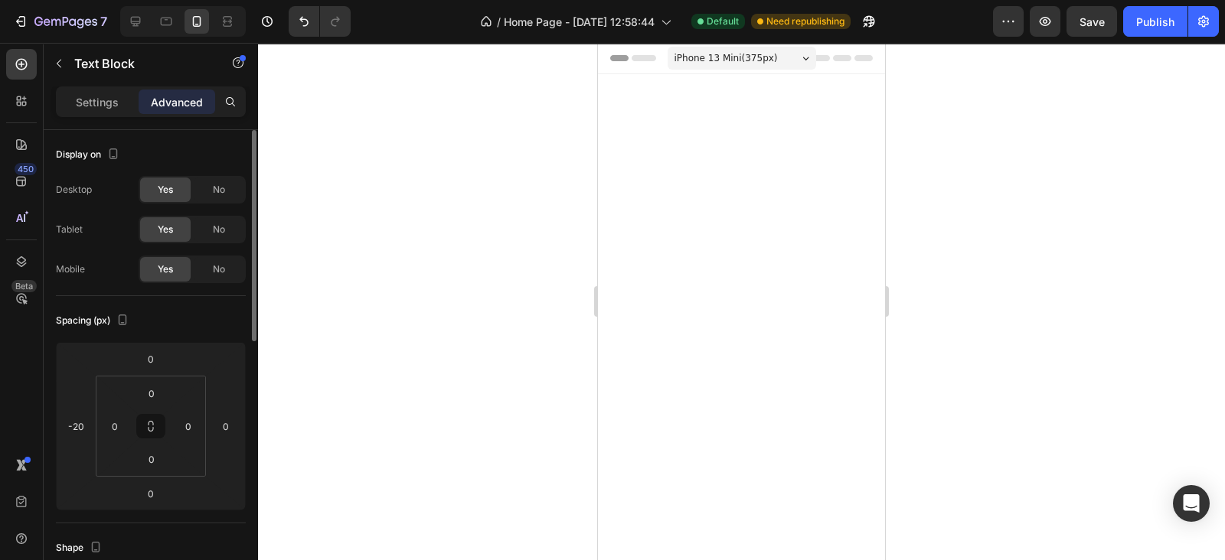
scroll to position [3348, 0]
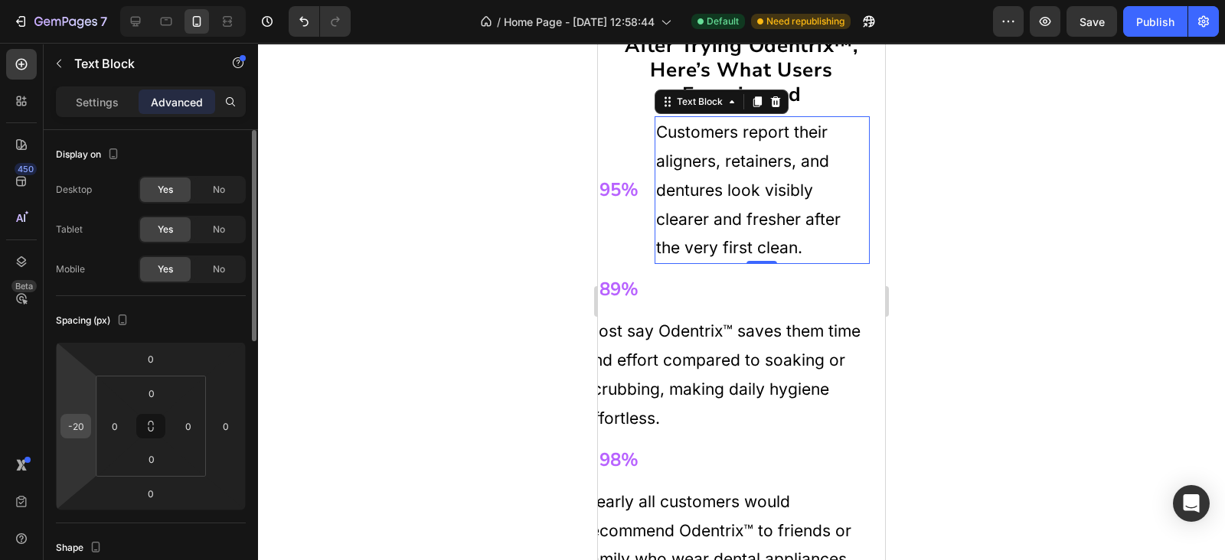
click at [75, 432] on input "-20" at bounding box center [75, 426] width 23 height 23
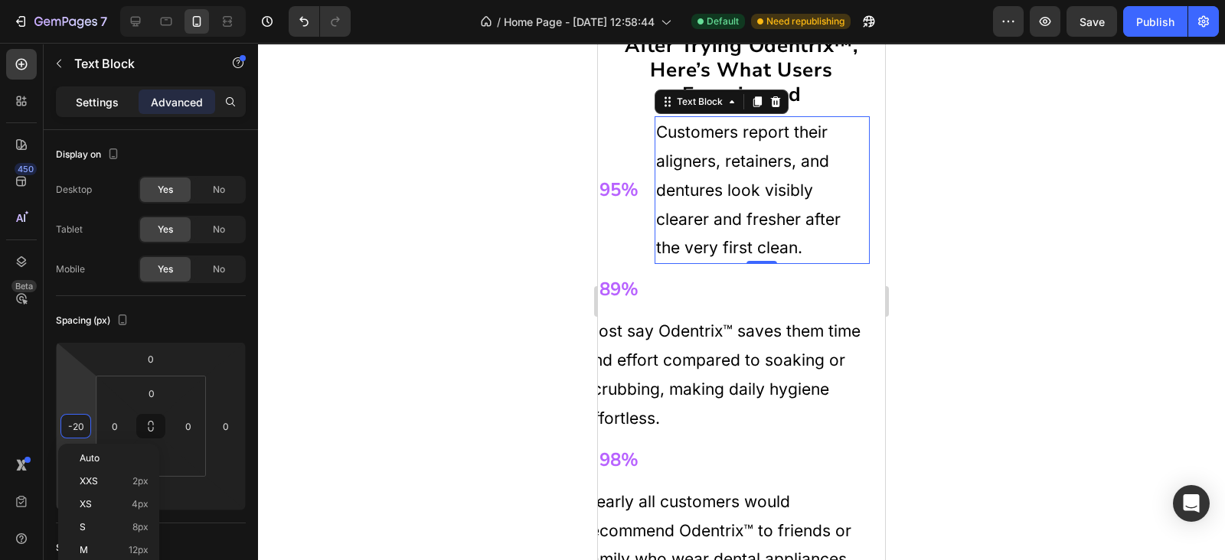
click at [93, 90] on div "Settings" at bounding box center [97, 102] width 77 height 24
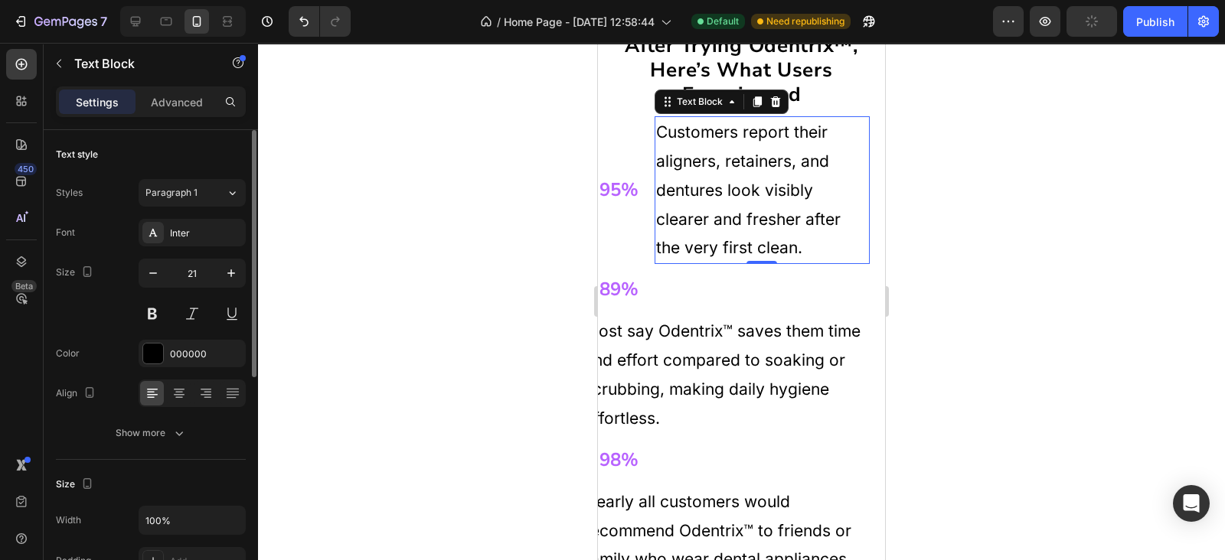
click at [172, 289] on div "21" at bounding box center [192, 293] width 107 height 69
click at [172, 280] on input "21" at bounding box center [192, 273] width 51 height 28
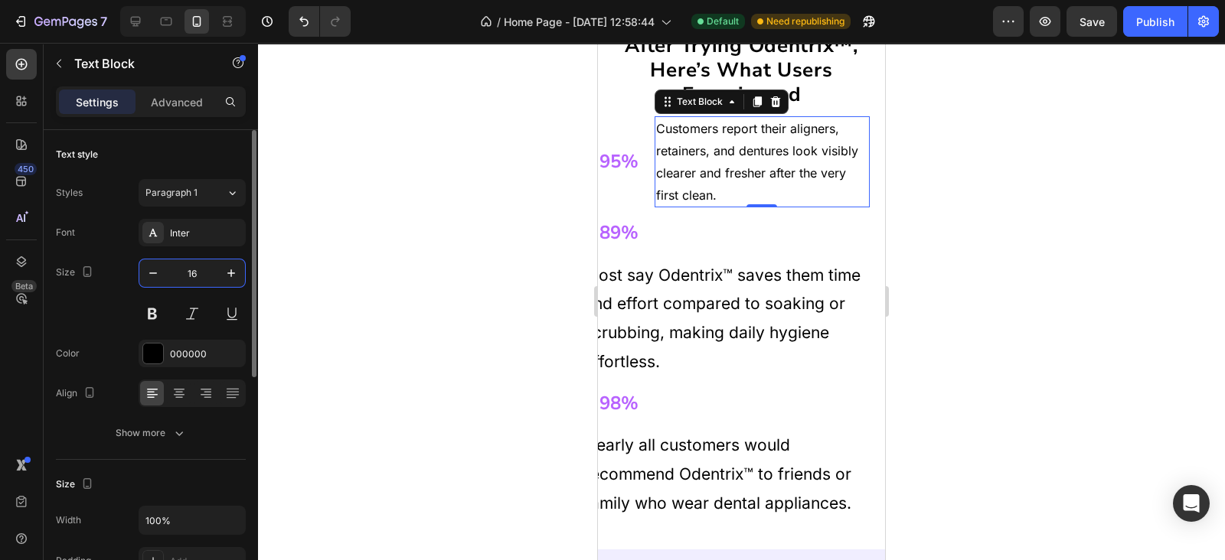
type input "16"
click at [161, 435] on div "Show more" at bounding box center [151, 433] width 71 height 15
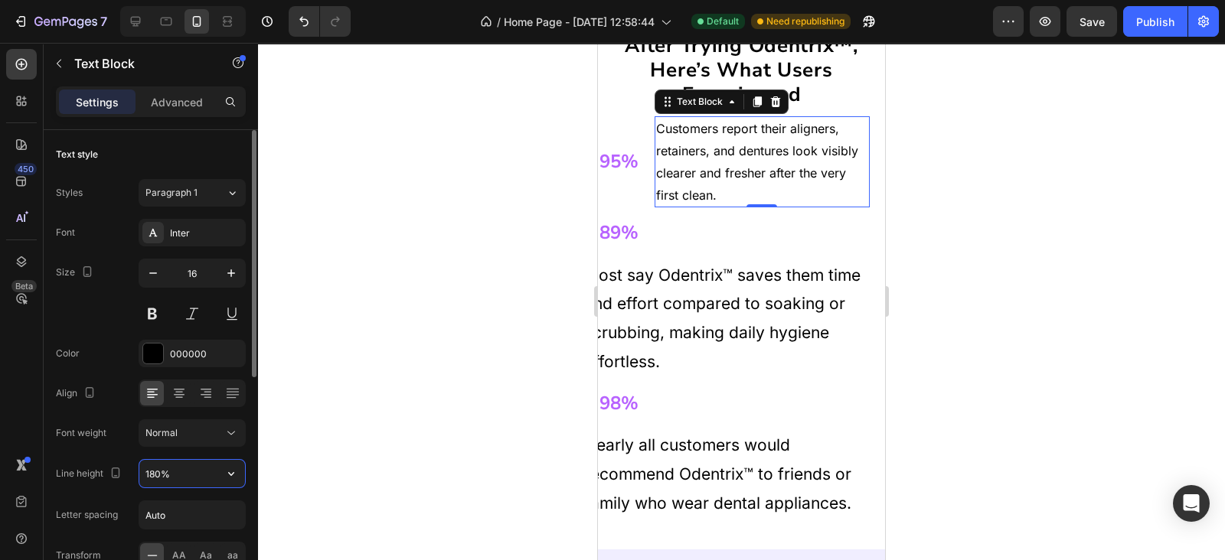
click at [151, 475] on input "180%" at bounding box center [192, 474] width 106 height 28
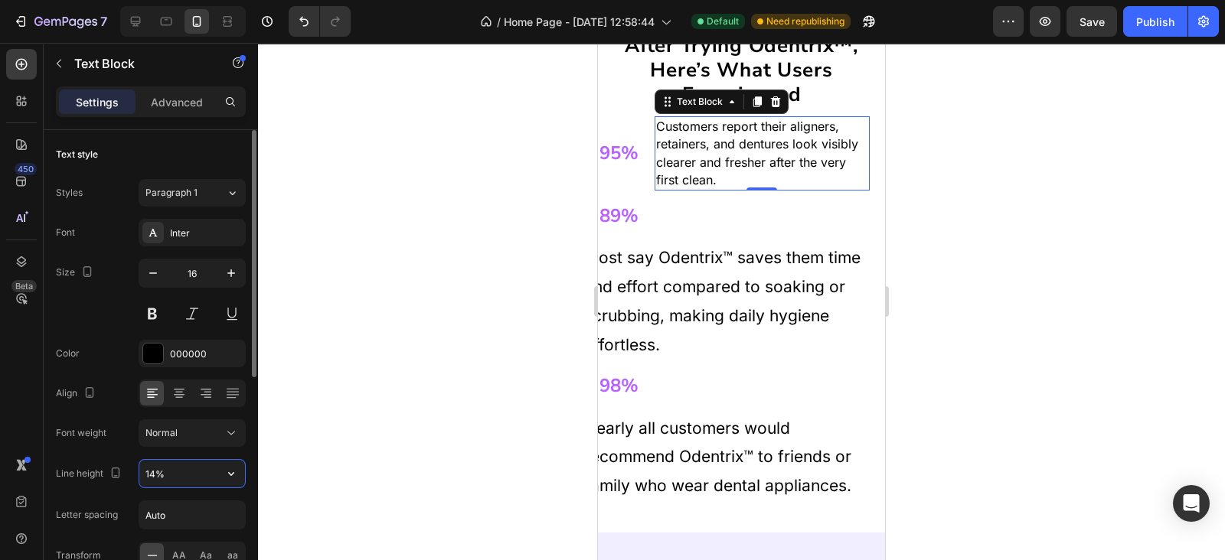
type input "145%"
click at [608, 151] on h2 "95%" at bounding box center [634, 153] width 72 height 27
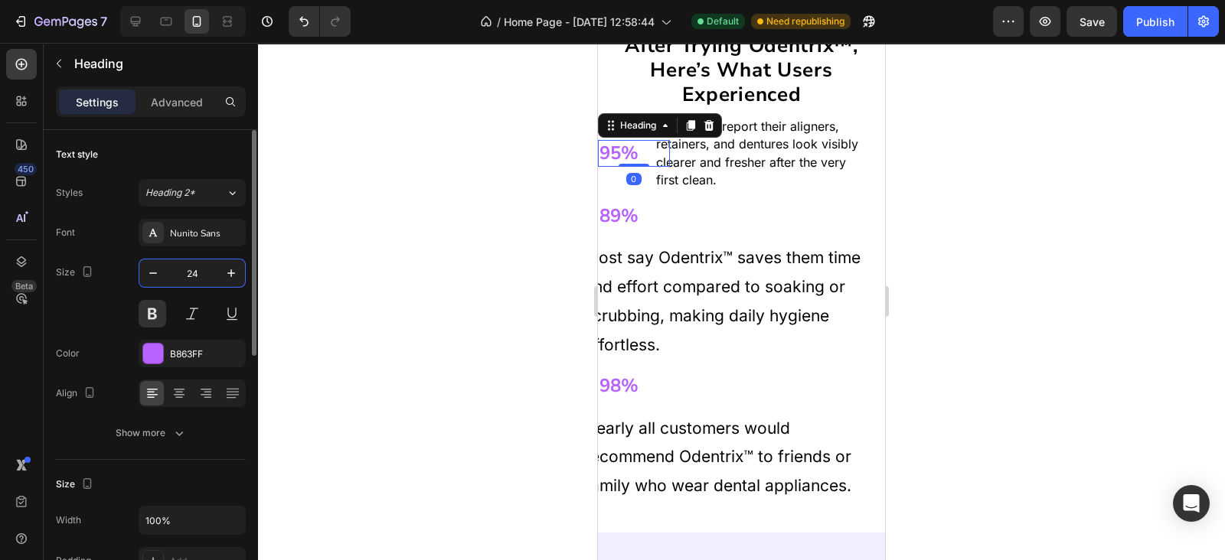
click at [207, 266] on input "24" at bounding box center [192, 273] width 51 height 28
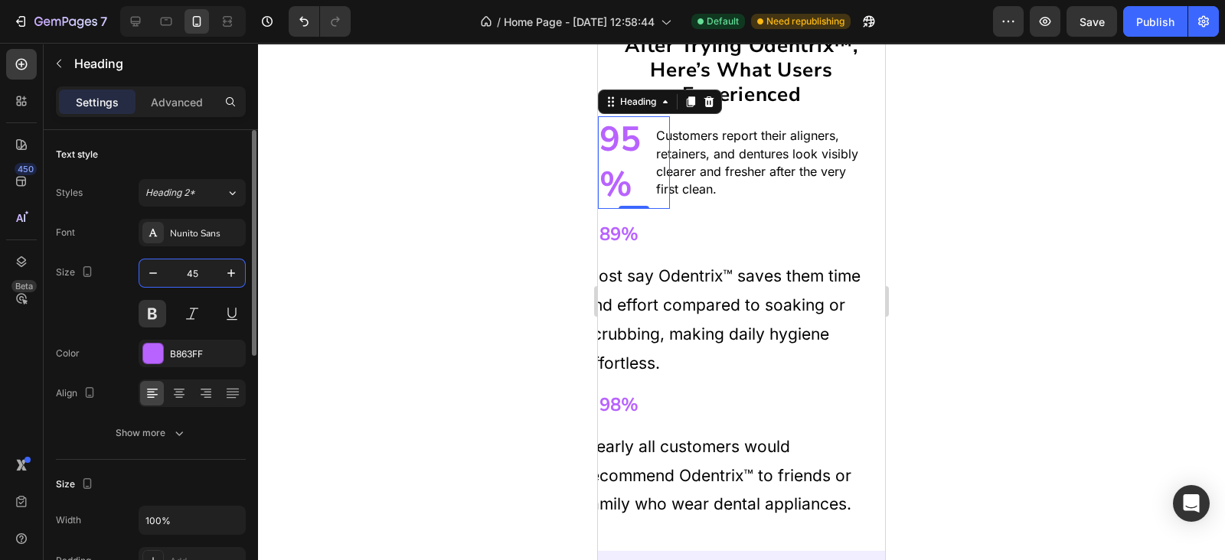
click at [207, 266] on input "45" at bounding box center [192, 273] width 51 height 28
type input "40"
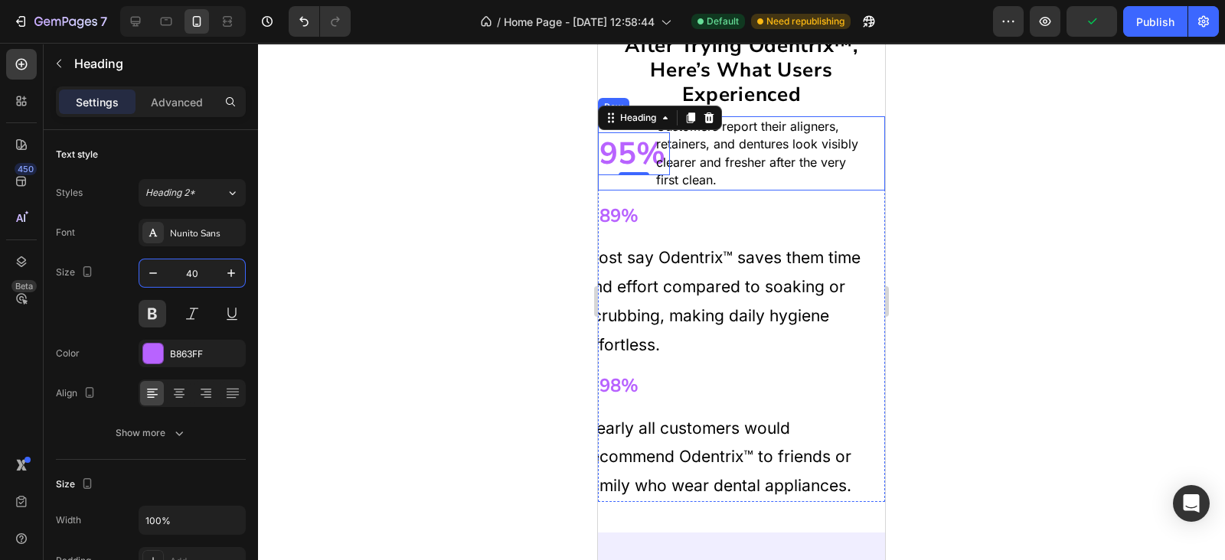
click at [676, 191] on div "Customers report their aligners, retainers, and dentures look visibly clearer a…" at bounding box center [777, 153] width 215 height 74
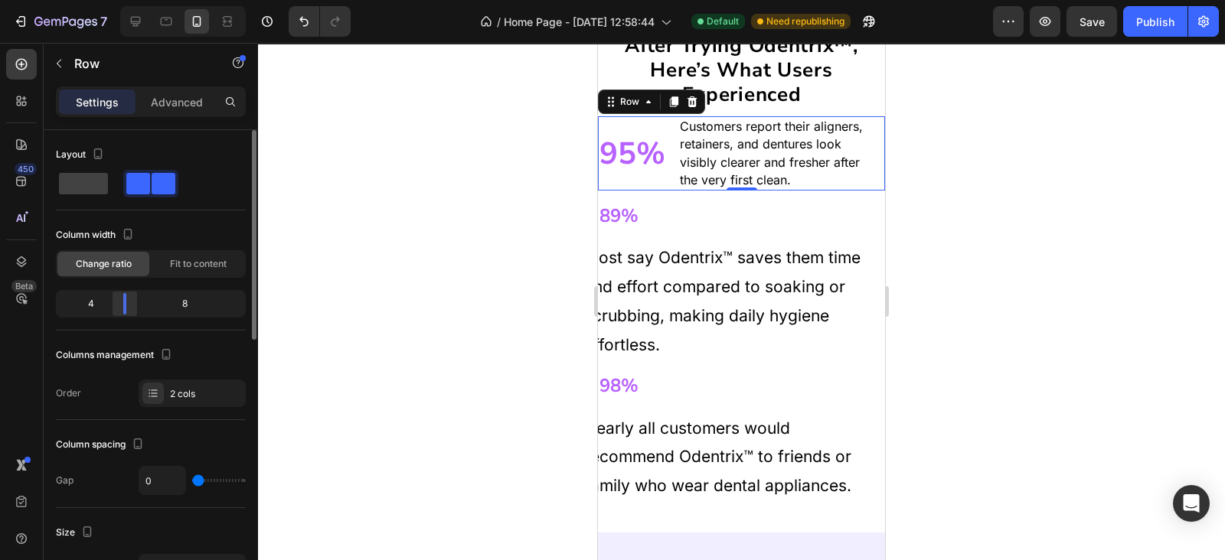
drag, startPoint x: 119, startPoint y: 300, endPoint x: 126, endPoint y: 304, distance: 7.9
click at [126, 304] on div at bounding box center [125, 303] width 28 height 21
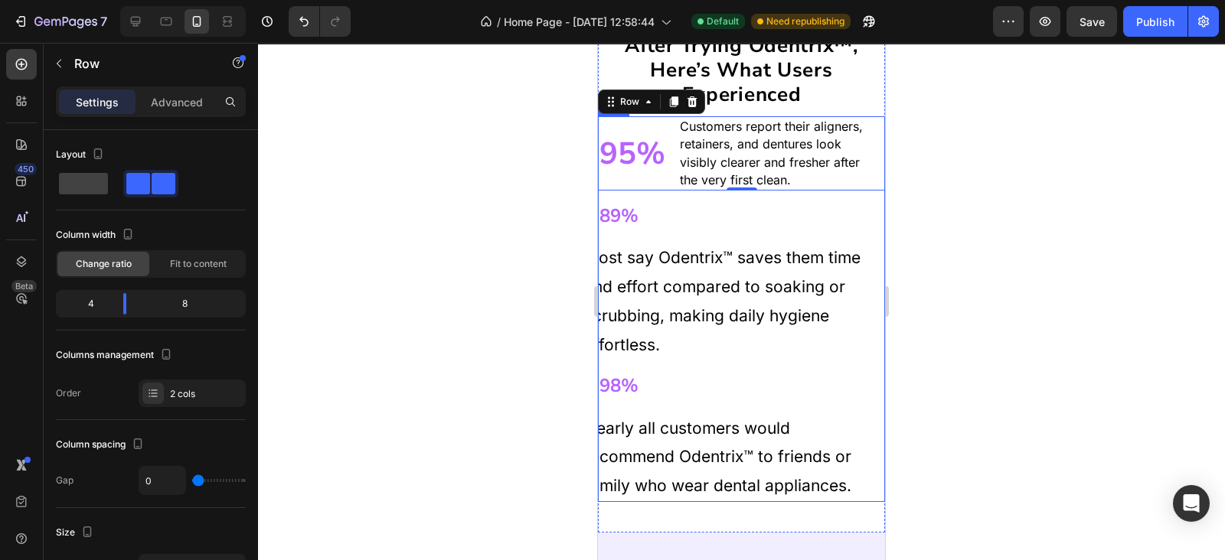
click at [681, 220] on div "95% Heading Customers report their aligners, retainers, and dentures look visib…" at bounding box center [741, 309] width 287 height 386
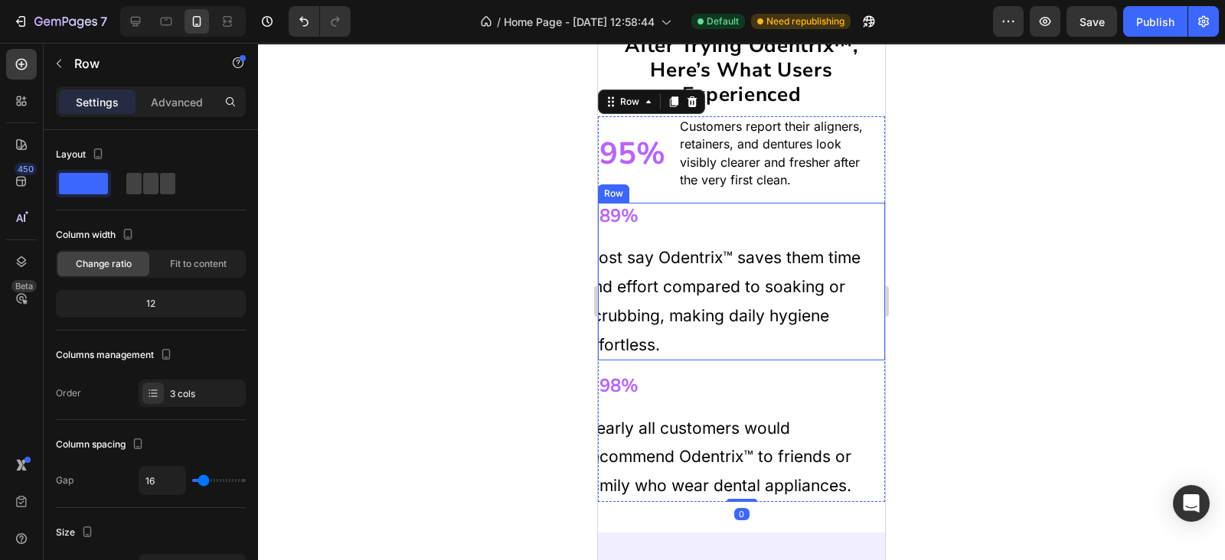
click at [664, 250] on div "89% Heading Most say Odentrix™ saves them time and effort compared to soaking o…" at bounding box center [741, 282] width 287 height 158
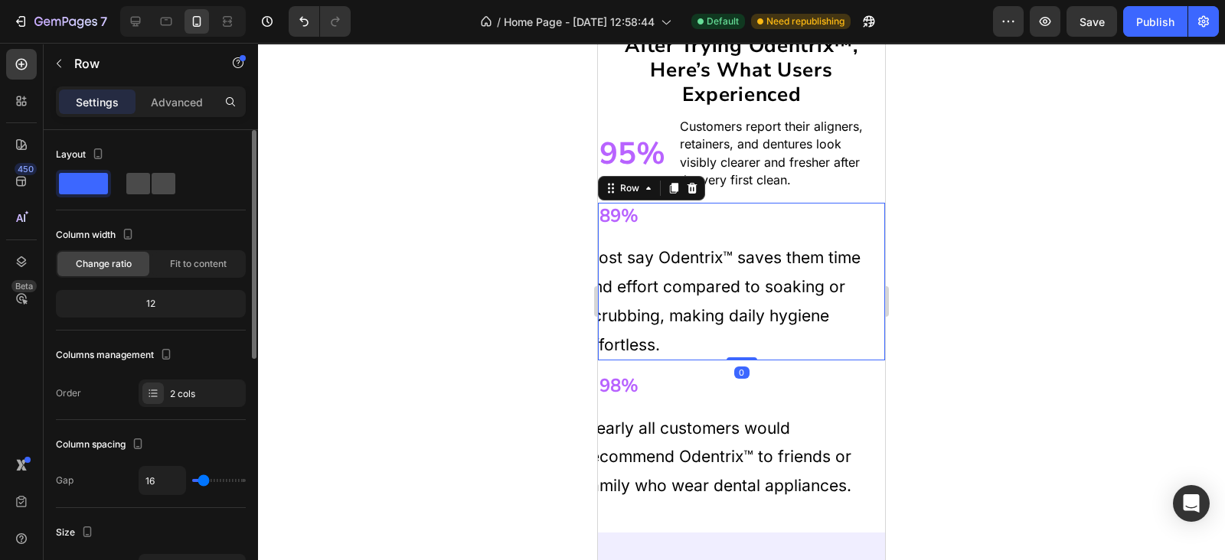
click at [157, 176] on span at bounding box center [164, 183] width 24 height 21
type input "0"
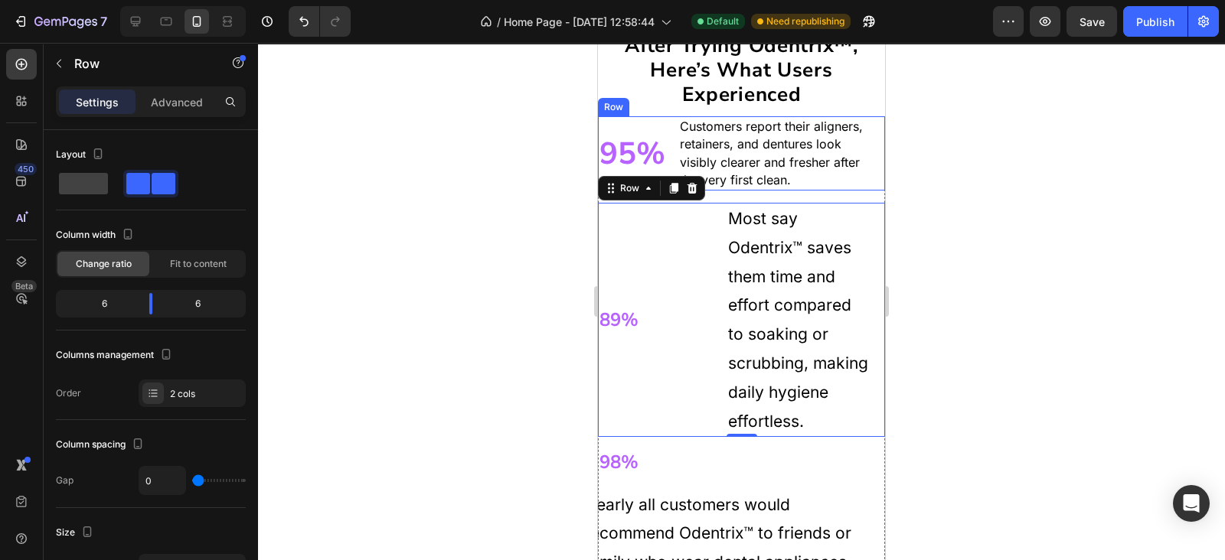
click at [667, 129] on div "95% Heading" at bounding box center [646, 153] width 96 height 74
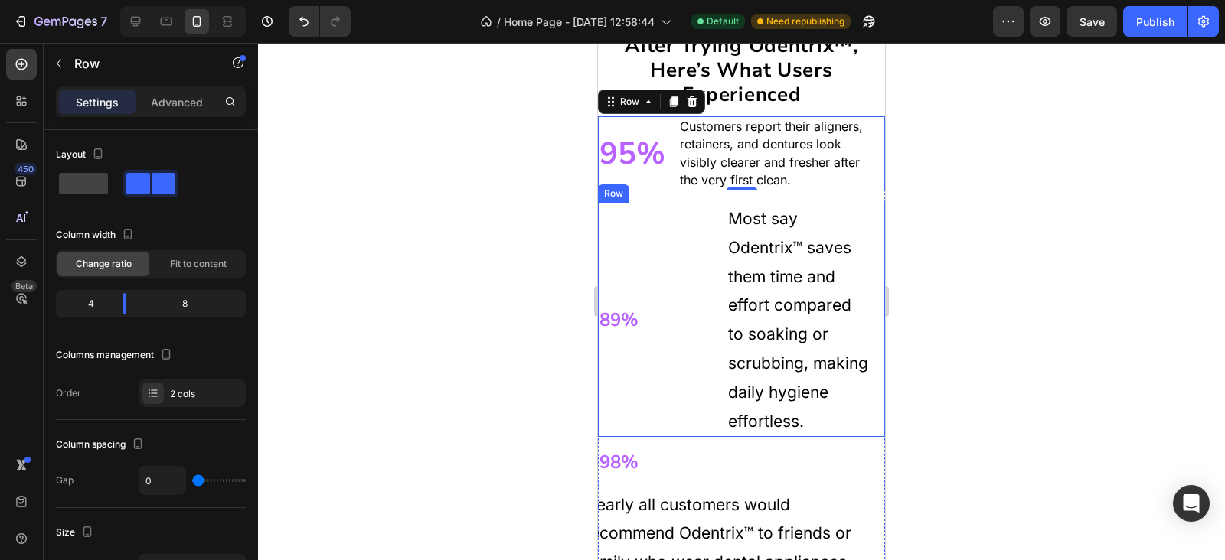
click at [674, 268] on div "89% Heading" at bounding box center [670, 320] width 144 height 234
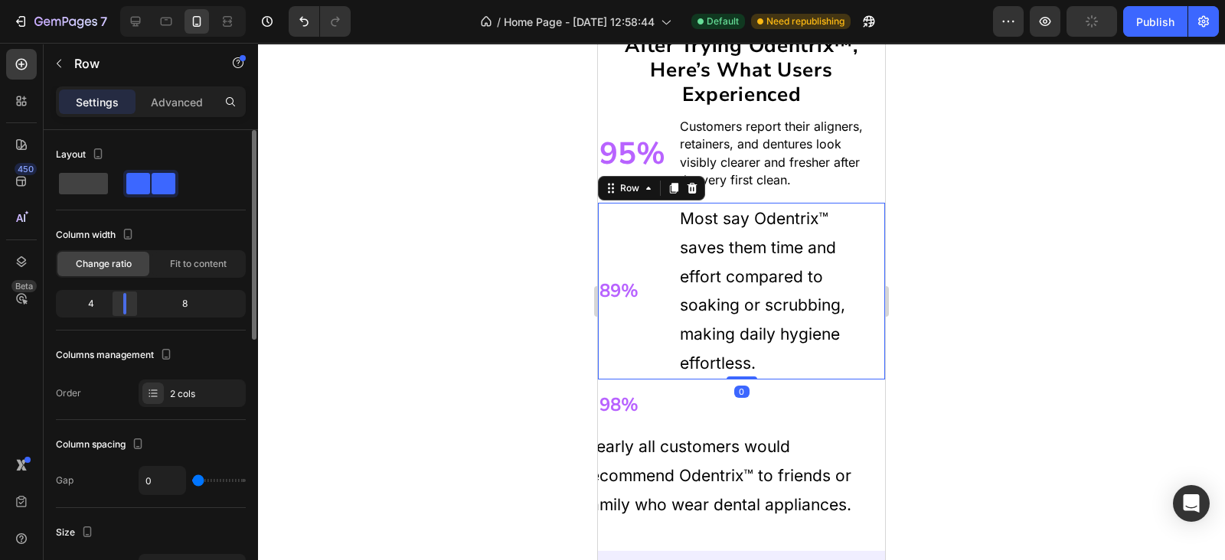
drag, startPoint x: 154, startPoint y: 300, endPoint x: 113, endPoint y: 312, distance: 42.9
click at [113, 312] on div at bounding box center [125, 303] width 28 height 21
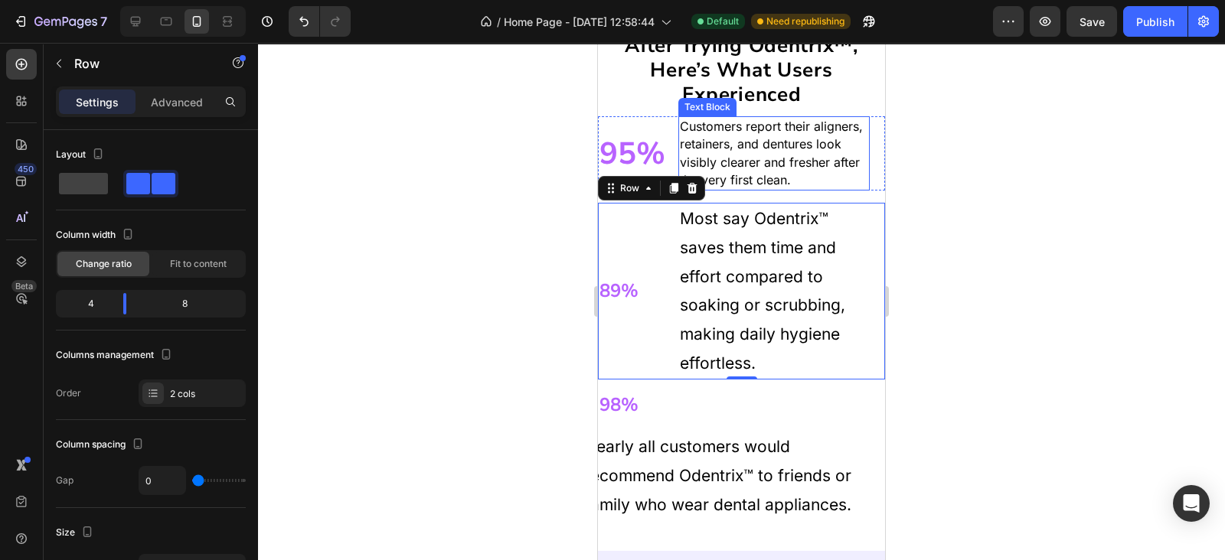
click at [749, 130] on p "Customers report their aligners, retainers, and dentures look visibly clearer a…" at bounding box center [774, 153] width 188 height 71
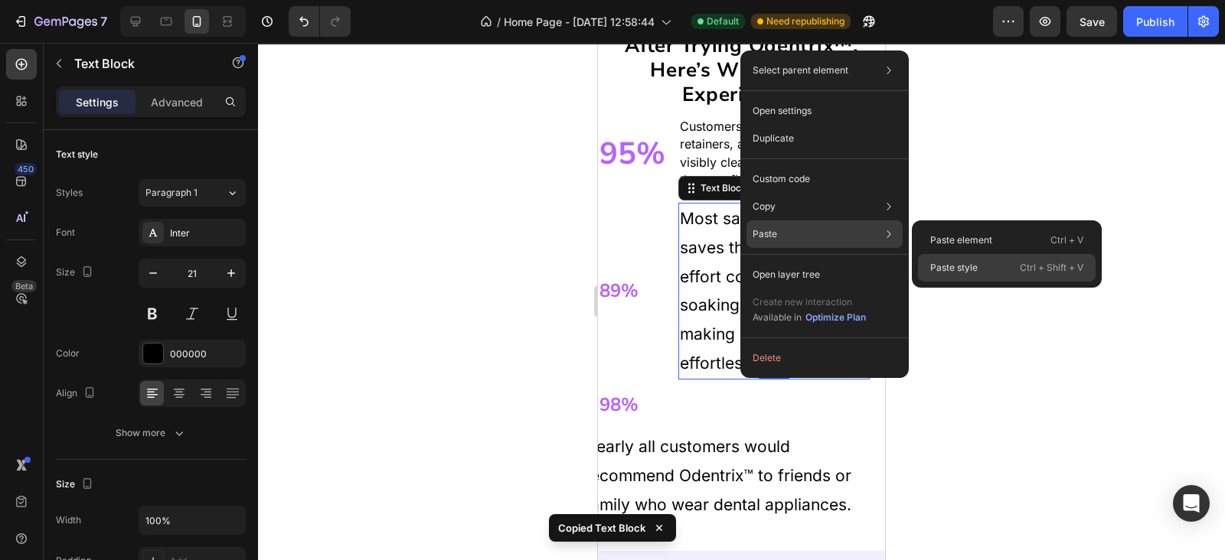
click at [968, 258] on div "Paste style Ctrl + Shift + V" at bounding box center [1007, 268] width 178 height 28
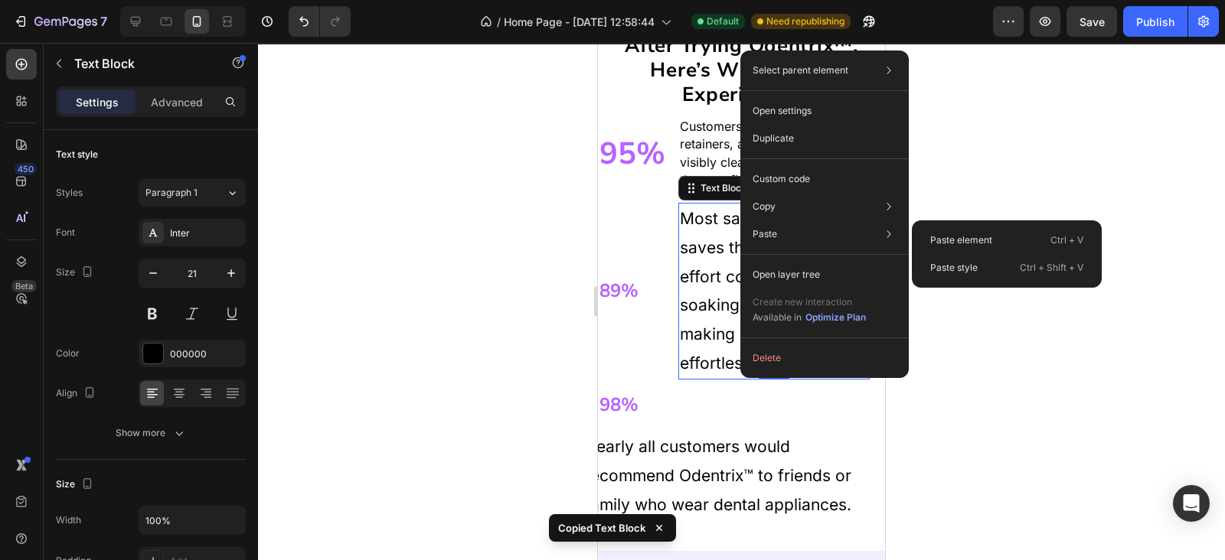
type input "16"
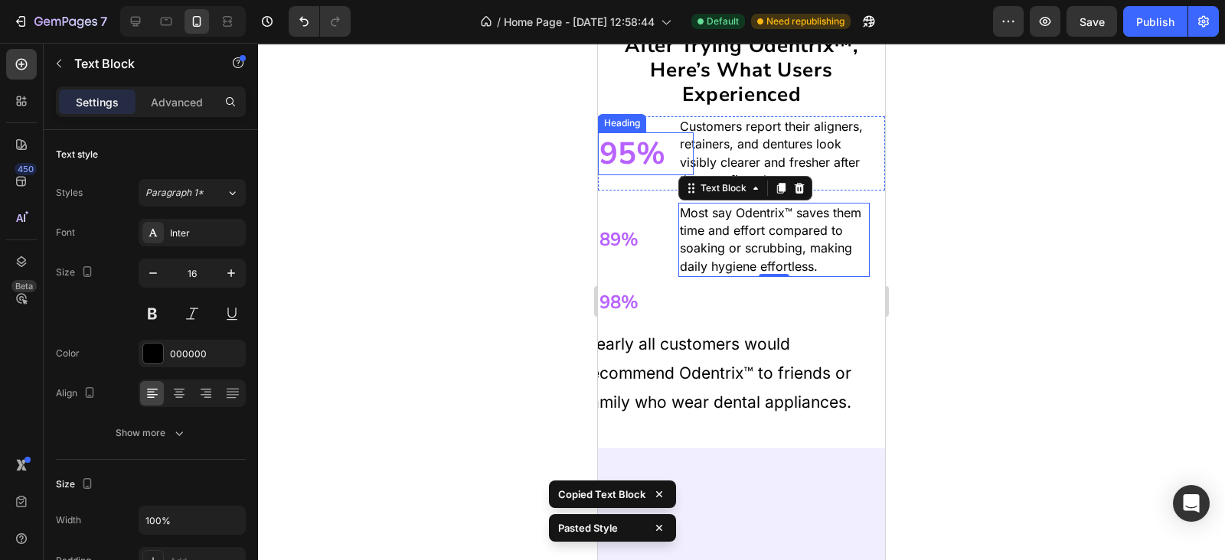
click at [625, 171] on h2 "95%" at bounding box center [646, 153] width 96 height 43
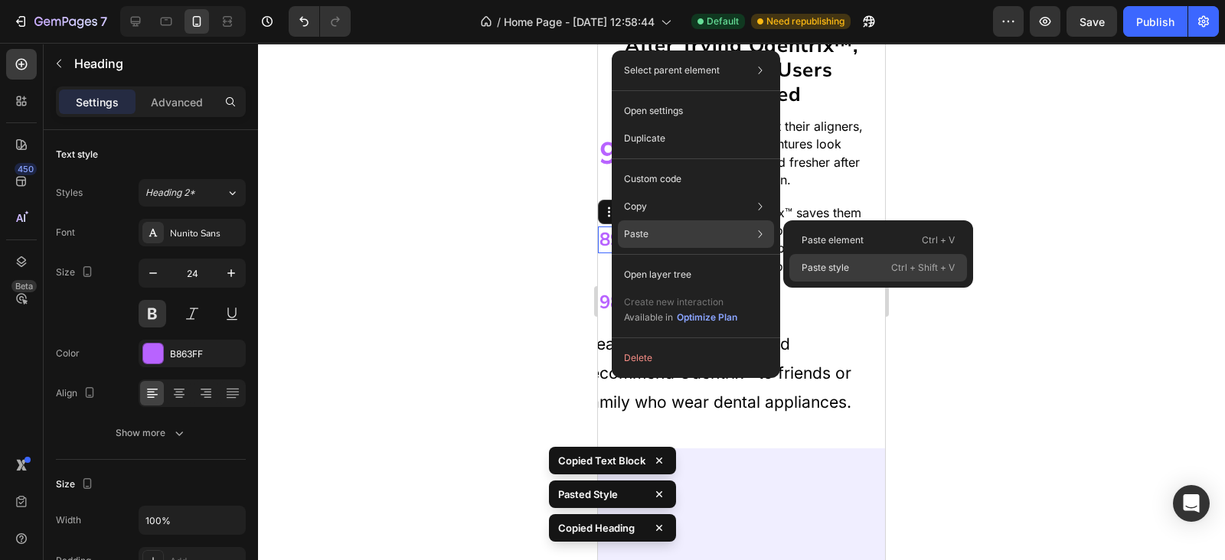
click at [868, 268] on div "Paste style Ctrl + Shift + V" at bounding box center [878, 268] width 178 height 28
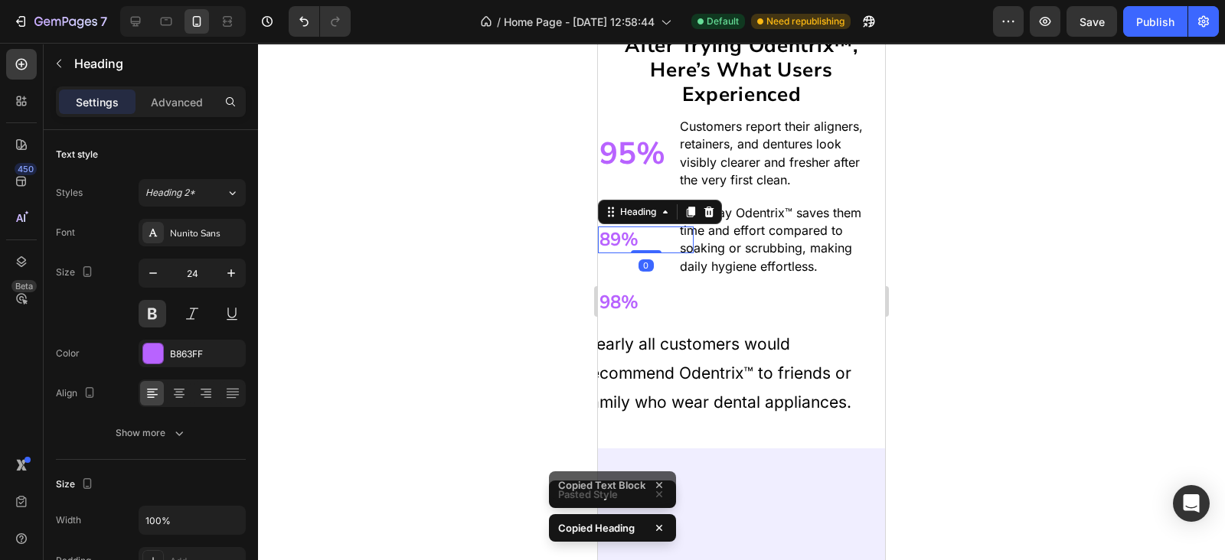
type input "40"
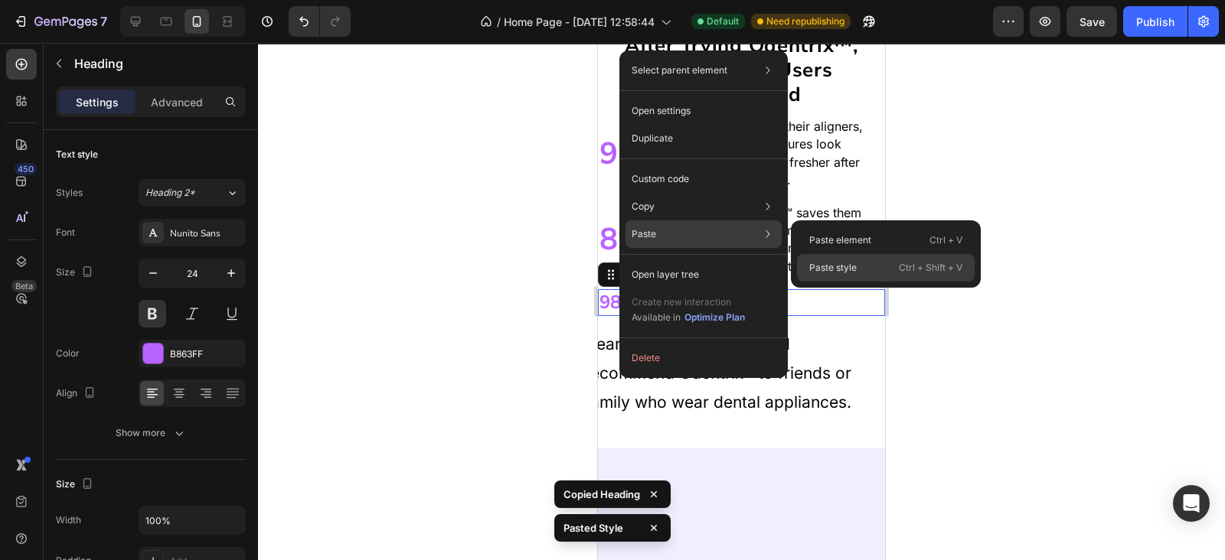
drag, startPoint x: 847, startPoint y: 263, endPoint x: 208, endPoint y: 251, distance: 639.2
click at [847, 263] on p "Paste style" at bounding box center [832, 268] width 47 height 14
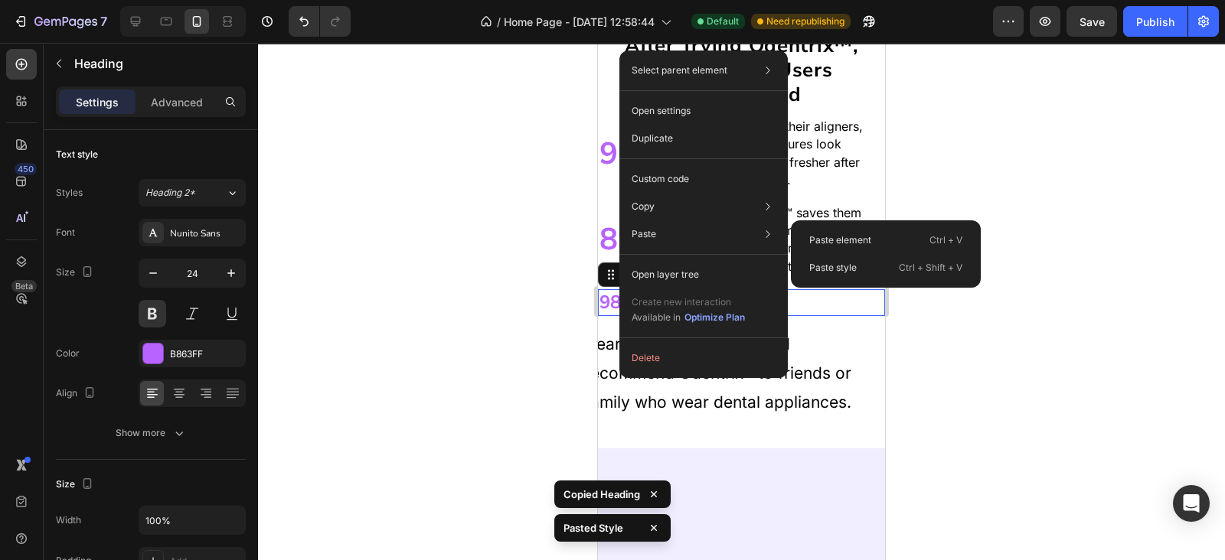
type input "40"
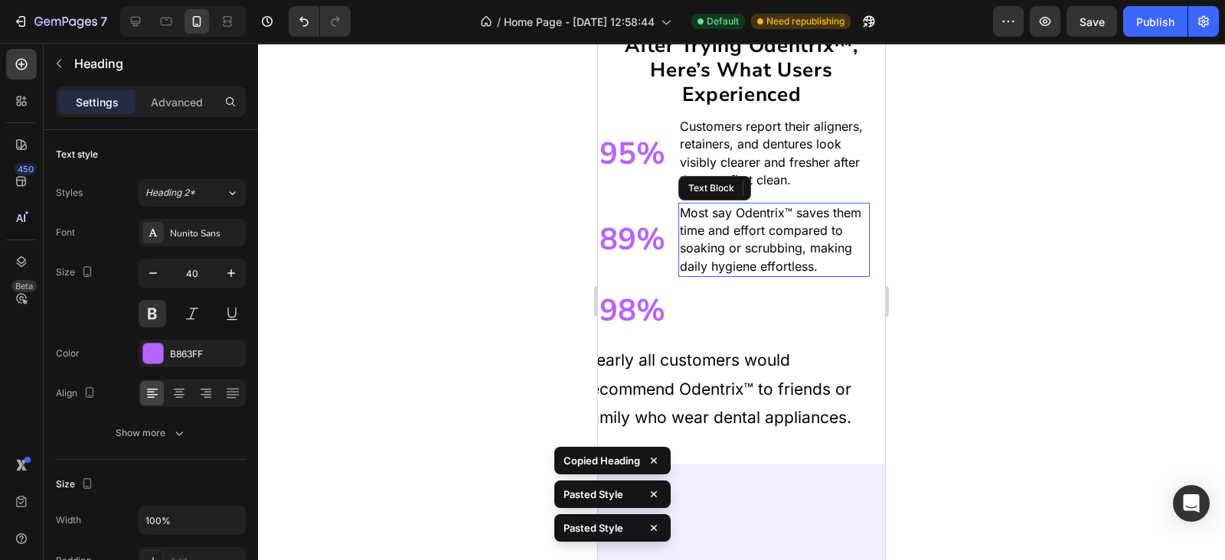
click at [777, 266] on p "Most say Odentrix™ saves them time and effort compared to soaking or scrubbing,…" at bounding box center [774, 239] width 188 height 71
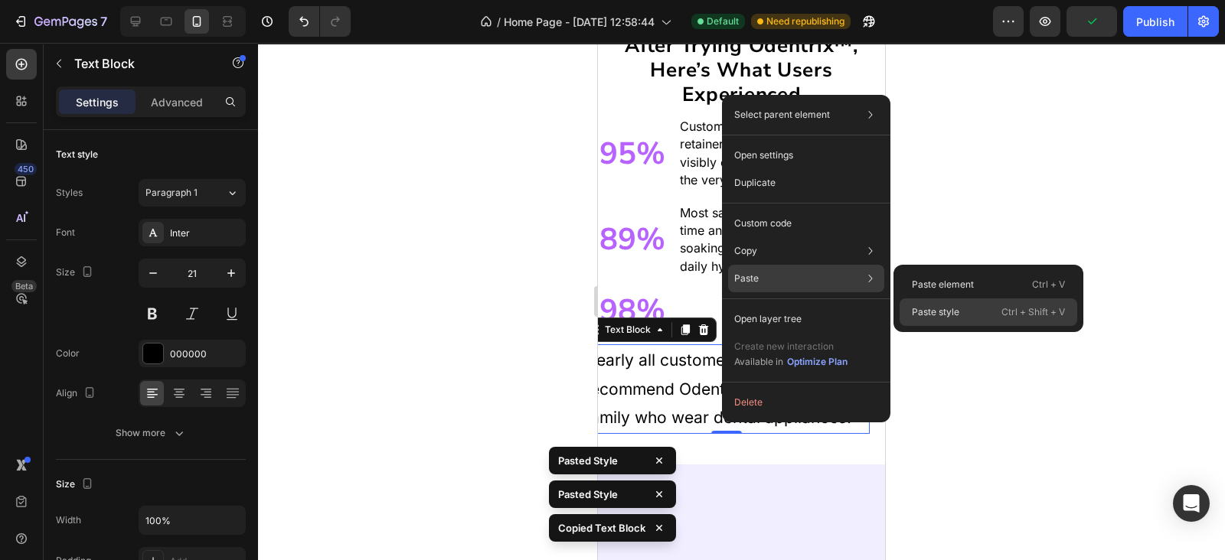
click at [956, 300] on div "Paste style Ctrl + Shift + V" at bounding box center [988, 312] width 178 height 28
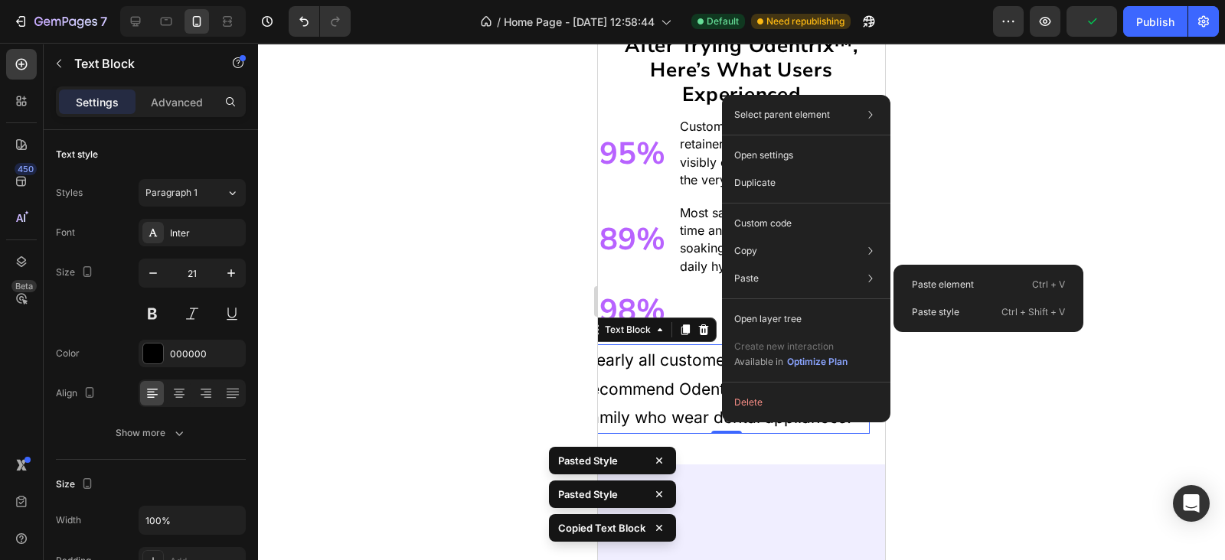
type input "16"
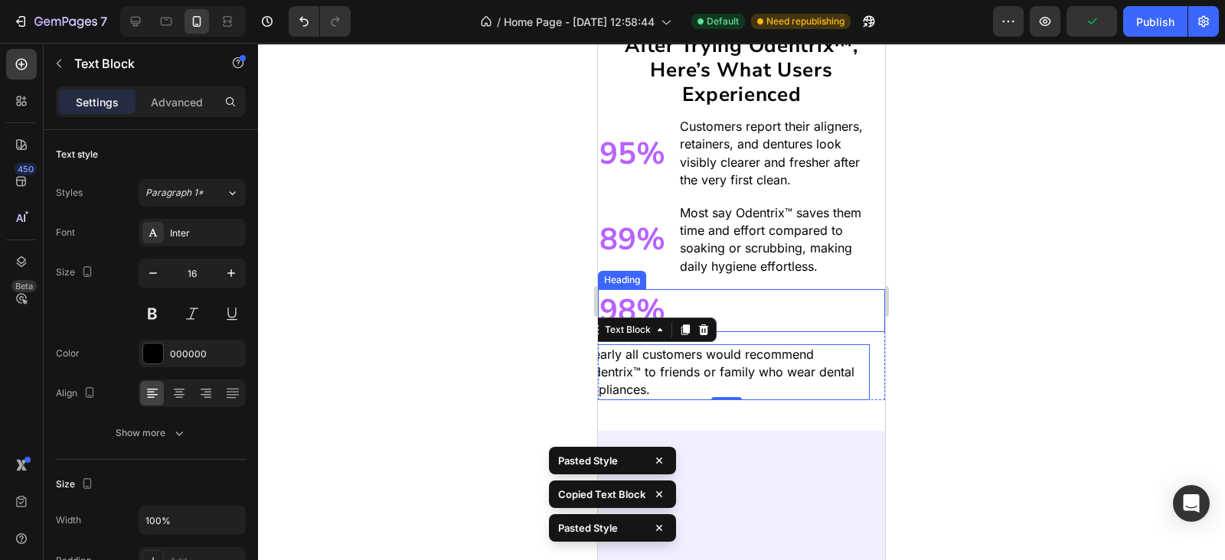
click at [768, 332] on h2 "98%" at bounding box center [741, 310] width 287 height 43
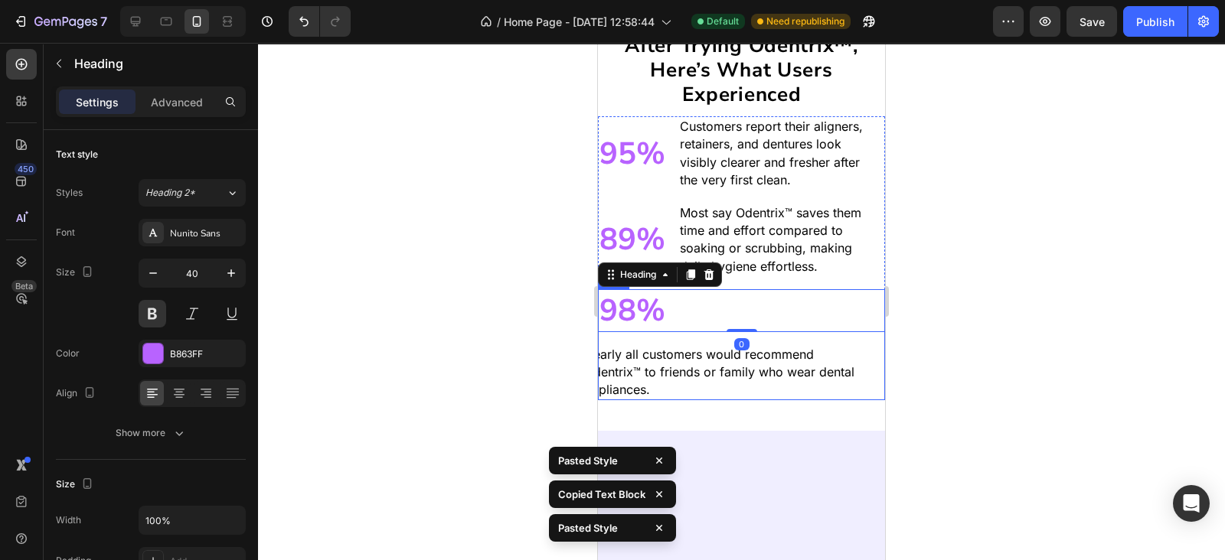
click at [774, 370] on div "98% Heading 0 Nearly all customers would recommend Odentrix™ to friends or fami…" at bounding box center [741, 345] width 287 height 112
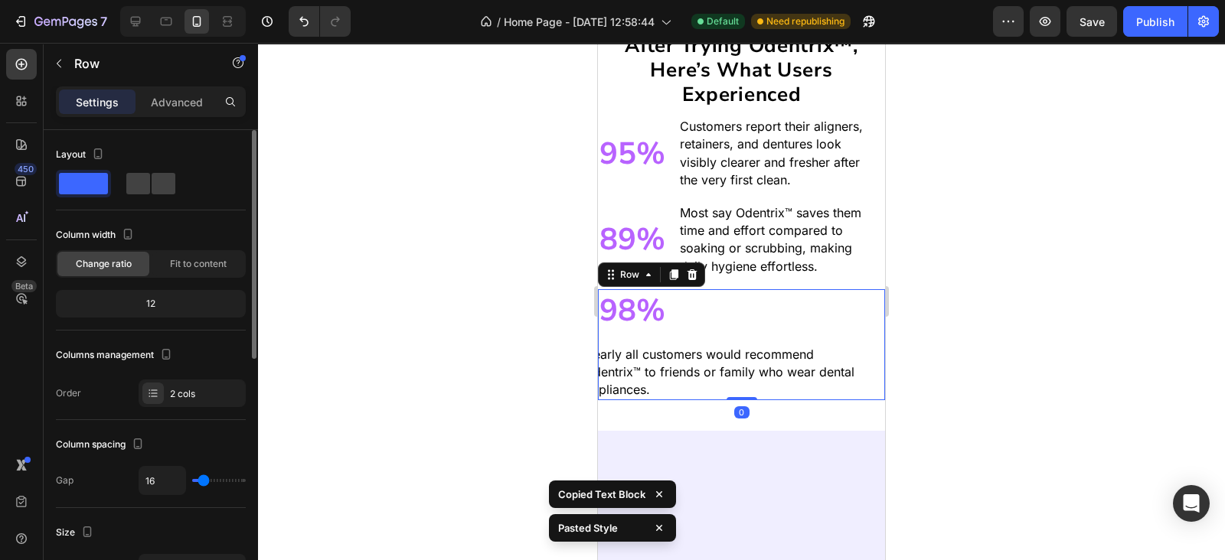
click at [139, 190] on span at bounding box center [138, 183] width 24 height 21
type input "0"
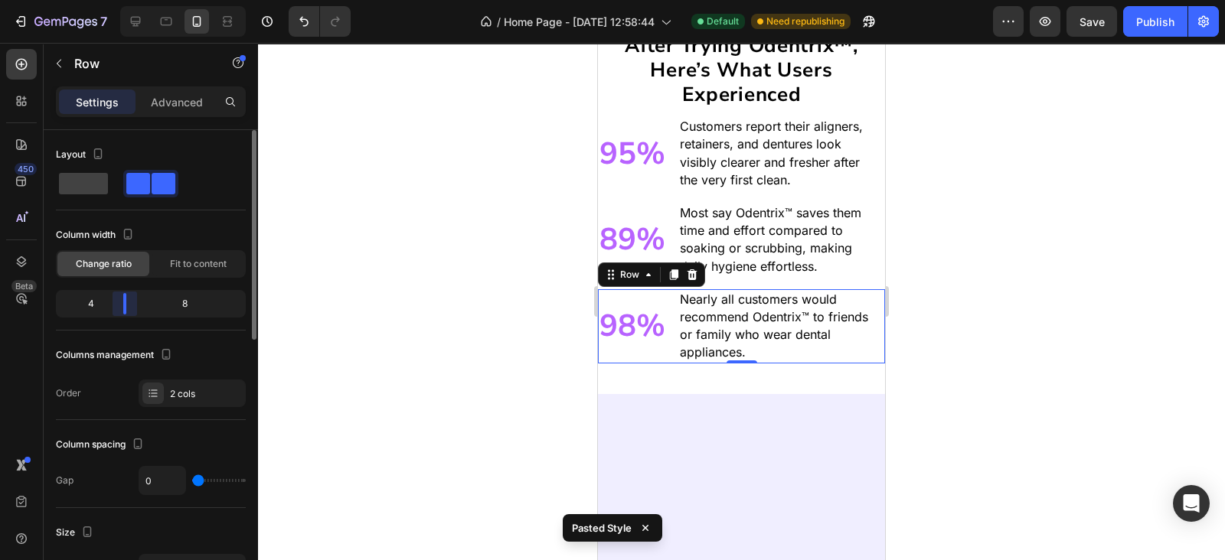
drag, startPoint x: 145, startPoint y: 312, endPoint x: 121, endPoint y: 314, distance: 24.5
click at [121, 314] on div "4 8" at bounding box center [151, 304] width 190 height 28
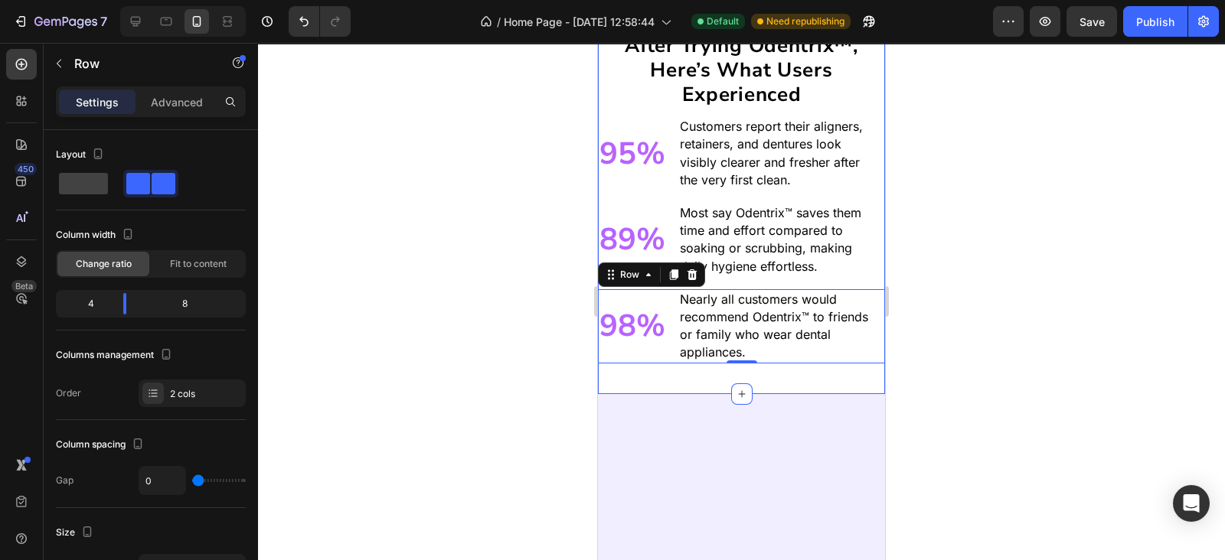
click at [647, 394] on div "after trying odentrix™, here’s what users experienced Heading 95% Heading Custo…" at bounding box center [741, 198] width 287 height 393
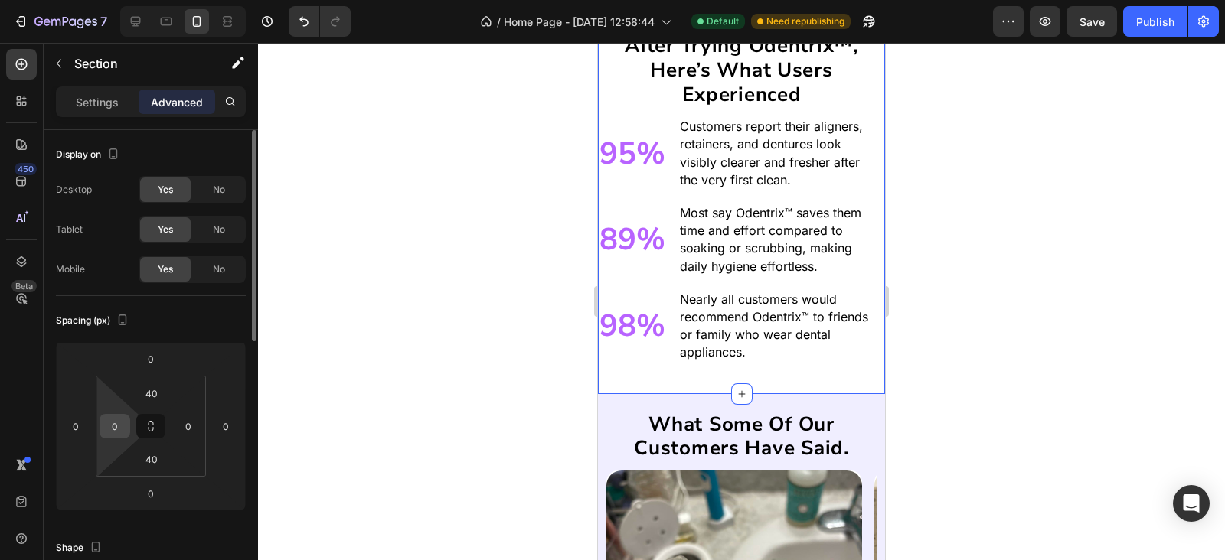
click at [124, 417] on input "0" at bounding box center [114, 426] width 23 height 23
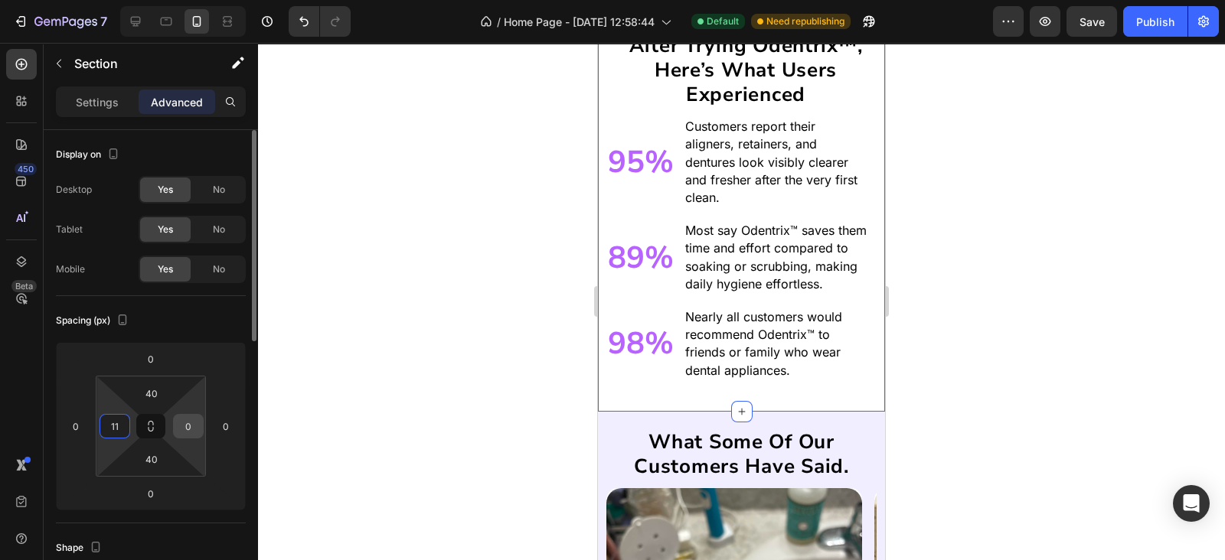
type input "11"
click at [188, 426] on input "0" at bounding box center [188, 426] width 23 height 23
type input "11"
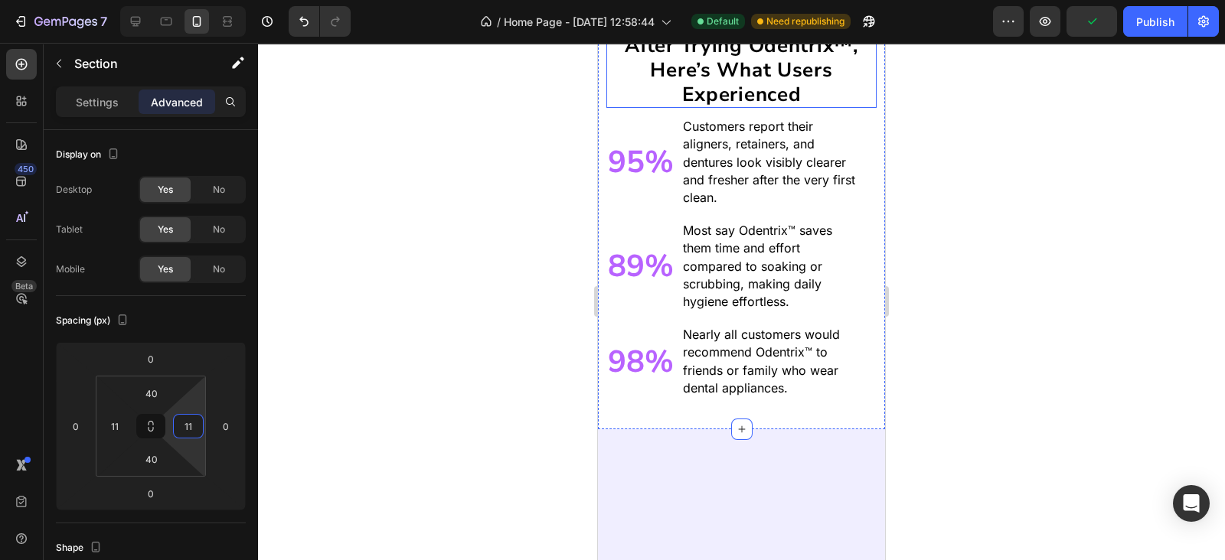
scroll to position [3125, 0]
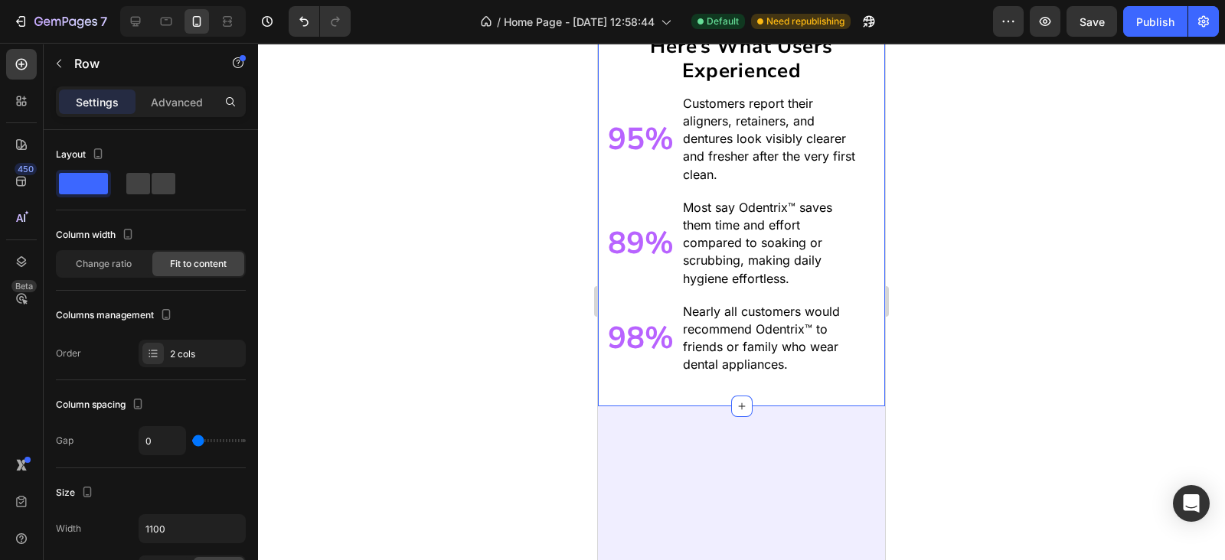
click at [694, 240] on div "after trying odentrix™, here’s what users experienced Heading 95% Heading Custo…" at bounding box center [741, 193] width 287 height 428
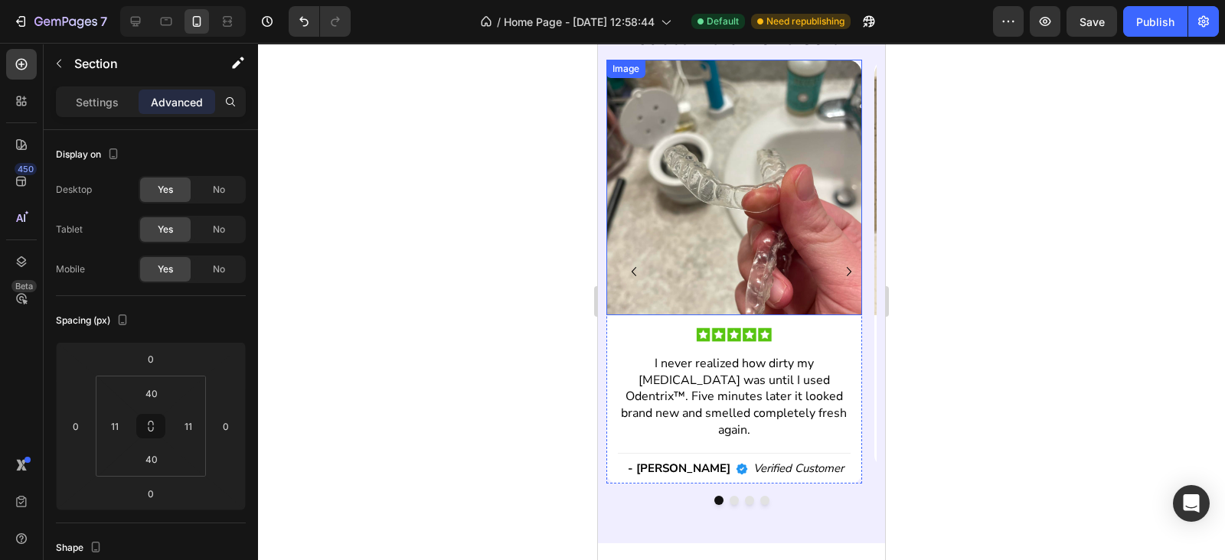
scroll to position [3571, 0]
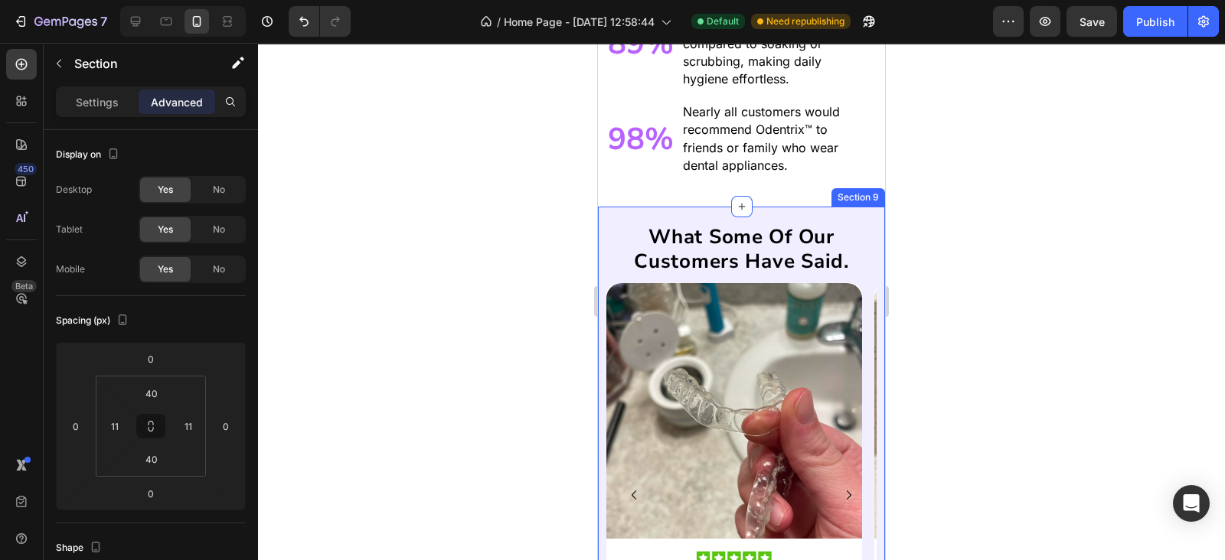
click at [693, 221] on div "what some of our customers have said. Heading Image Image I never realized how …" at bounding box center [741, 487] width 287 height 560
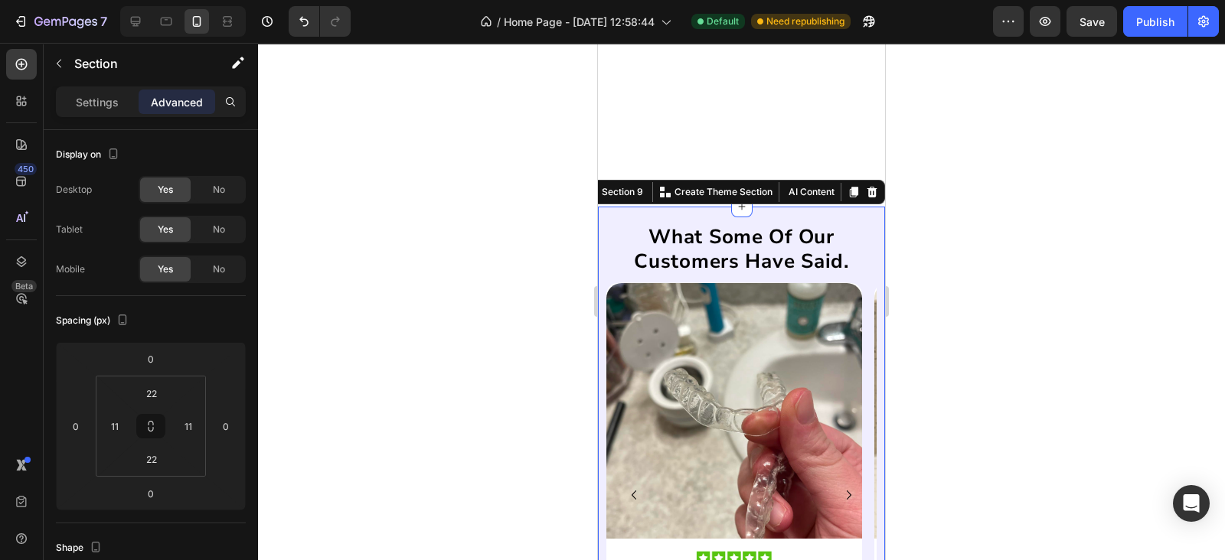
scroll to position [3795, 0]
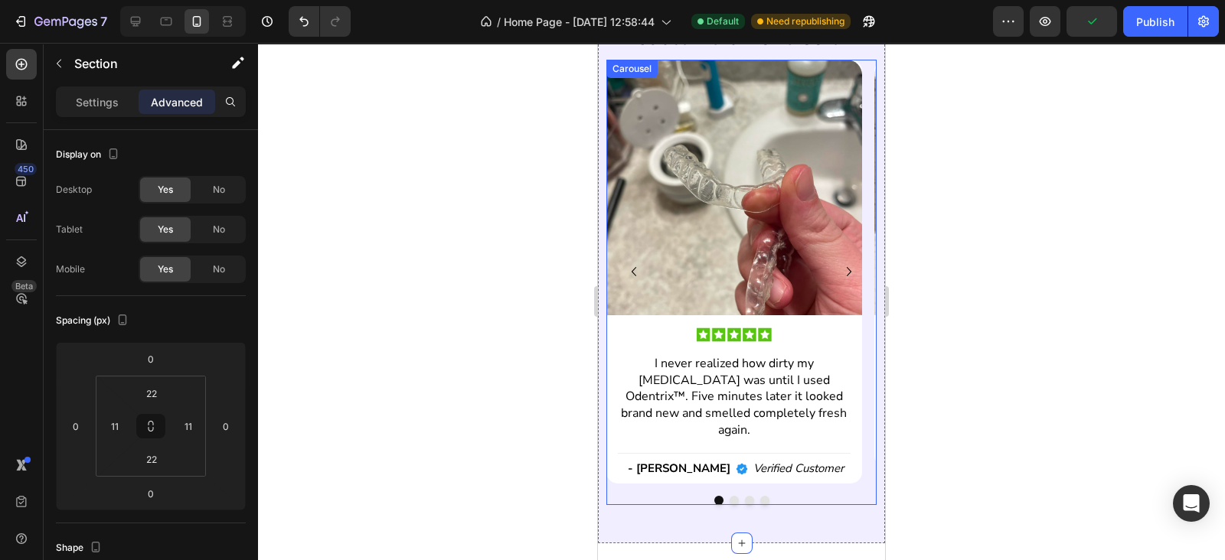
click at [840, 263] on icon "Carousel Next Arrow" at bounding box center [849, 272] width 18 height 18
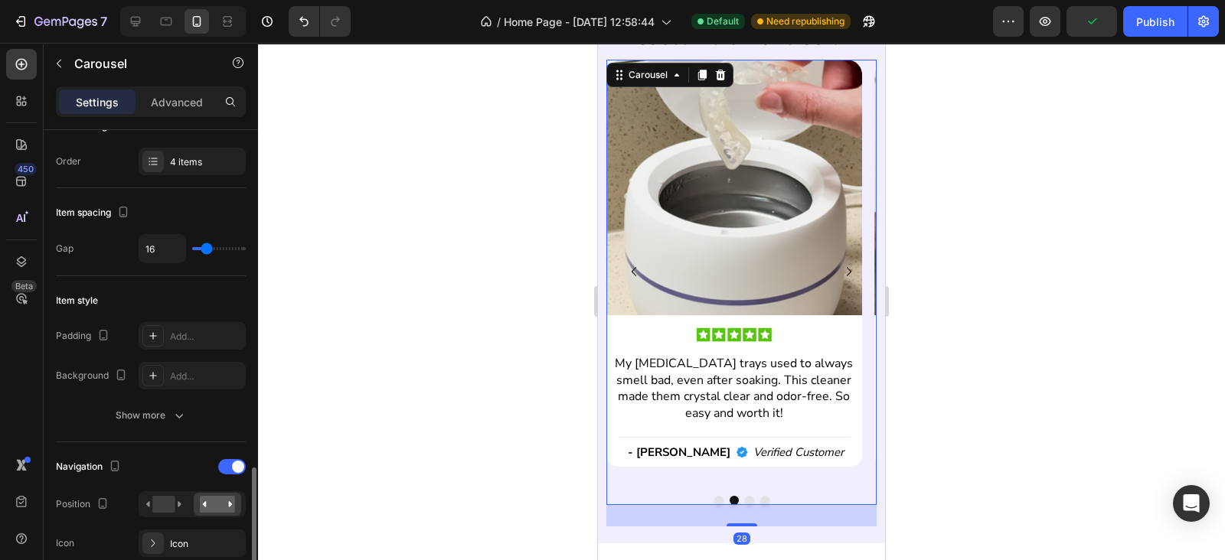
scroll to position [446, 0]
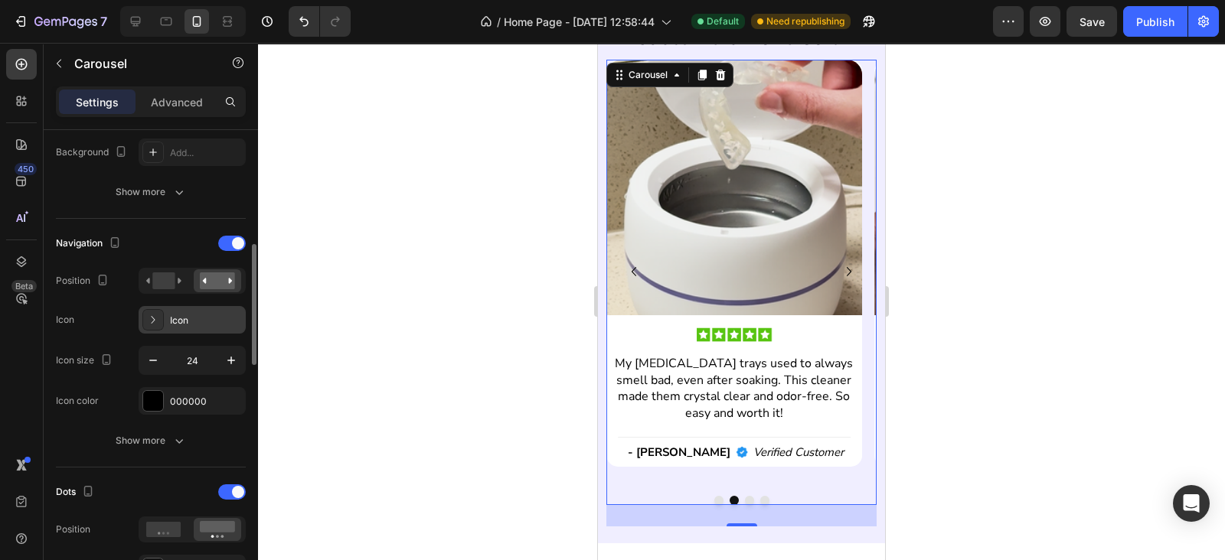
click at [155, 316] on icon at bounding box center [152, 319] width 15 height 15
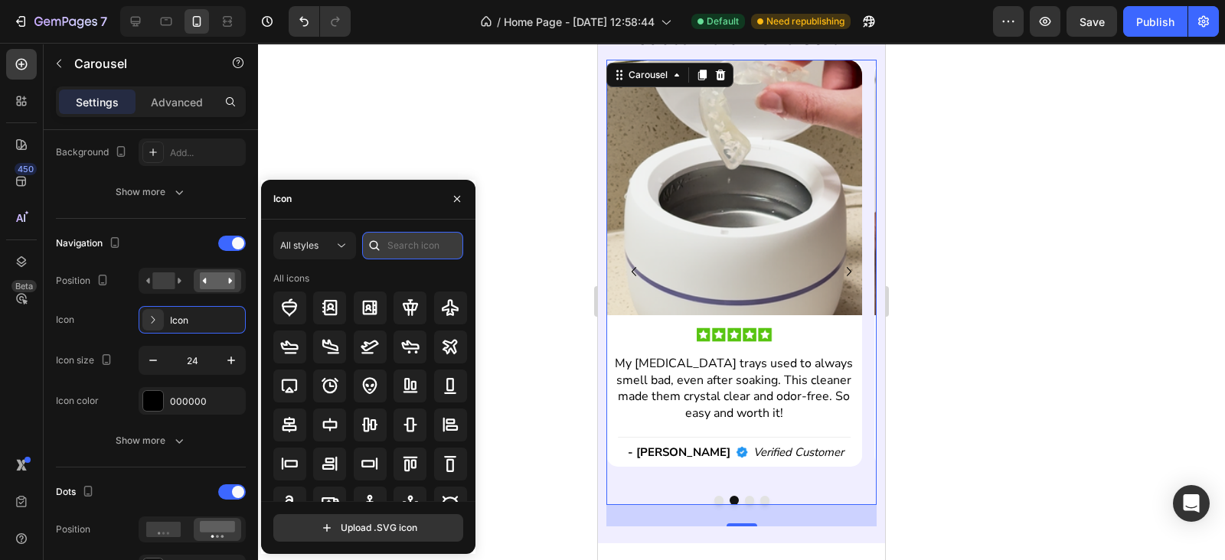
click at [425, 238] on input "text" at bounding box center [412, 246] width 101 height 28
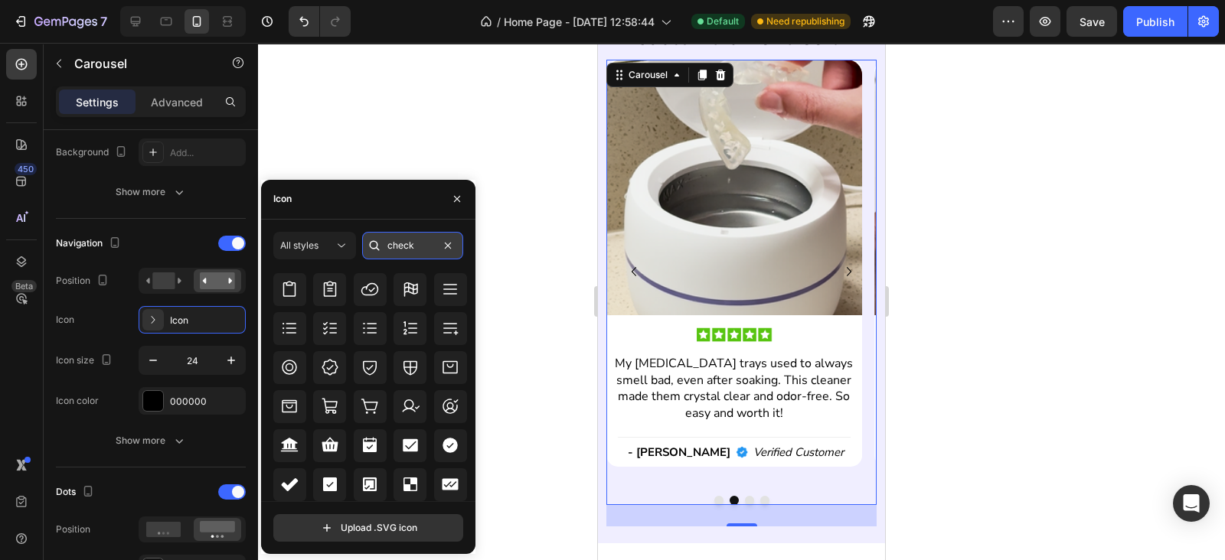
click at [419, 254] on input "check" at bounding box center [412, 246] width 101 height 28
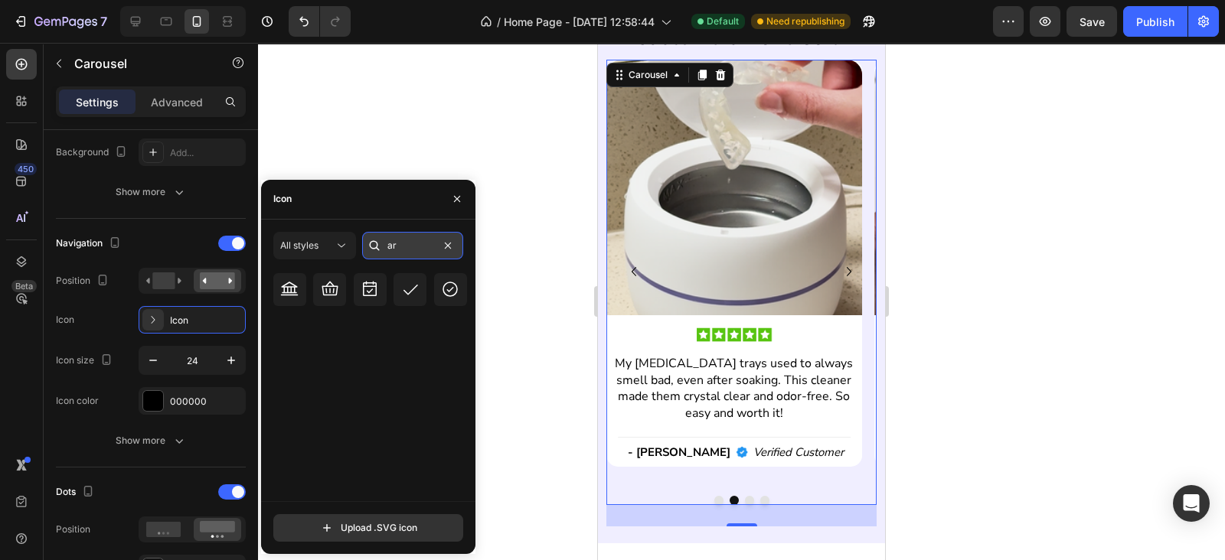
scroll to position [0, 0]
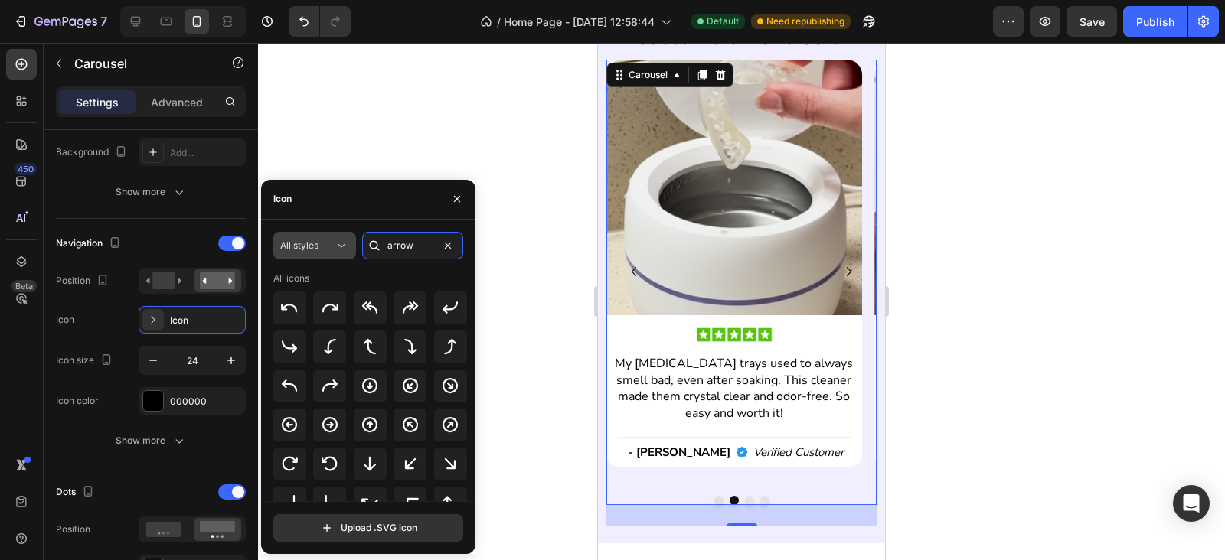
type input "arrow"
click at [308, 253] on button "All styles" at bounding box center [314, 246] width 83 height 28
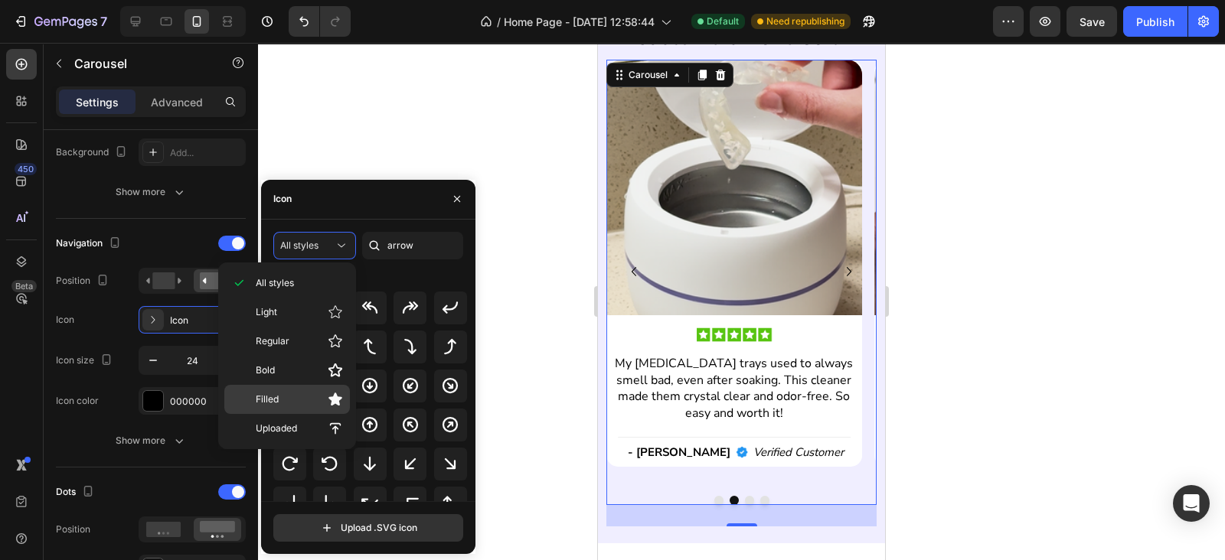
click at [290, 395] on p "Filled" at bounding box center [299, 399] width 87 height 15
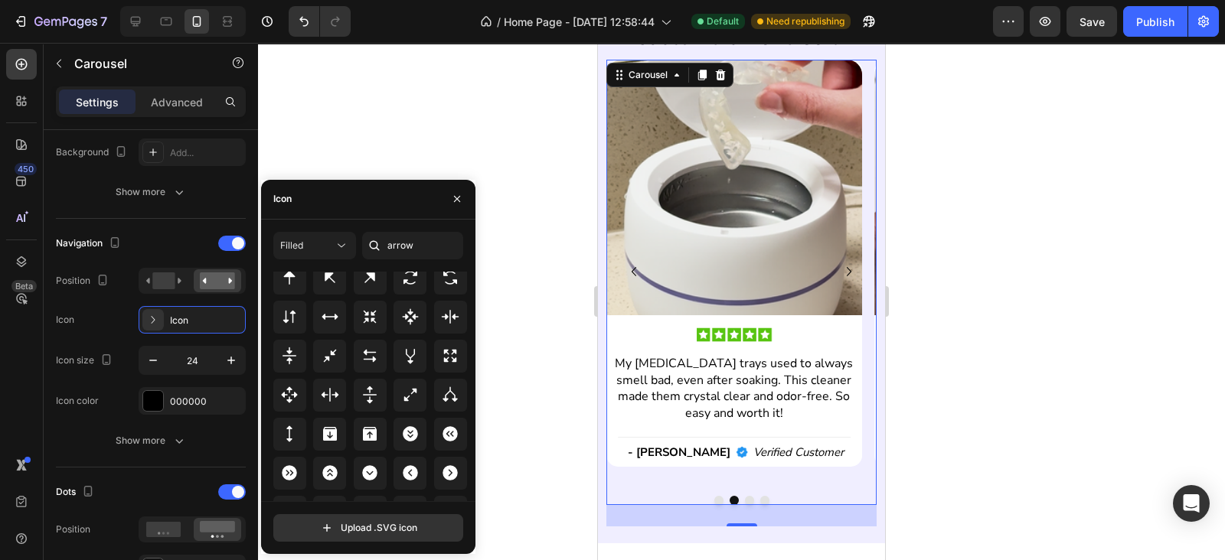
scroll to position [543, 0]
click at [411, 465] on icon at bounding box center [410, 472] width 15 height 15
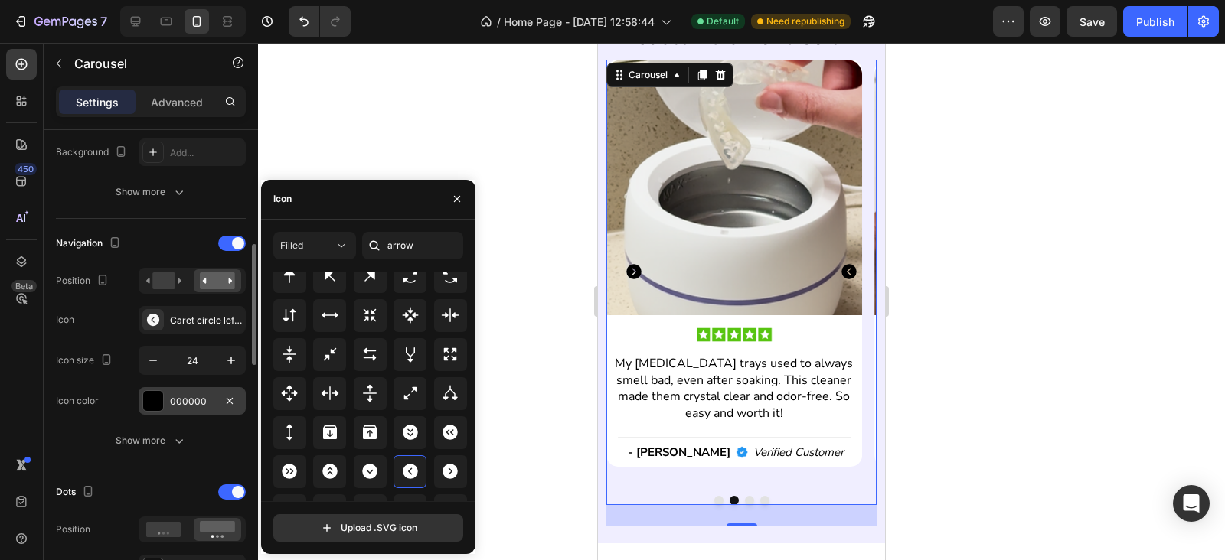
click at [165, 402] on div "000000" at bounding box center [192, 401] width 107 height 28
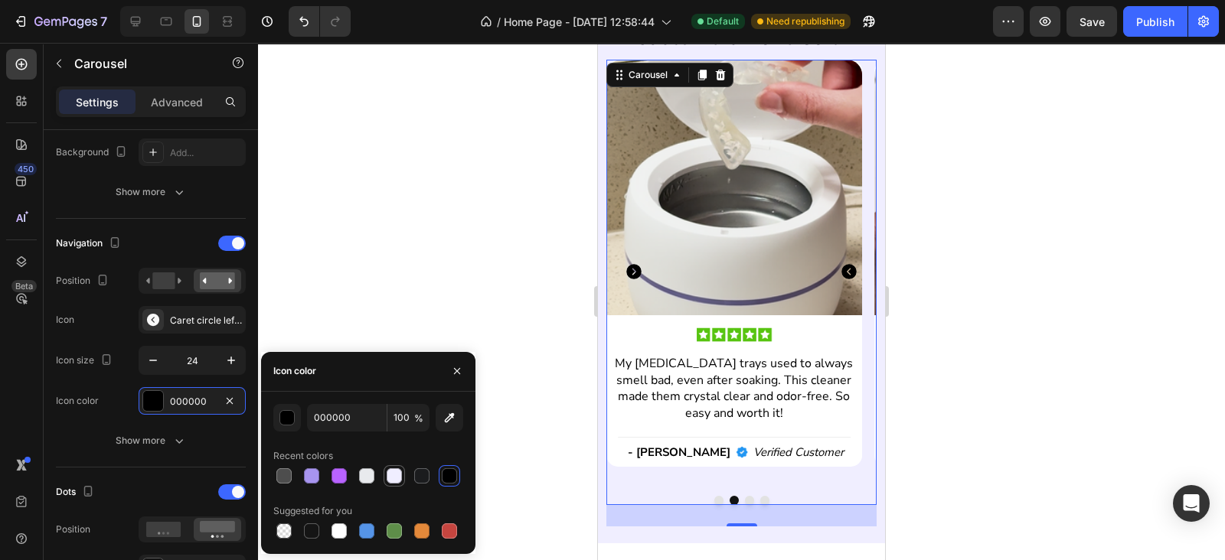
click at [398, 473] on div at bounding box center [394, 475] width 15 height 15
type input "F0EEFF"
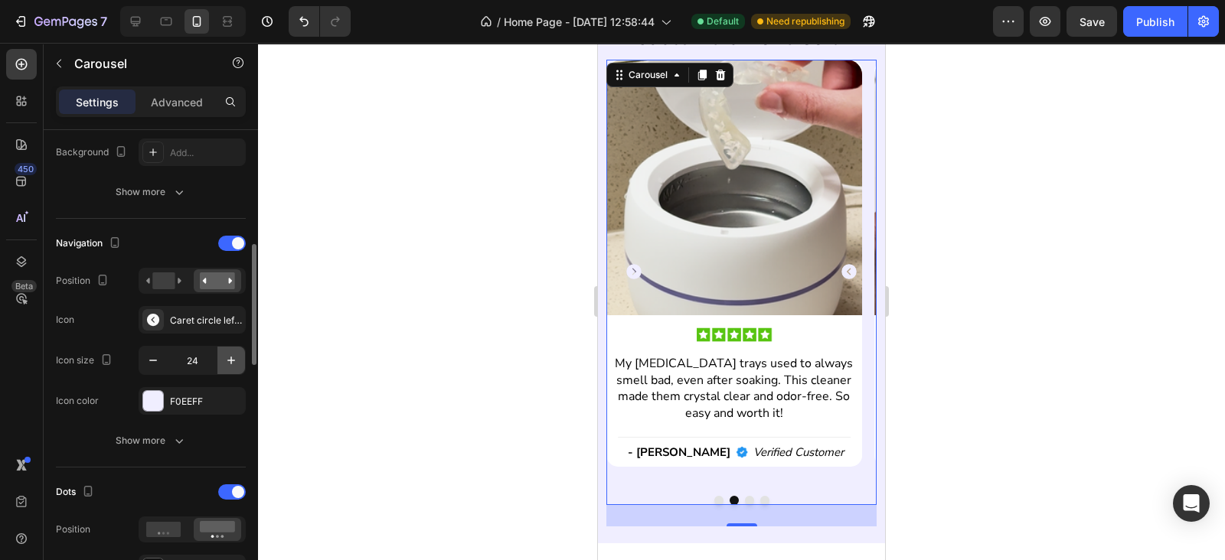
click at [226, 365] on icon "button" at bounding box center [230, 360] width 15 height 15
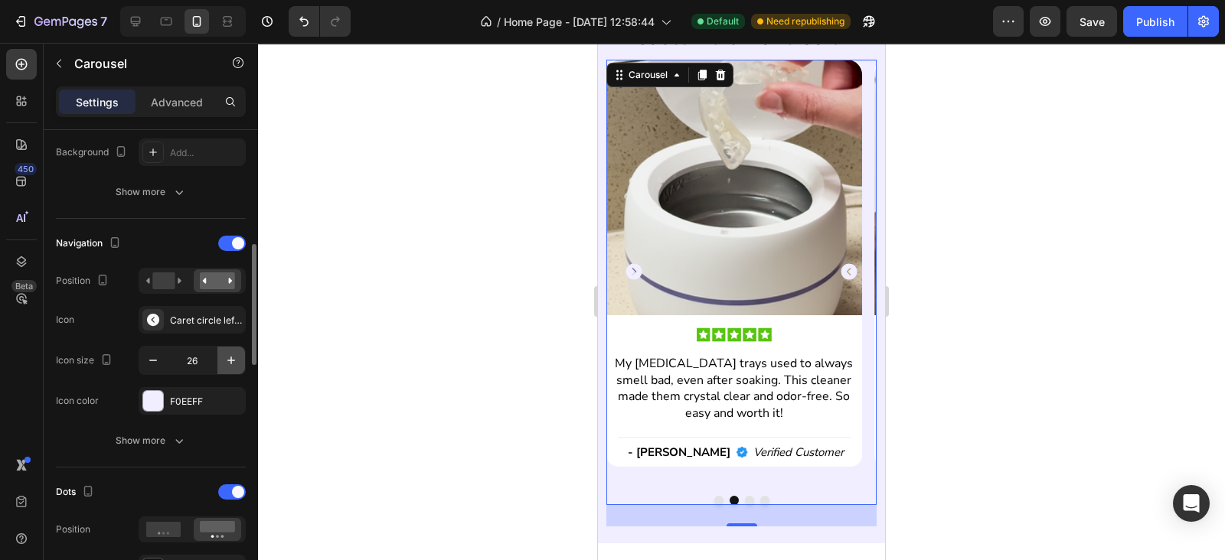
click at [226, 365] on icon "button" at bounding box center [230, 360] width 15 height 15
type input "28"
click at [191, 322] on div "Caret circle left filled" at bounding box center [206, 321] width 72 height 14
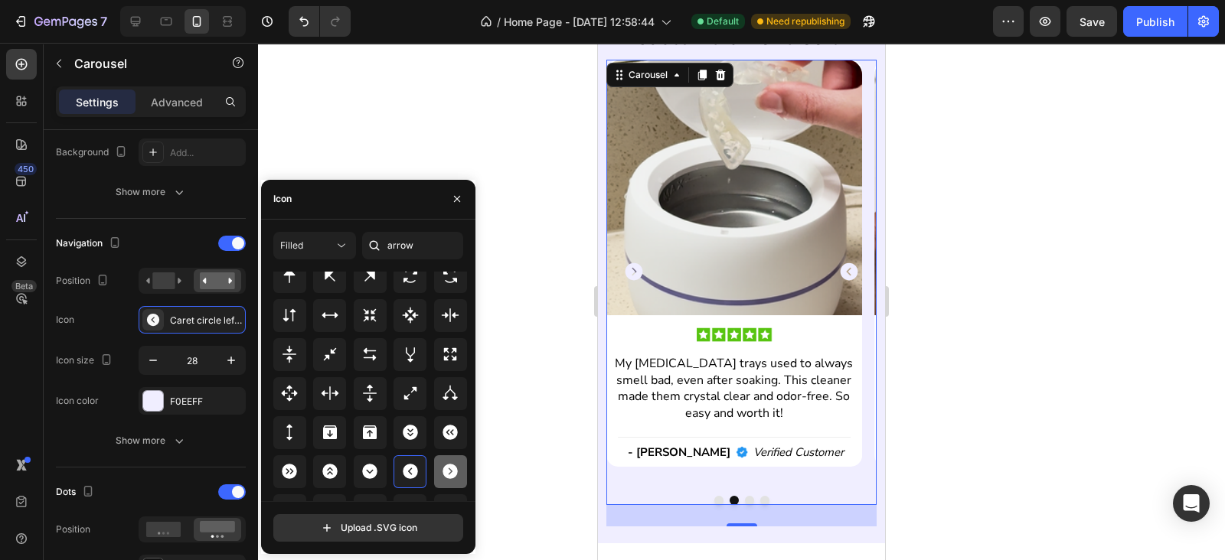
click at [447, 458] on div at bounding box center [450, 471] width 33 height 33
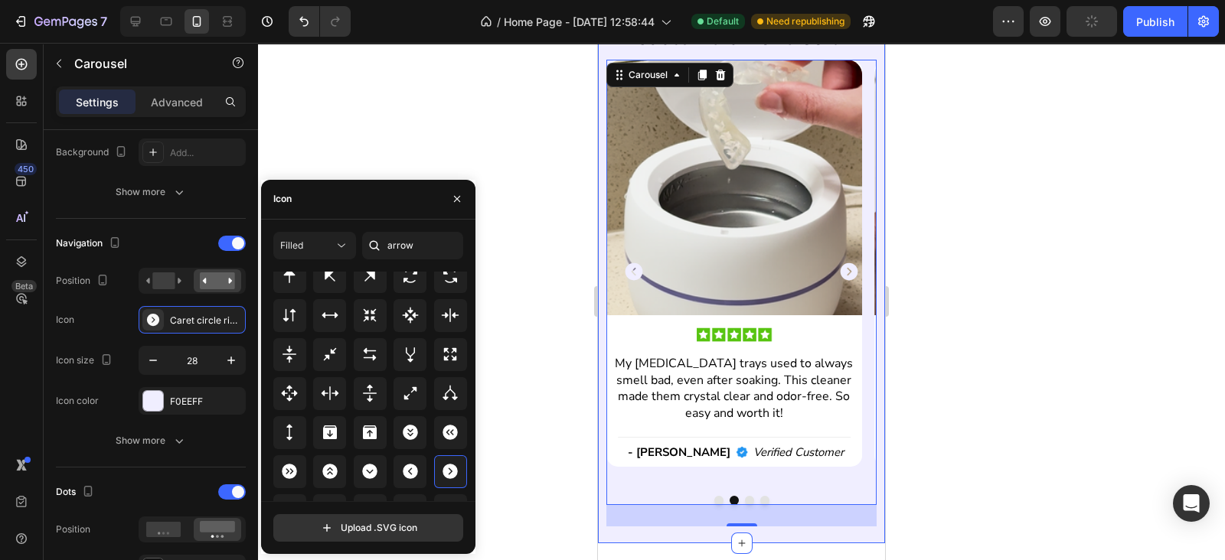
click at [674, 517] on div "what some of our customers have said. Heading Image Image I never realized how …" at bounding box center [741, 263] width 287 height 560
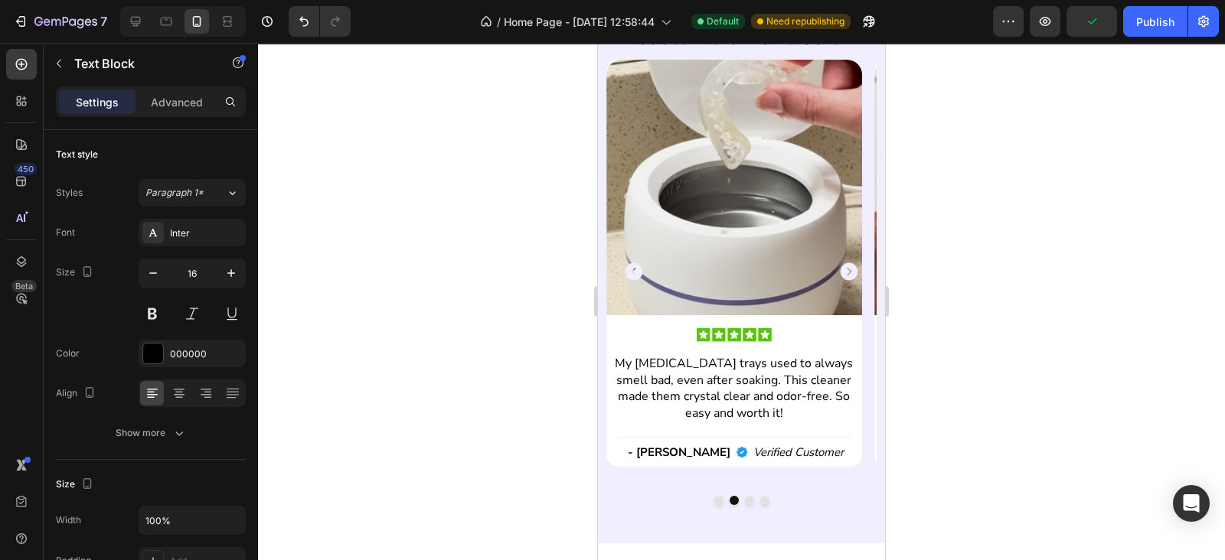
scroll to position [3571, 0]
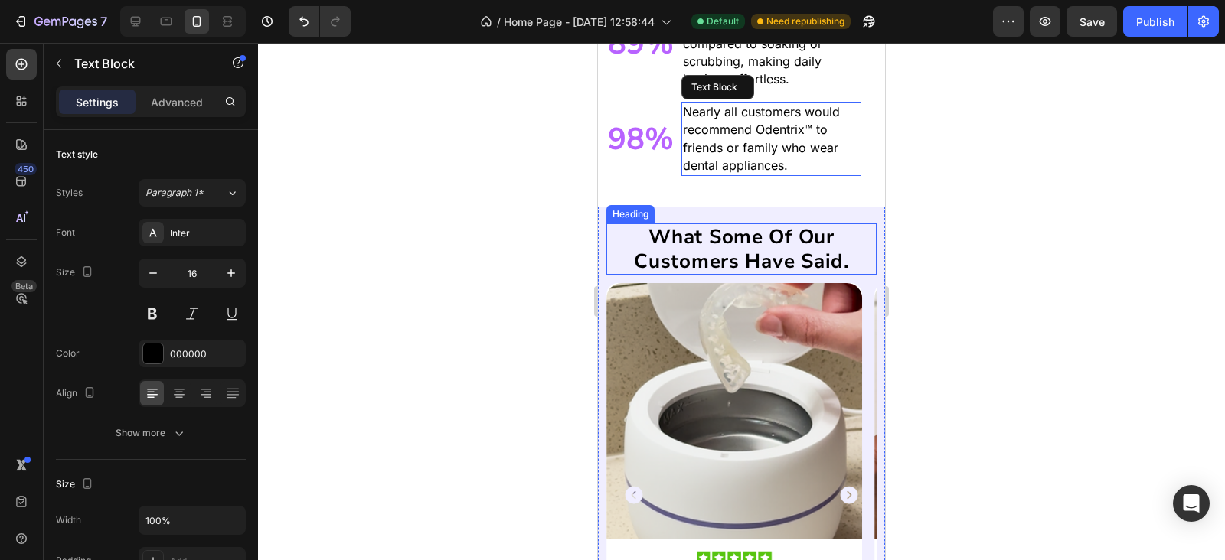
click at [700, 245] on h2 "what some of our customers have said." at bounding box center [741, 248] width 270 height 51
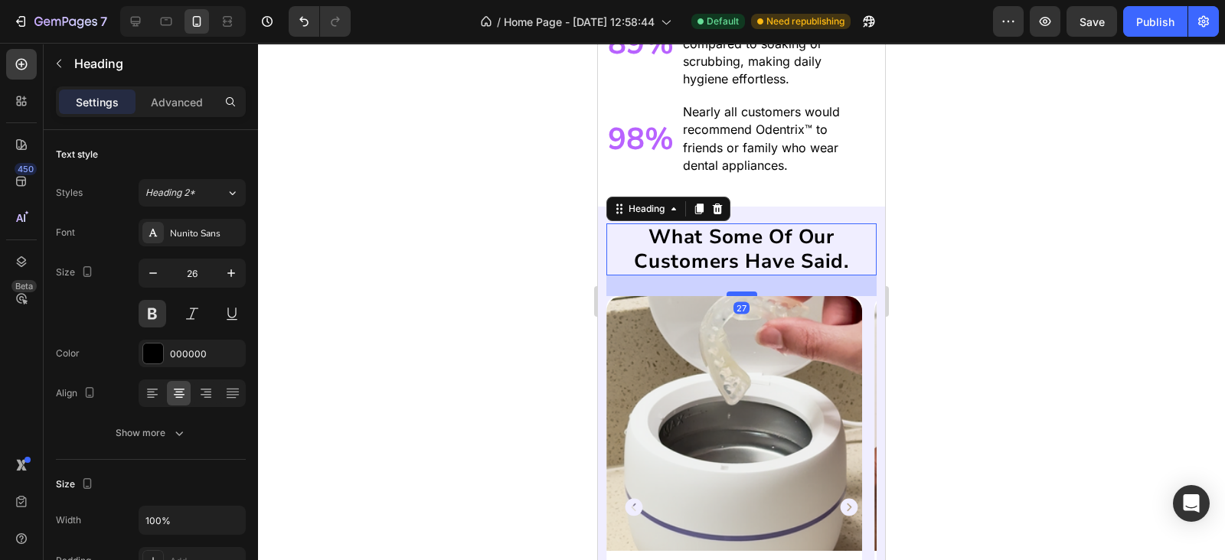
drag, startPoint x: 730, startPoint y: 279, endPoint x: 738, endPoint y: 292, distance: 14.4
click at [738, 292] on div at bounding box center [741, 294] width 31 height 5
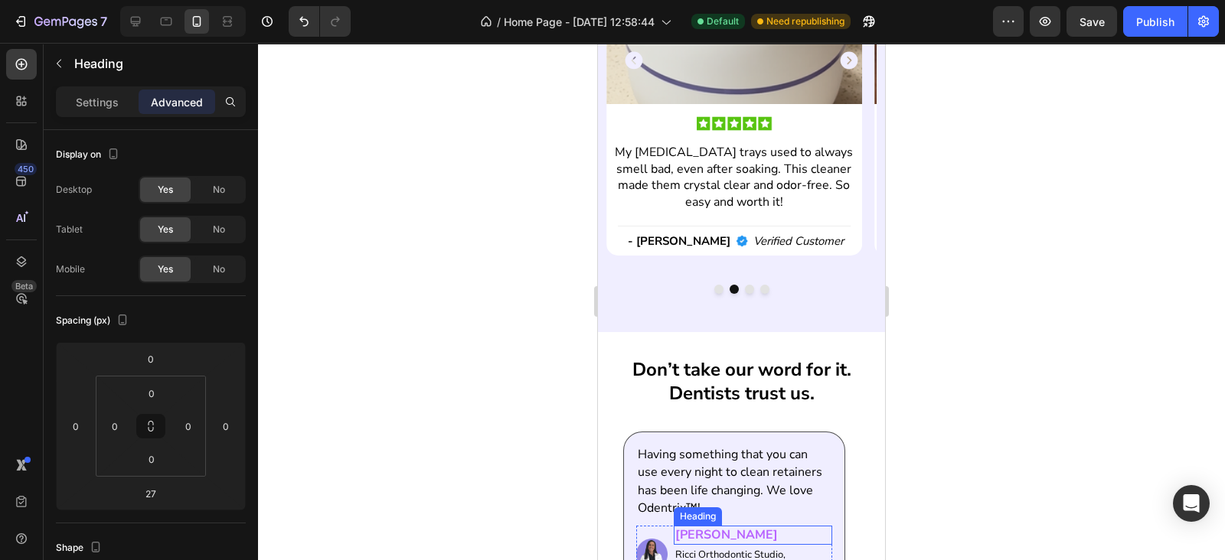
scroll to position [4241, 0]
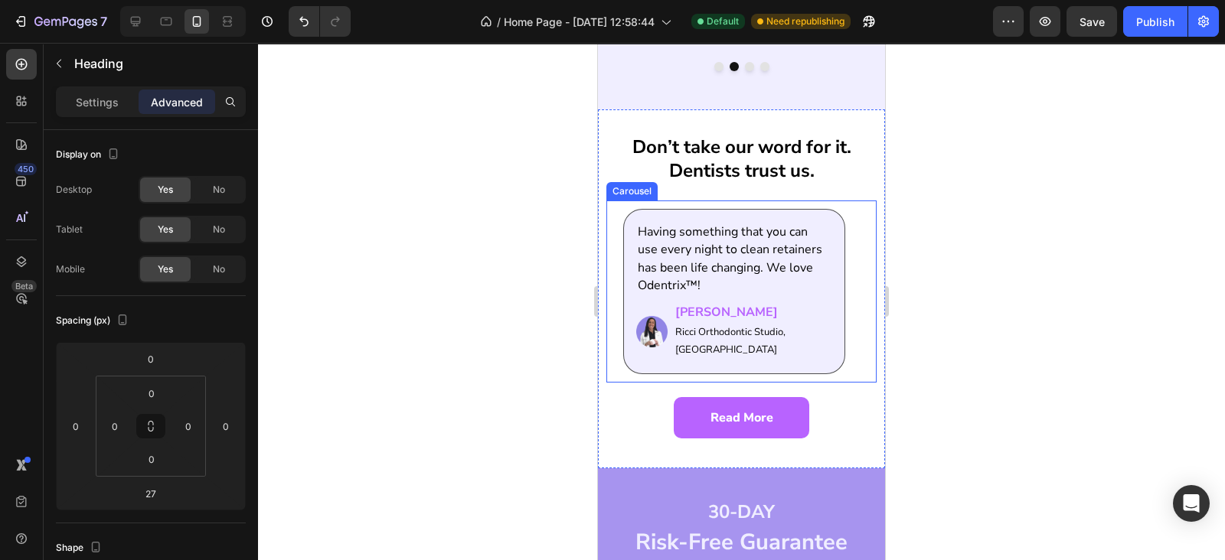
click at [619, 243] on div "Having something that you can use every night to clean retainers has been life …" at bounding box center [741, 291] width 270 height 181
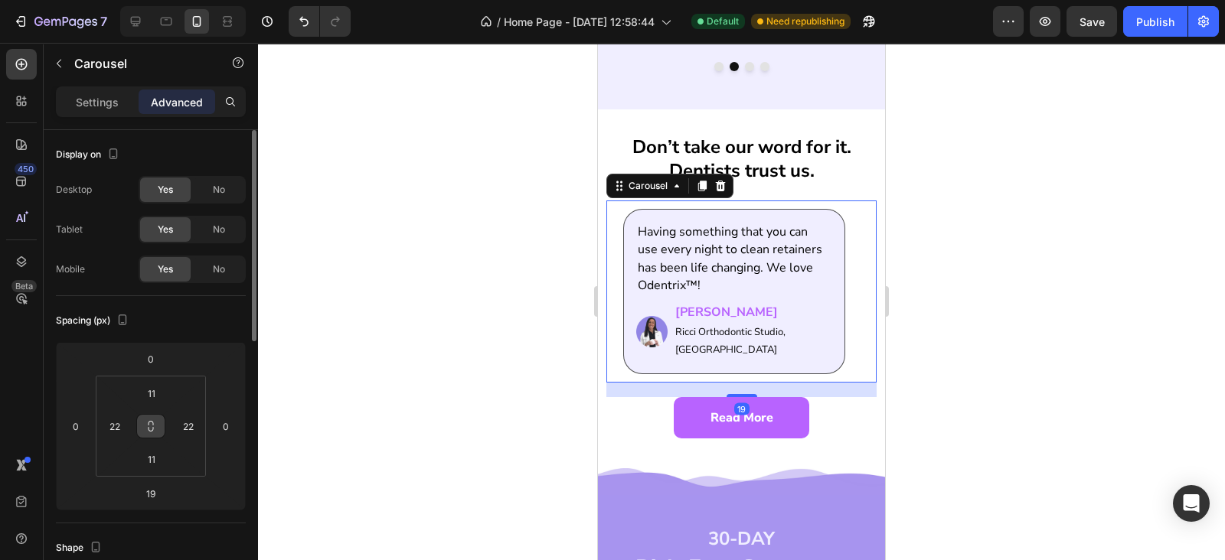
click at [147, 427] on icon at bounding box center [151, 426] width 12 height 12
click at [148, 402] on input "11" at bounding box center [151, 393] width 31 height 23
type input "0"
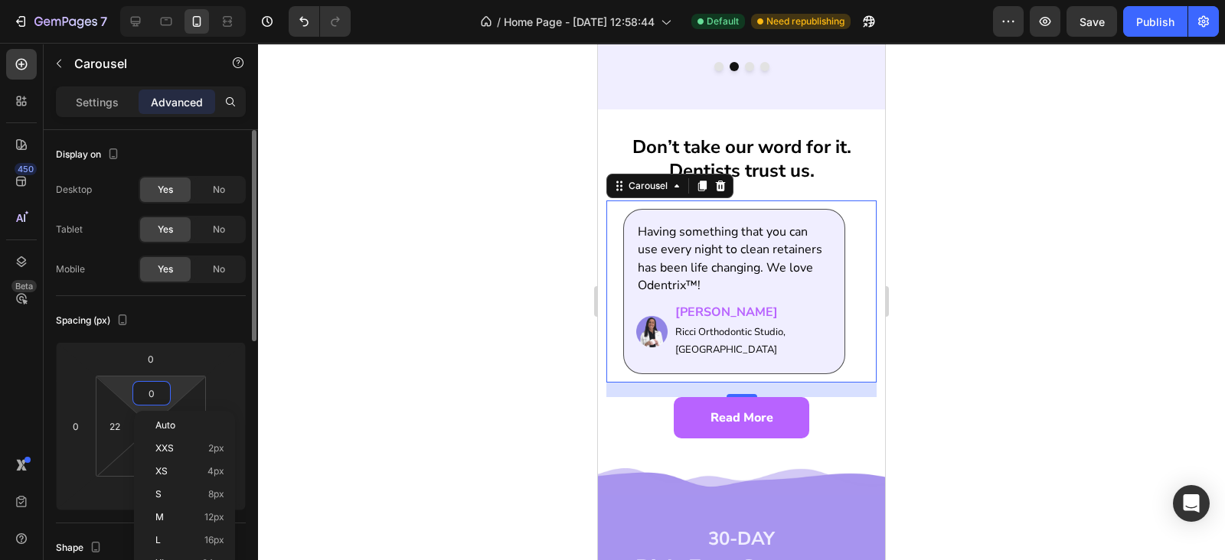
type input "0"
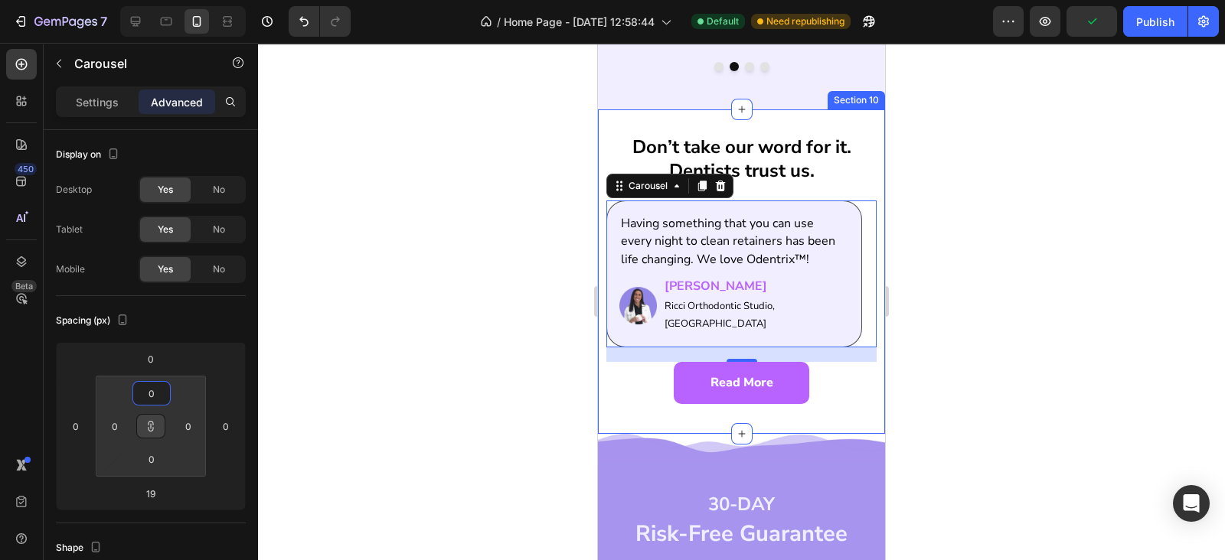
click at [863, 376] on div "Don’t take our word for it. Dentists trust us. Heading Having something that yo…" at bounding box center [741, 271] width 287 height 325
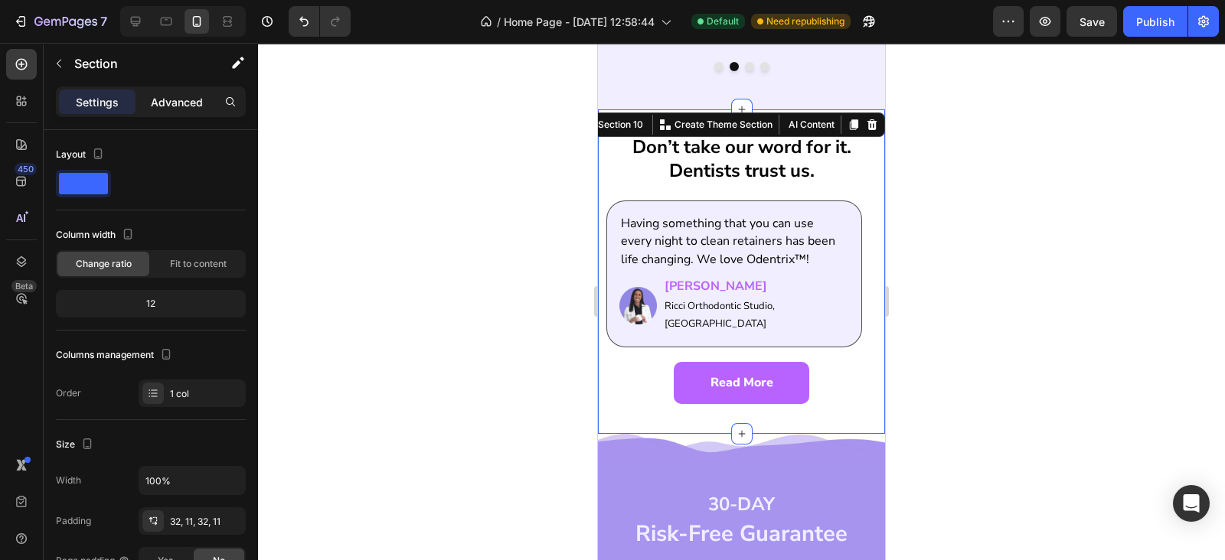
click at [165, 109] on p "Advanced" at bounding box center [177, 102] width 52 height 16
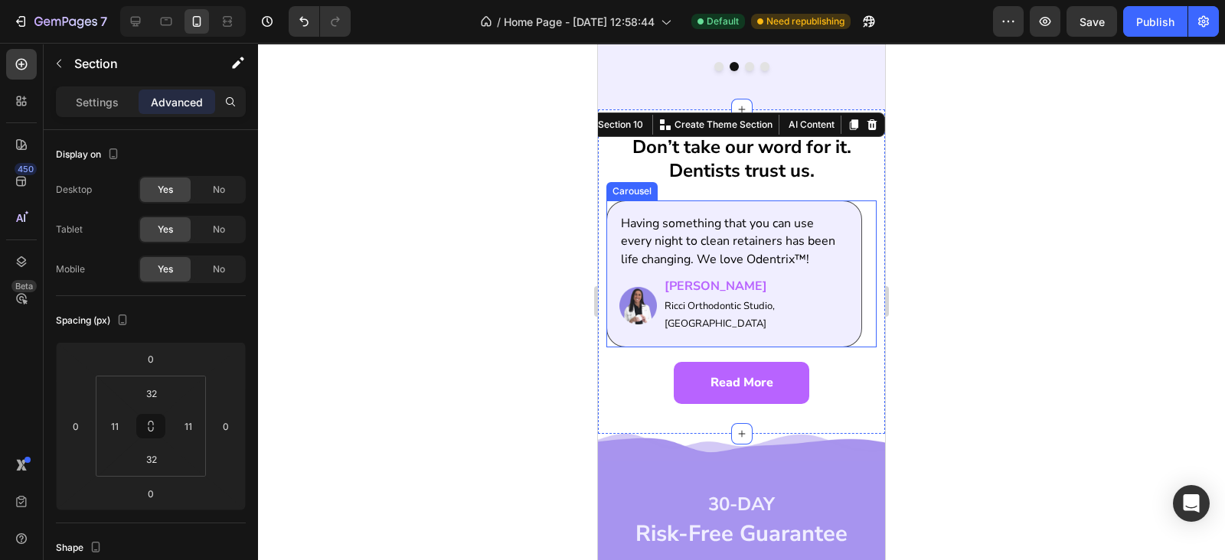
click at [612, 310] on div "Having something that you can use every night to clean retainers has been life …" at bounding box center [734, 274] width 256 height 147
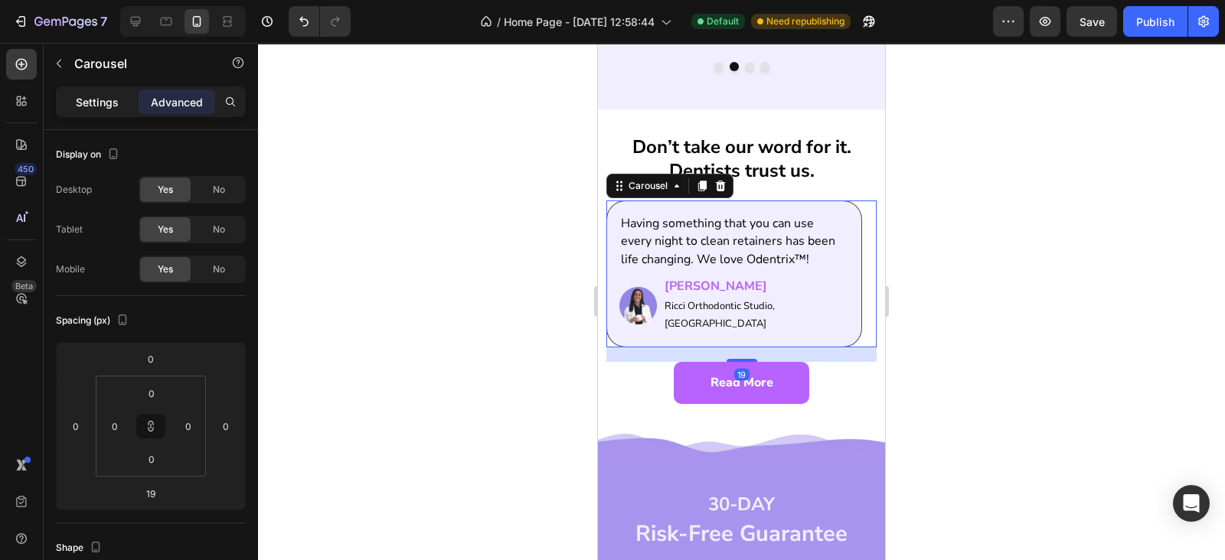
click at [84, 94] on p "Settings" at bounding box center [97, 102] width 43 height 16
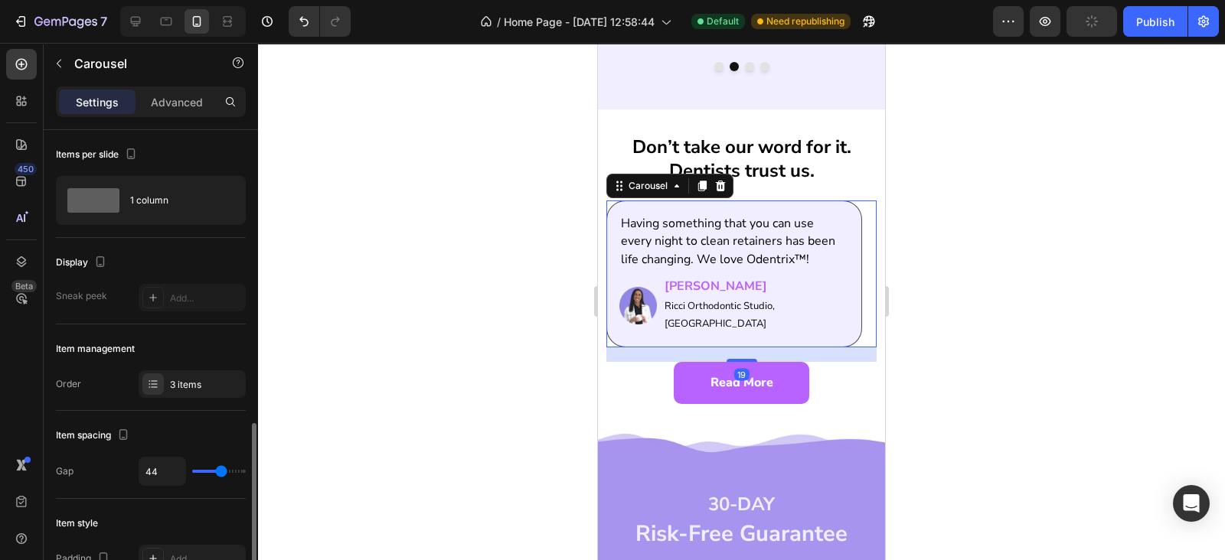
scroll to position [223, 0]
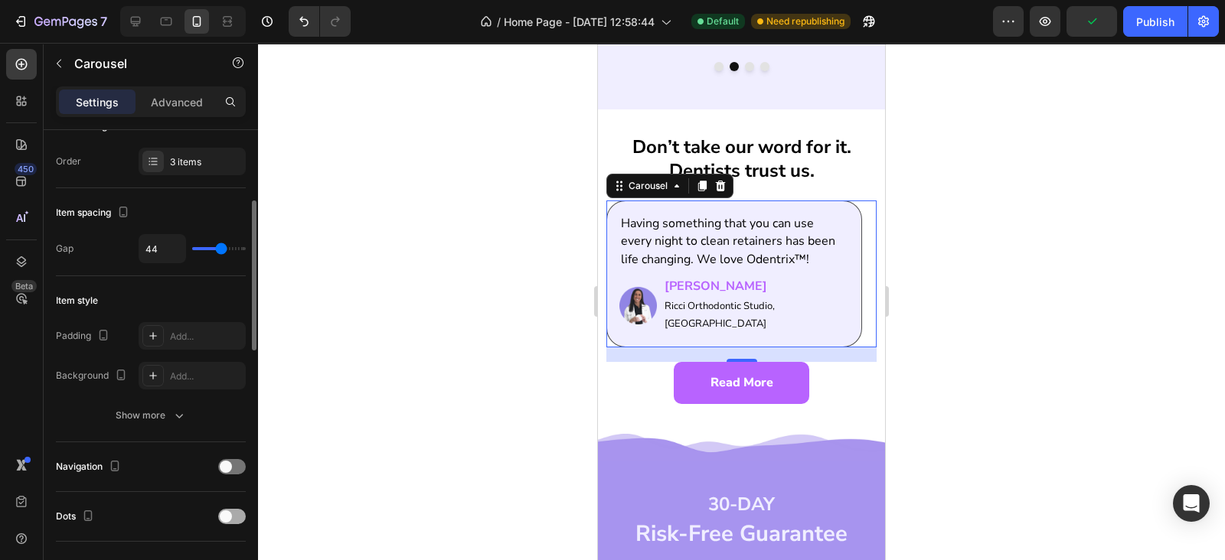
drag, startPoint x: 233, startPoint y: 519, endPoint x: 123, endPoint y: 267, distance: 274.9
click at [233, 519] on div at bounding box center [232, 516] width 28 height 15
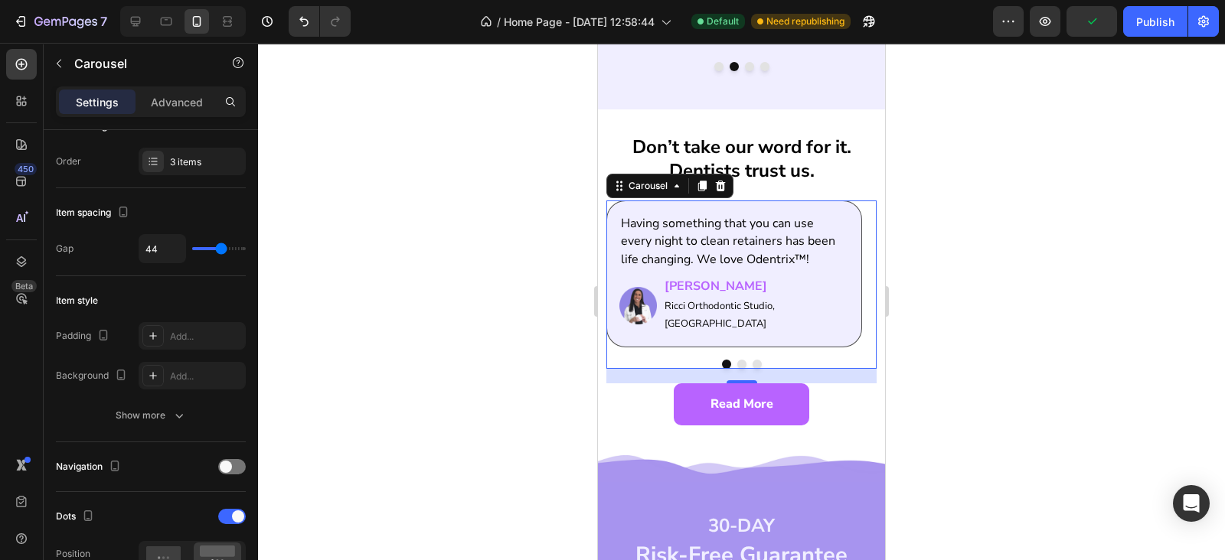
click at [737, 360] on button "Dot" at bounding box center [741, 364] width 9 height 9
click at [752, 360] on button "Dot" at bounding box center [756, 364] width 9 height 9
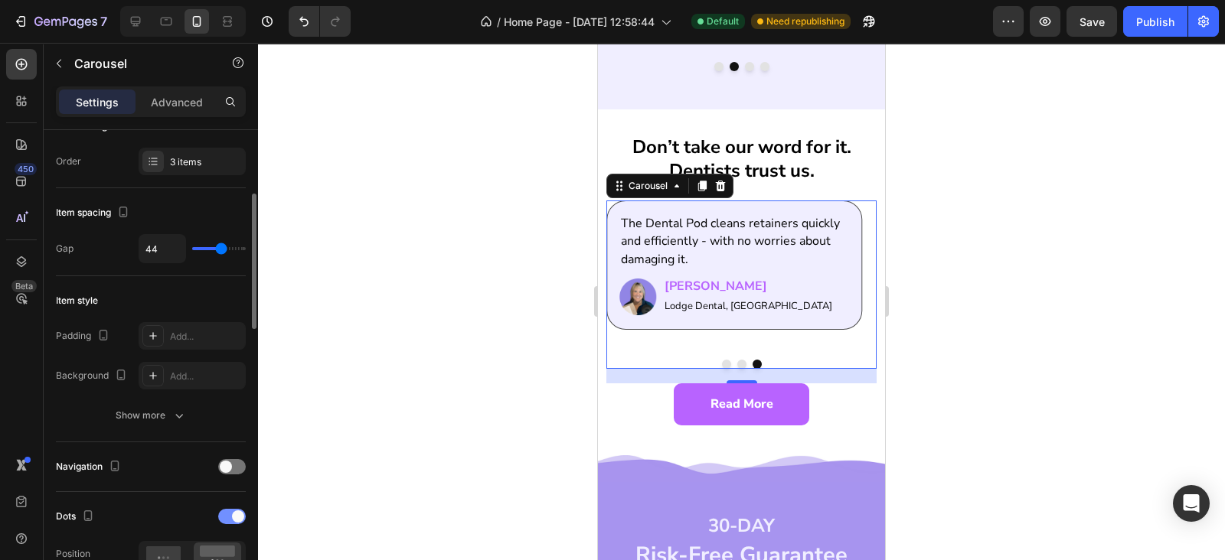
click at [227, 517] on div at bounding box center [232, 516] width 28 height 15
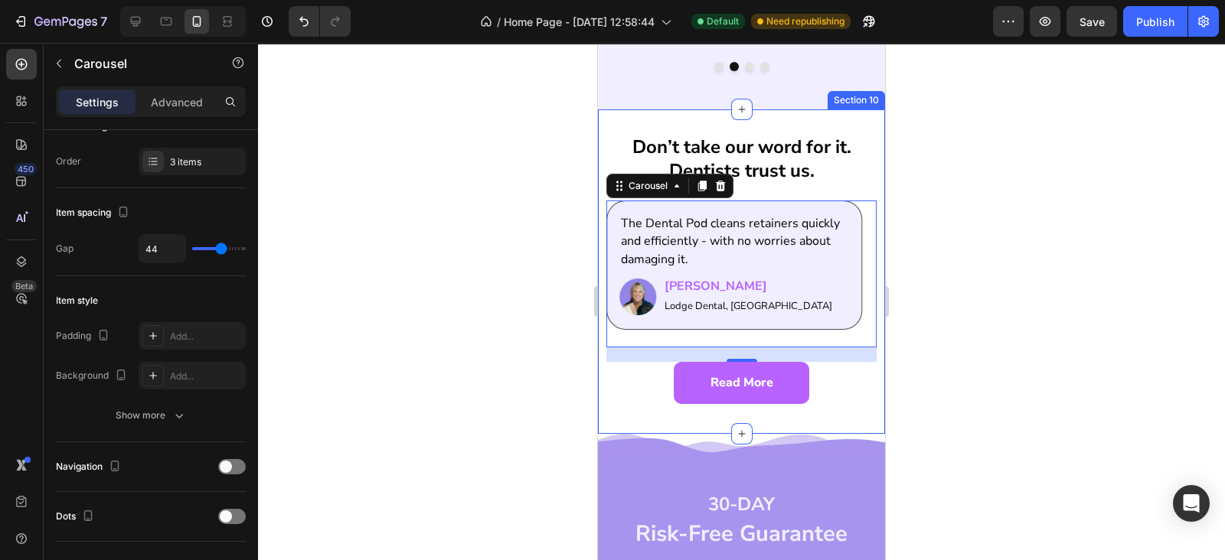
click at [666, 377] on div "Don’t take our word for it. Dentists trust us. Heading Having something that yo…" at bounding box center [741, 271] width 287 height 325
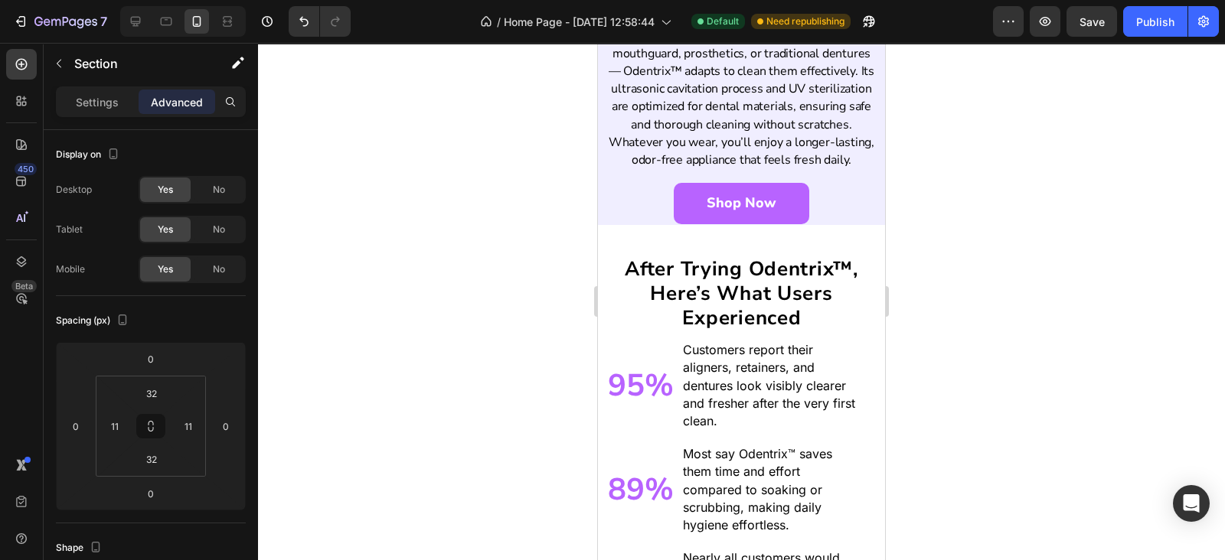
scroll to position [2901, 0]
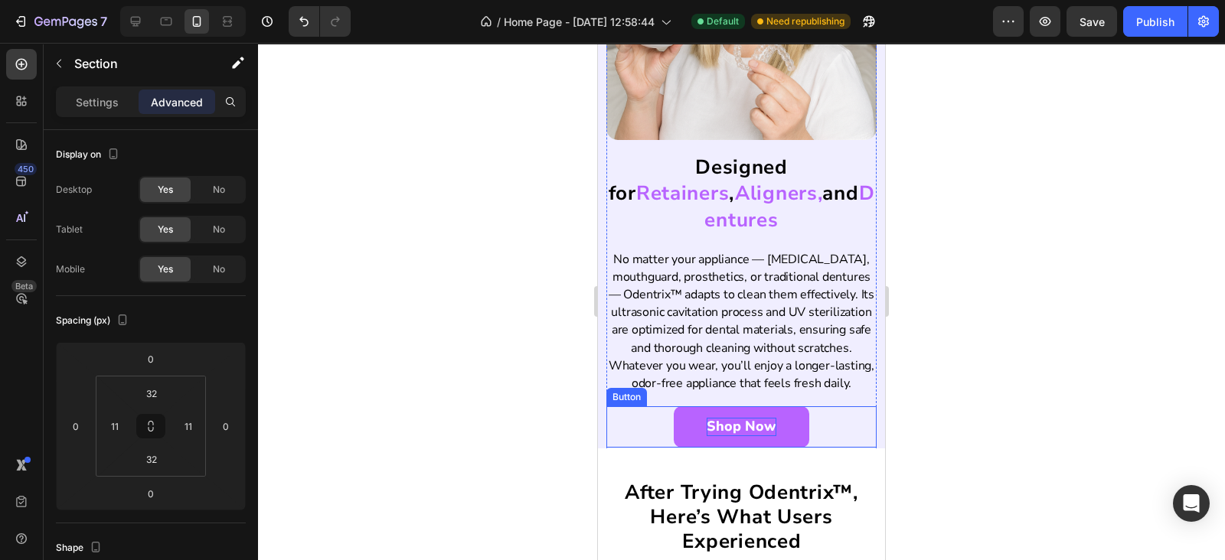
click at [727, 418] on p "Shop Now" at bounding box center [741, 427] width 70 height 18
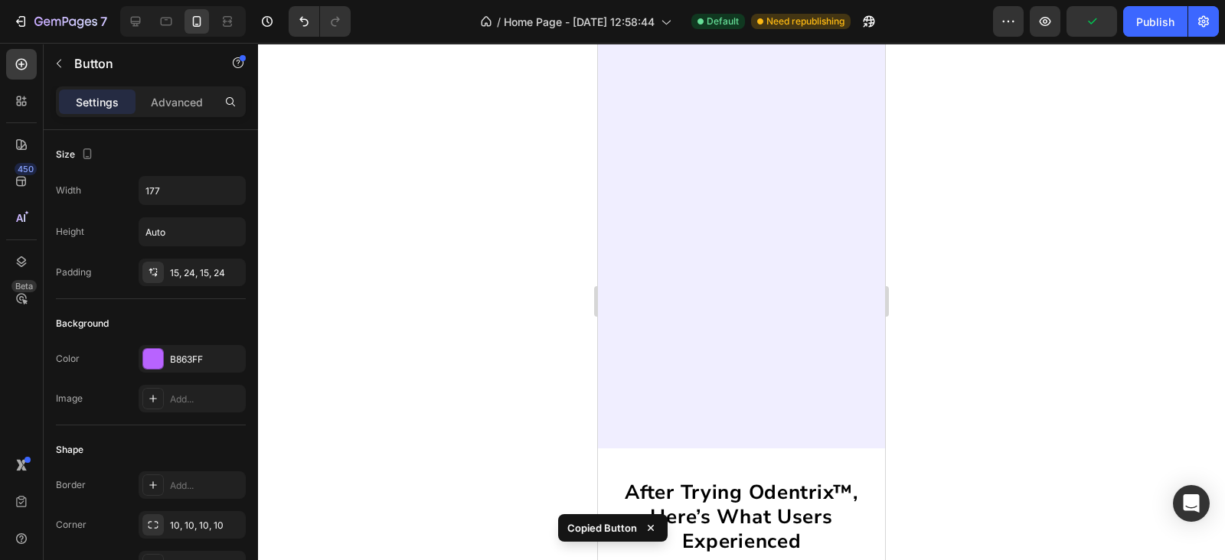
scroll to position [4241, 0]
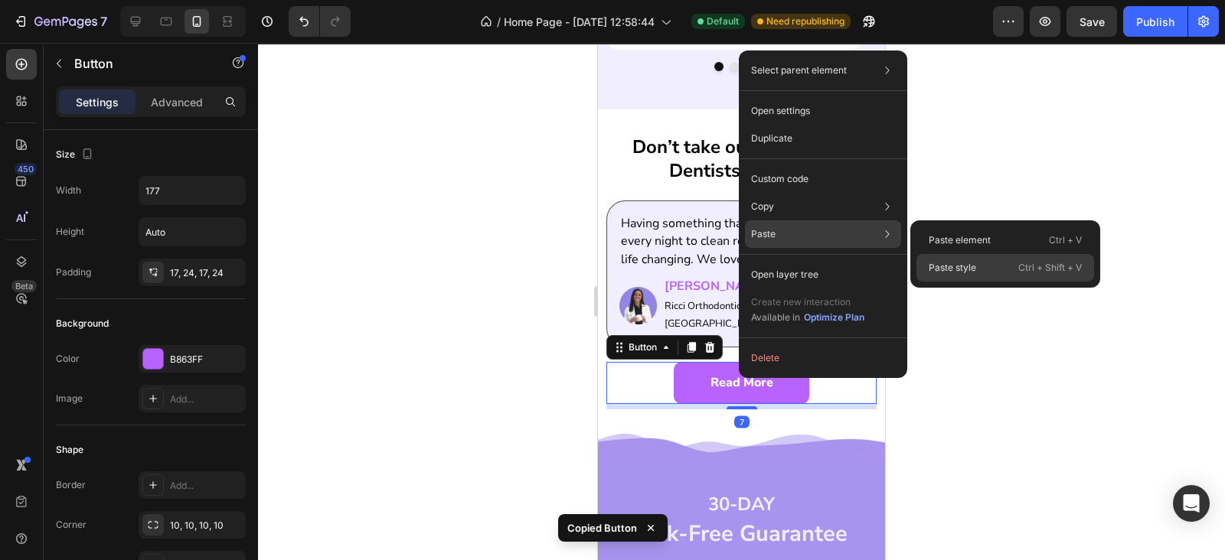
click at [995, 263] on div "Paste style Ctrl + Shift + V" at bounding box center [1005, 268] width 178 height 28
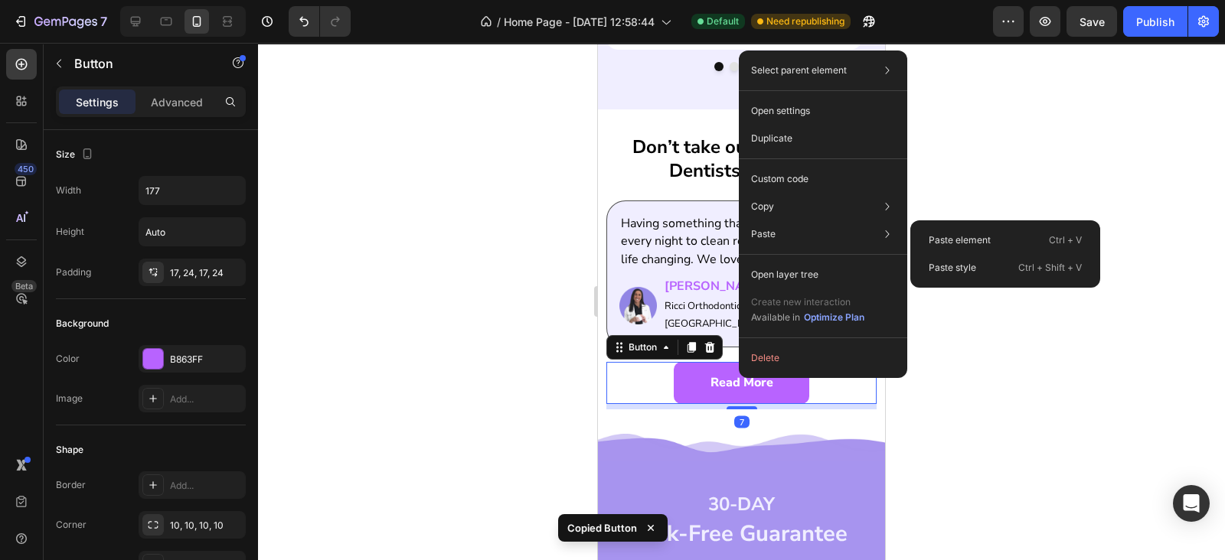
type input "18"
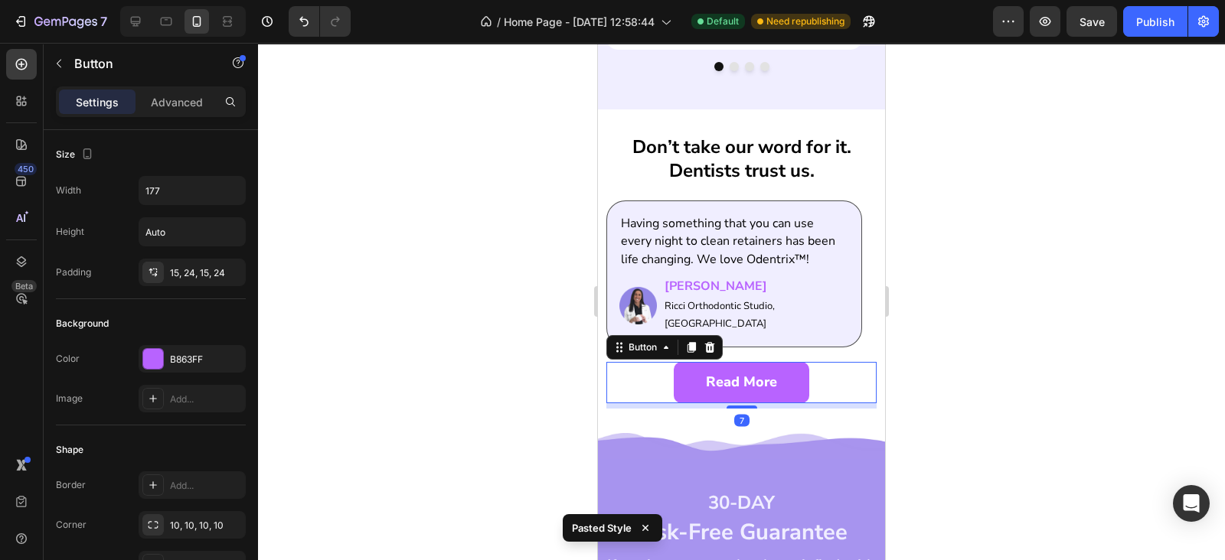
click at [806, 403] on div "7" at bounding box center [741, 405] width 270 height 5
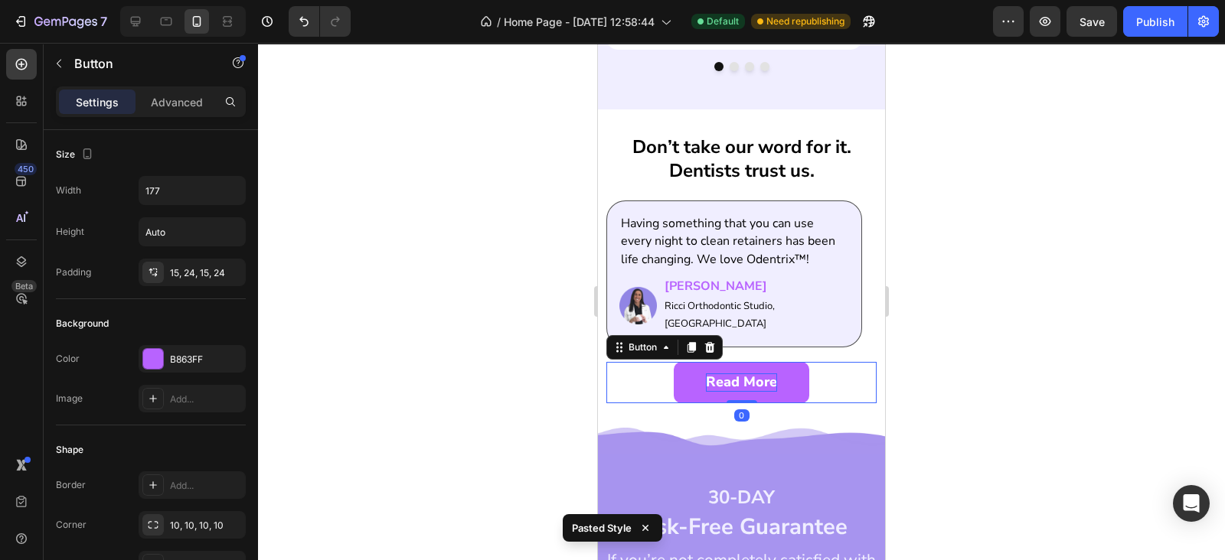
drag, startPoint x: 731, startPoint y: 370, endPoint x: 731, endPoint y: 347, distance: 23.0
click at [731, 362] on div "Read More Button 0" at bounding box center [741, 382] width 270 height 41
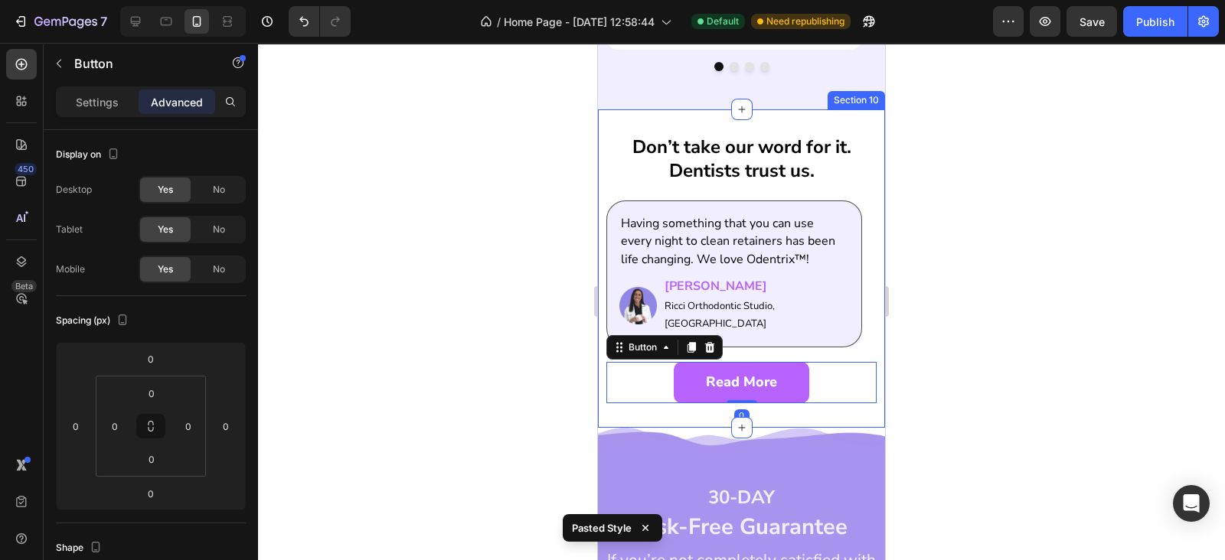
click at [791, 382] on div "Don’t take our word for it. Dentists trust us. Heading Having something that yo…" at bounding box center [741, 268] width 287 height 318
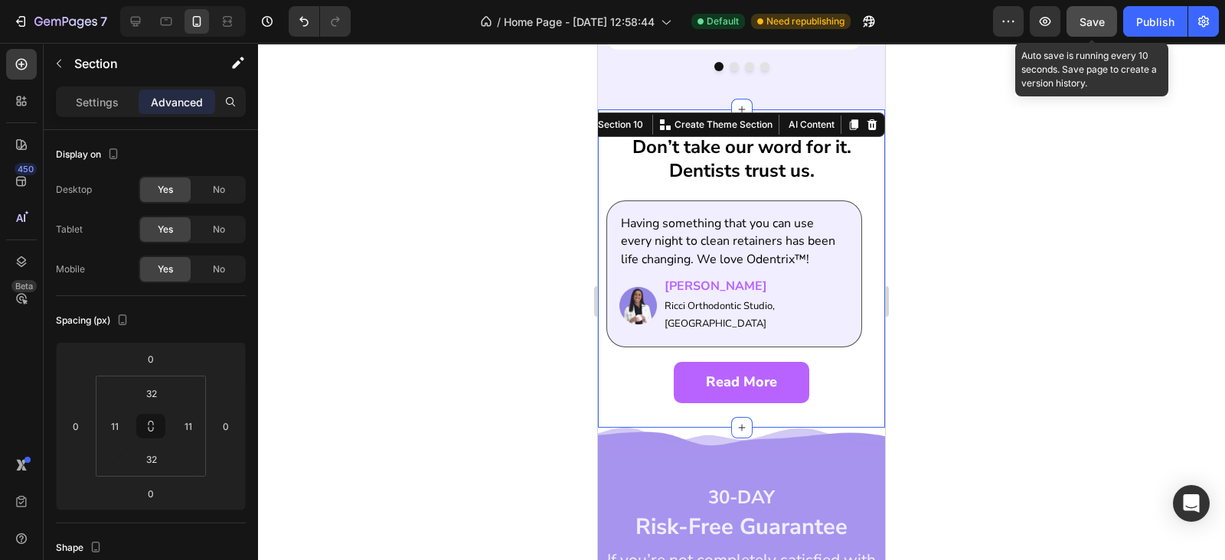
click at [1091, 21] on span "Save" at bounding box center [1091, 21] width 25 height 13
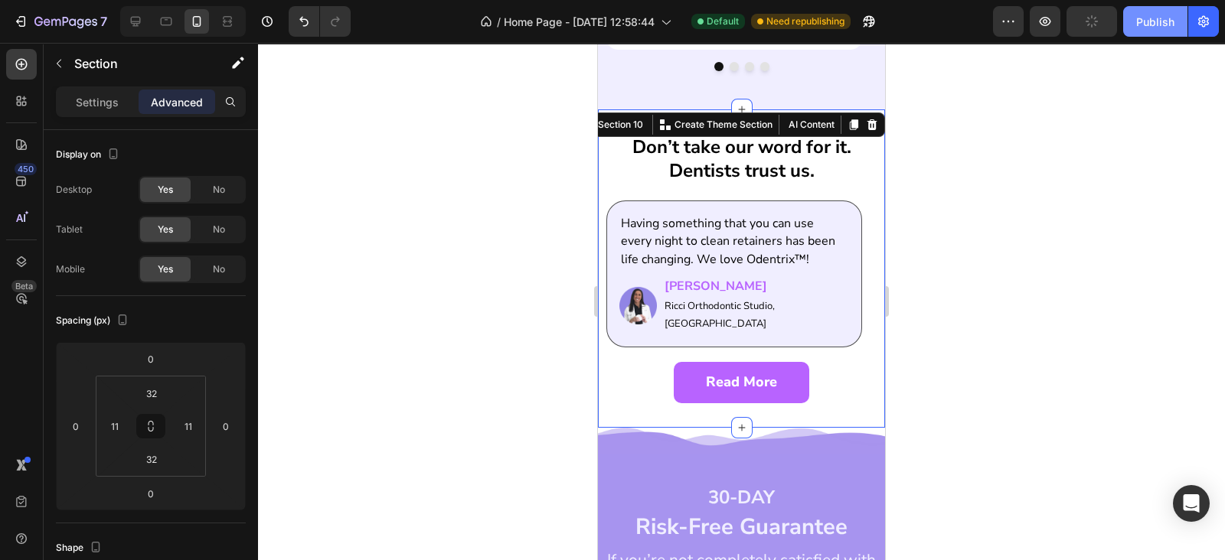
click at [1156, 23] on div "Publish" at bounding box center [1155, 22] width 38 height 16
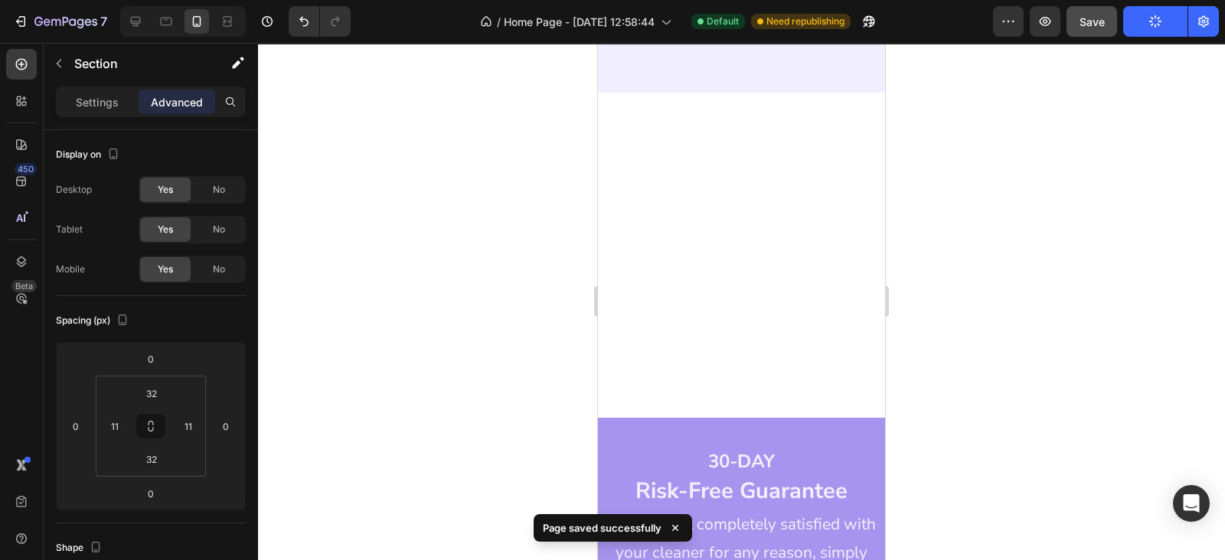
scroll to position [4688, 0]
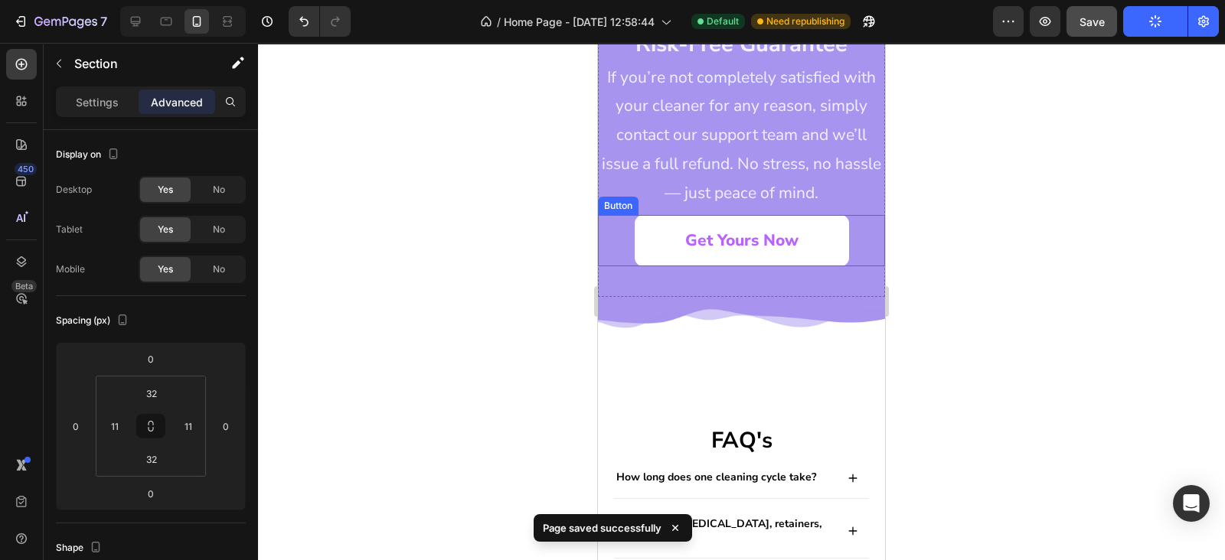
click at [684, 255] on link "Get Yours Now" at bounding box center [741, 241] width 214 height 52
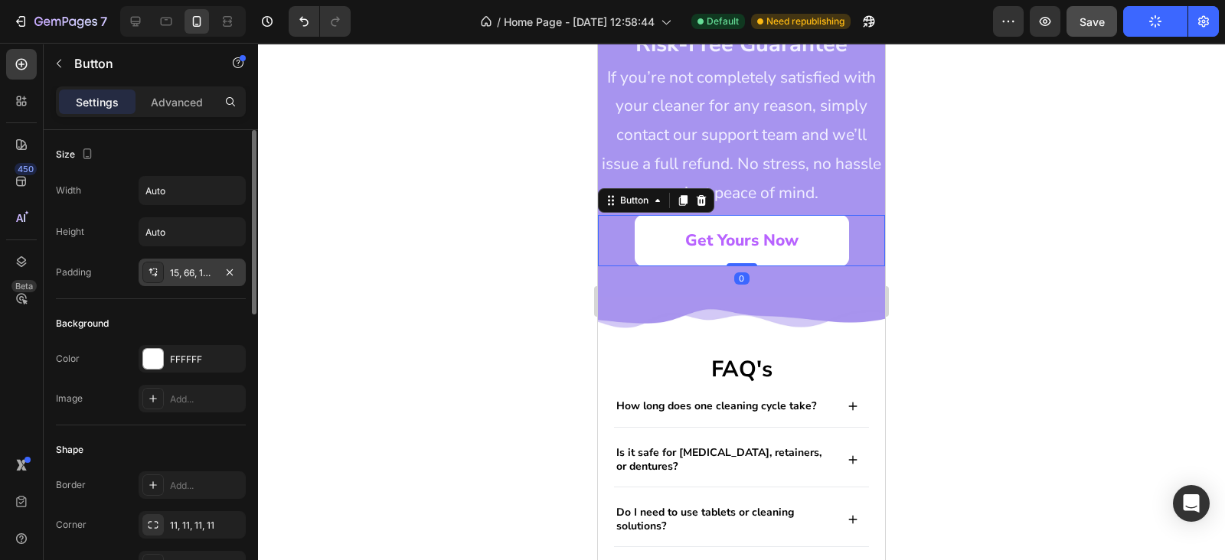
click at [197, 270] on div "15, 66, 15, 66" at bounding box center [192, 273] width 44 height 14
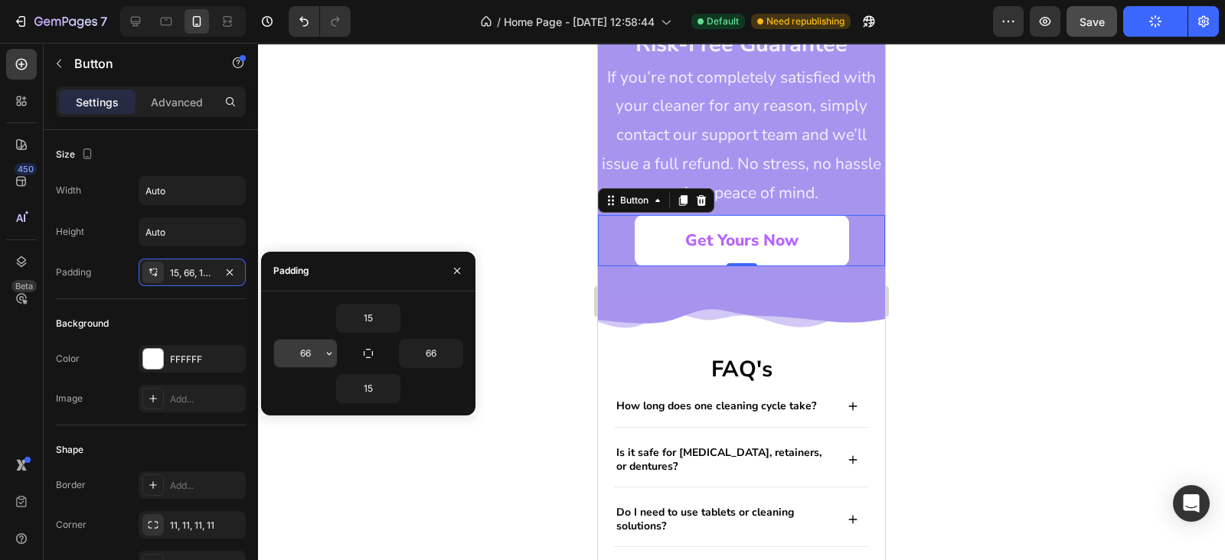
click at [305, 354] on input "66" at bounding box center [305, 354] width 63 height 28
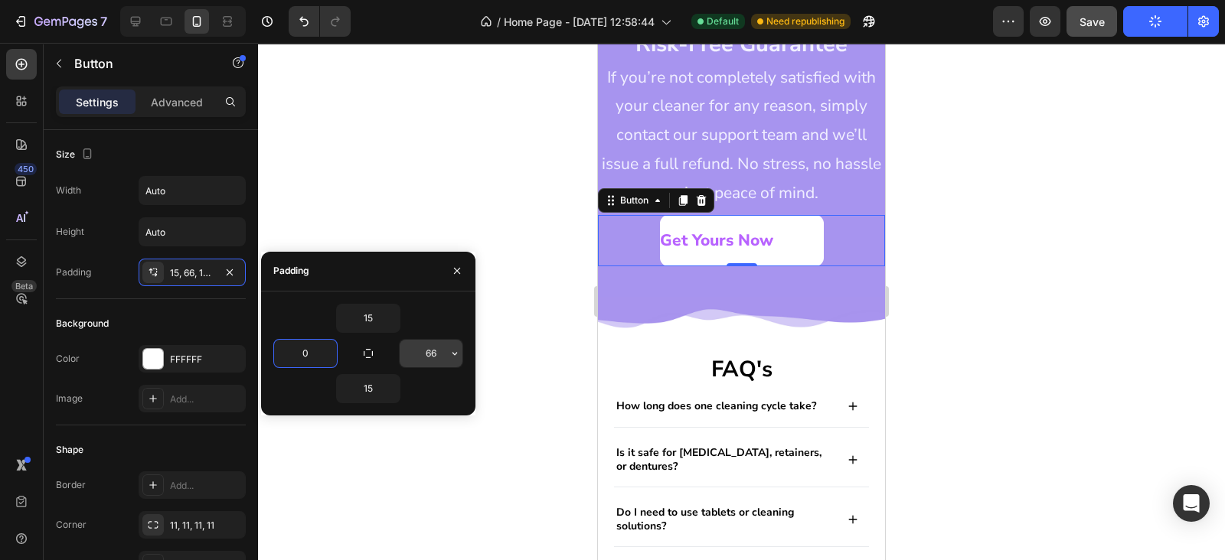
type input "0"
click at [421, 366] on input "66" at bounding box center [431, 354] width 63 height 28
type input "0"
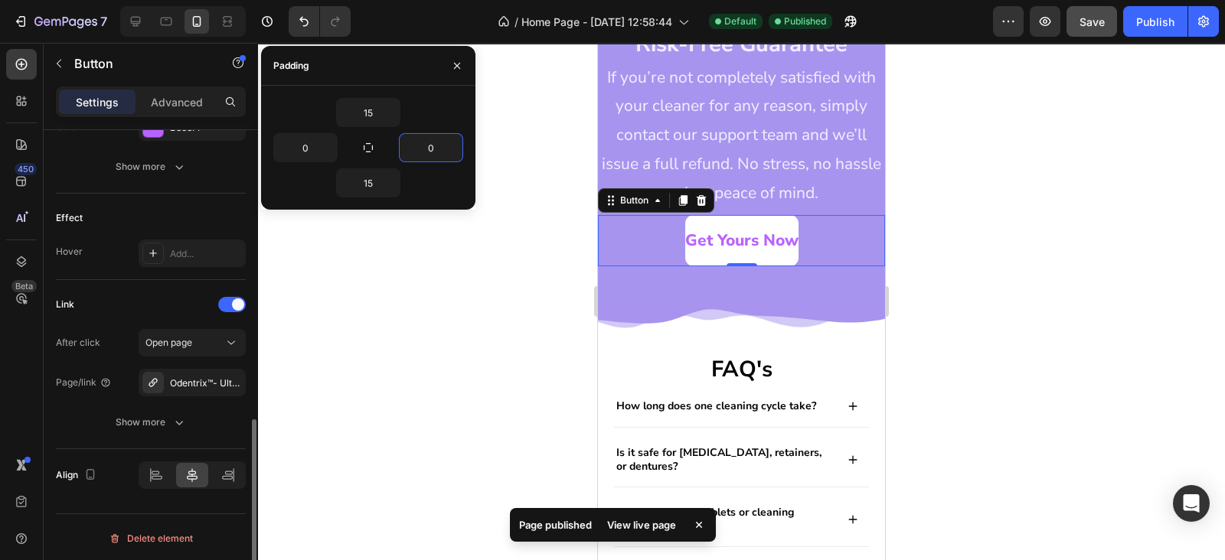
scroll to position [517, 0]
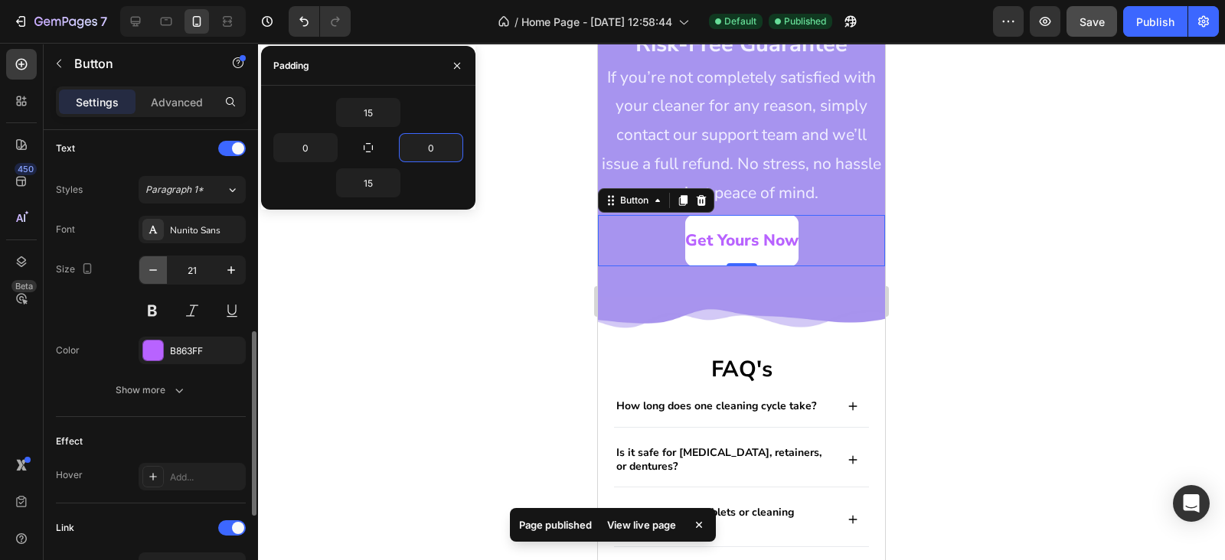
click at [149, 269] on icon "button" at bounding box center [153, 270] width 8 height 2
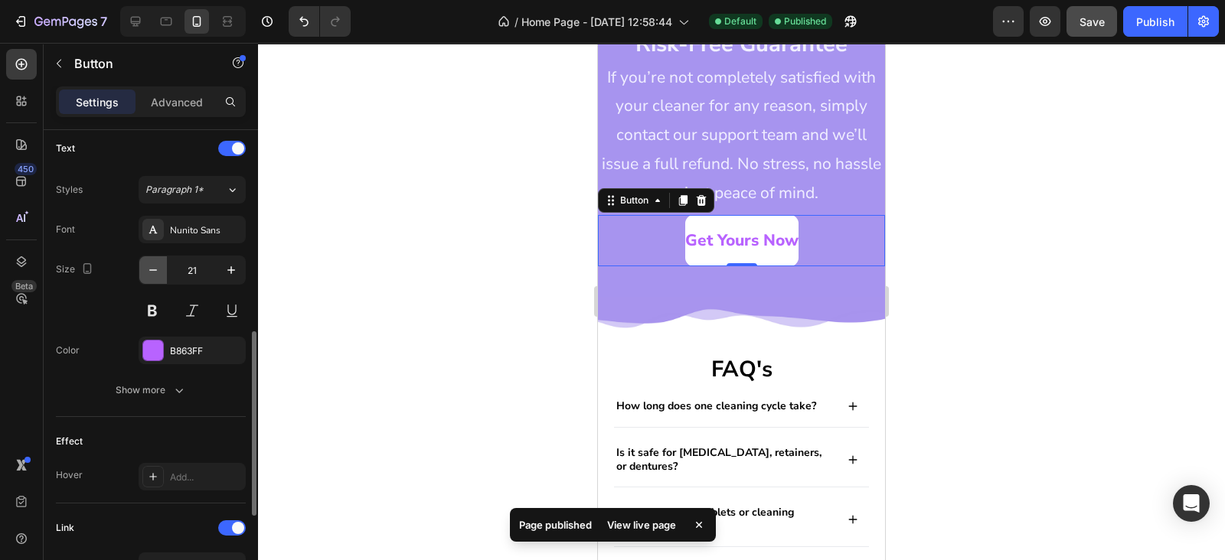
click at [149, 269] on icon "button" at bounding box center [153, 270] width 8 height 2
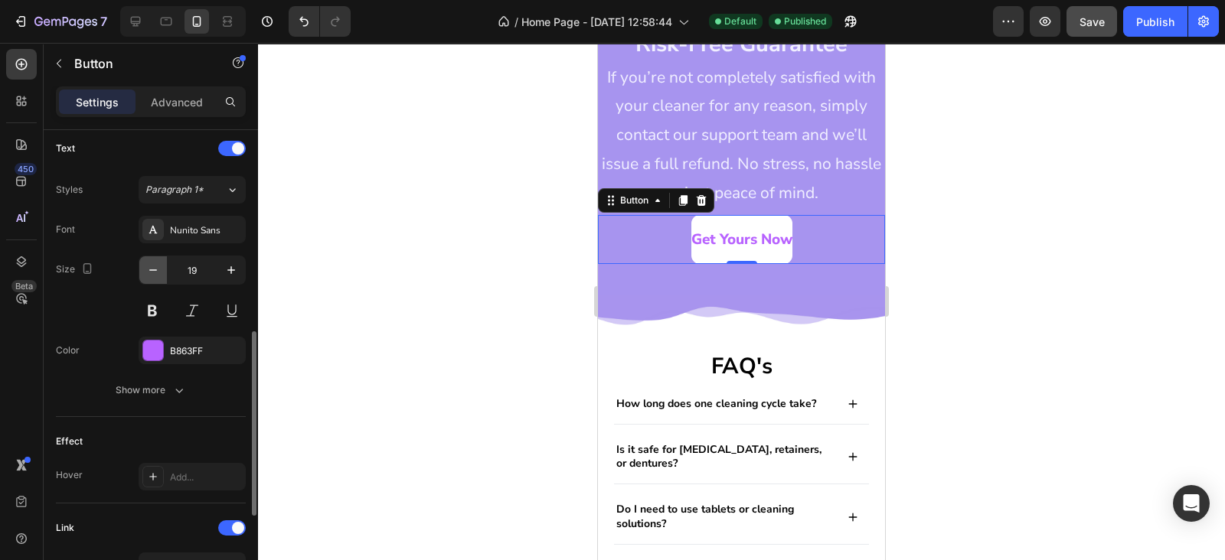
click at [149, 269] on icon "button" at bounding box center [153, 270] width 8 height 2
type input "18"
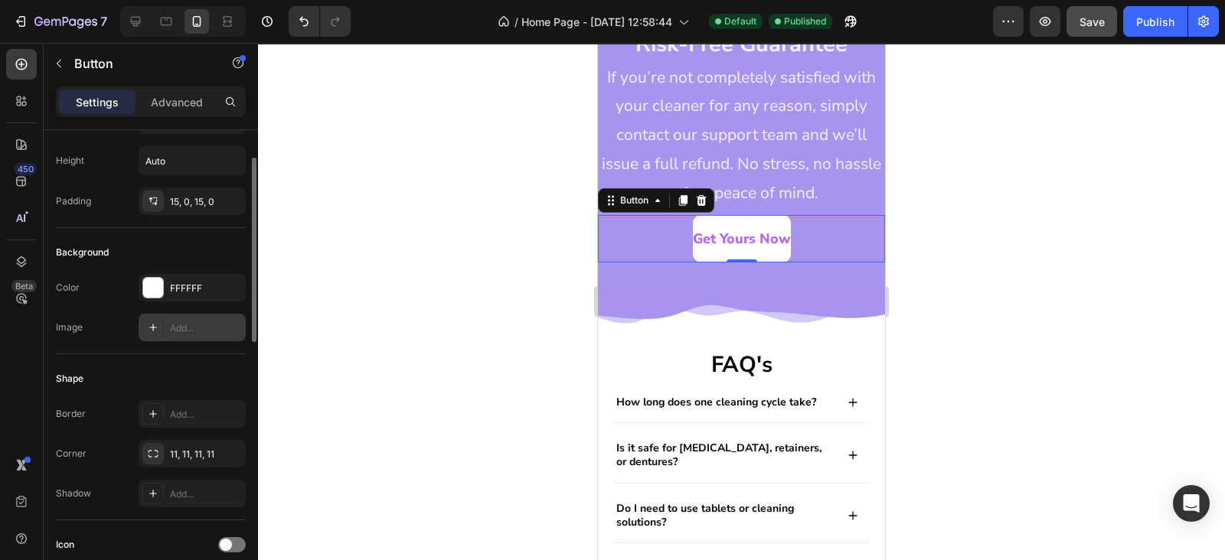
scroll to position [0, 0]
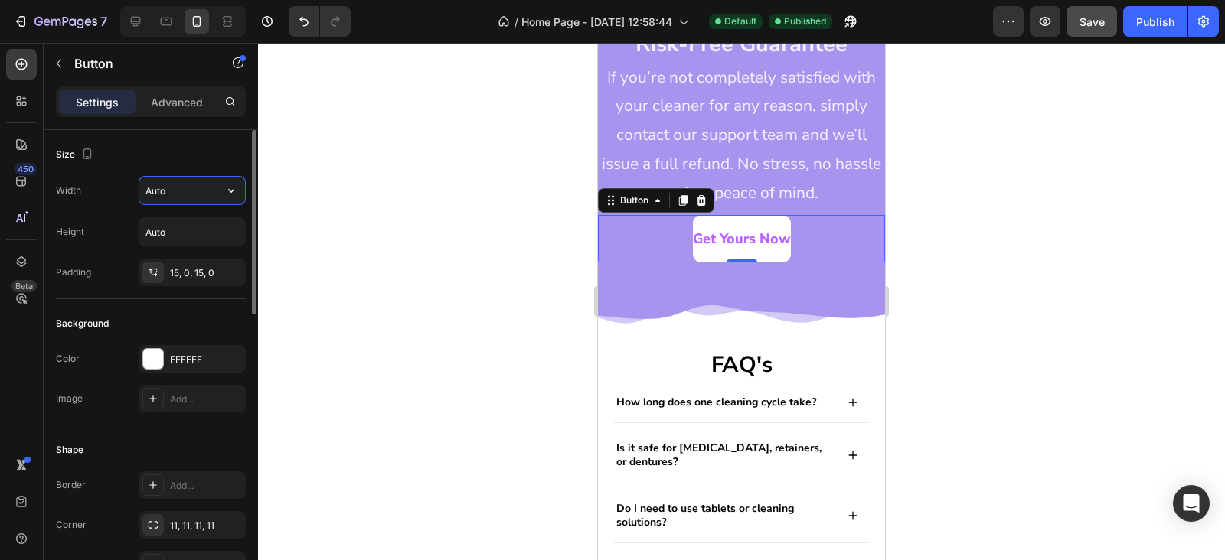
click at [169, 190] on input "Auto" at bounding box center [192, 191] width 106 height 28
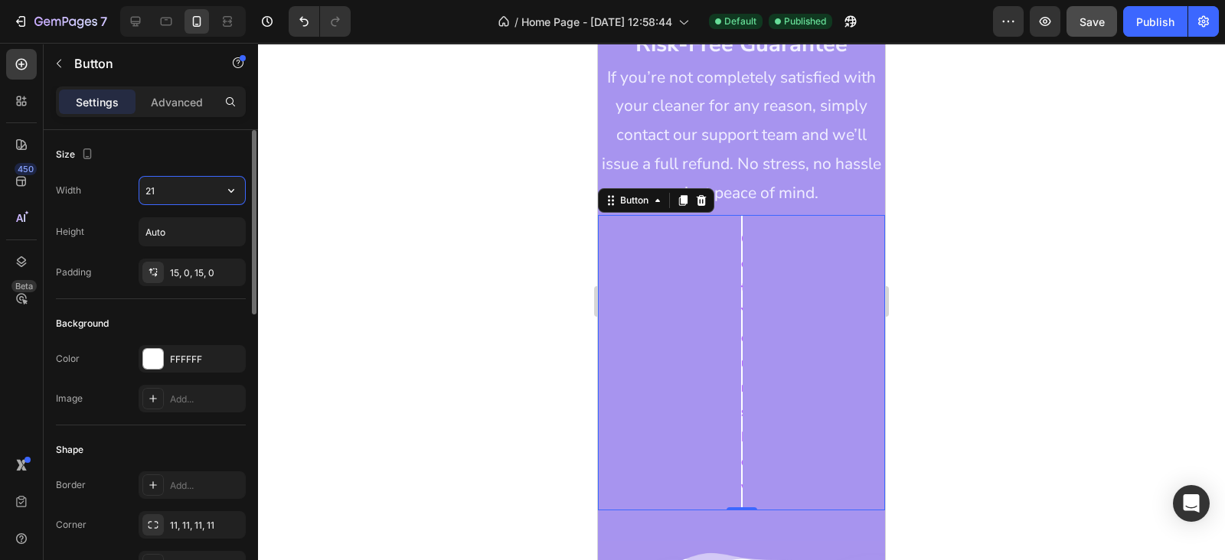
type input "211"
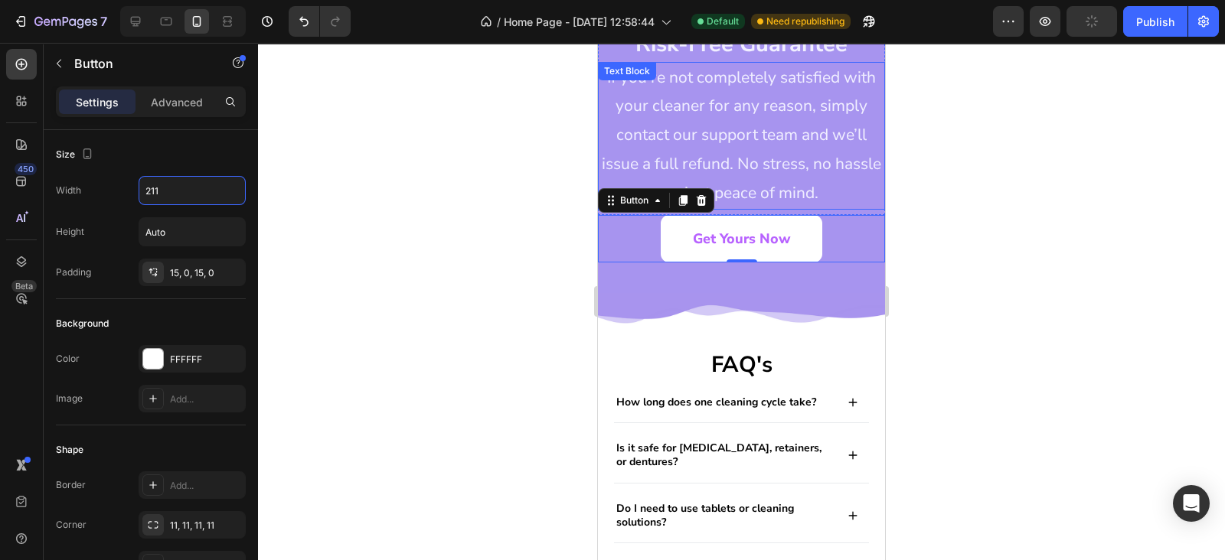
click at [790, 158] on p "If you’re not completely satisfied with your cleaner for any reason, simply con…" at bounding box center [741, 136] width 284 height 145
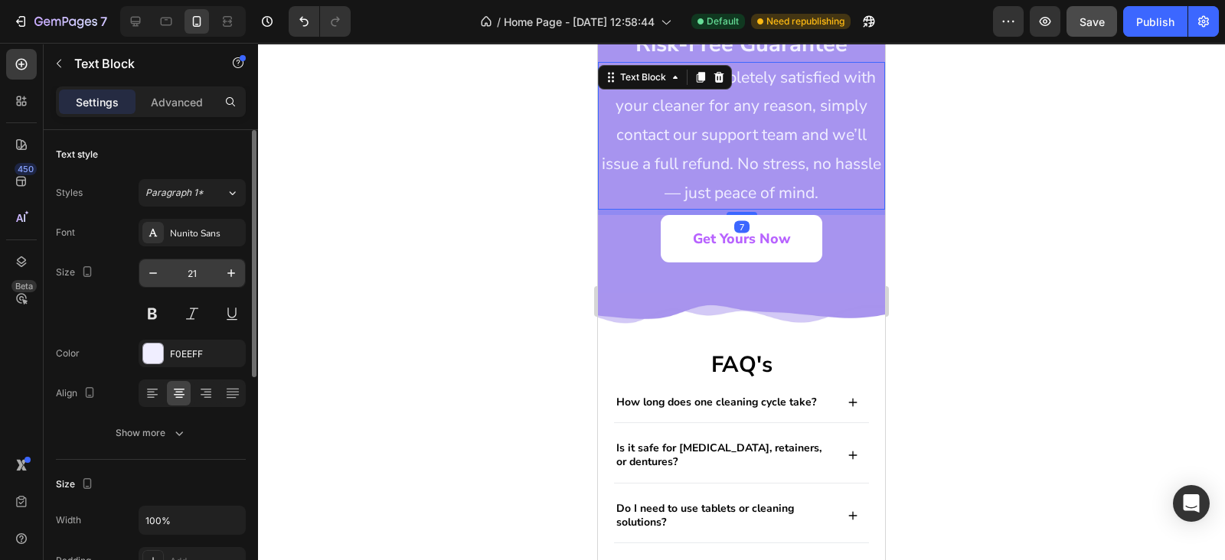
click at [167, 273] on input "21" at bounding box center [192, 273] width 51 height 28
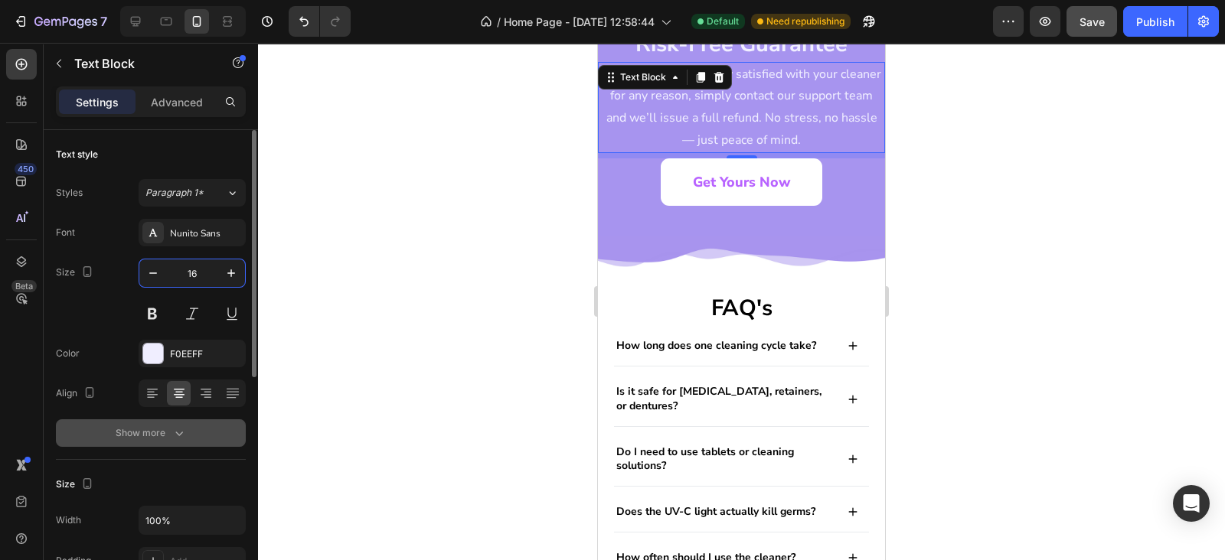
type input "16"
click at [165, 430] on div "Show more" at bounding box center [151, 433] width 71 height 15
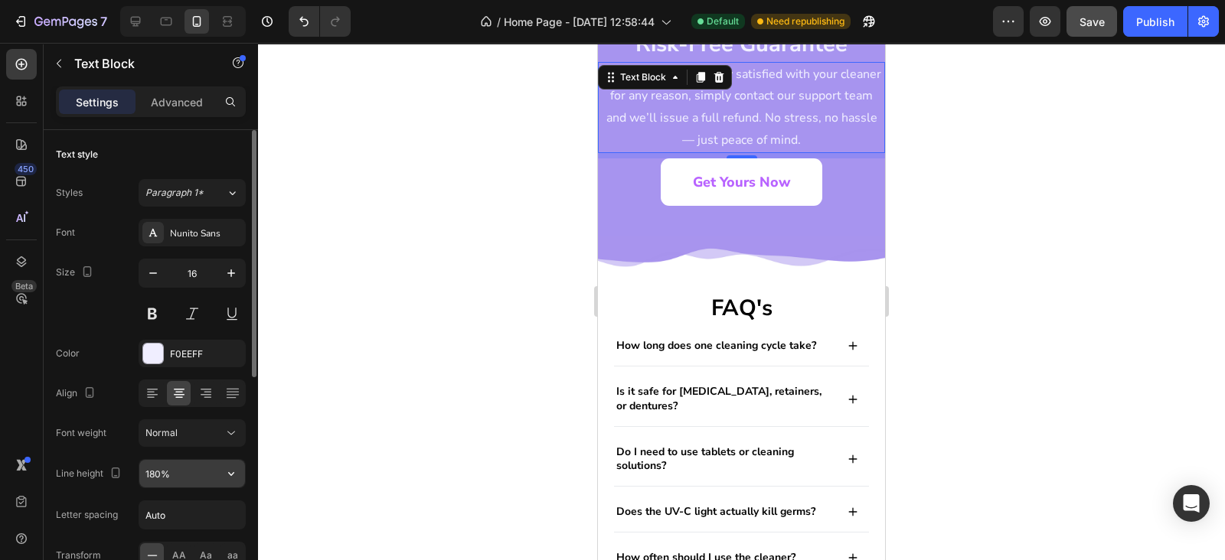
click at [150, 478] on input "180%" at bounding box center [192, 474] width 106 height 28
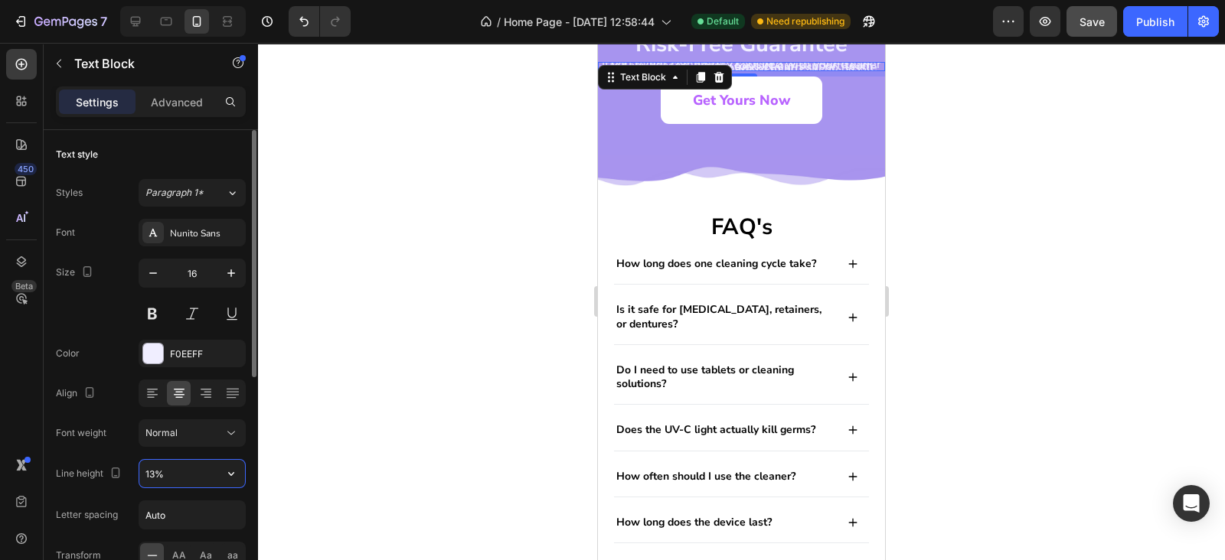
type input "135%"
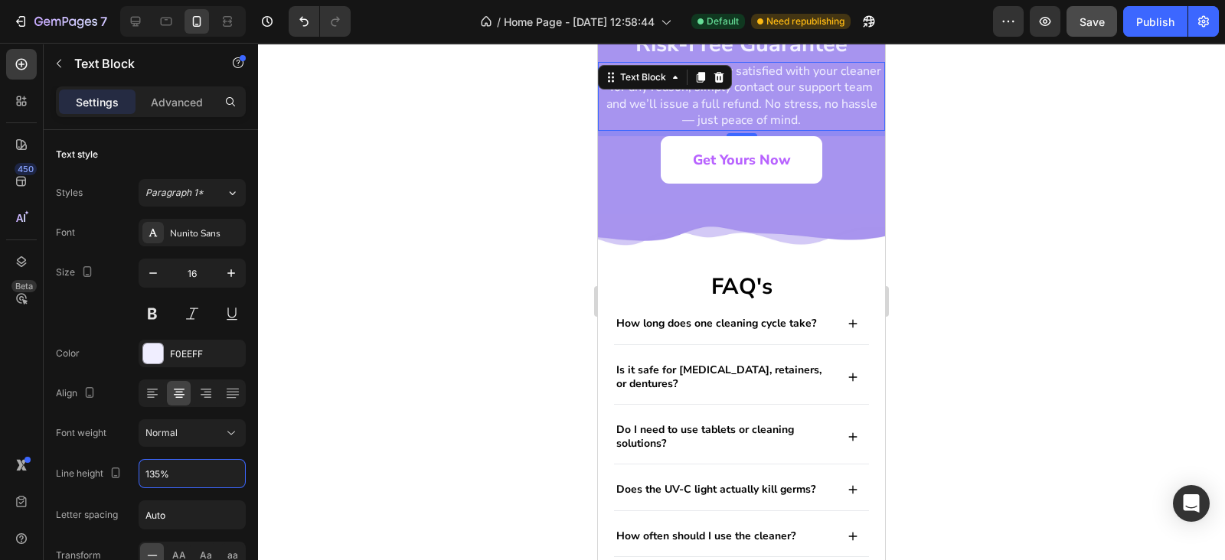
scroll to position [4464, 0]
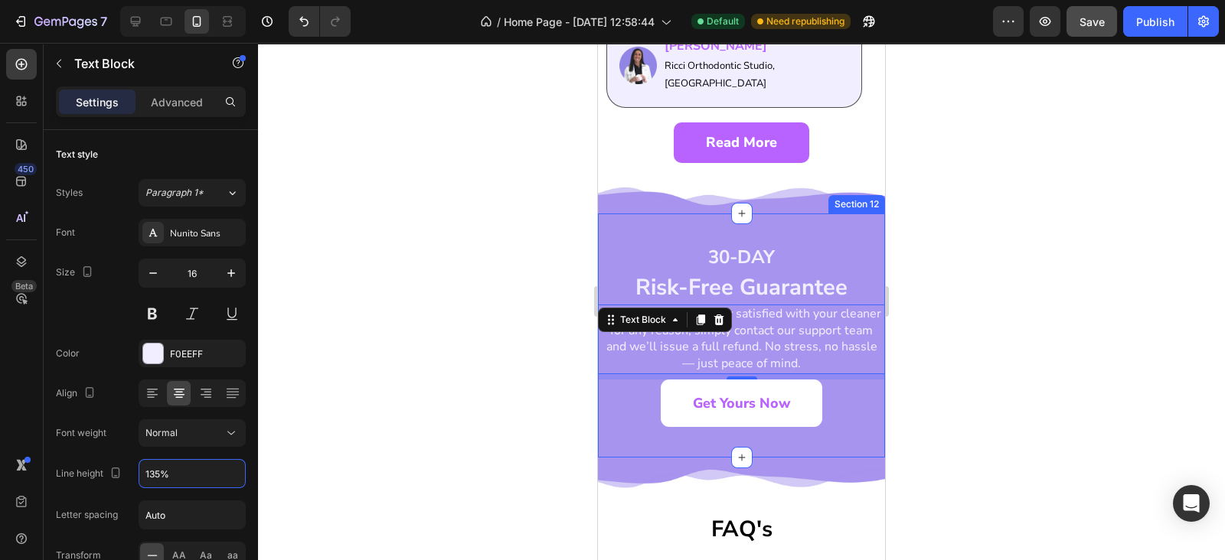
click at [673, 221] on div "30-DAY Heading Risk-Free Guarantee Heading If you’re not completely satisfied w…" at bounding box center [741, 336] width 287 height 244
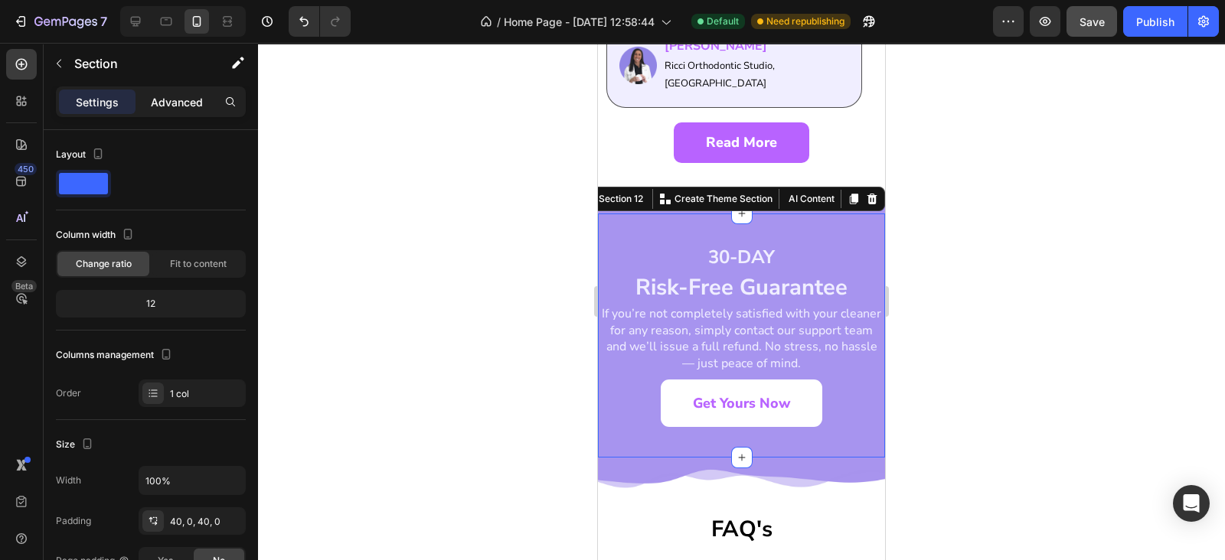
click at [172, 93] on div "Advanced" at bounding box center [177, 102] width 77 height 24
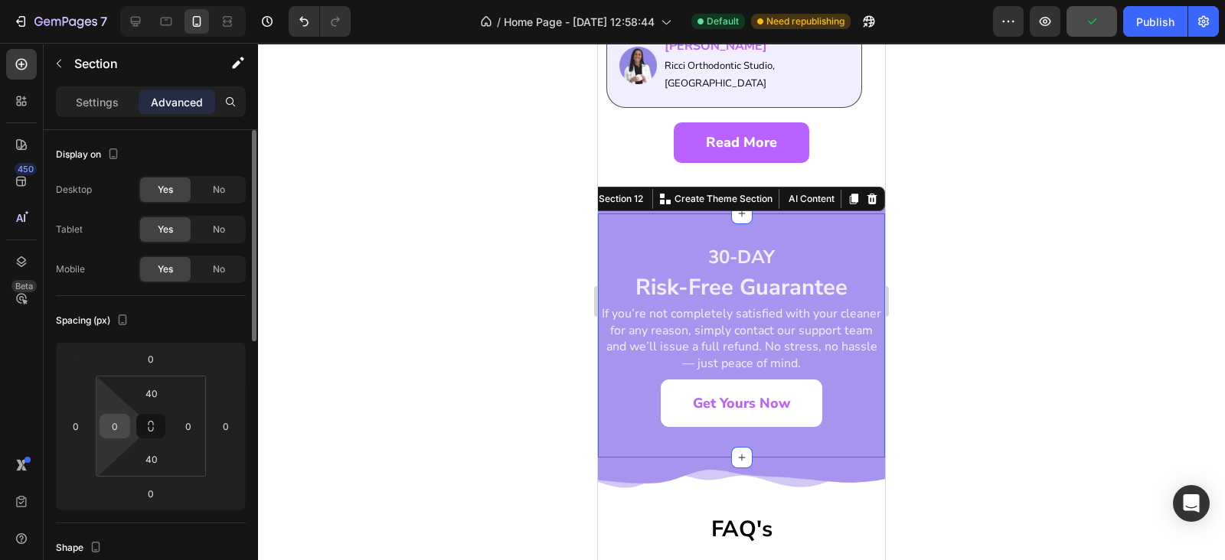
click at [115, 427] on input "0" at bounding box center [114, 426] width 23 height 23
type input "11"
click at [184, 427] on input "0" at bounding box center [188, 426] width 23 height 23
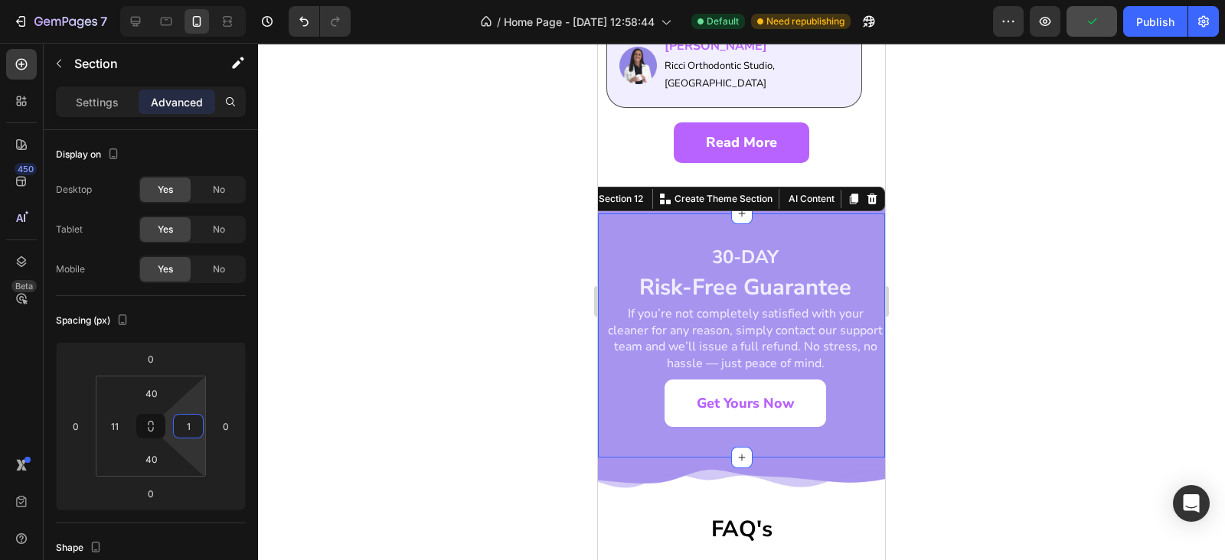
type input "11"
click at [731, 272] on h2 "Risk-Free Guarantee" at bounding box center [741, 288] width 270 height 32
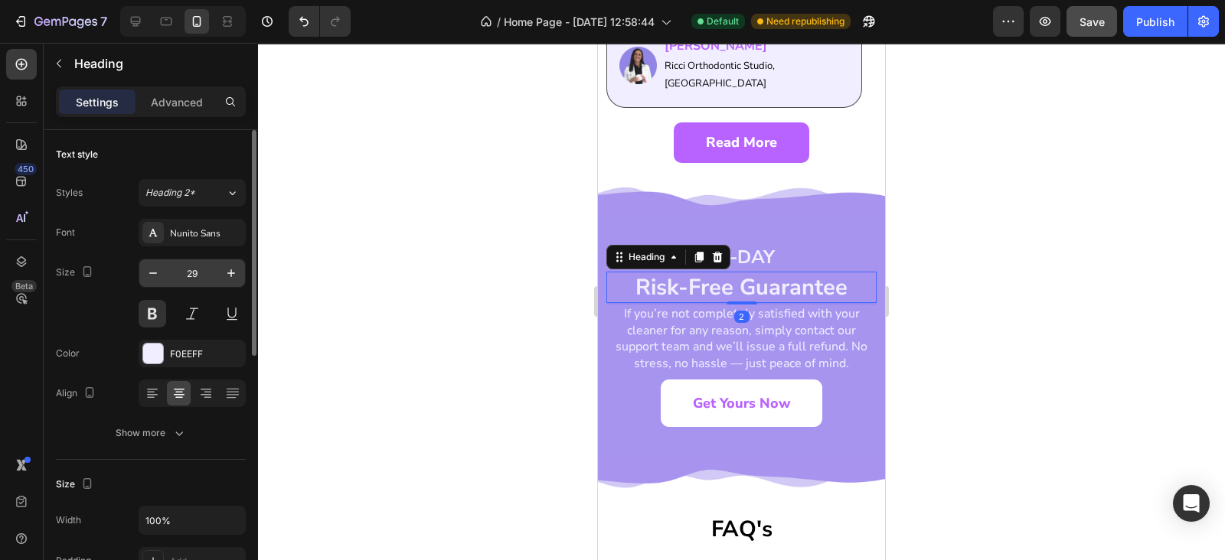
click at [183, 271] on input "29" at bounding box center [192, 273] width 51 height 28
type input "25"
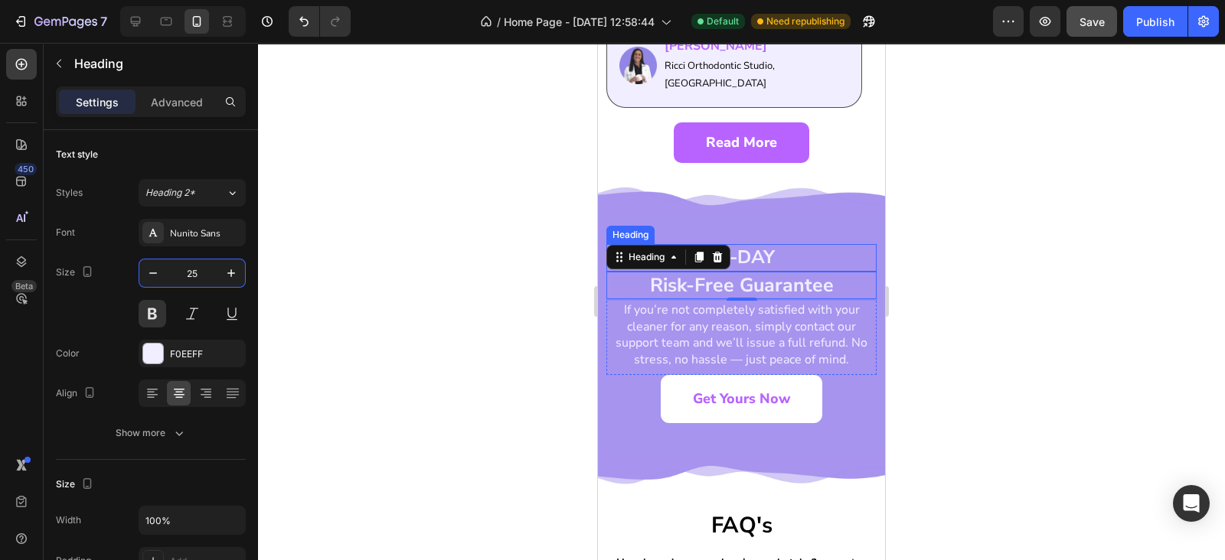
click at [755, 244] on h2 "30-DAY" at bounding box center [741, 257] width 270 height 27
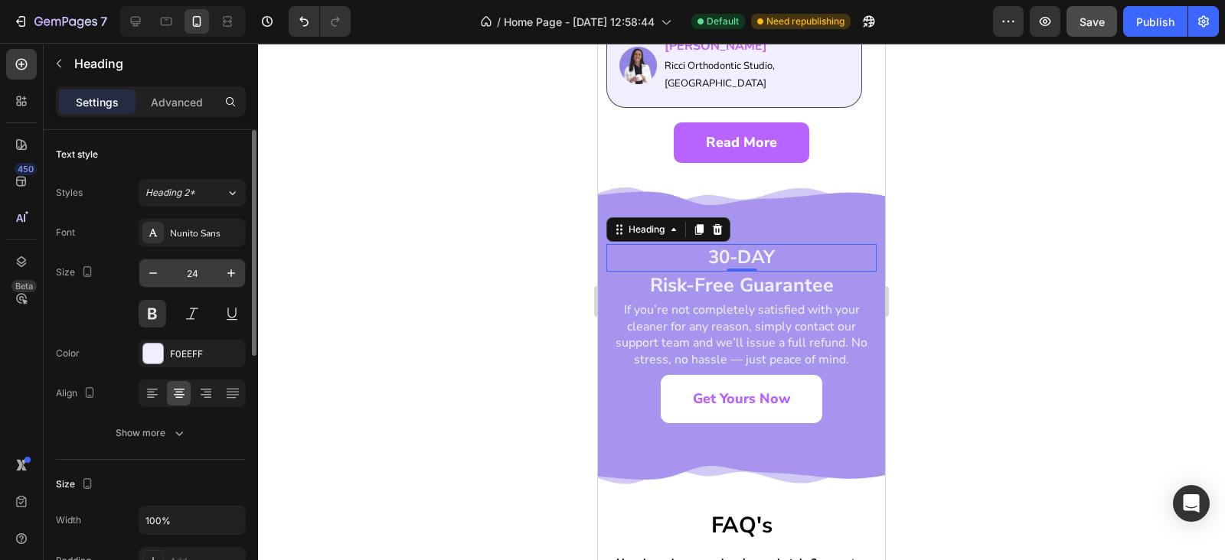
click at [202, 270] on input "24" at bounding box center [192, 273] width 51 height 28
type input "35"
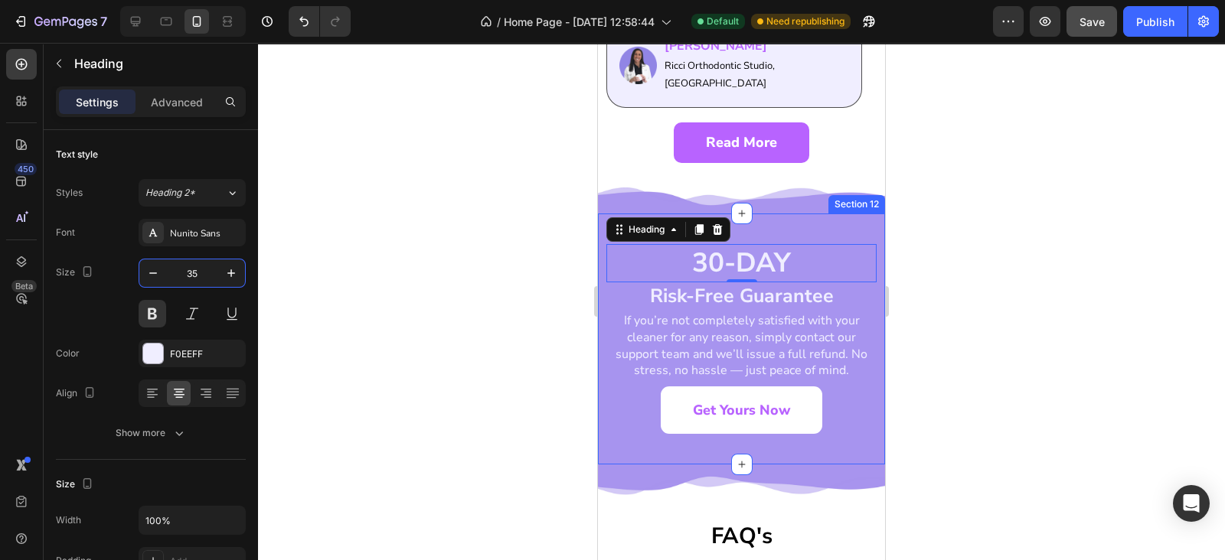
click at [795, 214] on div "30-DAY Heading 0 Risk-Free Guarantee Heading If you’re not completely satisfied…" at bounding box center [741, 339] width 287 height 251
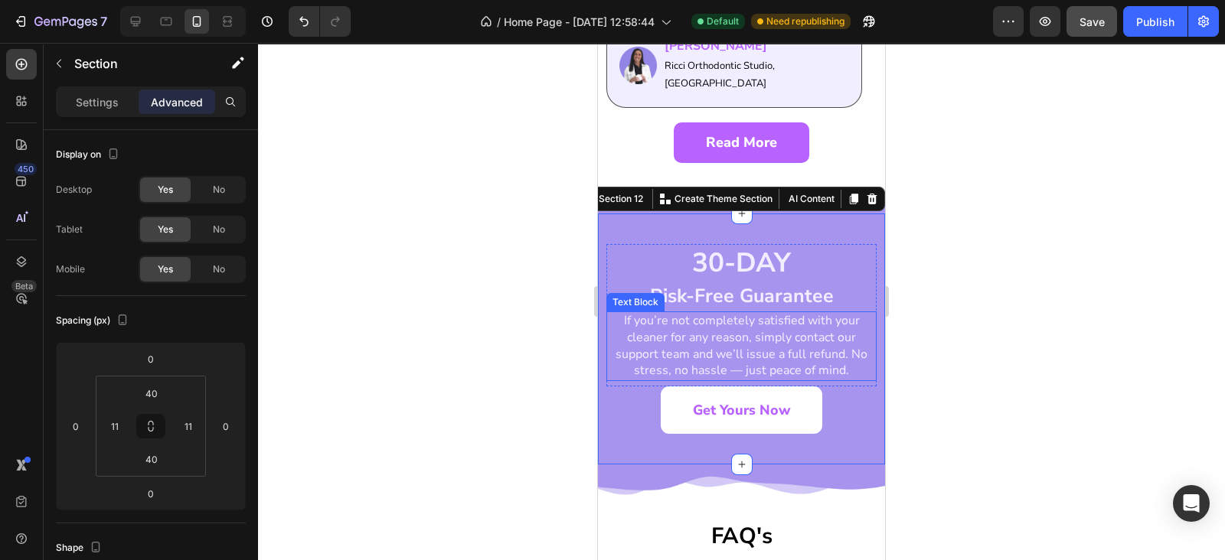
click at [756, 334] on p "If you’re not completely satisfied with your cleaner for any reason, simply con…" at bounding box center [741, 346] width 267 height 66
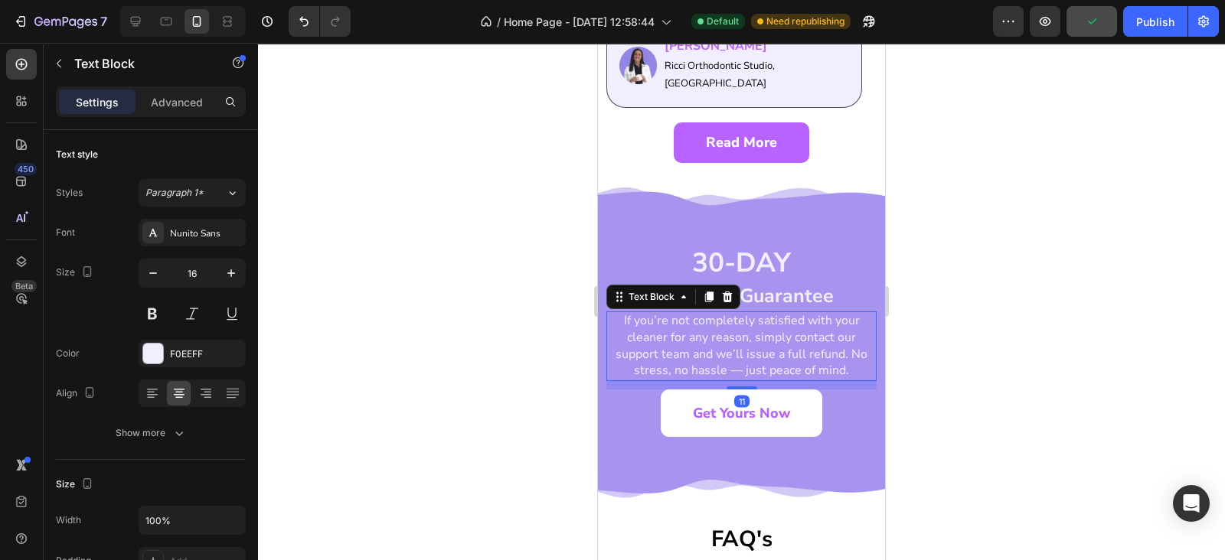
click at [736, 387] on div at bounding box center [741, 388] width 31 height 3
click at [693, 401] on p "Get Yours Now" at bounding box center [742, 413] width 98 height 24
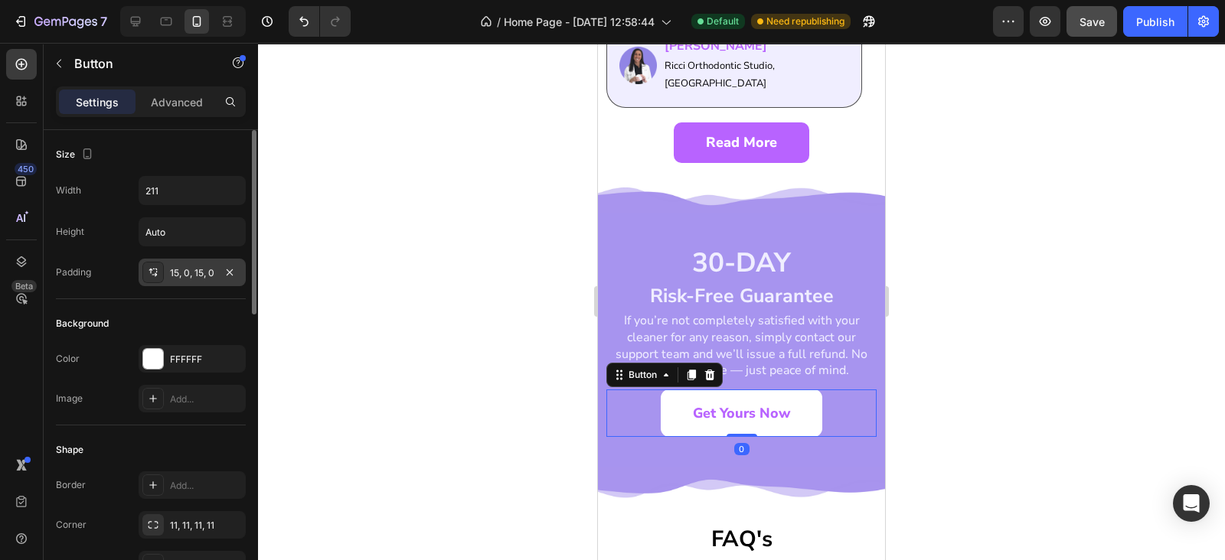
click at [198, 285] on div "15, 0, 15, 0" at bounding box center [192, 273] width 107 height 28
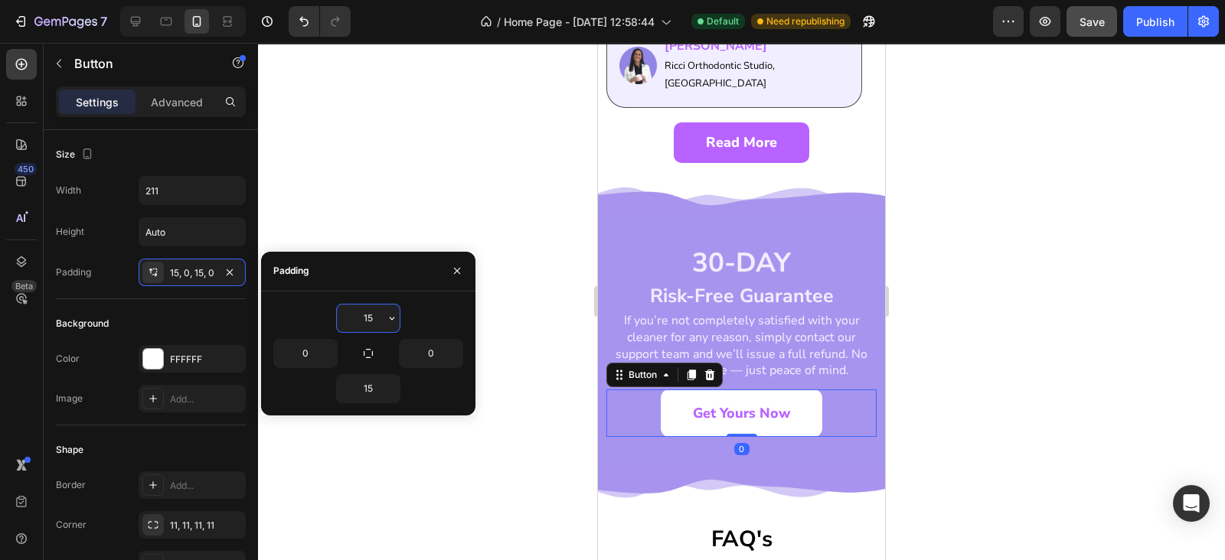
click at [345, 319] on input "15" at bounding box center [368, 319] width 63 height 28
type input "14"
click at [354, 397] on input "15" at bounding box center [368, 389] width 63 height 28
type input "14"
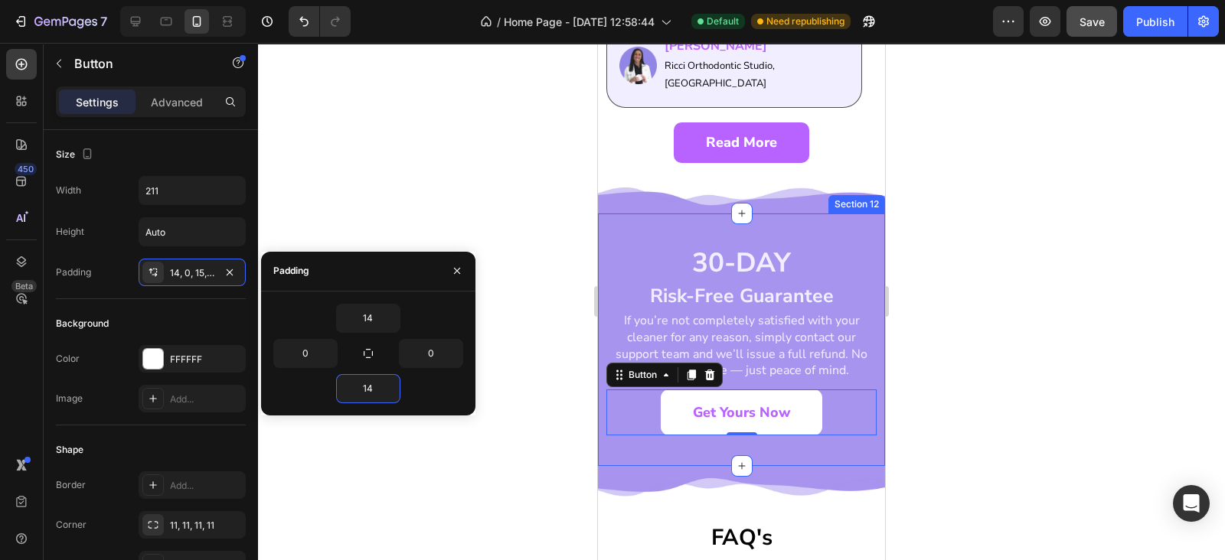
click at [813, 214] on div "30-DAY Heading Risk-Free Guarantee Heading If you’re not completely satisfied w…" at bounding box center [741, 340] width 287 height 253
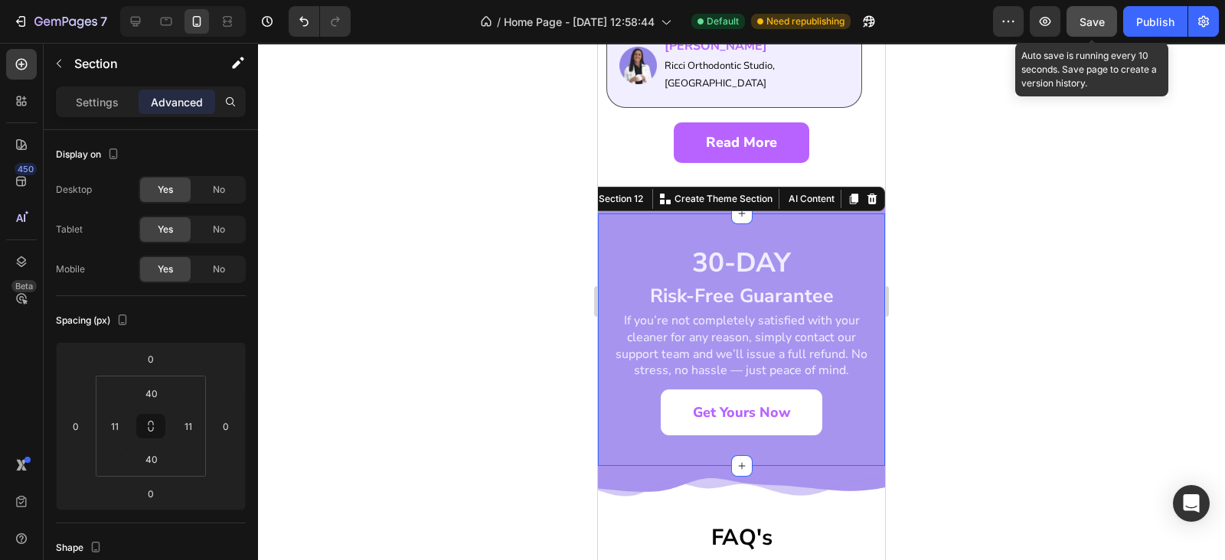
click at [1099, 25] on span "Save" at bounding box center [1091, 21] width 25 height 13
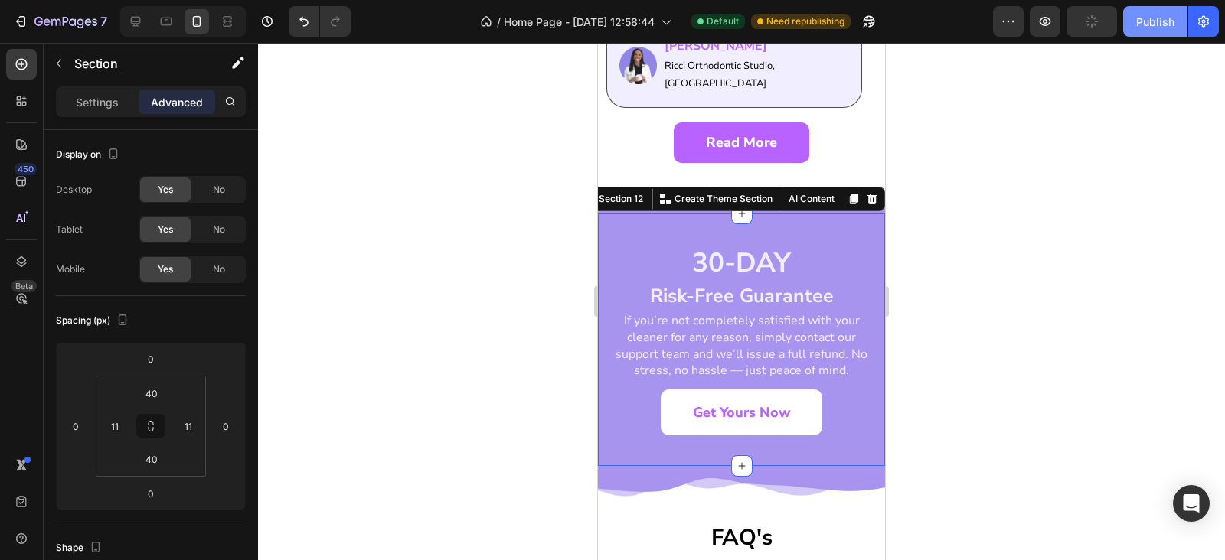
click at [1137, 15] on div "Publish" at bounding box center [1155, 22] width 38 height 16
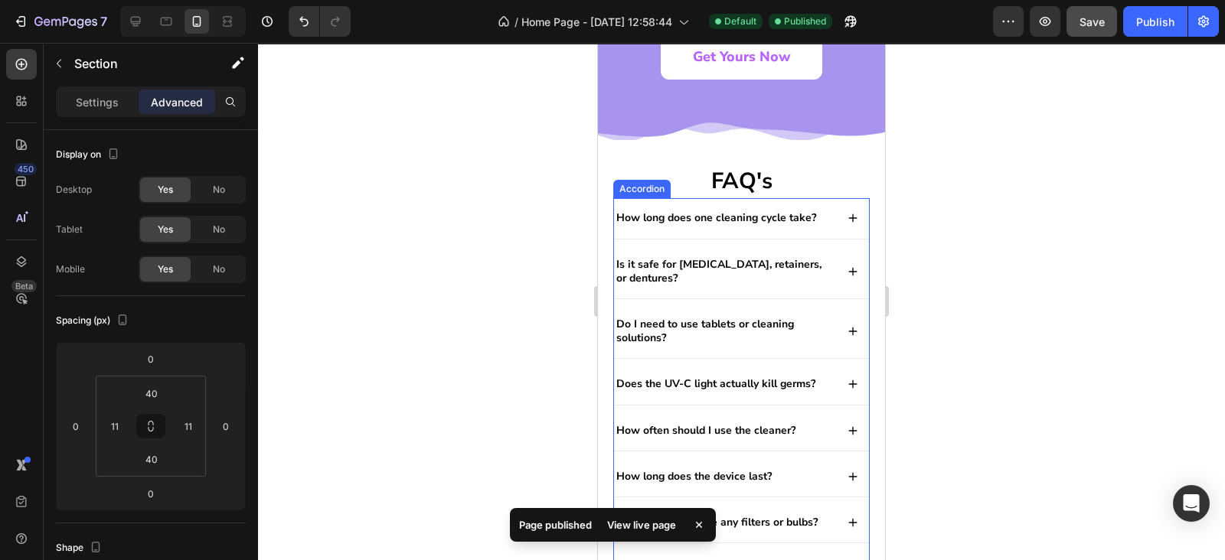
scroll to position [4688, 0]
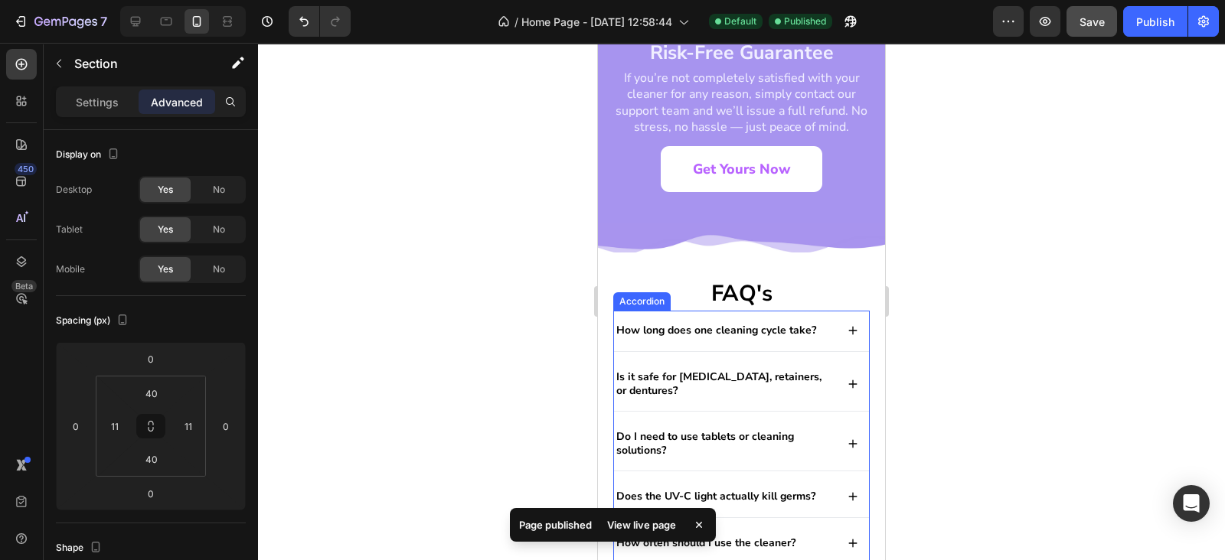
click at [730, 330] on p "How long does one cleaning cycle take?" at bounding box center [716, 331] width 200 height 14
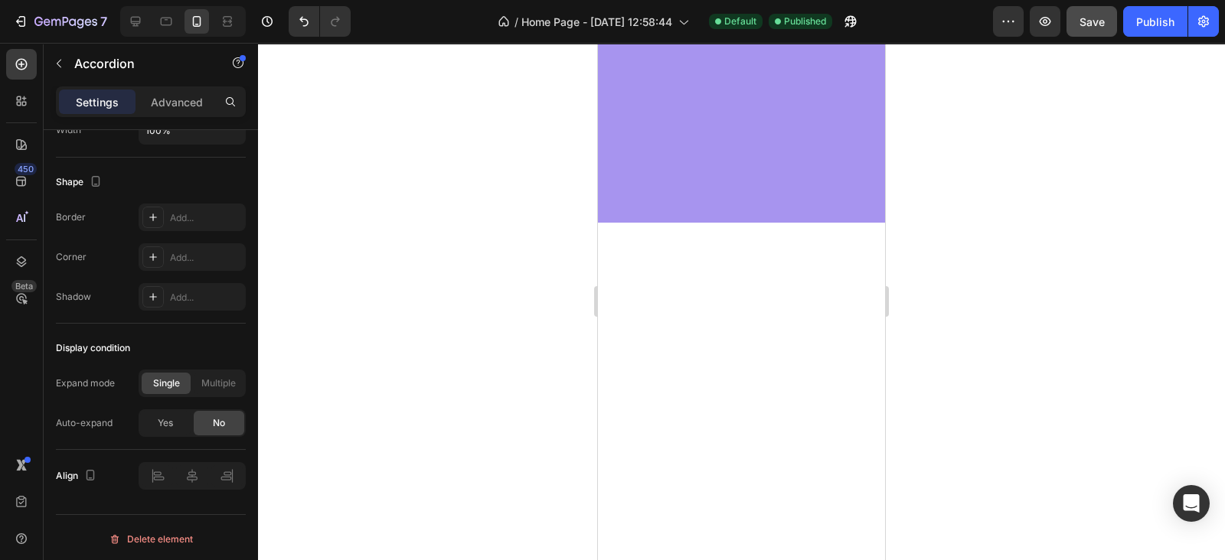
scroll to position [0, 0]
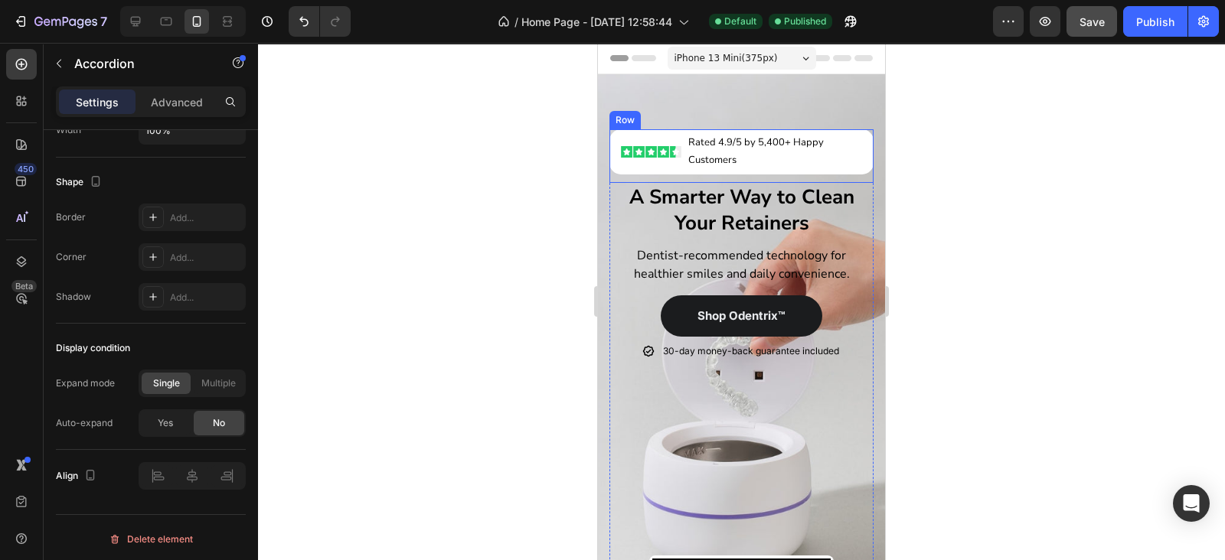
click at [786, 175] on div "Image Rated 4.9/5 by 5,400+ Happy Customers Text Block Row Row" at bounding box center [741, 156] width 264 height 54
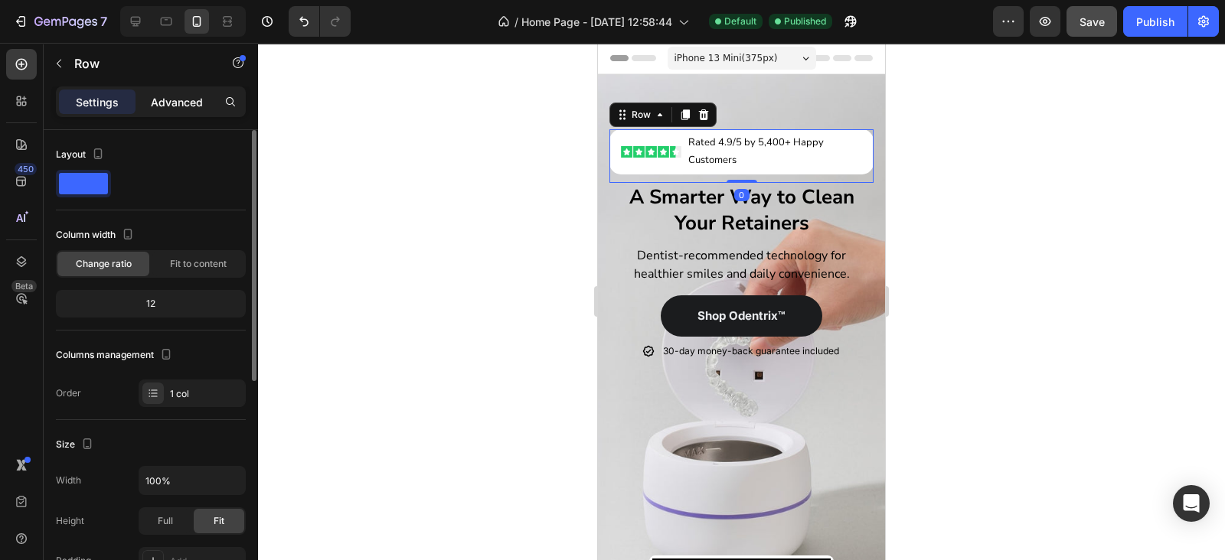
click at [182, 92] on div "Advanced" at bounding box center [177, 102] width 77 height 24
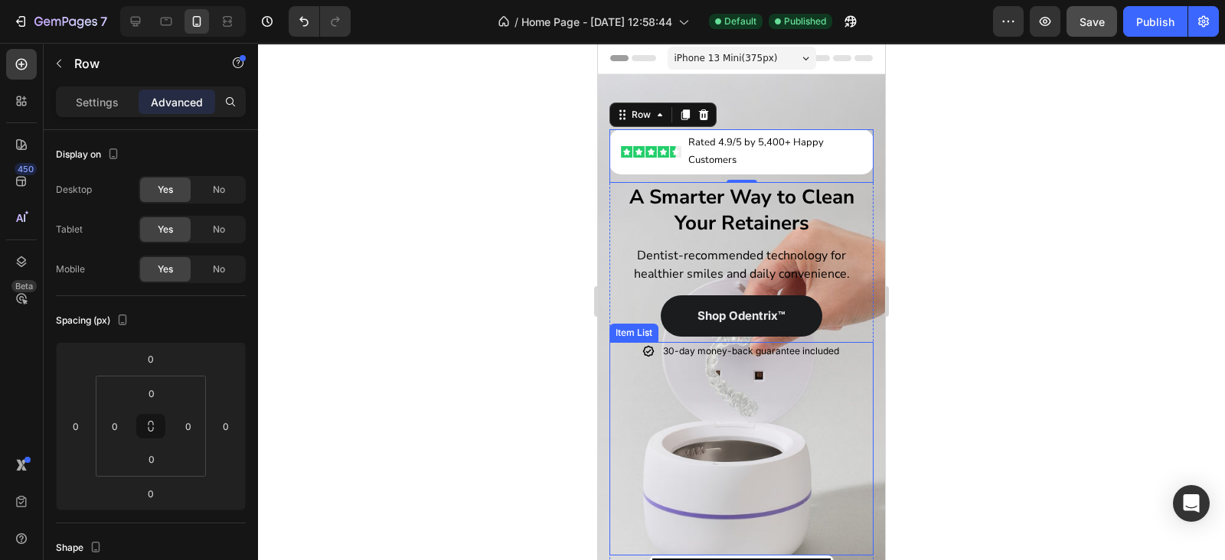
click at [736, 380] on div "30-day money-back guarantee included" at bounding box center [741, 449] width 264 height 214
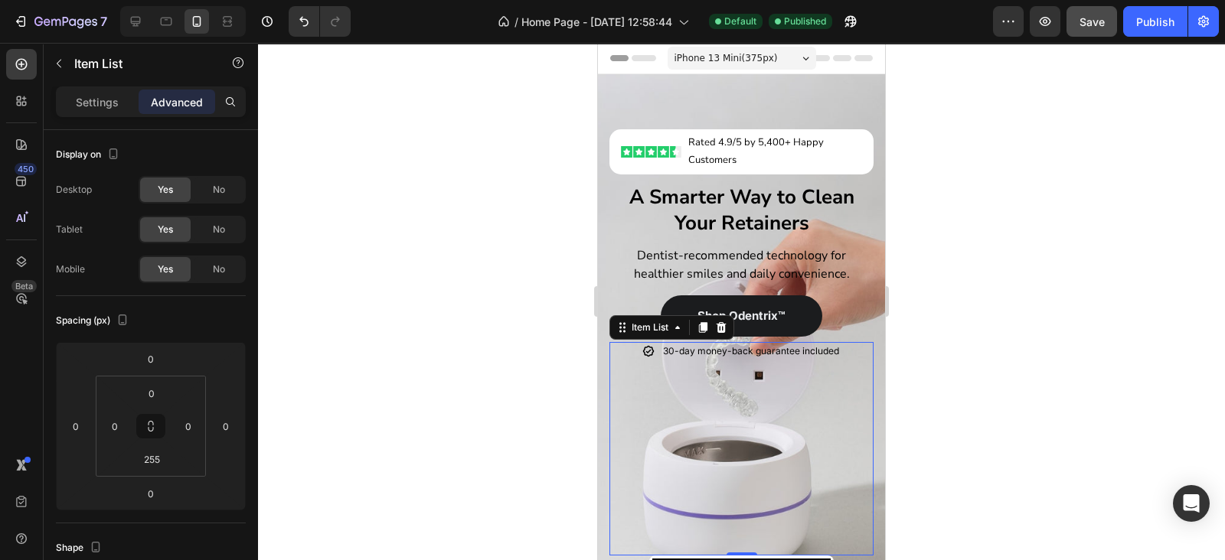
click at [782, 400] on div "30-day money-back guarantee included" at bounding box center [741, 449] width 264 height 214
click at [846, 326] on div "Shop Odentrix™ Button" at bounding box center [741, 315] width 264 height 41
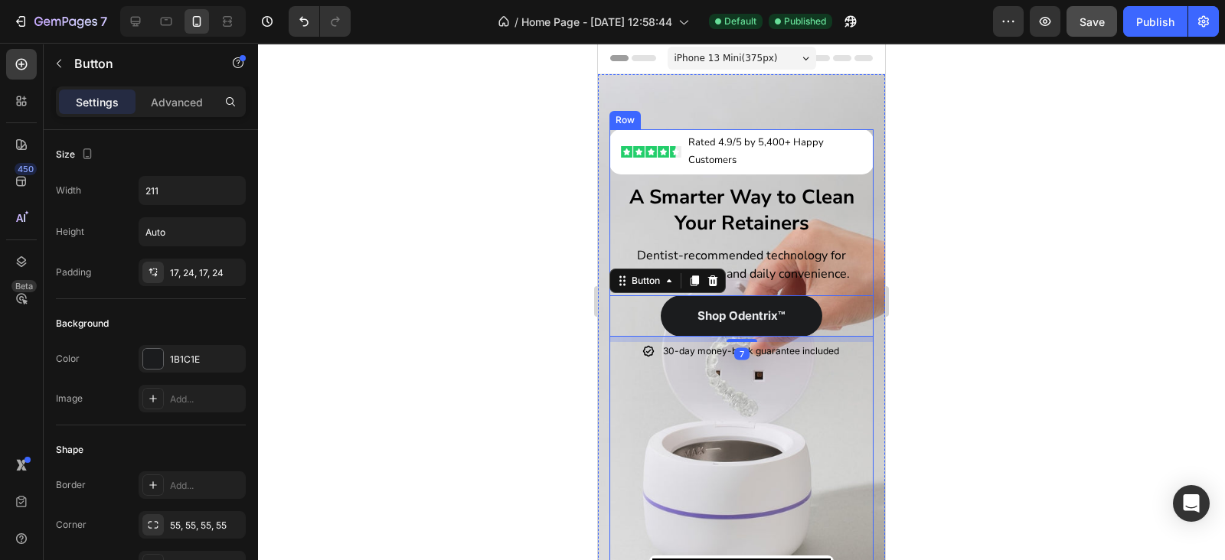
click at [844, 290] on div "Image Rated 4.9/5 by 5,400+ Happy Customers Text Block Row Row Row A Smarter Wa…" at bounding box center [741, 342] width 264 height 426
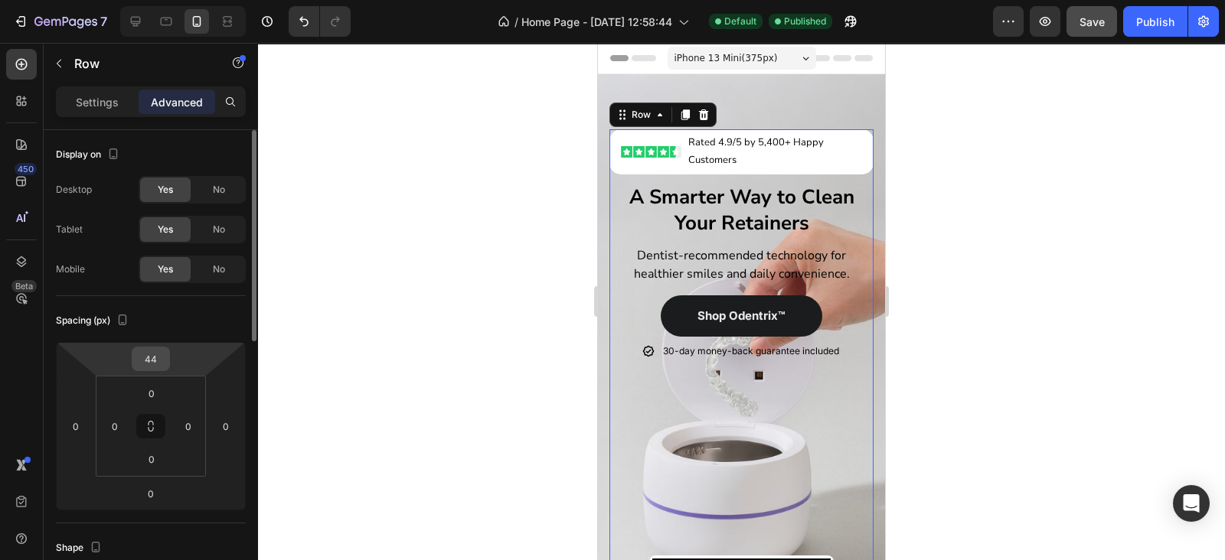
click at [158, 363] on input "44" at bounding box center [150, 358] width 31 height 23
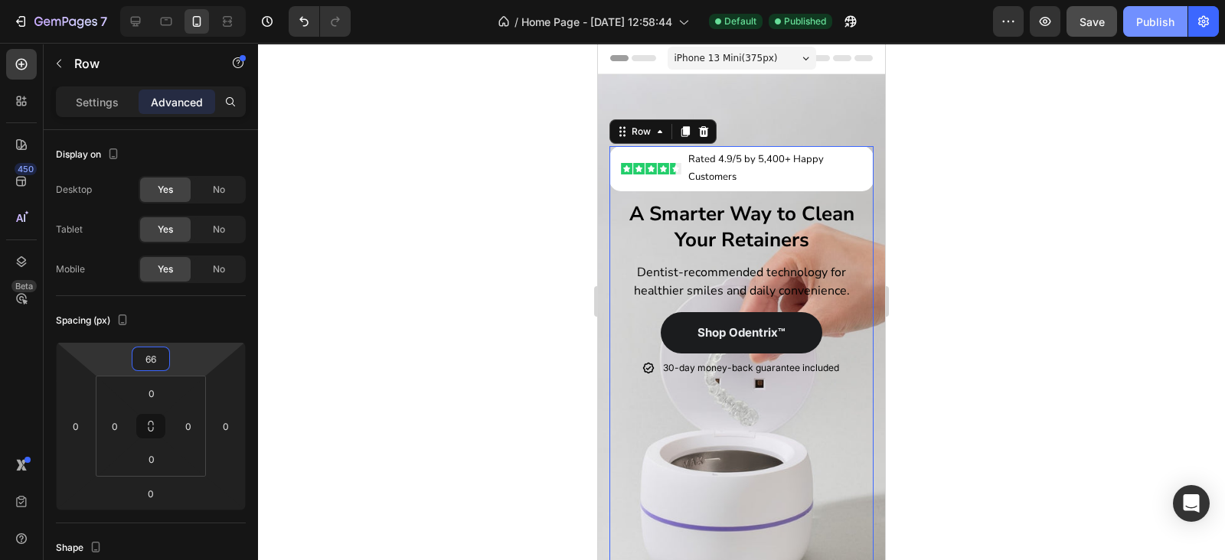
click at [1153, 26] on div "Publish" at bounding box center [1155, 22] width 38 height 16
click at [140, 0] on html "7 / Home Page - Sep 27, 12:58:44 Default Published Preview Save Publish 450 Bet…" at bounding box center [612, 0] width 1225 height 0
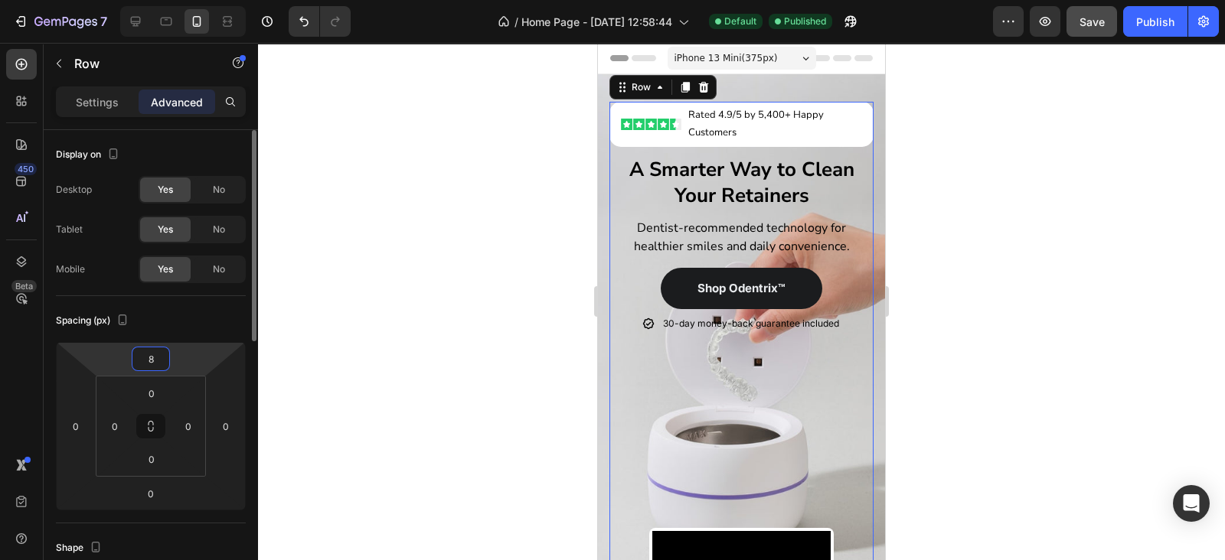
type input "88"
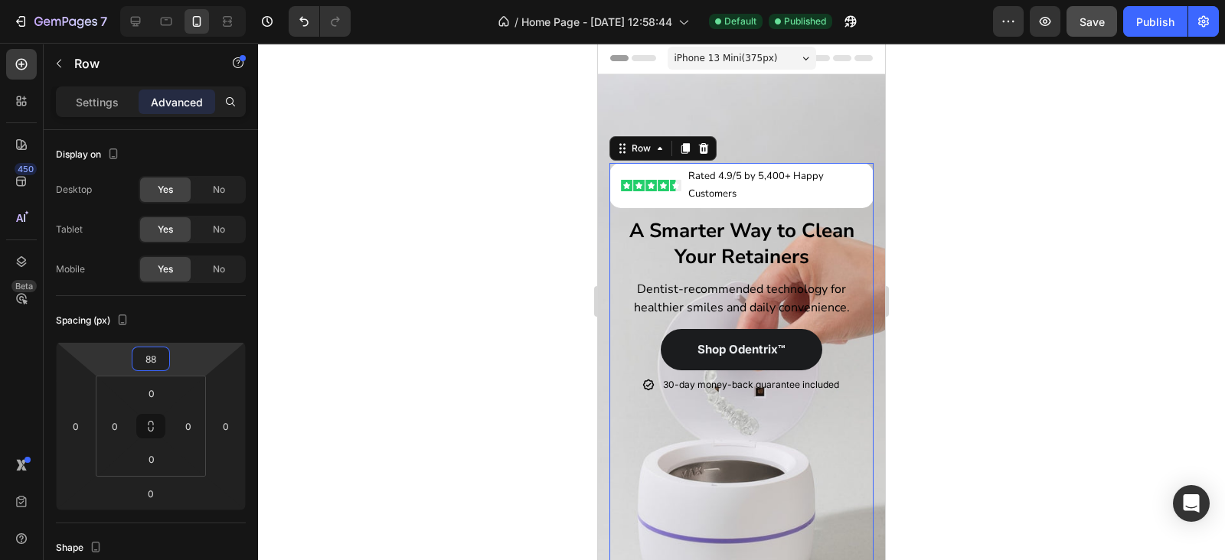
scroll to position [223, 0]
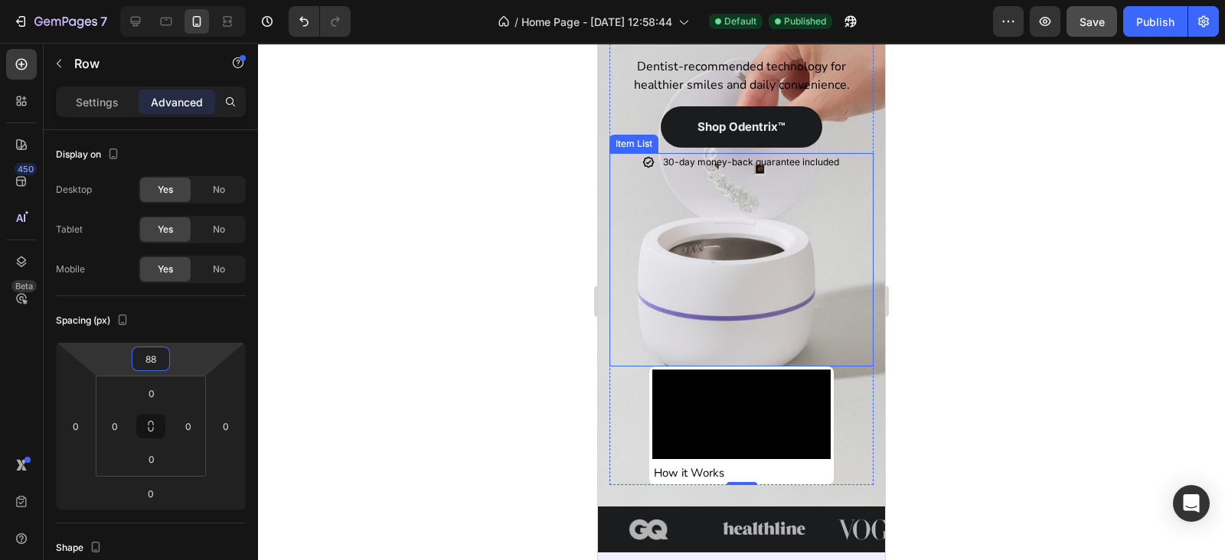
click at [708, 265] on div "30-day money-back guarantee included" at bounding box center [741, 260] width 264 height 214
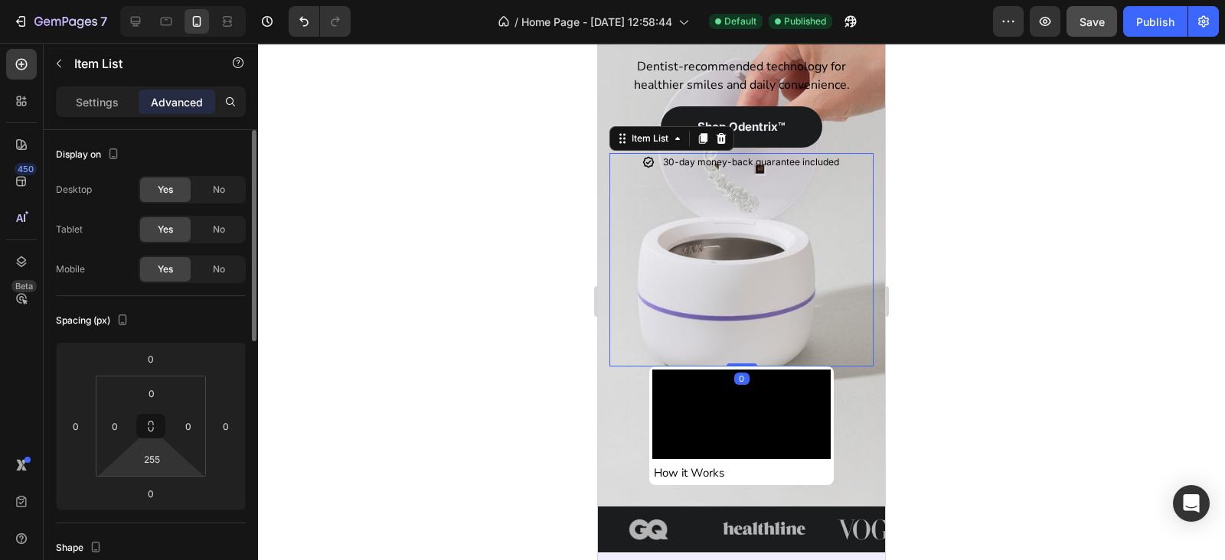
click at [153, 0] on html "7 / Home Page - Sep 27, 12:58:44 Default Published Preview Save Publish 450 Bet…" at bounding box center [612, 0] width 1225 height 0
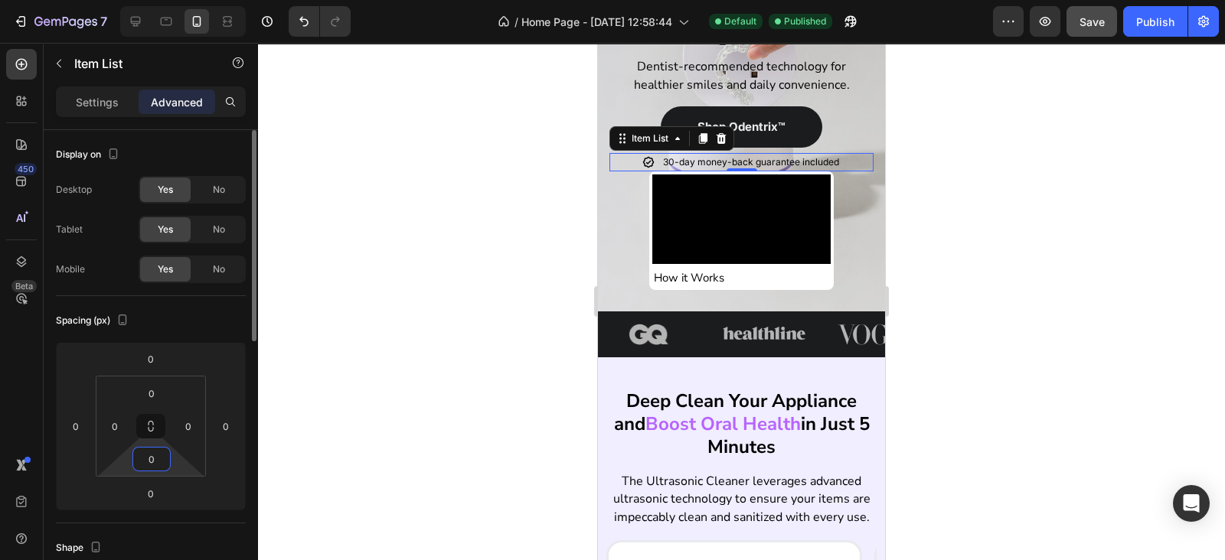
click at [143, 453] on input "0" at bounding box center [151, 459] width 31 height 23
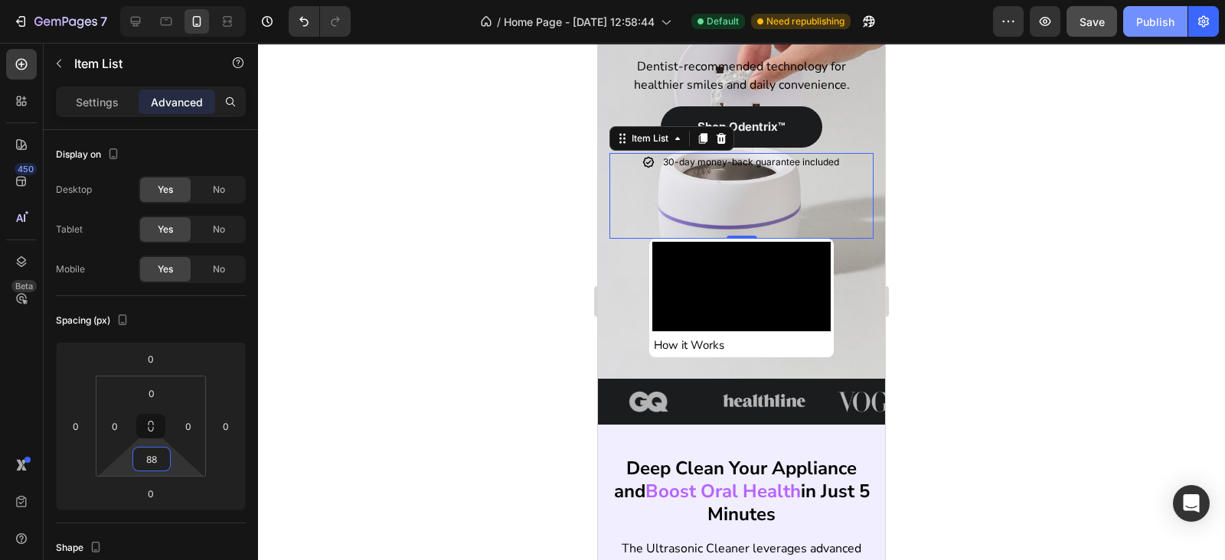
type input "88"
click at [1164, 19] on div "Publish" at bounding box center [1155, 22] width 38 height 16
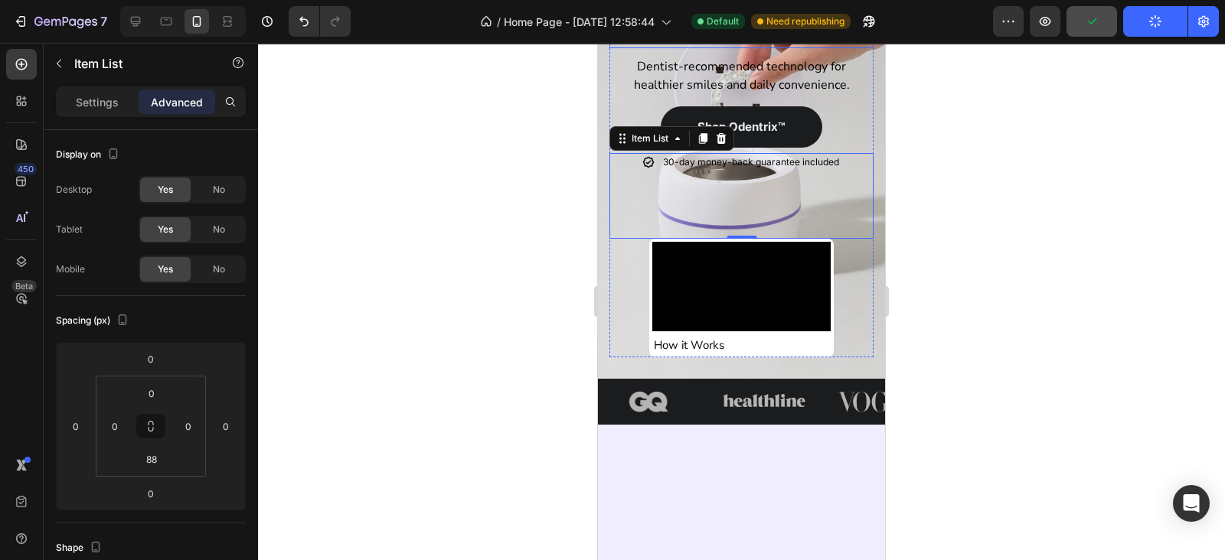
scroll to position [0, 0]
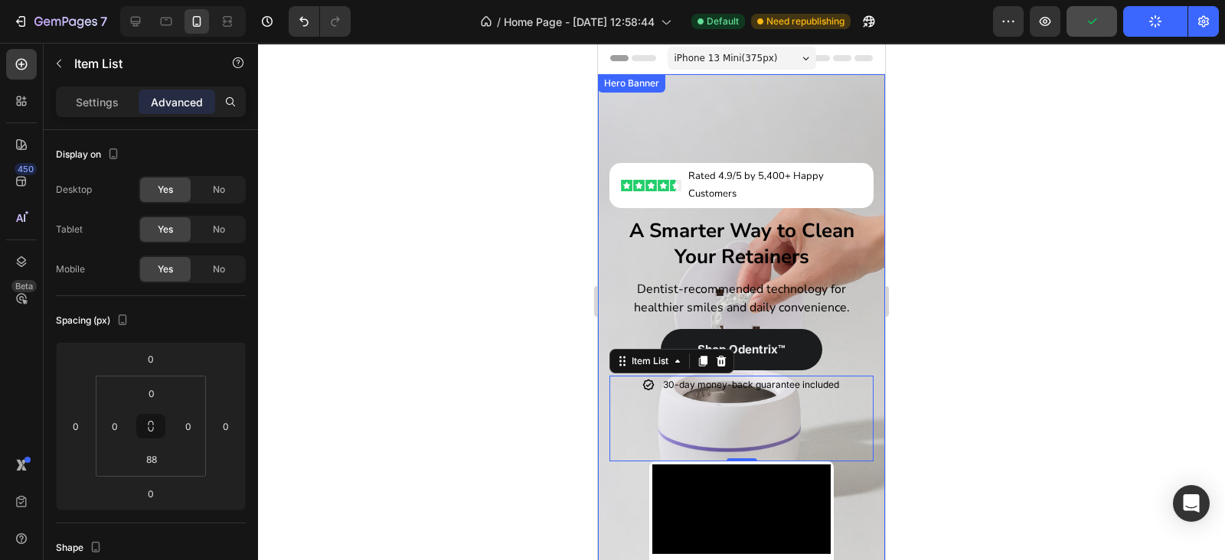
click at [744, 108] on div "Image Rated 4.9/5 by 5,400+ Happy Customers Text Block Row Row Row A Smarter Wa…" at bounding box center [741, 338] width 264 height 484
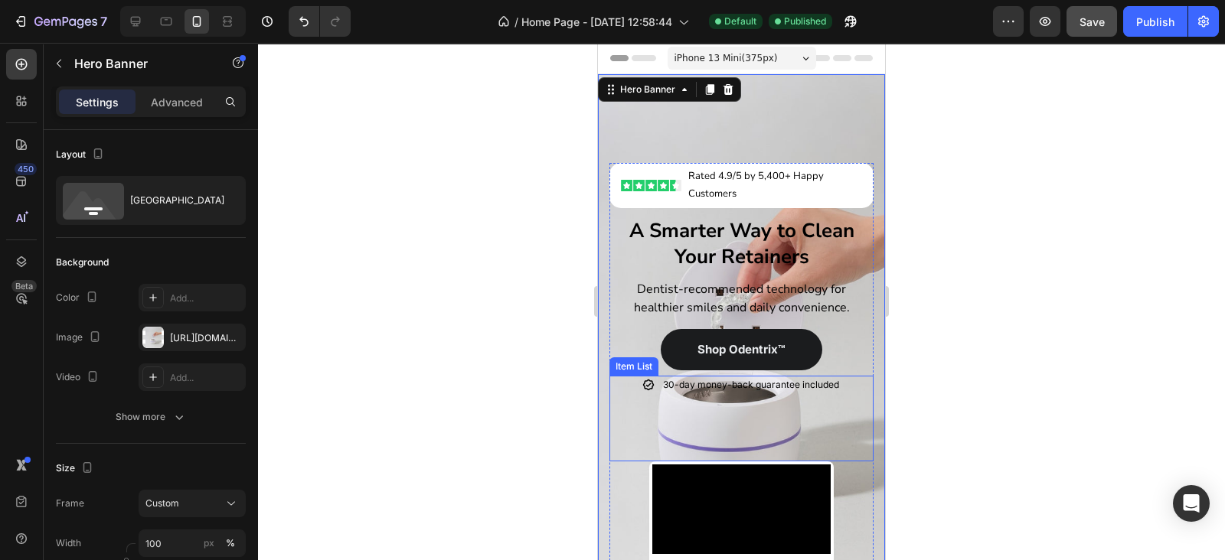
click at [730, 416] on div "30-day money-back guarantee included" at bounding box center [741, 419] width 264 height 86
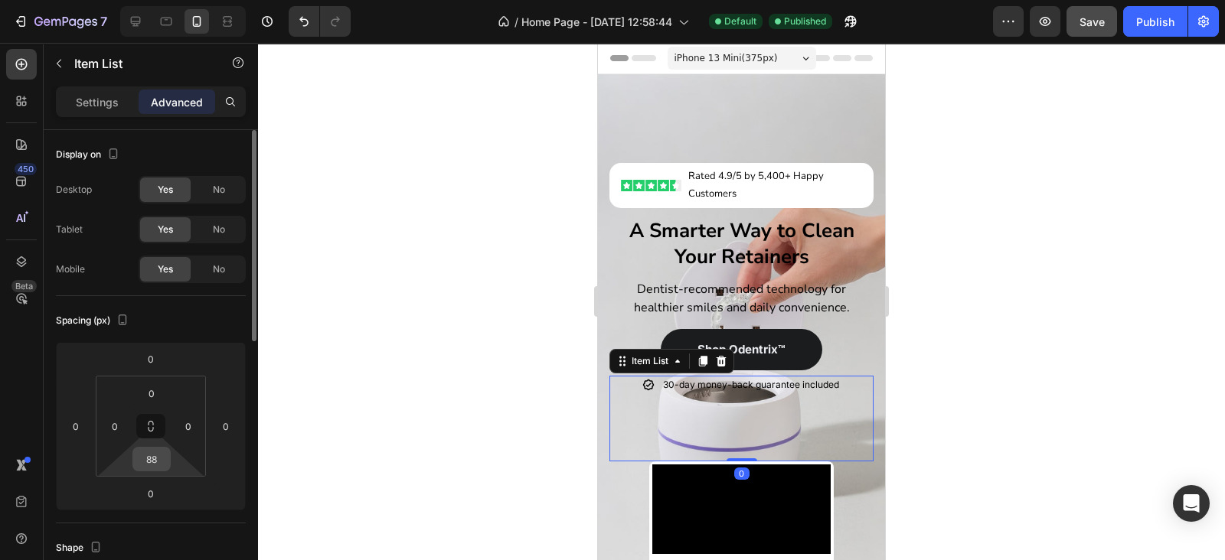
click at [157, 465] on input "88" at bounding box center [151, 459] width 31 height 23
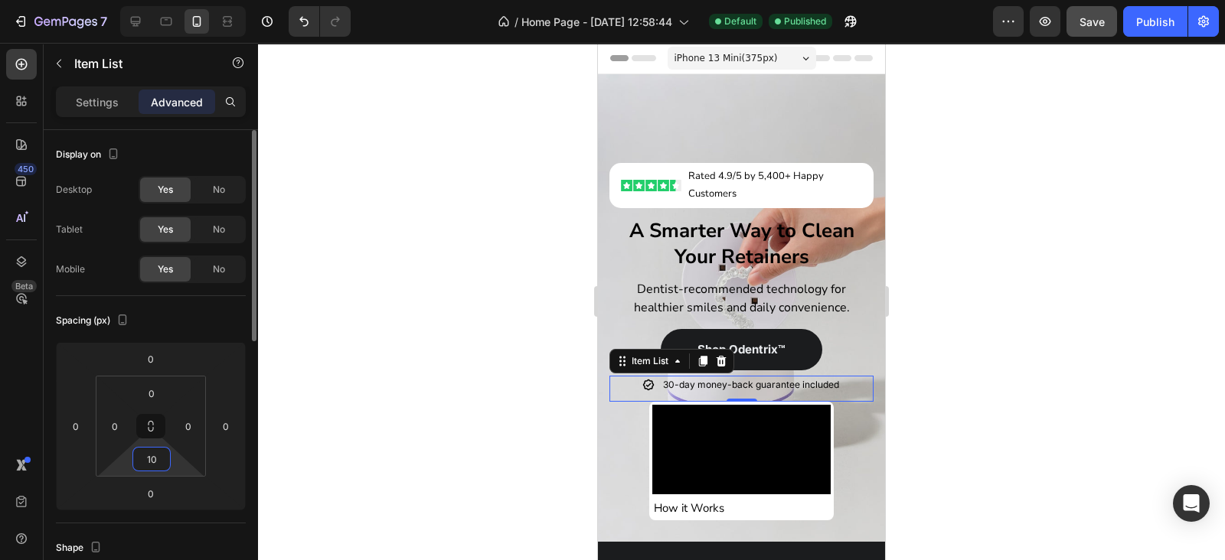
type input "100"
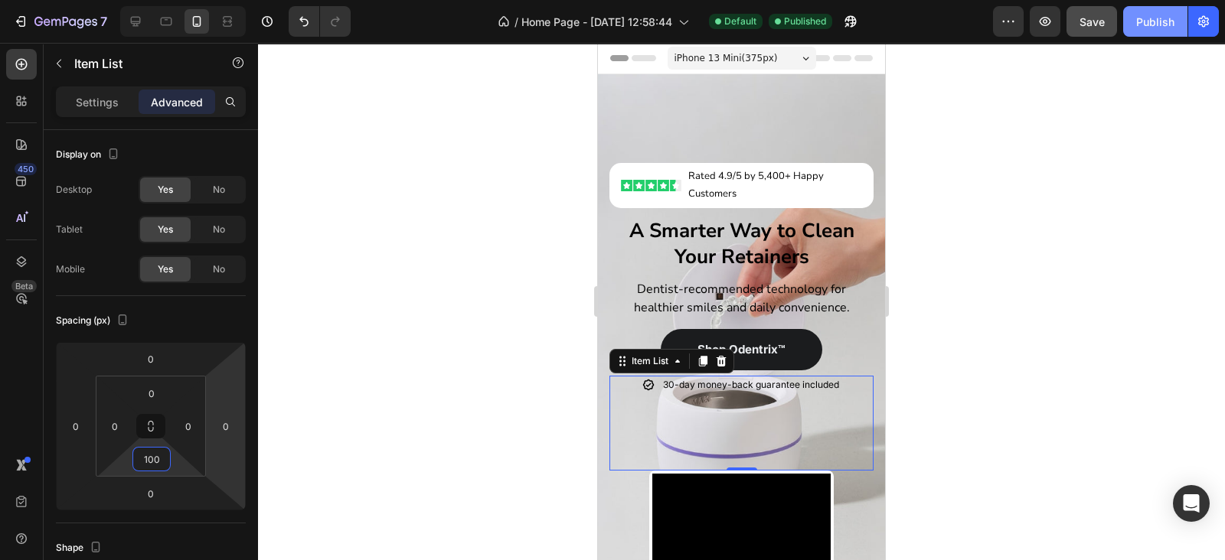
click at [1150, 21] on div "Publish" at bounding box center [1155, 22] width 38 height 16
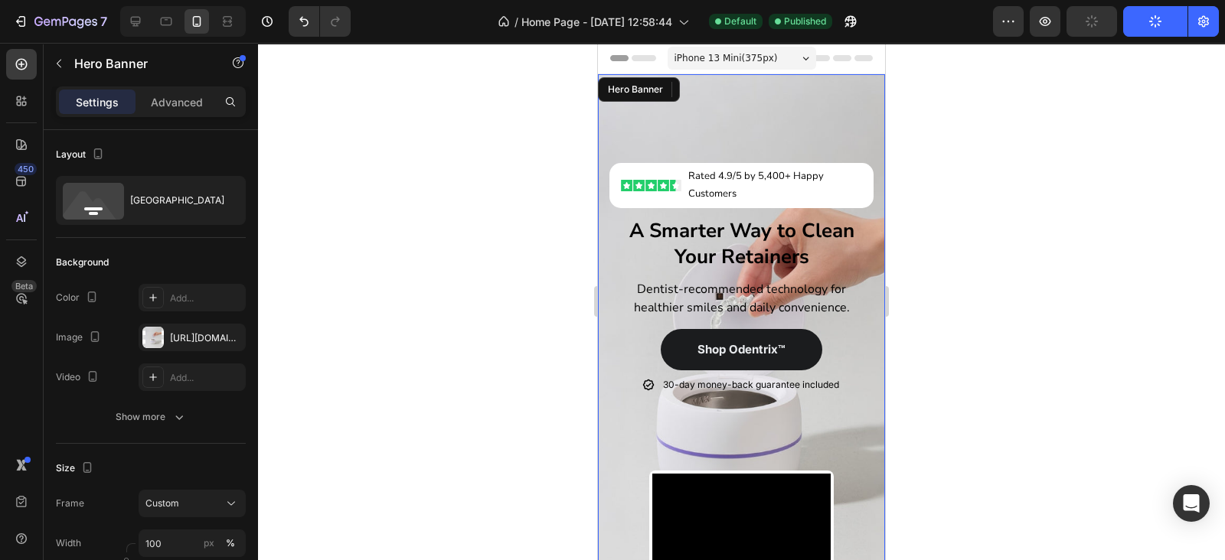
click at [809, 123] on div "Image Rated 4.9/5 by 5,400+ Happy Customers Text Block Row Row Row A Smarter Wa…" at bounding box center [741, 343] width 264 height 494
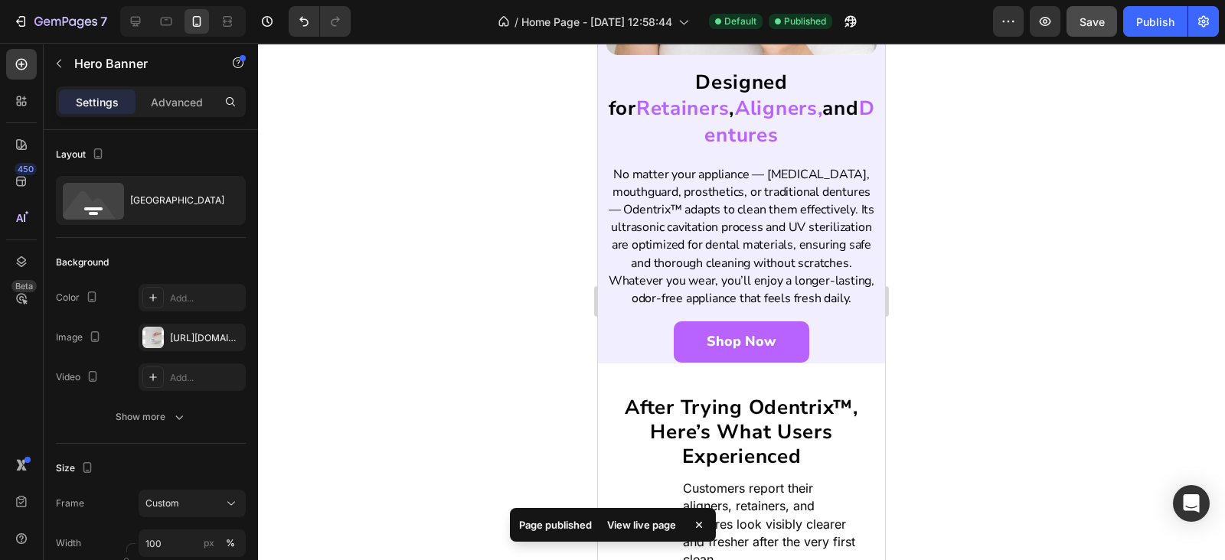
scroll to position [3125, 0]
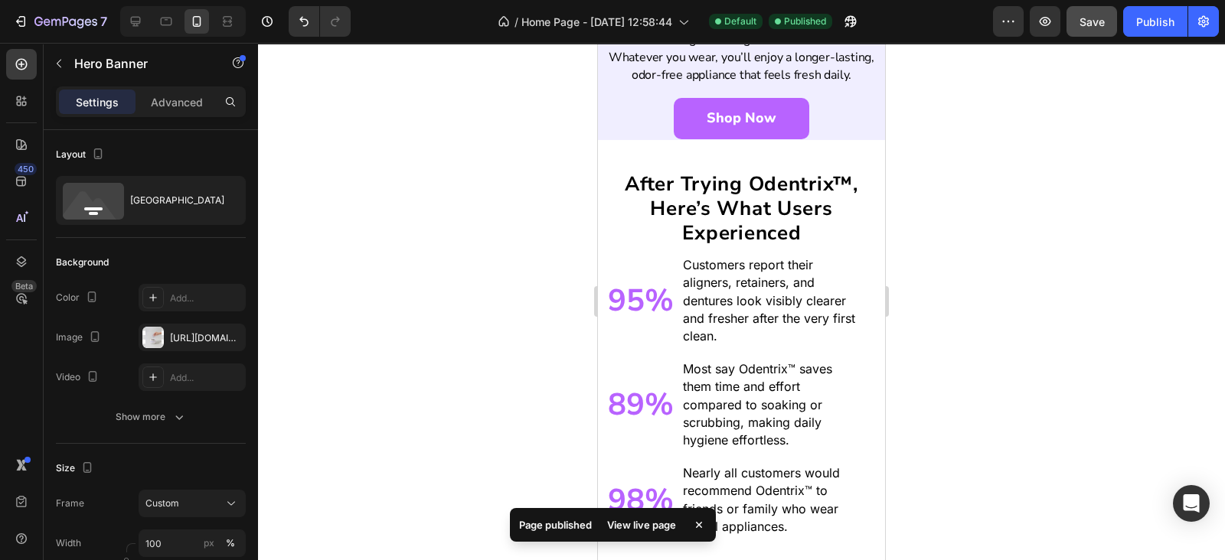
click at [725, 465] on p "Nearly all customers would recommend Odentrix™ to friends or family who wear de…" at bounding box center [771, 500] width 177 height 71
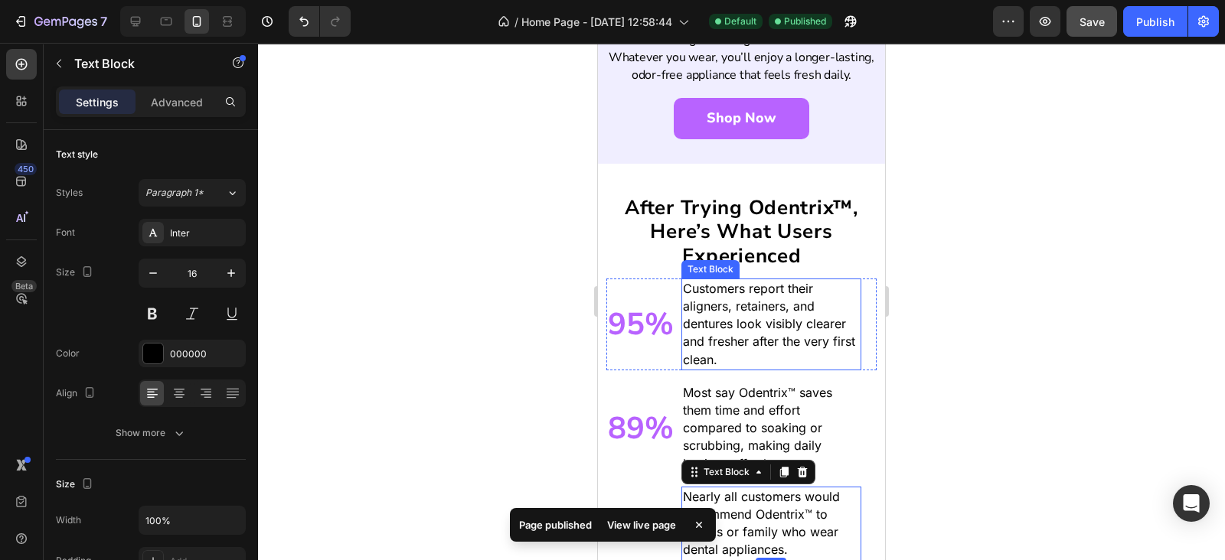
click at [739, 295] on p "Customers report their aligners, retainers, and dentures look visibly clearer a…" at bounding box center [771, 324] width 177 height 89
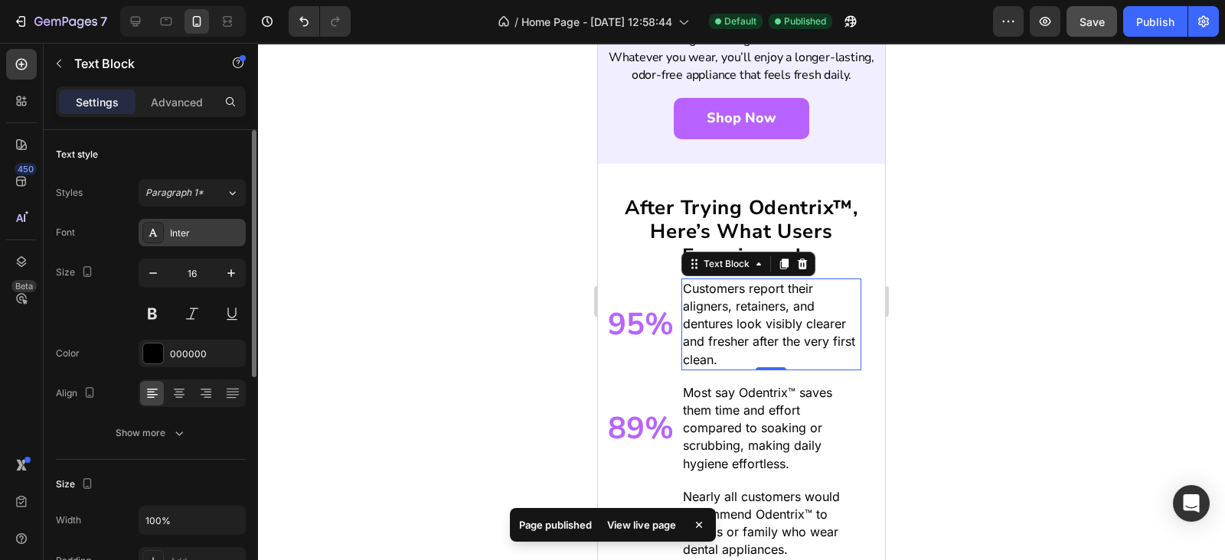
click at [203, 236] on div "Inter" at bounding box center [206, 234] width 72 height 14
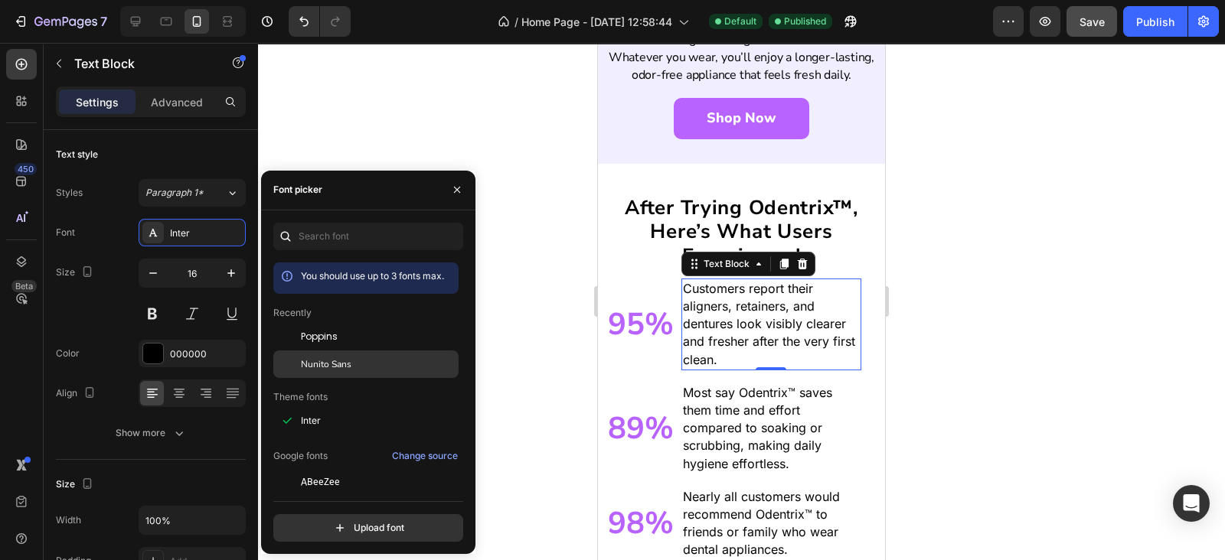
click at [347, 374] on div "Nunito Sans" at bounding box center [365, 365] width 185 height 28
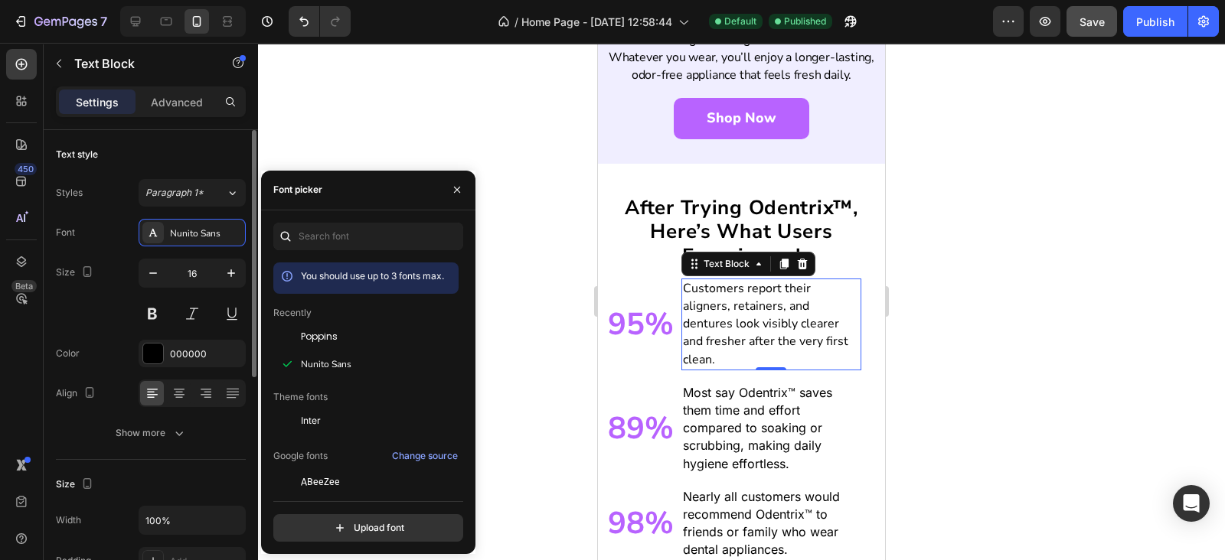
click at [131, 318] on div "Size 16" at bounding box center [151, 293] width 190 height 69
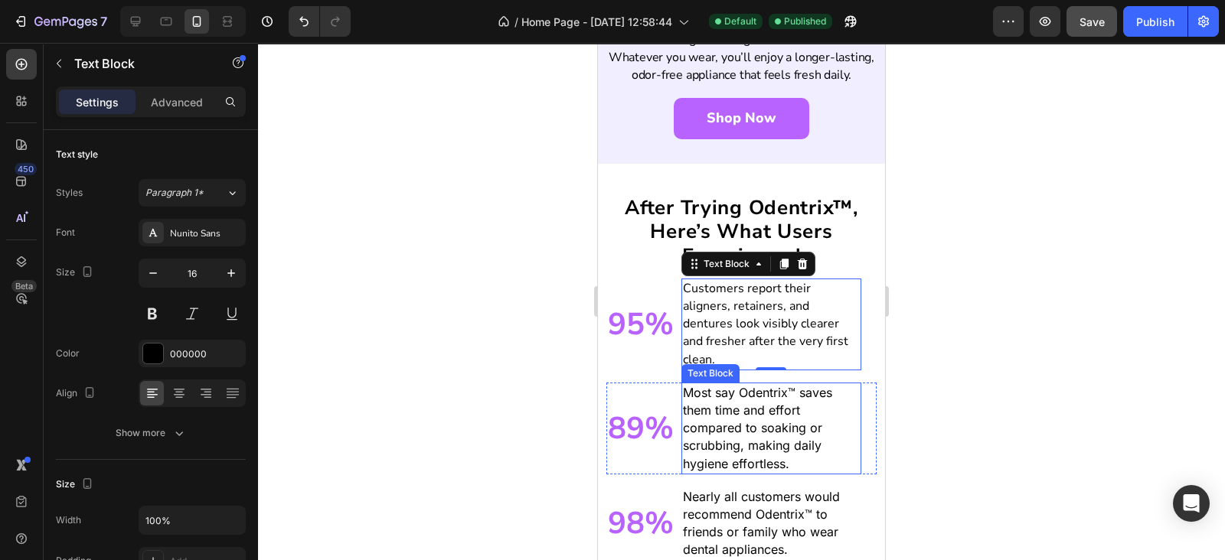
click at [707, 392] on p "Most say Odentrix™ saves them time and effort compared to soaking or scrubbing,…" at bounding box center [771, 428] width 177 height 89
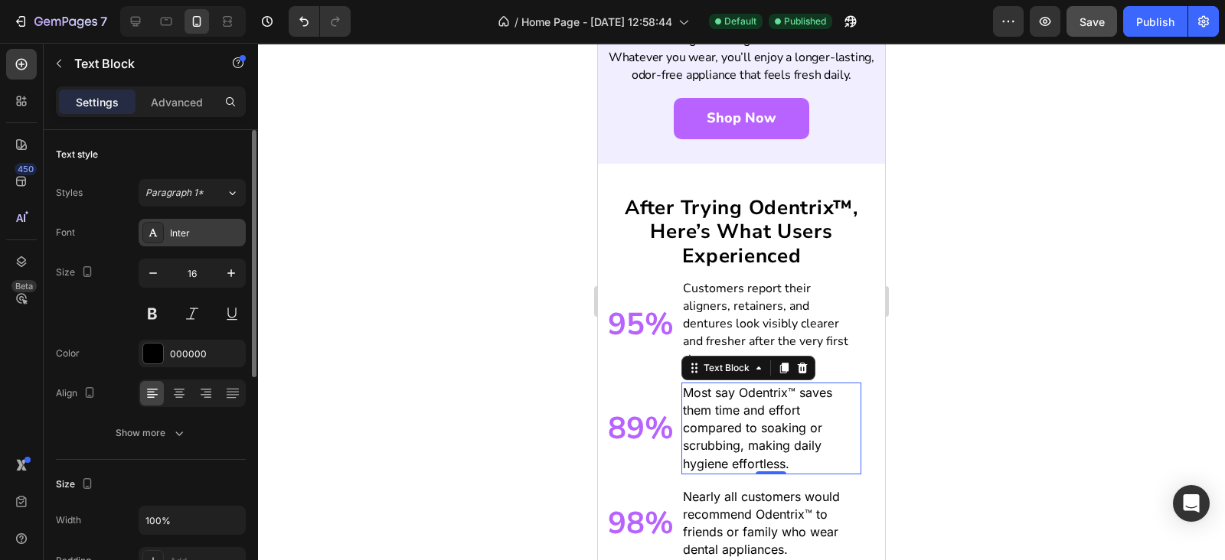
click at [191, 239] on div "Inter" at bounding box center [206, 234] width 72 height 14
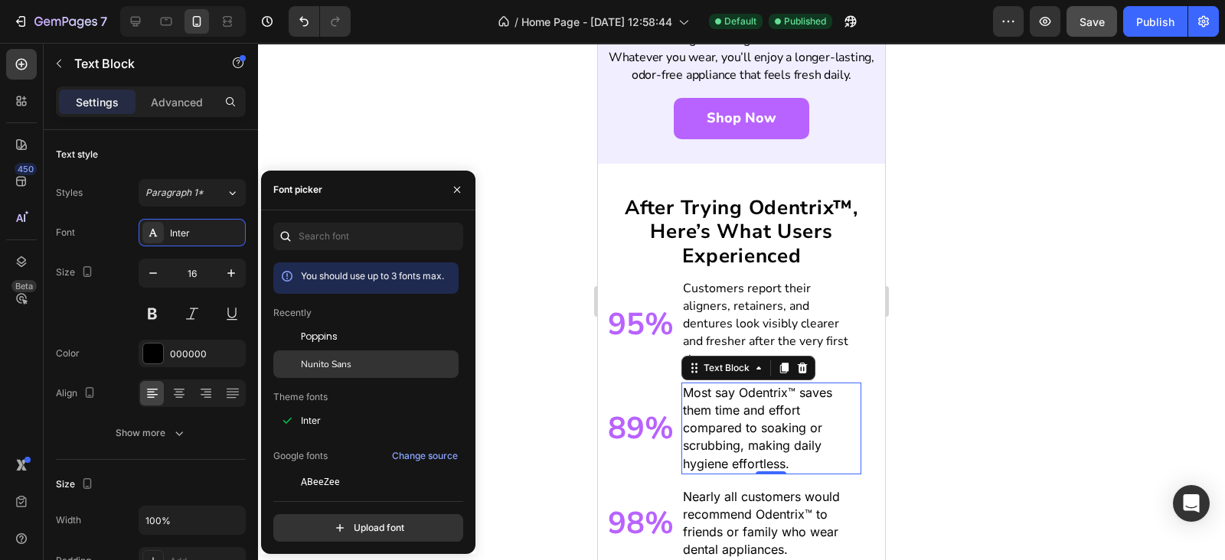
click at [380, 367] on div "Nunito Sans" at bounding box center [378, 364] width 155 height 14
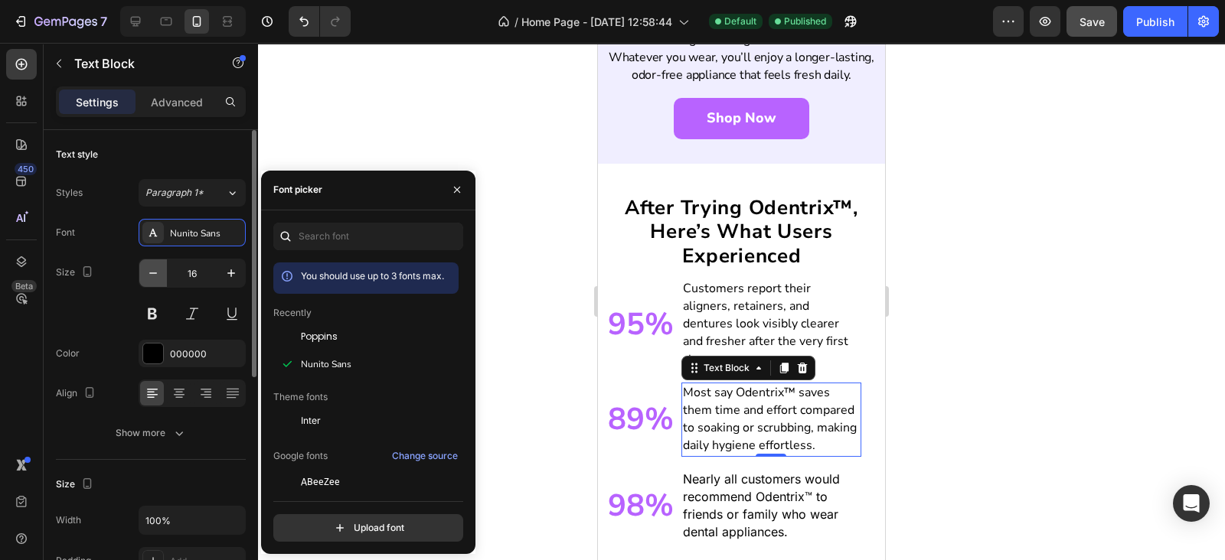
click at [159, 275] on icon "button" at bounding box center [152, 273] width 15 height 15
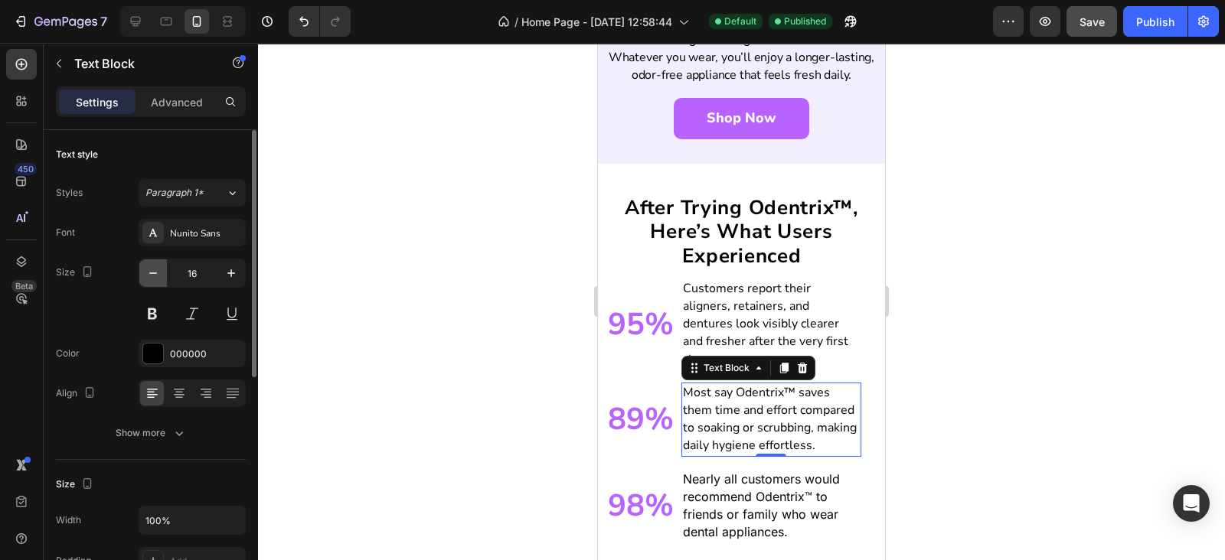
click at [159, 275] on icon "button" at bounding box center [152, 273] width 15 height 15
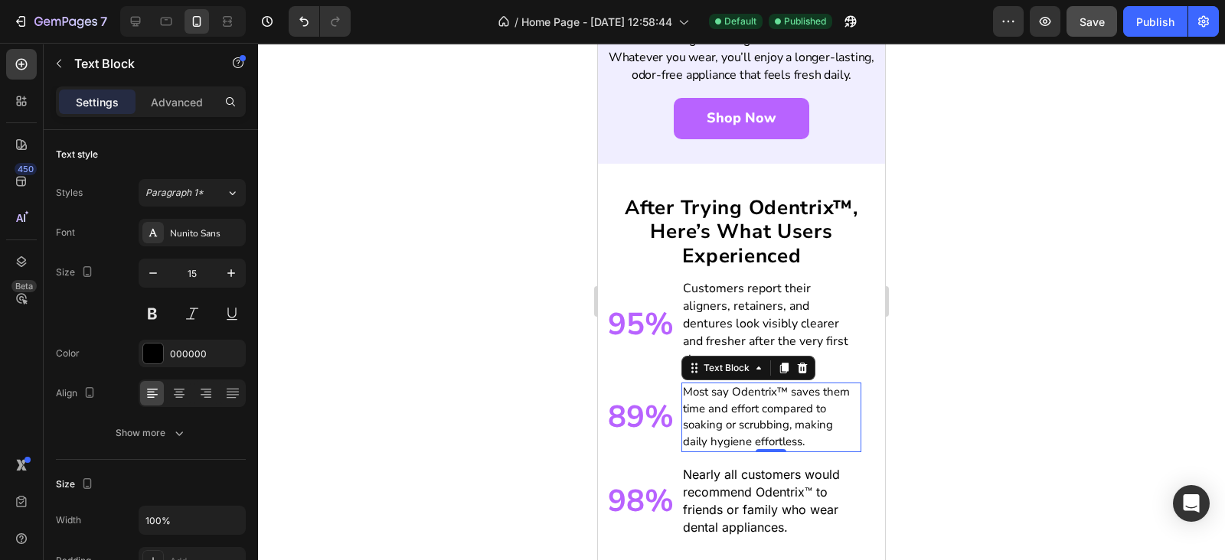
type input "14"
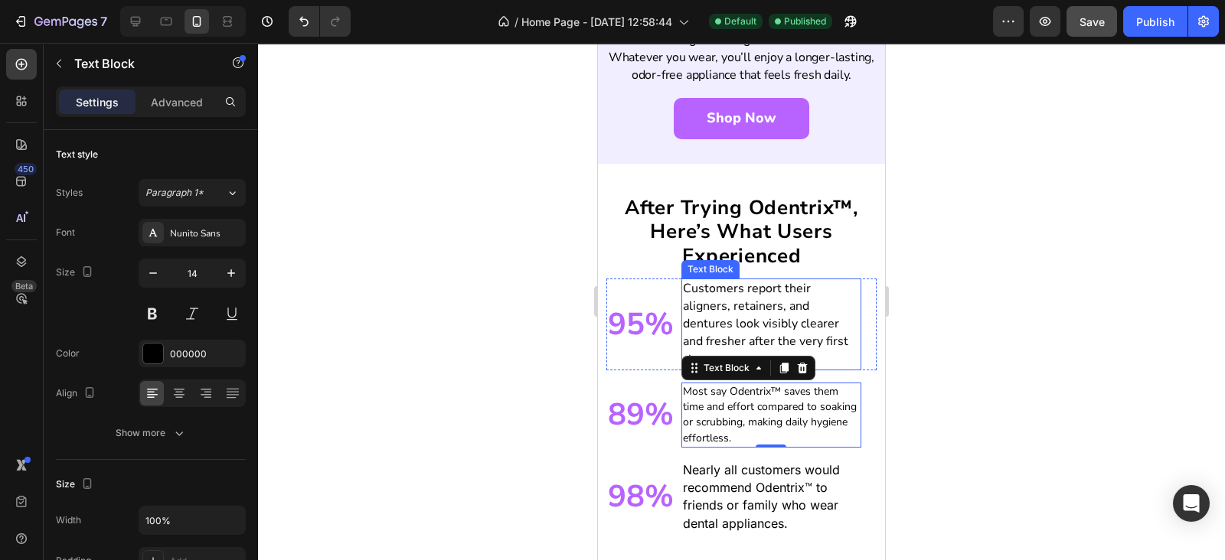
click at [742, 285] on p "Customers report their aligners, retainers, and dentures look visibly clearer a…" at bounding box center [771, 324] width 177 height 89
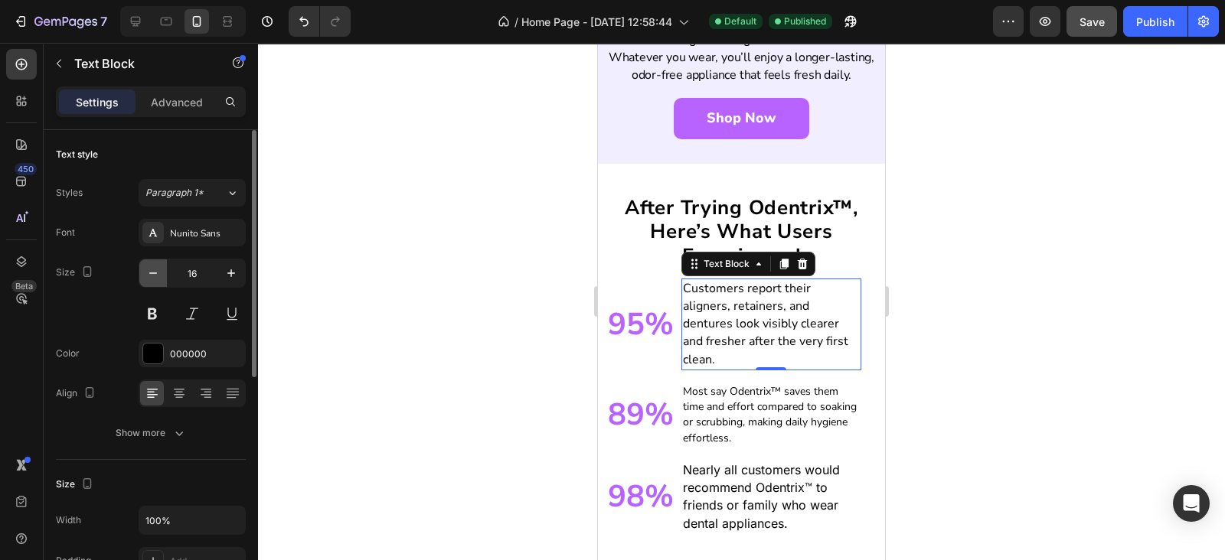
click at [150, 269] on icon "button" at bounding box center [152, 273] width 15 height 15
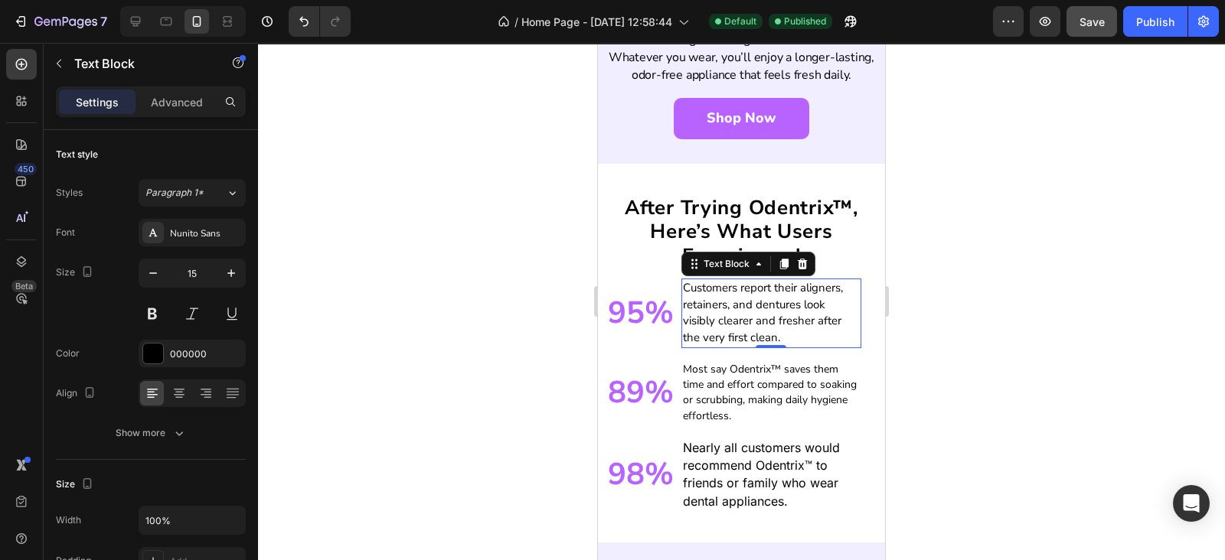
type input "14"
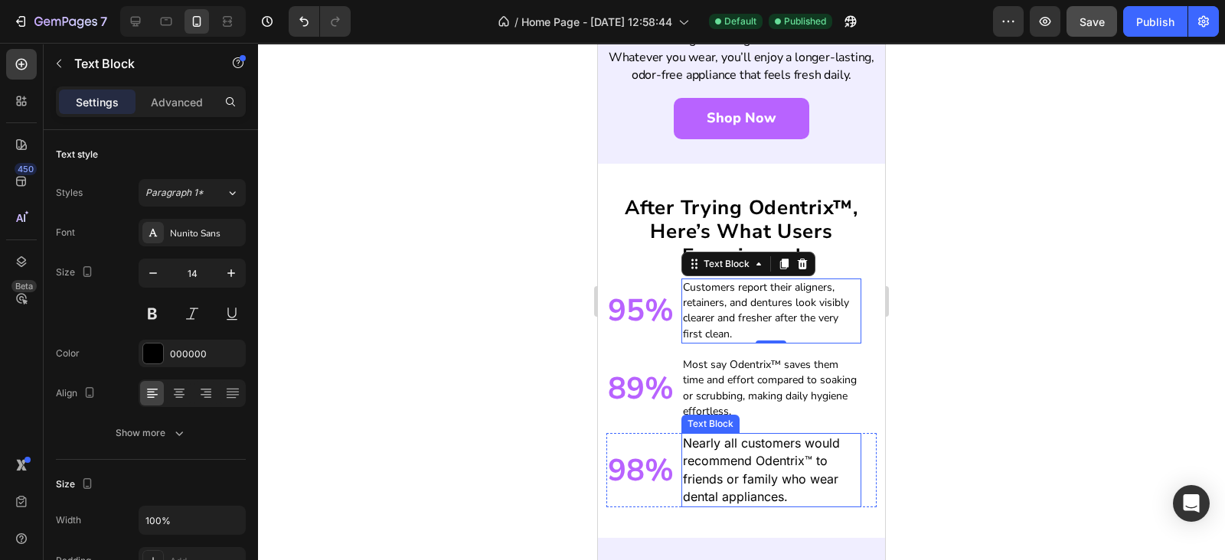
click at [717, 435] on p "Nearly all customers would recommend Odentrix™ to friends or family who wear de…" at bounding box center [771, 470] width 177 height 71
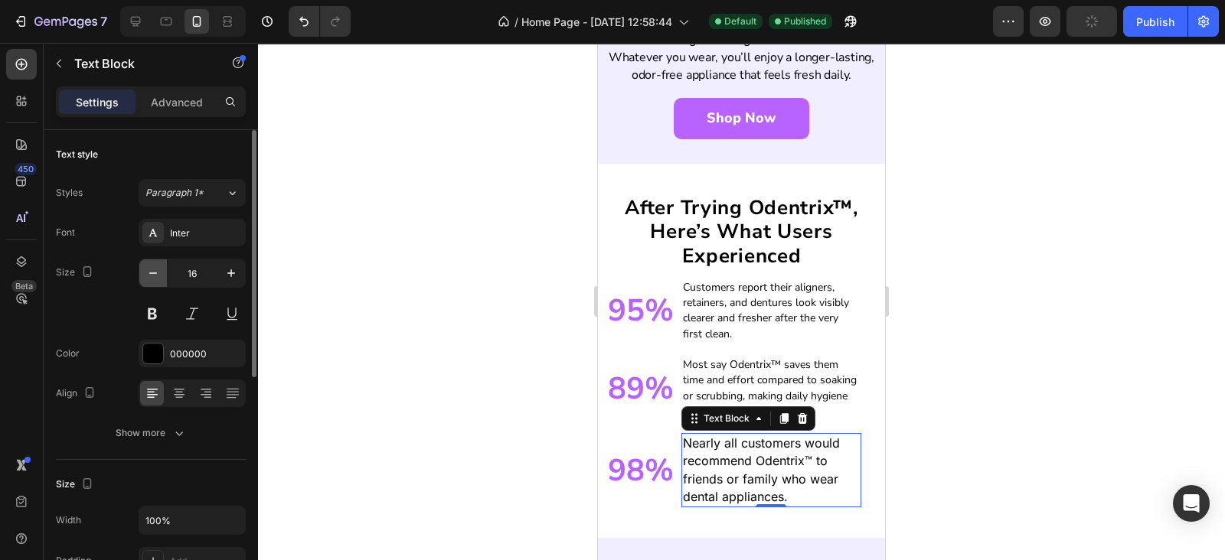
click at [144, 273] on button "button" at bounding box center [153, 273] width 28 height 28
type input "14"
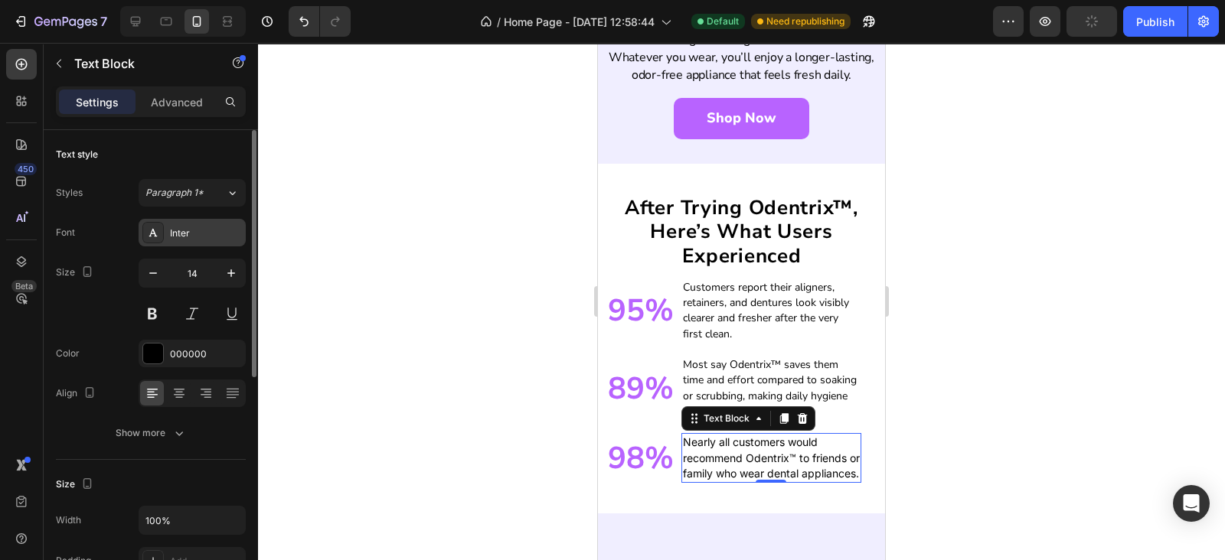
click at [206, 236] on div "Inter" at bounding box center [206, 234] width 72 height 14
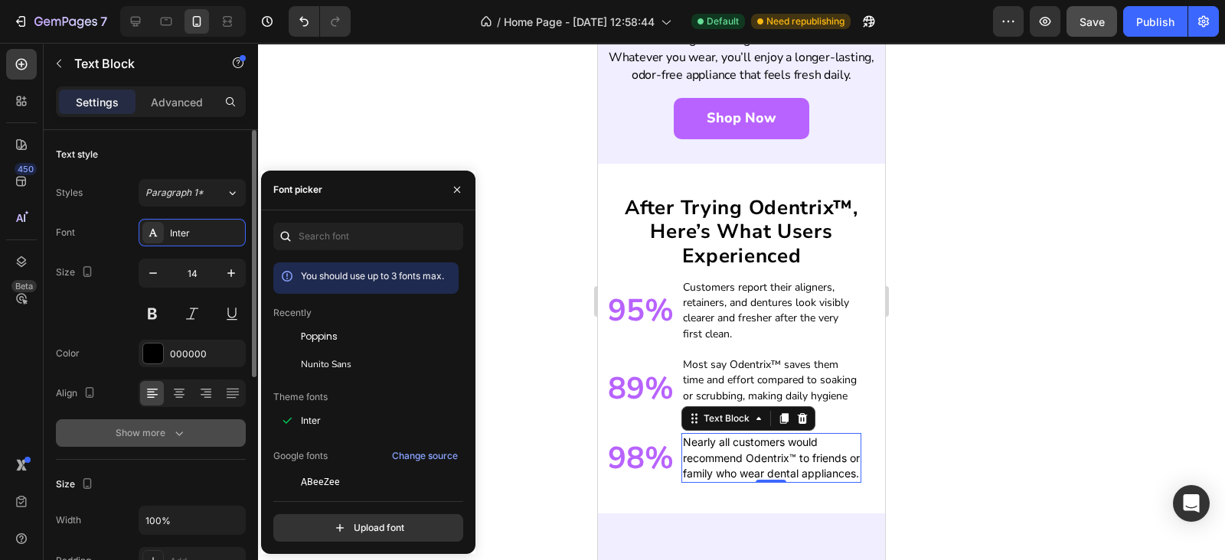
drag, startPoint x: 351, startPoint y: 354, endPoint x: 214, endPoint y: 434, distance: 158.8
click at [350, 355] on div "Nunito Sans" at bounding box center [365, 365] width 185 height 28
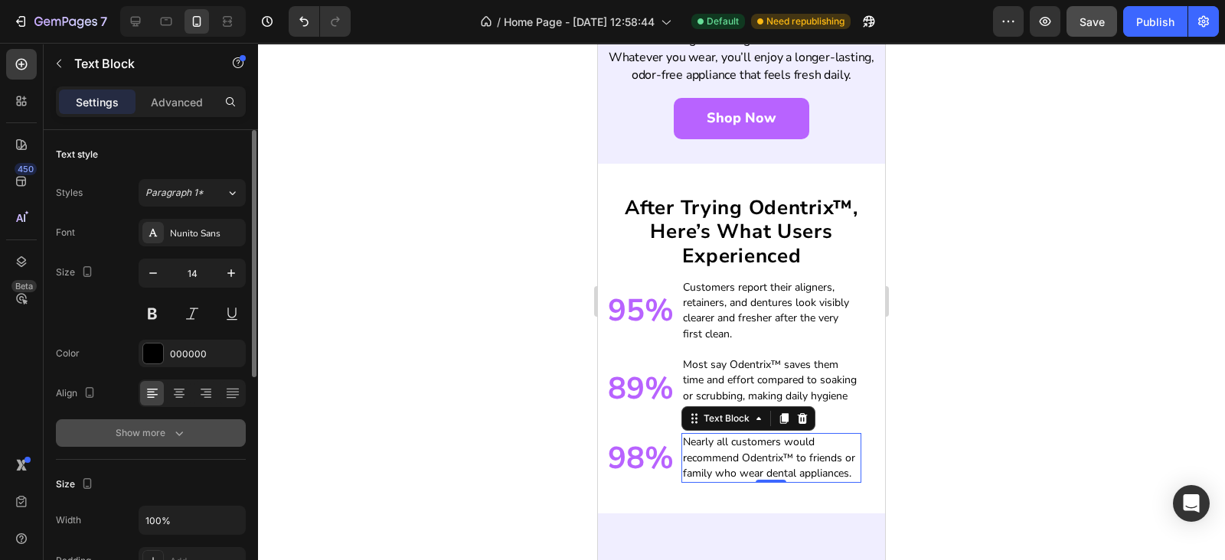
click at [179, 432] on icon "button" at bounding box center [178, 433] width 15 height 15
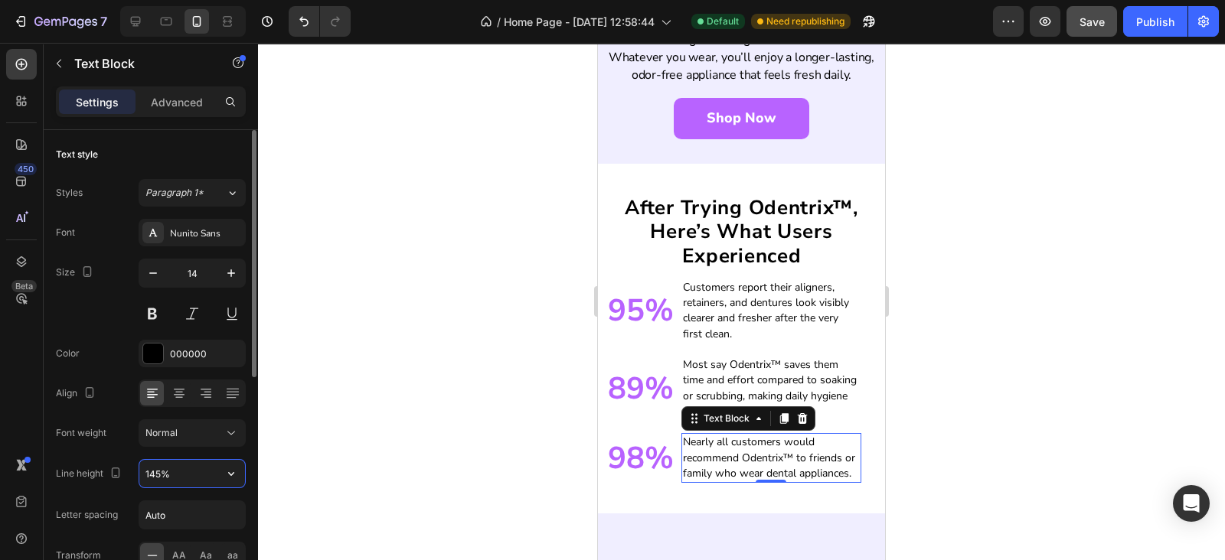
click at [142, 472] on input "145%" at bounding box center [192, 474] width 106 height 28
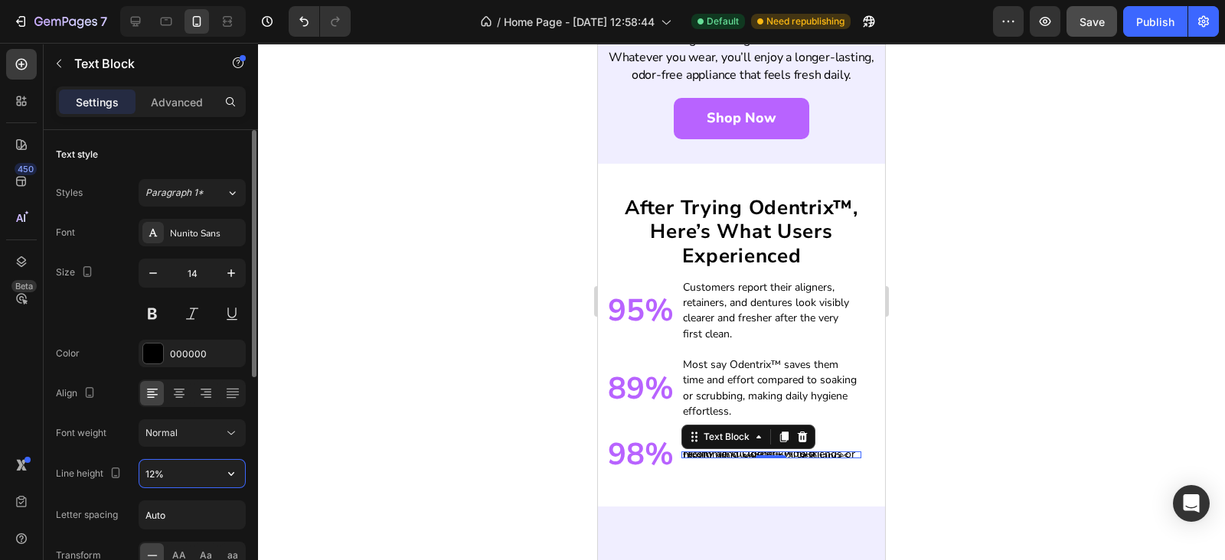
type input "125%"
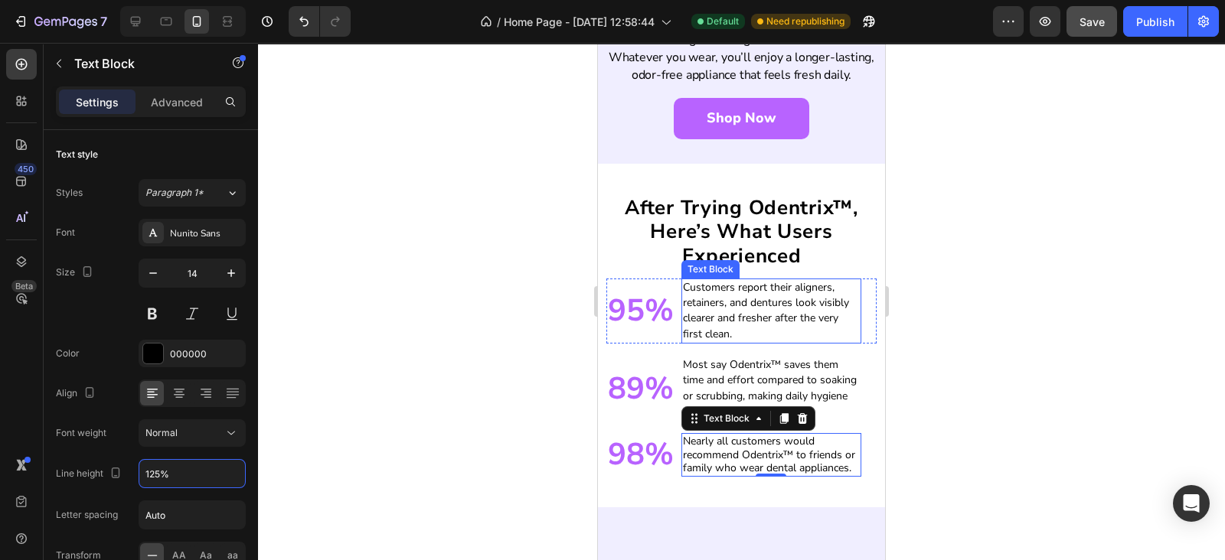
click at [746, 289] on p "Customers report their aligners, retainers, and dentures look visibly clearer a…" at bounding box center [771, 311] width 177 height 62
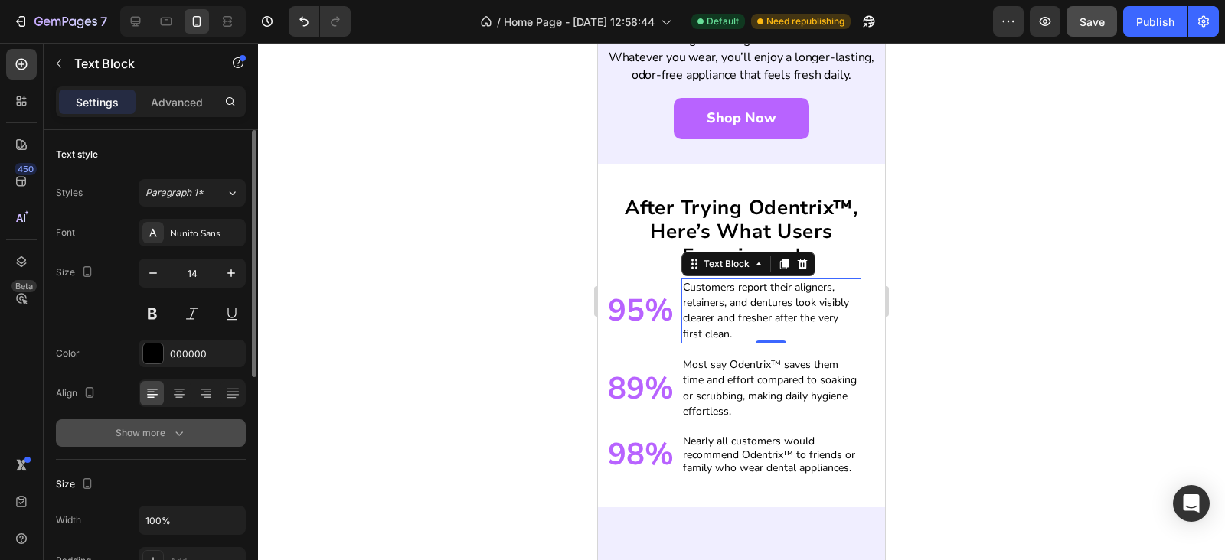
click at [175, 433] on icon "button" at bounding box center [178, 433] width 15 height 15
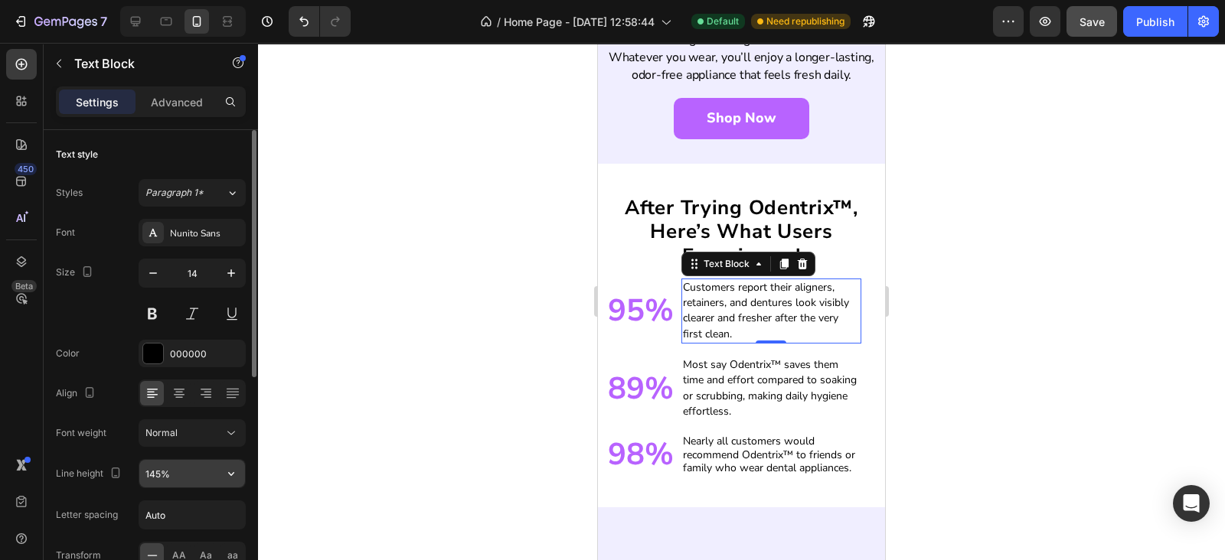
click at [148, 461] on input "145%" at bounding box center [192, 474] width 106 height 28
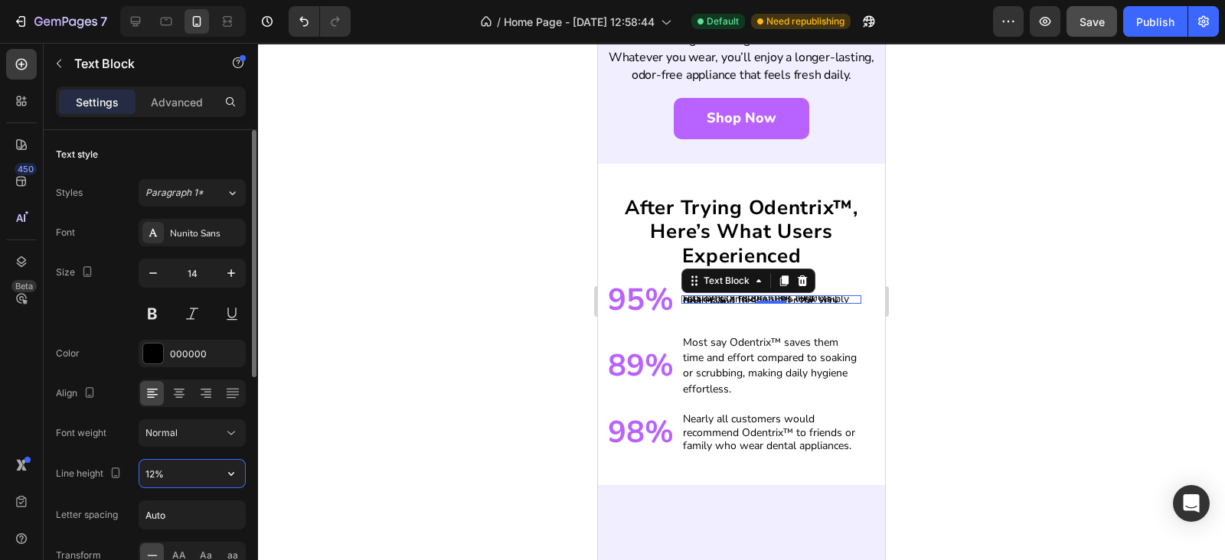
type input "125%"
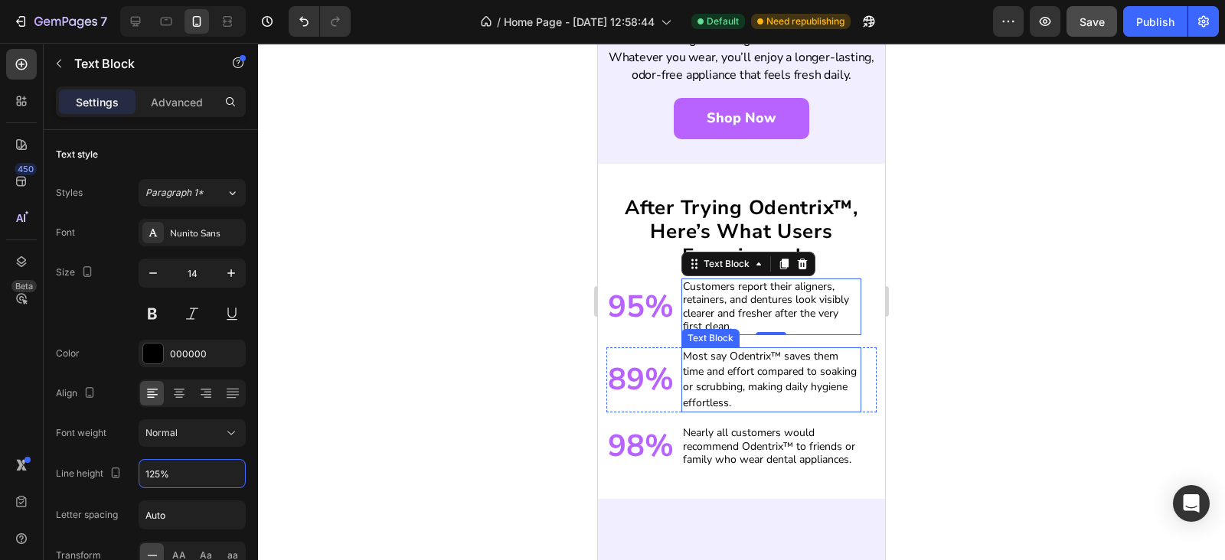
click at [721, 370] on p "Most say Odentrix™ saves them time and effort compared to soaking or scrubbing,…" at bounding box center [771, 380] width 177 height 62
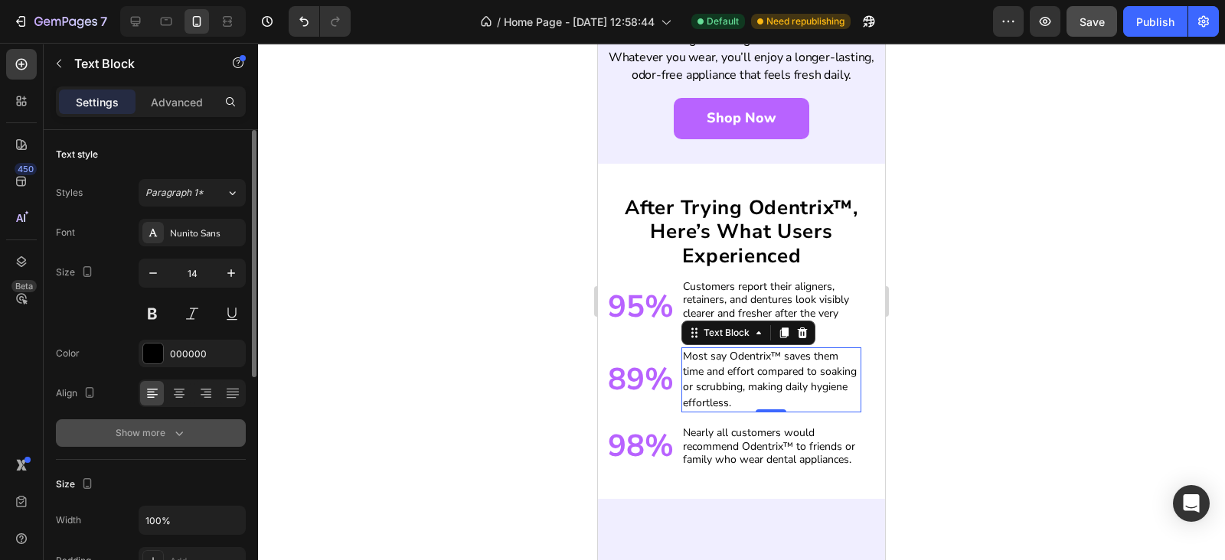
click at [173, 423] on button "Show more" at bounding box center [151, 433] width 190 height 28
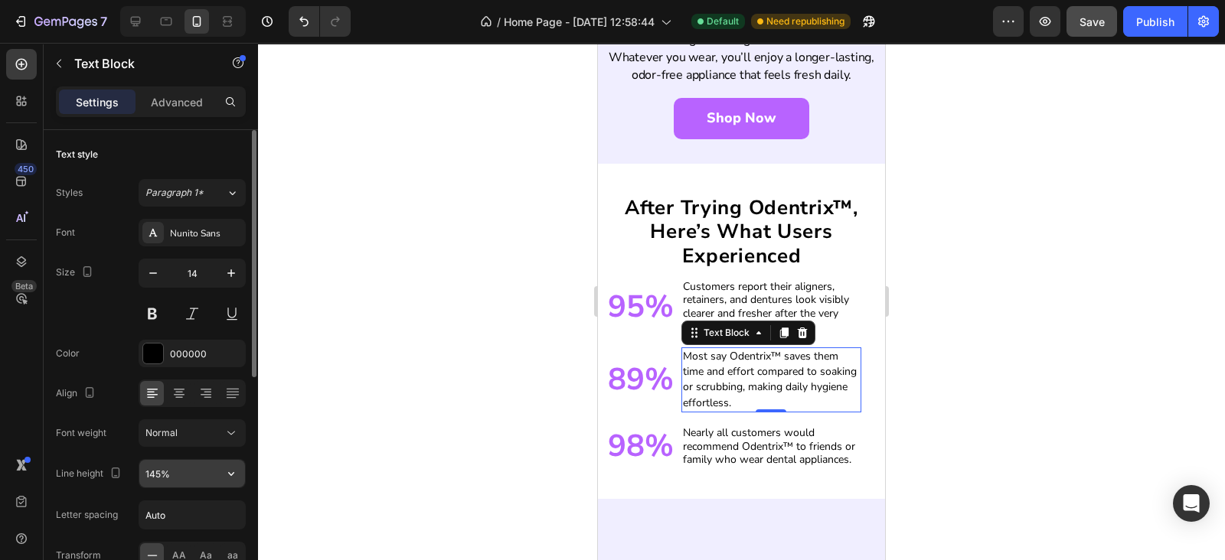
click at [143, 468] on input "145%" at bounding box center [192, 474] width 106 height 28
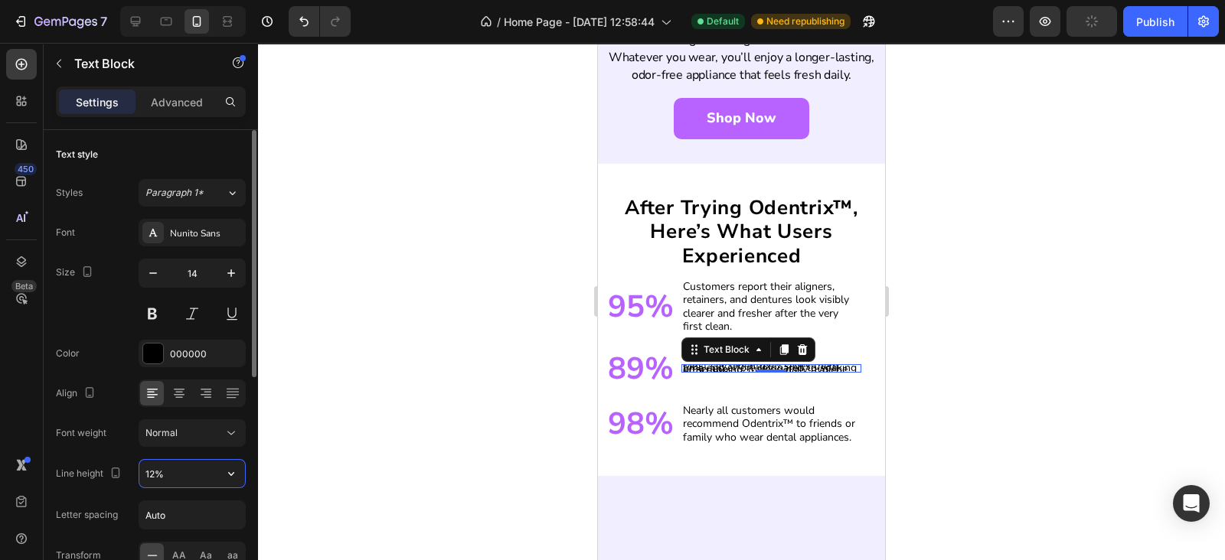
type input "125%"
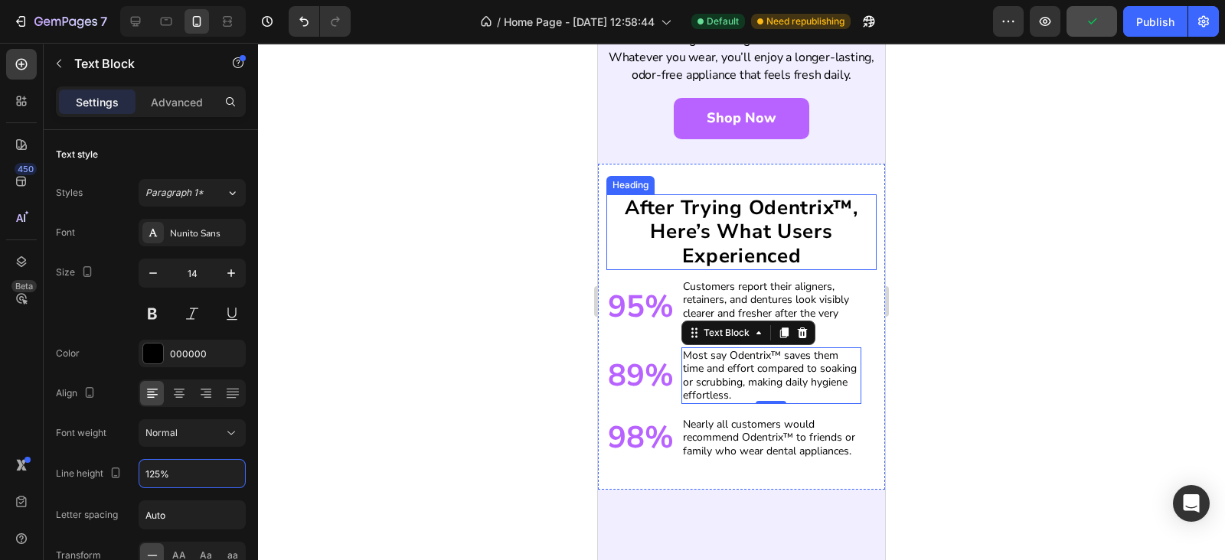
click at [697, 227] on h2 "after trying odentrix™, here’s what users experienced" at bounding box center [741, 232] width 270 height 76
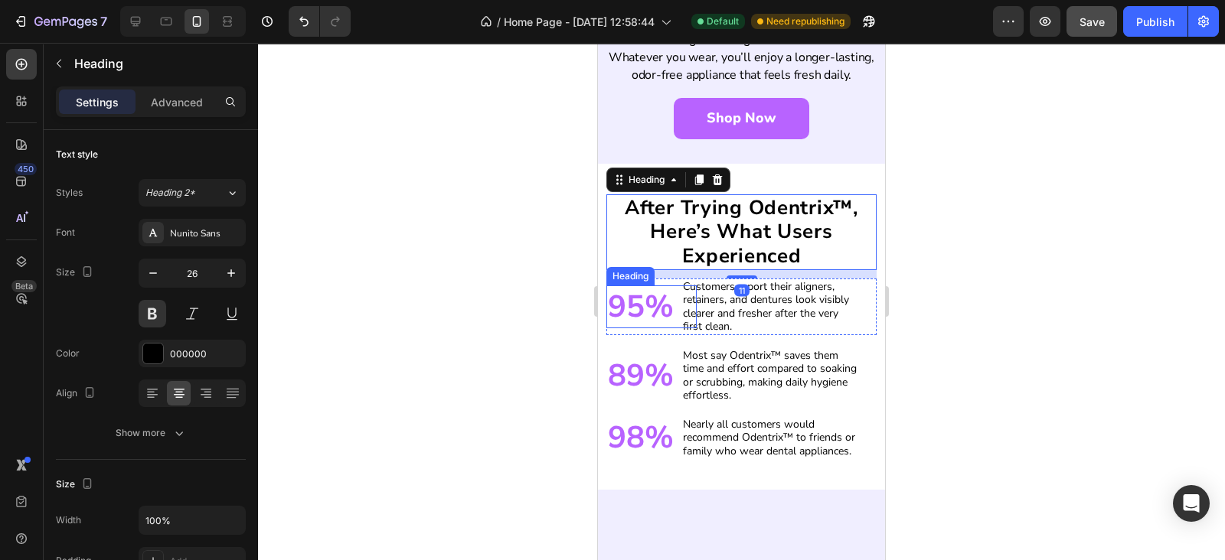
click at [667, 302] on h2 "95%" at bounding box center [651, 306] width 90 height 43
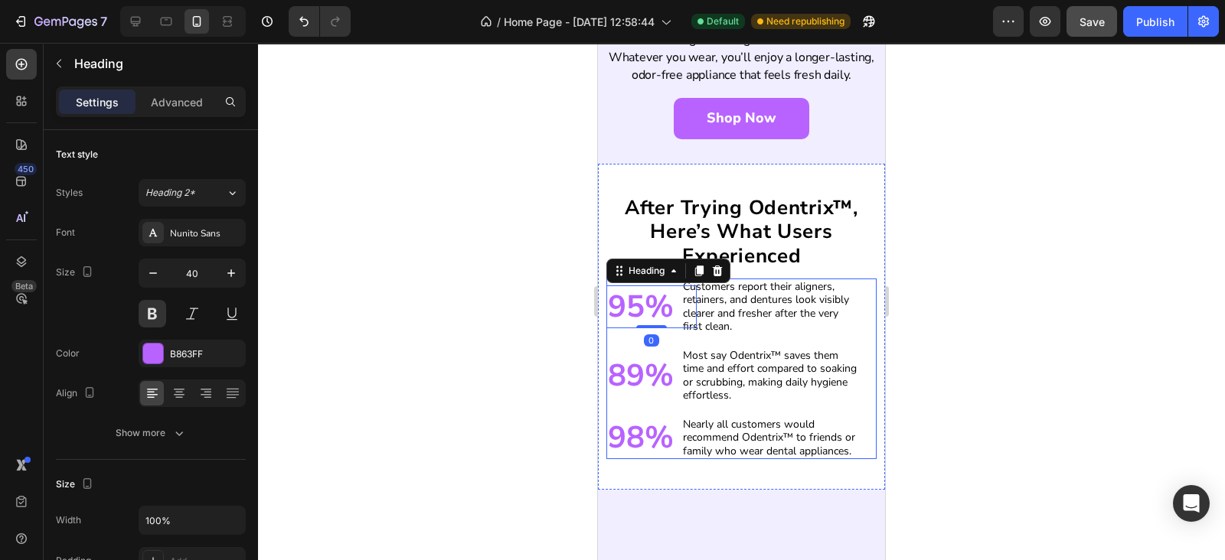
click at [673, 308] on div "95% Heading 0" at bounding box center [651, 307] width 90 height 57
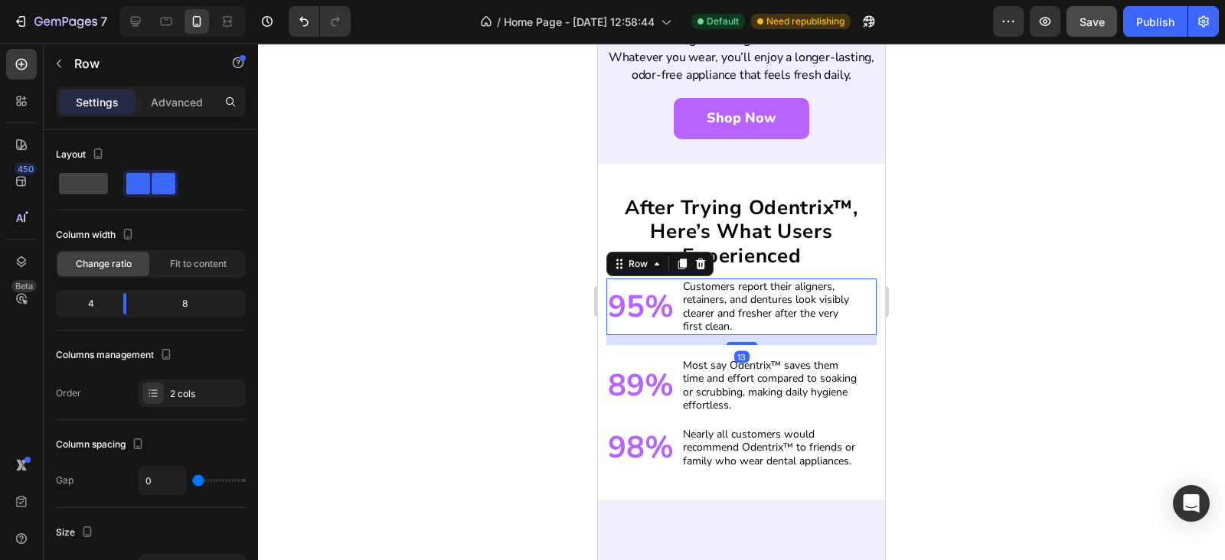
drag, startPoint x: 733, startPoint y: 308, endPoint x: 736, endPoint y: 318, distance: 10.4
click at [736, 342] on div at bounding box center [741, 343] width 31 height 3
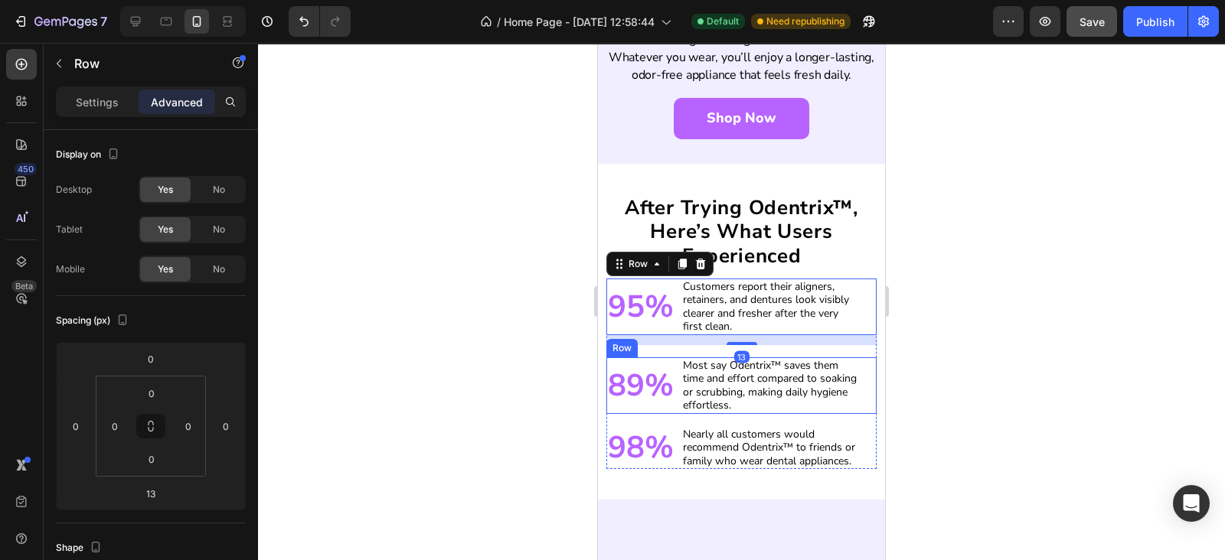
click at [666, 385] on div "89% Heading" at bounding box center [651, 385] width 90 height 57
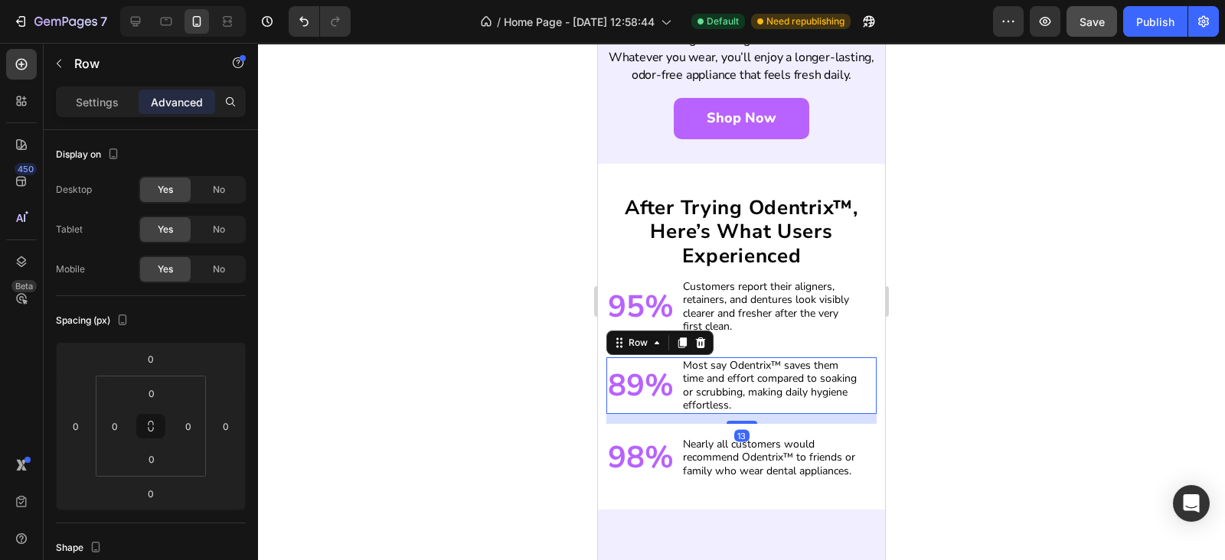
drag, startPoint x: 739, startPoint y: 390, endPoint x: 742, endPoint y: 400, distance: 10.7
click at [742, 400] on div "95% Heading Customers report their aligners, retainers, and dentures look visib…" at bounding box center [741, 379] width 270 height 201
type input "13"
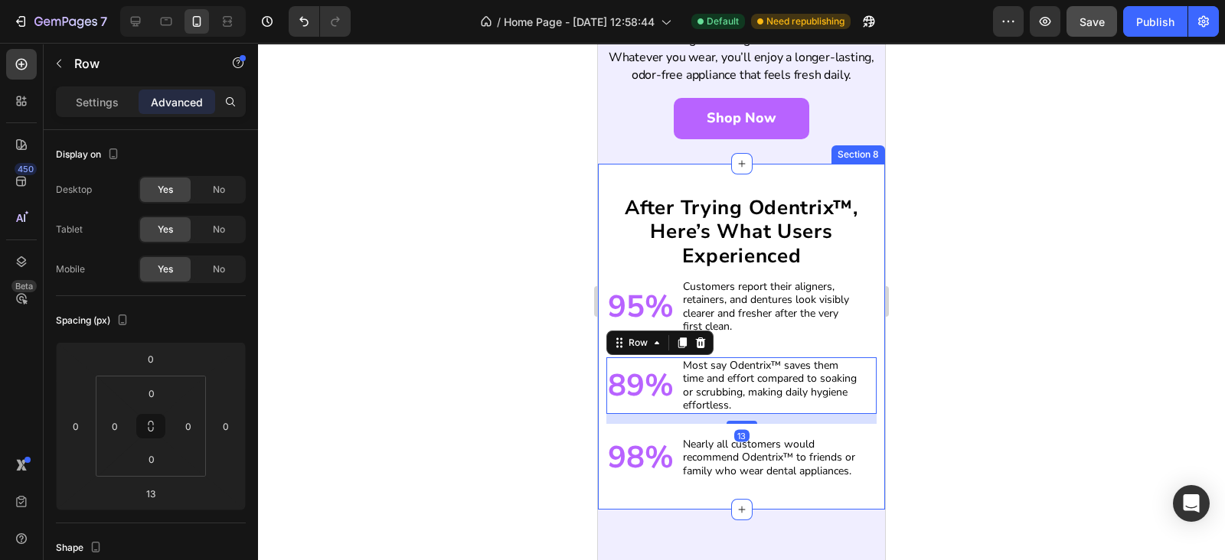
click at [729, 479] on div "after trying odentrix™, here’s what users experienced Heading 95% Heading Custo…" at bounding box center [741, 337] width 287 height 347
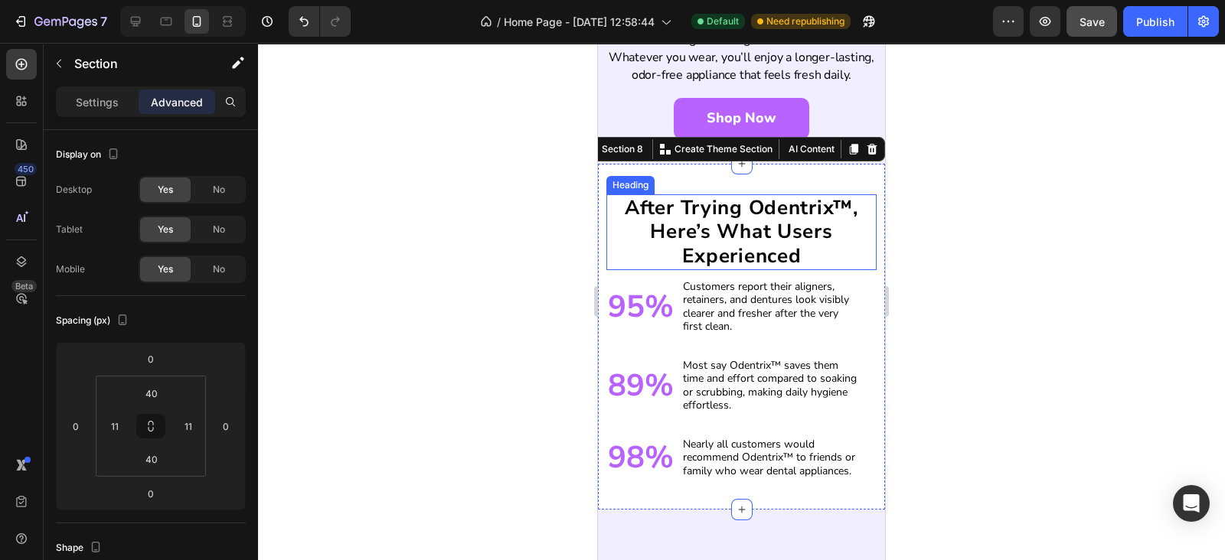
click at [734, 204] on h2 "after trying odentrix™, here’s what users experienced" at bounding box center [741, 232] width 270 height 76
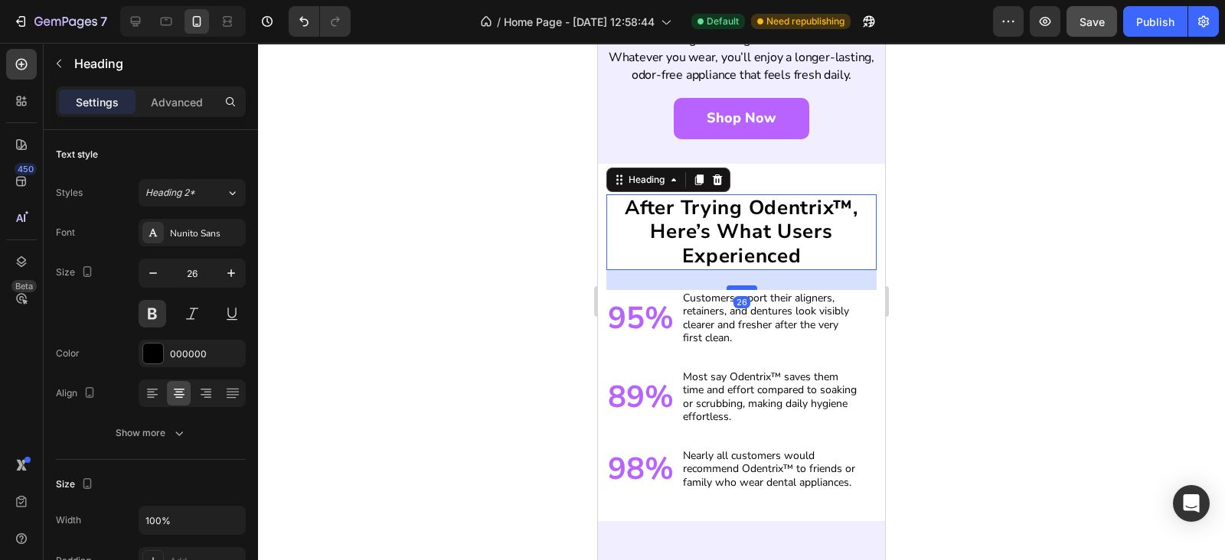
drag, startPoint x: 733, startPoint y: 251, endPoint x: 736, endPoint y: 263, distance: 12.5
click at [736, 285] on div at bounding box center [741, 287] width 31 height 5
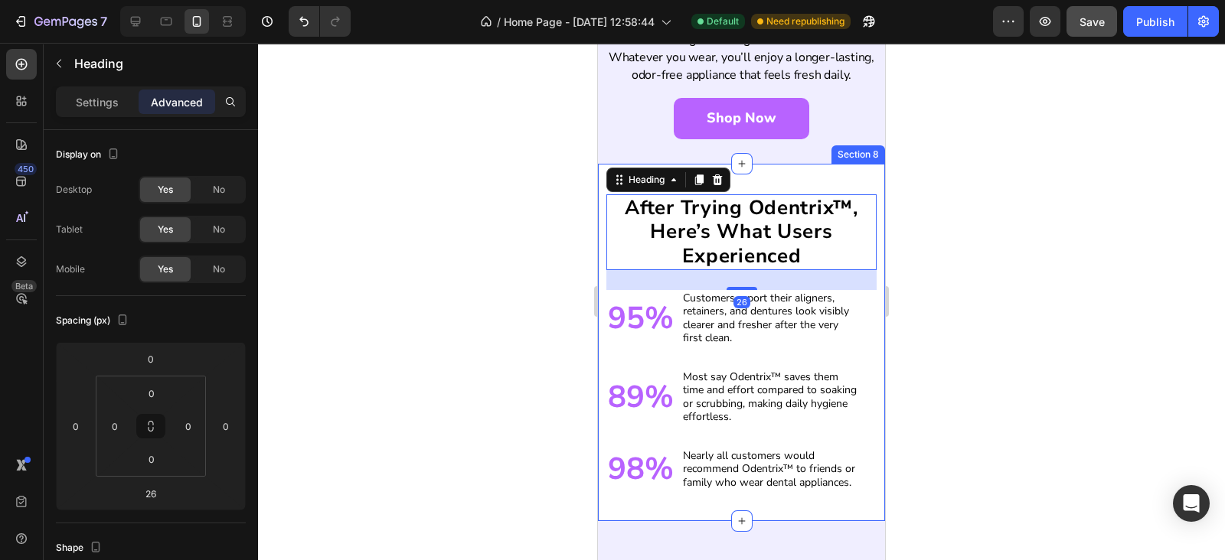
click at [771, 165] on div "after trying odentrix™, here’s what users experienced Heading 26 95% Heading Cu…" at bounding box center [741, 343] width 287 height 358
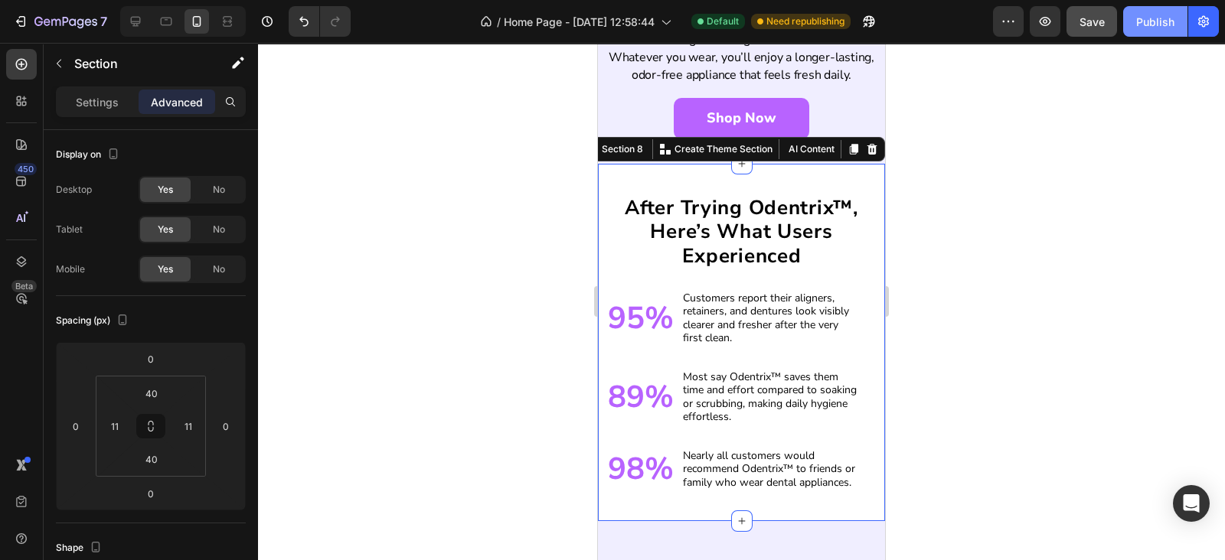
click at [1153, 21] on div "Publish" at bounding box center [1155, 22] width 38 height 16
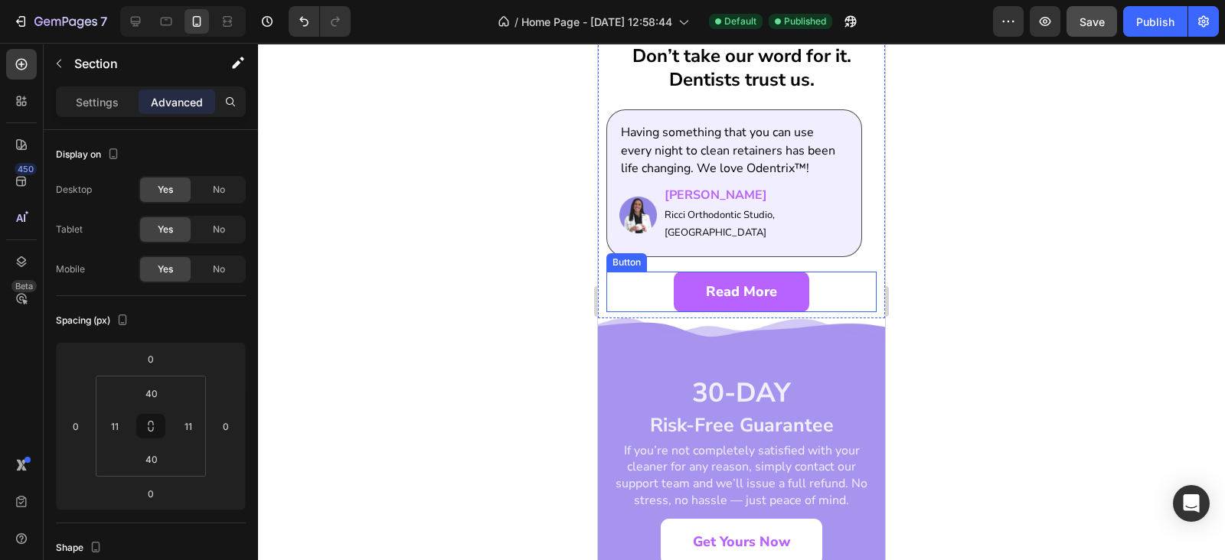
scroll to position [4241, 0]
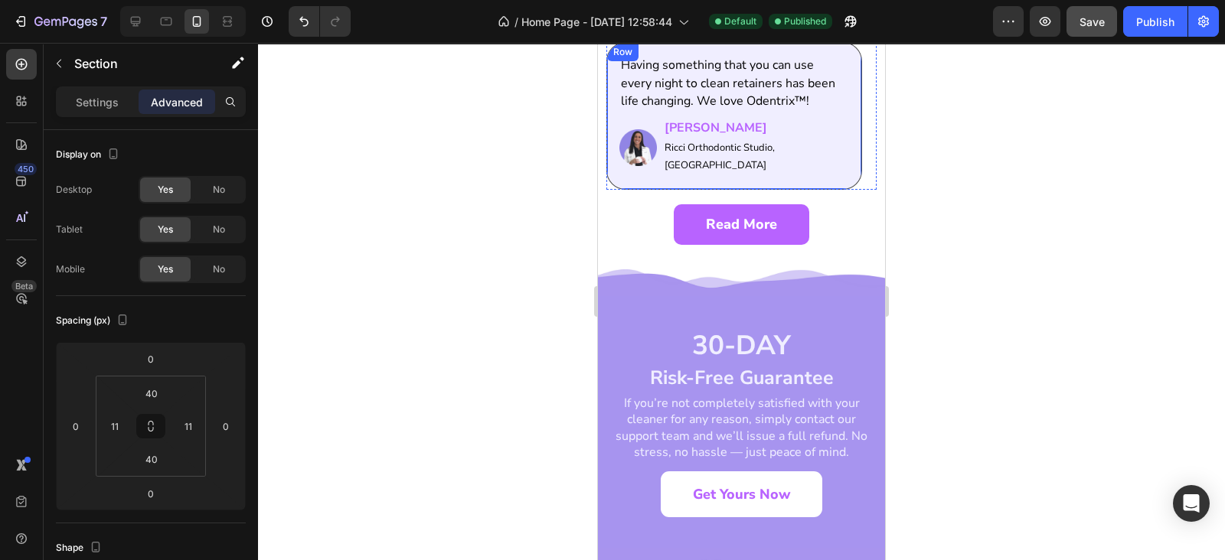
click at [719, 169] on div "Having something that you can use every night to clean retainers has been life …" at bounding box center [734, 115] width 256 height 147
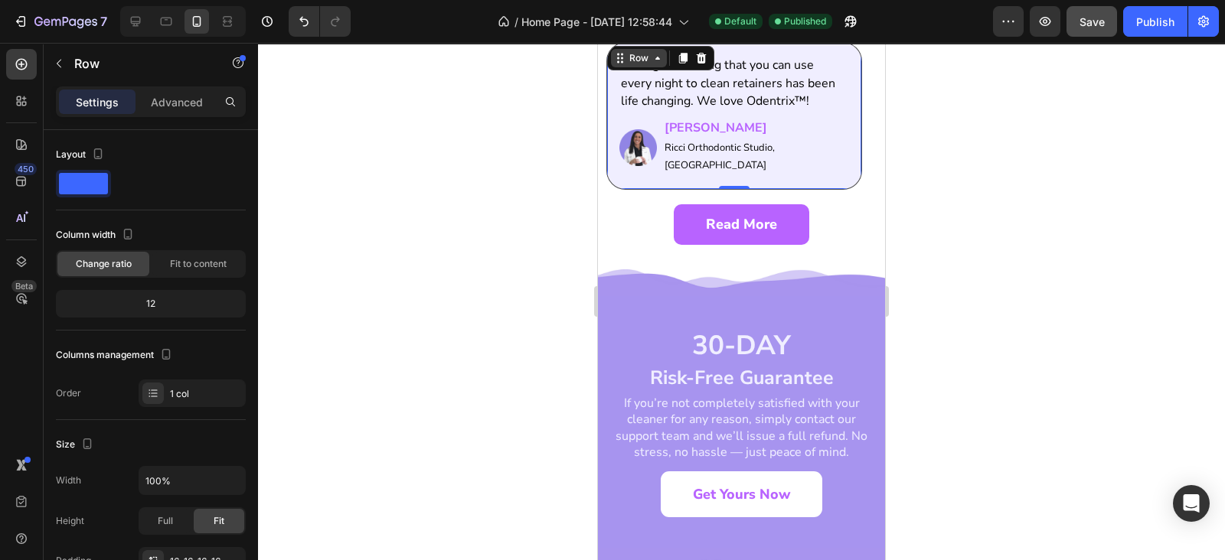
click at [642, 59] on div "Row" at bounding box center [638, 58] width 25 height 14
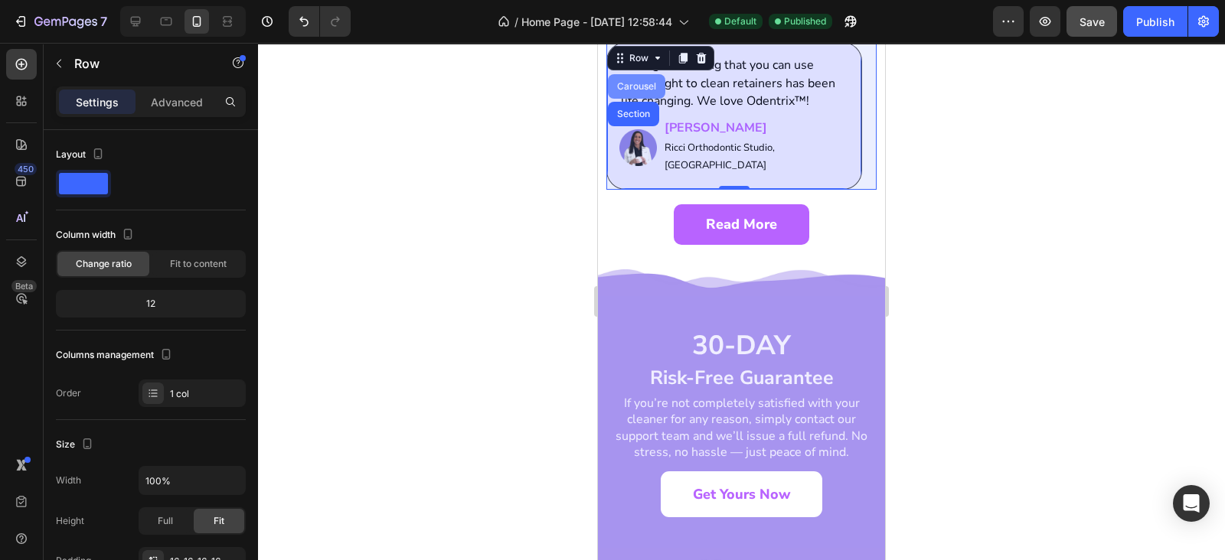
click at [640, 82] on div "Carousel" at bounding box center [636, 86] width 45 height 9
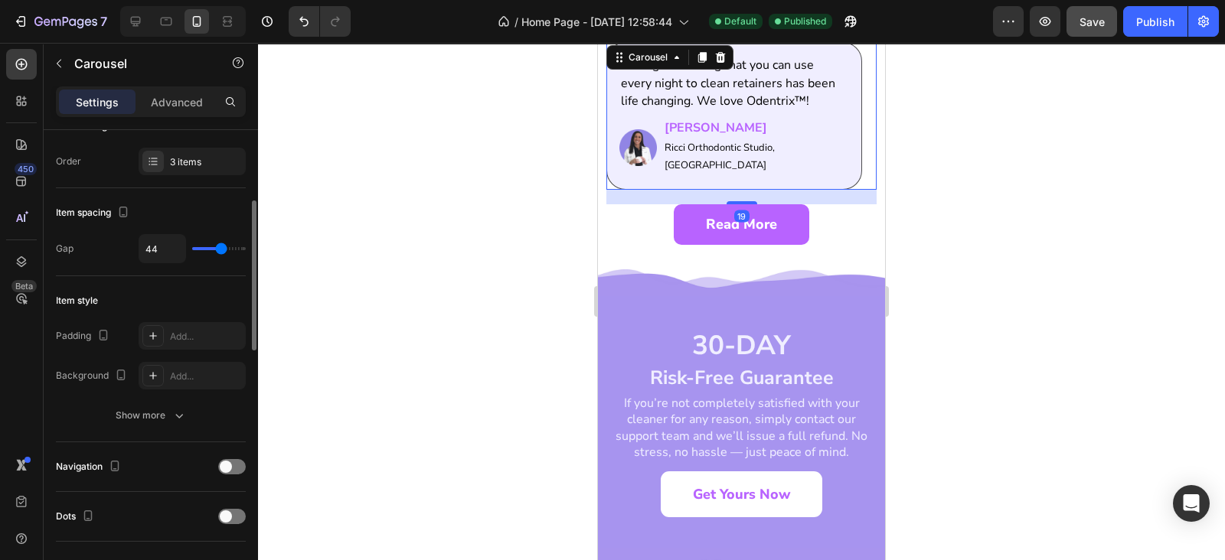
scroll to position [446, 0]
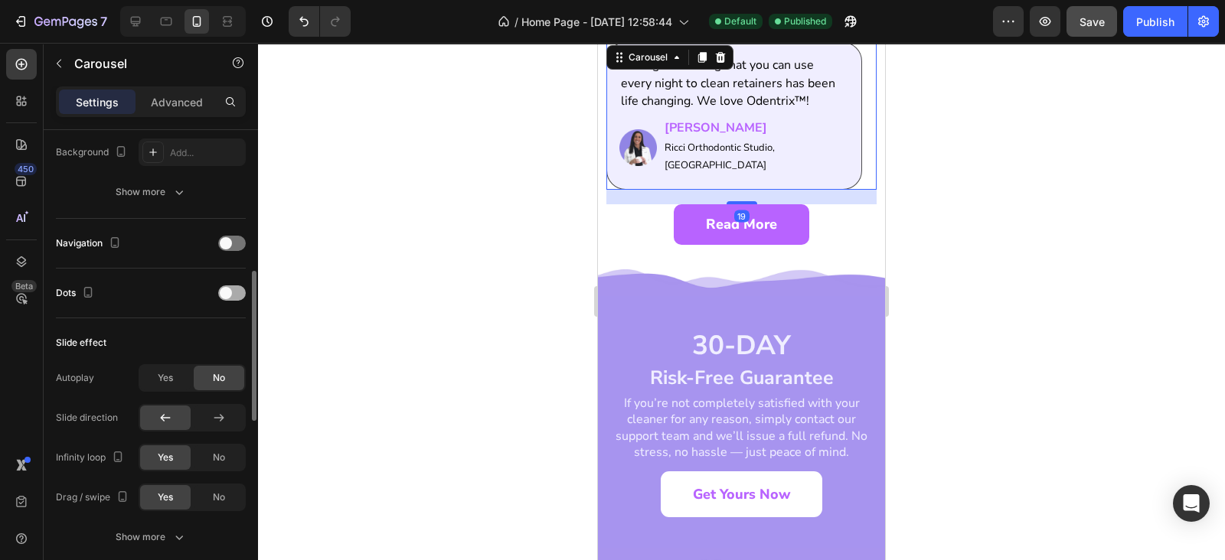
click at [234, 285] on div at bounding box center [232, 292] width 28 height 15
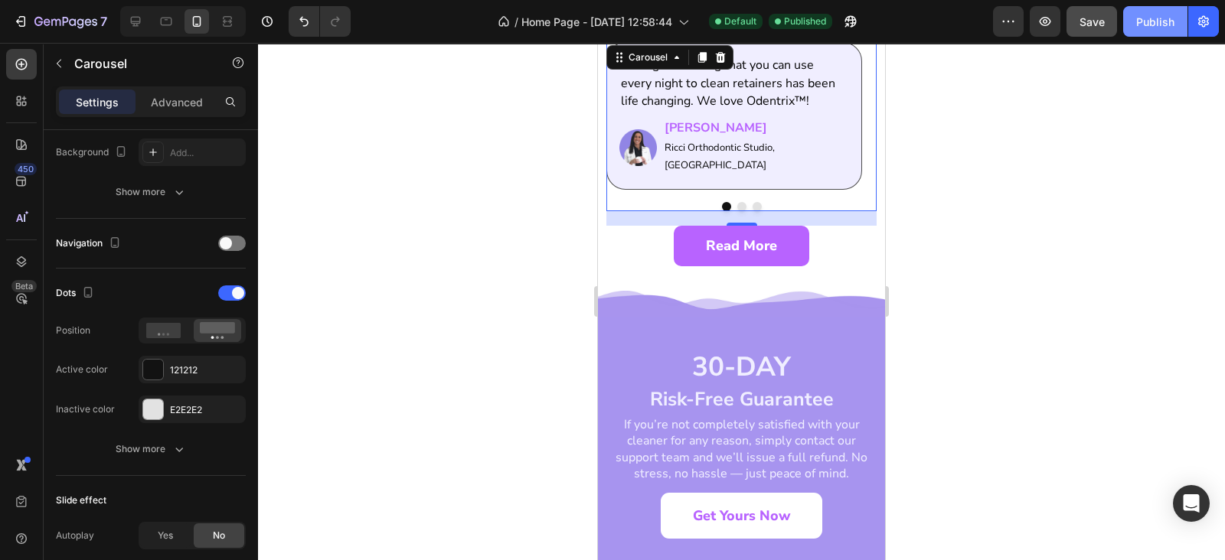
click at [1136, 25] on button "Publish" at bounding box center [1155, 21] width 64 height 31
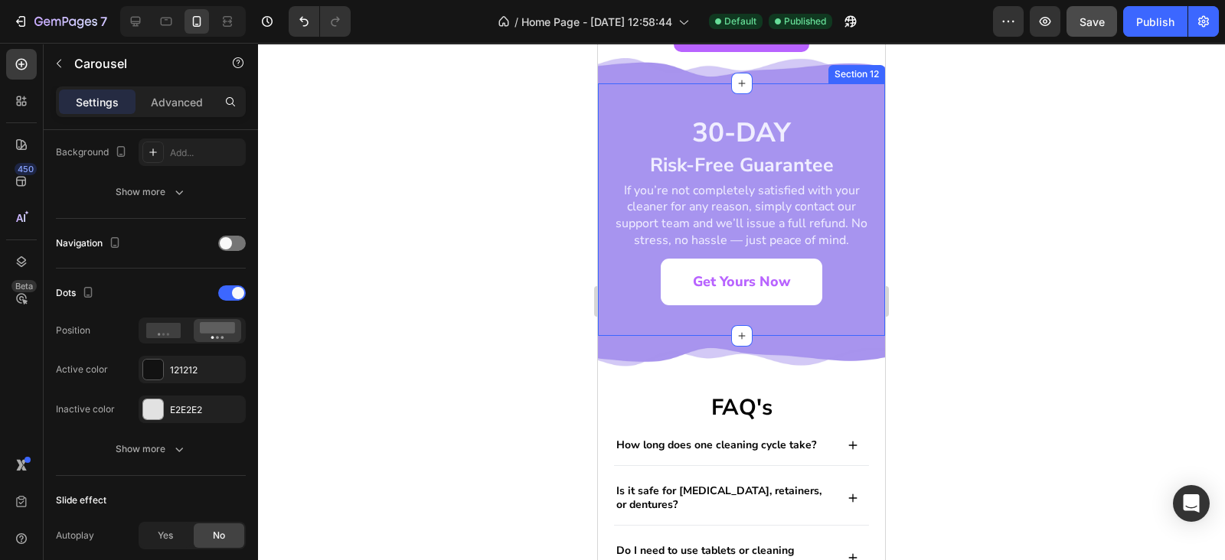
scroll to position [4688, 0]
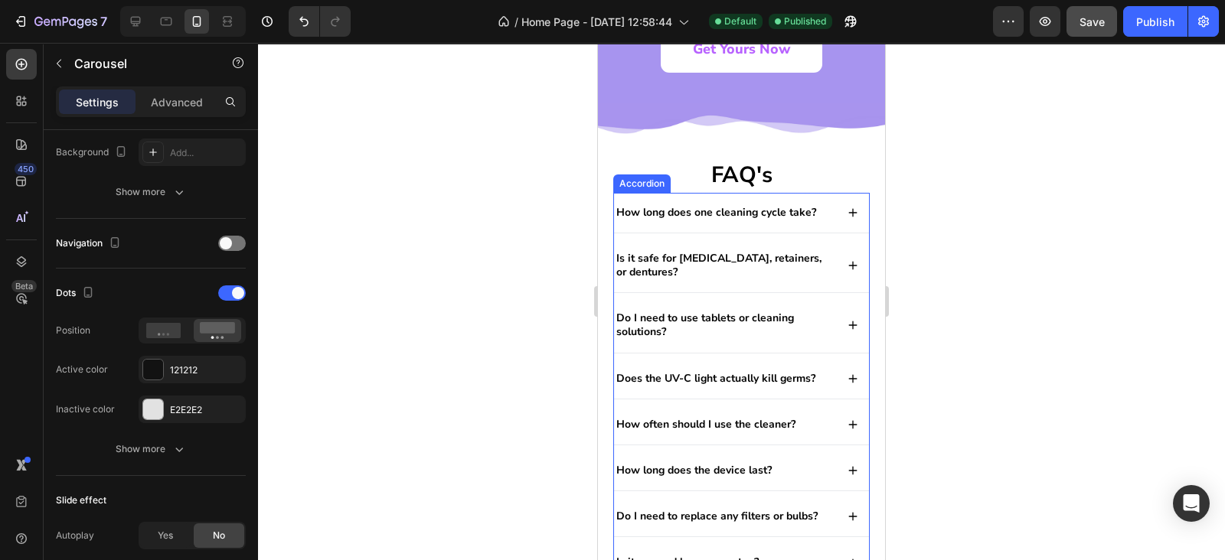
click at [707, 214] on p "How long does one cleaning cycle take?" at bounding box center [716, 213] width 200 height 14
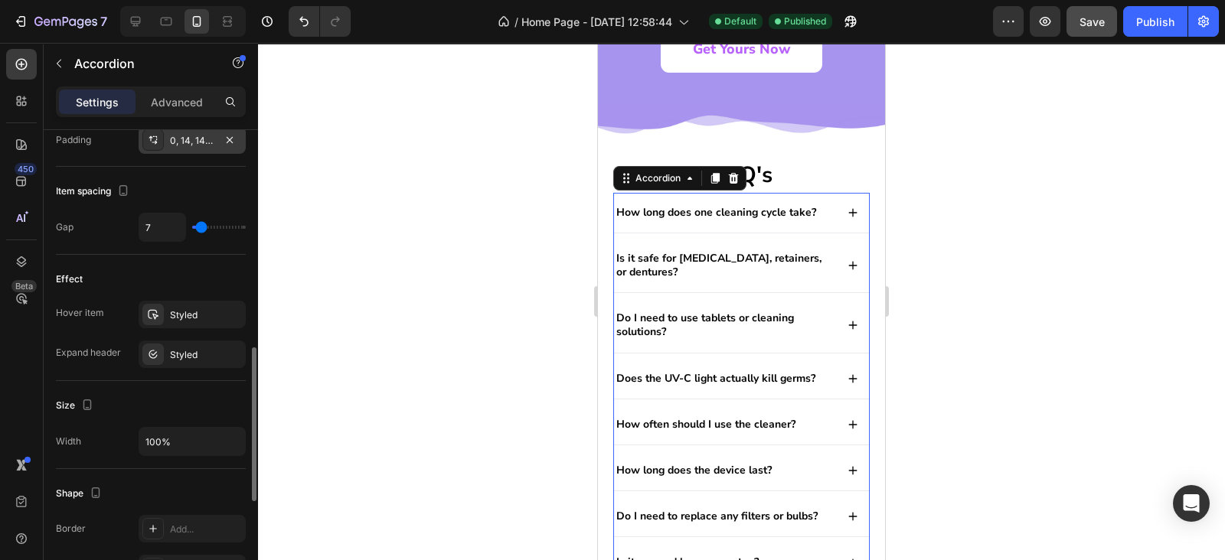
scroll to position [223, 0]
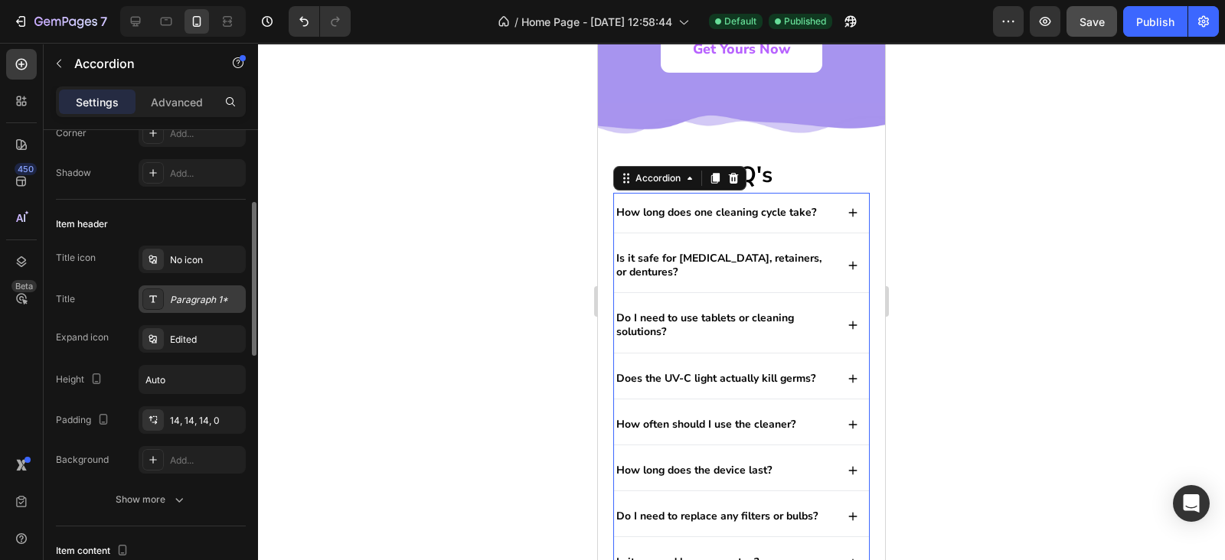
click at [193, 305] on div "Paragraph 1*" at bounding box center [206, 300] width 72 height 14
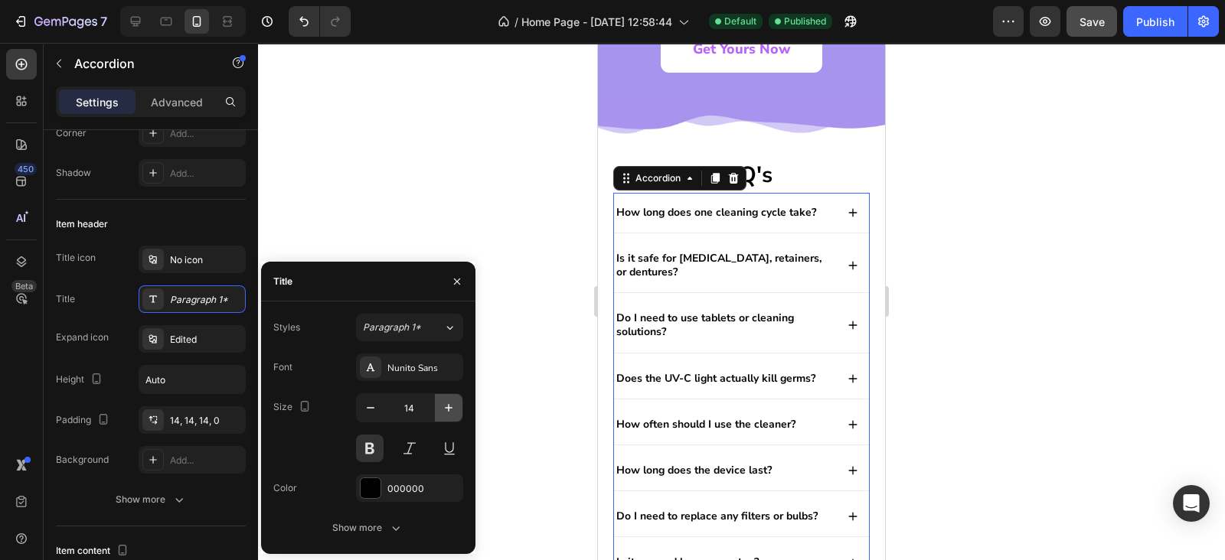
click at [454, 416] on button "button" at bounding box center [449, 408] width 28 height 28
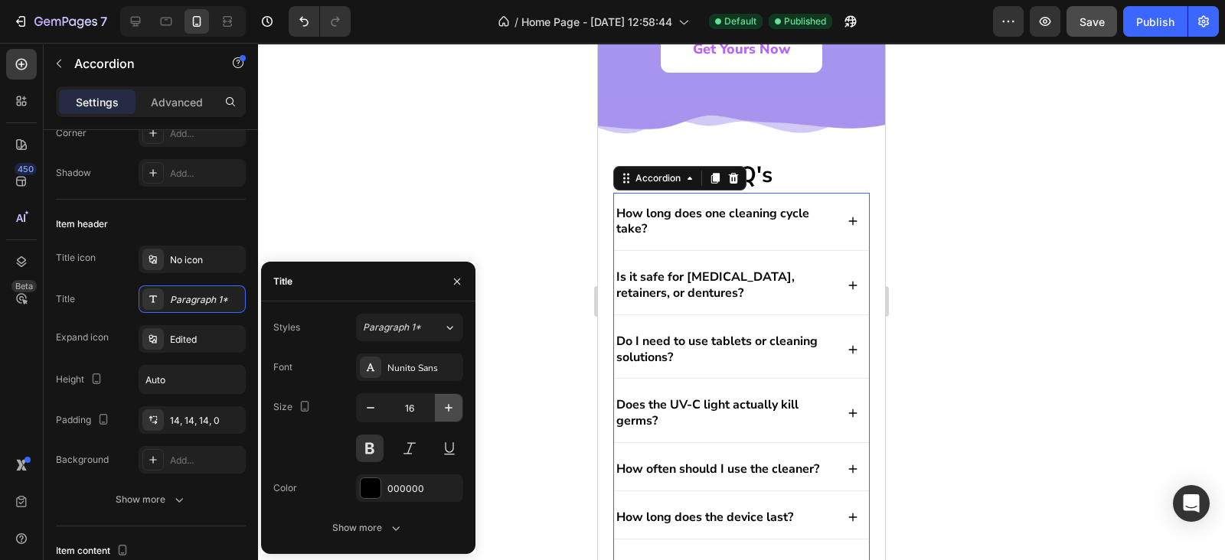
click at [454, 416] on button "button" at bounding box center [449, 408] width 28 height 28
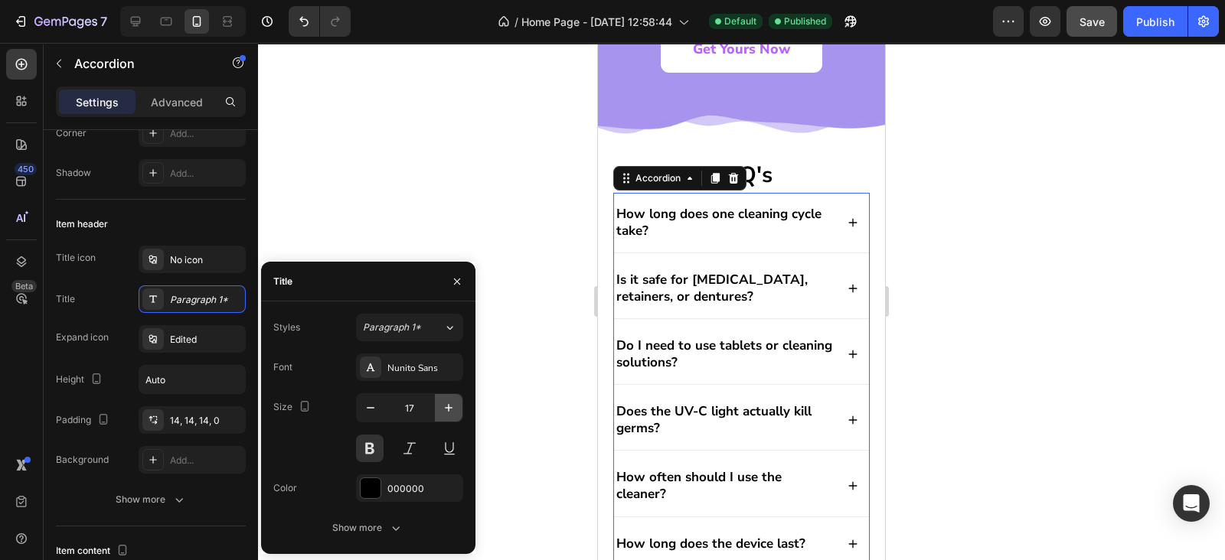
click at [454, 416] on button "button" at bounding box center [449, 408] width 28 height 28
type input "18"
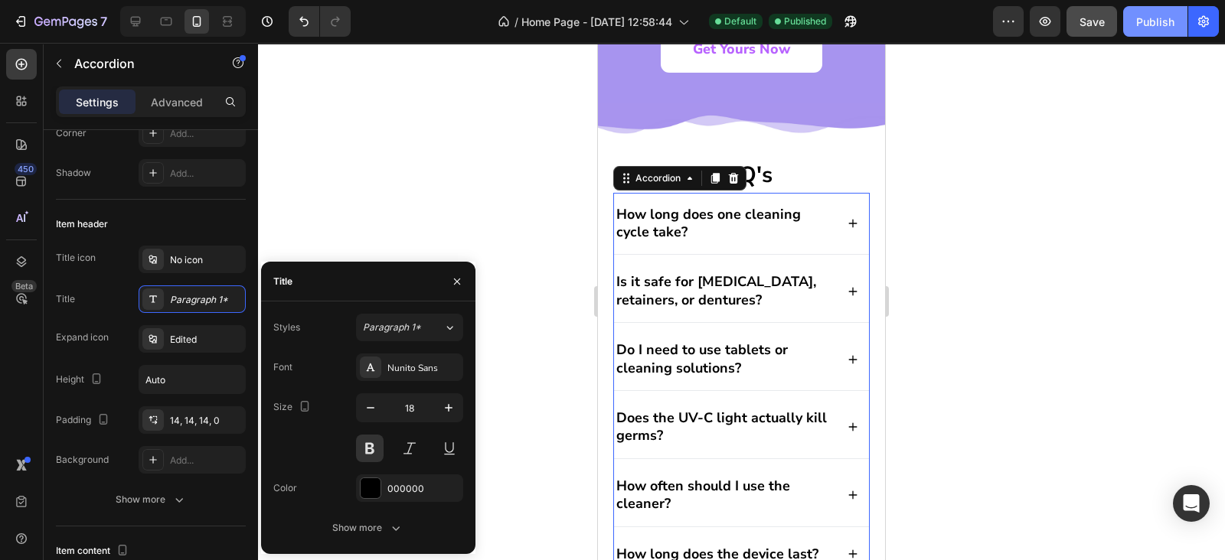
click at [1163, 17] on div "Publish" at bounding box center [1155, 22] width 38 height 16
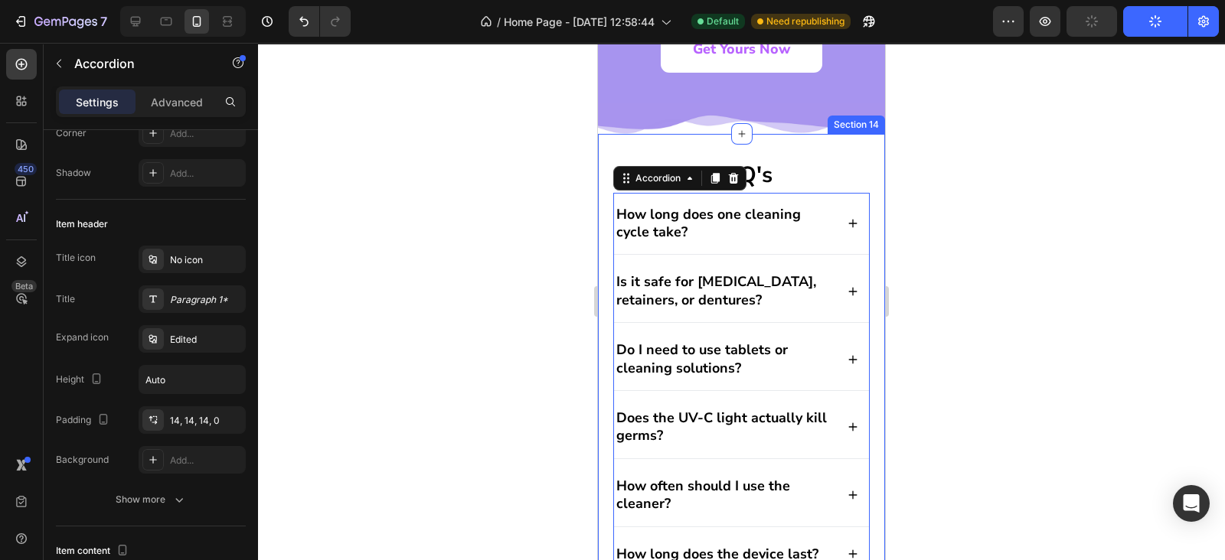
click at [817, 151] on div "FAQ's Heading How long does one cleaning cycle take? Is it safe for Invisalign,…" at bounding box center [741, 440] width 287 height 613
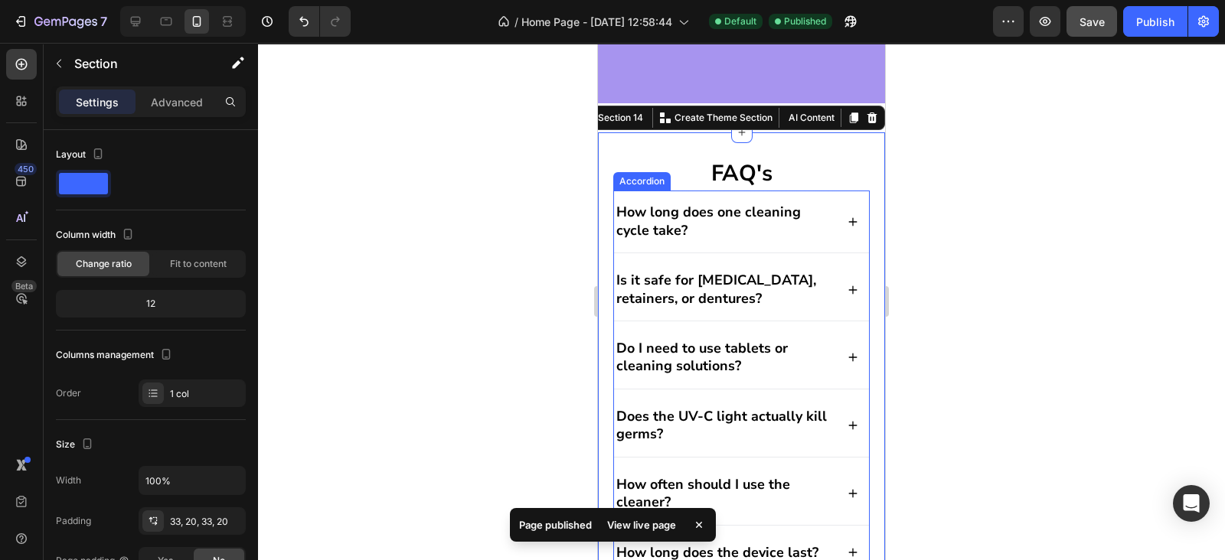
scroll to position [5357, 0]
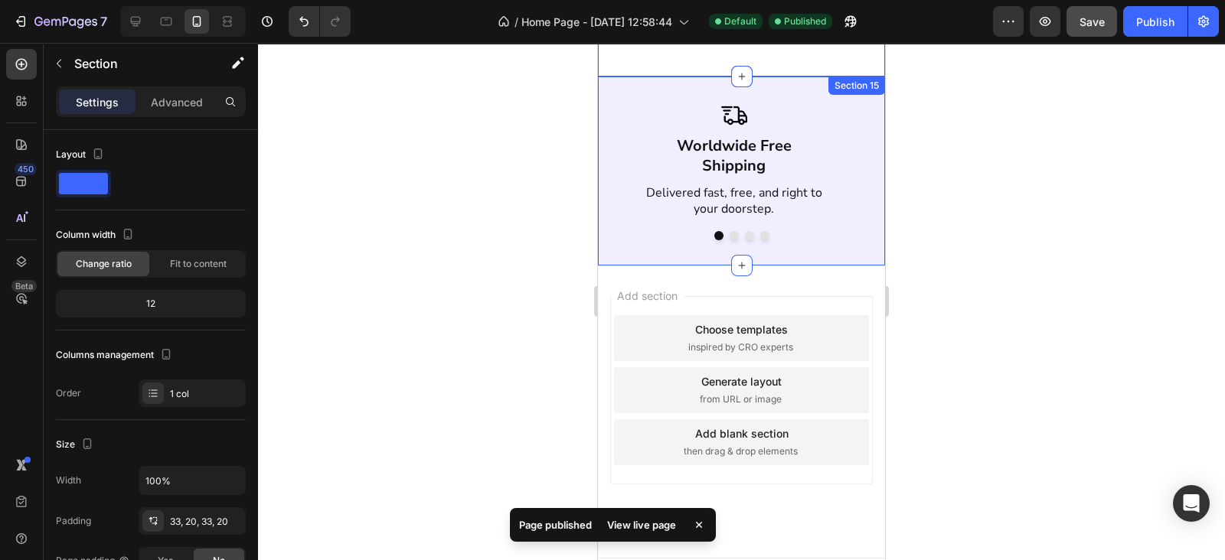
click at [729, 233] on button "Dot" at bounding box center [733, 235] width 9 height 9
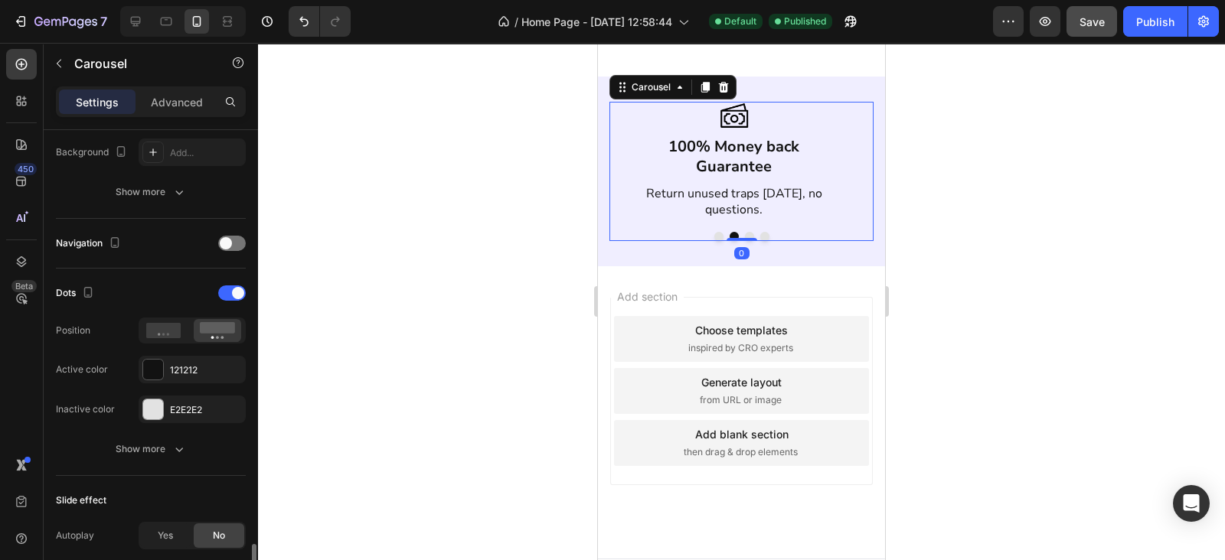
scroll to position [669, 0]
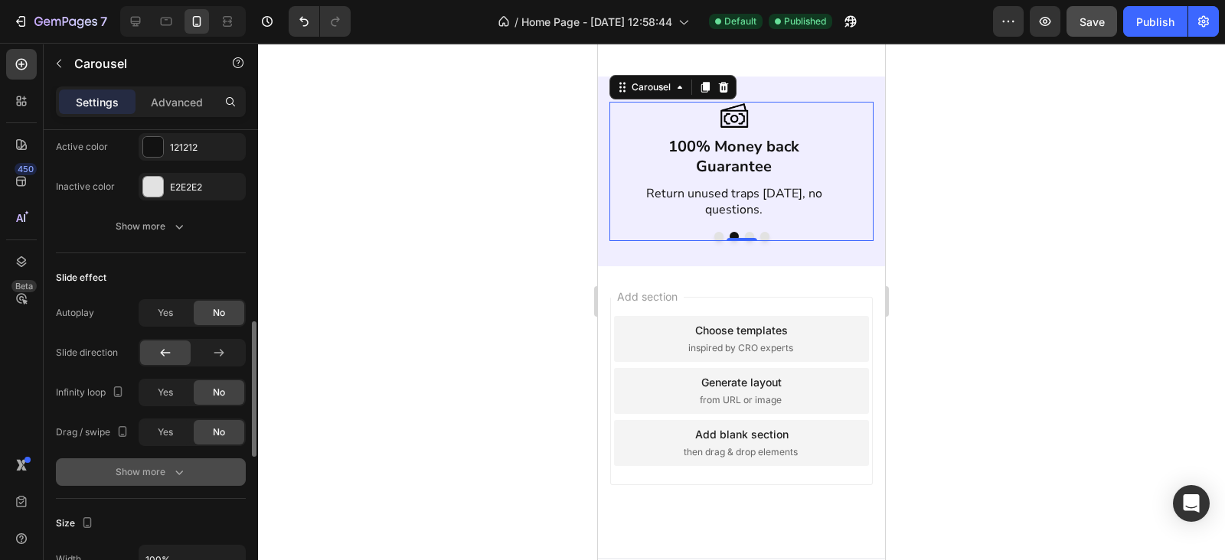
click at [126, 458] on button "Show more" at bounding box center [151, 472] width 190 height 28
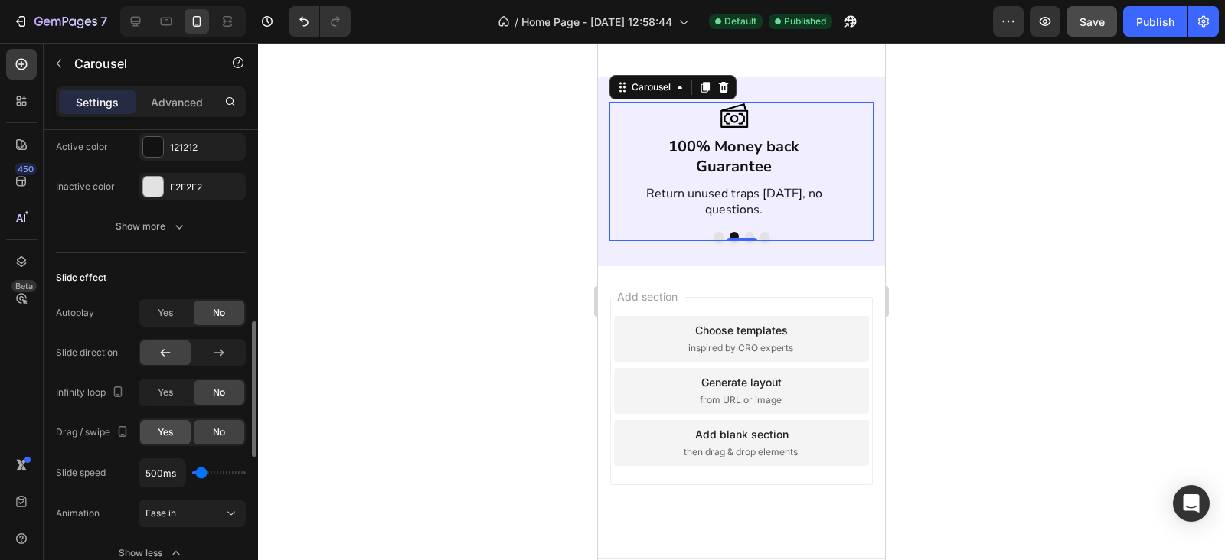
click at [166, 432] on span "Yes" at bounding box center [165, 433] width 15 height 14
click at [168, 390] on span "Yes" at bounding box center [165, 393] width 15 height 14
click at [1143, 24] on div "Publish" at bounding box center [1155, 22] width 38 height 16
click at [130, 23] on icon at bounding box center [135, 21] width 15 height 15
type input "1200"
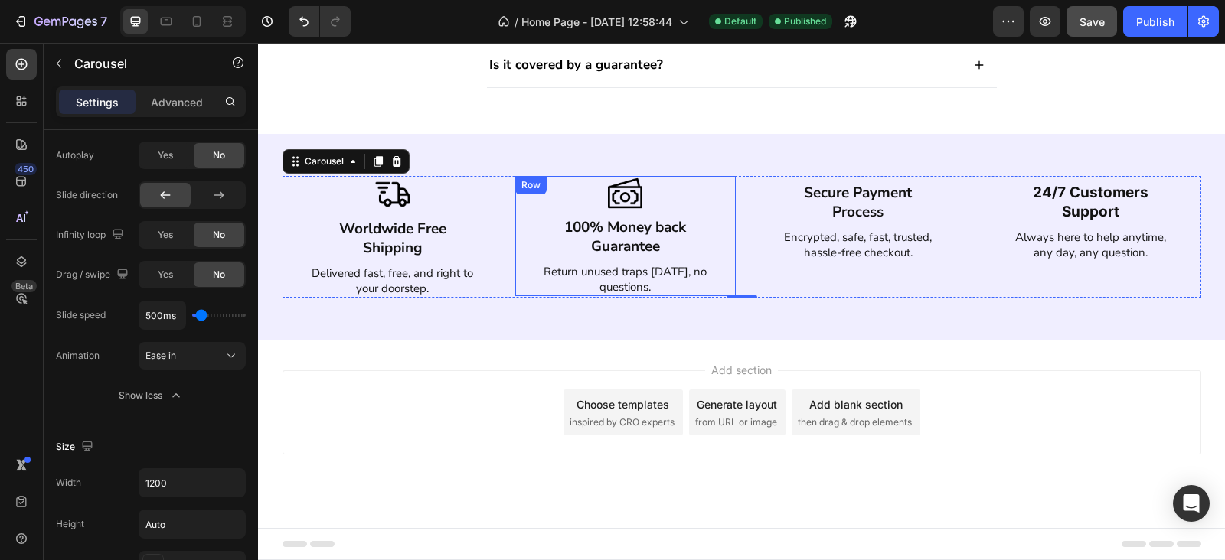
scroll to position [5167, 0]
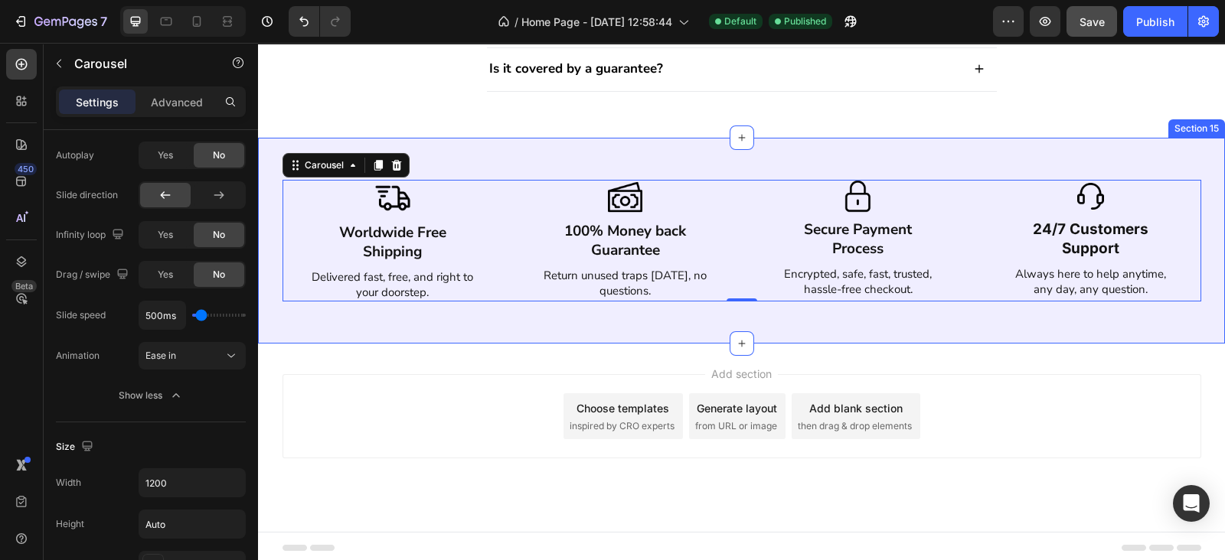
click at [694, 308] on div "Image Worldwide Free Shipping Text Block Delivered fast, free, and right to you…" at bounding box center [741, 241] width 967 height 206
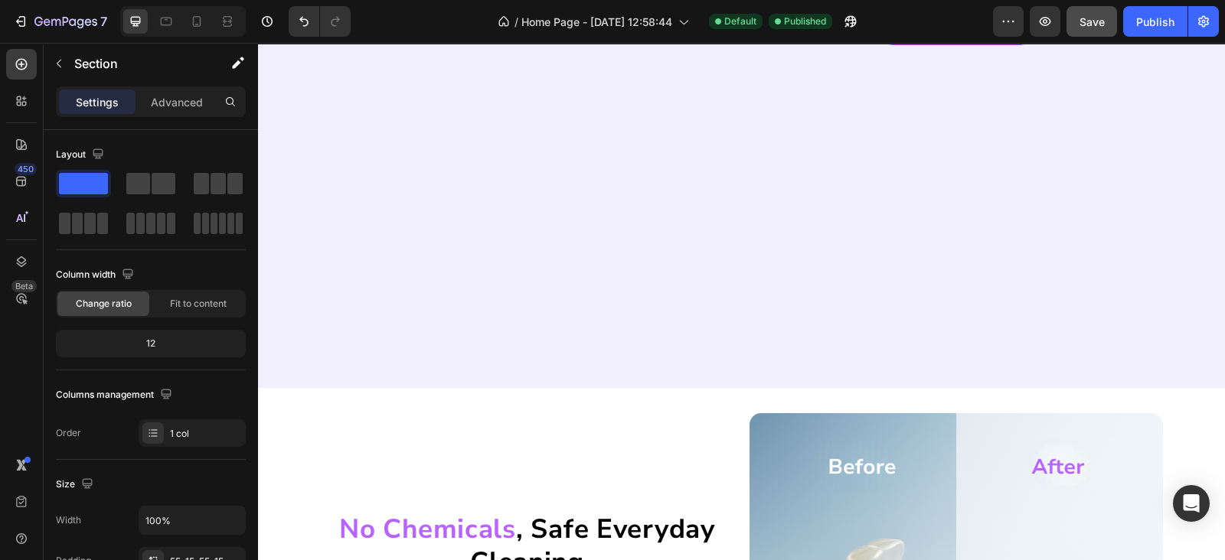
scroll to position [1476, 0]
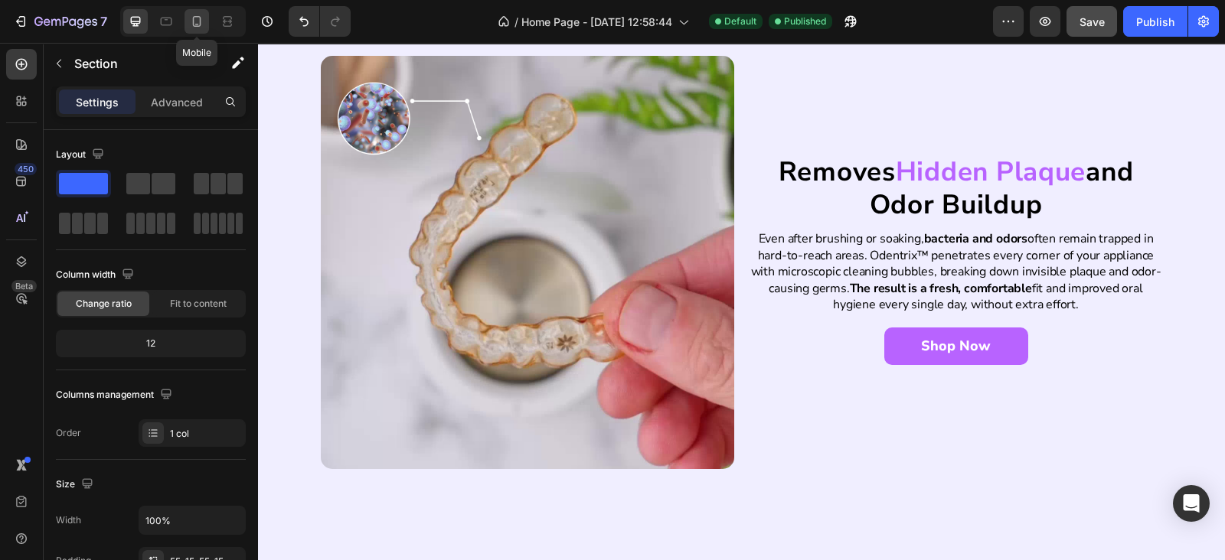
click at [190, 22] on icon at bounding box center [196, 21] width 15 height 15
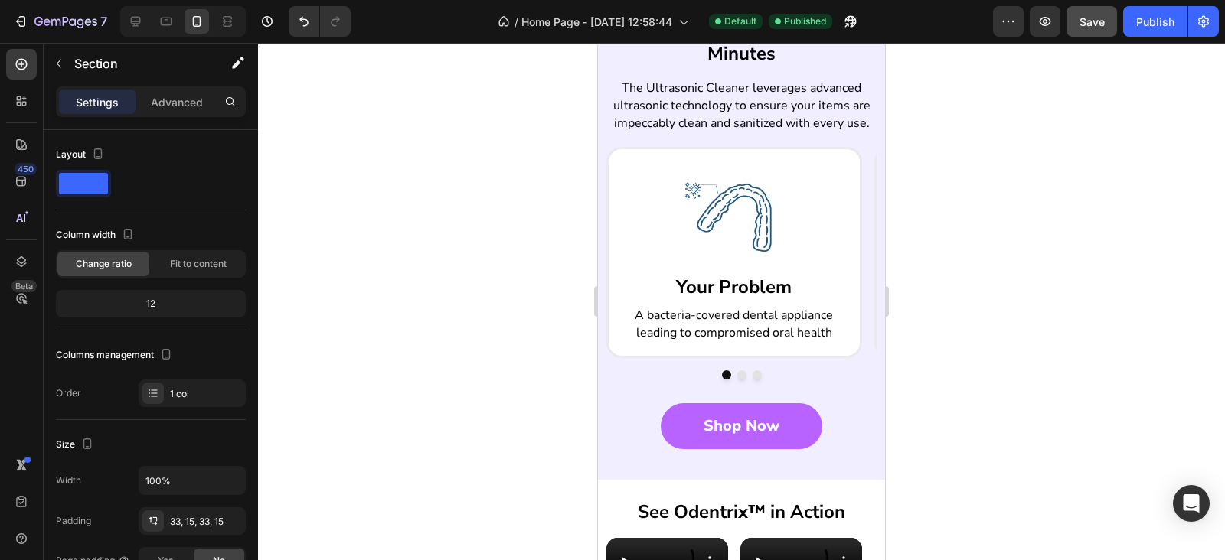
scroll to position [1290, 0]
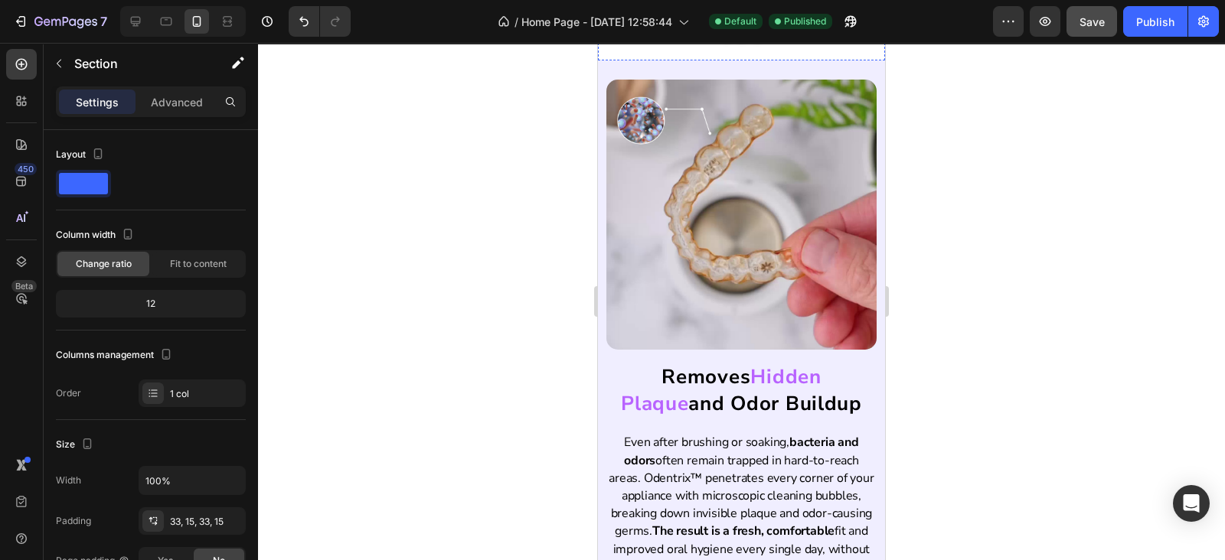
click at [737, 41] on button "Dot" at bounding box center [741, 36] width 9 height 9
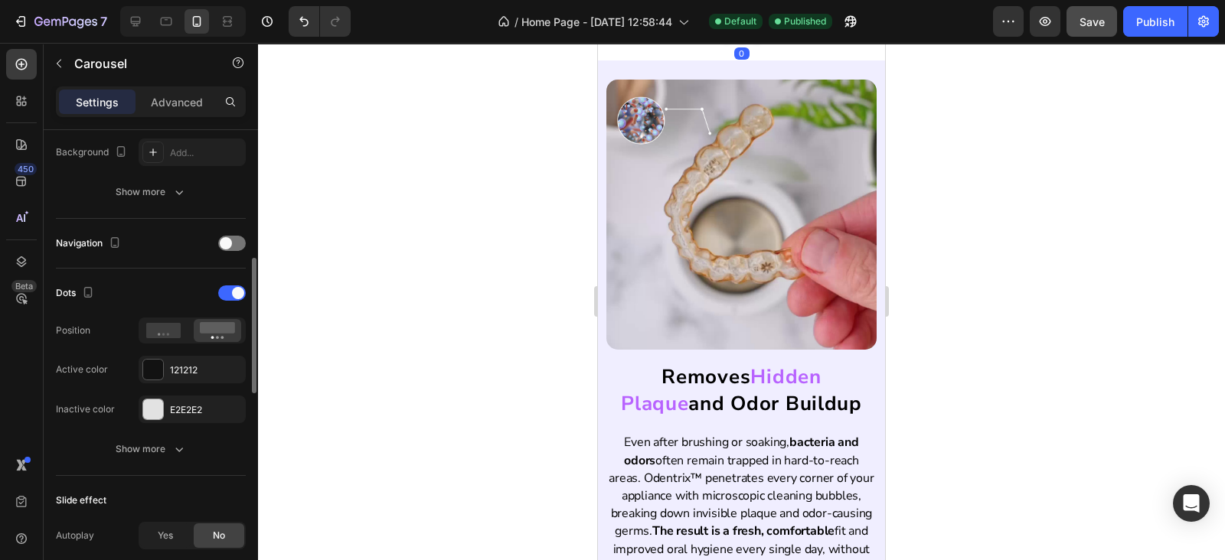
scroll to position [669, 0]
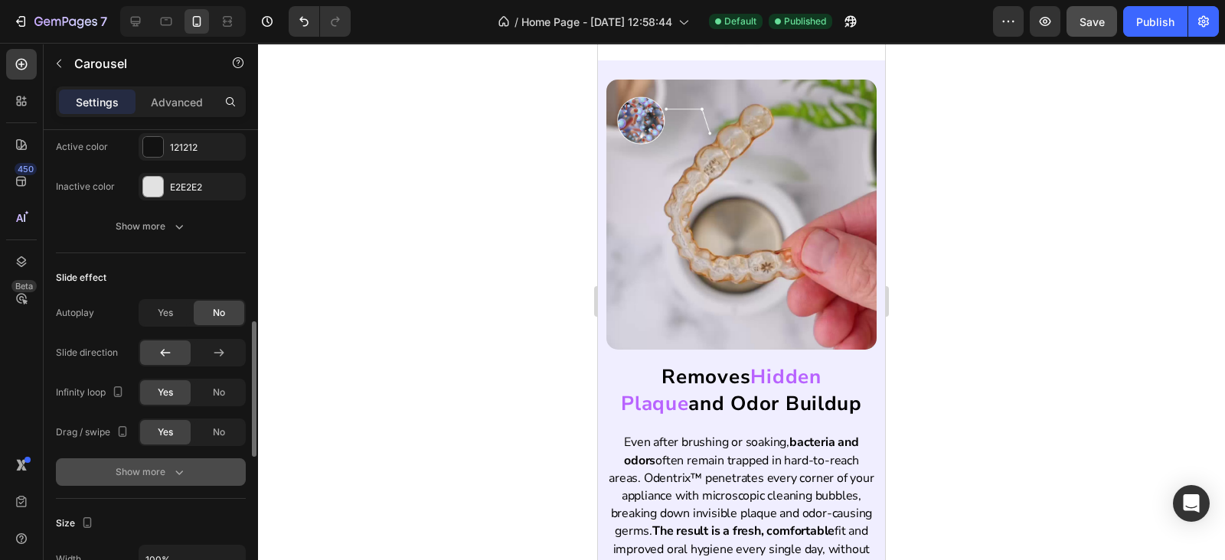
click at [161, 468] on div "Show more" at bounding box center [151, 472] width 71 height 15
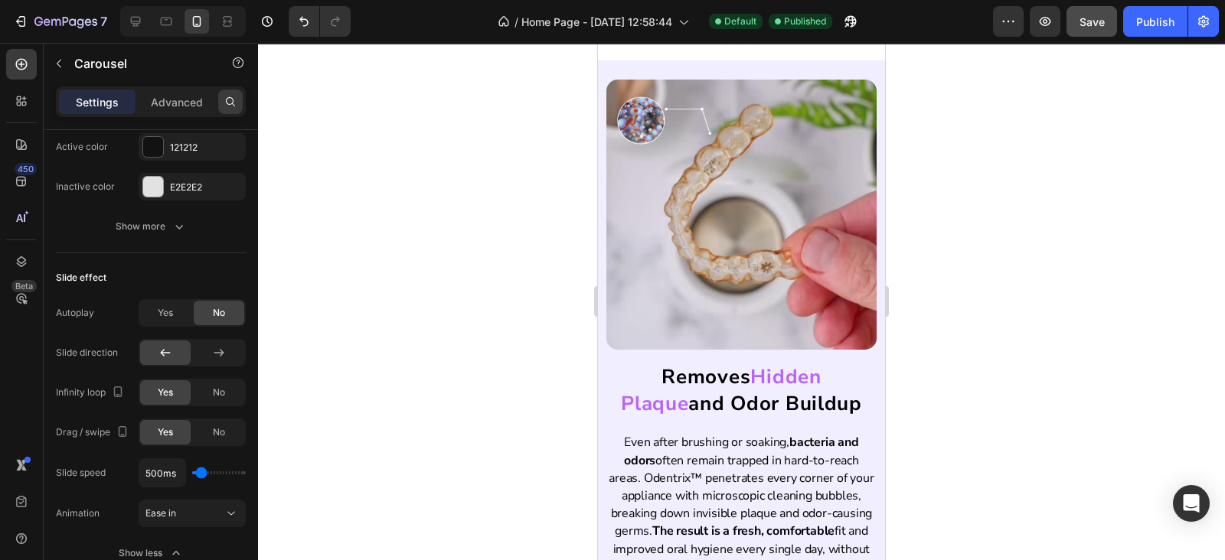
scroll to position [1068, 0]
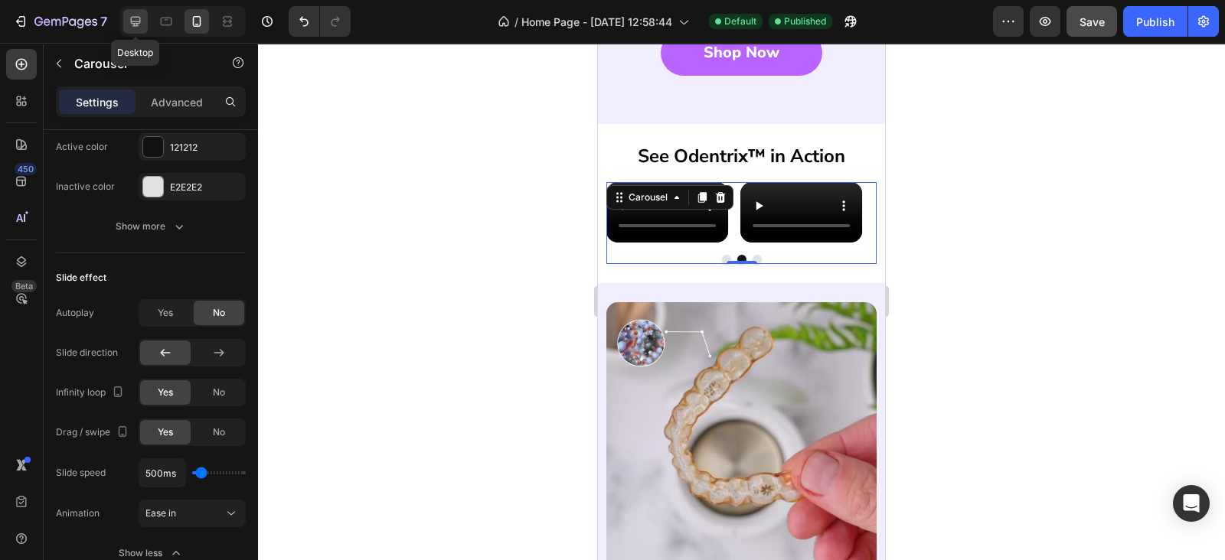
click at [134, 23] on icon at bounding box center [136, 22] width 10 height 10
type input "1200"
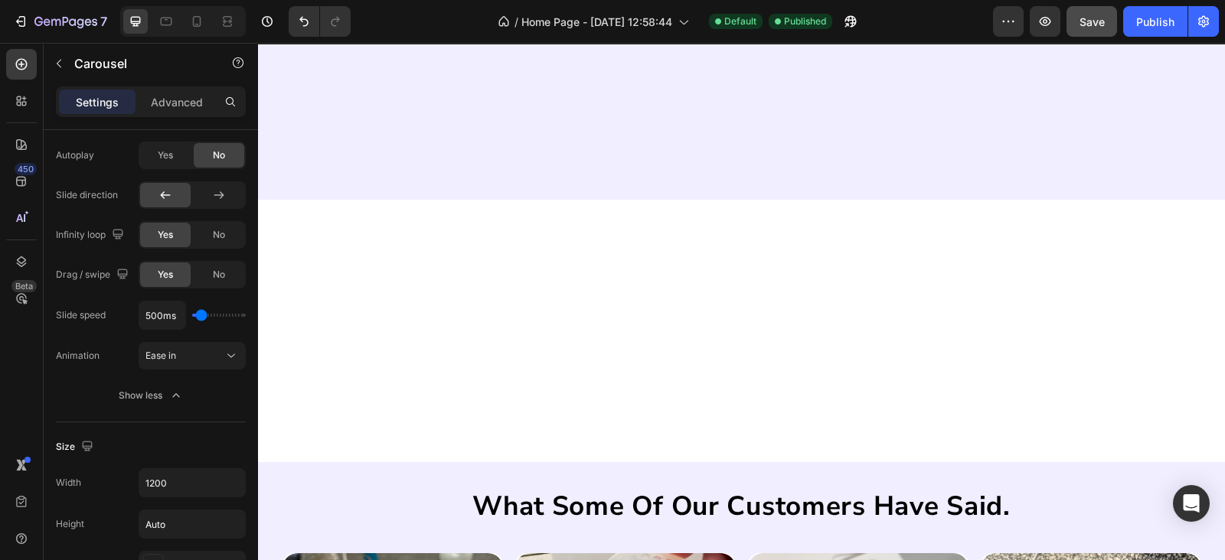
scroll to position [4312, 0]
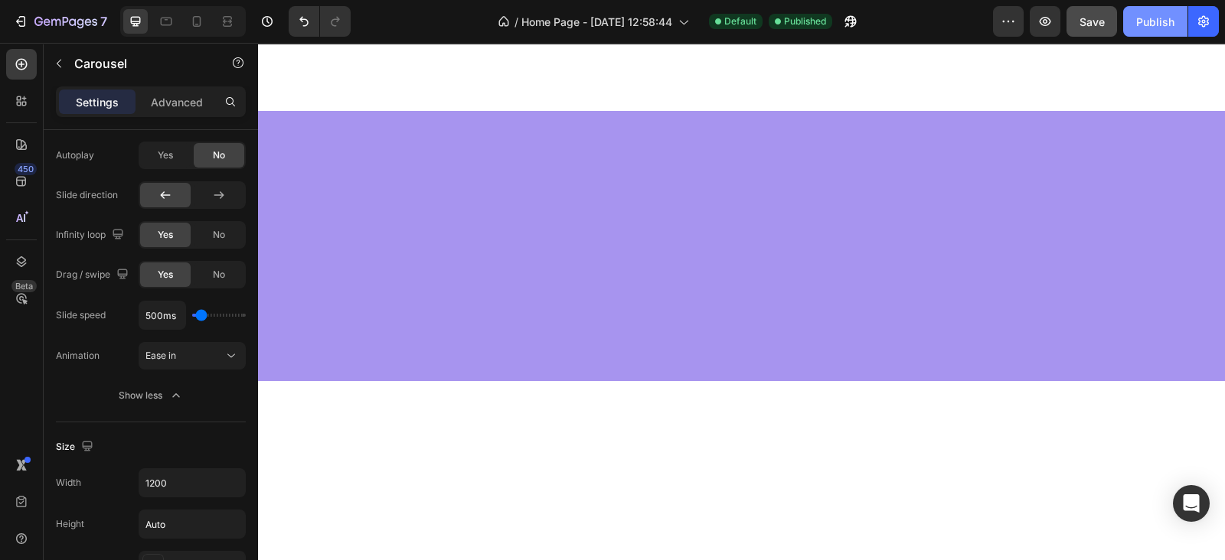
click at [1142, 25] on div "Publish" at bounding box center [1155, 22] width 38 height 16
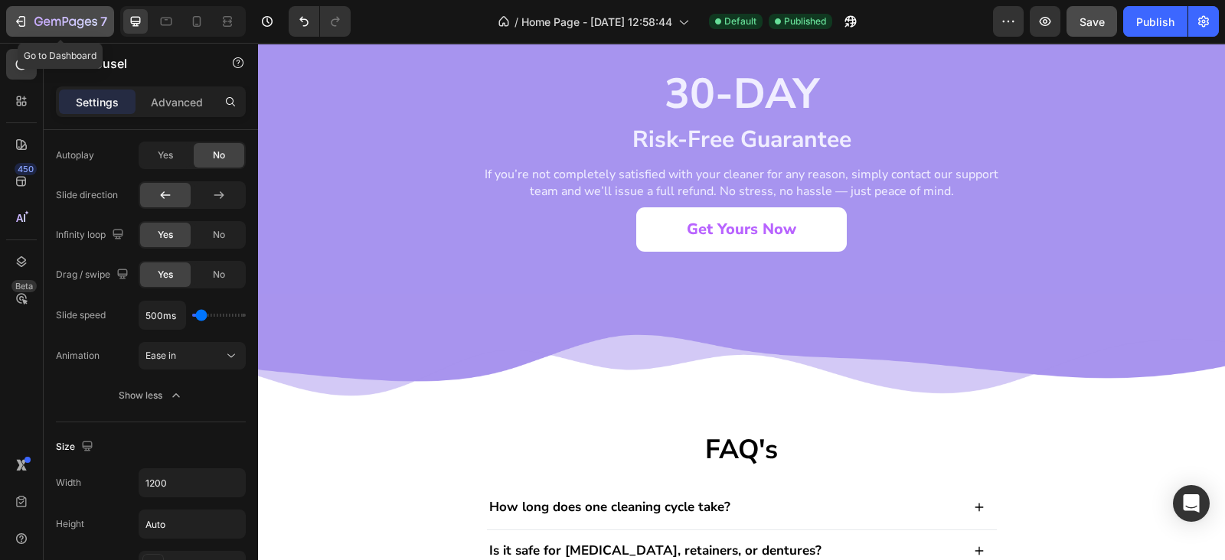
click at [16, 24] on icon "button" at bounding box center [20, 21] width 15 height 15
